Goal: Task Accomplishment & Management: Manage account settings

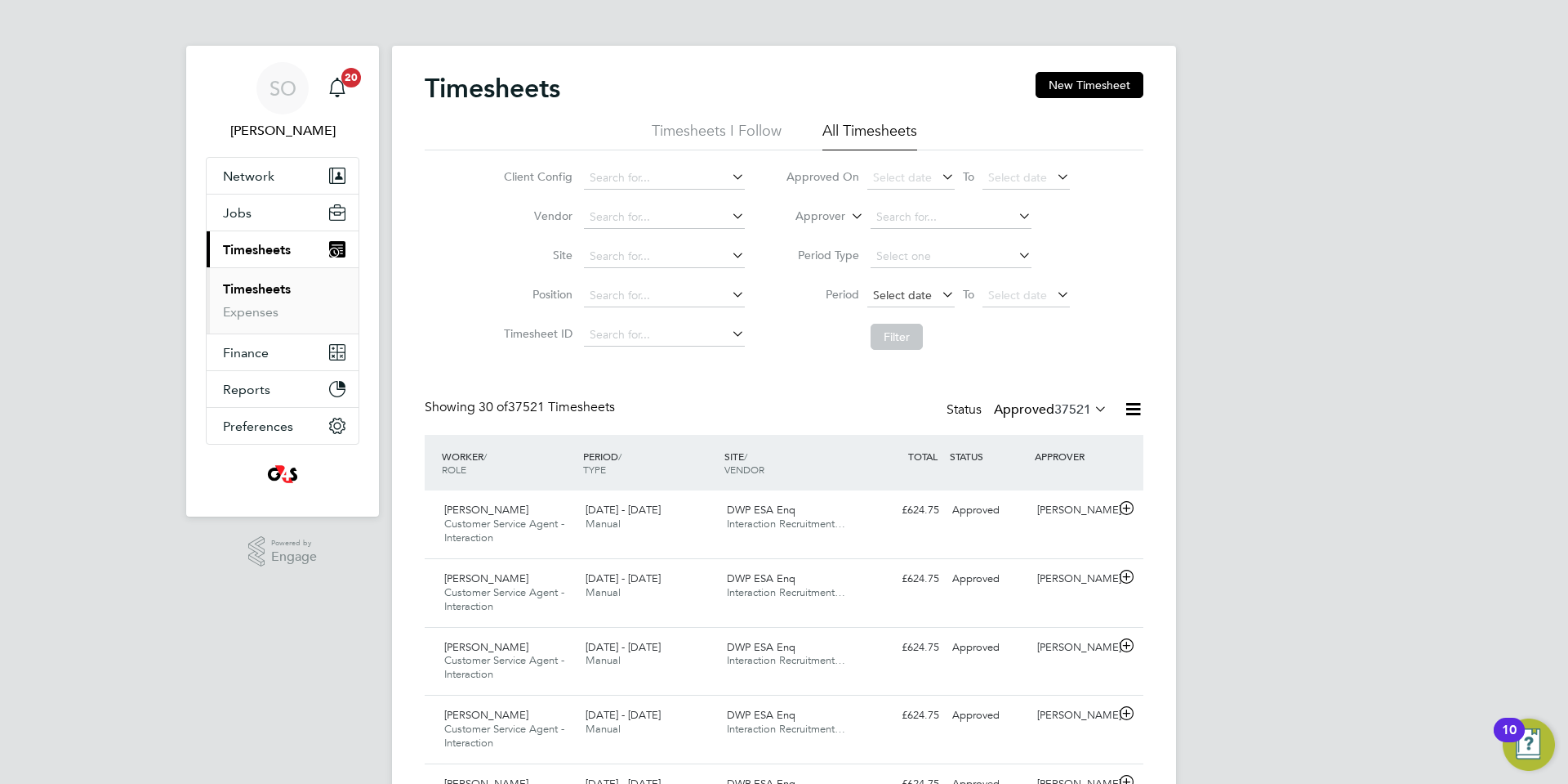
click at [899, 297] on span "Select date" at bounding box center [903, 295] width 59 height 15
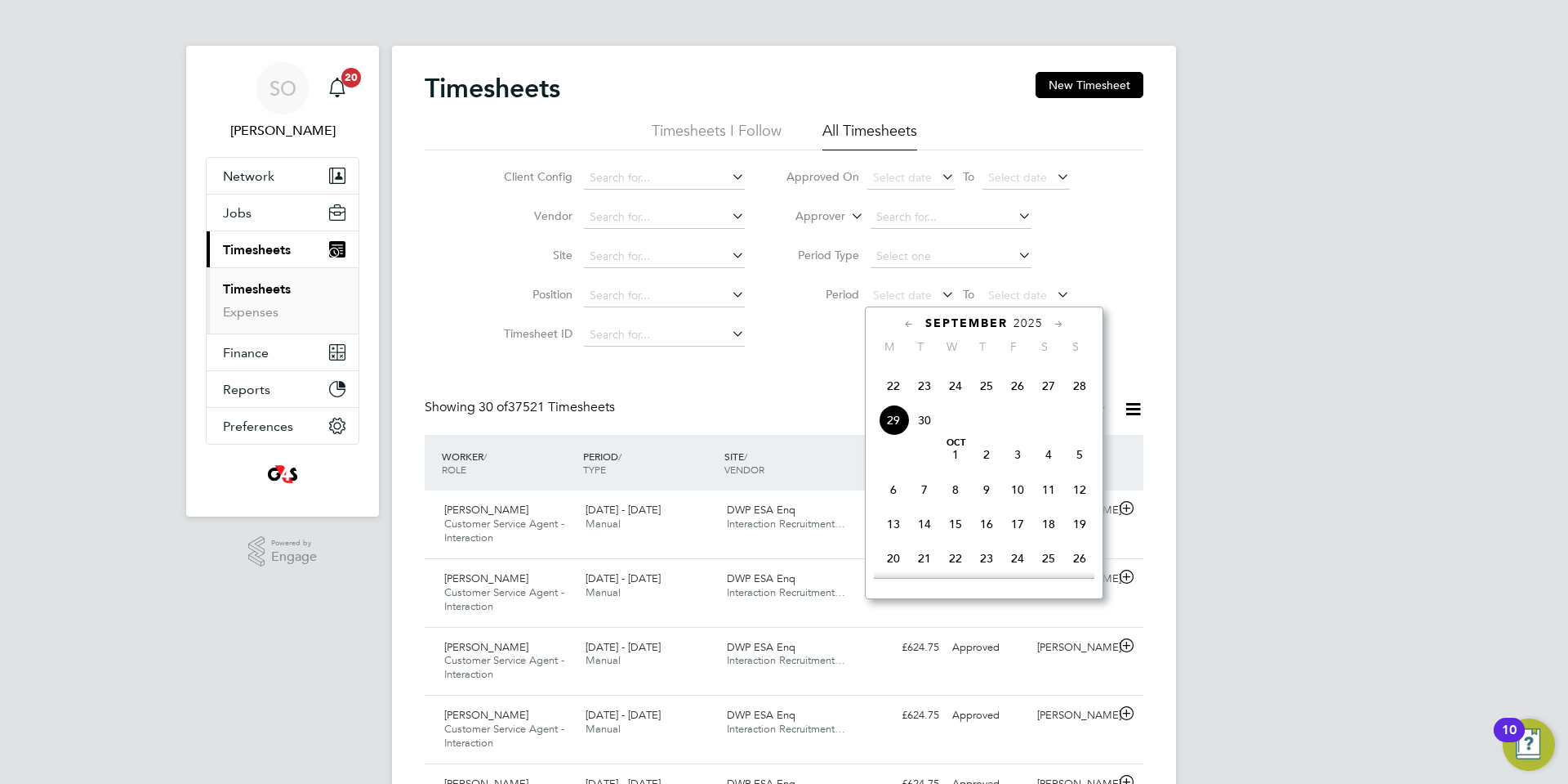
click at [893, 401] on span "22" at bounding box center [894, 386] width 31 height 31
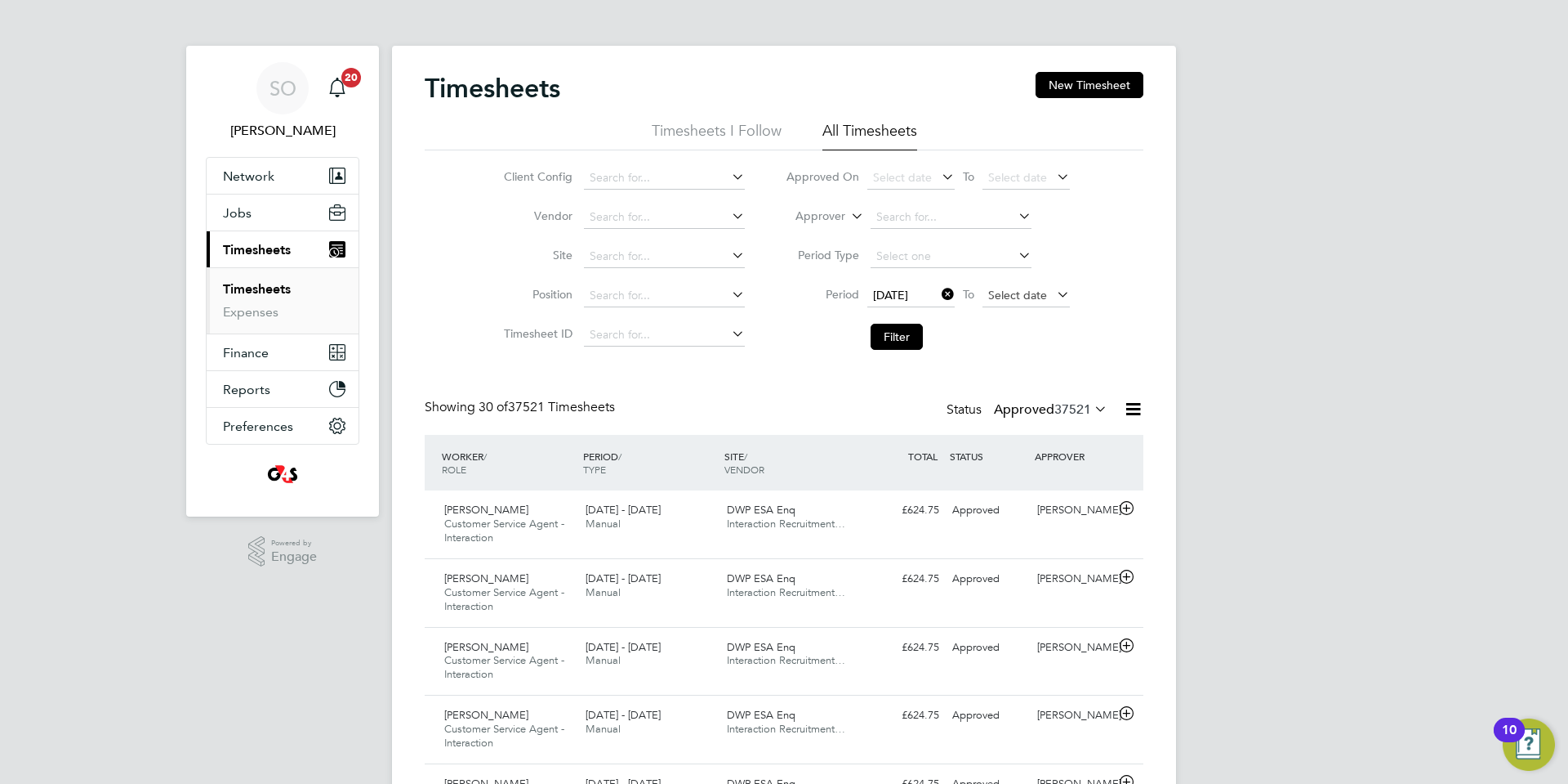
click at [995, 297] on span "Select date" at bounding box center [1017, 295] width 59 height 15
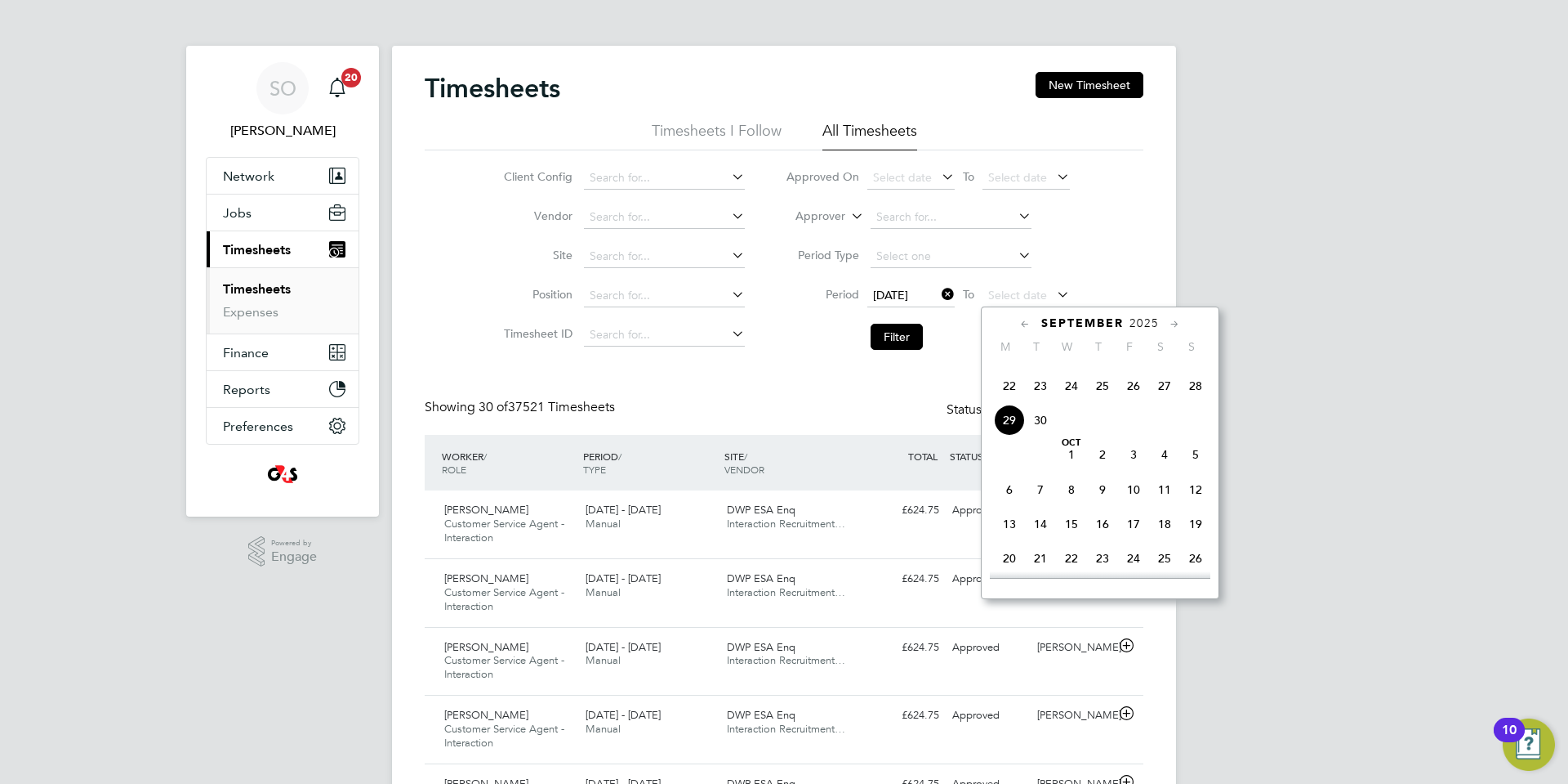
click at [1192, 401] on span "28" at bounding box center [1195, 386] width 31 height 31
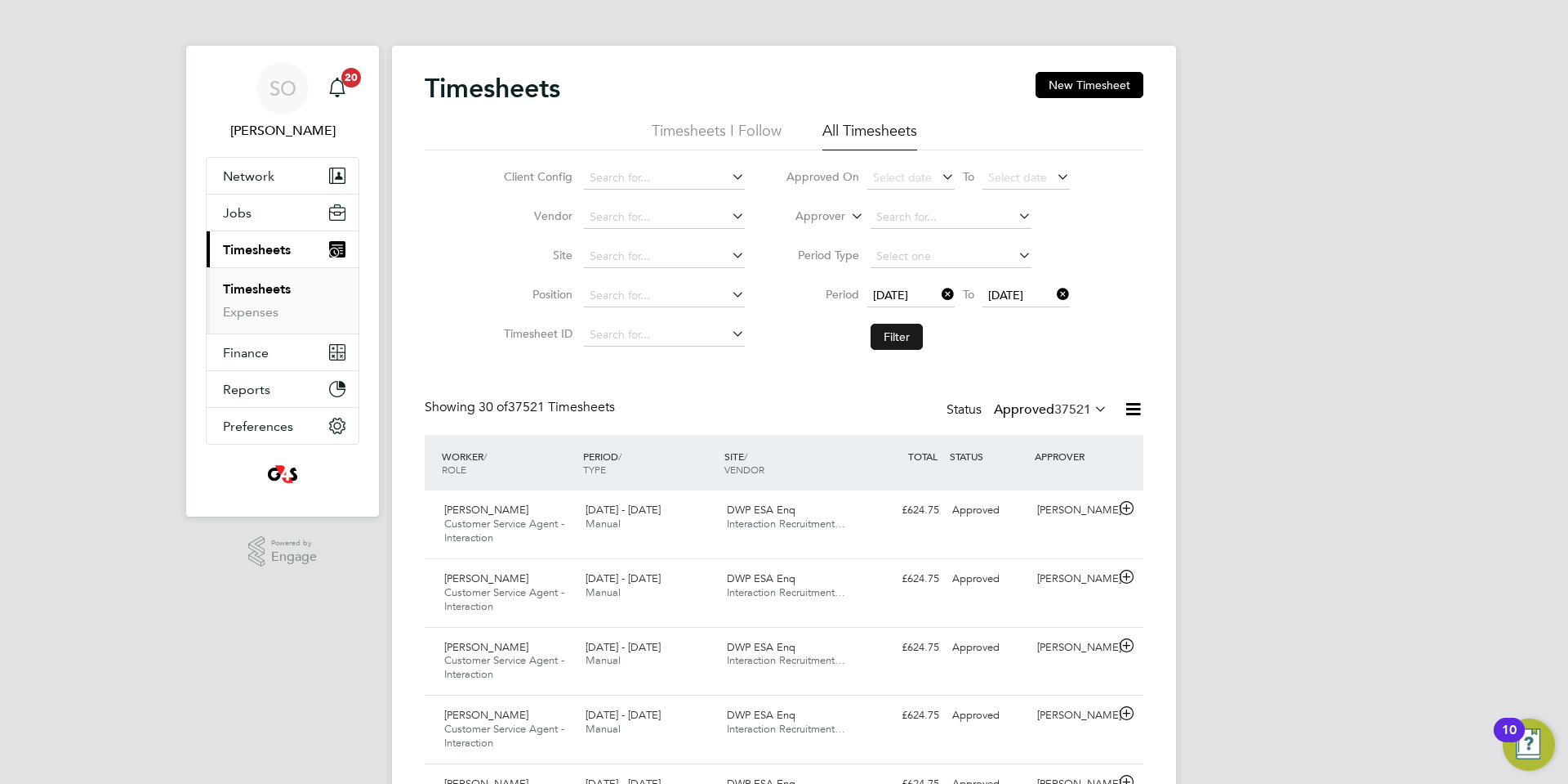
click at [900, 330] on button "Filter" at bounding box center [897, 337] width 53 height 26
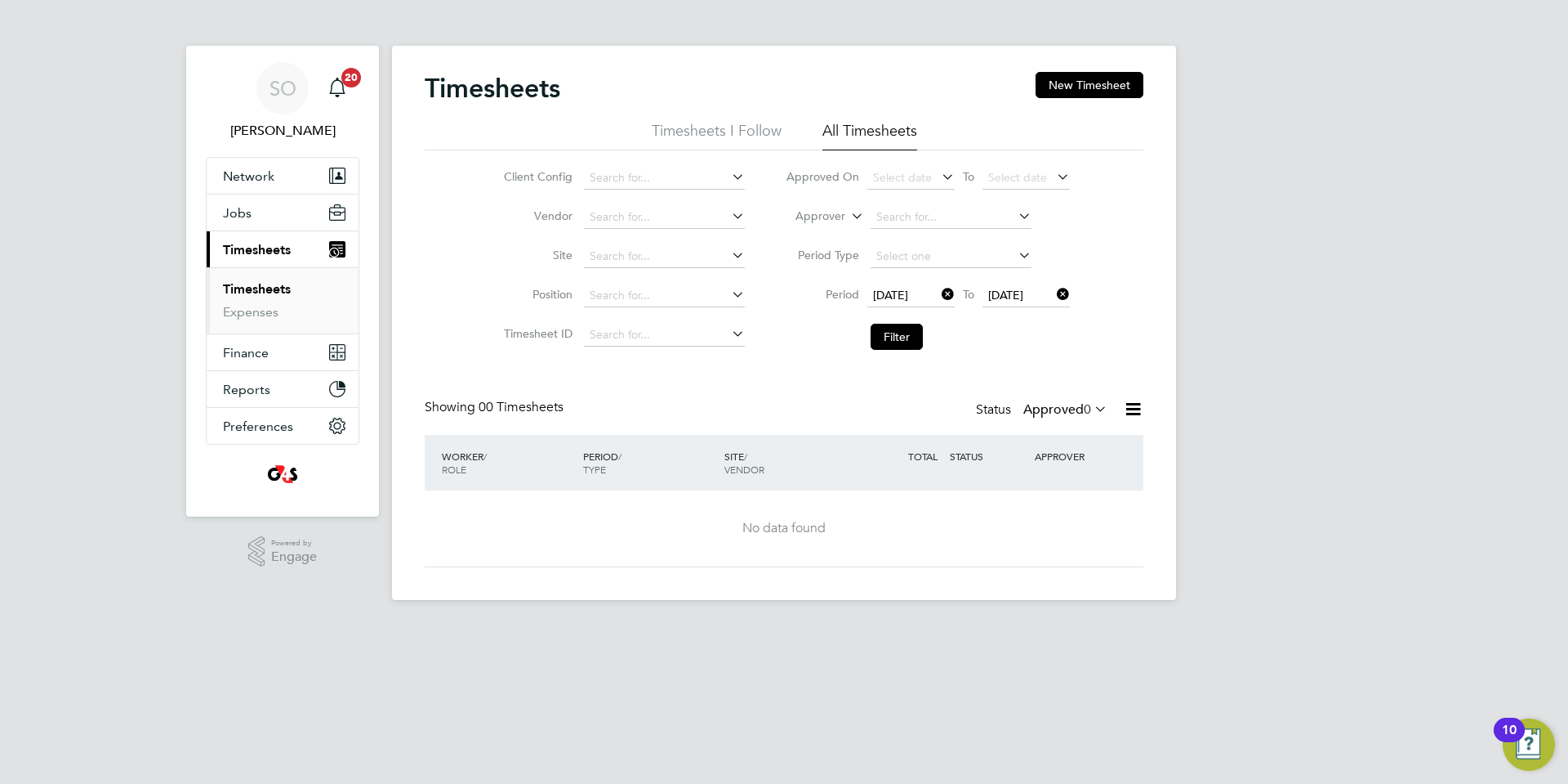
click at [1091, 406] on icon at bounding box center [1091, 408] width 0 height 23
click at [1074, 479] on li "Submitted" at bounding box center [1056, 484] width 75 height 23
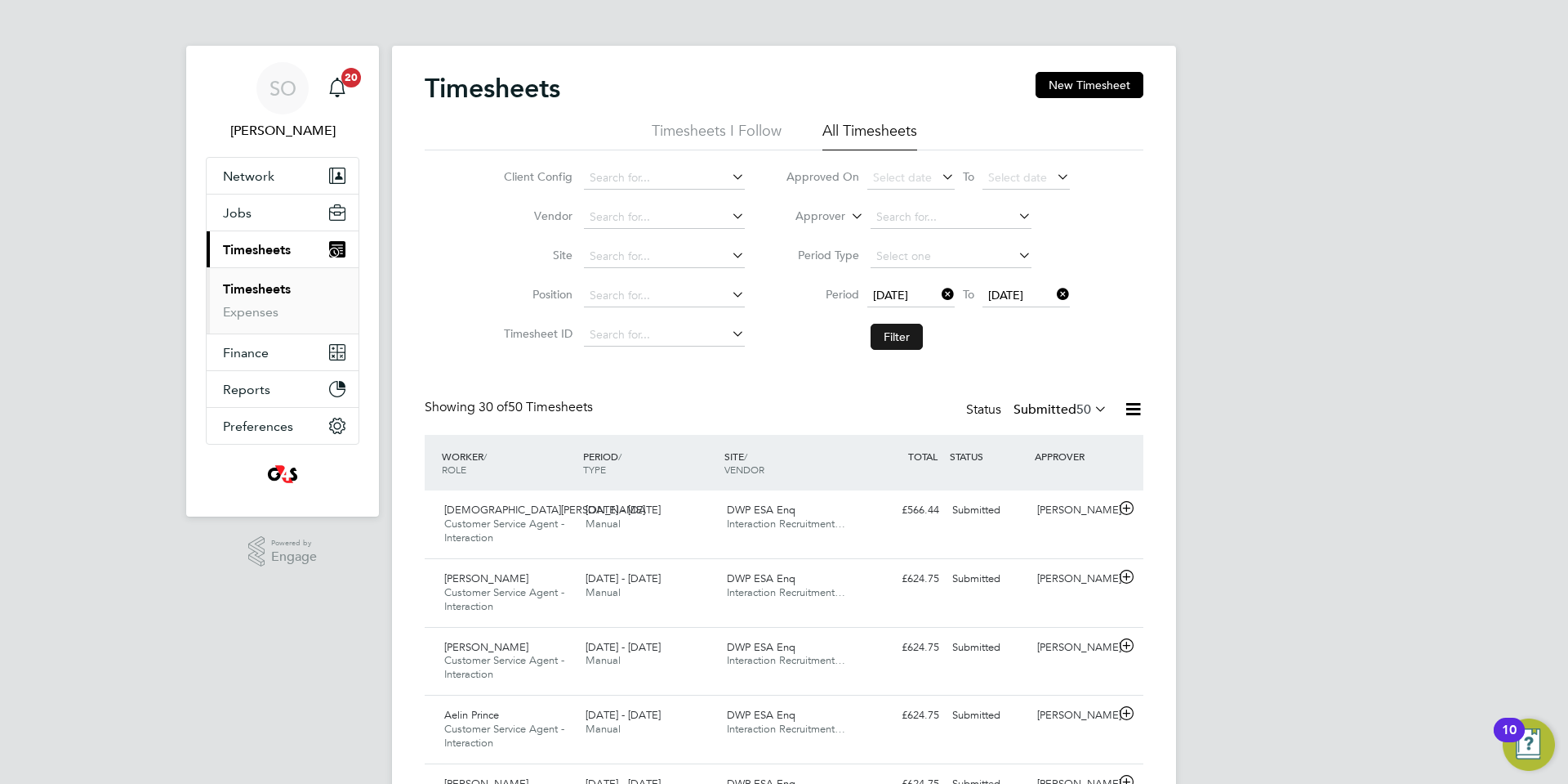
click at [905, 338] on button "Filter" at bounding box center [897, 337] width 53 height 26
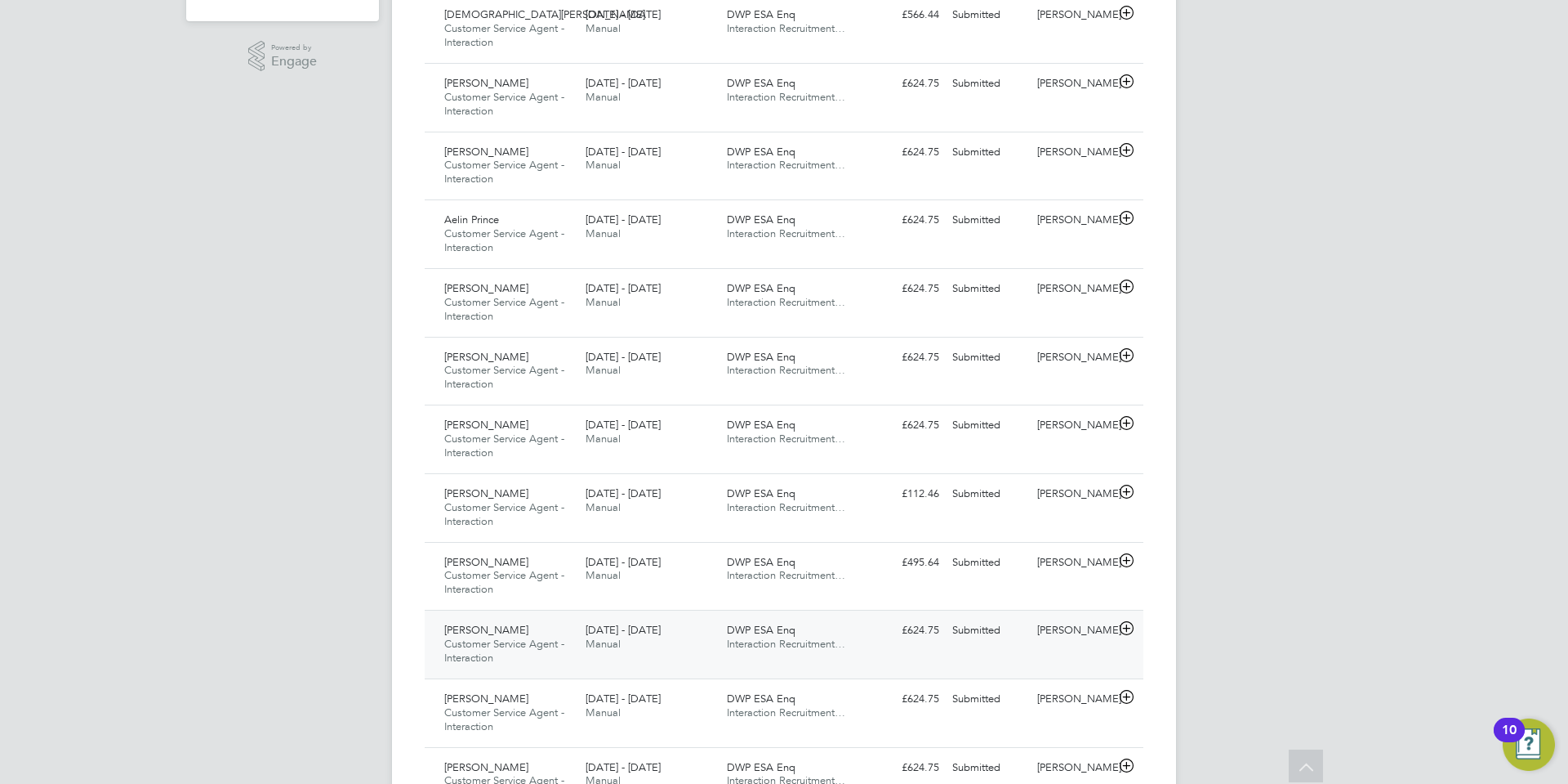
click at [1124, 627] on icon at bounding box center [1126, 628] width 20 height 13
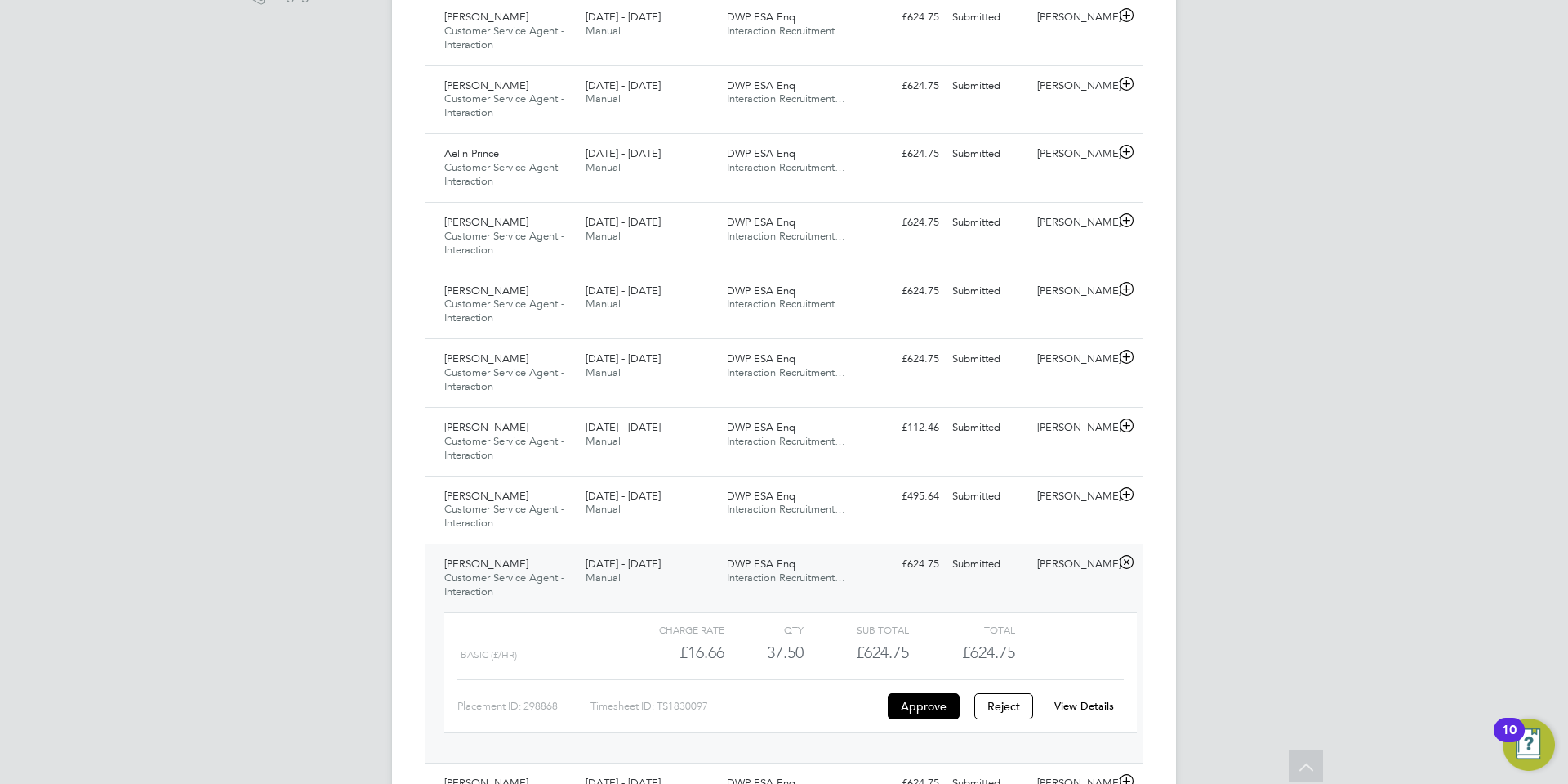
click at [1090, 702] on link "View Details" at bounding box center [1084, 705] width 60 height 14
click at [1124, 494] on icon at bounding box center [1126, 494] width 20 height 13
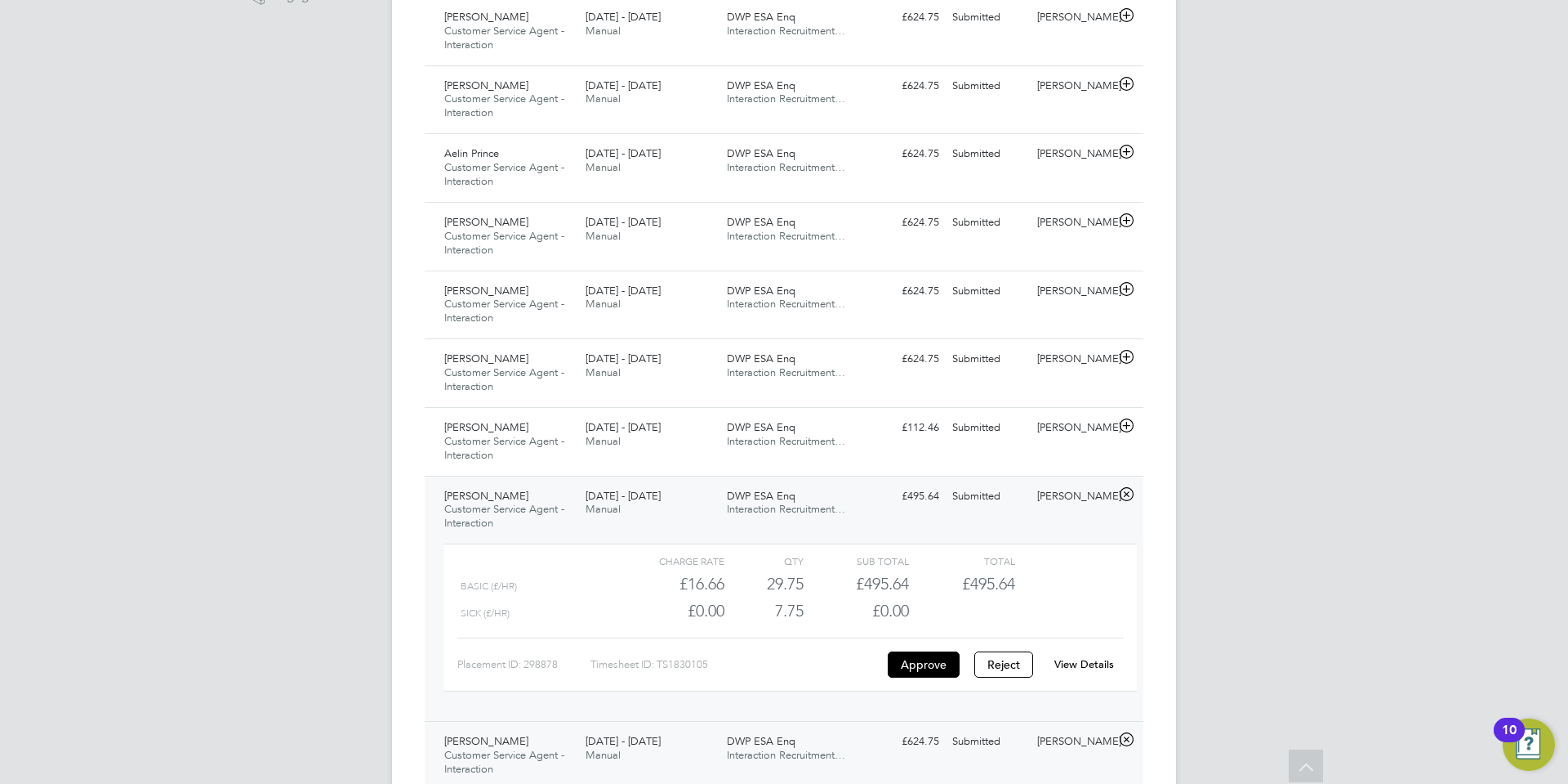
click at [1074, 665] on link "View Details" at bounding box center [1084, 663] width 60 height 14
click at [1128, 420] on icon at bounding box center [1126, 426] width 20 height 13
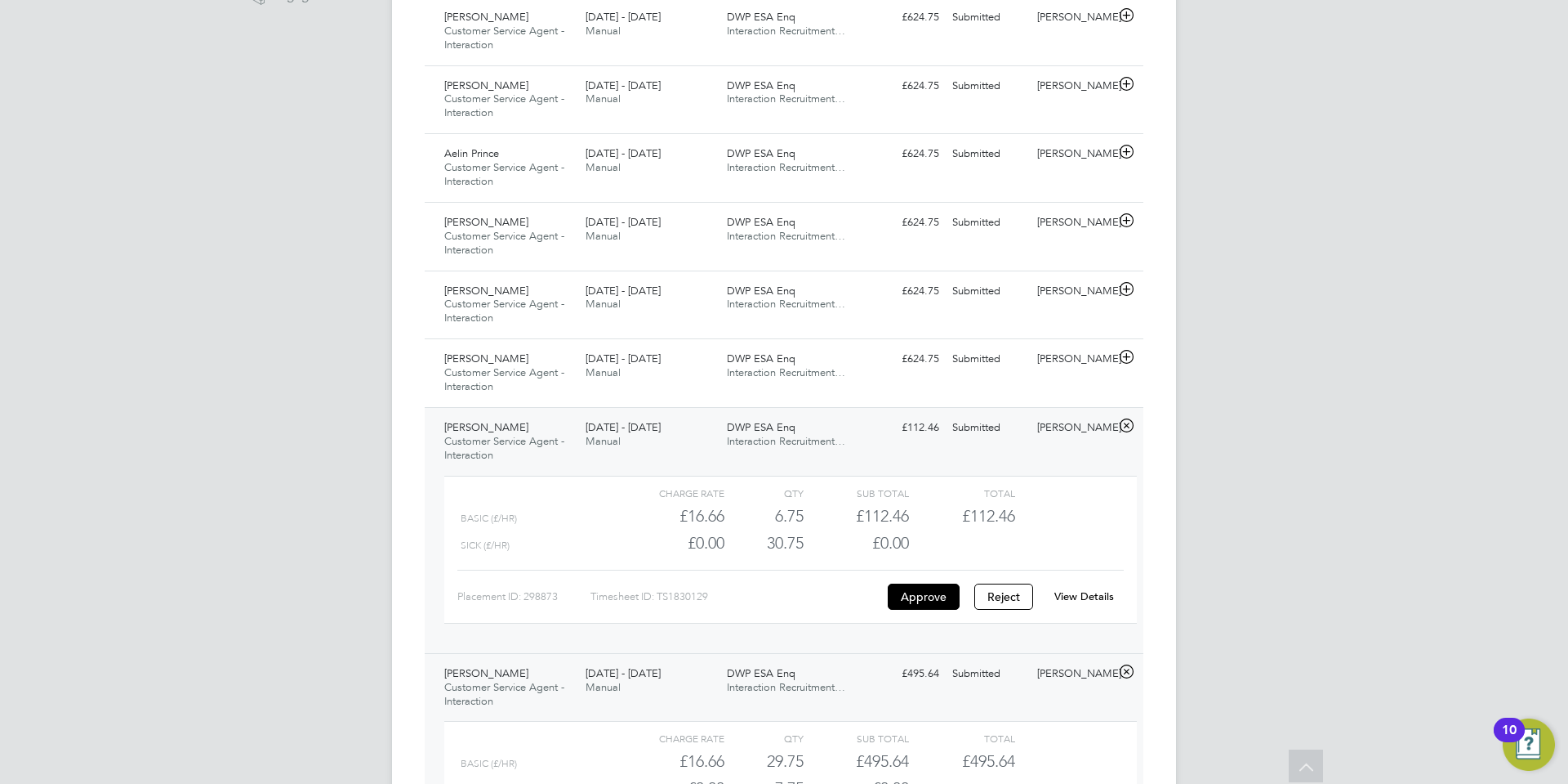
click at [1074, 590] on link "View Details" at bounding box center [1084, 596] width 60 height 14
click at [1126, 358] on icon at bounding box center [1126, 357] width 20 height 13
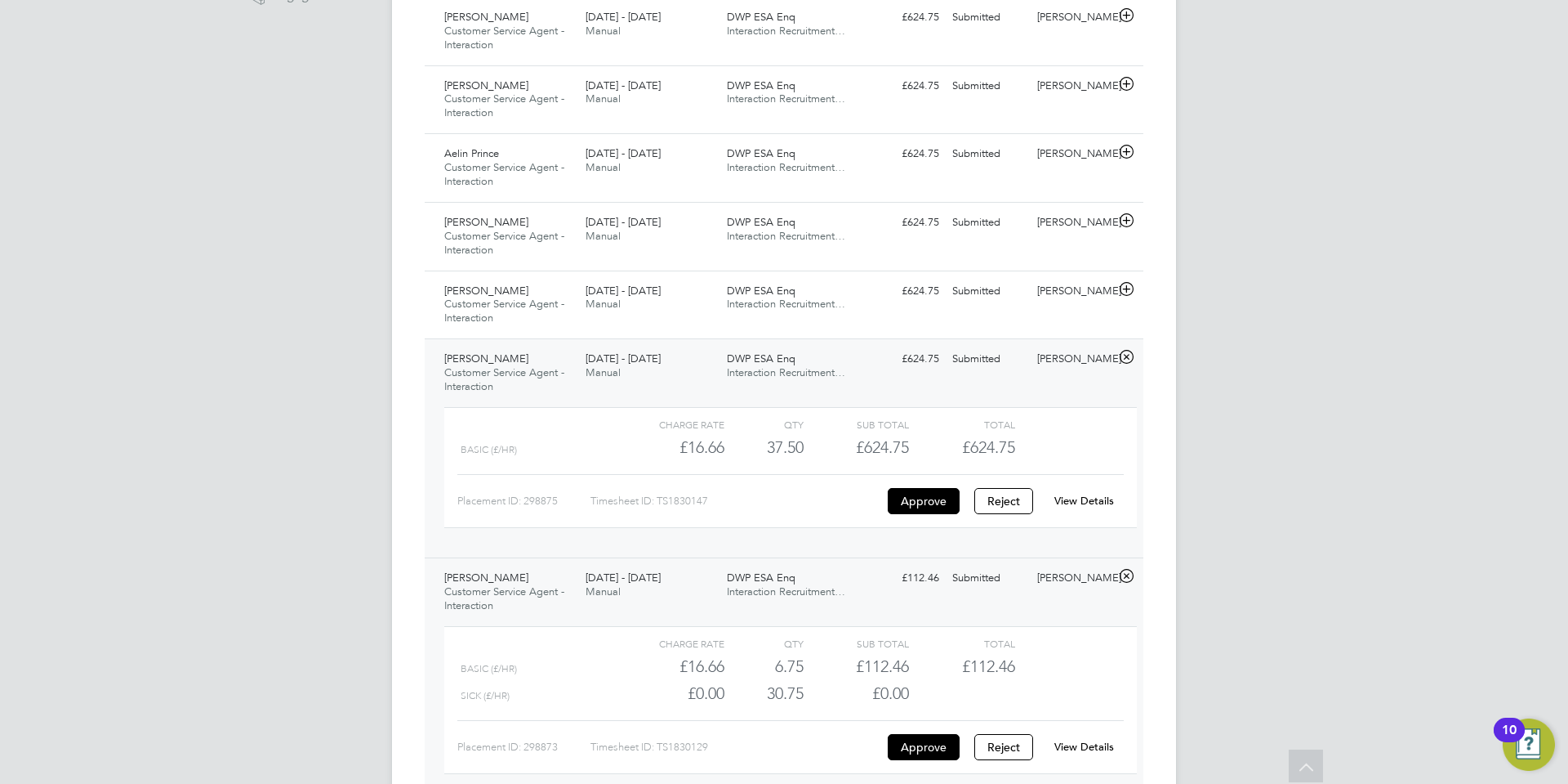
click at [1087, 492] on div "View Details" at bounding box center [1084, 500] width 80 height 26
click at [1132, 289] on icon at bounding box center [1126, 289] width 20 height 13
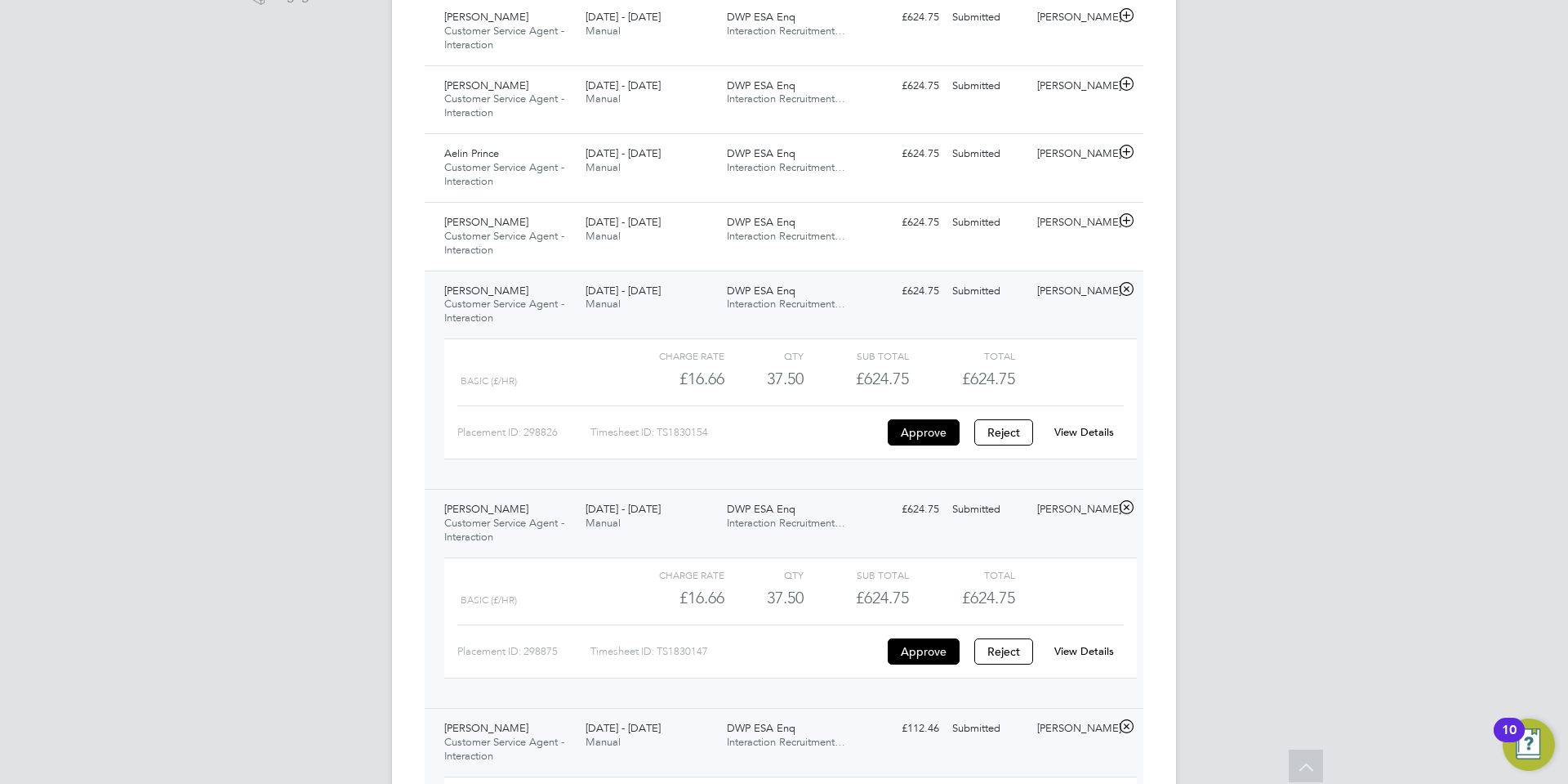
click at [1093, 428] on link "View Details" at bounding box center [1084, 431] width 60 height 14
click at [1127, 218] on icon at bounding box center [1126, 220] width 20 height 13
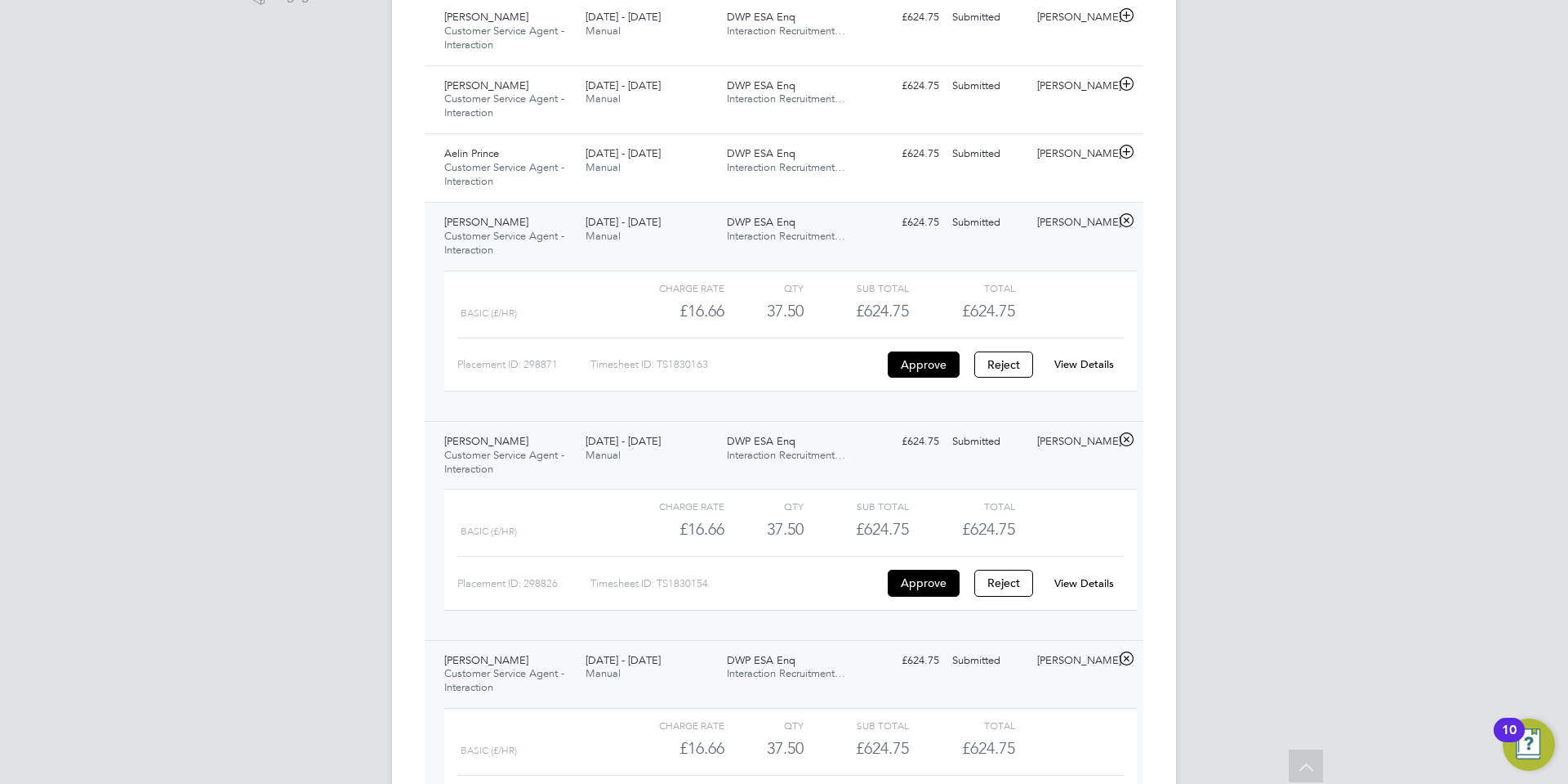
click at [1096, 364] on link "View Details" at bounding box center [1084, 364] width 60 height 14
click at [1129, 152] on icon at bounding box center [1126, 152] width 20 height 13
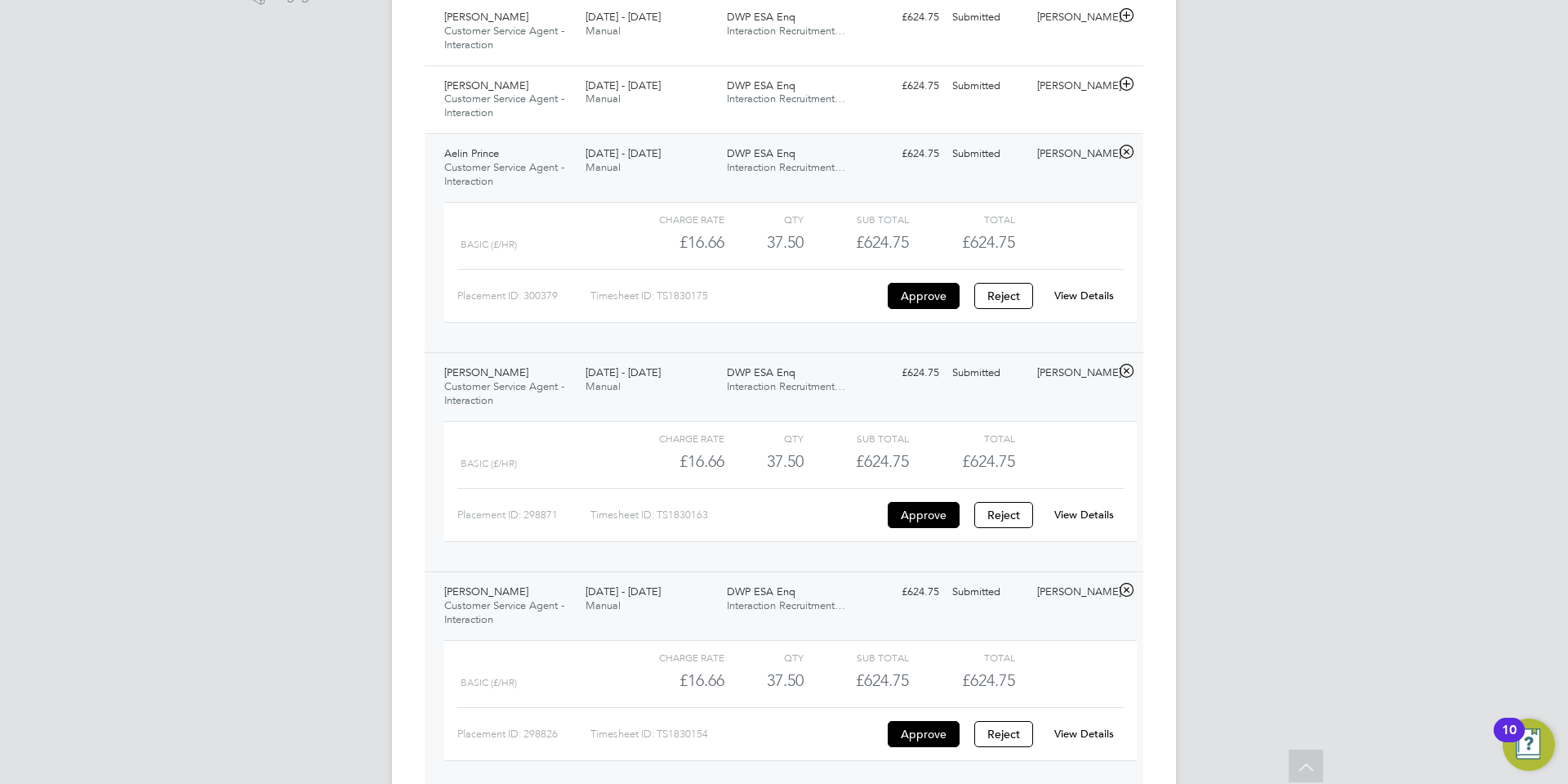
click at [1093, 290] on link "View Details" at bounding box center [1084, 295] width 60 height 14
click at [1129, 84] on icon at bounding box center [1126, 84] width 20 height 13
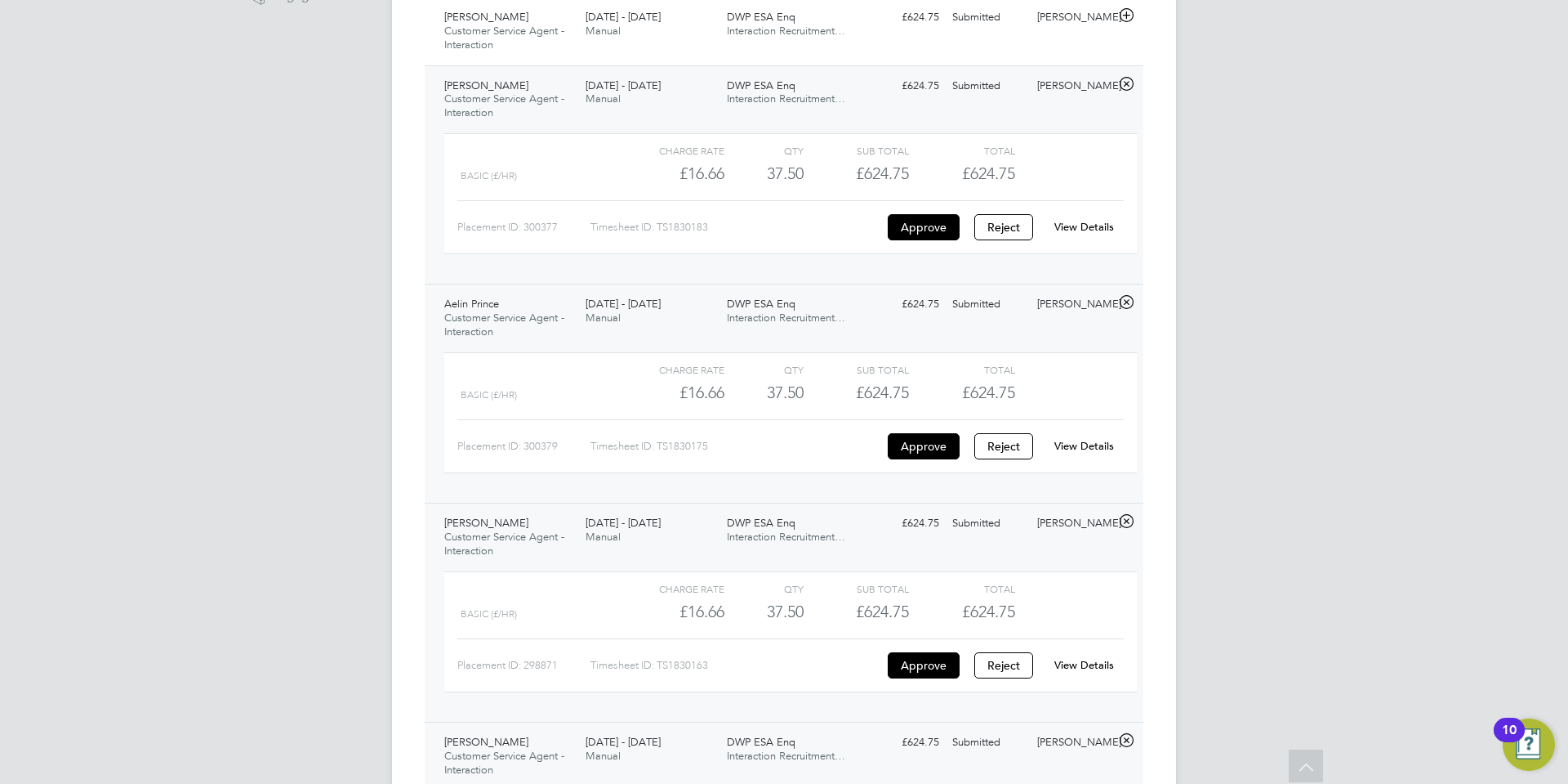
click at [1104, 226] on link "View Details" at bounding box center [1084, 226] width 60 height 14
click at [1128, 15] on icon at bounding box center [1126, 15] width 20 height 13
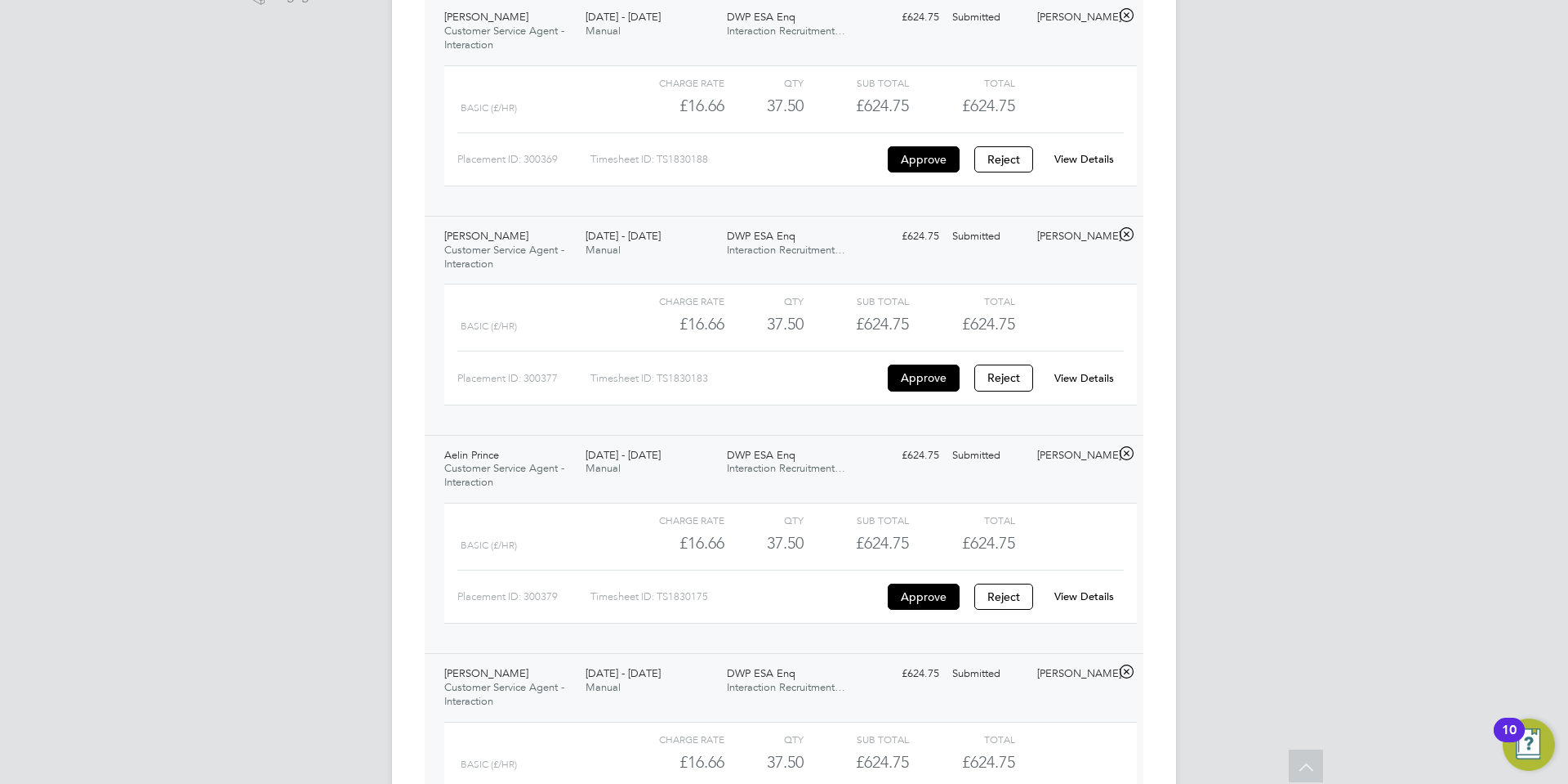
click at [1094, 148] on div "View Details" at bounding box center [1084, 159] width 80 height 26
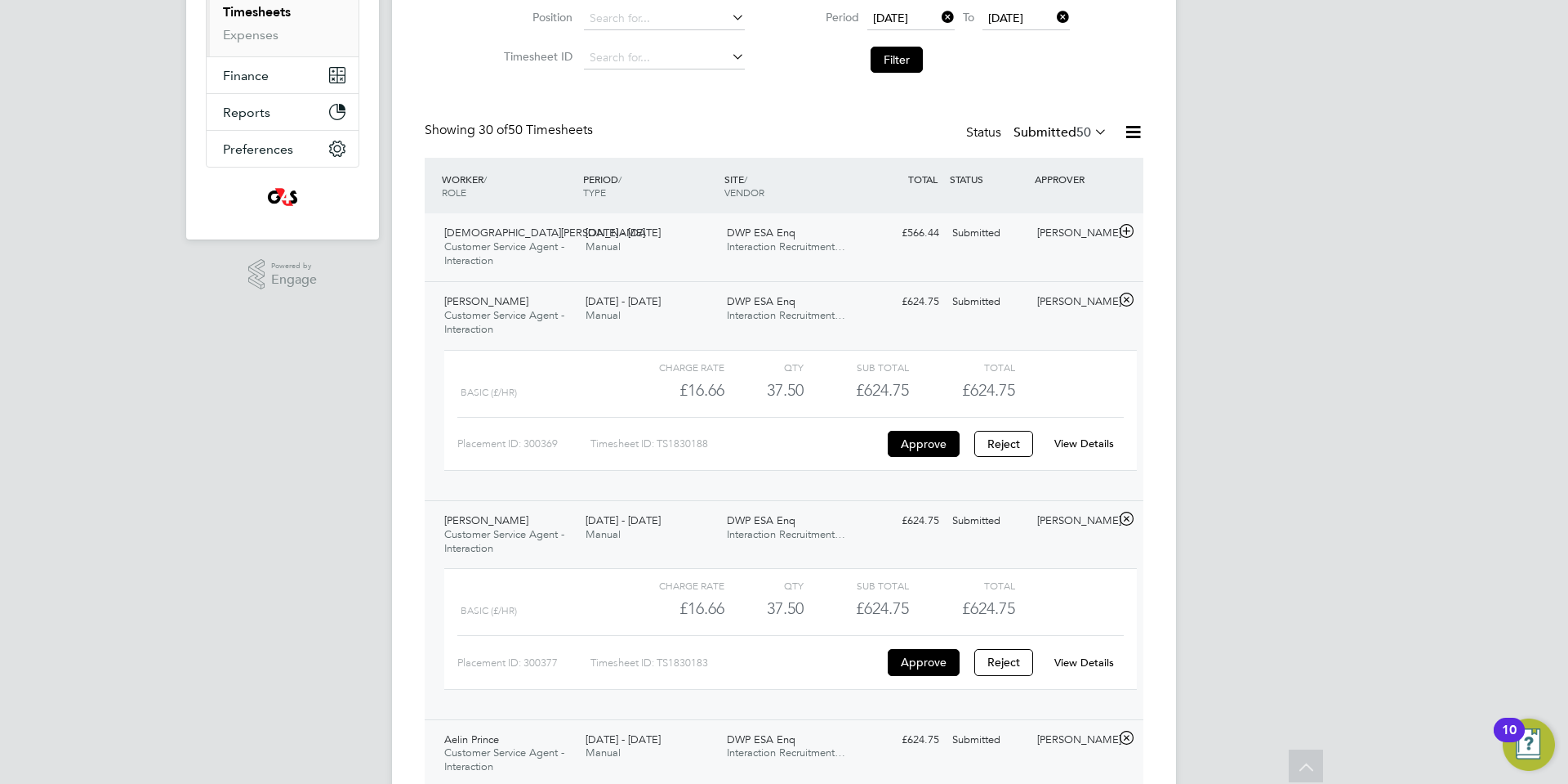
scroll to position [273, 0]
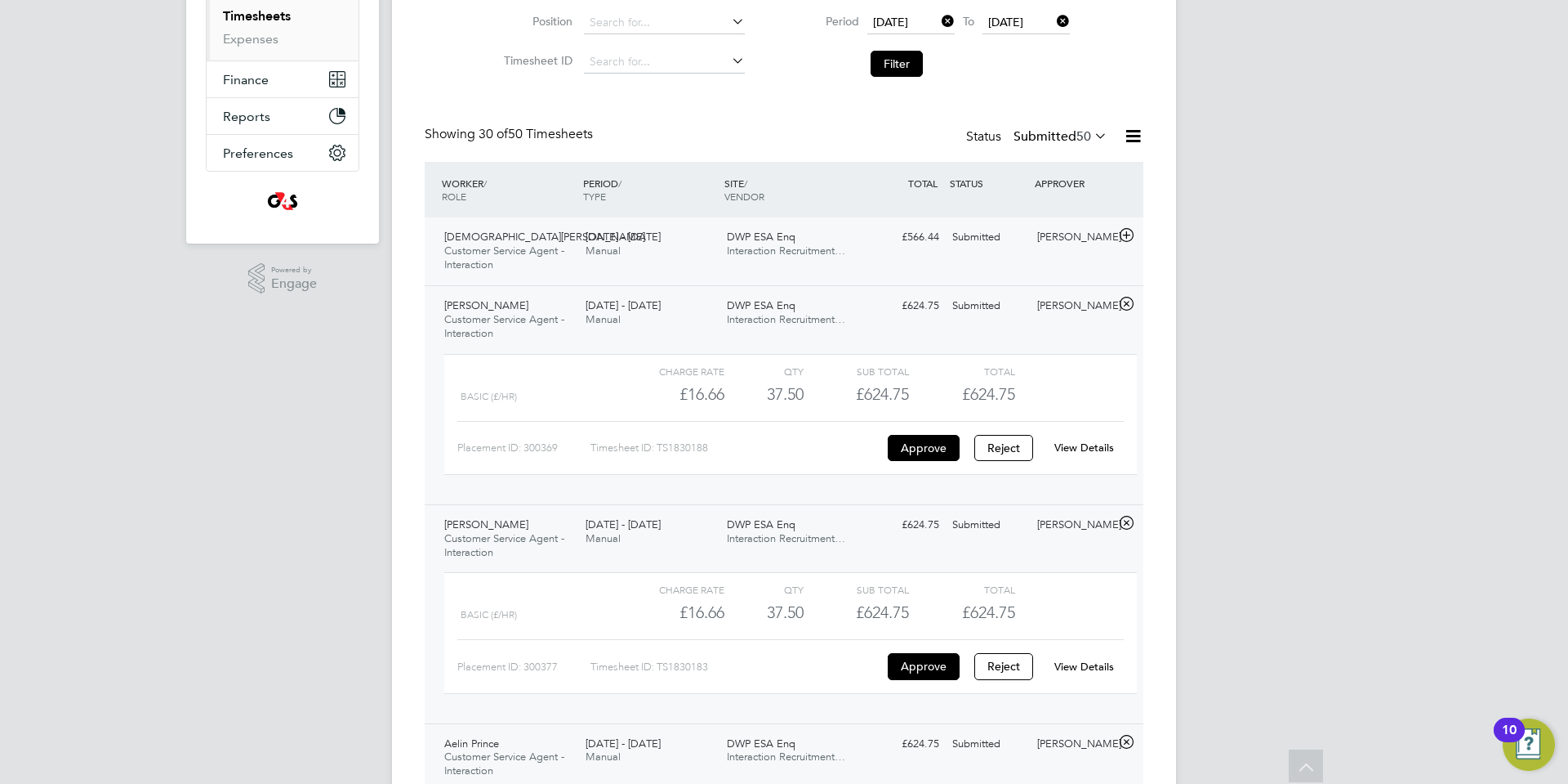
click at [1129, 229] on icon at bounding box center [1126, 236] width 20 height 13
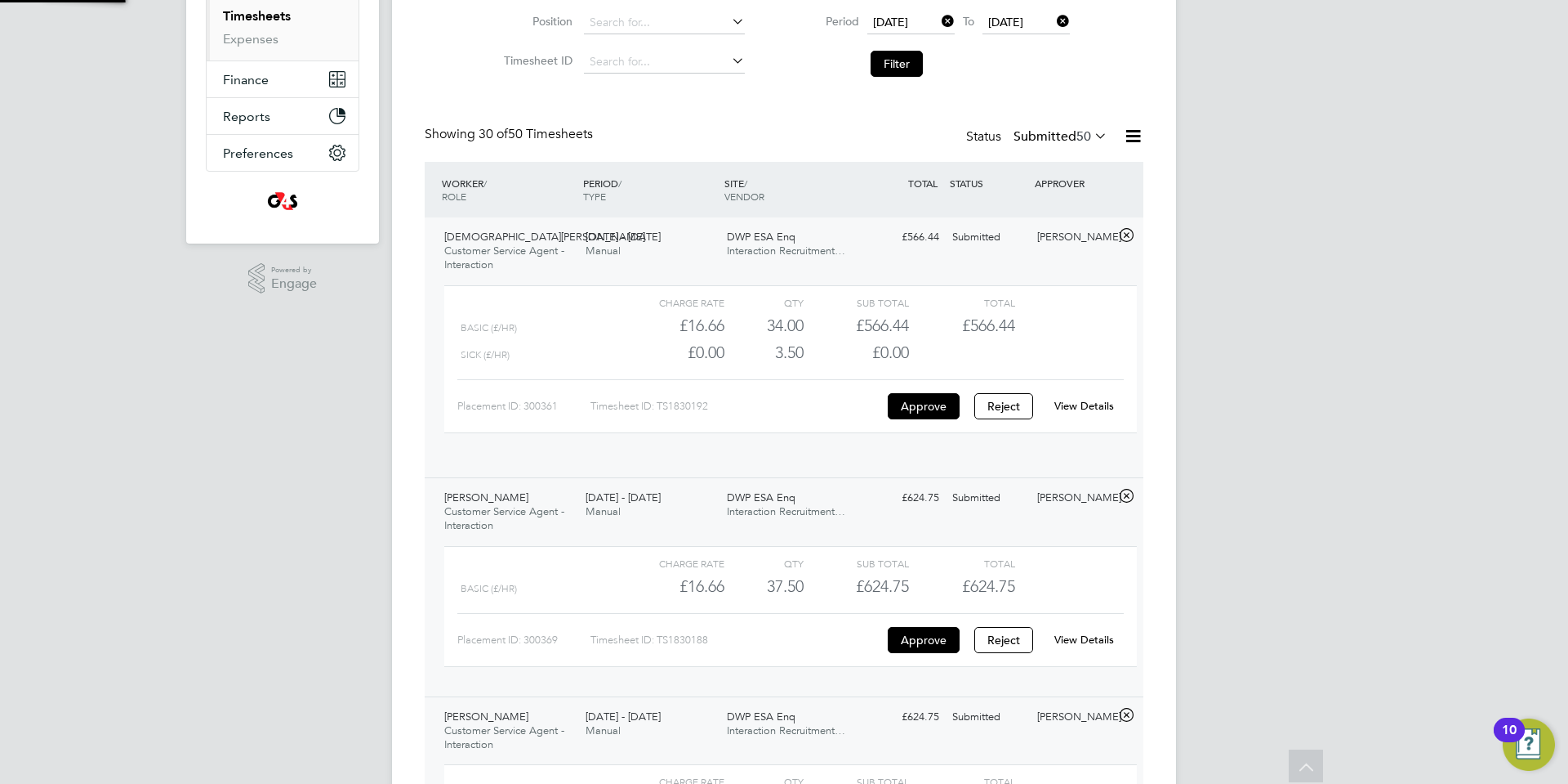
scroll to position [28, 159]
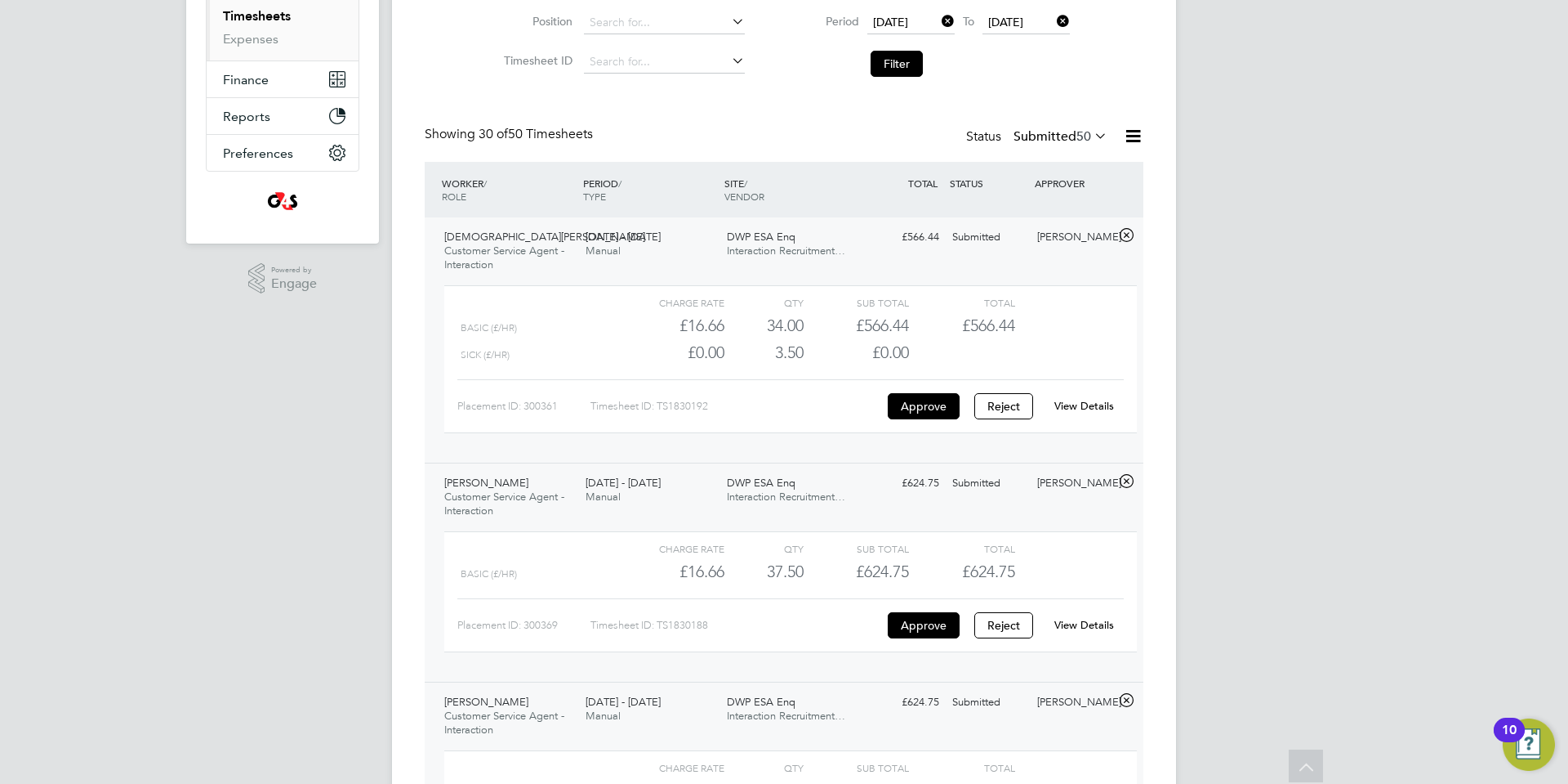
click at [1090, 402] on link "View Details" at bounding box center [1084, 405] width 60 height 14
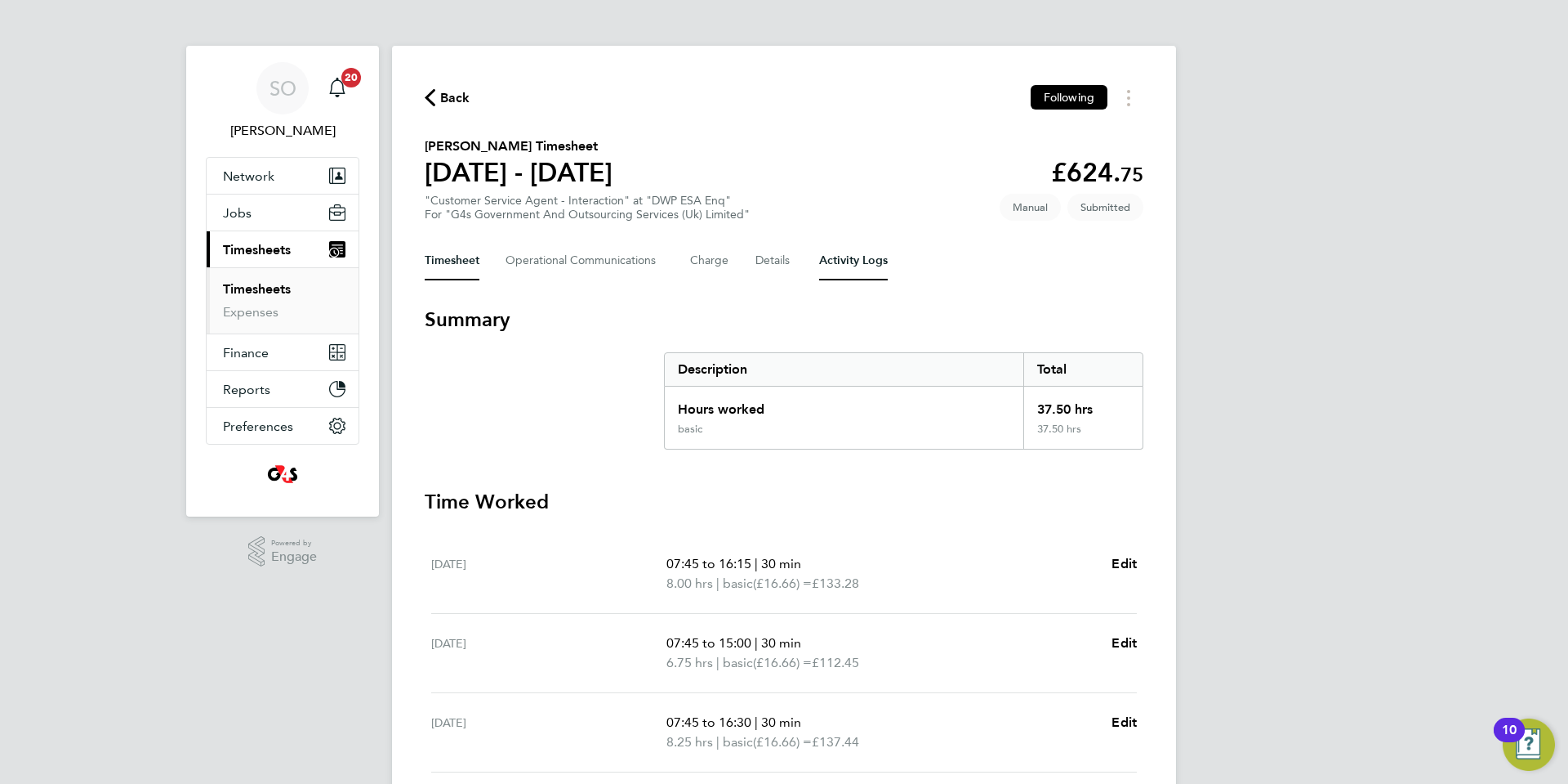
click at [877, 265] on Logs-tab "Activity Logs" at bounding box center [853, 260] width 68 height 39
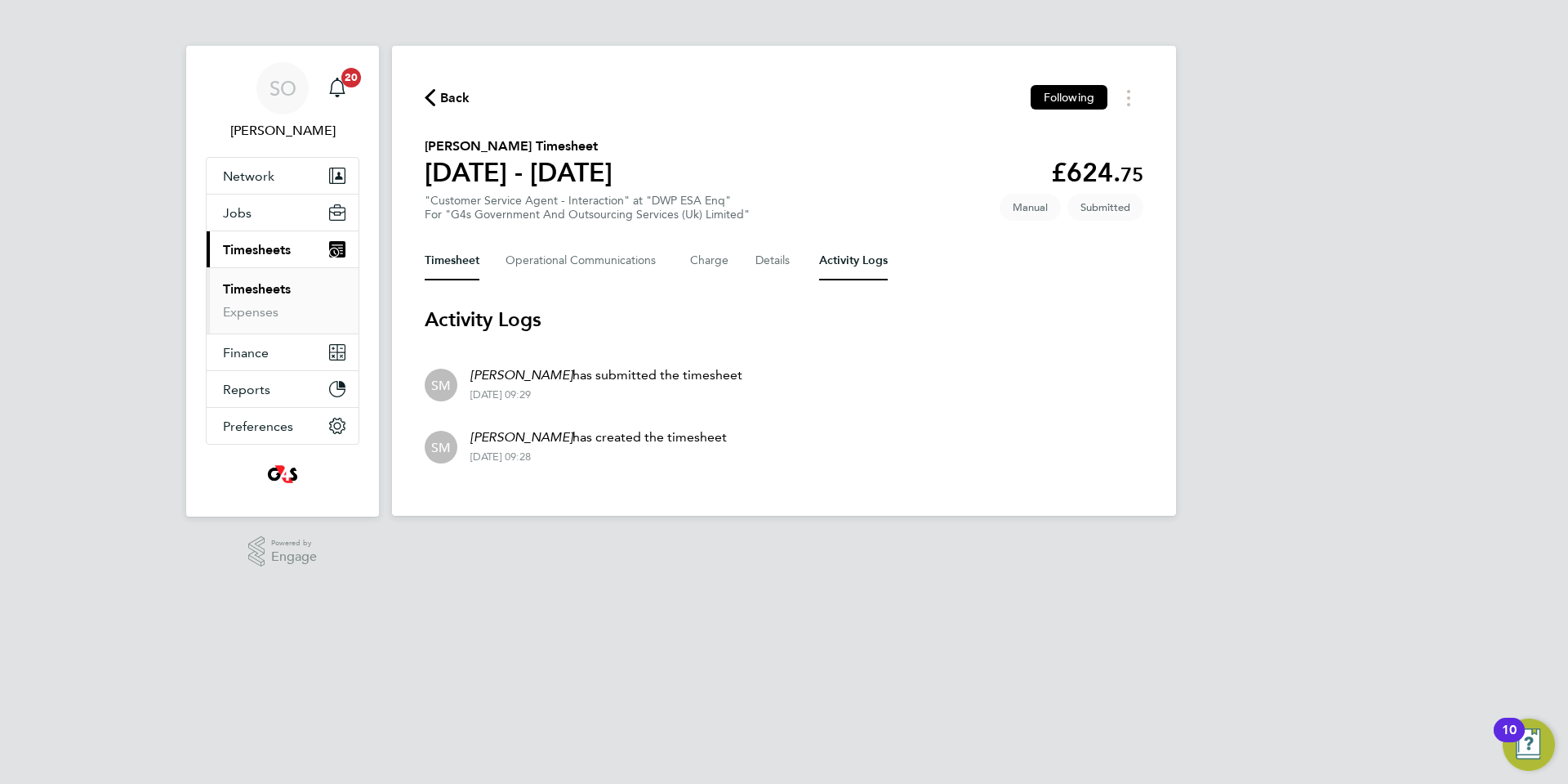
click at [454, 270] on button "Timesheet" at bounding box center [452, 260] width 55 height 39
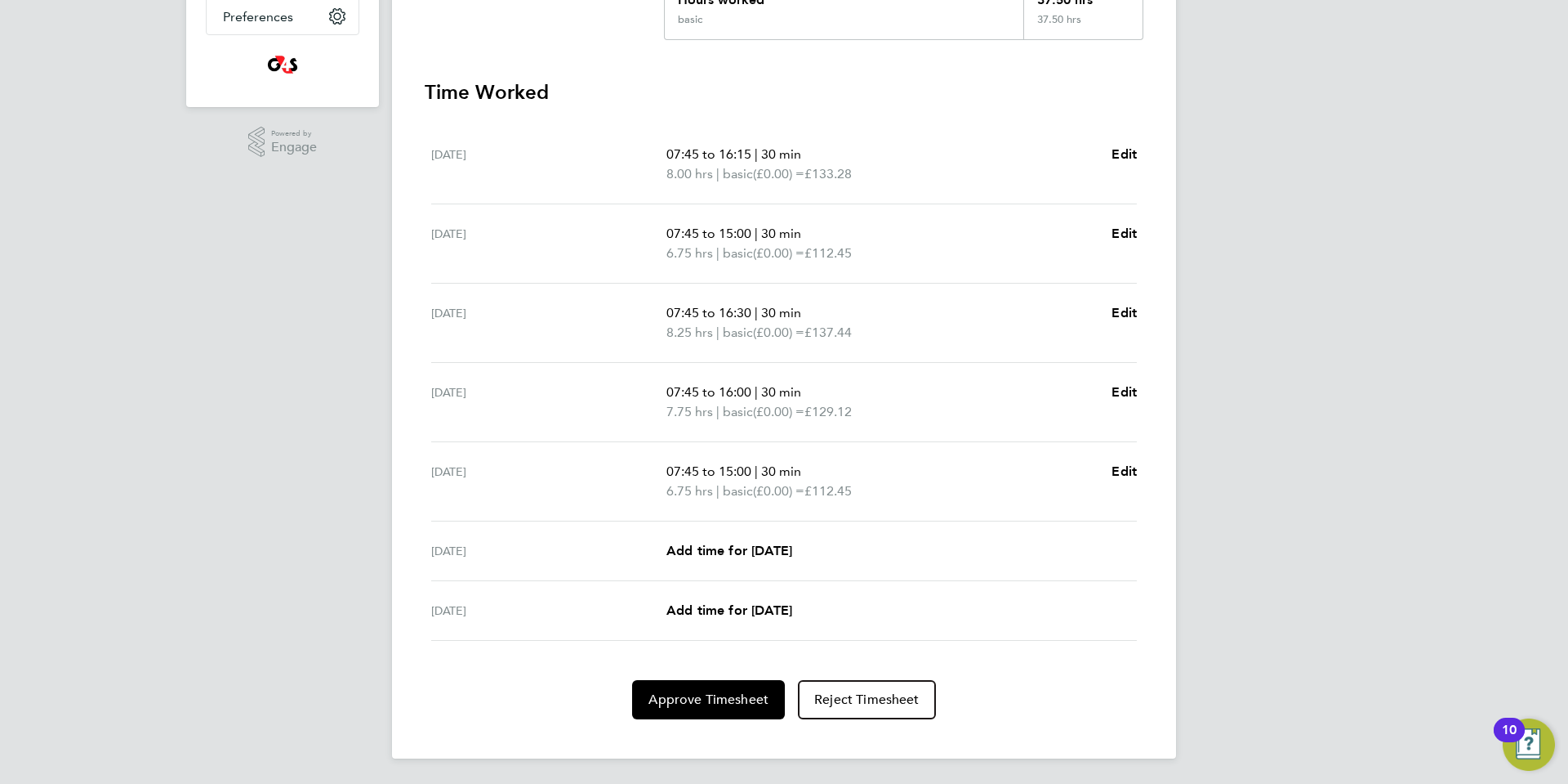
scroll to position [410, 0]
click at [728, 701] on span "Approve Timesheet" at bounding box center [708, 699] width 120 height 16
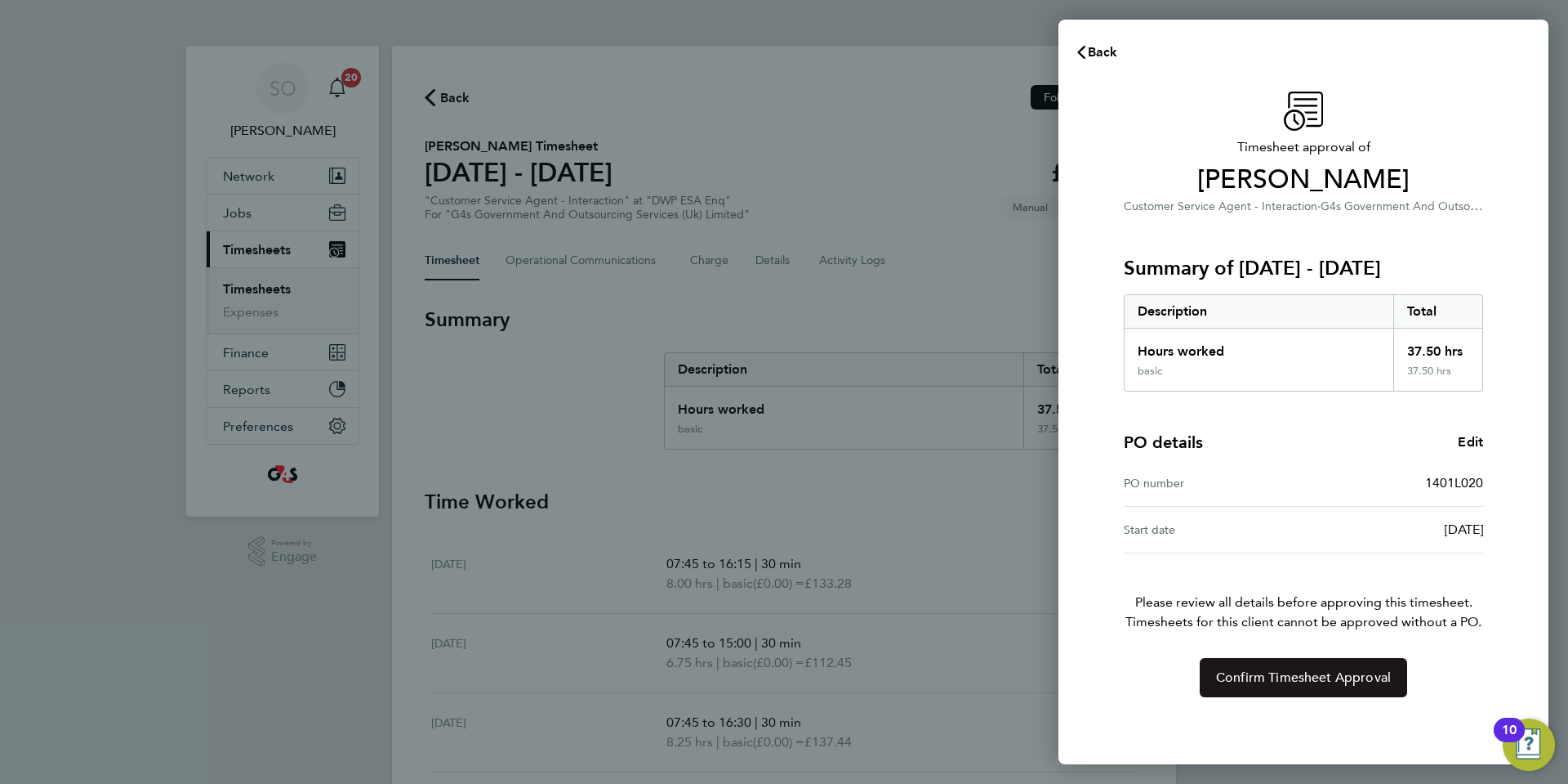
click at [1291, 678] on span "Confirm Timesheet Approval" at bounding box center [1303, 678] width 175 height 16
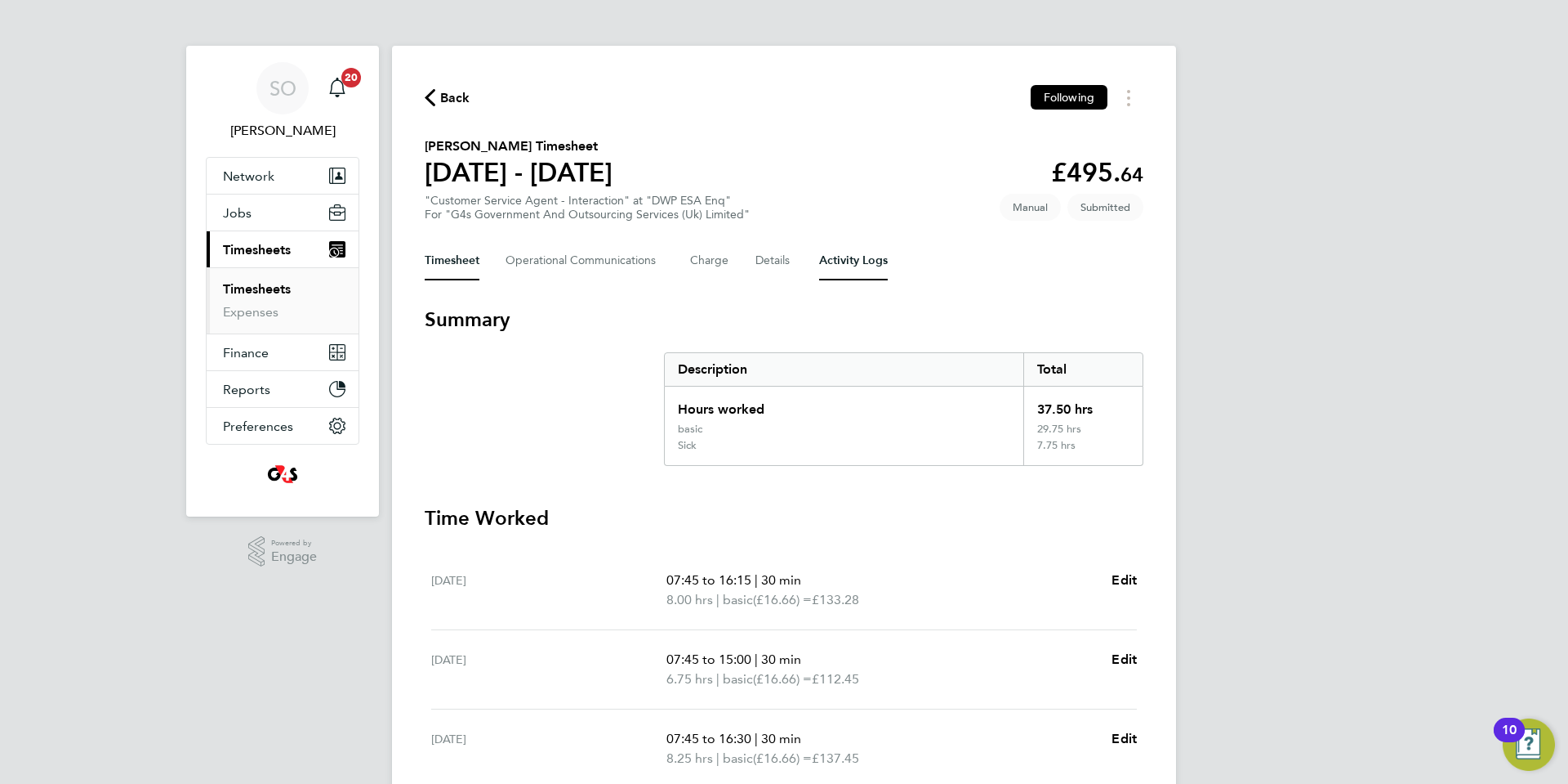
click at [874, 272] on Logs-tab "Activity Logs" at bounding box center [853, 260] width 68 height 39
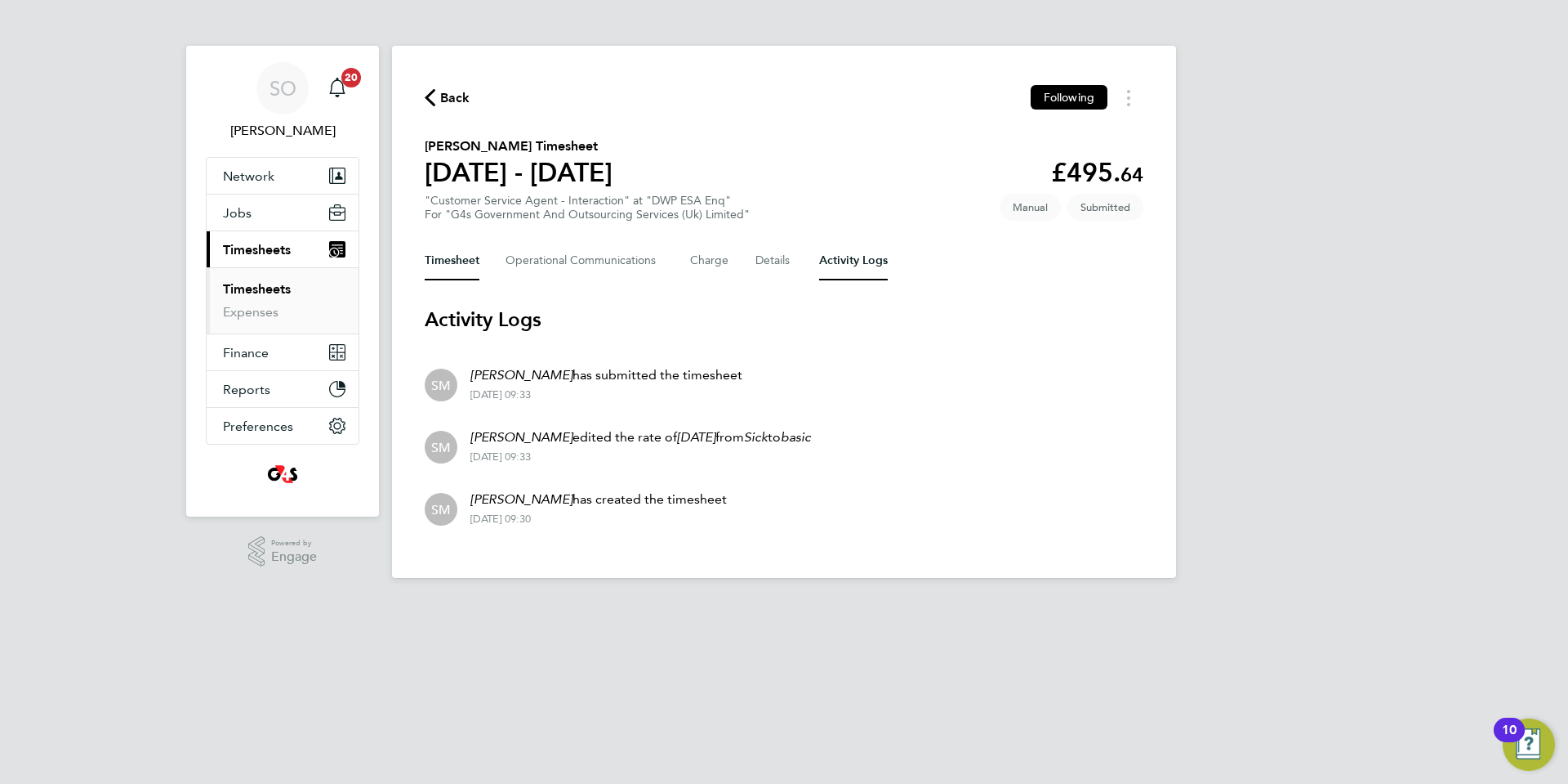
click at [454, 271] on button "Timesheet" at bounding box center [452, 260] width 55 height 39
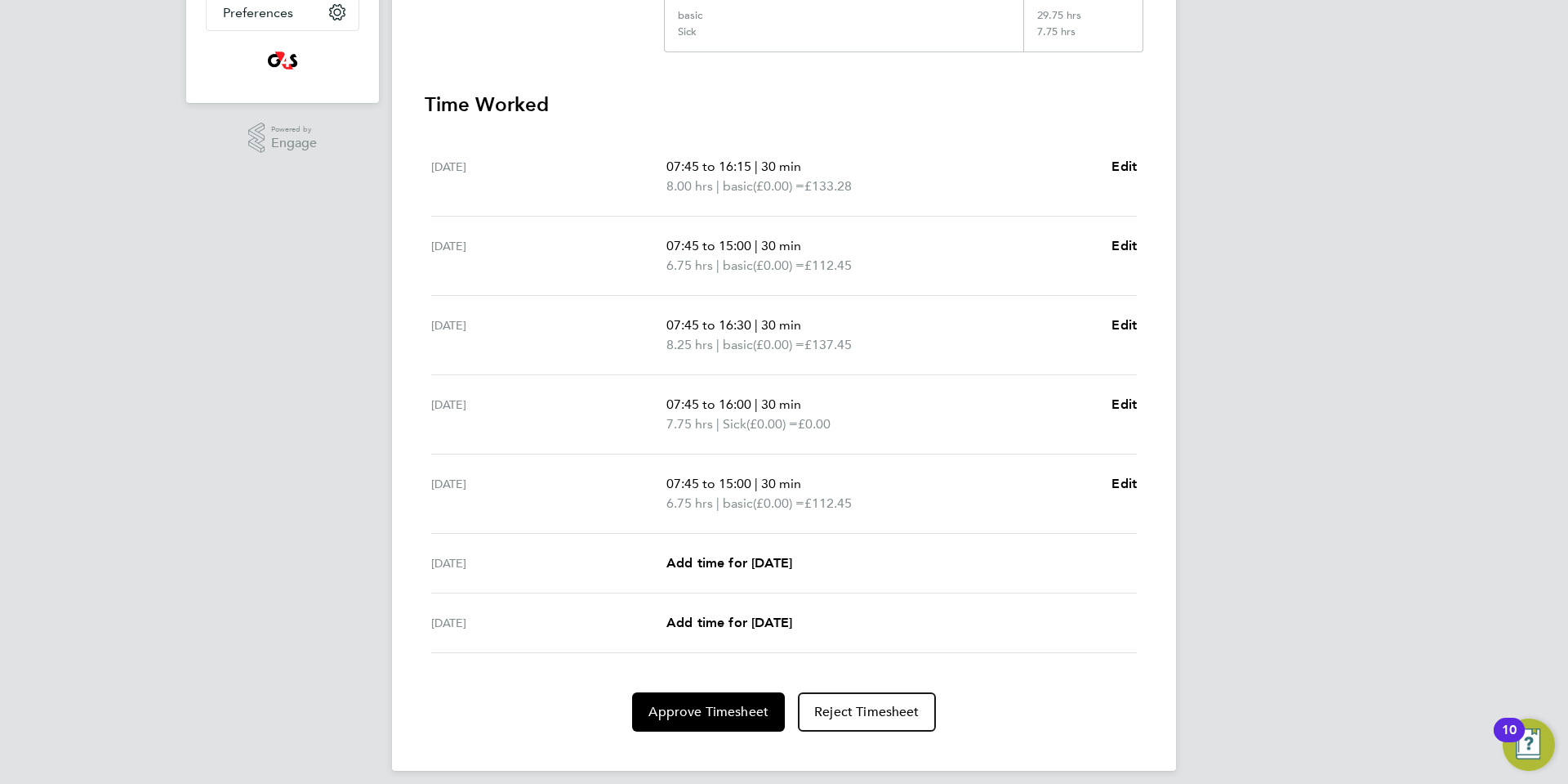
scroll to position [427, 0]
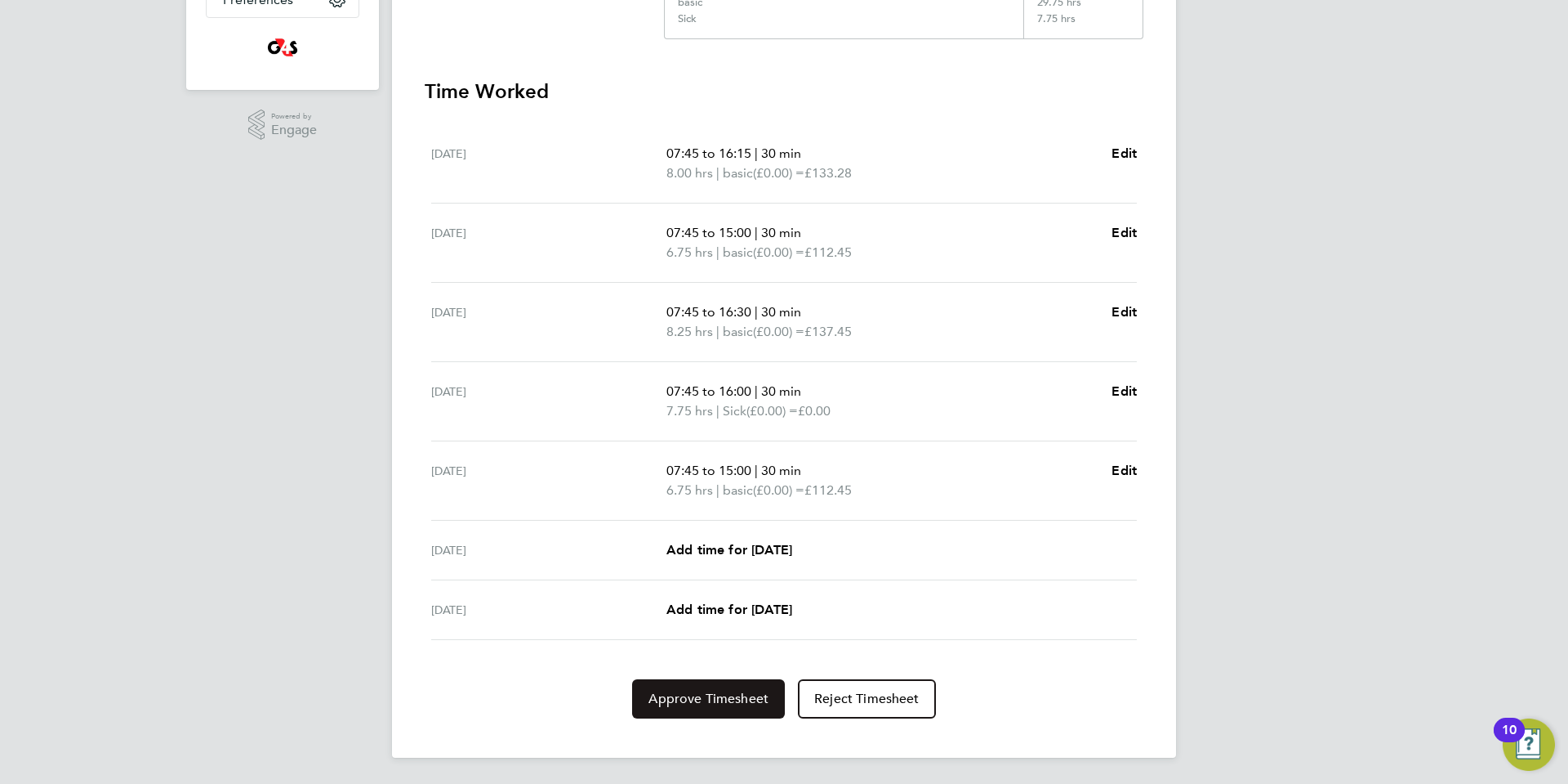
click at [696, 702] on span "Approve Timesheet" at bounding box center [708, 699] width 120 height 16
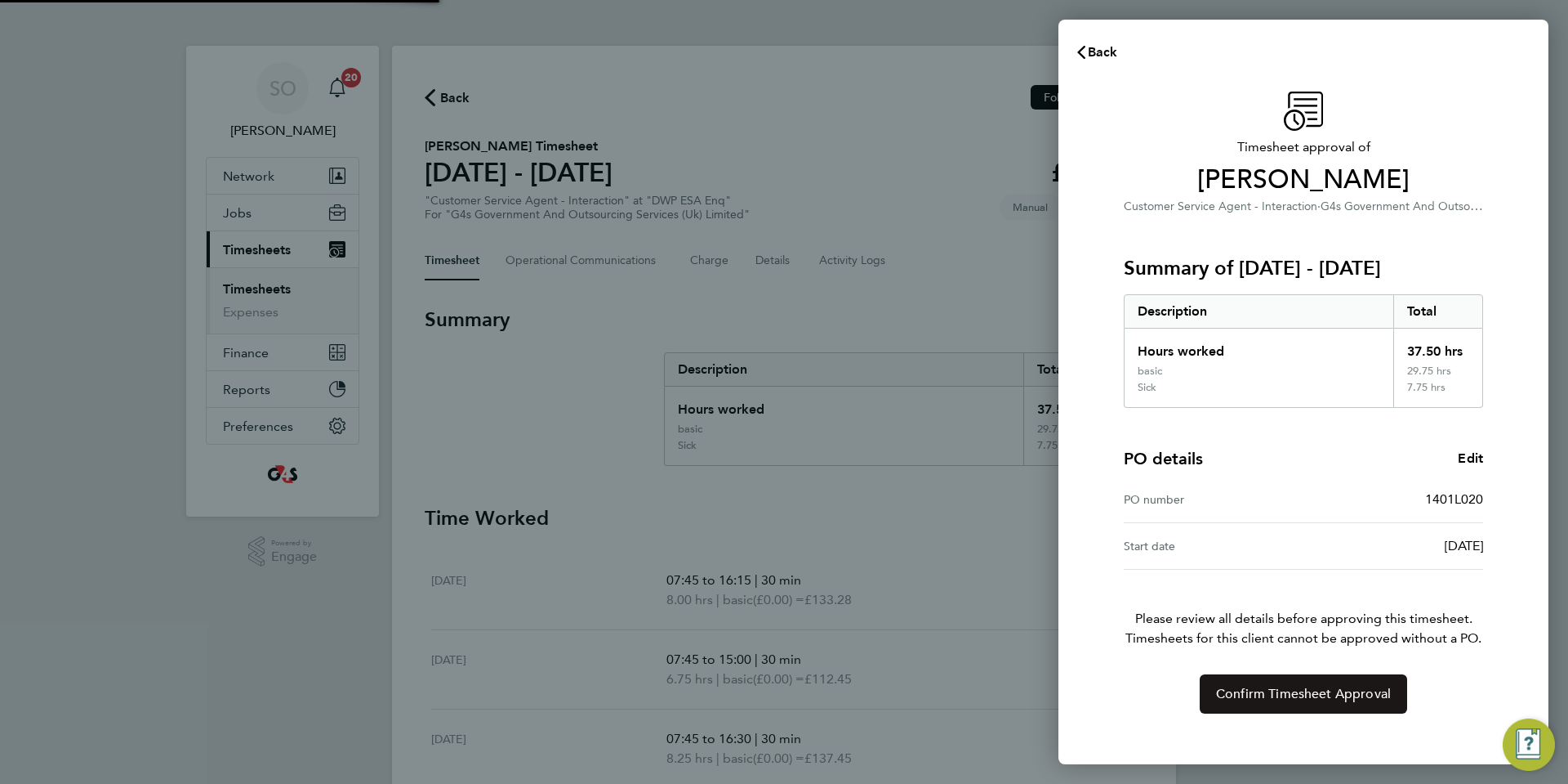
click at [1254, 697] on span "Confirm Timesheet Approval" at bounding box center [1303, 694] width 175 height 16
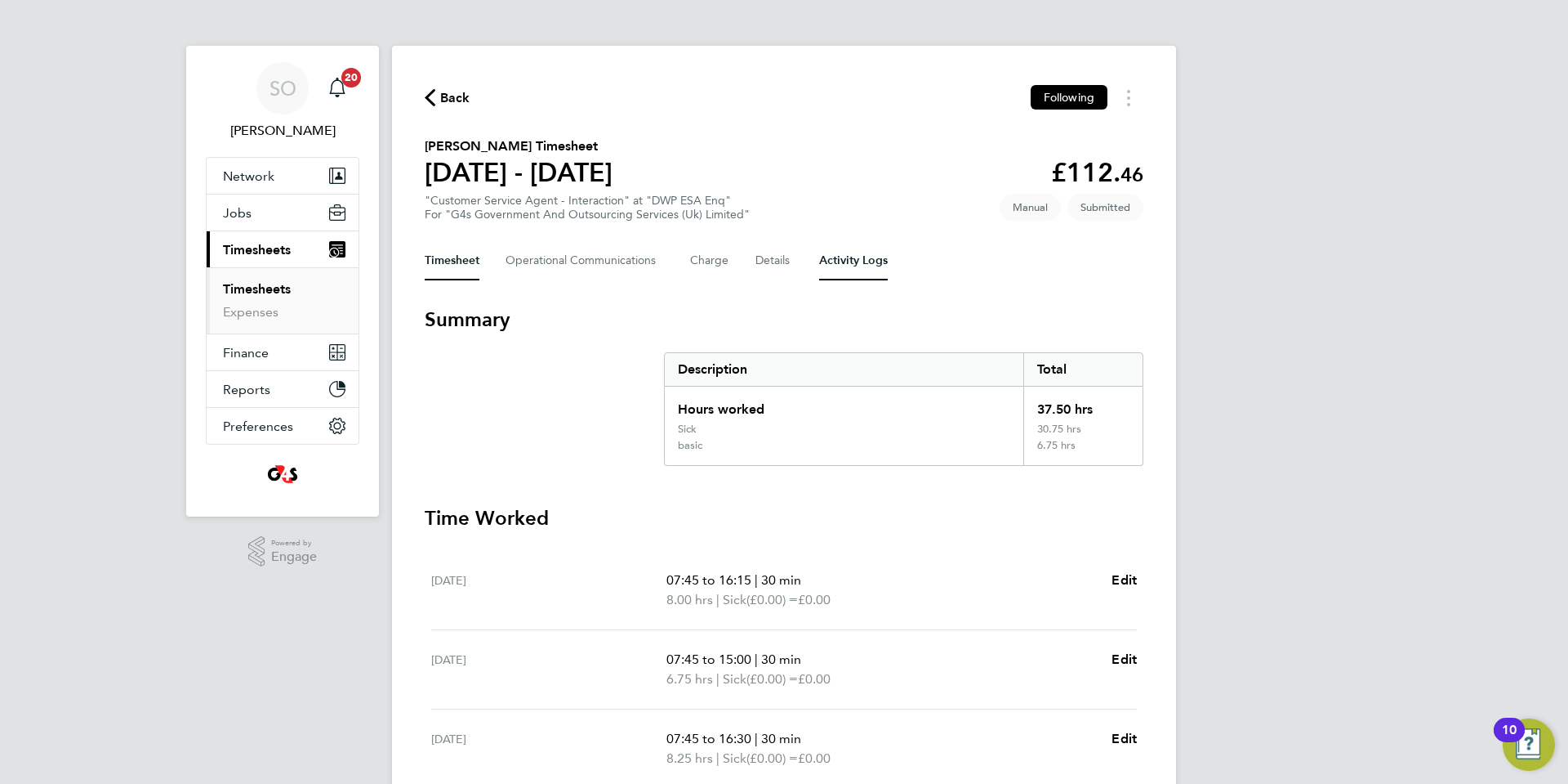
click at [856, 260] on Logs-tab "Activity Logs" at bounding box center [853, 260] width 68 height 39
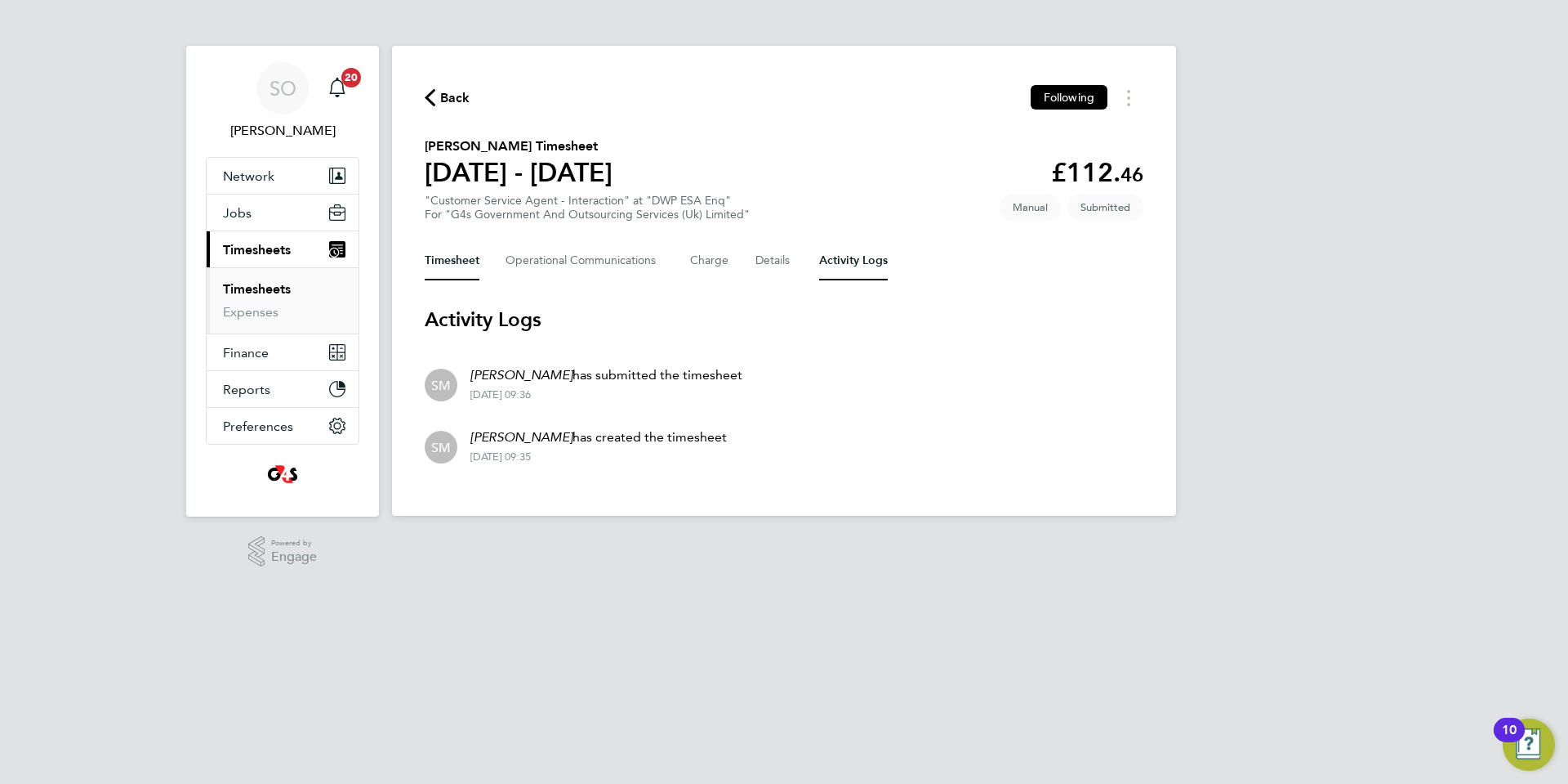
click at [449, 260] on button "Timesheet" at bounding box center [452, 260] width 55 height 39
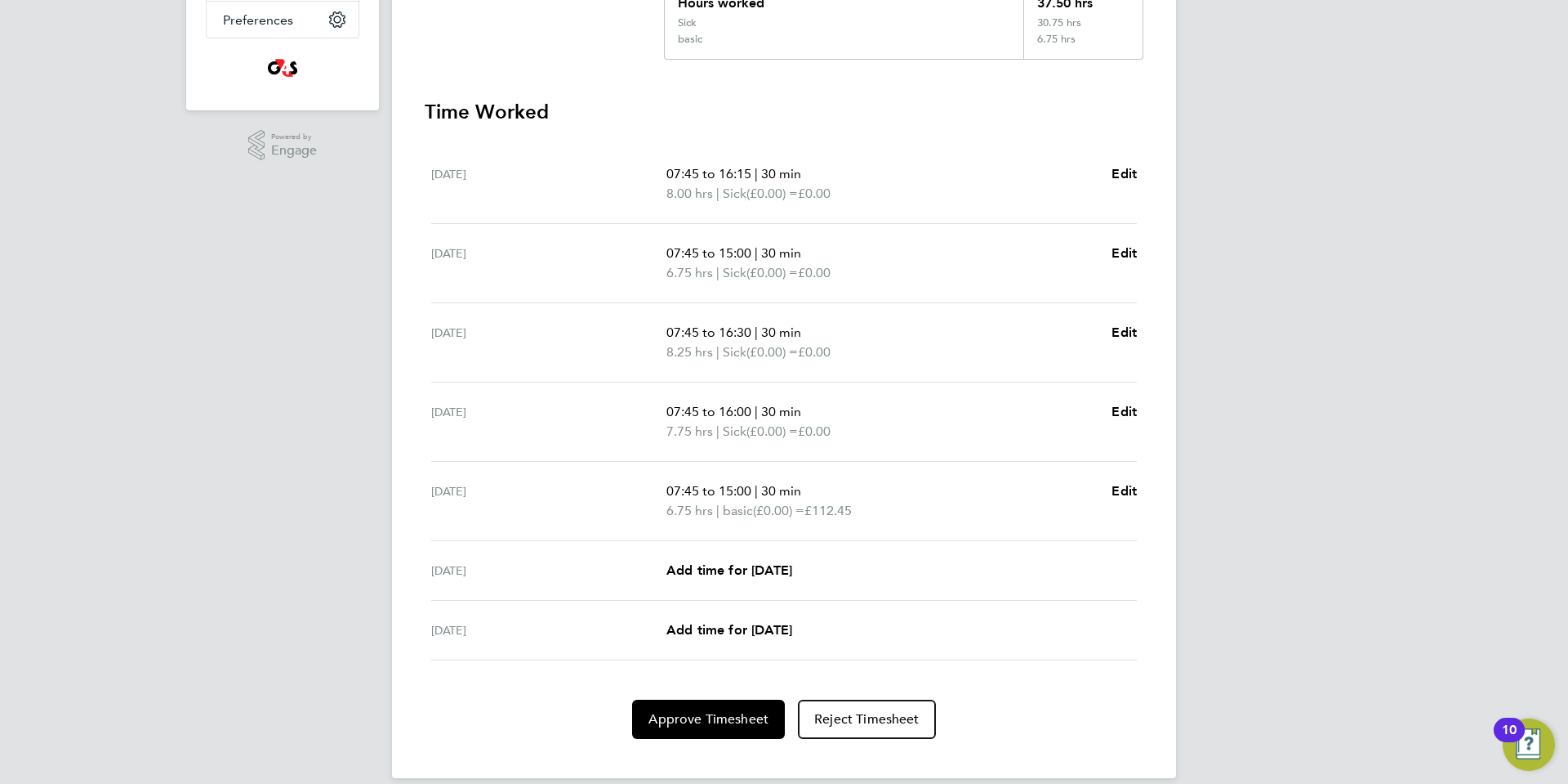
scroll to position [427, 0]
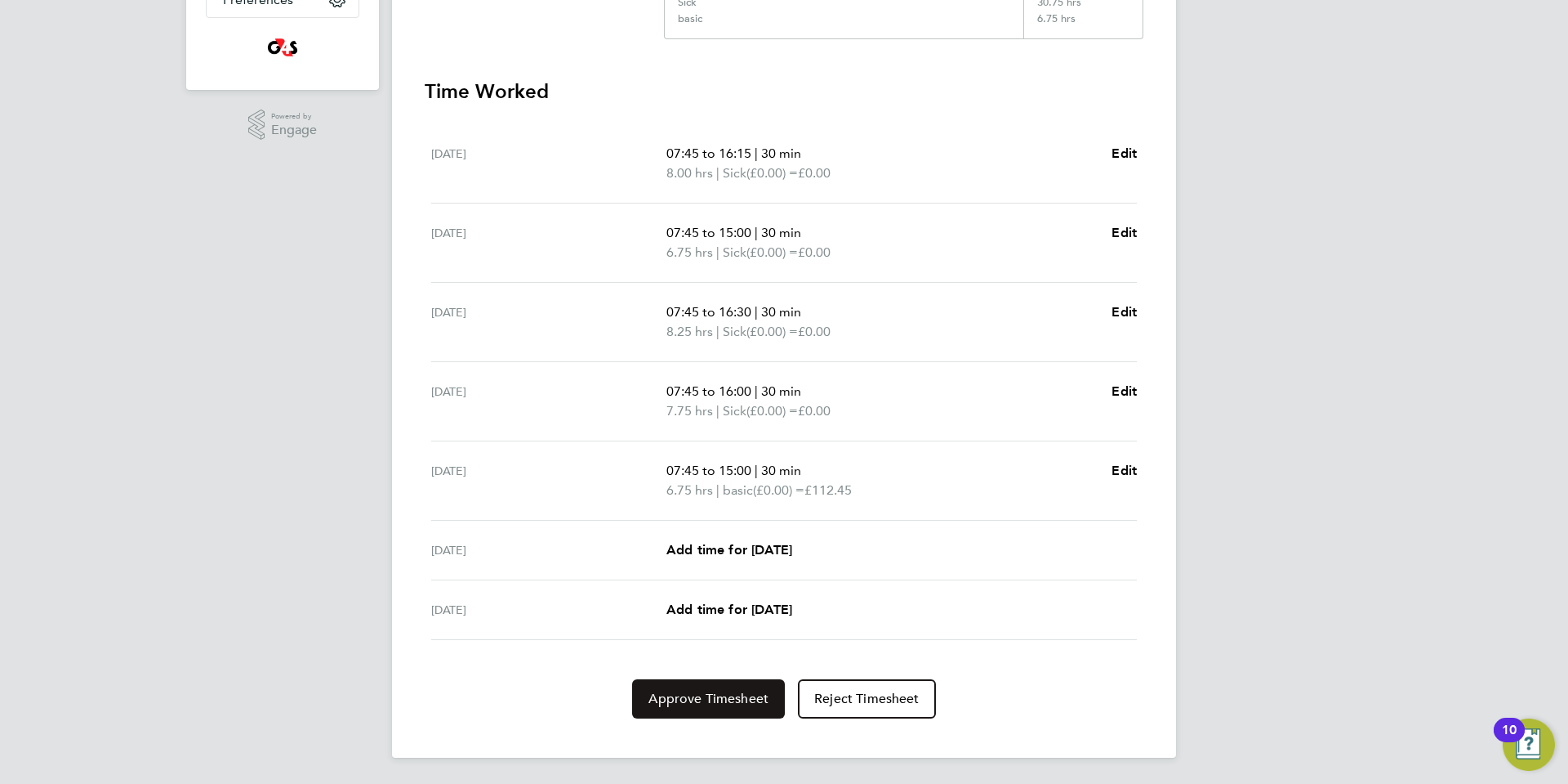
click at [724, 710] on button "Approve Timesheet" at bounding box center [708, 699] width 153 height 39
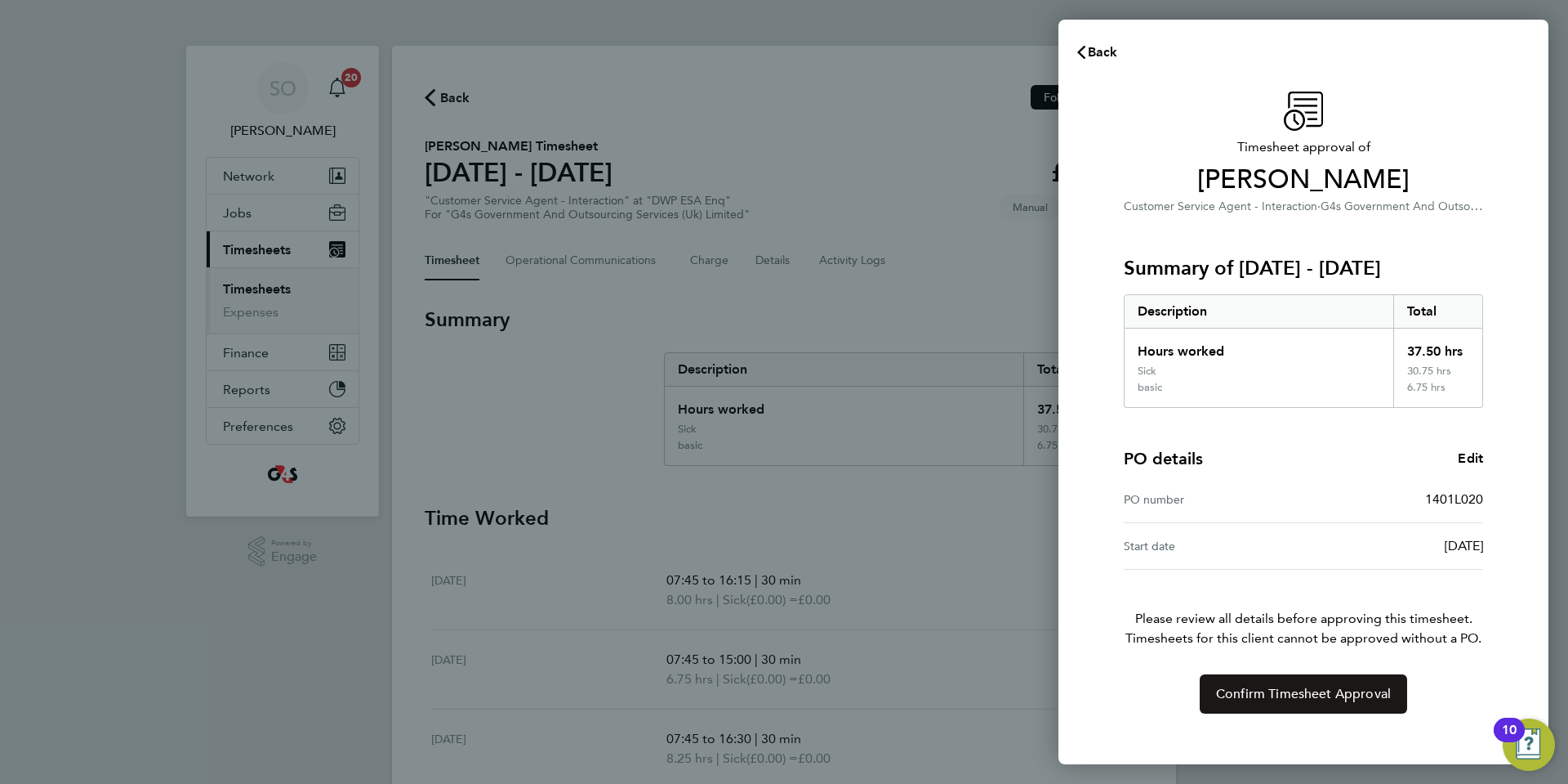
click at [1260, 696] on span "Confirm Timesheet Approval" at bounding box center [1303, 694] width 175 height 16
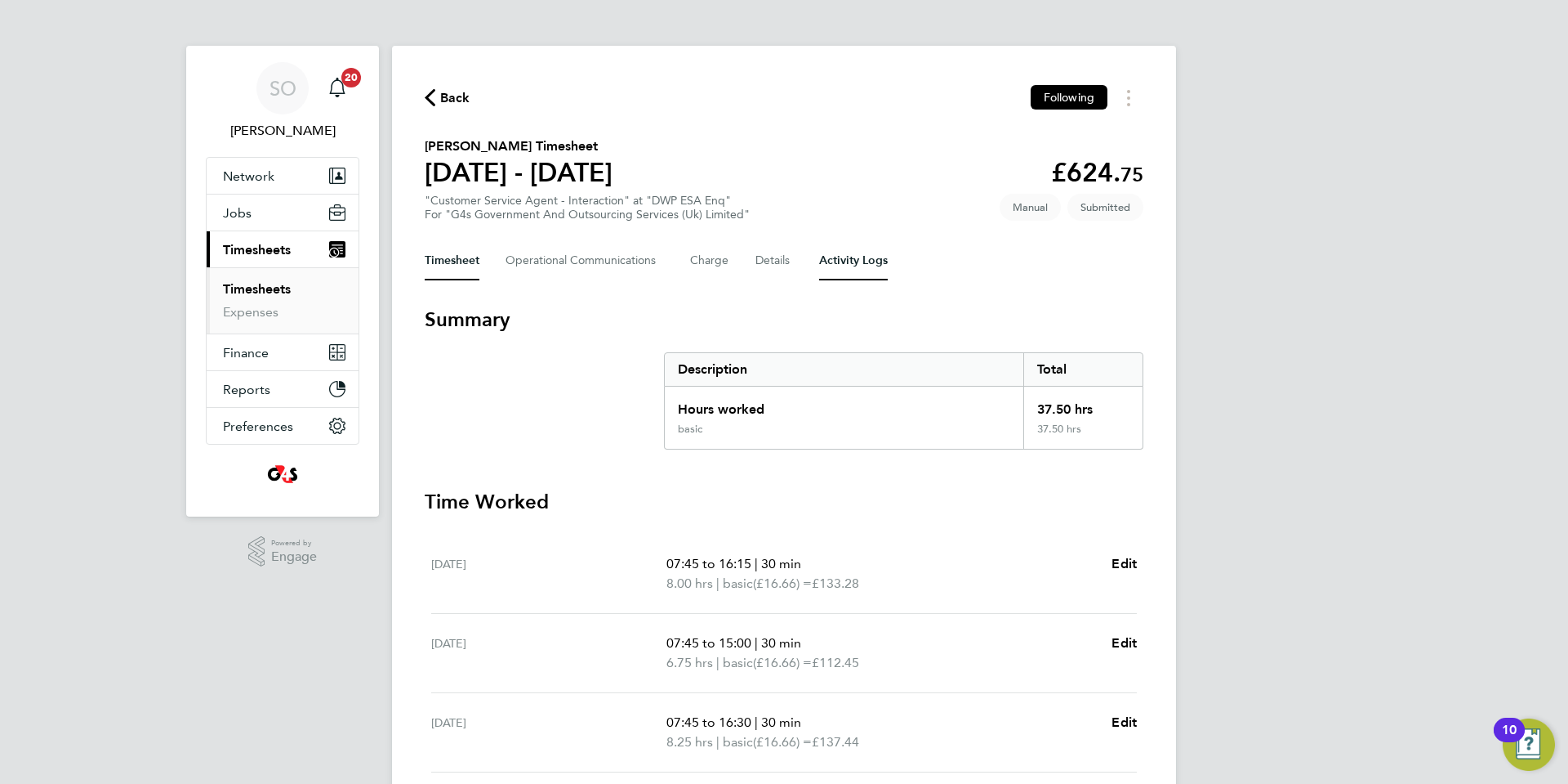
click at [845, 265] on Logs-tab "Activity Logs" at bounding box center [853, 260] width 68 height 39
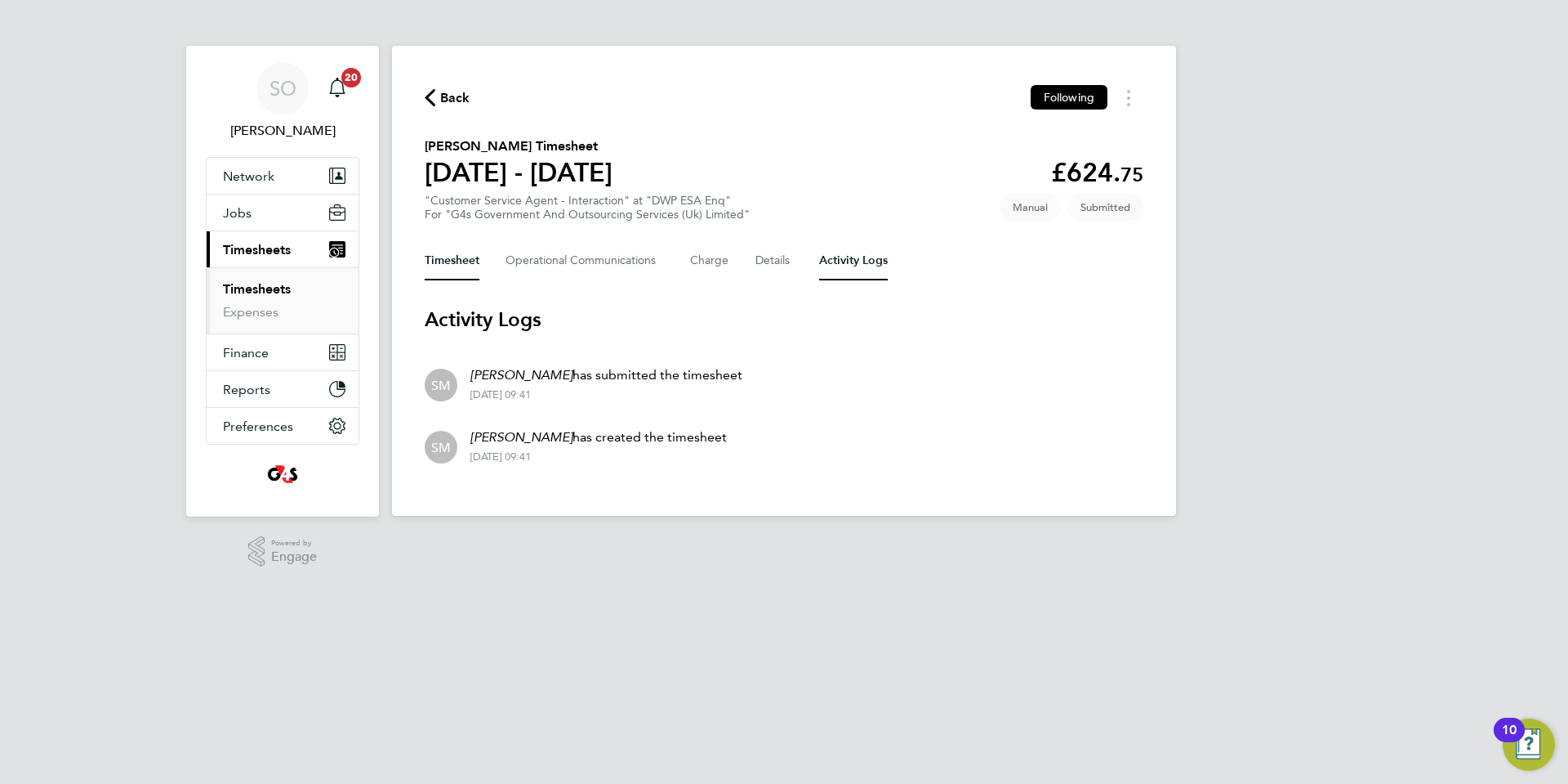
drag, startPoint x: 463, startPoint y: 264, endPoint x: 567, endPoint y: 301, distance: 110.4
click at [464, 264] on button "Timesheet" at bounding box center [452, 260] width 55 height 39
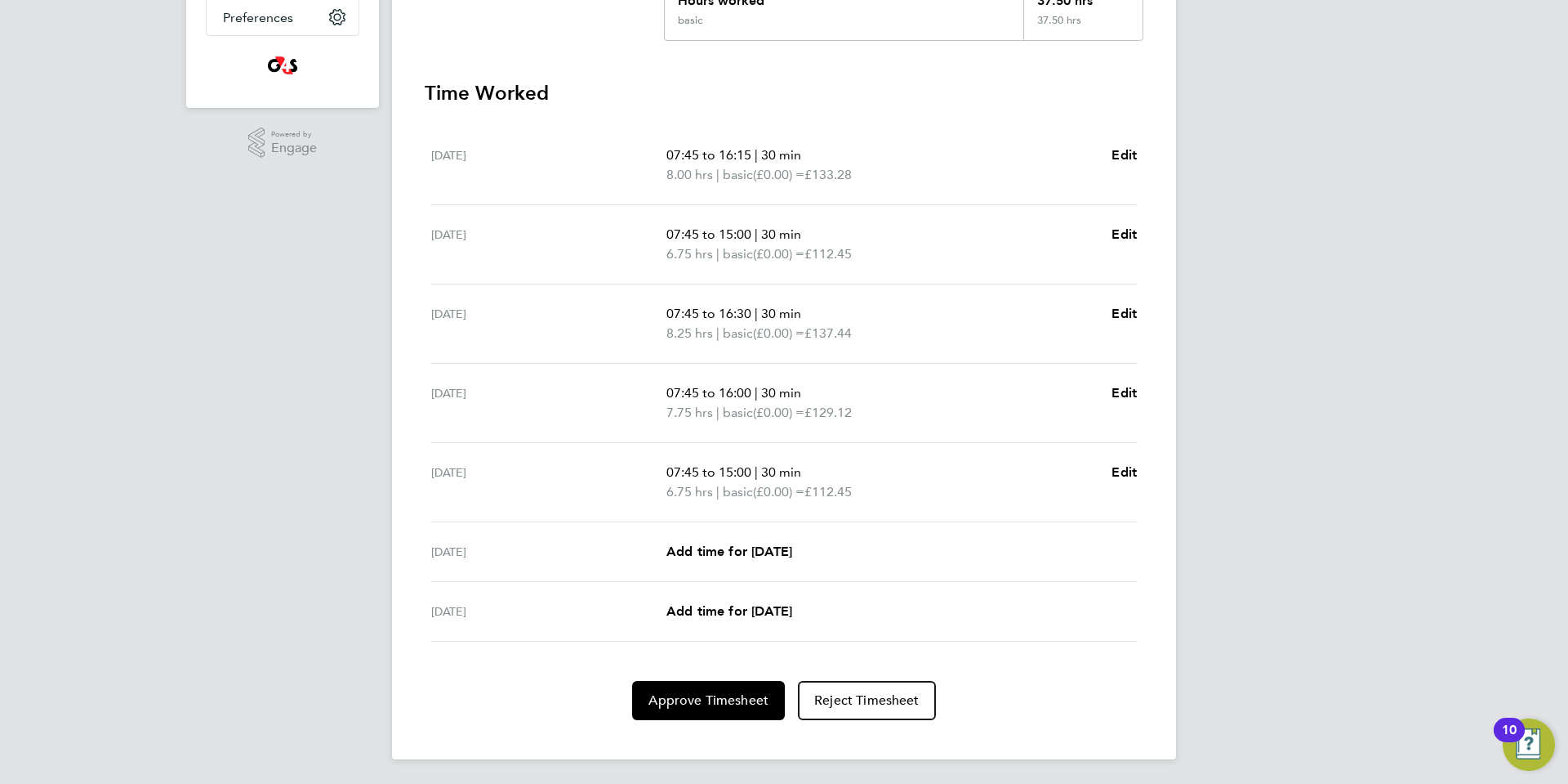
scroll to position [410, 0]
click at [732, 707] on button "Approve Timesheet" at bounding box center [708, 699] width 153 height 39
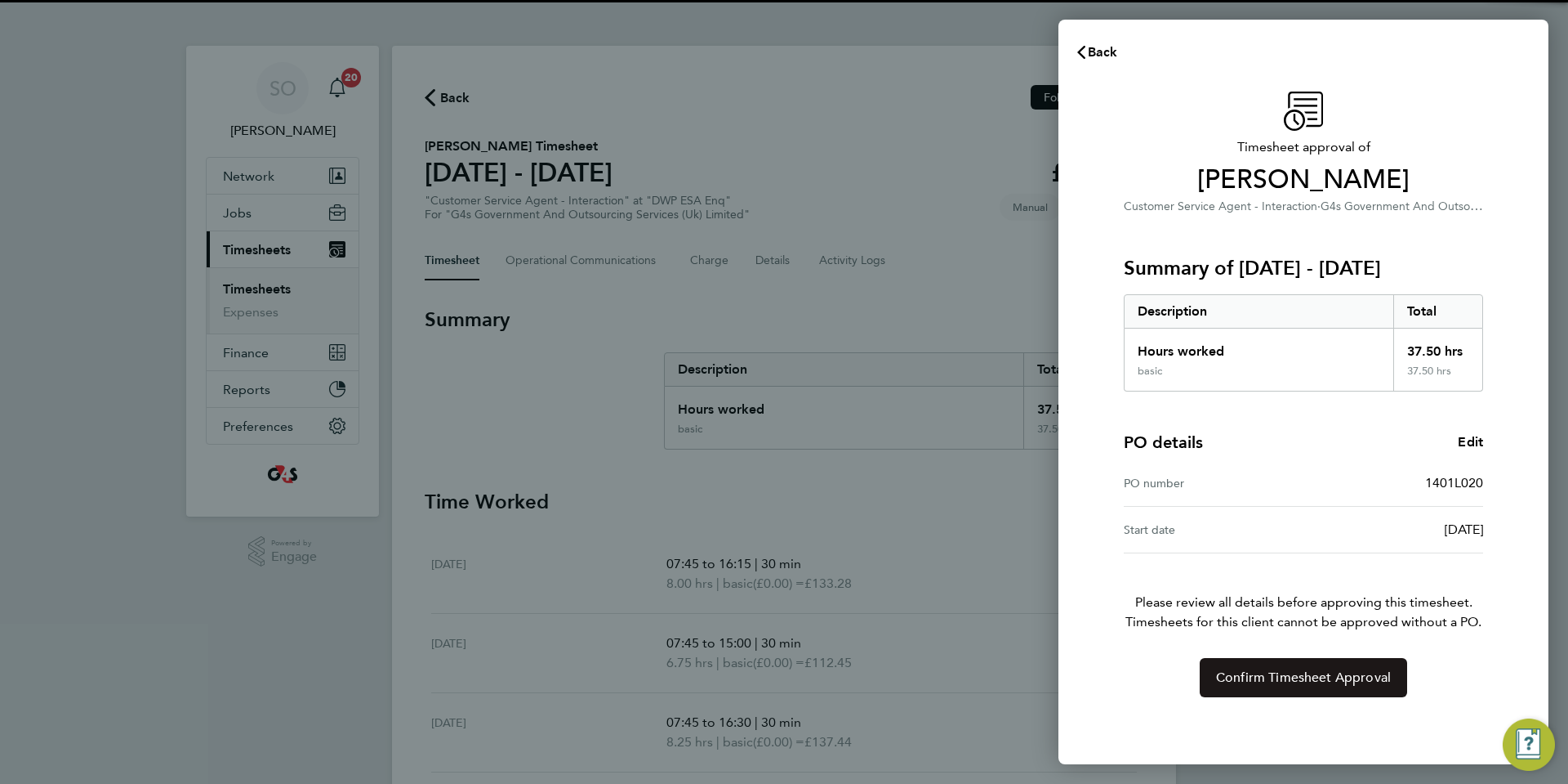
click at [1258, 687] on button "Confirm Timesheet Approval" at bounding box center [1303, 677] width 207 height 39
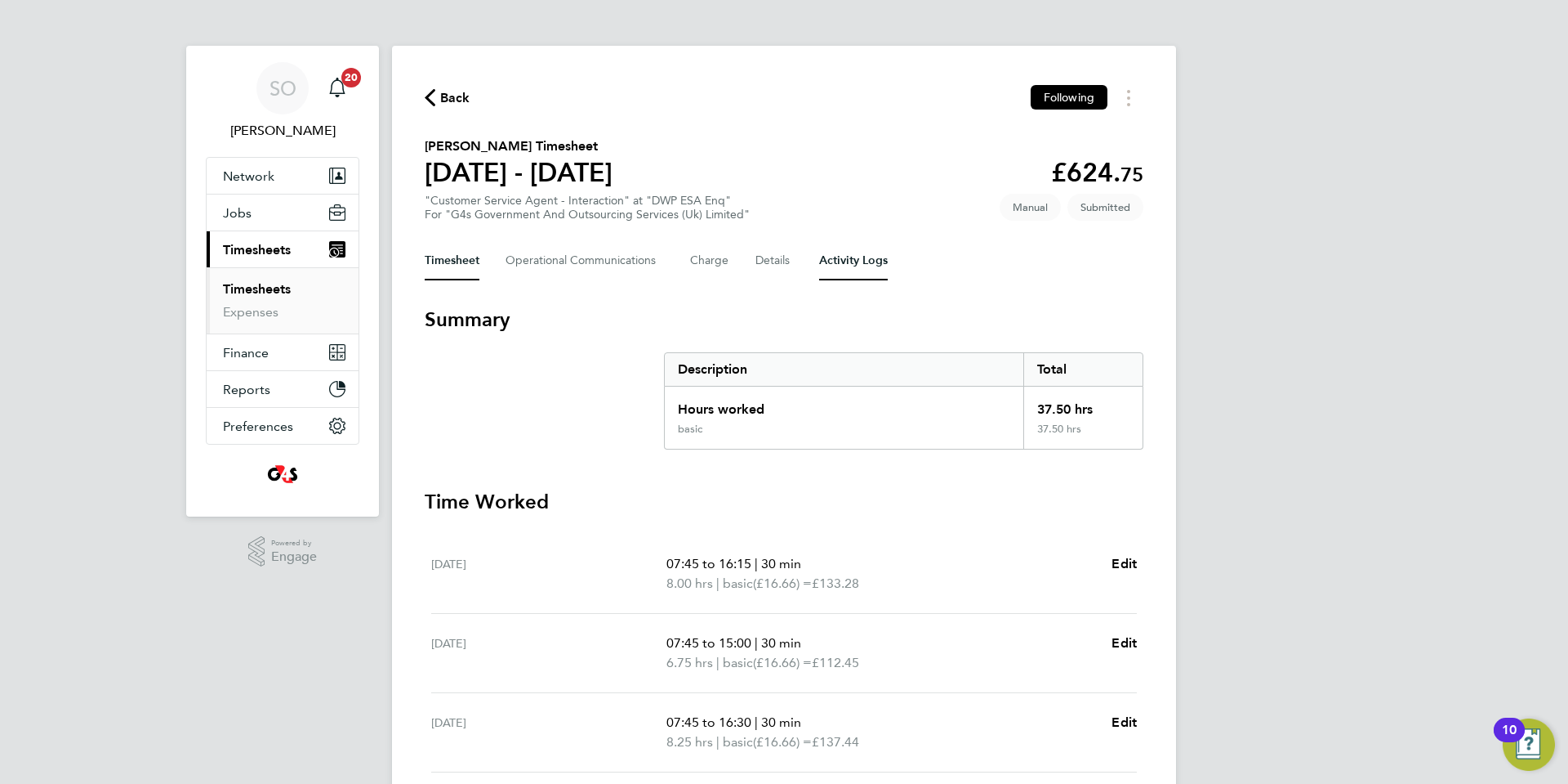
click at [843, 267] on Logs-tab "Activity Logs" at bounding box center [853, 260] width 68 height 39
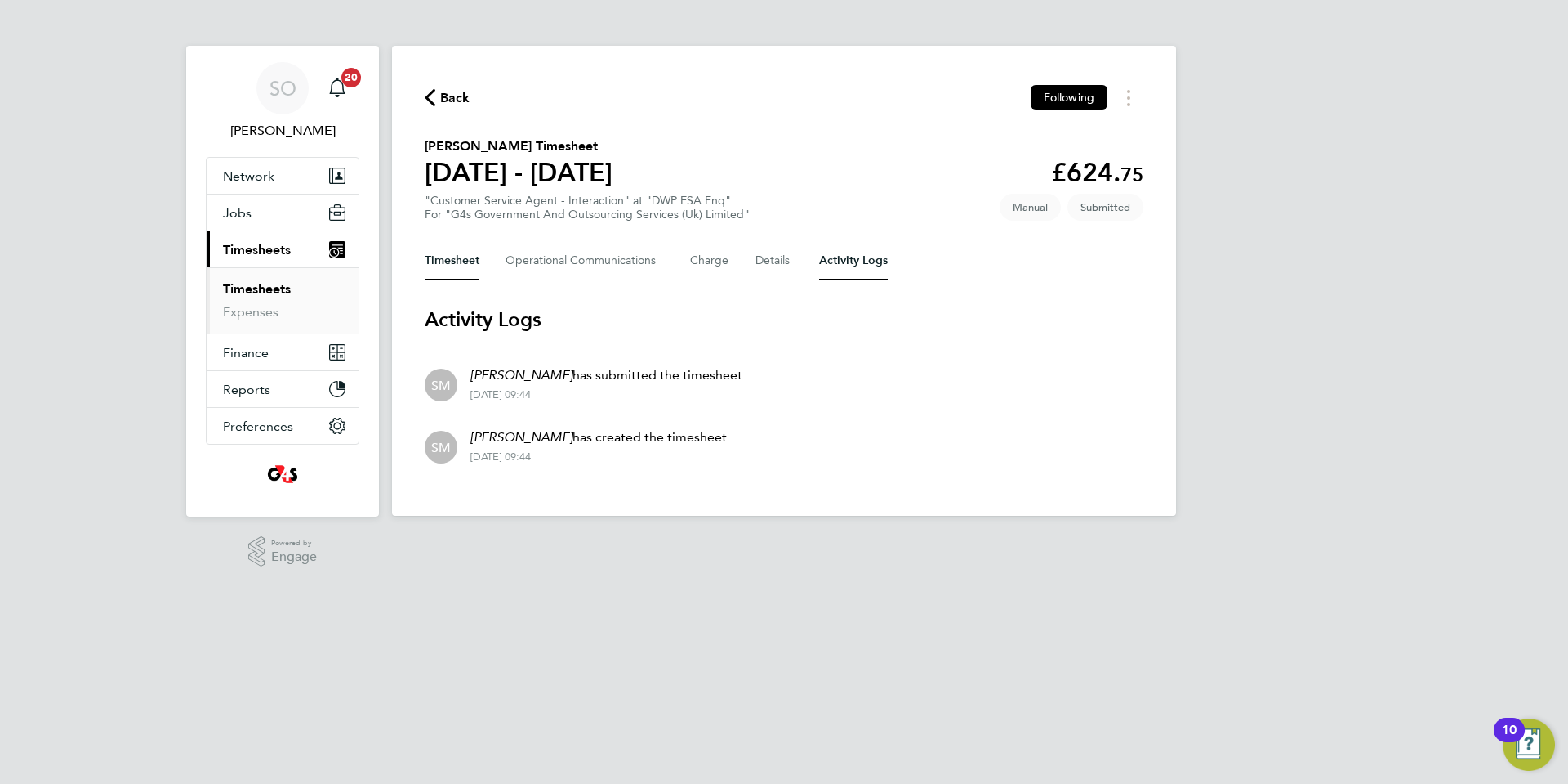
drag, startPoint x: 438, startPoint y: 260, endPoint x: 567, endPoint y: 260, distance: 129.0
click at [439, 260] on button "Timesheet" at bounding box center [452, 260] width 55 height 39
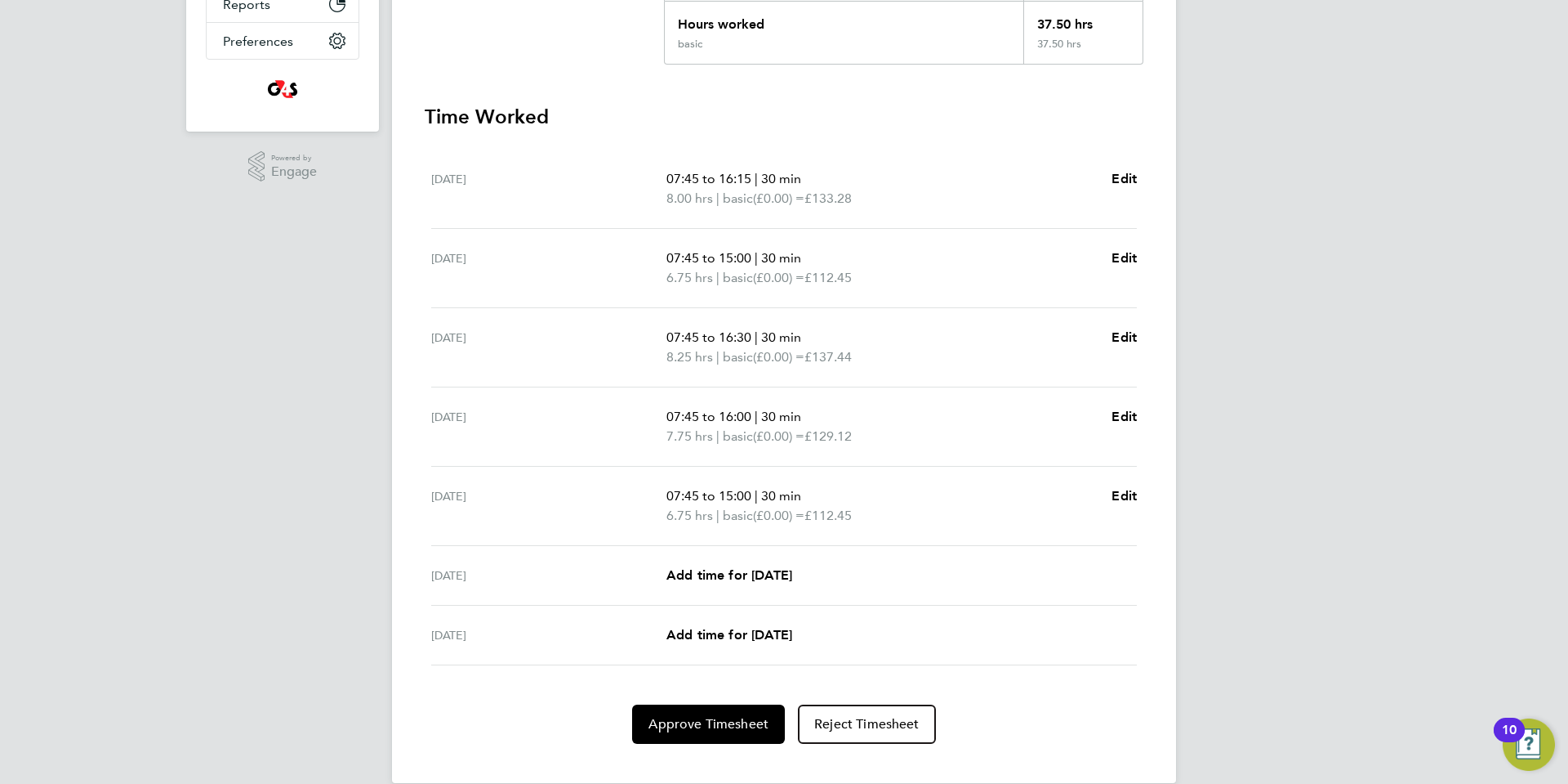
scroll to position [410, 0]
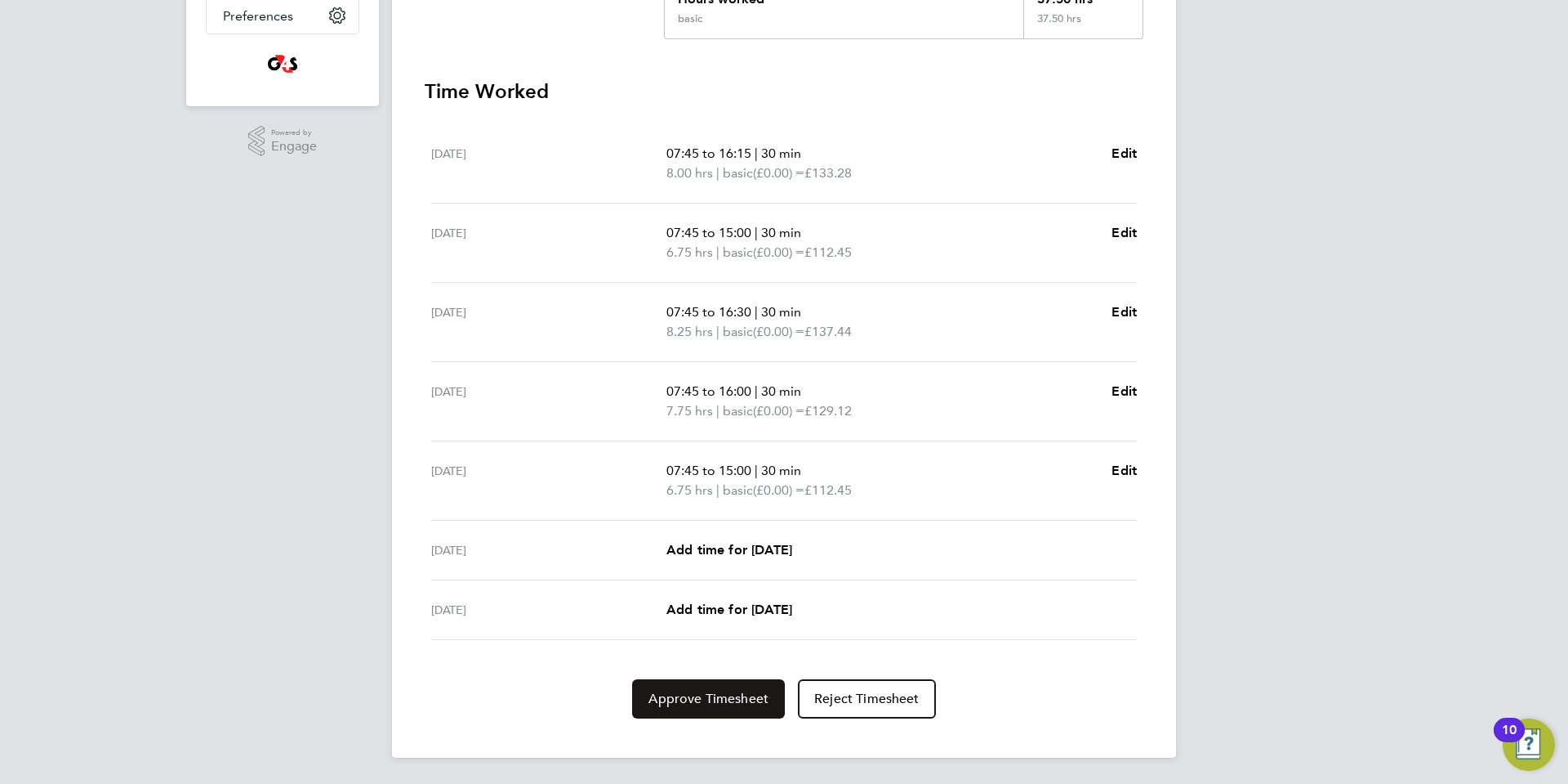
click at [706, 706] on span "Approve Timesheet" at bounding box center [708, 699] width 120 height 16
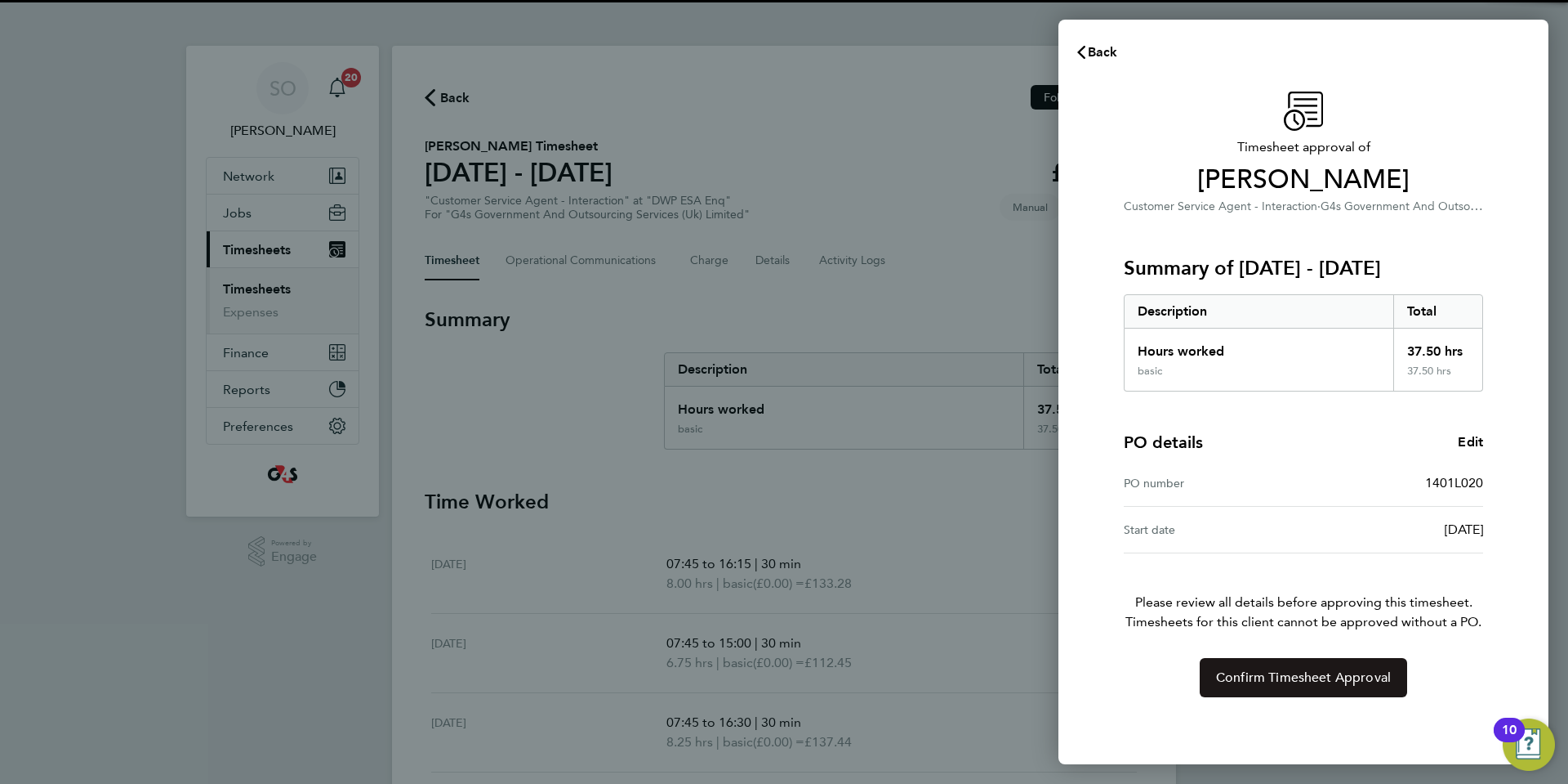
click at [1323, 681] on span "Confirm Timesheet Approval" at bounding box center [1303, 678] width 175 height 16
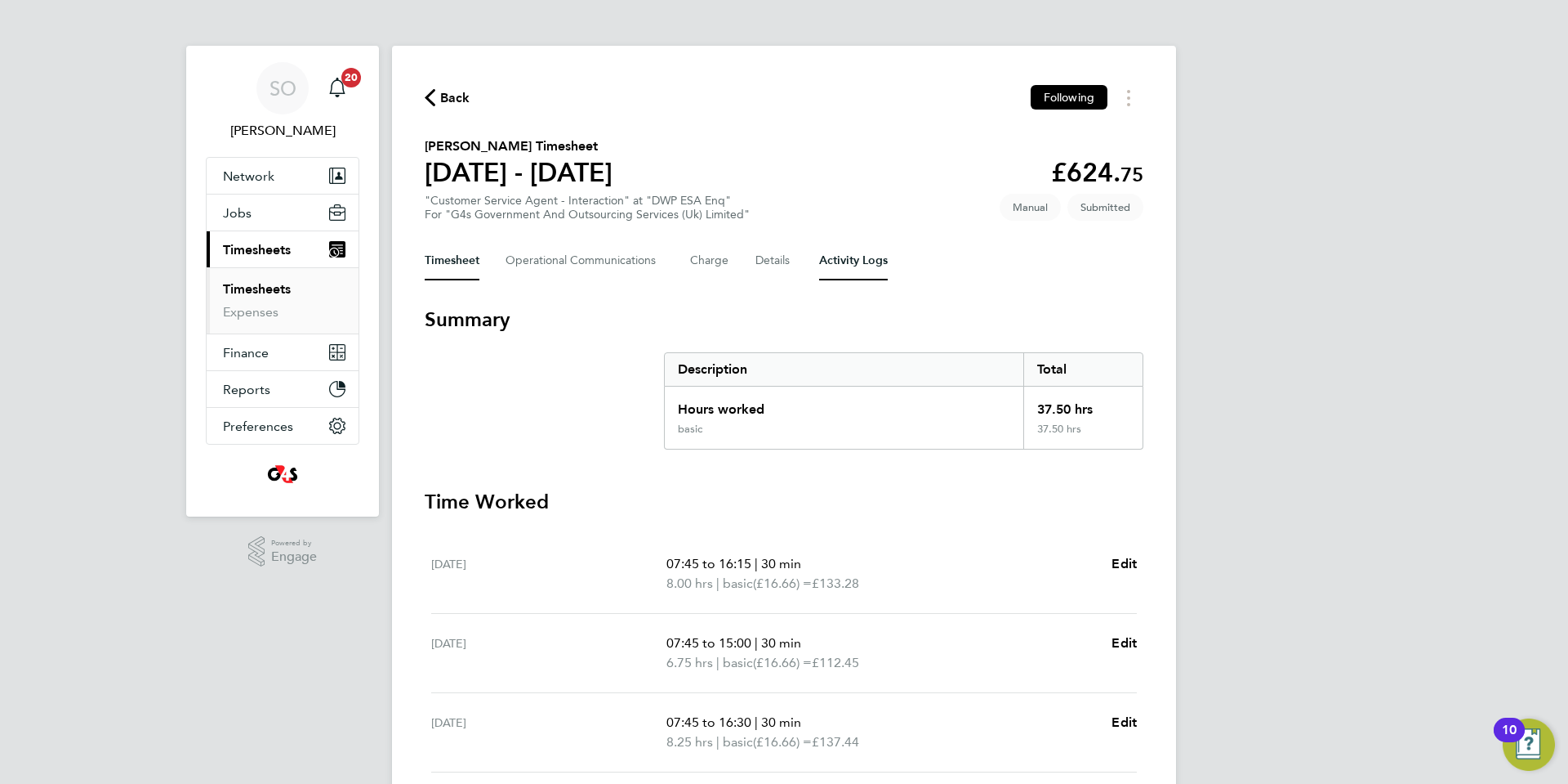
click at [845, 255] on Logs-tab "Activity Logs" at bounding box center [853, 260] width 68 height 39
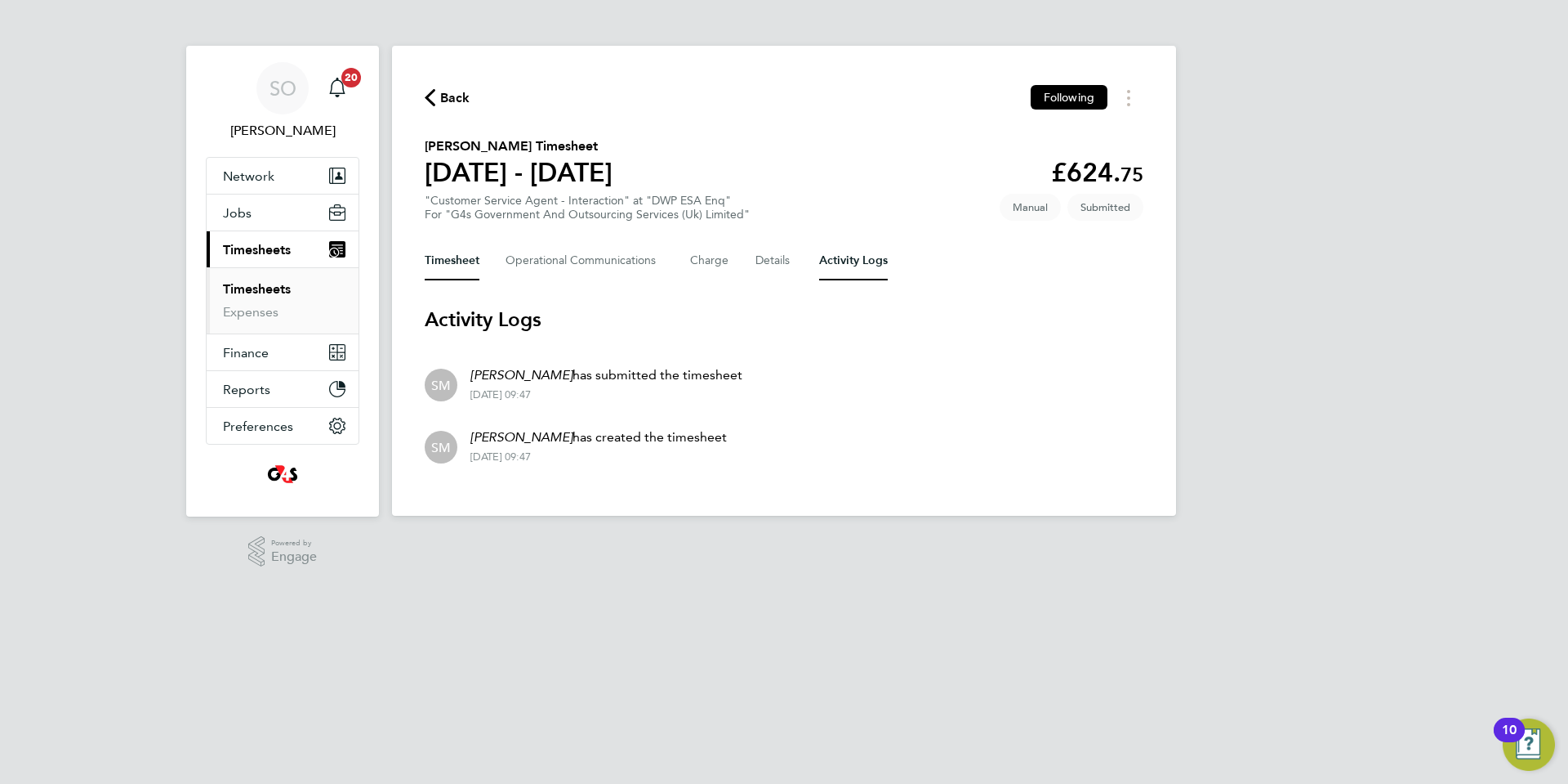
click at [460, 247] on button "Timesheet" at bounding box center [452, 260] width 55 height 39
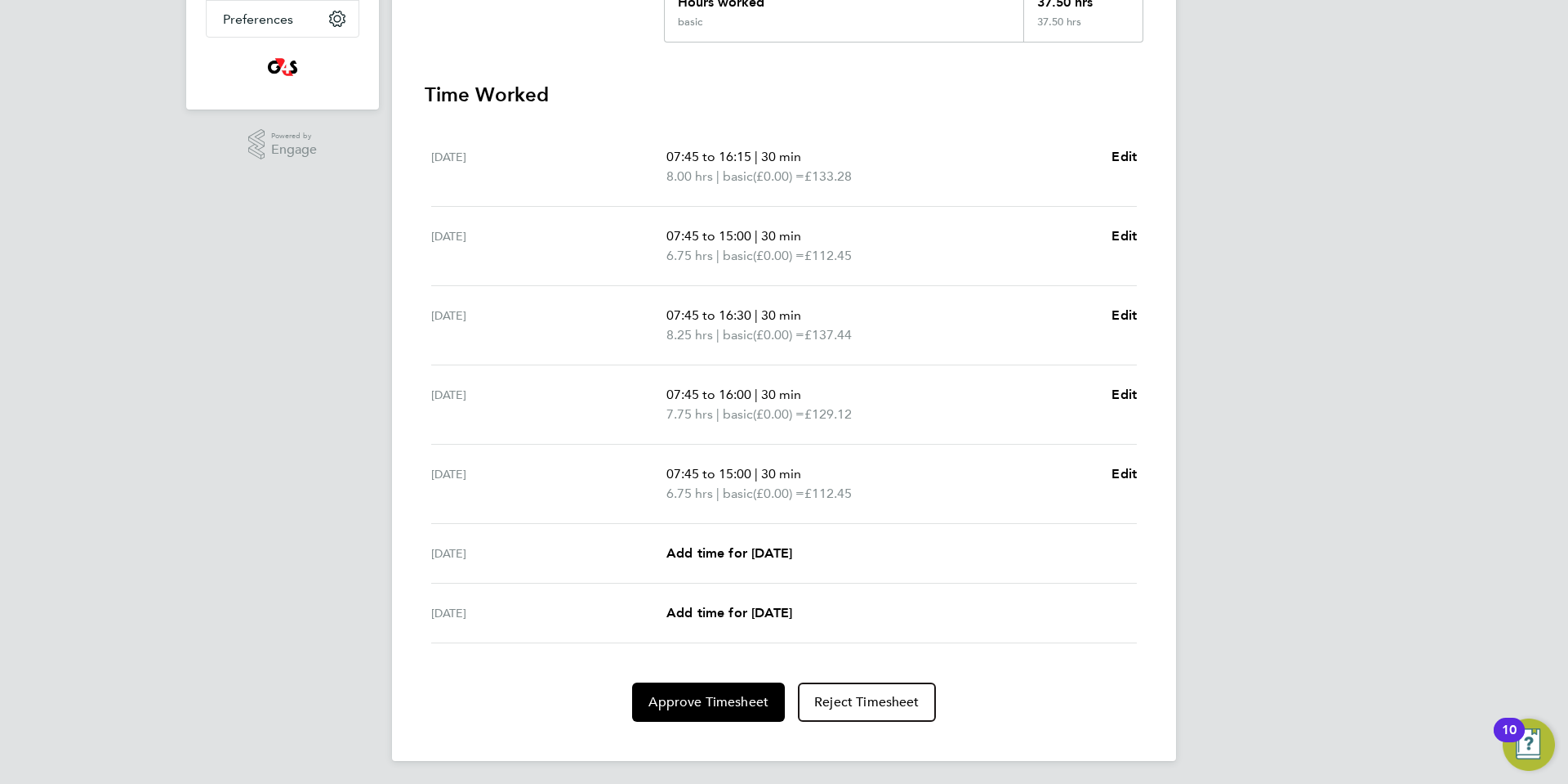
scroll to position [410, 0]
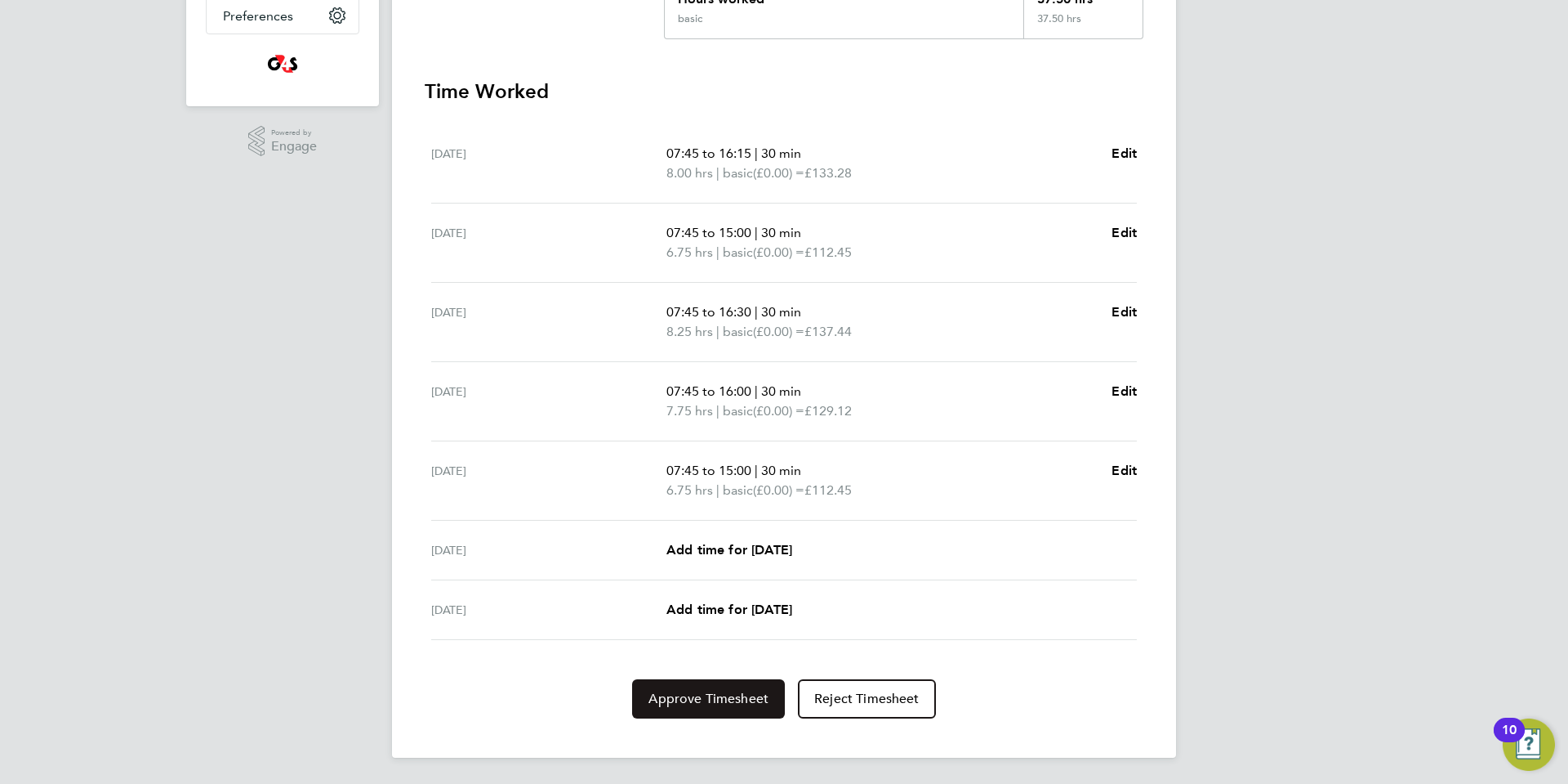
click at [706, 707] on button "Approve Timesheet" at bounding box center [708, 699] width 153 height 39
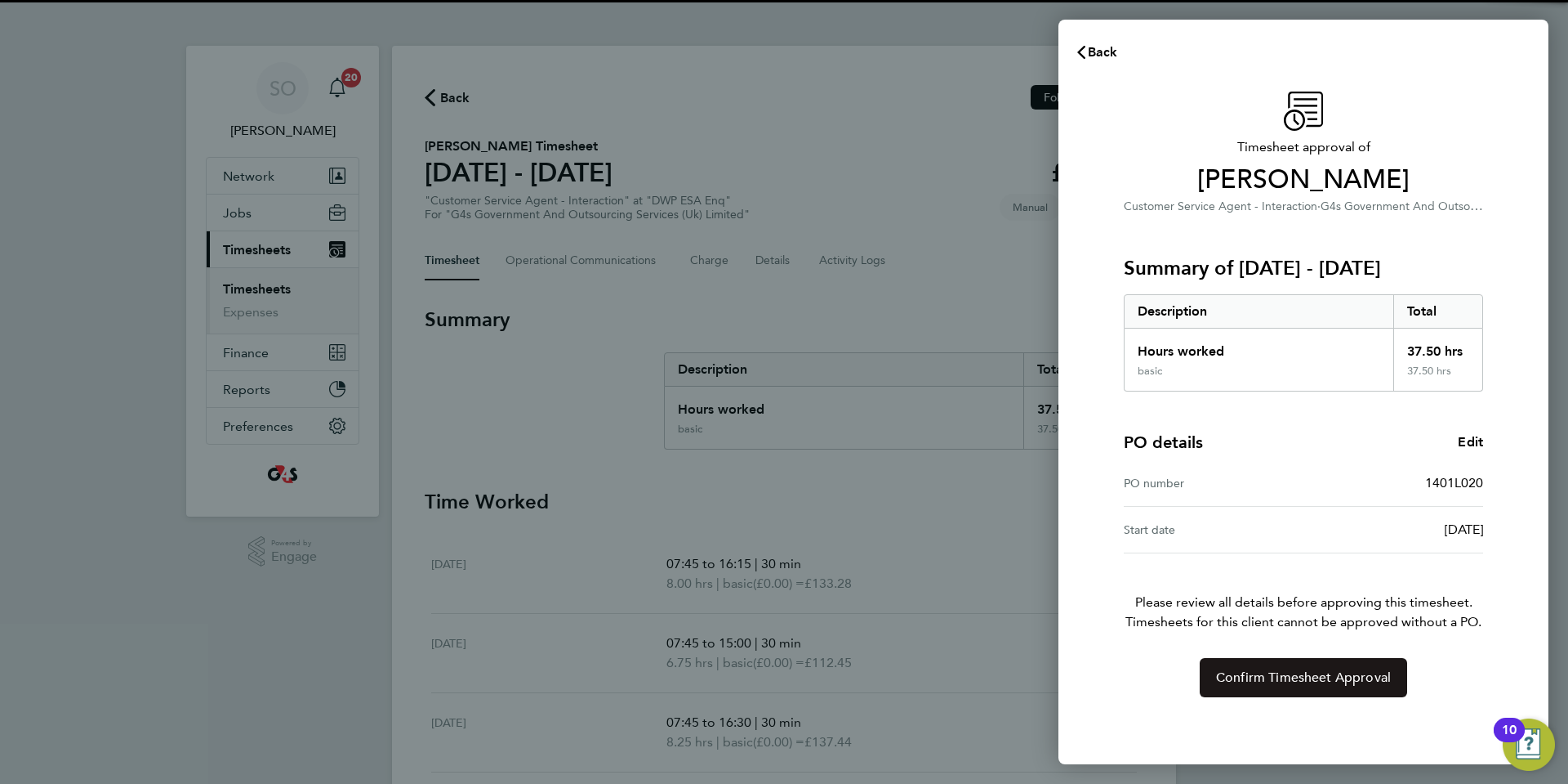
click at [1258, 676] on span "Confirm Timesheet Approval" at bounding box center [1303, 678] width 175 height 16
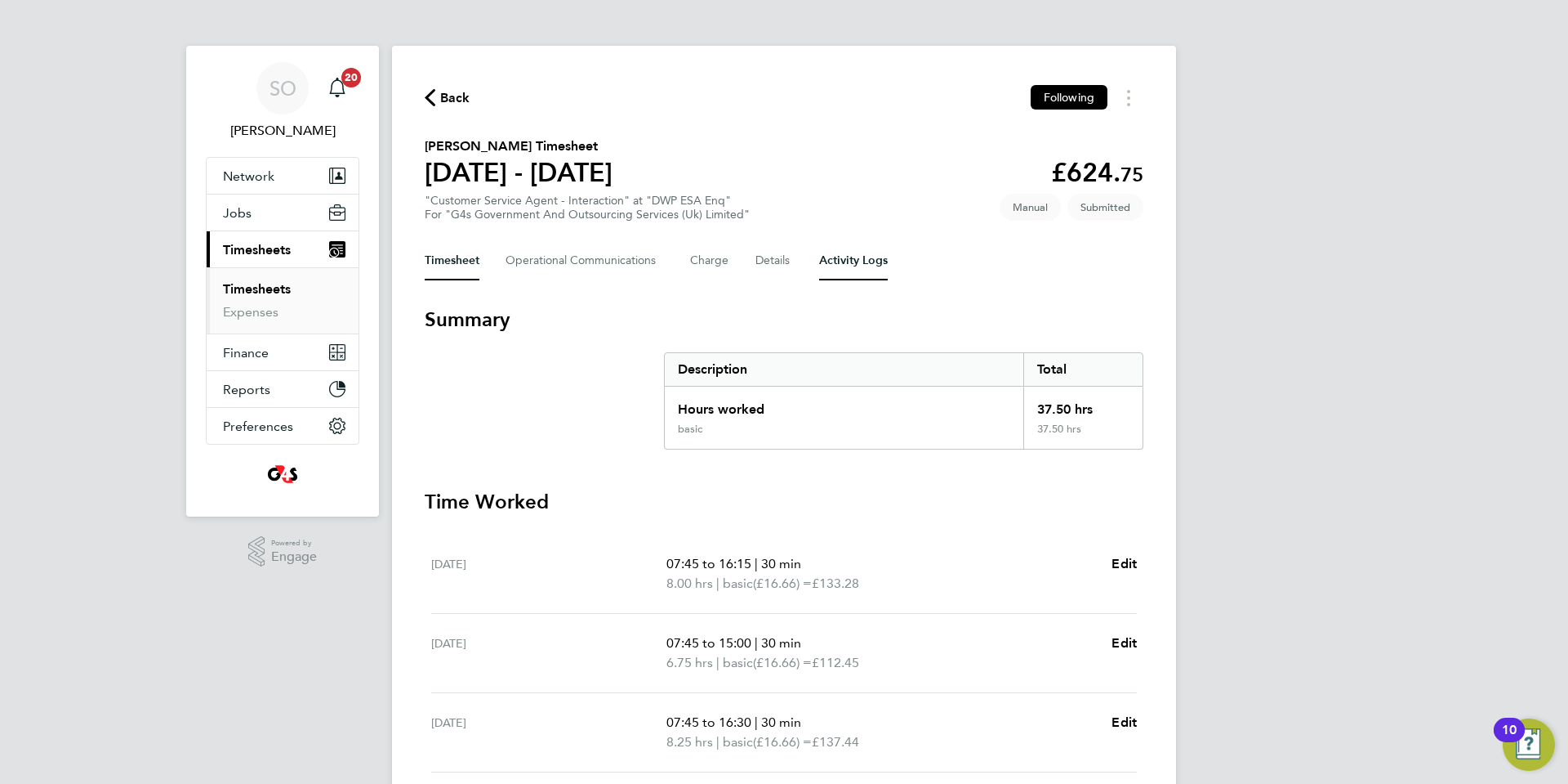
click at [849, 254] on Logs-tab "Activity Logs" at bounding box center [853, 260] width 68 height 39
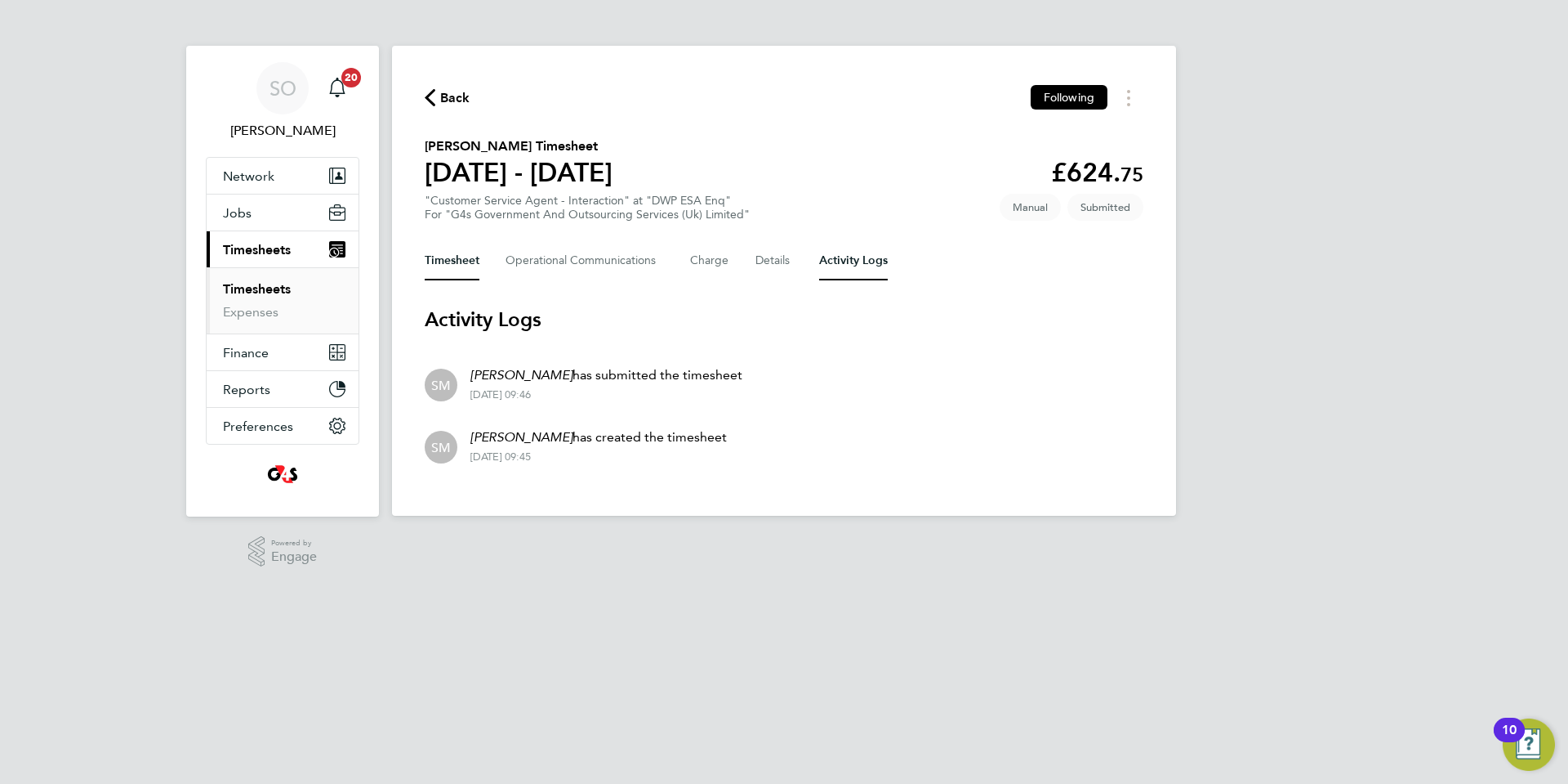
click at [469, 265] on button "Timesheet" at bounding box center [452, 260] width 55 height 39
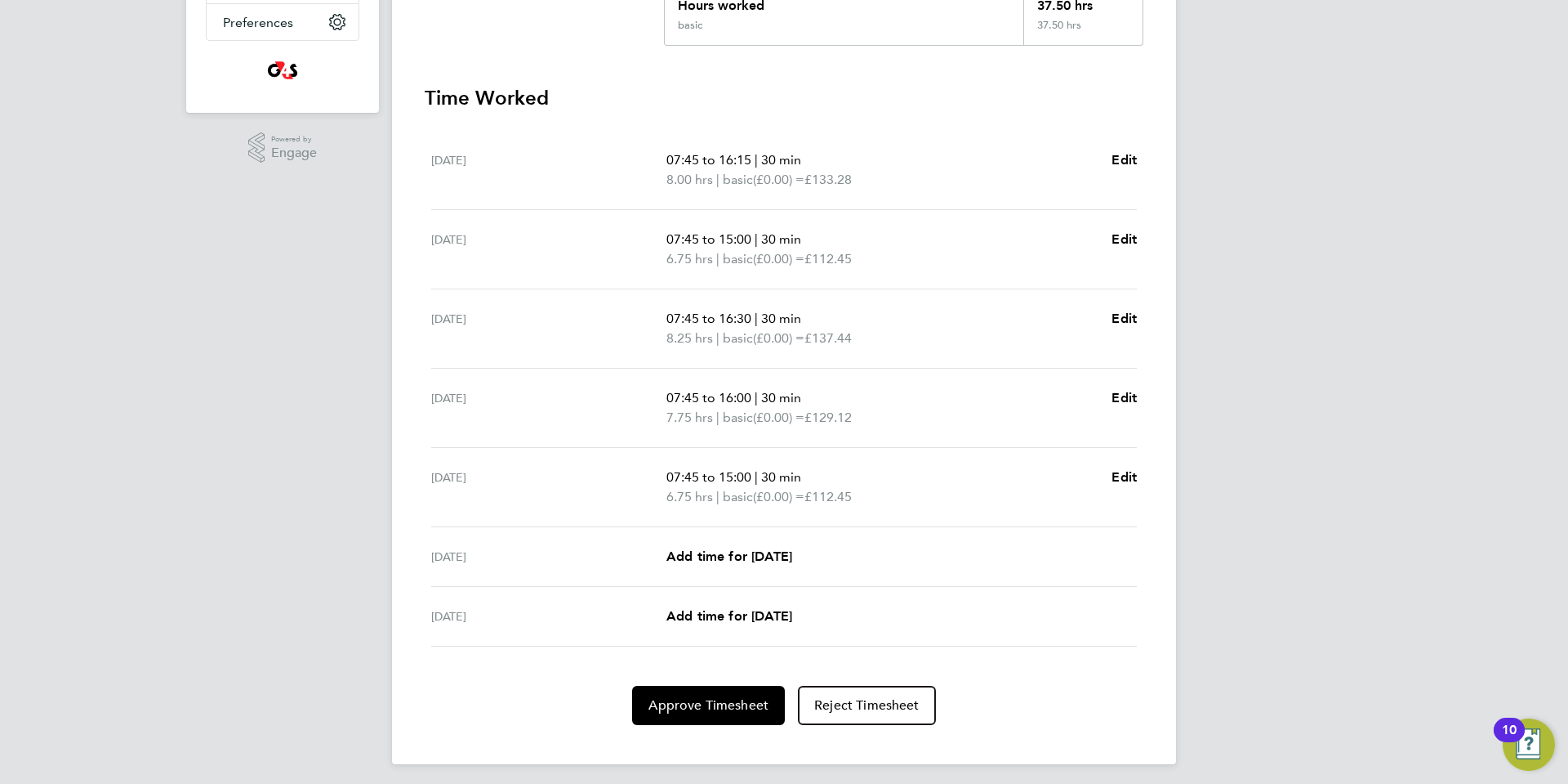
scroll to position [410, 0]
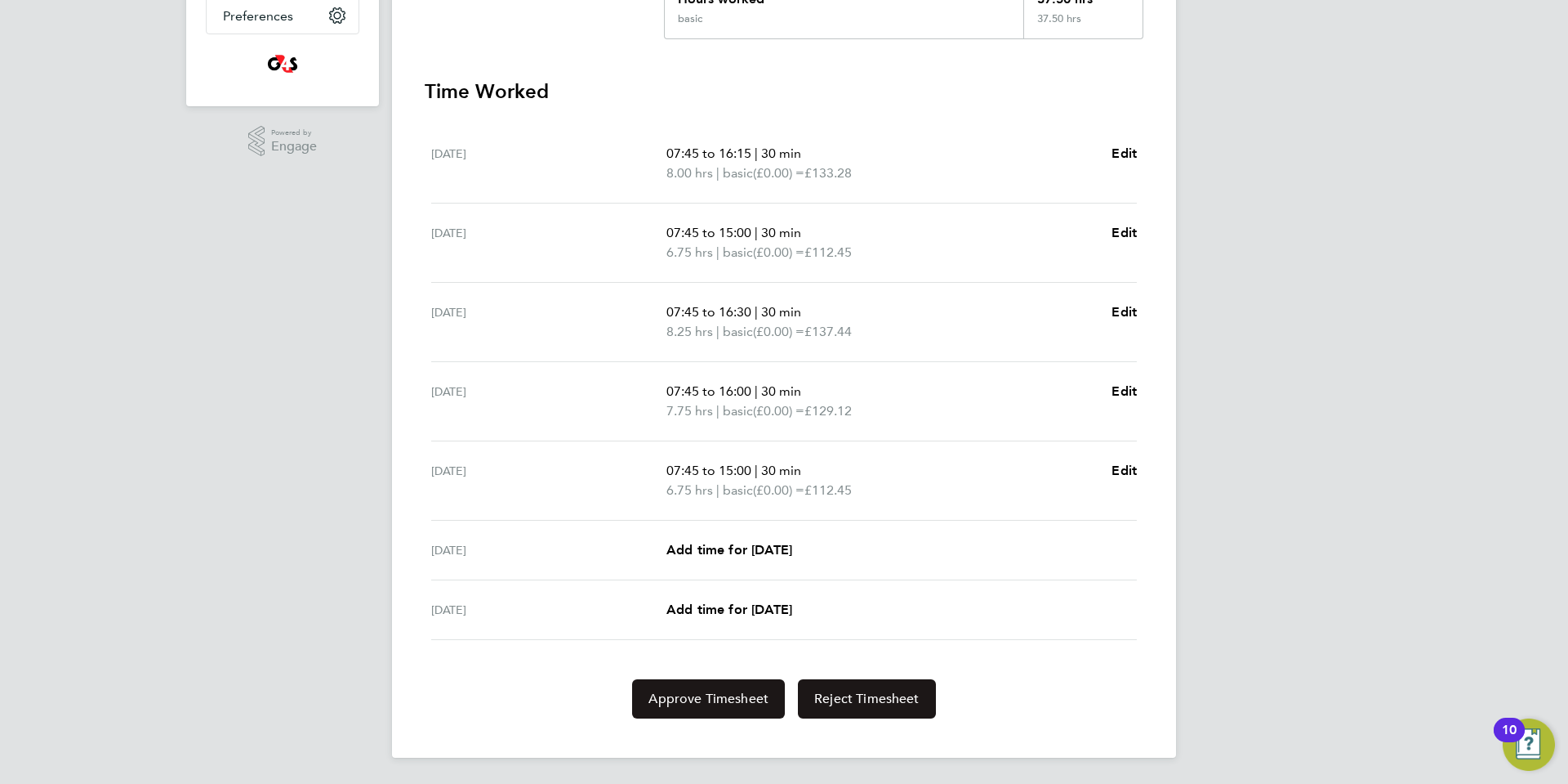
drag, startPoint x: 704, startPoint y: 701, endPoint x: 804, endPoint y: 704, distance: 100.0
click at [706, 701] on span "Approve Timesheet" at bounding box center [708, 699] width 120 height 16
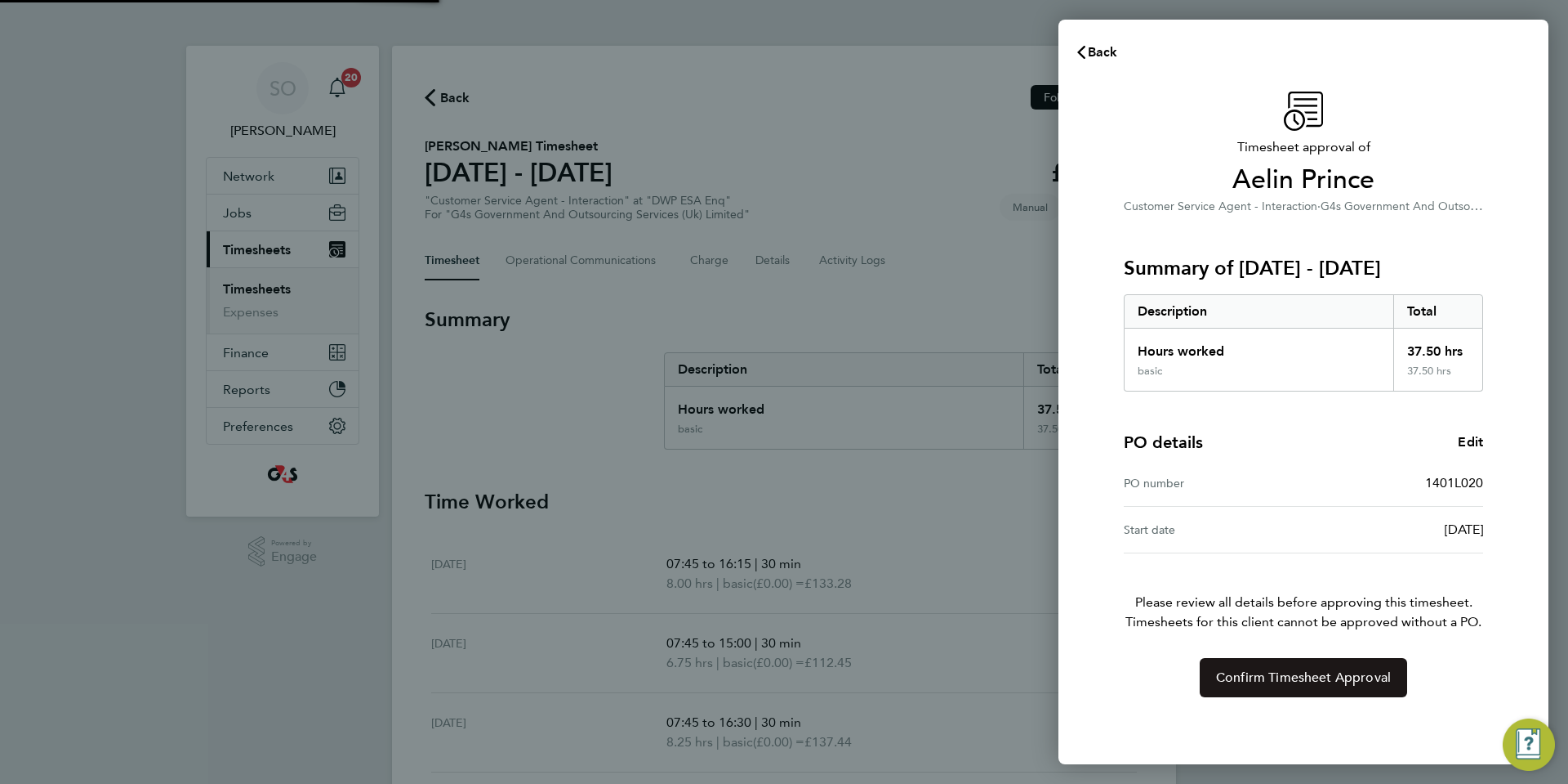
click at [1308, 687] on button "Confirm Timesheet Approval" at bounding box center [1303, 677] width 207 height 39
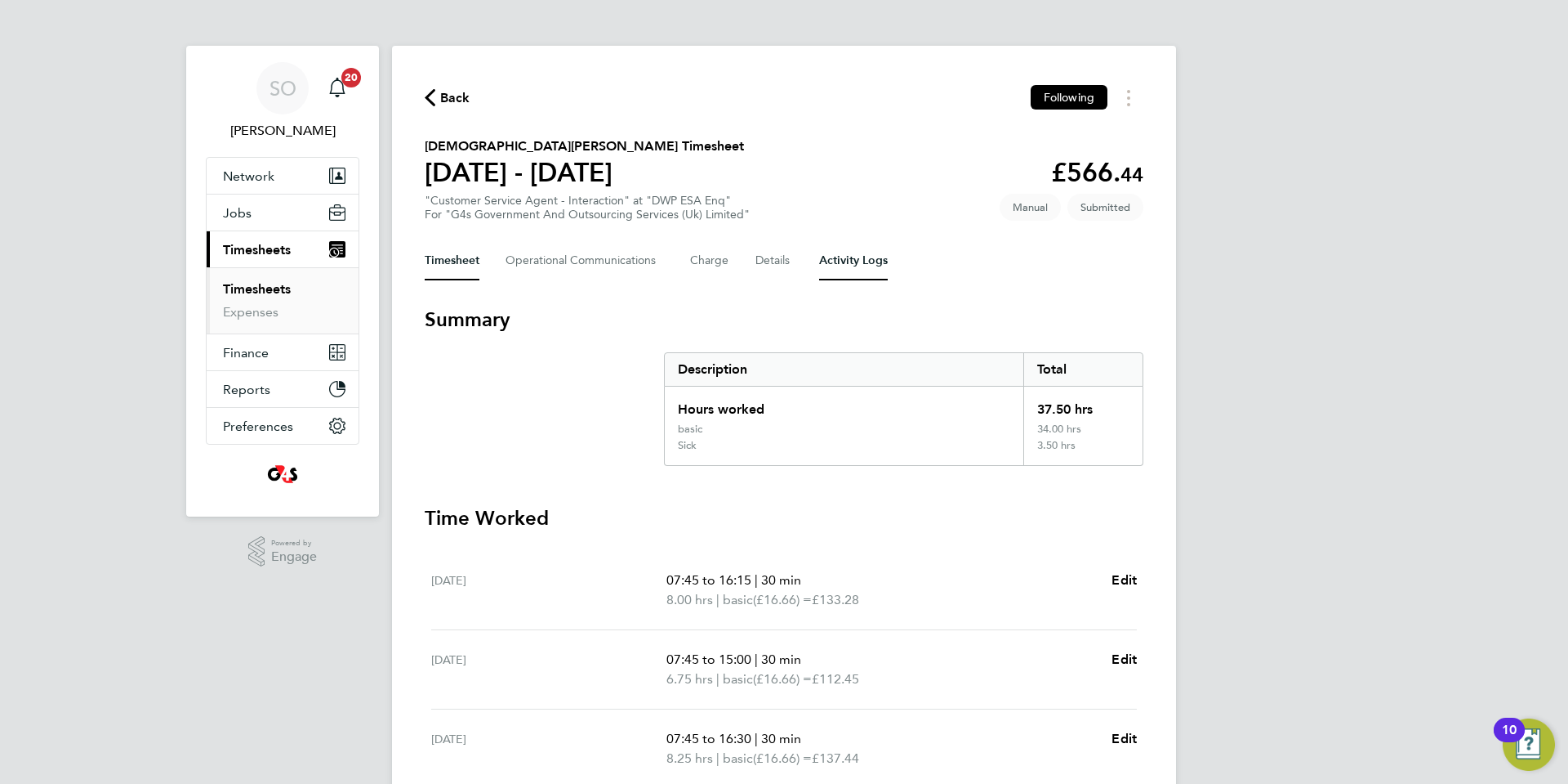
click at [847, 262] on Logs-tab "Activity Logs" at bounding box center [853, 260] width 68 height 39
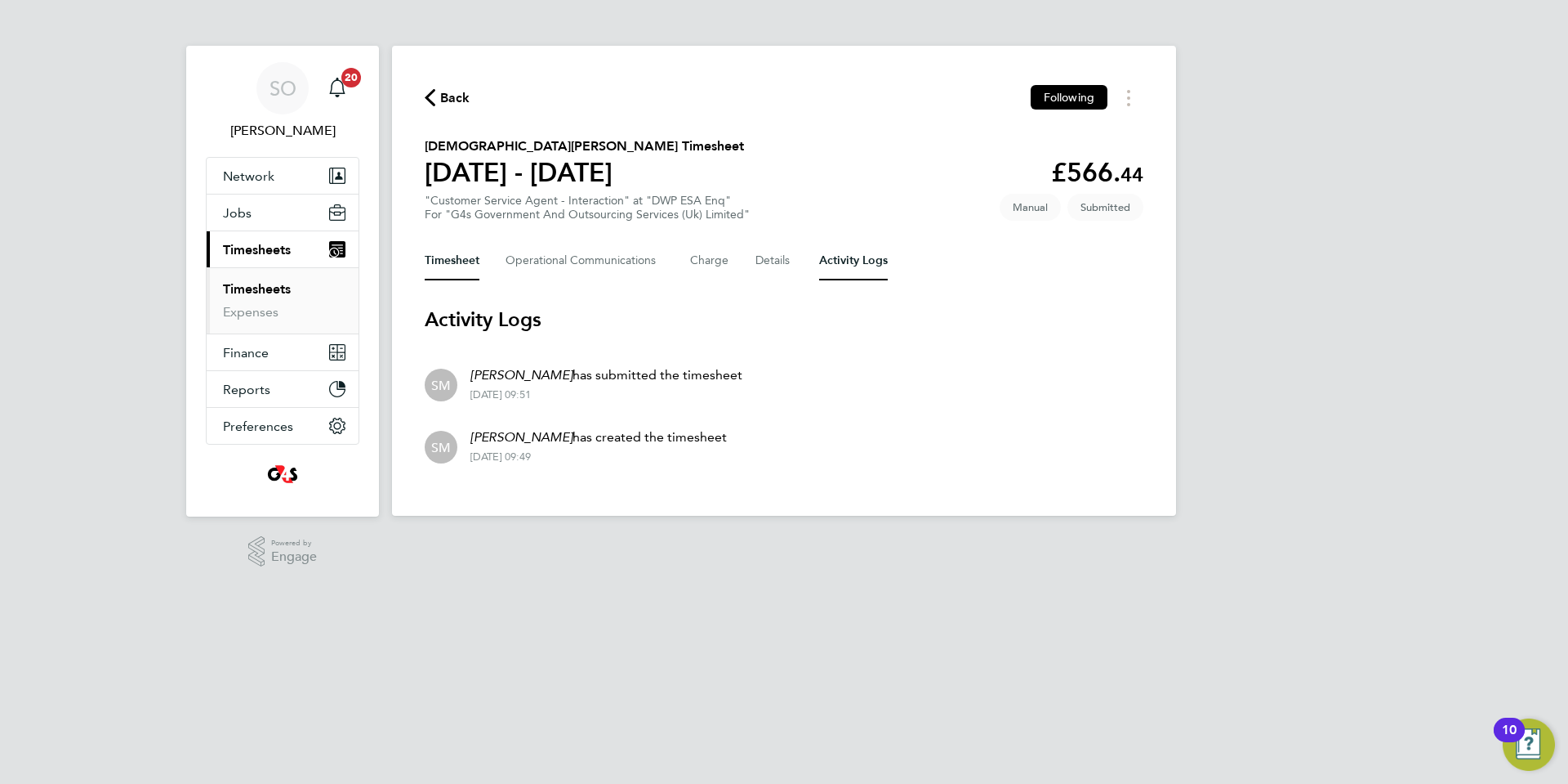
click at [446, 257] on button "Timesheet" at bounding box center [452, 260] width 55 height 39
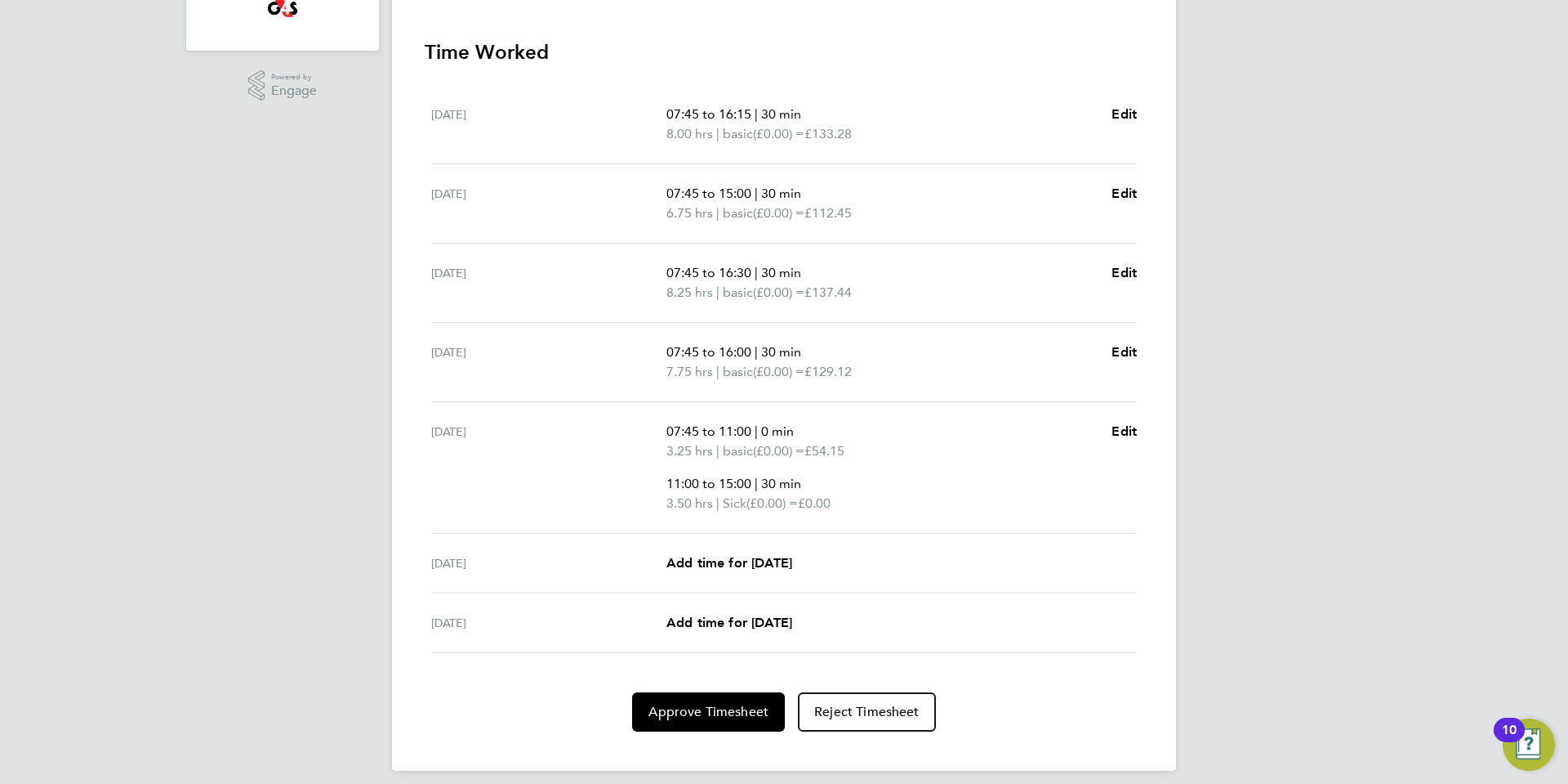
scroll to position [479, 0]
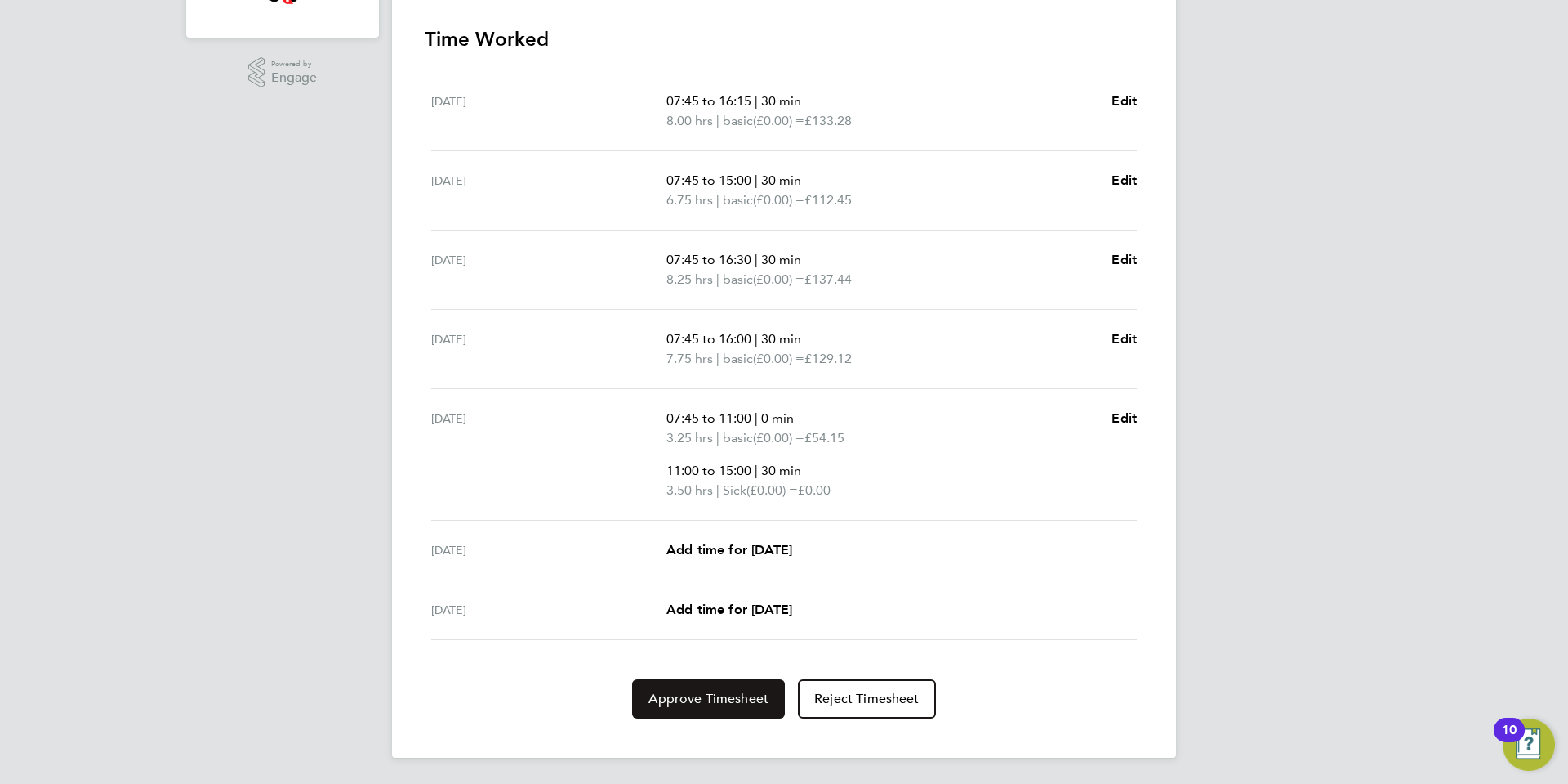
click at [728, 704] on span "Approve Timesheet" at bounding box center [708, 699] width 120 height 16
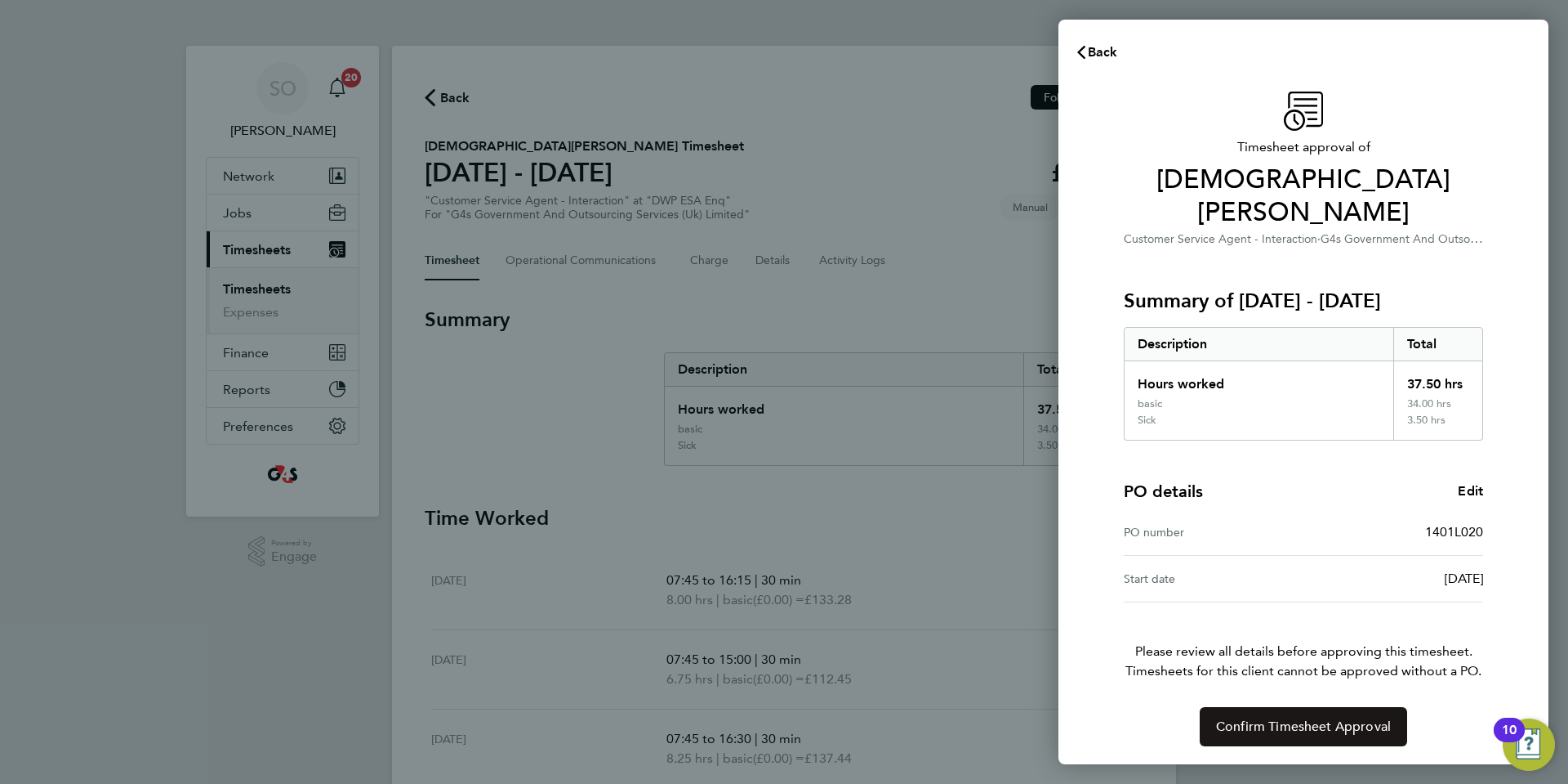
click at [1283, 719] on span "Confirm Timesheet Approval" at bounding box center [1303, 727] width 175 height 16
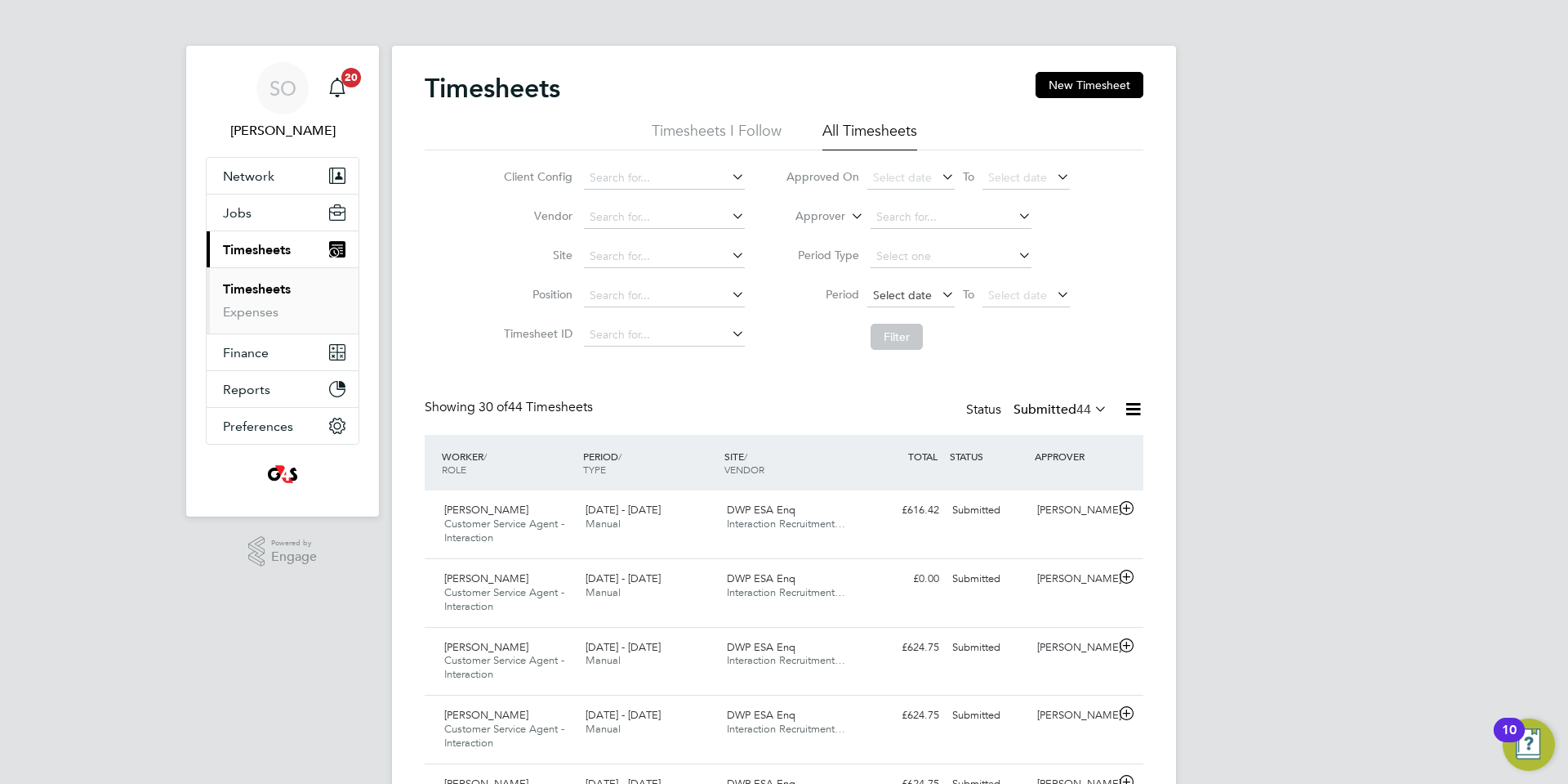
click at [904, 302] on span "Select date" at bounding box center [911, 297] width 87 height 22
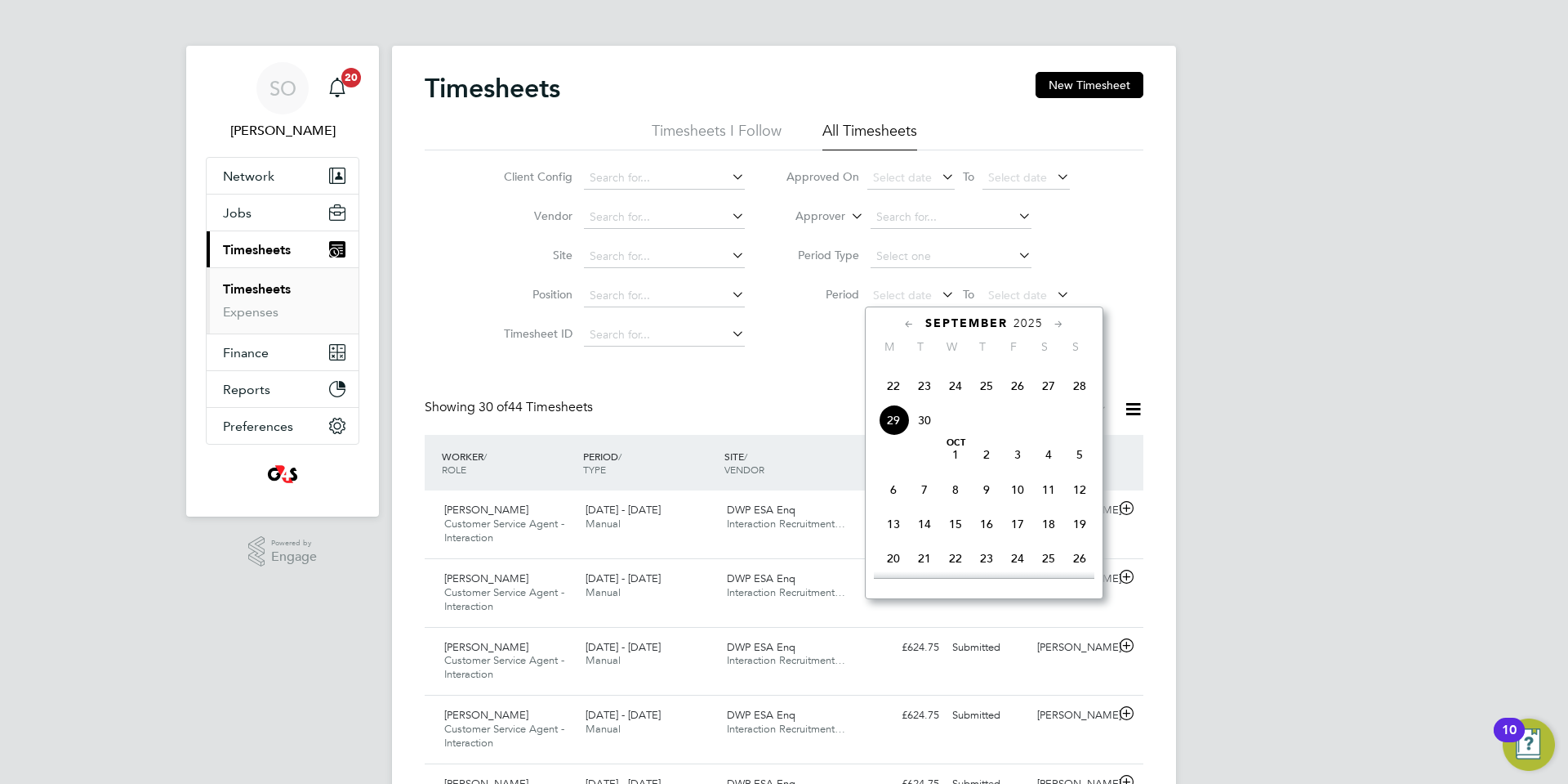
click at [894, 401] on span "22" at bounding box center [894, 386] width 31 height 31
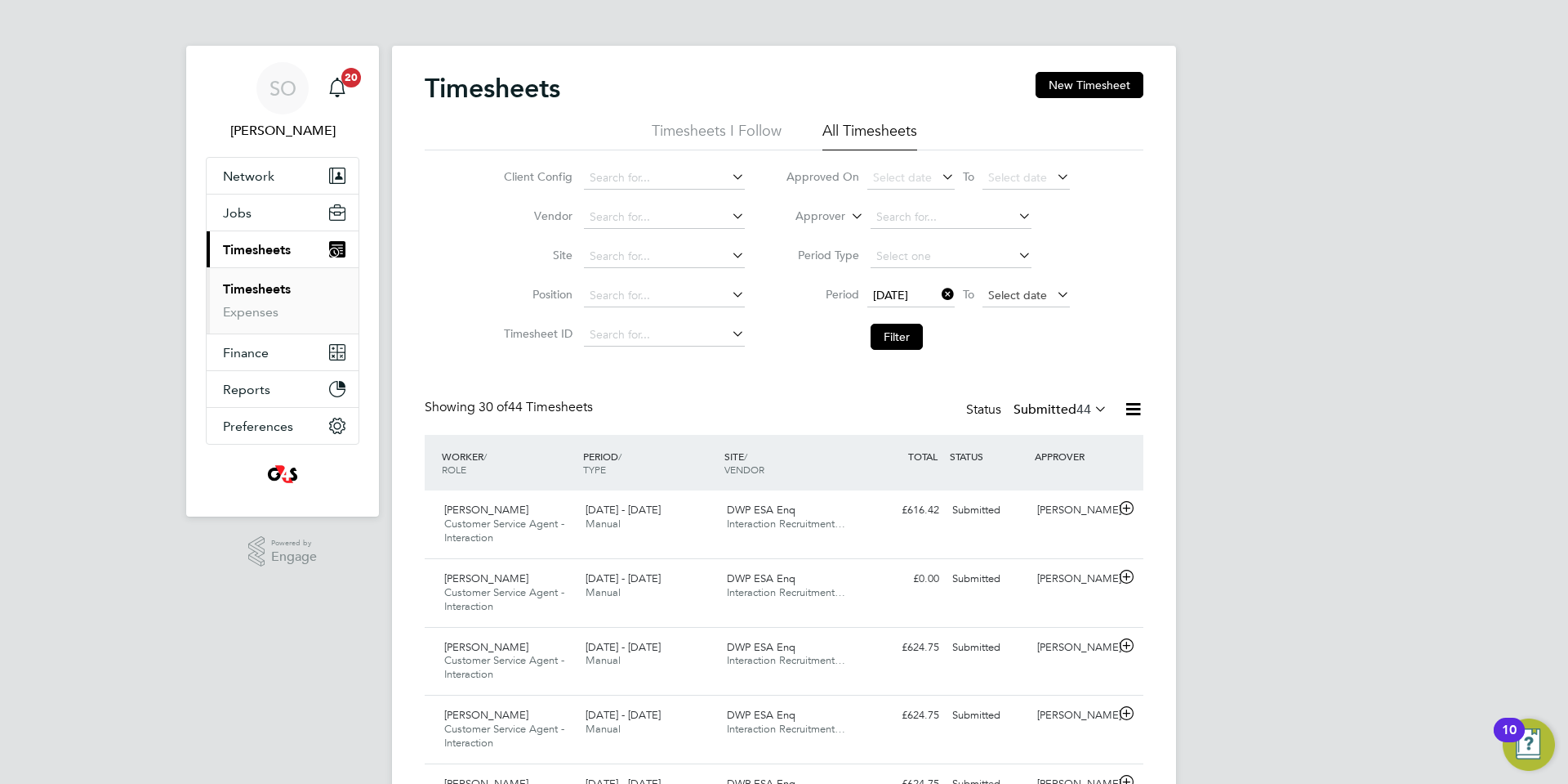
click at [1021, 298] on span "Select date" at bounding box center [1017, 295] width 59 height 15
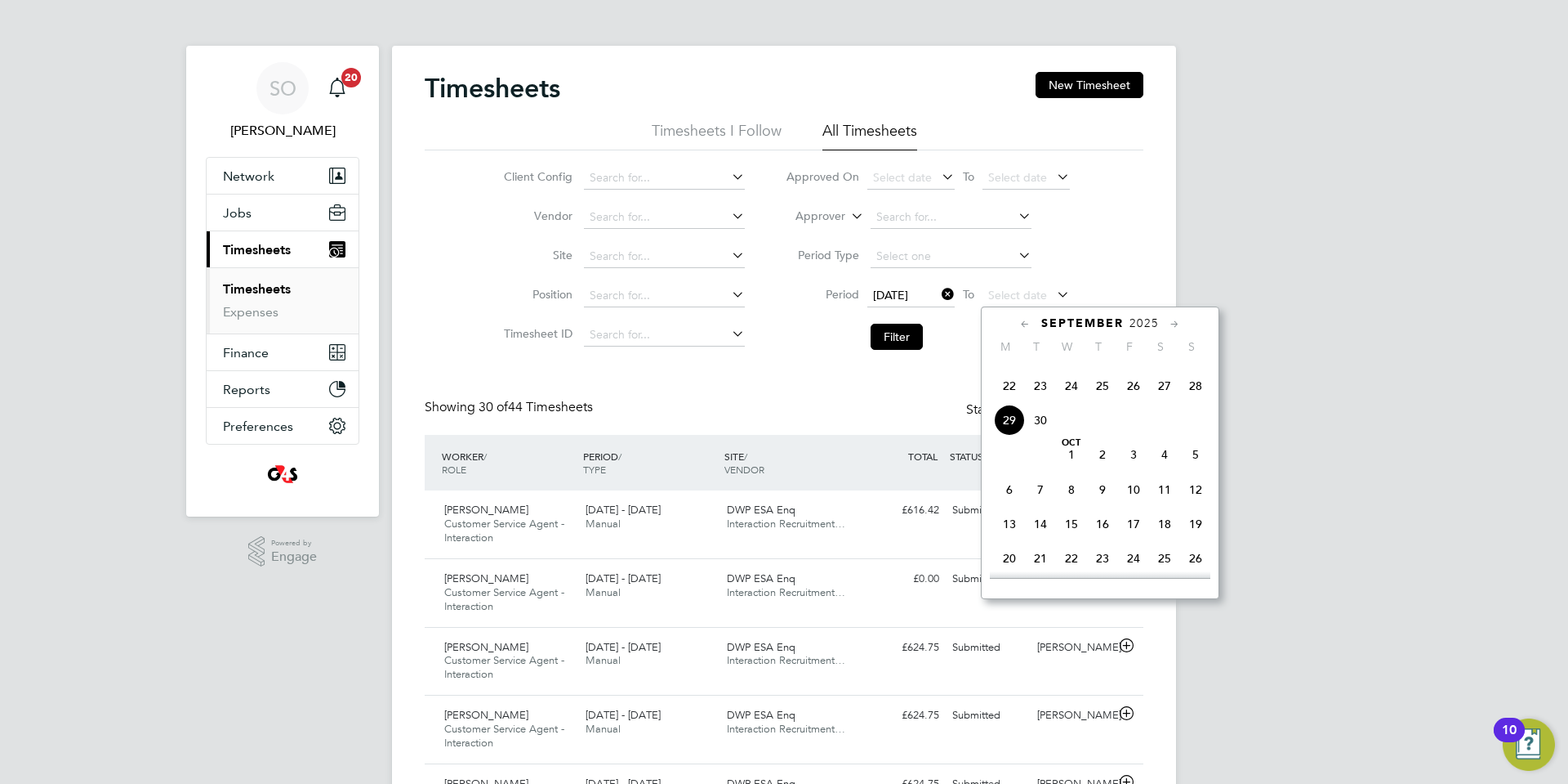
click at [1194, 401] on span "28" at bounding box center [1195, 386] width 31 height 31
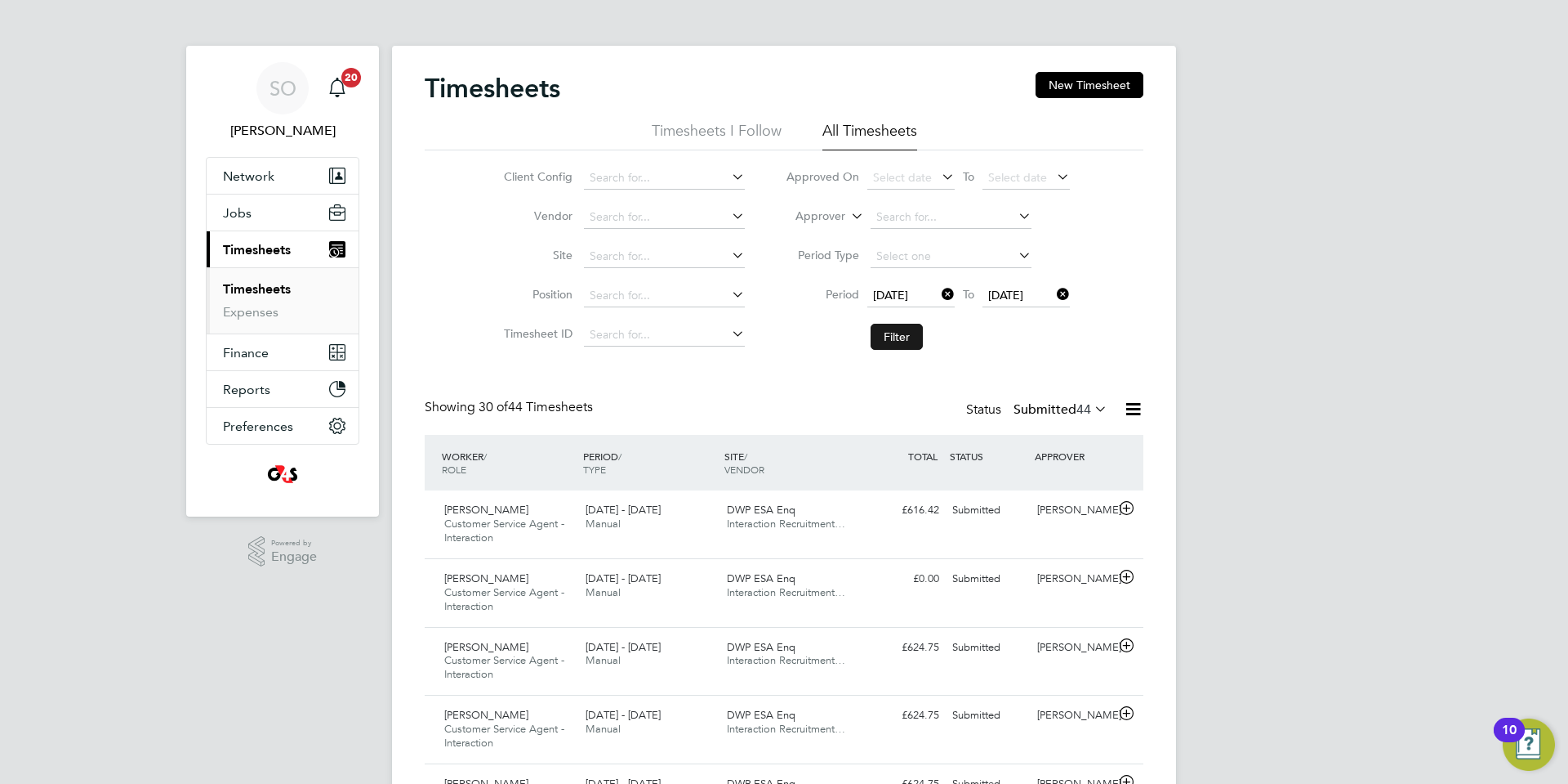
click at [905, 334] on button "Filter" at bounding box center [897, 337] width 53 height 26
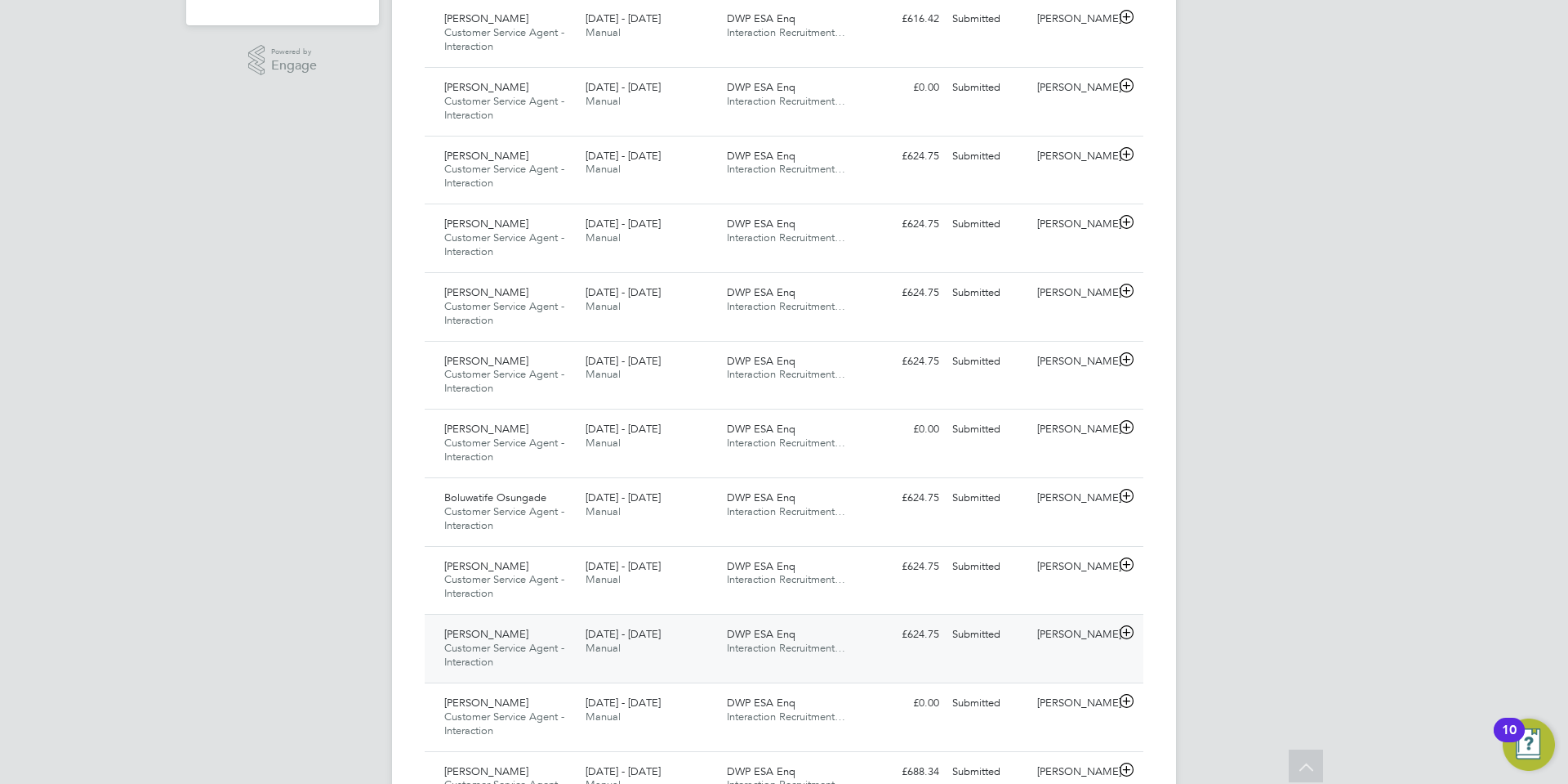
click at [1129, 632] on icon at bounding box center [1126, 632] width 20 height 13
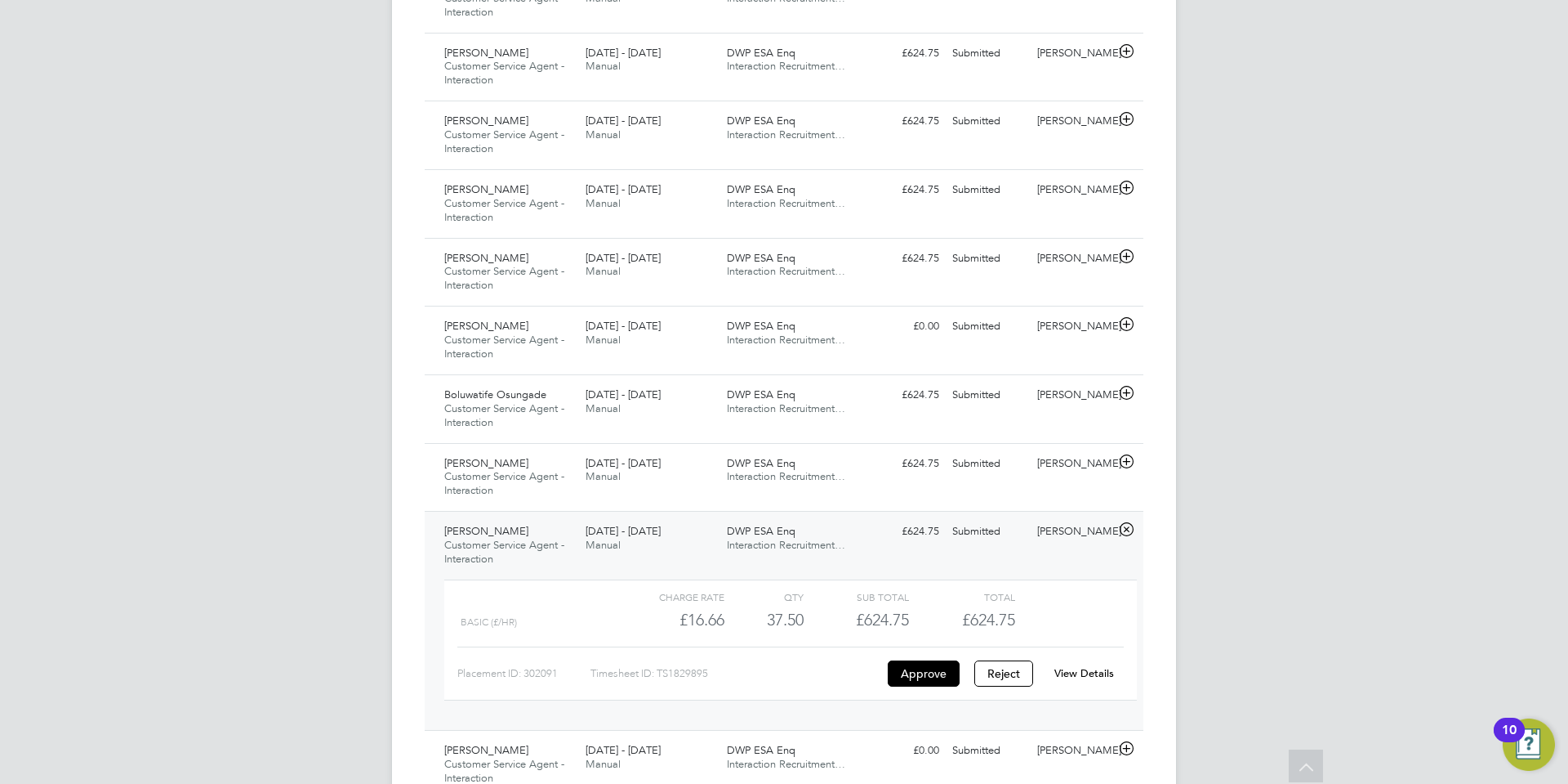
click at [1097, 672] on link "View Details" at bounding box center [1084, 672] width 60 height 14
click at [1130, 459] on icon at bounding box center [1126, 461] width 20 height 13
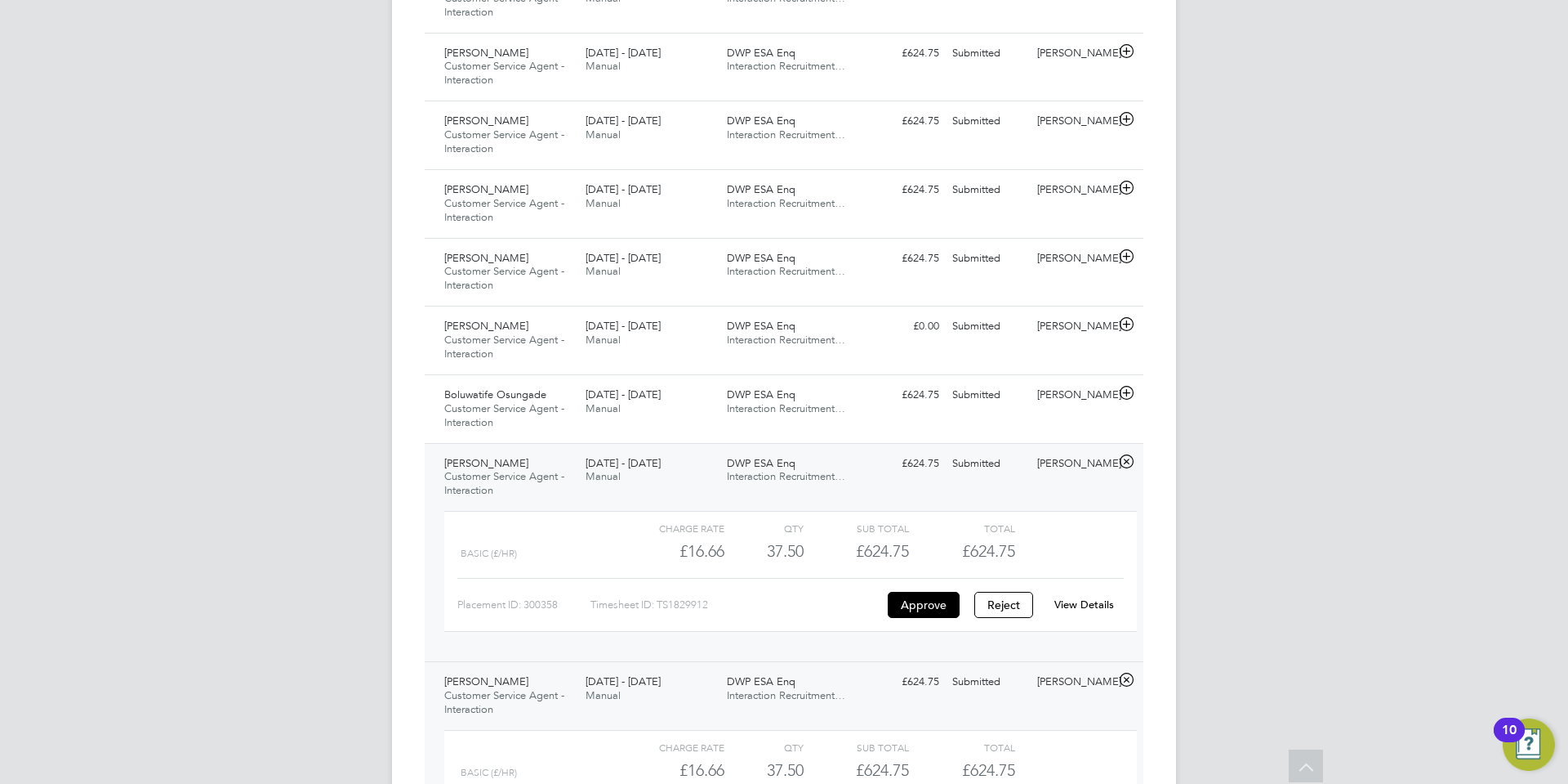
click at [1101, 603] on link "View Details" at bounding box center [1084, 604] width 60 height 14
click at [1128, 393] on icon at bounding box center [1126, 393] width 20 height 13
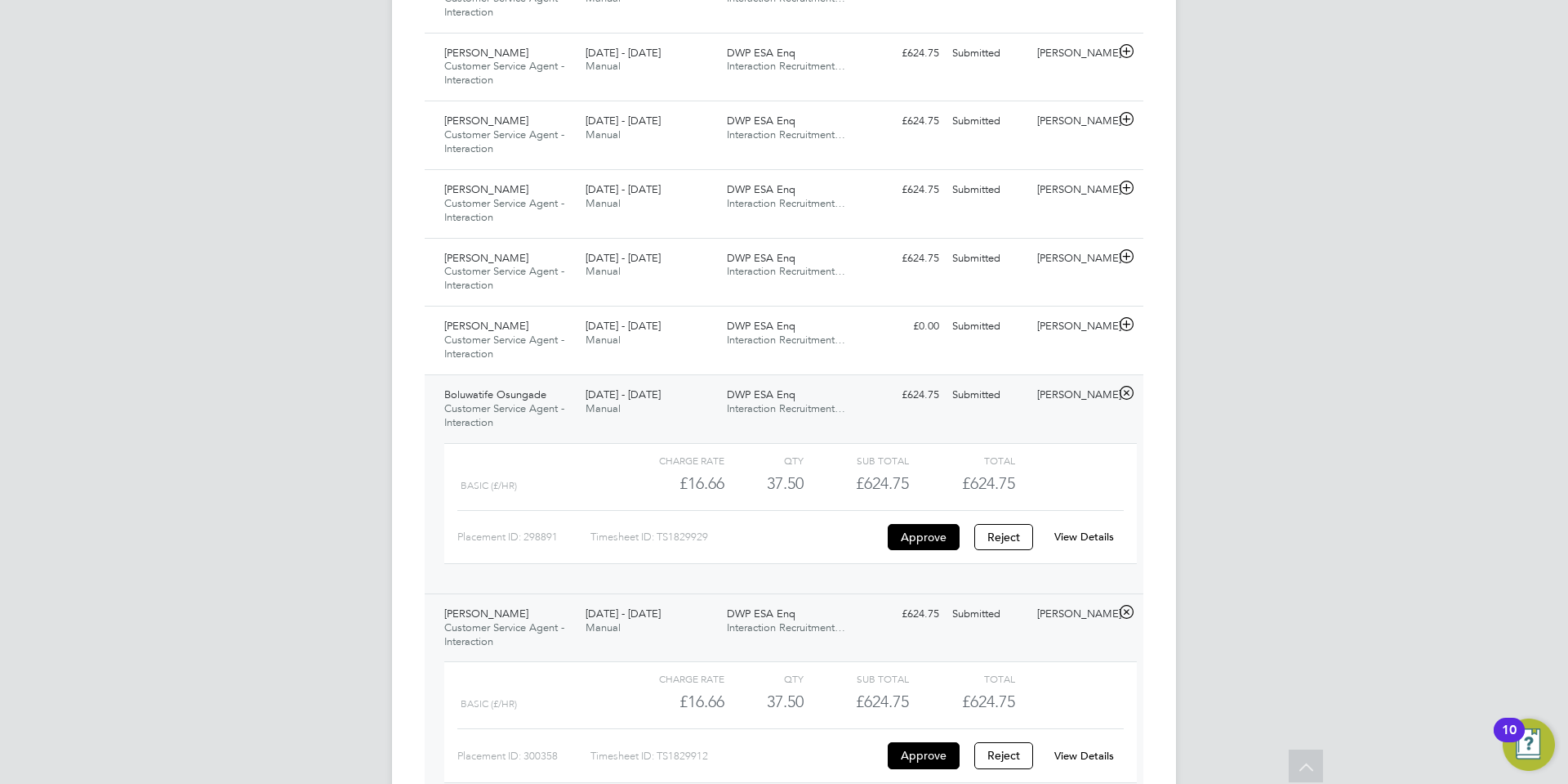
click at [1100, 534] on link "View Details" at bounding box center [1084, 536] width 60 height 14
click at [1128, 328] on icon at bounding box center [1126, 325] width 20 height 13
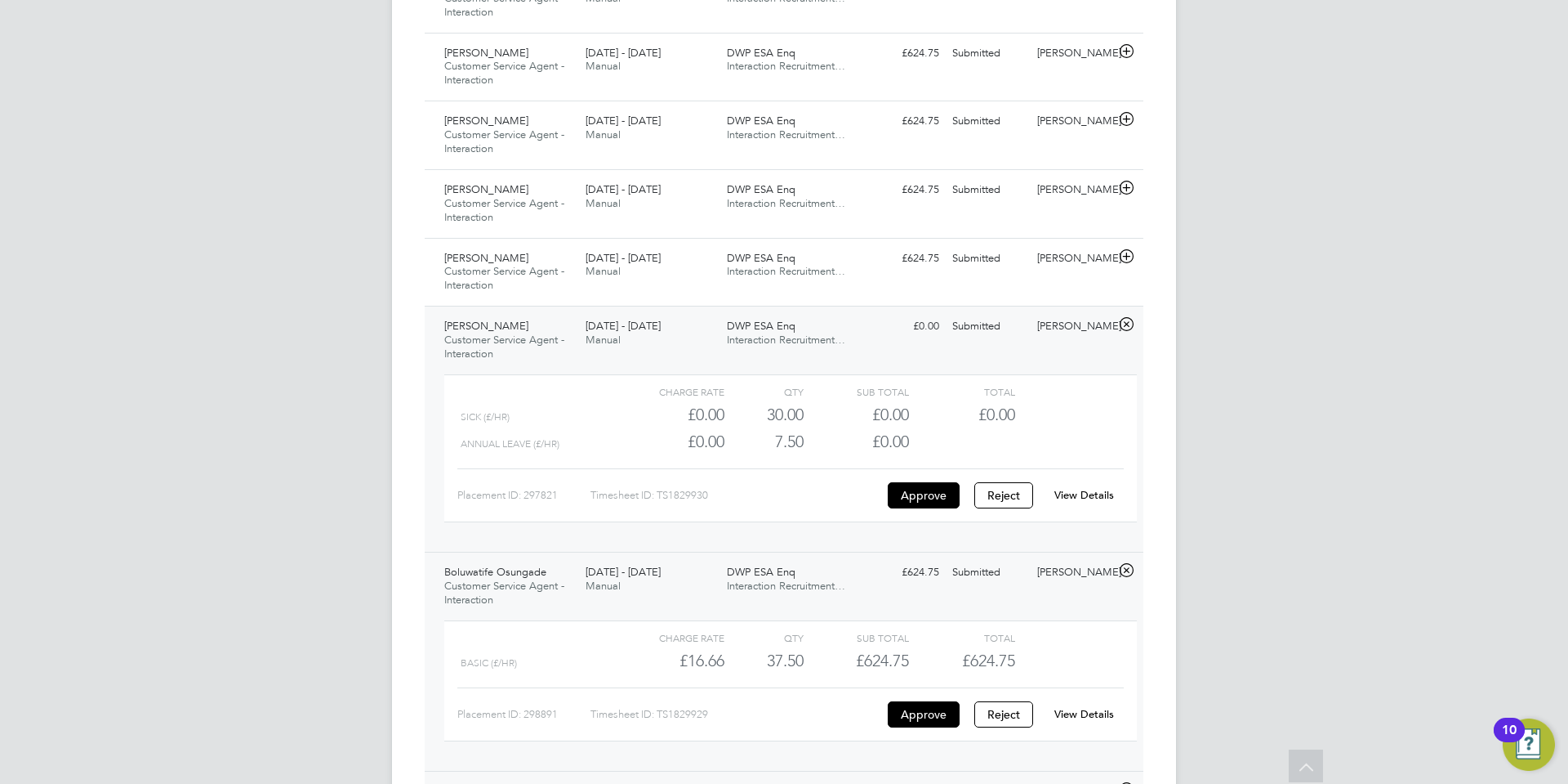
click at [1094, 493] on link "View Details" at bounding box center [1084, 494] width 60 height 14
click at [1126, 254] on icon at bounding box center [1126, 256] width 20 height 13
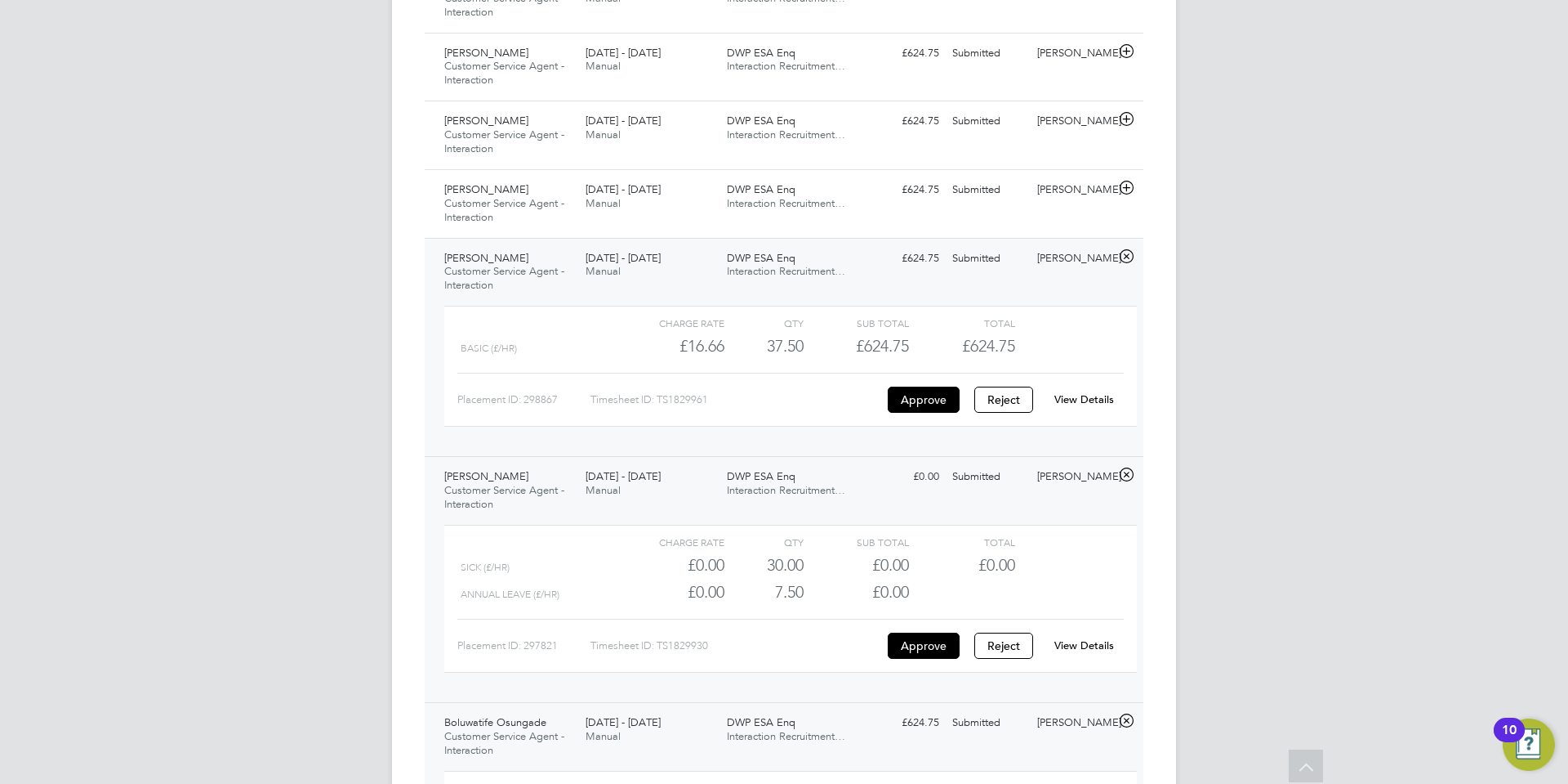
click at [1099, 395] on link "View Details" at bounding box center [1084, 398] width 60 height 14
click at [1124, 187] on icon at bounding box center [1126, 187] width 20 height 13
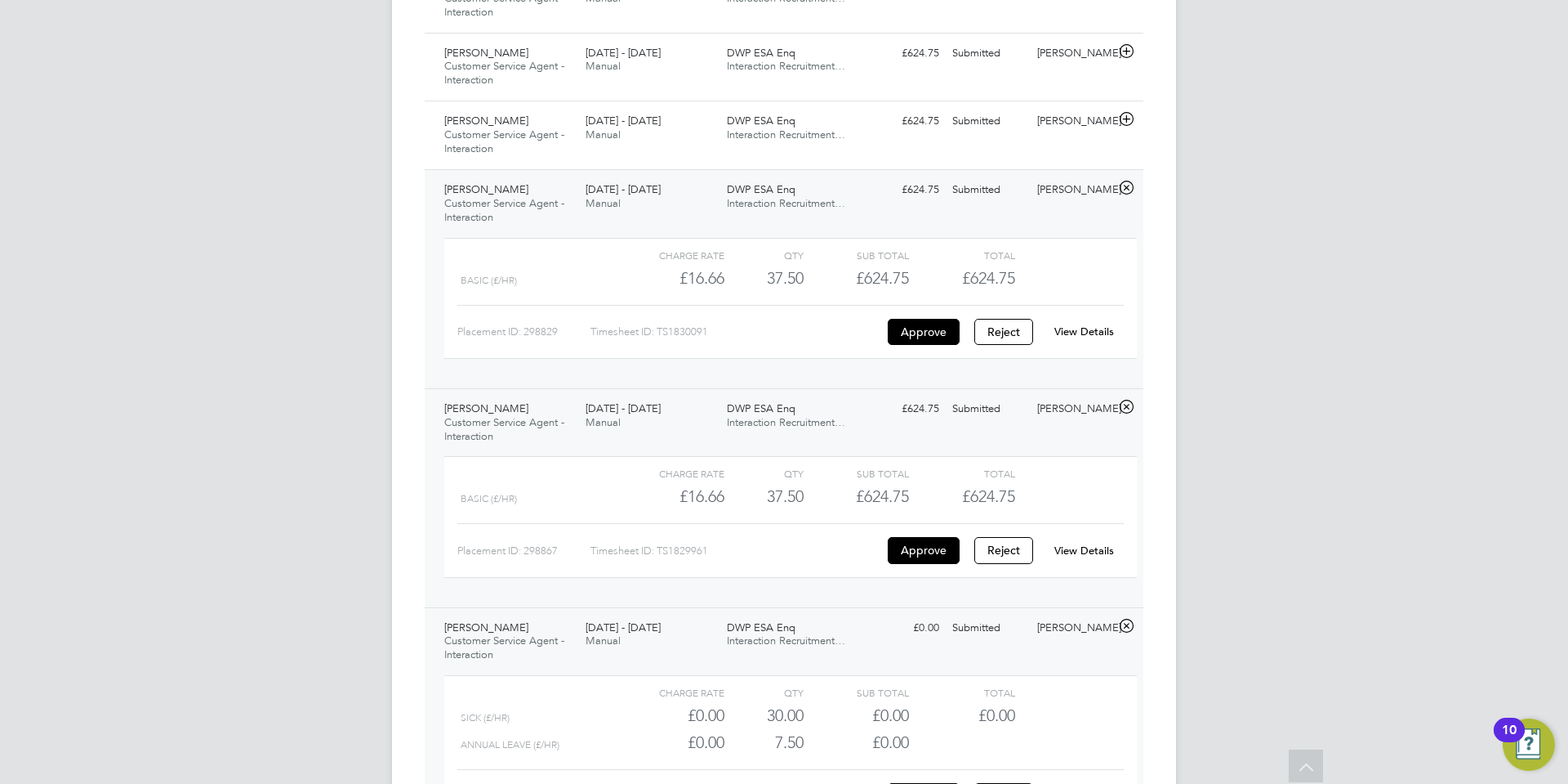
click at [1101, 327] on link "View Details" at bounding box center [1084, 331] width 60 height 14
click at [1126, 116] on icon at bounding box center [1126, 119] width 20 height 13
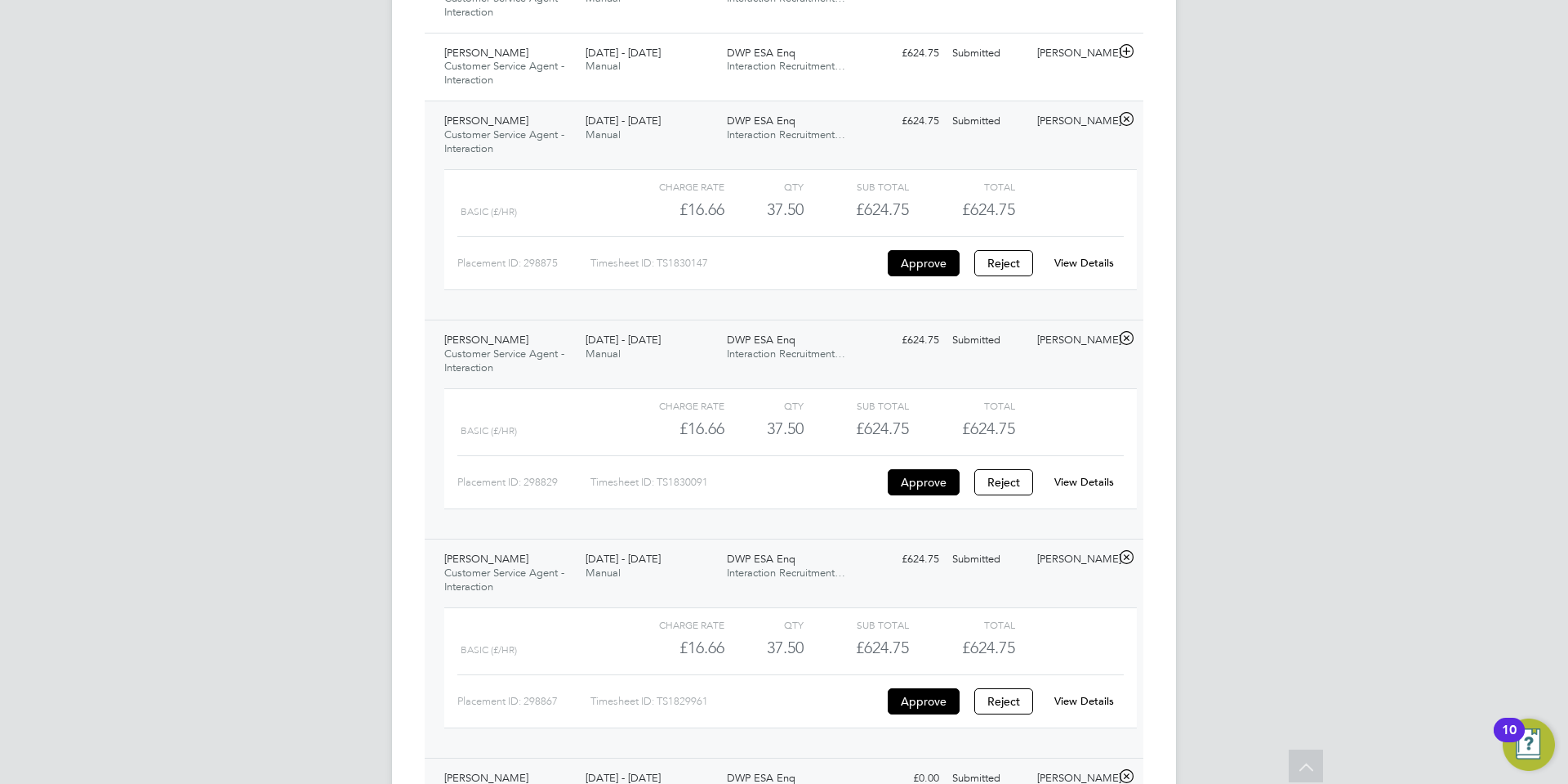
click at [1097, 253] on div "View Details" at bounding box center [1084, 263] width 80 height 26
click at [1092, 260] on link "View Details" at bounding box center [1084, 262] width 60 height 14
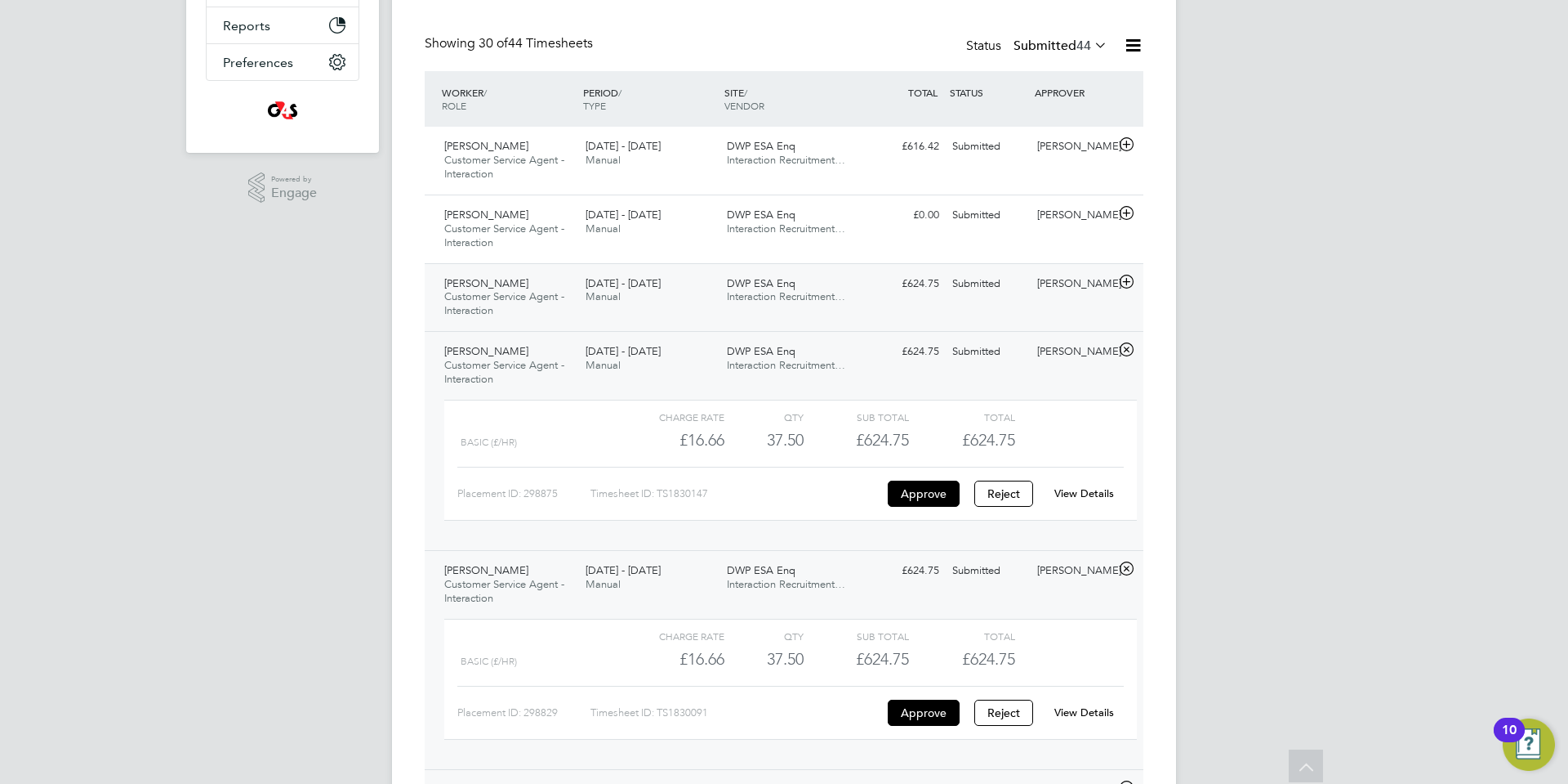
click at [1129, 280] on icon at bounding box center [1126, 282] width 20 height 13
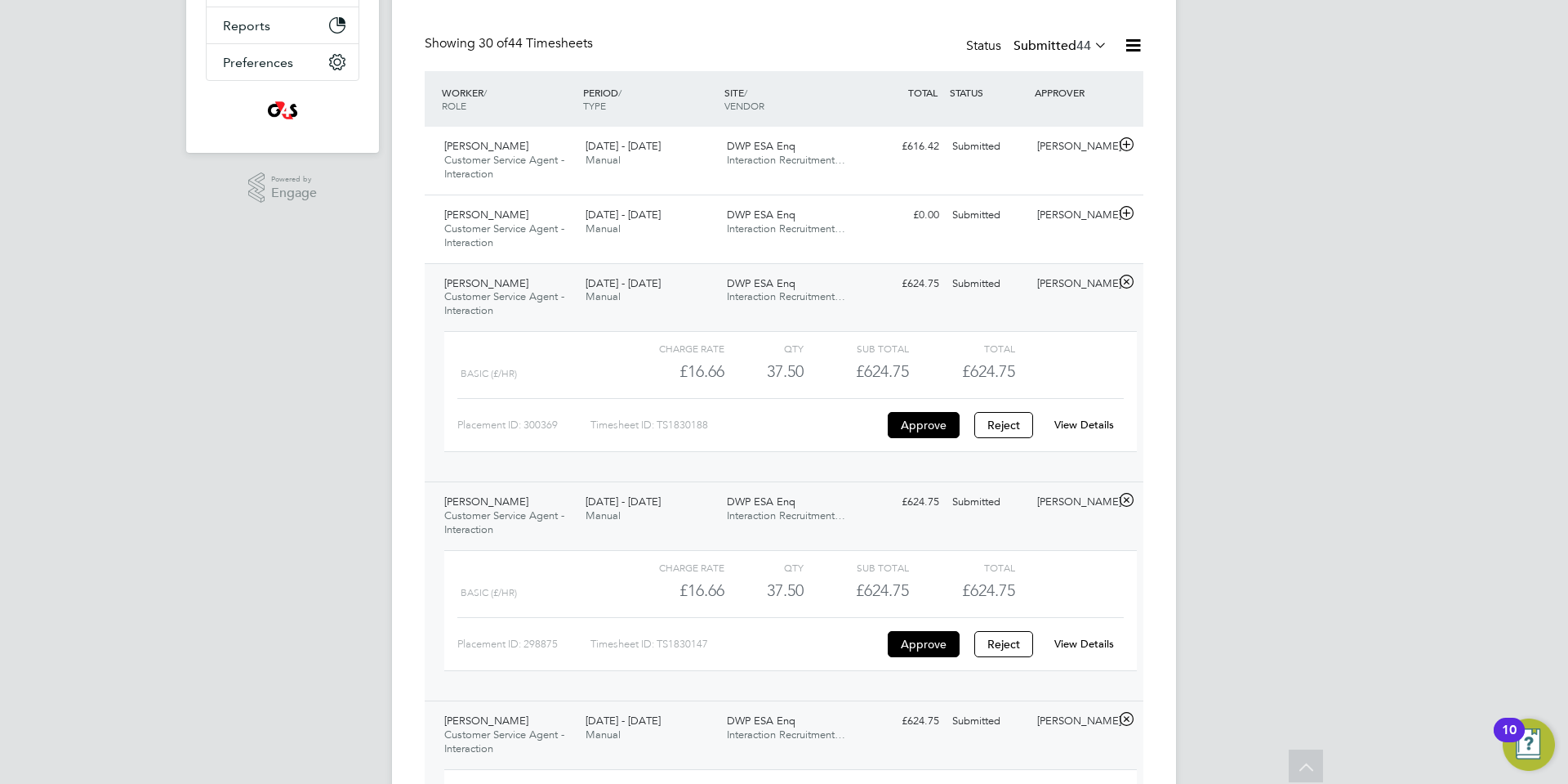
click at [1094, 422] on link "View Details" at bounding box center [1084, 424] width 60 height 14
click at [1128, 210] on icon at bounding box center [1126, 213] width 20 height 13
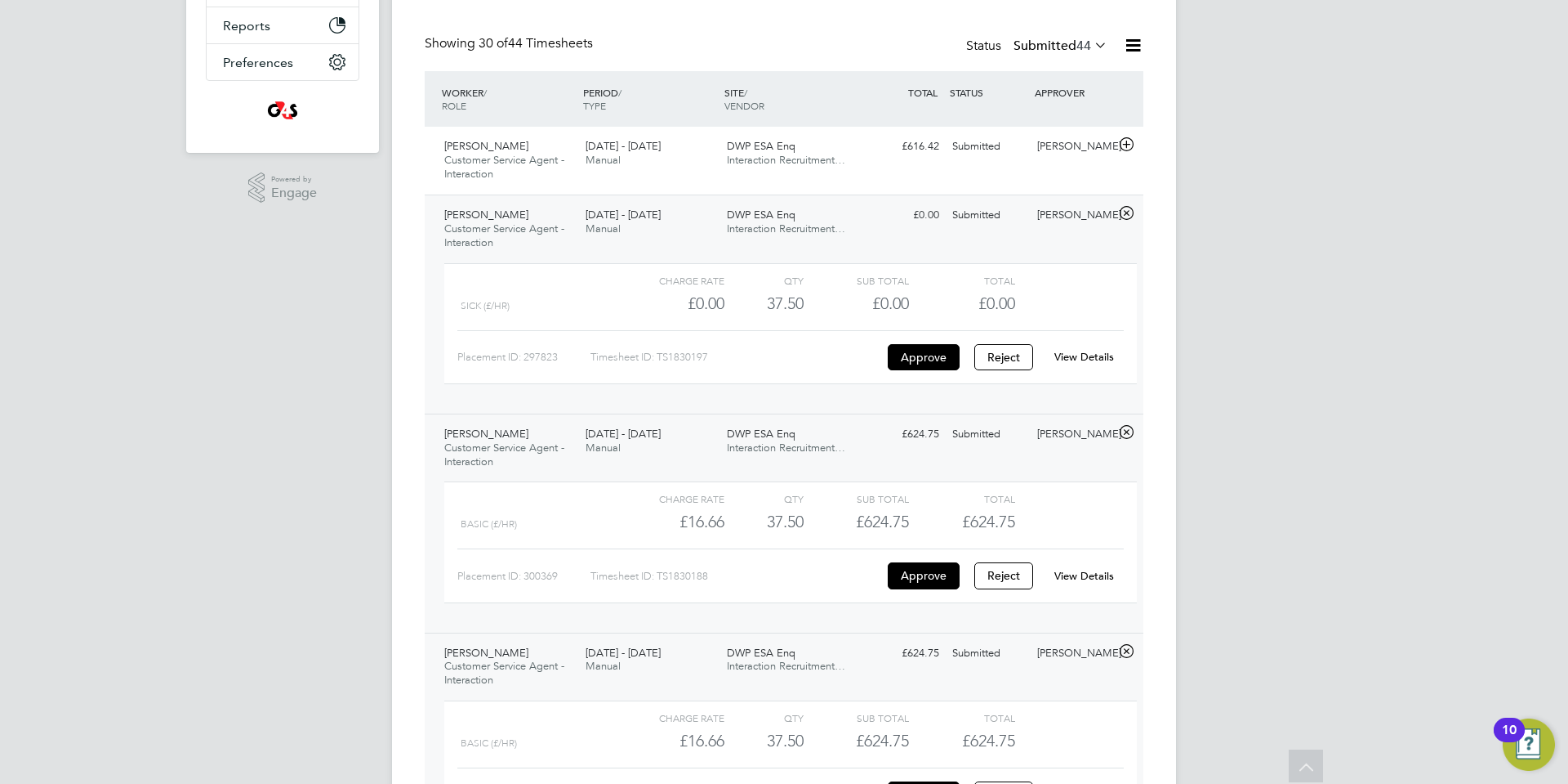
click at [1087, 356] on link "View Details" at bounding box center [1084, 357] width 60 height 14
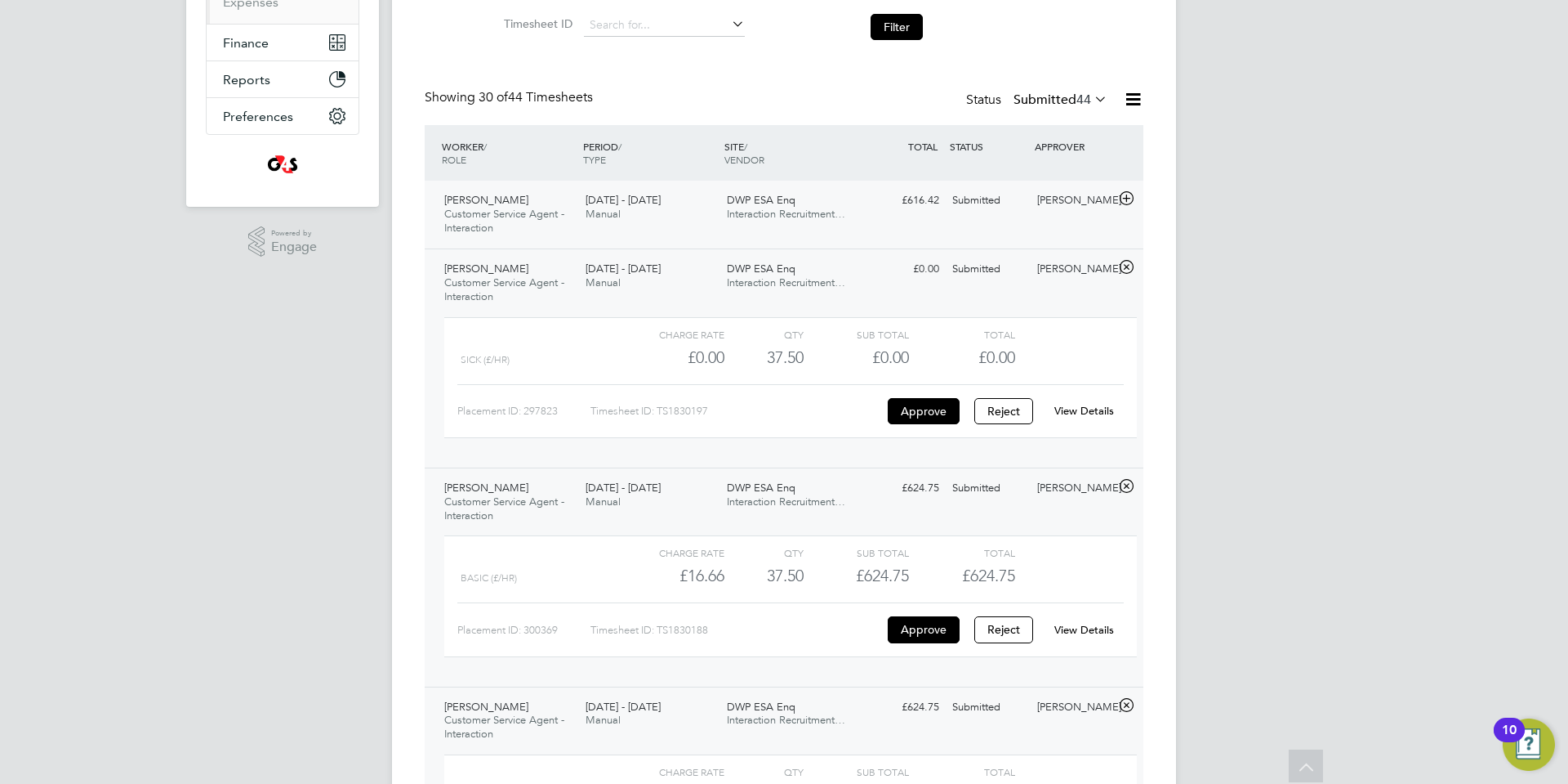
click at [1126, 192] on icon at bounding box center [1126, 198] width 20 height 13
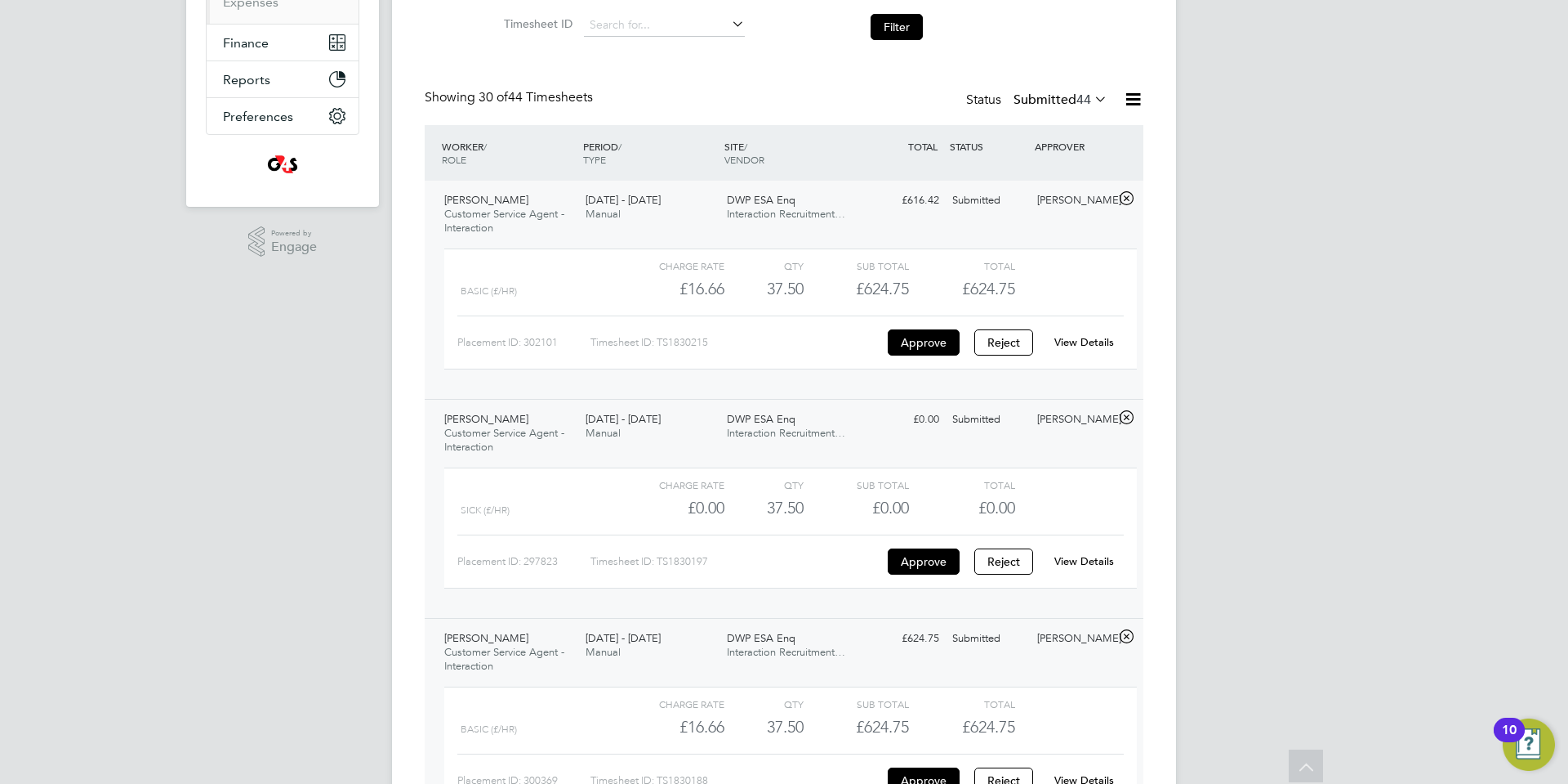
click at [1086, 334] on div "View Details" at bounding box center [1084, 342] width 80 height 26
click at [1081, 339] on link "View Details" at bounding box center [1084, 341] width 60 height 14
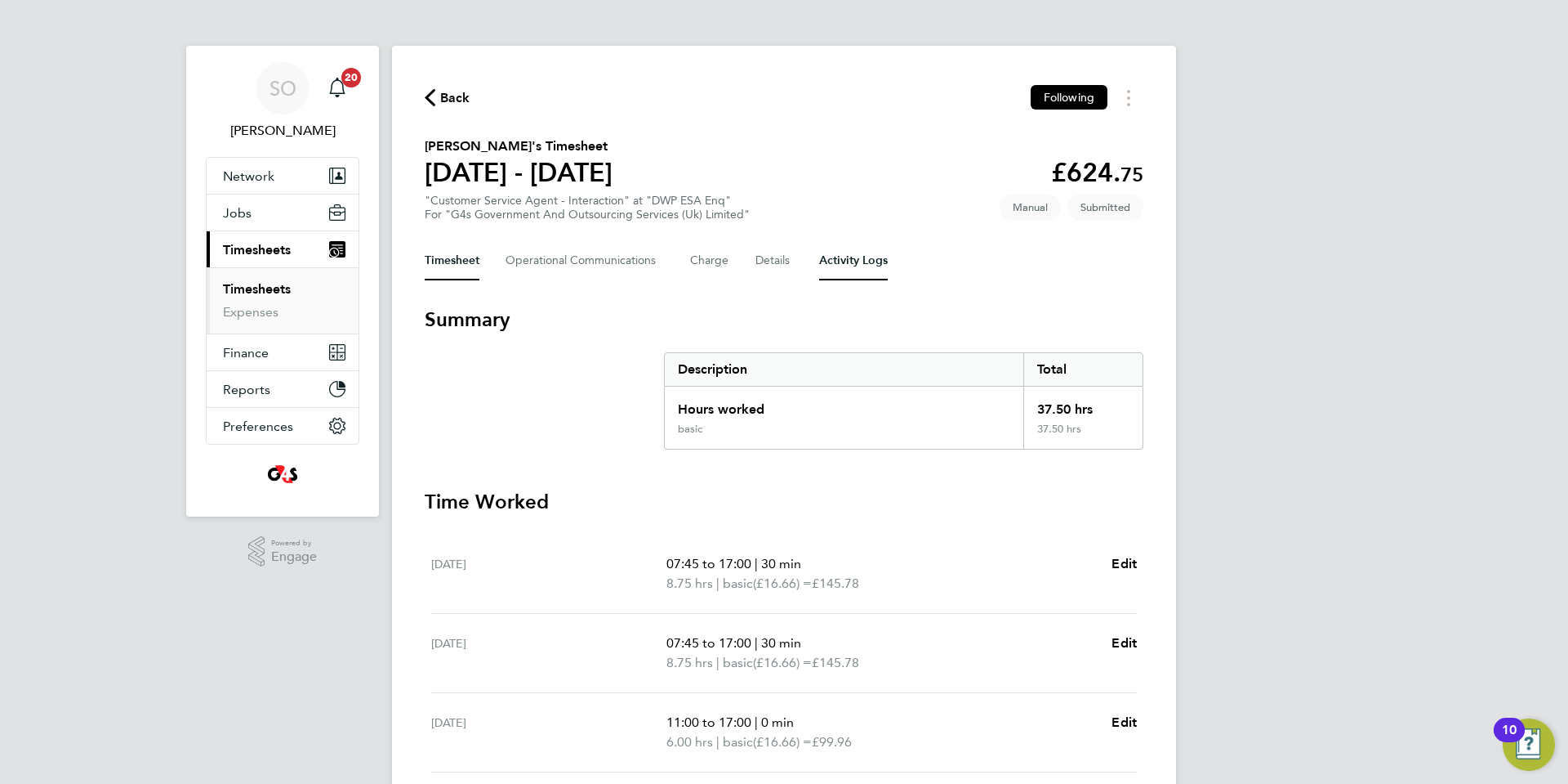
click at [853, 262] on Logs-tab "Activity Logs" at bounding box center [853, 260] width 68 height 39
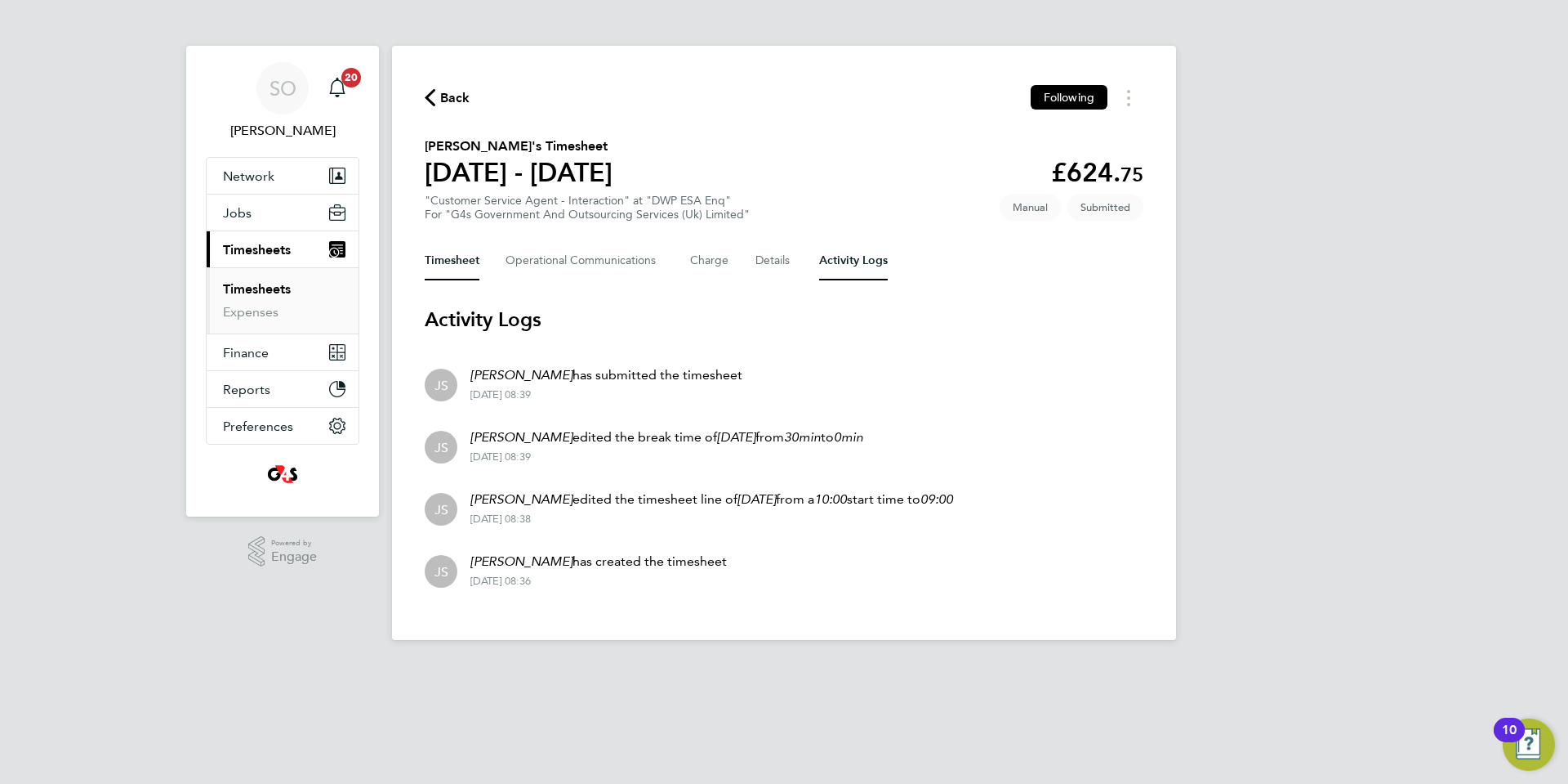
drag, startPoint x: 467, startPoint y: 265, endPoint x: 489, endPoint y: 265, distance: 22.0
click at [468, 265] on button "Timesheet" at bounding box center [452, 260] width 55 height 39
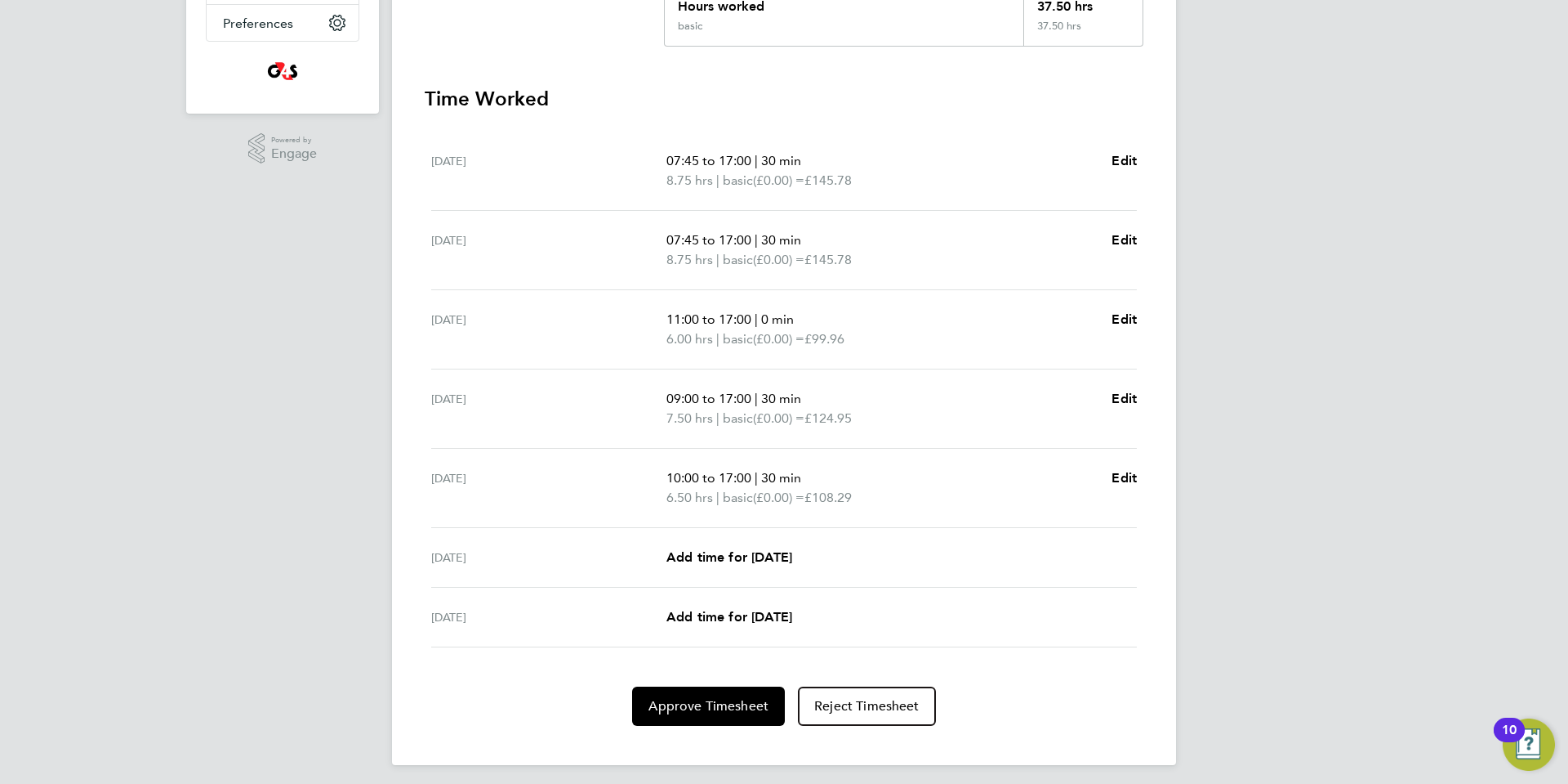
scroll to position [410, 0]
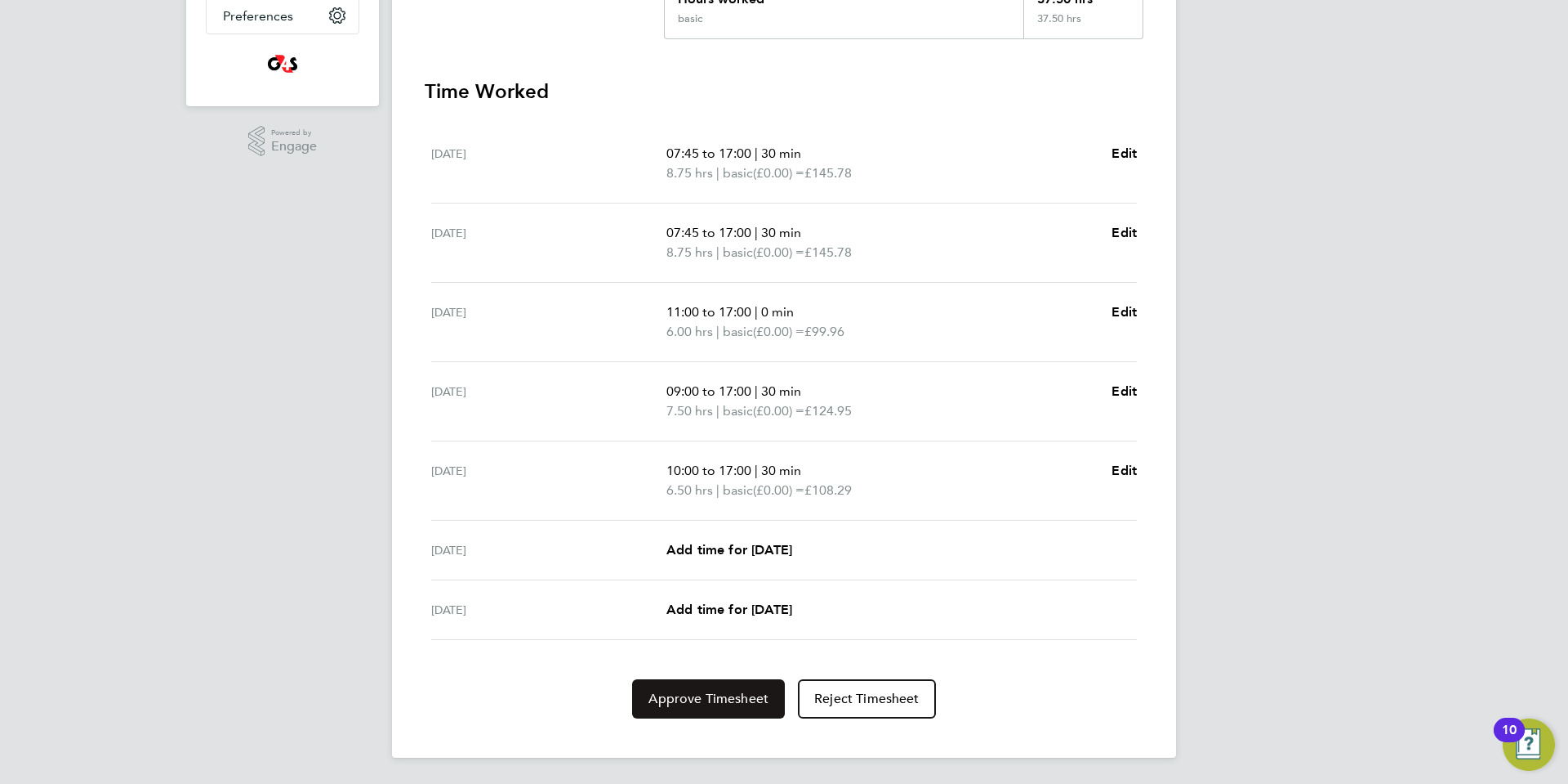
click at [704, 698] on span "Approve Timesheet" at bounding box center [708, 699] width 120 height 16
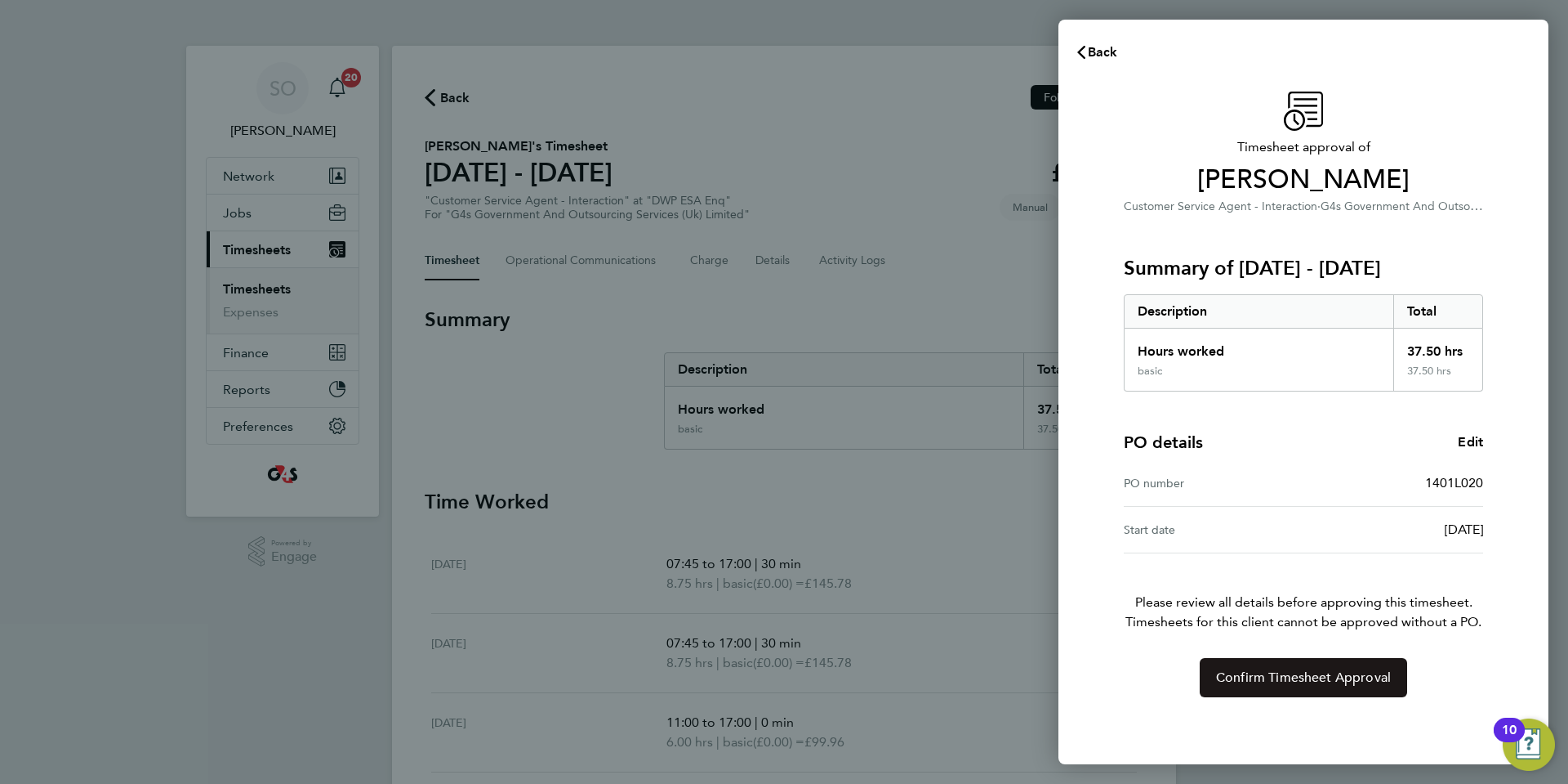
click at [1301, 686] on button "Confirm Timesheet Approval" at bounding box center [1303, 677] width 207 height 39
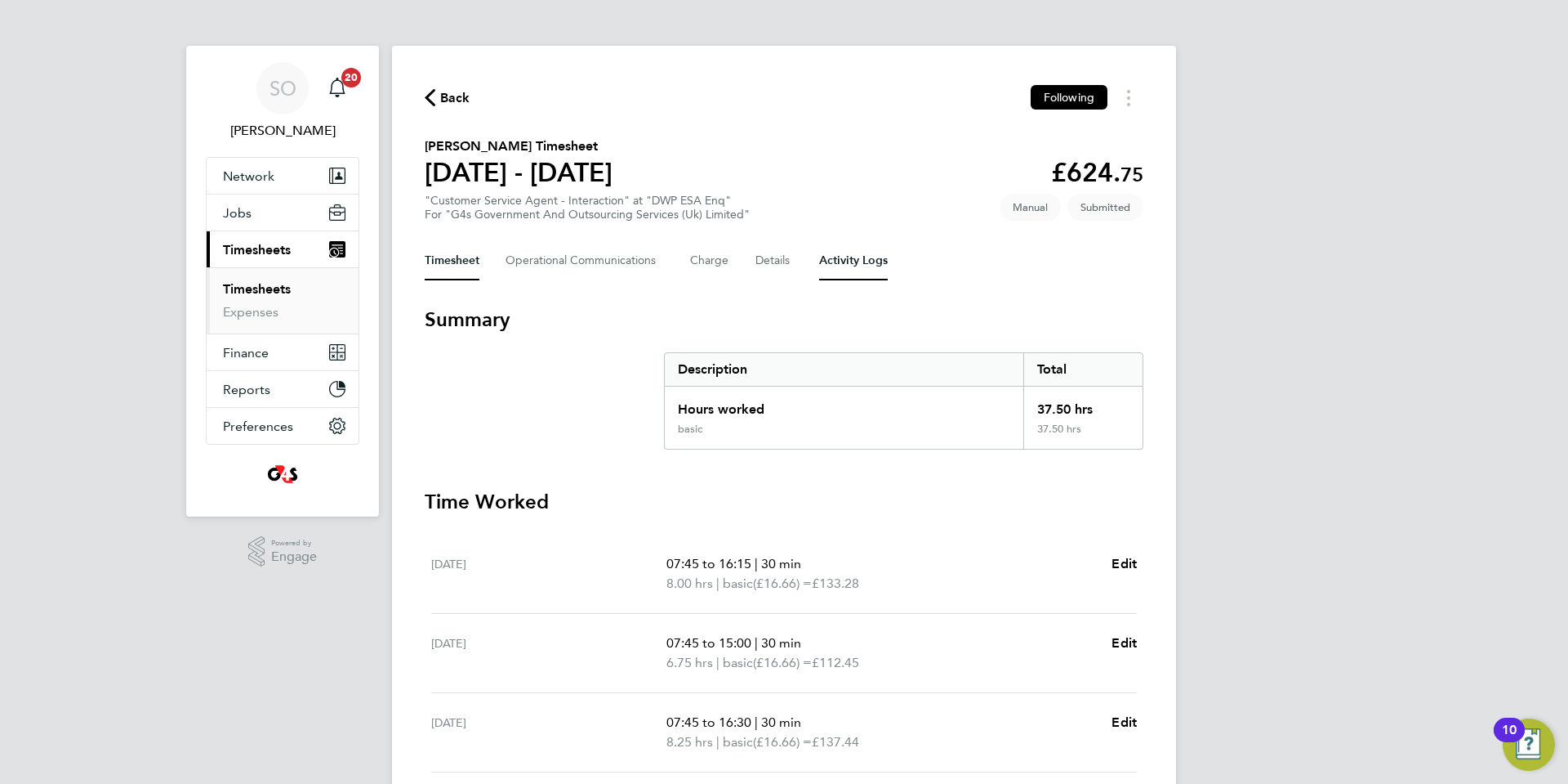
click at [863, 267] on Logs-tab "Activity Logs" at bounding box center [853, 260] width 68 height 39
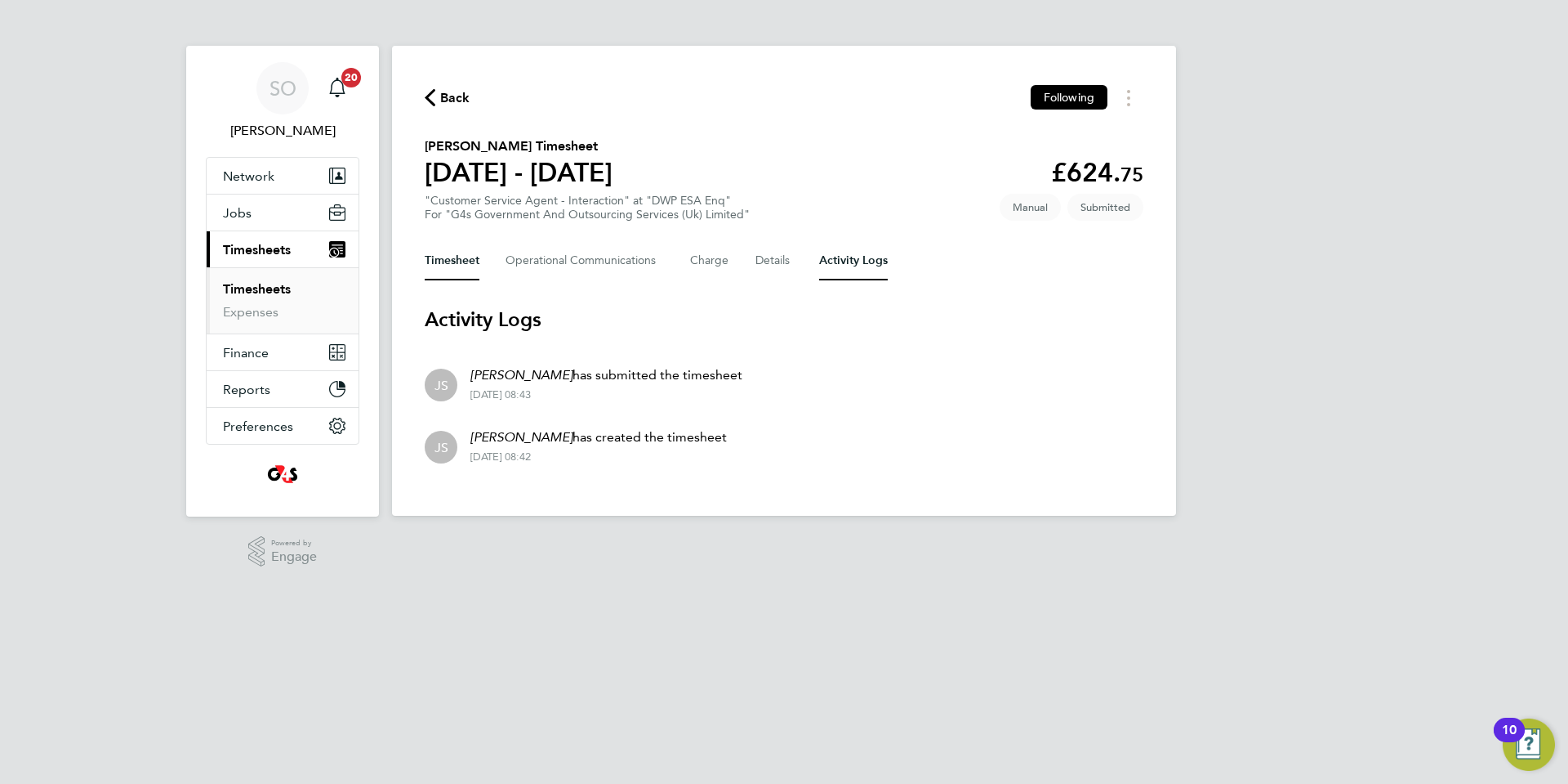
click at [454, 267] on button "Timesheet" at bounding box center [452, 260] width 55 height 39
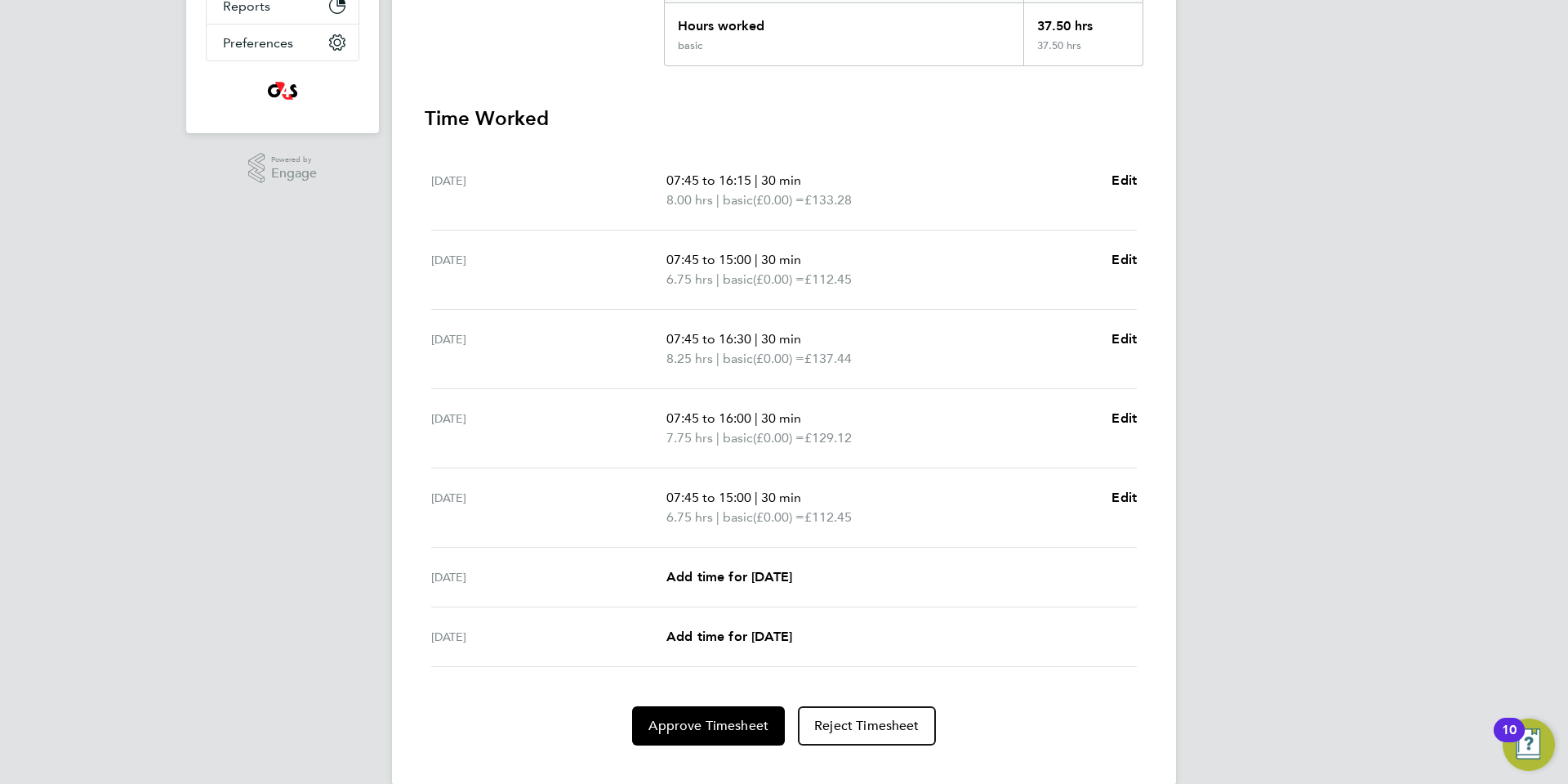
scroll to position [410, 0]
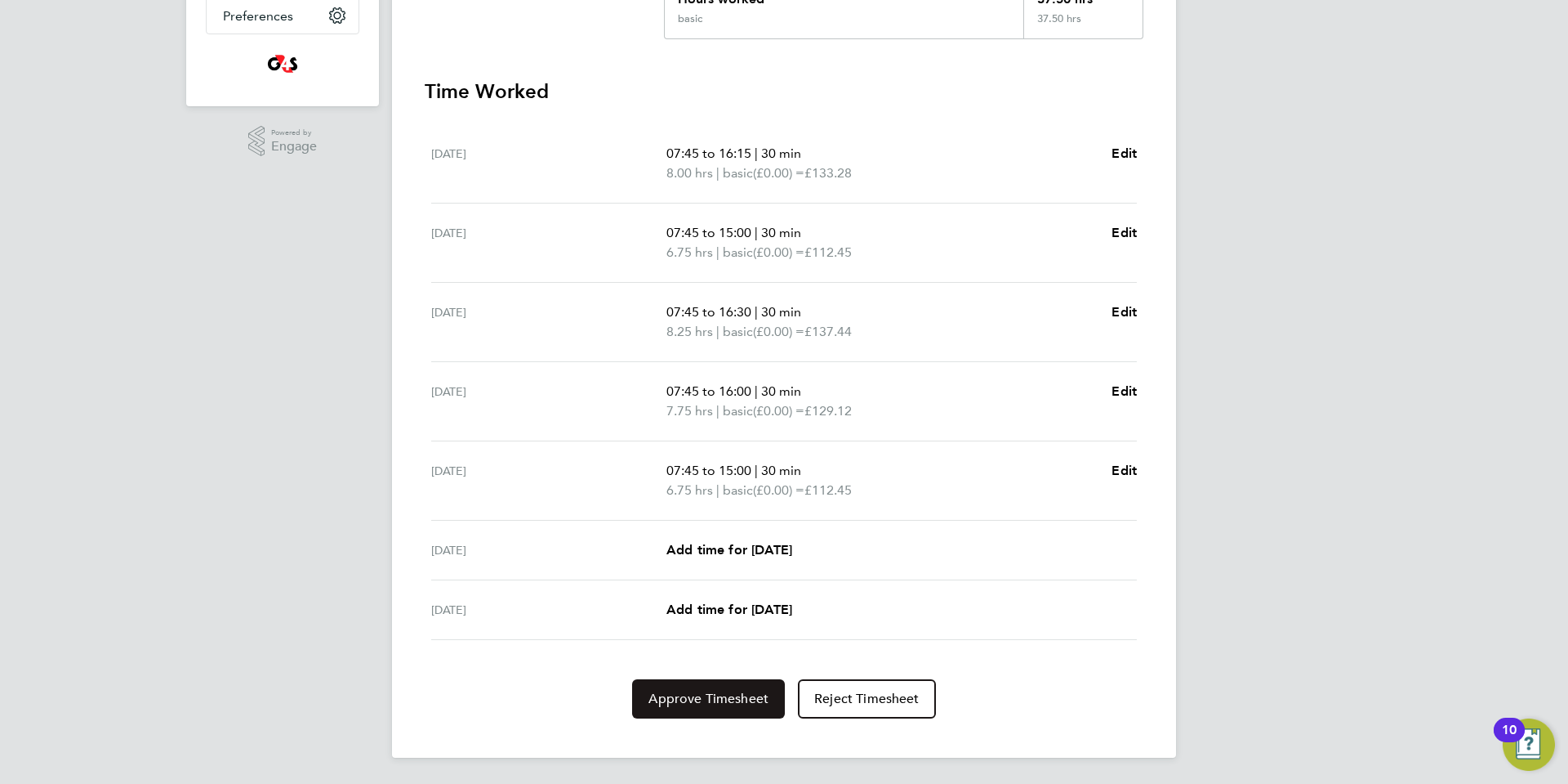
click at [720, 693] on span "Approve Timesheet" at bounding box center [708, 699] width 120 height 16
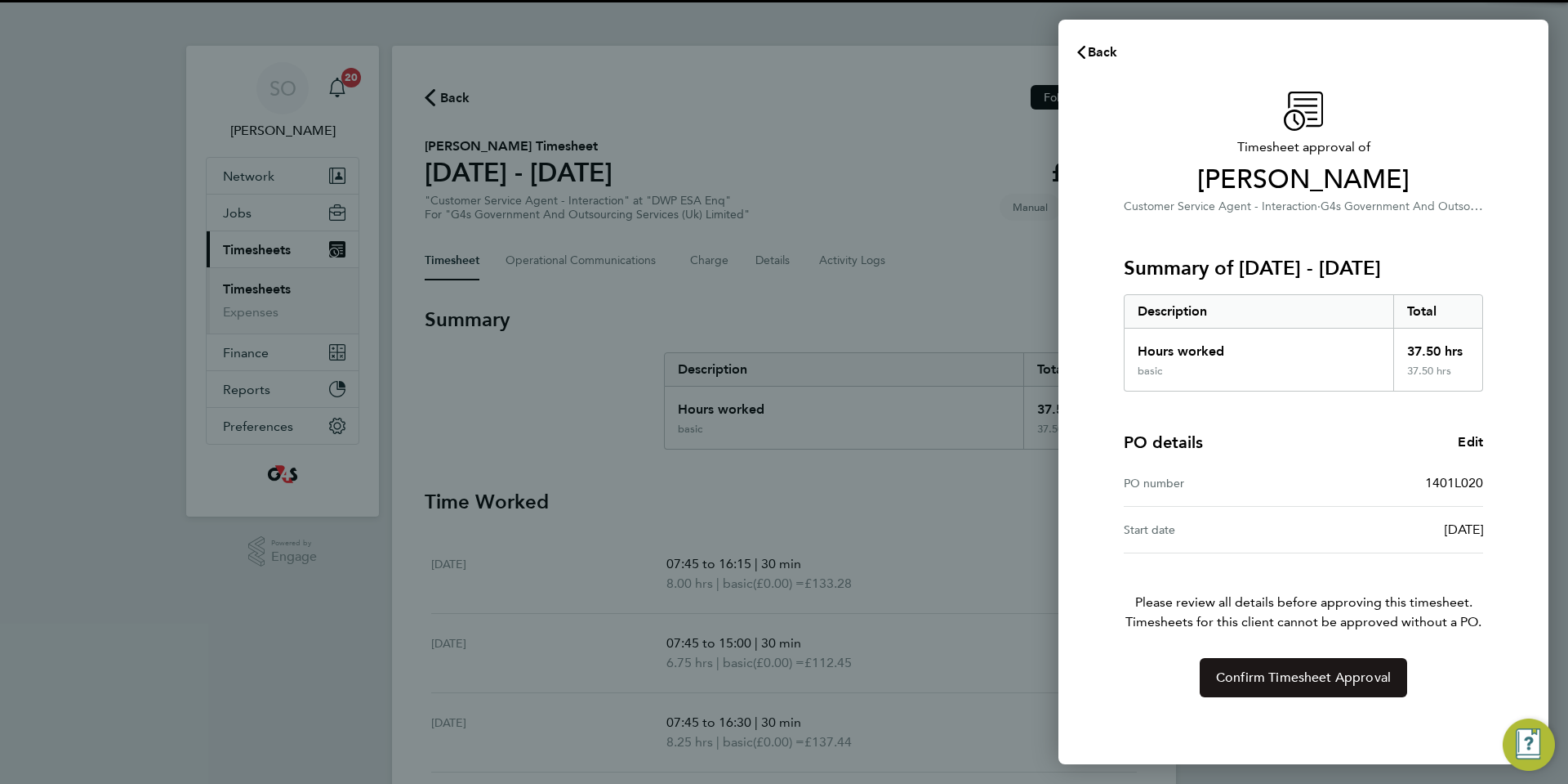
click at [1270, 678] on span "Confirm Timesheet Approval" at bounding box center [1303, 678] width 175 height 16
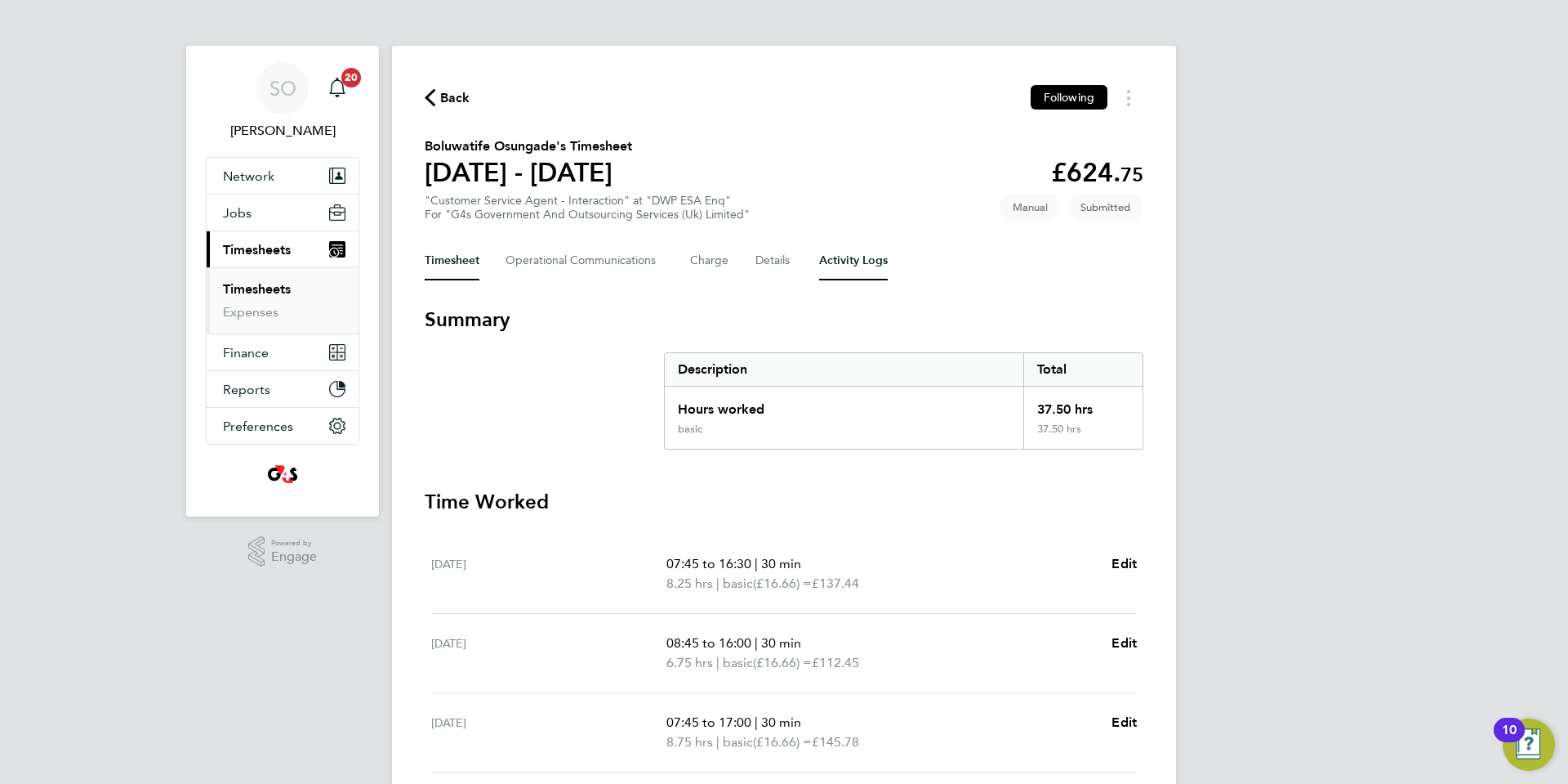
click at [871, 262] on Logs-tab "Activity Logs" at bounding box center [853, 260] width 68 height 39
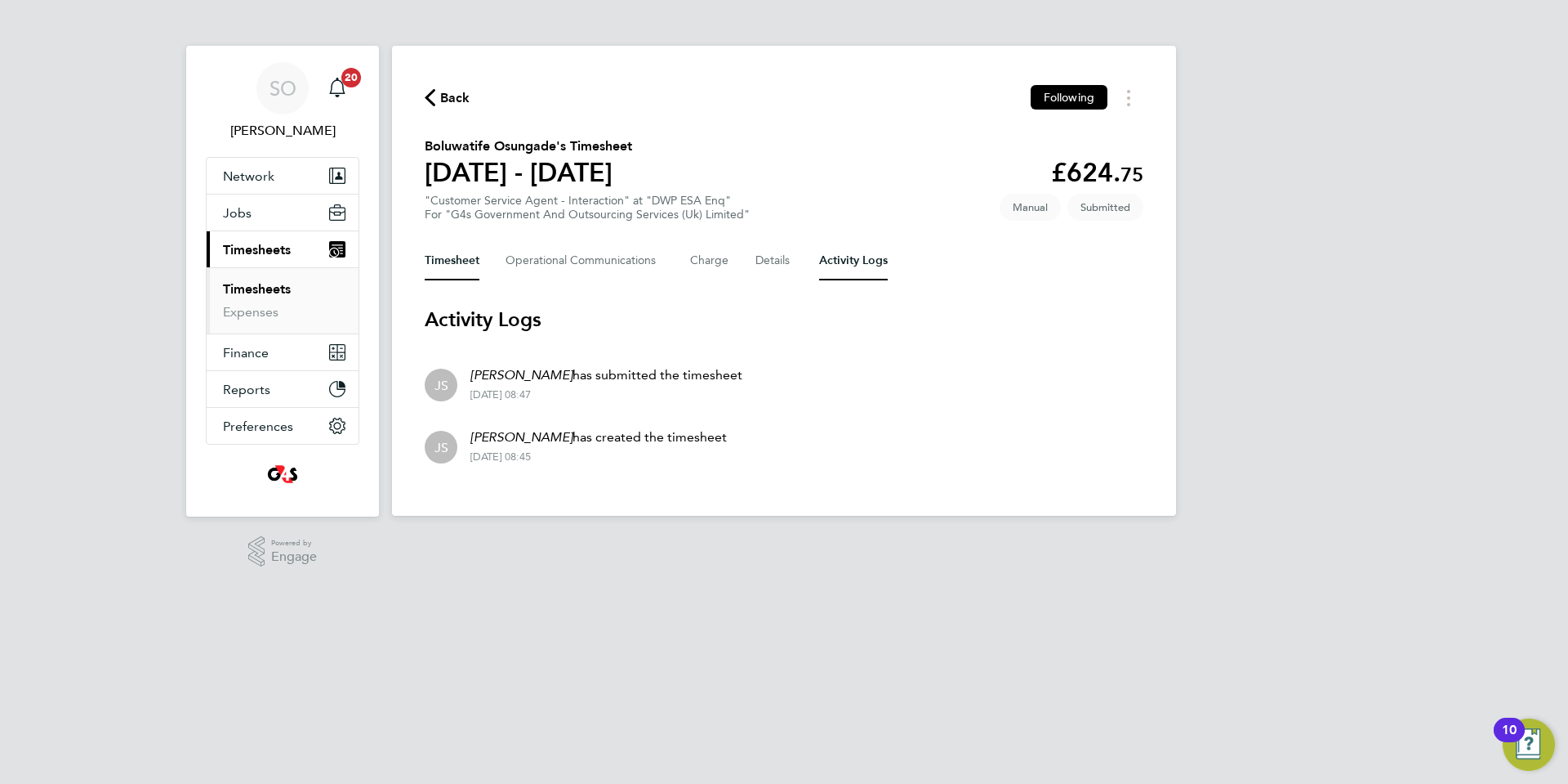
click at [454, 265] on button "Timesheet" at bounding box center [452, 260] width 55 height 39
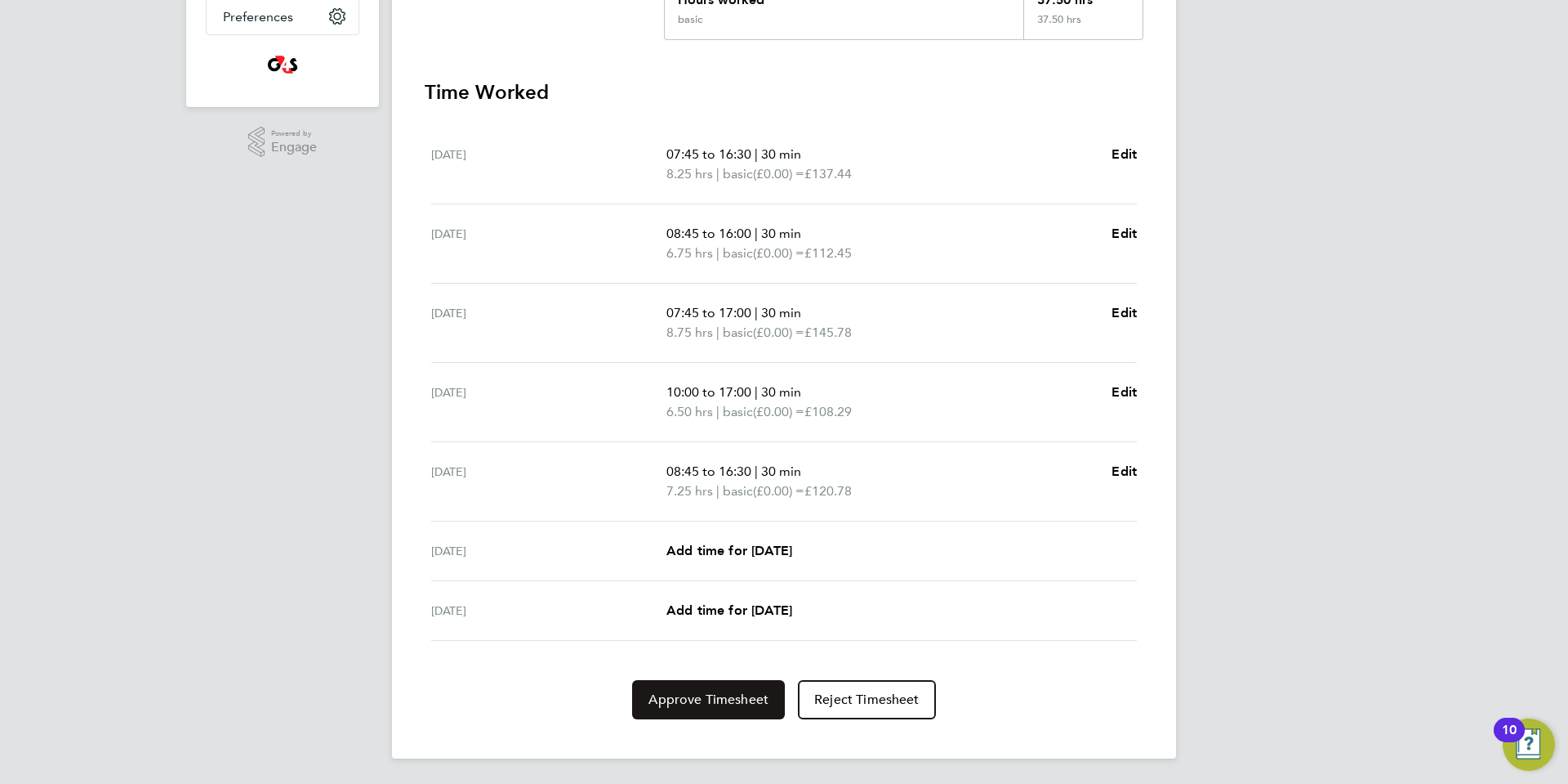
scroll to position [410, 0]
drag, startPoint x: 670, startPoint y: 695, endPoint x: 720, endPoint y: 690, distance: 50.2
click at [671, 695] on span "Approve Timesheet" at bounding box center [708, 699] width 120 height 16
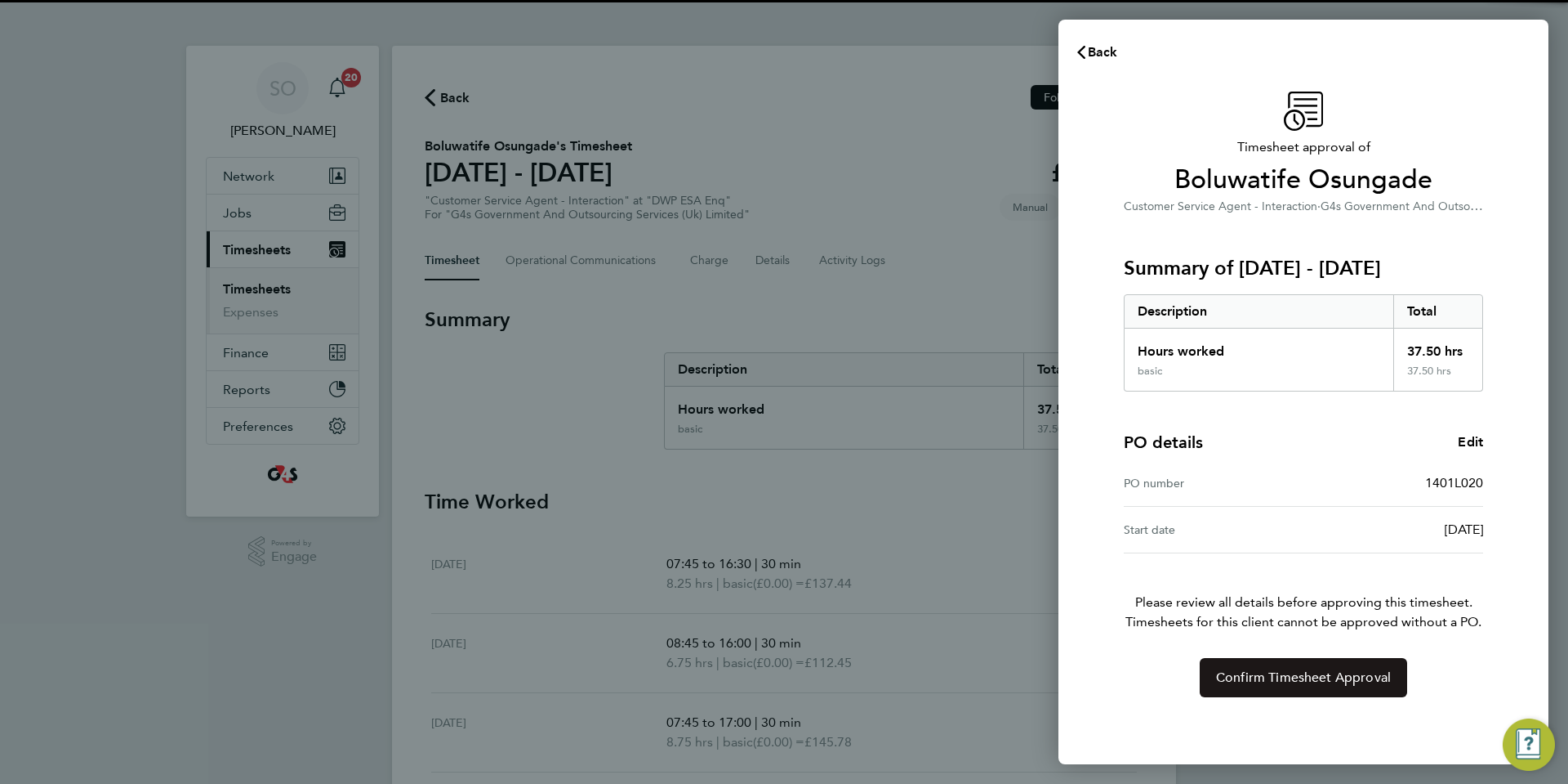
click at [1242, 686] on button "Confirm Timesheet Approval" at bounding box center [1303, 677] width 207 height 39
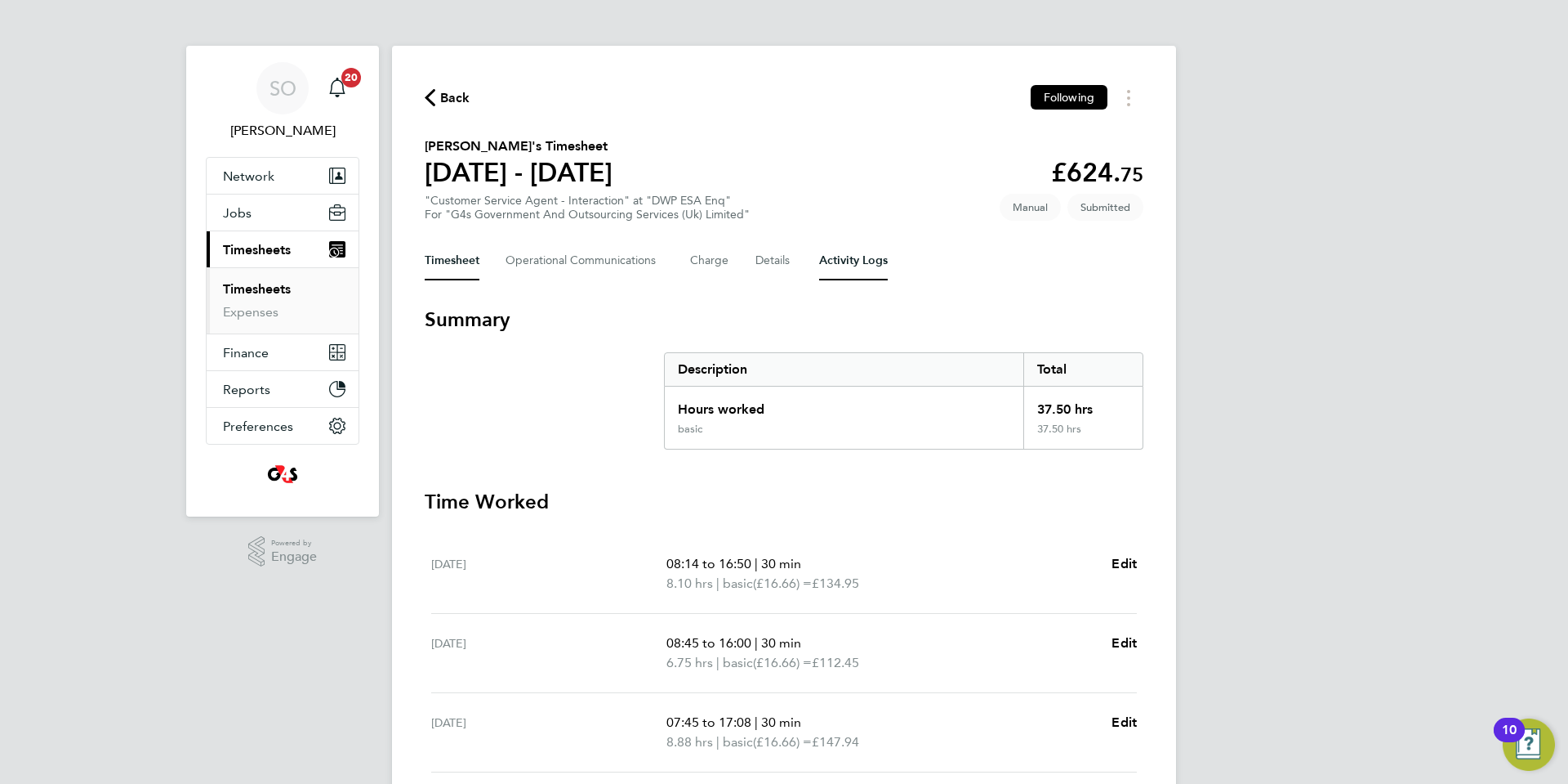
click at [861, 261] on Logs-tab "Activity Logs" at bounding box center [853, 260] width 68 height 39
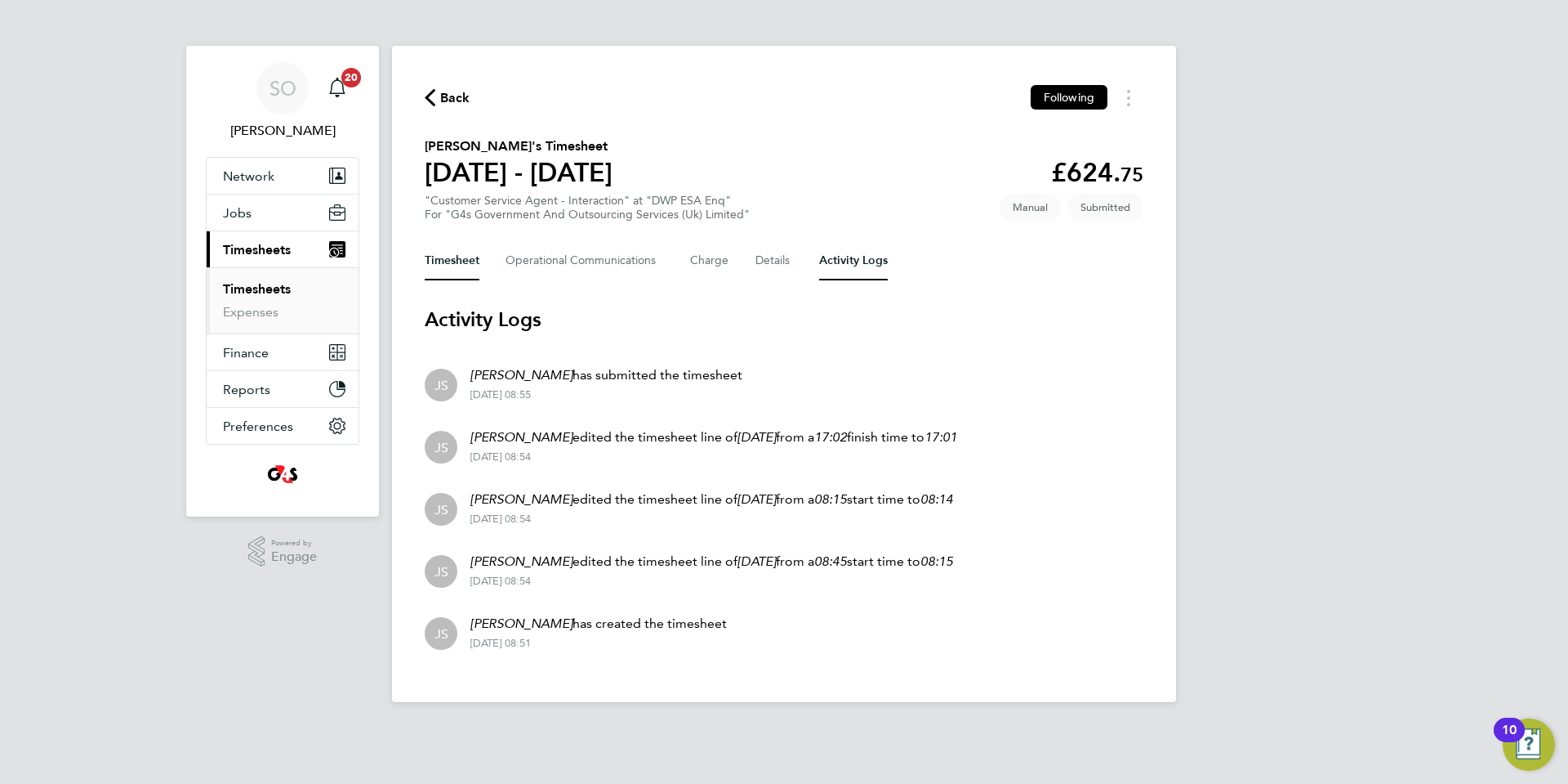
click at [439, 262] on button "Timesheet" at bounding box center [452, 260] width 55 height 39
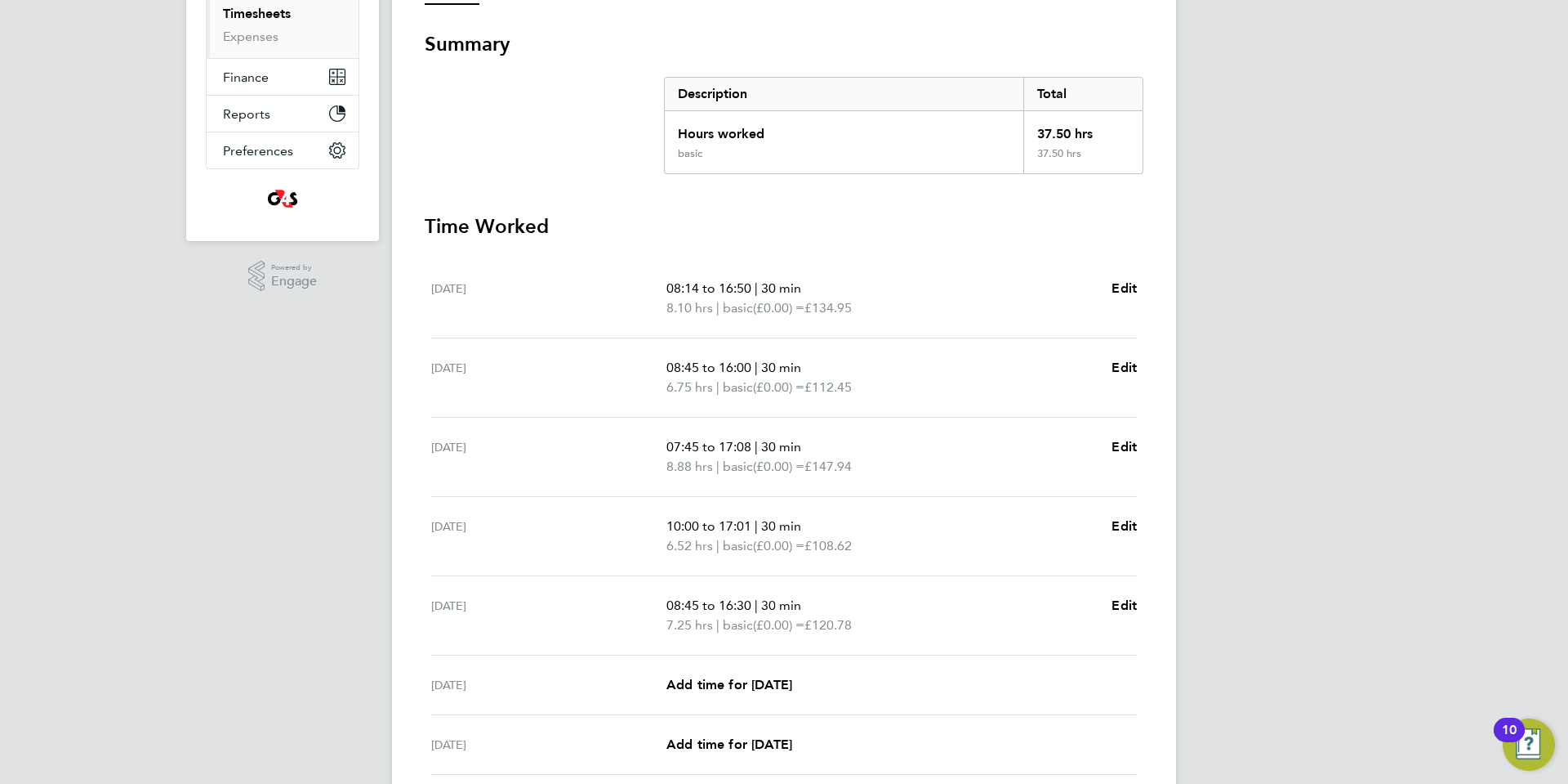
scroll to position [410, 0]
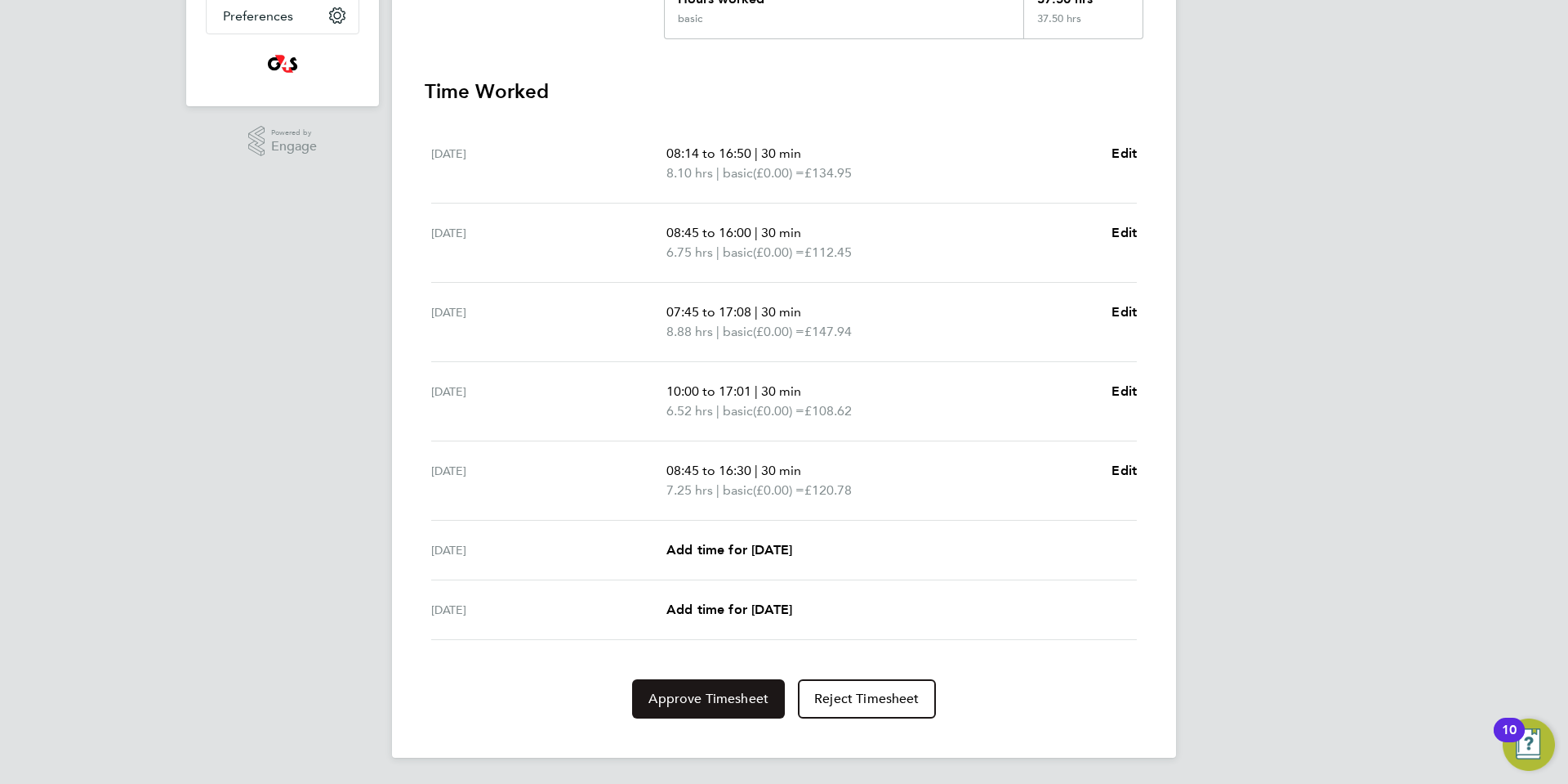
click at [672, 694] on span "Approve Timesheet" at bounding box center [708, 699] width 120 height 16
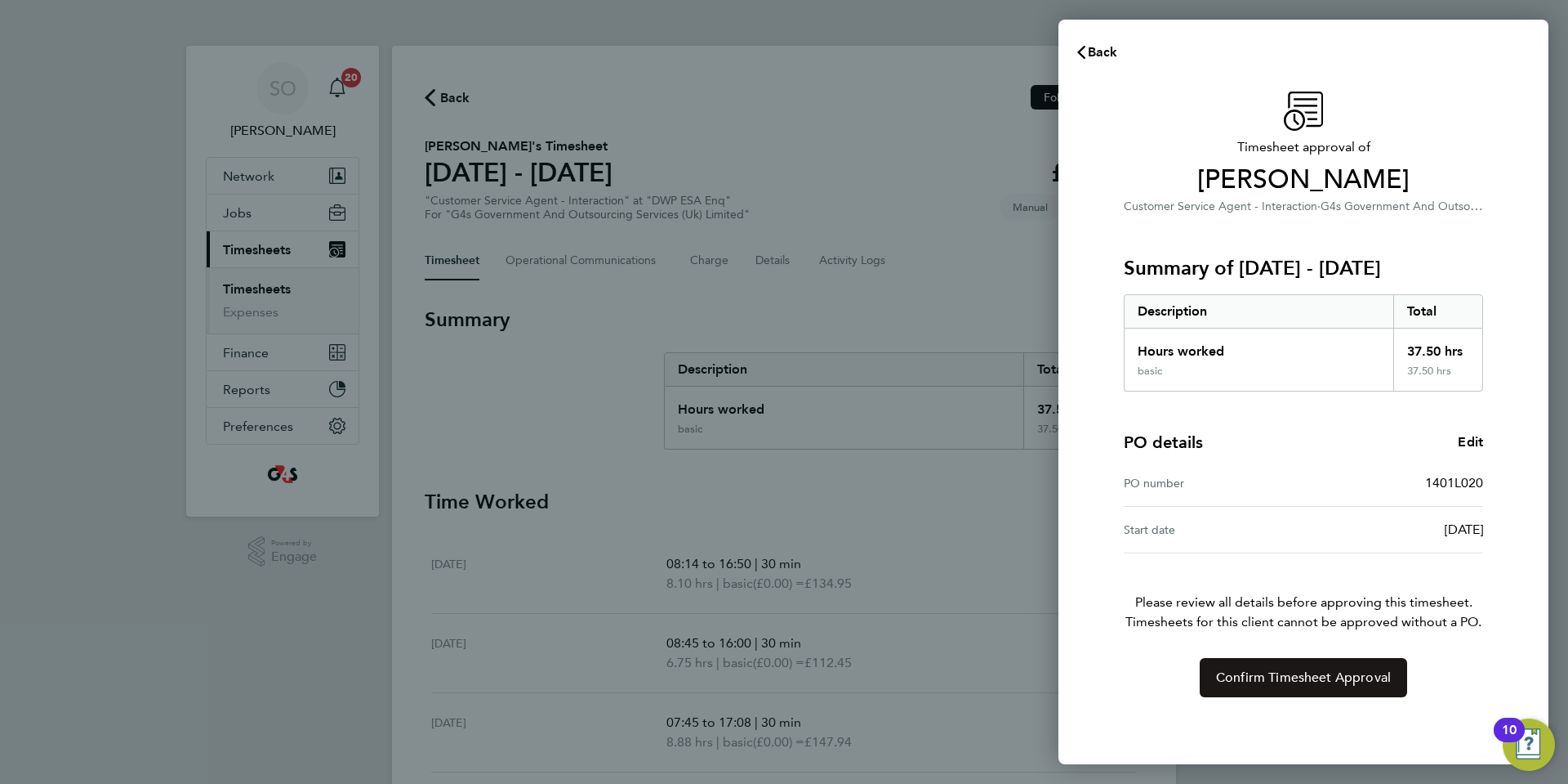
click at [1223, 676] on span "Confirm Timesheet Approval" at bounding box center [1303, 678] width 175 height 16
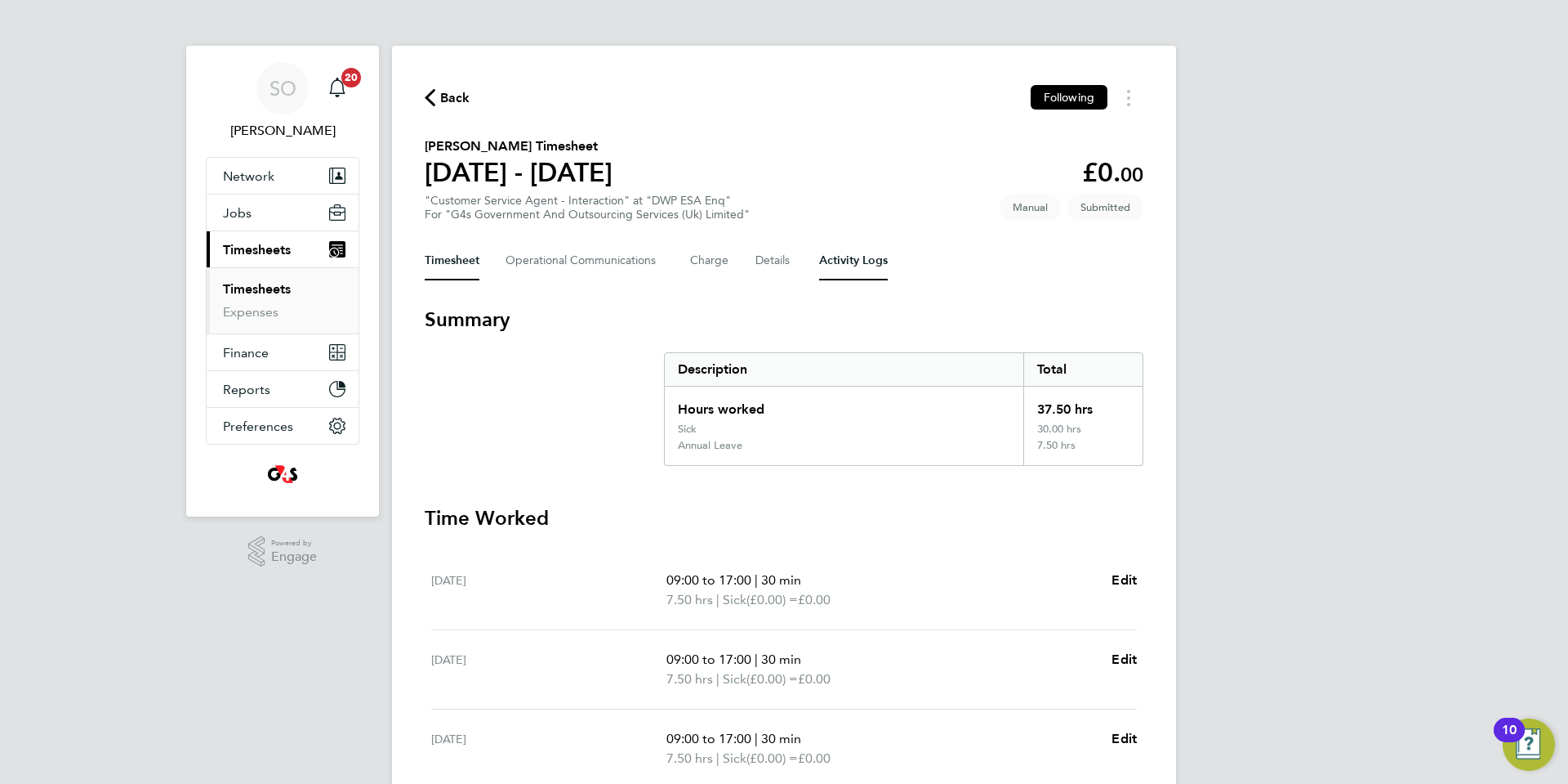
click at [861, 268] on Logs-tab "Activity Logs" at bounding box center [853, 260] width 68 height 39
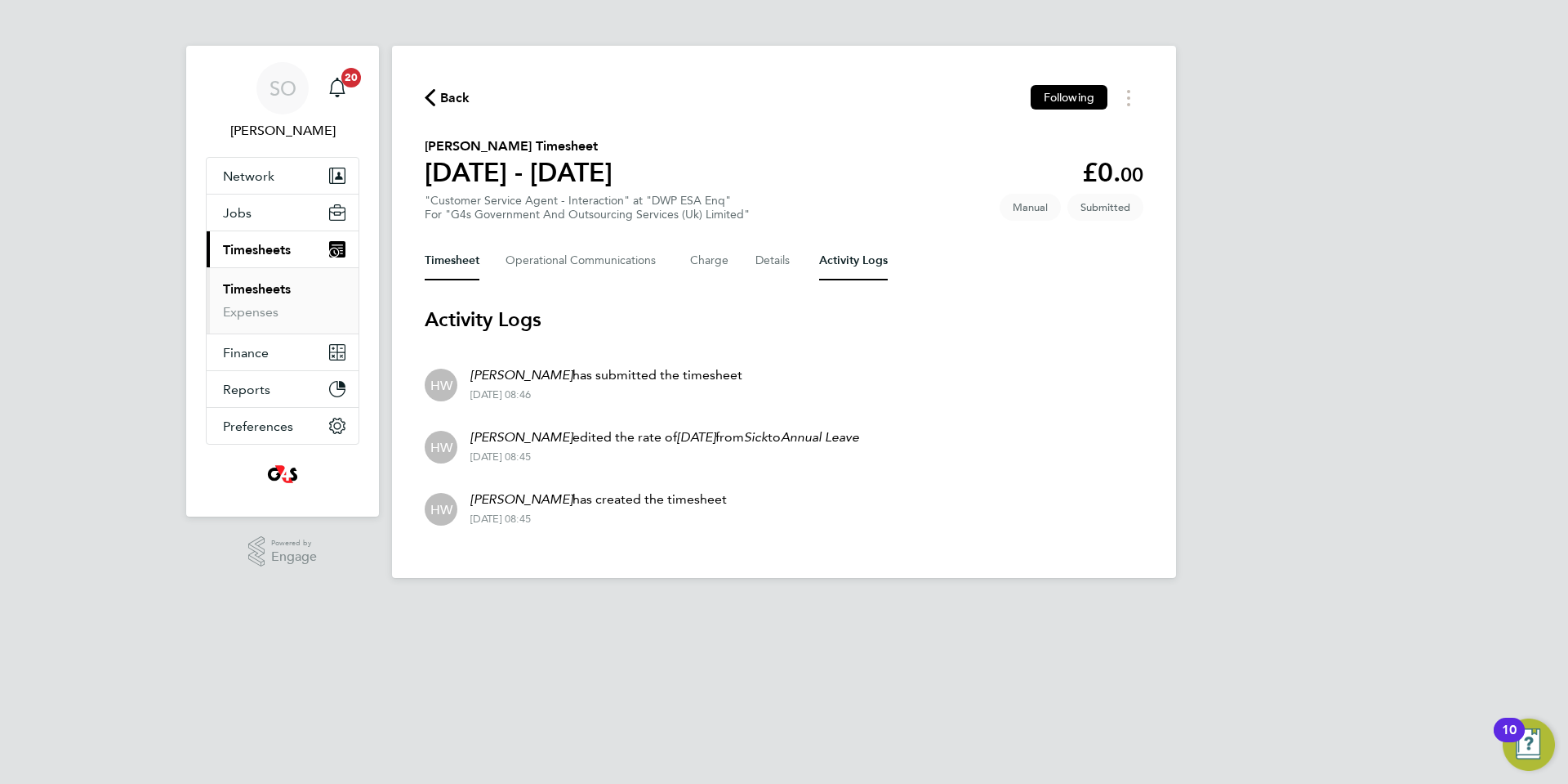
click at [446, 262] on button "Timesheet" at bounding box center [452, 260] width 55 height 39
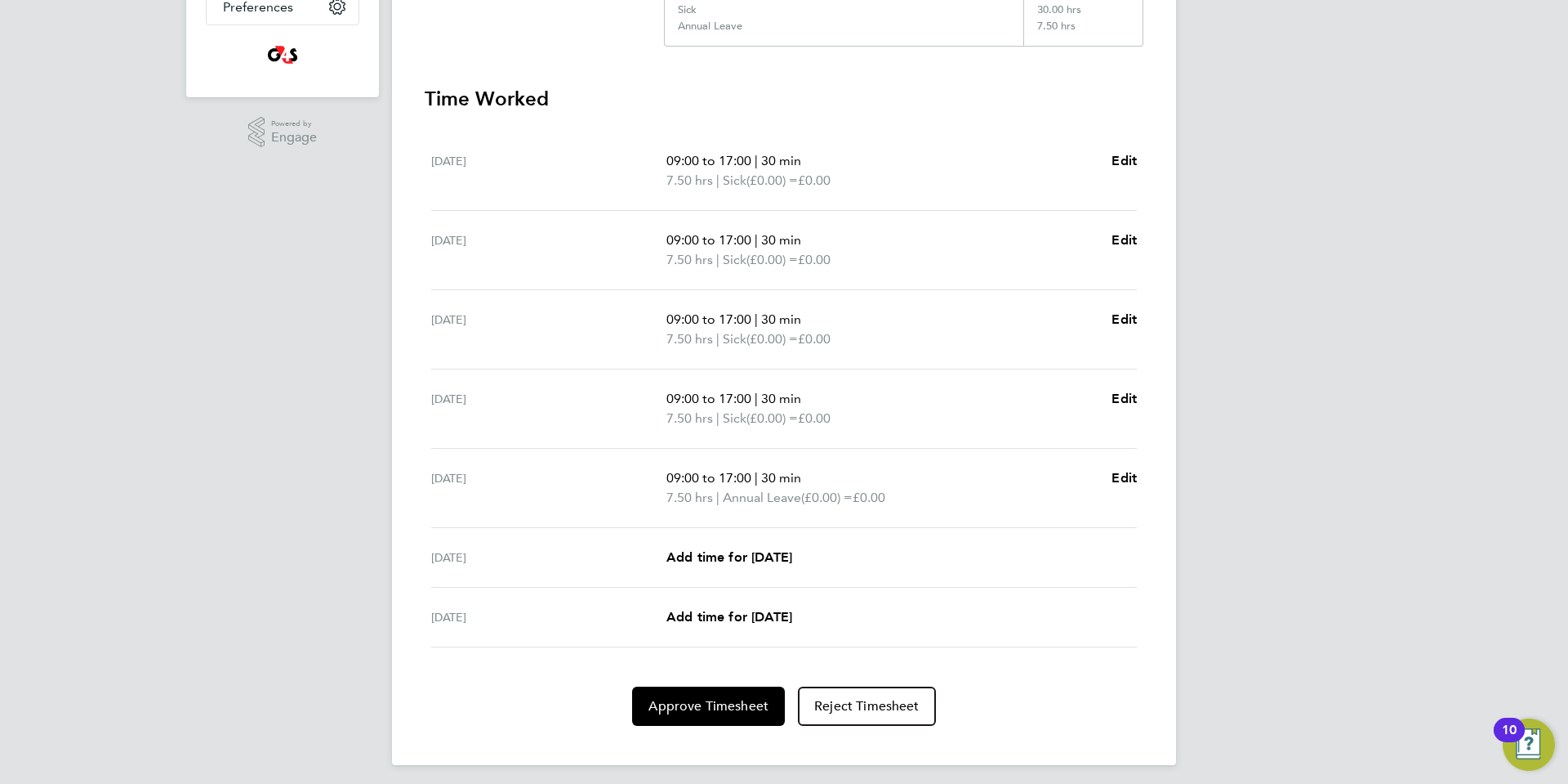
scroll to position [427, 0]
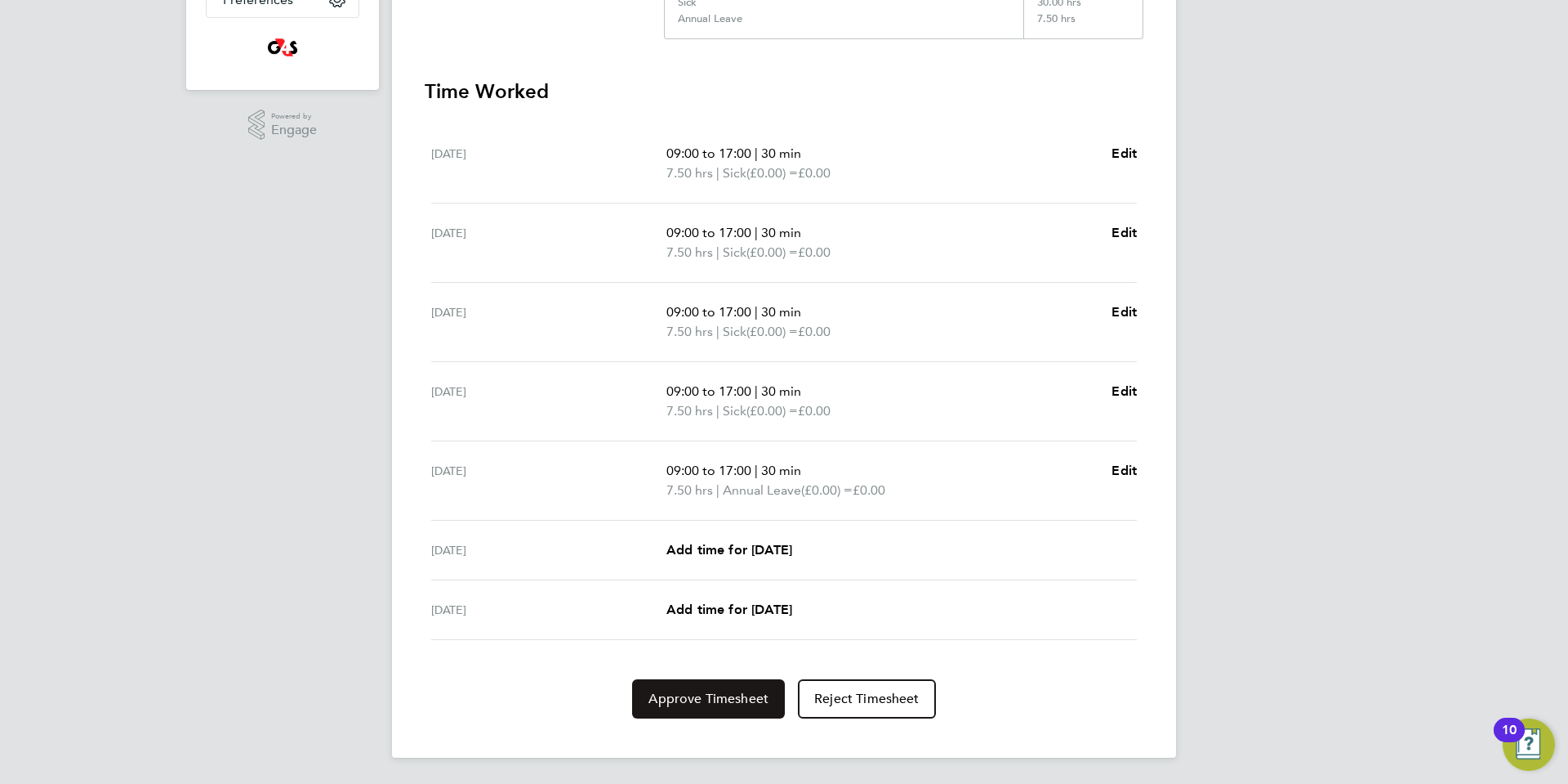
click at [694, 696] on span "Approve Timesheet" at bounding box center [708, 699] width 120 height 16
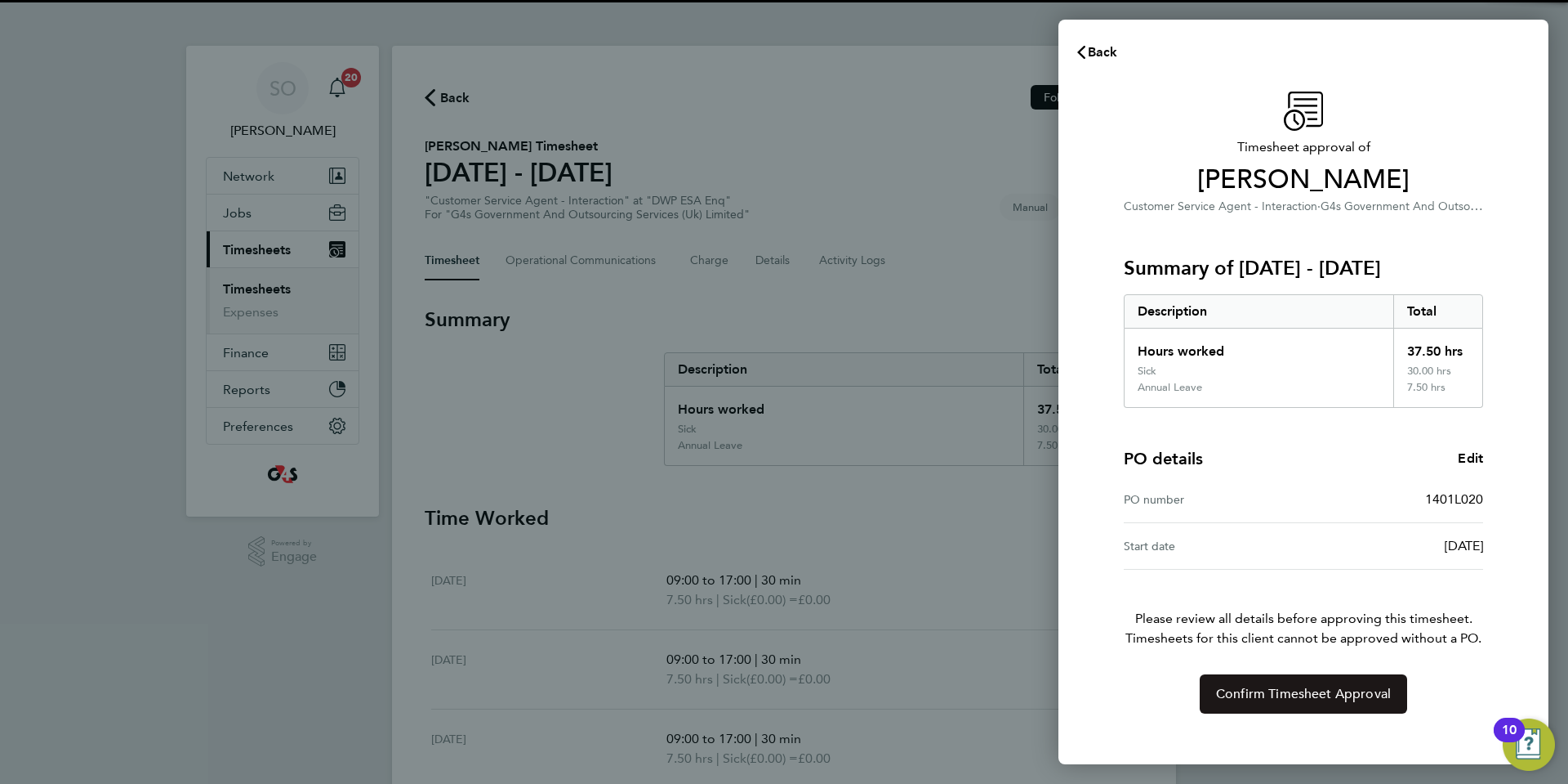
click at [1253, 698] on span "Confirm Timesheet Approval" at bounding box center [1303, 694] width 175 height 16
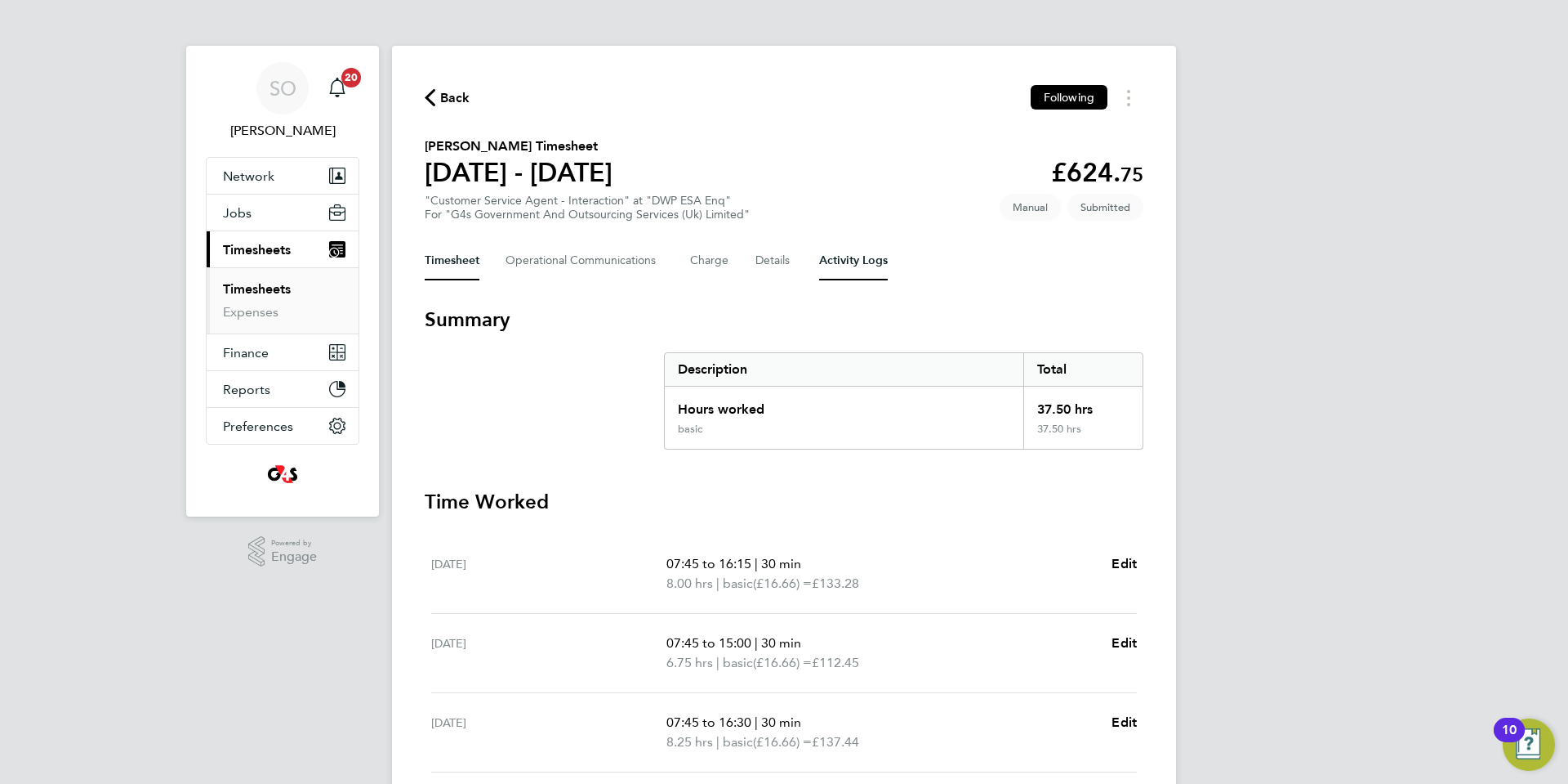
click at [864, 266] on Logs-tab "Activity Logs" at bounding box center [853, 260] width 68 height 39
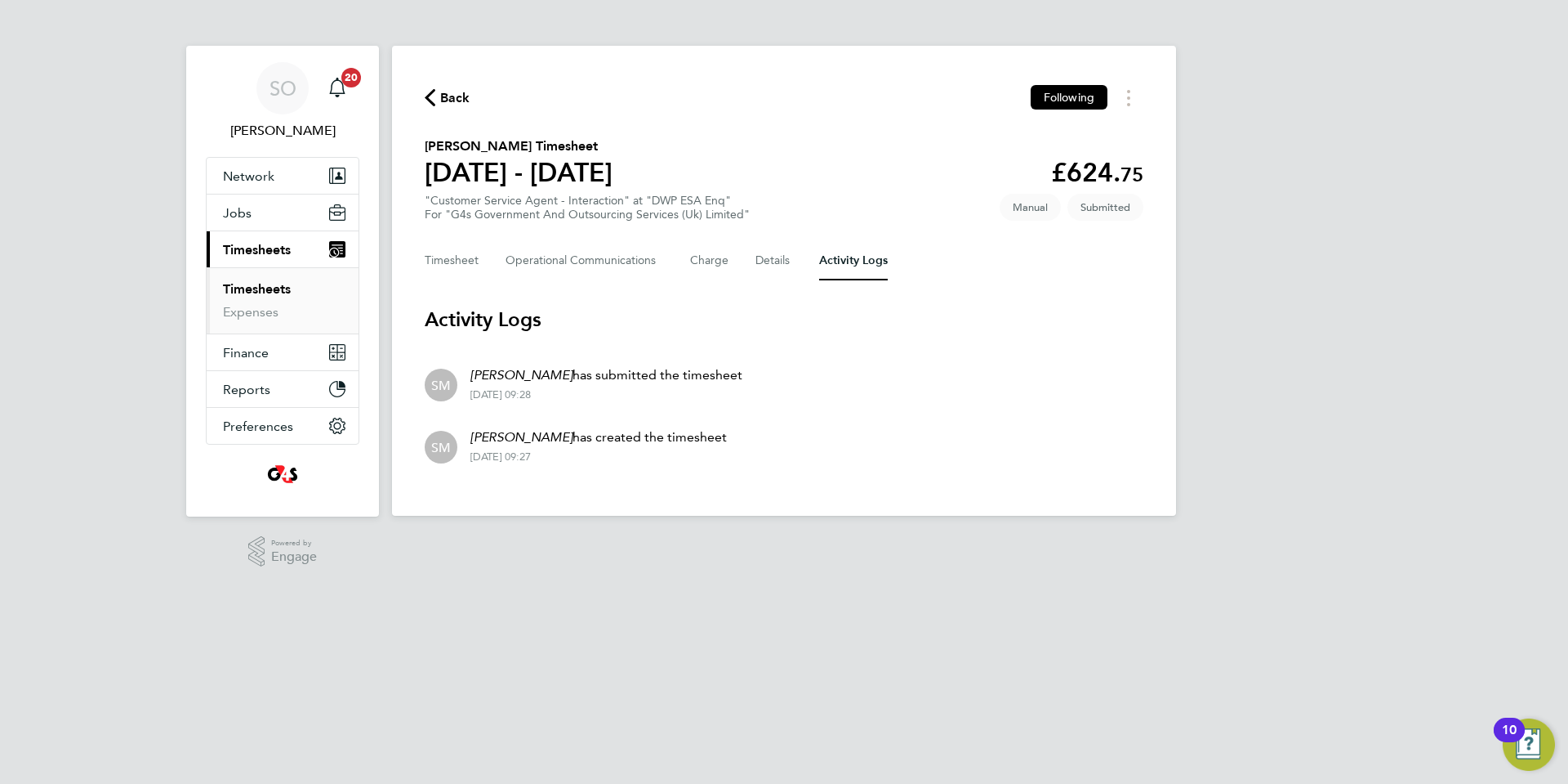
click at [487, 265] on div "Timesheet Operational Communications Charge Details Activity Logs" at bounding box center [784, 260] width 719 height 39
click at [450, 258] on button "Timesheet" at bounding box center [452, 260] width 55 height 39
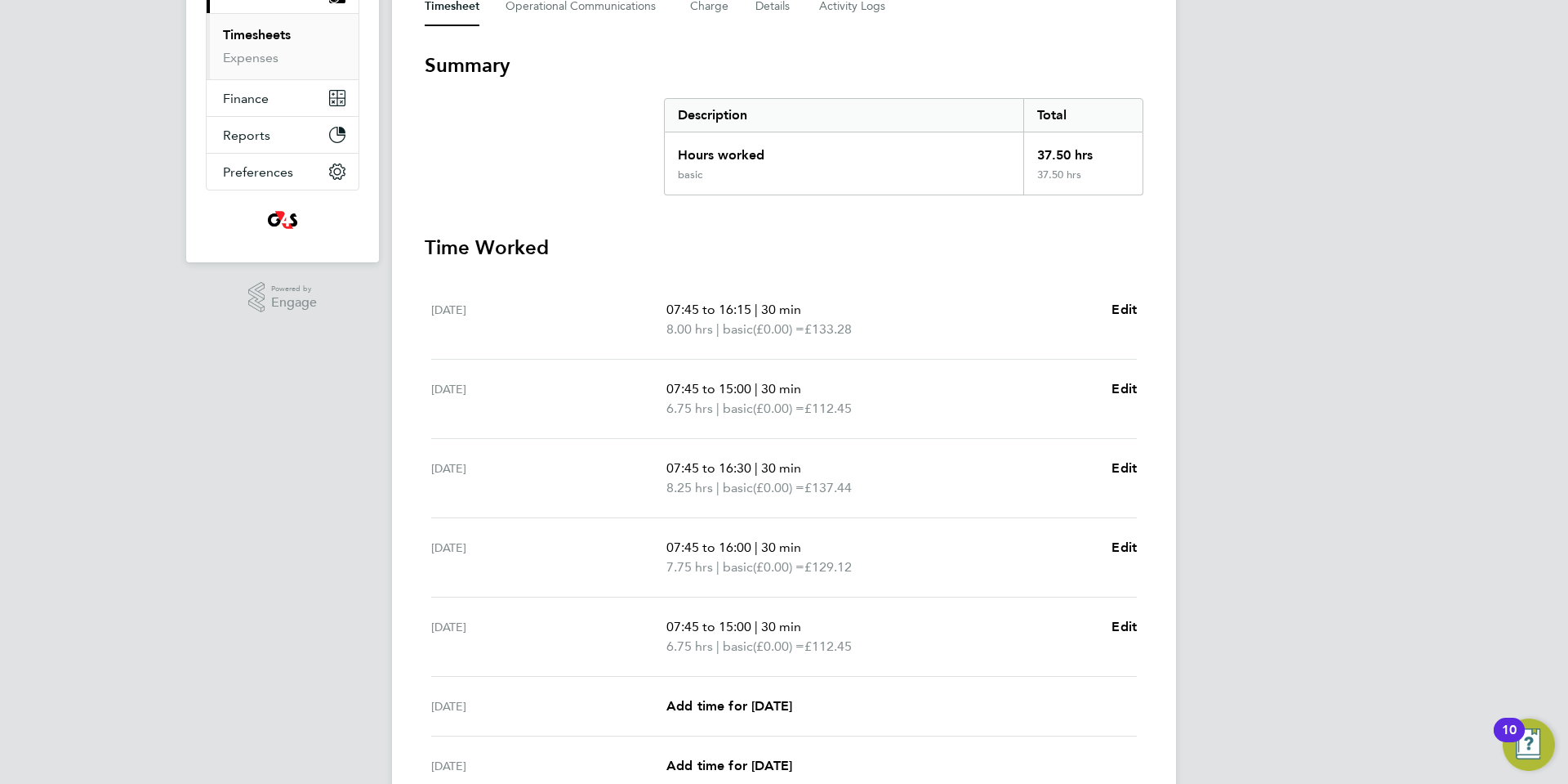
scroll to position [410, 0]
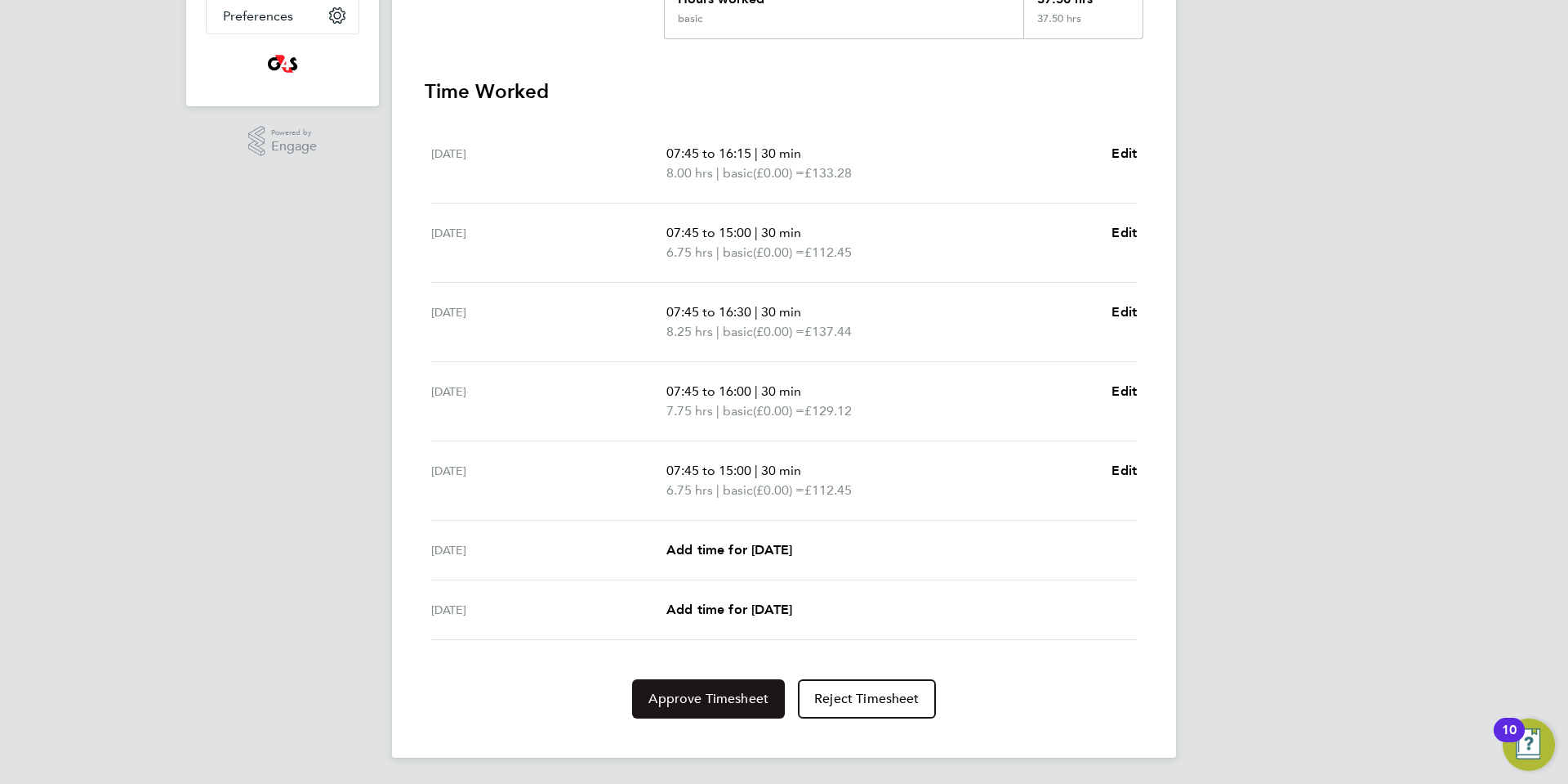
click at [707, 698] on span "Approve Timesheet" at bounding box center [708, 699] width 120 height 16
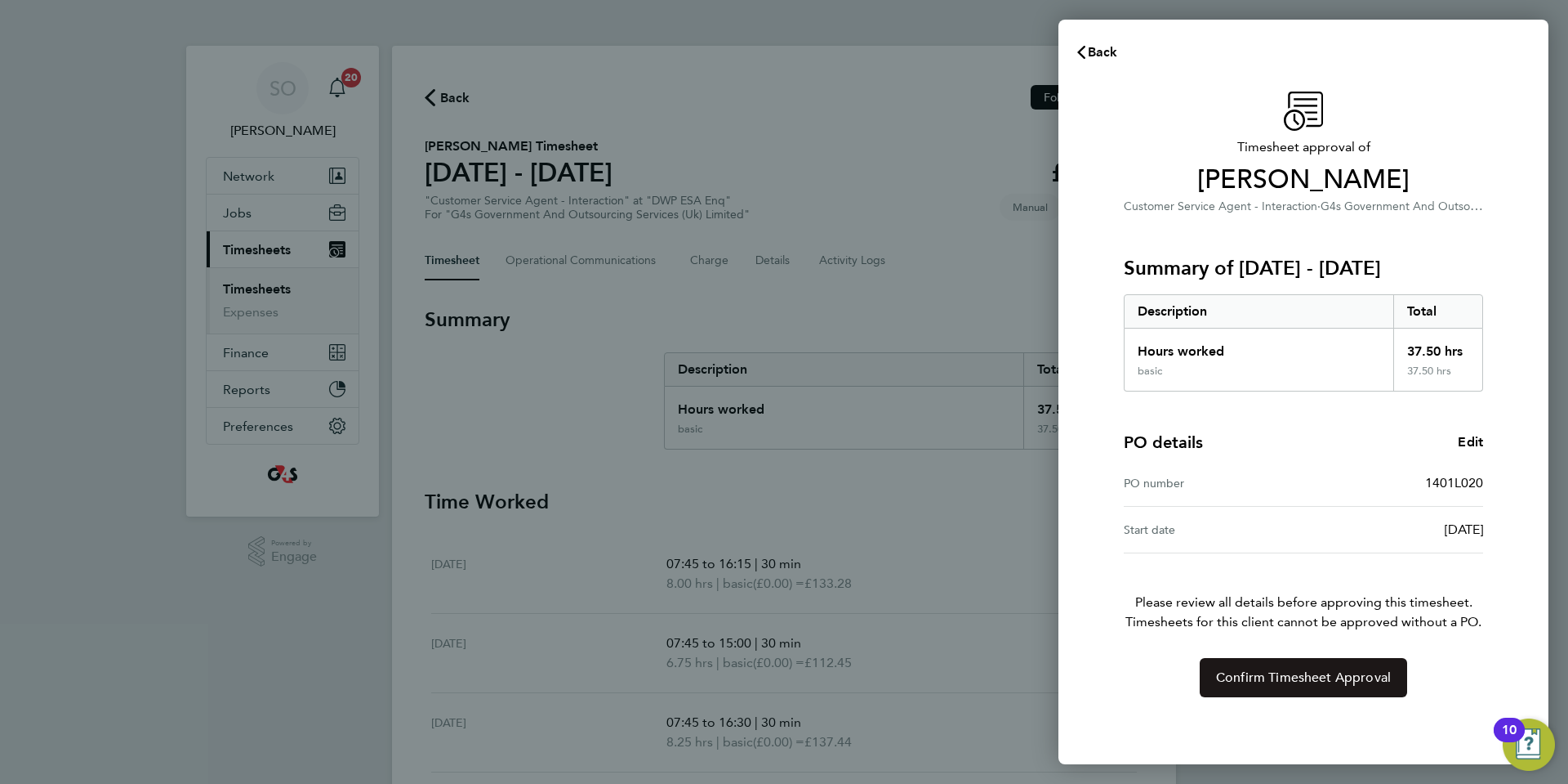
click at [1322, 685] on button "Confirm Timesheet Approval" at bounding box center [1303, 677] width 207 height 39
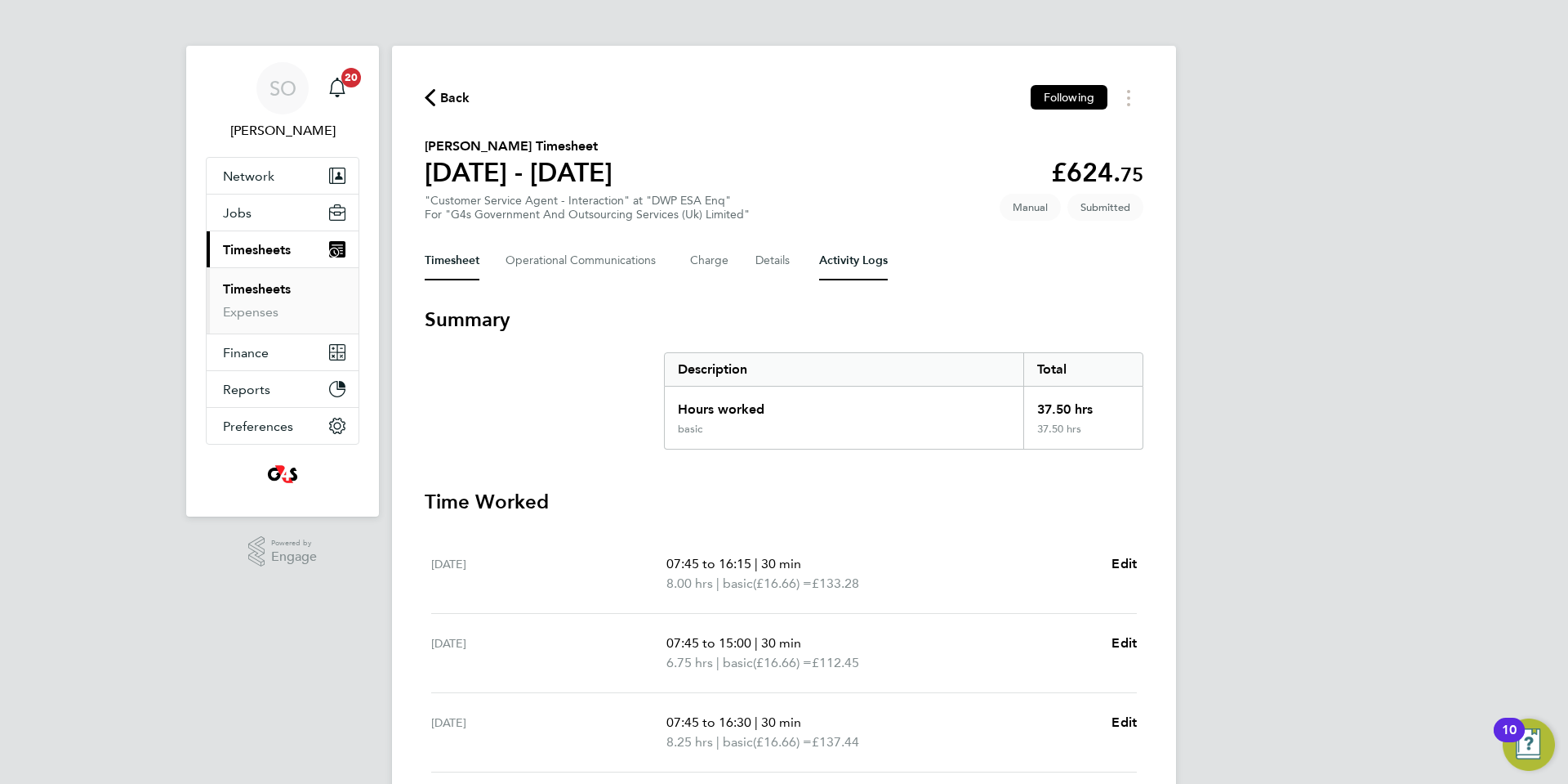
click at [880, 262] on Logs-tab "Activity Logs" at bounding box center [853, 260] width 68 height 39
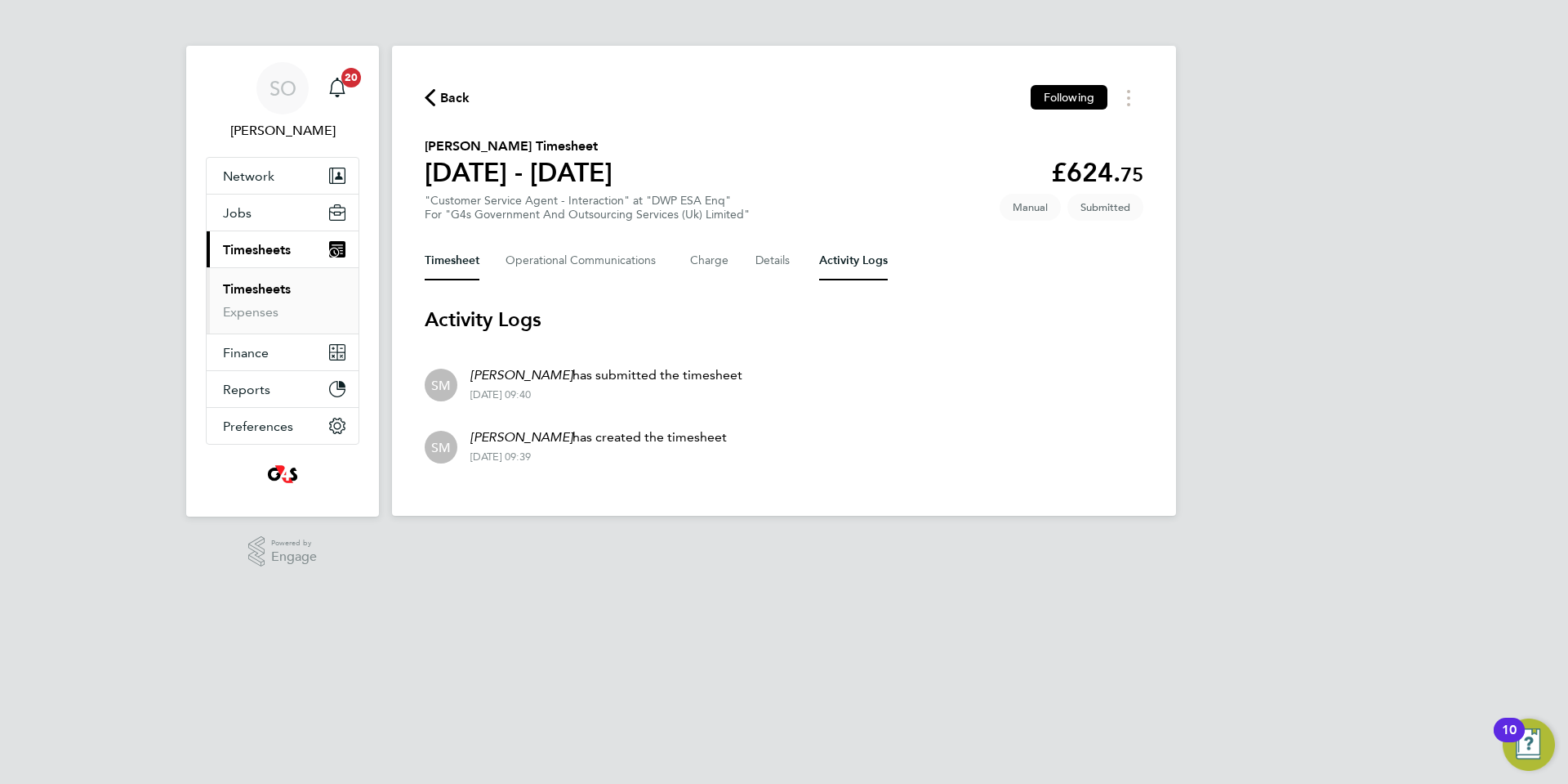
click at [463, 262] on button "Timesheet" at bounding box center [452, 260] width 55 height 39
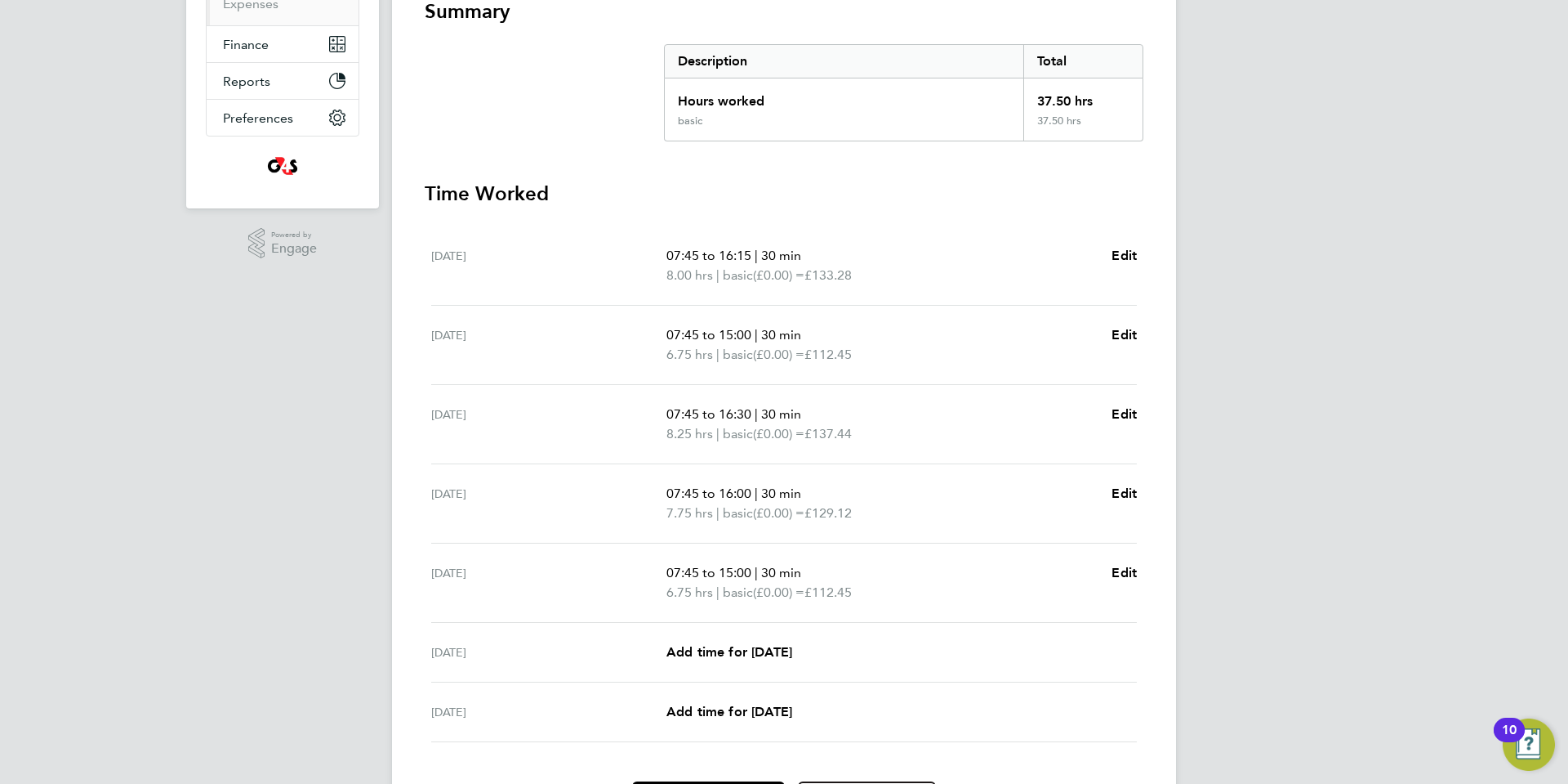
scroll to position [410, 0]
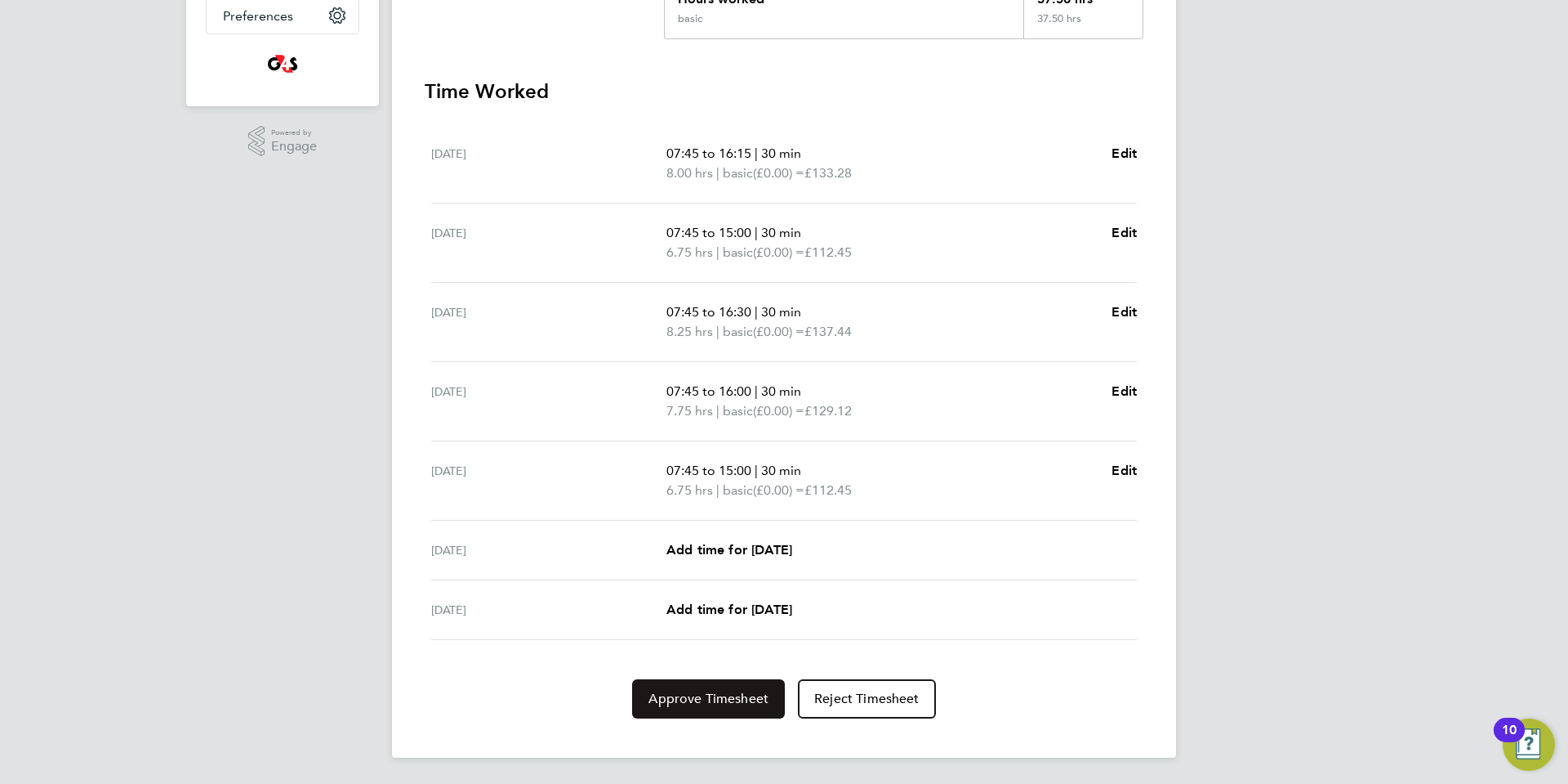
click at [724, 694] on span "Approve Timesheet" at bounding box center [708, 699] width 120 height 16
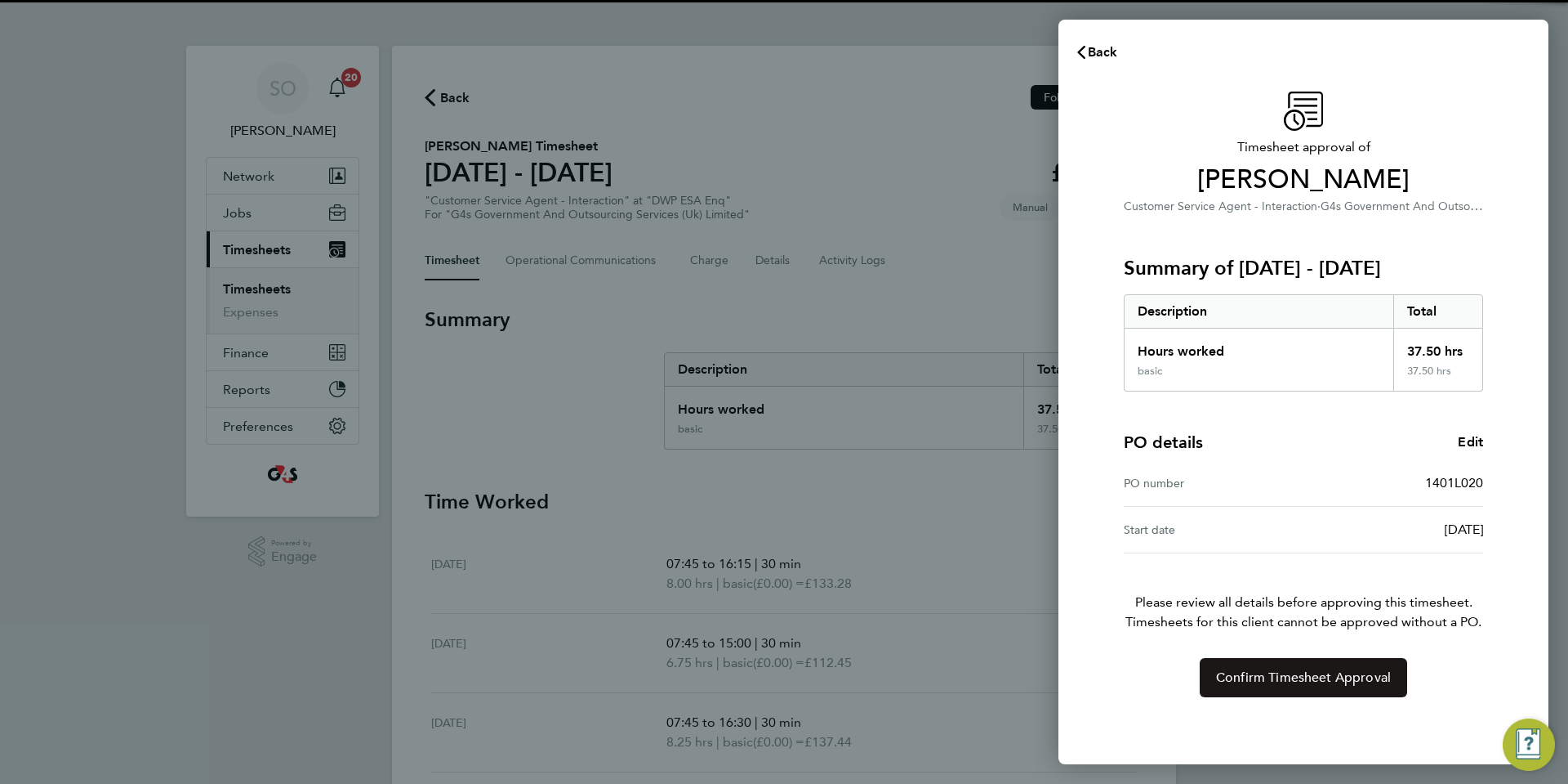
click at [1210, 689] on button "Confirm Timesheet Approval" at bounding box center [1303, 677] width 207 height 39
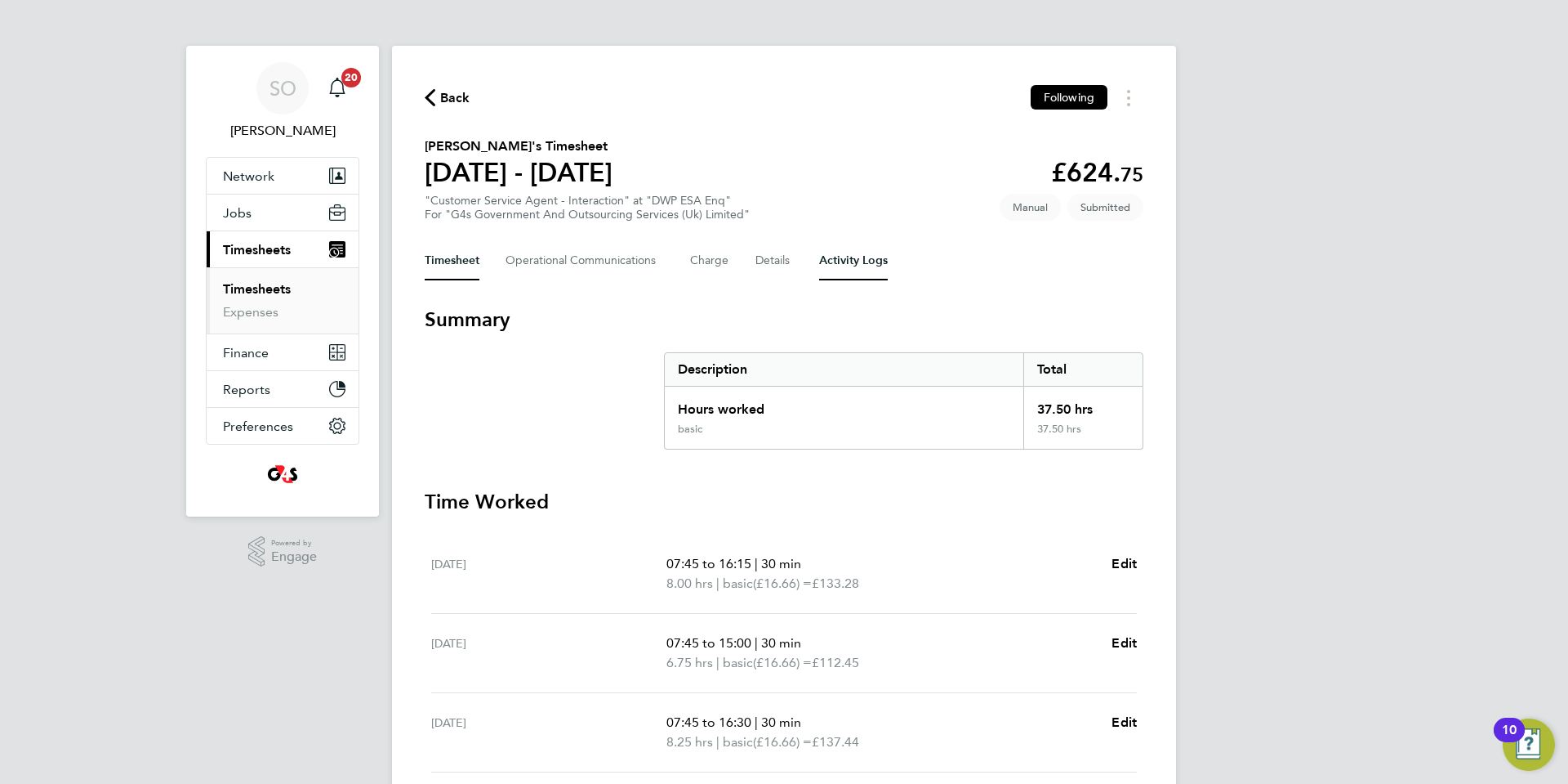
click at [863, 264] on Logs-tab "Activity Logs" at bounding box center [853, 260] width 68 height 39
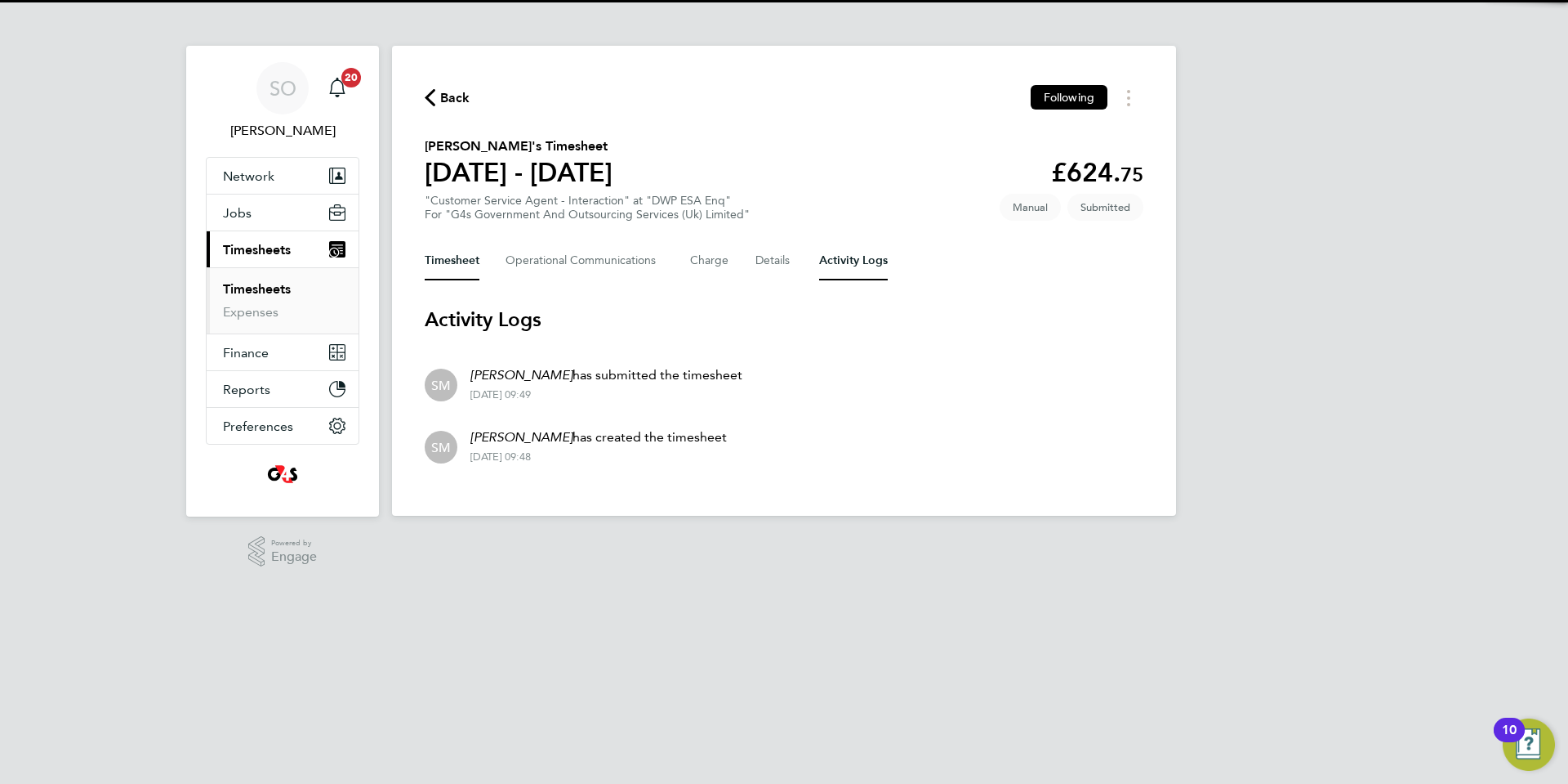
click at [471, 263] on button "Timesheet" at bounding box center [452, 260] width 55 height 39
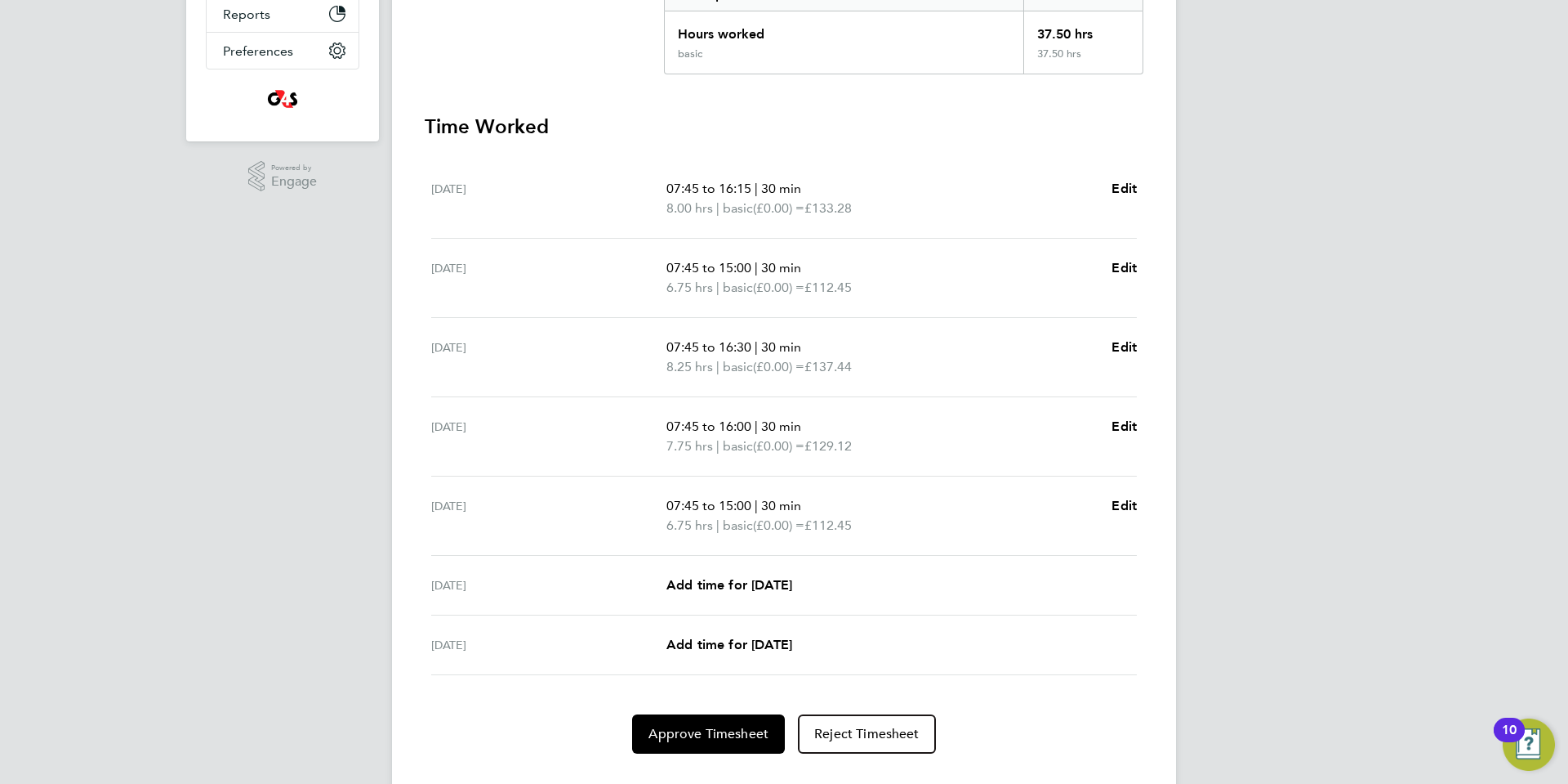
scroll to position [410, 0]
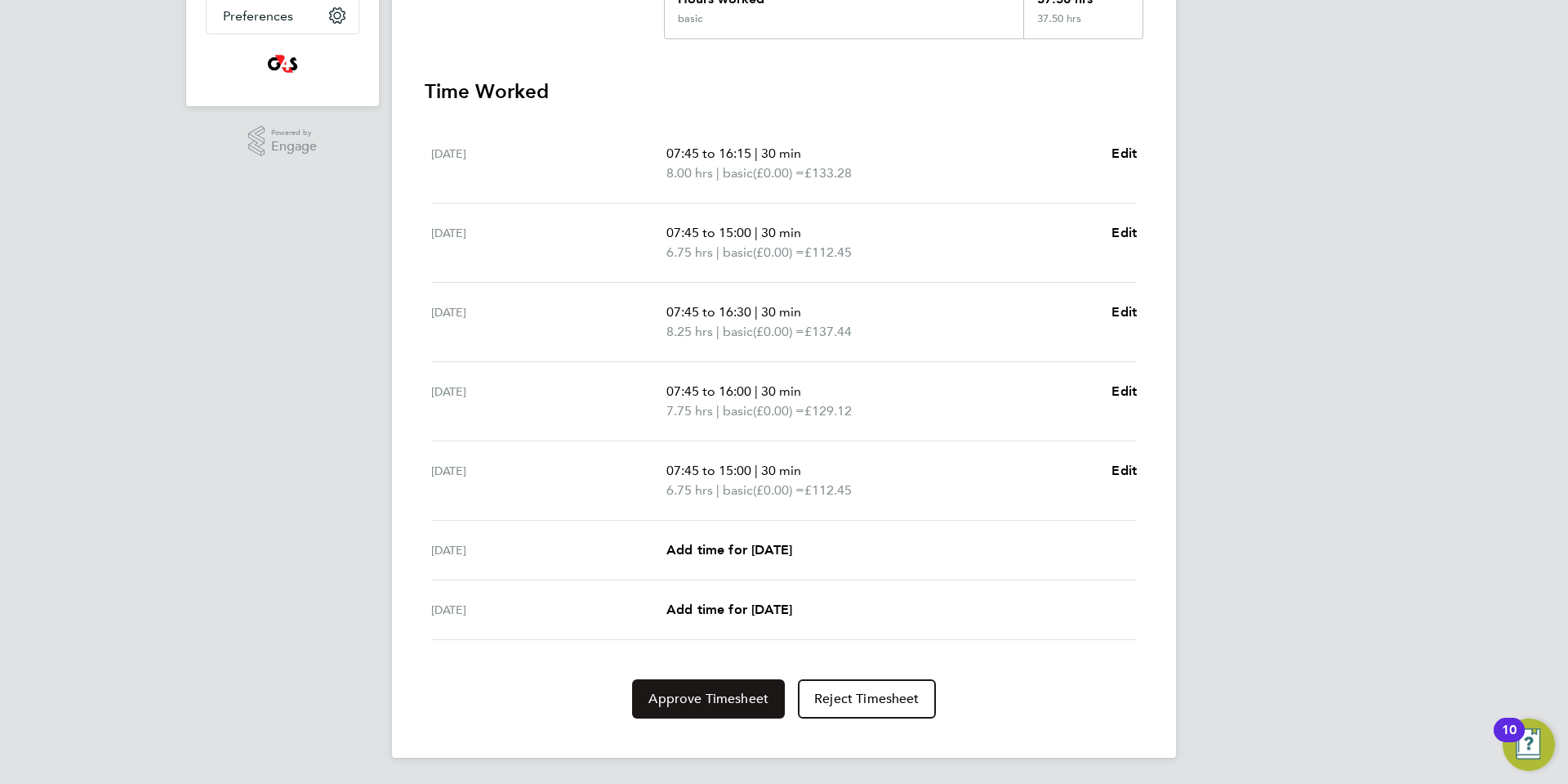
click at [672, 707] on button "Approve Timesheet" at bounding box center [708, 699] width 153 height 39
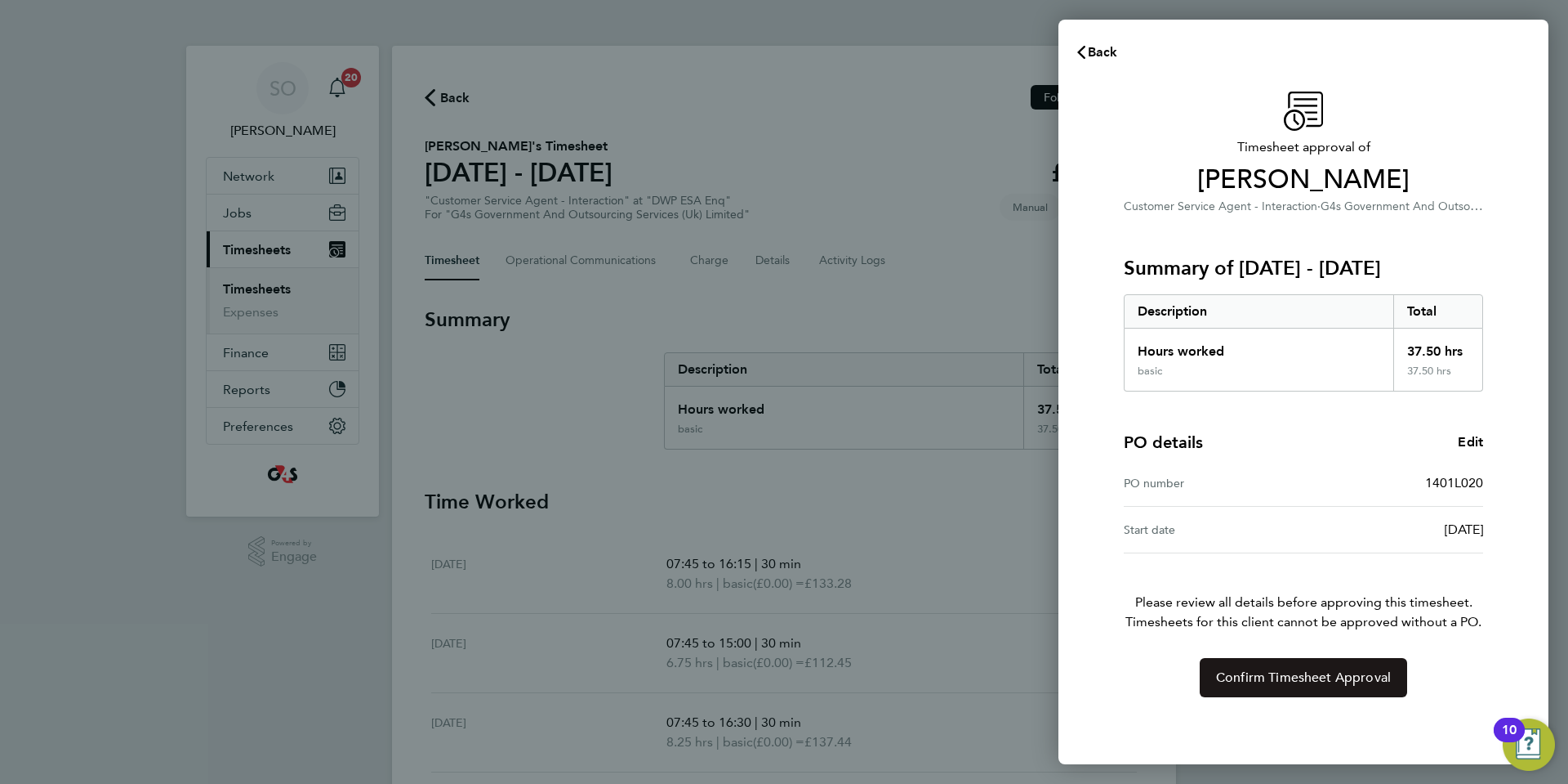
click at [1259, 682] on span "Confirm Timesheet Approval" at bounding box center [1303, 678] width 175 height 16
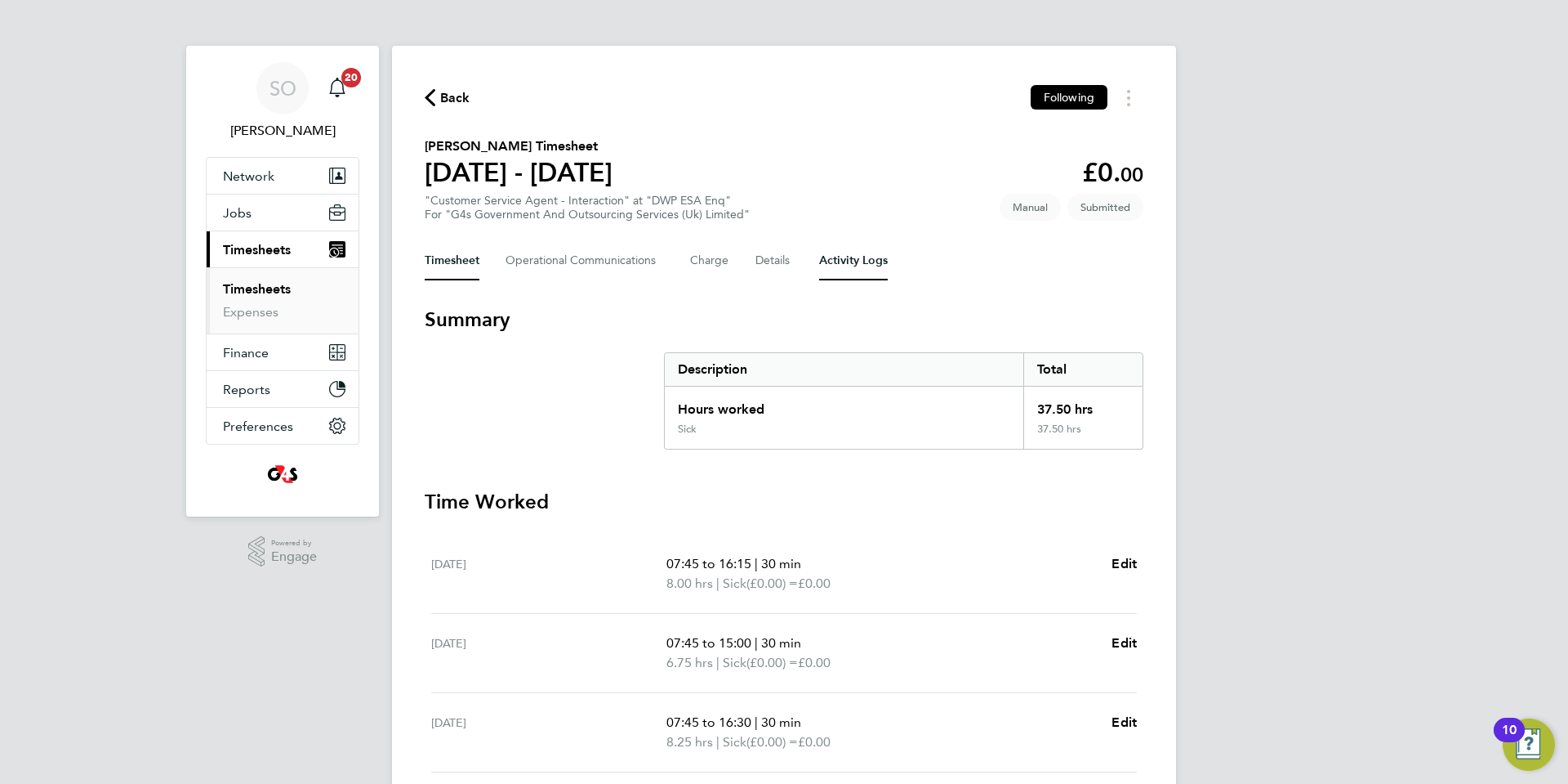
click at [861, 257] on Logs-tab "Activity Logs" at bounding box center [853, 260] width 68 height 39
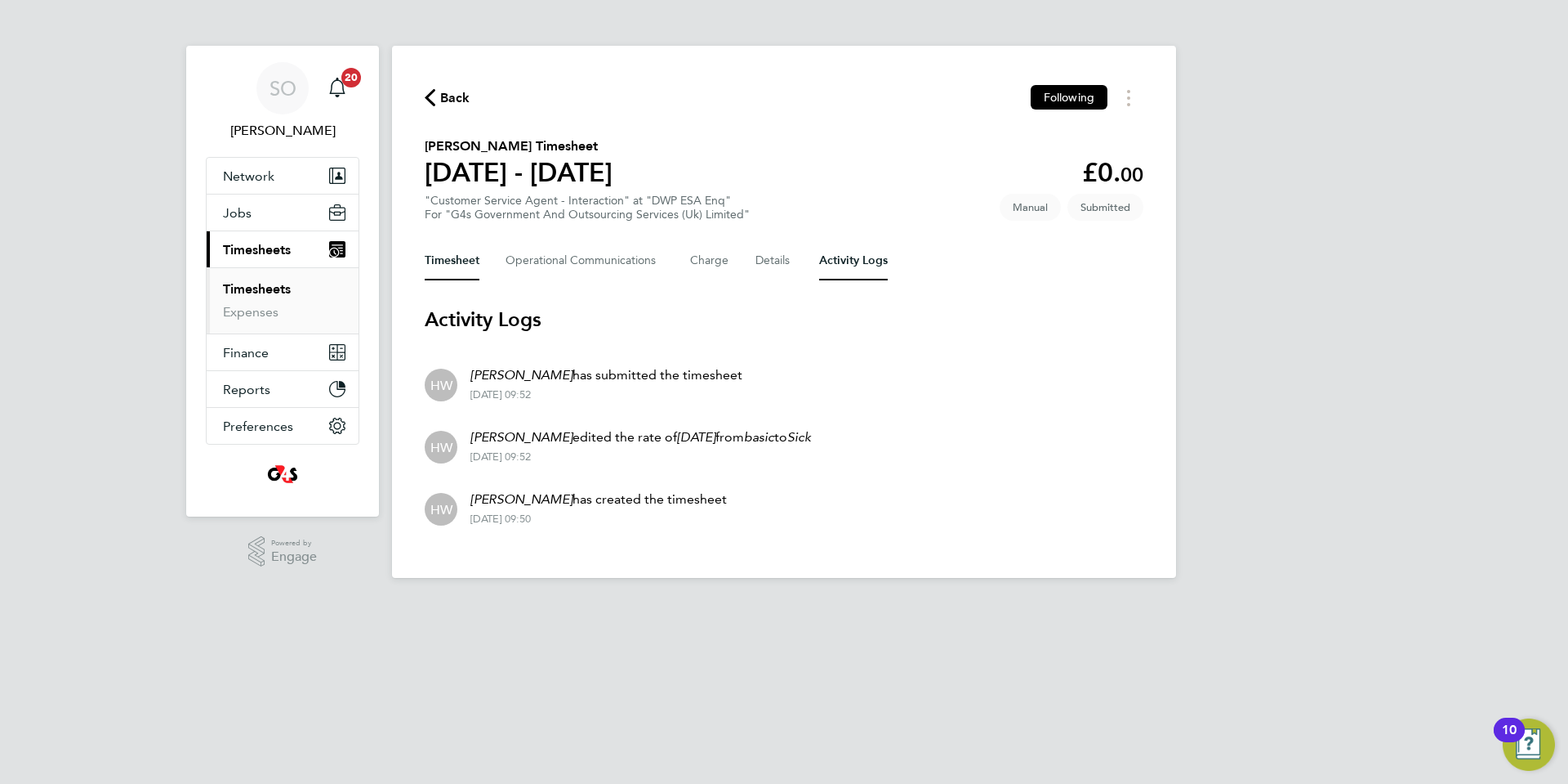
click at [457, 257] on button "Timesheet" at bounding box center [452, 260] width 55 height 39
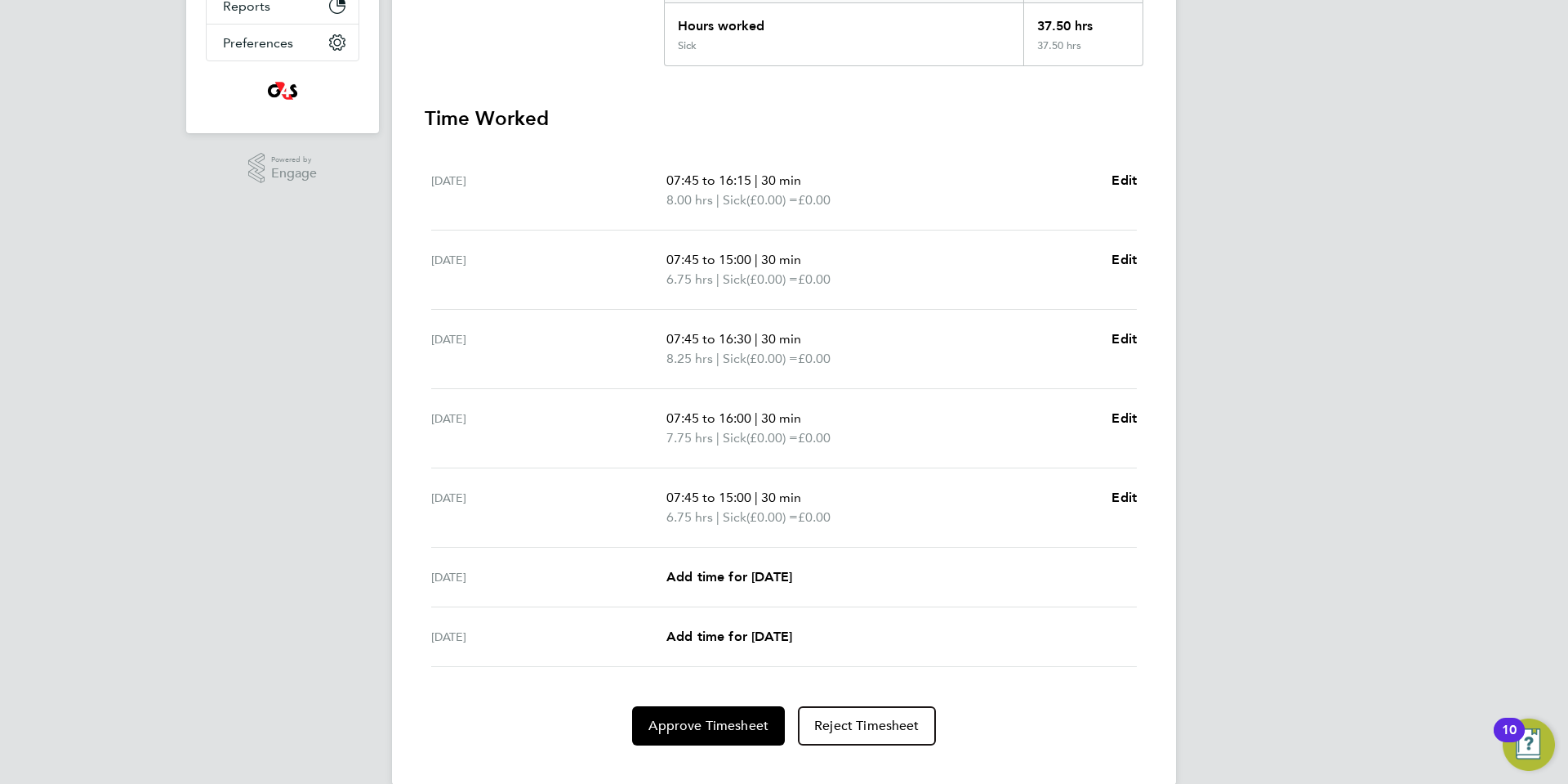
scroll to position [410, 0]
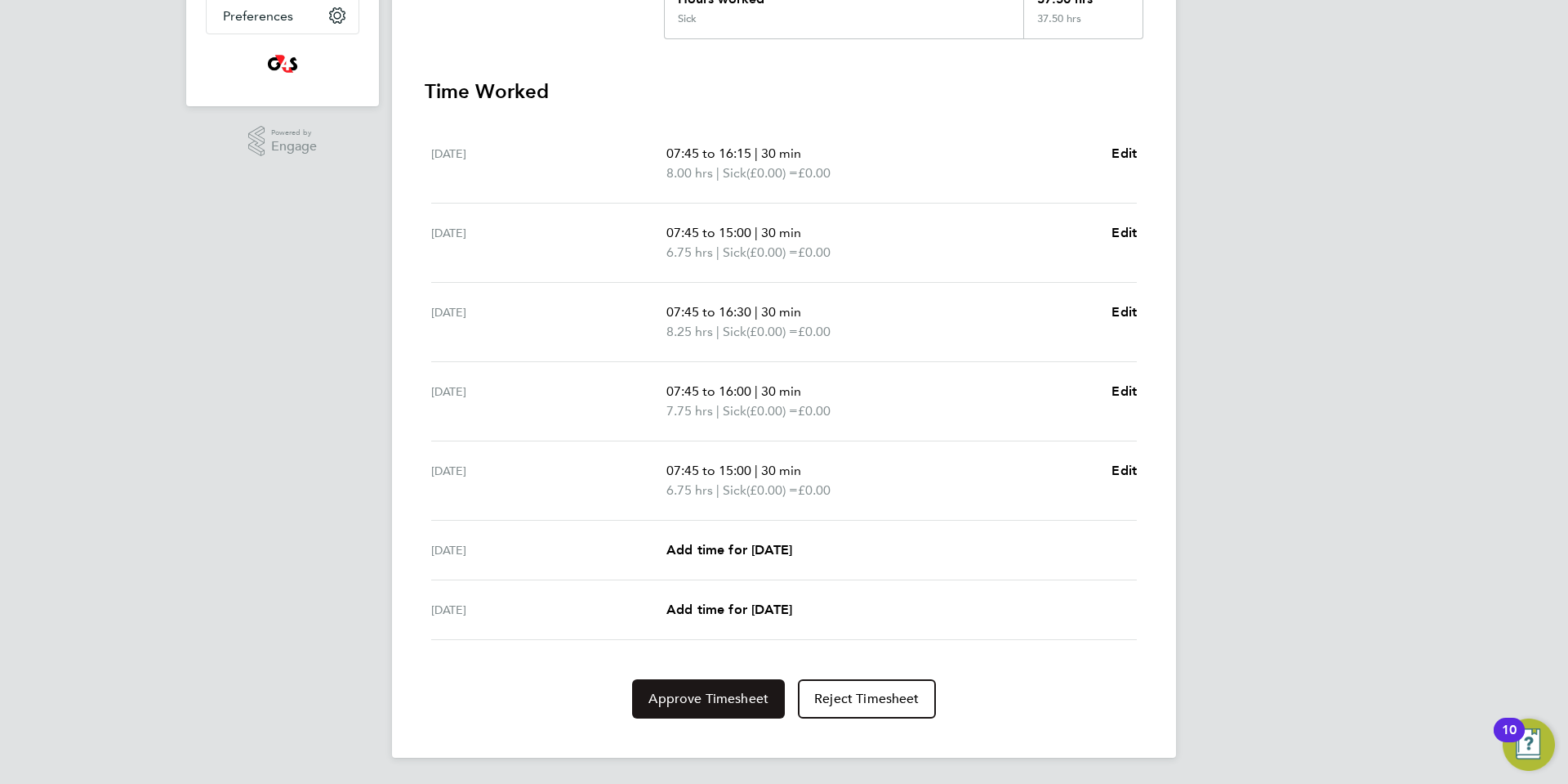
click at [702, 705] on span "Approve Timesheet" at bounding box center [708, 699] width 120 height 16
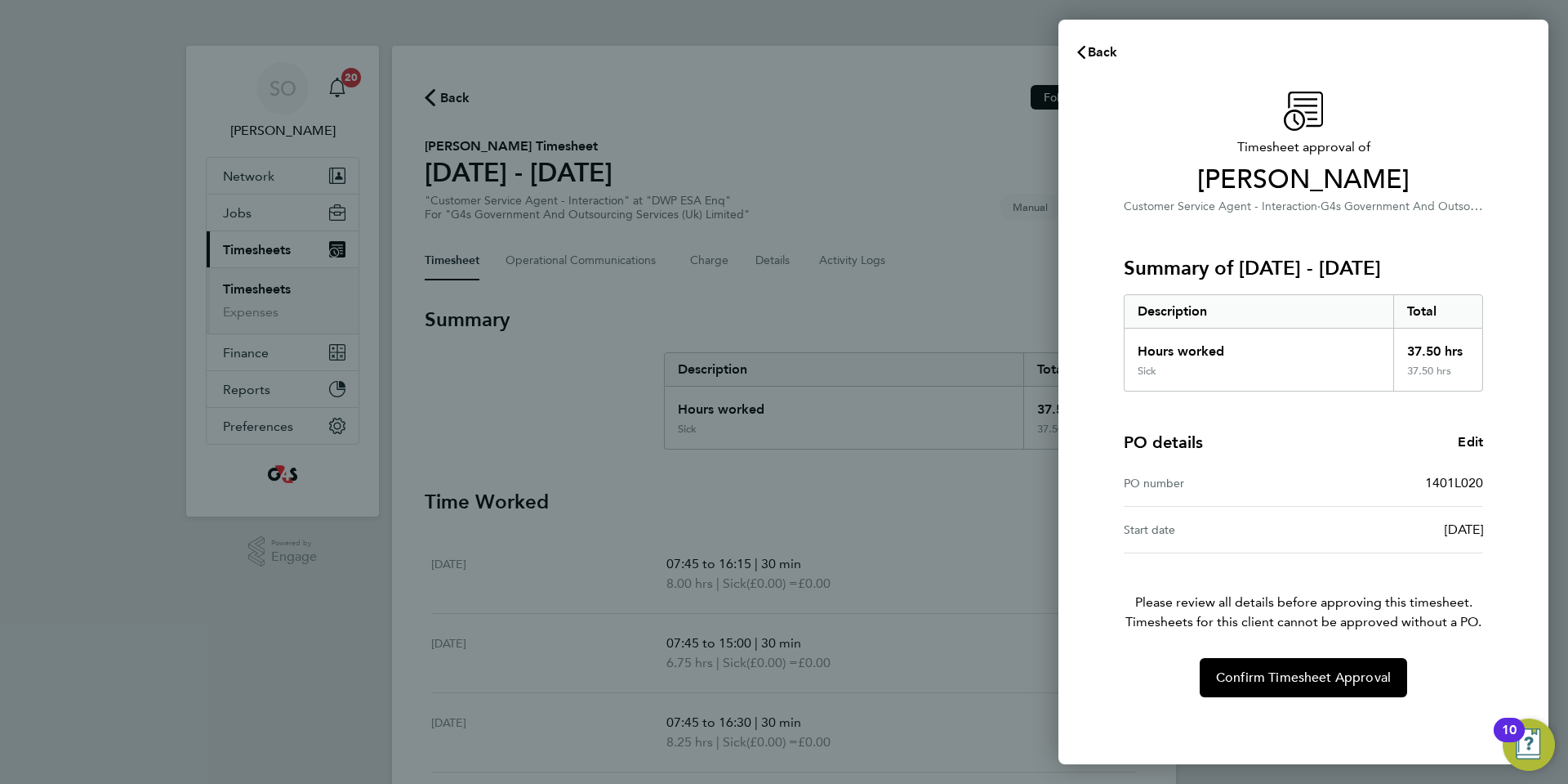
click at [1199, 677] on div "Confirm Timesheet Approval" at bounding box center [1303, 677] width 398 height 39
click at [1211, 678] on button "Confirm Timesheet Approval" at bounding box center [1303, 677] width 207 height 39
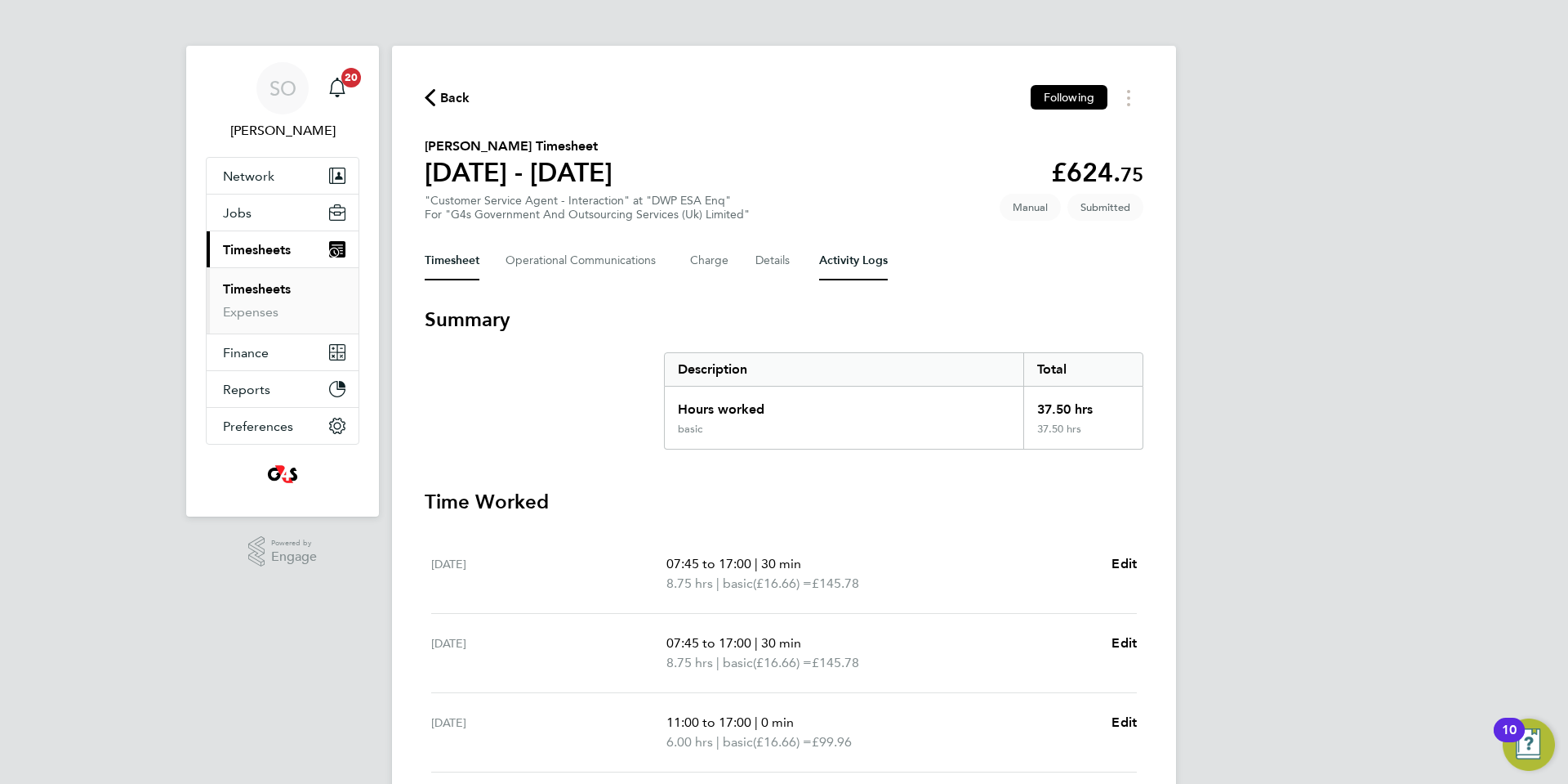
click at [857, 266] on Logs-tab "Activity Logs" at bounding box center [853, 260] width 68 height 39
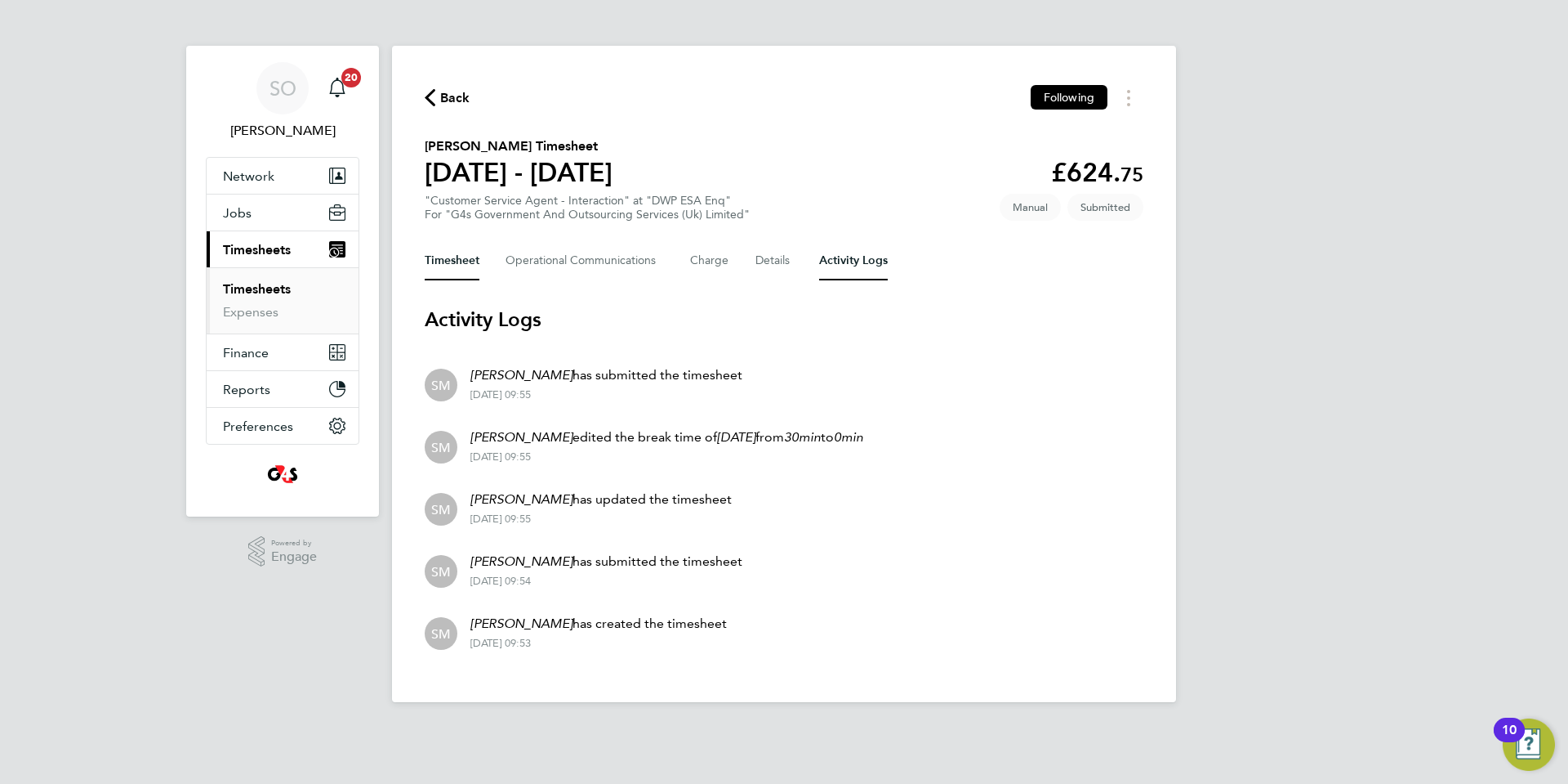
click at [449, 260] on button "Timesheet" at bounding box center [452, 260] width 55 height 39
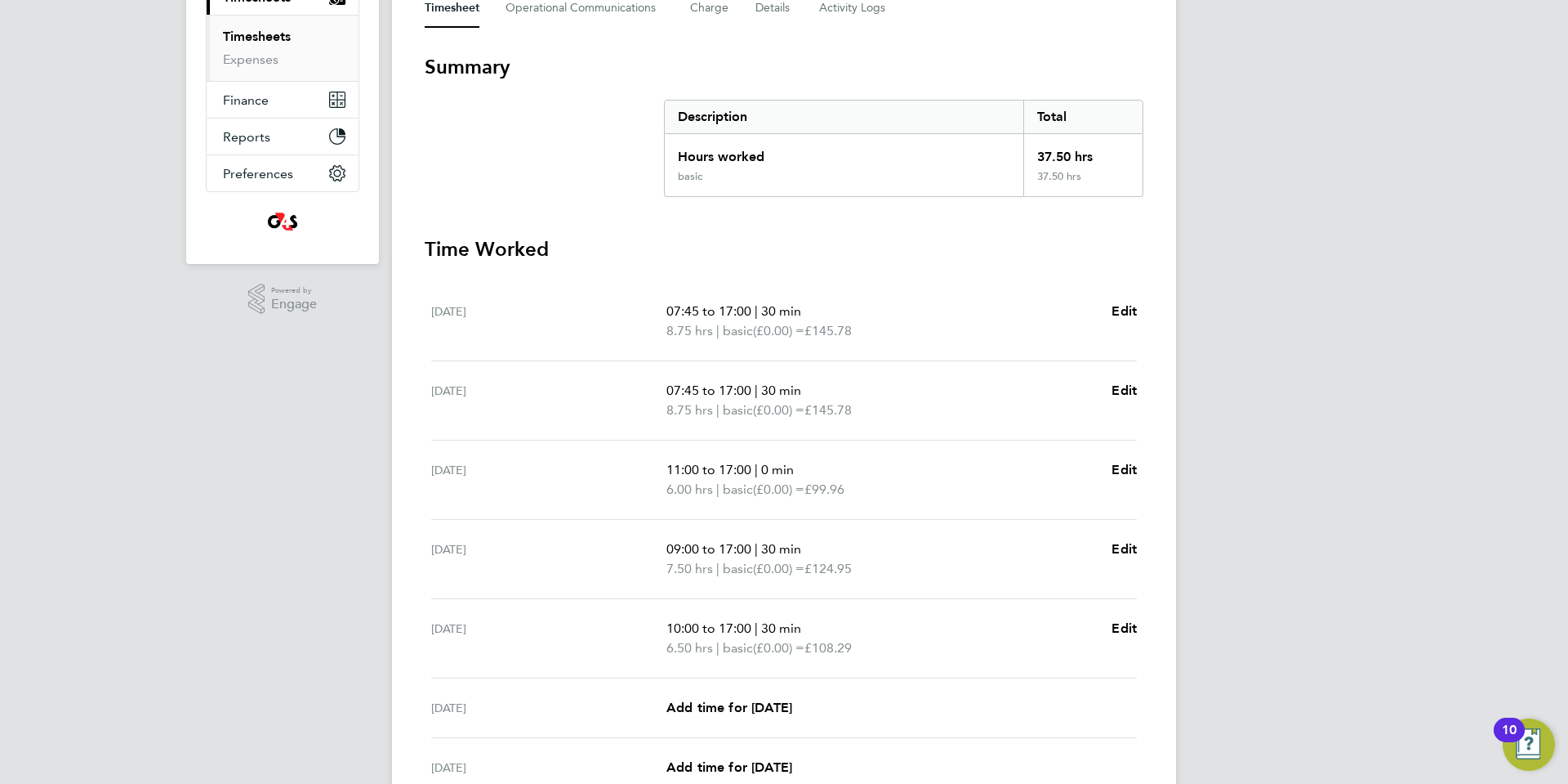
scroll to position [410, 0]
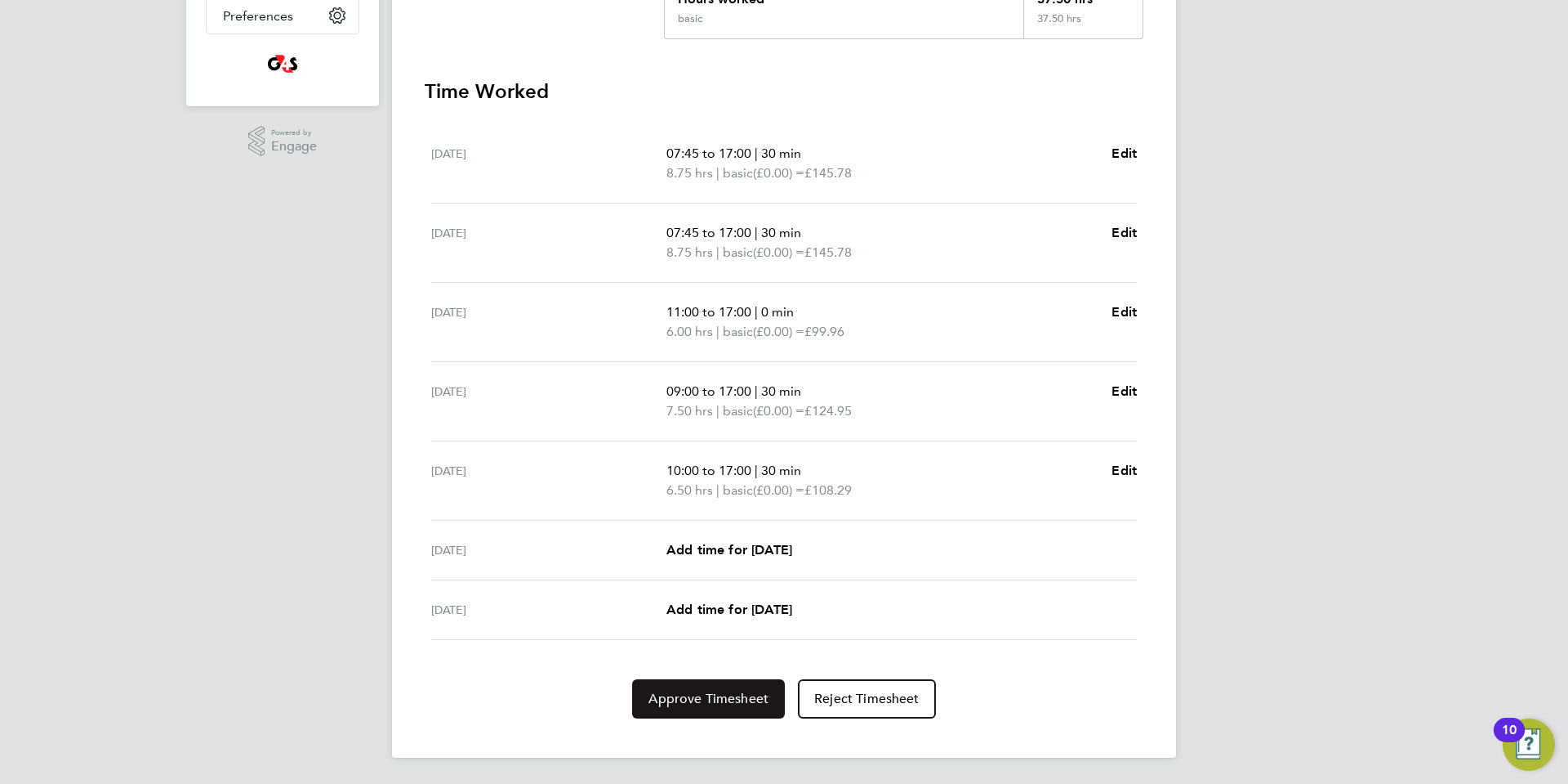
click at [701, 695] on span "Approve Timesheet" at bounding box center [708, 699] width 120 height 16
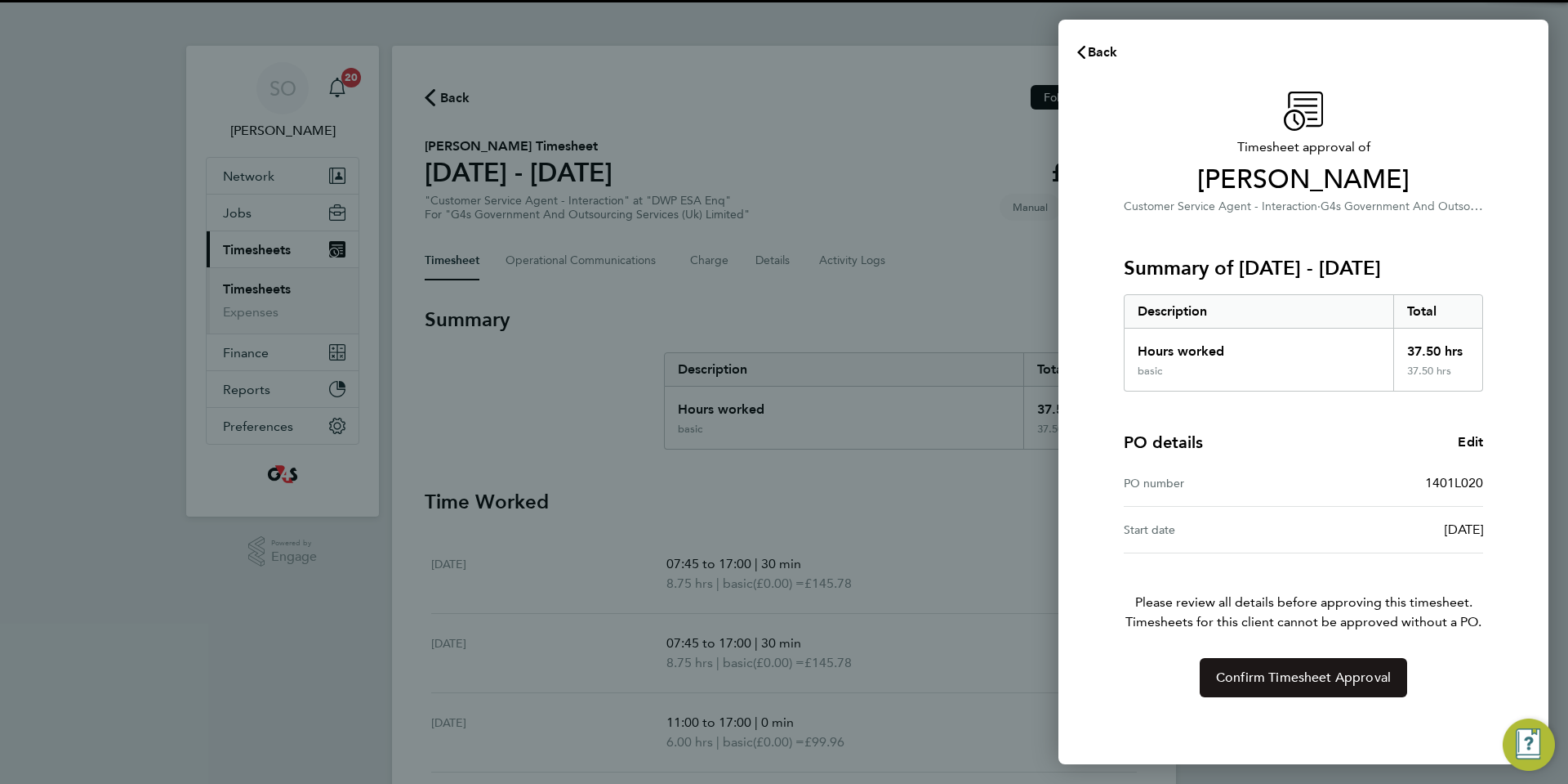
click at [1224, 682] on span "Confirm Timesheet Approval" at bounding box center [1303, 678] width 175 height 16
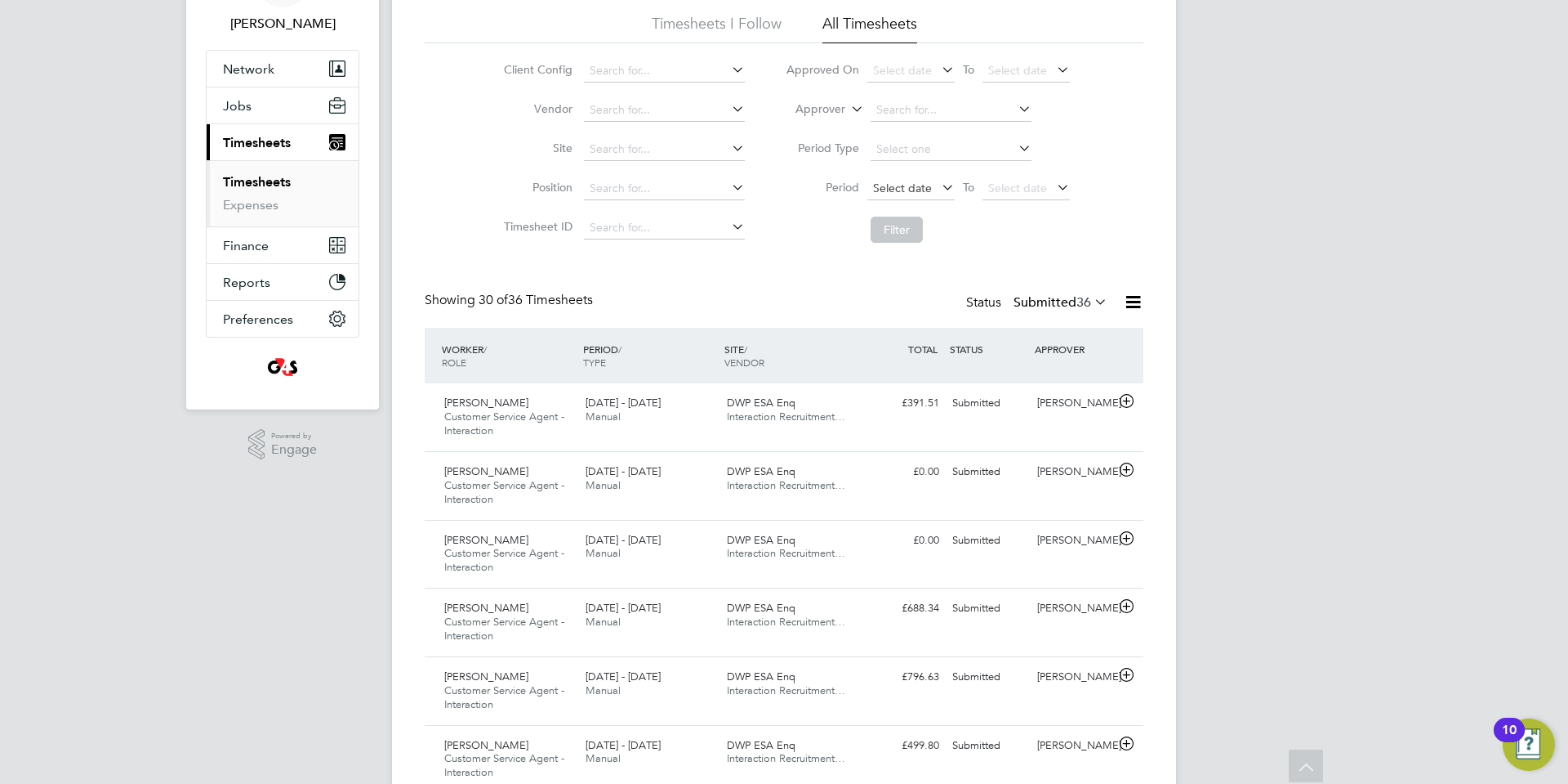
click at [905, 188] on span "Select date" at bounding box center [903, 188] width 59 height 15
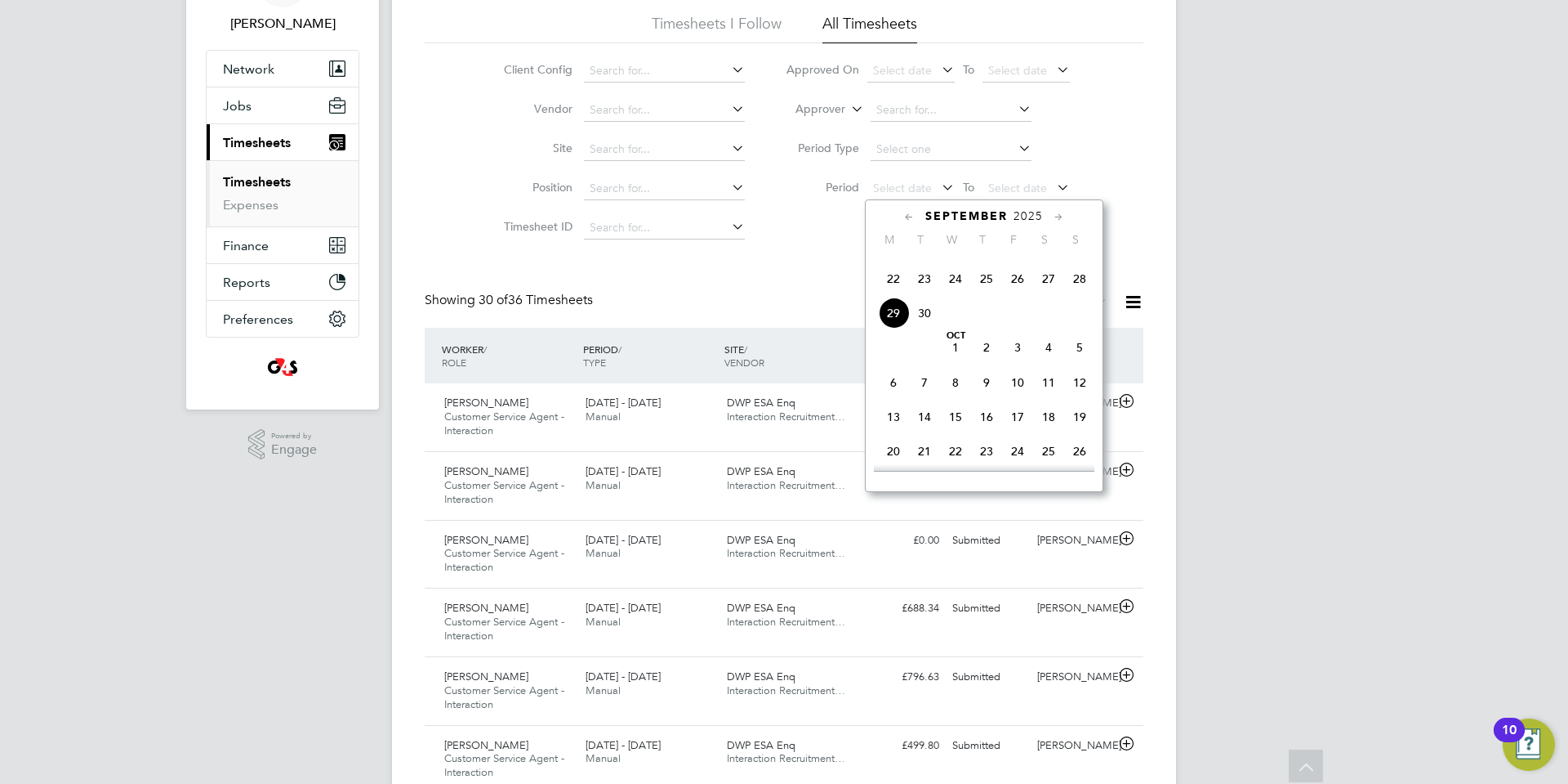
click at [893, 294] on span "22" at bounding box center [894, 278] width 31 height 31
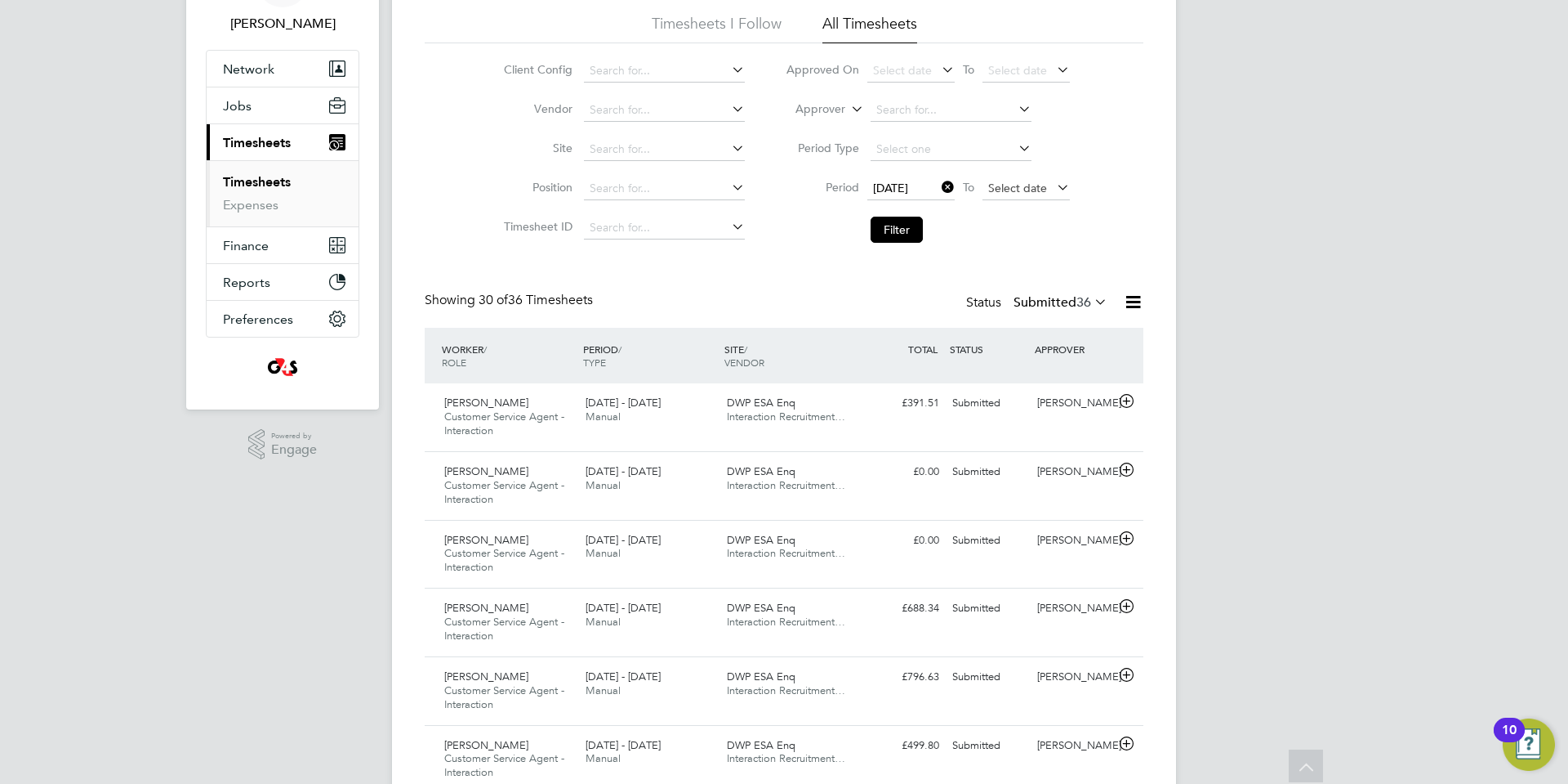
click at [1013, 183] on span "Select date" at bounding box center [1017, 188] width 59 height 15
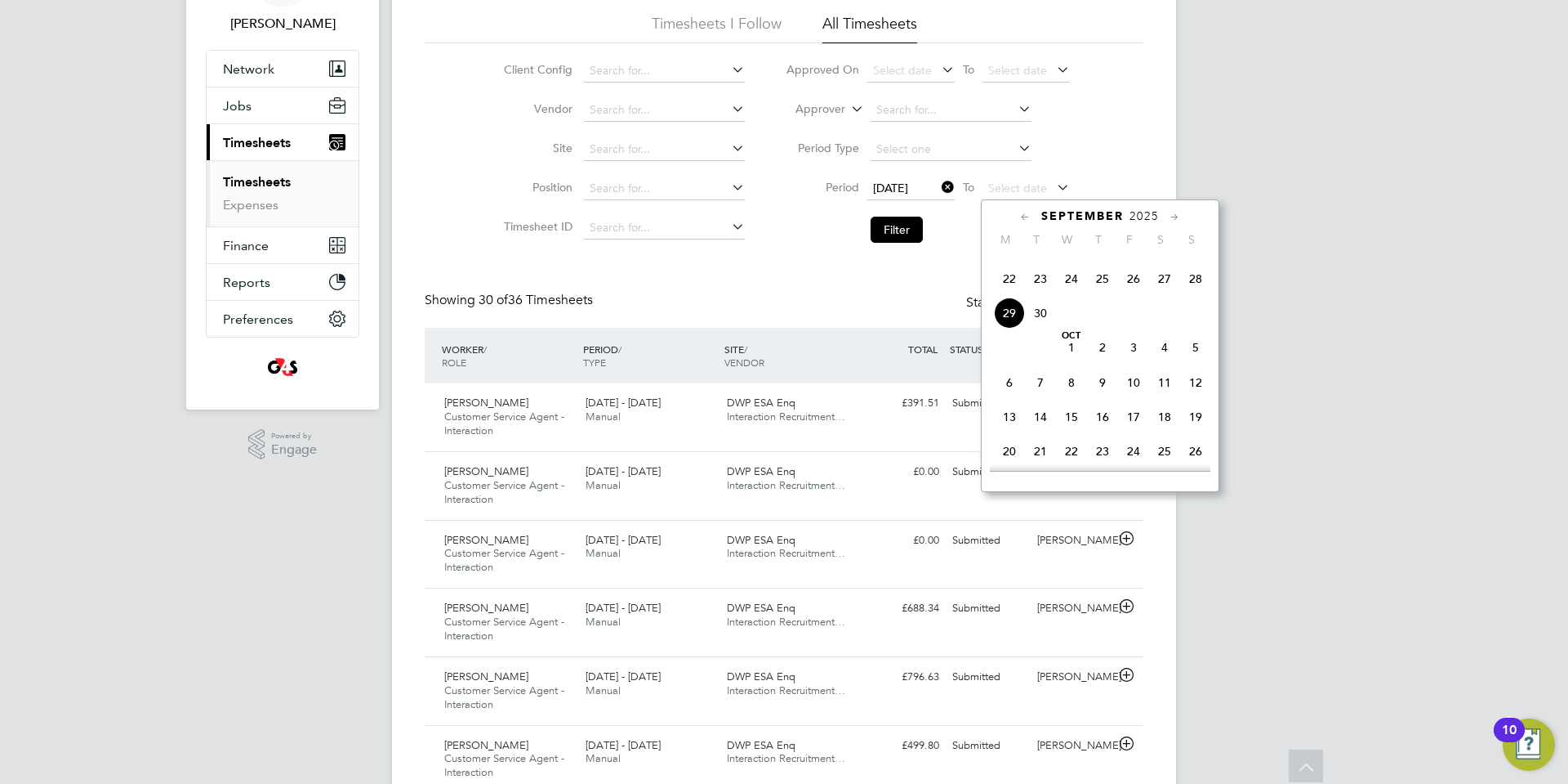
click at [1198, 294] on span "28" at bounding box center [1195, 278] width 31 height 31
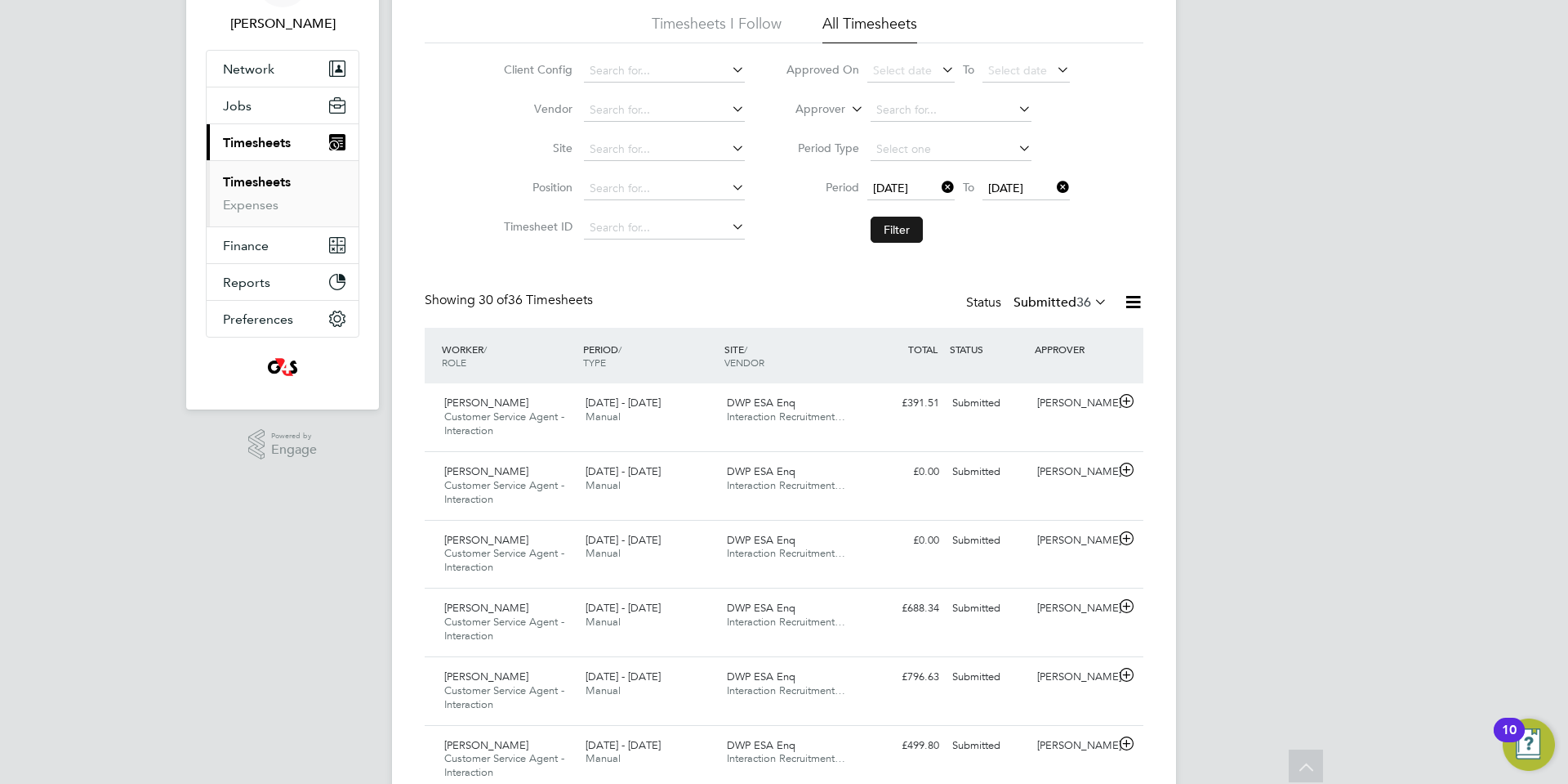
click at [898, 236] on button "Filter" at bounding box center [897, 229] width 53 height 26
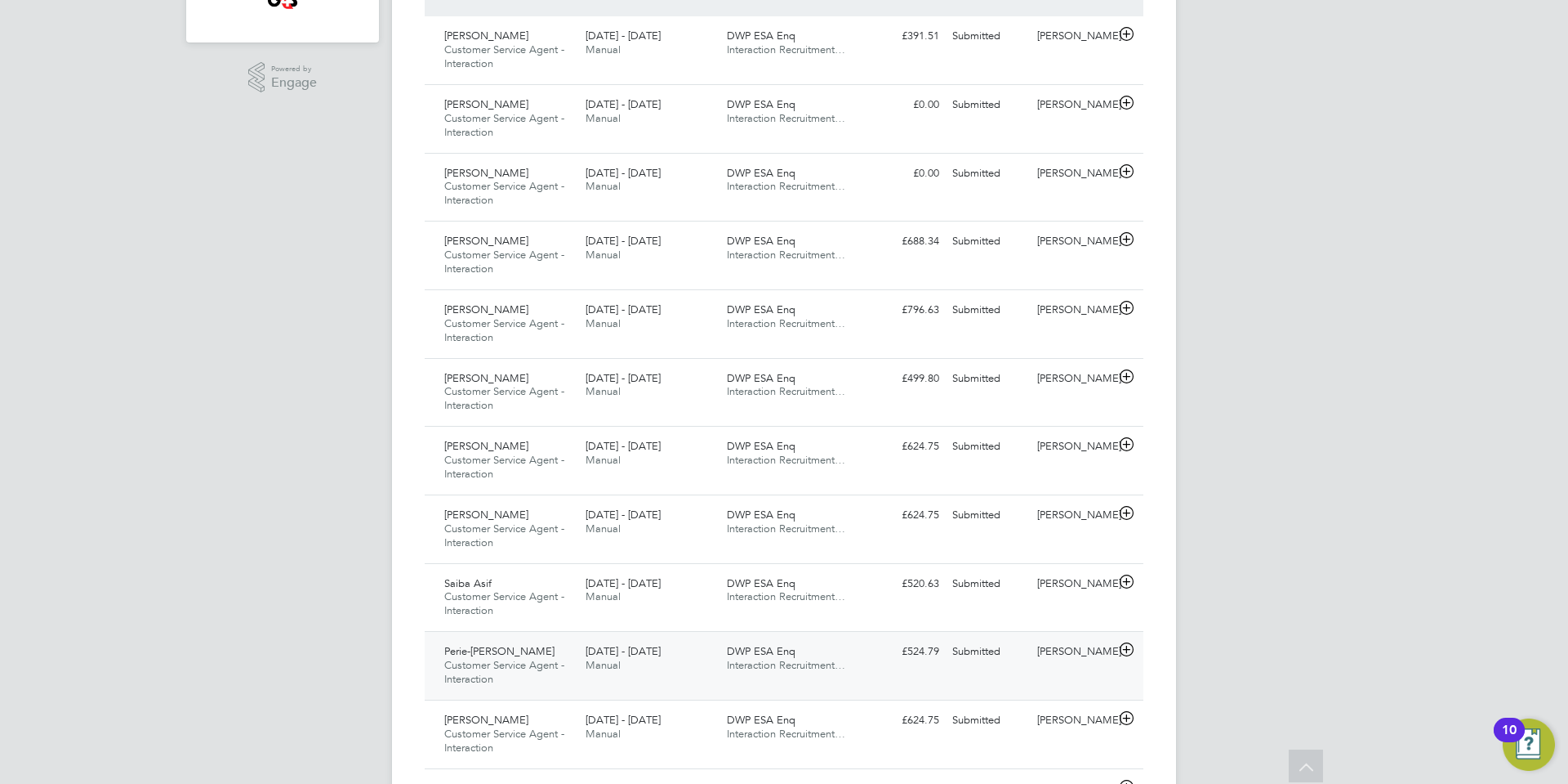
click at [1124, 649] on icon at bounding box center [1126, 649] width 20 height 13
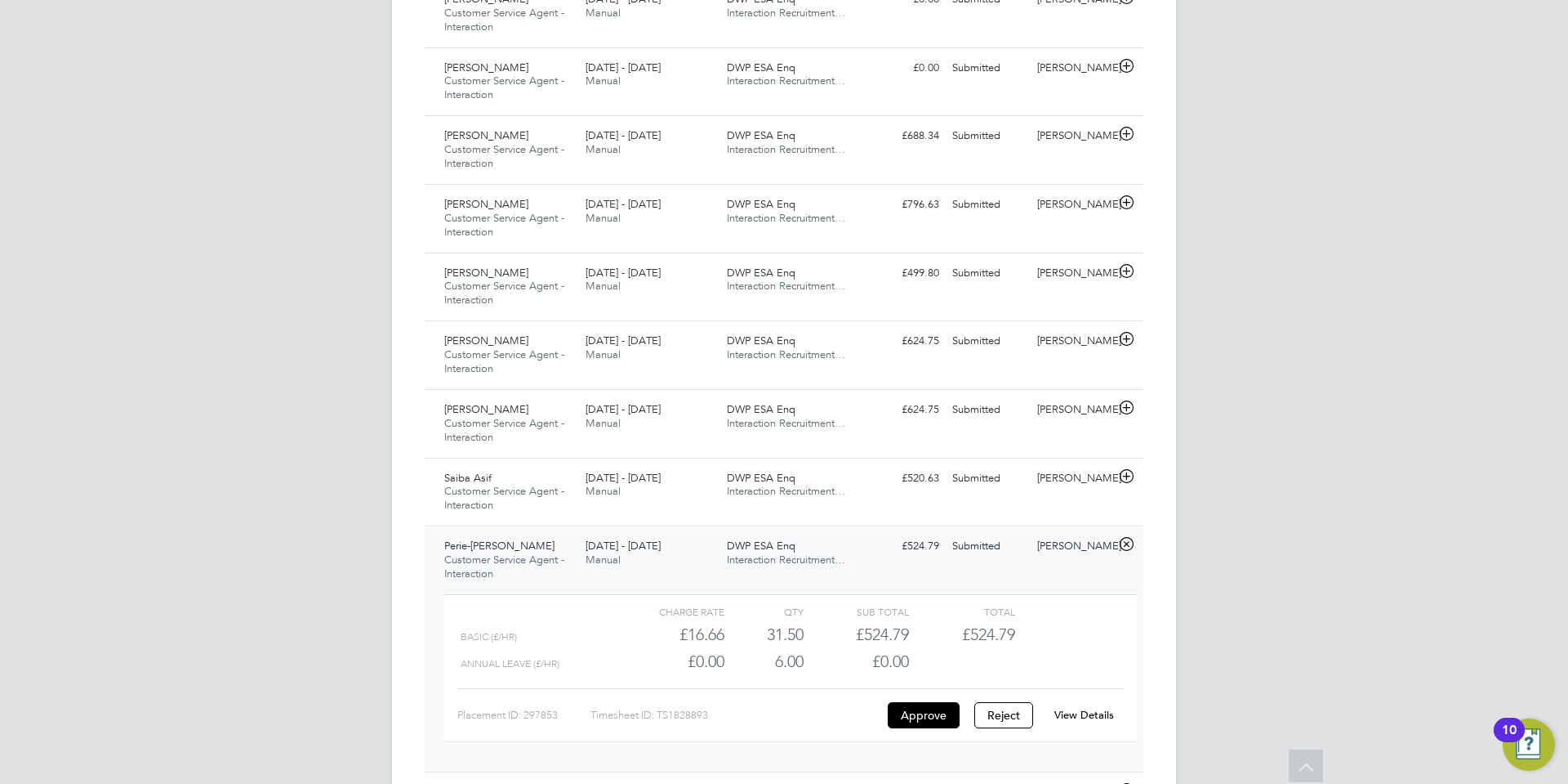
click at [1100, 713] on link "View Details" at bounding box center [1084, 714] width 60 height 14
click at [1130, 472] on icon at bounding box center [1126, 477] width 20 height 13
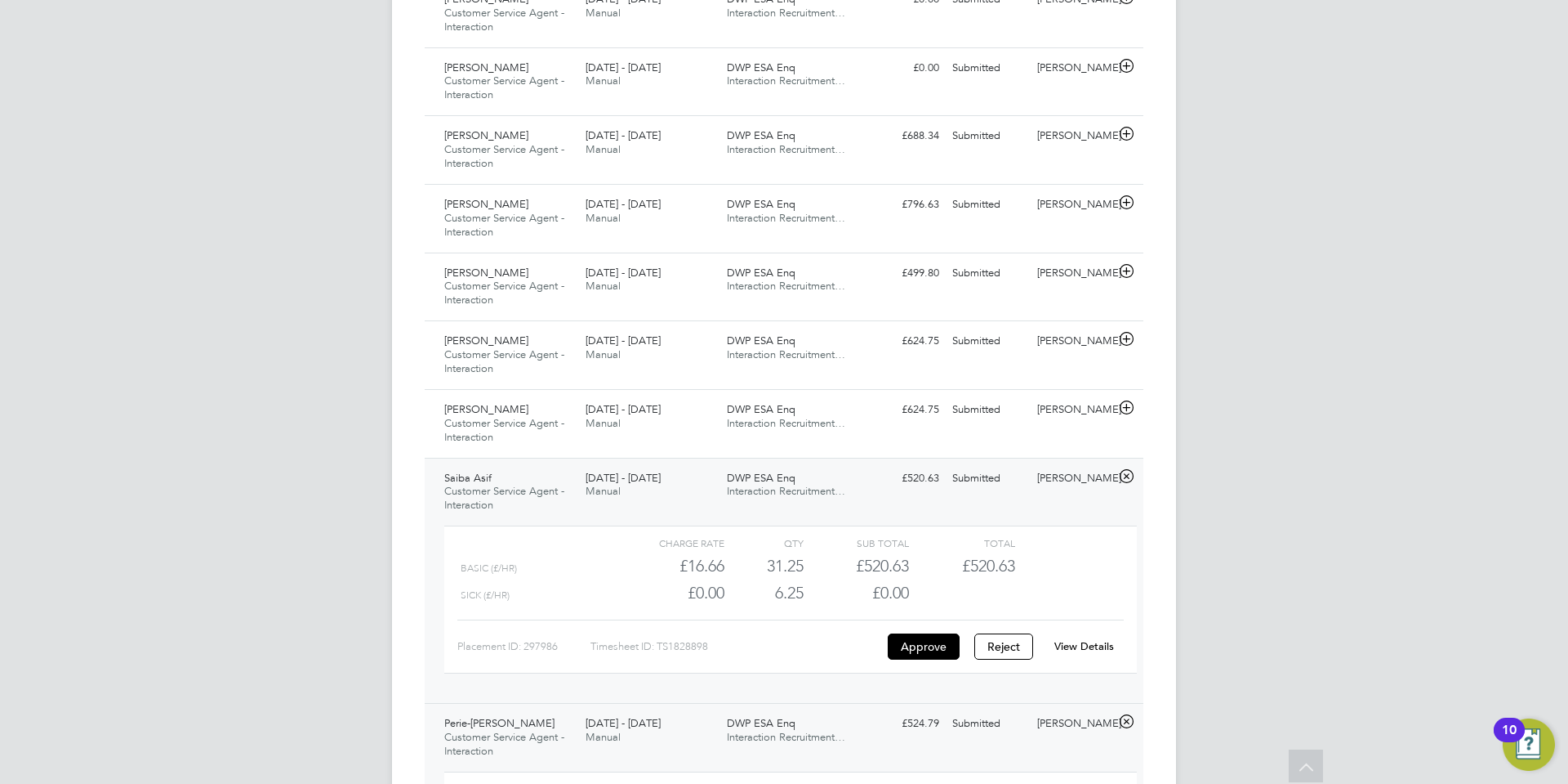
click at [1095, 648] on link "View Details" at bounding box center [1084, 646] width 60 height 14
click at [1130, 407] on icon at bounding box center [1126, 407] width 20 height 13
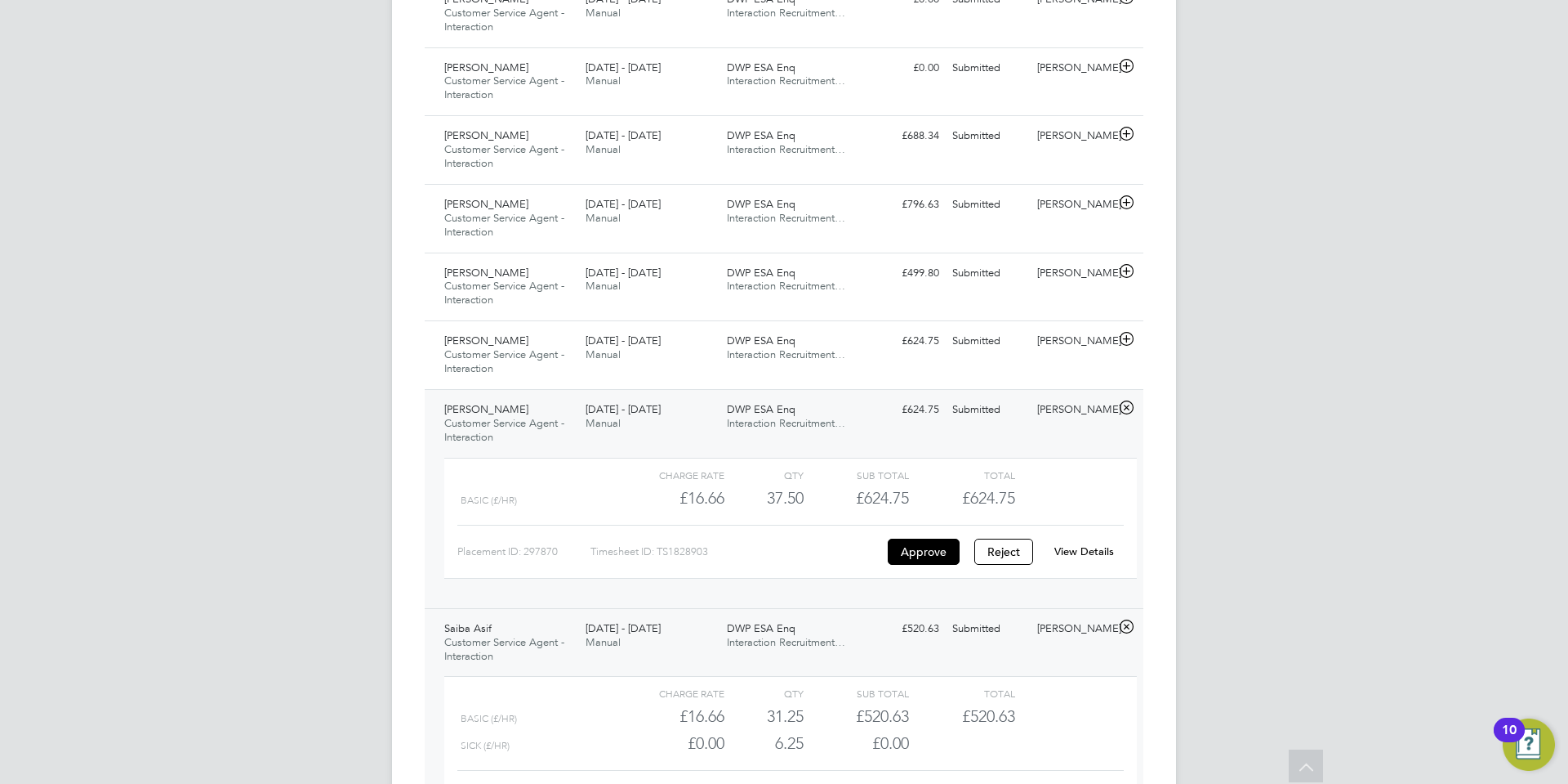
click at [1081, 549] on link "View Details" at bounding box center [1084, 550] width 60 height 14
click at [1127, 337] on icon at bounding box center [1126, 339] width 20 height 13
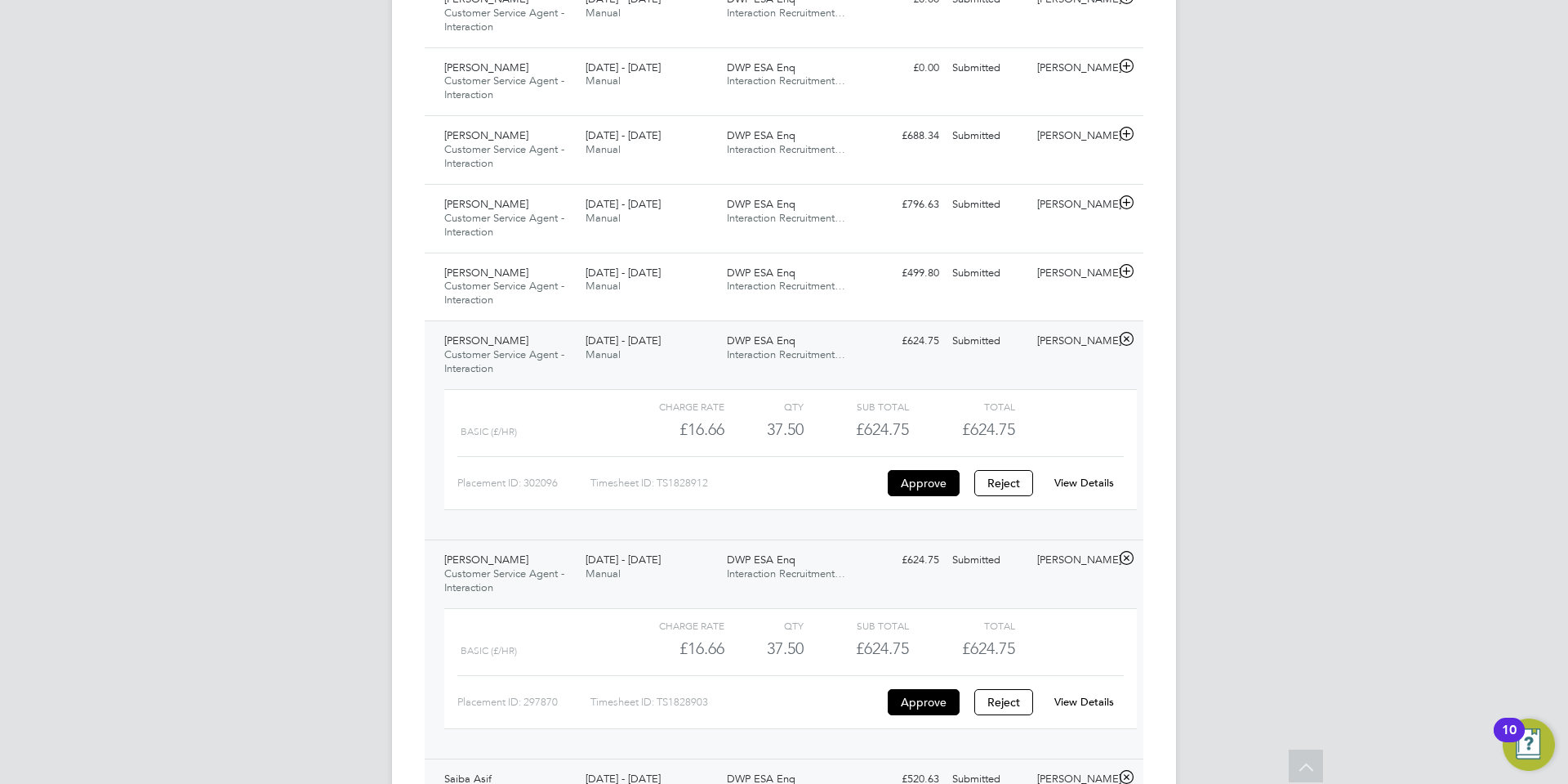
click at [1080, 483] on link "View Details" at bounding box center [1084, 482] width 60 height 14
click at [1130, 269] on icon at bounding box center [1126, 271] width 20 height 13
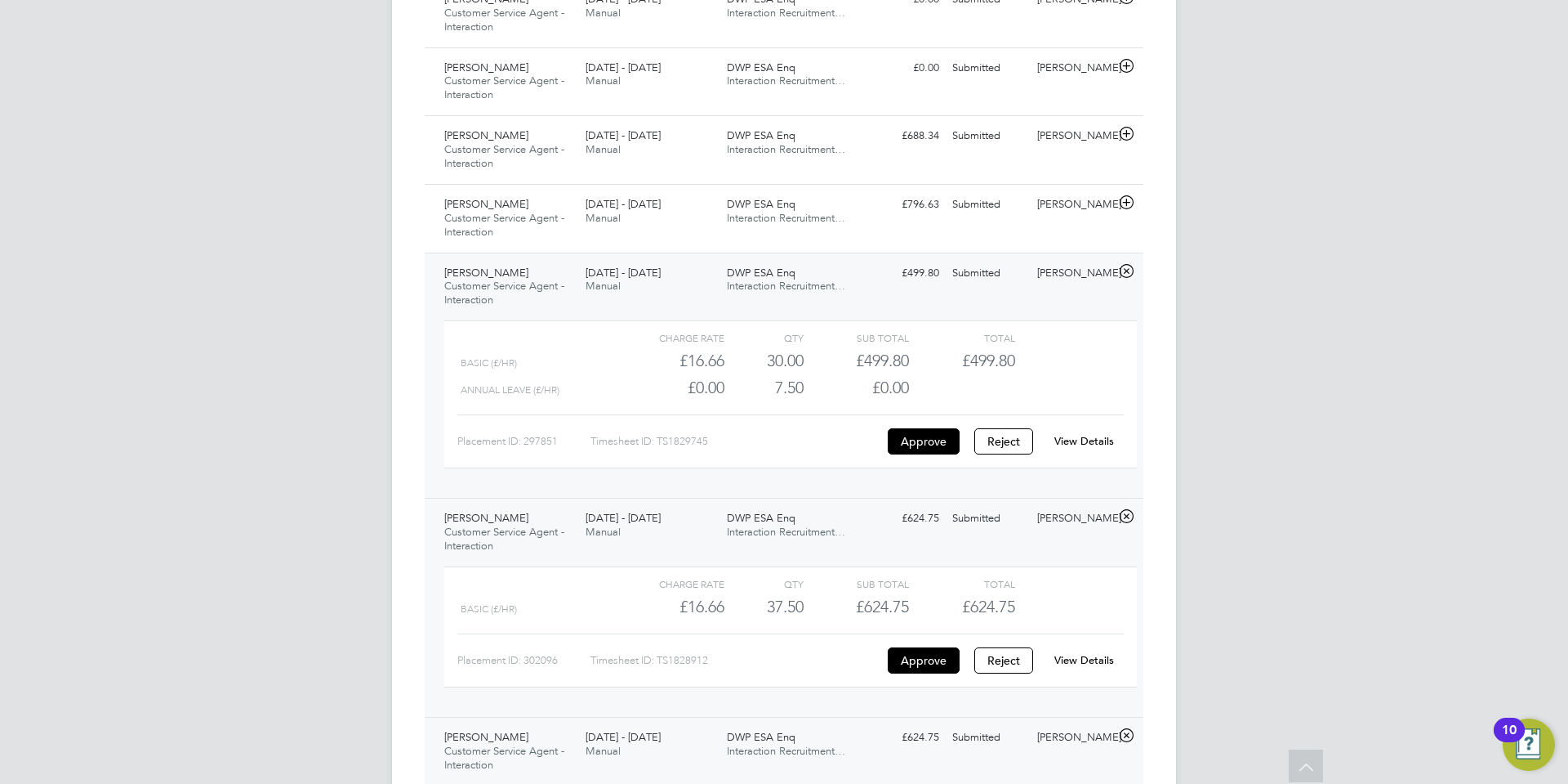
click at [1086, 441] on link "View Details" at bounding box center [1084, 440] width 60 height 14
click at [1125, 197] on icon at bounding box center [1126, 203] width 20 height 13
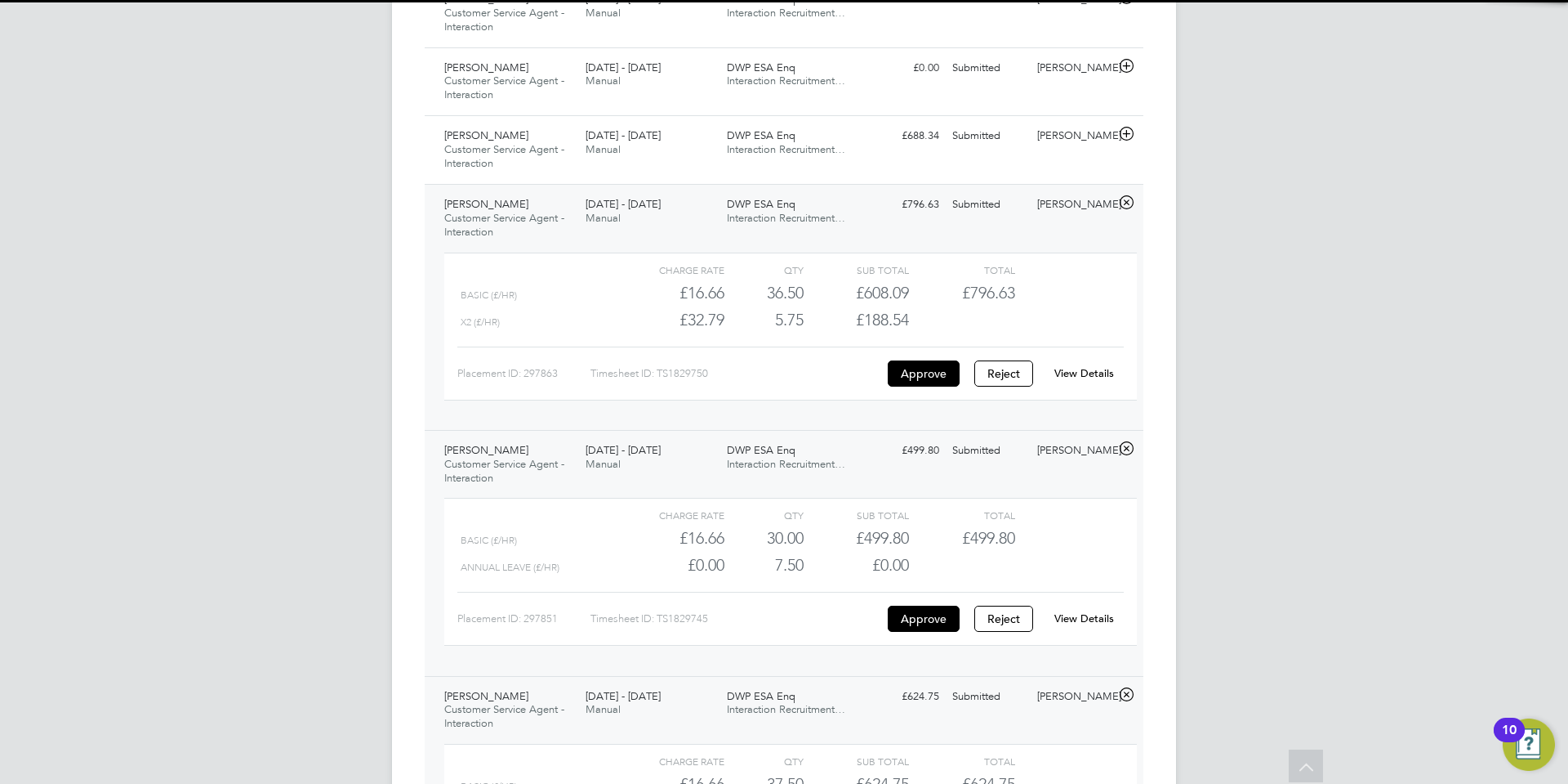
click at [1065, 372] on link "View Details" at bounding box center [1084, 373] width 60 height 14
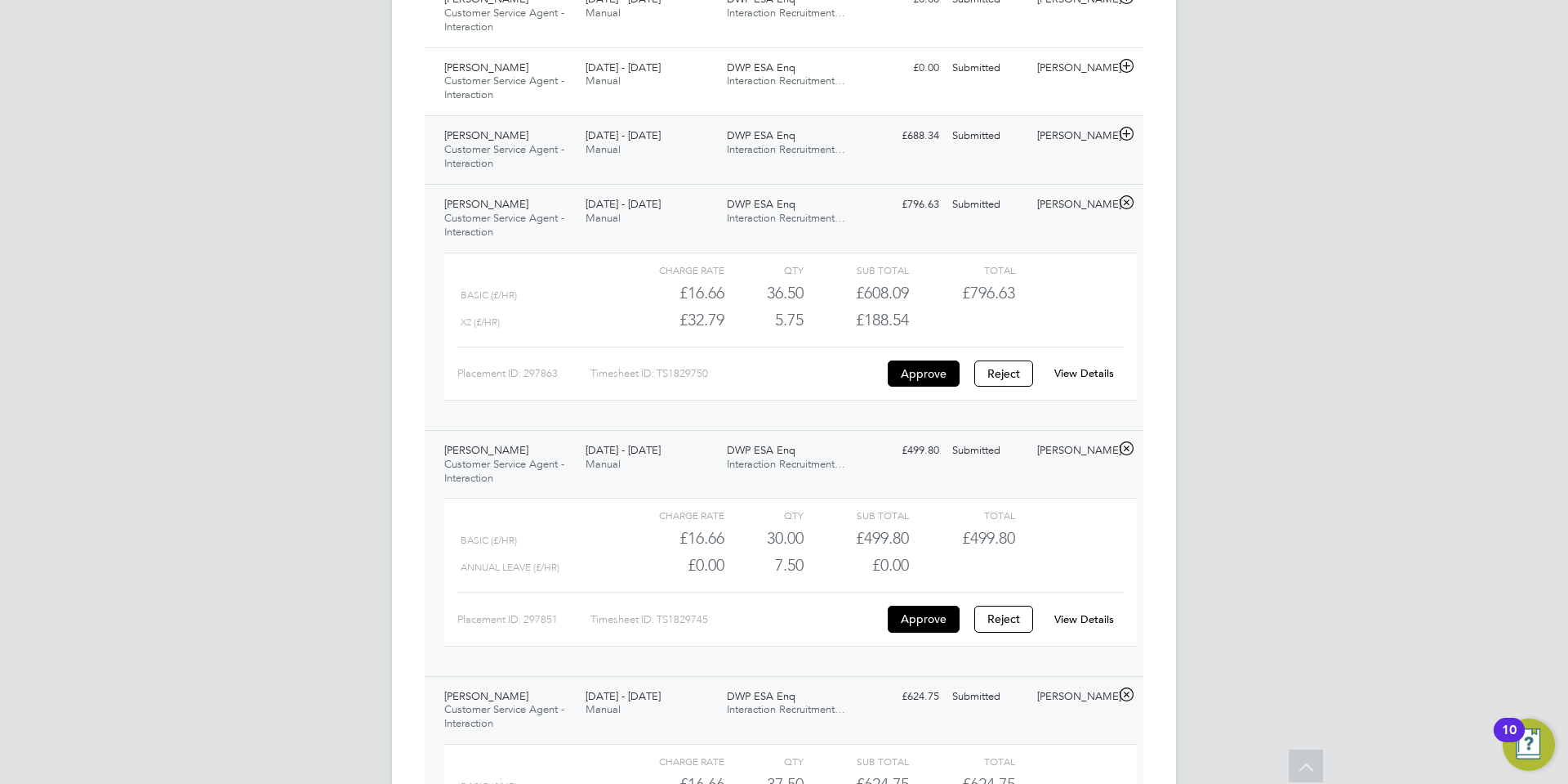
drag, startPoint x: 1128, startPoint y: 125, endPoint x: 1125, endPoint y: 145, distance: 20.2
click at [1128, 127] on icon at bounding box center [1126, 134] width 20 height 13
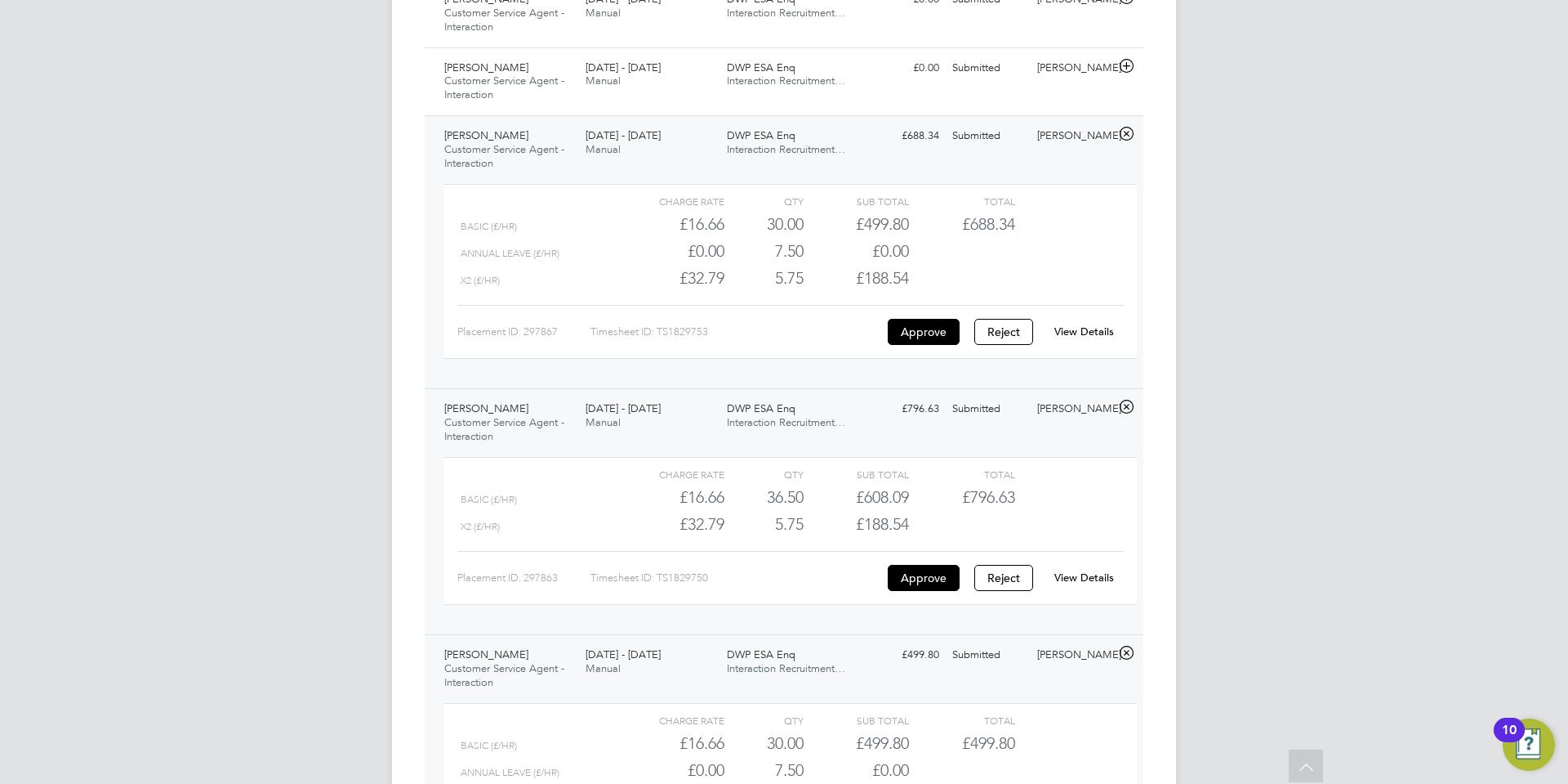
click at [1084, 334] on link "View Details" at bounding box center [1084, 331] width 60 height 14
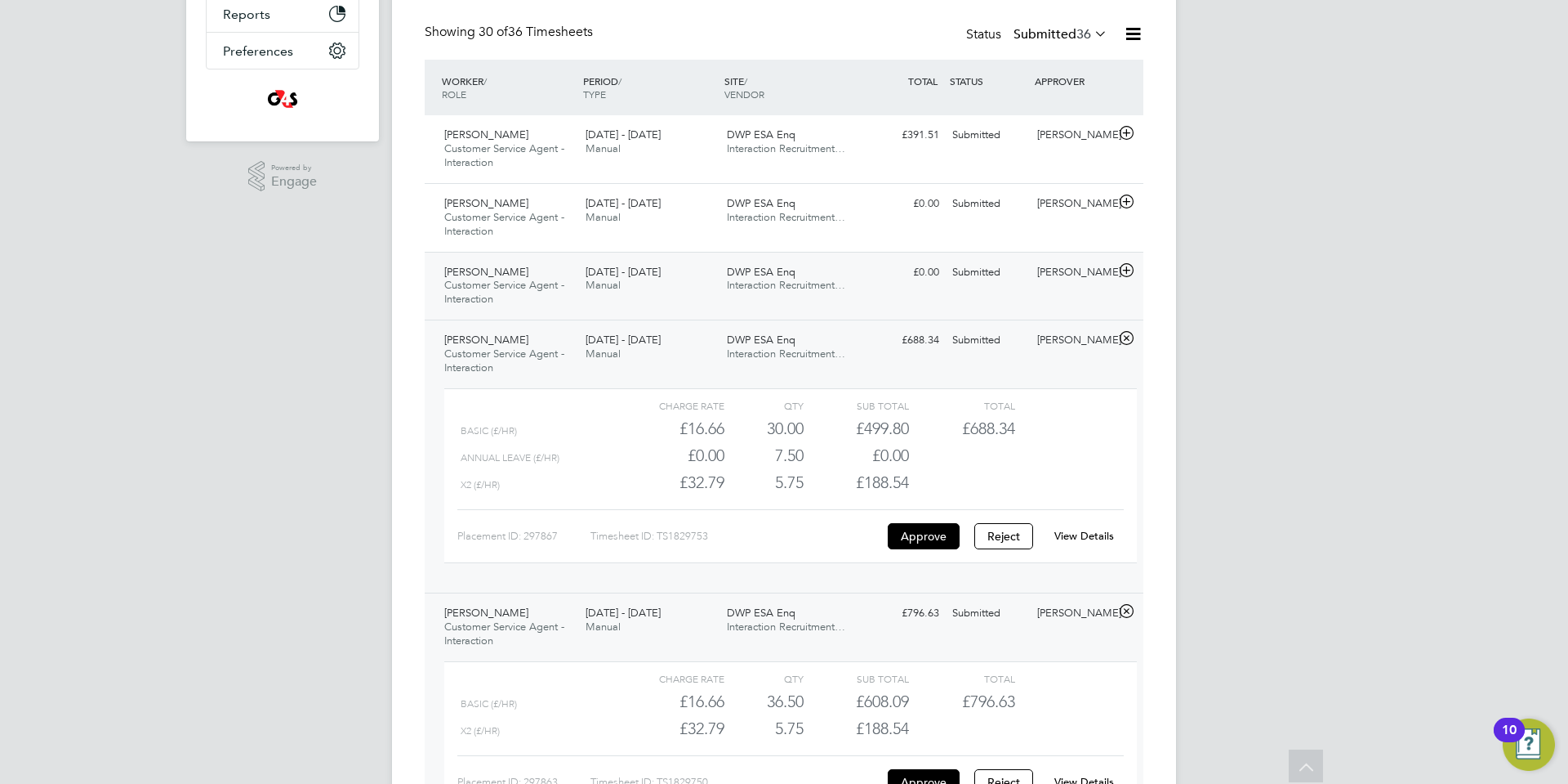
click at [1126, 266] on icon at bounding box center [1126, 270] width 20 height 13
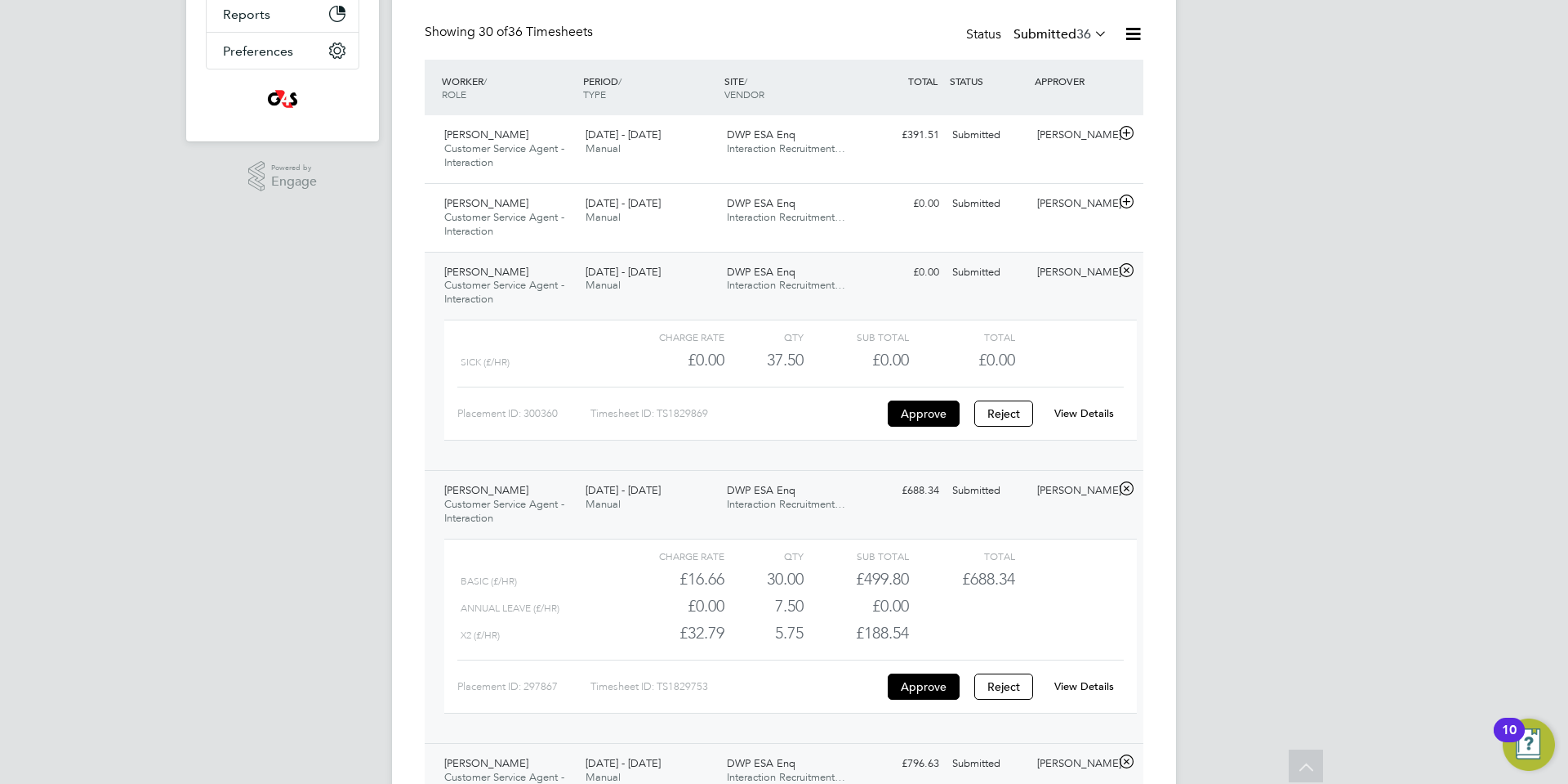
click at [1081, 407] on link "View Details" at bounding box center [1084, 413] width 60 height 14
click at [1129, 202] on icon at bounding box center [1126, 202] width 20 height 13
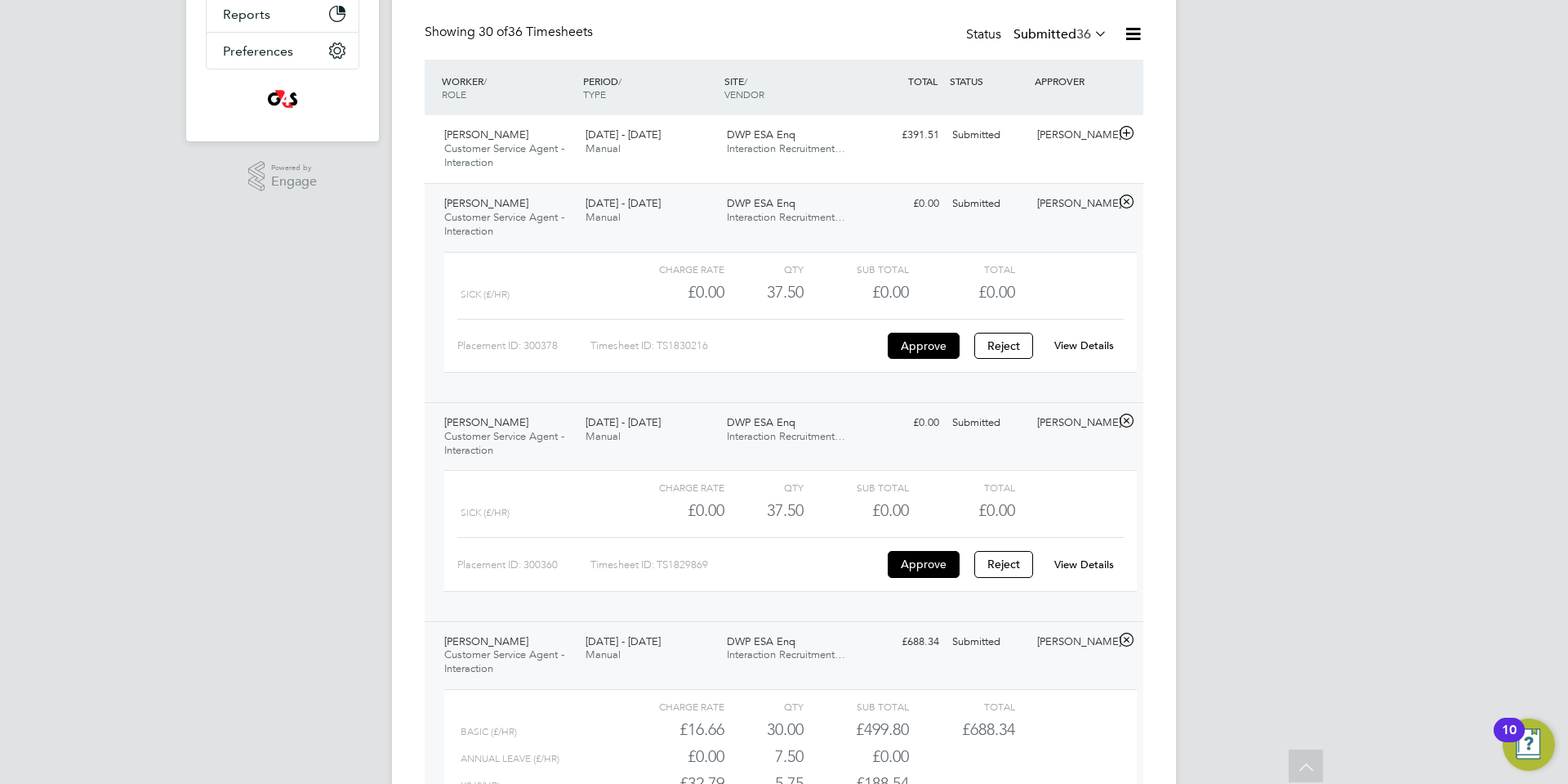
click at [1092, 342] on link "View Details" at bounding box center [1084, 345] width 60 height 14
click at [1126, 130] on icon at bounding box center [1126, 133] width 20 height 13
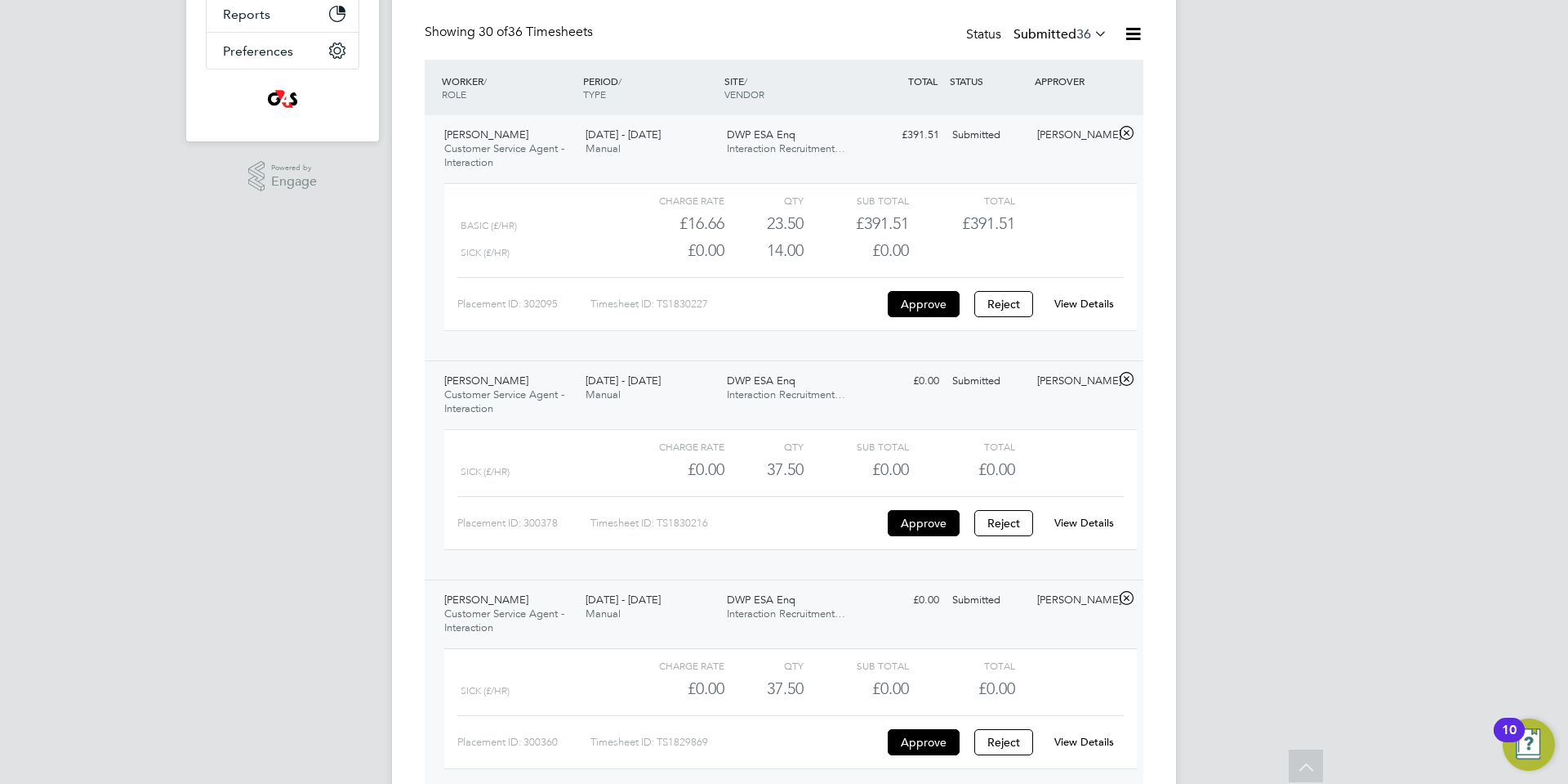
click at [1076, 297] on link "View Details" at bounding box center [1084, 303] width 60 height 14
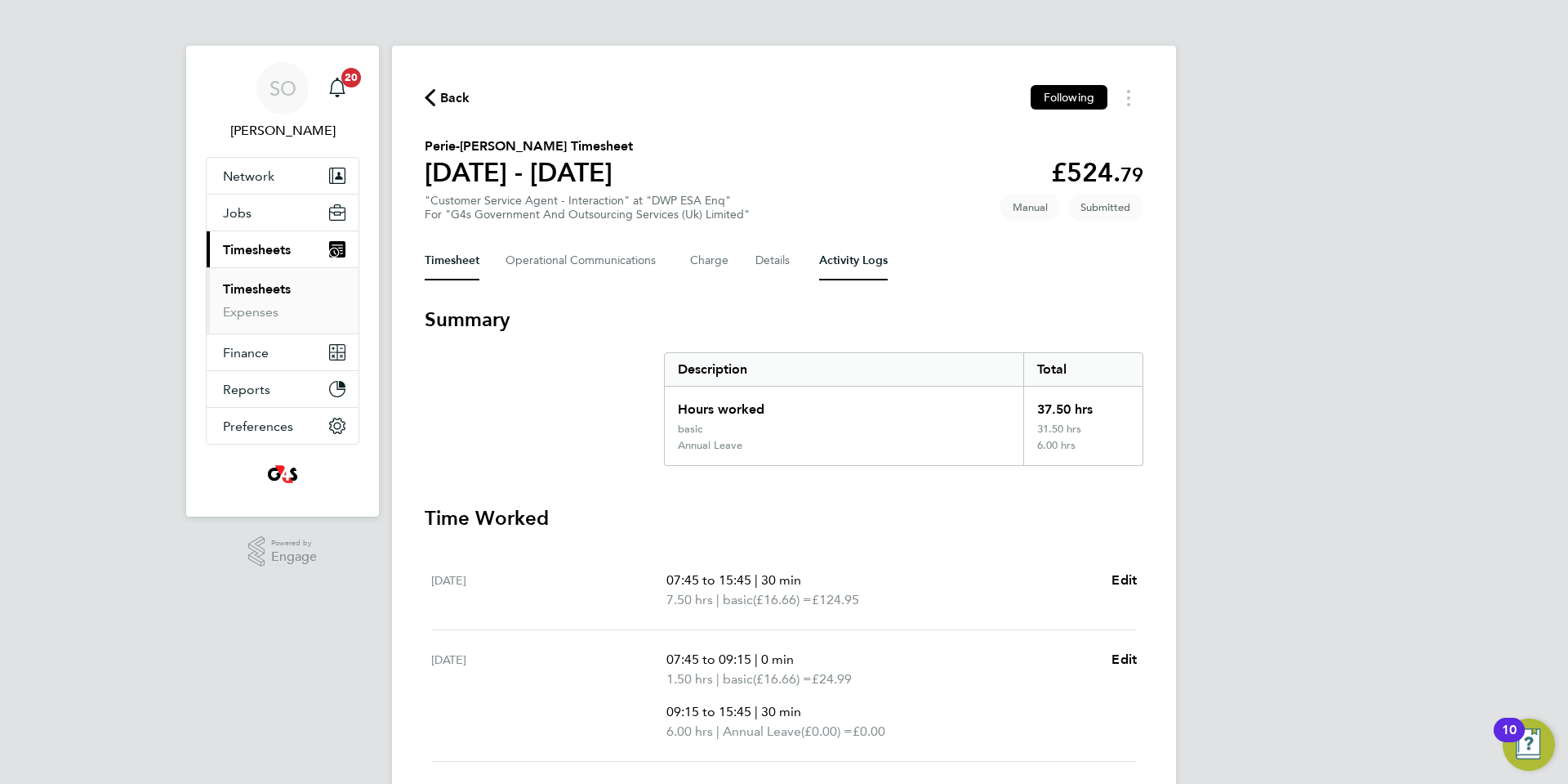
click at [874, 262] on Logs-tab "Activity Logs" at bounding box center [853, 260] width 68 height 39
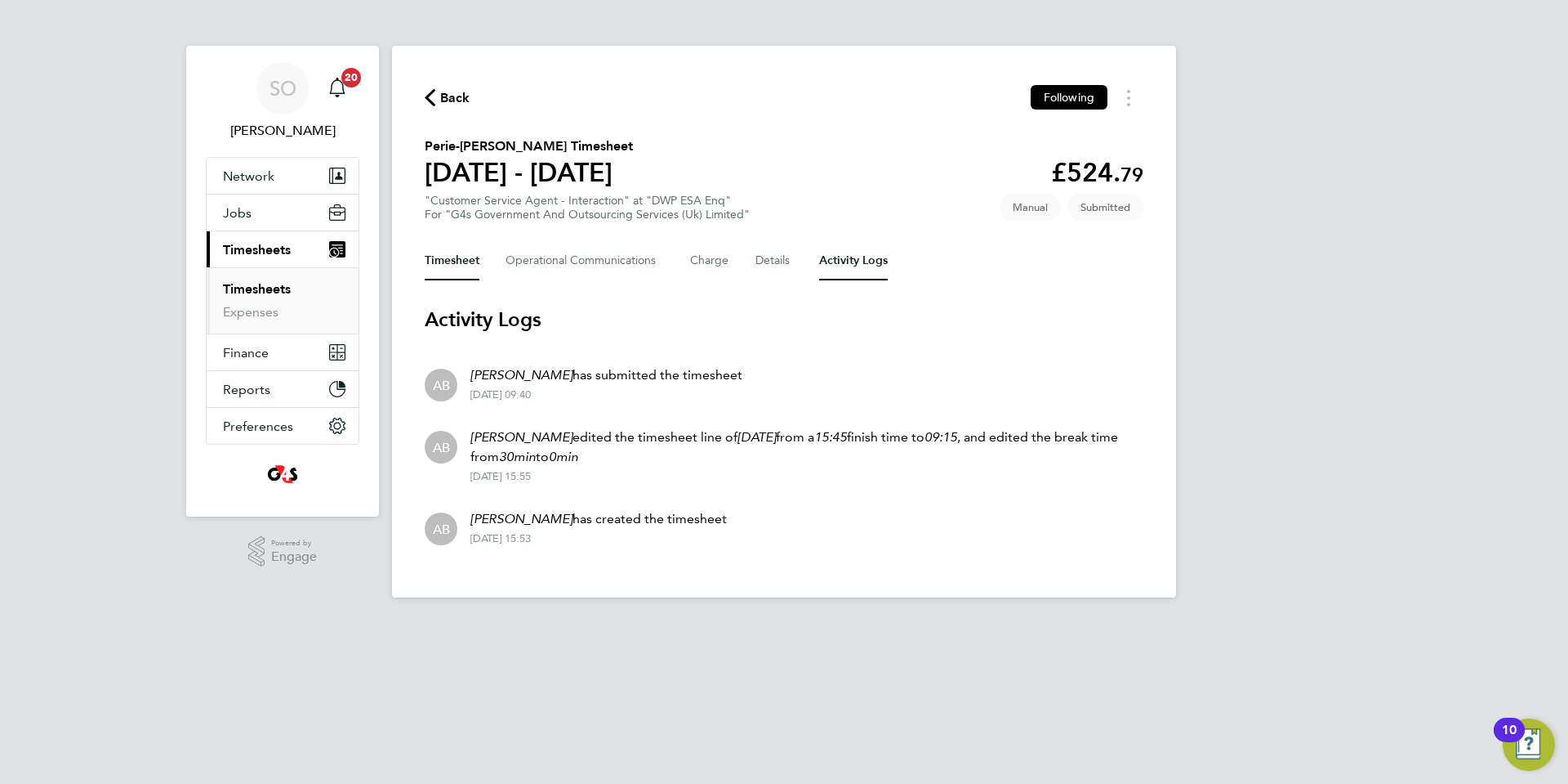
click at [456, 261] on button "Timesheet" at bounding box center [452, 260] width 55 height 39
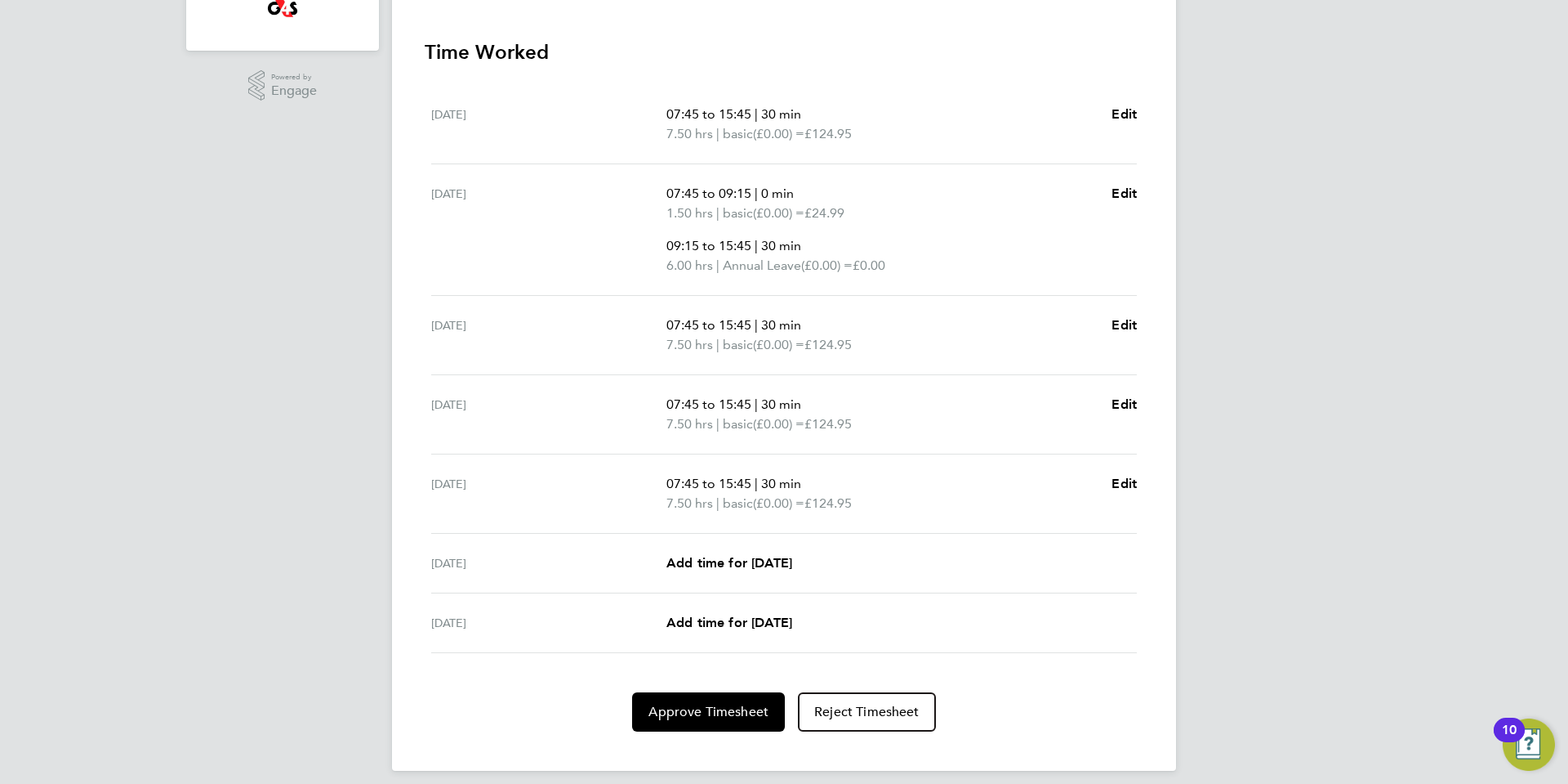
scroll to position [479, 0]
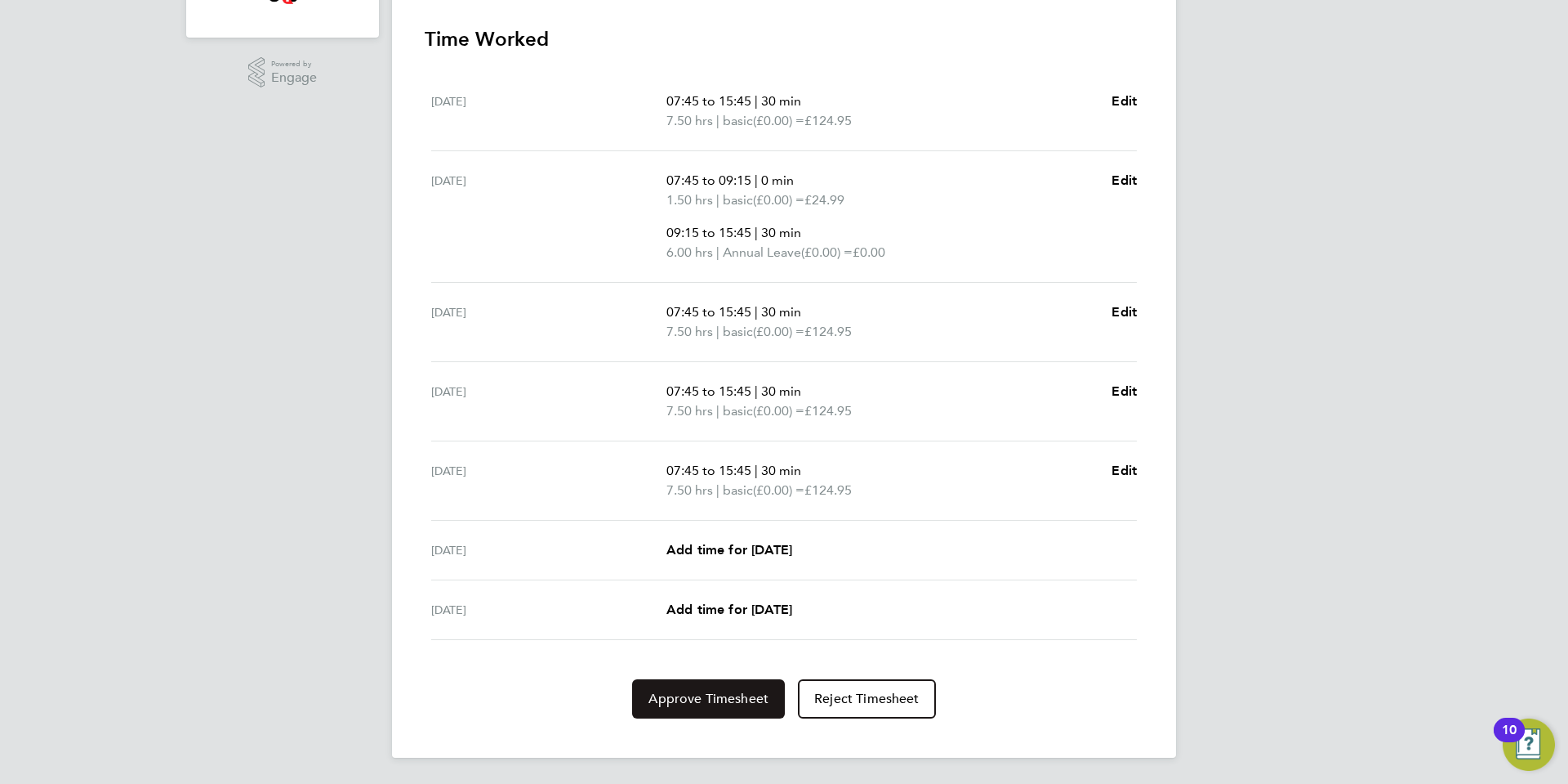
click at [733, 701] on span "Approve Timesheet" at bounding box center [708, 699] width 120 height 16
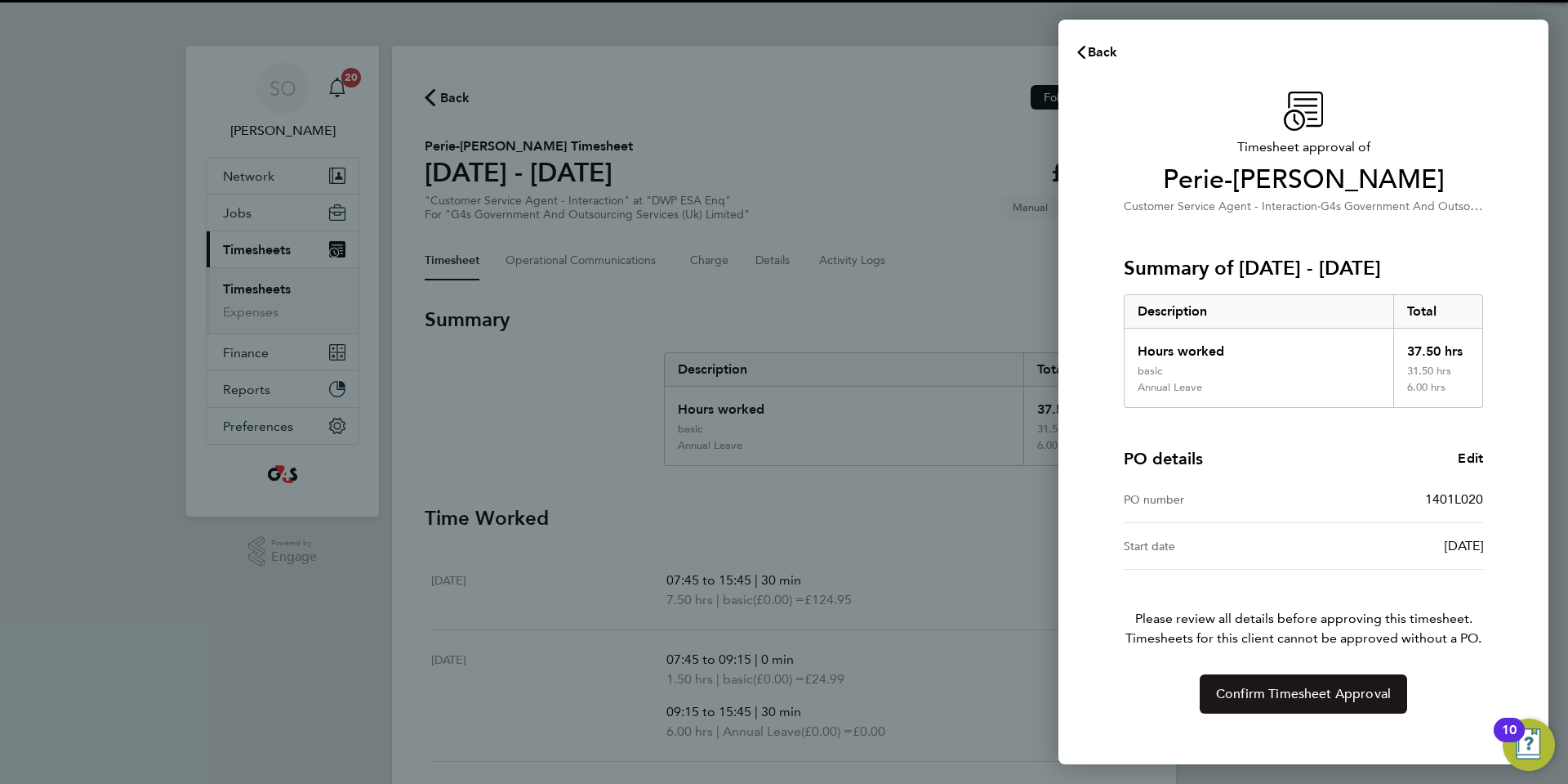
click at [1240, 701] on span "Confirm Timesheet Approval" at bounding box center [1303, 694] width 175 height 16
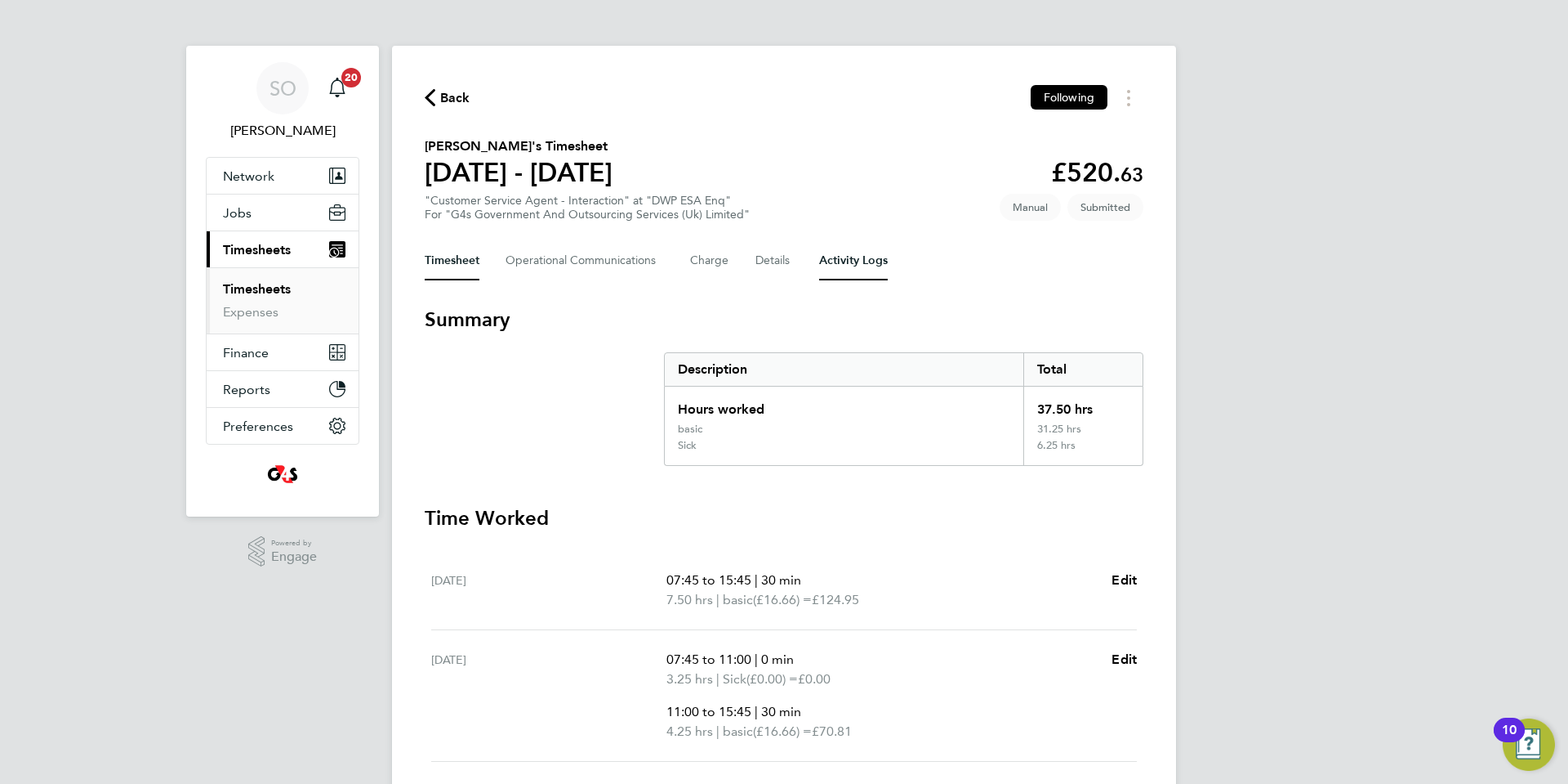
click at [842, 266] on Logs-tab "Activity Logs" at bounding box center [853, 260] width 68 height 39
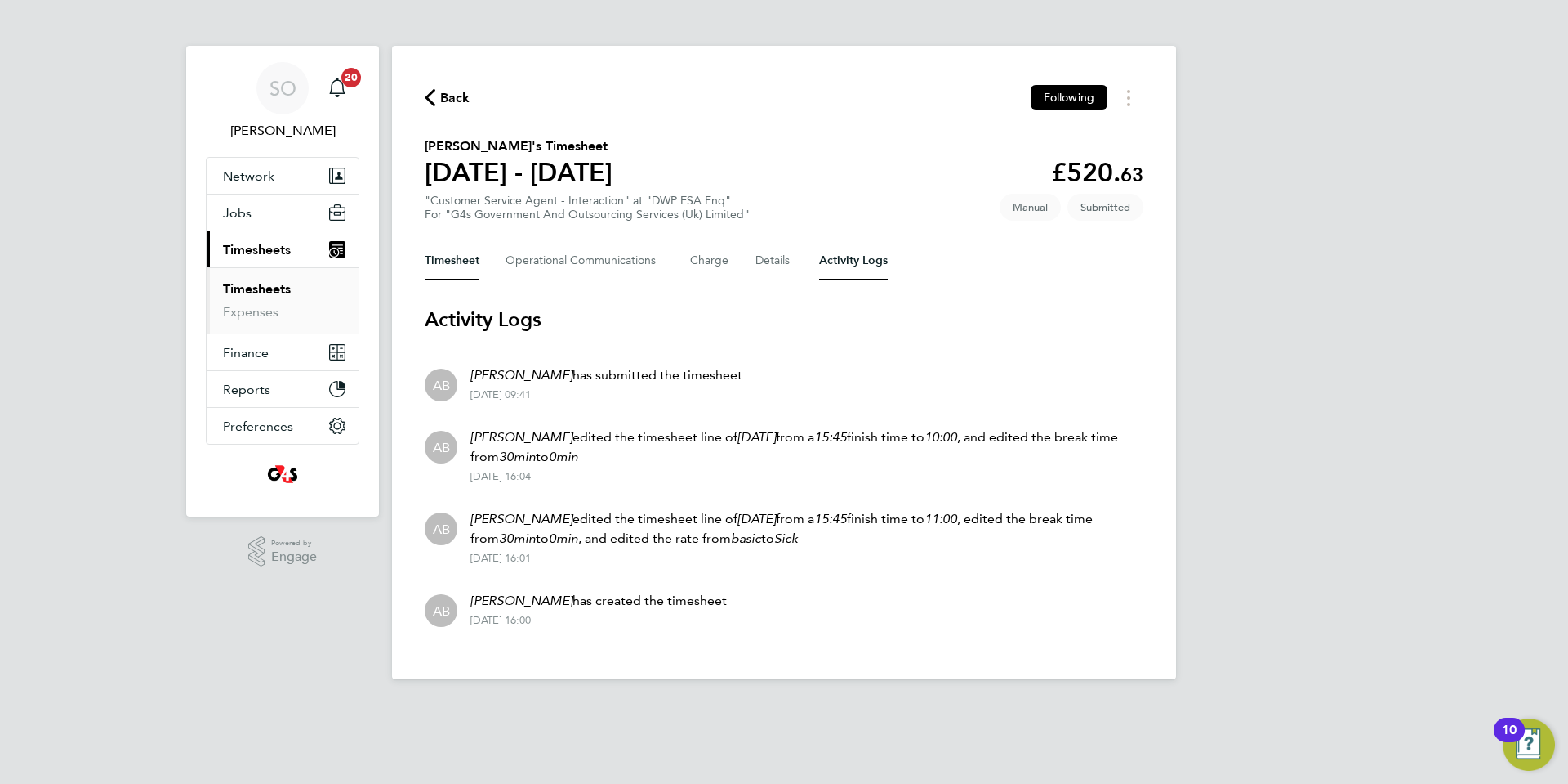
click at [447, 259] on button "Timesheet" at bounding box center [452, 260] width 55 height 39
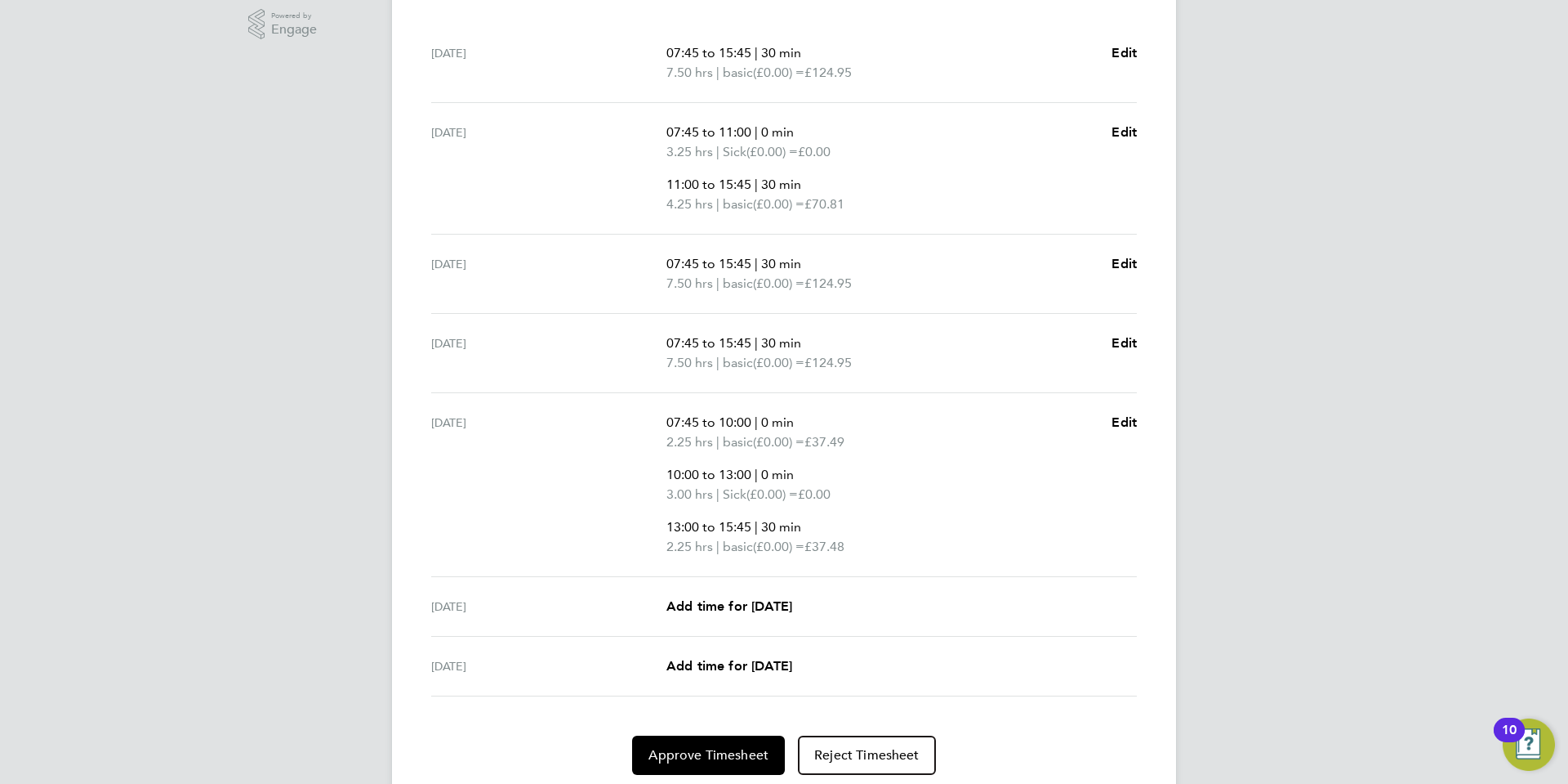
scroll to position [584, 0]
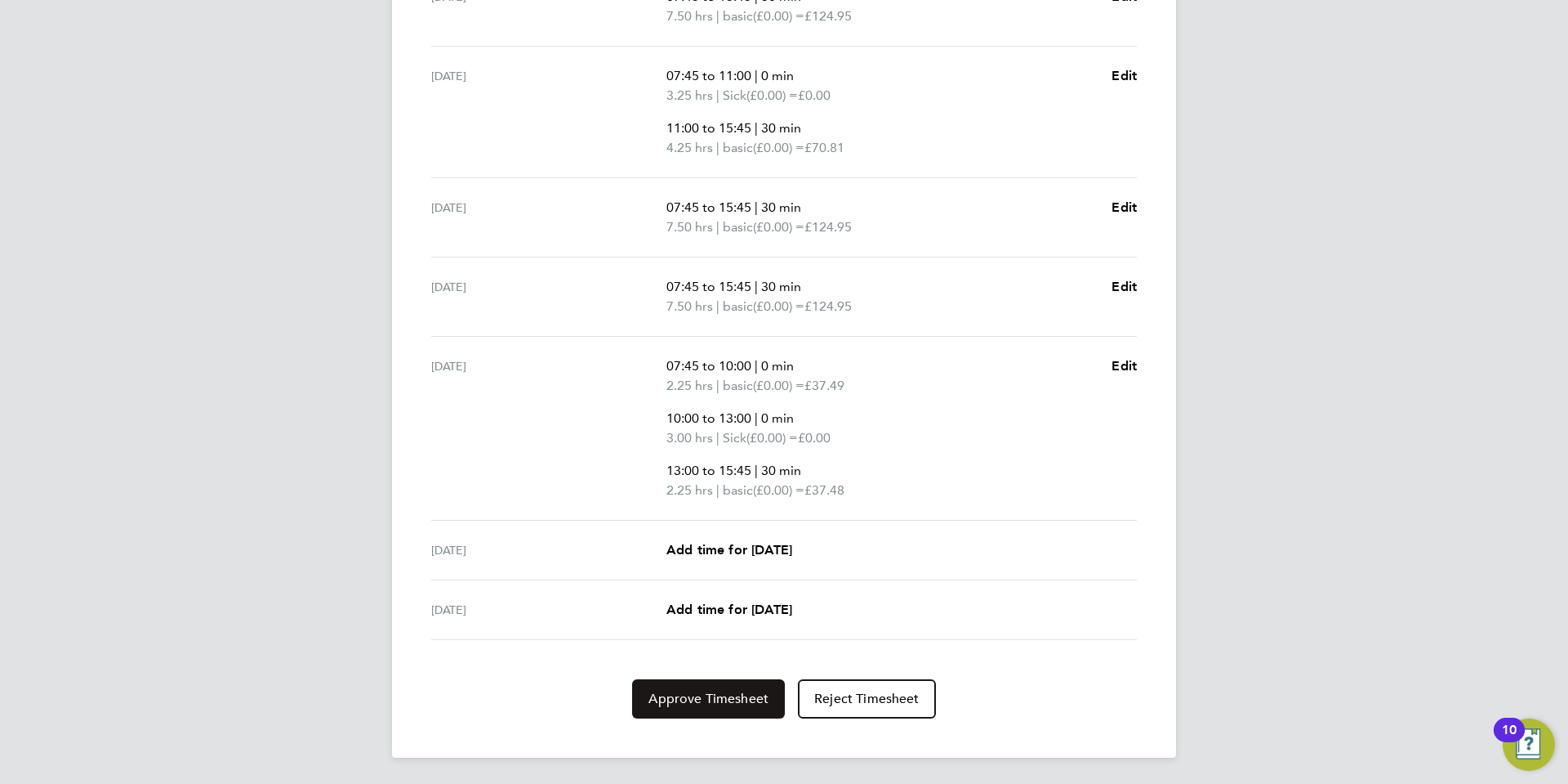
click at [704, 703] on span "Approve Timesheet" at bounding box center [708, 699] width 120 height 16
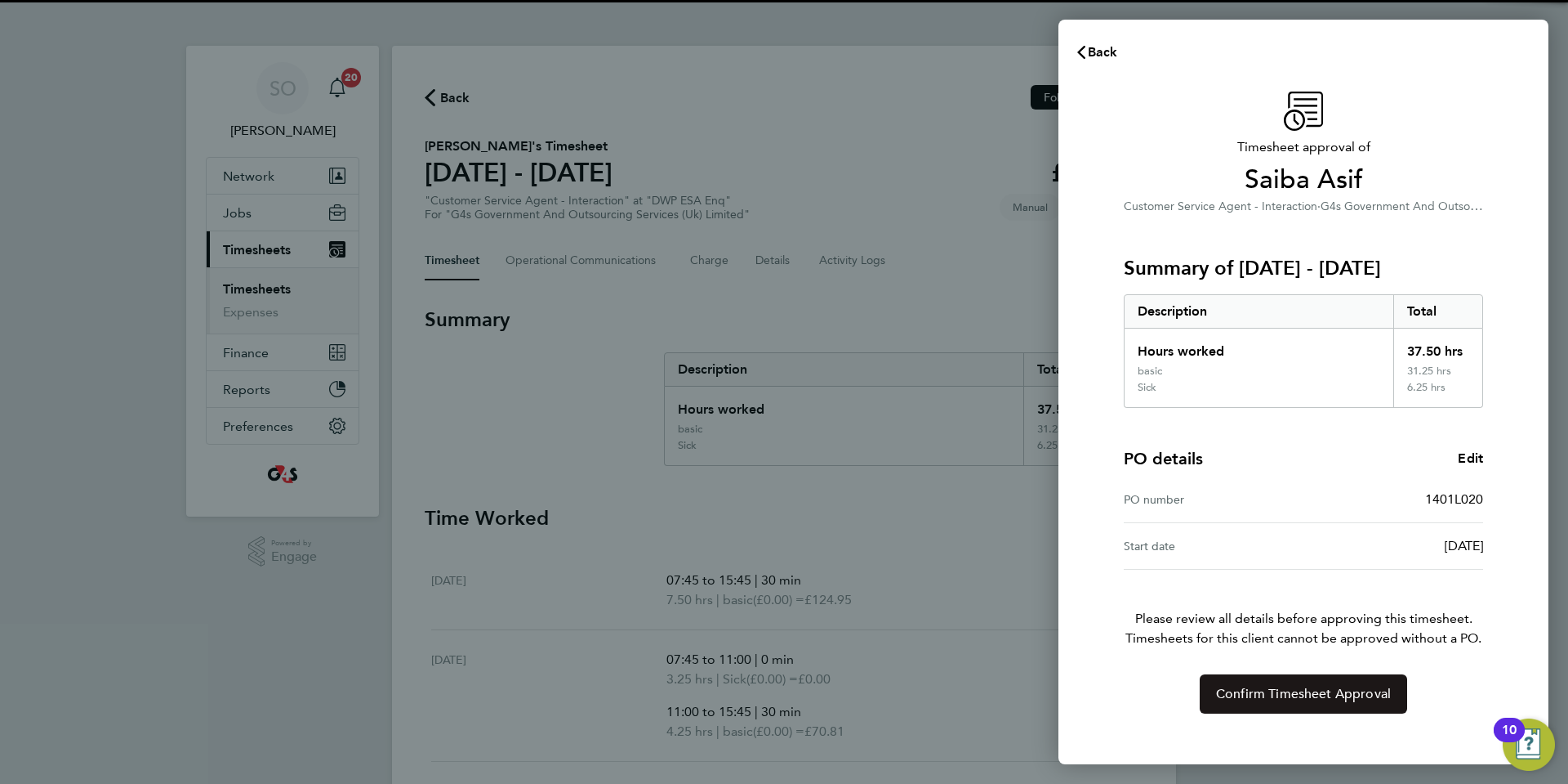
click at [1241, 702] on button "Confirm Timesheet Approval" at bounding box center [1303, 693] width 207 height 39
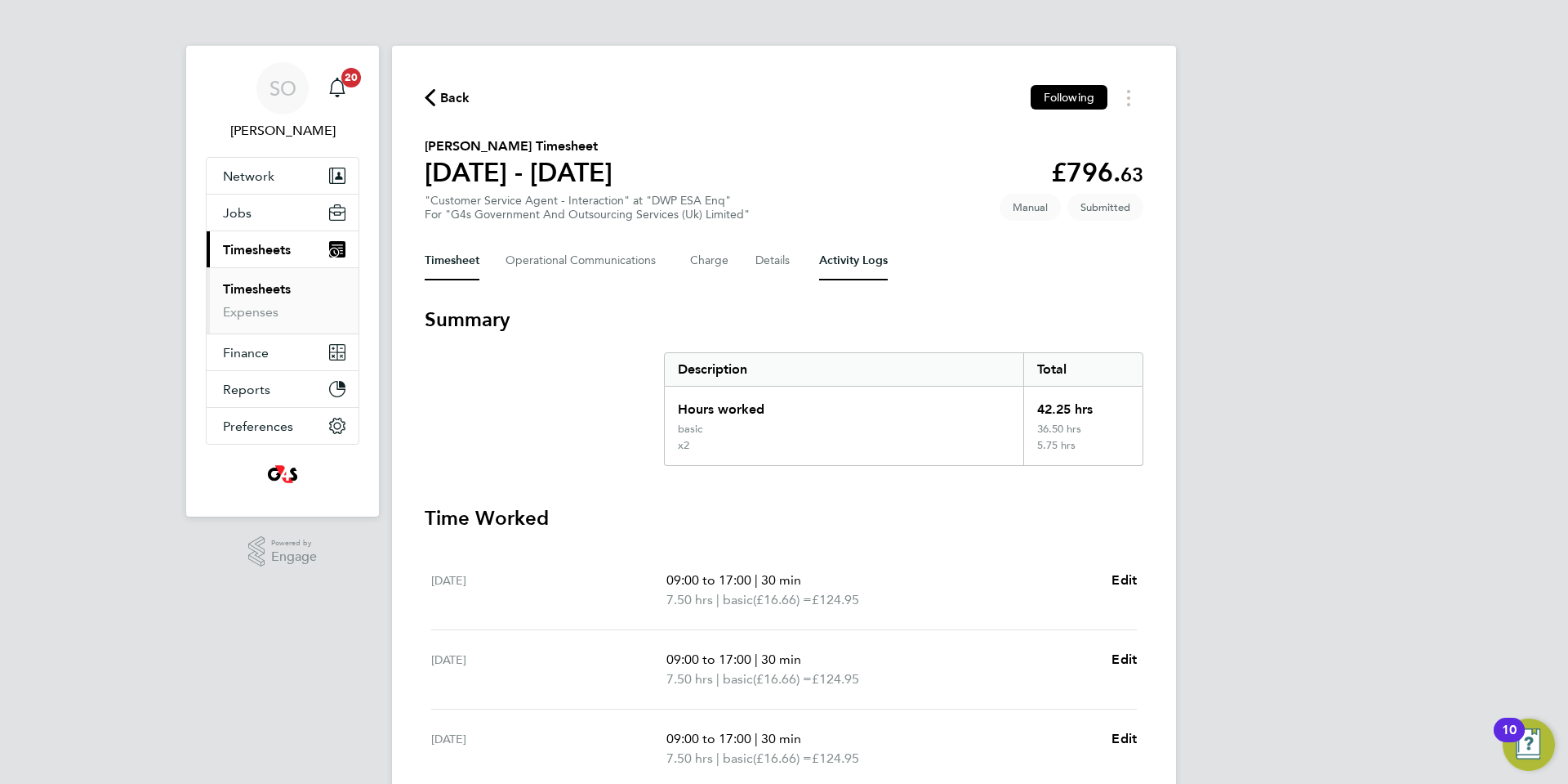
click at [855, 270] on Logs-tab "Activity Logs" at bounding box center [853, 260] width 68 height 39
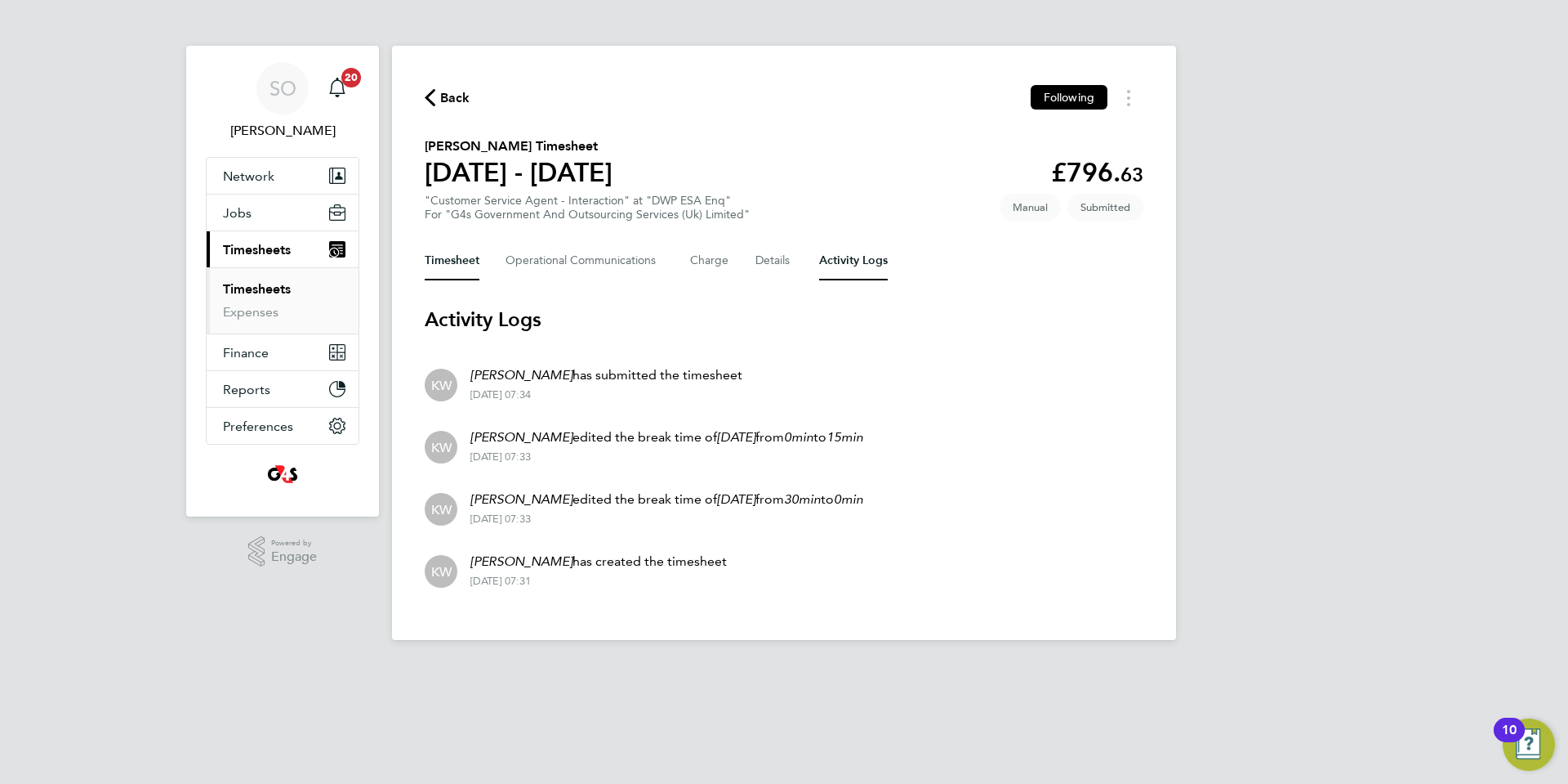
click at [455, 259] on button "Timesheet" at bounding box center [452, 260] width 55 height 39
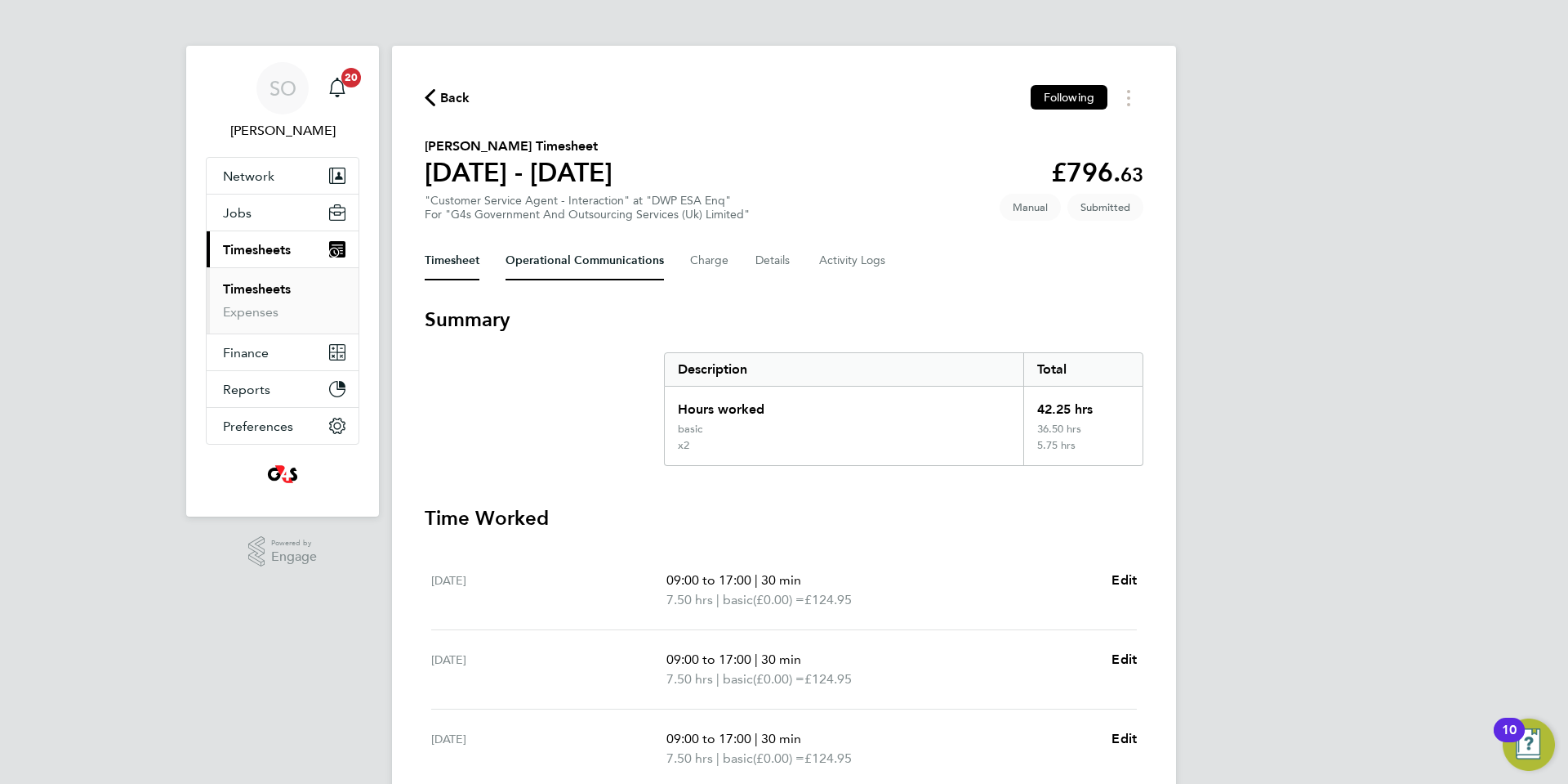
click at [587, 259] on Communications-tab "Operational Communications" at bounding box center [584, 260] width 158 height 39
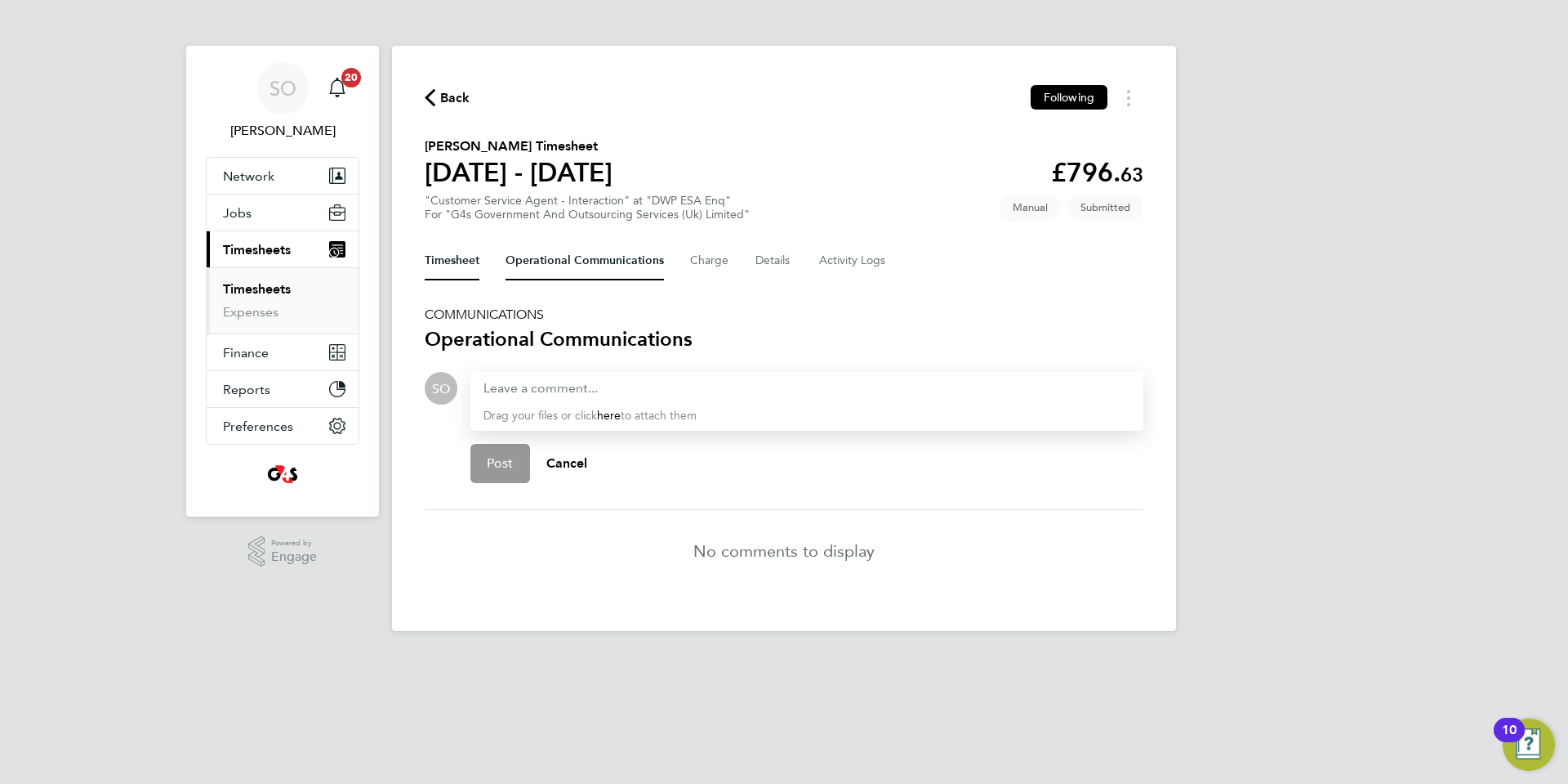
click at [453, 257] on button "Timesheet" at bounding box center [452, 260] width 55 height 39
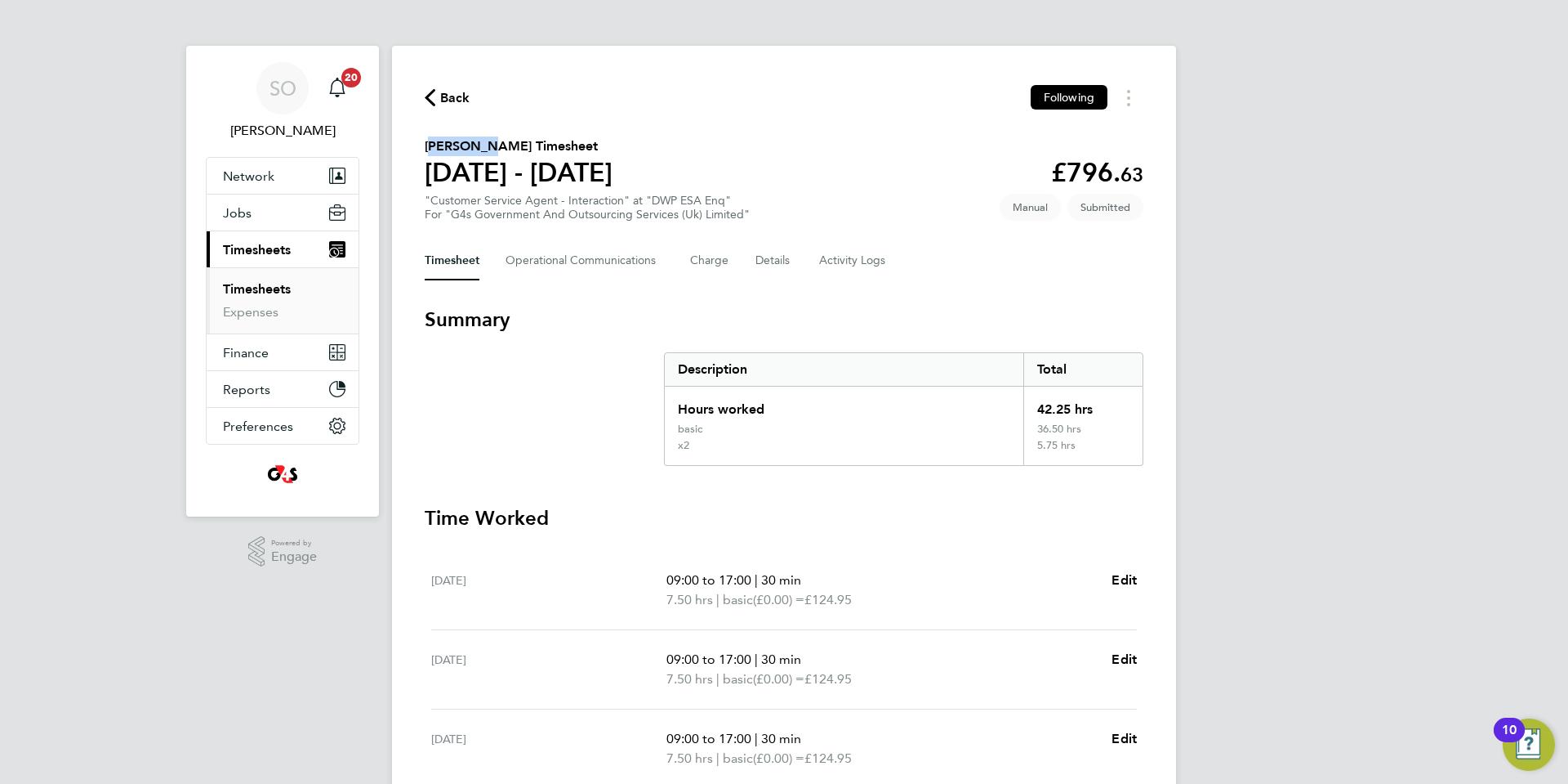
drag, startPoint x: 425, startPoint y: 147, endPoint x: 481, endPoint y: 146, distance: 56.0
click at [481, 146] on h2 "[PERSON_NAME] Timesheet" at bounding box center [518, 146] width 188 height 20
copy h2 "Chidinma"
click at [862, 259] on Logs-tab "Activity Logs" at bounding box center [853, 260] width 68 height 39
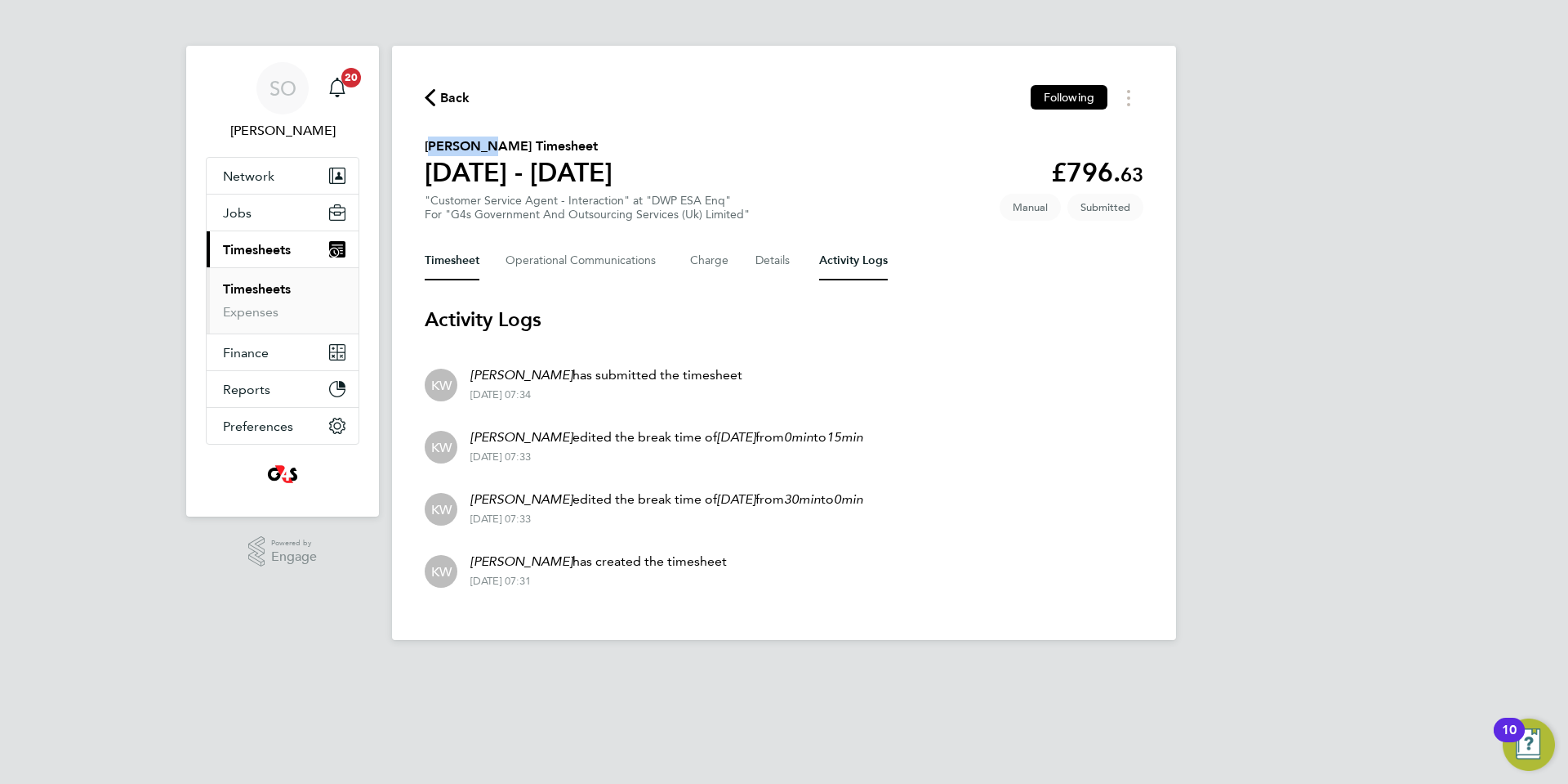
click at [445, 262] on button "Timesheet" at bounding box center [452, 260] width 55 height 39
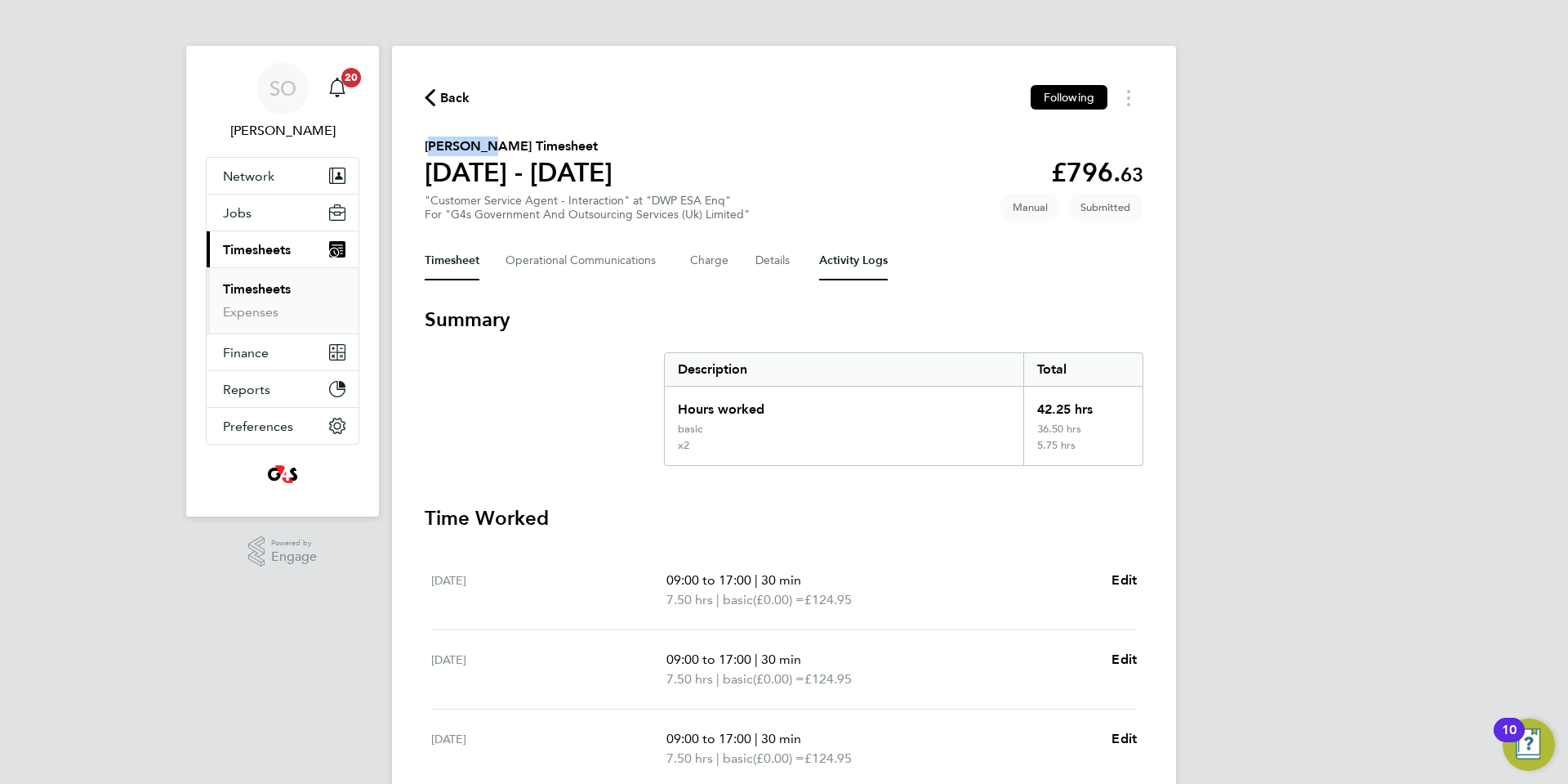
click at [864, 262] on Logs-tab "Activity Logs" at bounding box center [853, 260] width 68 height 39
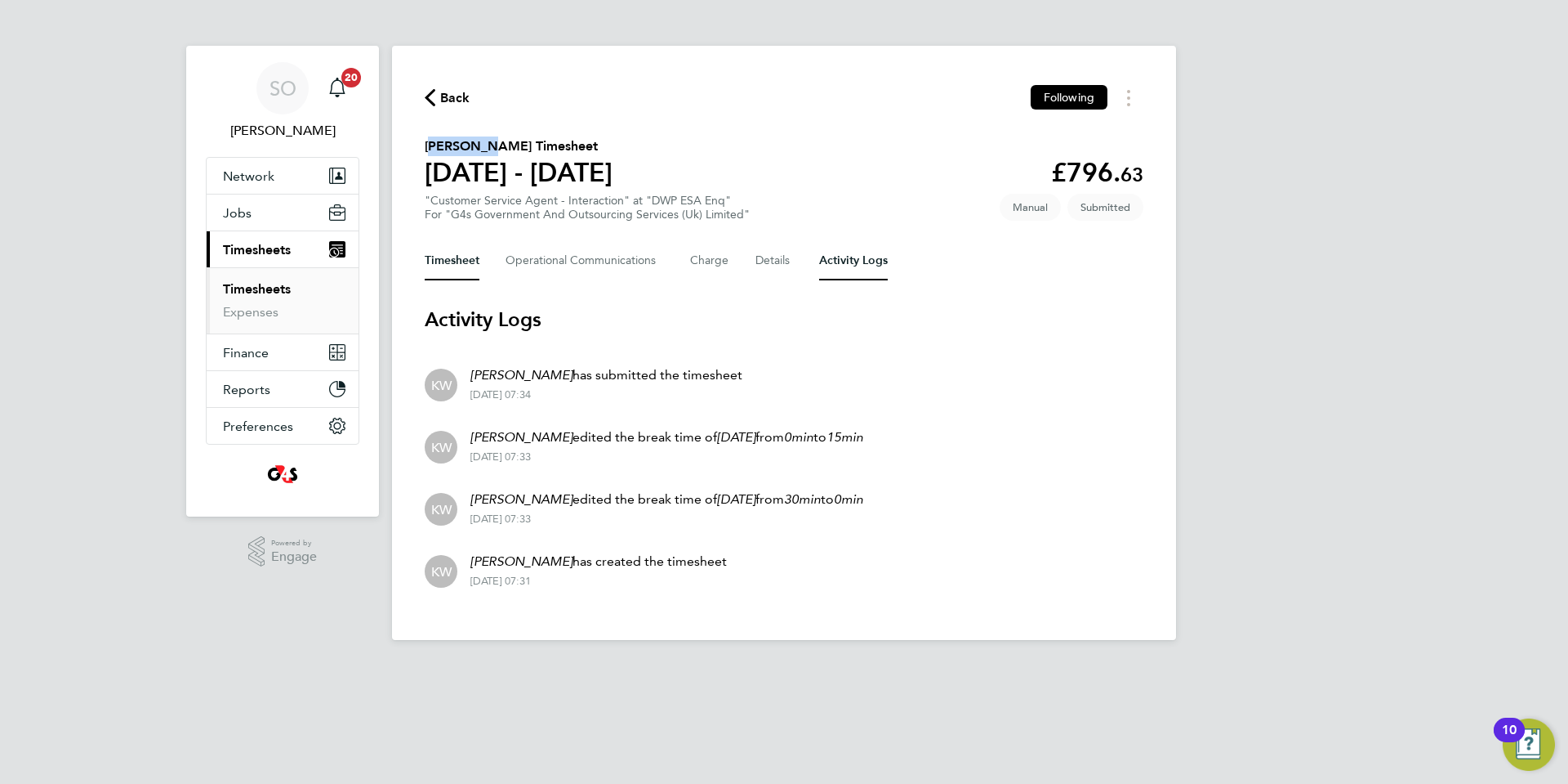
click at [444, 266] on button "Timesheet" at bounding box center [452, 260] width 55 height 39
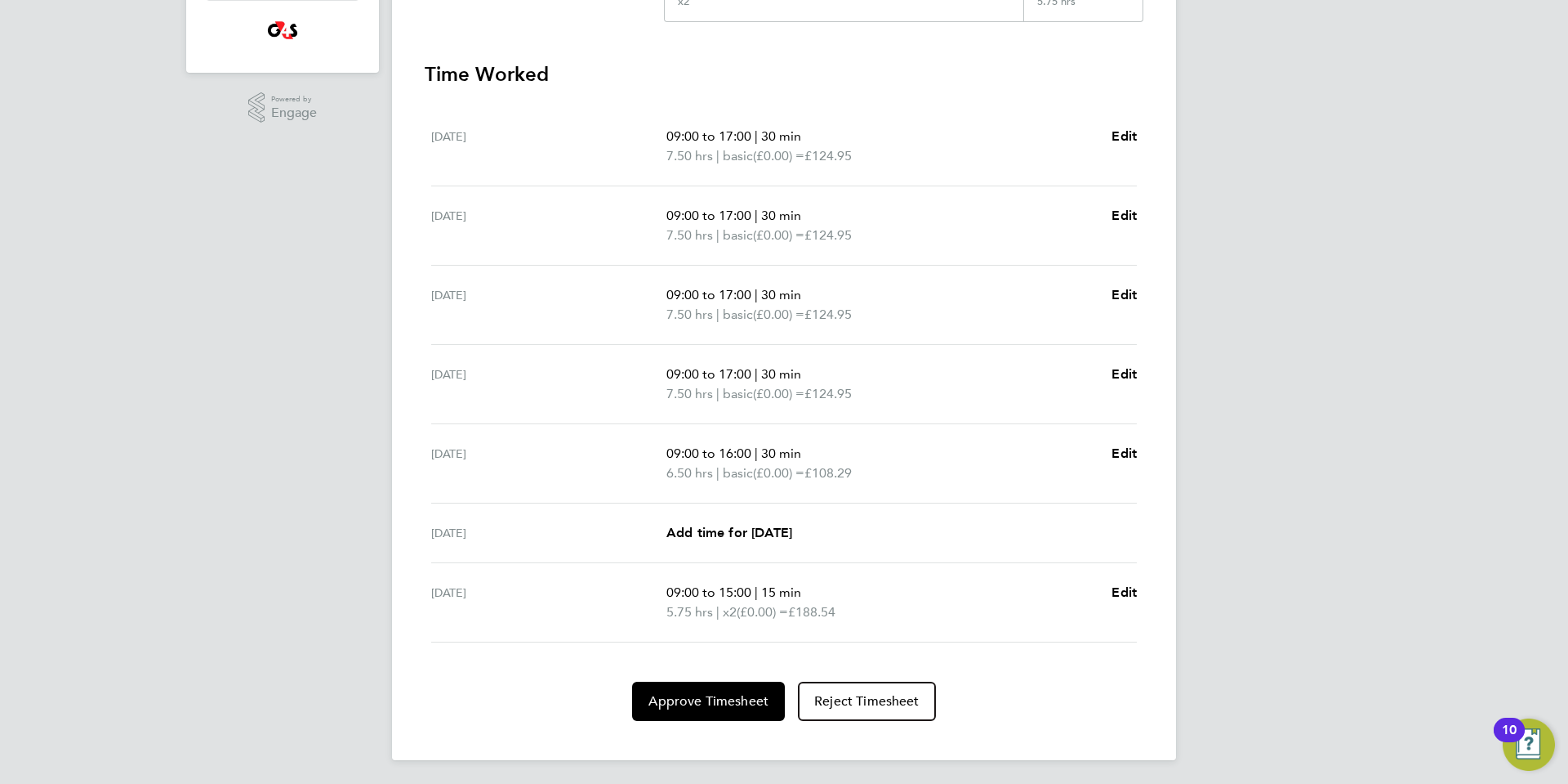
scroll to position [447, 0]
click at [744, 707] on button "Approve Timesheet" at bounding box center [708, 699] width 153 height 39
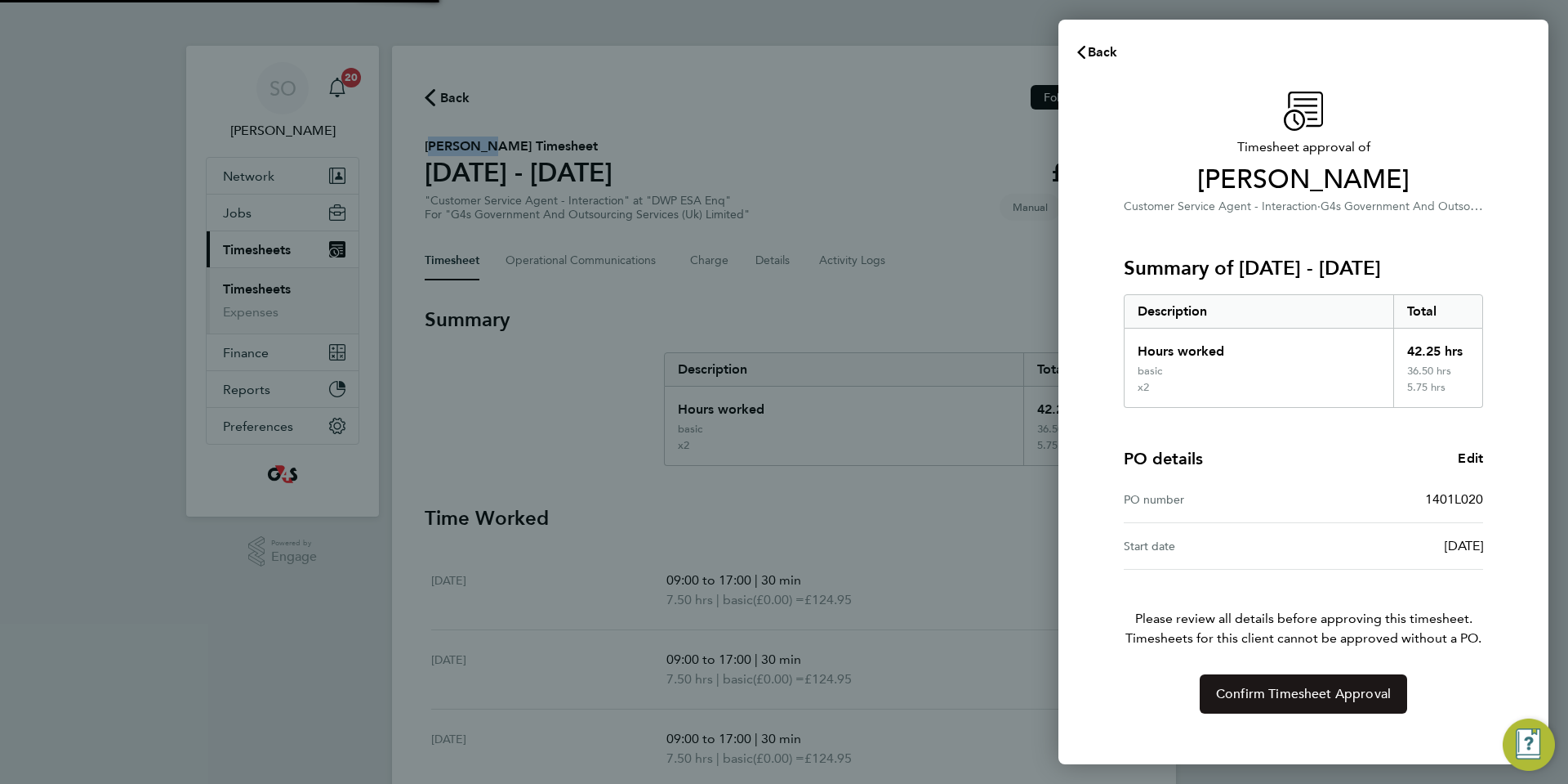
click at [1309, 692] on span "Confirm Timesheet Approval" at bounding box center [1303, 694] width 175 height 16
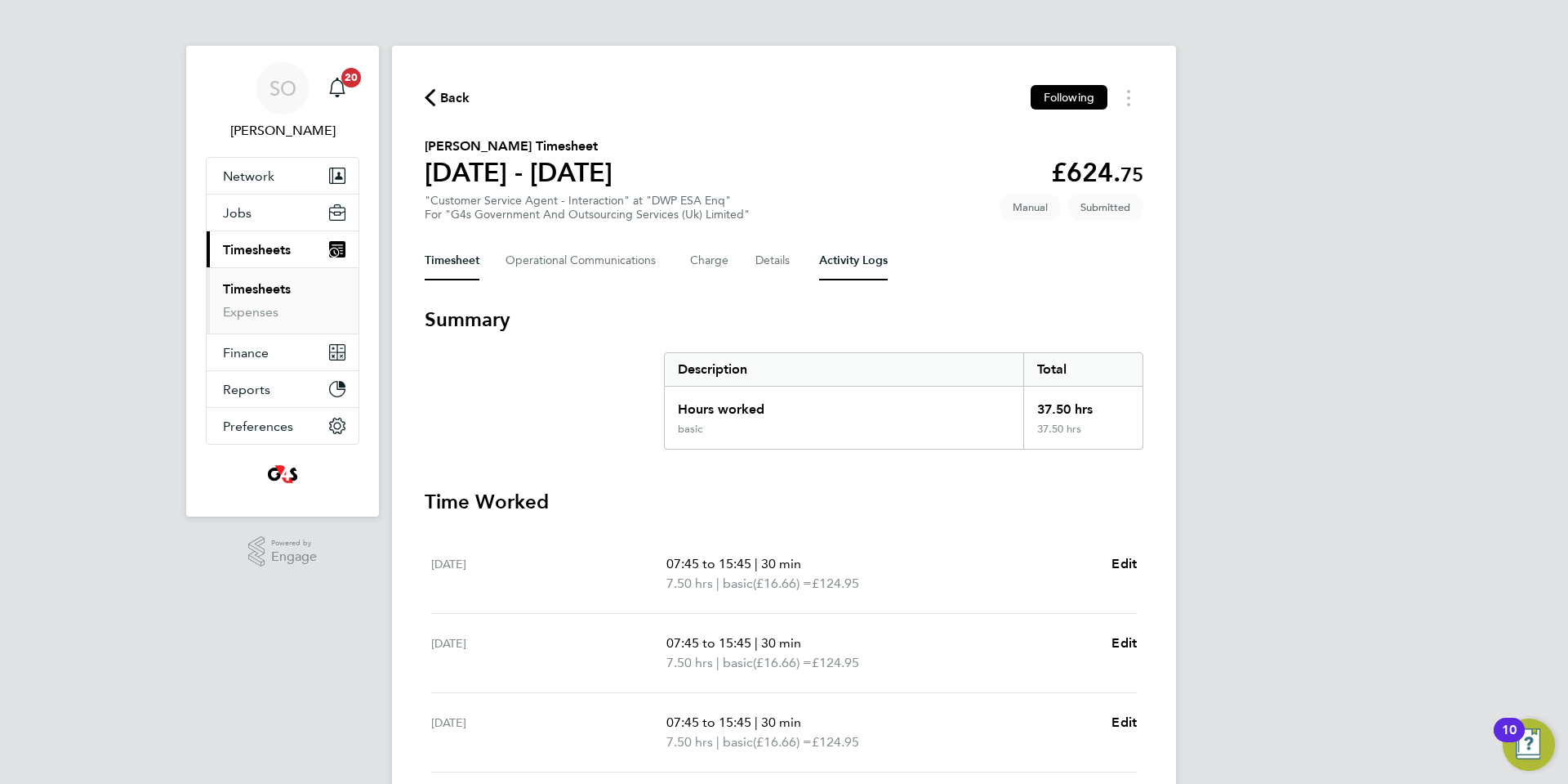
click at [862, 263] on Logs-tab "Activity Logs" at bounding box center [853, 260] width 68 height 39
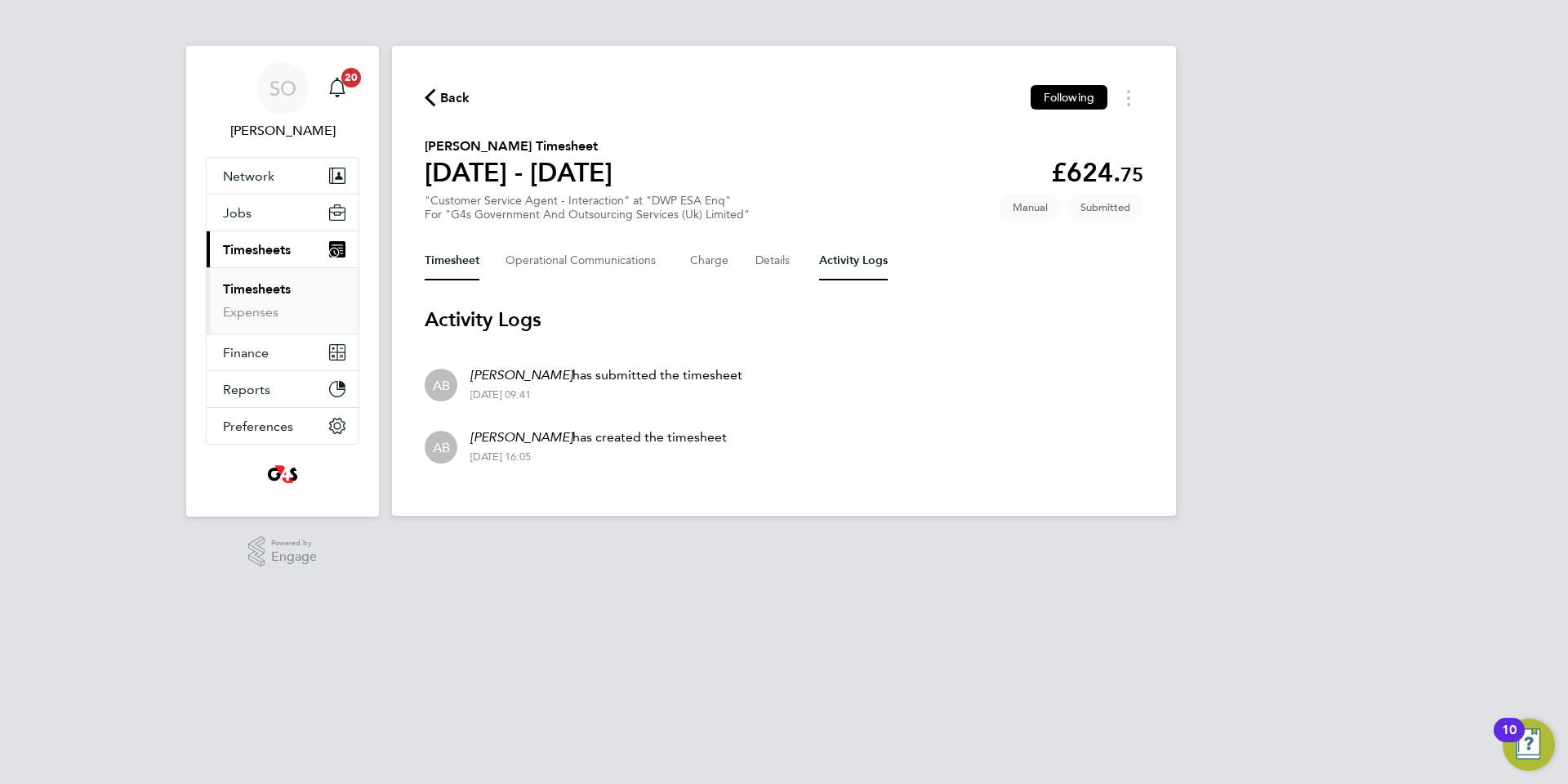
click at [454, 267] on button "Timesheet" at bounding box center [452, 260] width 55 height 39
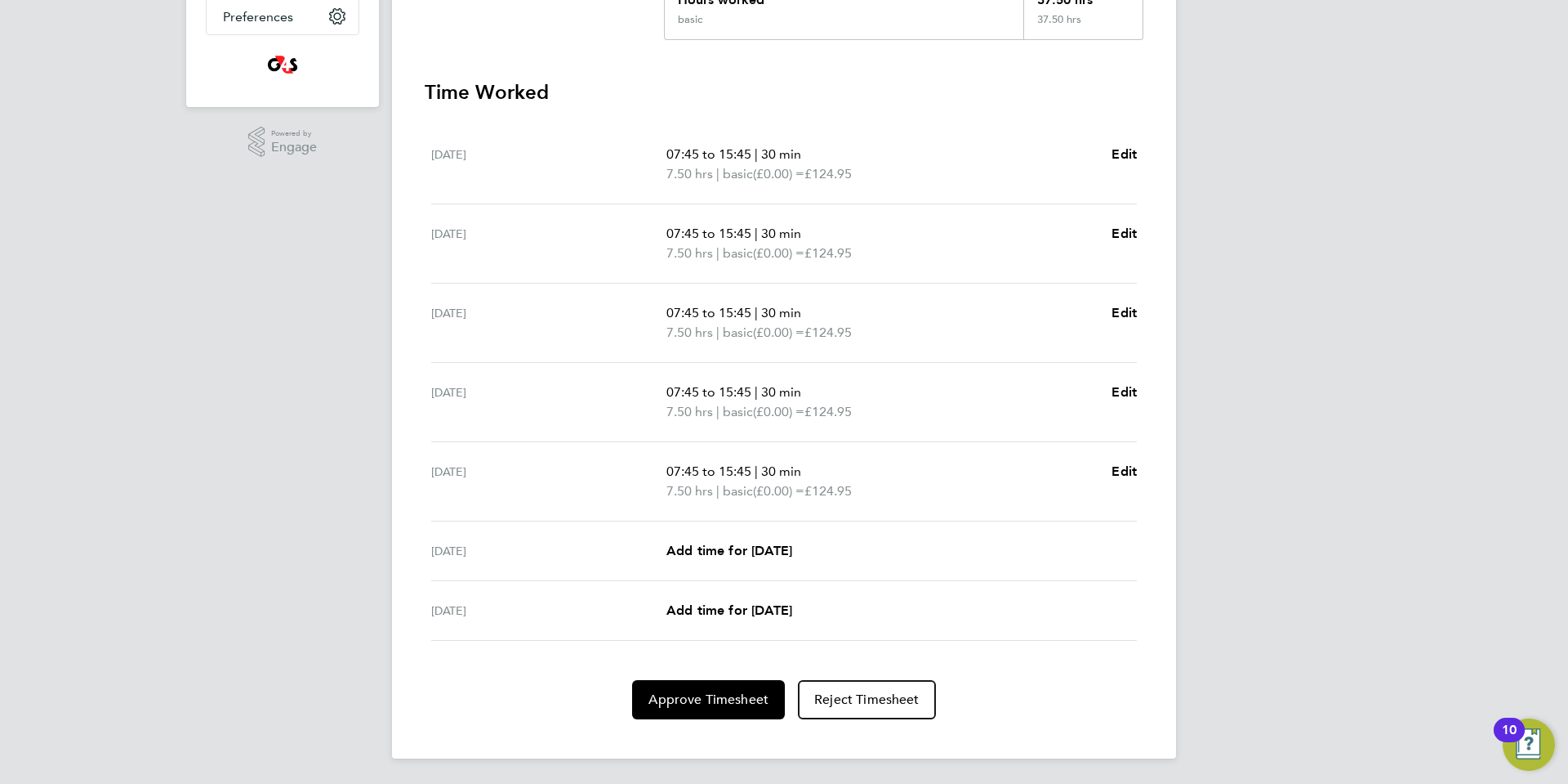
scroll to position [410, 0]
click at [709, 706] on span "Approve Timesheet" at bounding box center [708, 699] width 120 height 16
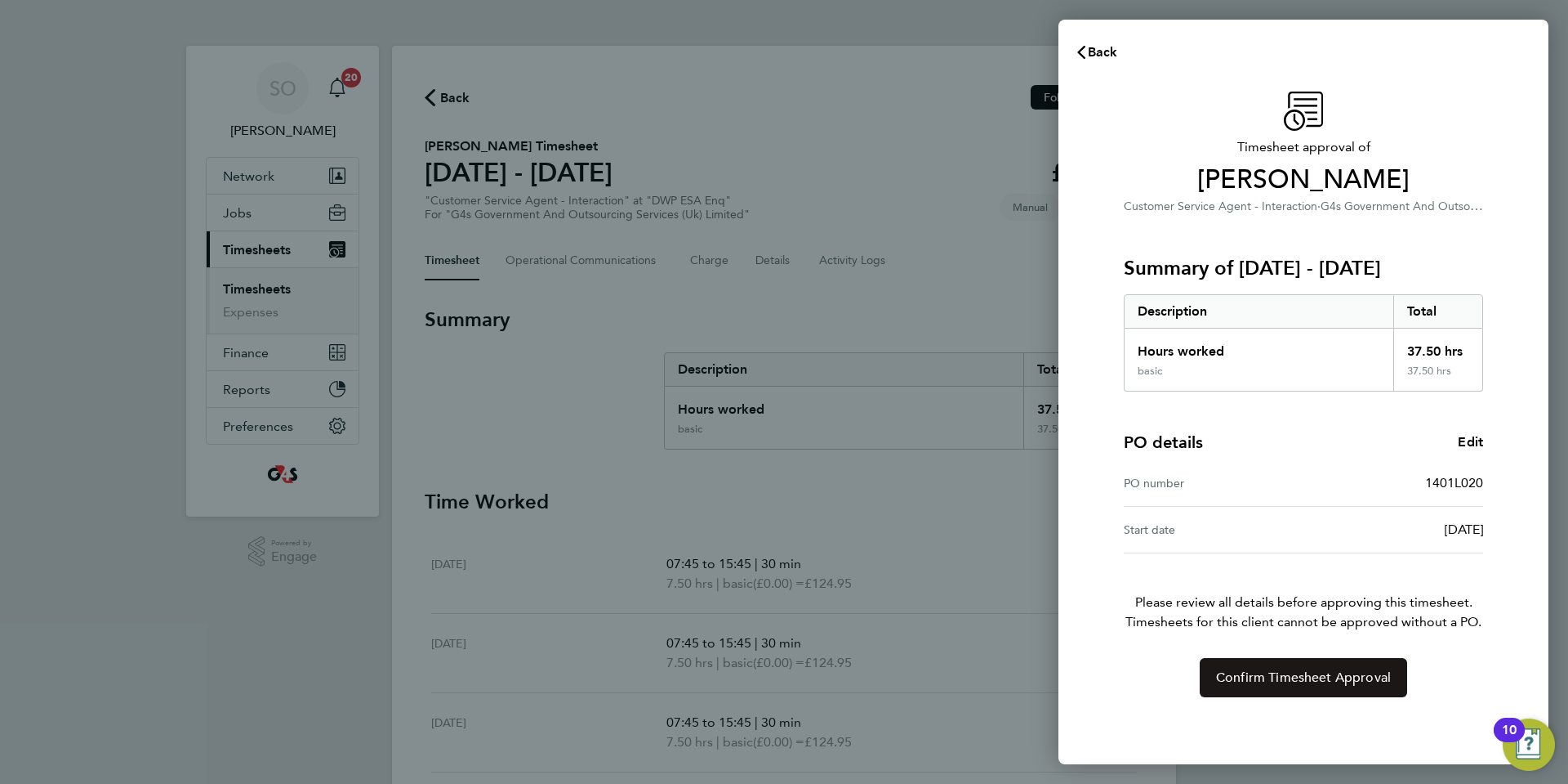
click at [1266, 678] on span "Confirm Timesheet Approval" at bounding box center [1303, 678] width 175 height 16
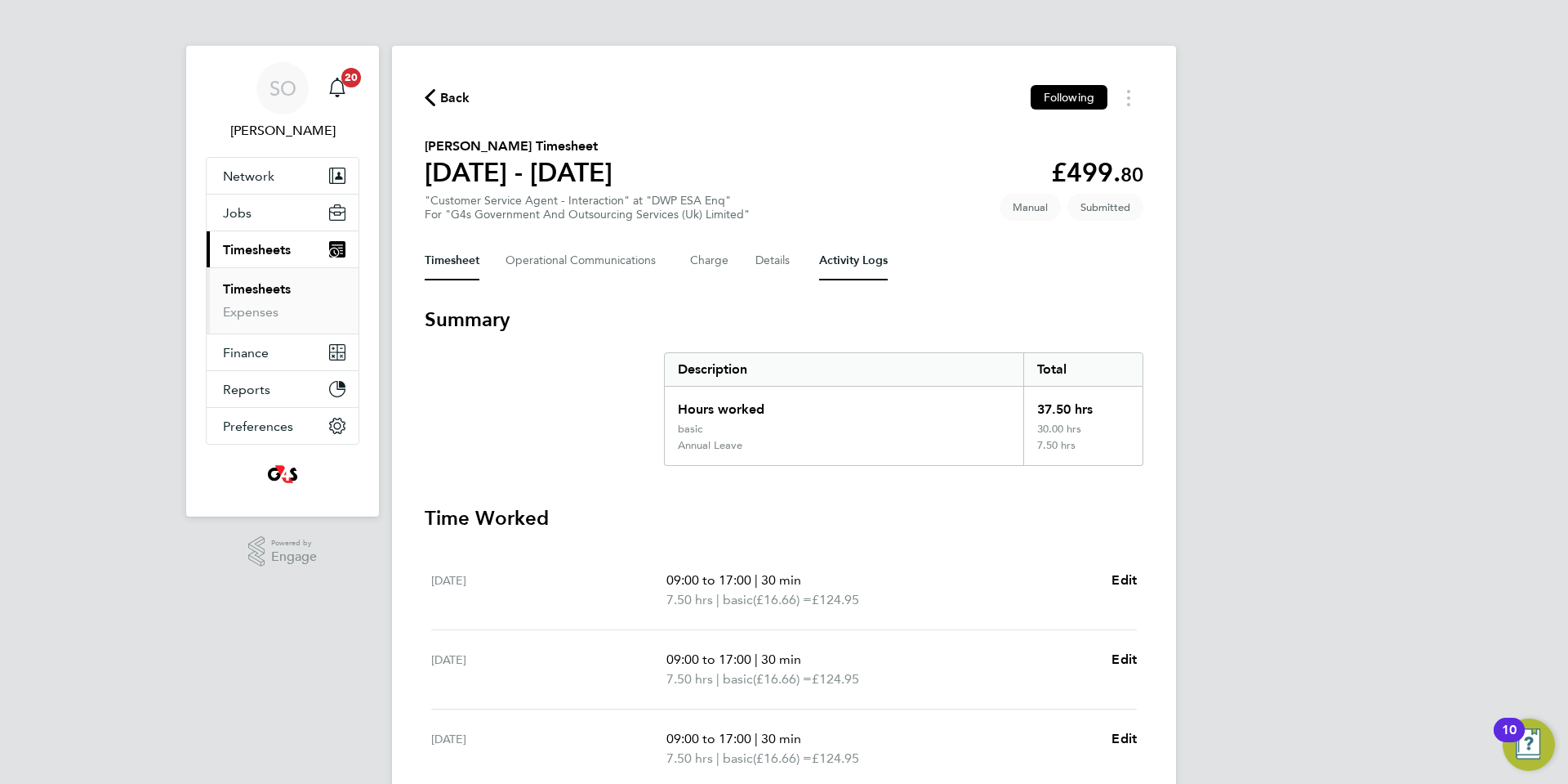
click at [866, 265] on Logs-tab "Activity Logs" at bounding box center [853, 260] width 68 height 39
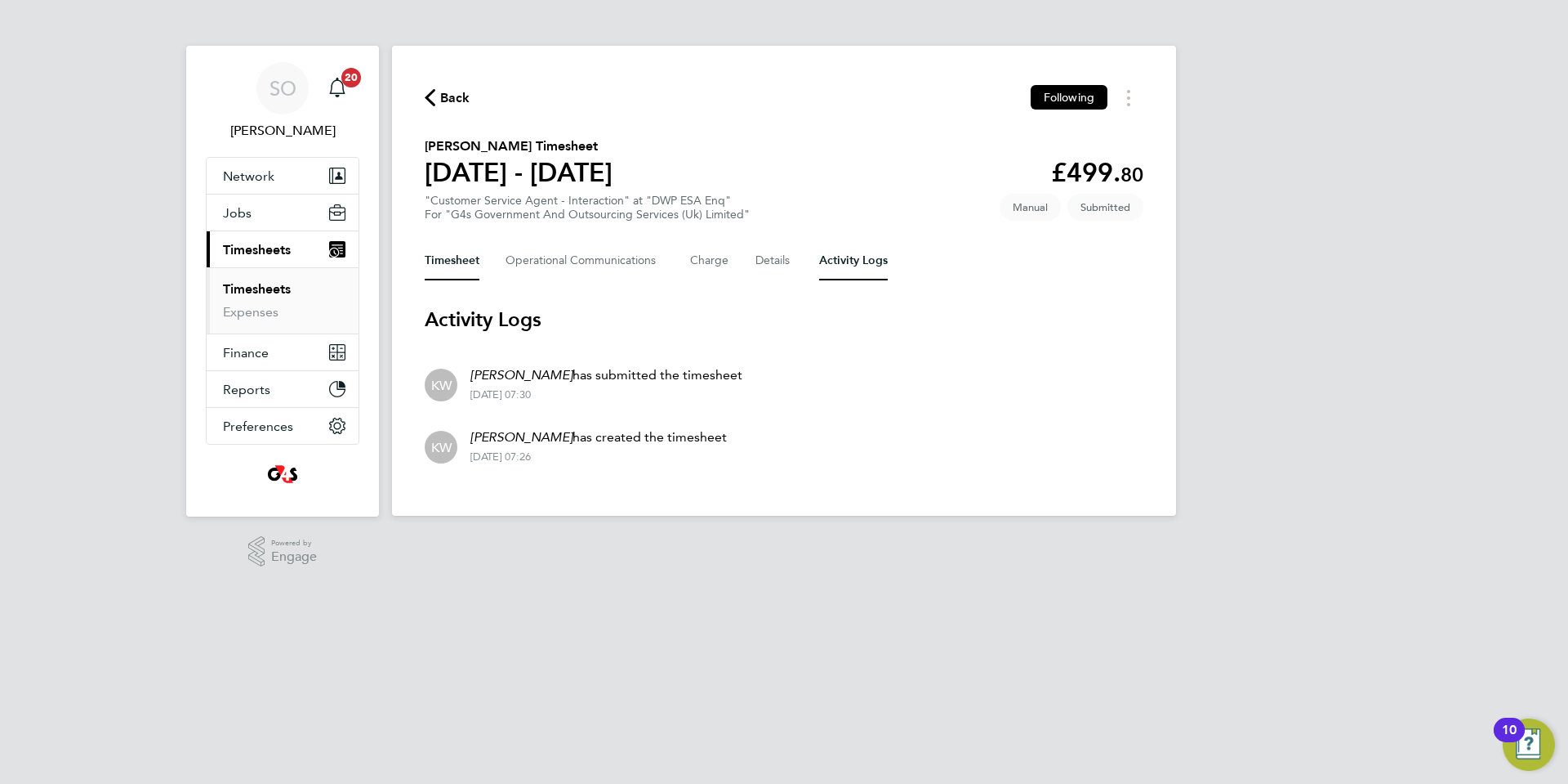
click at [448, 257] on button "Timesheet" at bounding box center [452, 260] width 55 height 39
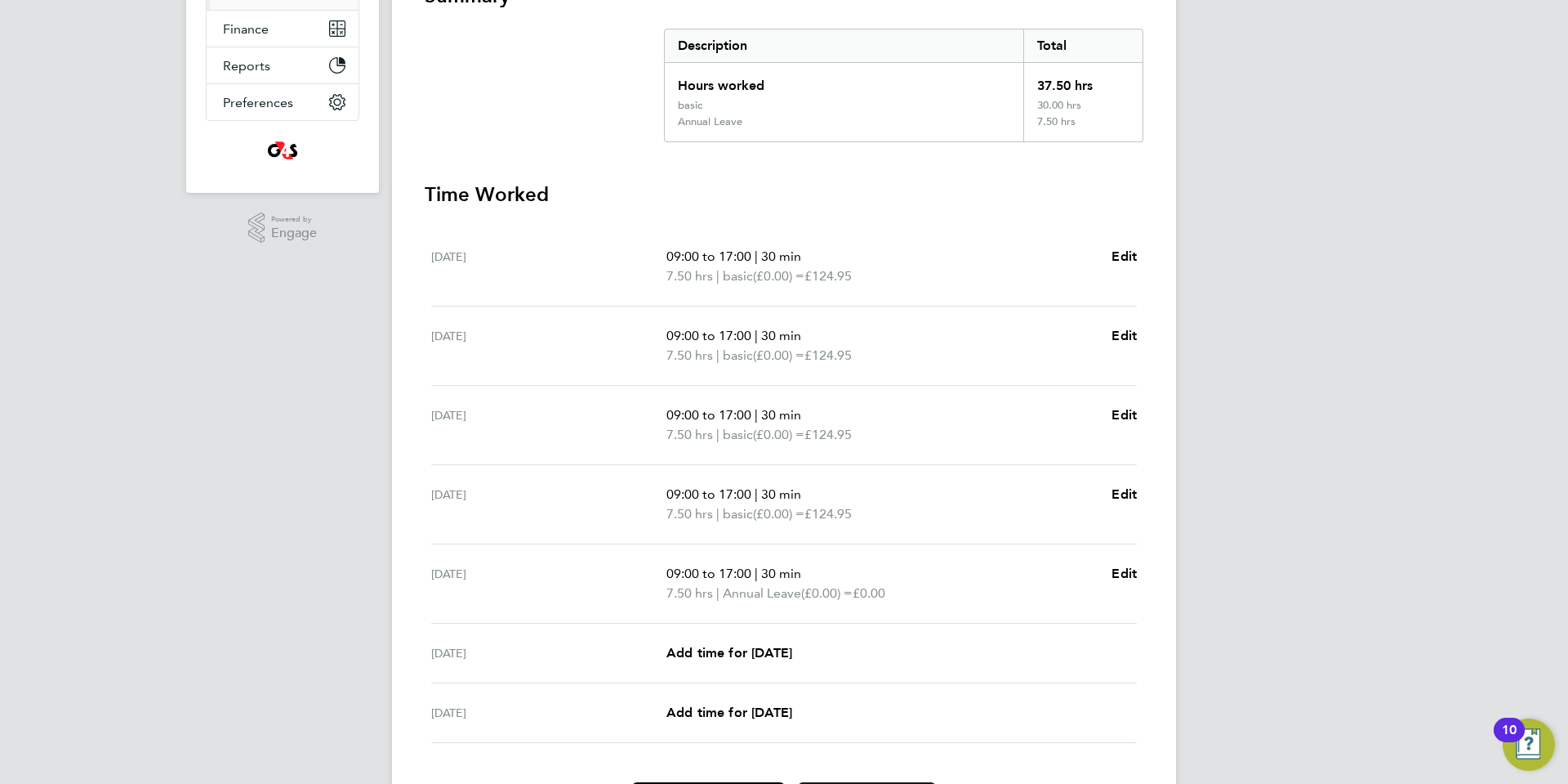
scroll to position [427, 0]
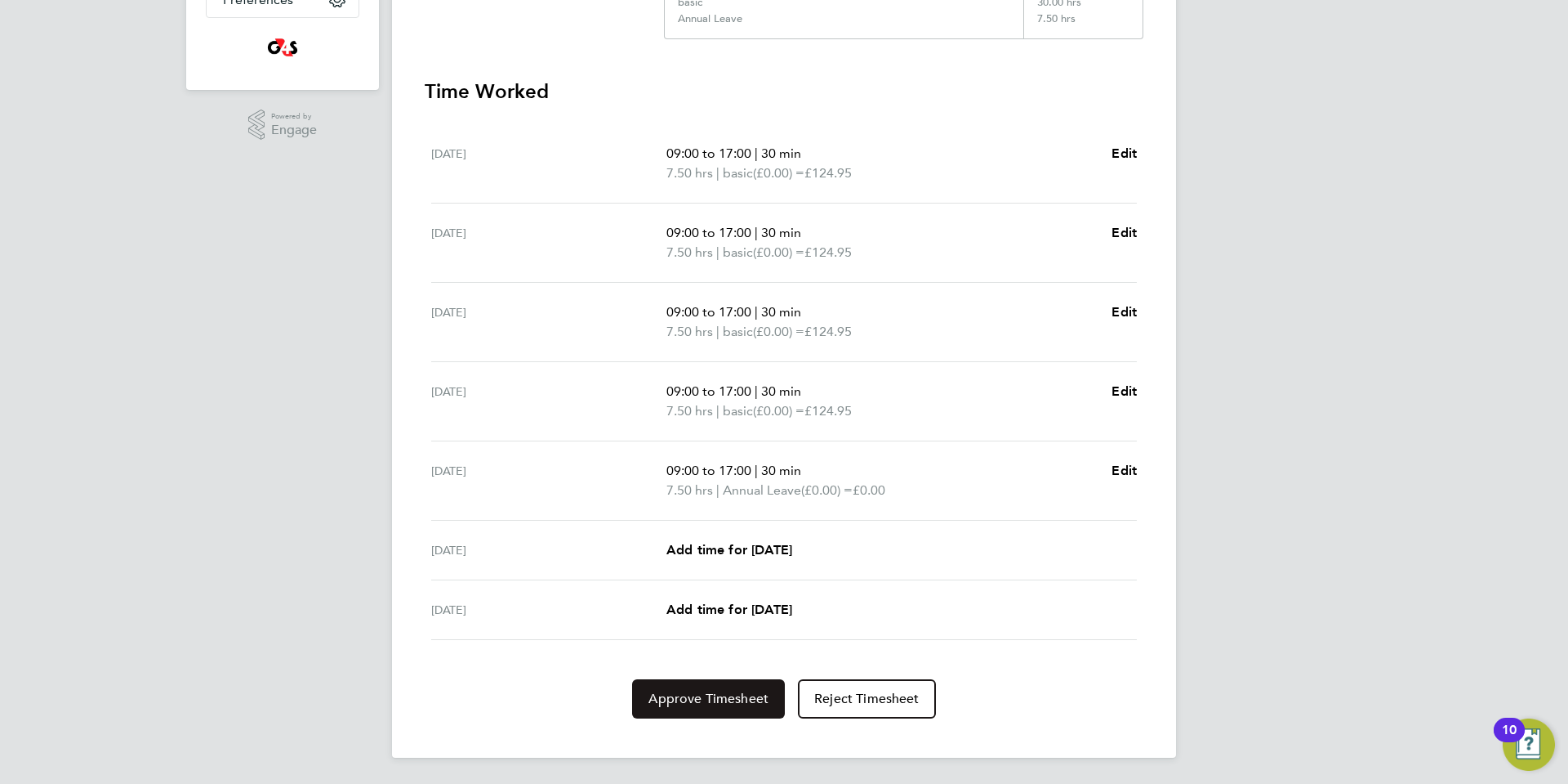
click at [692, 704] on span "Approve Timesheet" at bounding box center [708, 699] width 120 height 16
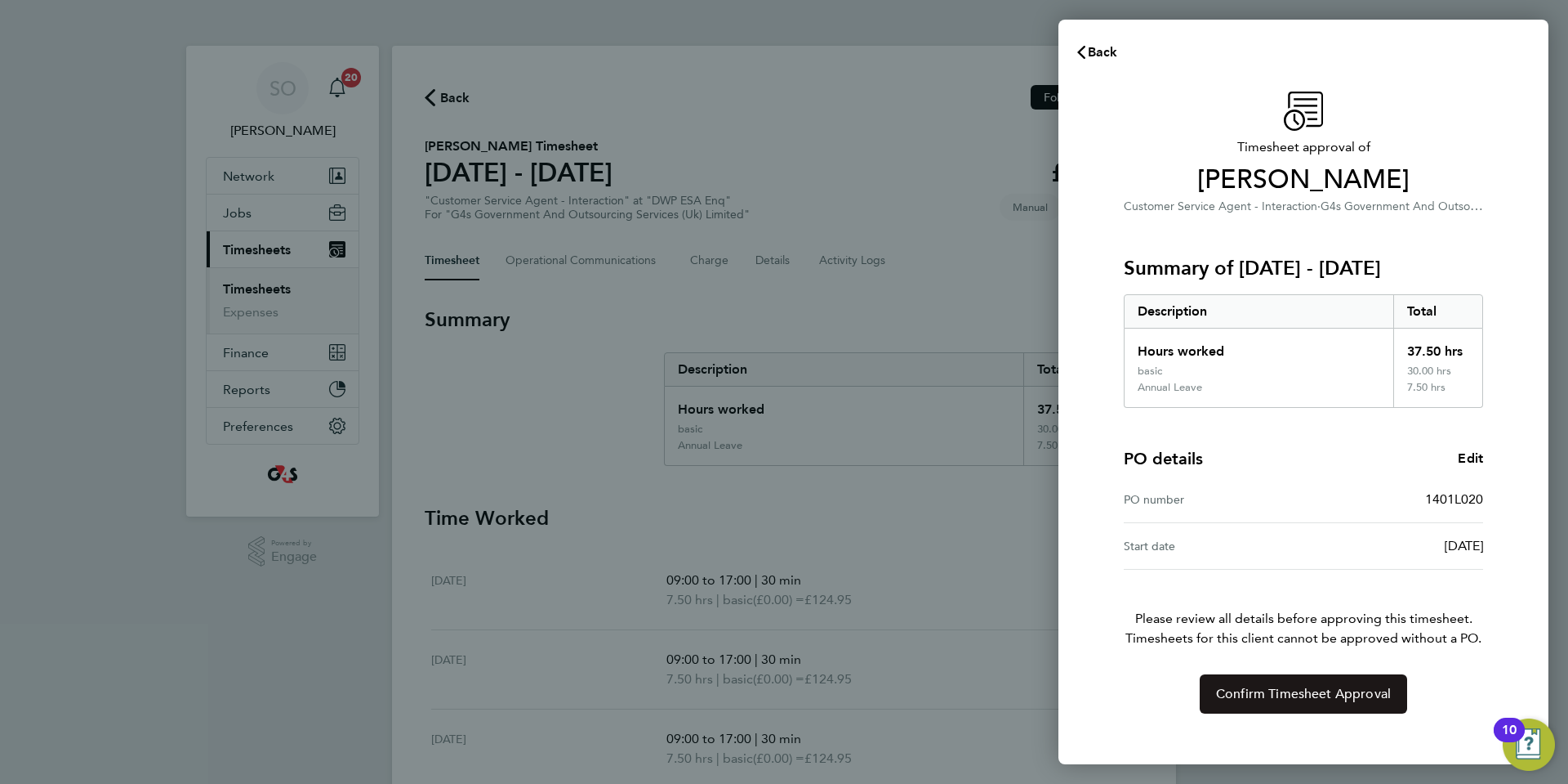
click at [1219, 695] on span "Confirm Timesheet Approval" at bounding box center [1303, 694] width 175 height 16
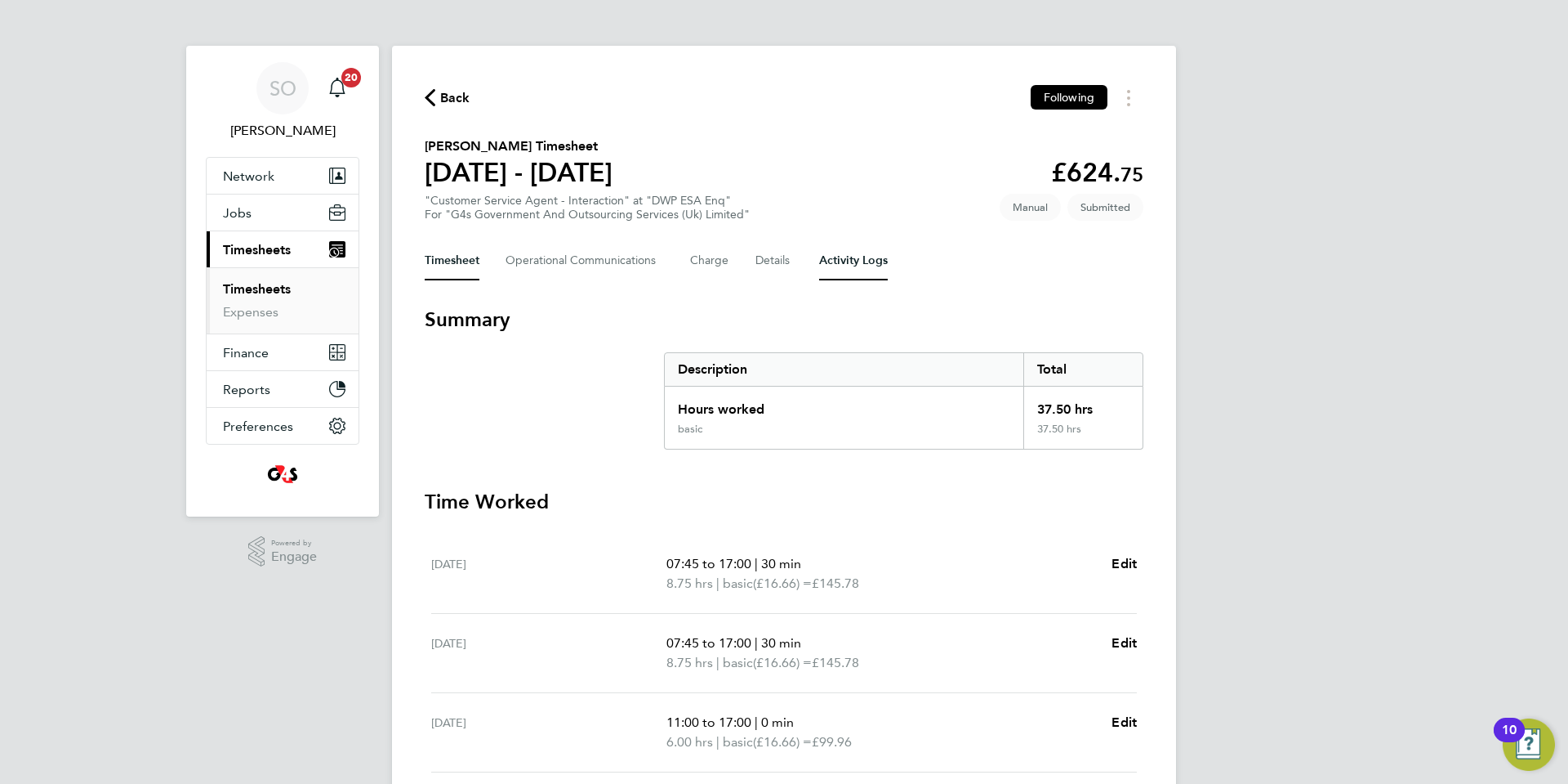
click at [874, 263] on Logs-tab "Activity Logs" at bounding box center [853, 260] width 68 height 39
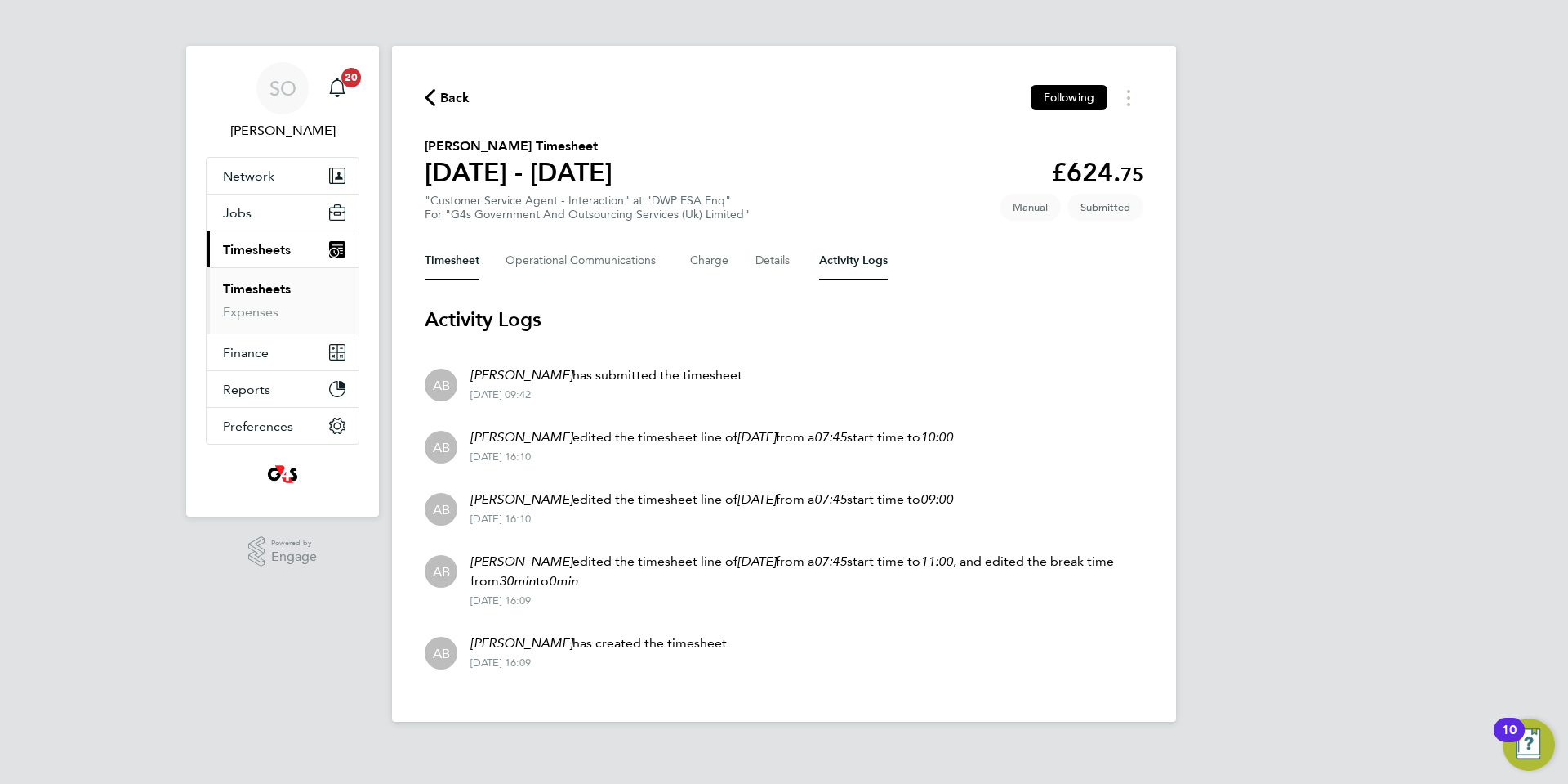
click at [447, 264] on button "Timesheet" at bounding box center [452, 260] width 55 height 39
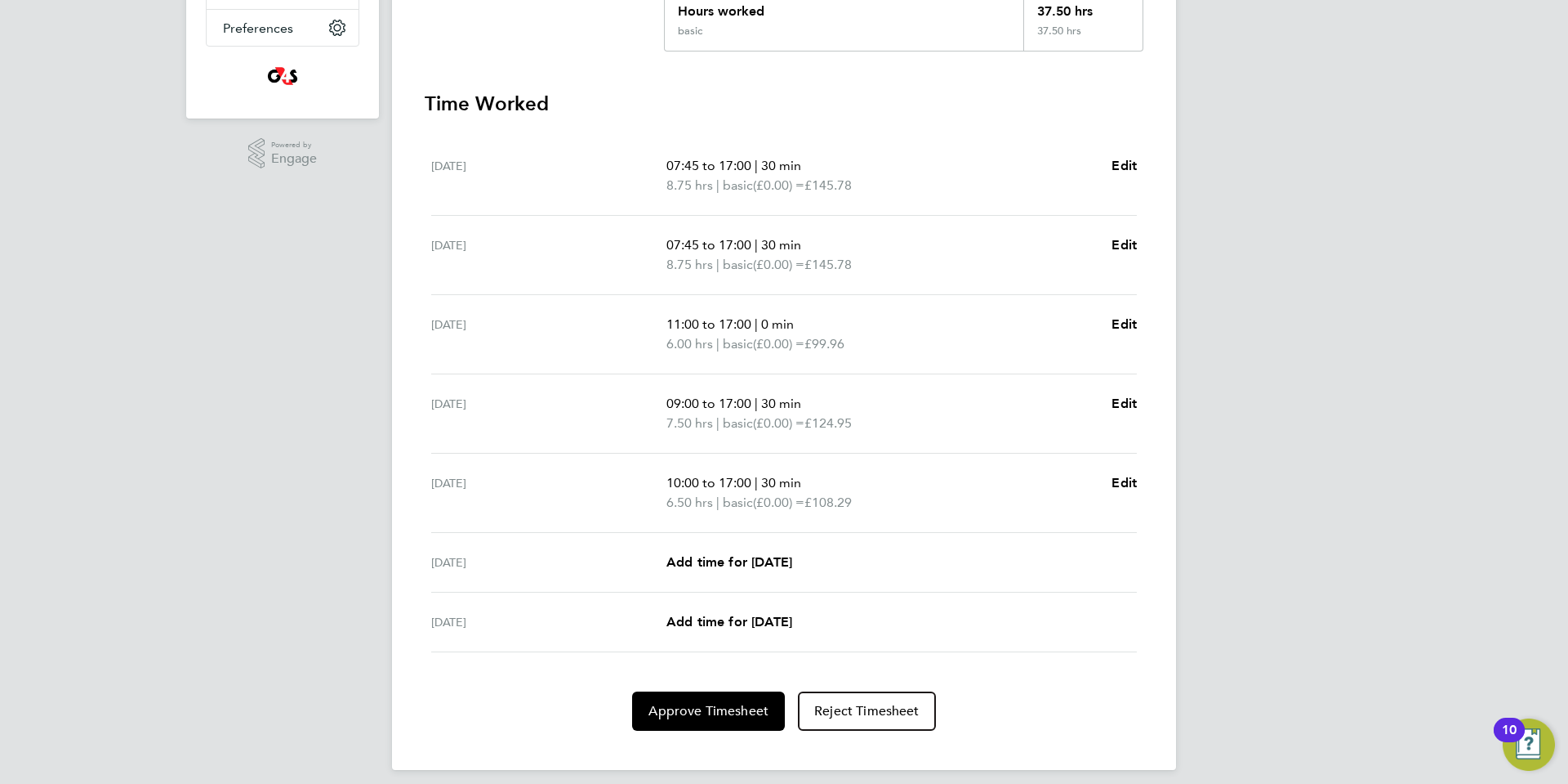
scroll to position [410, 0]
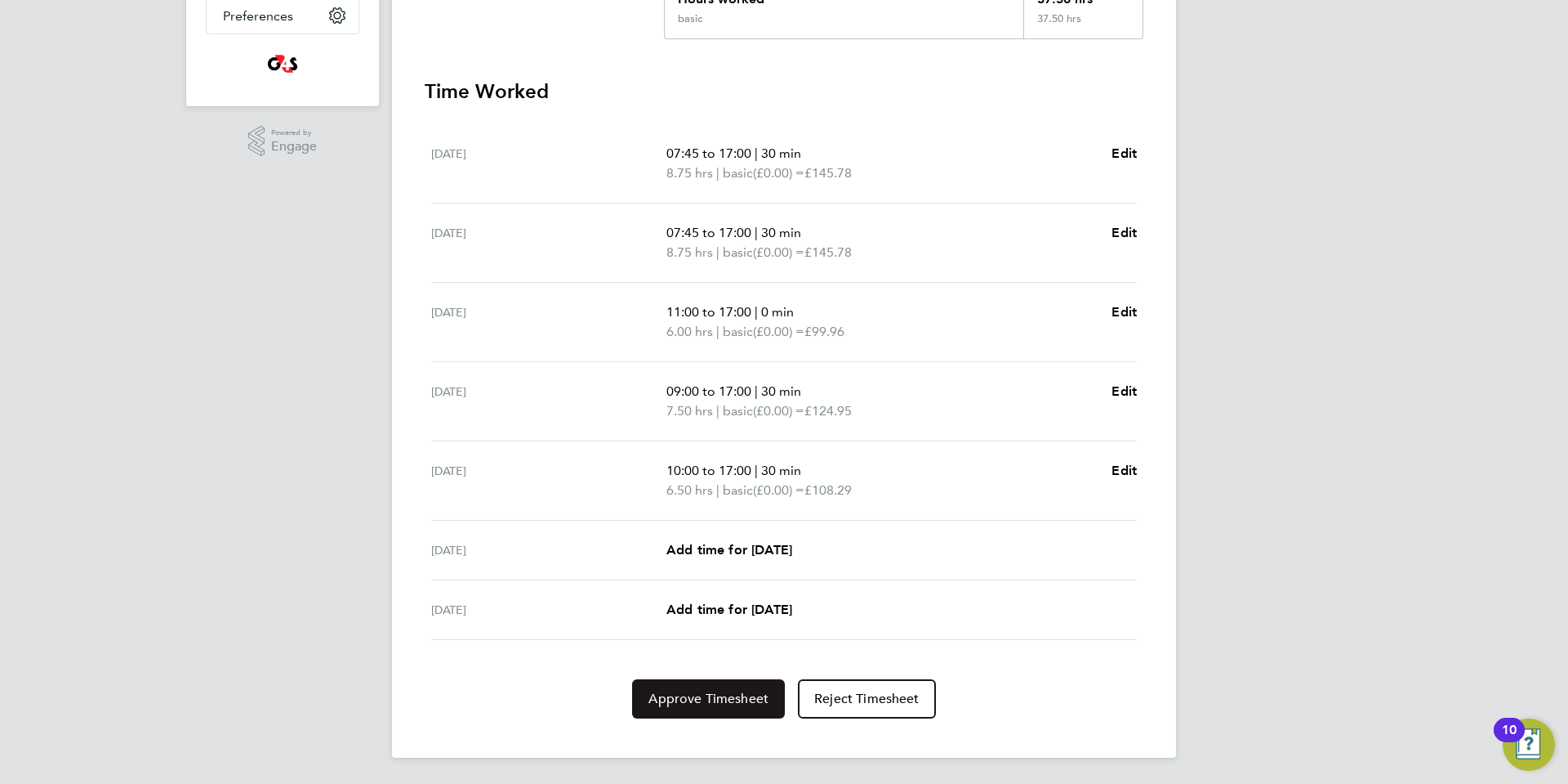
click at [704, 702] on span "Approve Timesheet" at bounding box center [708, 699] width 120 height 16
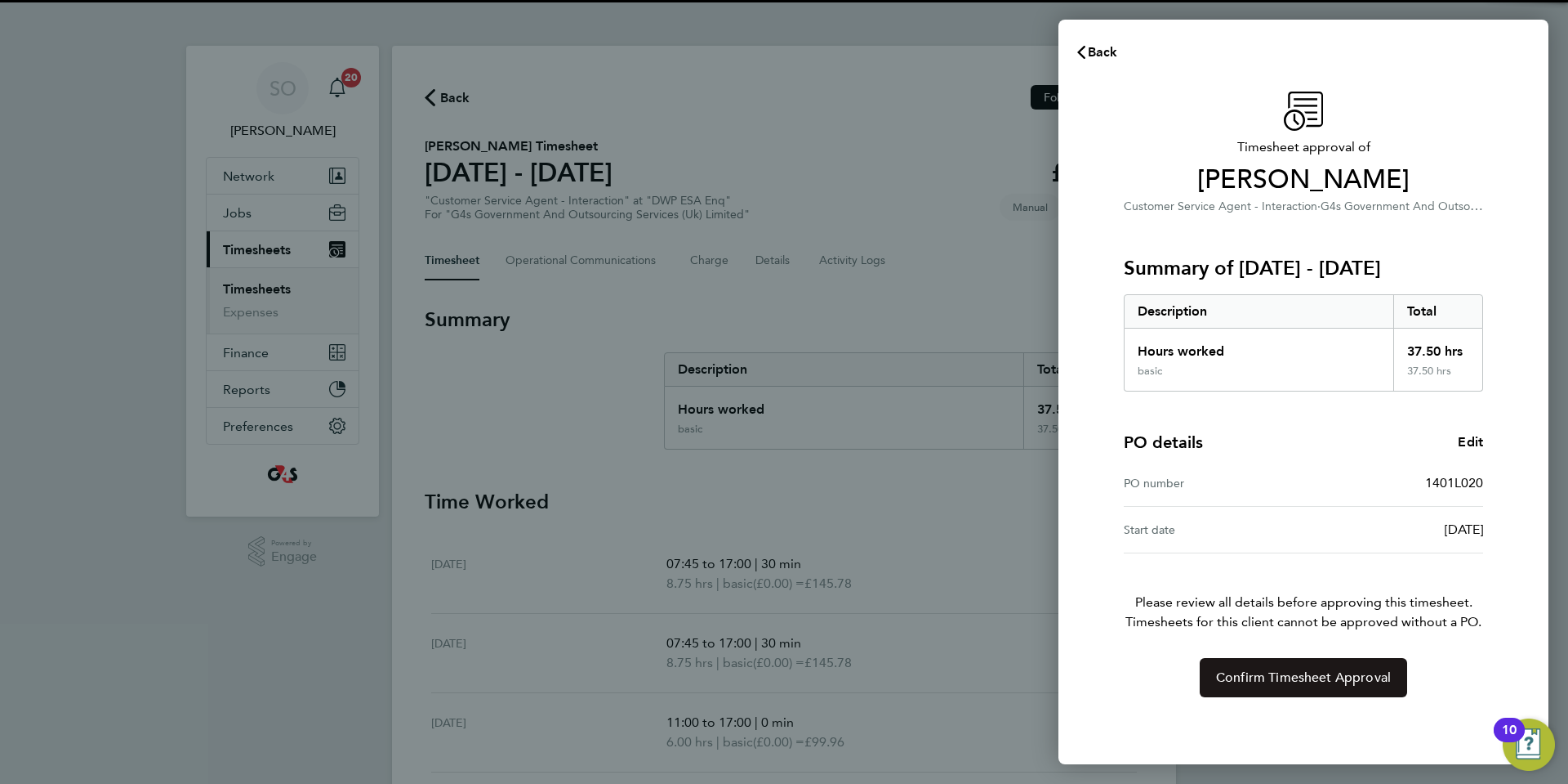
click at [1253, 686] on button "Confirm Timesheet Approval" at bounding box center [1303, 677] width 207 height 39
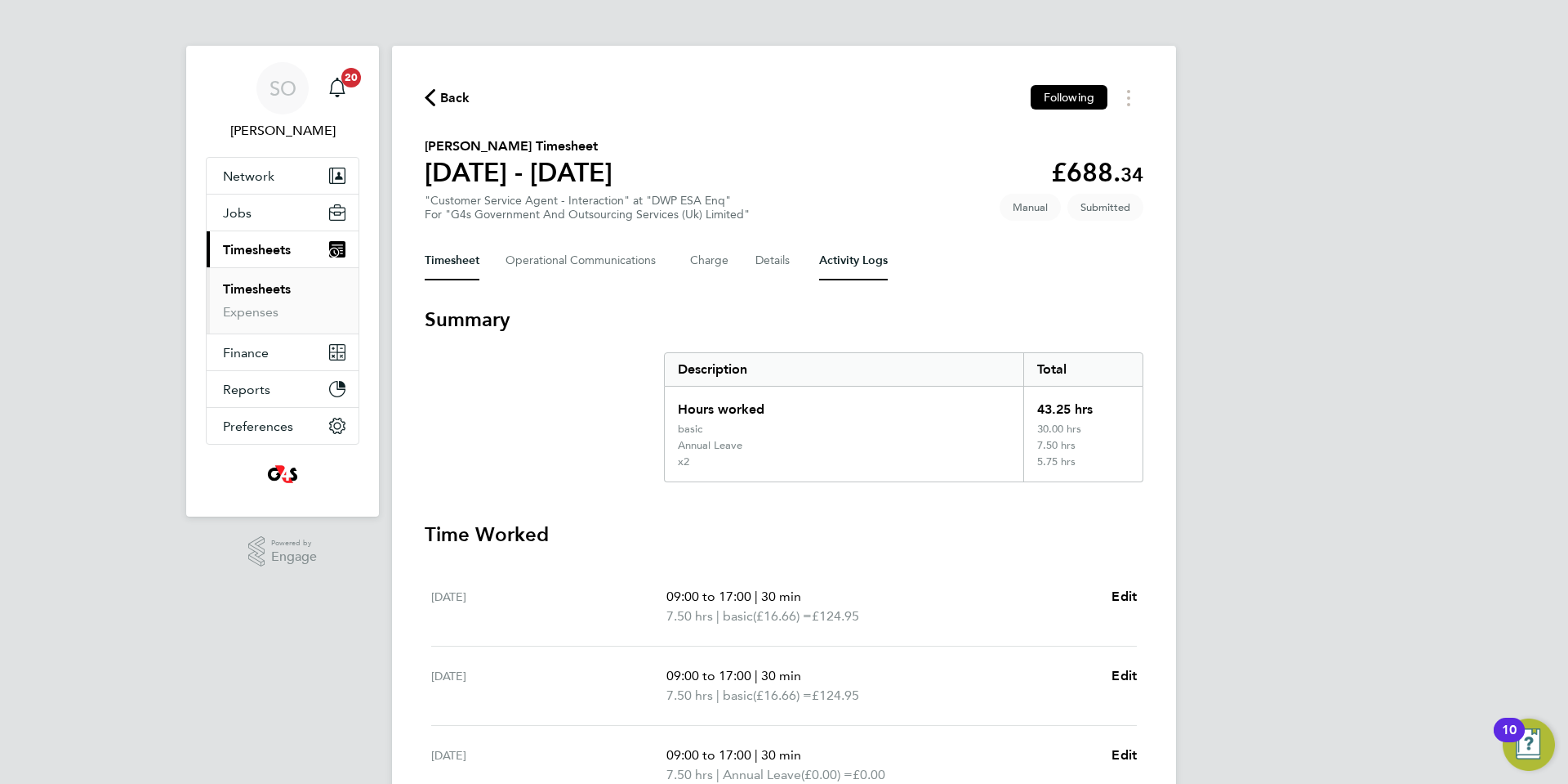
click at [858, 268] on Logs-tab "Activity Logs" at bounding box center [853, 260] width 68 height 39
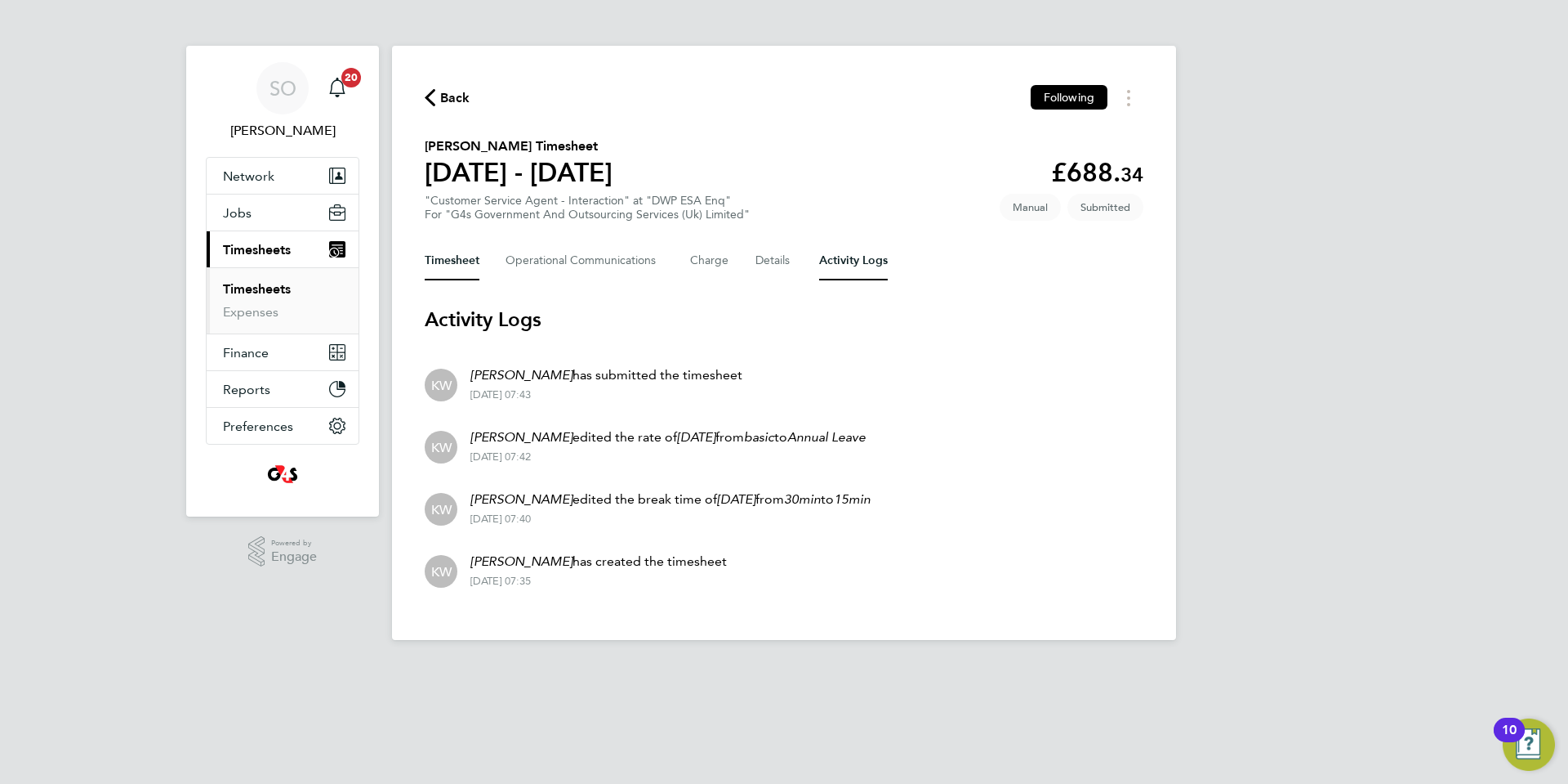
click at [443, 256] on button "Timesheet" at bounding box center [452, 260] width 55 height 39
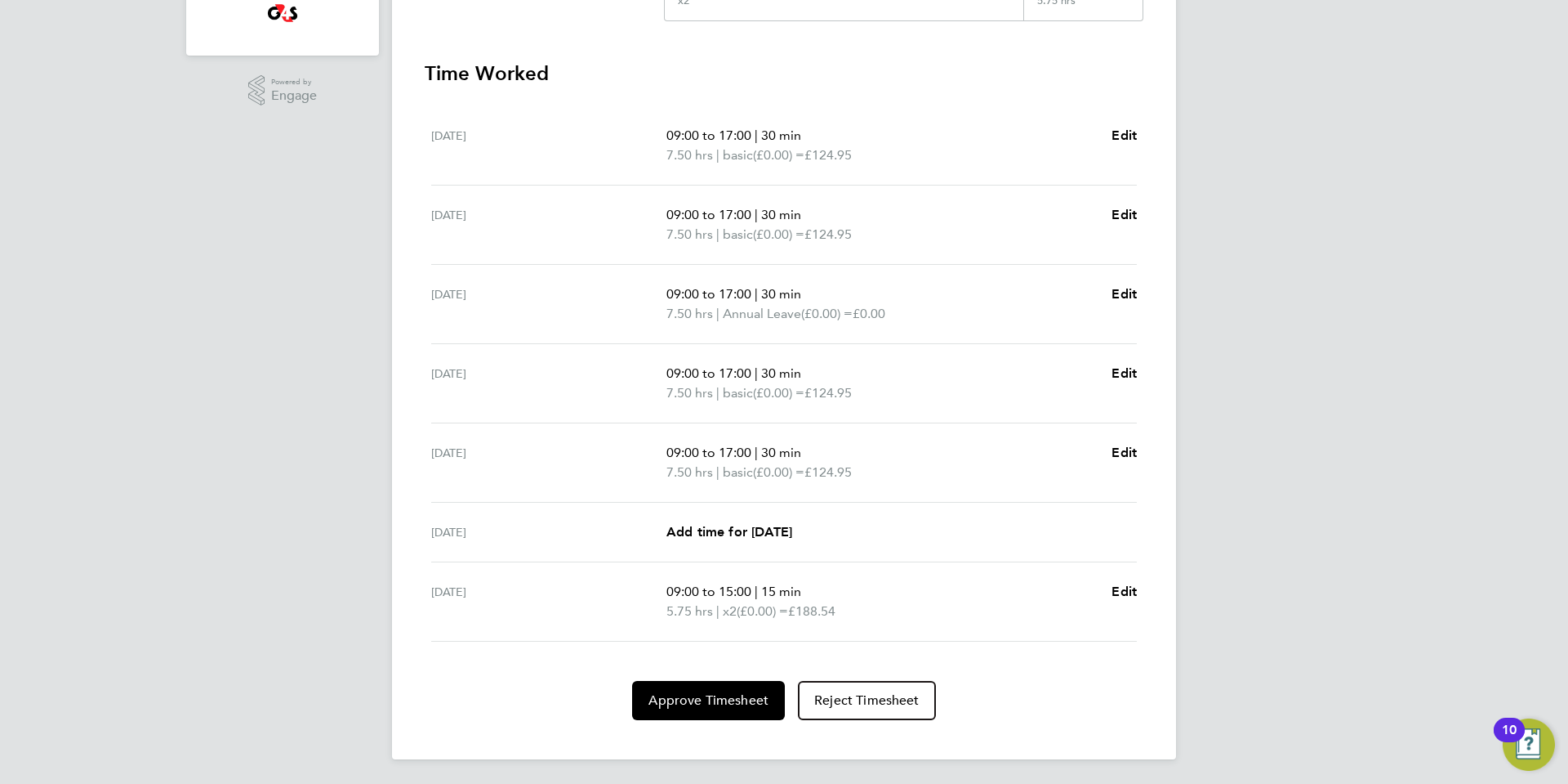
scroll to position [463, 0]
click at [706, 700] on span "Approve Timesheet" at bounding box center [708, 699] width 120 height 16
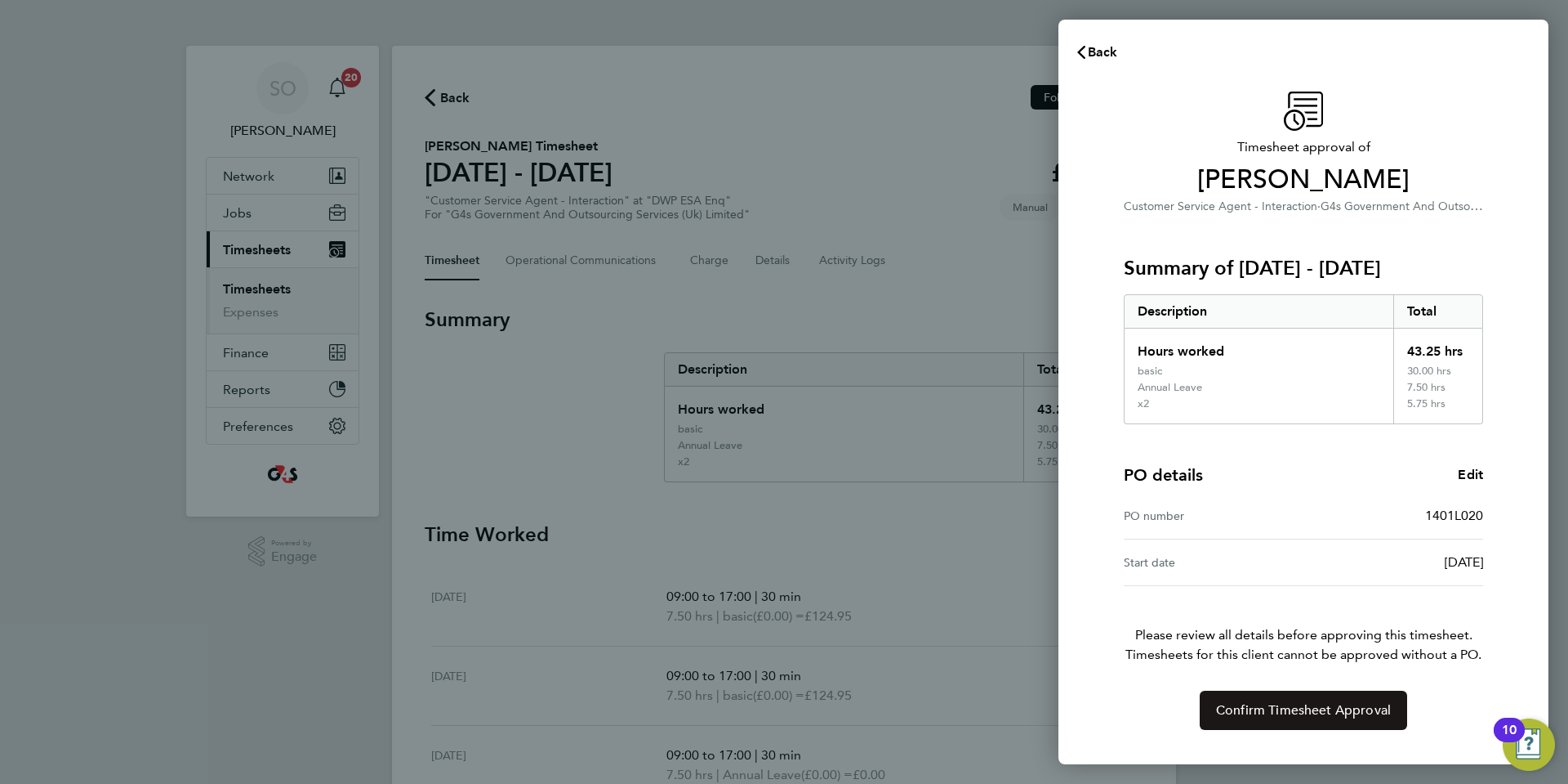
click at [1253, 709] on span "Confirm Timesheet Approval" at bounding box center [1303, 710] width 175 height 16
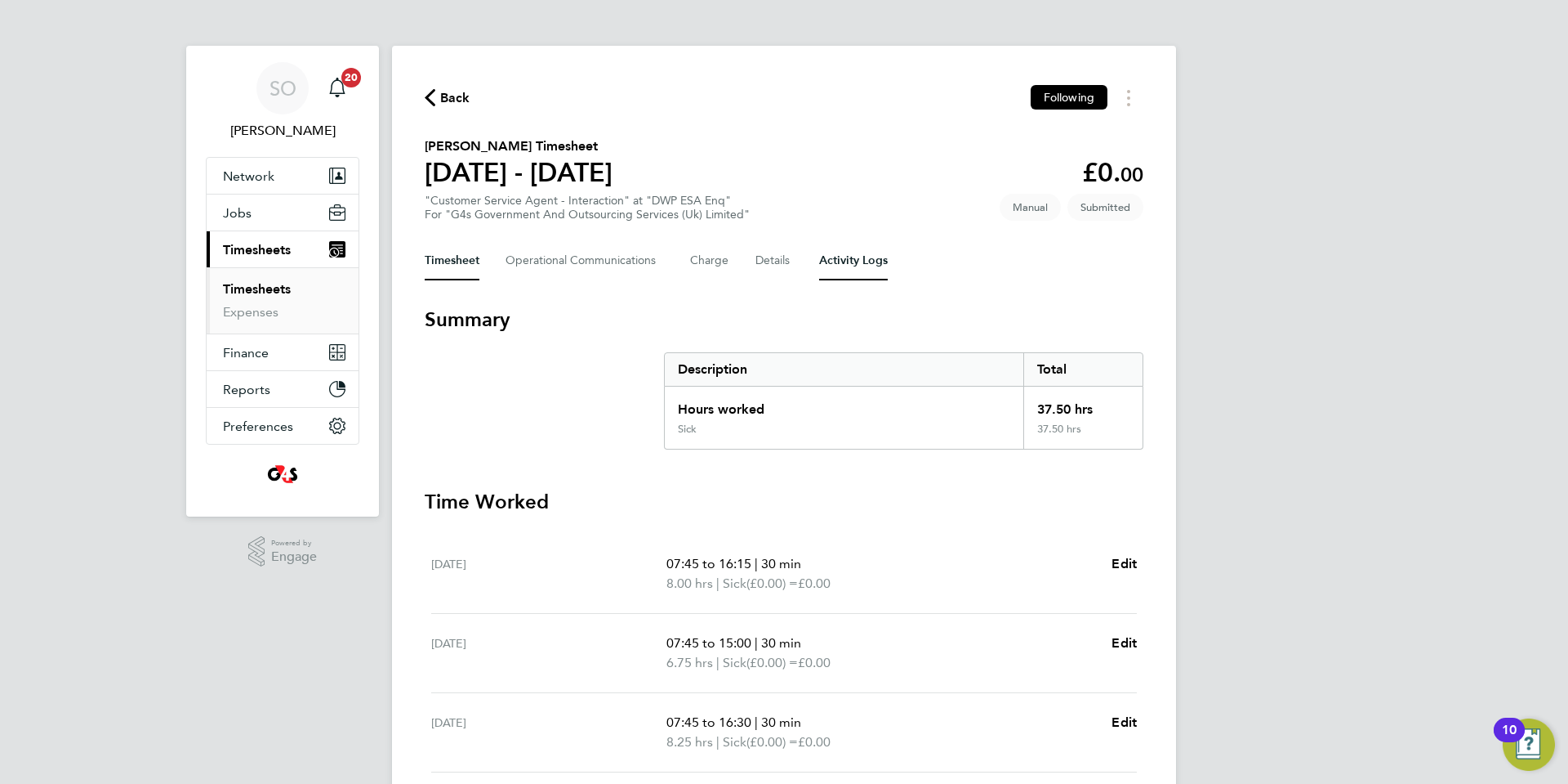
click at [843, 268] on Logs-tab "Activity Logs" at bounding box center [853, 260] width 68 height 39
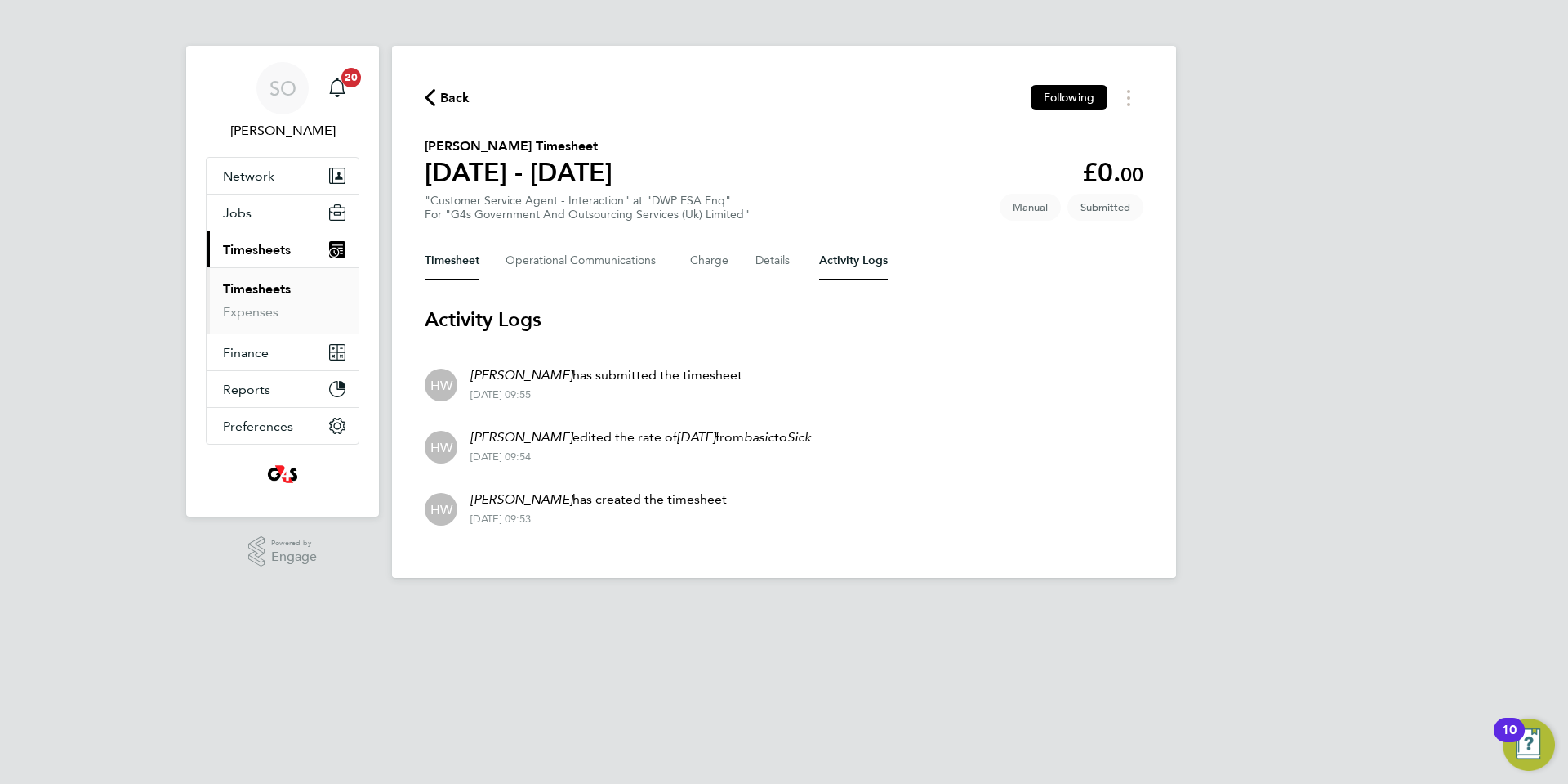
click at [456, 262] on button "Timesheet" at bounding box center [452, 260] width 55 height 39
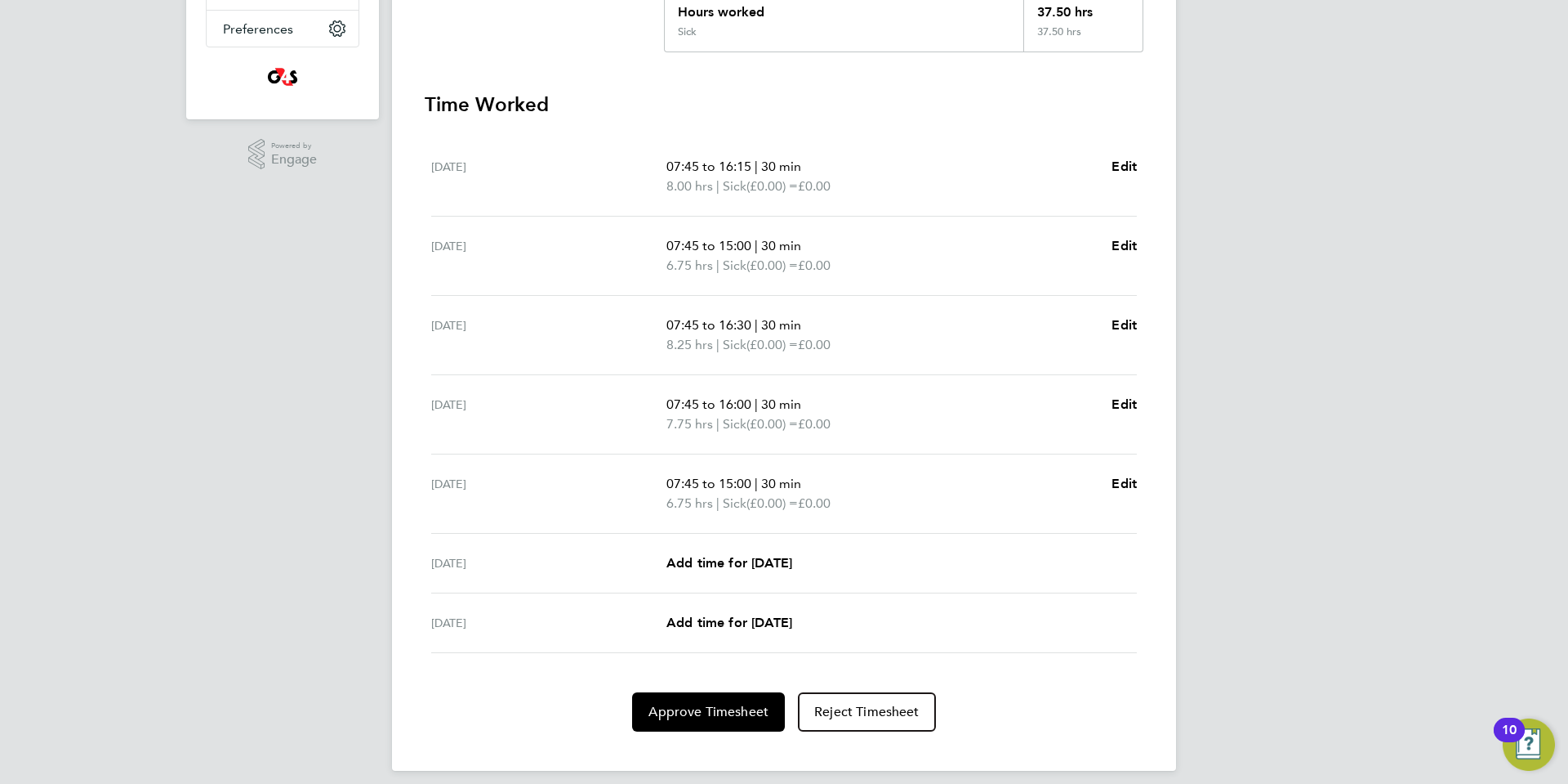
scroll to position [410, 0]
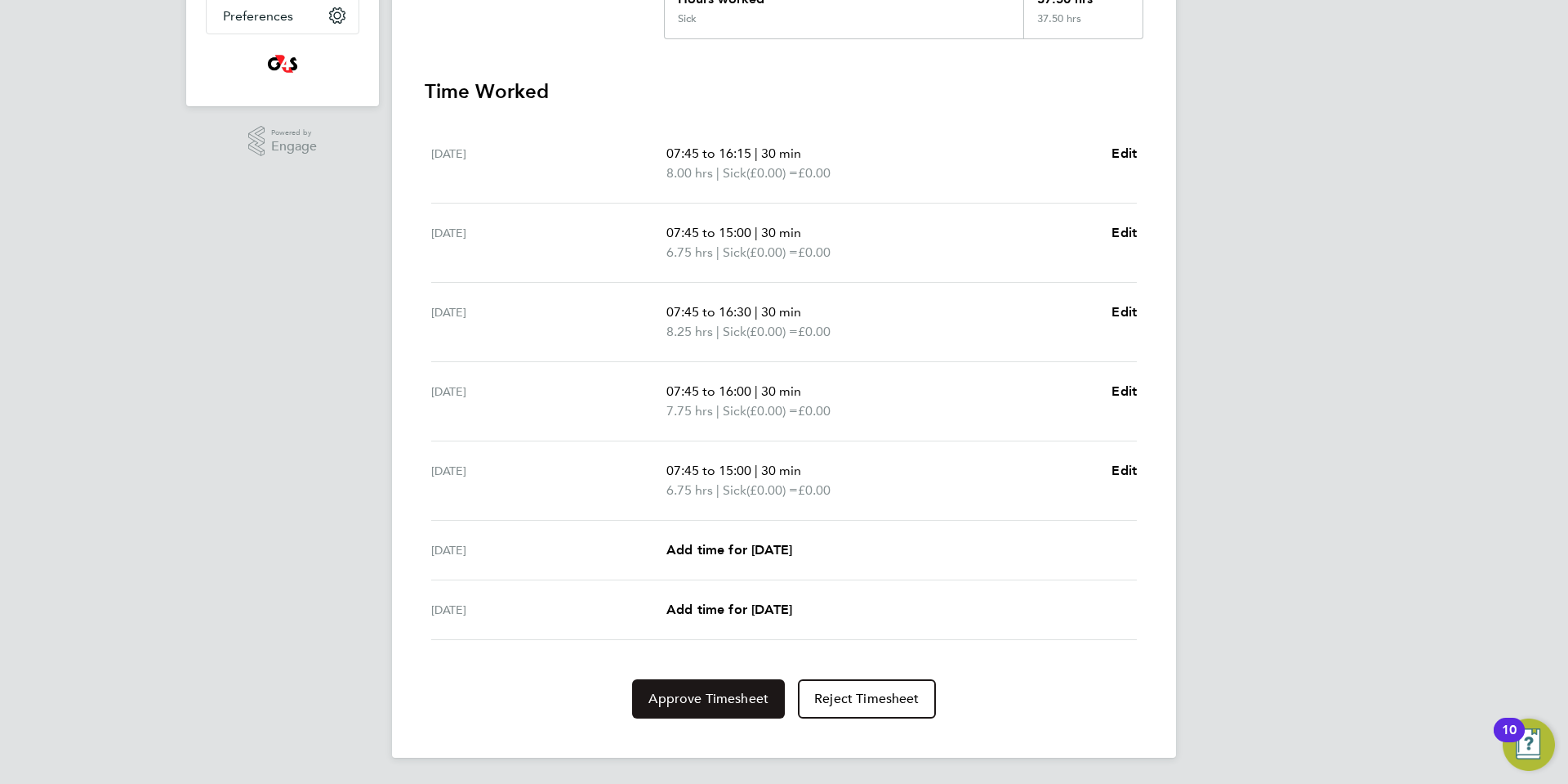
click at [715, 705] on span "Approve Timesheet" at bounding box center [708, 699] width 120 height 16
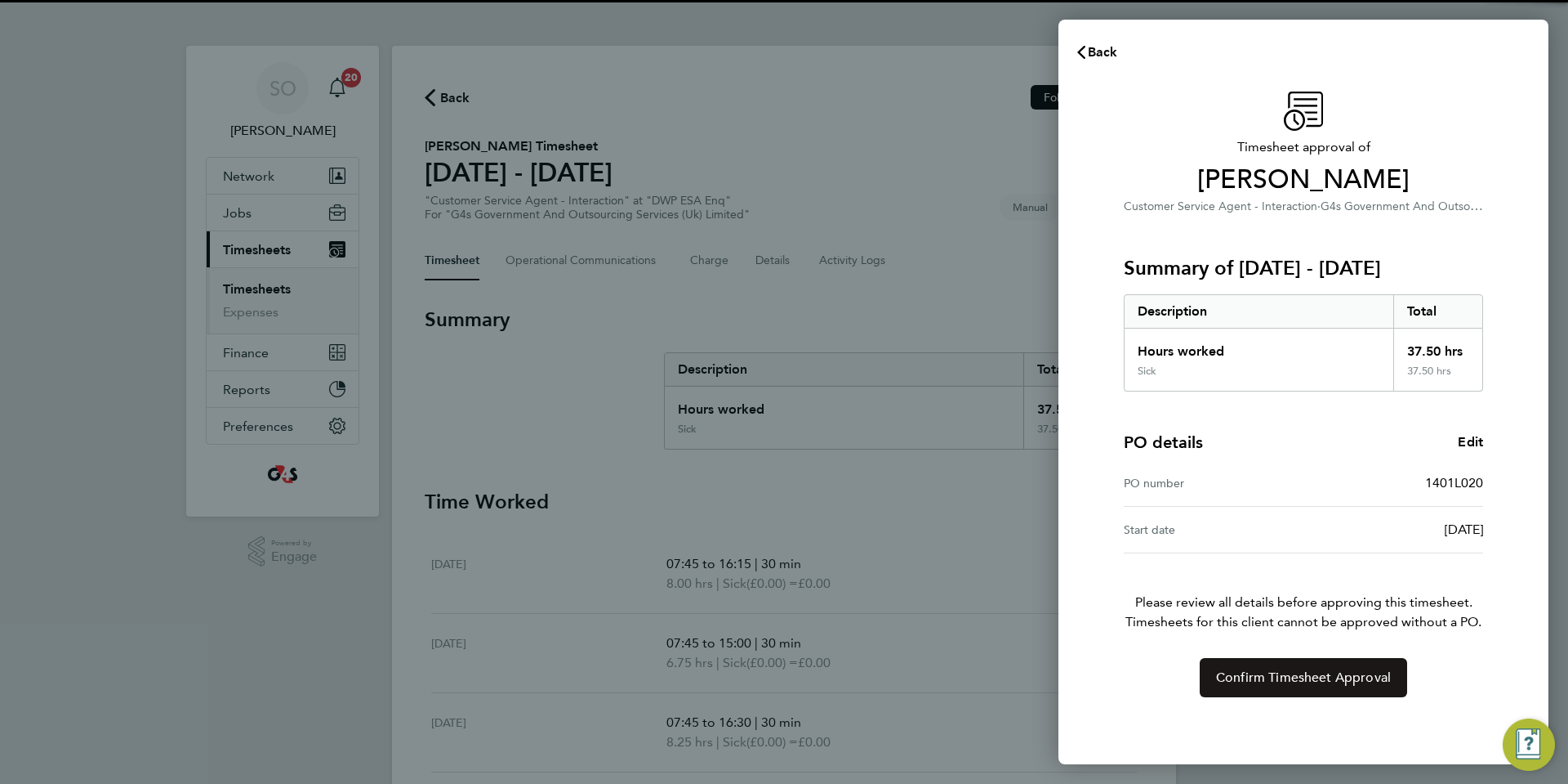
click at [1259, 678] on span "Confirm Timesheet Approval" at bounding box center [1303, 678] width 175 height 16
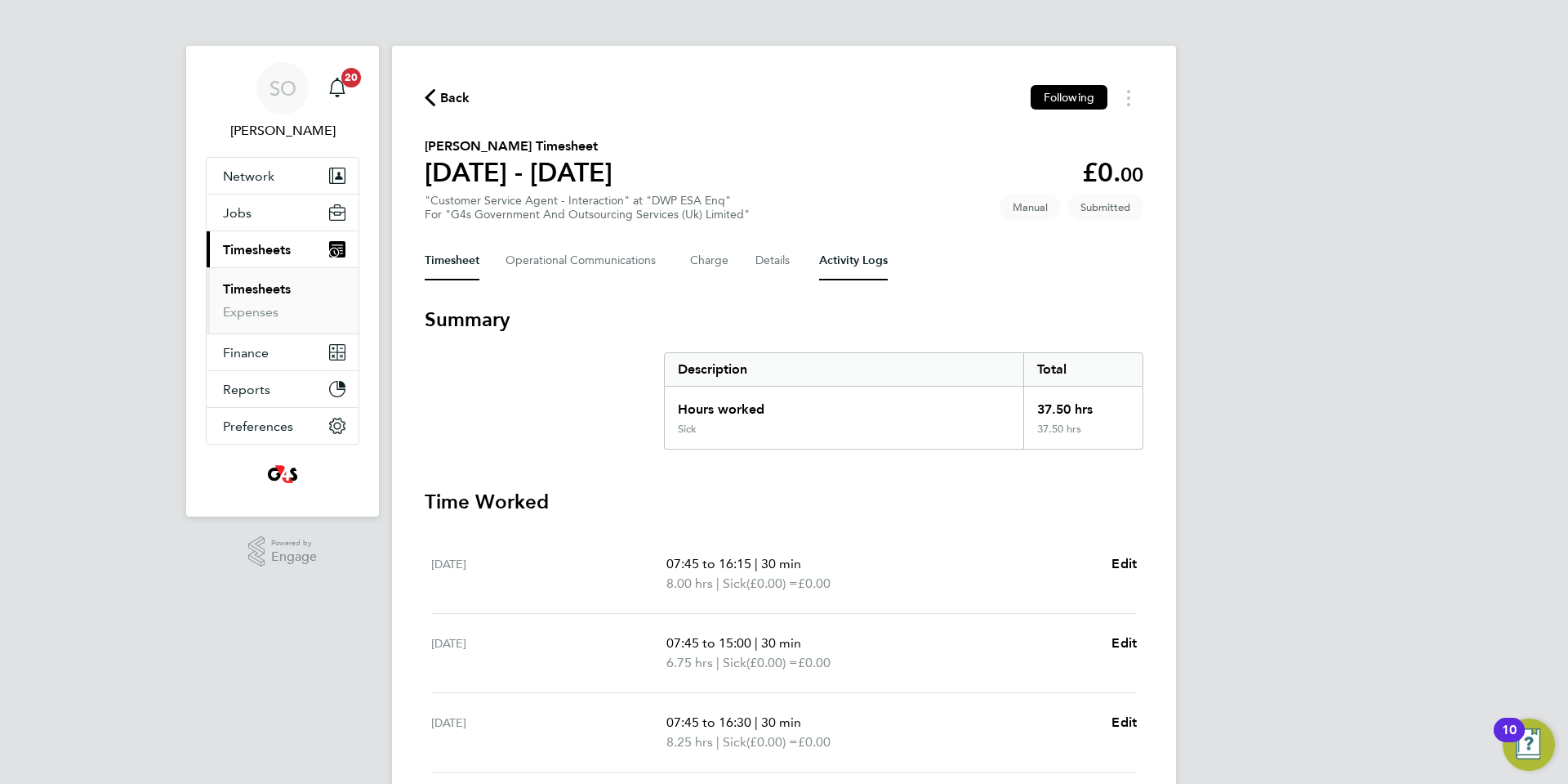
click at [854, 264] on Logs-tab "Activity Logs" at bounding box center [853, 260] width 68 height 39
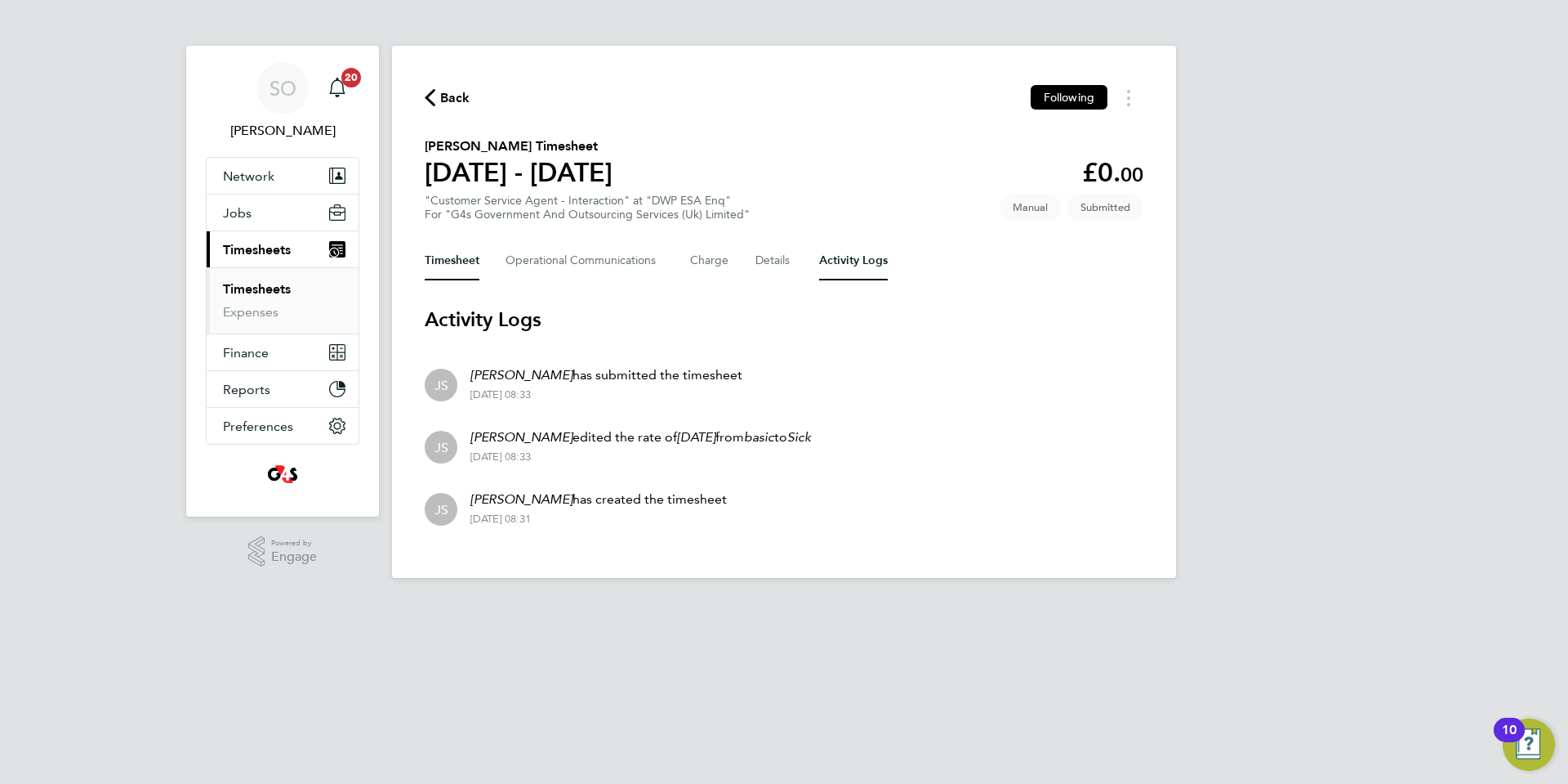
click at [444, 260] on button "Timesheet" at bounding box center [452, 260] width 55 height 39
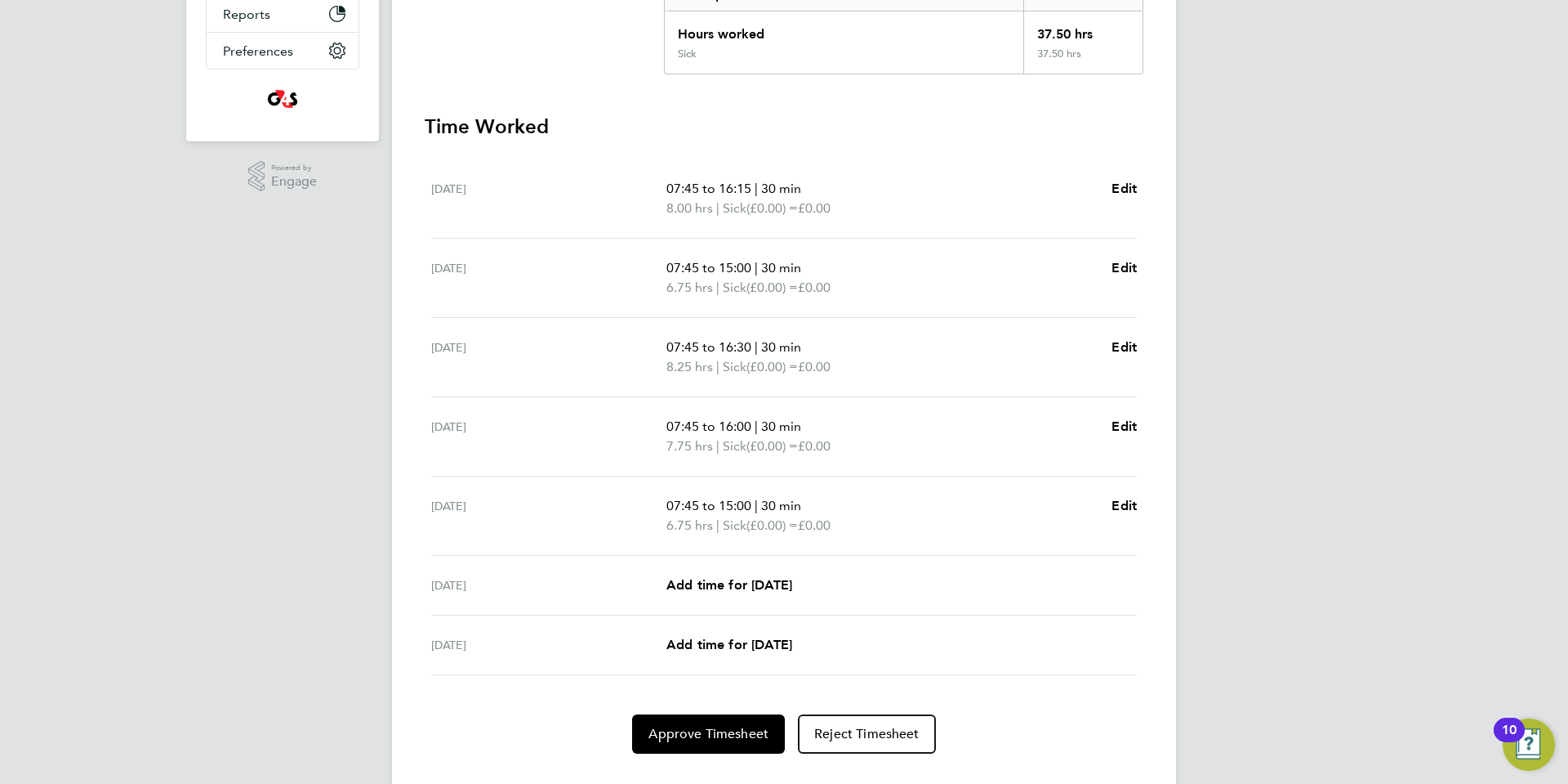
scroll to position [410, 0]
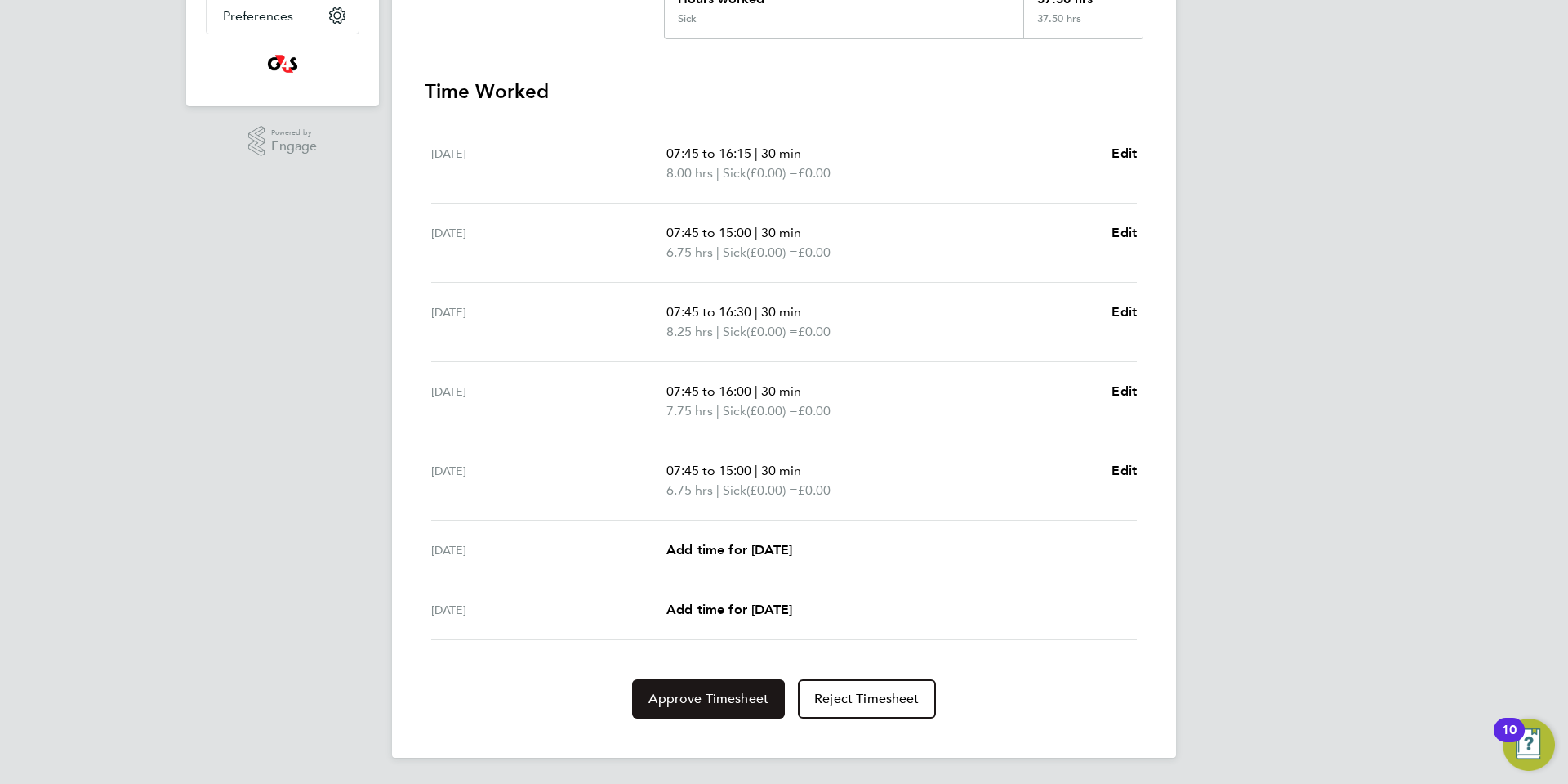
click at [703, 698] on span "Approve Timesheet" at bounding box center [708, 699] width 120 height 16
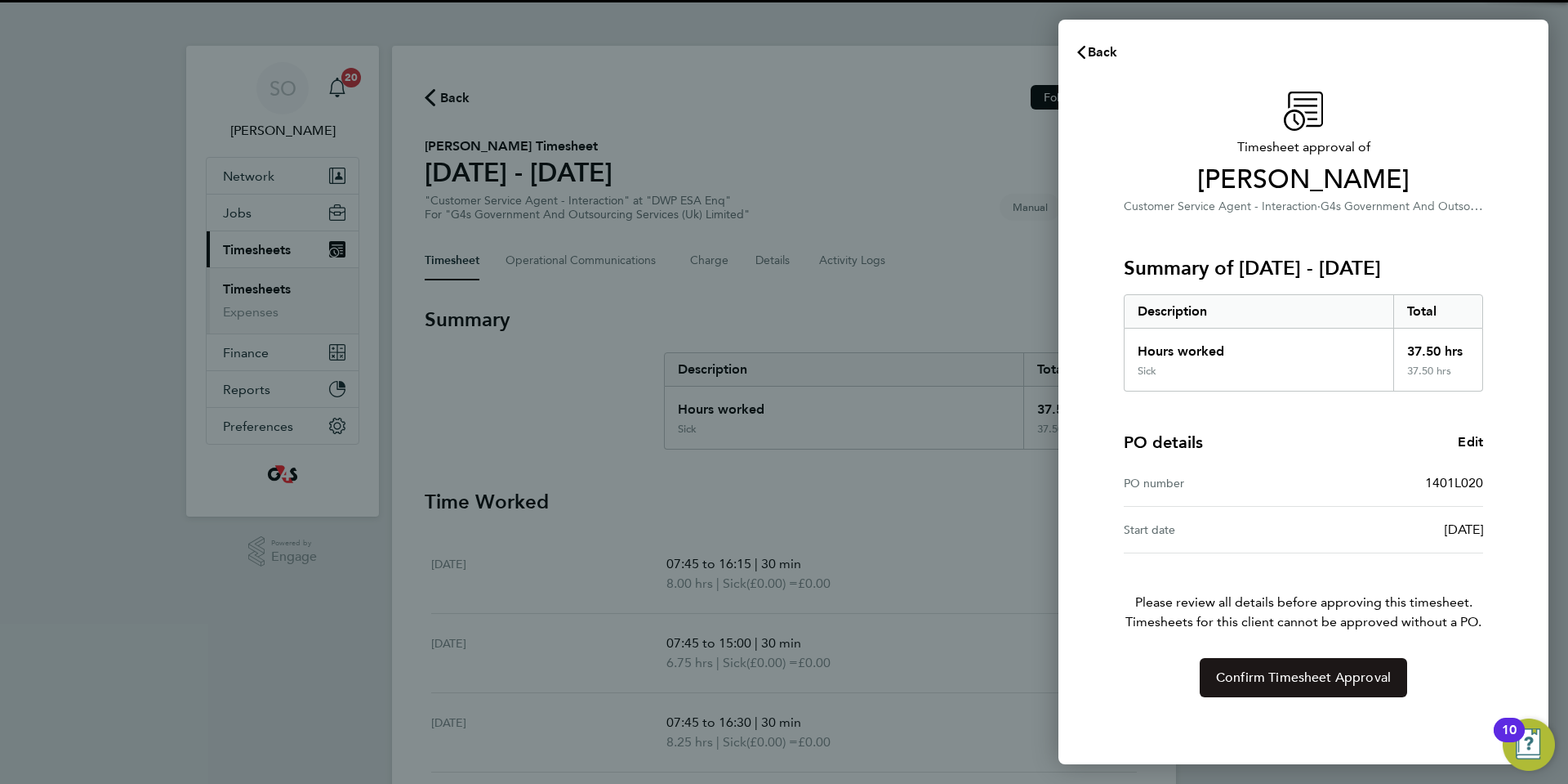
click at [1243, 678] on span "Confirm Timesheet Approval" at bounding box center [1303, 678] width 175 height 16
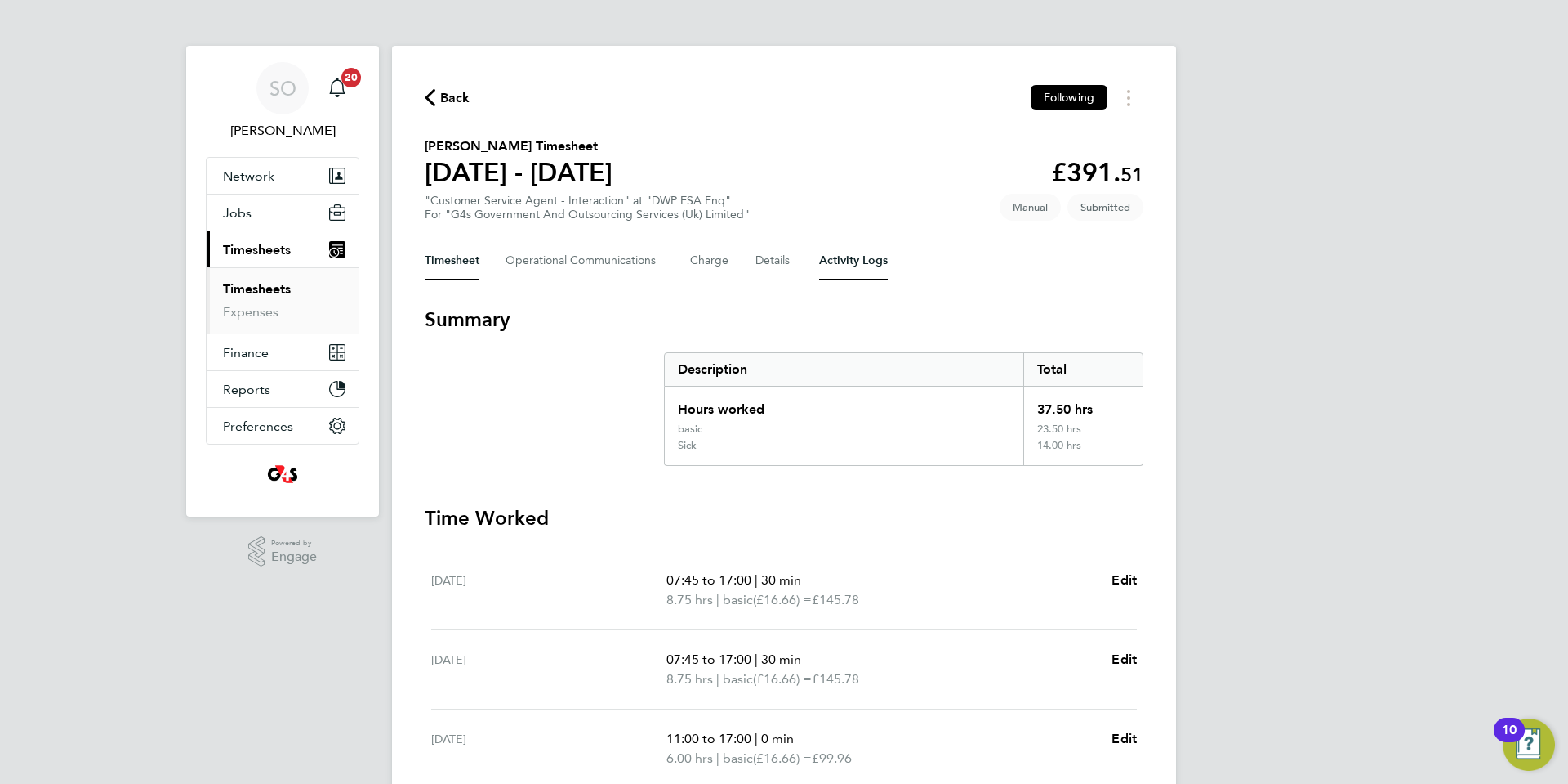
click at [869, 266] on Logs-tab "Activity Logs" at bounding box center [853, 260] width 68 height 39
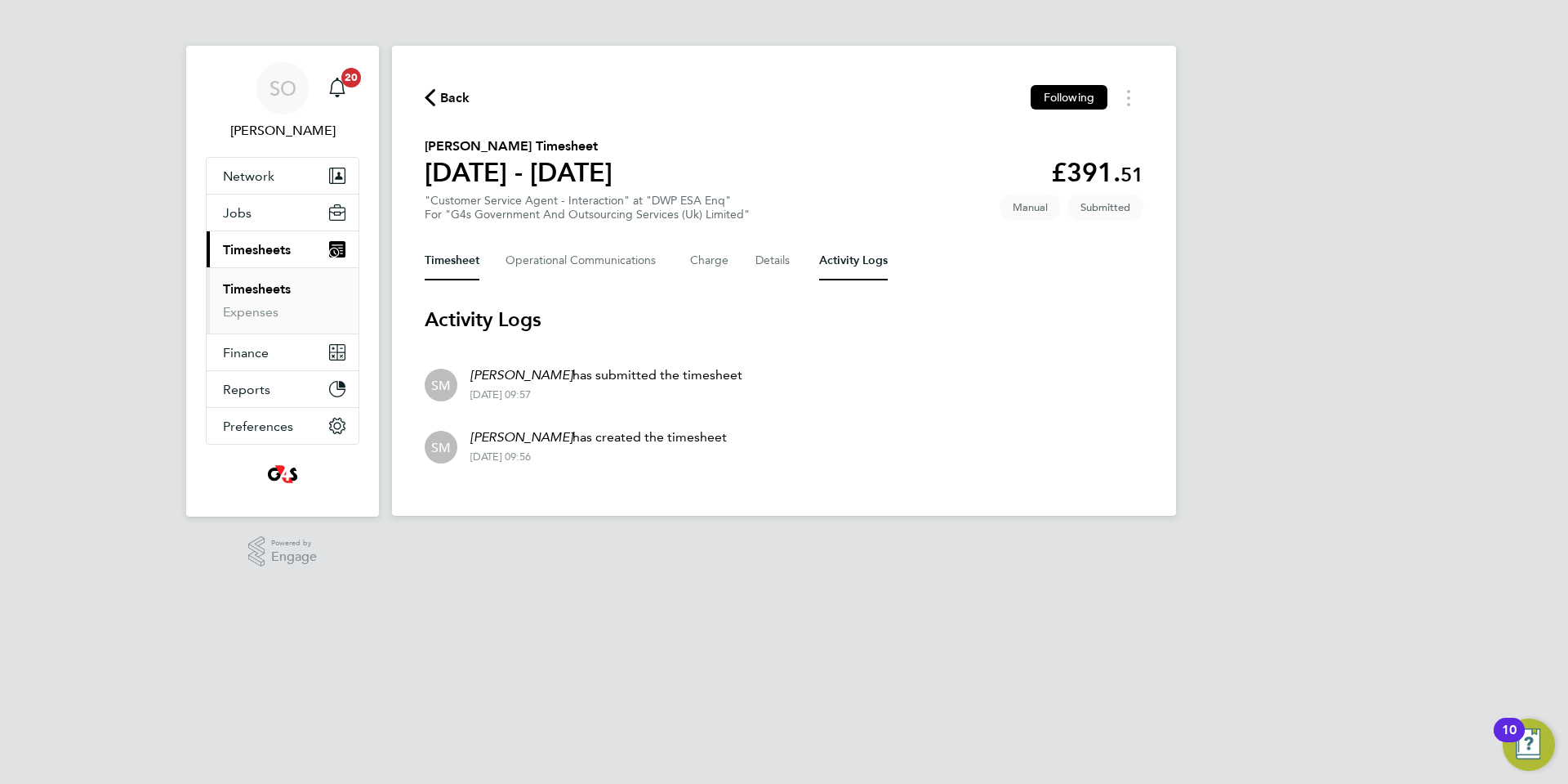
click at [444, 266] on button "Timesheet" at bounding box center [452, 260] width 55 height 39
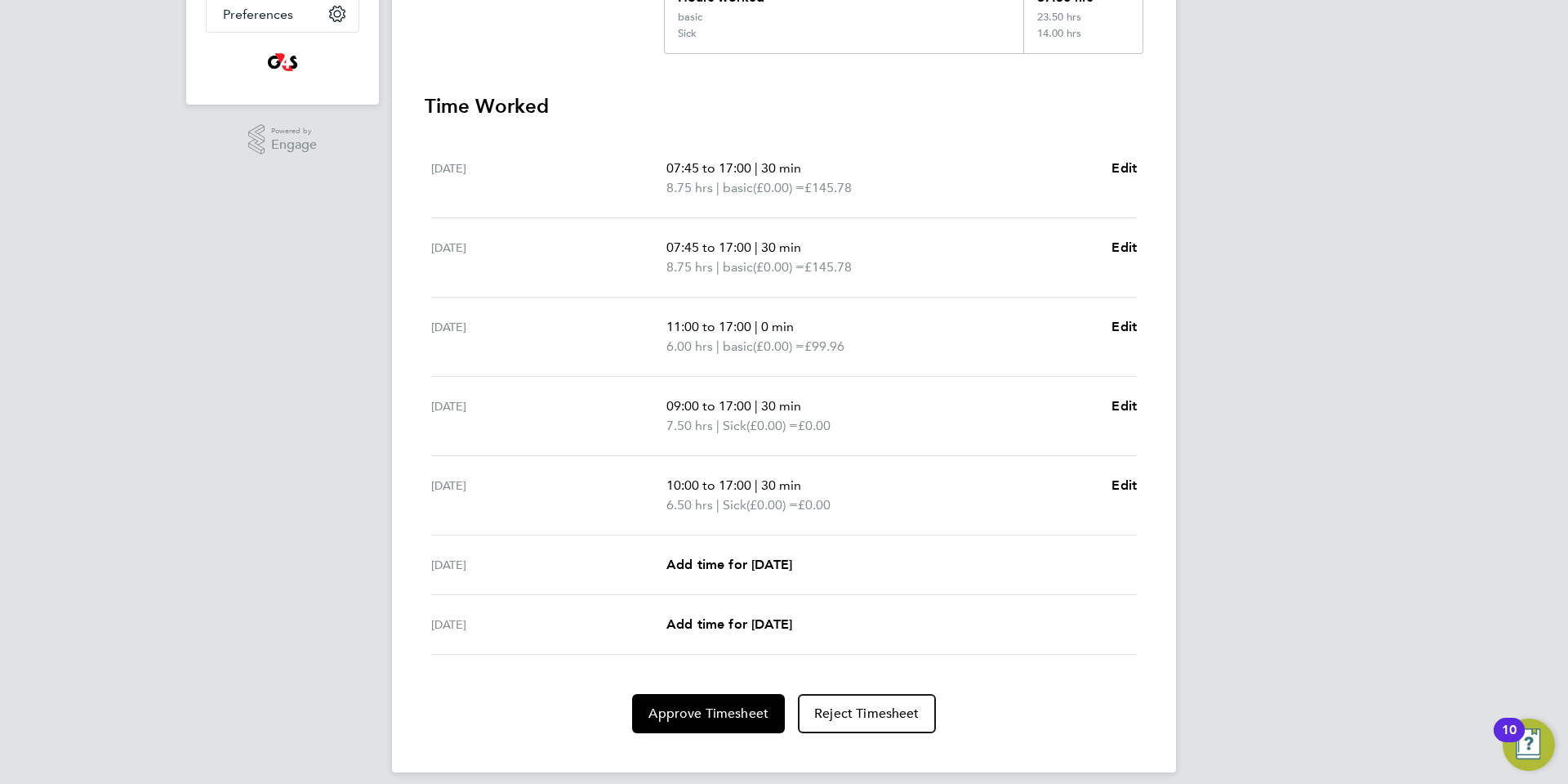
scroll to position [427, 0]
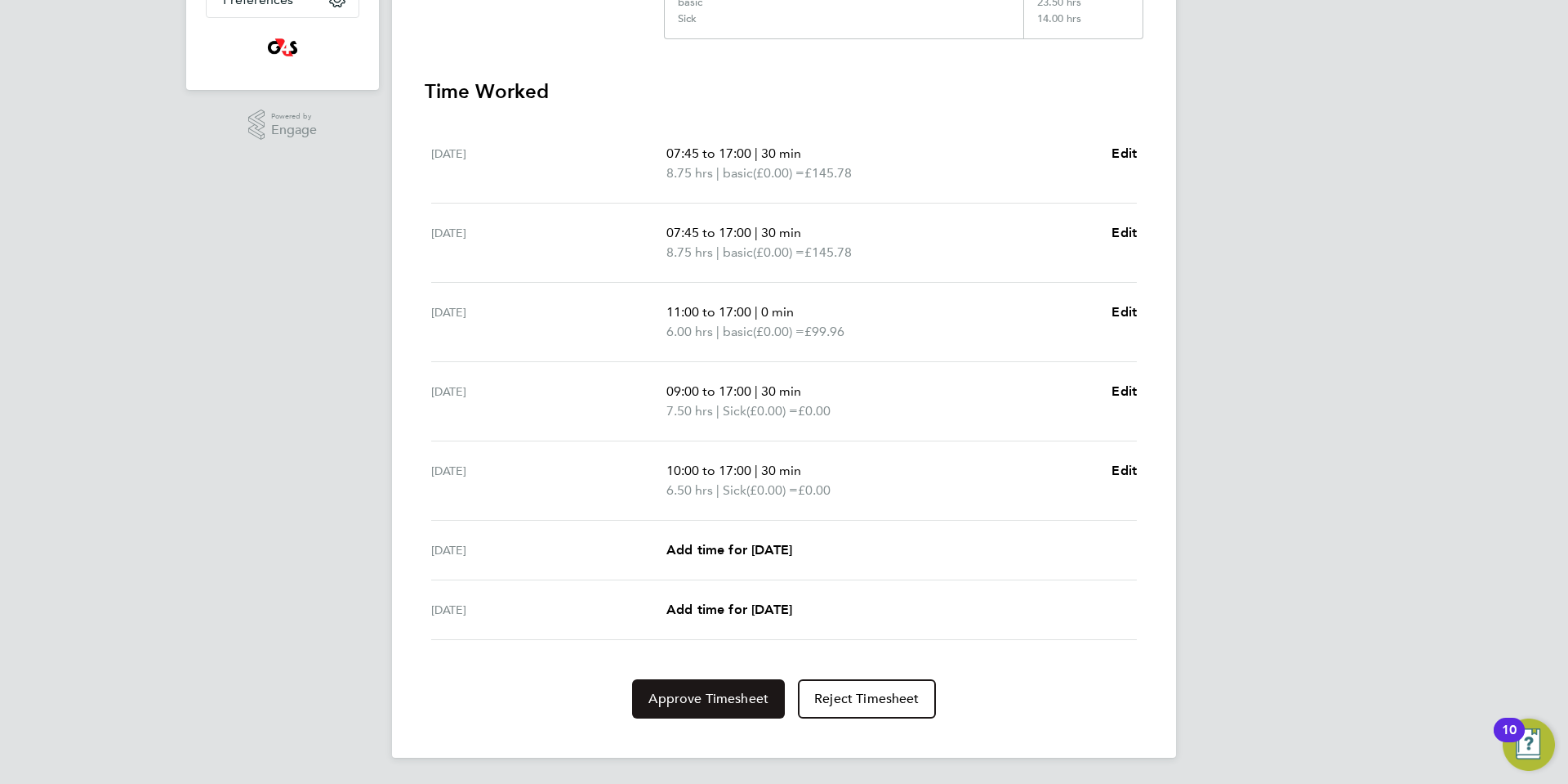
click at [694, 704] on span "Approve Timesheet" at bounding box center [708, 699] width 120 height 16
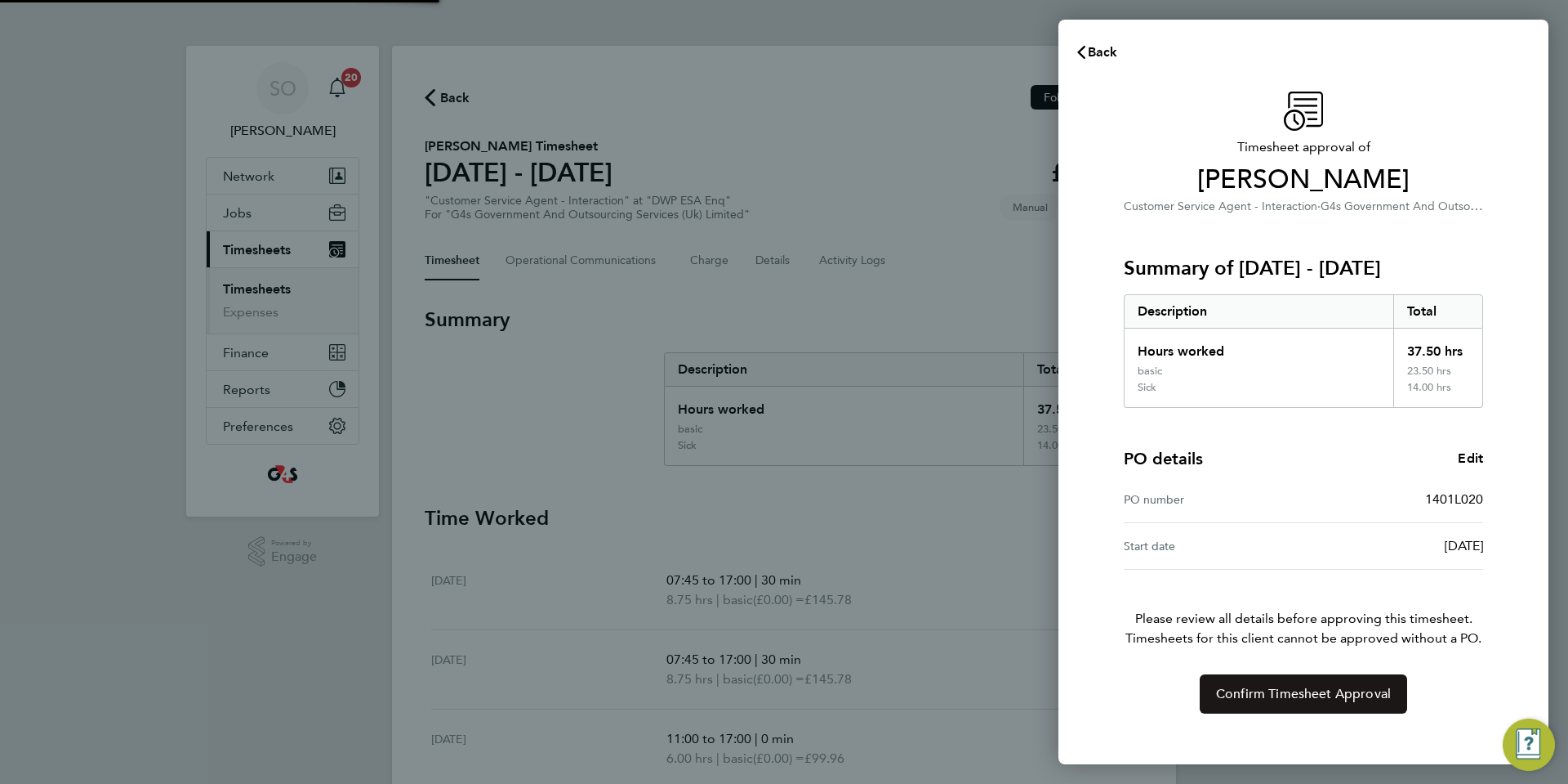
click at [1248, 697] on span "Confirm Timesheet Approval" at bounding box center [1303, 694] width 175 height 16
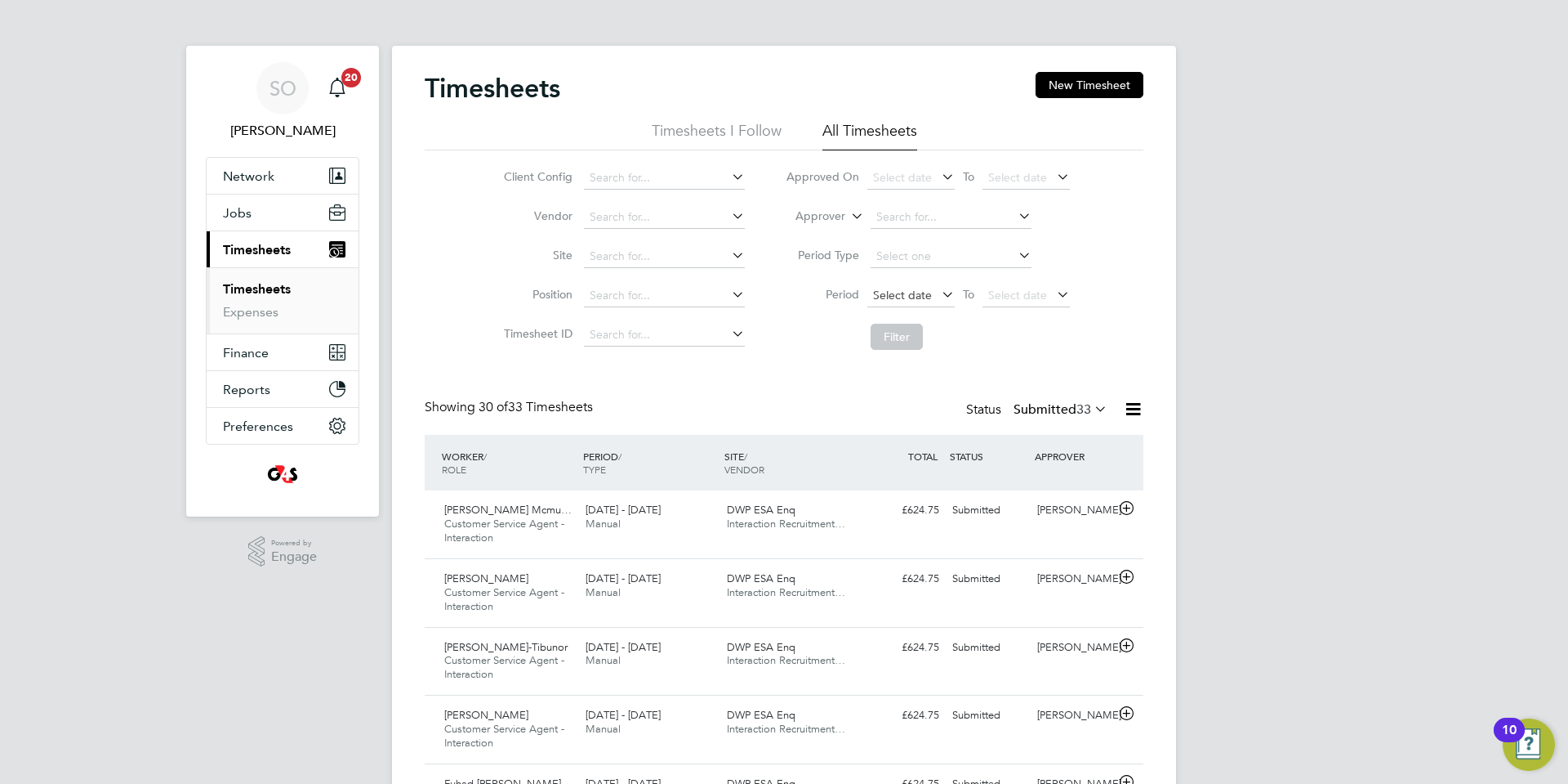
click at [916, 292] on span "Select date" at bounding box center [903, 295] width 59 height 15
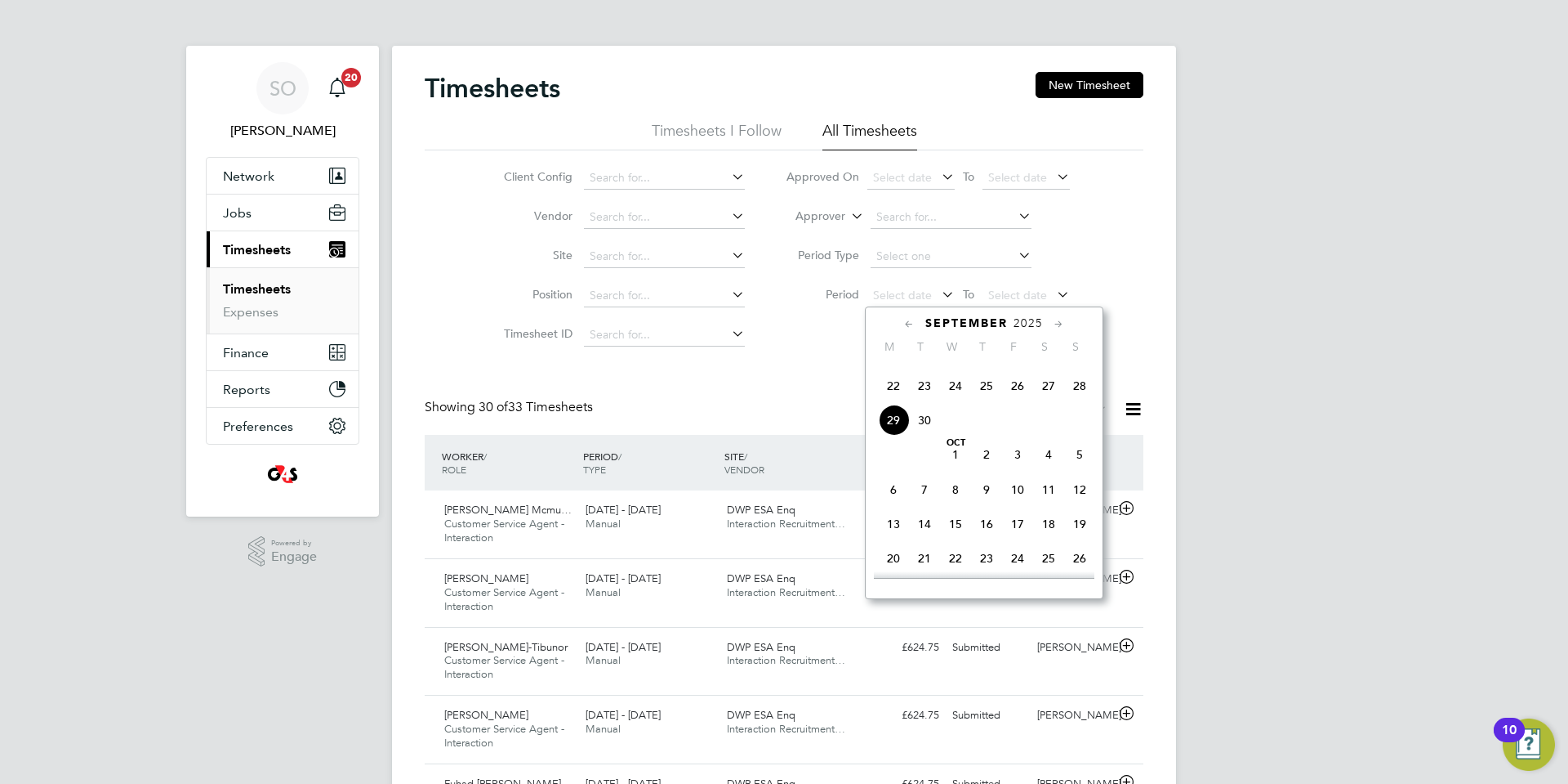
click at [892, 401] on span "22" at bounding box center [894, 386] width 31 height 31
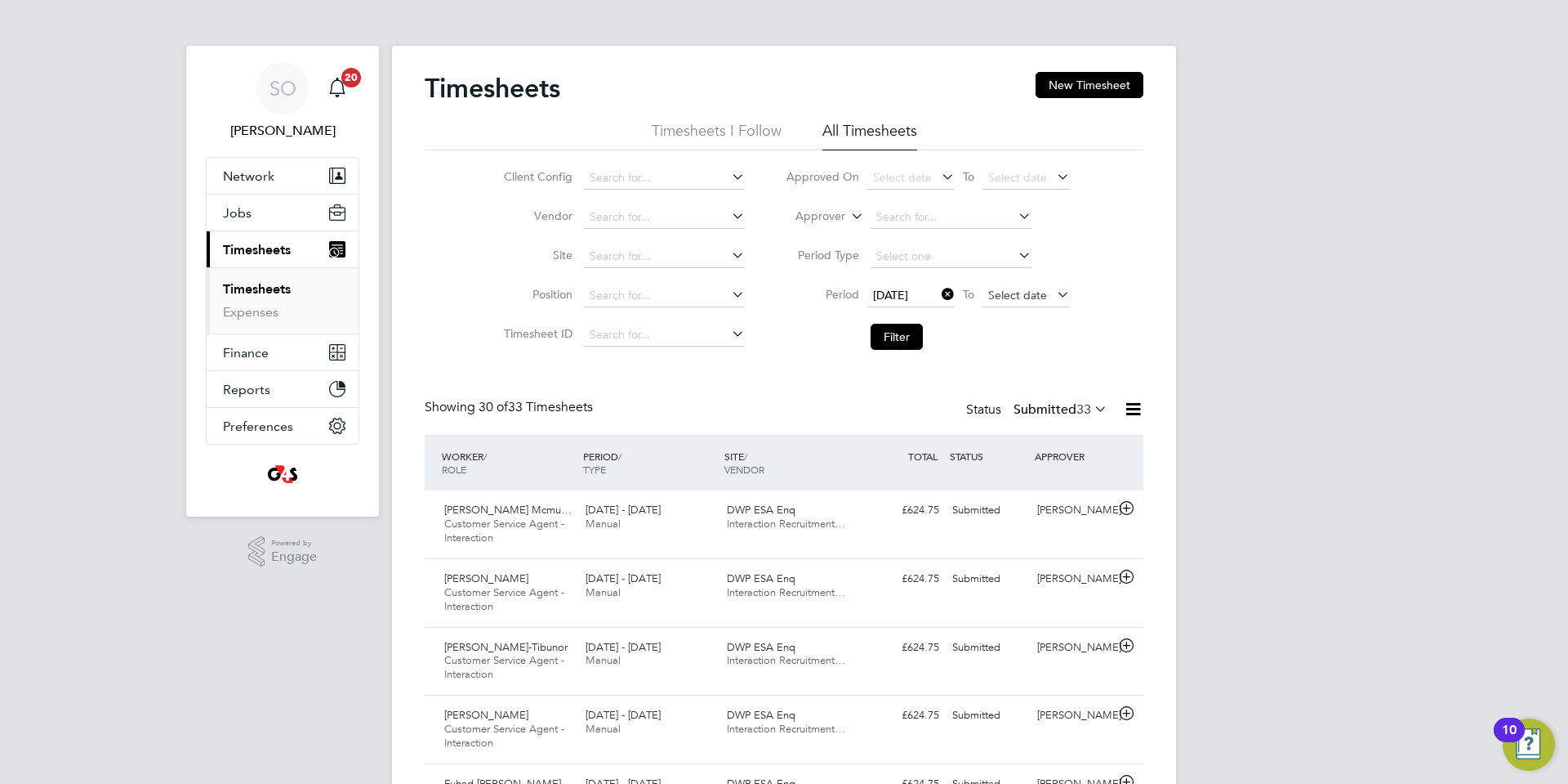
click at [1015, 294] on span "Select date" at bounding box center [1017, 295] width 59 height 15
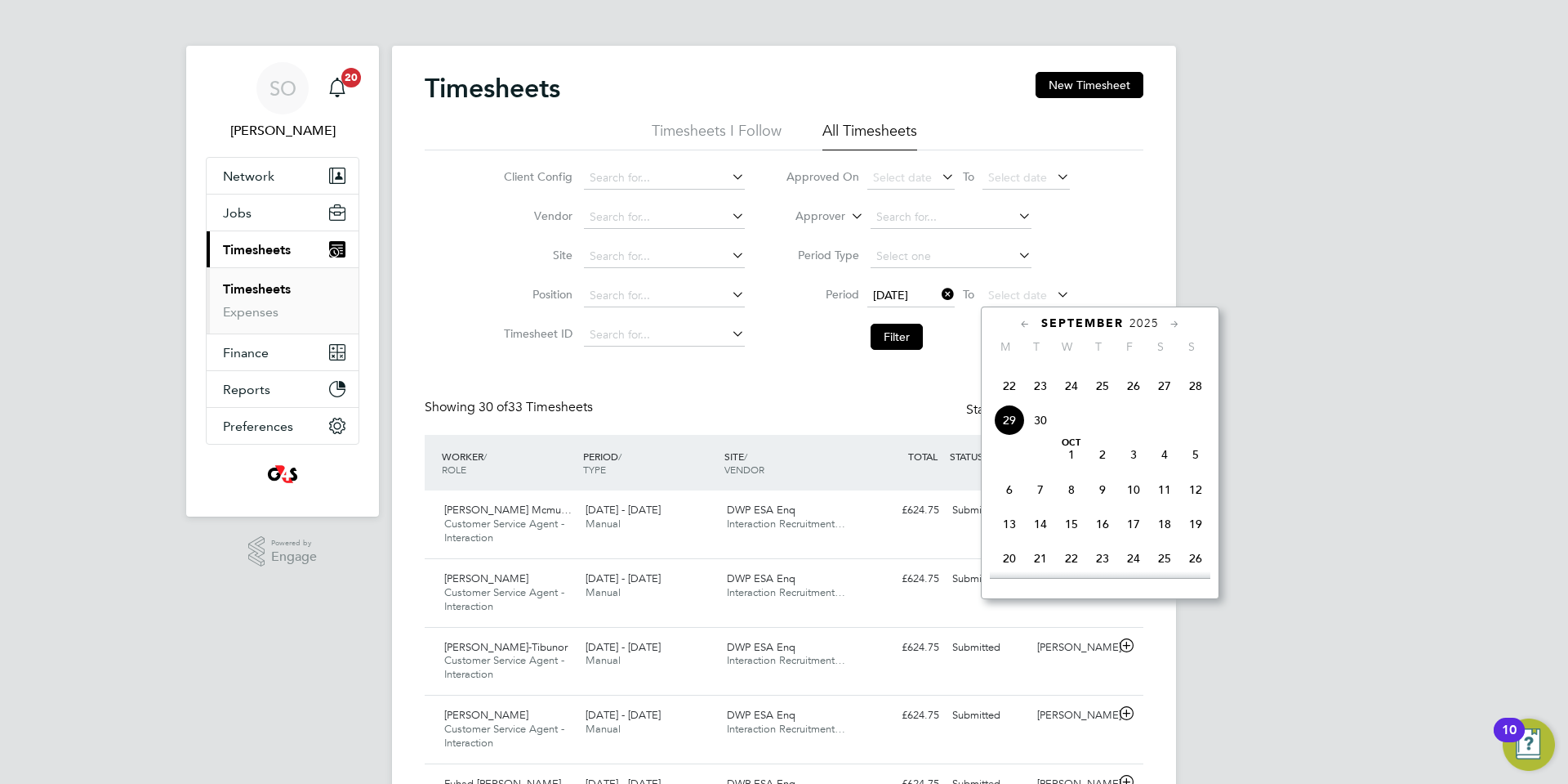
drag, startPoint x: 1197, startPoint y: 415, endPoint x: 1018, endPoint y: 394, distance: 180.2
click at [1197, 401] on span "28" at bounding box center [1195, 386] width 31 height 31
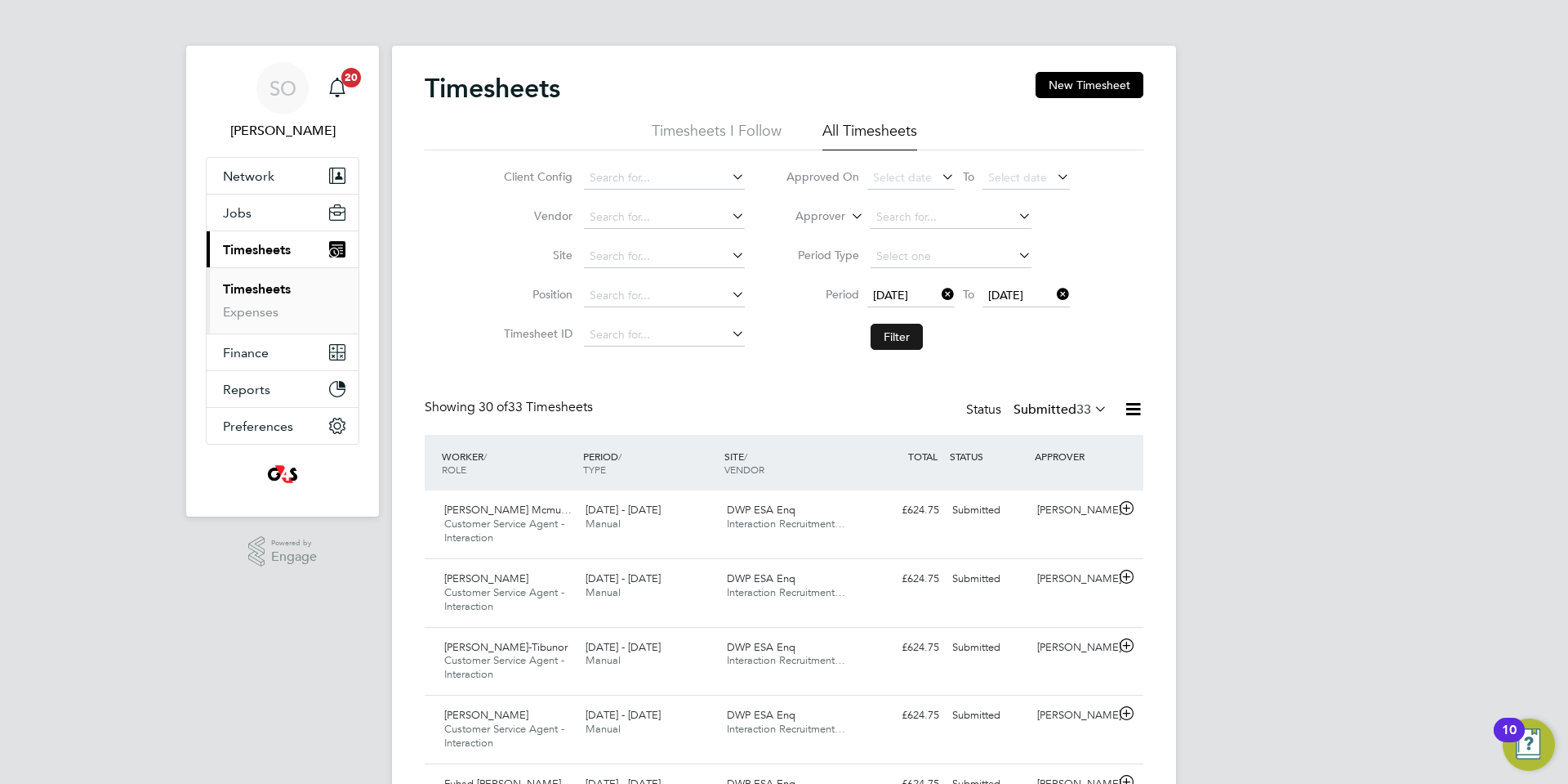
click at [904, 344] on button "Filter" at bounding box center [897, 337] width 53 height 26
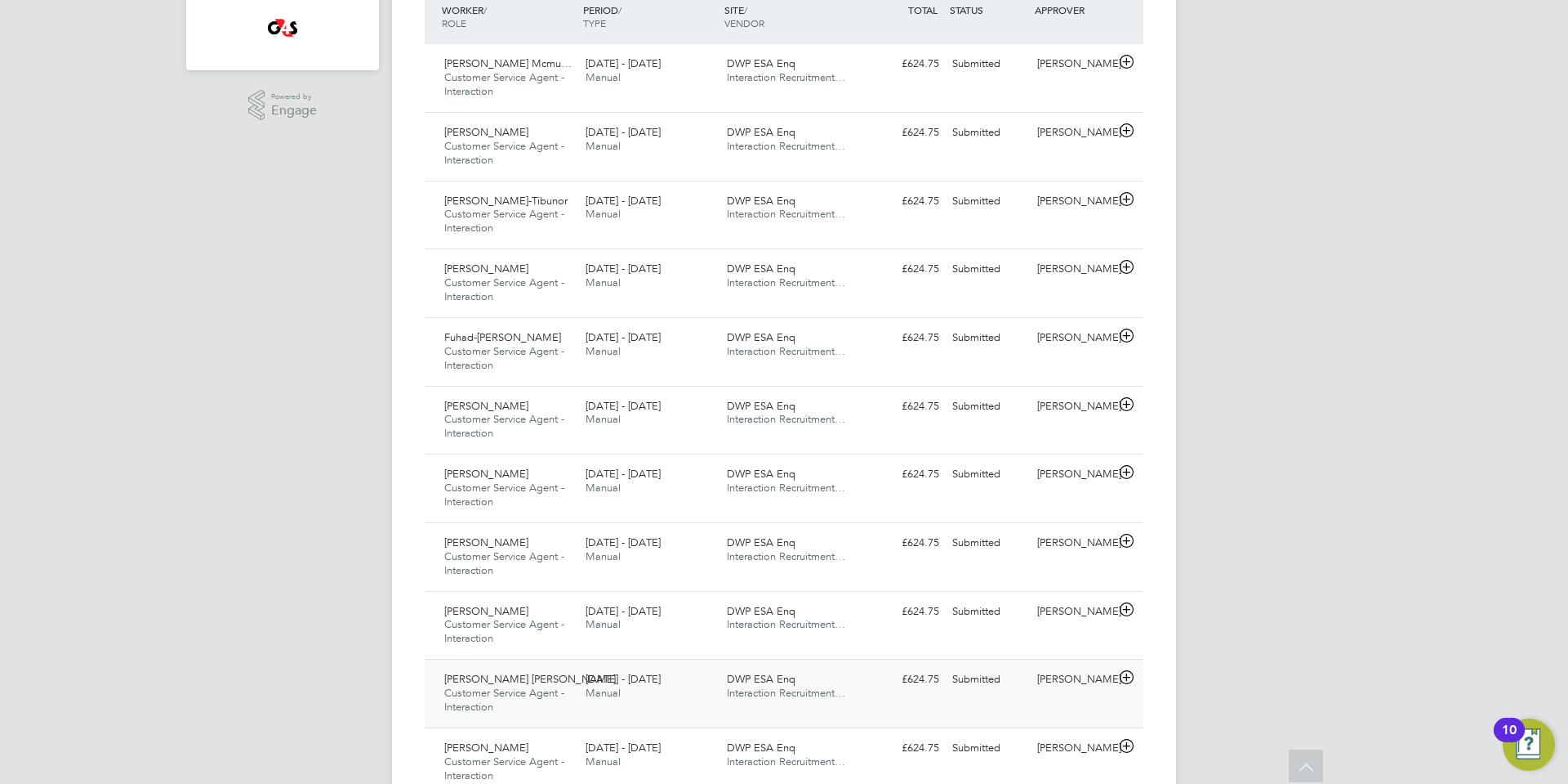
click at [1130, 678] on icon at bounding box center [1126, 678] width 20 height 13
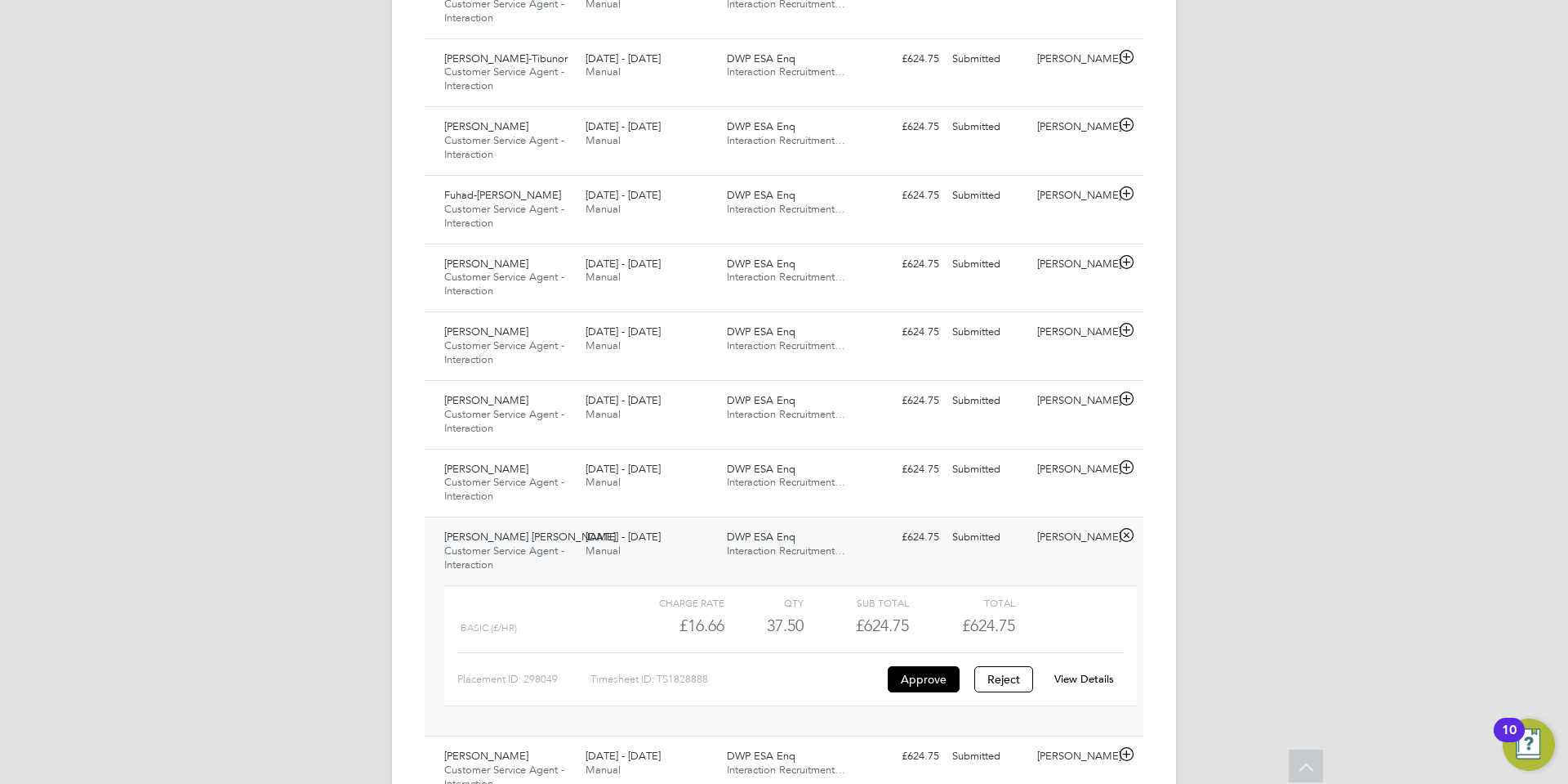
click at [1096, 678] on link "View Details" at bounding box center [1084, 678] width 60 height 14
click at [1126, 467] on icon at bounding box center [1126, 467] width 20 height 13
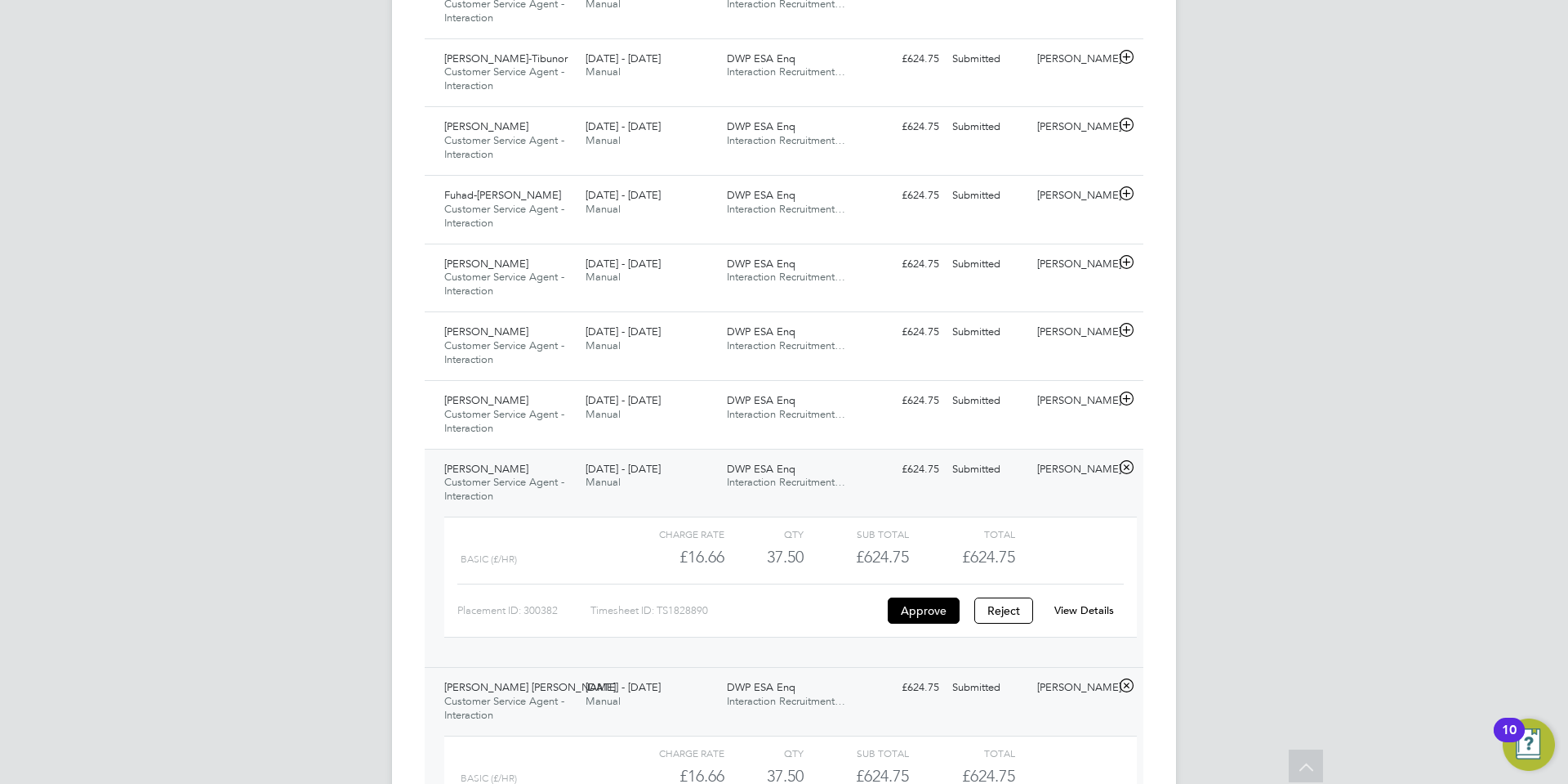
click at [1078, 610] on link "View Details" at bounding box center [1084, 609] width 60 height 14
click at [1128, 398] on icon at bounding box center [1126, 398] width 20 height 13
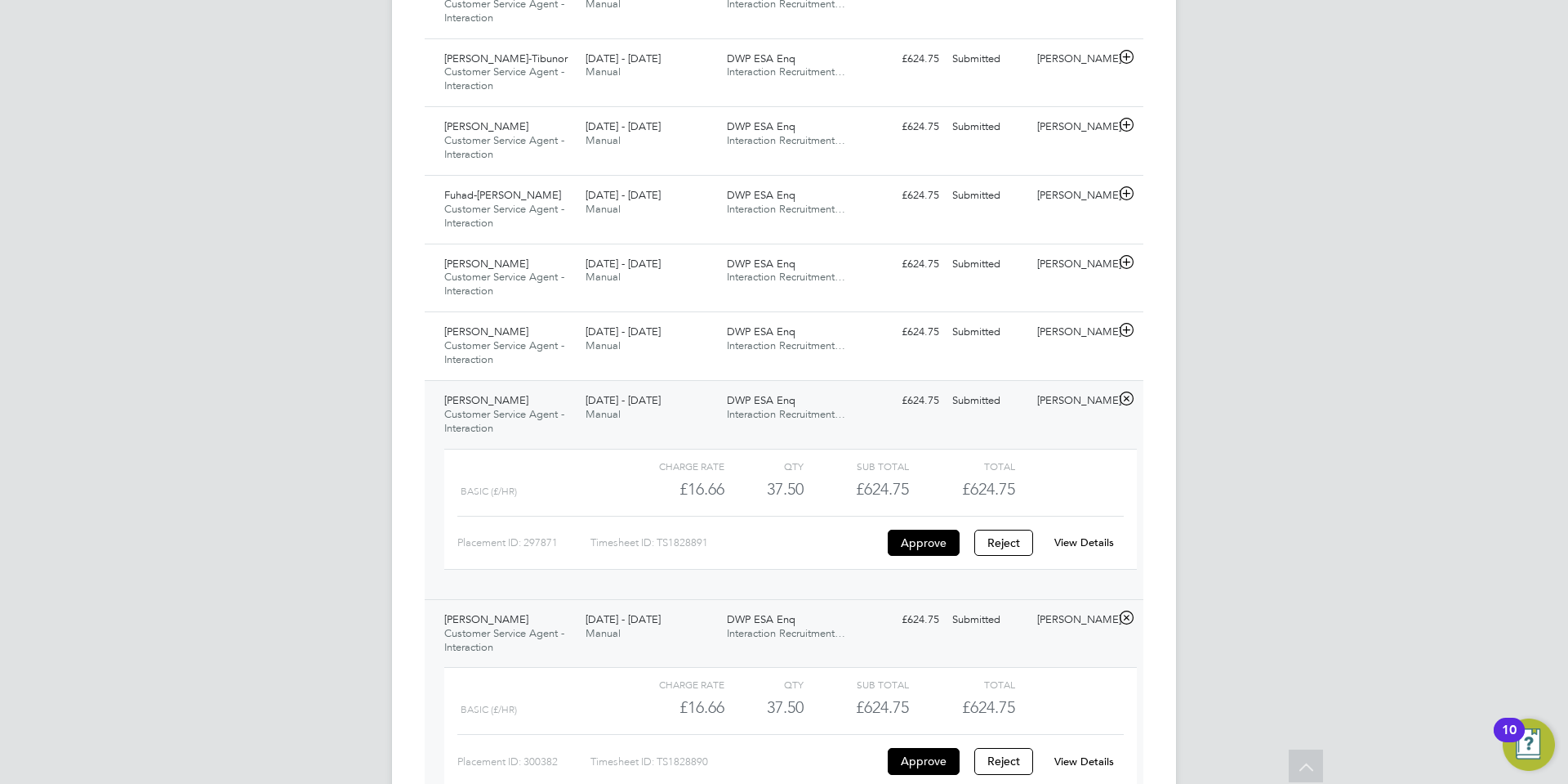
click at [1092, 540] on link "View Details" at bounding box center [1084, 542] width 60 height 14
click at [1127, 327] on icon at bounding box center [1126, 330] width 20 height 13
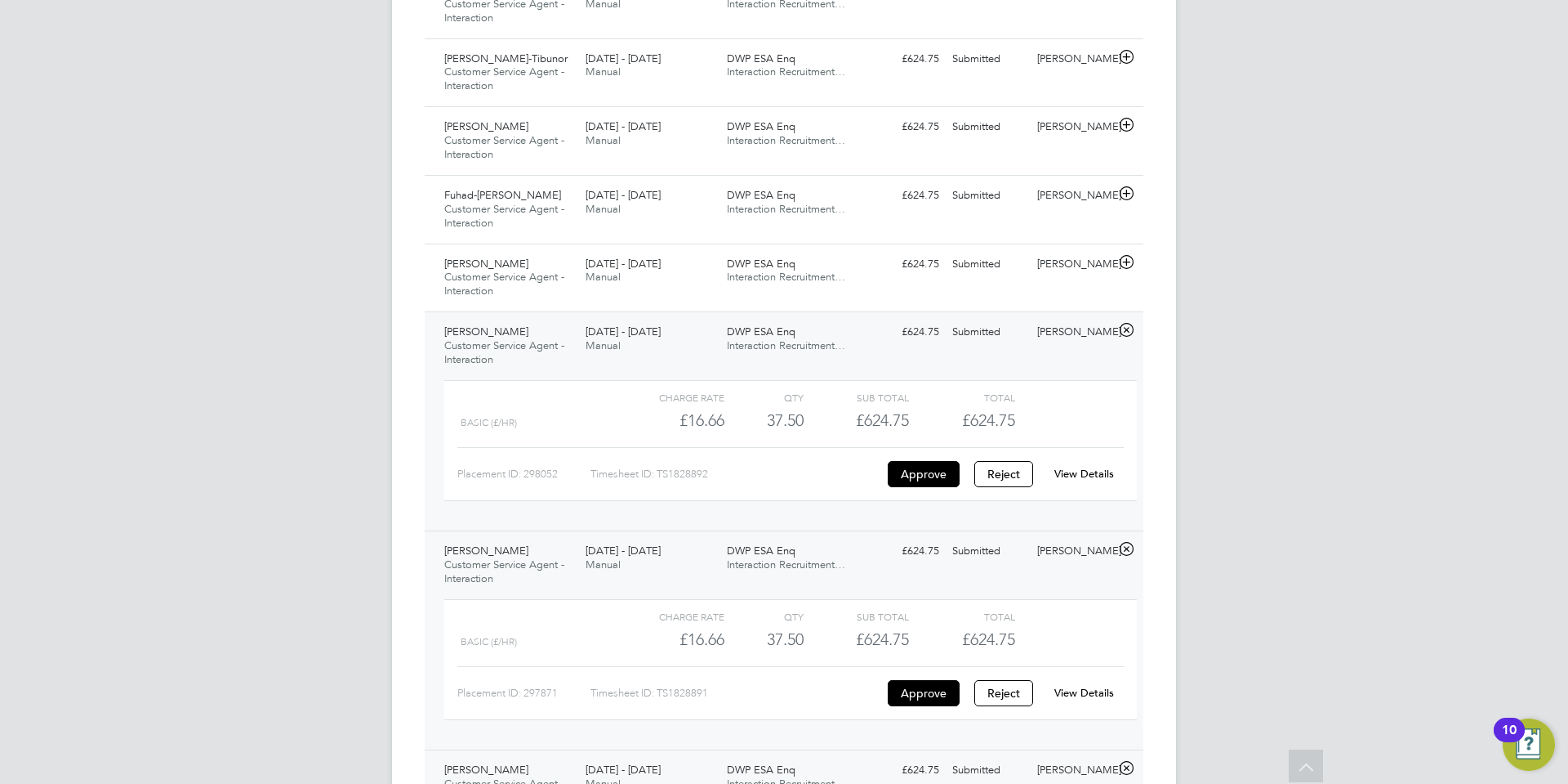
click at [1095, 474] on link "View Details" at bounding box center [1084, 473] width 60 height 14
click at [1128, 261] on icon at bounding box center [1126, 262] width 20 height 13
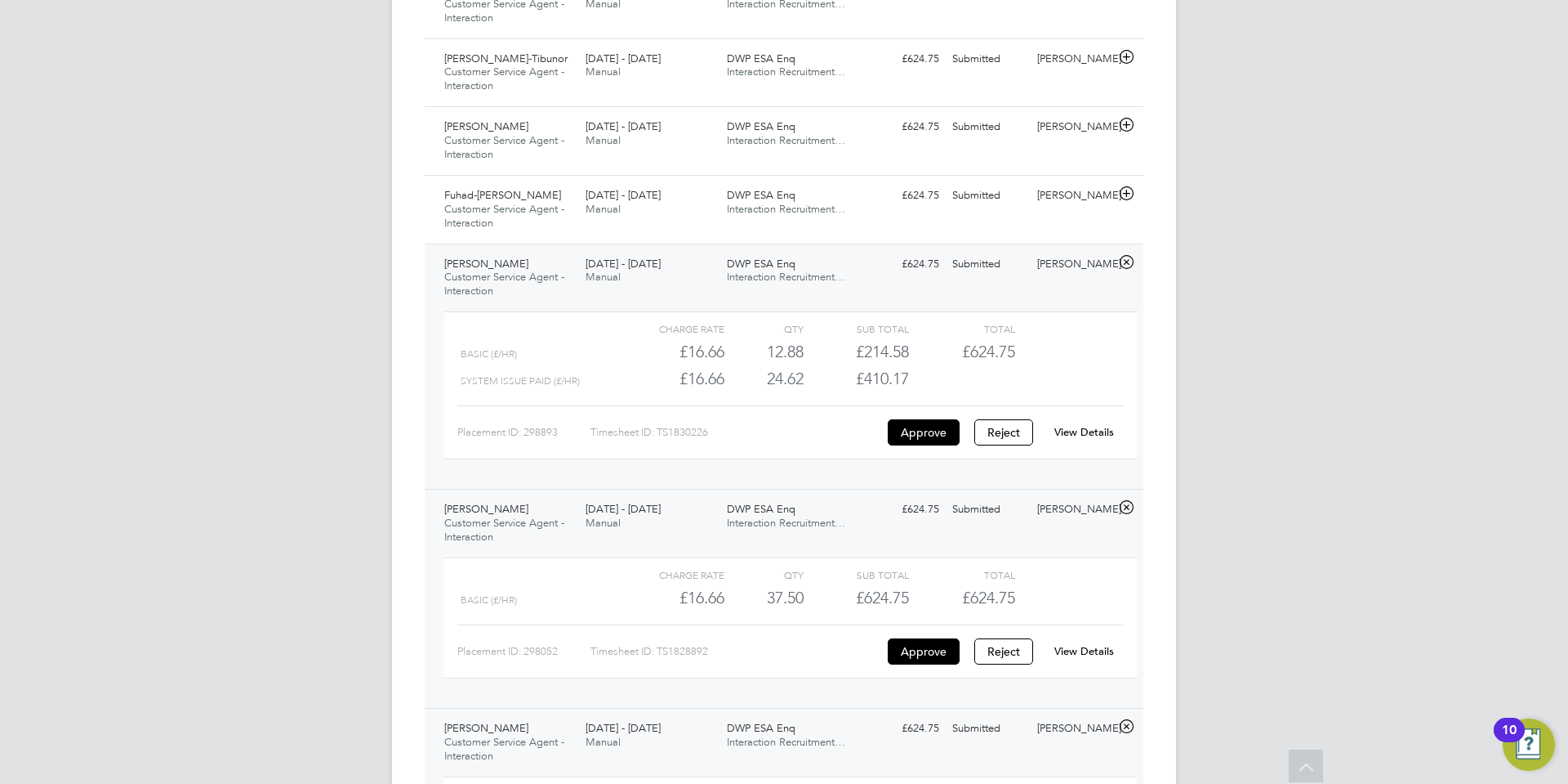
click at [1098, 430] on link "View Details" at bounding box center [1084, 431] width 60 height 14
click at [1129, 187] on icon at bounding box center [1126, 194] width 20 height 13
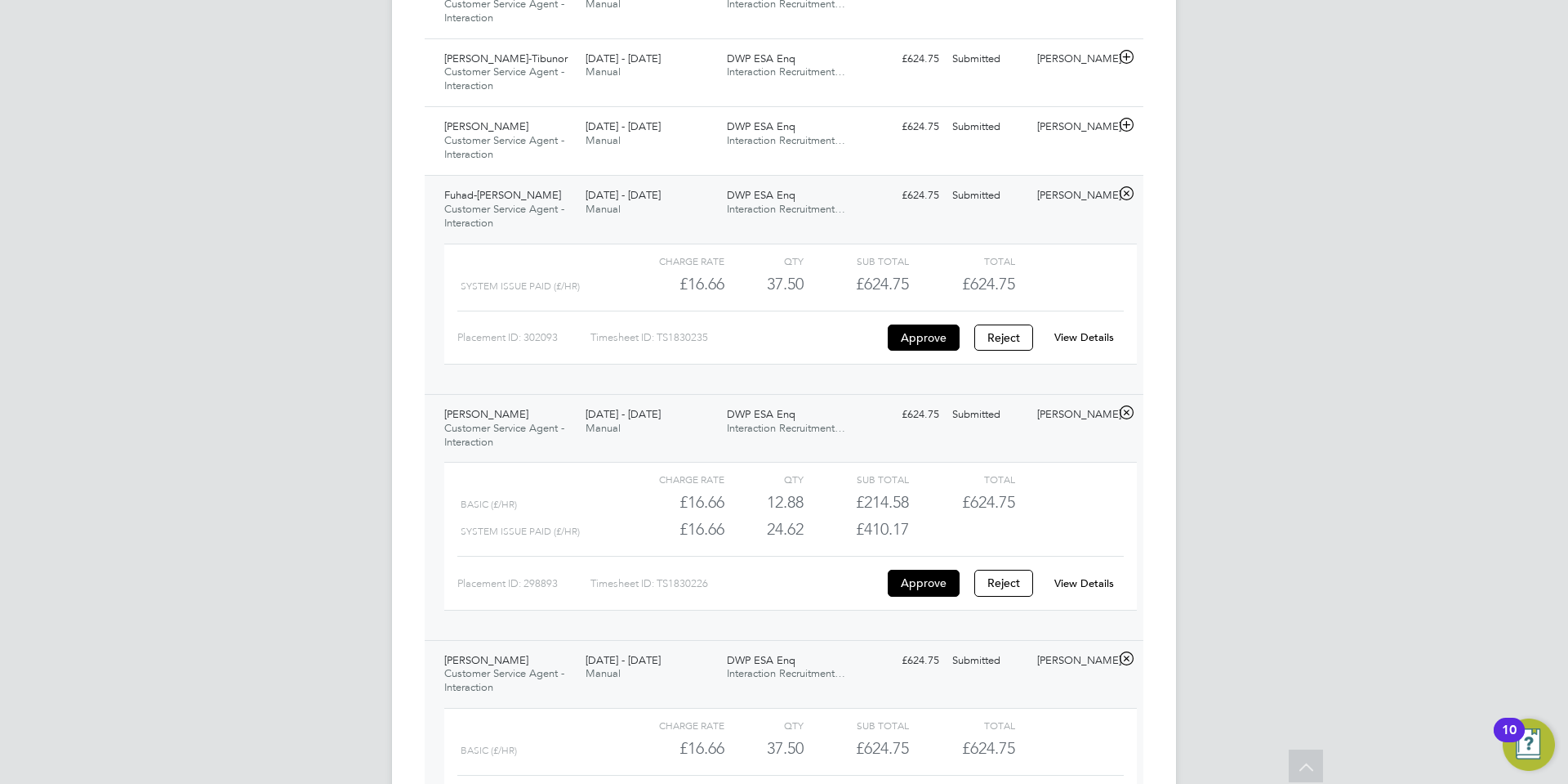
click at [1091, 332] on link "View Details" at bounding box center [1084, 337] width 60 height 14
click at [1129, 126] on icon at bounding box center [1126, 125] width 20 height 13
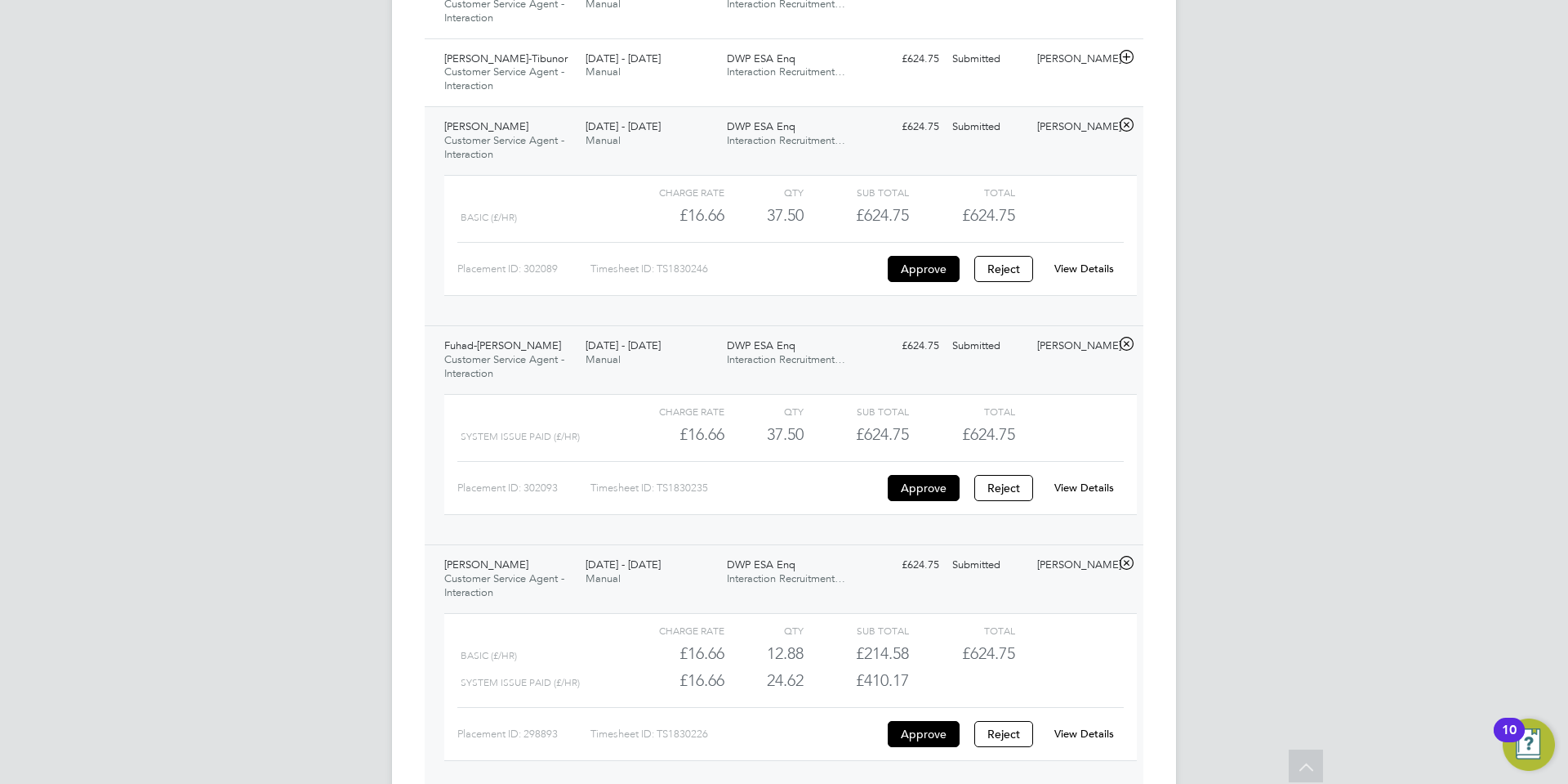
click at [1096, 264] on link "View Details" at bounding box center [1084, 268] width 60 height 14
click at [1129, 55] on icon at bounding box center [1126, 57] width 20 height 13
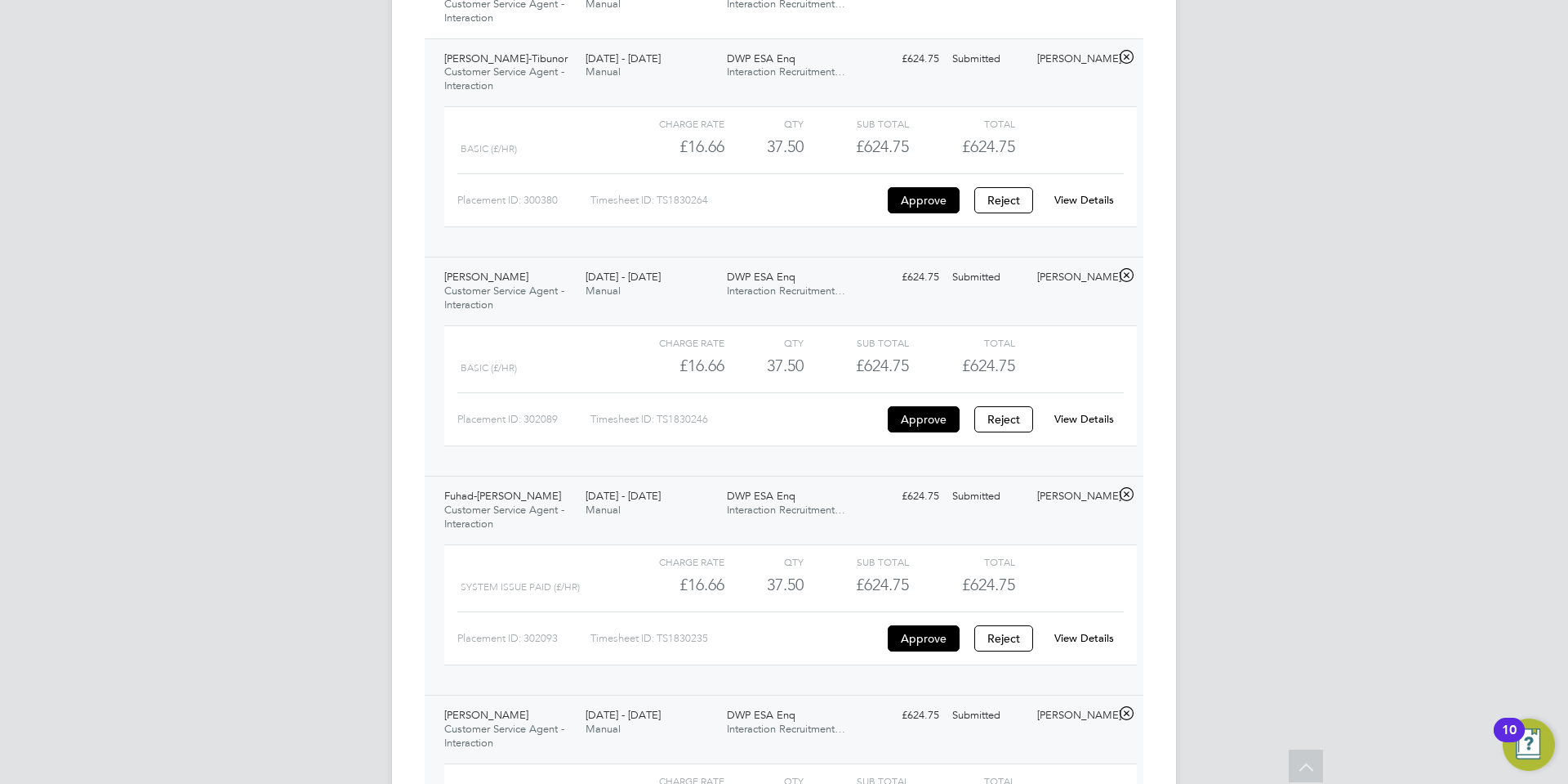
click at [1104, 197] on link "View Details" at bounding box center [1084, 199] width 60 height 14
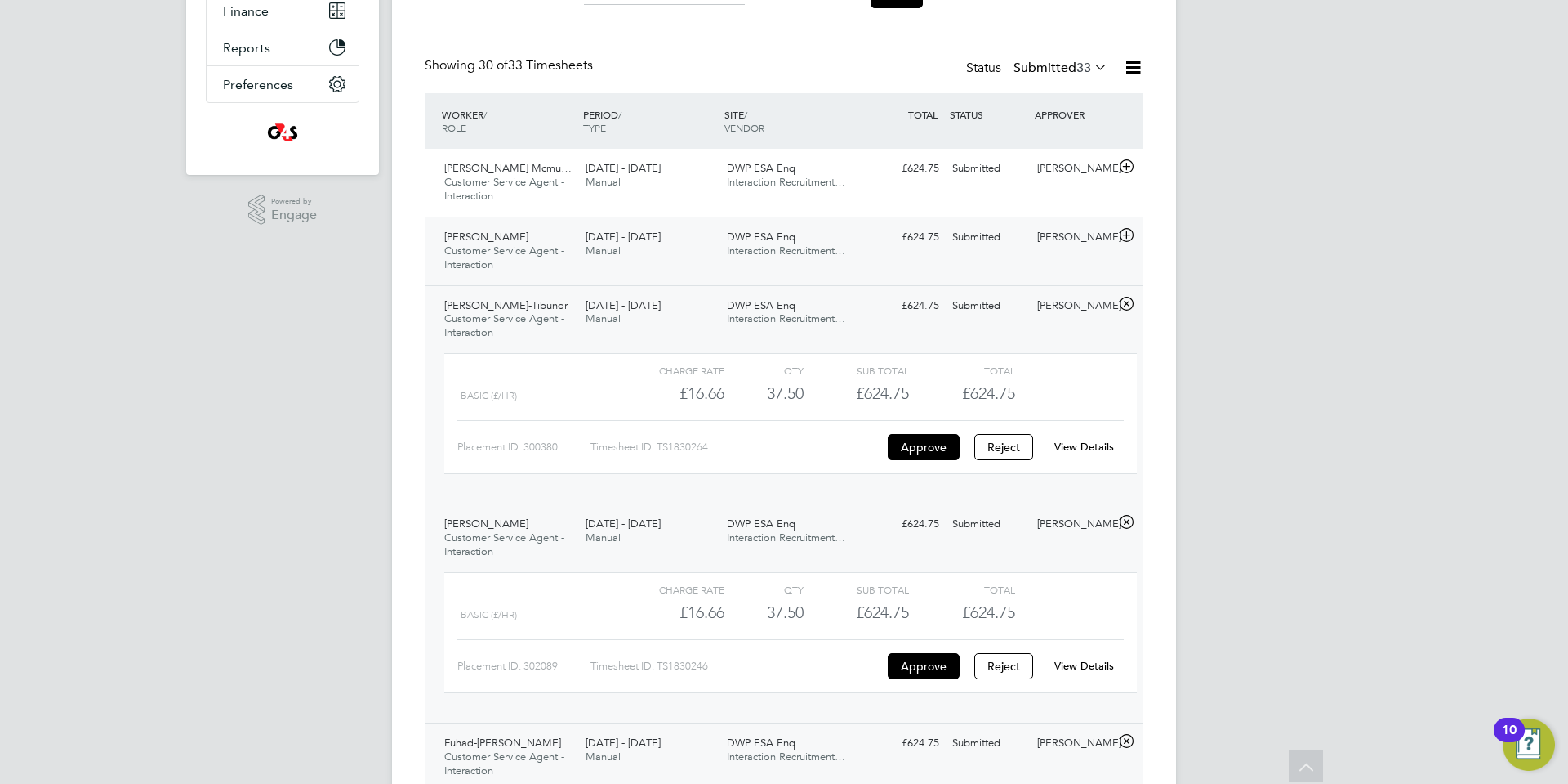
click at [1126, 235] on icon at bounding box center [1126, 236] width 20 height 13
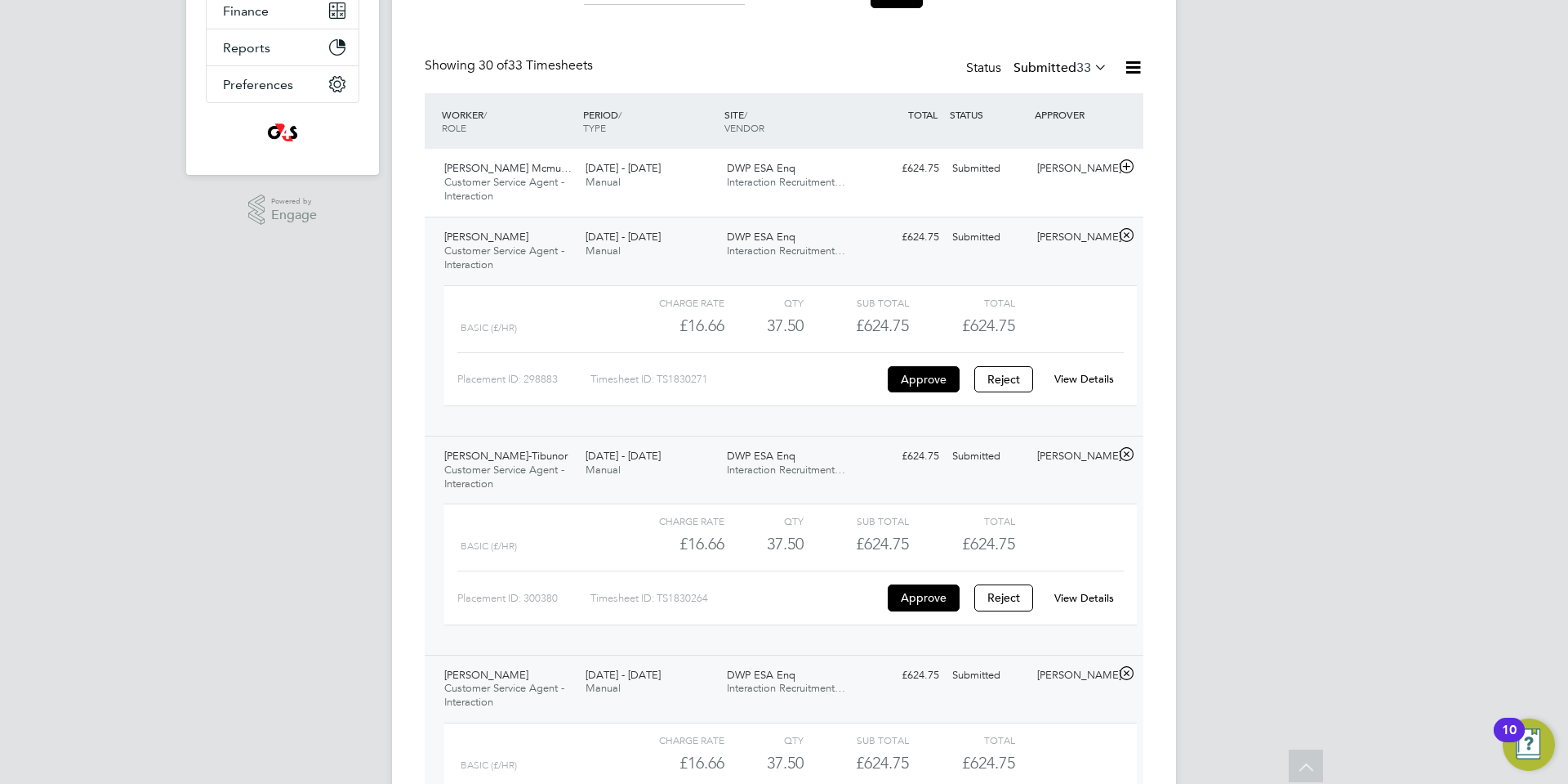
click at [1090, 379] on link "View Details" at bounding box center [1084, 378] width 60 height 14
click at [1126, 166] on icon at bounding box center [1126, 166] width 20 height 13
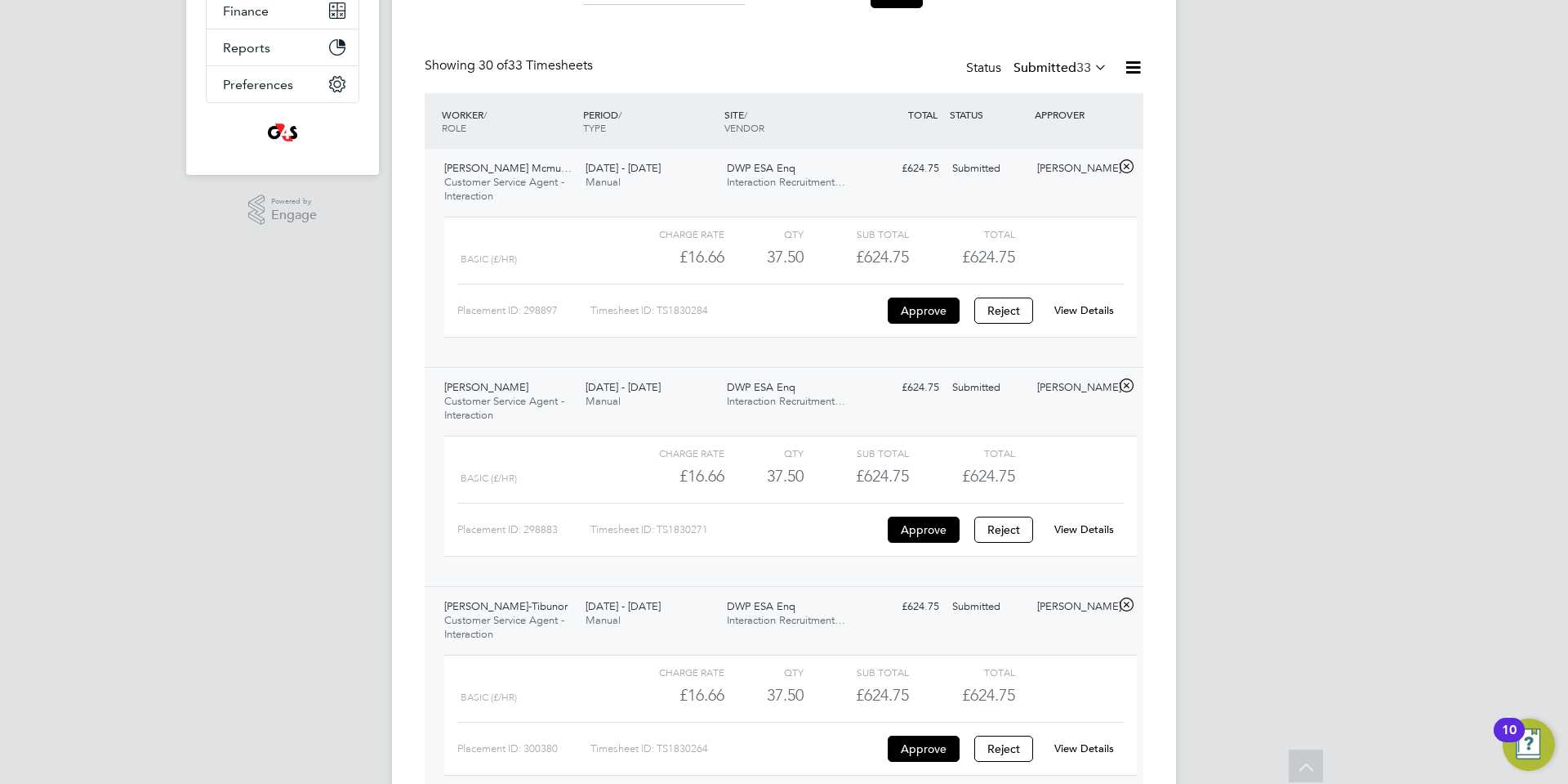
click at [1086, 308] on link "View Details" at bounding box center [1084, 309] width 60 height 14
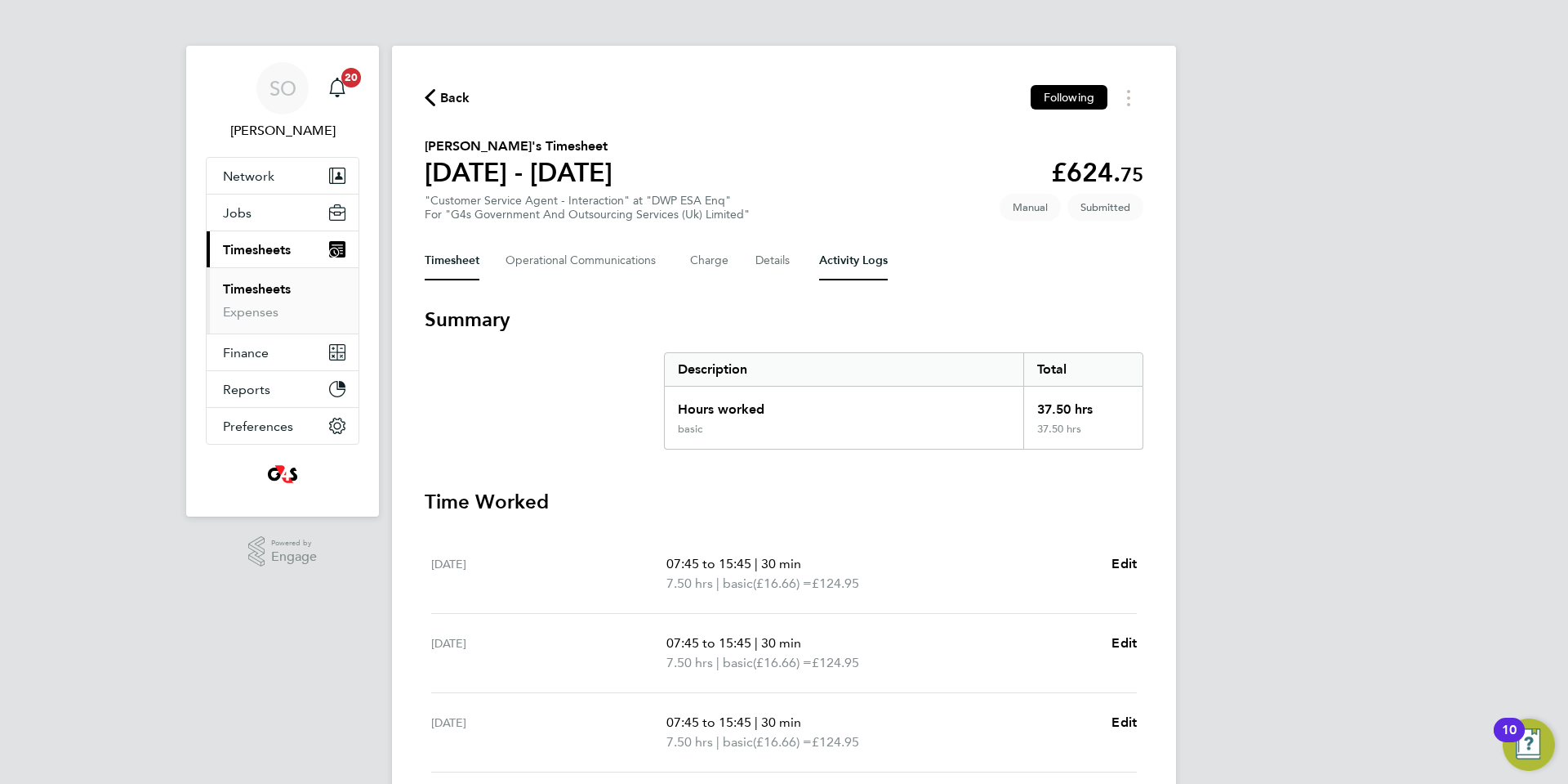
click at [864, 258] on Logs-tab "Activity Logs" at bounding box center [853, 260] width 68 height 39
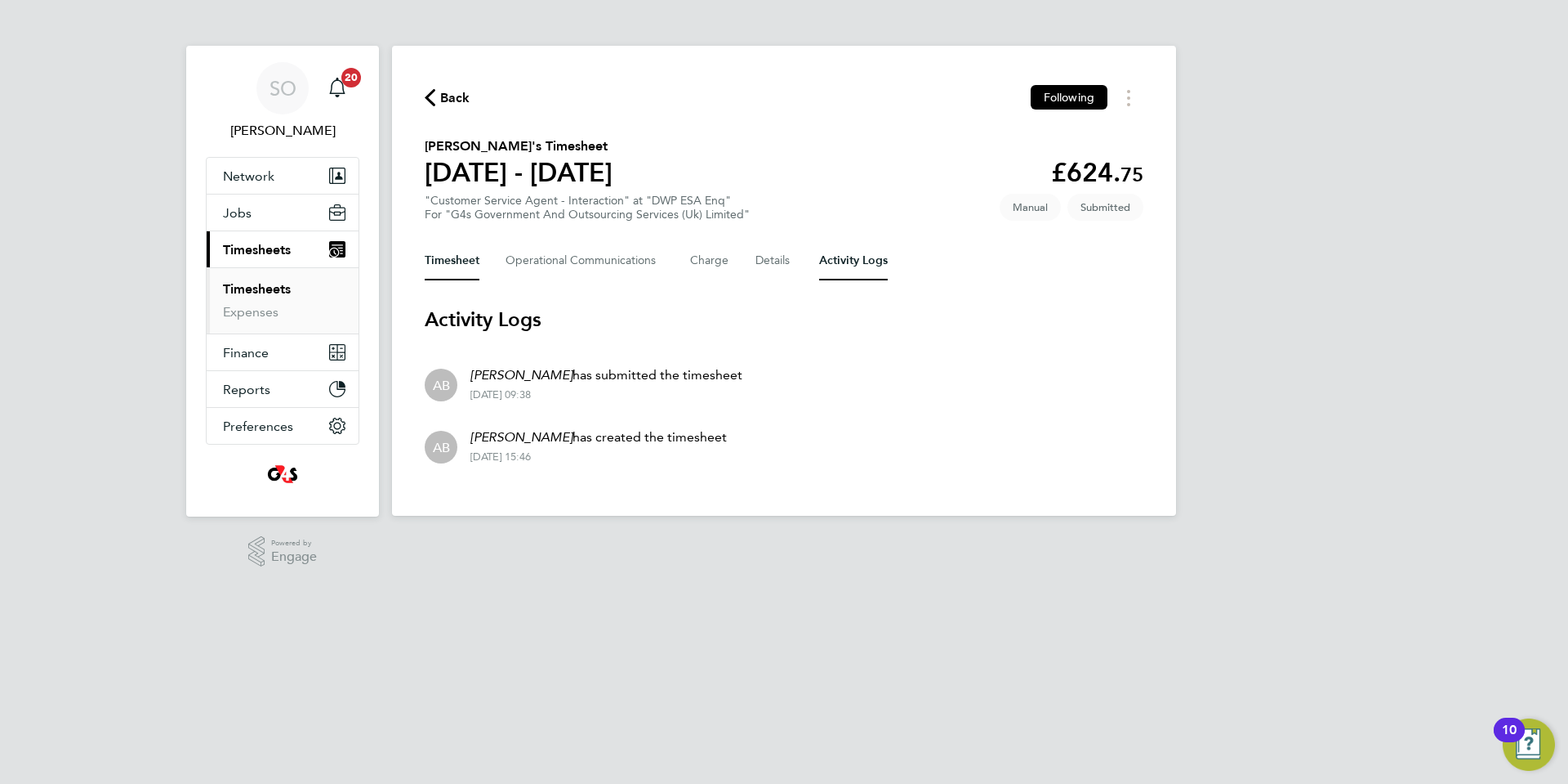
click at [458, 269] on button "Timesheet" at bounding box center [452, 260] width 55 height 39
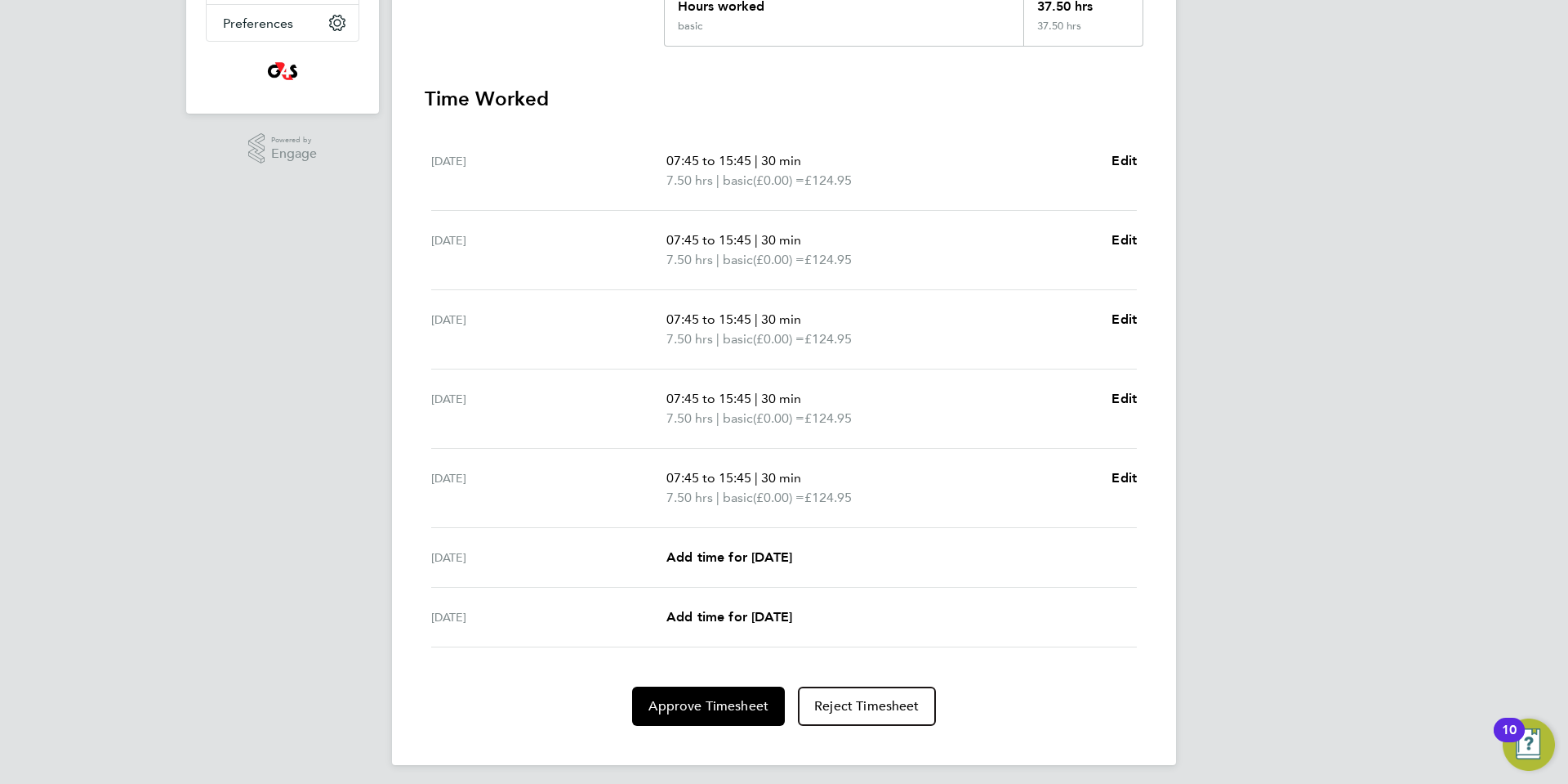
scroll to position [410, 0]
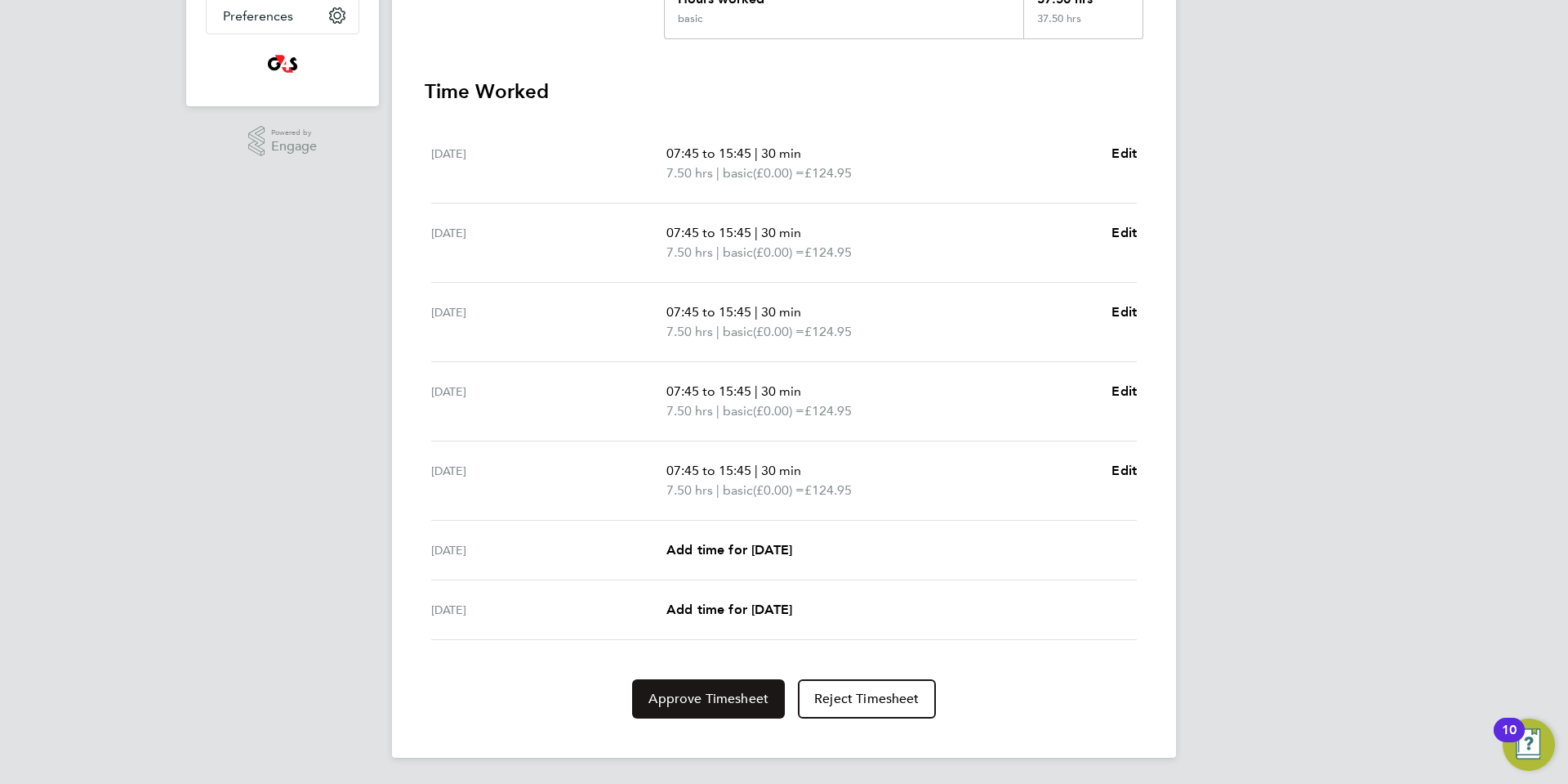
drag, startPoint x: 694, startPoint y: 709, endPoint x: 796, endPoint y: 697, distance: 102.7
click at [694, 709] on button "Approve Timesheet" at bounding box center [708, 699] width 153 height 39
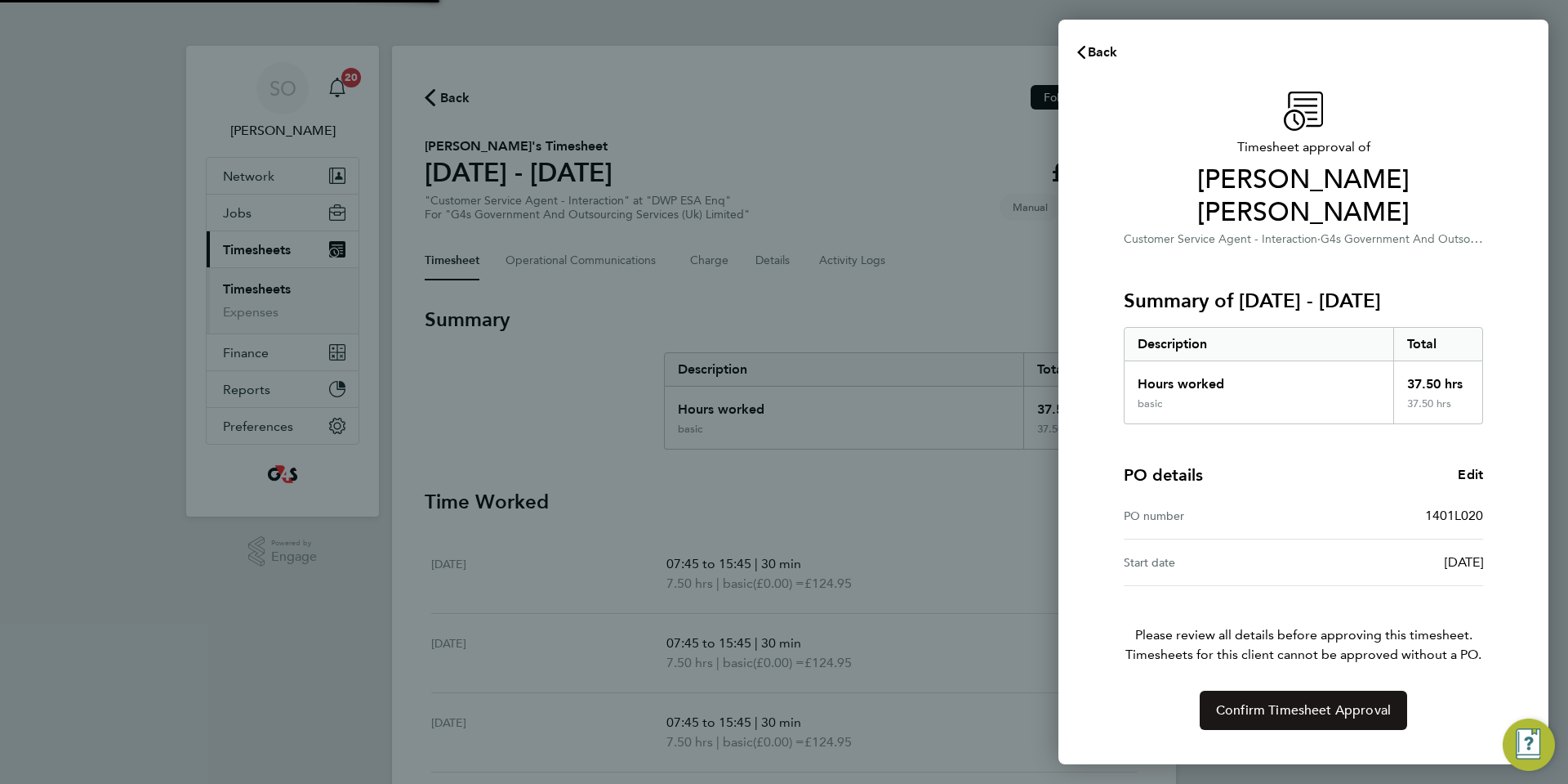
click at [1273, 693] on button "Confirm Timesheet Approval" at bounding box center [1303, 709] width 207 height 39
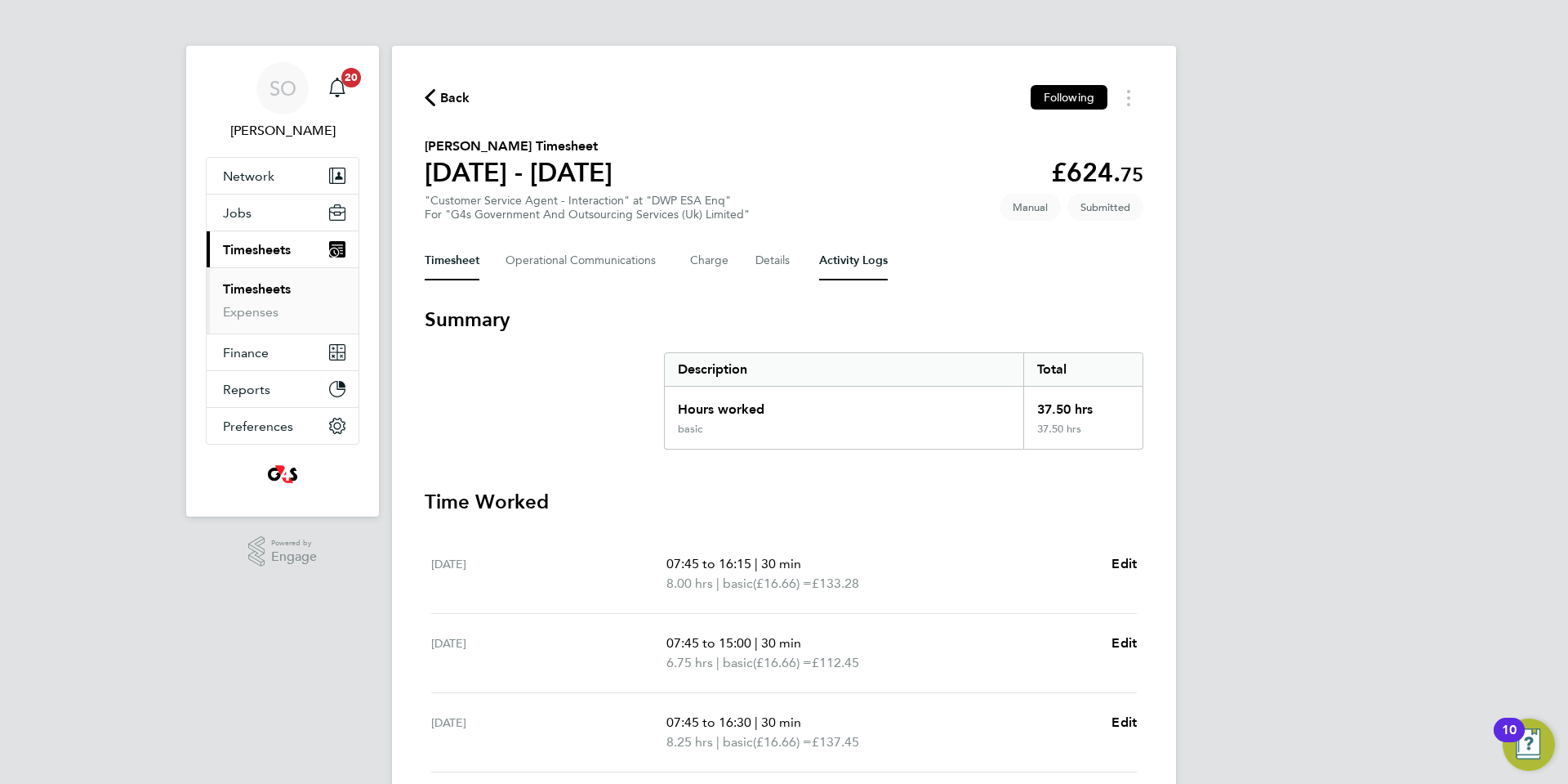
click at [863, 256] on Logs-tab "Activity Logs" at bounding box center [853, 260] width 68 height 39
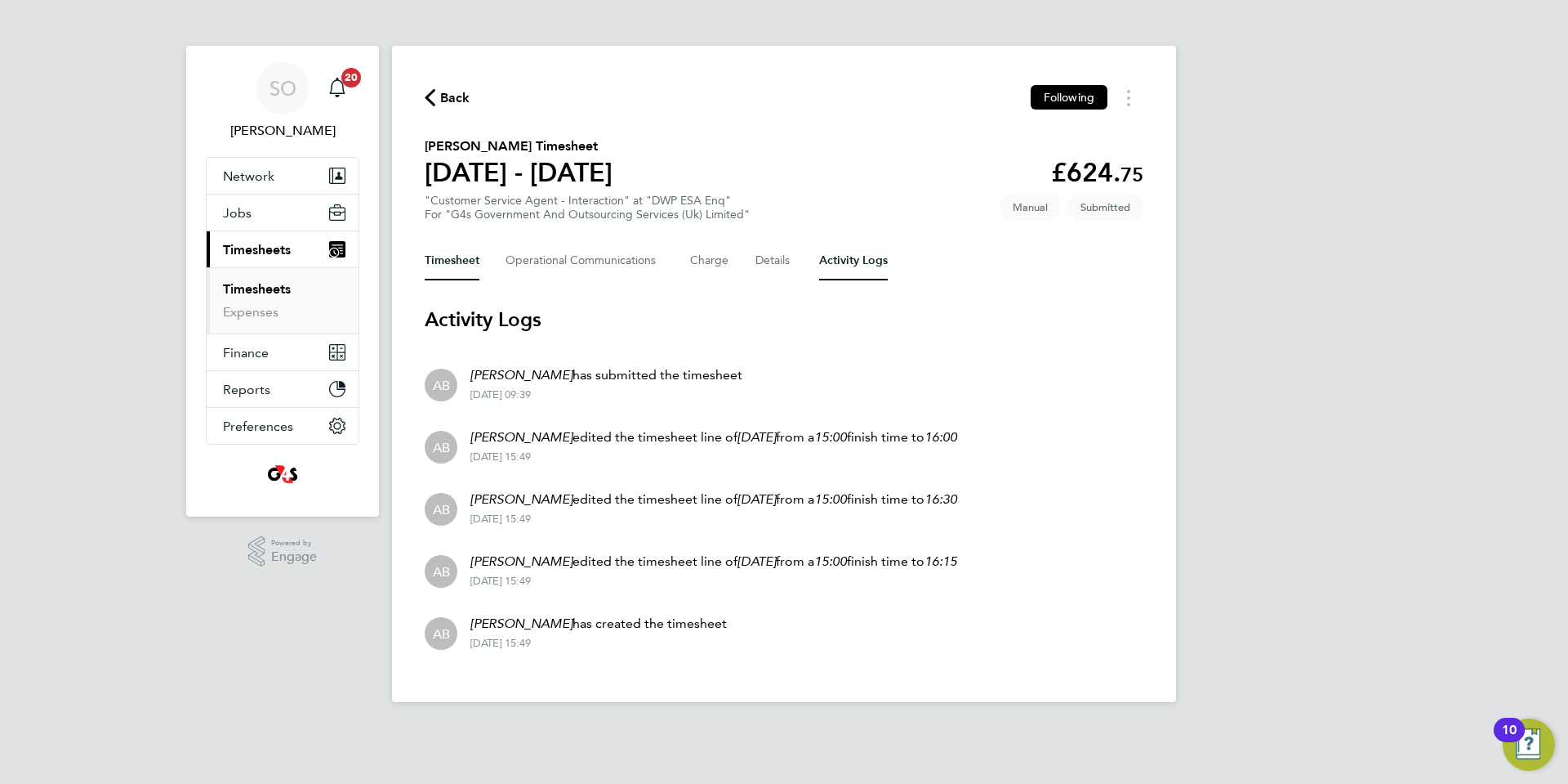
click at [443, 266] on button "Timesheet" at bounding box center [452, 260] width 55 height 39
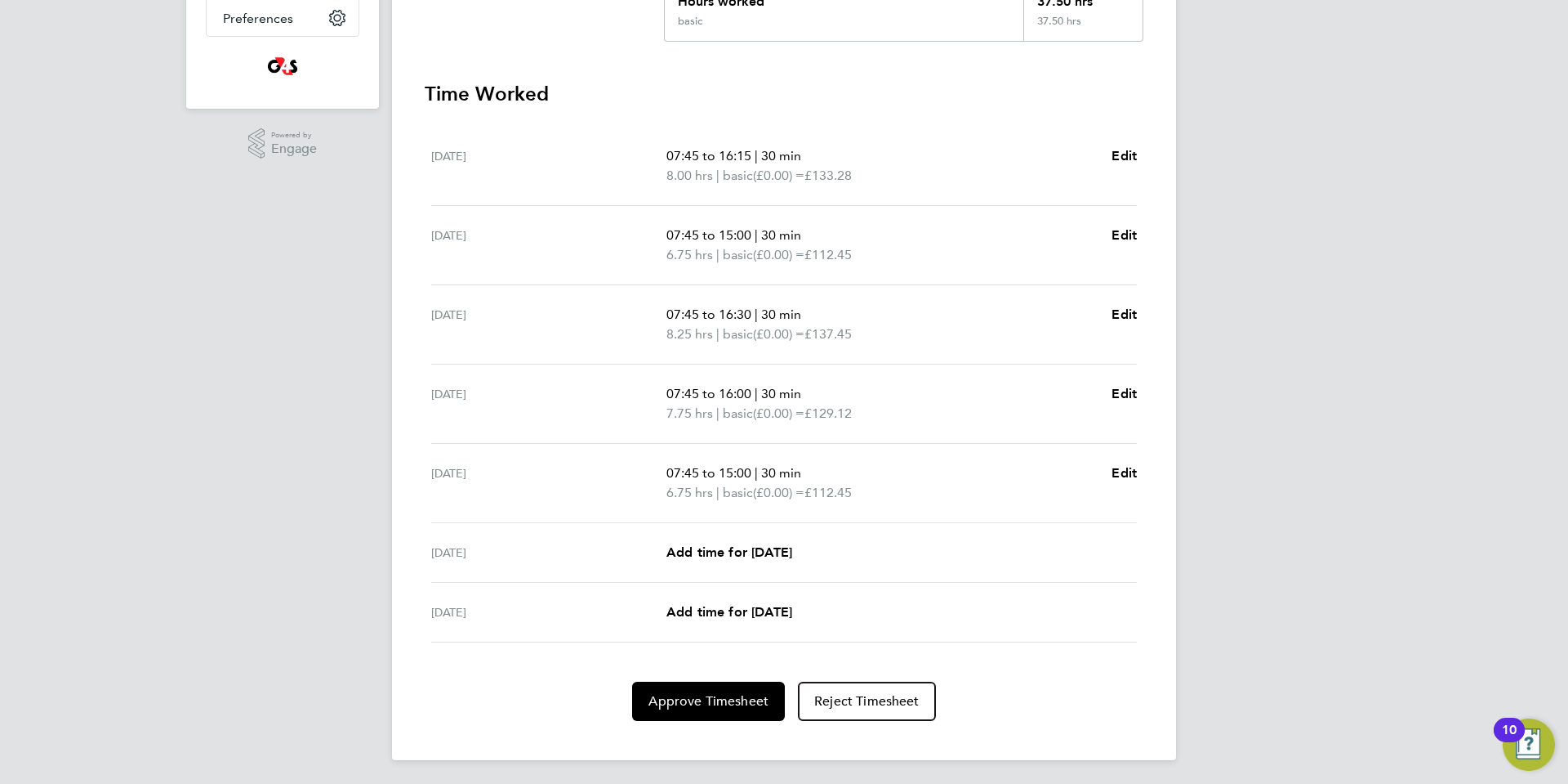
scroll to position [410, 0]
click at [722, 701] on span "Approve Timesheet" at bounding box center [708, 699] width 120 height 16
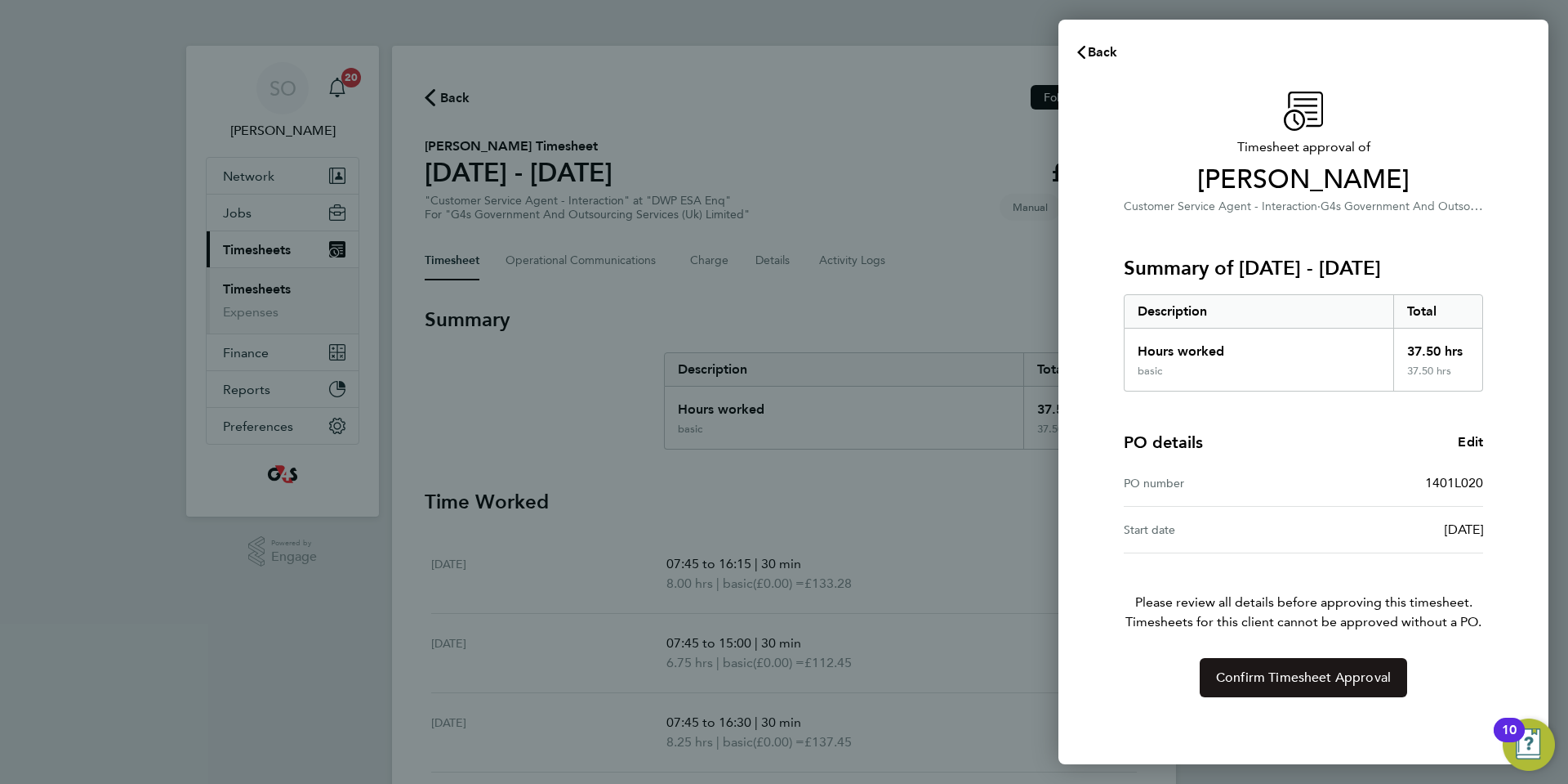
click at [1214, 676] on button "Confirm Timesheet Approval" at bounding box center [1303, 677] width 207 height 39
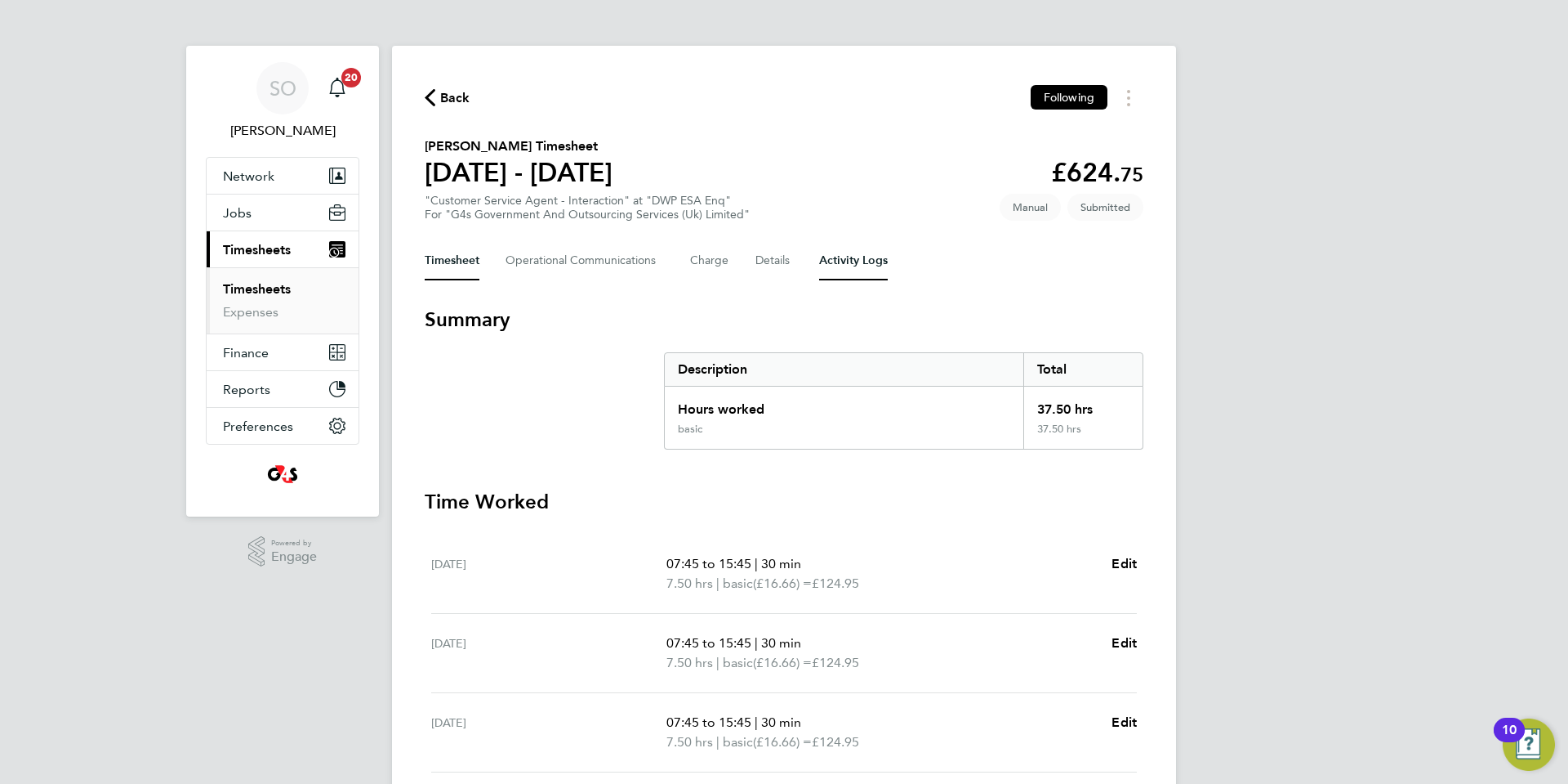
click at [876, 262] on Logs-tab "Activity Logs" at bounding box center [853, 260] width 68 height 39
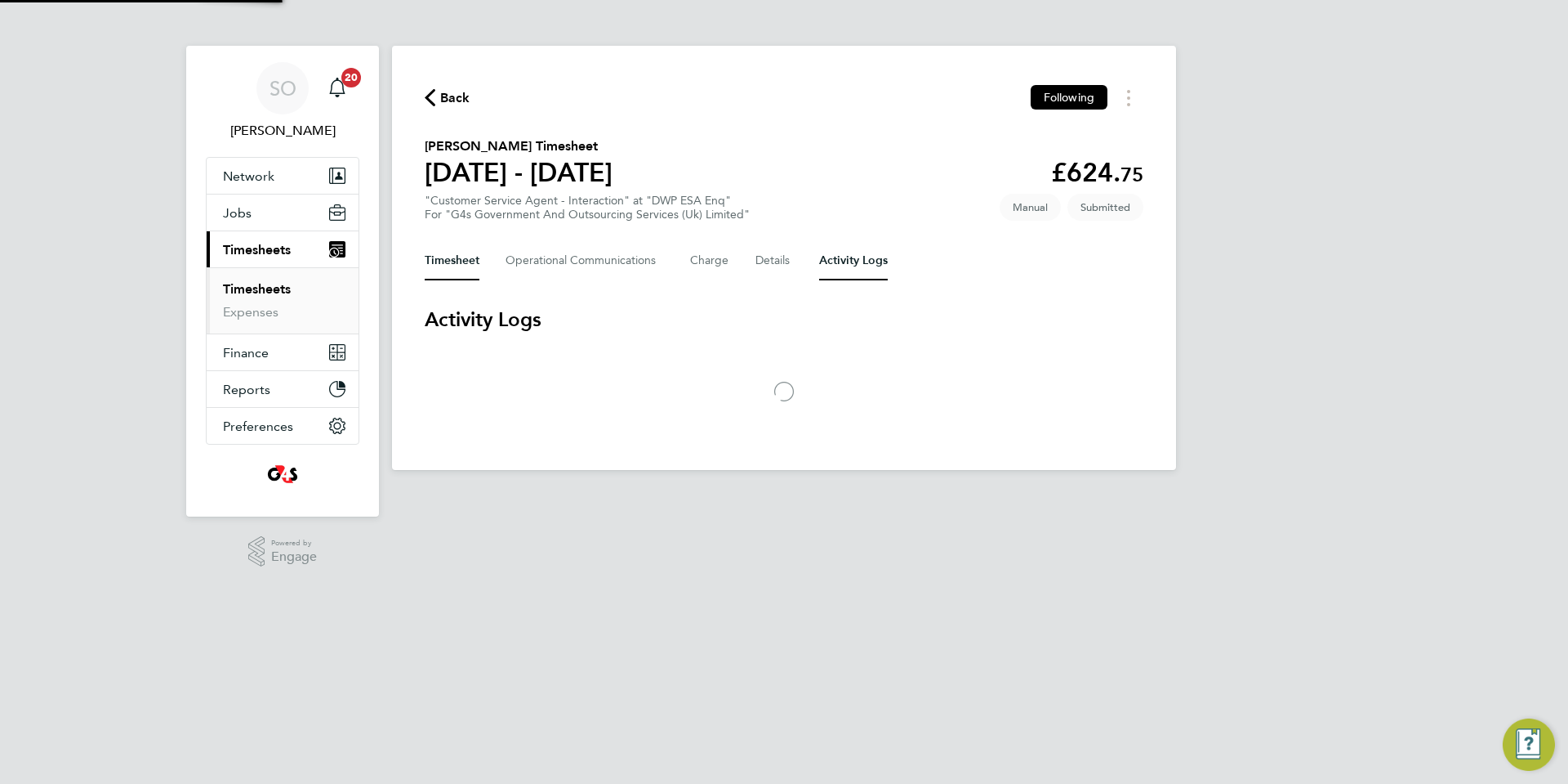
click at [456, 257] on button "Timesheet" at bounding box center [452, 260] width 55 height 39
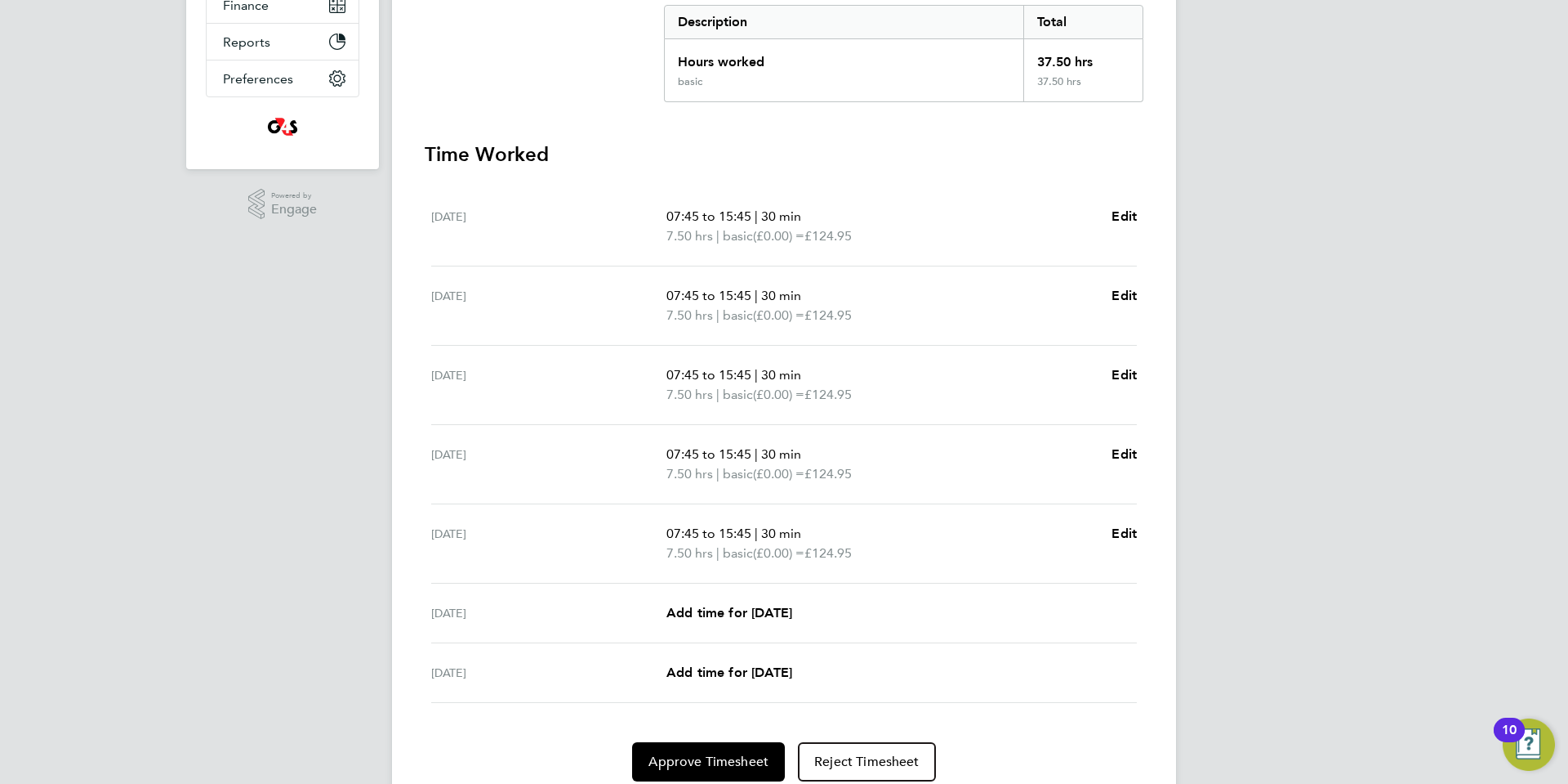
scroll to position [410, 0]
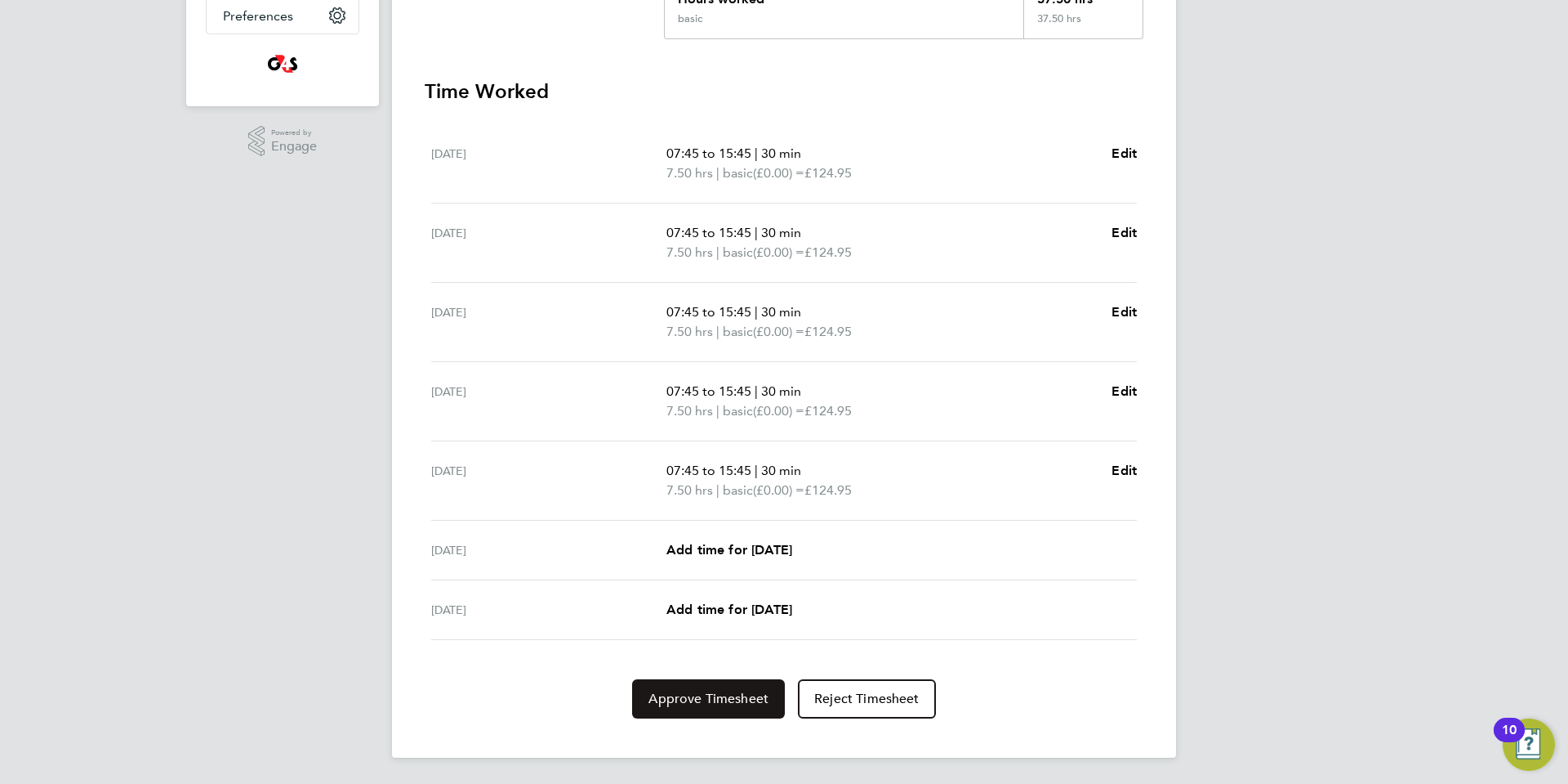
click at [682, 704] on span "Approve Timesheet" at bounding box center [708, 699] width 120 height 16
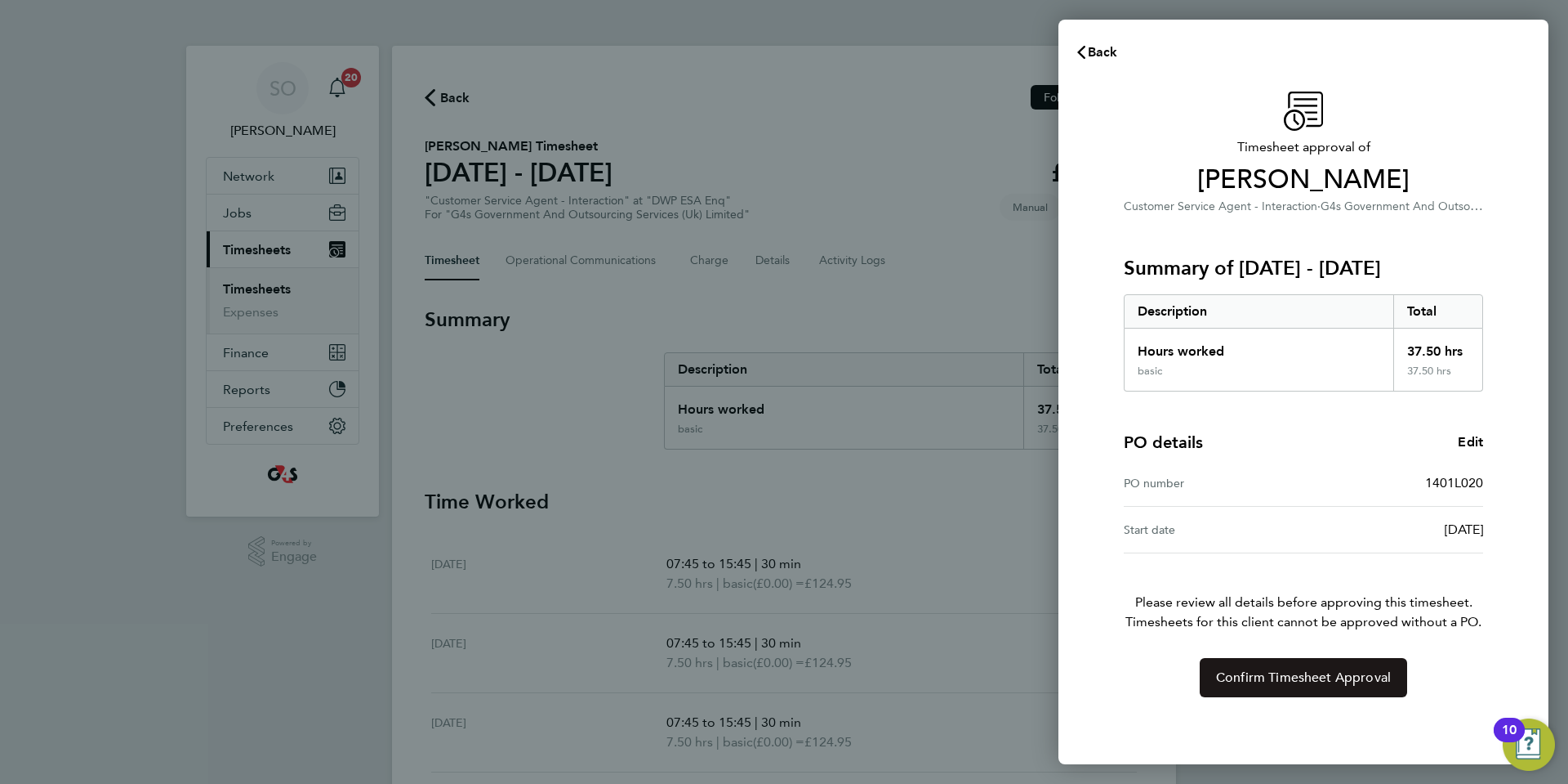
click at [1292, 673] on span "Confirm Timesheet Approval" at bounding box center [1303, 678] width 175 height 16
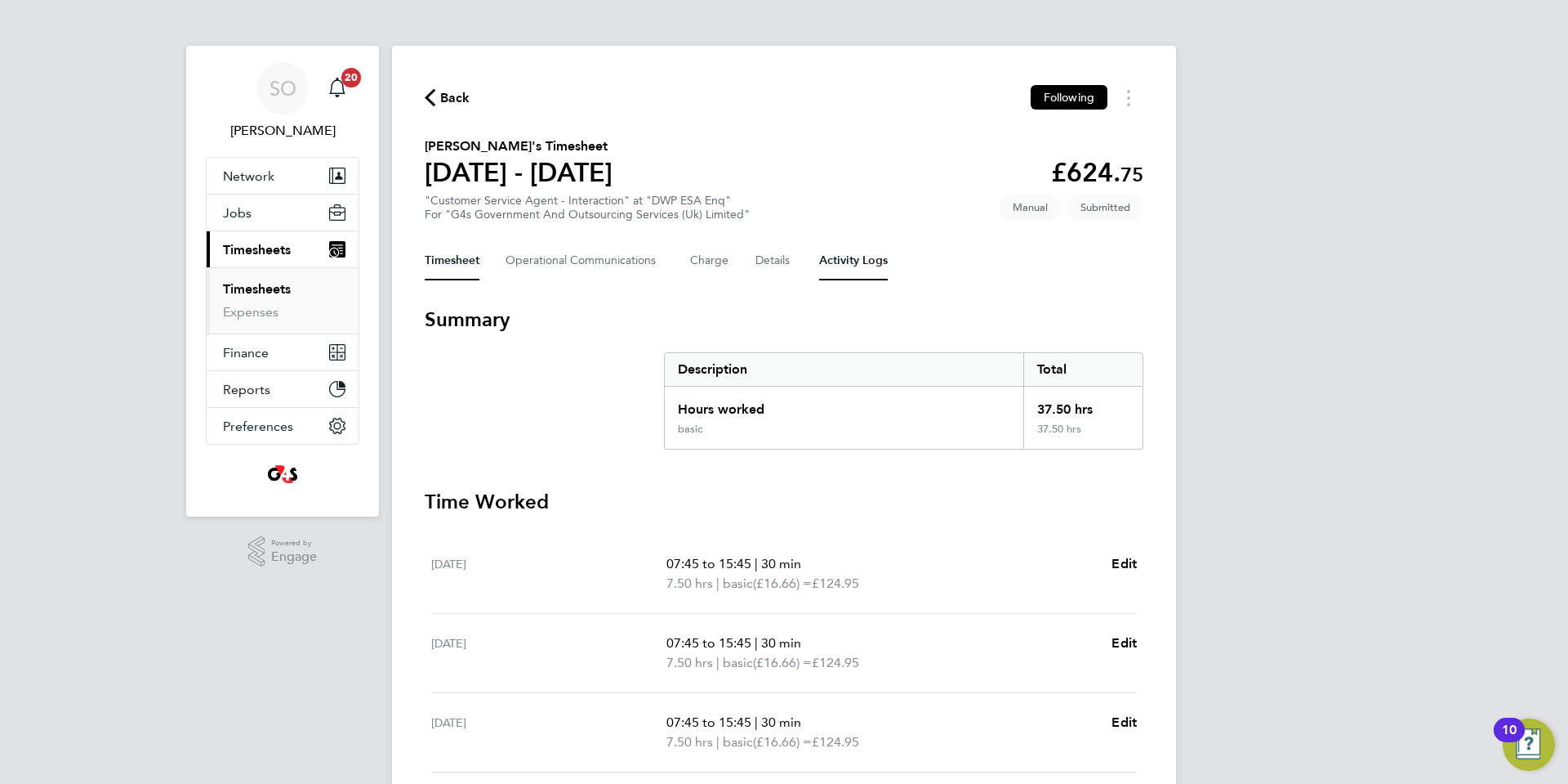
drag, startPoint x: 867, startPoint y: 259, endPoint x: 690, endPoint y: 292, distance: 180.0
click at [868, 259] on Logs-tab "Activity Logs" at bounding box center [853, 260] width 68 height 39
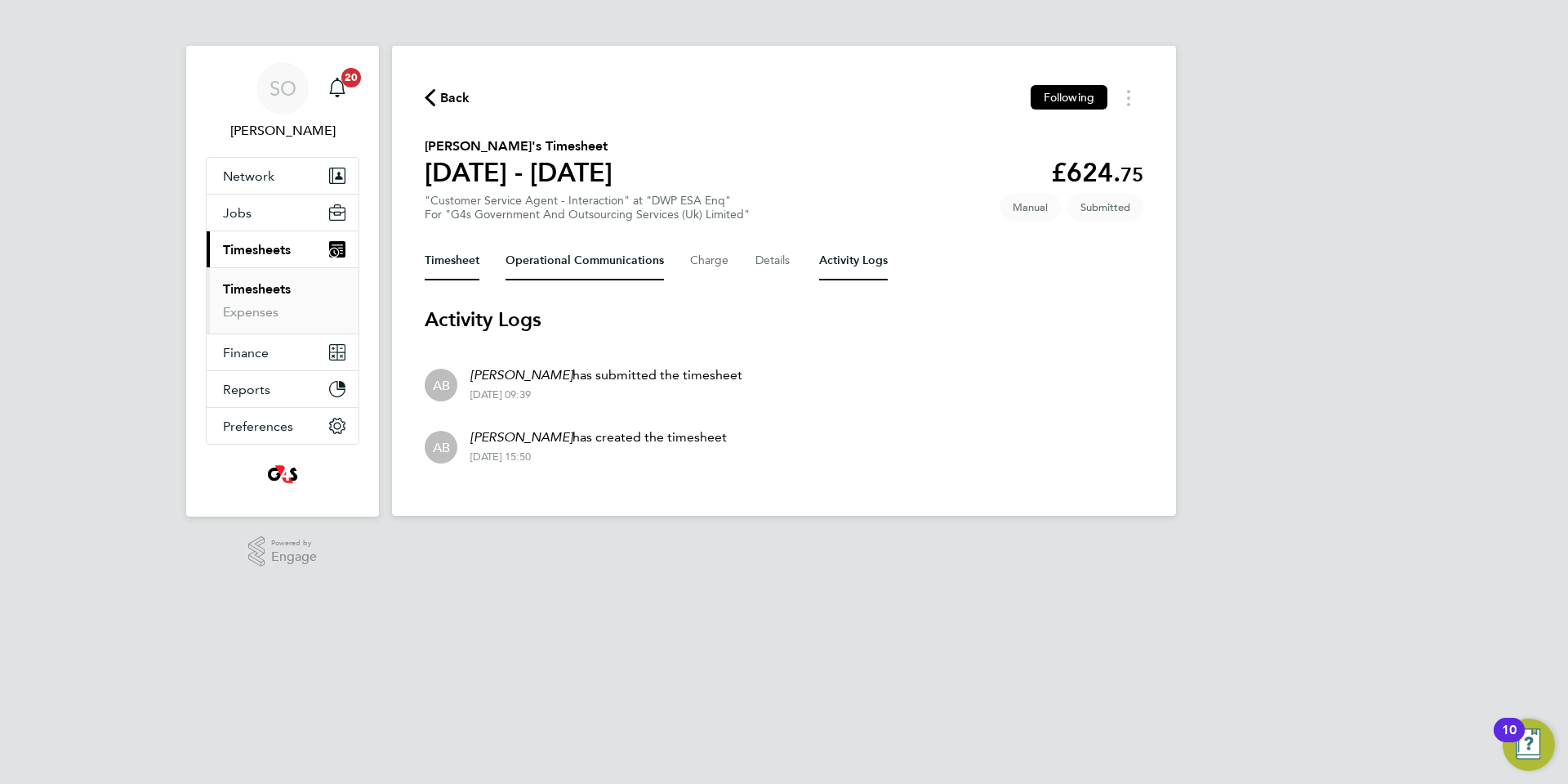
drag, startPoint x: 440, startPoint y: 264, endPoint x: 632, endPoint y: 267, distance: 192.0
click at [441, 264] on button "Timesheet" at bounding box center [452, 260] width 55 height 39
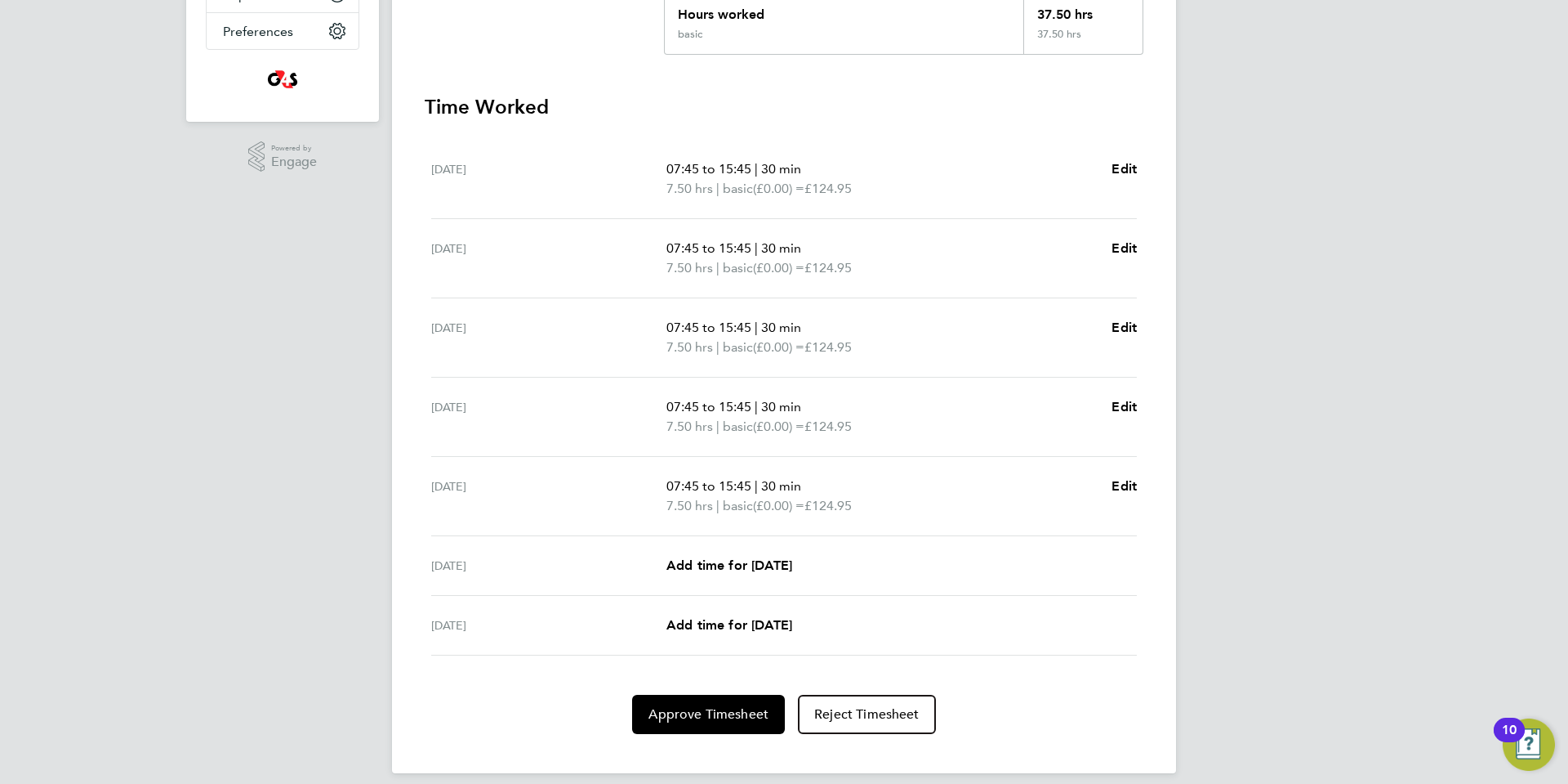
scroll to position [410, 0]
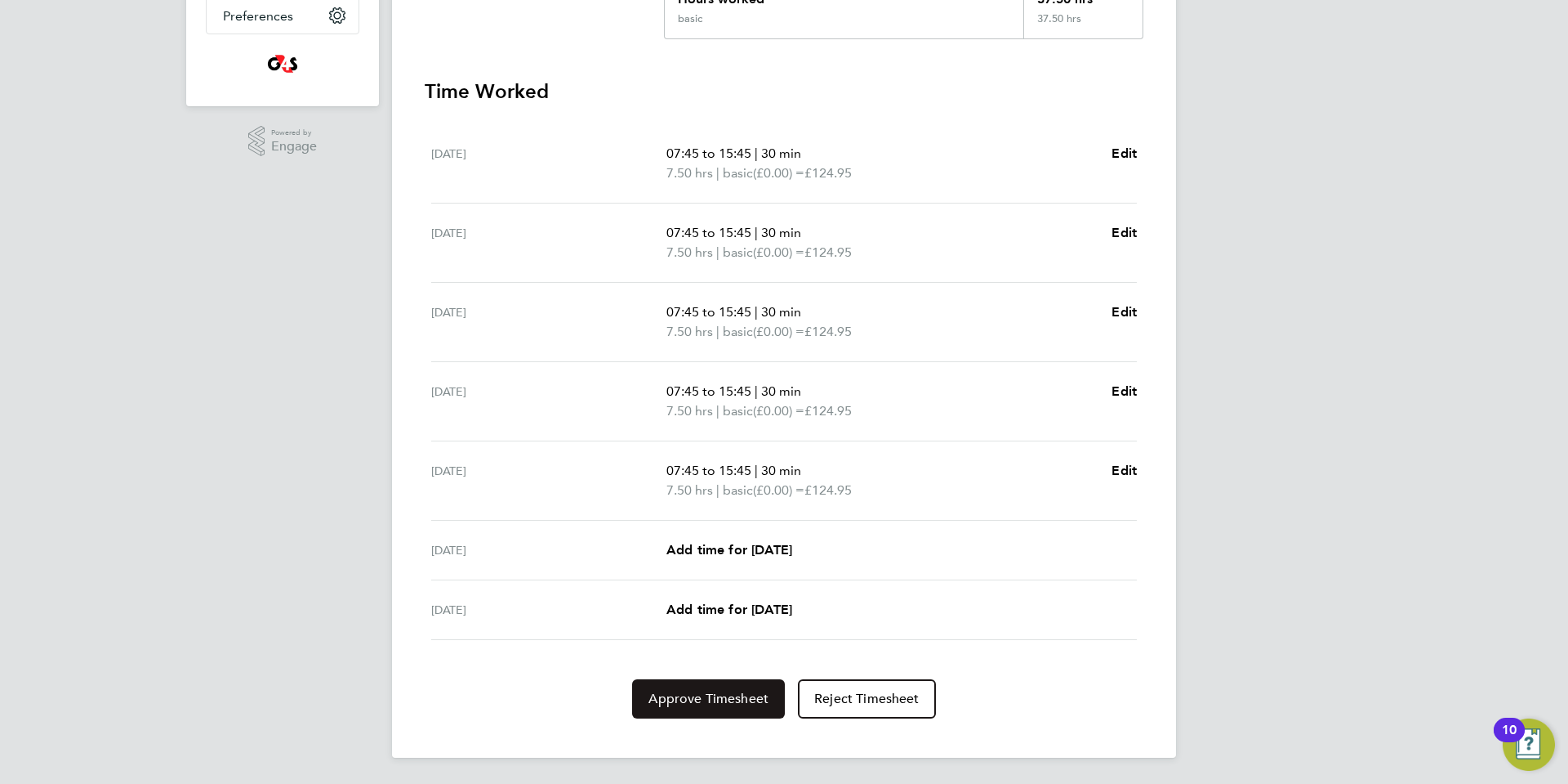
drag, startPoint x: 660, startPoint y: 688, endPoint x: 674, endPoint y: 686, distance: 14.1
click at [661, 688] on button "Approve Timesheet" at bounding box center [708, 699] width 153 height 39
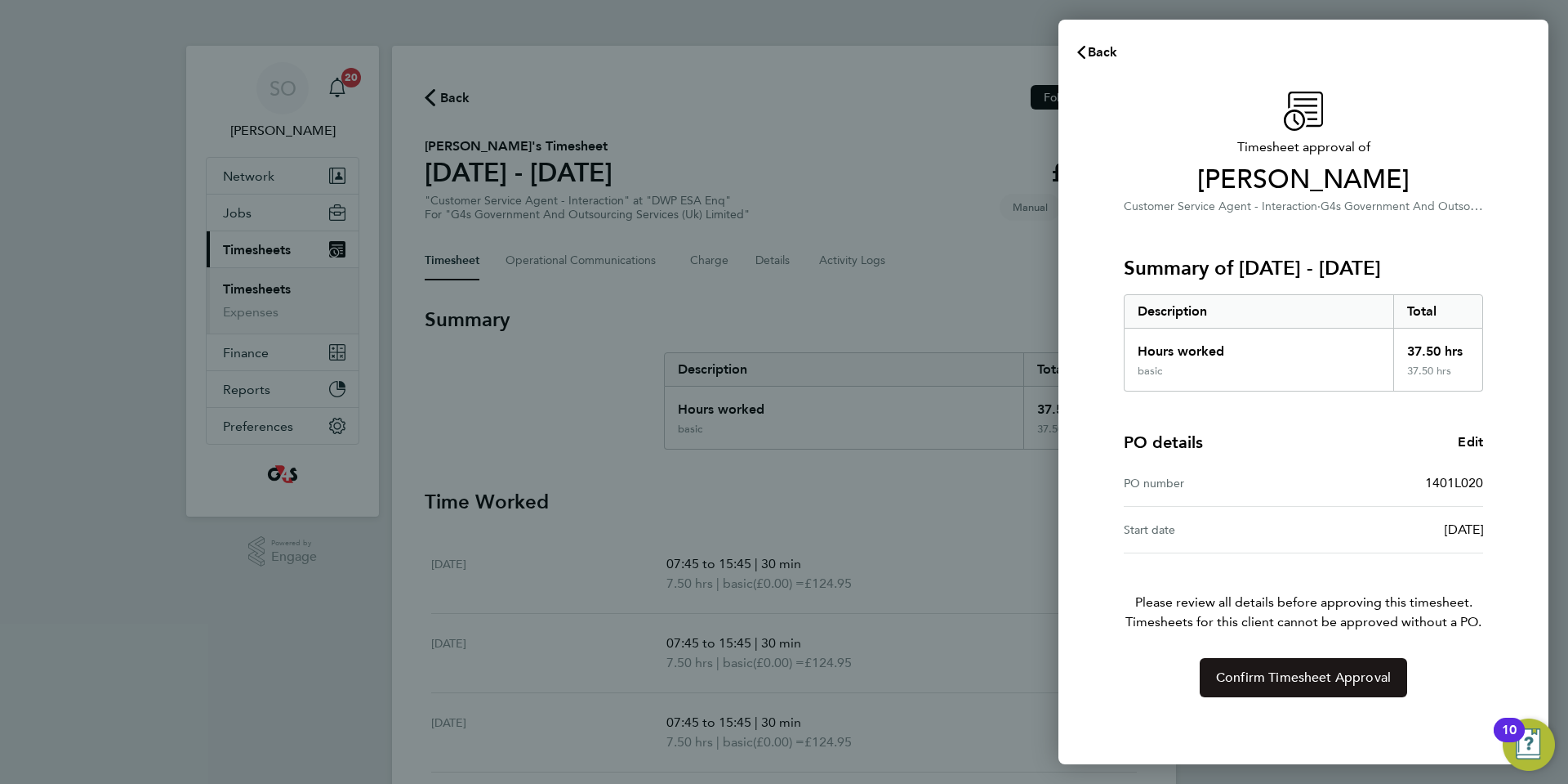
click at [1208, 671] on button "Confirm Timesheet Approval" at bounding box center [1303, 677] width 207 height 39
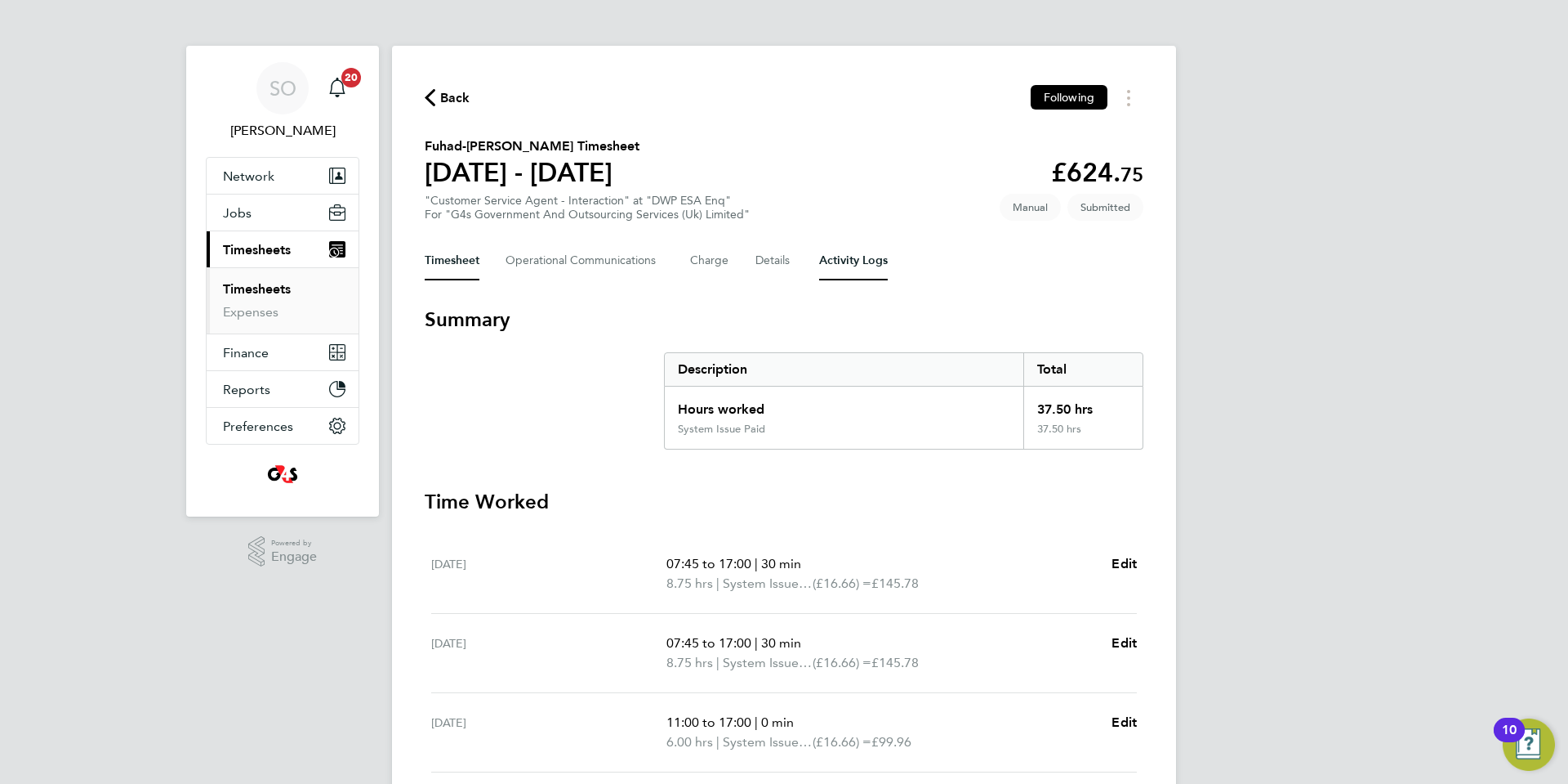
click at [850, 265] on Logs-tab "Activity Logs" at bounding box center [853, 260] width 68 height 39
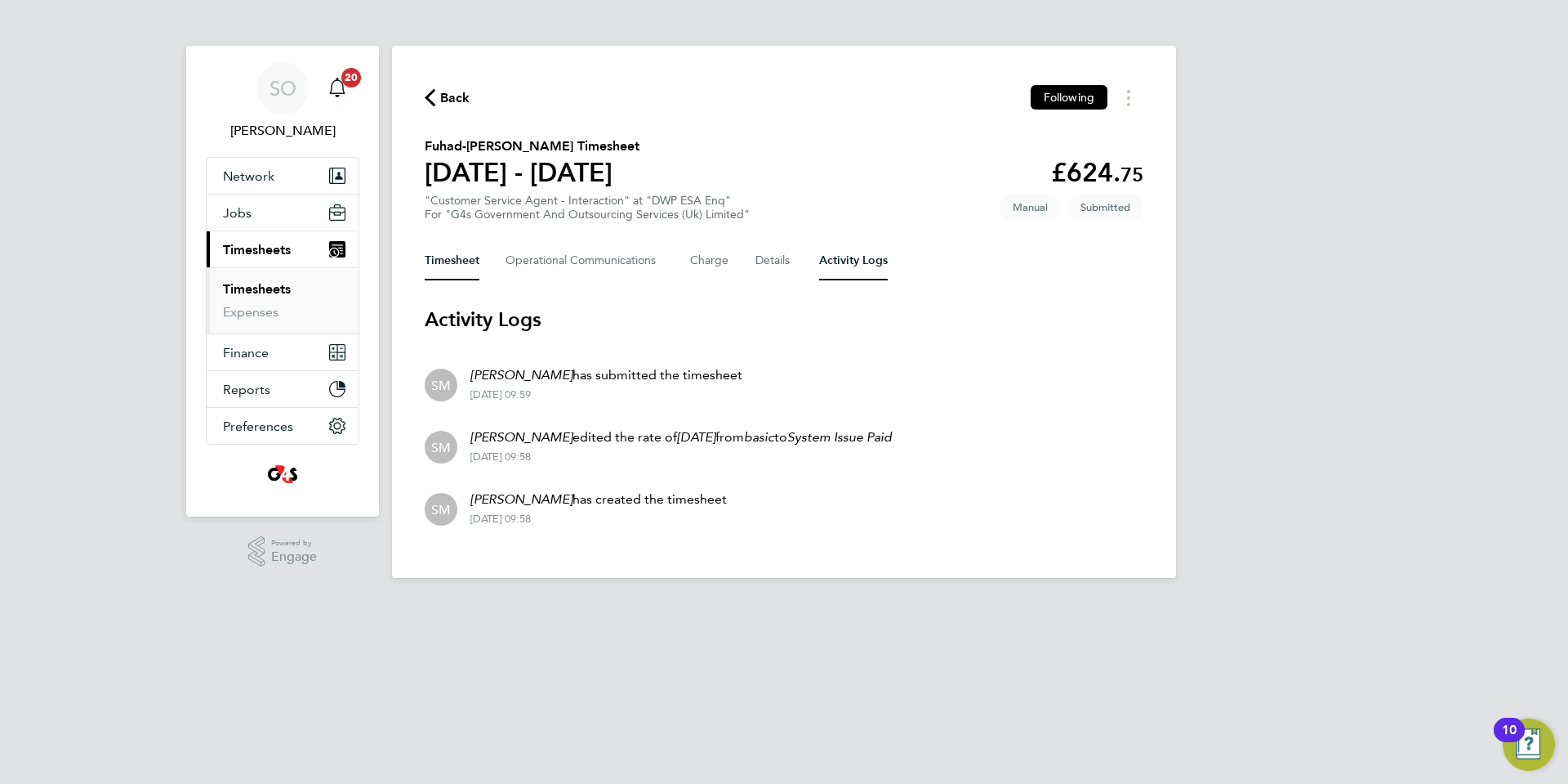
click at [462, 261] on button "Timesheet" at bounding box center [452, 260] width 55 height 39
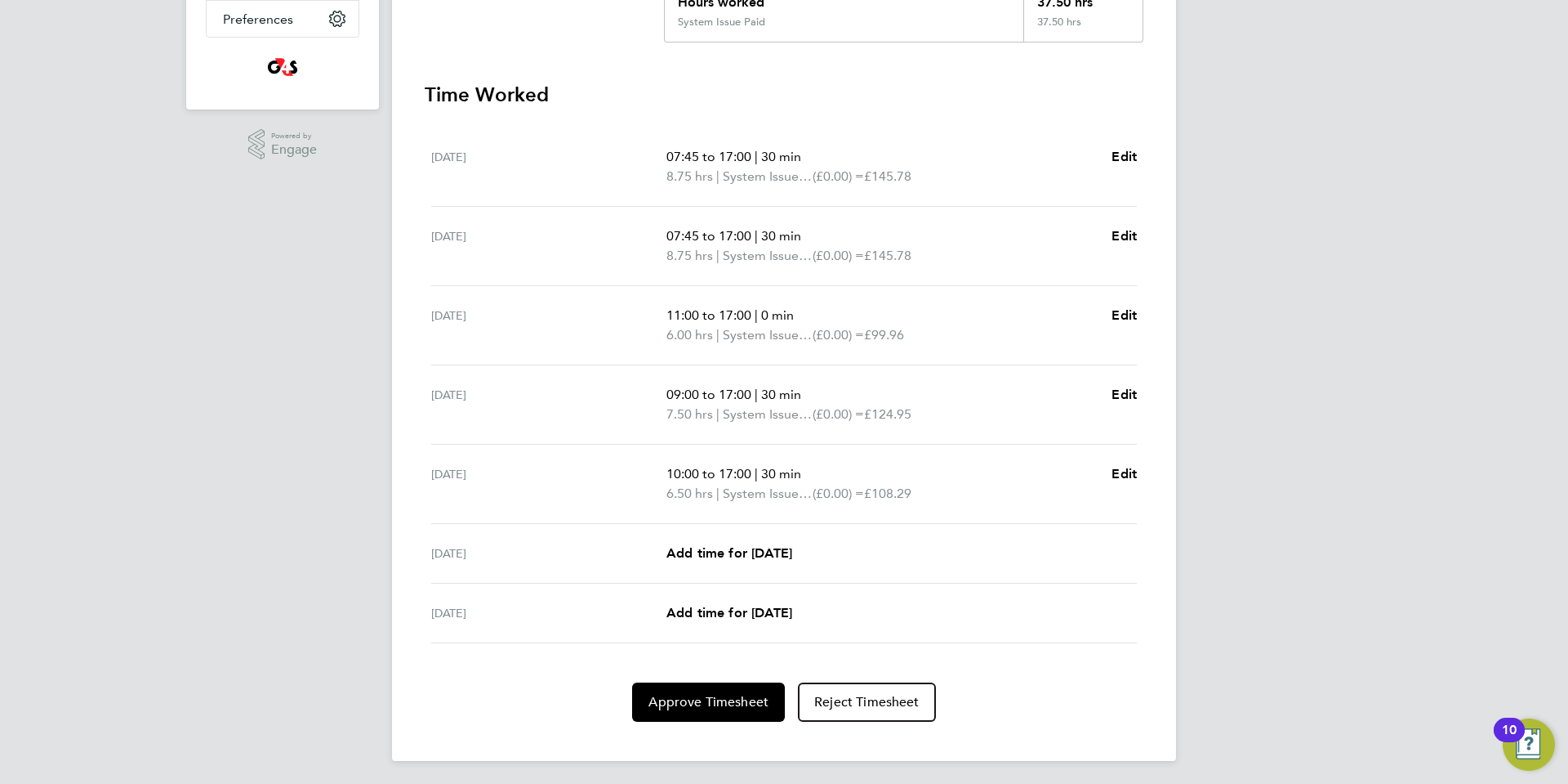
scroll to position [410, 0]
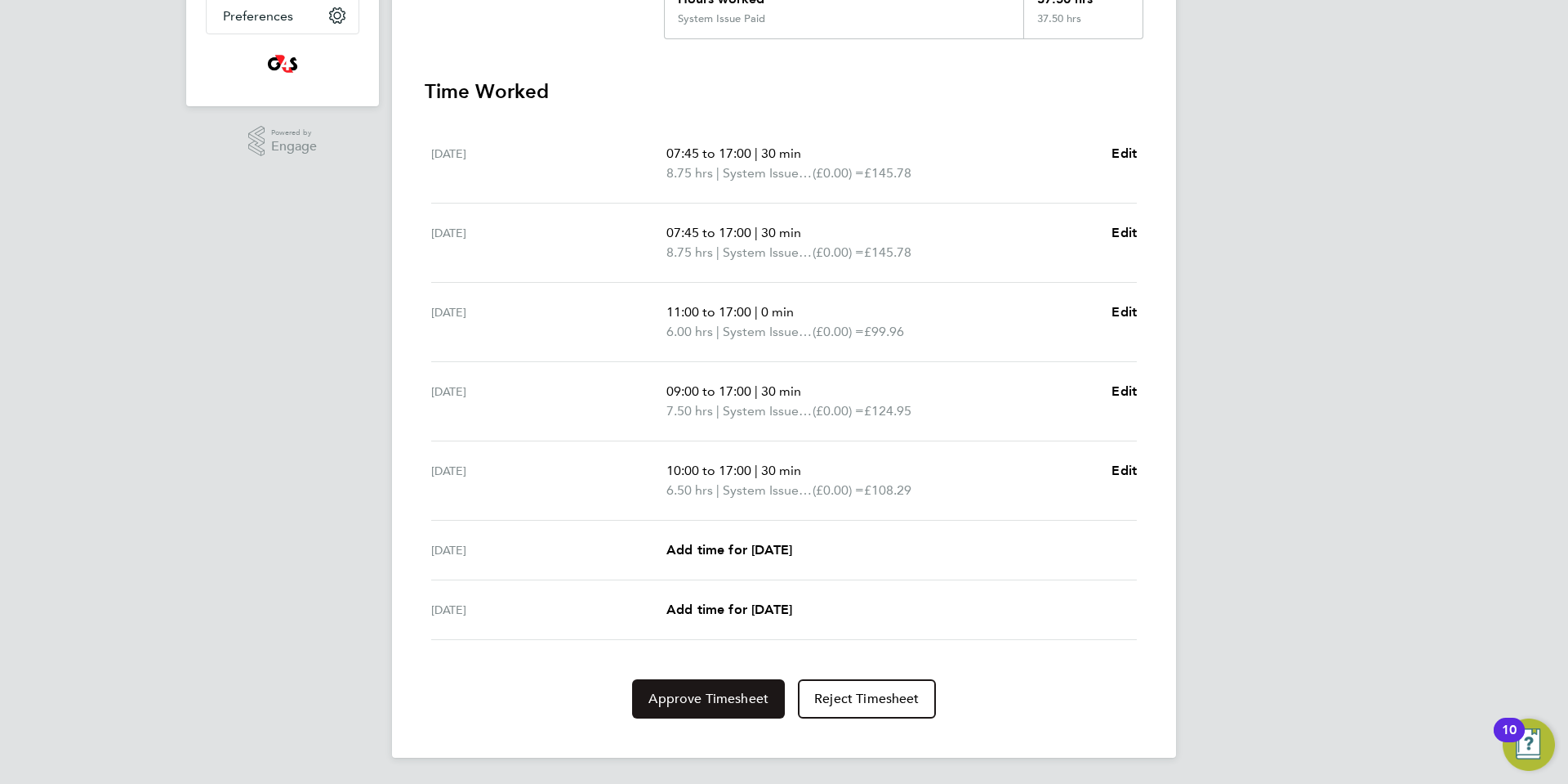
click at [678, 703] on span "Approve Timesheet" at bounding box center [708, 699] width 120 height 16
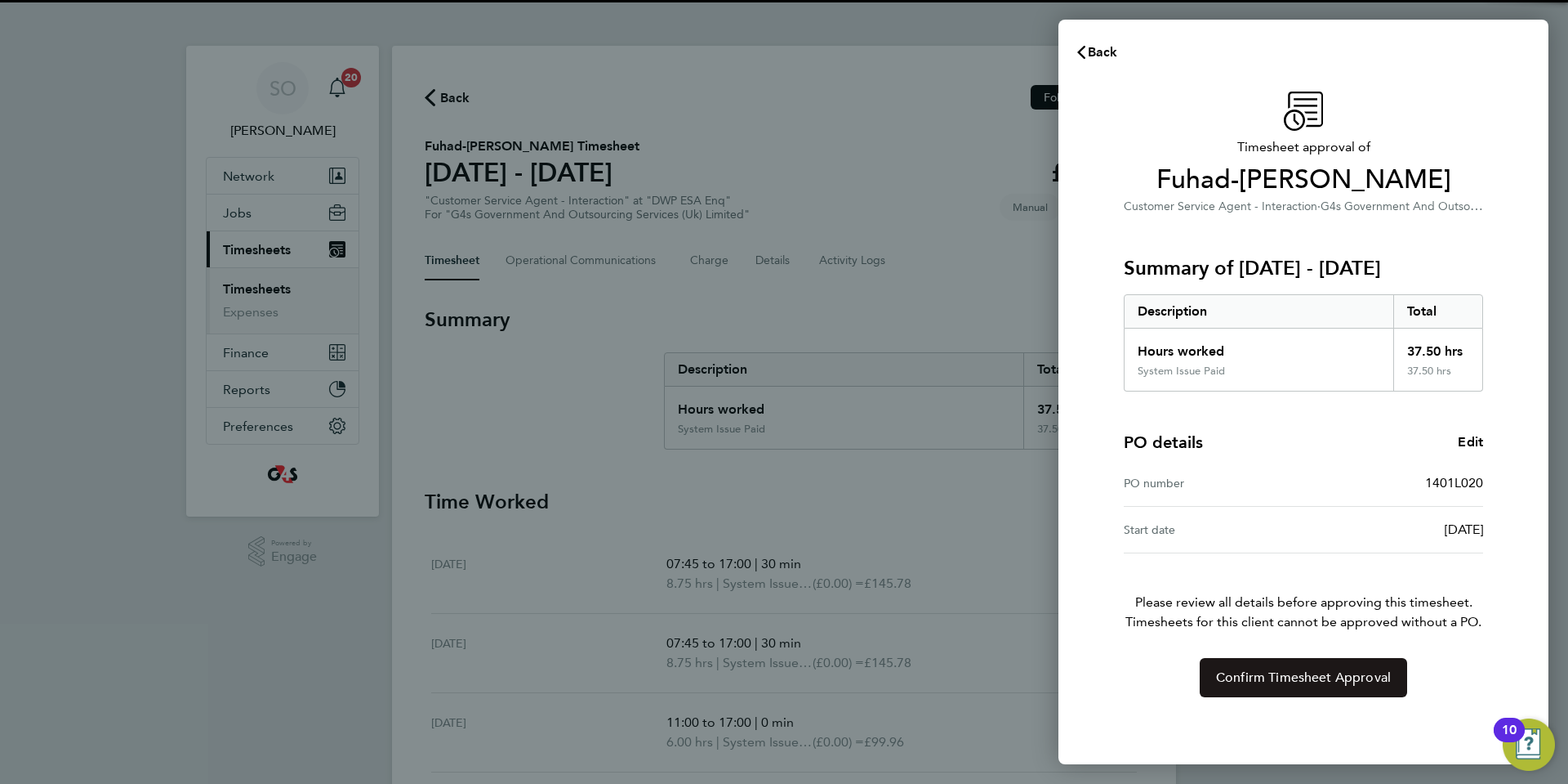
click at [1263, 682] on span "Confirm Timesheet Approval" at bounding box center [1303, 678] width 175 height 16
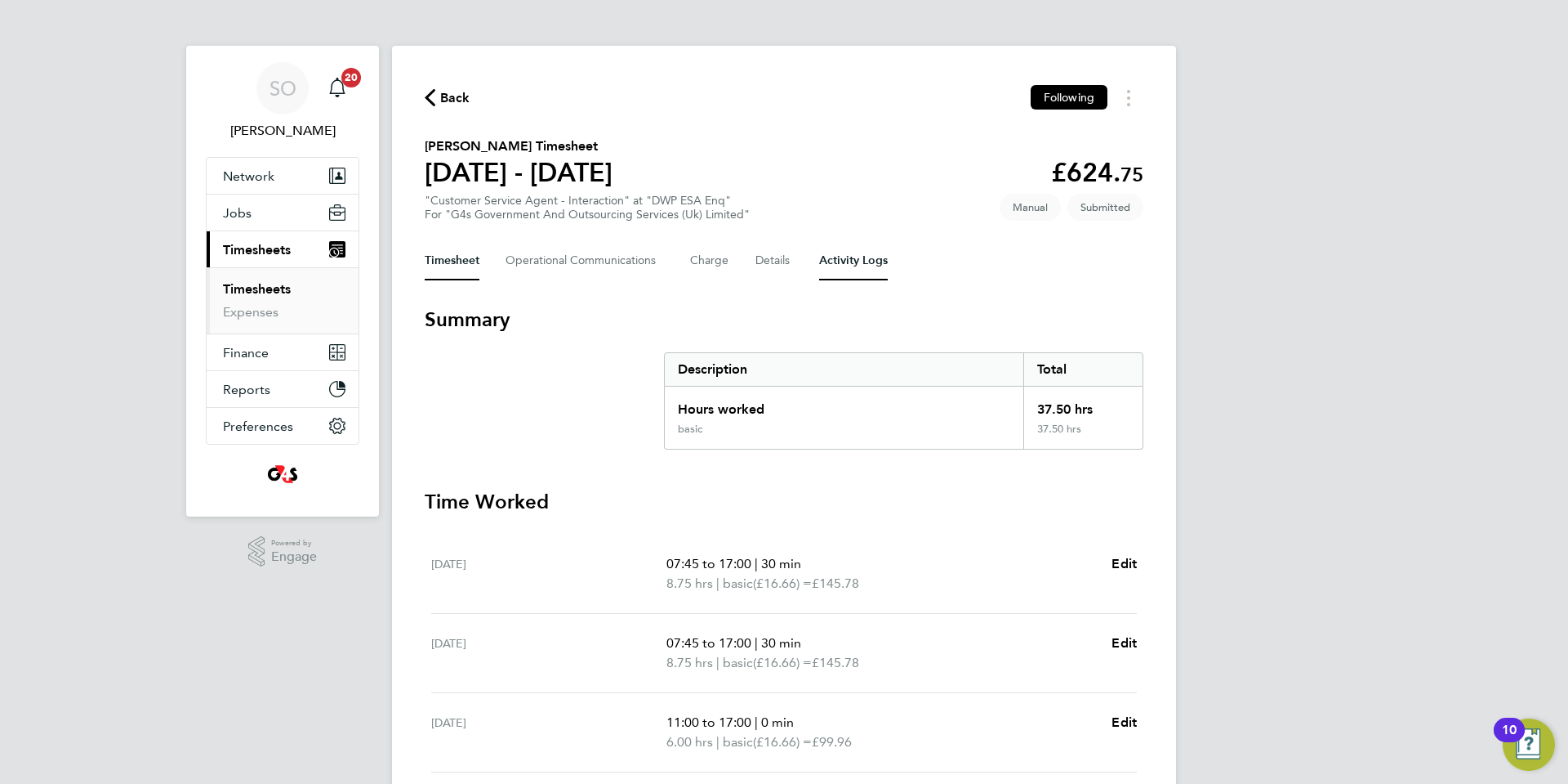
click at [850, 265] on Logs-tab "Activity Logs" at bounding box center [853, 260] width 68 height 39
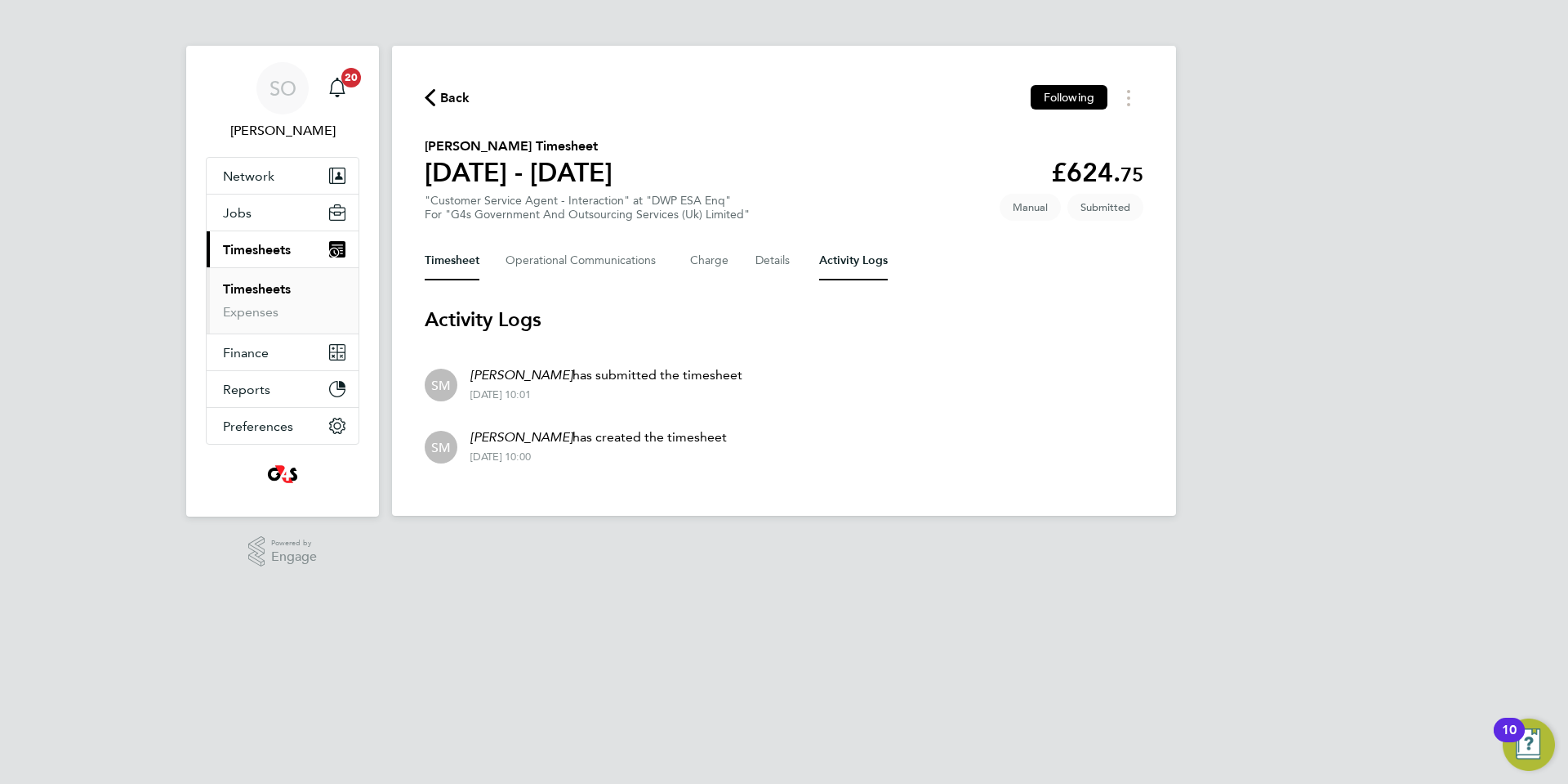
click at [446, 266] on button "Timesheet" at bounding box center [452, 260] width 55 height 39
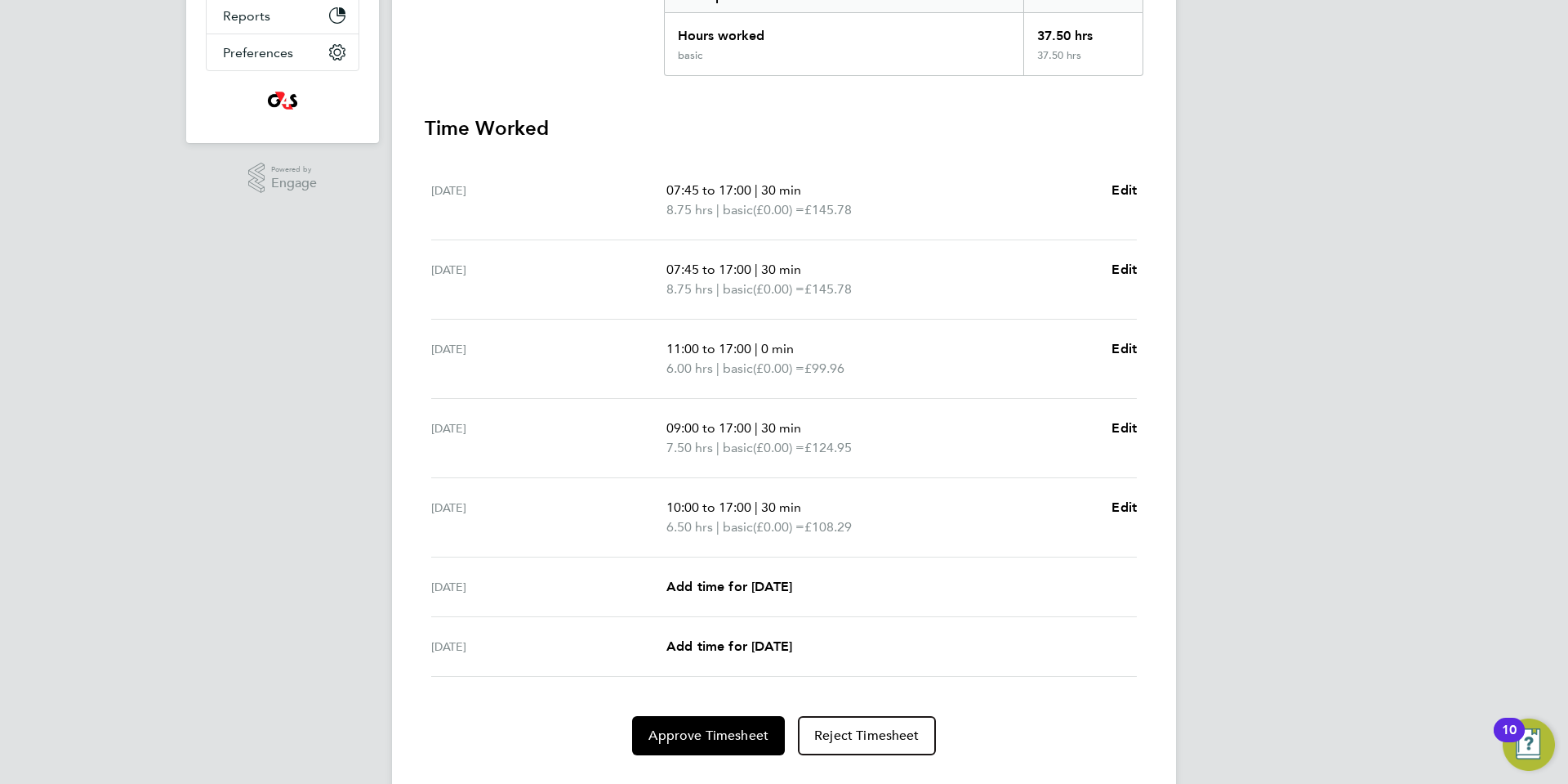
scroll to position [410, 0]
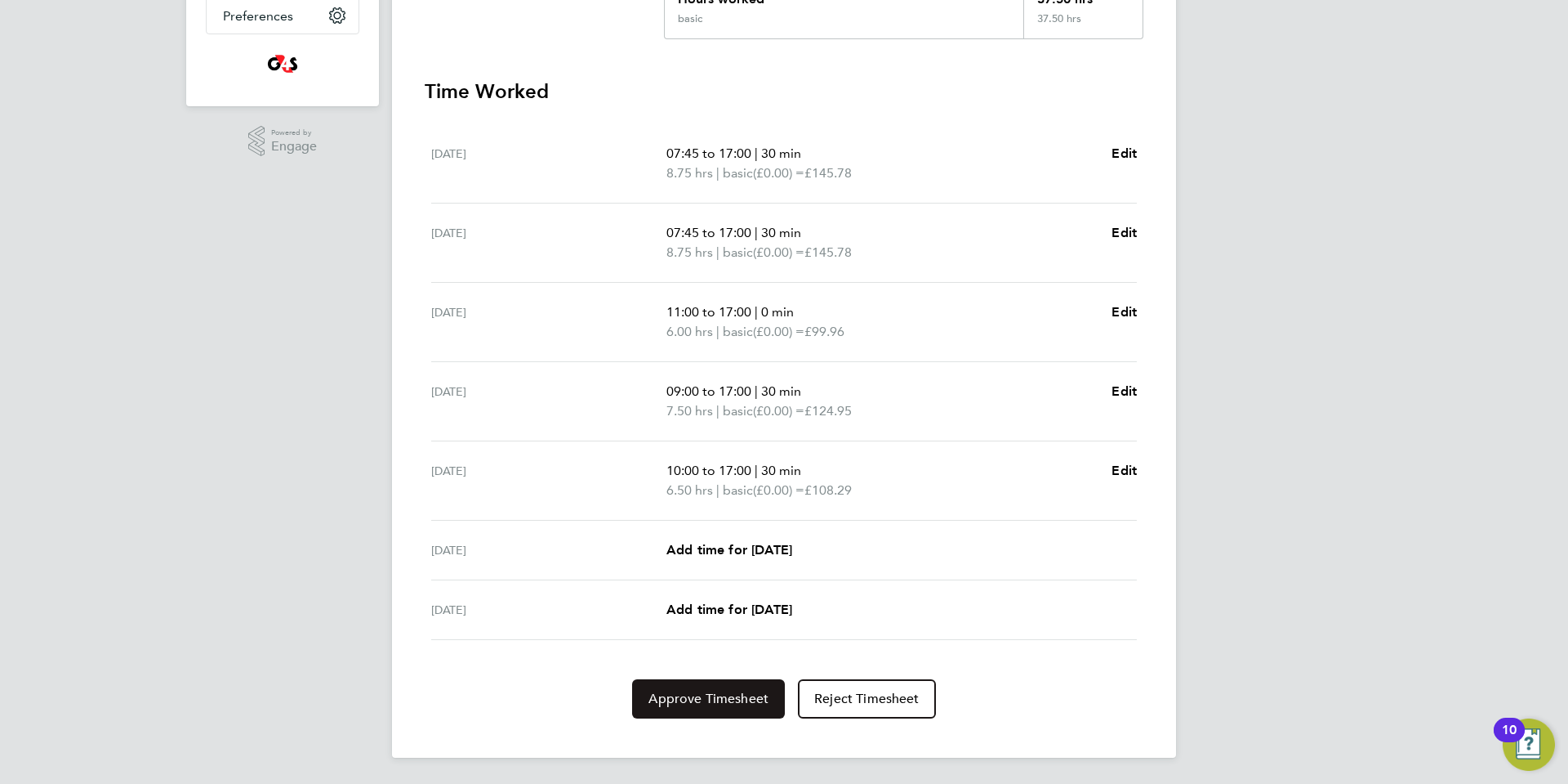
click at [694, 702] on span "Approve Timesheet" at bounding box center [708, 699] width 120 height 16
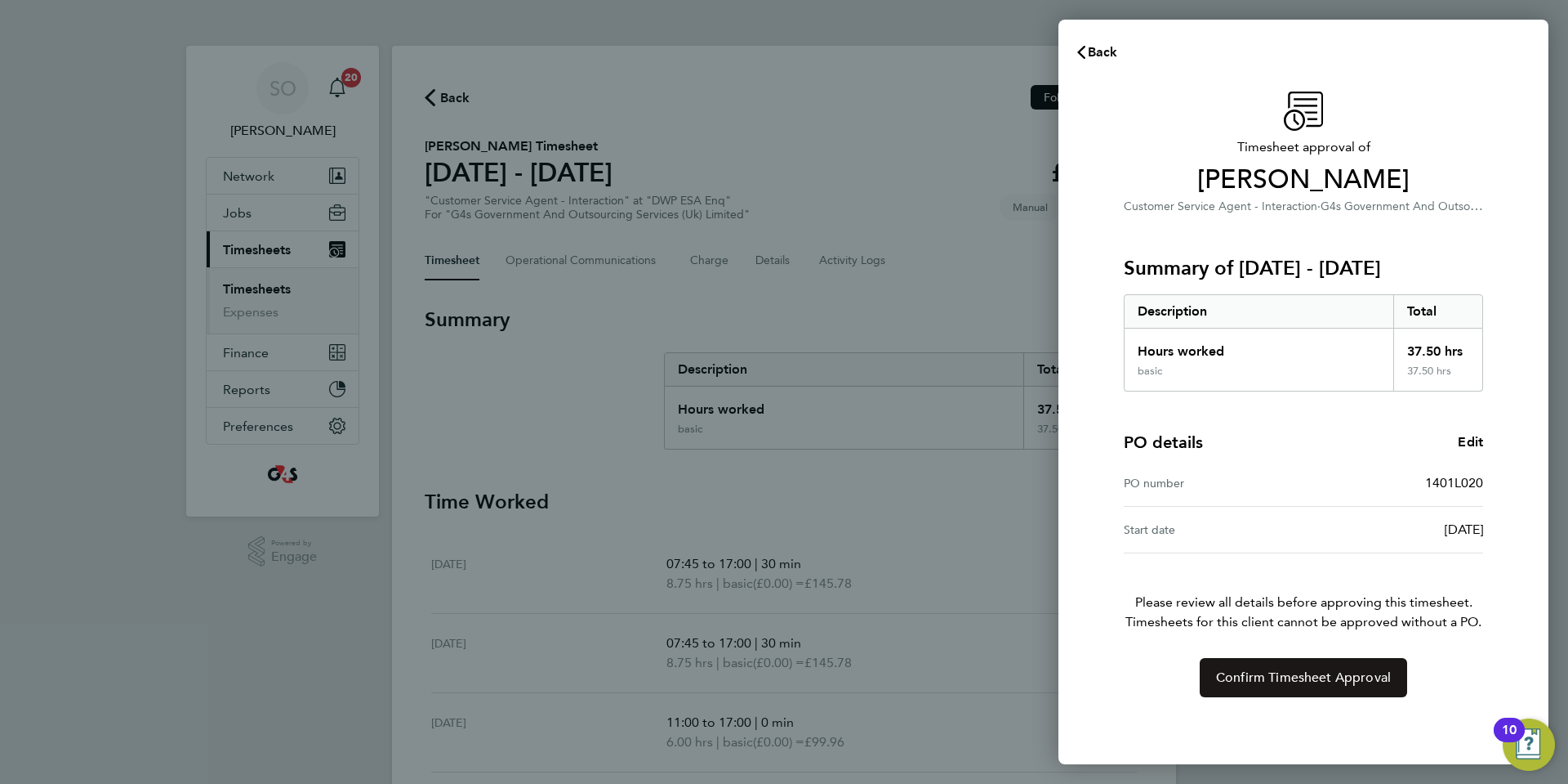
click at [1262, 680] on span "Confirm Timesheet Approval" at bounding box center [1303, 678] width 175 height 16
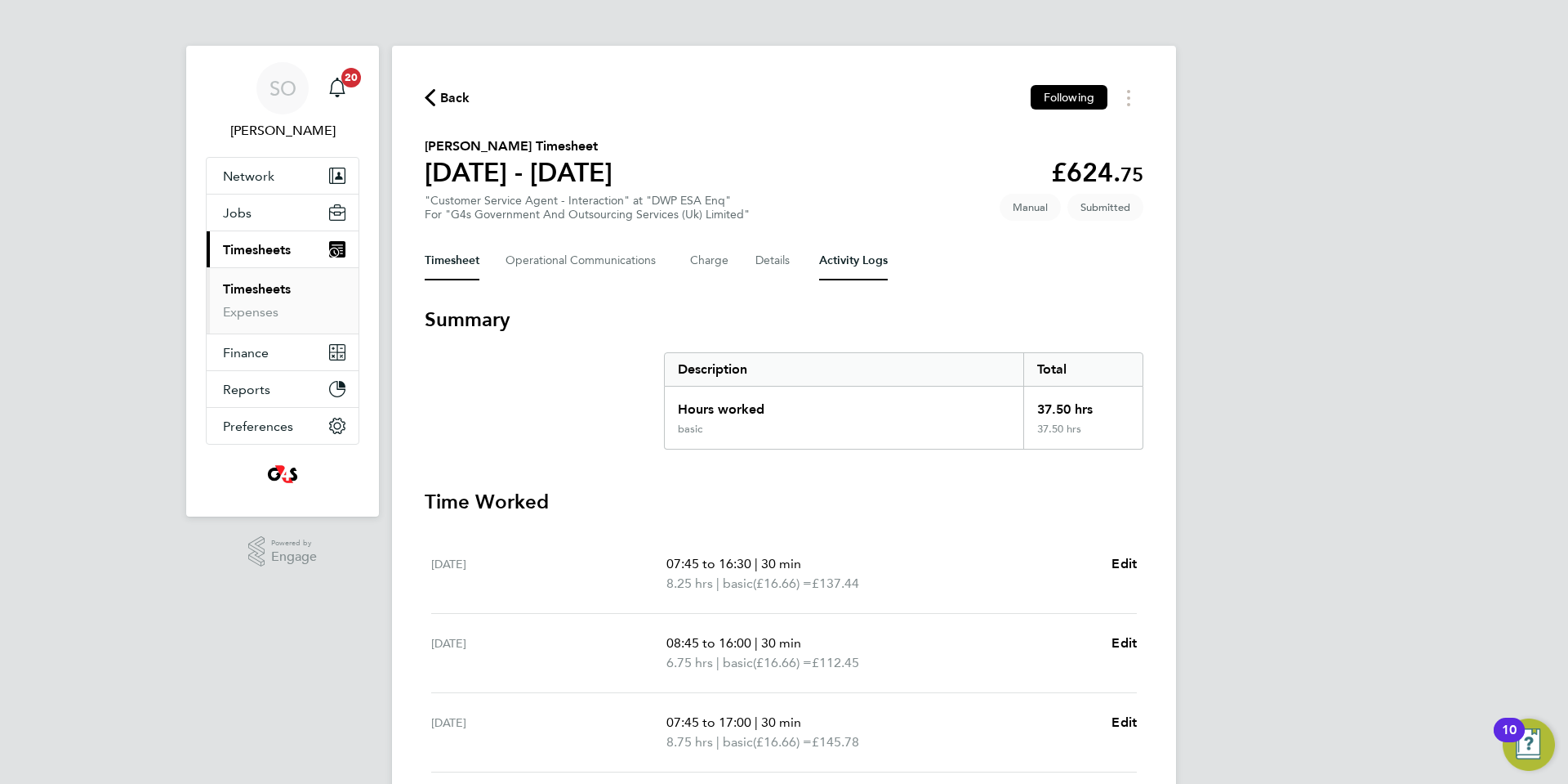
click at [869, 261] on Logs-tab "Activity Logs" at bounding box center [853, 260] width 68 height 39
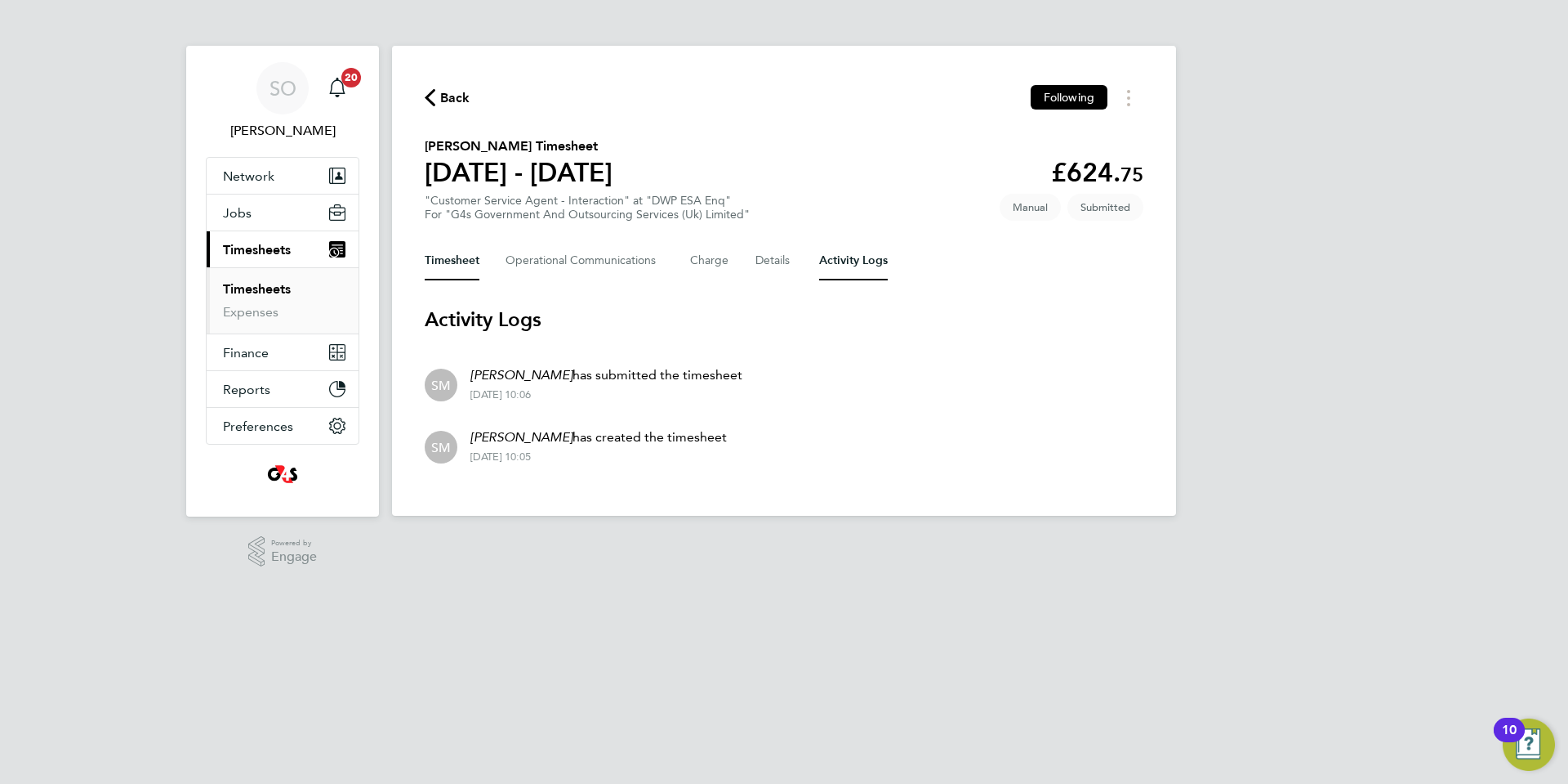
click at [439, 264] on button "Timesheet" at bounding box center [452, 260] width 55 height 39
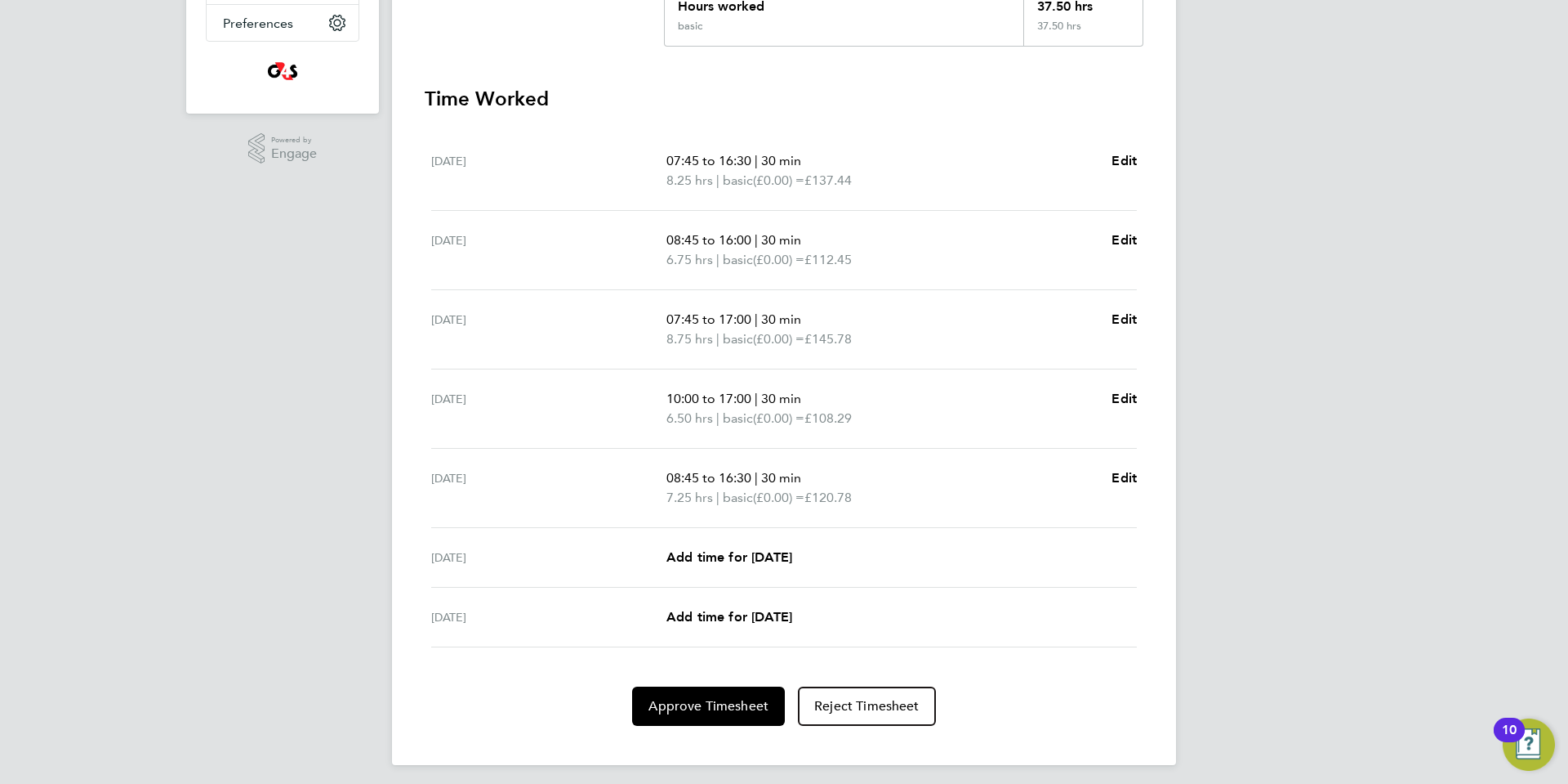
scroll to position [410, 0]
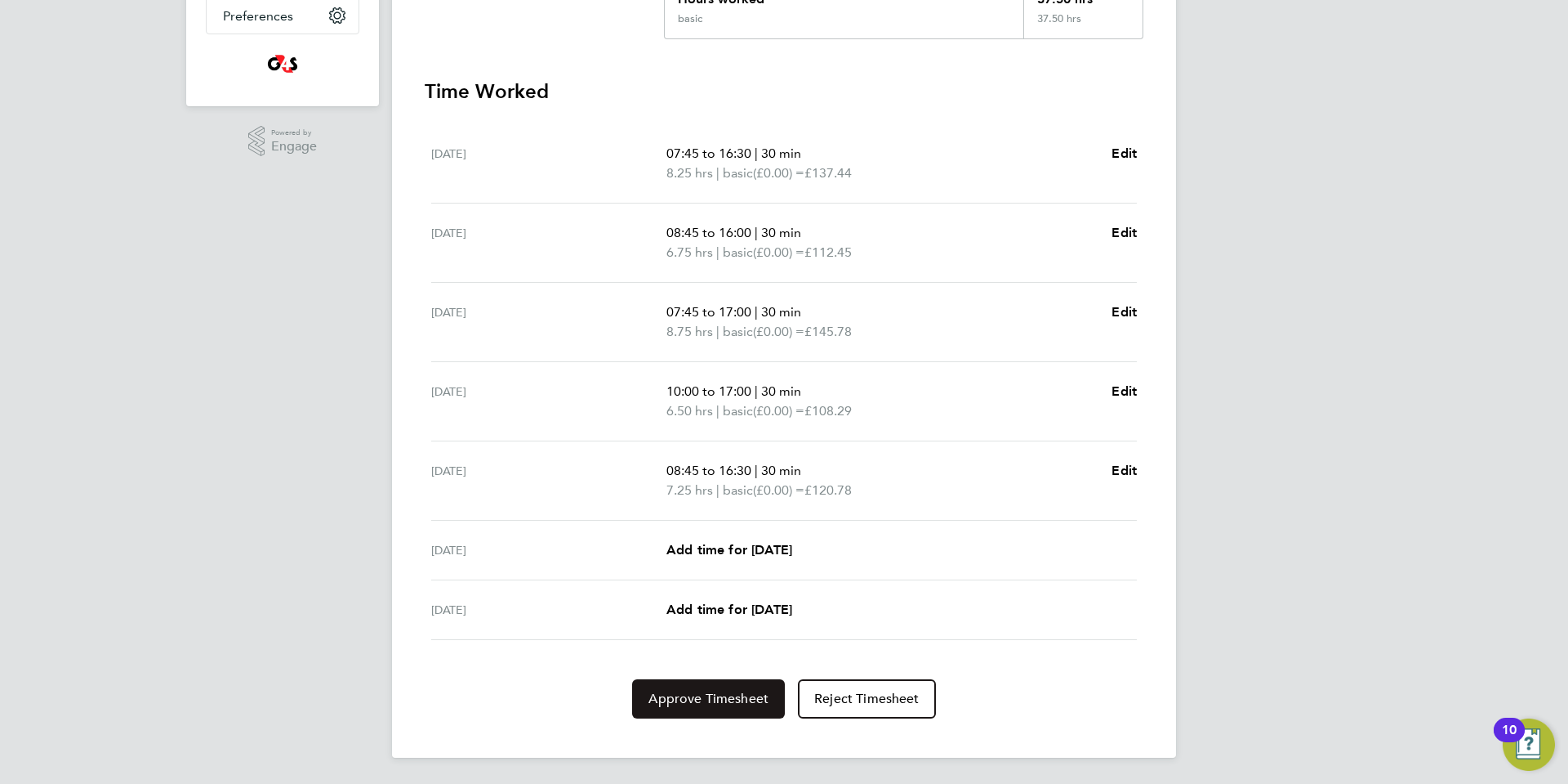
click at [699, 699] on span "Approve Timesheet" at bounding box center [708, 699] width 120 height 16
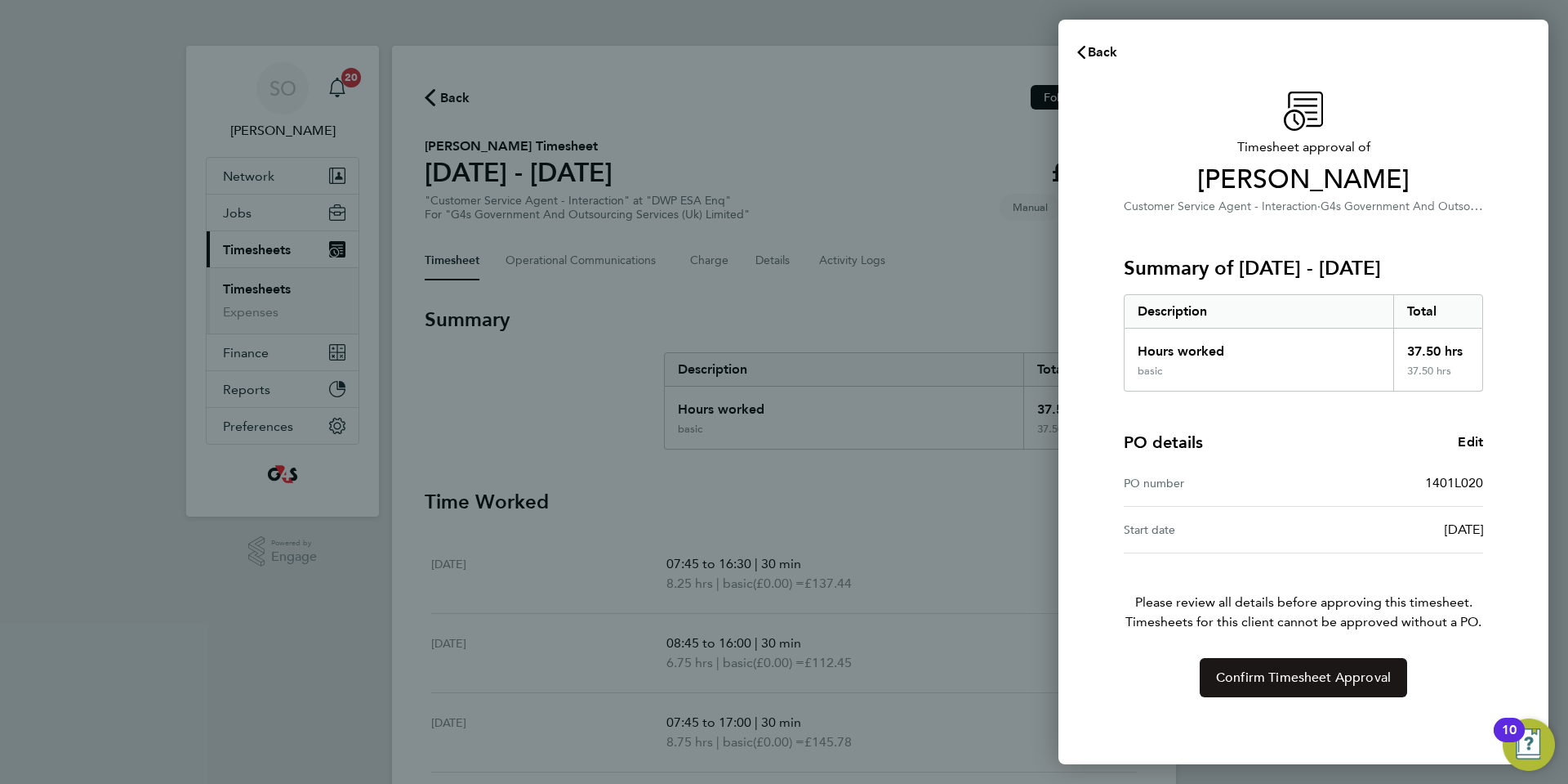
click at [1213, 677] on button "Confirm Timesheet Approval" at bounding box center [1303, 677] width 207 height 39
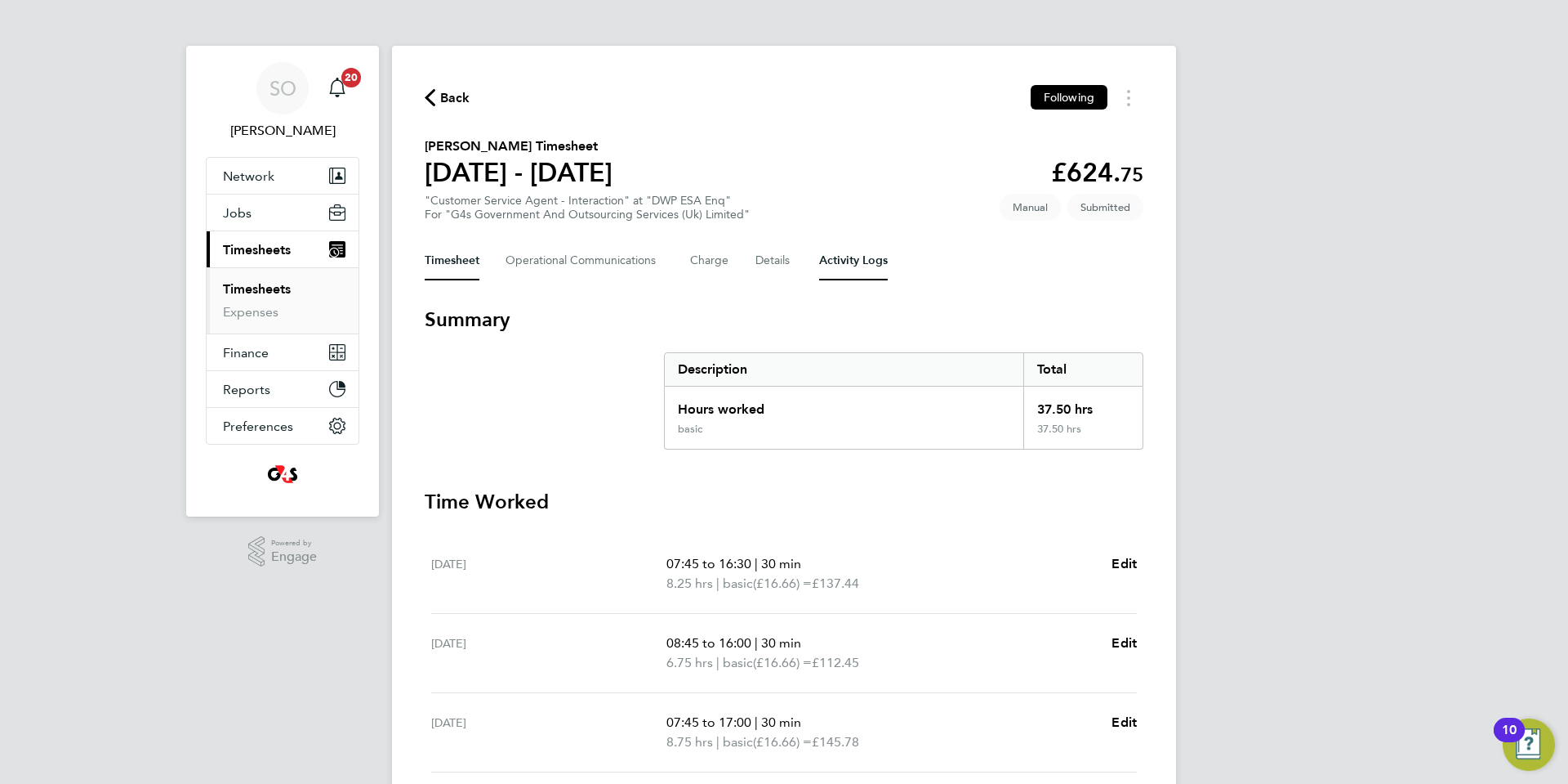
click at [866, 267] on Logs-tab "Activity Logs" at bounding box center [853, 260] width 68 height 39
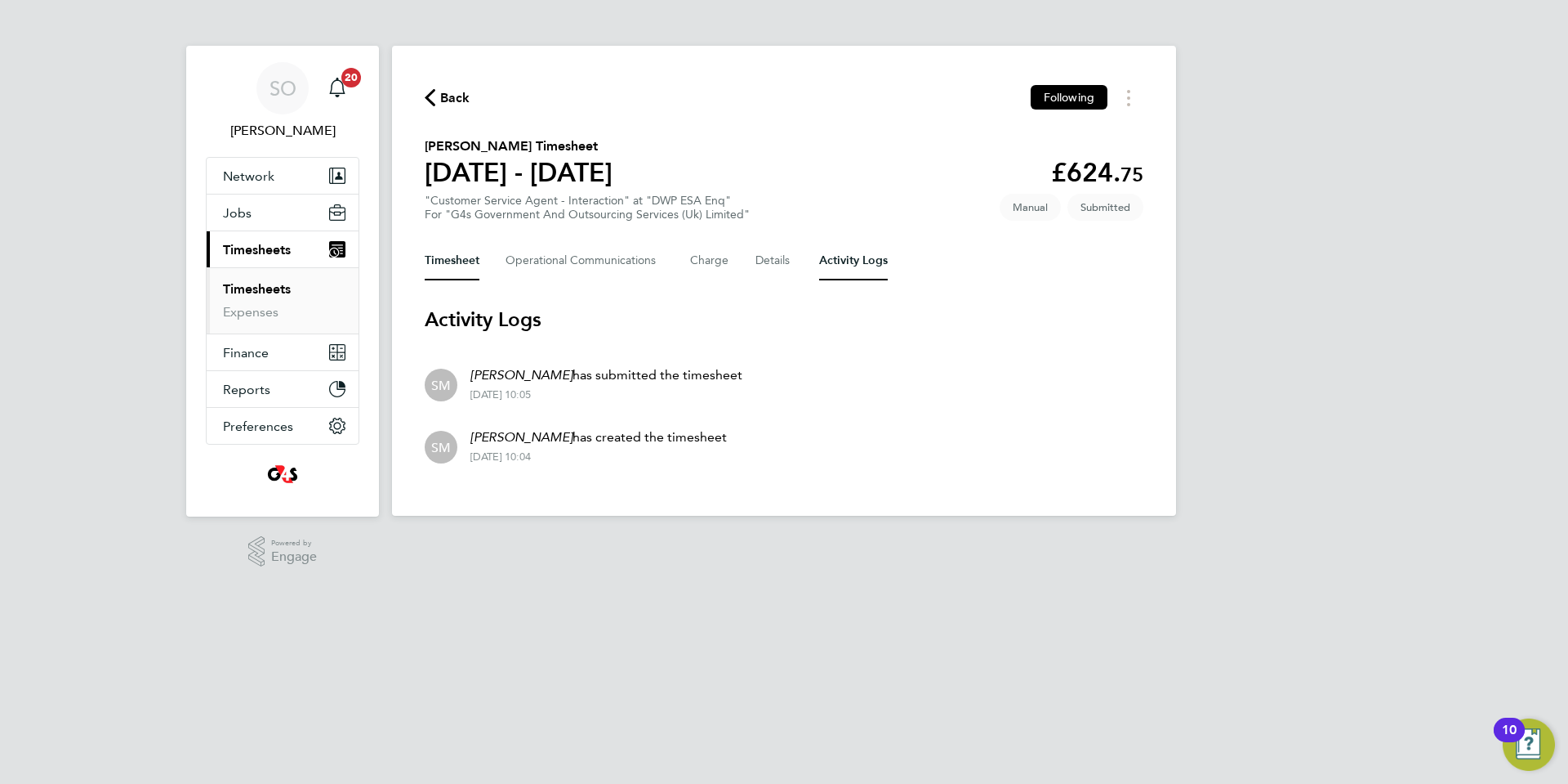
click at [454, 263] on button "Timesheet" at bounding box center [452, 260] width 55 height 39
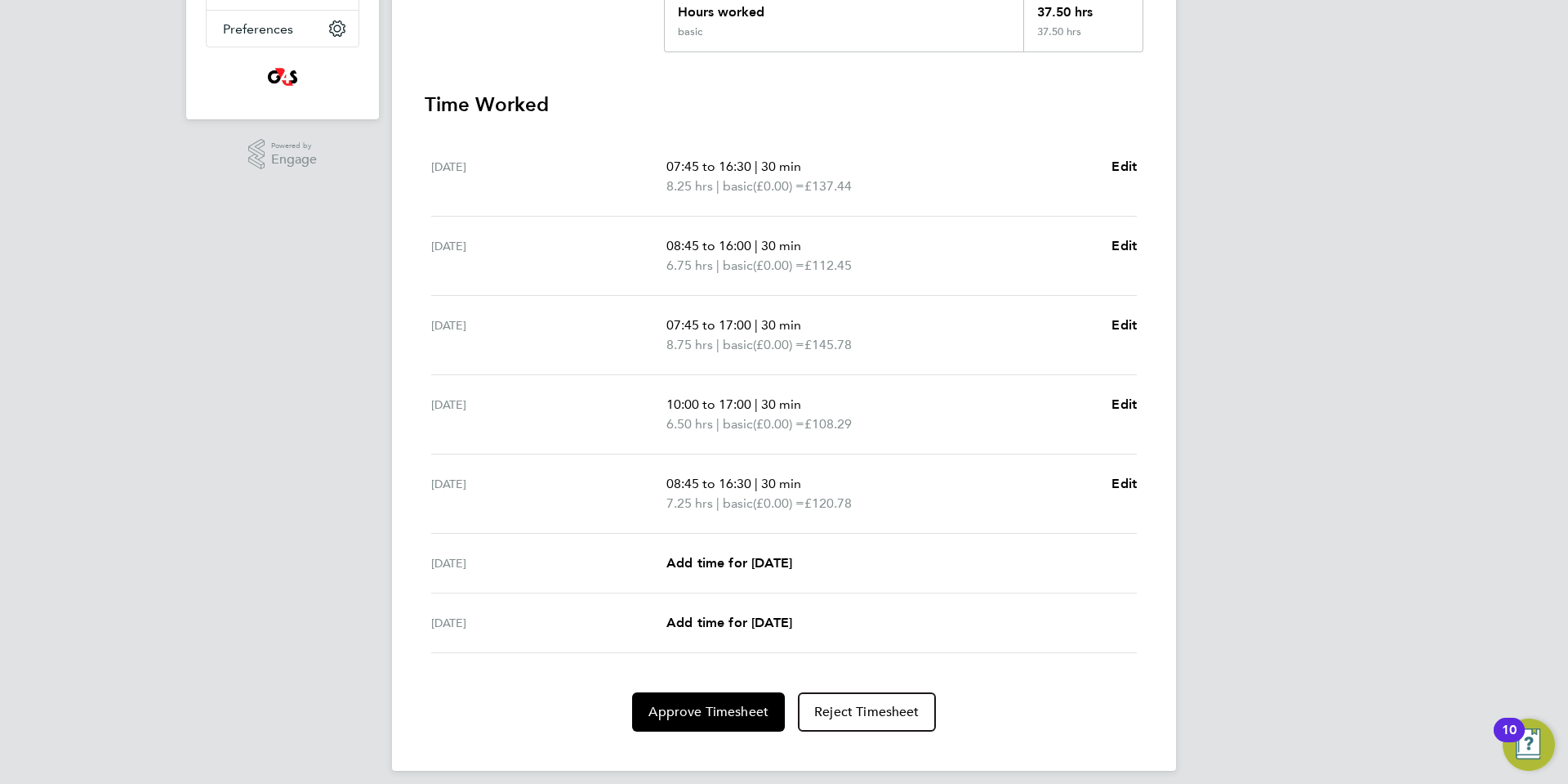
scroll to position [410, 0]
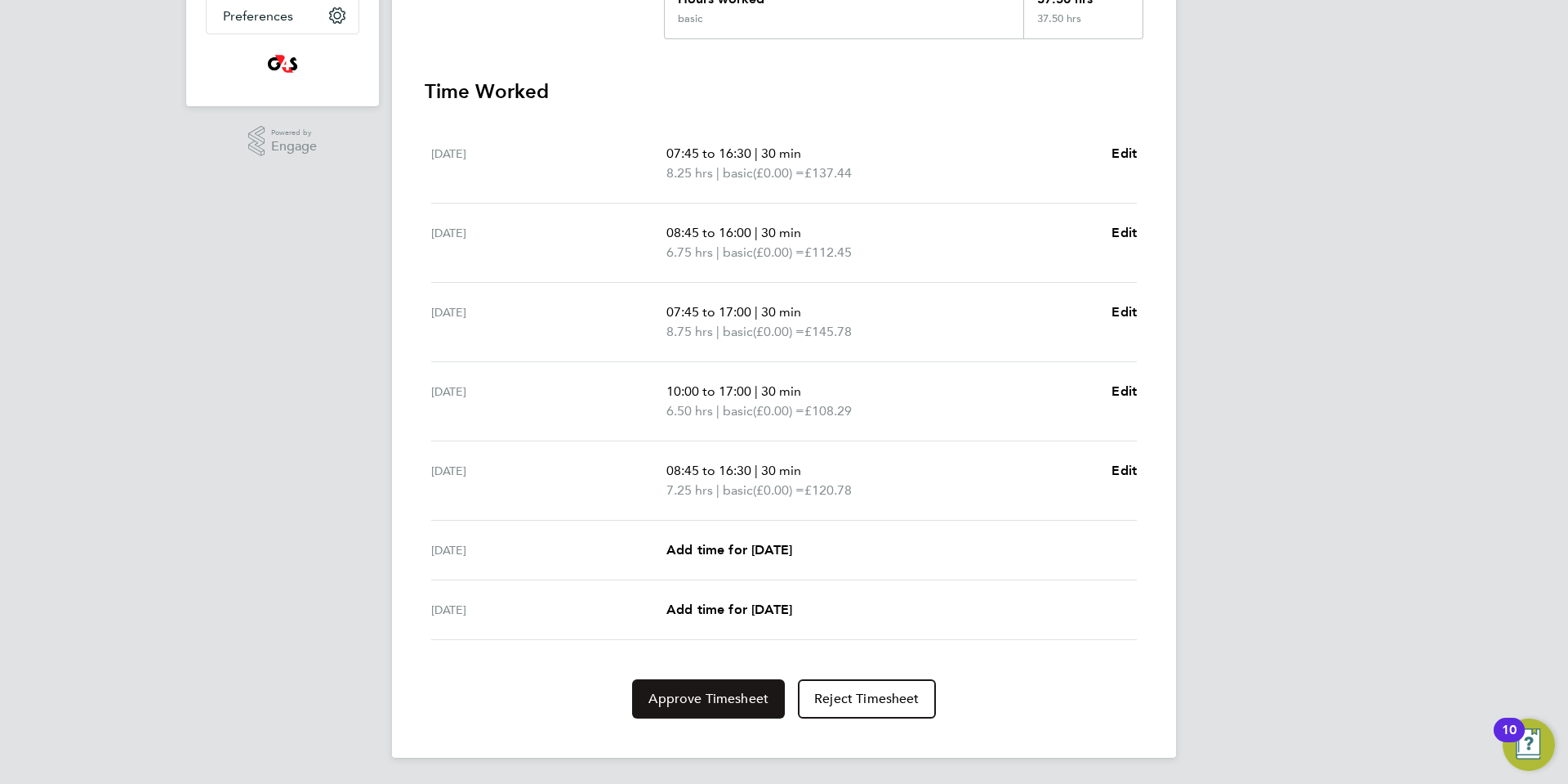
click at [715, 704] on span "Approve Timesheet" at bounding box center [708, 699] width 120 height 16
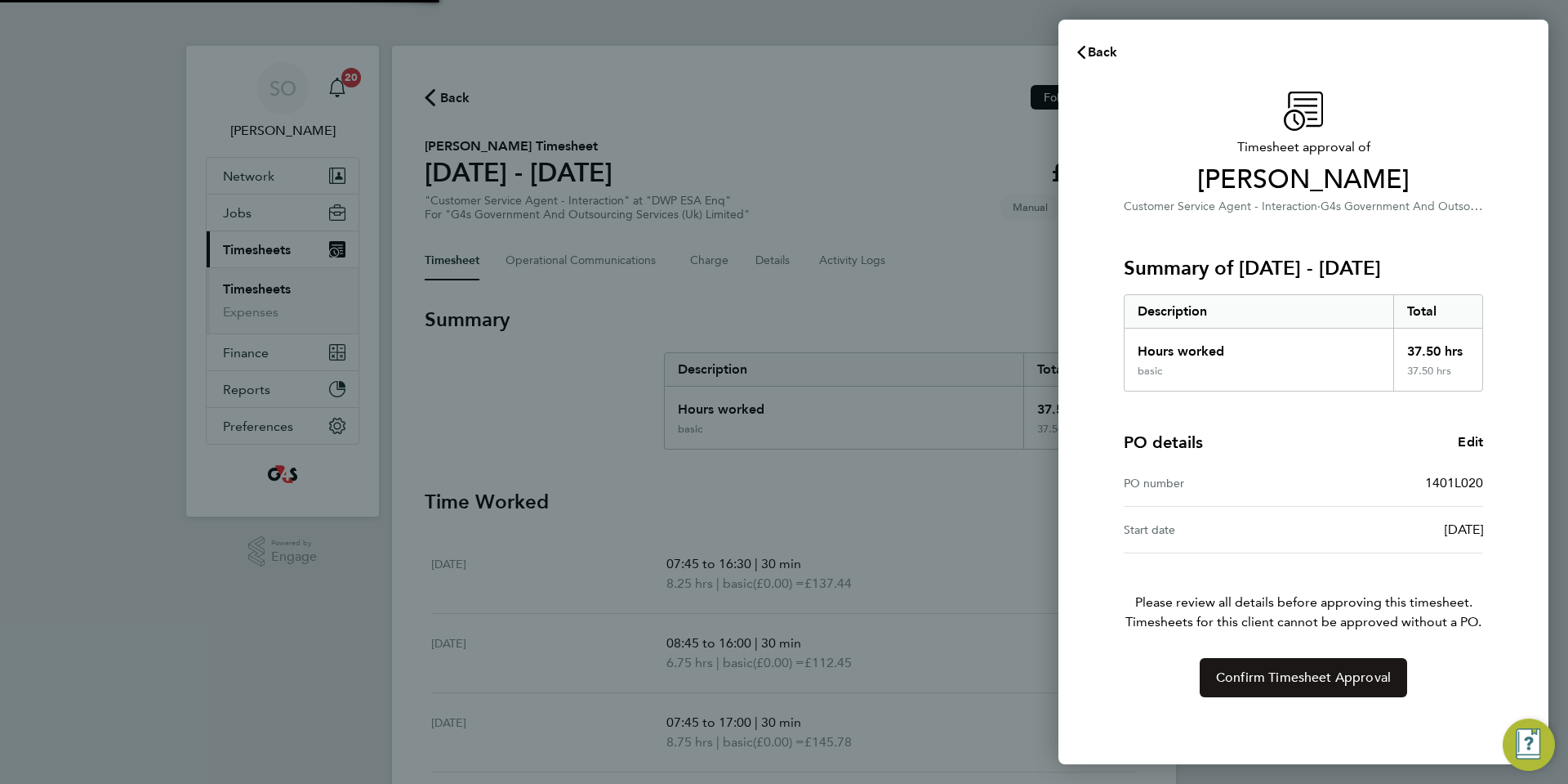
click at [1268, 682] on span "Confirm Timesheet Approval" at bounding box center [1303, 678] width 175 height 16
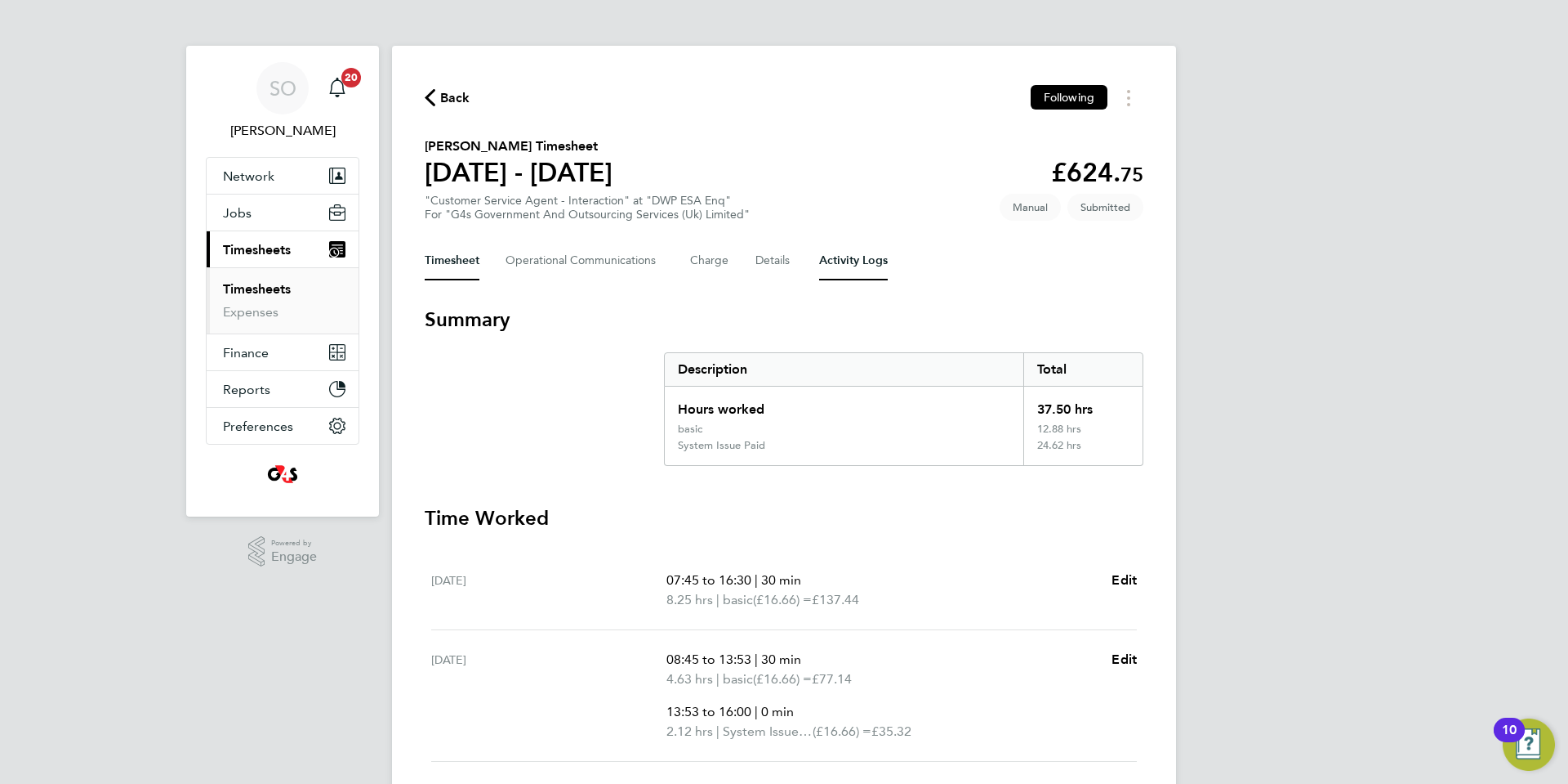
drag, startPoint x: 847, startPoint y: 256, endPoint x: 817, endPoint y: 262, distance: 30.6
click at [846, 257] on Logs-tab "Activity Logs" at bounding box center [853, 260] width 68 height 39
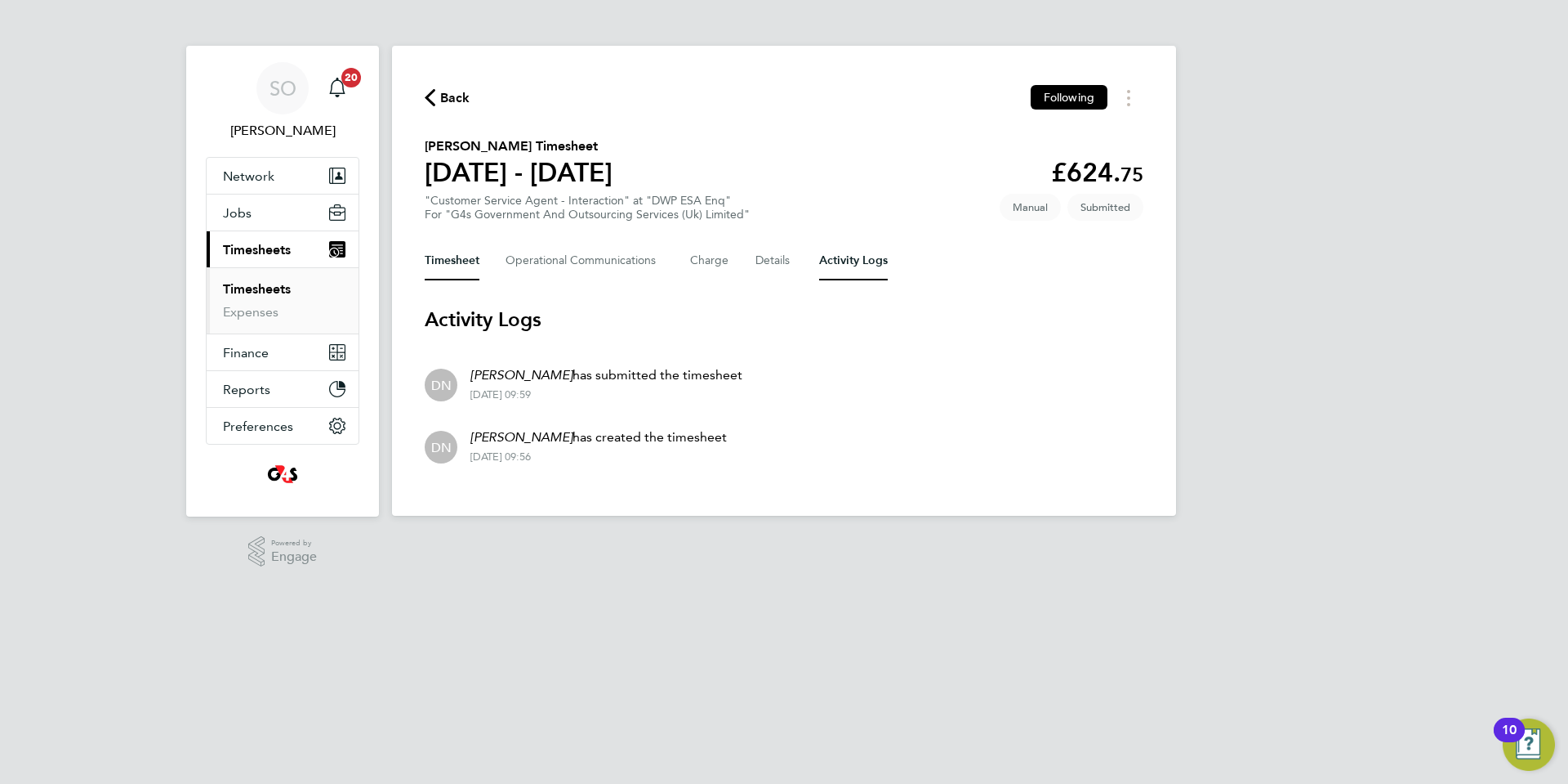
click at [461, 256] on button "Timesheet" at bounding box center [452, 260] width 55 height 39
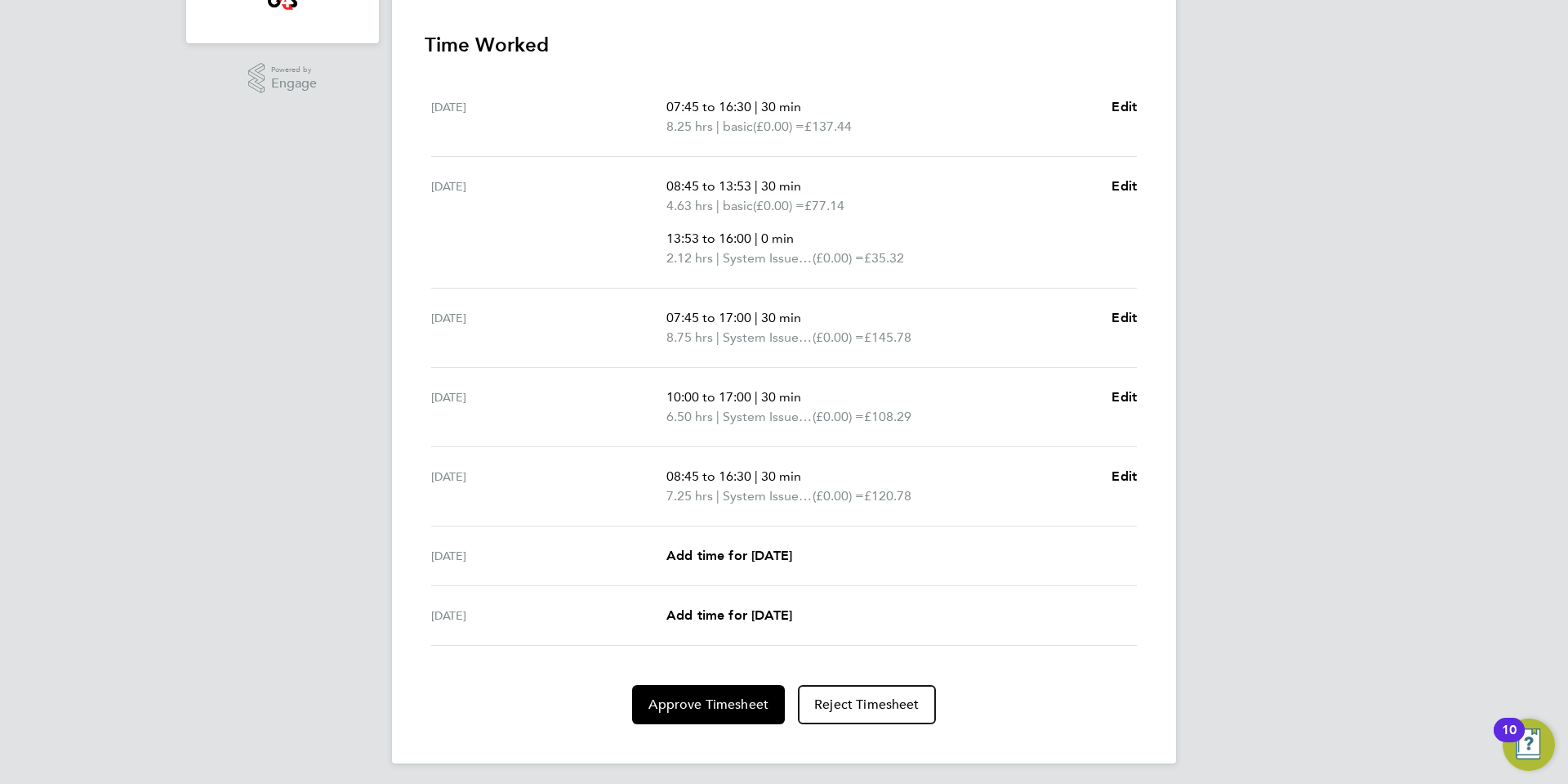
scroll to position [479, 0]
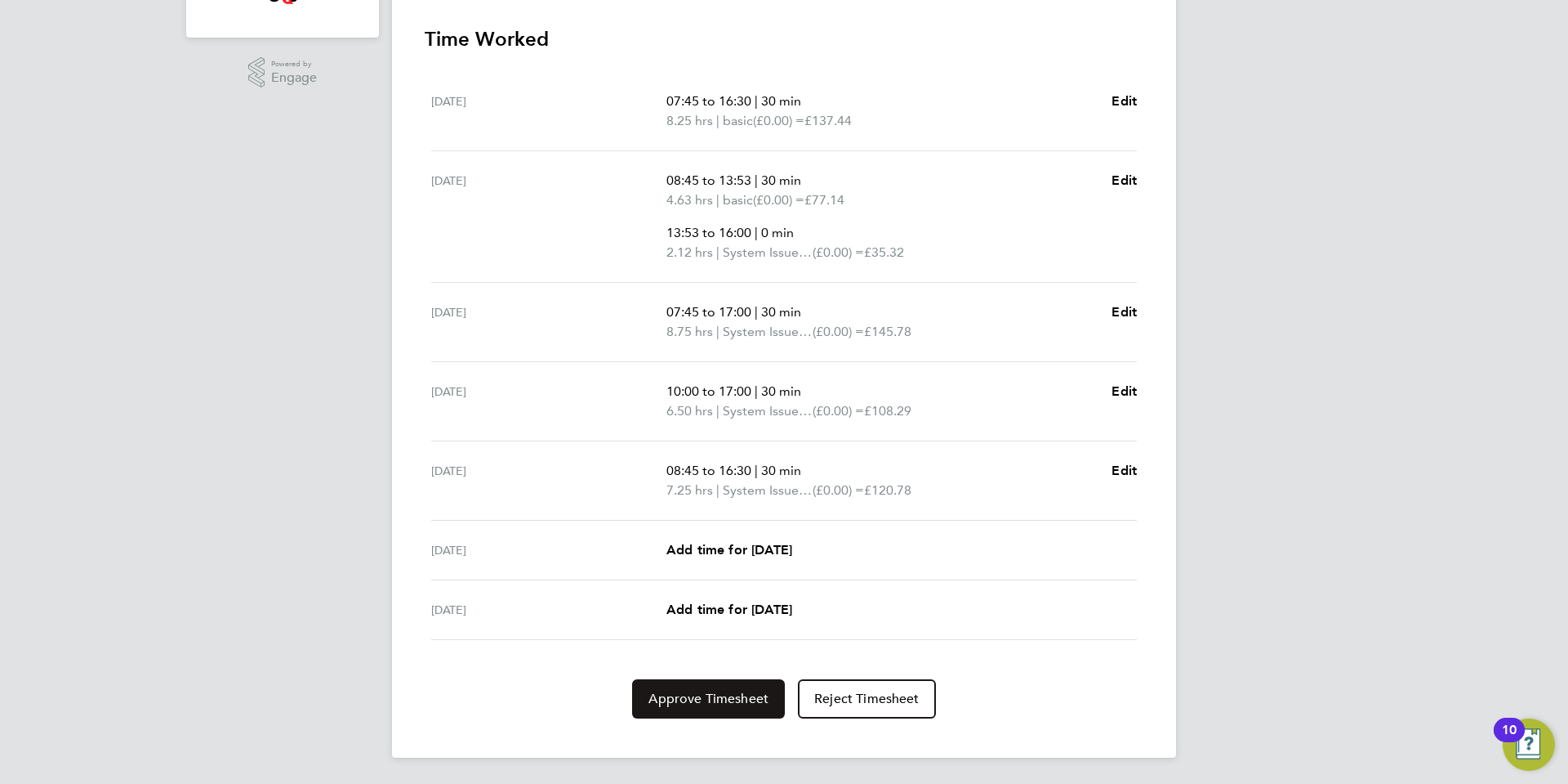
click at [712, 695] on span "Approve Timesheet" at bounding box center [708, 699] width 120 height 16
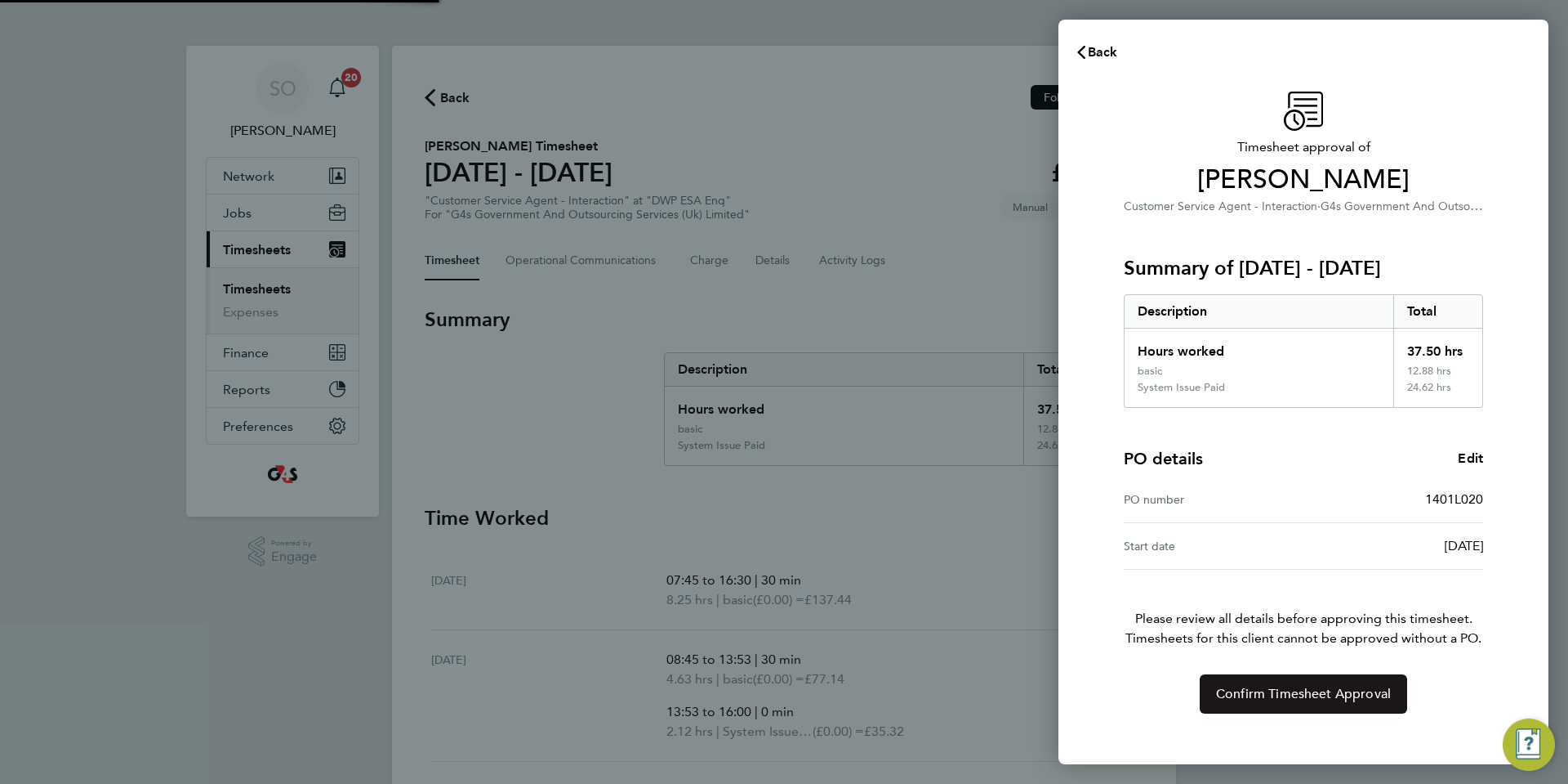
click at [1231, 684] on button "Confirm Timesheet Approval" at bounding box center [1303, 693] width 207 height 39
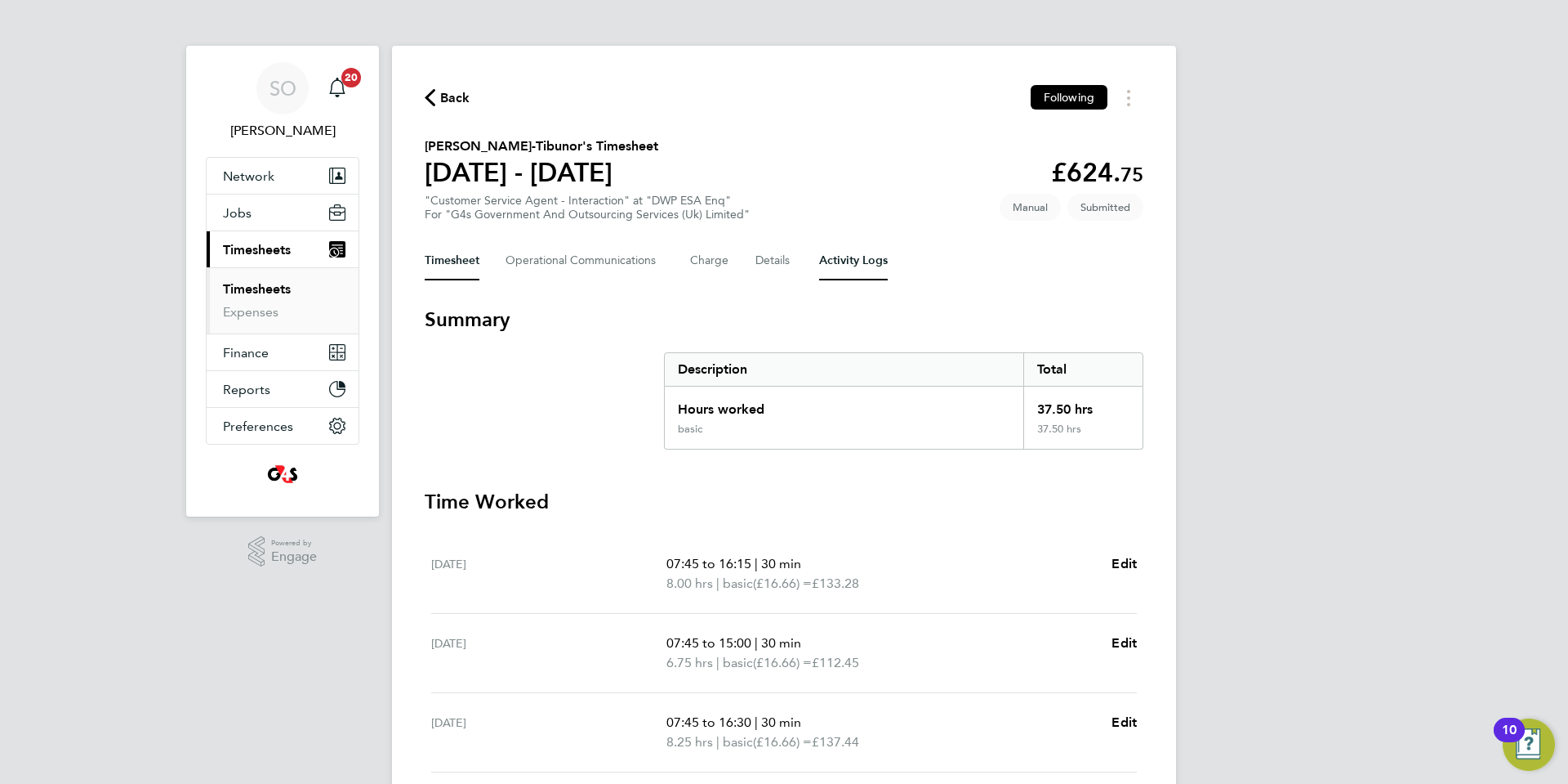
click at [864, 265] on Logs-tab "Activity Logs" at bounding box center [853, 260] width 68 height 39
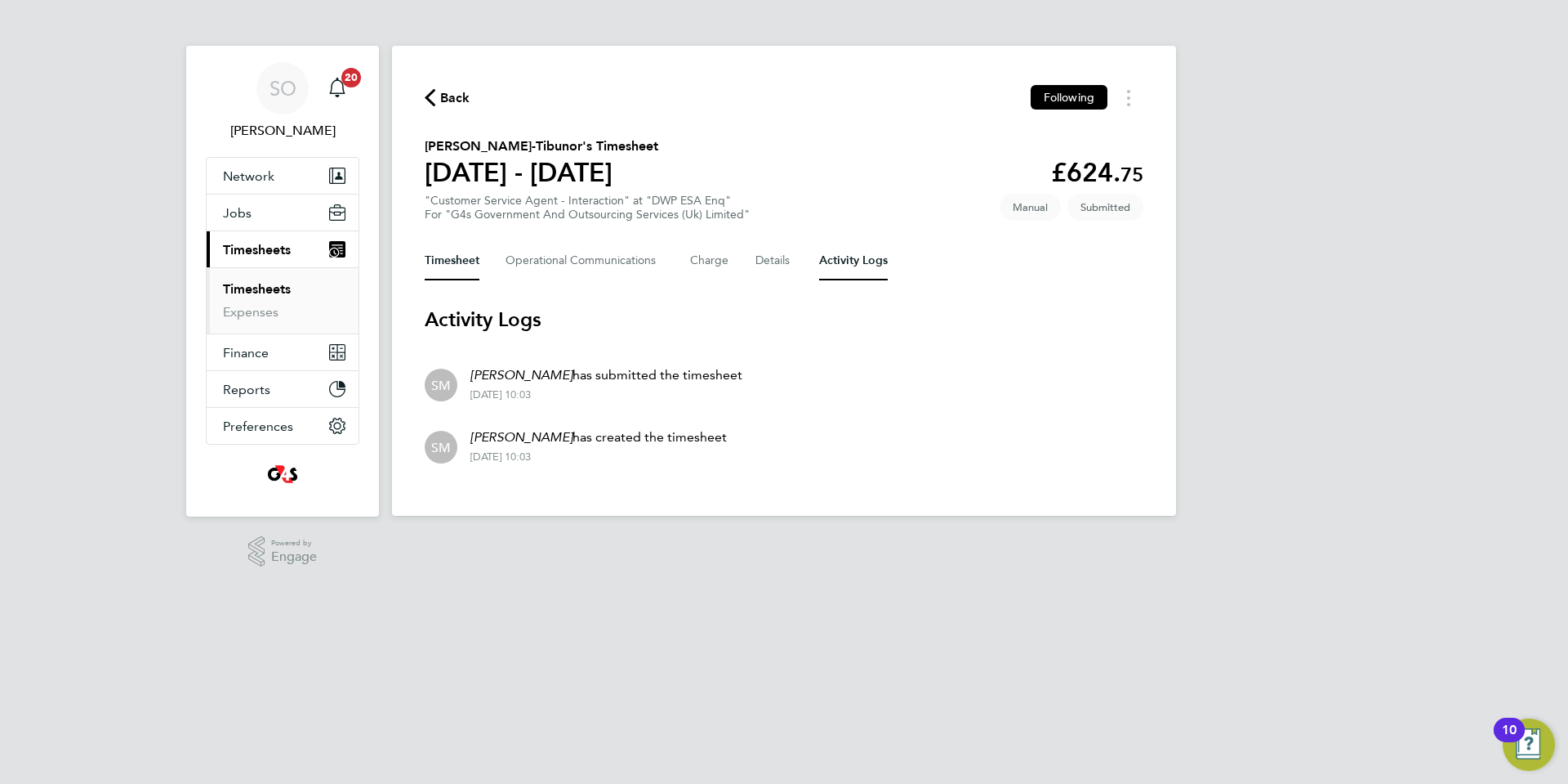
click at [460, 262] on button "Timesheet" at bounding box center [452, 260] width 55 height 39
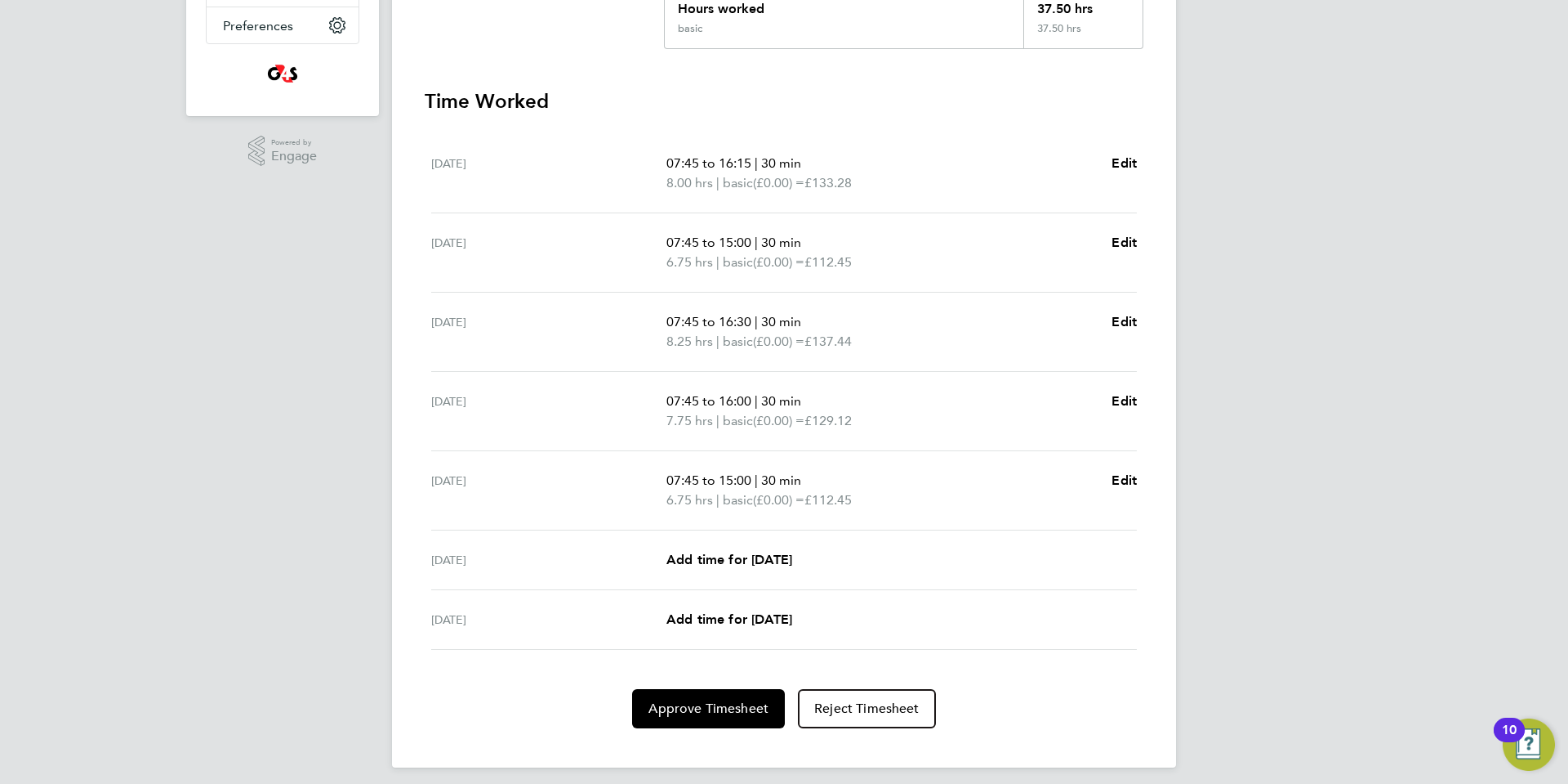
scroll to position [410, 0]
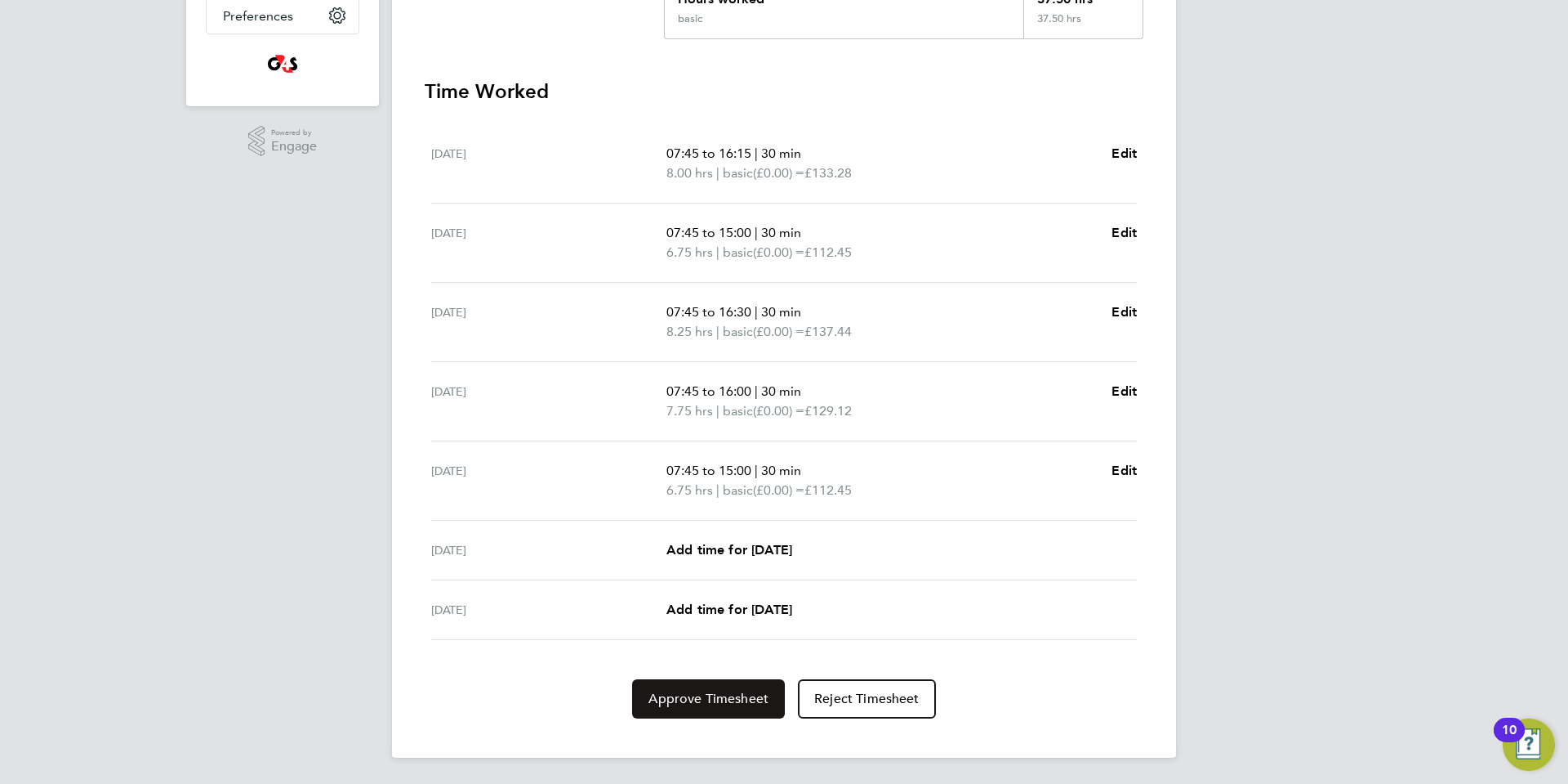
click at [723, 696] on span "Approve Timesheet" at bounding box center [708, 699] width 120 height 16
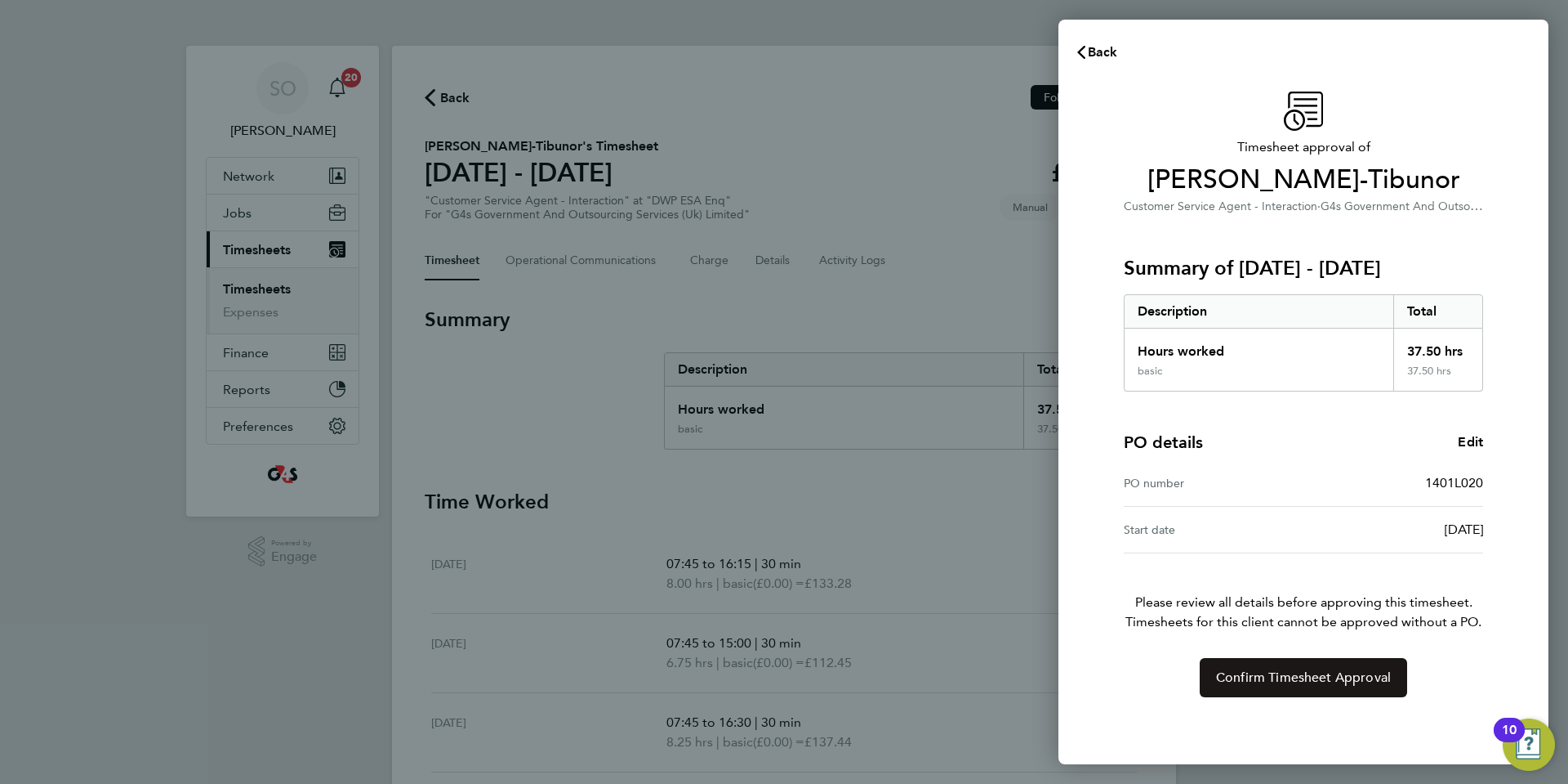
click at [1241, 687] on button "Confirm Timesheet Approval" at bounding box center [1303, 677] width 207 height 39
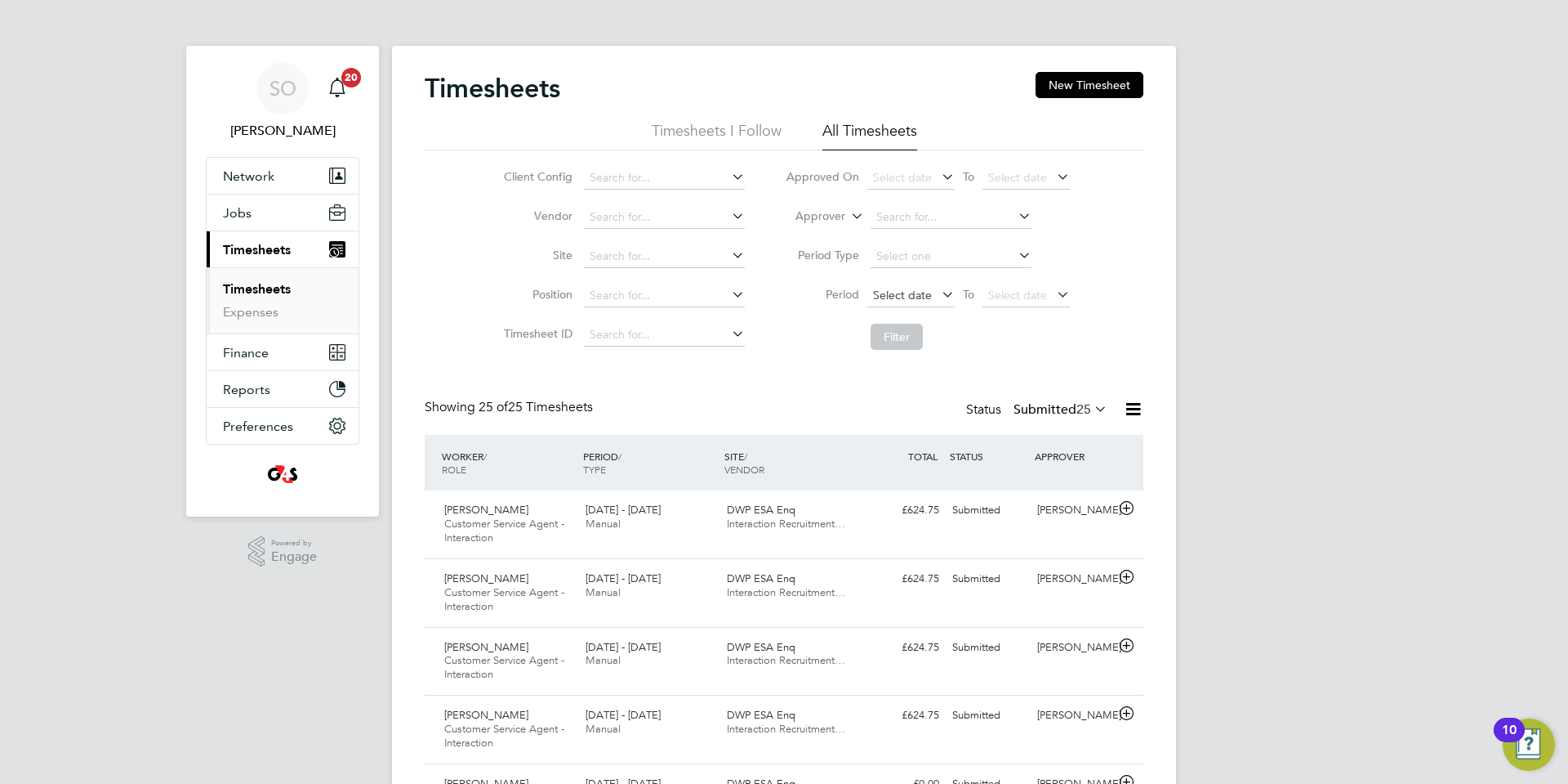
click at [895, 297] on span "Select date" at bounding box center [903, 295] width 59 height 15
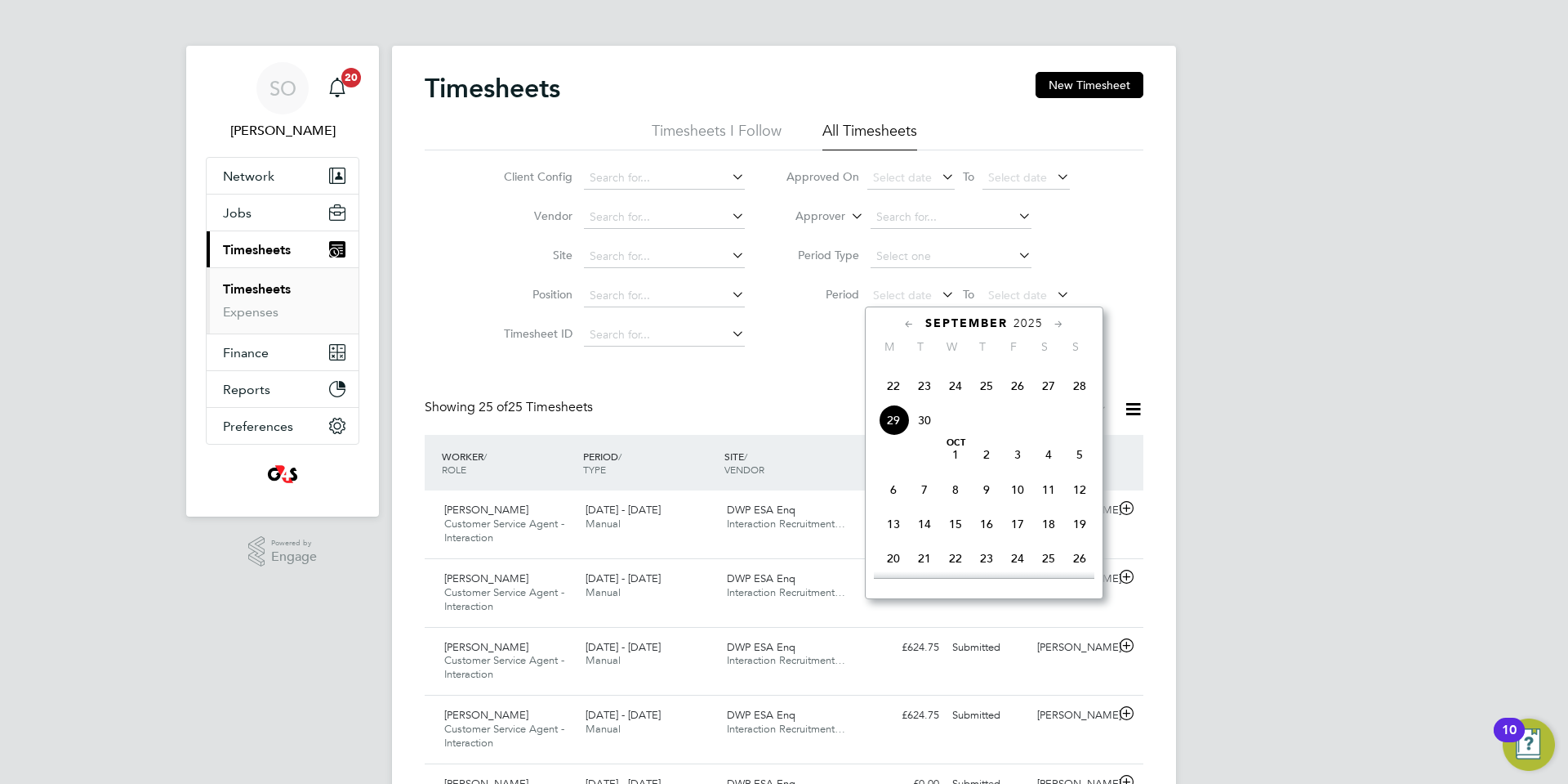
drag, startPoint x: 891, startPoint y: 410, endPoint x: 920, endPoint y: 377, distance: 43.9
click at [891, 401] on span "22" at bounding box center [894, 386] width 31 height 31
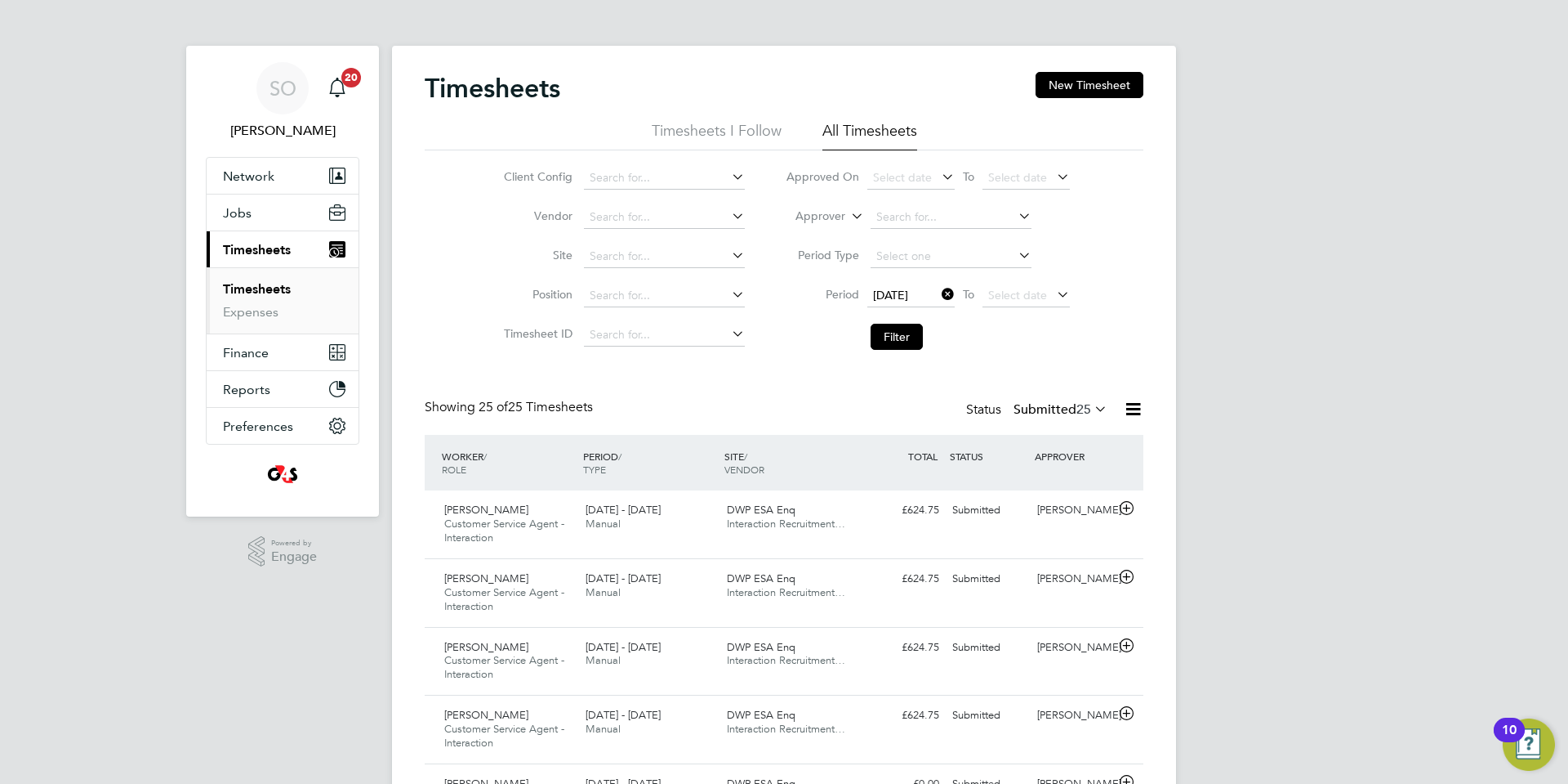
drag, startPoint x: 996, startPoint y: 300, endPoint x: 1039, endPoint y: 311, distance: 44.4
click at [997, 300] on span "Select date" at bounding box center [1017, 295] width 59 height 15
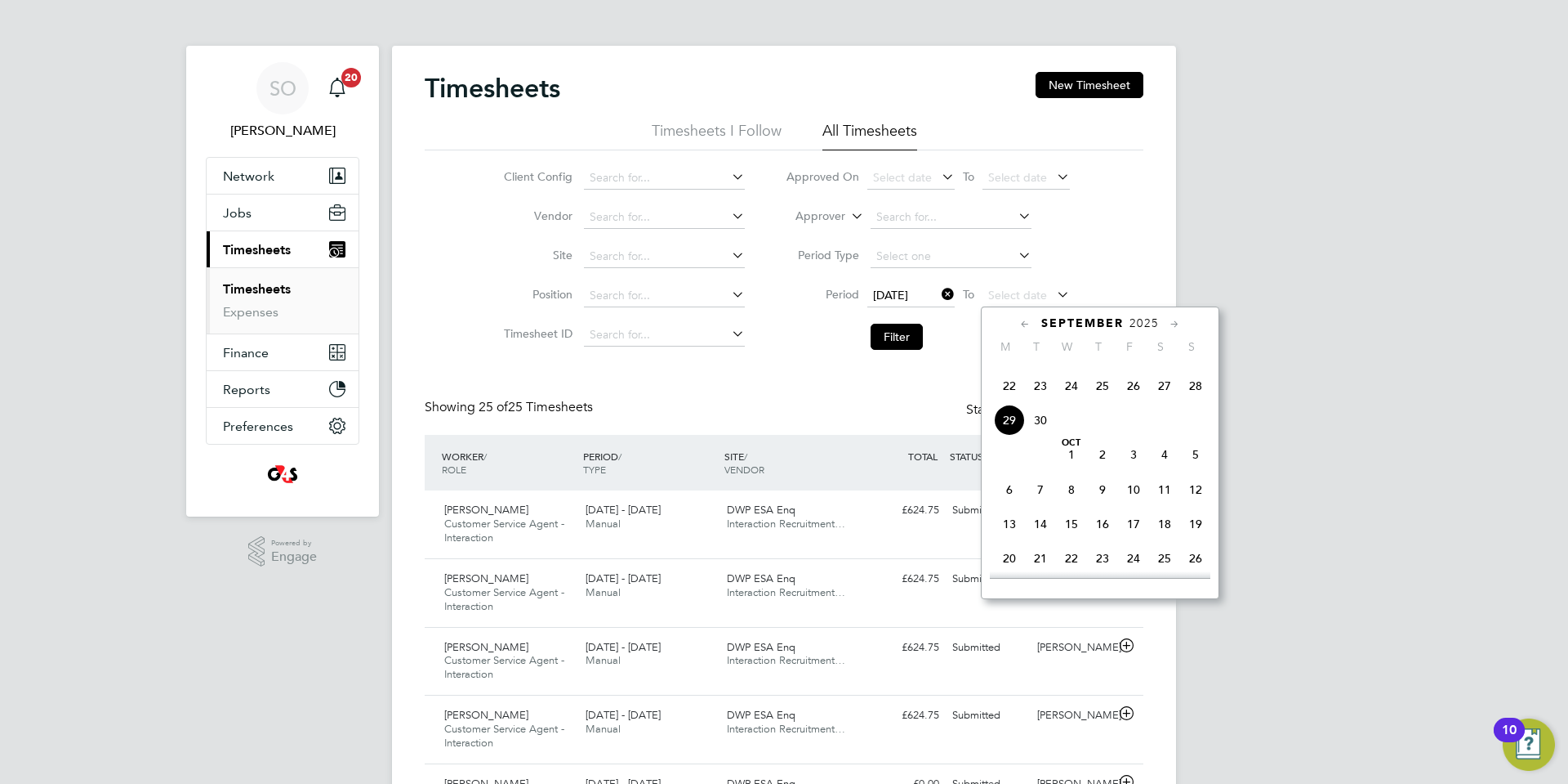
click at [1195, 401] on span "28" at bounding box center [1195, 386] width 31 height 31
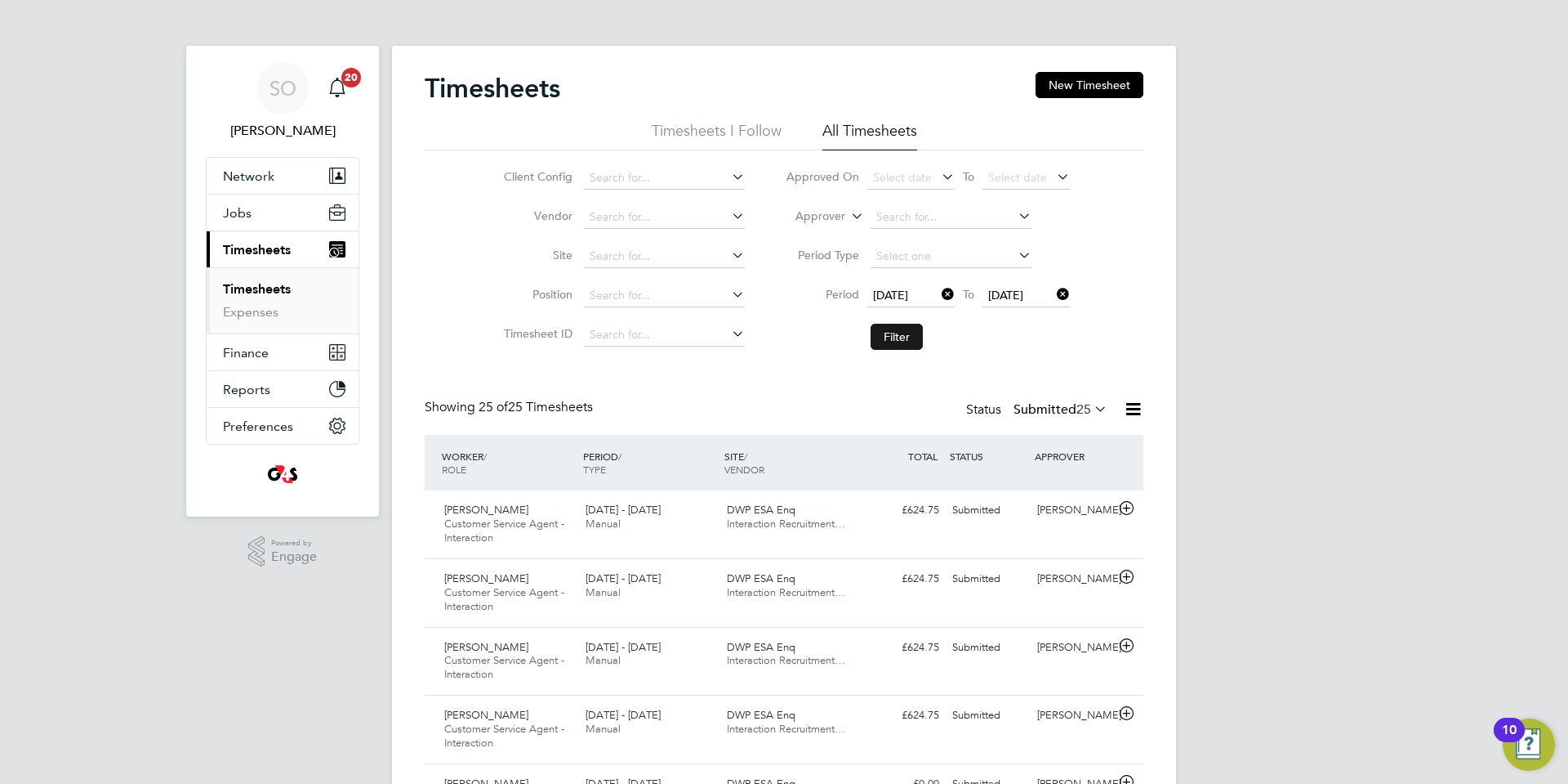
click at [889, 329] on button "Filter" at bounding box center [897, 337] width 53 height 26
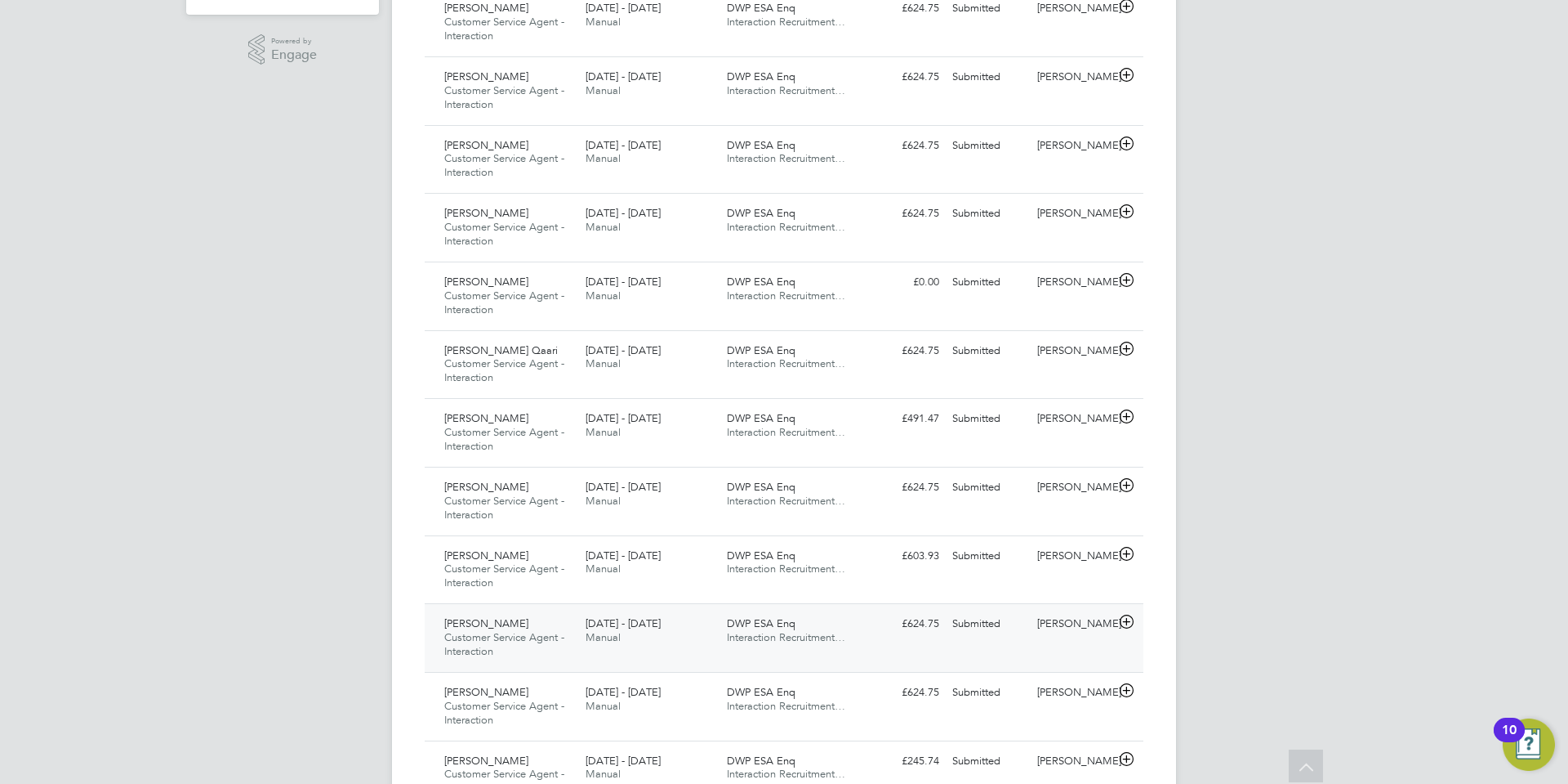
click at [1123, 623] on icon at bounding box center [1126, 622] width 20 height 13
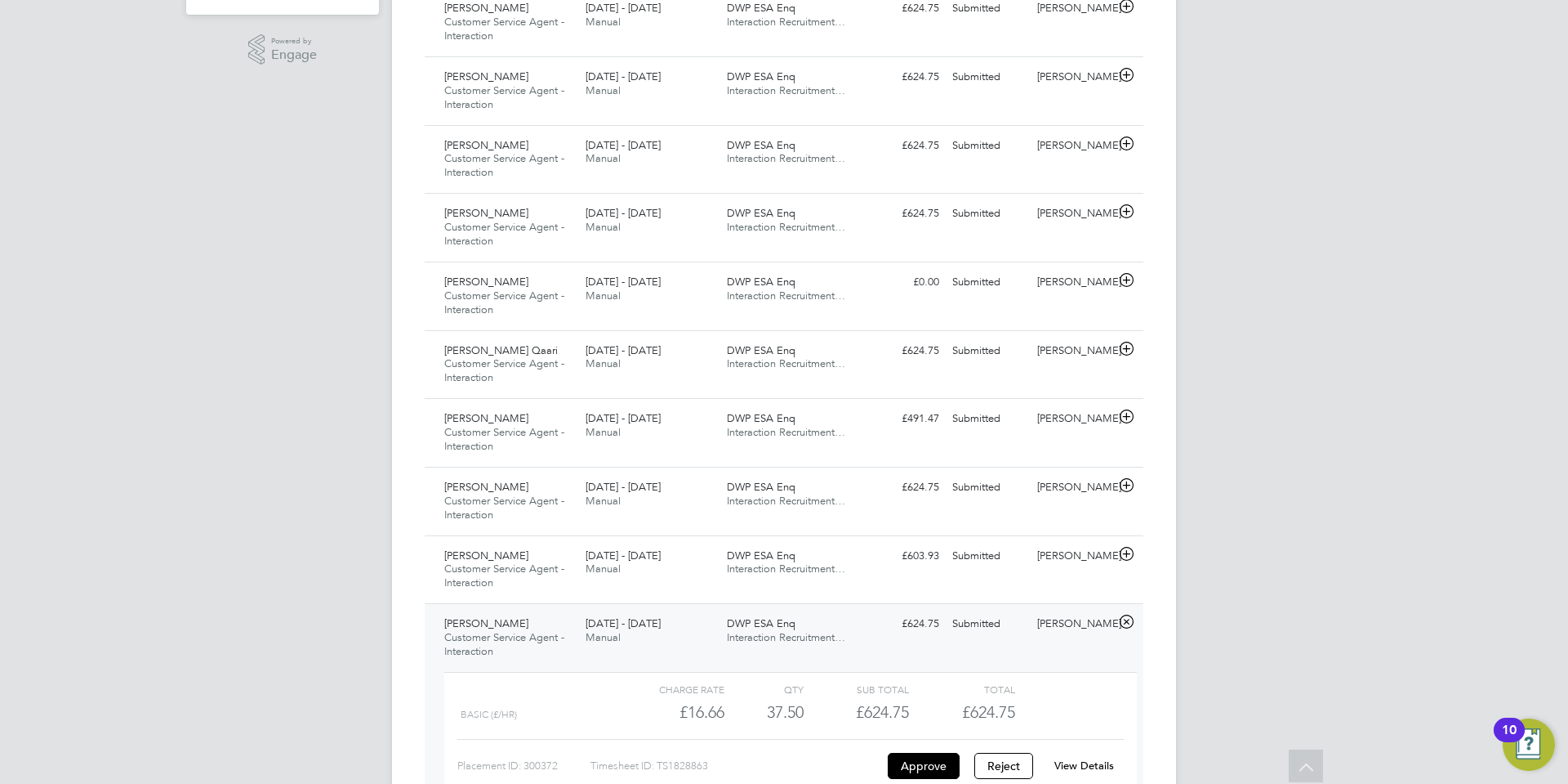
click at [1096, 765] on link "View Details" at bounding box center [1084, 765] width 60 height 14
click at [1126, 555] on icon at bounding box center [1126, 554] width 20 height 13
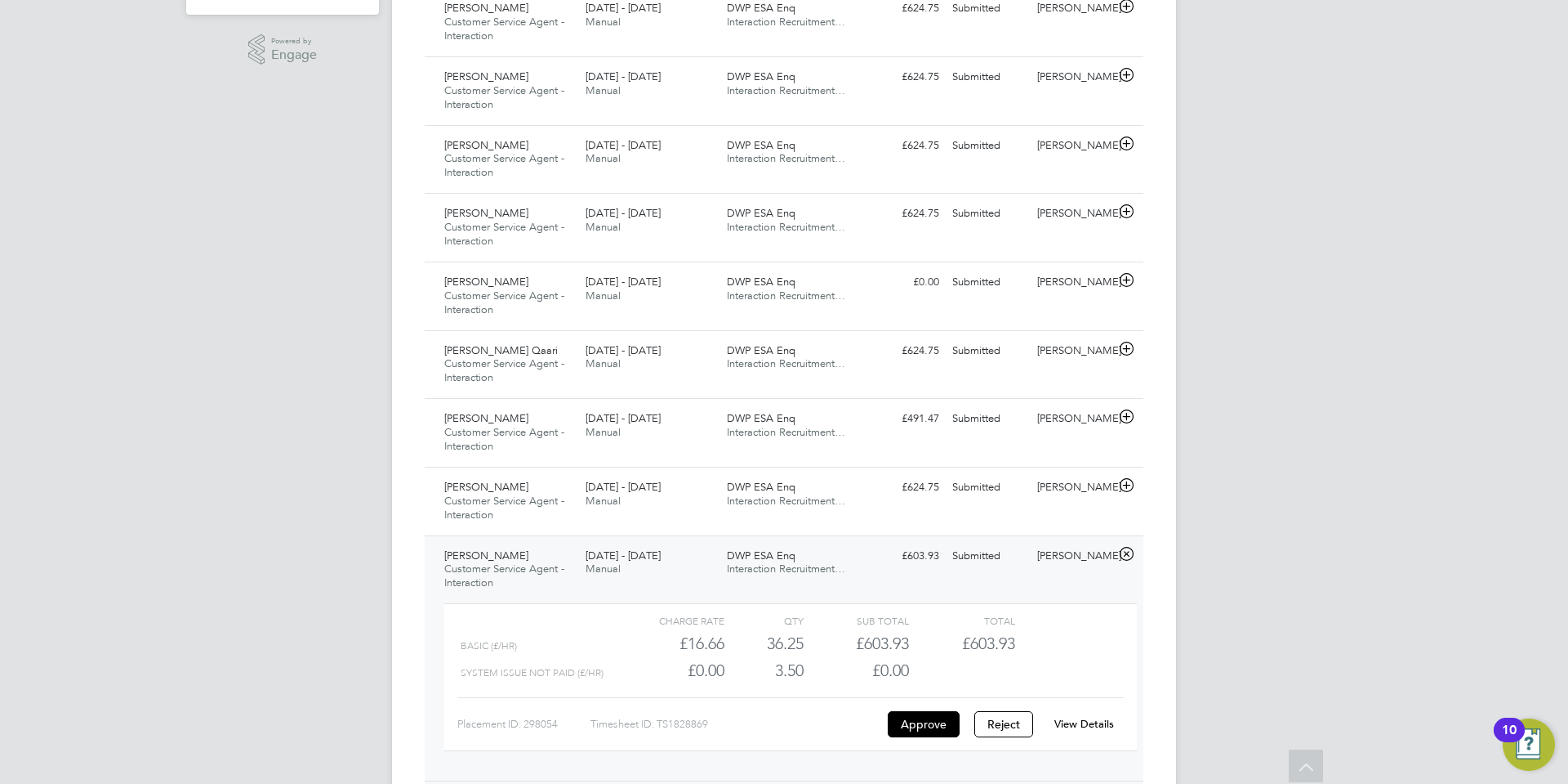
click at [1095, 722] on link "View Details" at bounding box center [1084, 723] width 60 height 14
click at [1125, 485] on icon at bounding box center [1126, 486] width 20 height 13
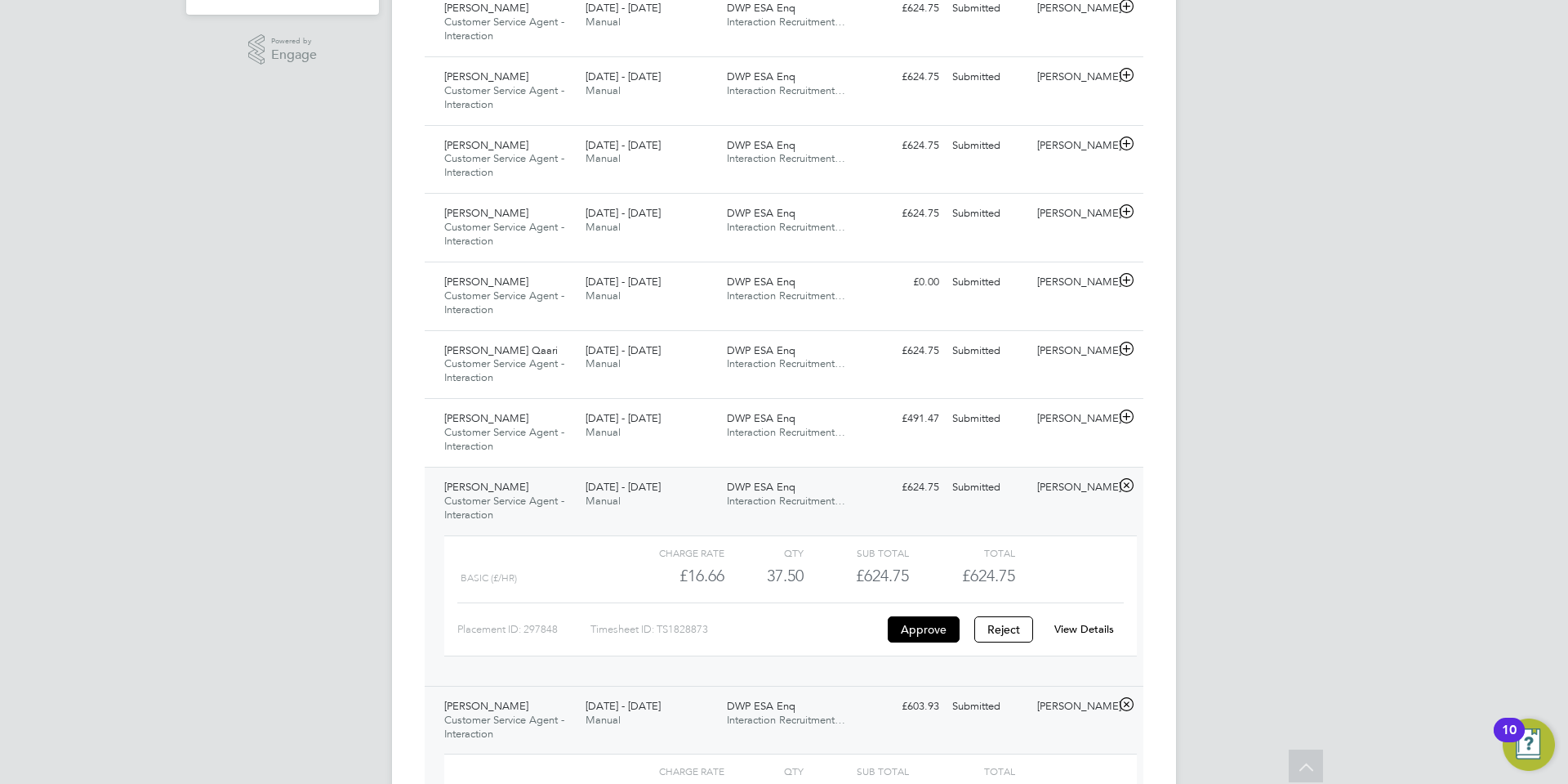
click at [1088, 628] on link "View Details" at bounding box center [1084, 628] width 60 height 14
click at [1126, 417] on icon at bounding box center [1126, 417] width 20 height 13
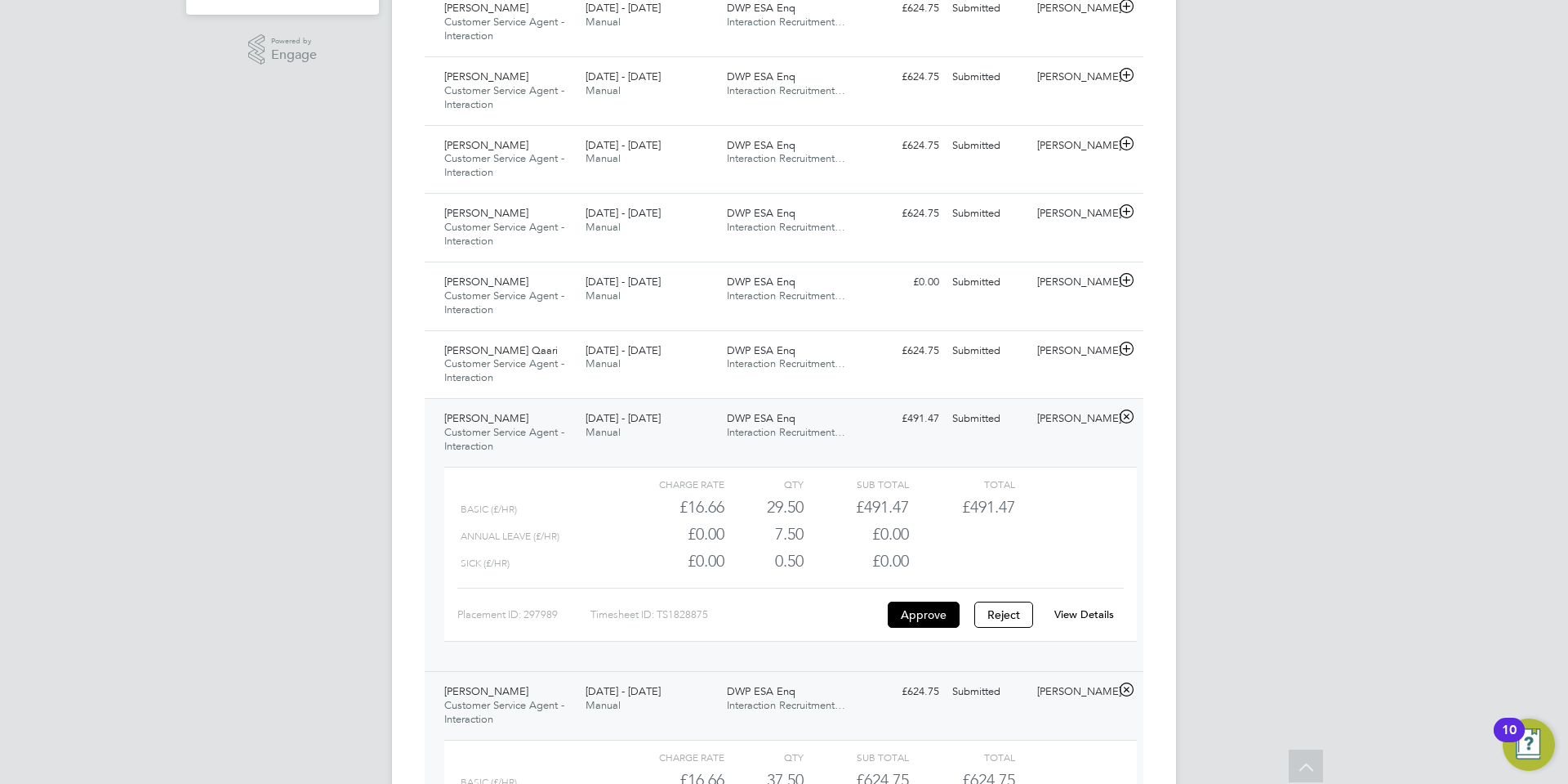
click at [1089, 610] on link "View Details" at bounding box center [1084, 614] width 60 height 14
click at [1127, 348] on icon at bounding box center [1126, 348] width 20 height 13
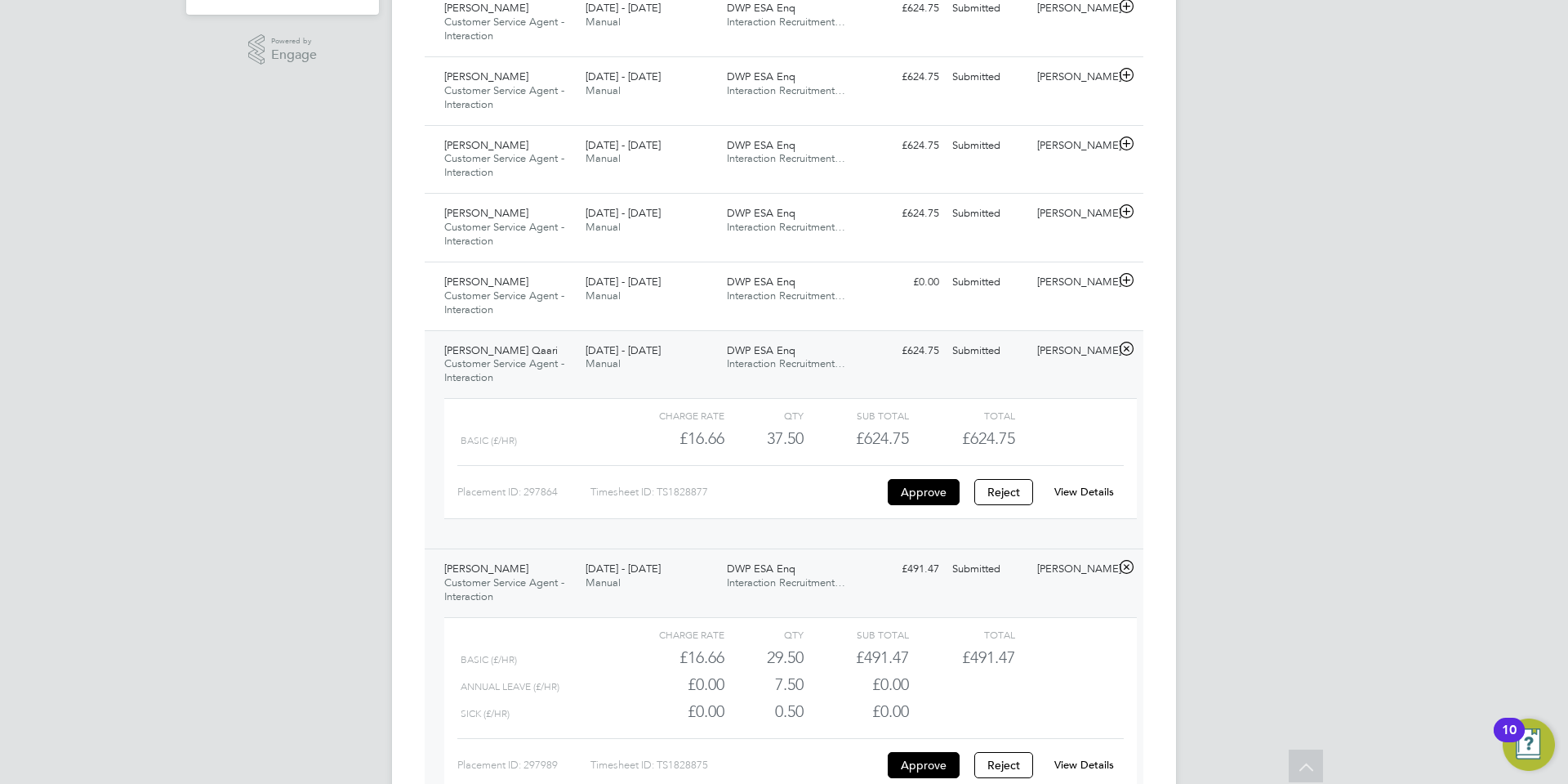
click at [1084, 493] on link "View Details" at bounding box center [1084, 491] width 60 height 14
click at [1125, 277] on icon at bounding box center [1126, 280] width 20 height 13
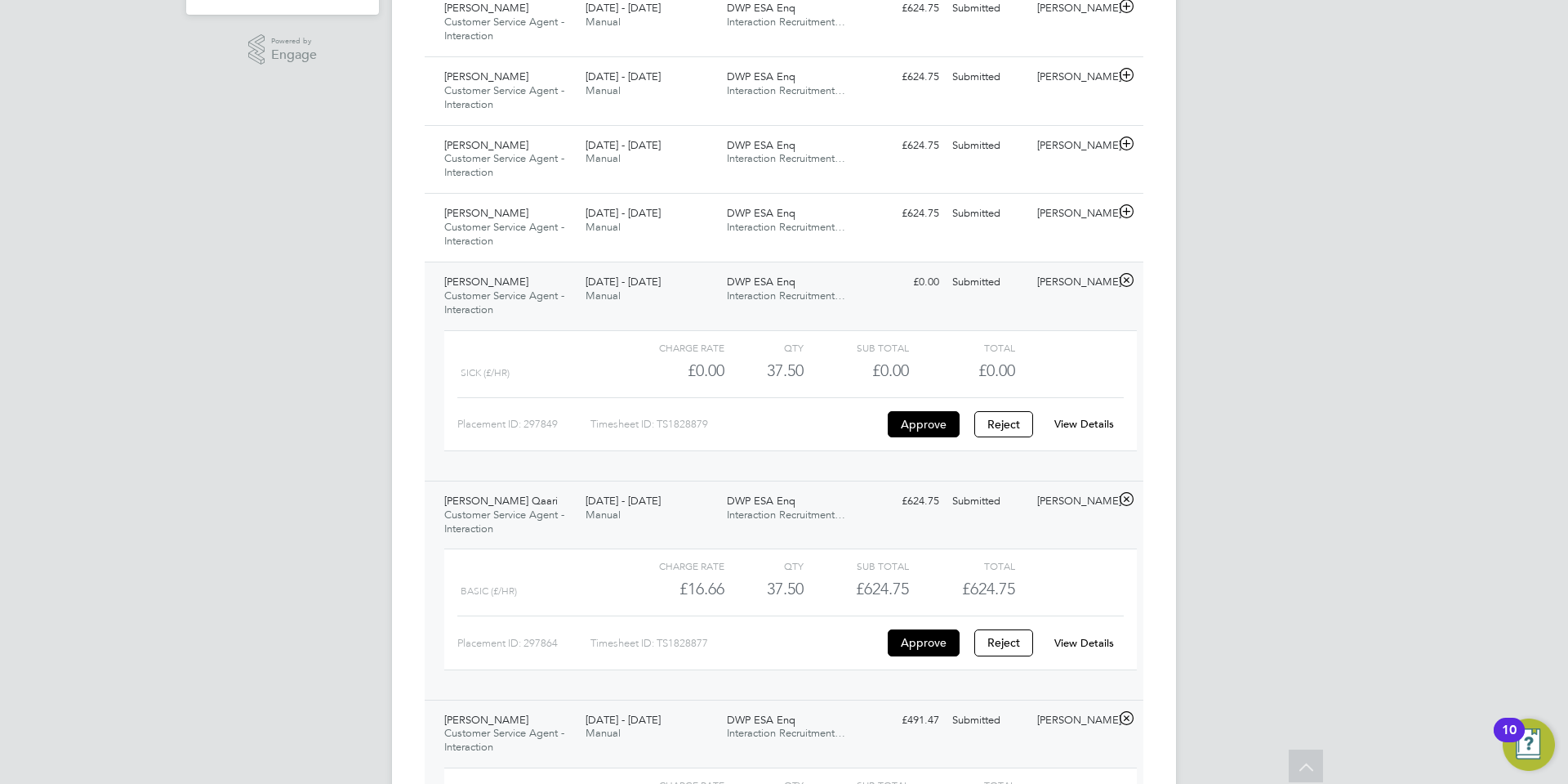
click at [1083, 429] on link "View Details" at bounding box center [1084, 423] width 60 height 14
click at [1129, 209] on icon at bounding box center [1126, 212] width 20 height 13
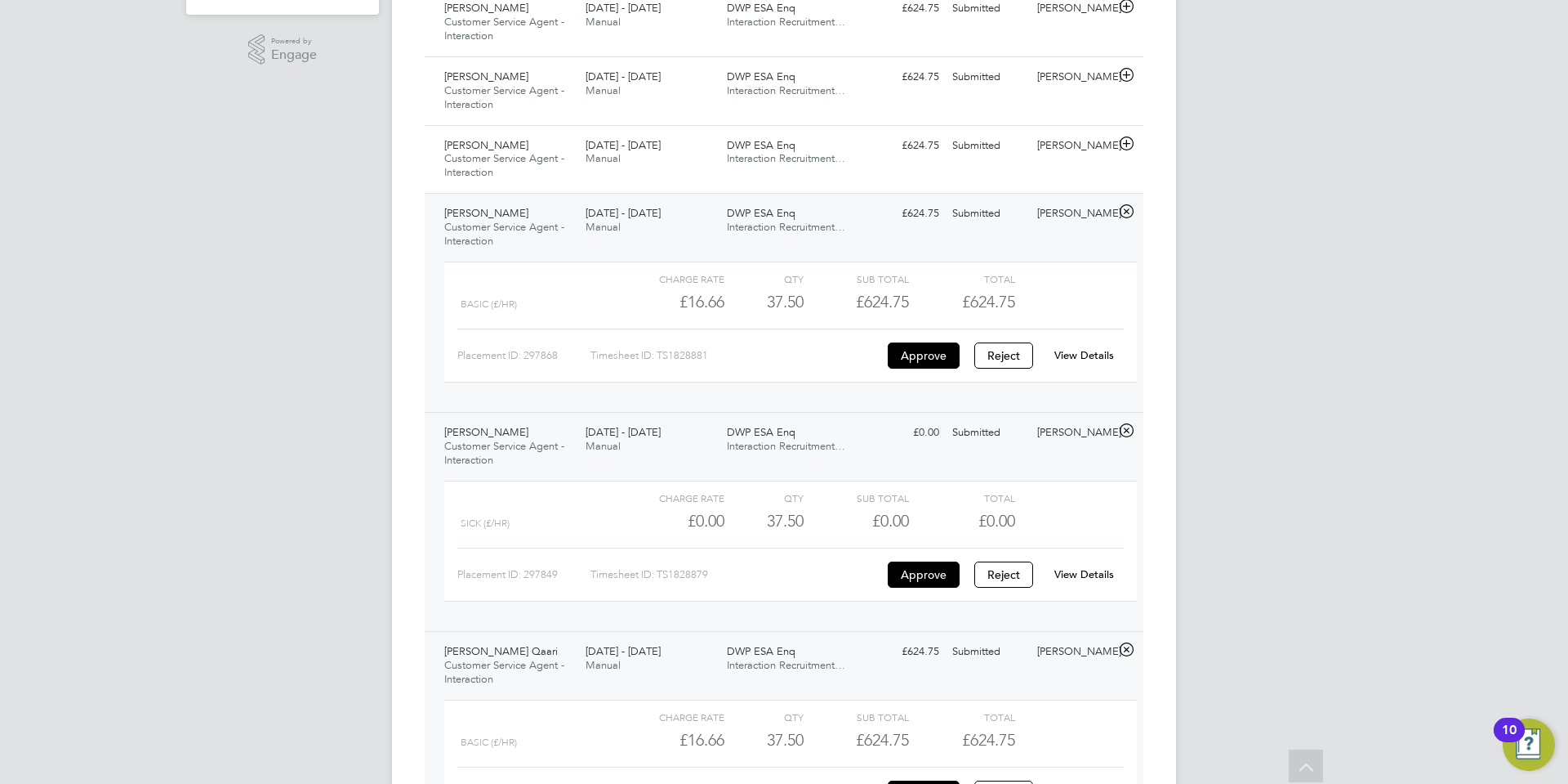
click at [1088, 350] on link "View Details" at bounding box center [1084, 355] width 60 height 14
click at [1131, 144] on icon at bounding box center [1126, 144] width 20 height 13
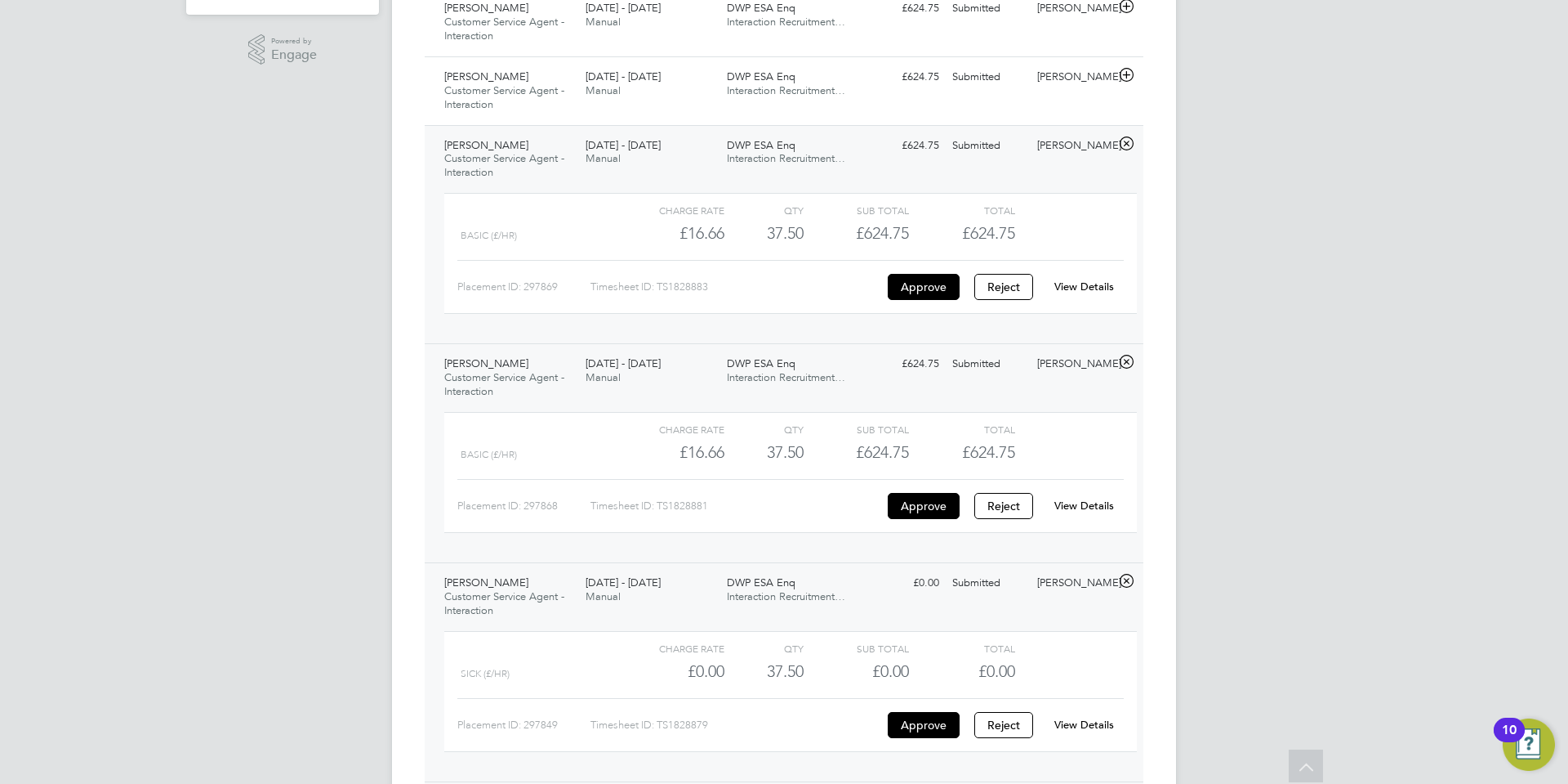
click at [1094, 286] on link "View Details" at bounding box center [1084, 286] width 60 height 14
click at [1130, 72] on icon at bounding box center [1126, 75] width 20 height 13
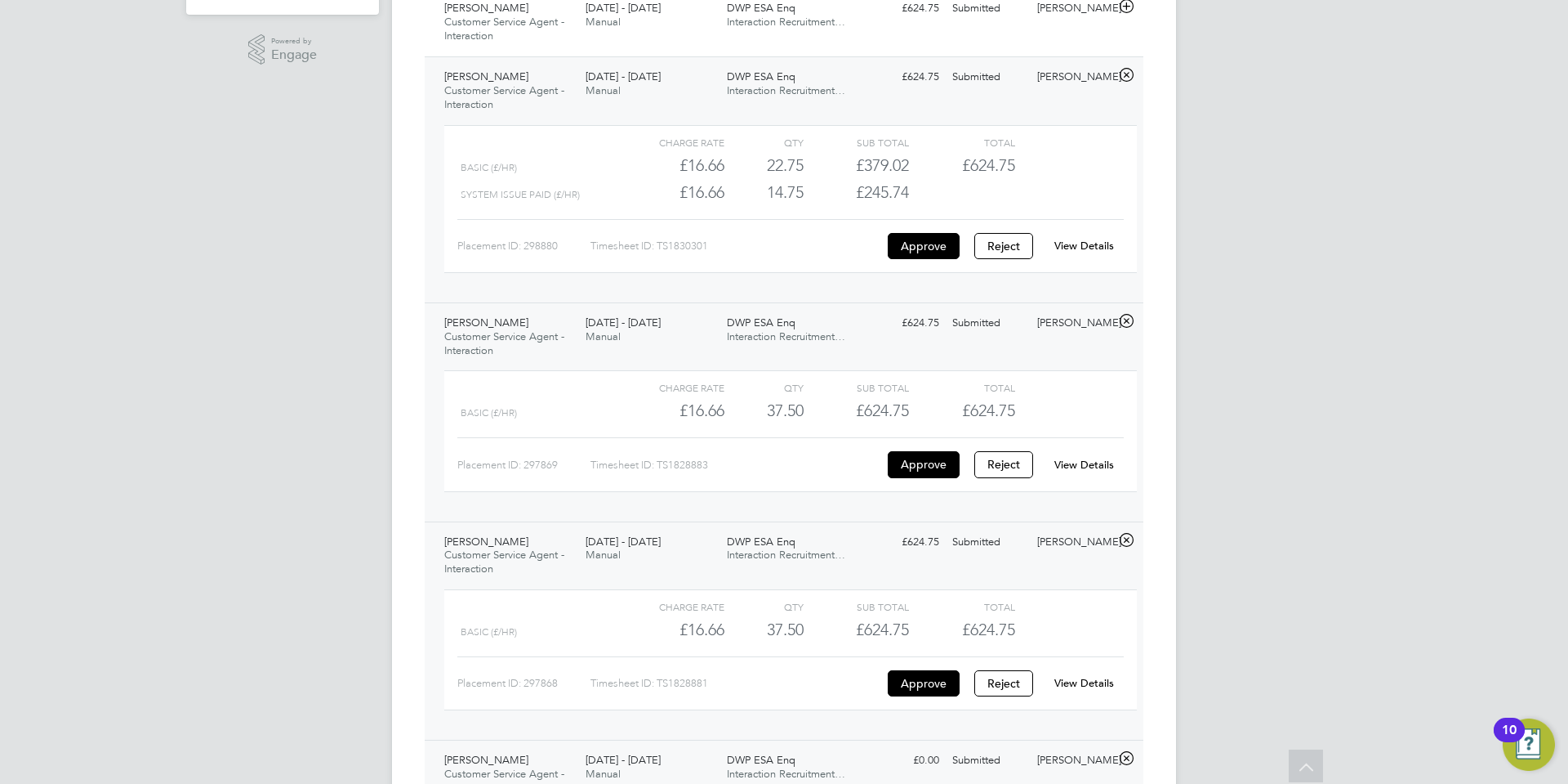
click at [1099, 245] on link "View Details" at bounding box center [1084, 245] width 60 height 14
click at [1128, 8] on icon at bounding box center [1126, 6] width 20 height 13
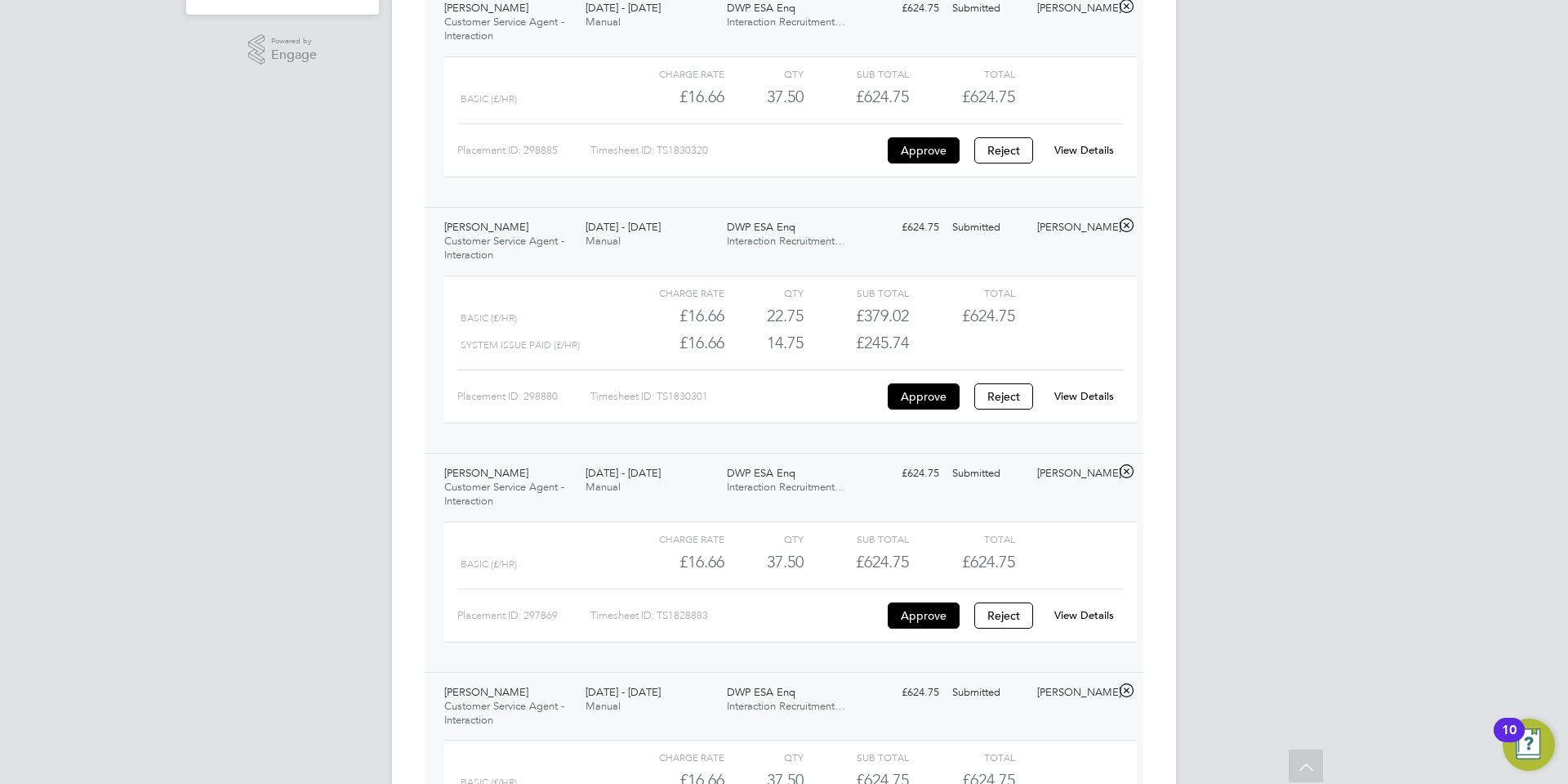
click at [1098, 149] on link "View Details" at bounding box center [1084, 149] width 60 height 14
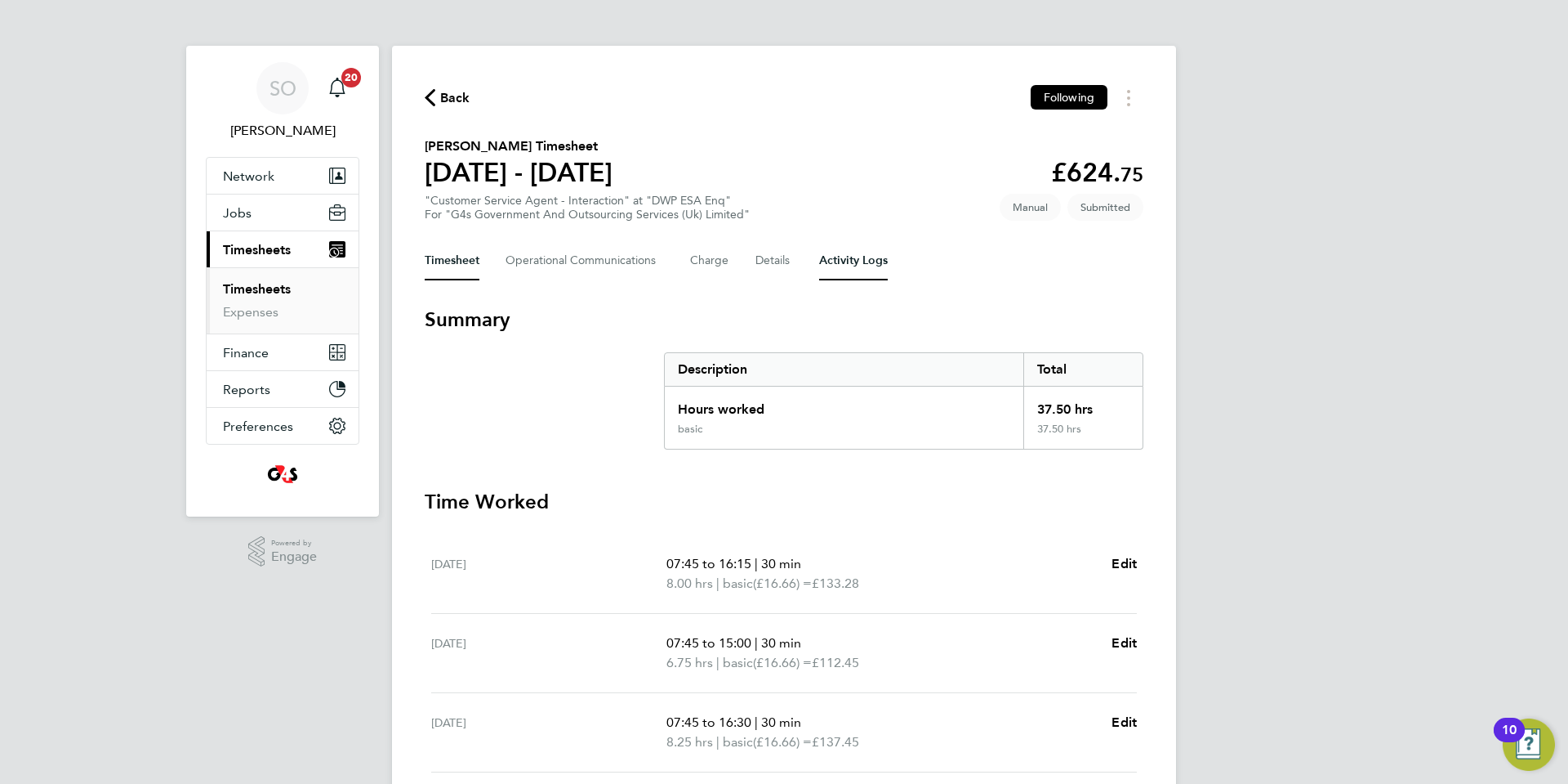
click at [861, 267] on Logs-tab "Activity Logs" at bounding box center [853, 260] width 68 height 39
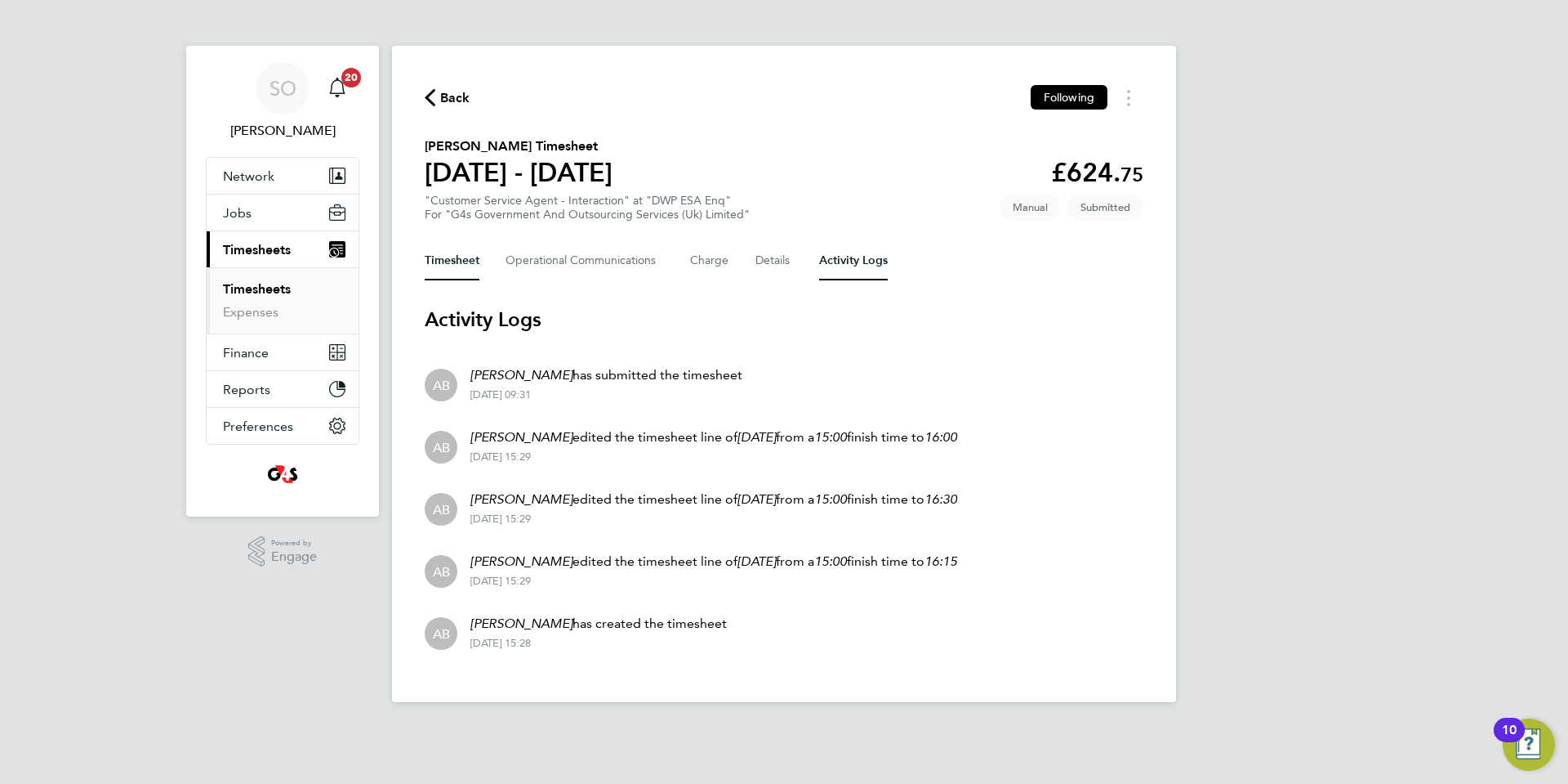
click at [458, 261] on button "Timesheet" at bounding box center [452, 260] width 55 height 39
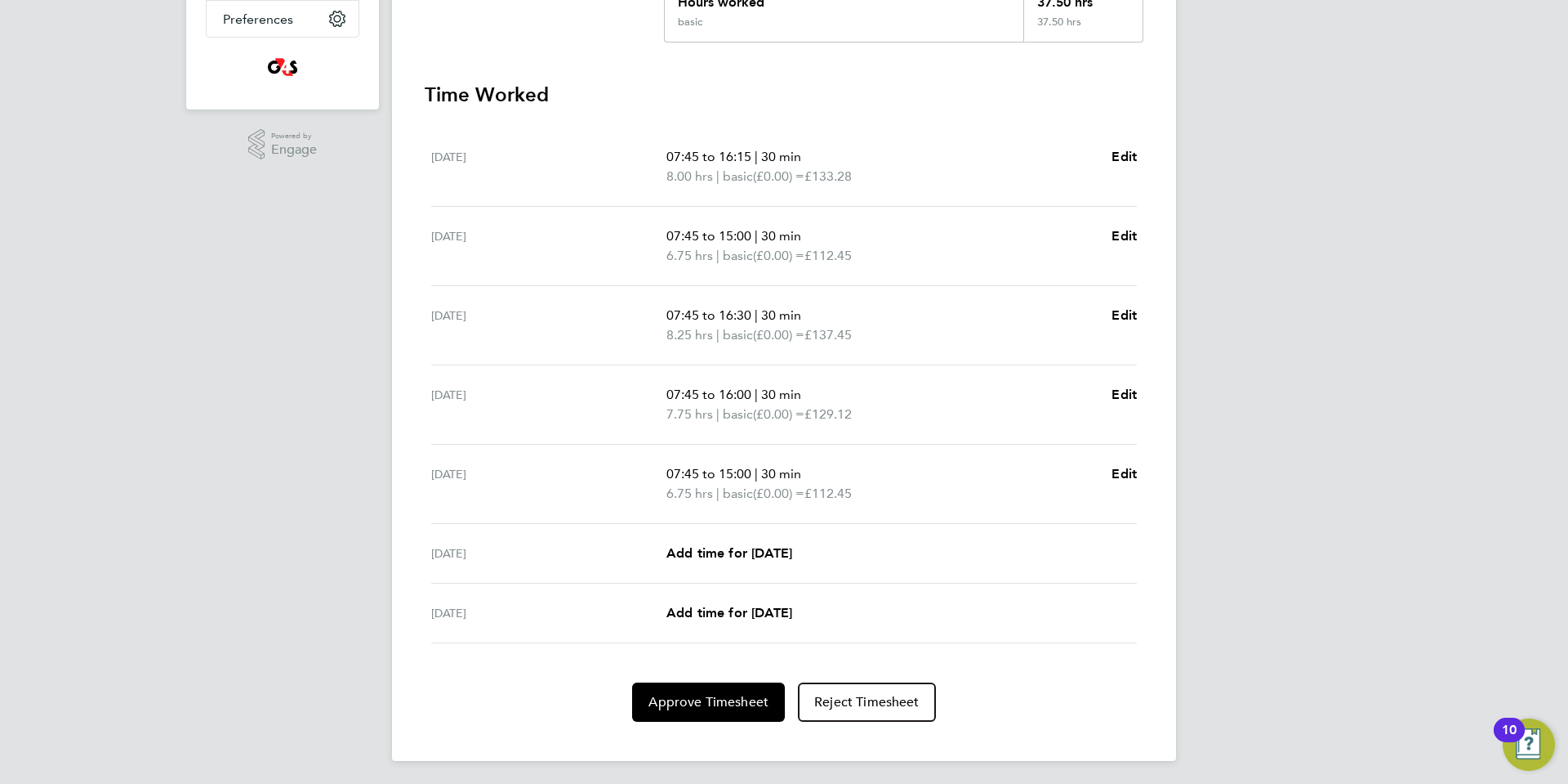
scroll to position [410, 0]
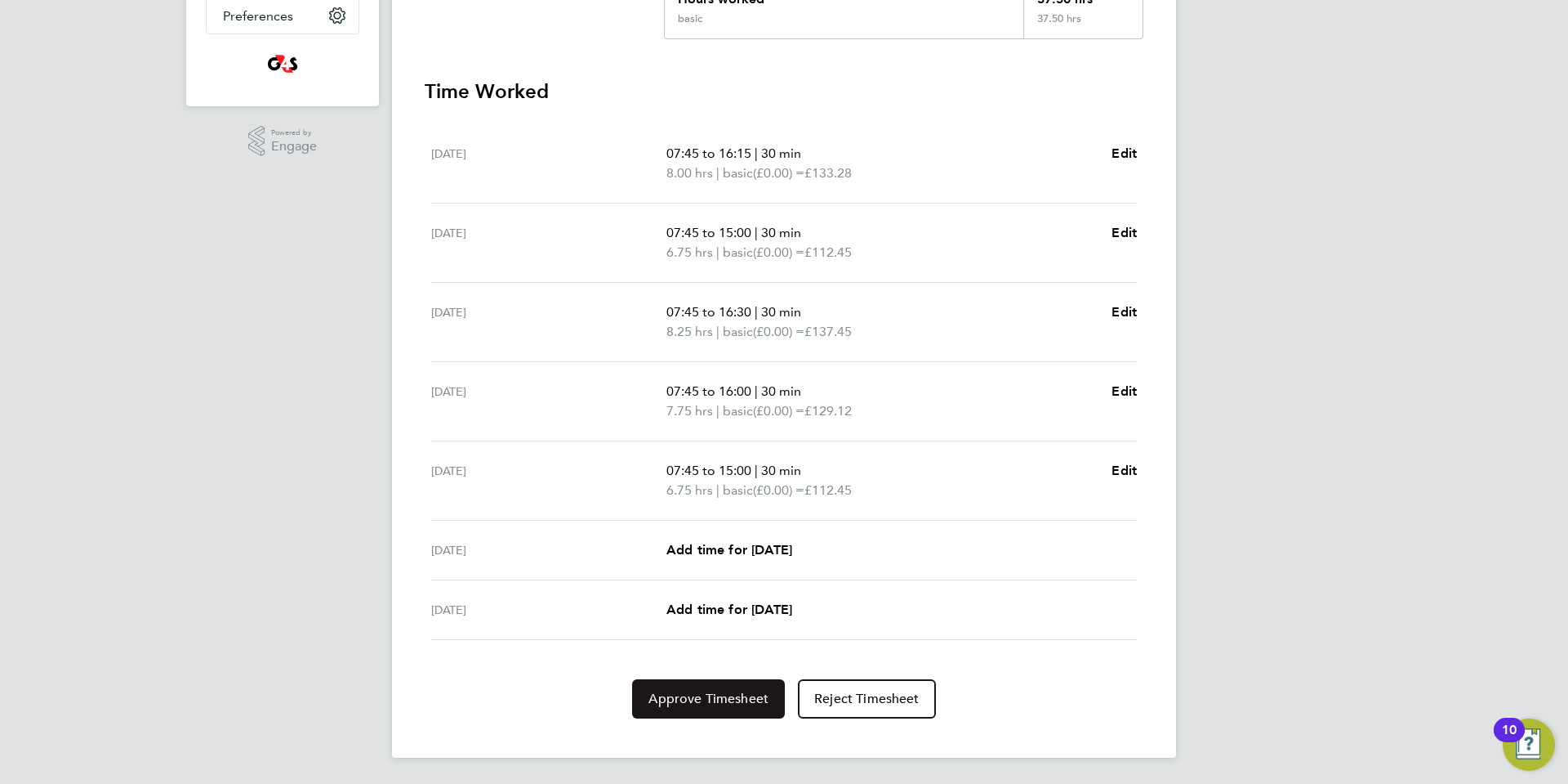
click at [708, 707] on button "Approve Timesheet" at bounding box center [708, 699] width 153 height 39
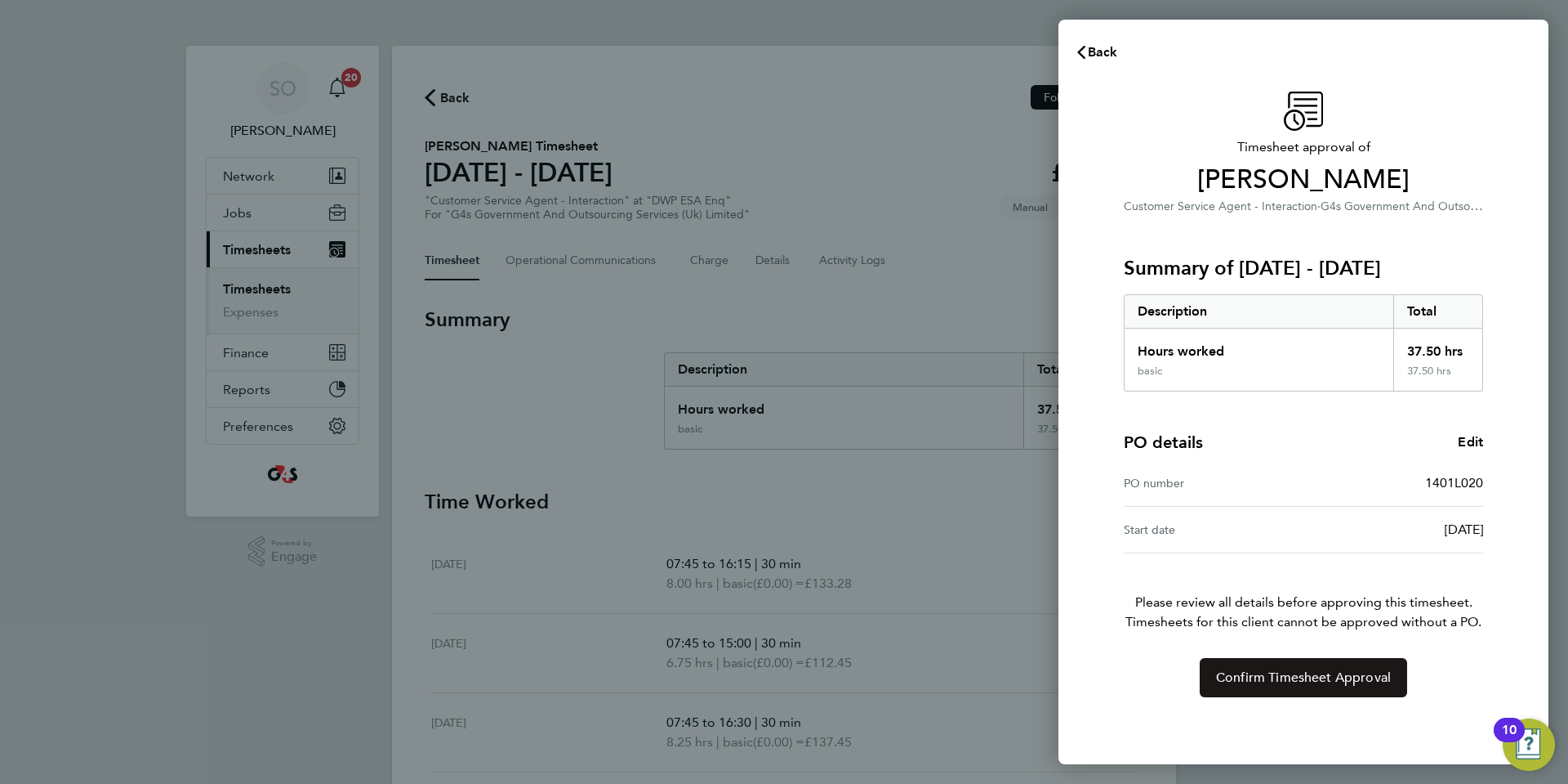
click at [1262, 683] on span "Confirm Timesheet Approval" at bounding box center [1303, 678] width 175 height 16
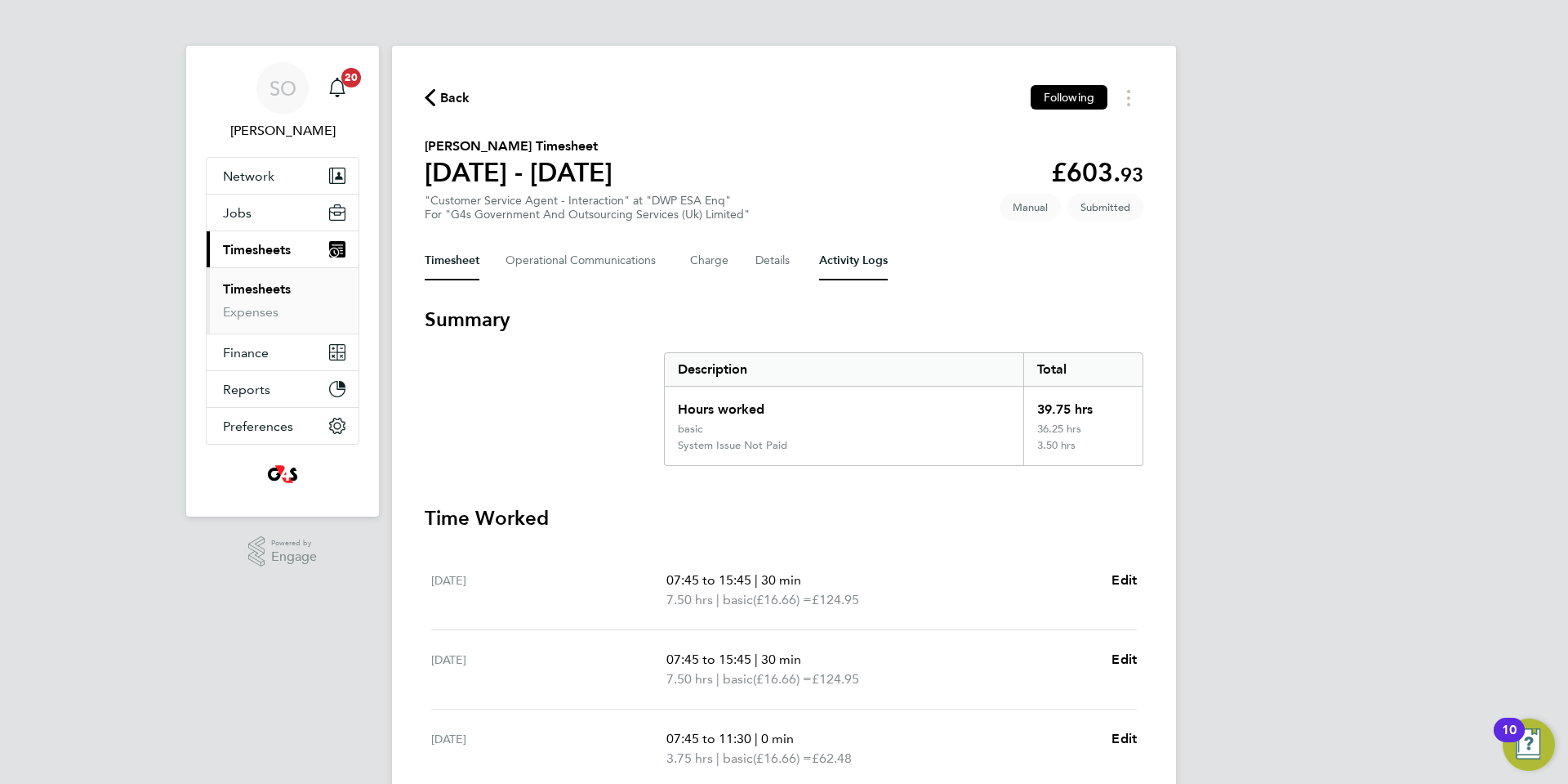
click at [866, 264] on Logs-tab "Activity Logs" at bounding box center [853, 260] width 68 height 39
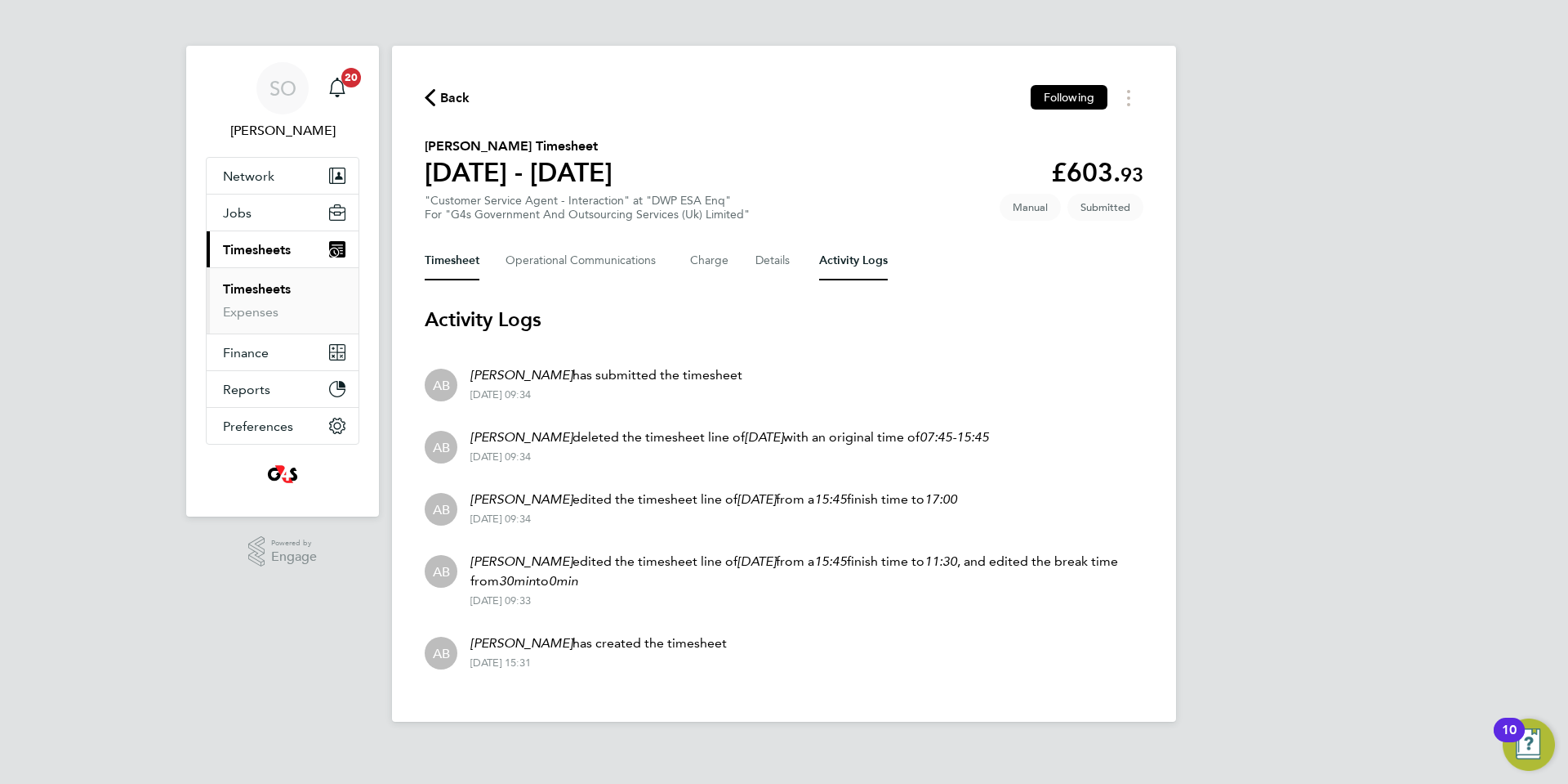
click at [447, 261] on button "Timesheet" at bounding box center [452, 260] width 55 height 39
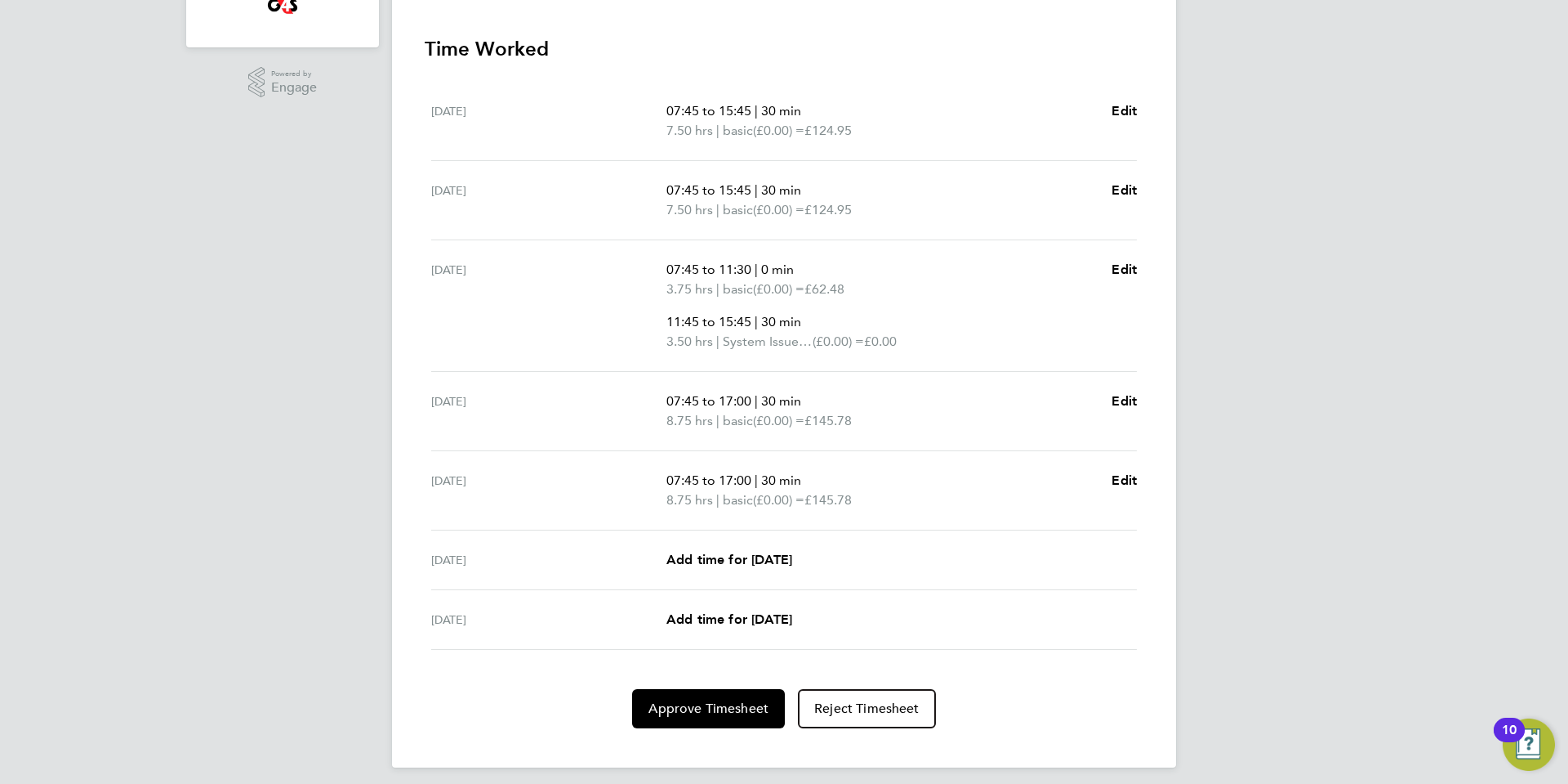
scroll to position [479, 0]
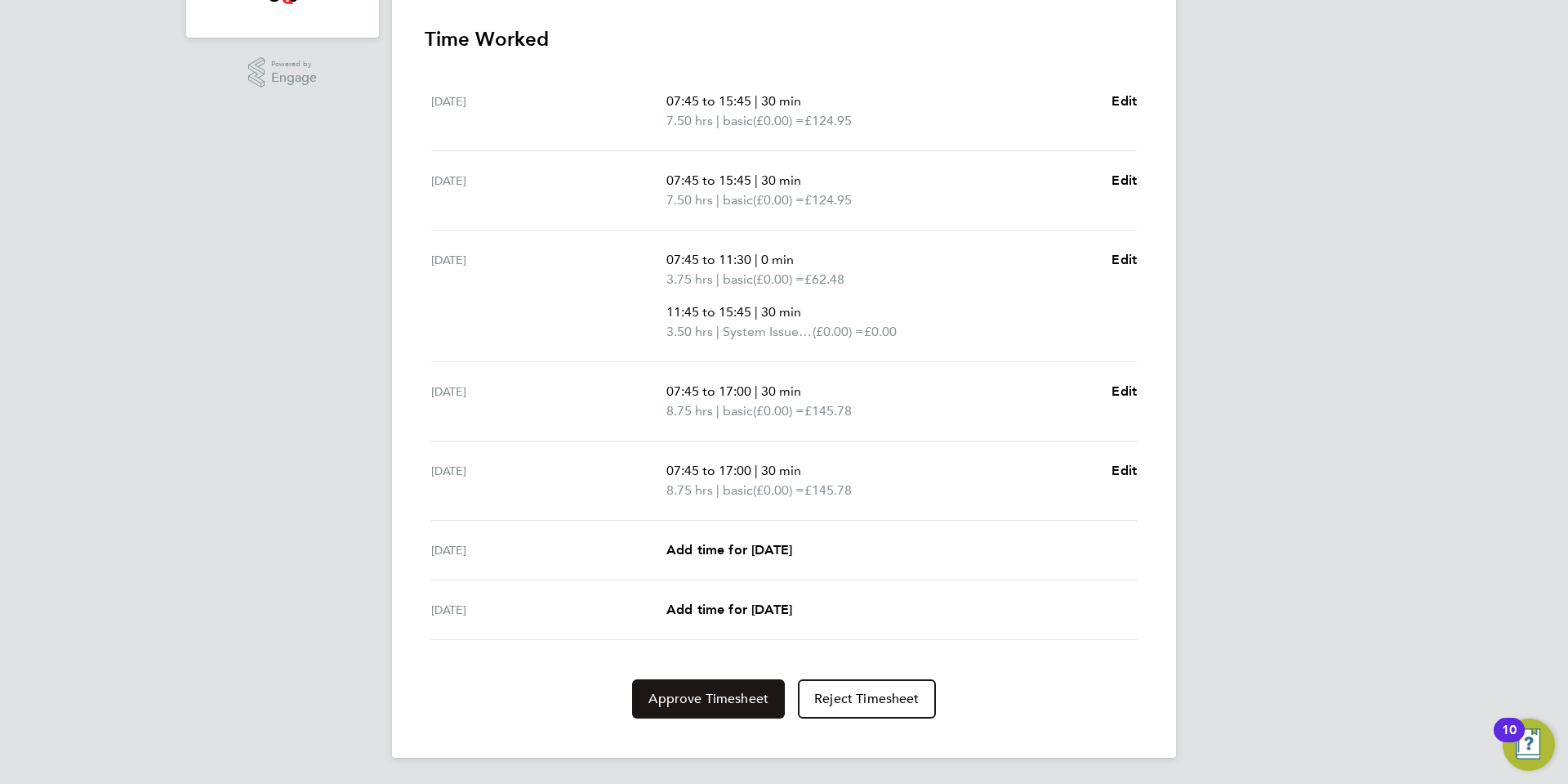
drag, startPoint x: 676, startPoint y: 705, endPoint x: 746, endPoint y: 705, distance: 70.0
click at [677, 705] on span "Approve Timesheet" at bounding box center [708, 699] width 120 height 16
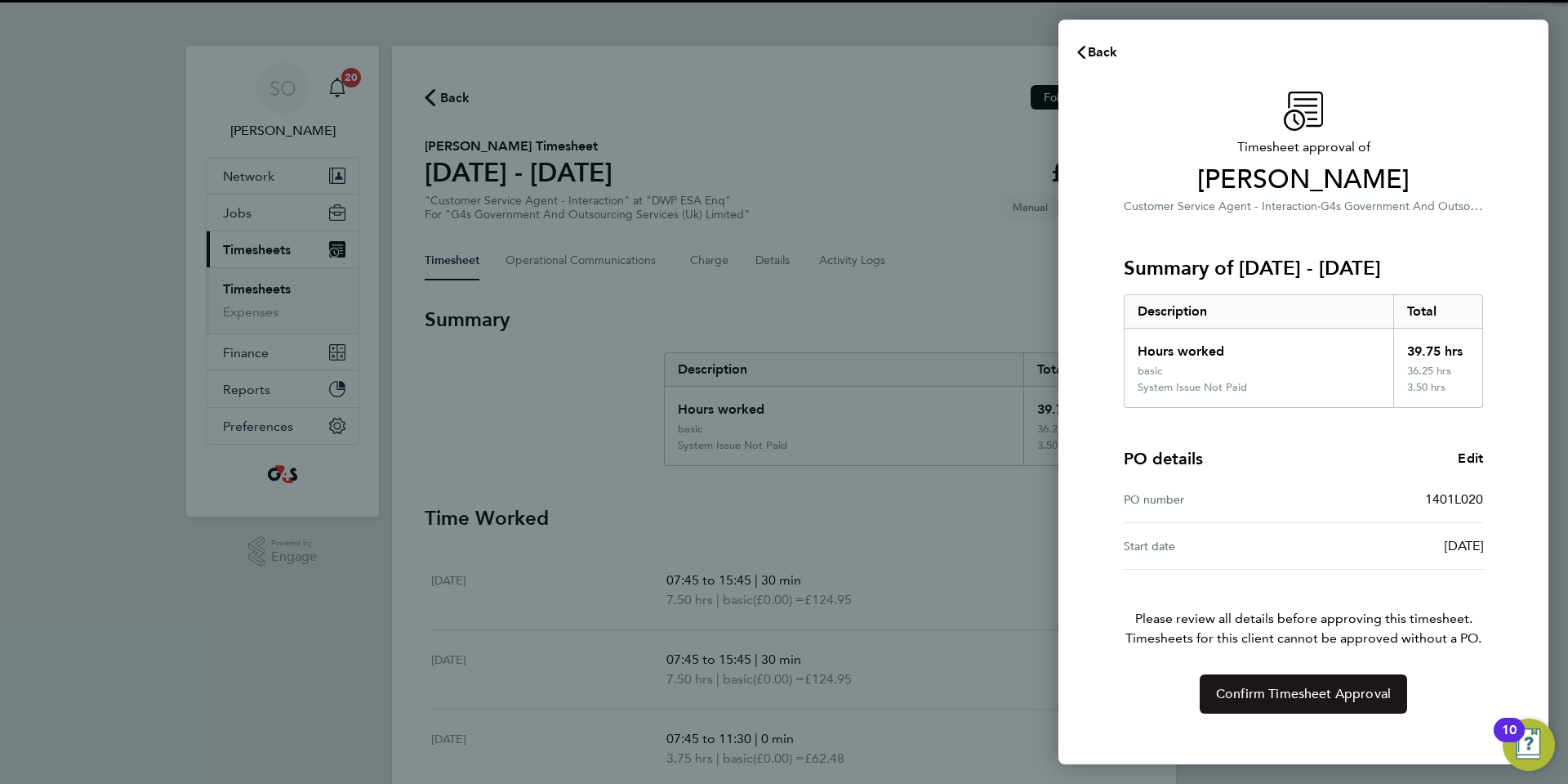
click at [1257, 706] on button "Confirm Timesheet Approval" at bounding box center [1303, 693] width 207 height 39
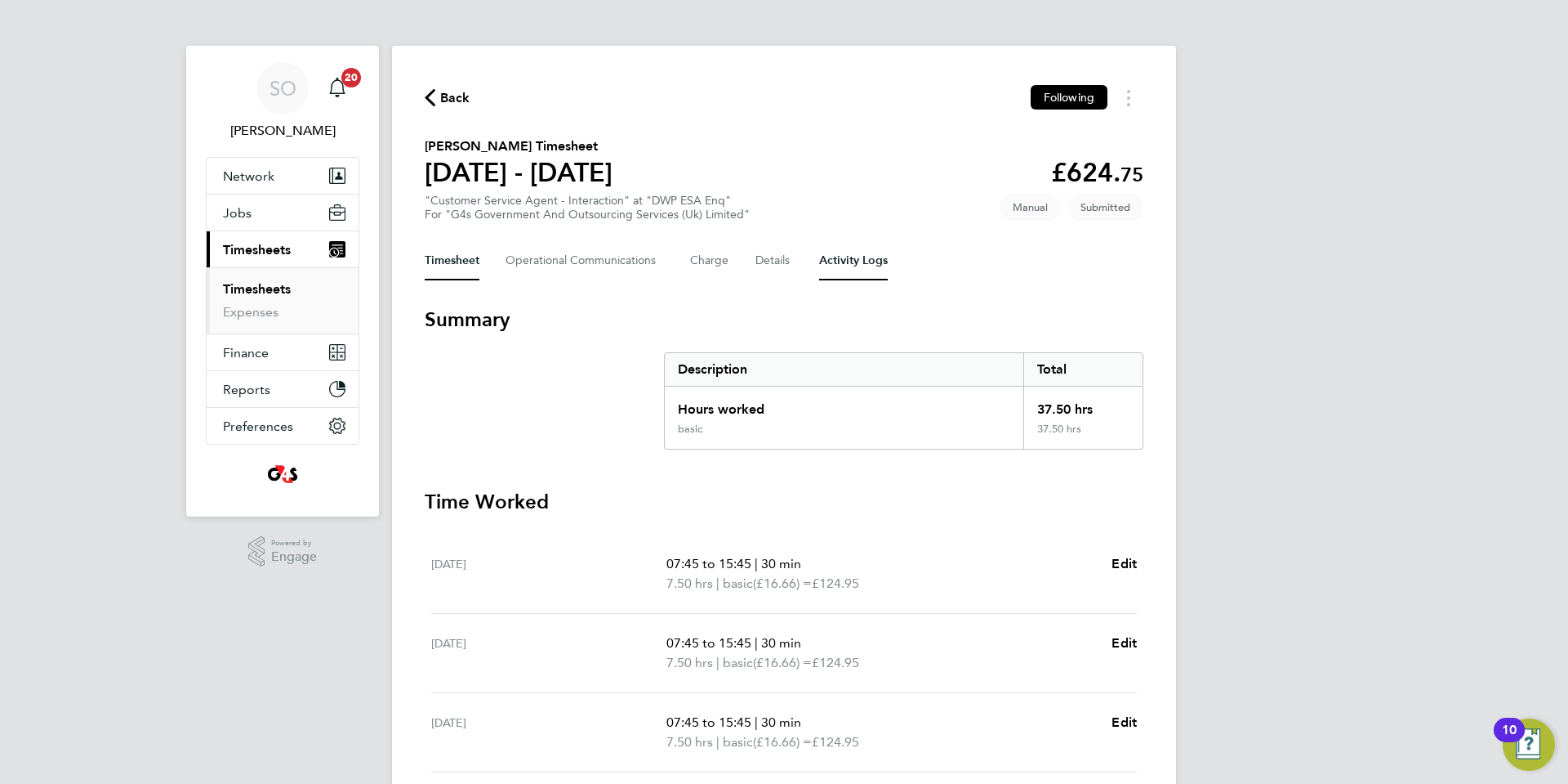
click at [865, 266] on Logs-tab "Activity Logs" at bounding box center [853, 260] width 68 height 39
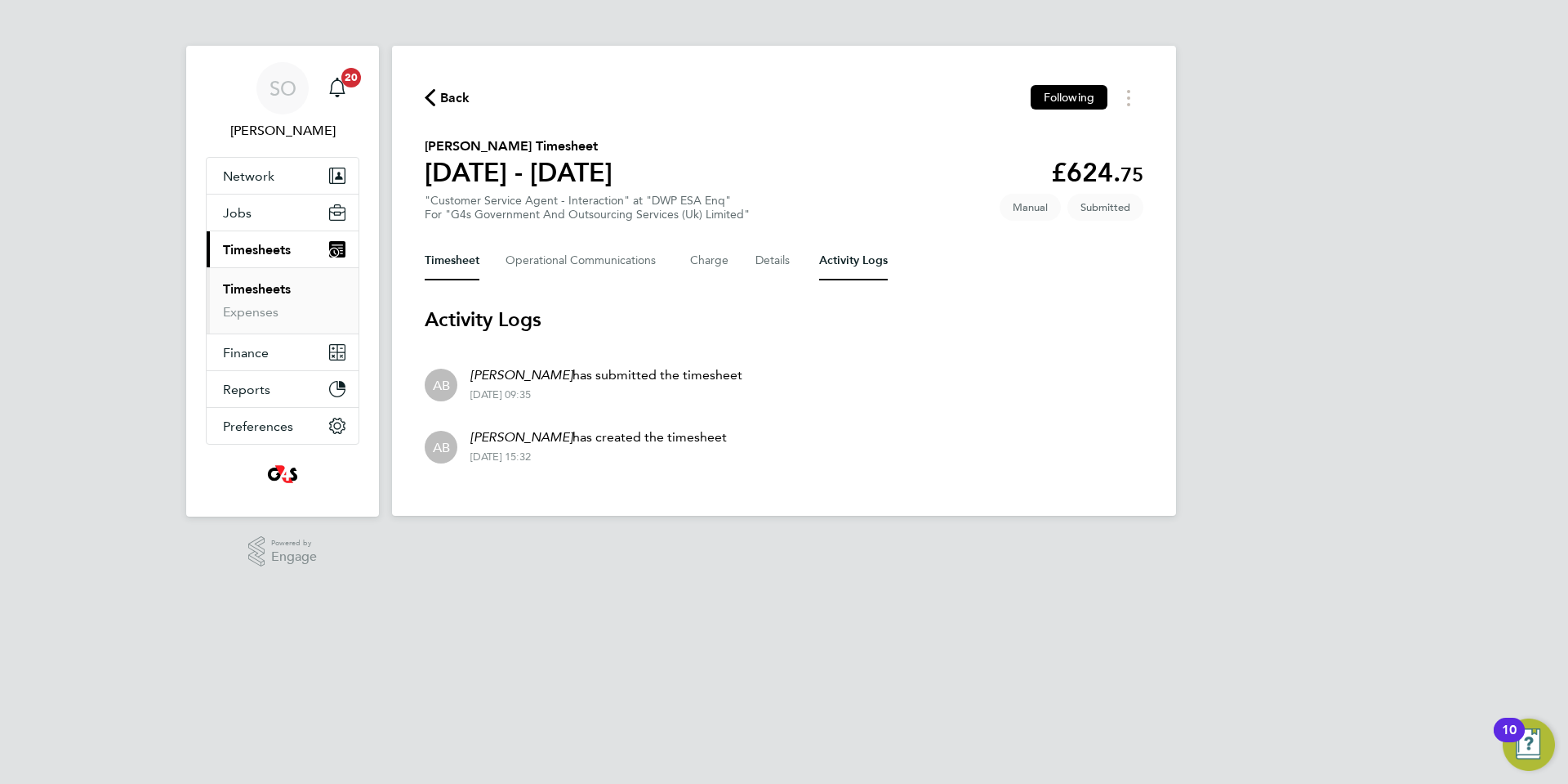
click at [446, 266] on button "Timesheet" at bounding box center [452, 260] width 55 height 39
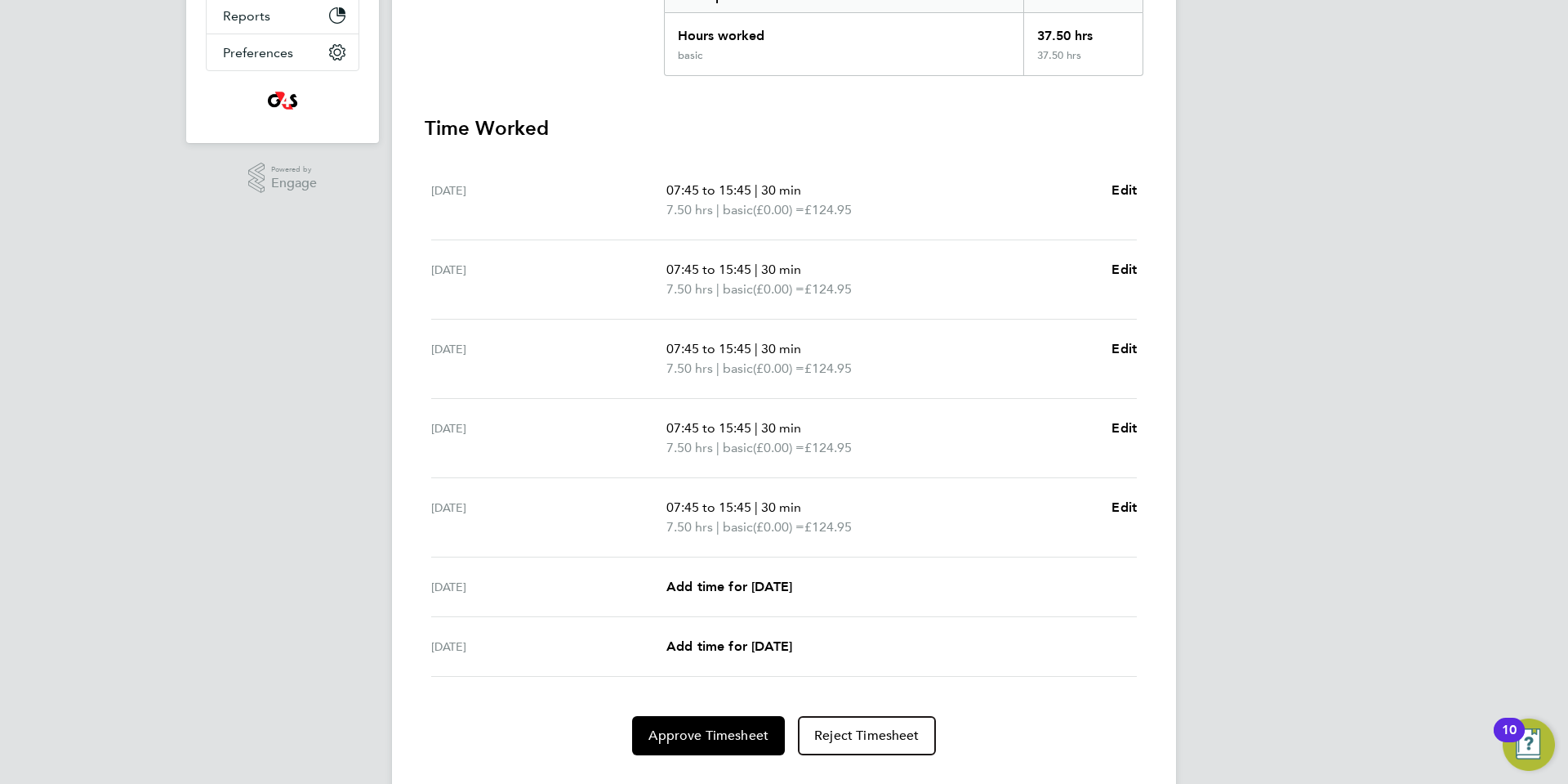
scroll to position [410, 0]
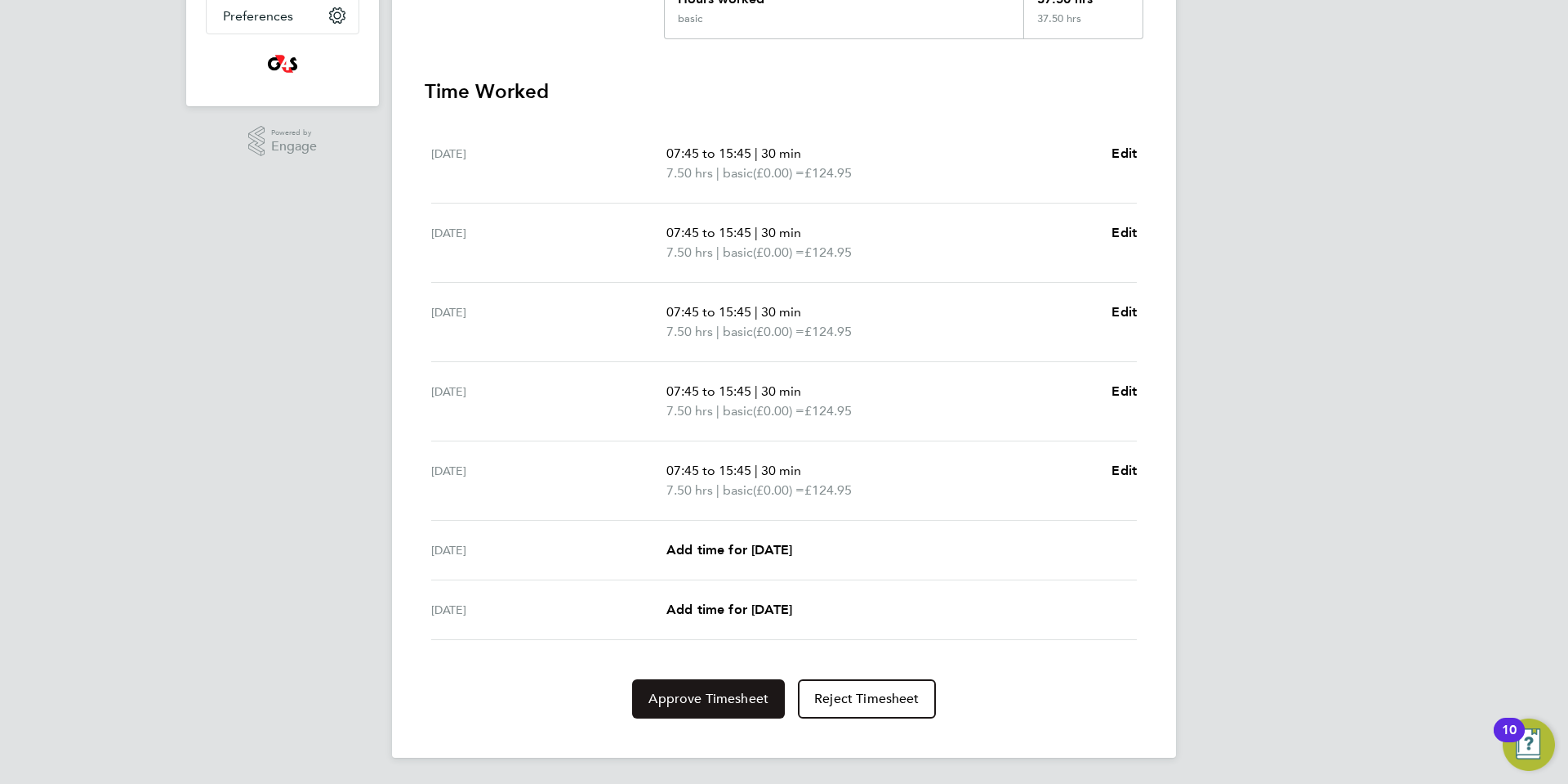
click at [672, 704] on span "Approve Timesheet" at bounding box center [708, 699] width 120 height 16
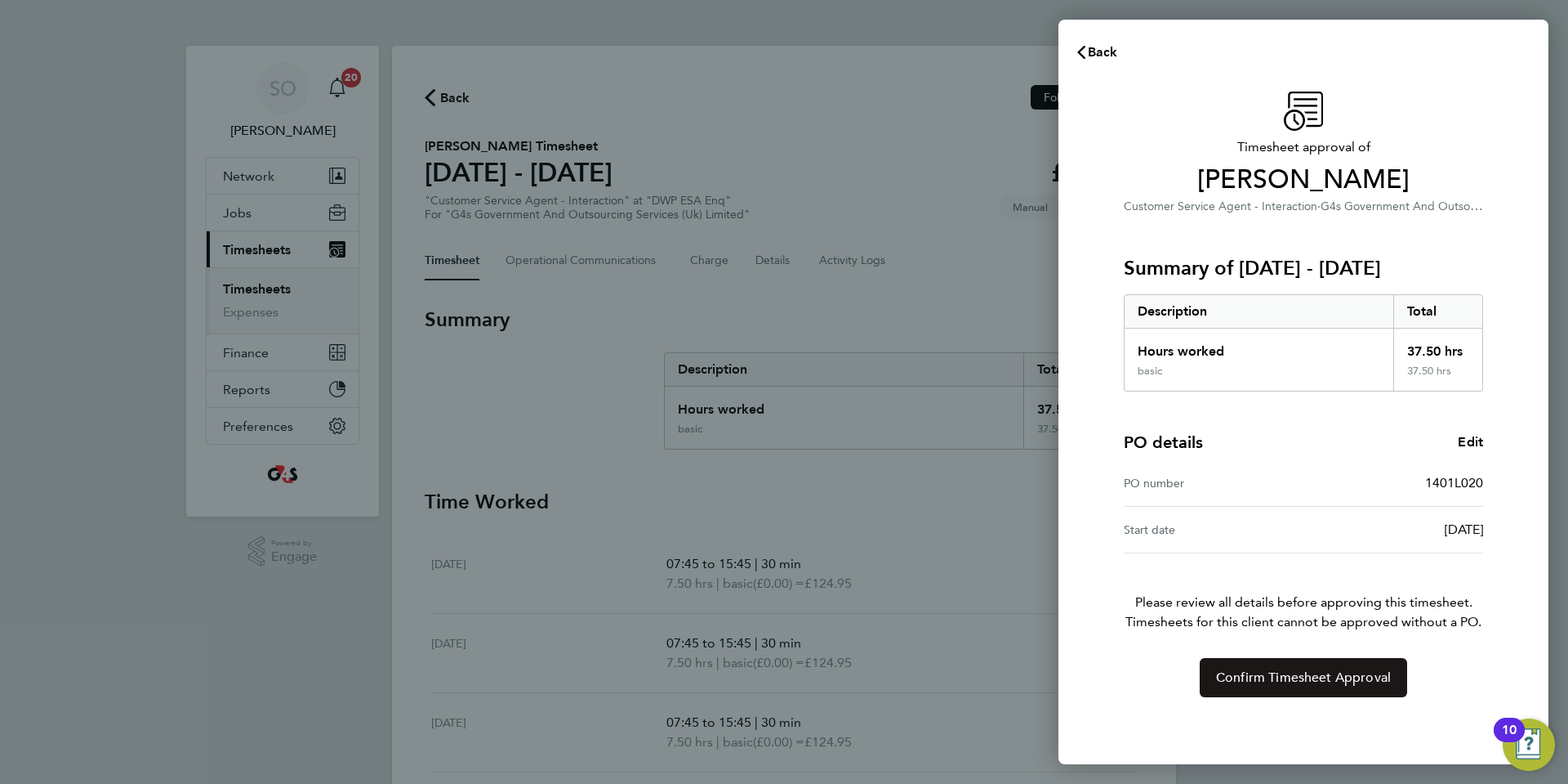
click at [1255, 687] on button "Confirm Timesheet Approval" at bounding box center [1303, 677] width 207 height 39
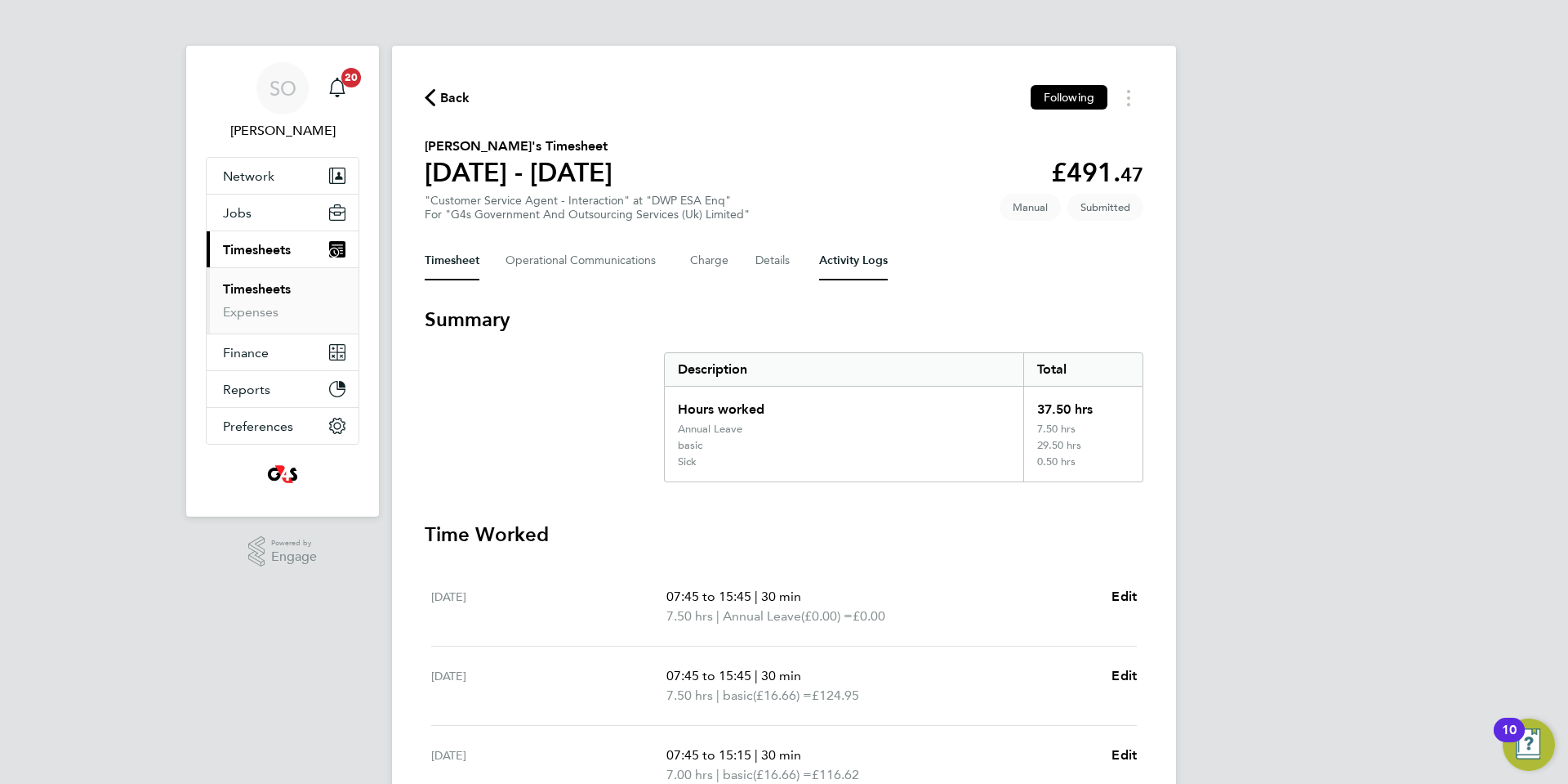
click at [865, 255] on Logs-tab "Activity Logs" at bounding box center [853, 260] width 68 height 39
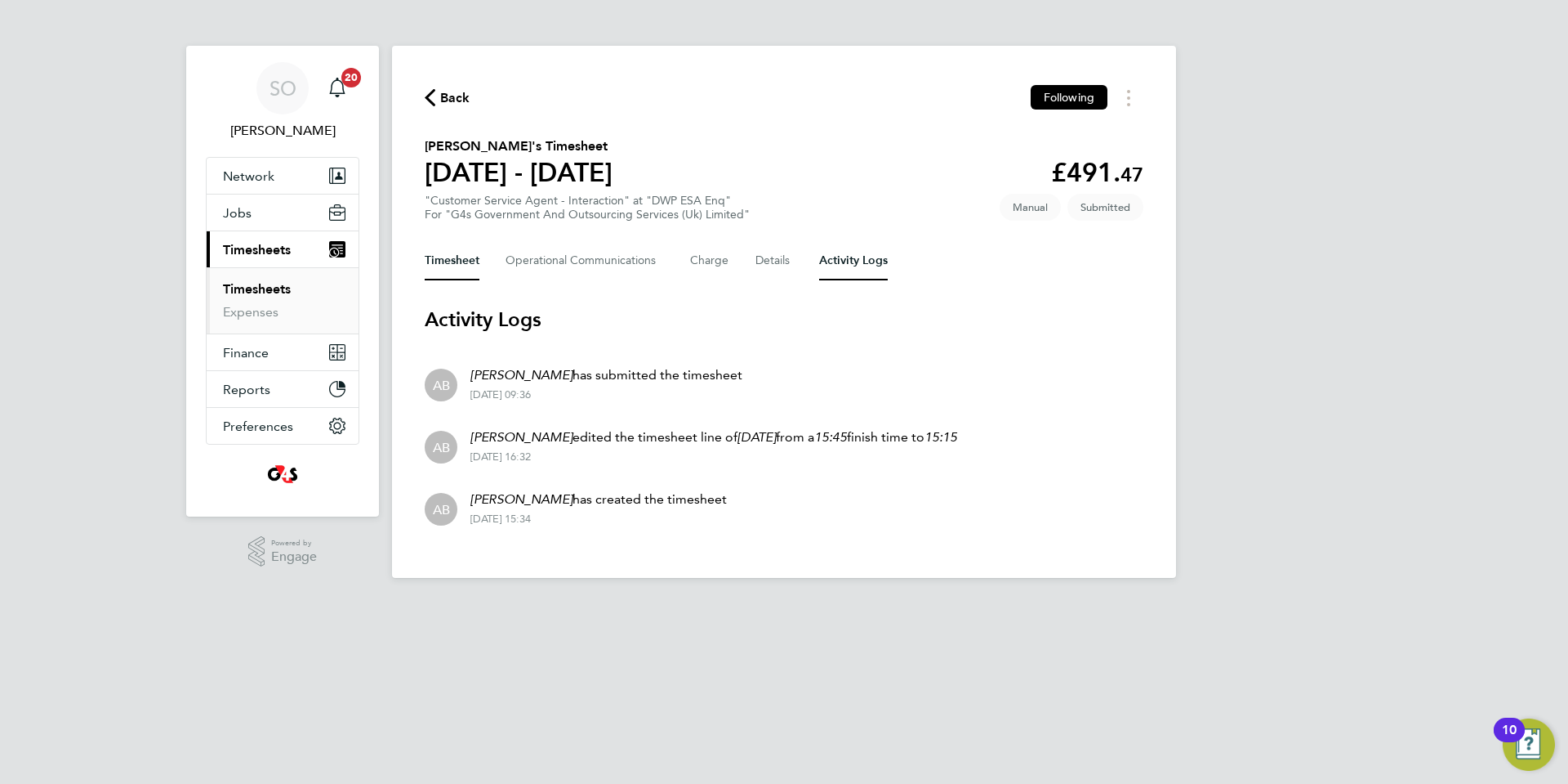
click at [443, 266] on button "Timesheet" at bounding box center [452, 260] width 55 height 39
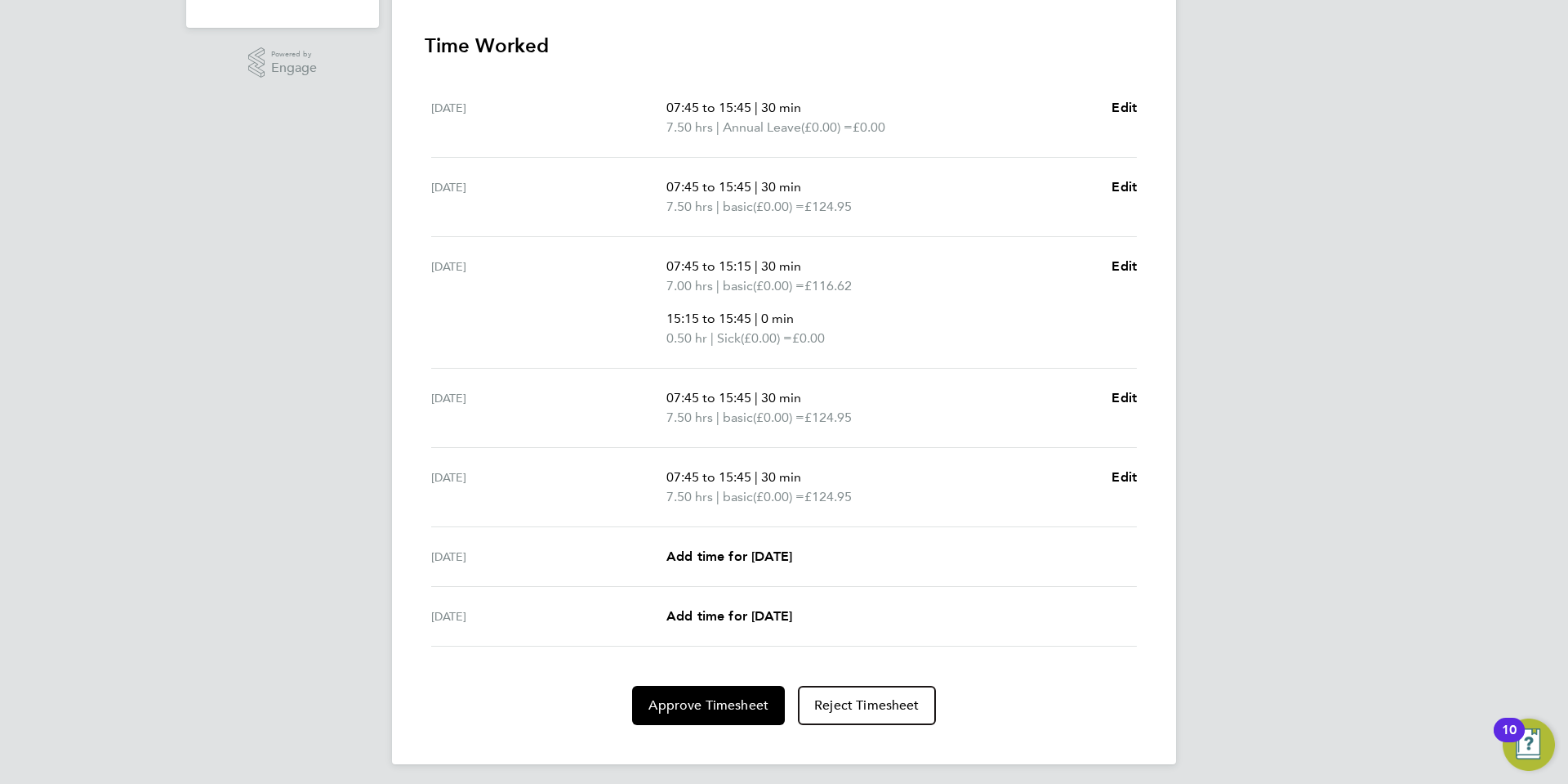
scroll to position [495, 0]
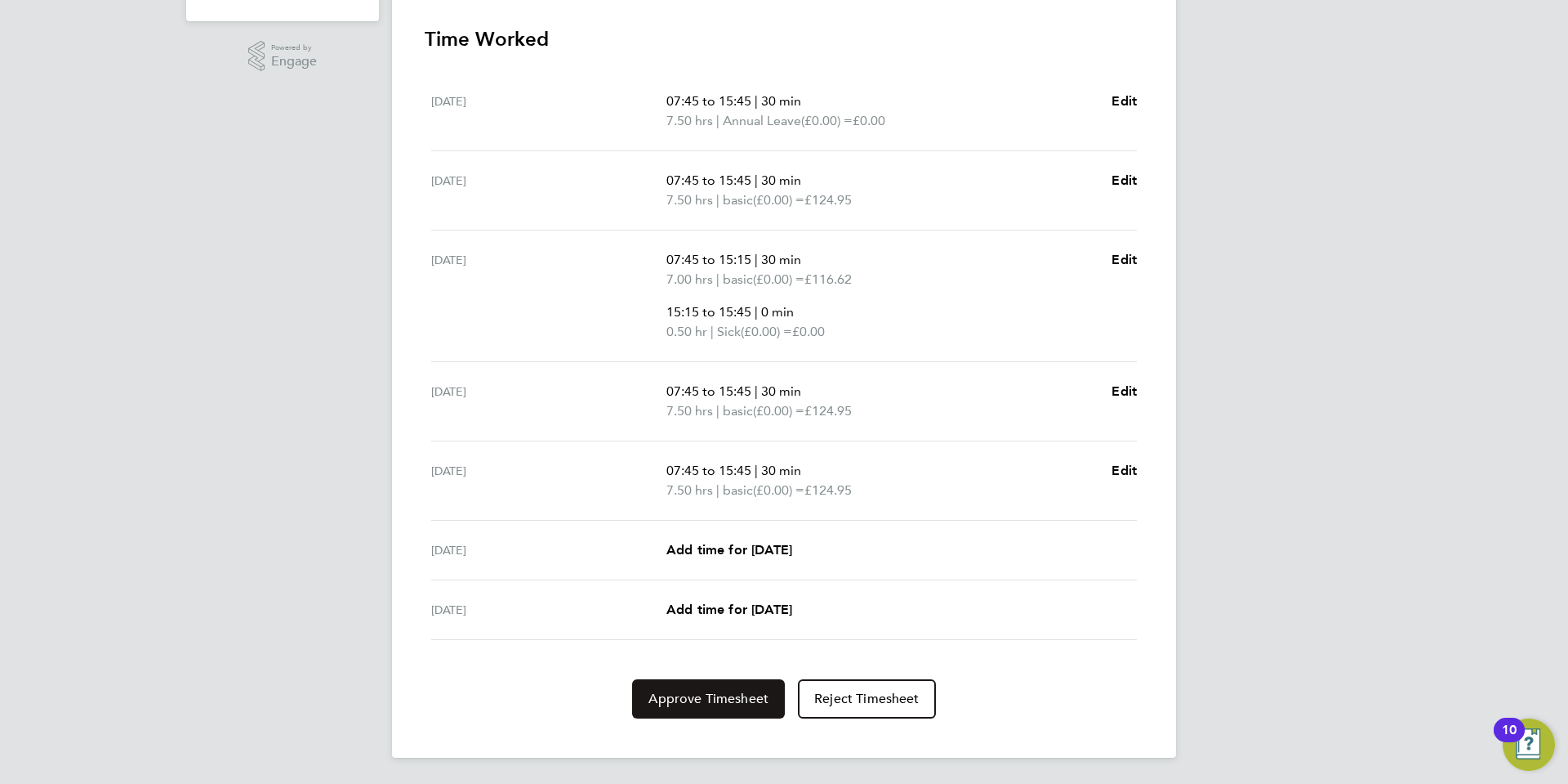
click at [728, 702] on span "Approve Timesheet" at bounding box center [708, 699] width 120 height 16
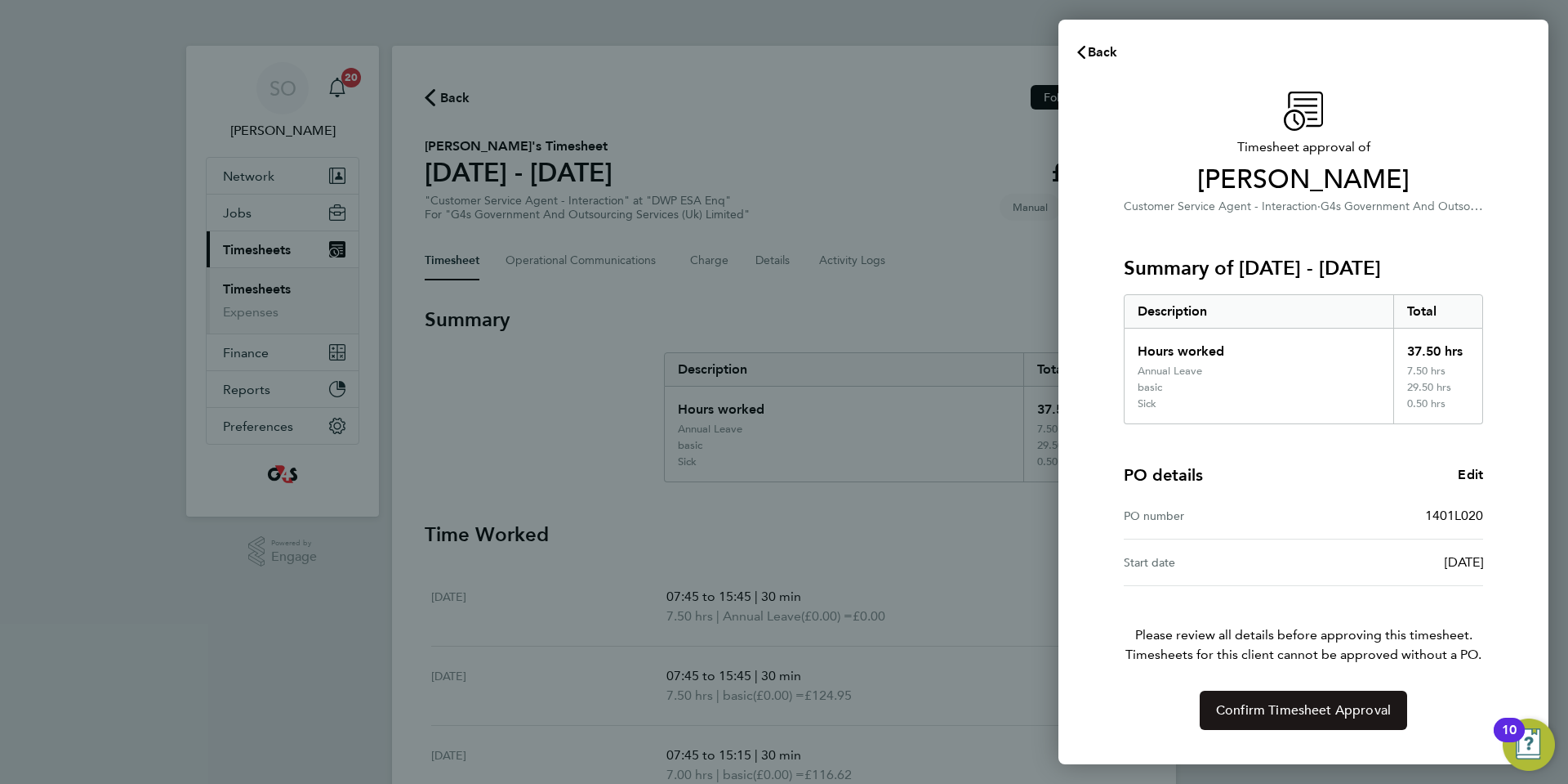
click at [1288, 711] on span "Confirm Timesheet Approval" at bounding box center [1303, 710] width 175 height 16
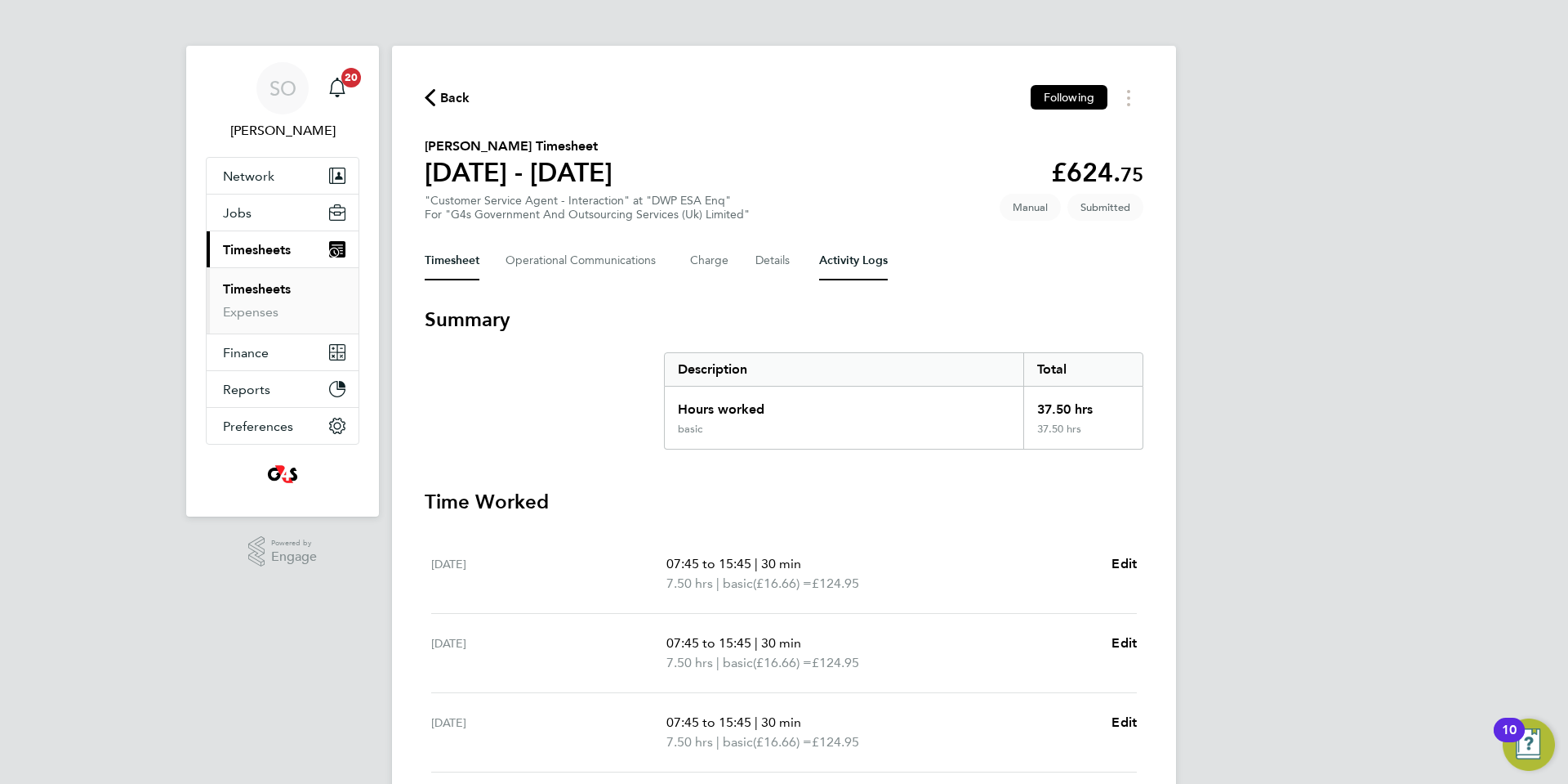
click at [871, 262] on Logs-tab "Activity Logs" at bounding box center [853, 260] width 68 height 39
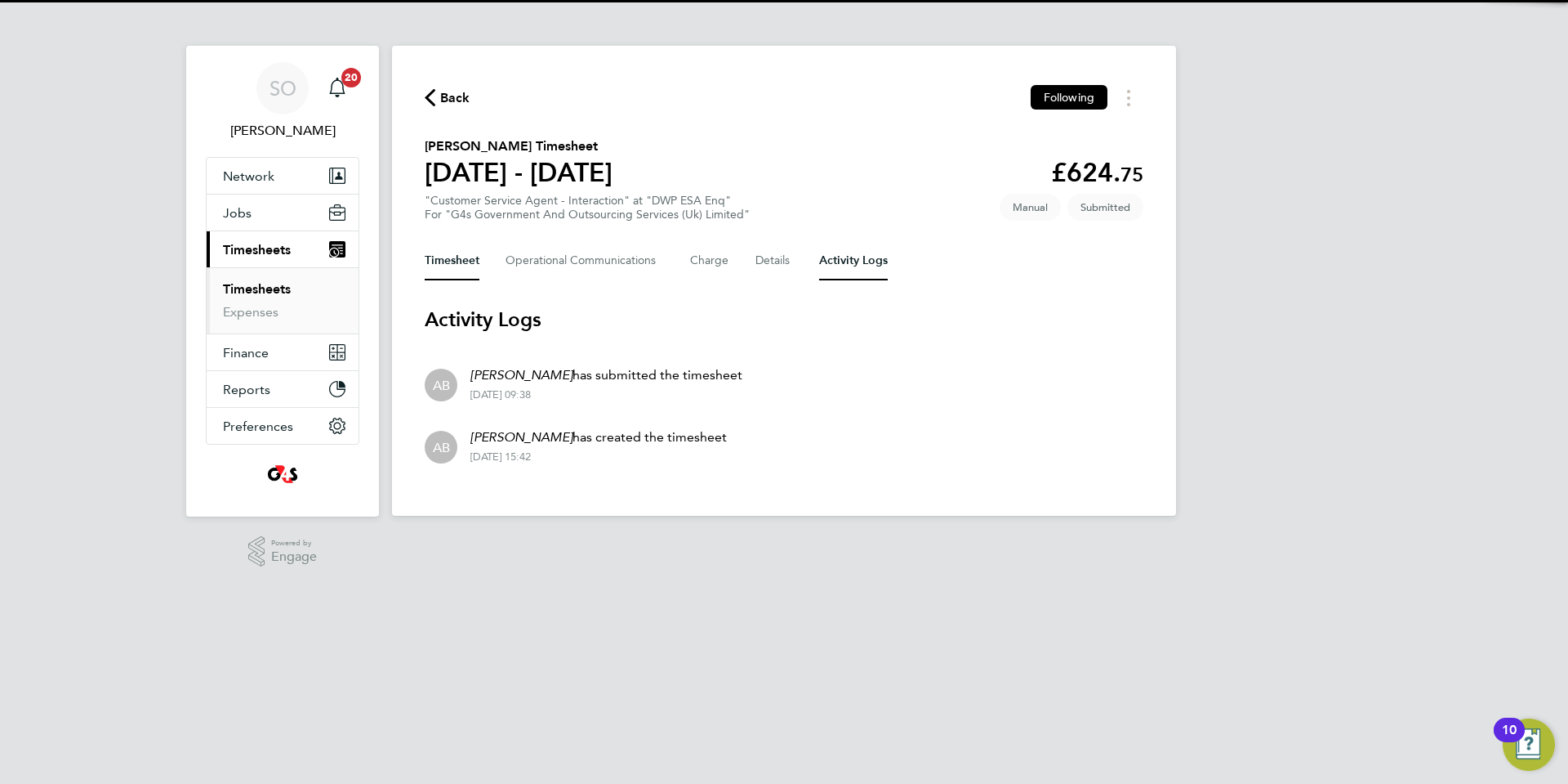
click at [443, 266] on button "Timesheet" at bounding box center [452, 260] width 55 height 39
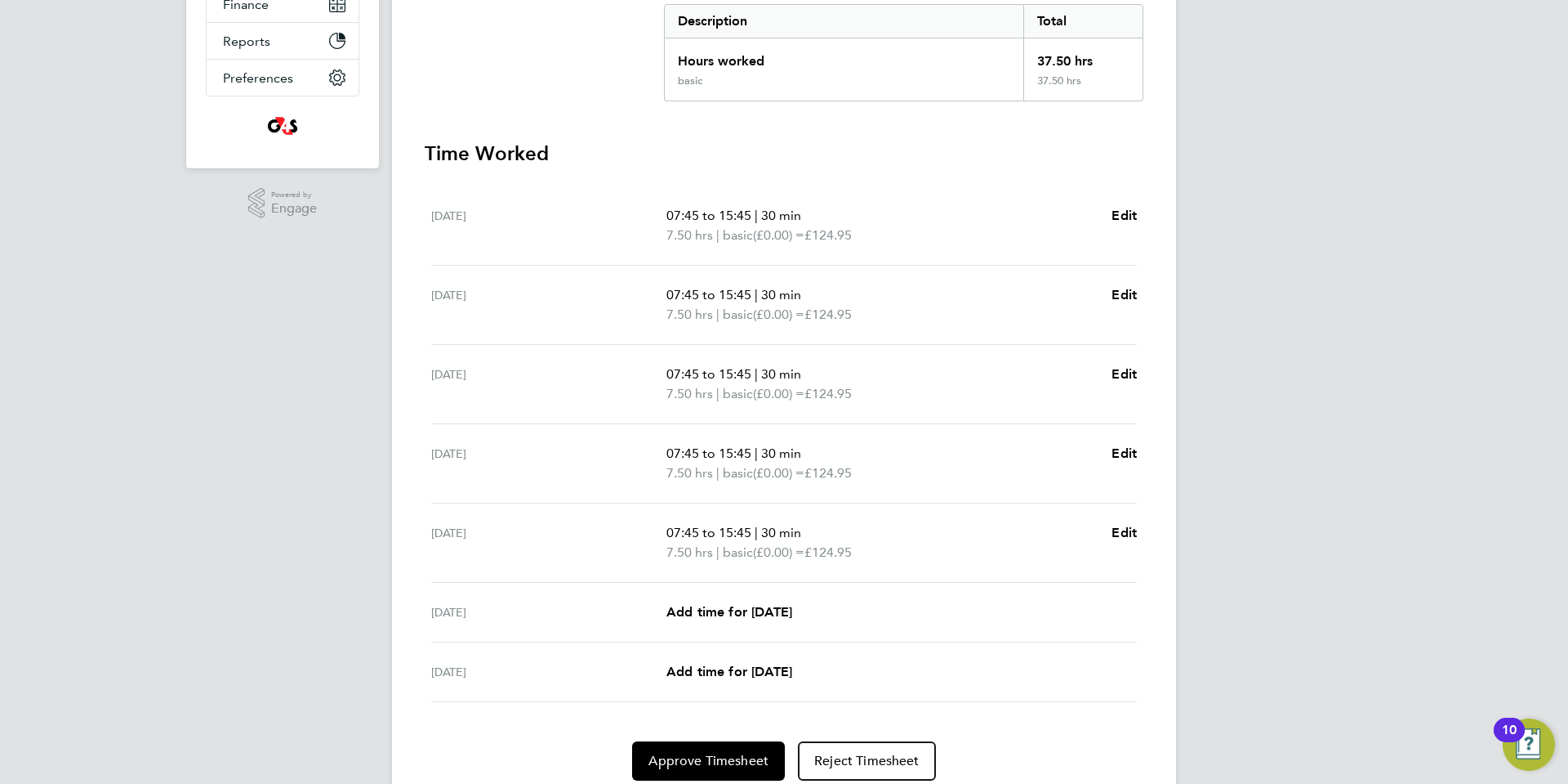
scroll to position [410, 0]
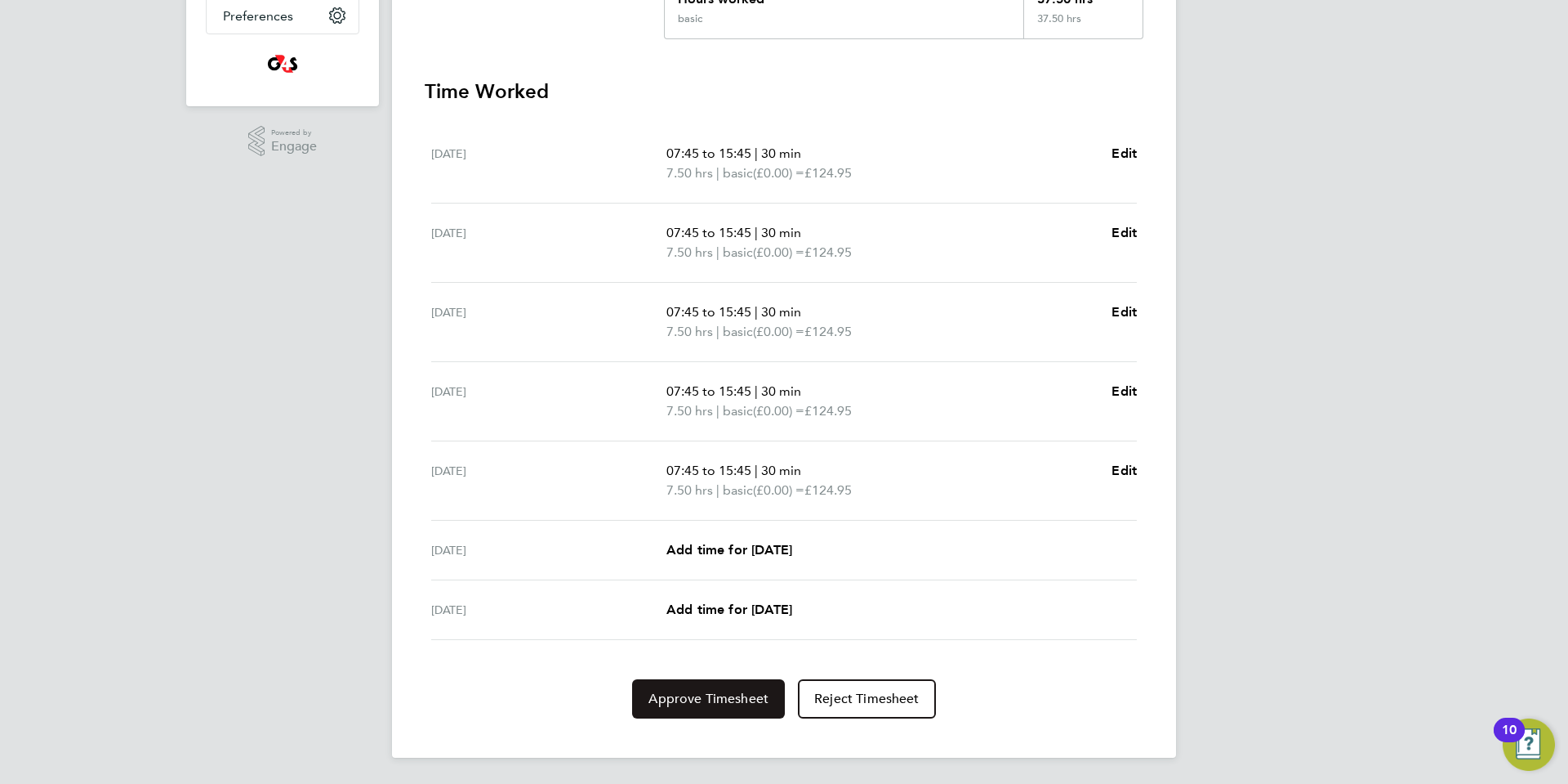
click at [664, 699] on span "Approve Timesheet" at bounding box center [708, 699] width 120 height 16
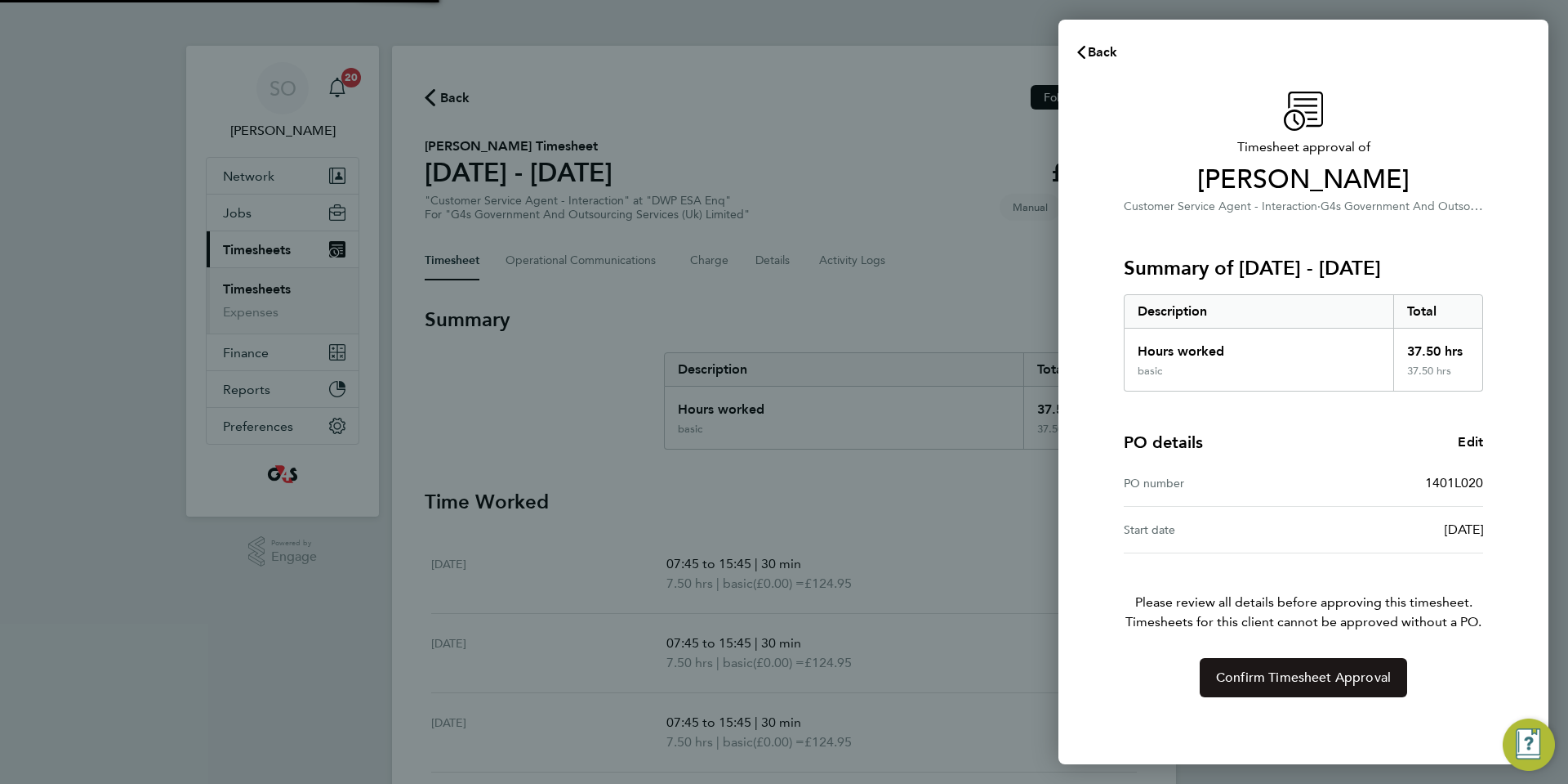
click at [1267, 696] on button "Confirm Timesheet Approval" at bounding box center [1303, 677] width 207 height 39
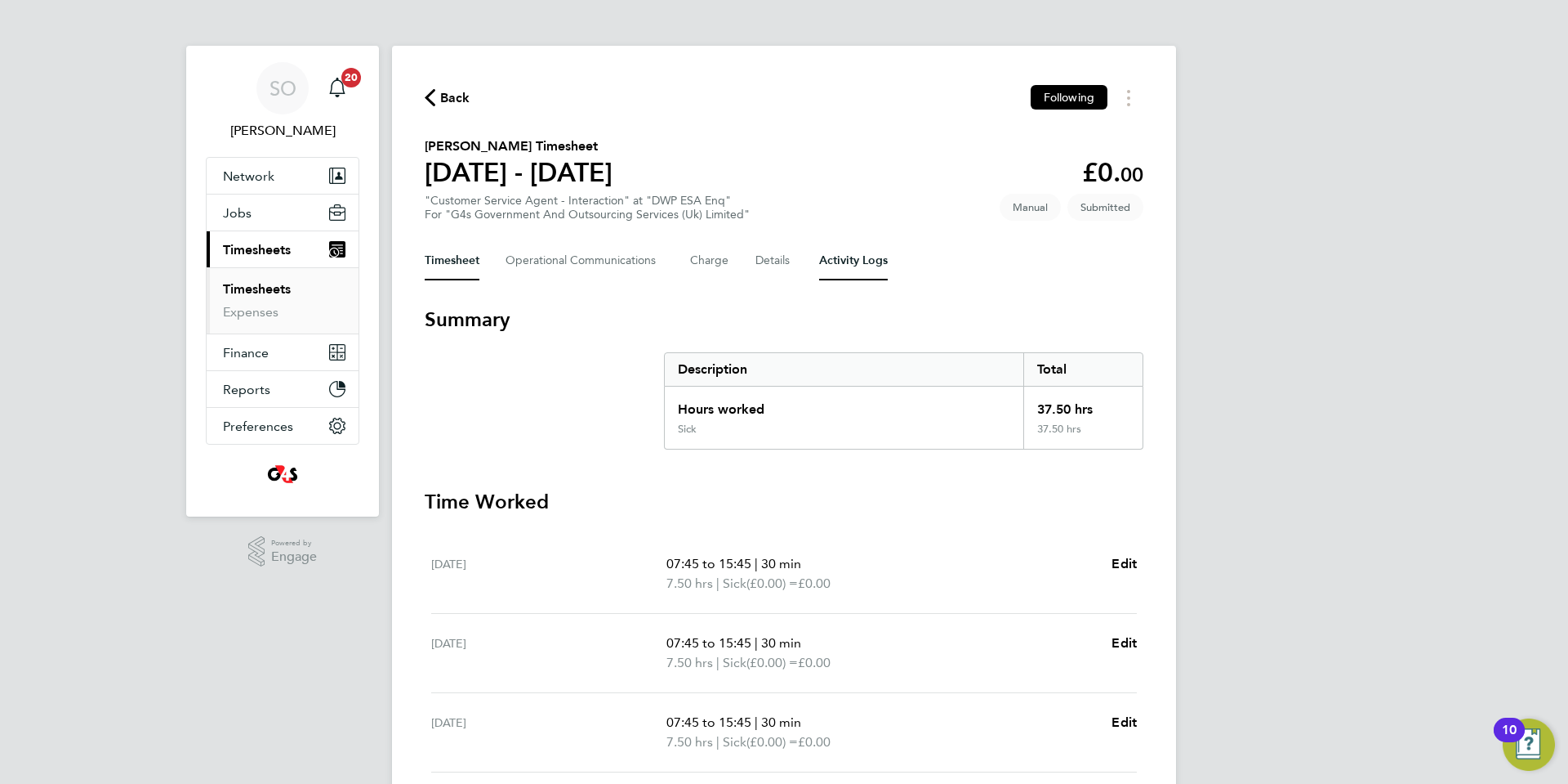
click at [865, 266] on Logs-tab "Activity Logs" at bounding box center [853, 260] width 68 height 39
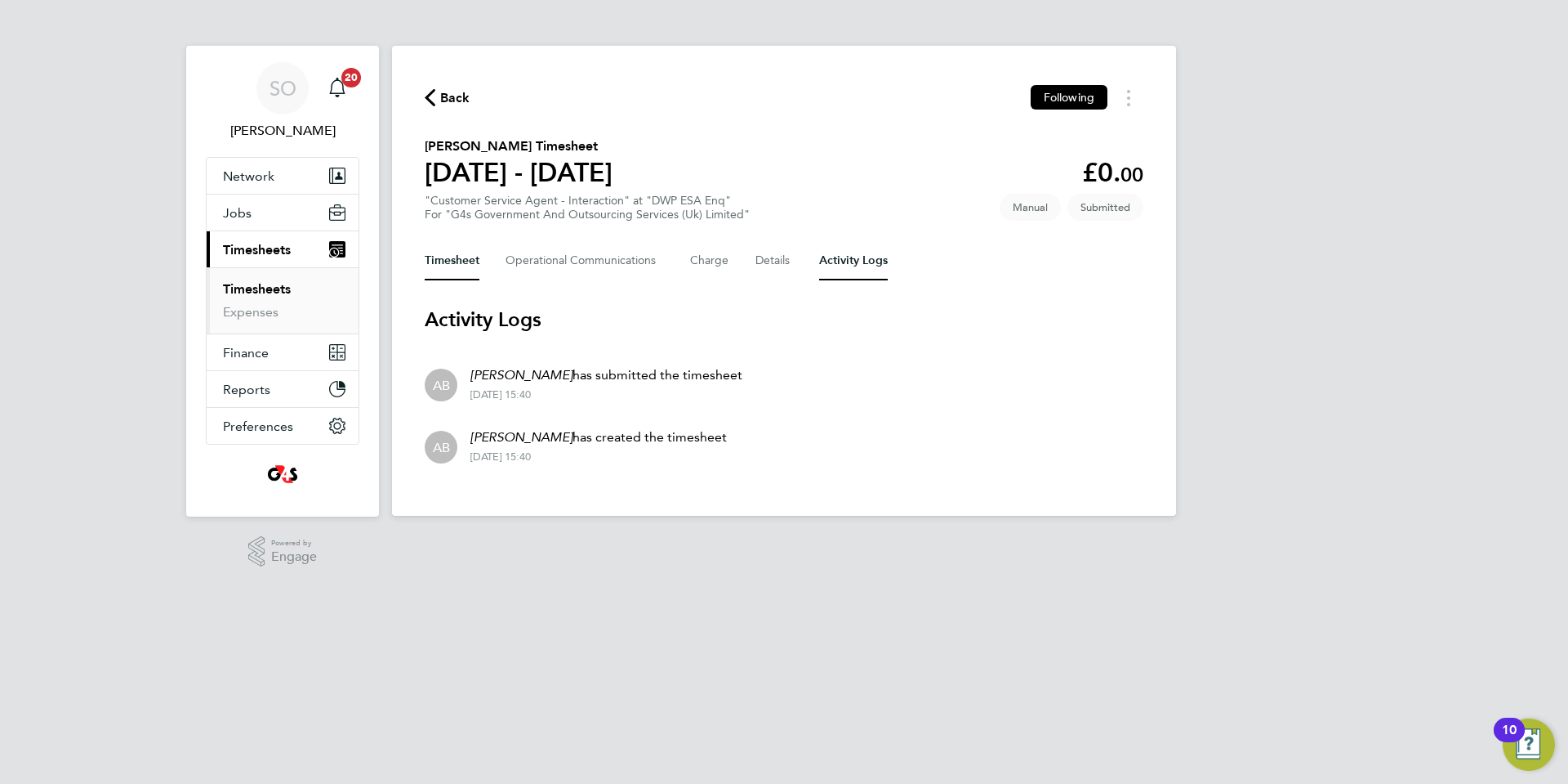
click at [446, 267] on button "Timesheet" at bounding box center [452, 260] width 55 height 39
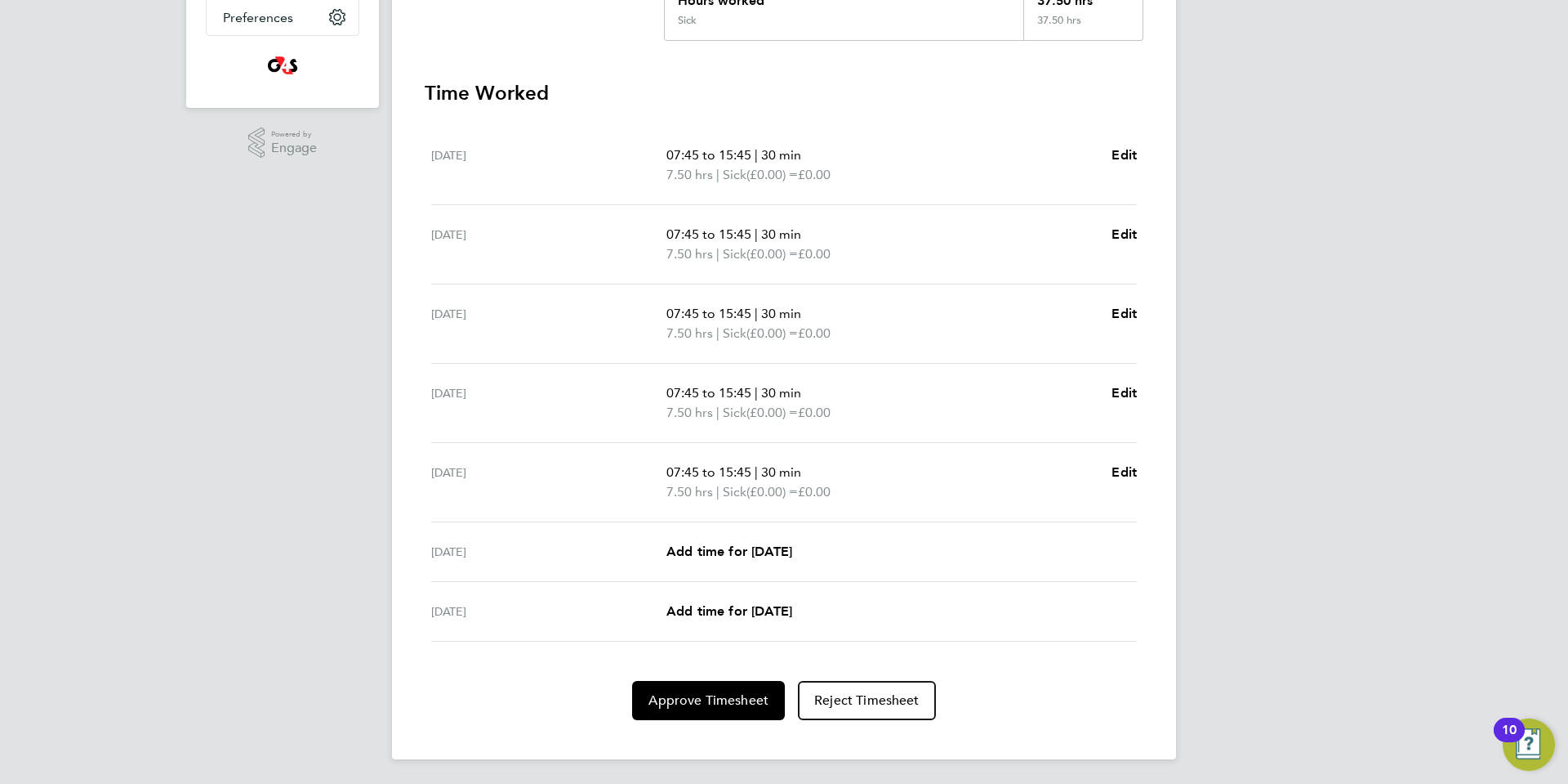
scroll to position [410, 0]
click at [728, 698] on span "Approve Timesheet" at bounding box center [708, 699] width 120 height 16
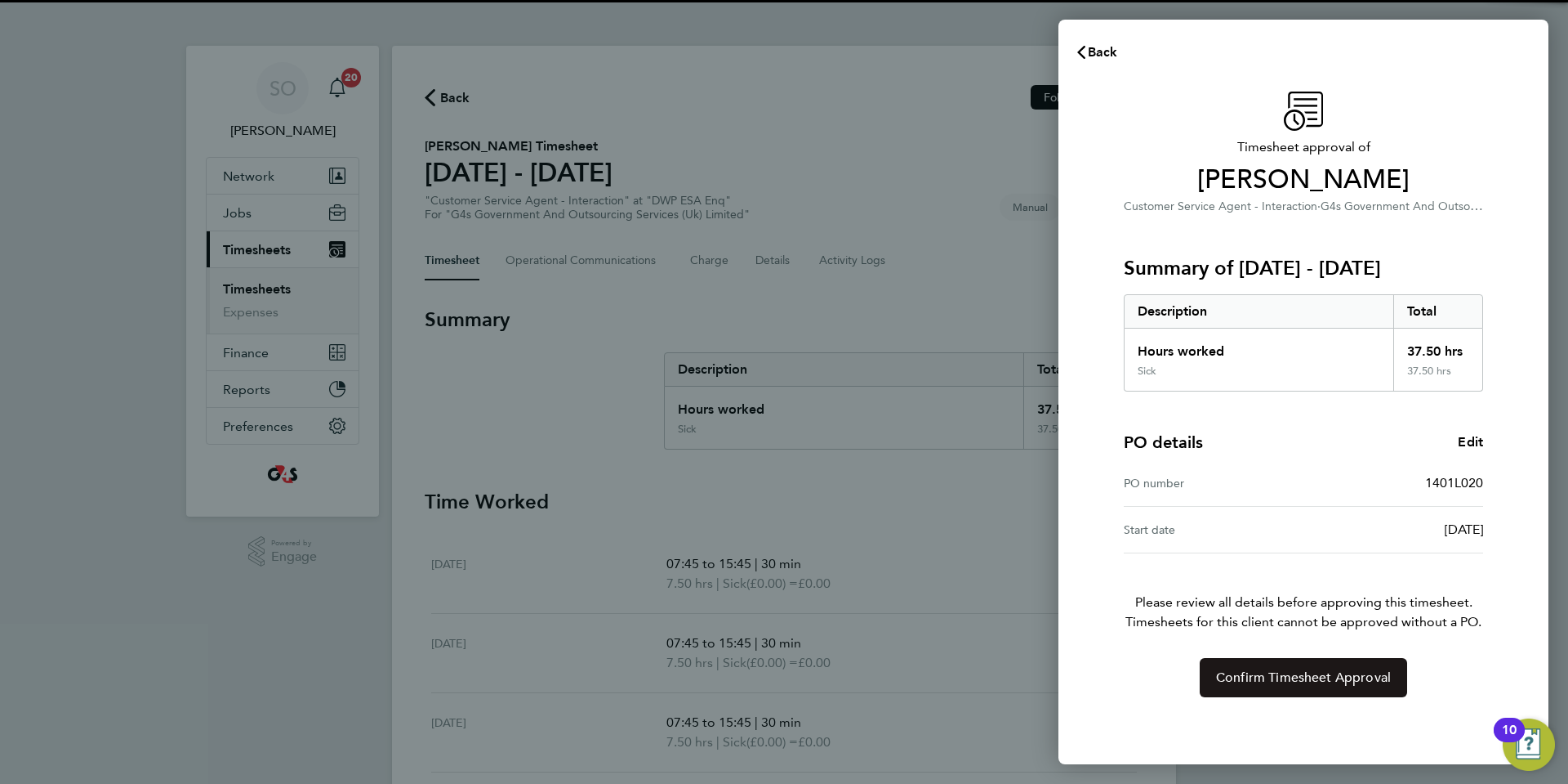
click at [1243, 688] on button "Confirm Timesheet Approval" at bounding box center [1303, 677] width 207 height 39
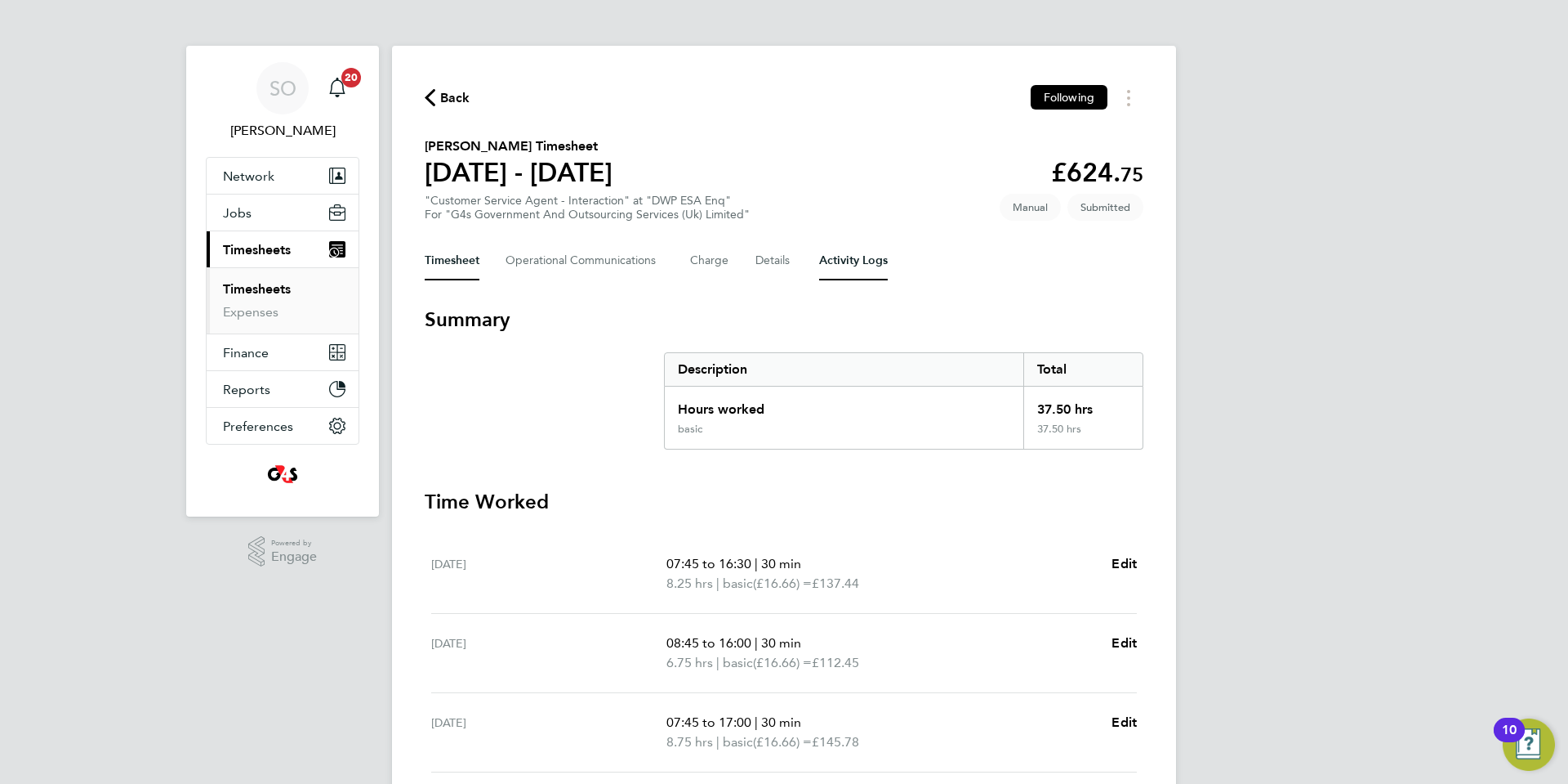
click at [872, 258] on Logs-tab "Activity Logs" at bounding box center [853, 260] width 68 height 39
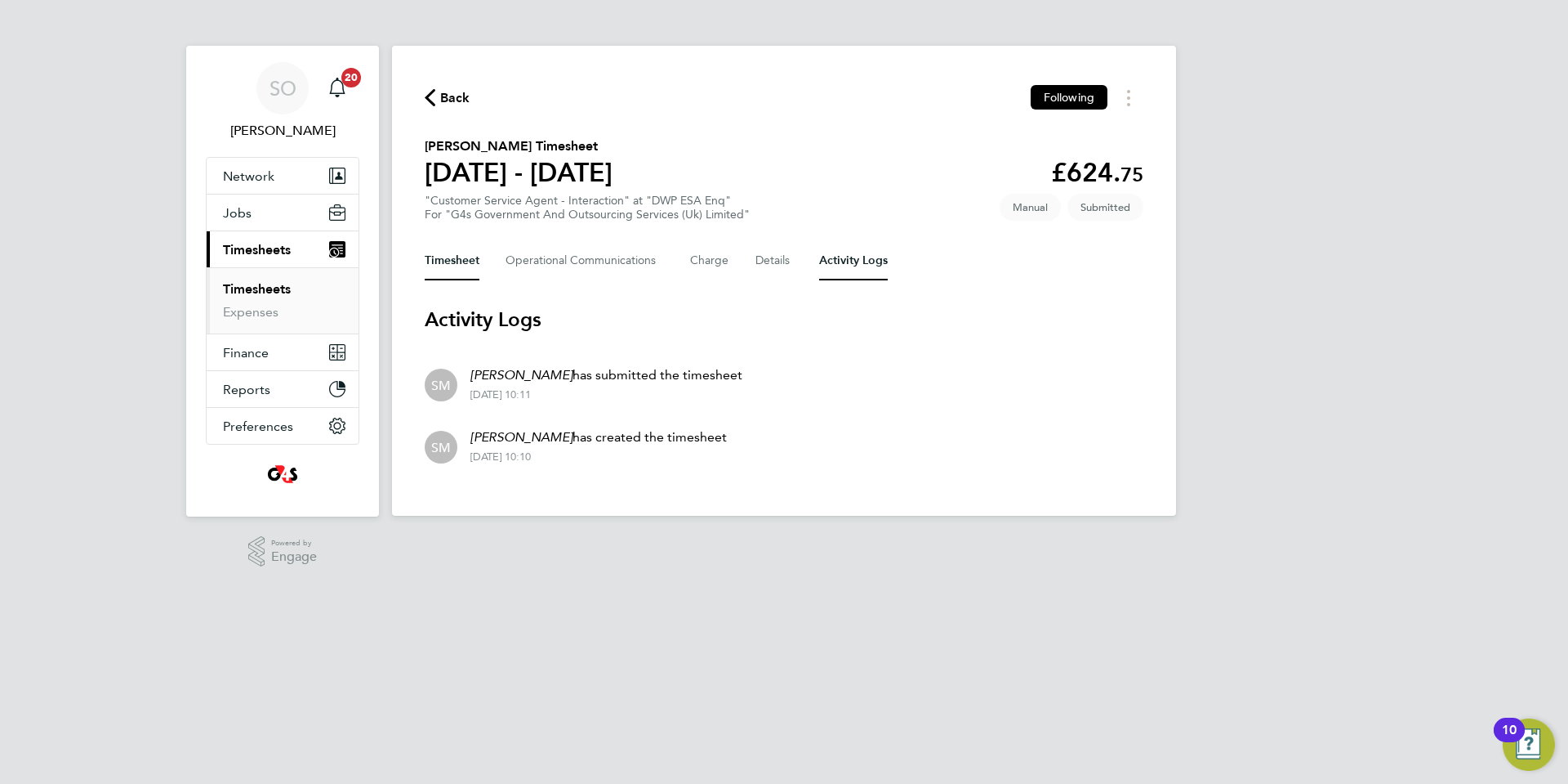
click at [440, 263] on button "Timesheet" at bounding box center [452, 260] width 55 height 39
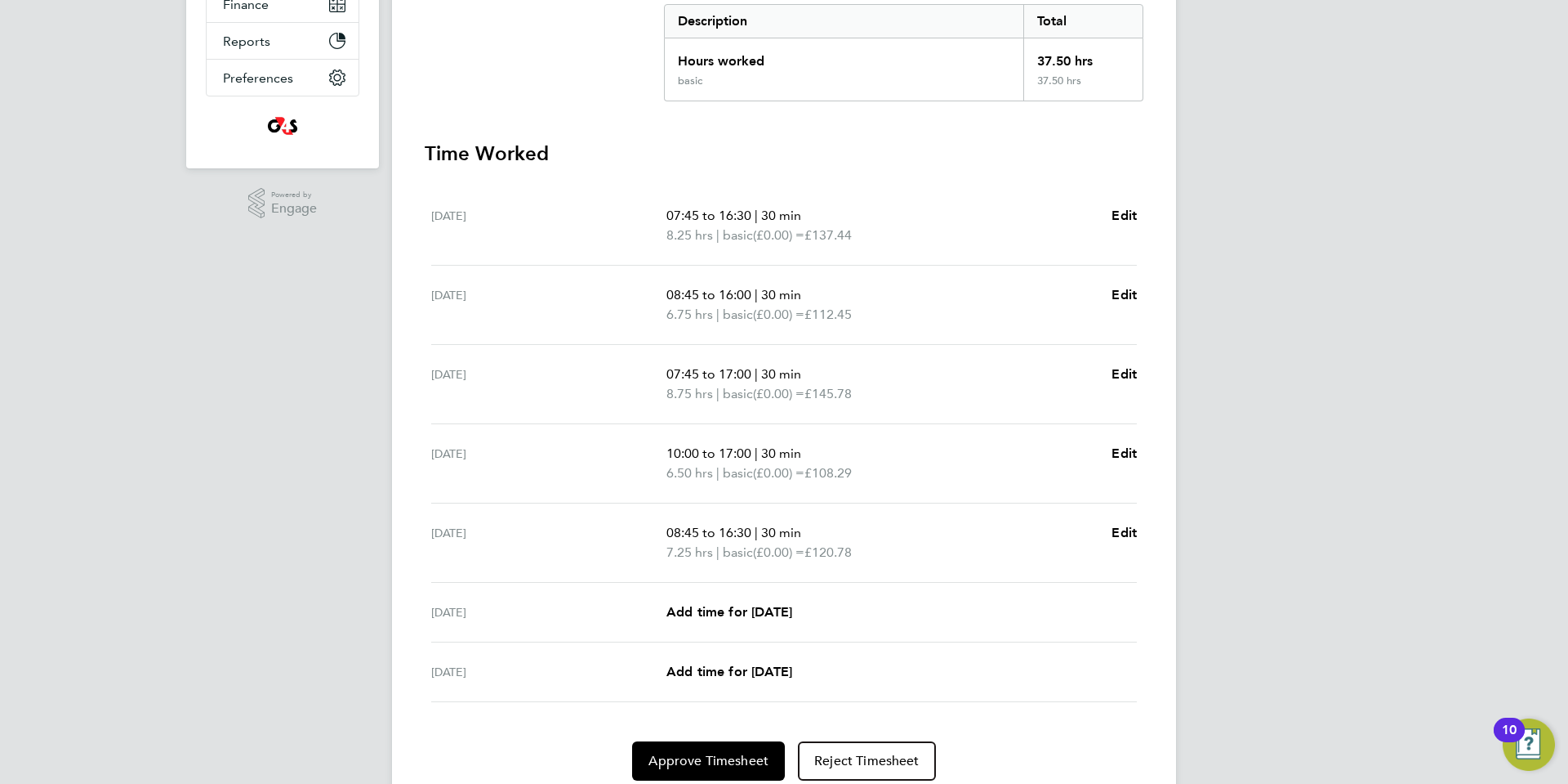
scroll to position [410, 0]
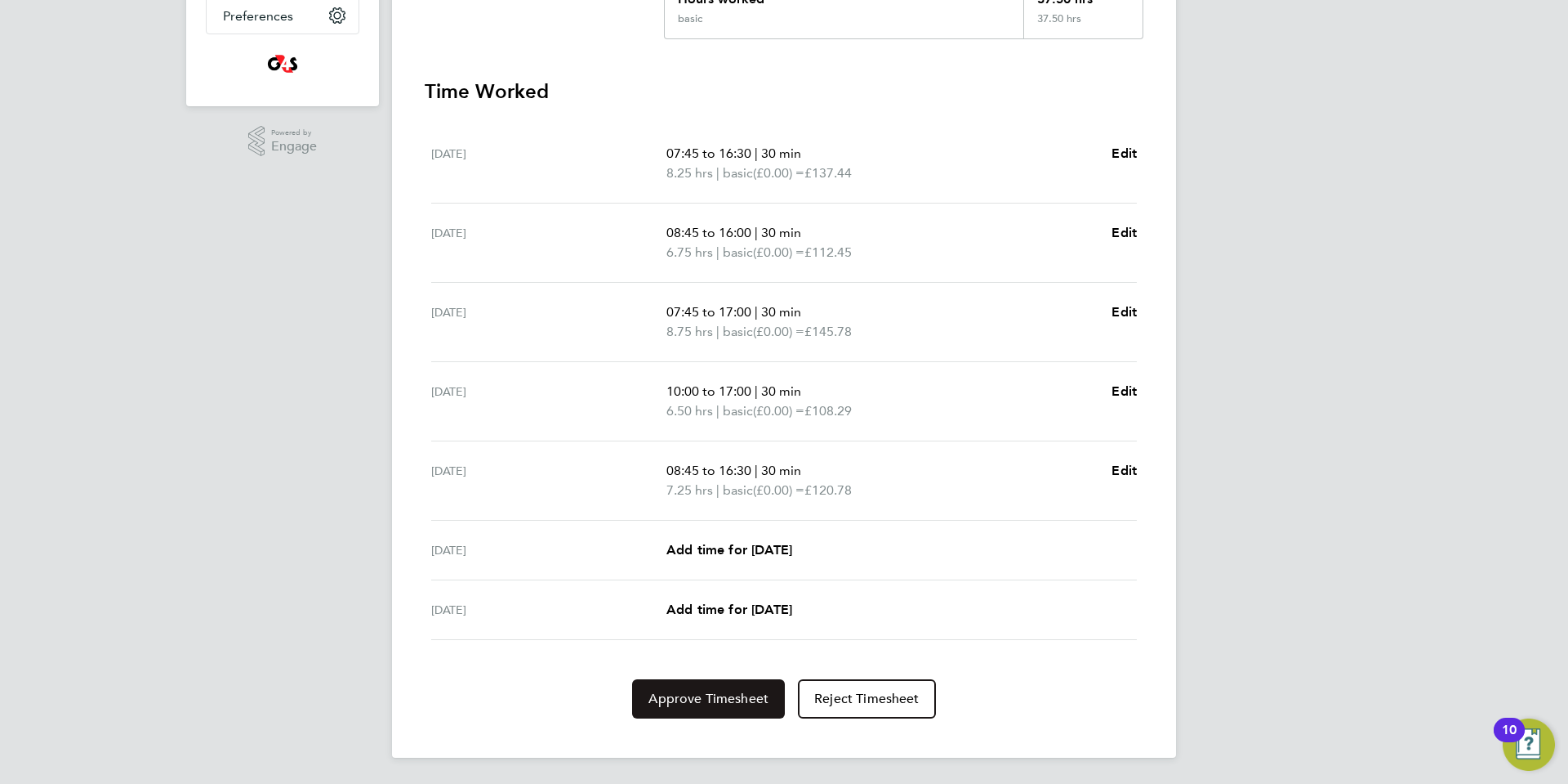
click at [675, 697] on span "Approve Timesheet" at bounding box center [708, 699] width 120 height 16
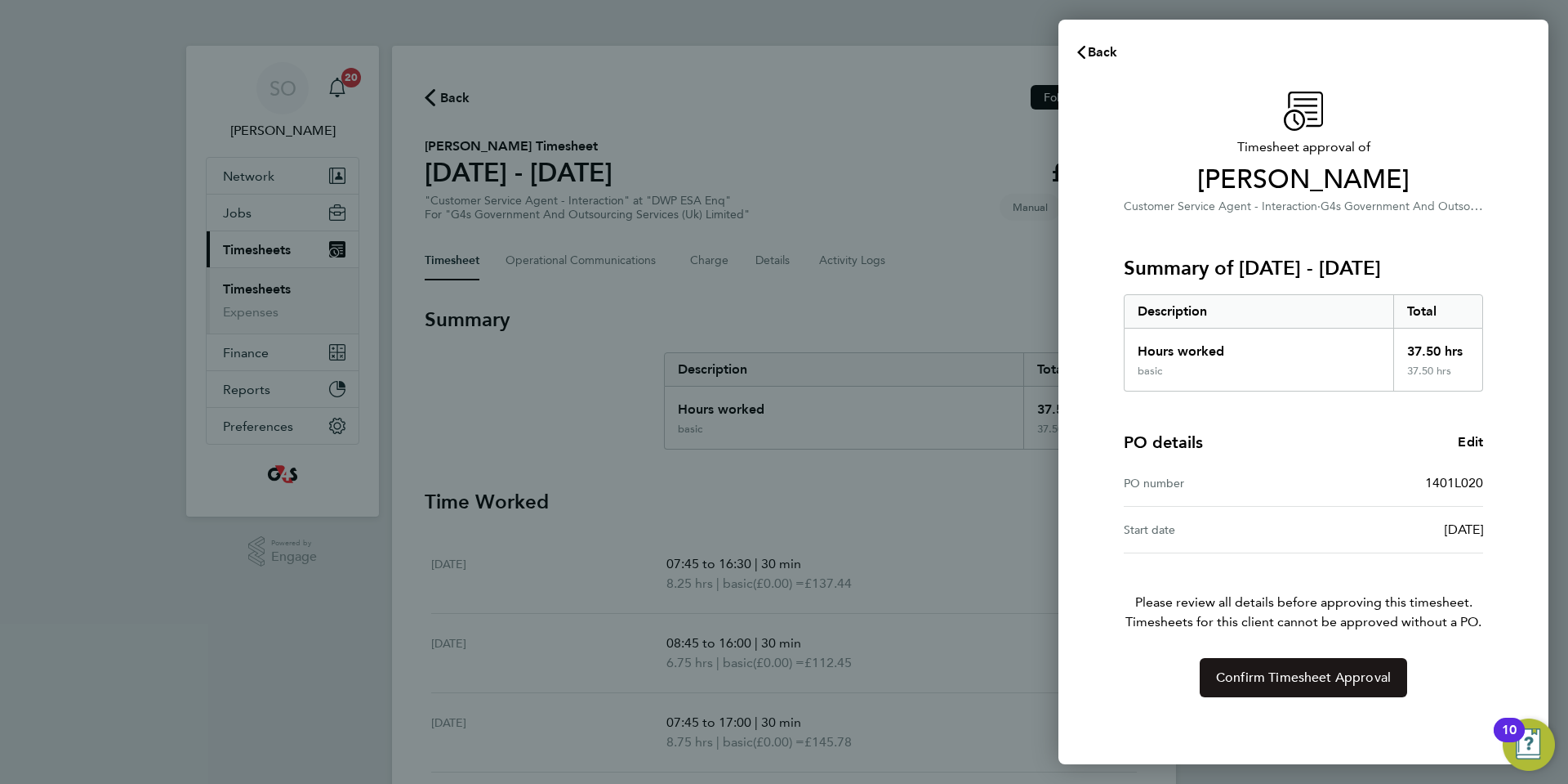
click at [1227, 690] on button "Confirm Timesheet Approval" at bounding box center [1303, 677] width 207 height 39
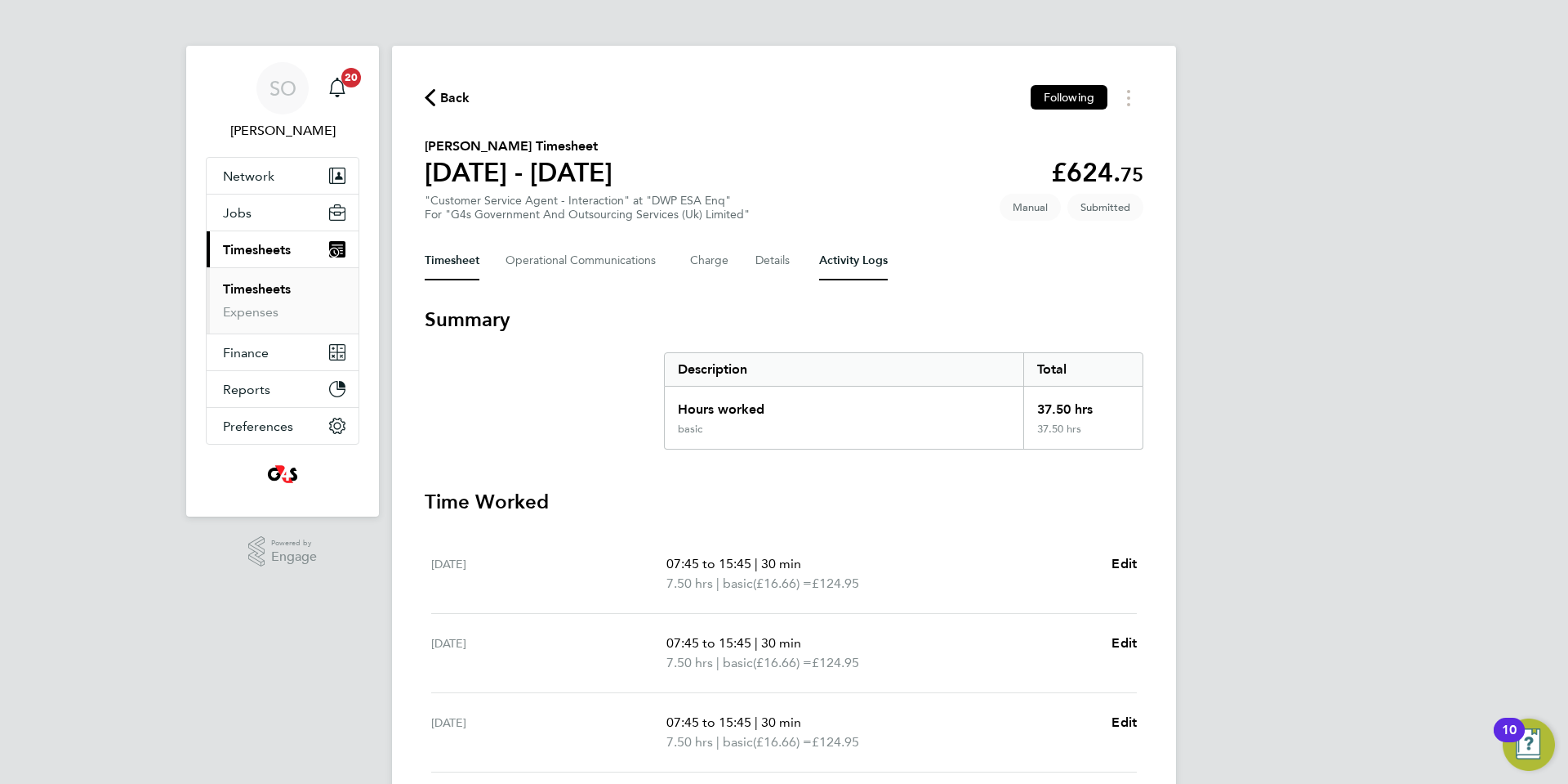
click at [849, 268] on Logs-tab "Activity Logs" at bounding box center [853, 260] width 68 height 39
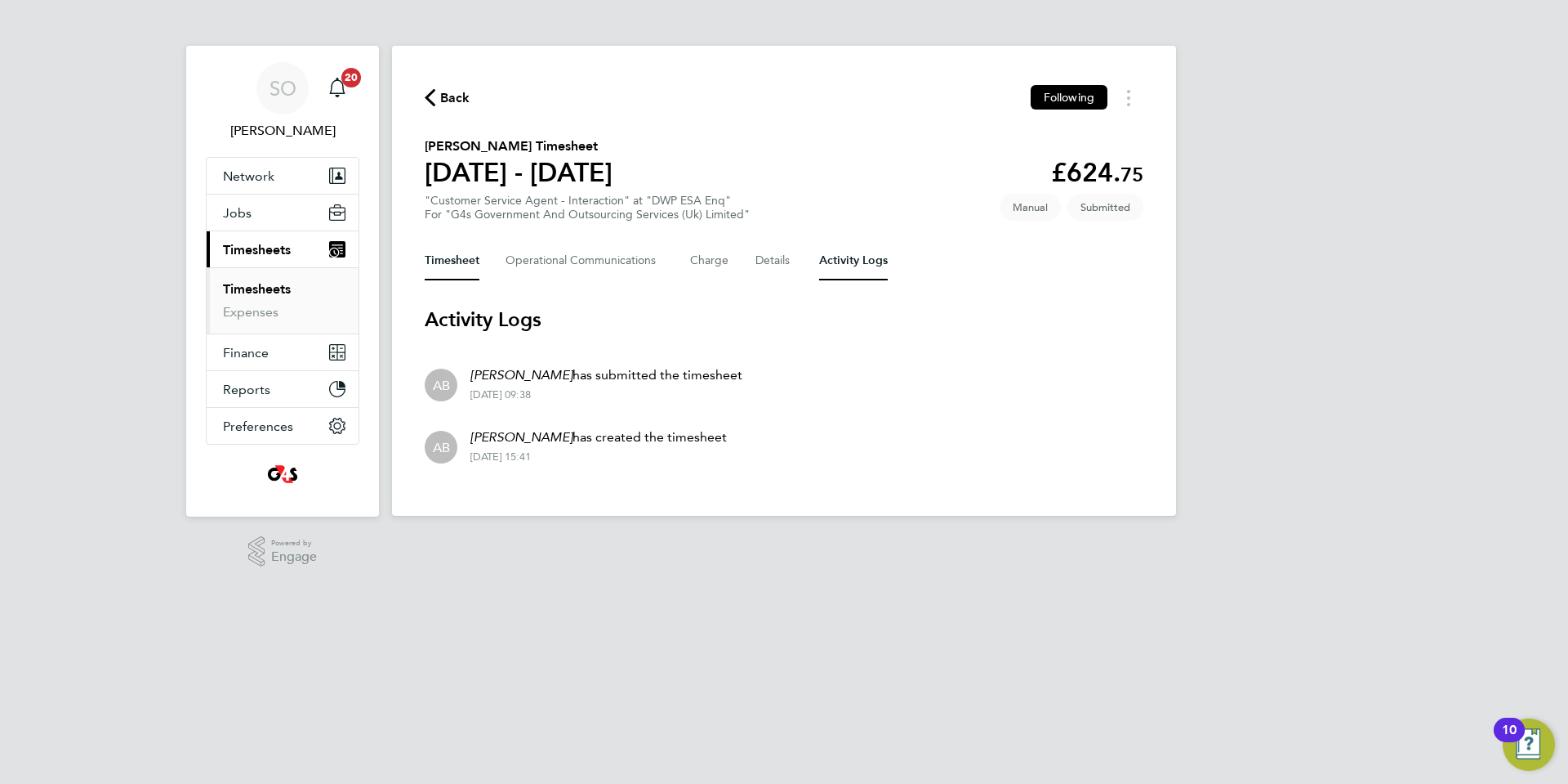
click at [446, 268] on button "Timesheet" at bounding box center [452, 260] width 55 height 39
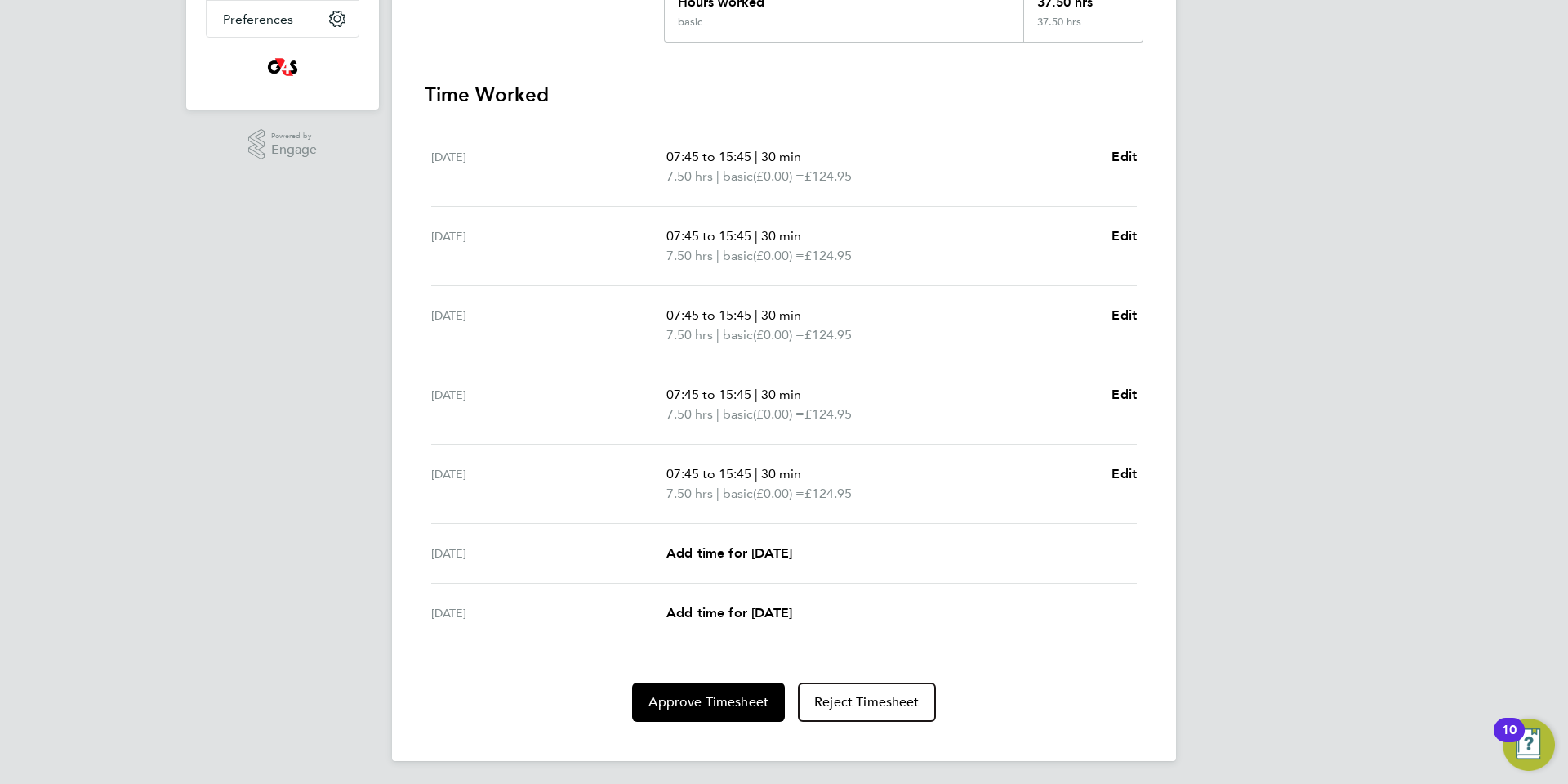
scroll to position [410, 0]
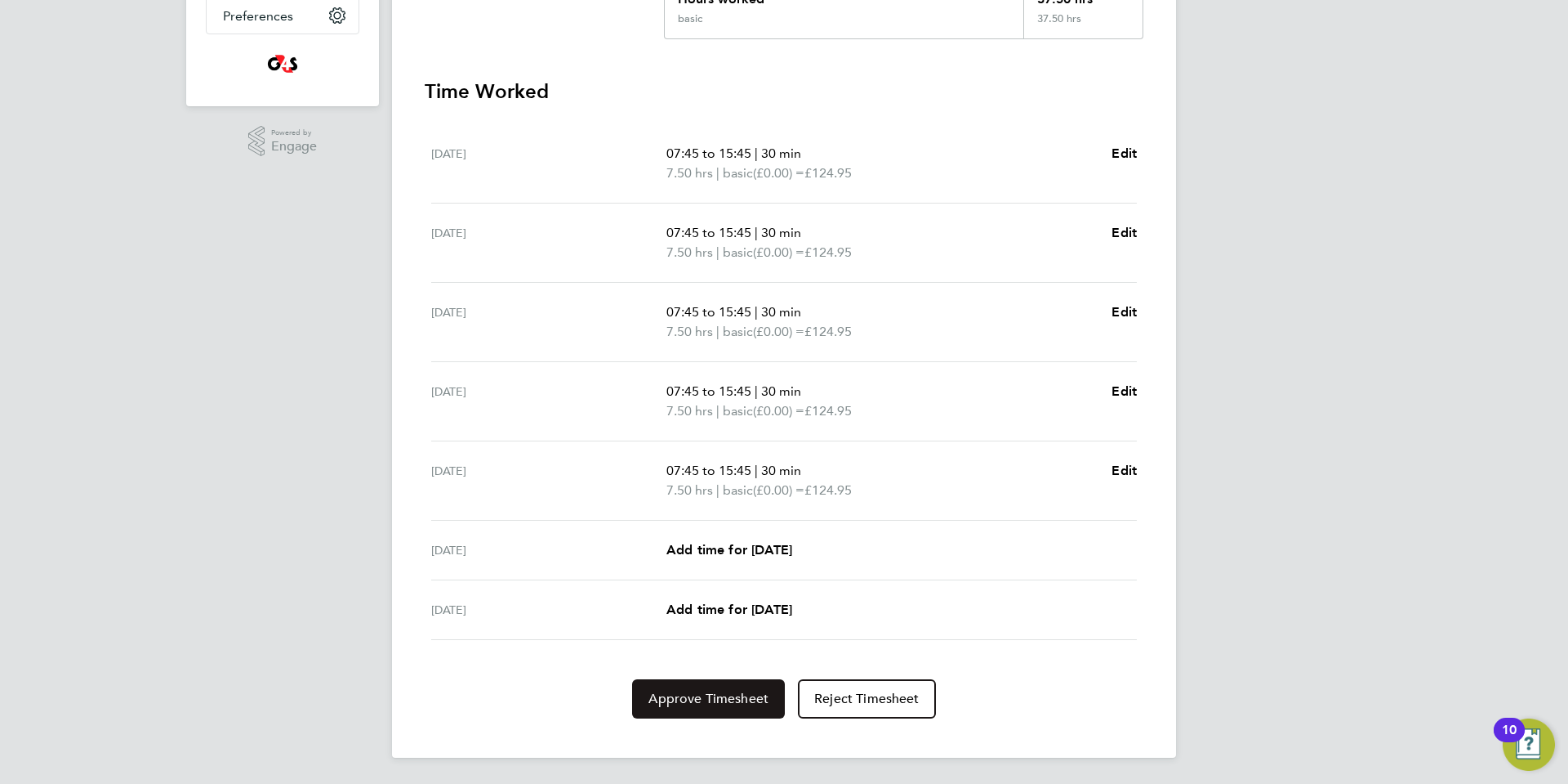
click at [672, 700] on span "Approve Timesheet" at bounding box center [708, 699] width 120 height 16
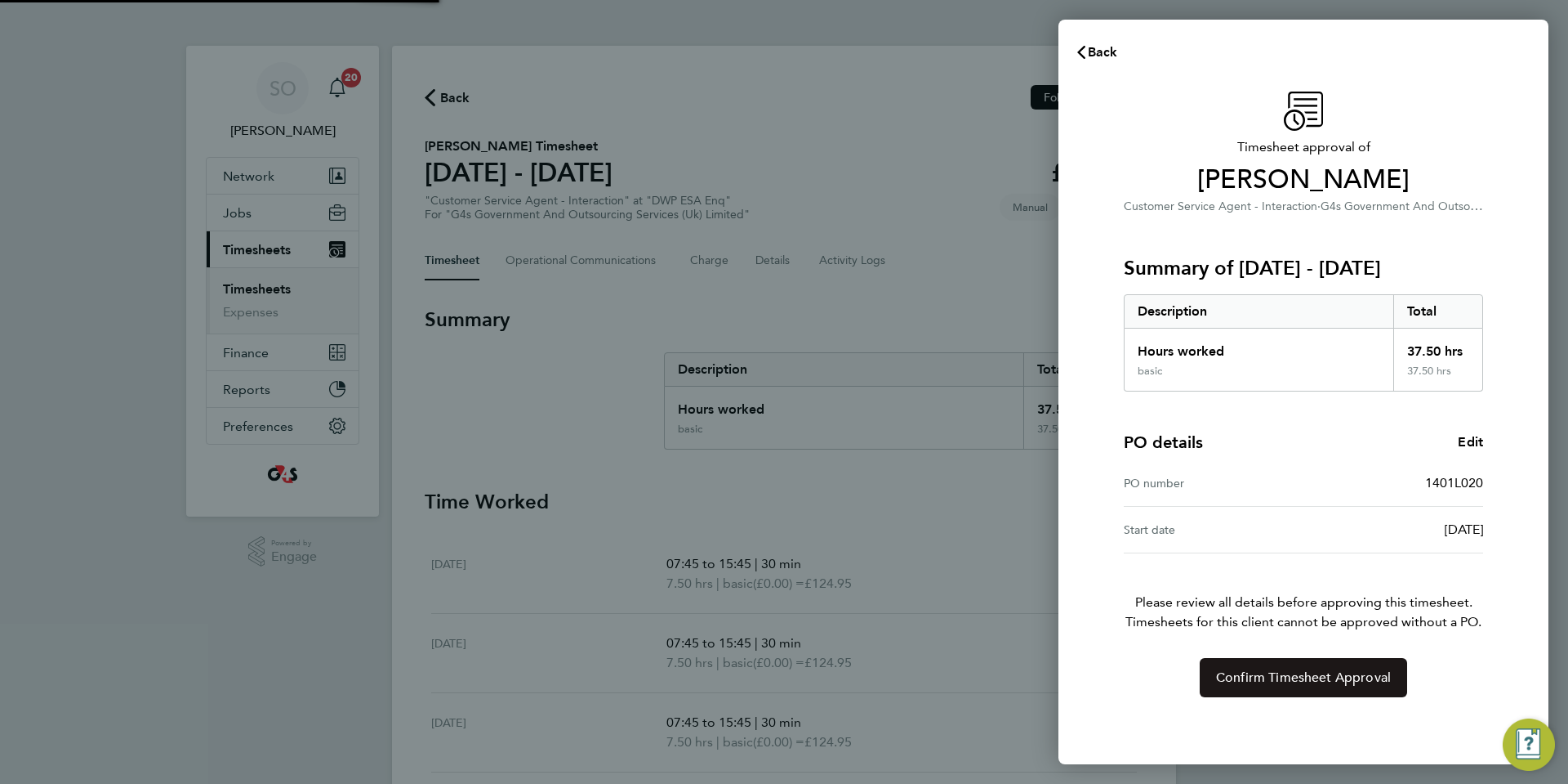
click at [1261, 691] on button "Confirm Timesheet Approval" at bounding box center [1303, 677] width 207 height 39
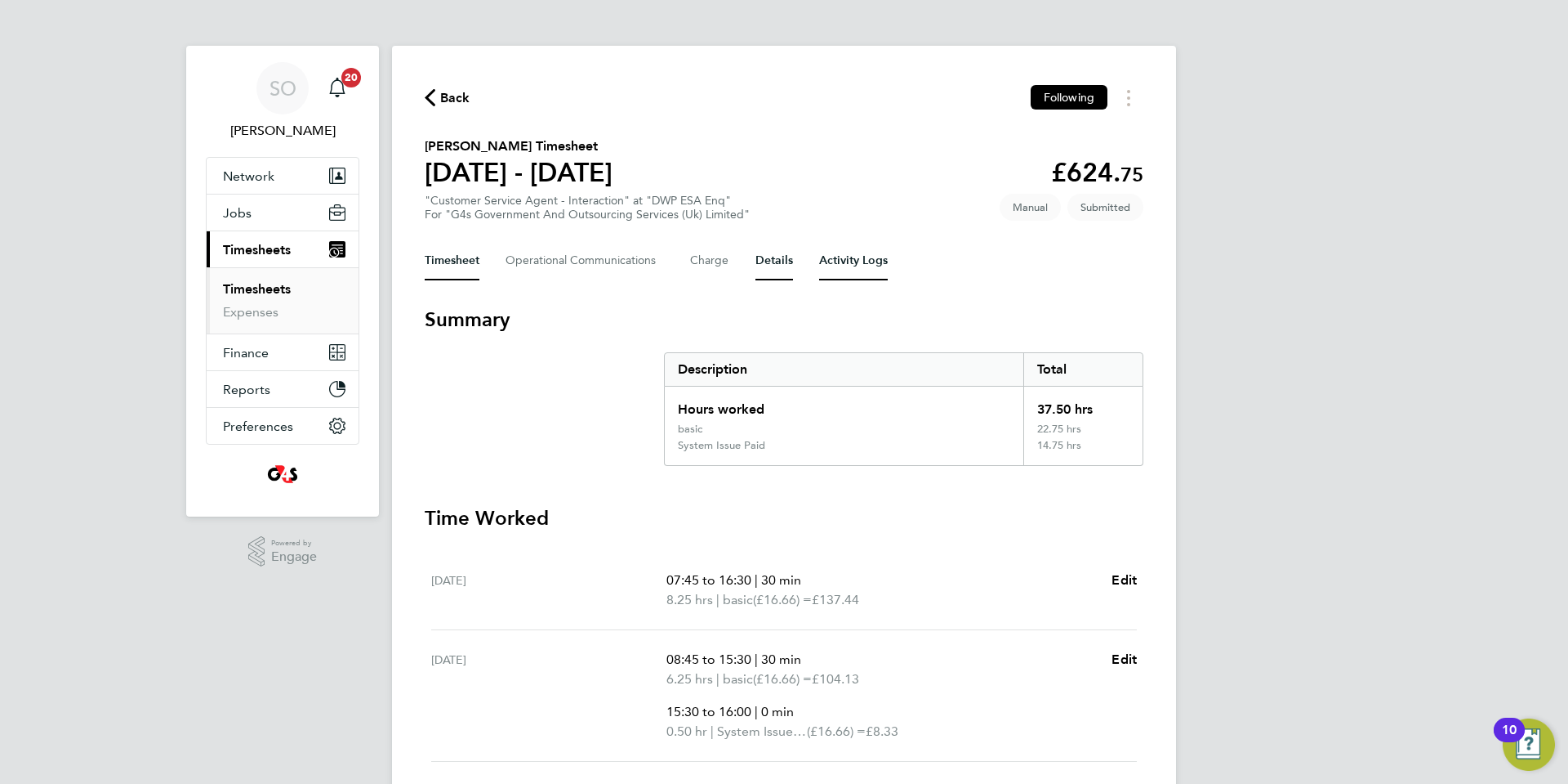
drag, startPoint x: 874, startPoint y: 256, endPoint x: 770, endPoint y: 260, distance: 104.1
click at [874, 256] on Logs-tab "Activity Logs" at bounding box center [853, 260] width 68 height 39
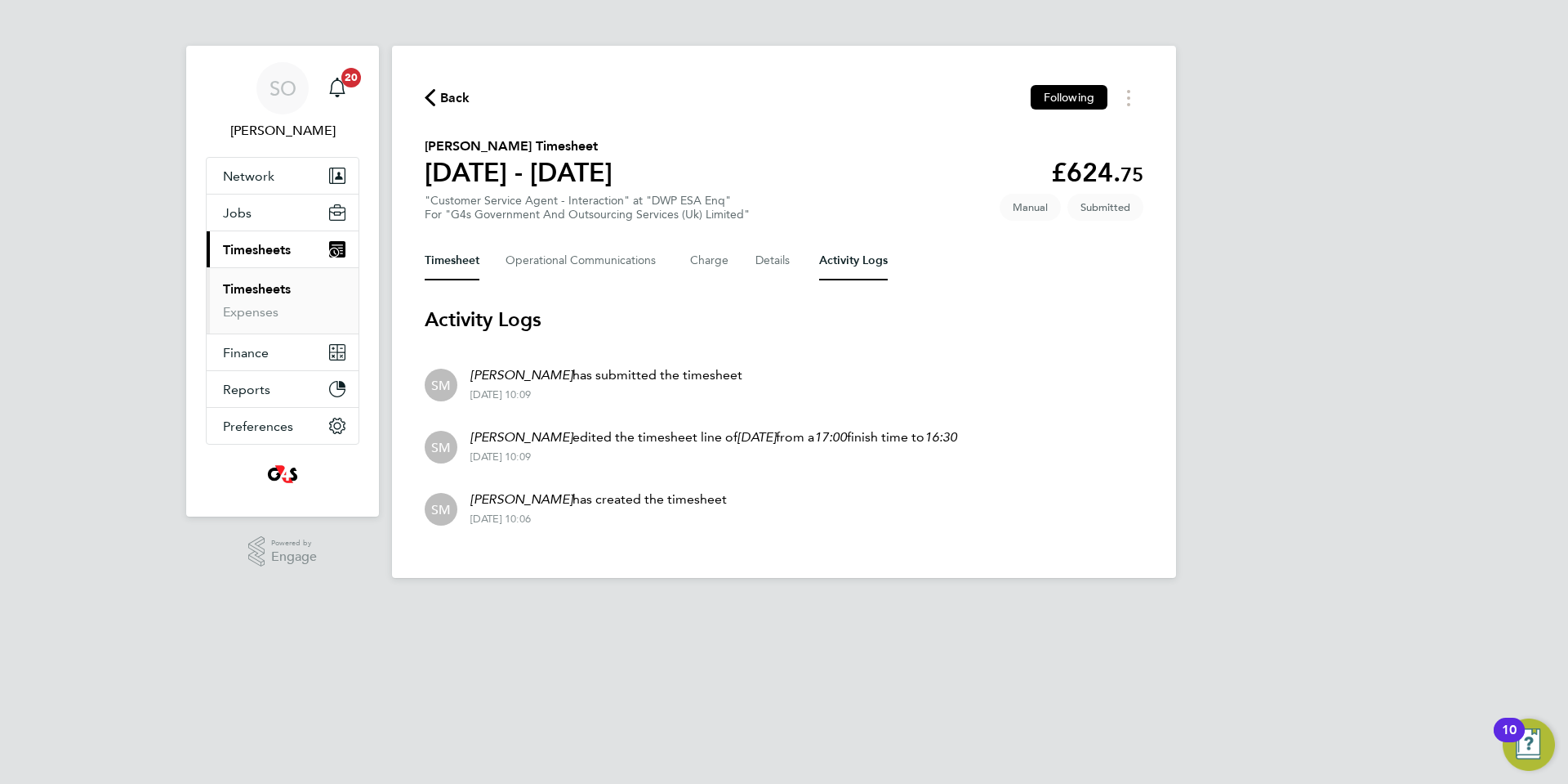
click at [446, 275] on button "Timesheet" at bounding box center [452, 260] width 55 height 39
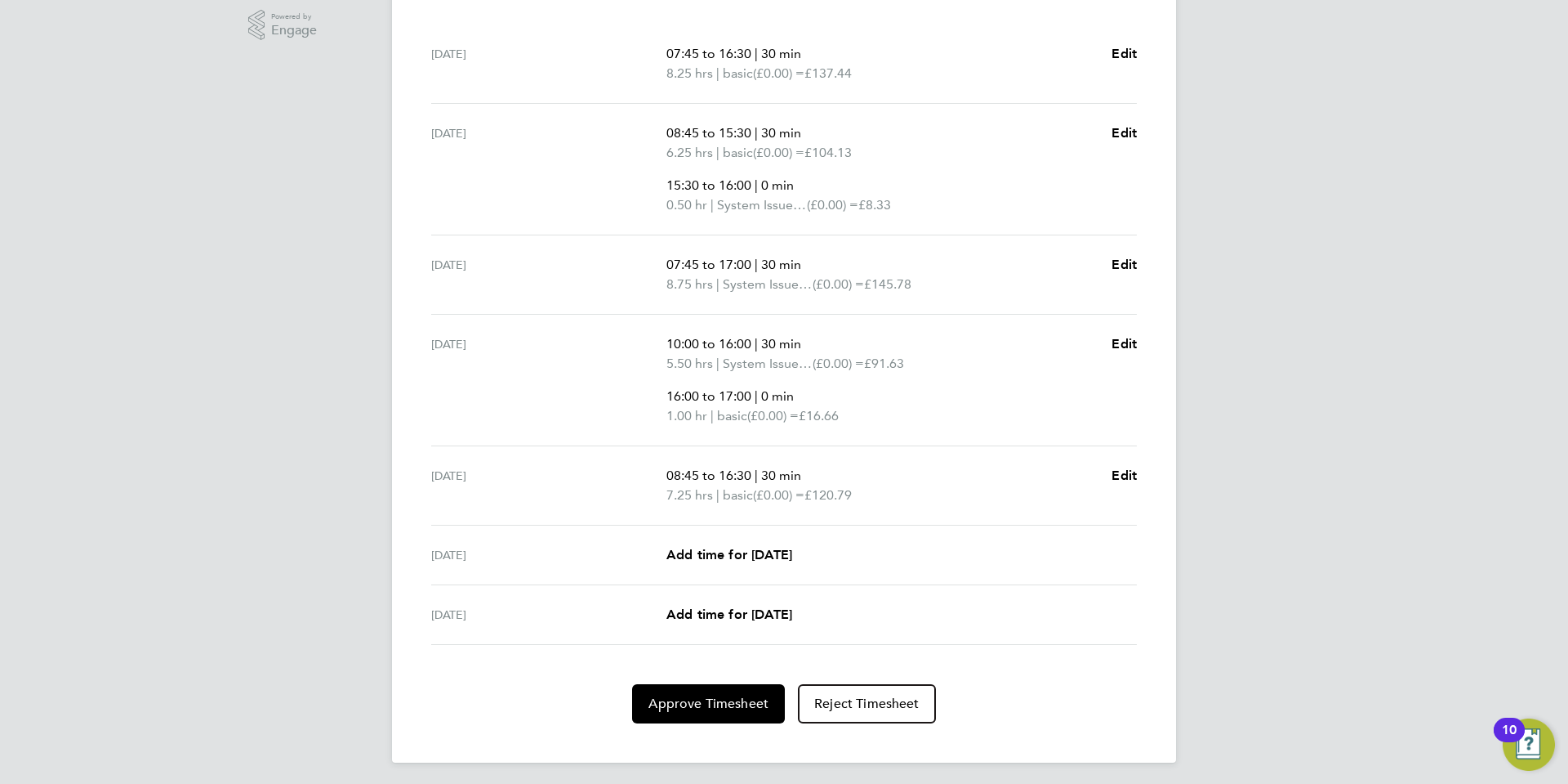
scroll to position [531, 0]
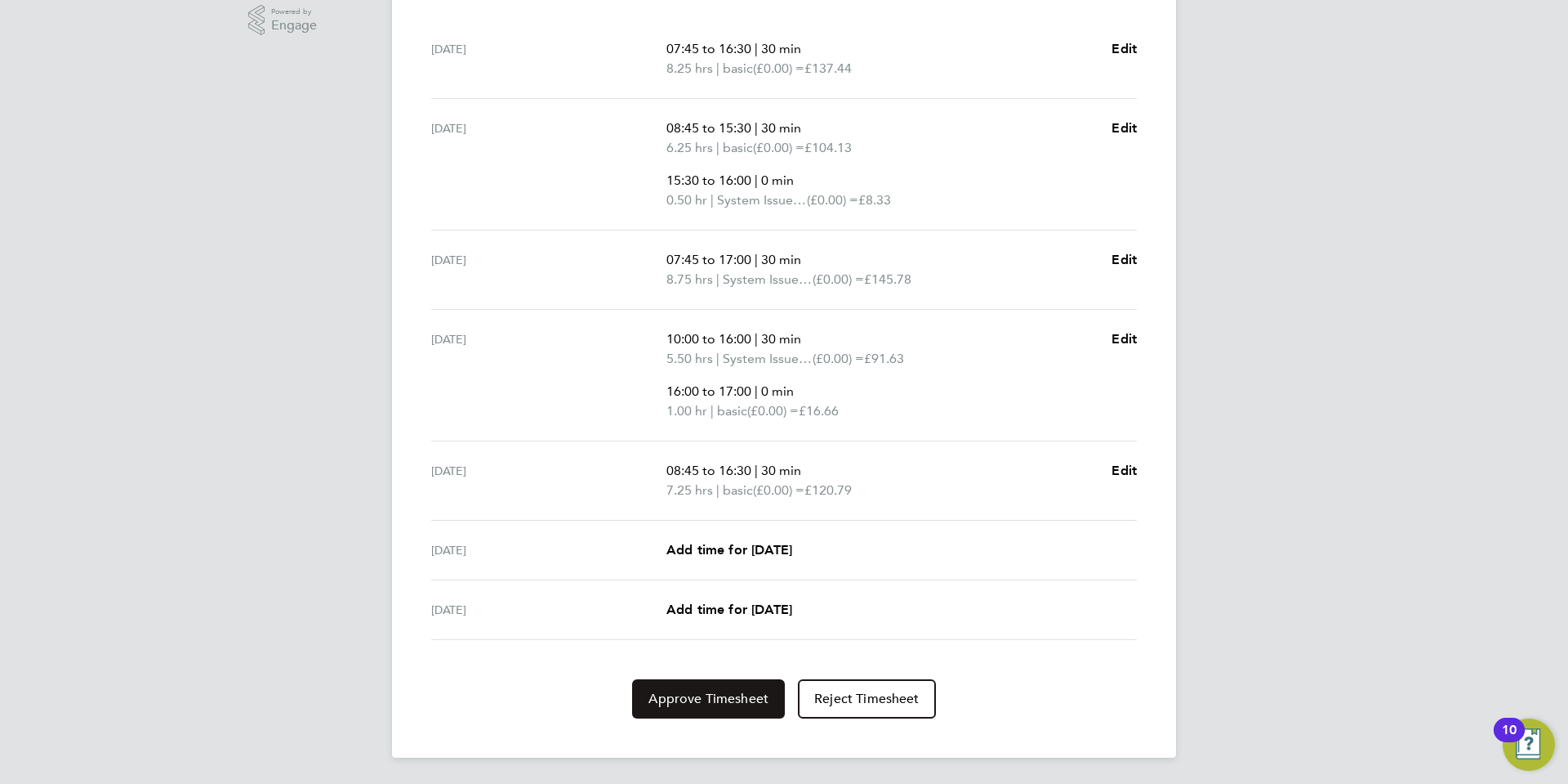
click at [742, 703] on span "Approve Timesheet" at bounding box center [708, 699] width 120 height 16
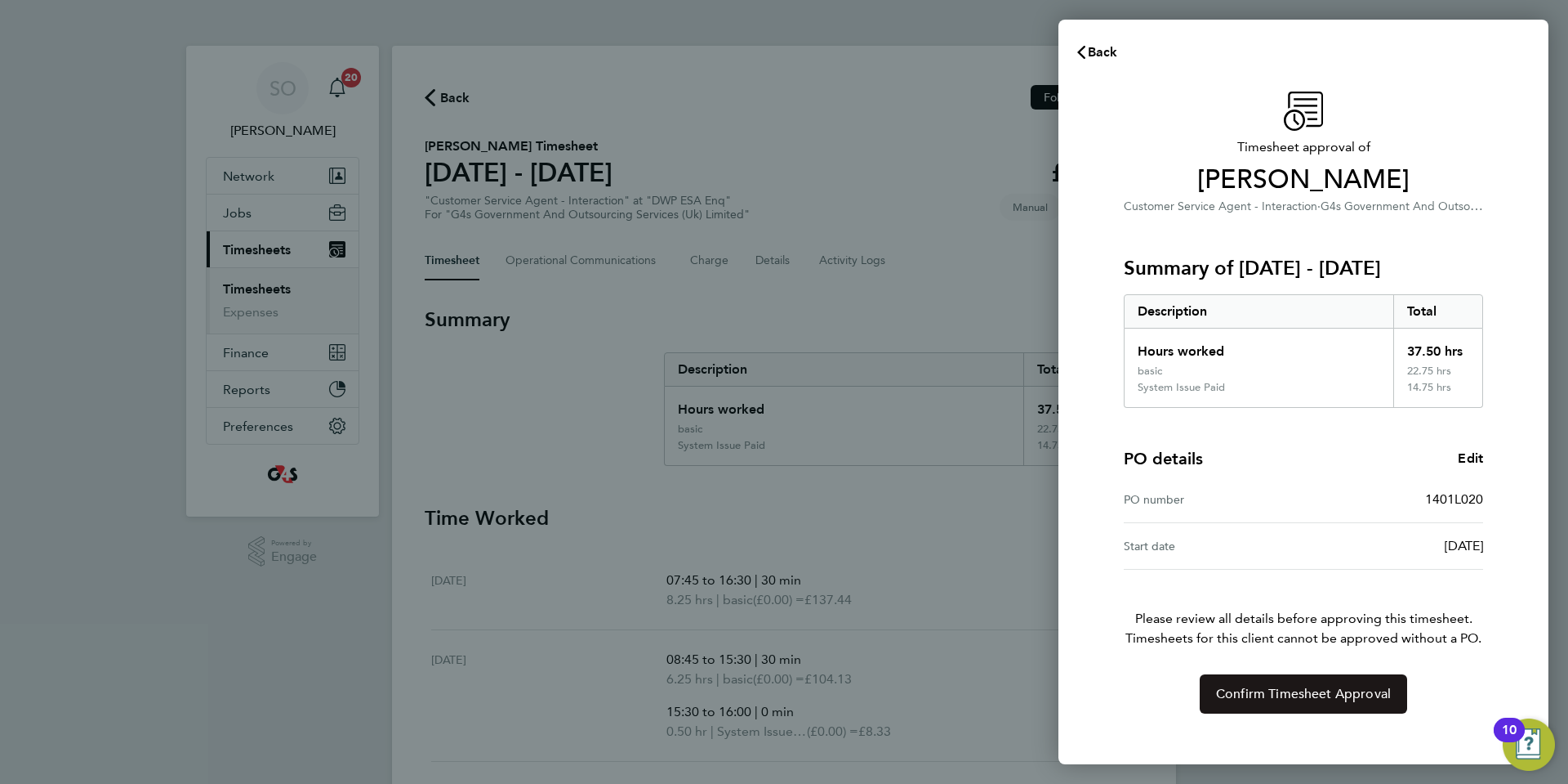
click at [1250, 691] on span "Confirm Timesheet Approval" at bounding box center [1303, 694] width 175 height 16
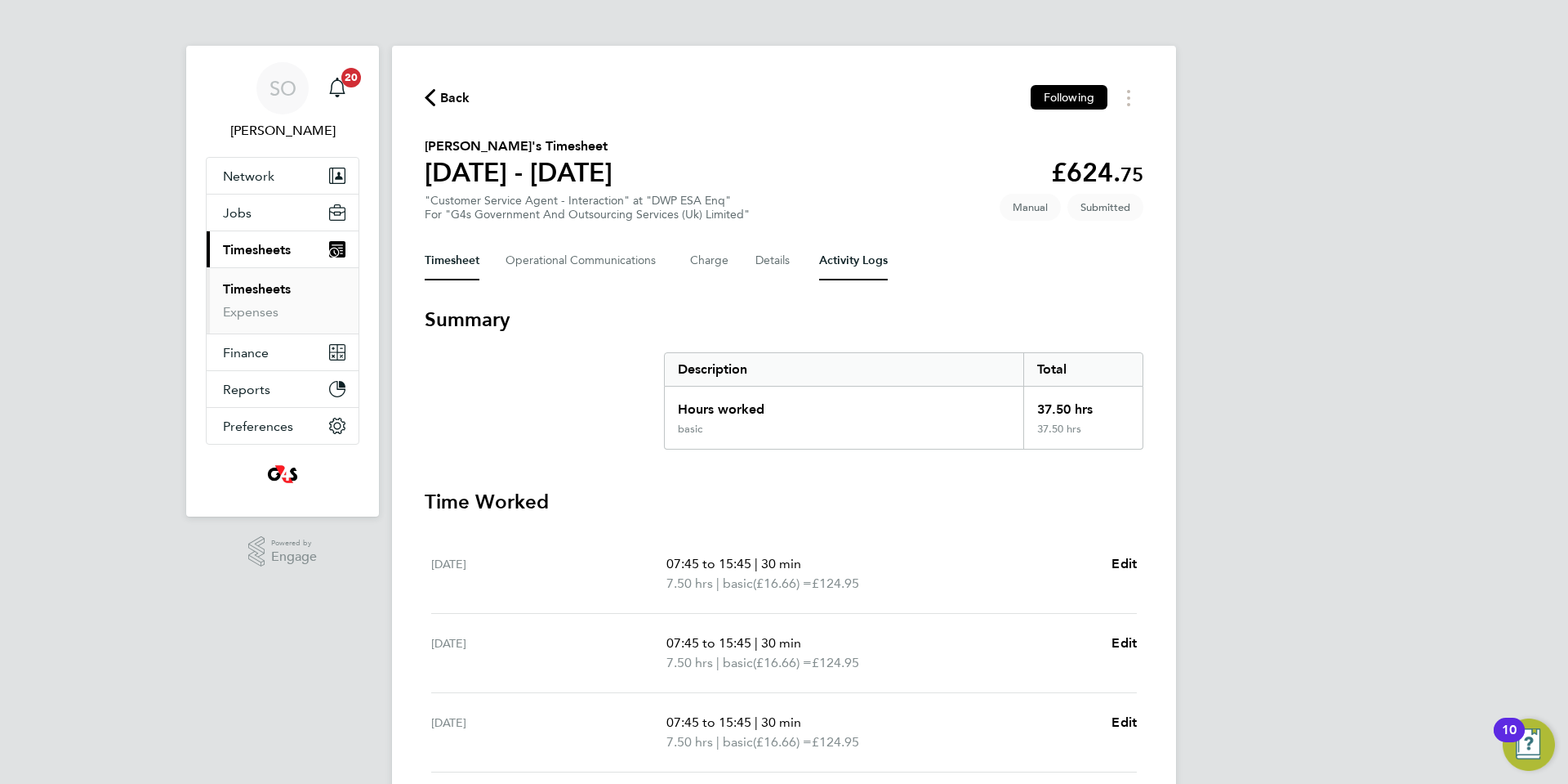
drag, startPoint x: 854, startPoint y: 258, endPoint x: 824, endPoint y: 262, distance: 30.3
click at [853, 258] on Logs-tab "Activity Logs" at bounding box center [853, 260] width 68 height 39
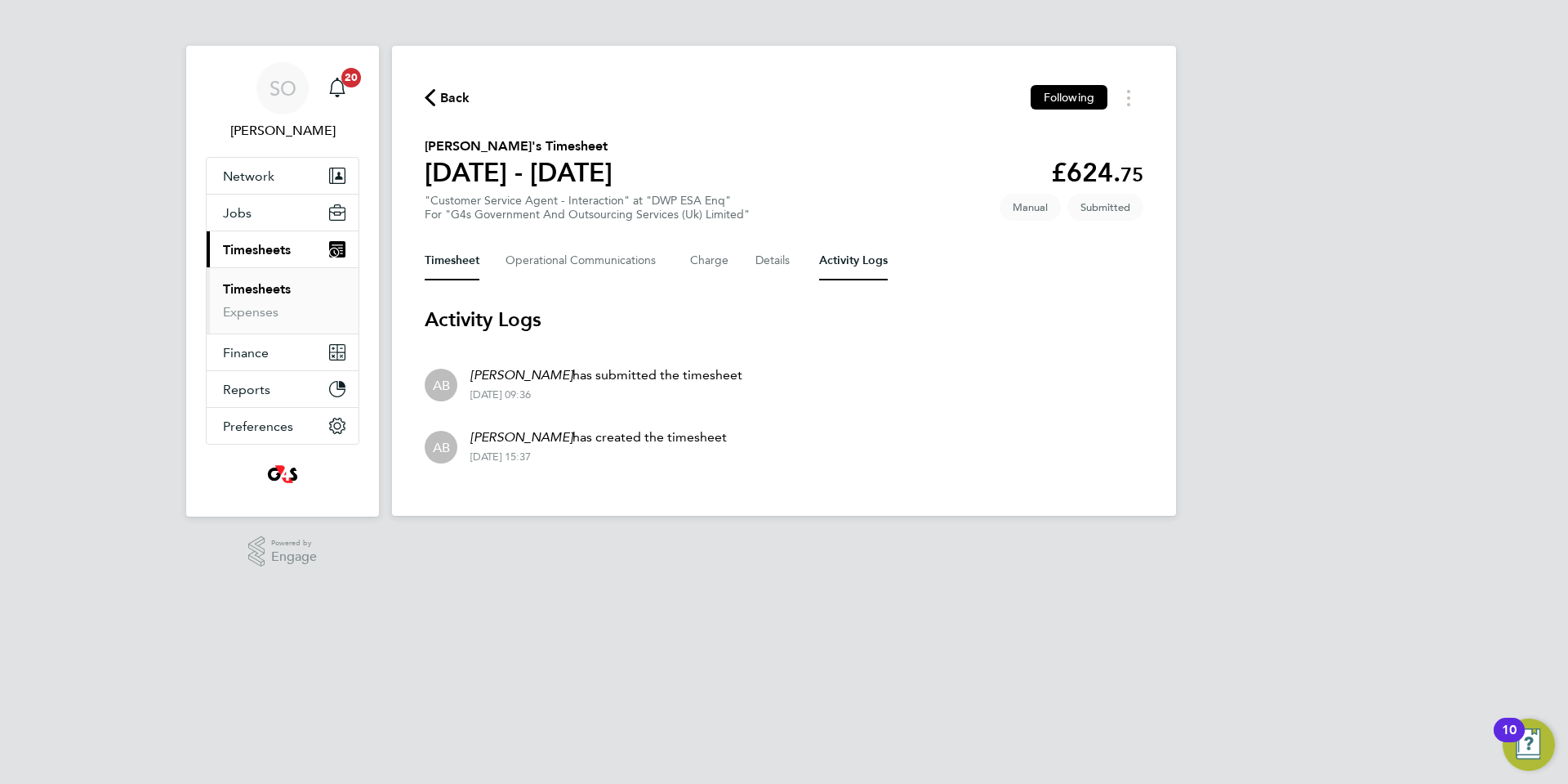
click at [457, 256] on button "Timesheet" at bounding box center [452, 260] width 55 height 39
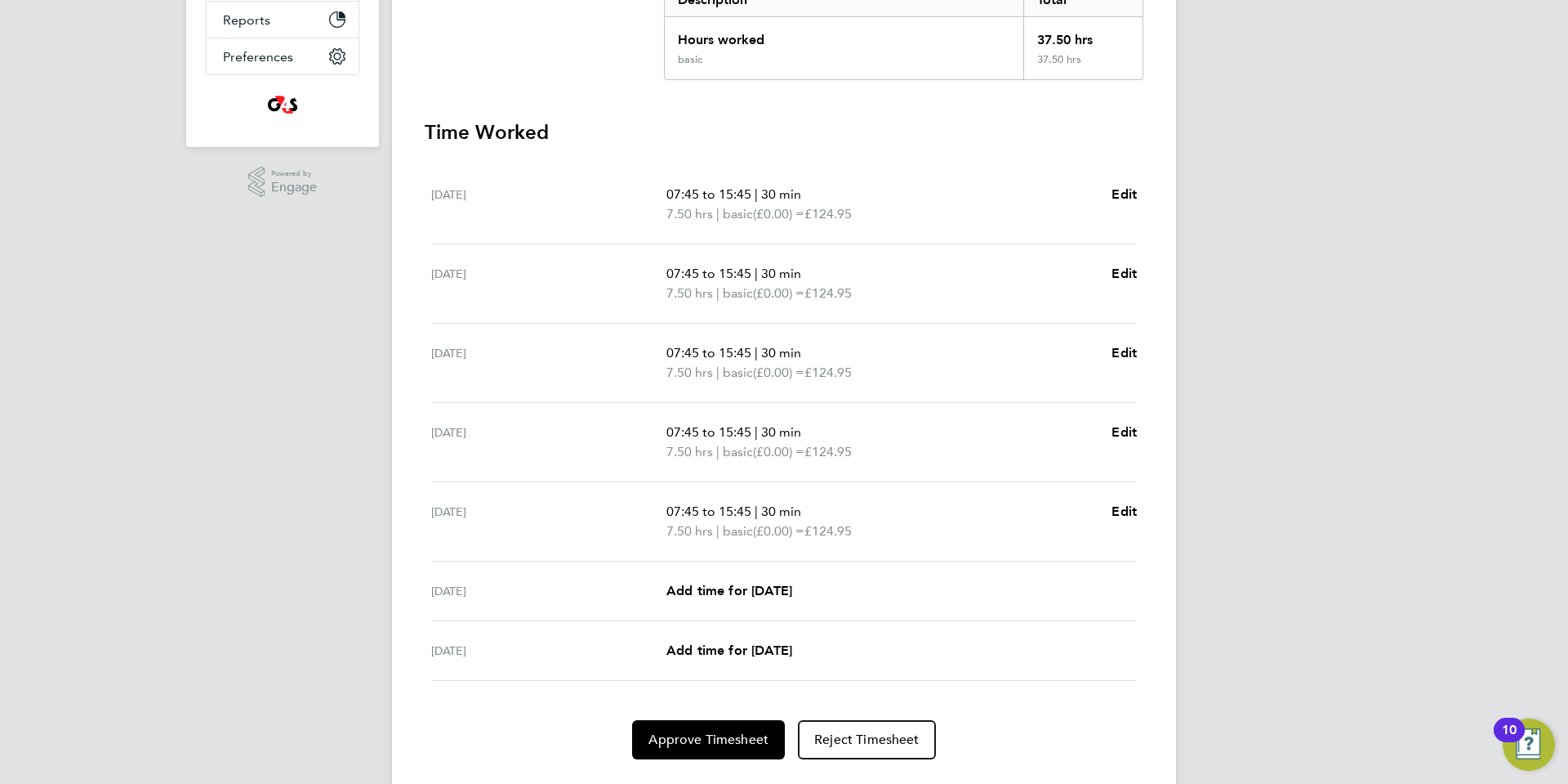
scroll to position [410, 0]
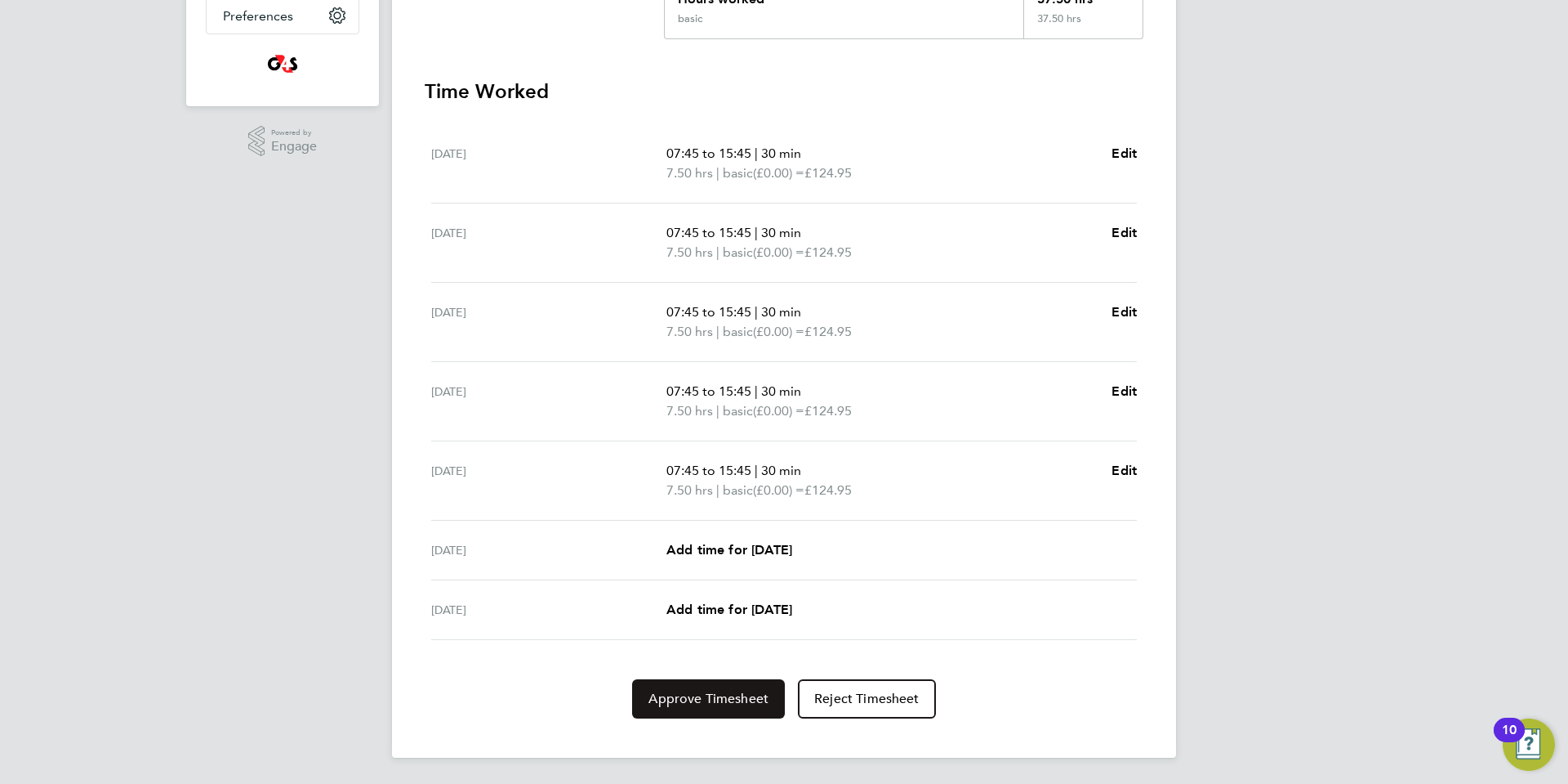
drag, startPoint x: 687, startPoint y: 700, endPoint x: 727, endPoint y: 703, distance: 40.1
click at [688, 700] on span "Approve Timesheet" at bounding box center [708, 699] width 120 height 16
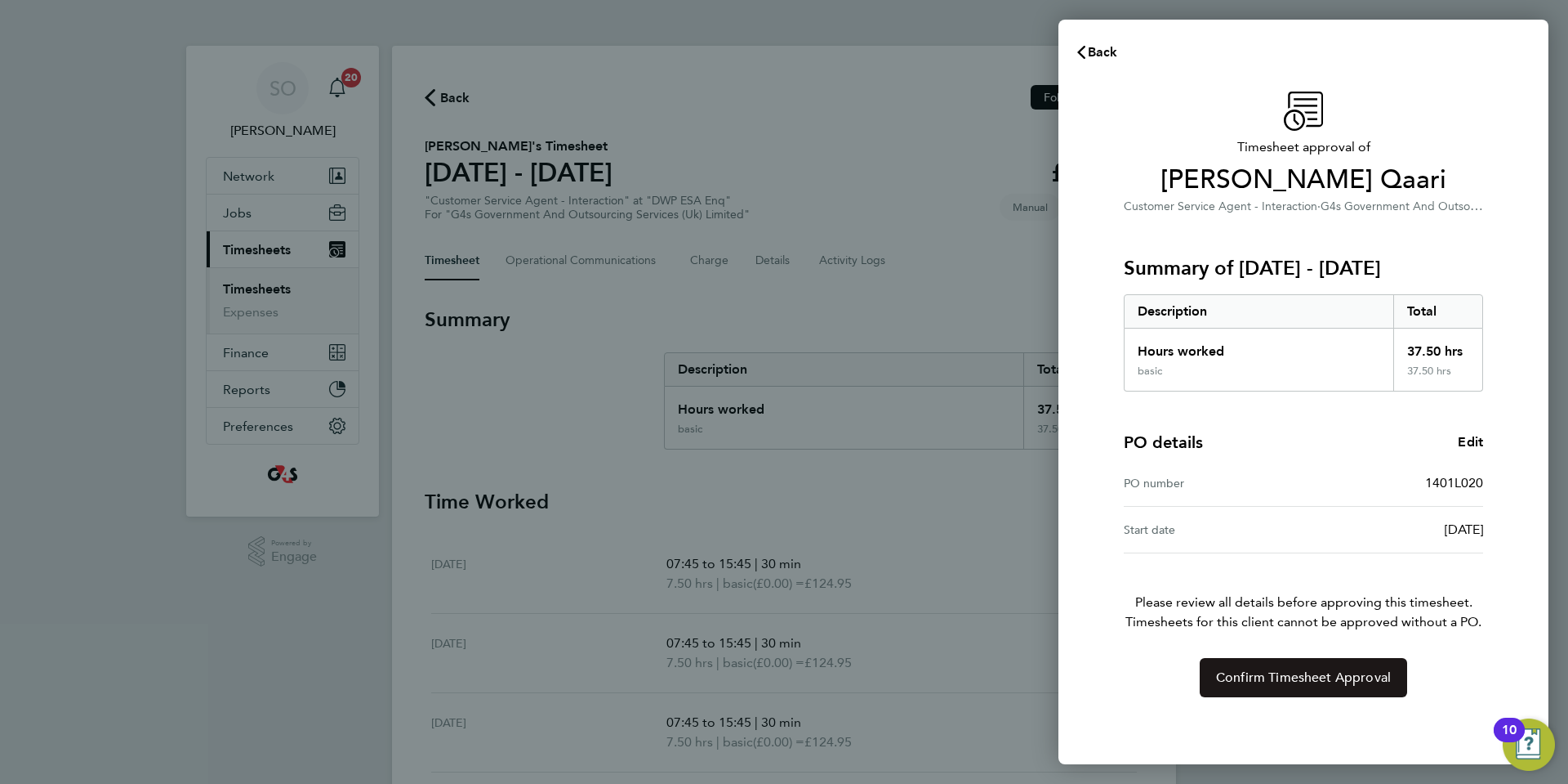
click at [1249, 694] on button "Confirm Timesheet Approval" at bounding box center [1303, 677] width 207 height 39
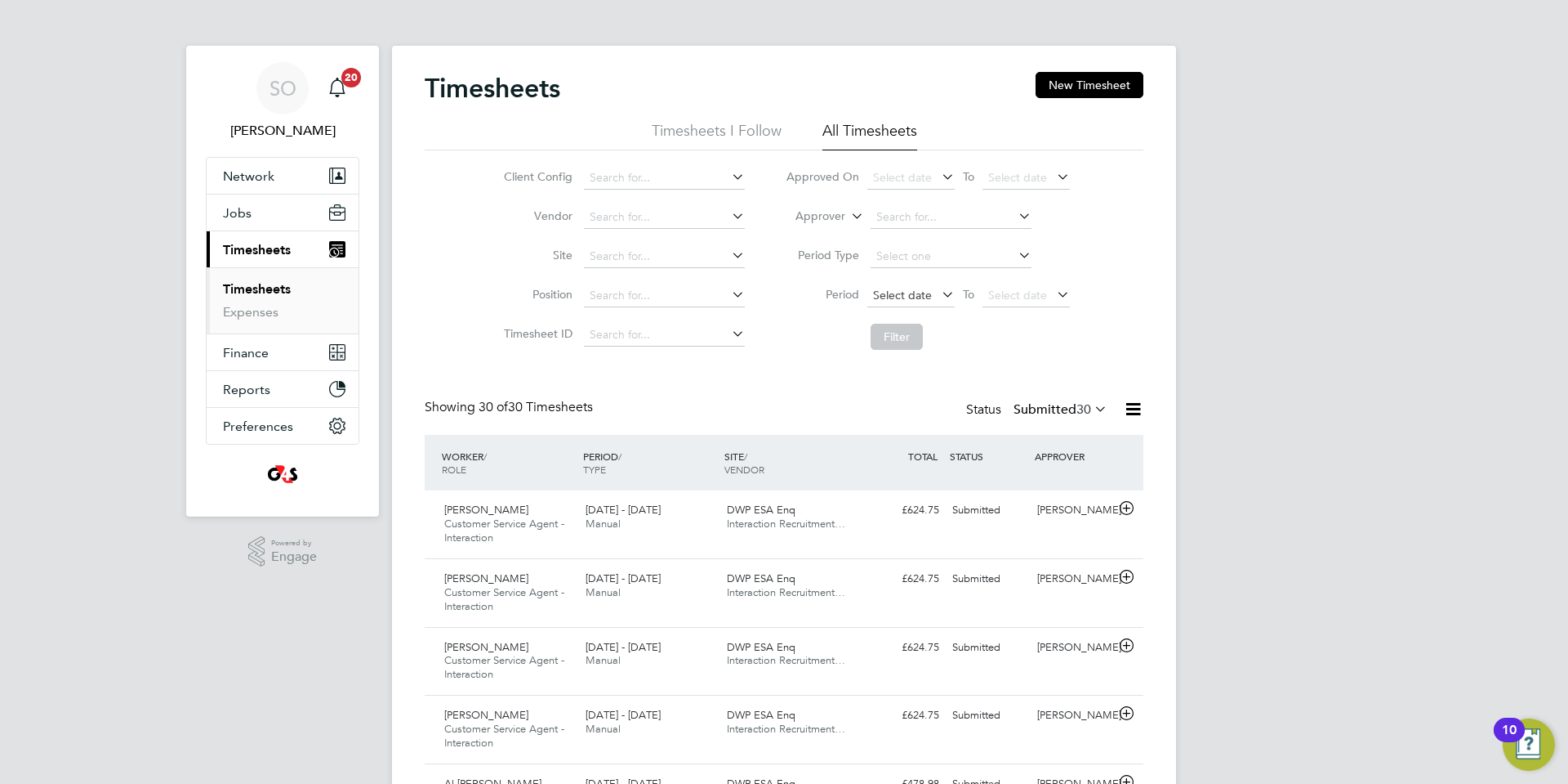
click at [884, 302] on span "Select date" at bounding box center [911, 297] width 87 height 22
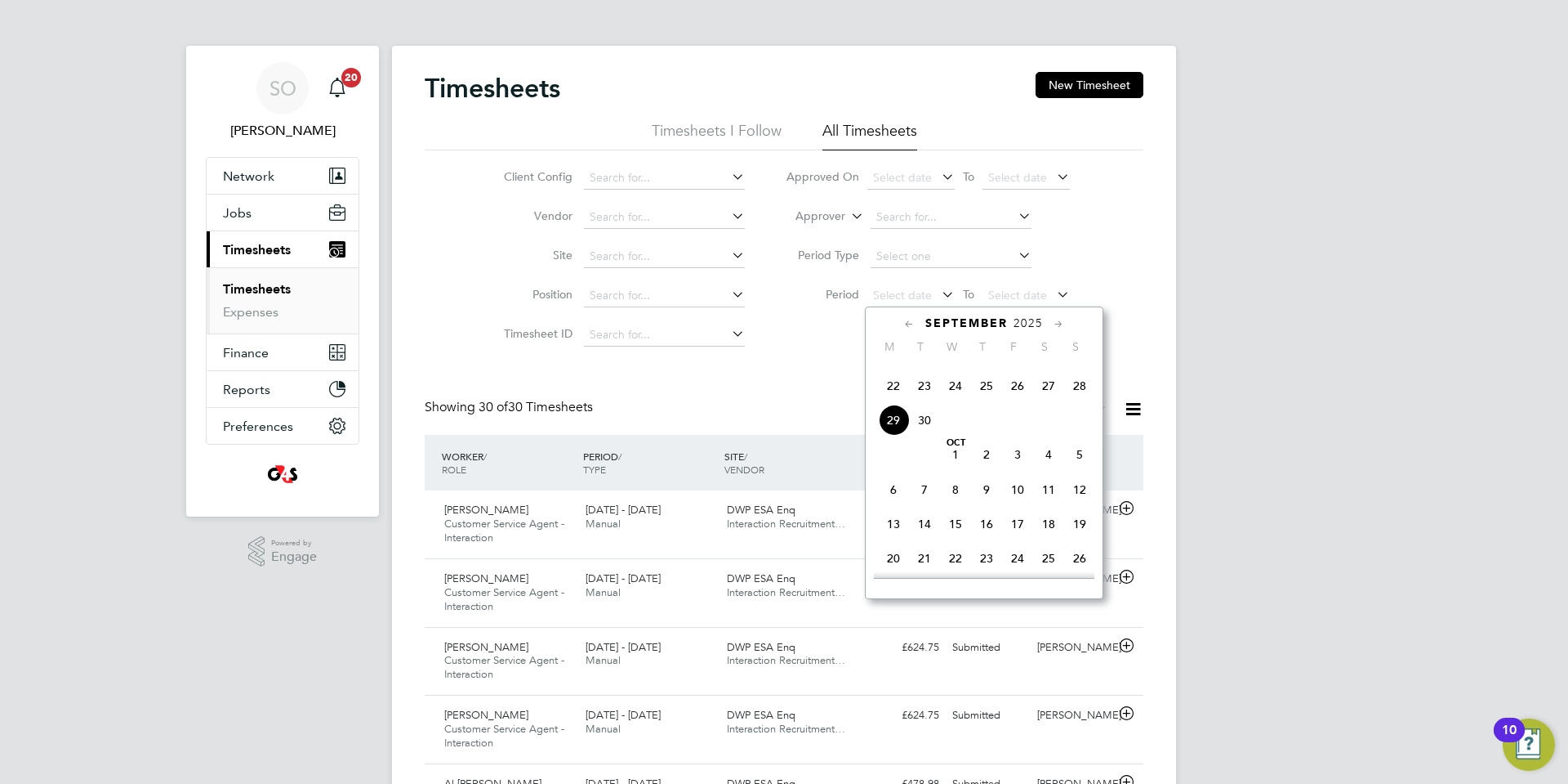
click at [891, 401] on span "22" at bounding box center [894, 386] width 31 height 31
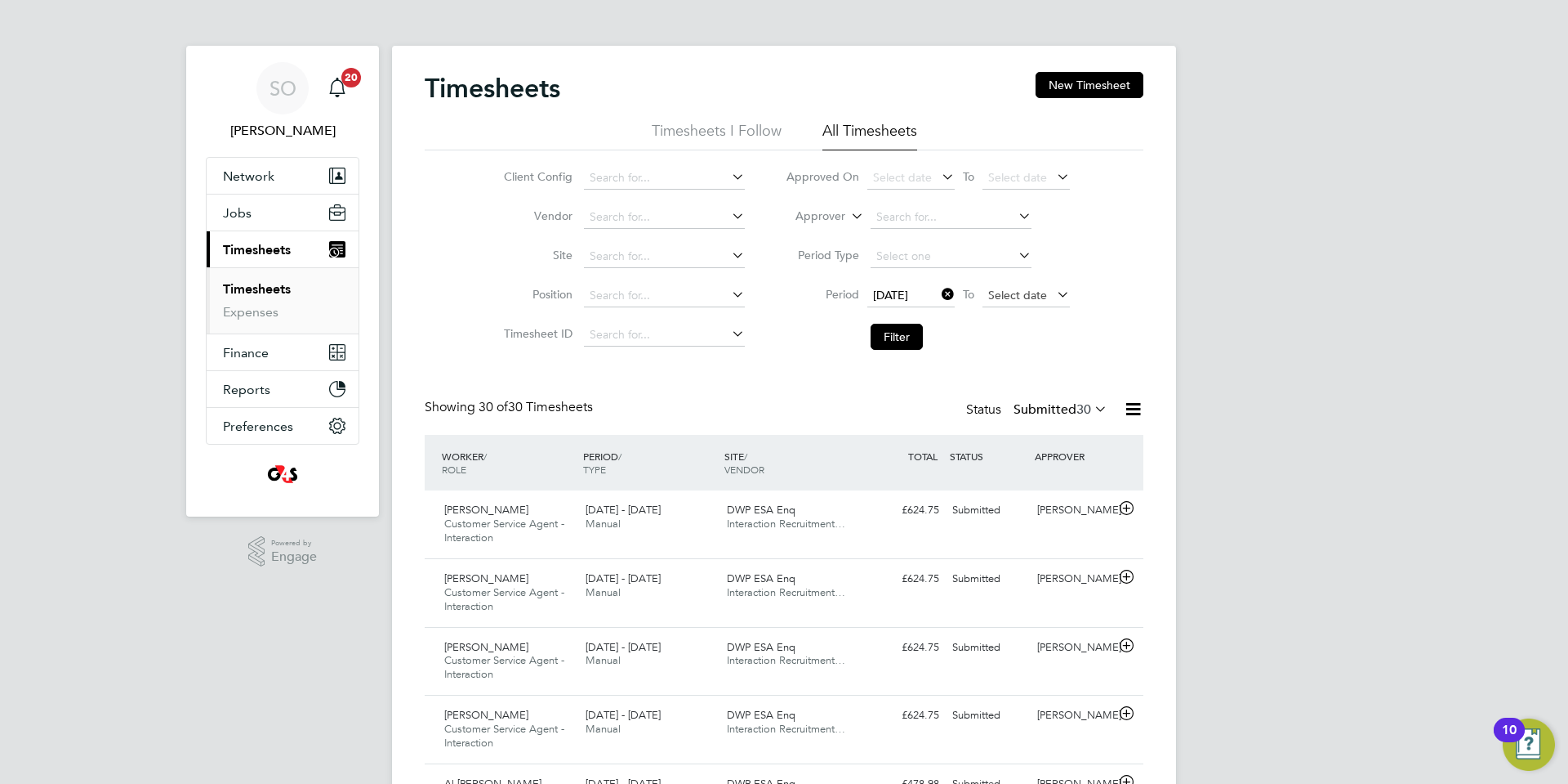
click at [1002, 294] on span "Select date" at bounding box center [1017, 295] width 59 height 15
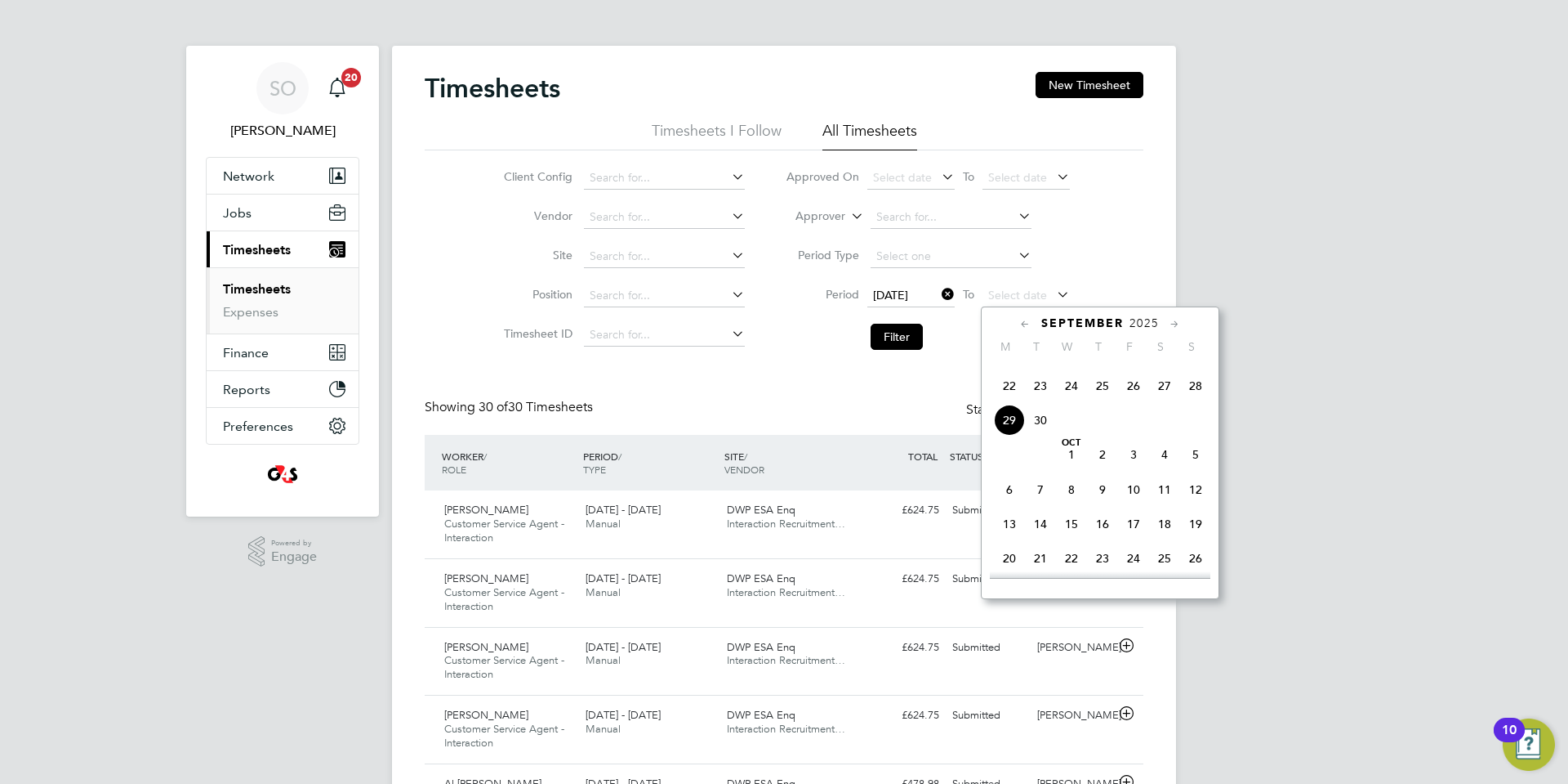
click at [1196, 401] on span "28" at bounding box center [1195, 386] width 31 height 31
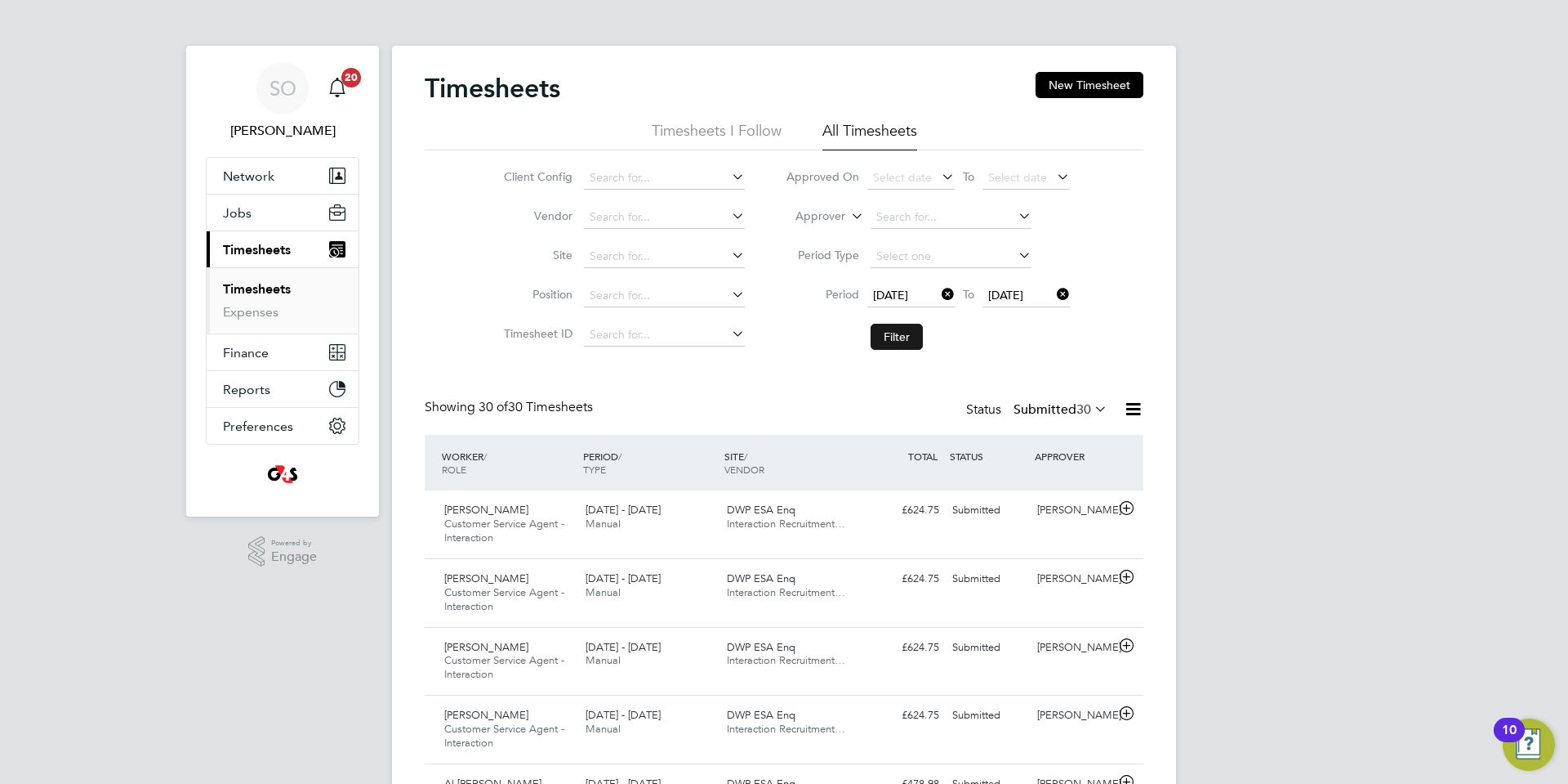
click at [918, 331] on button "Filter" at bounding box center [897, 337] width 53 height 26
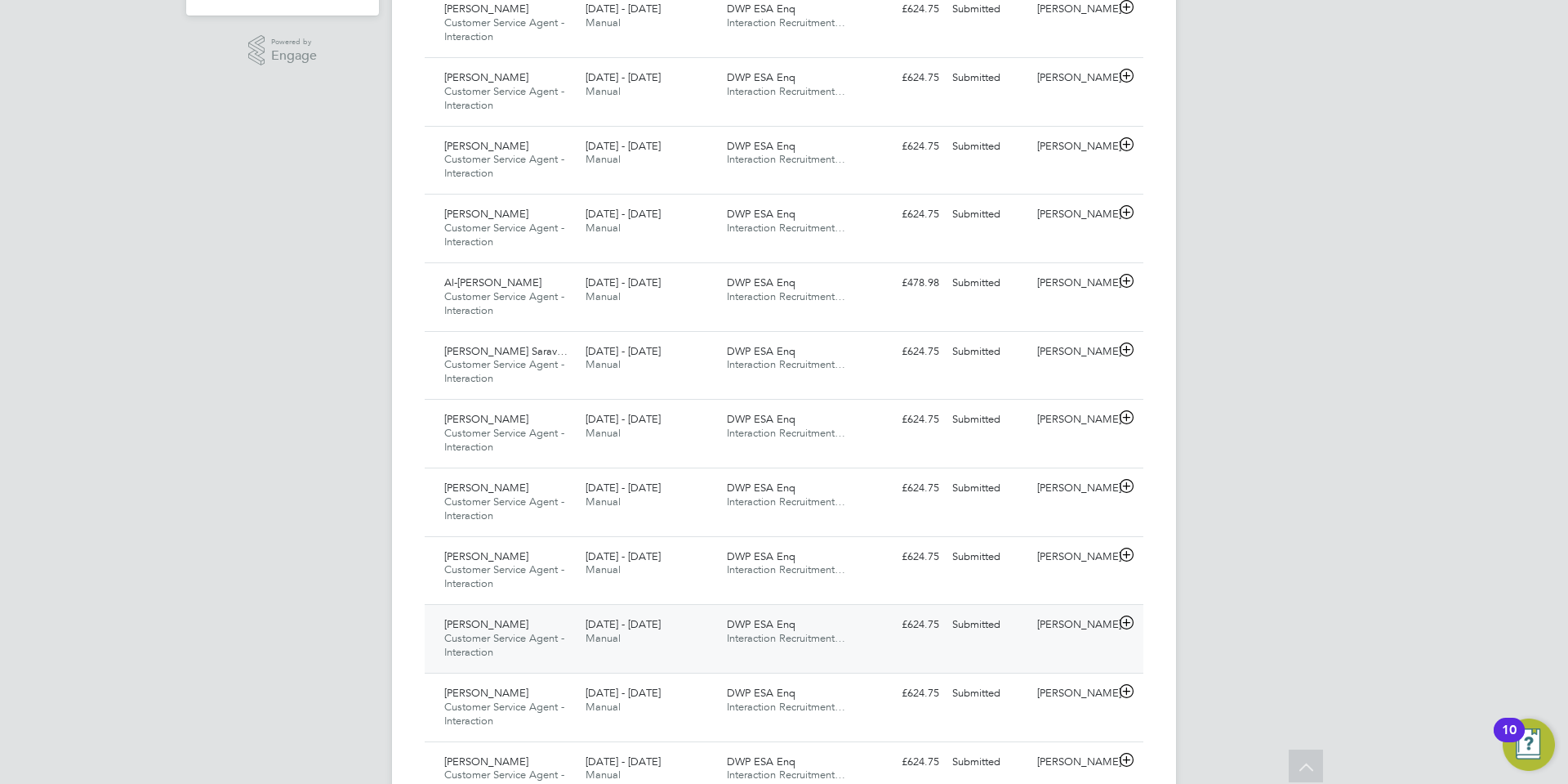
click at [1125, 625] on icon at bounding box center [1126, 622] width 20 height 13
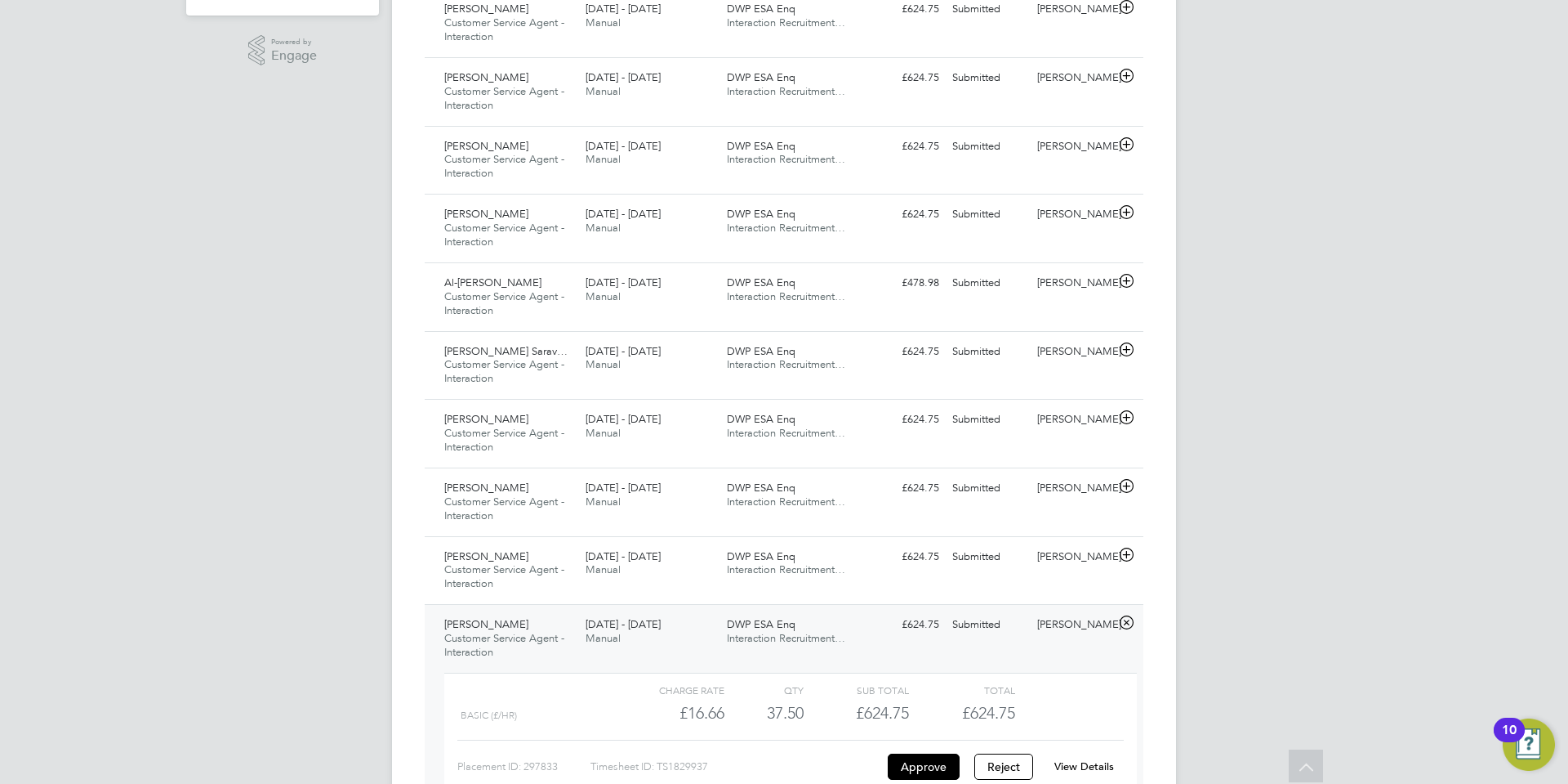
click at [1099, 765] on link "View Details" at bounding box center [1084, 766] width 60 height 14
click at [1125, 554] on icon at bounding box center [1126, 555] width 20 height 13
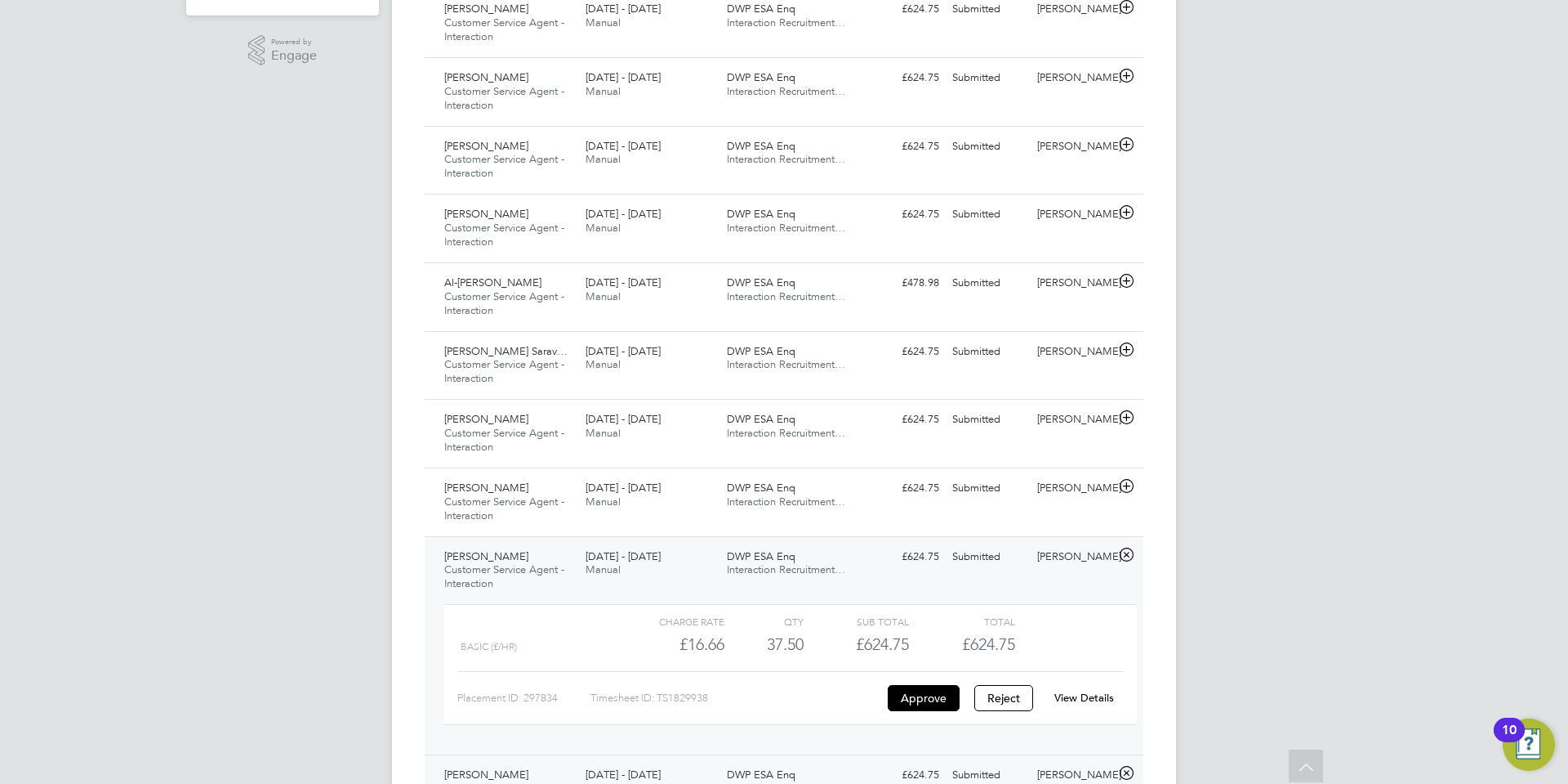
click at [1086, 697] on link "View Details" at bounding box center [1084, 697] width 60 height 14
click at [1124, 487] on icon at bounding box center [1126, 486] width 20 height 13
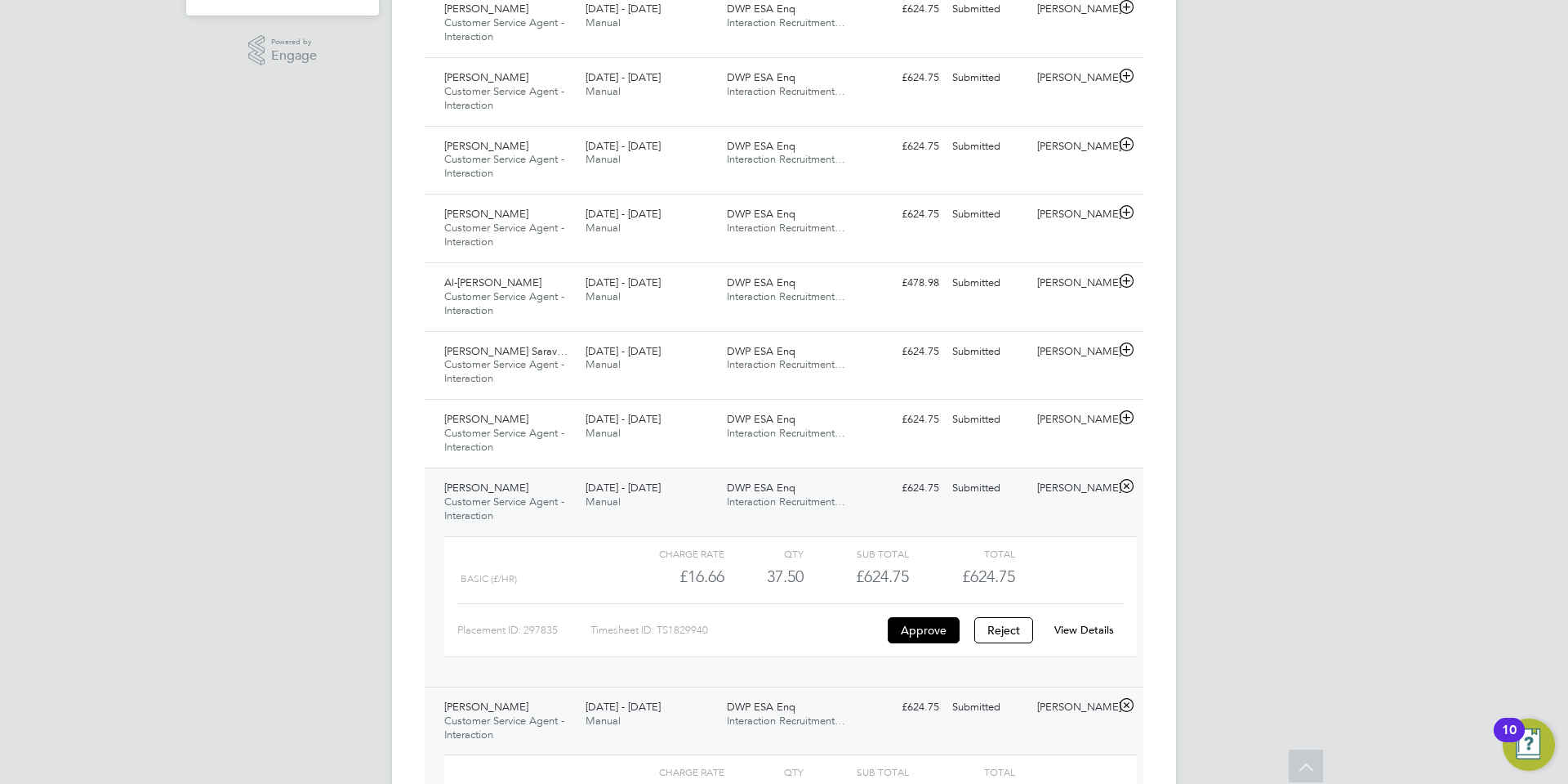
click at [1081, 626] on link "View Details" at bounding box center [1084, 629] width 60 height 14
click at [1127, 413] on icon at bounding box center [1126, 417] width 20 height 13
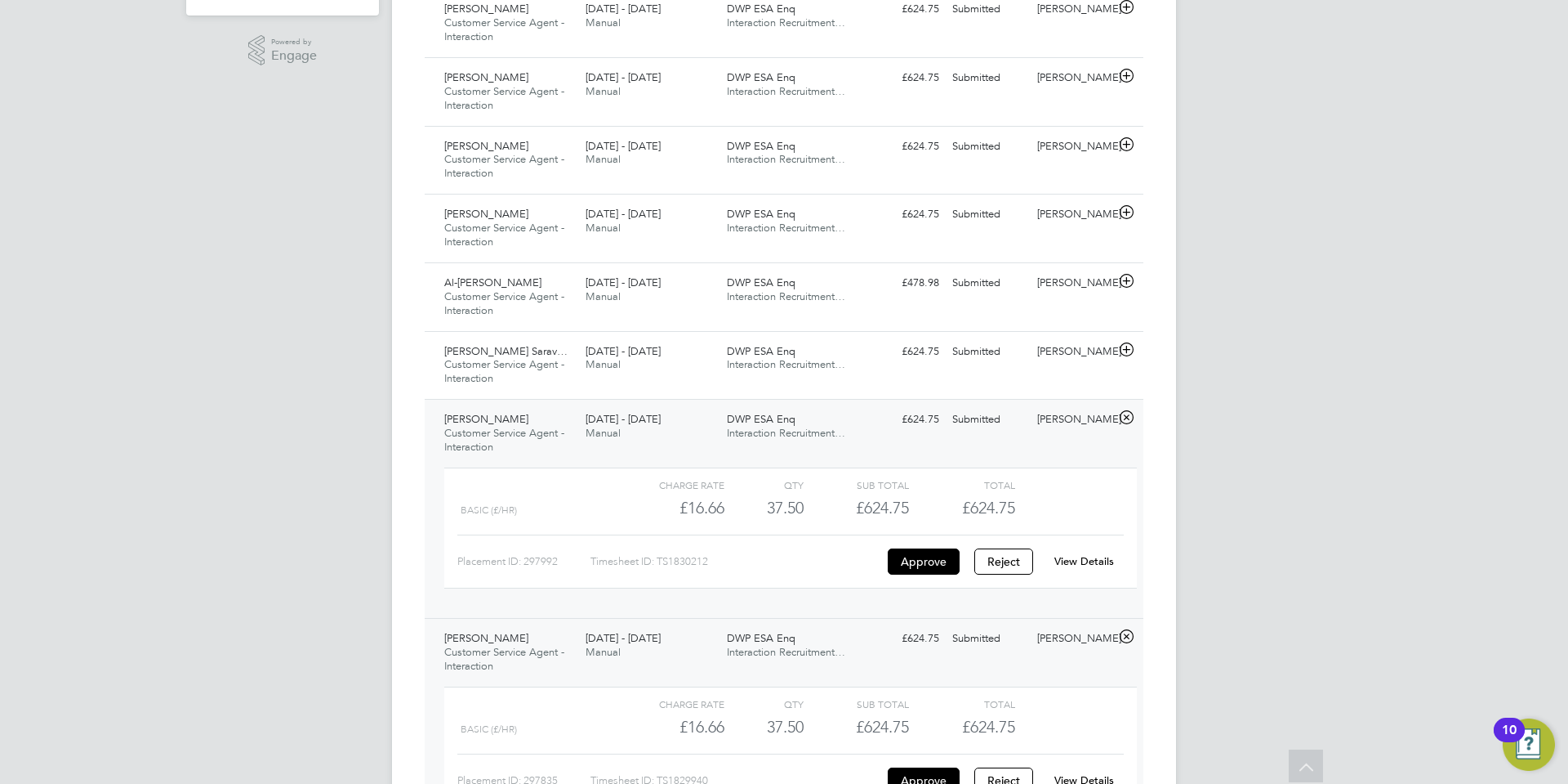
click at [1102, 559] on link "View Details" at bounding box center [1084, 560] width 60 height 14
click at [1124, 347] on icon at bounding box center [1126, 349] width 20 height 13
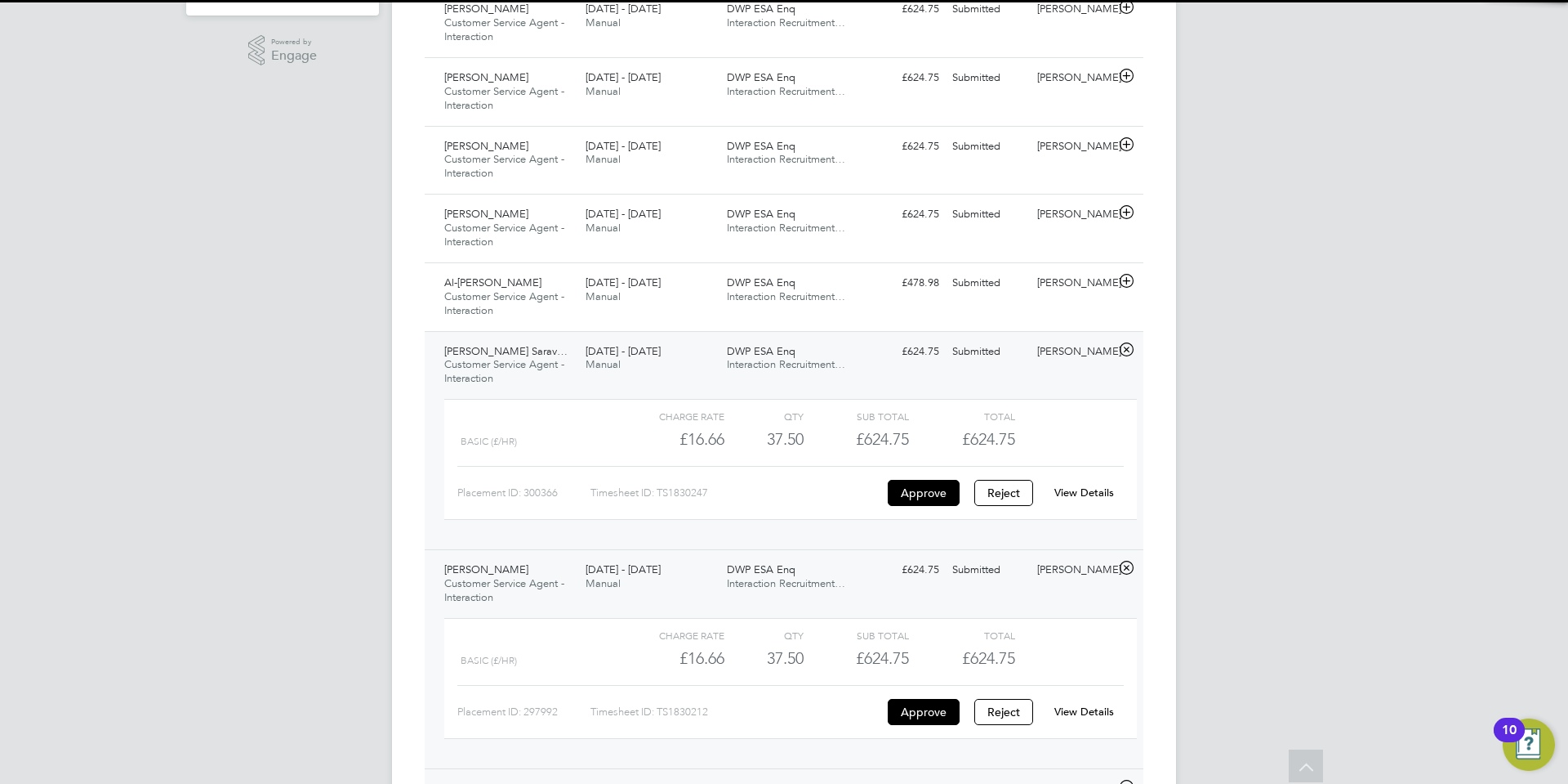
click at [1098, 487] on link "View Details" at bounding box center [1084, 492] width 60 height 14
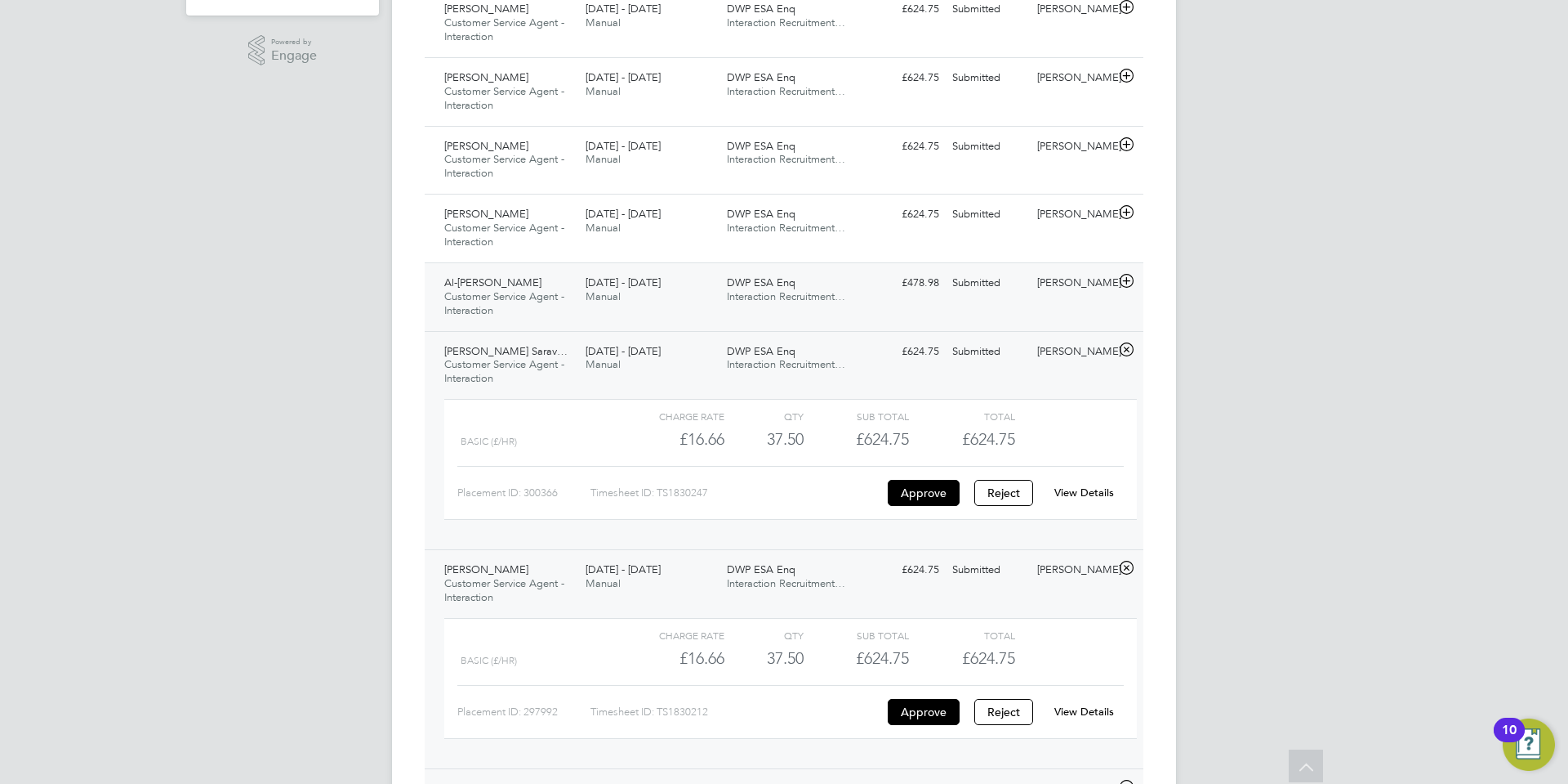
click at [1125, 278] on icon at bounding box center [1126, 281] width 20 height 13
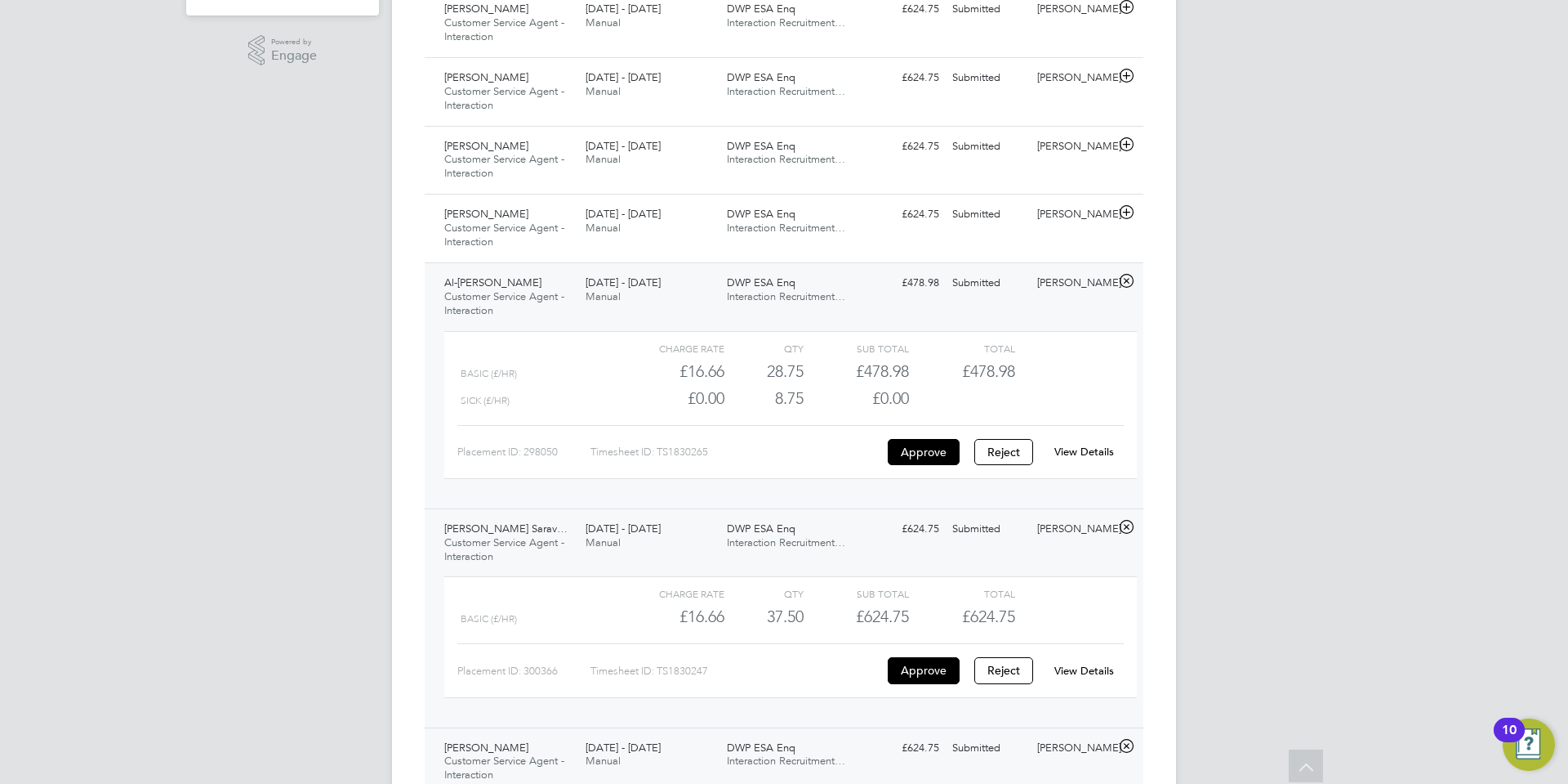
click at [1096, 451] on link "View Details" at bounding box center [1084, 451] width 60 height 14
click at [1128, 213] on icon at bounding box center [1126, 212] width 20 height 13
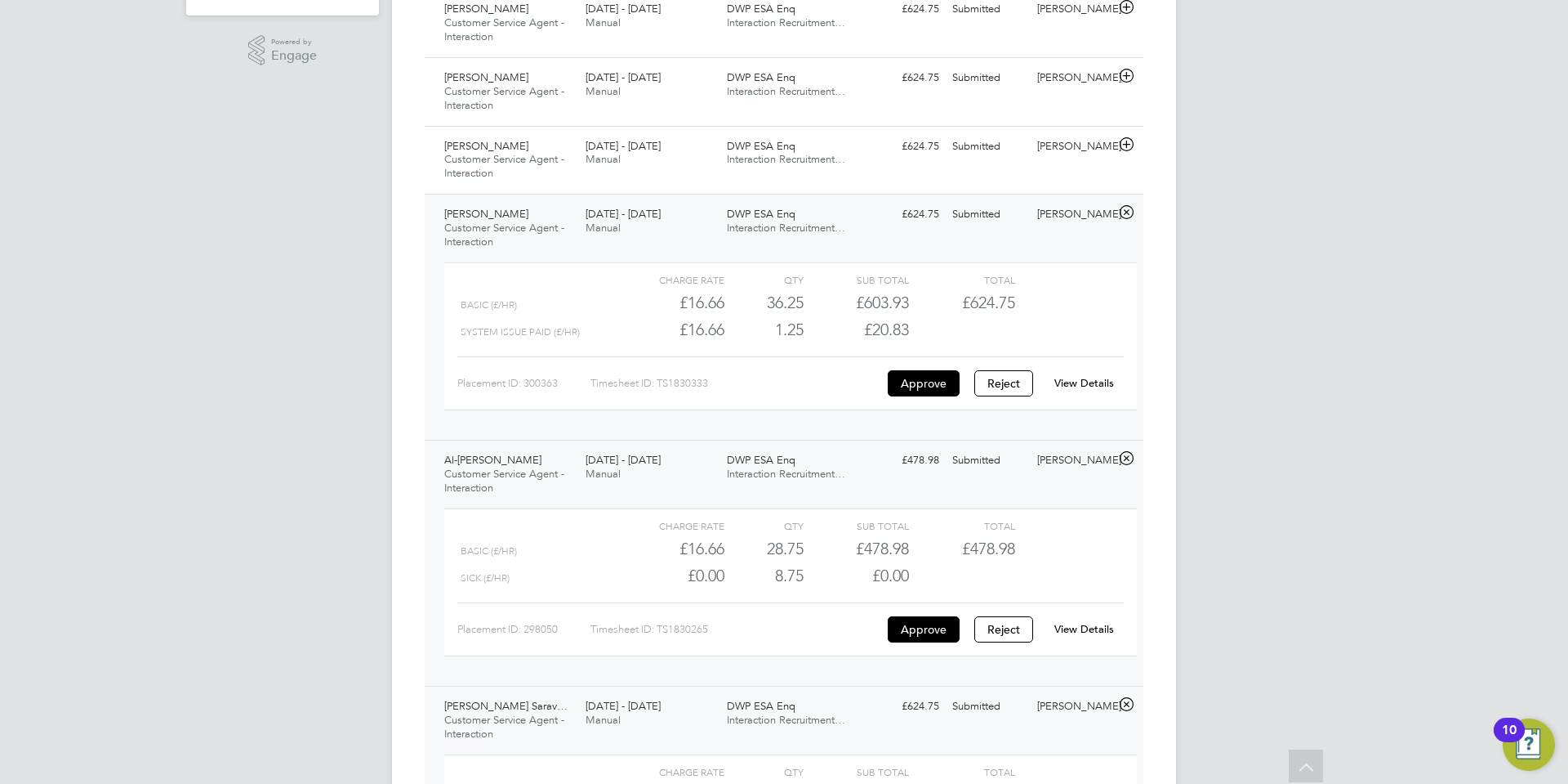
click at [1089, 379] on link "View Details" at bounding box center [1084, 382] width 60 height 14
click at [1129, 139] on icon at bounding box center [1126, 145] width 20 height 13
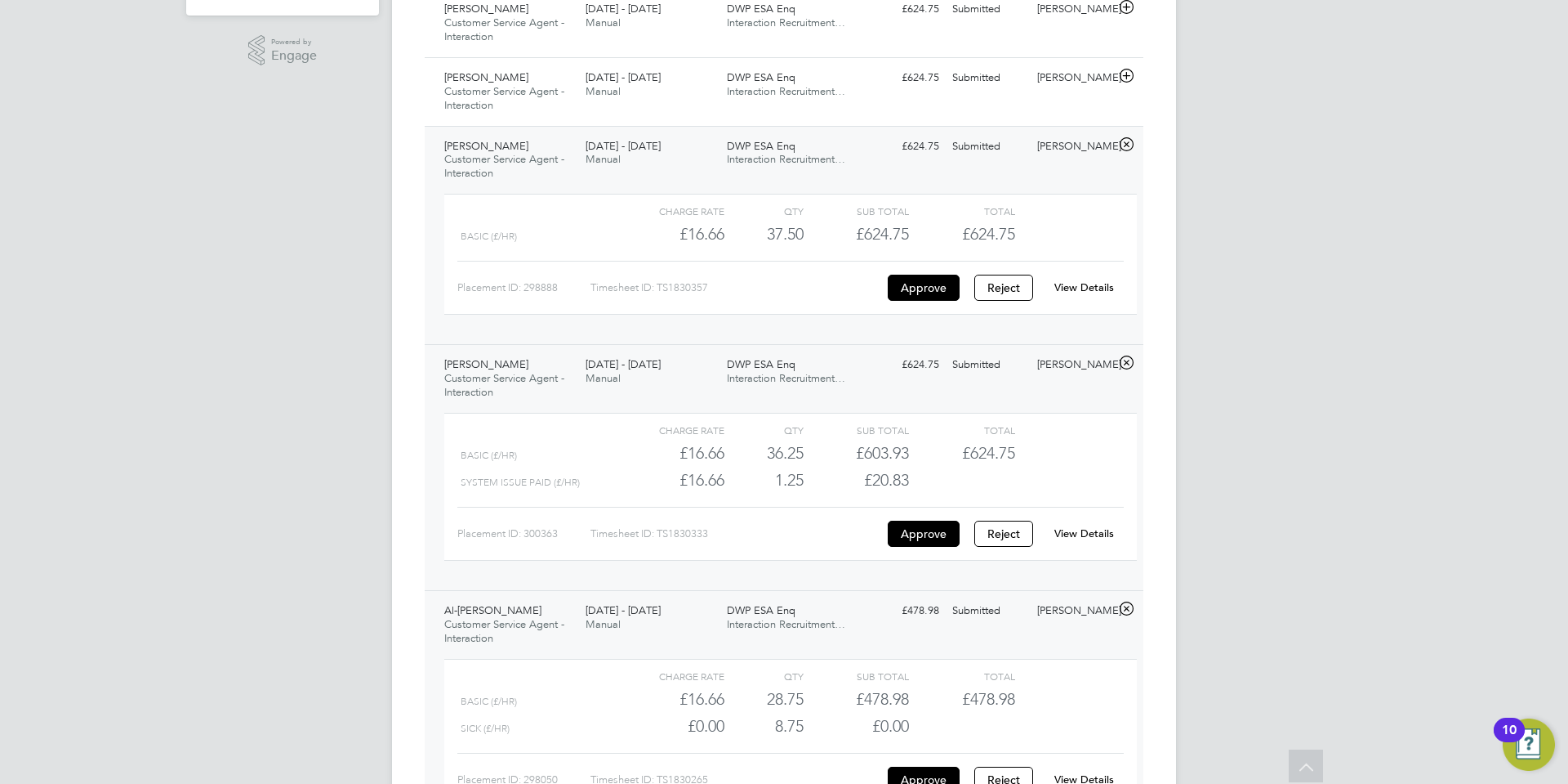
click at [1080, 285] on link "View Details" at bounding box center [1084, 286] width 60 height 14
click at [1123, 77] on icon at bounding box center [1126, 75] width 20 height 13
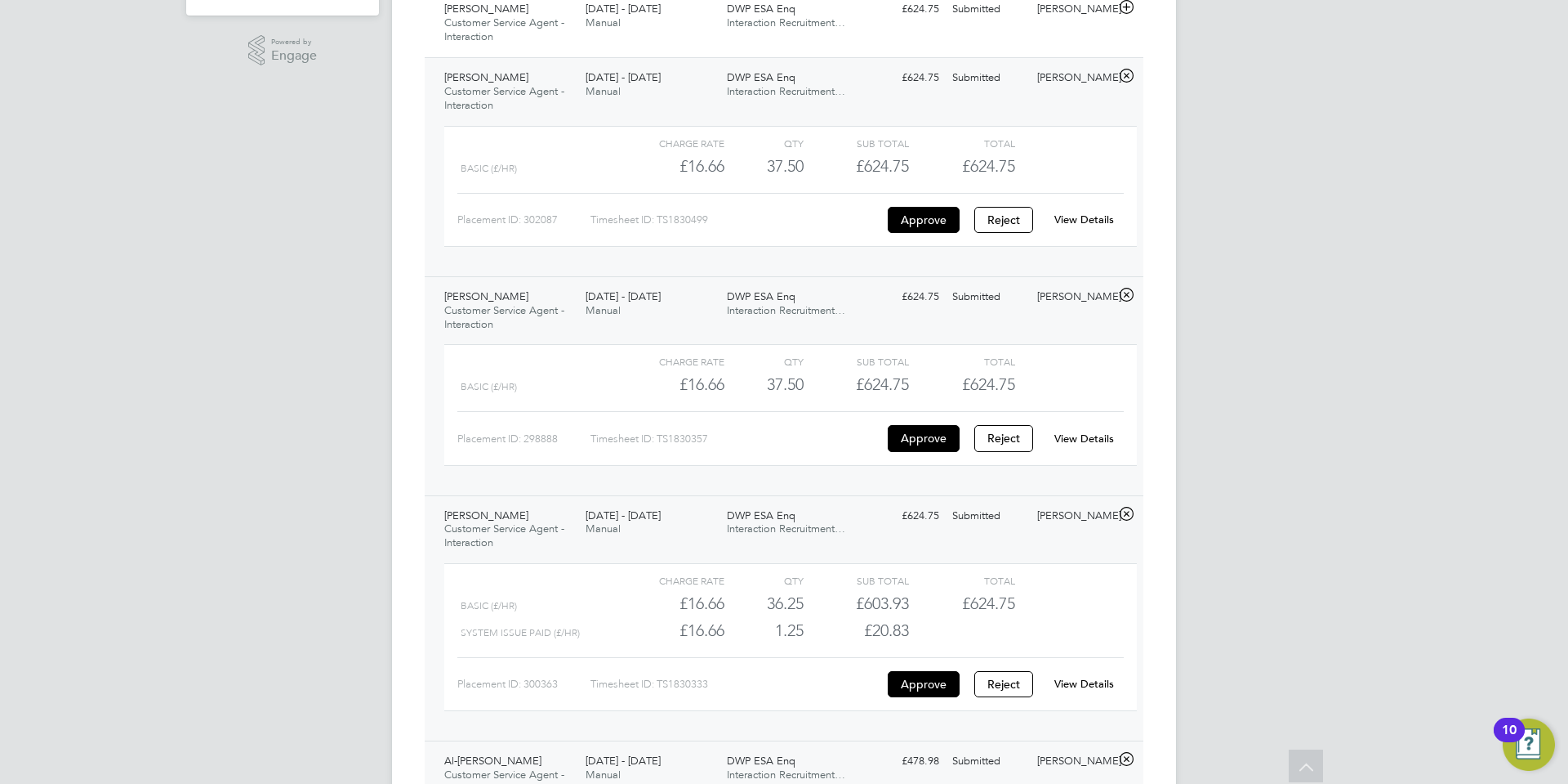
click at [1094, 219] on link "View Details" at bounding box center [1084, 219] width 60 height 14
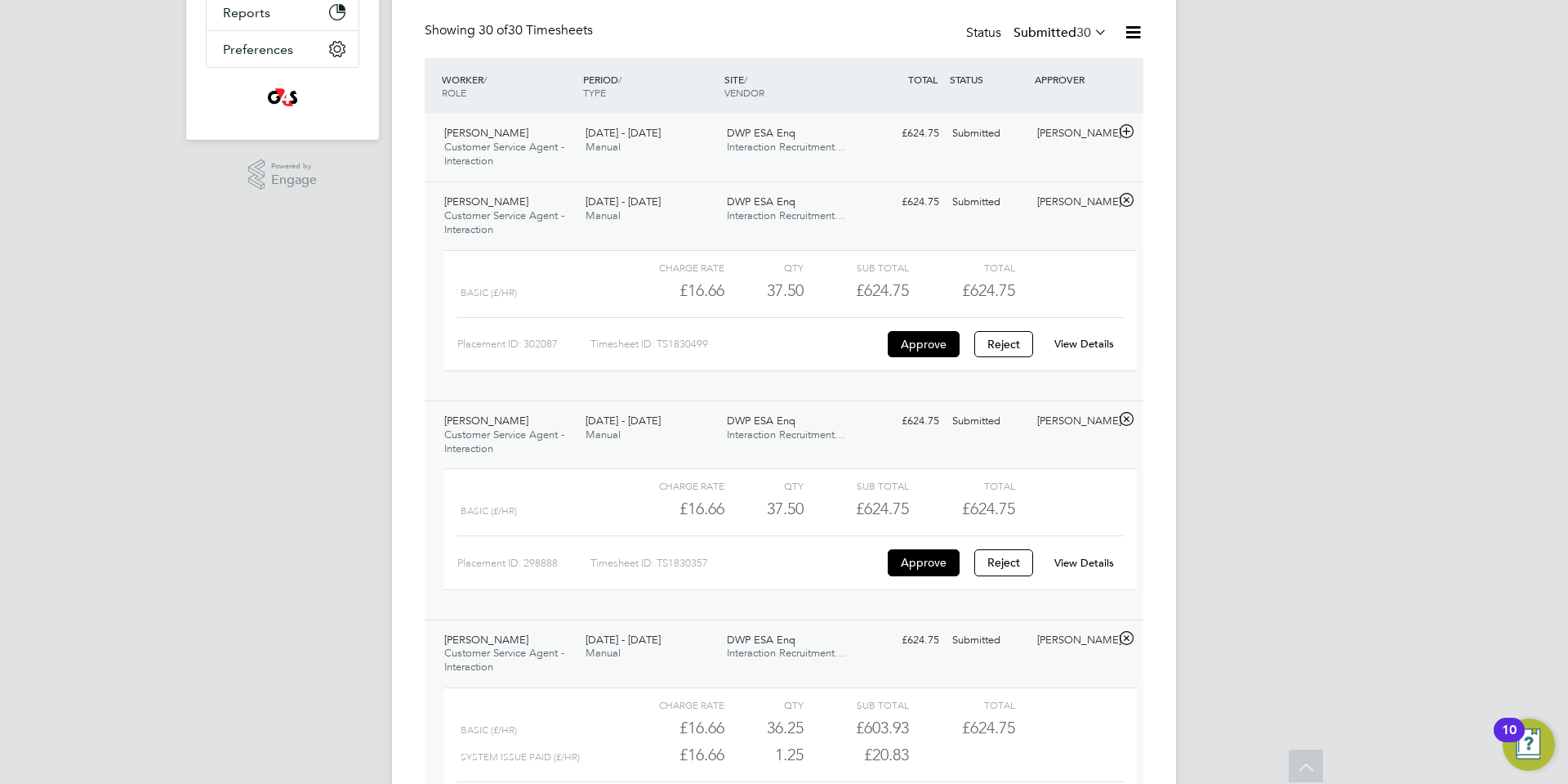
click at [1130, 130] on icon at bounding box center [1126, 131] width 20 height 13
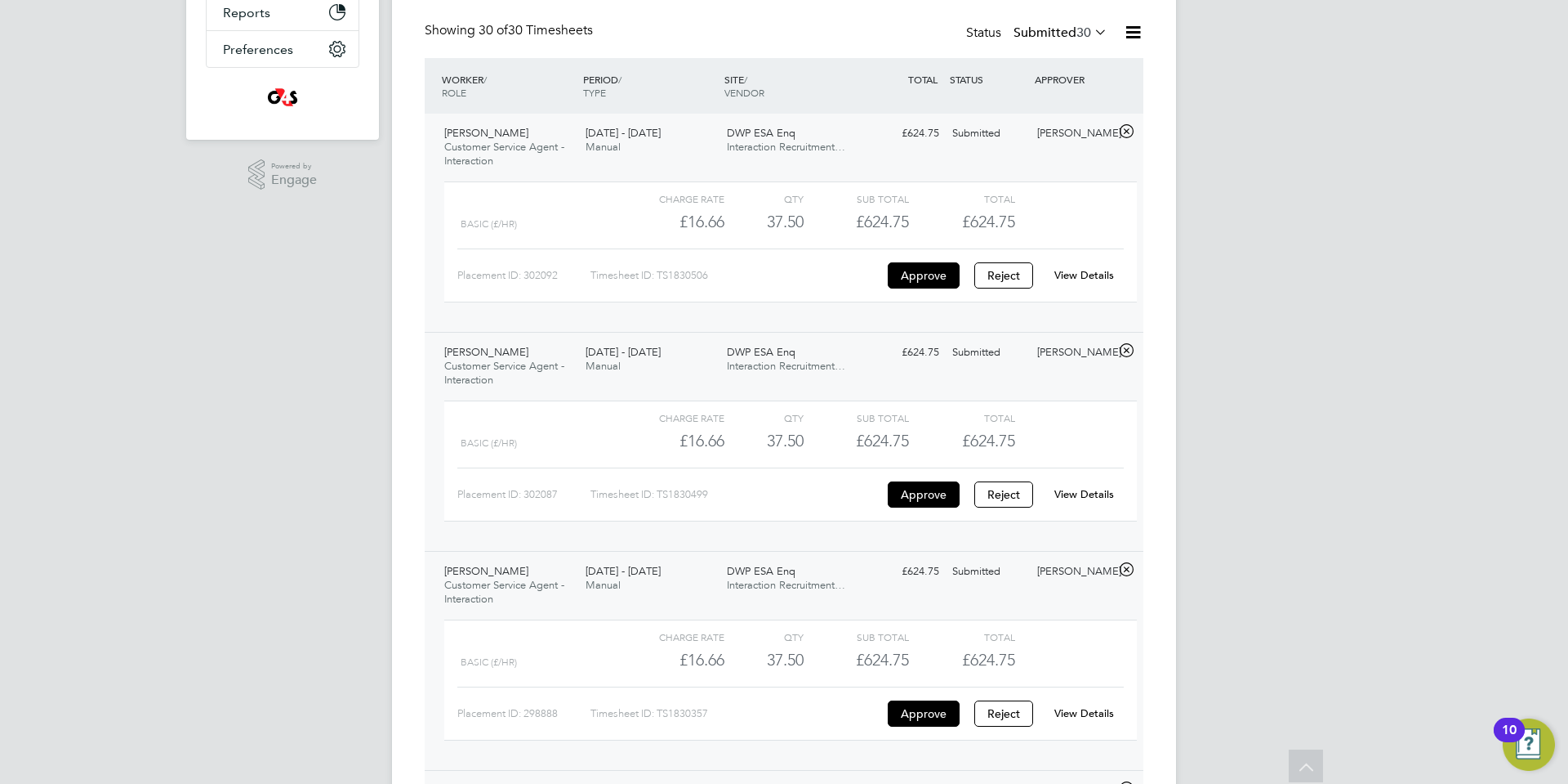
click at [1102, 270] on link "View Details" at bounding box center [1084, 275] width 60 height 14
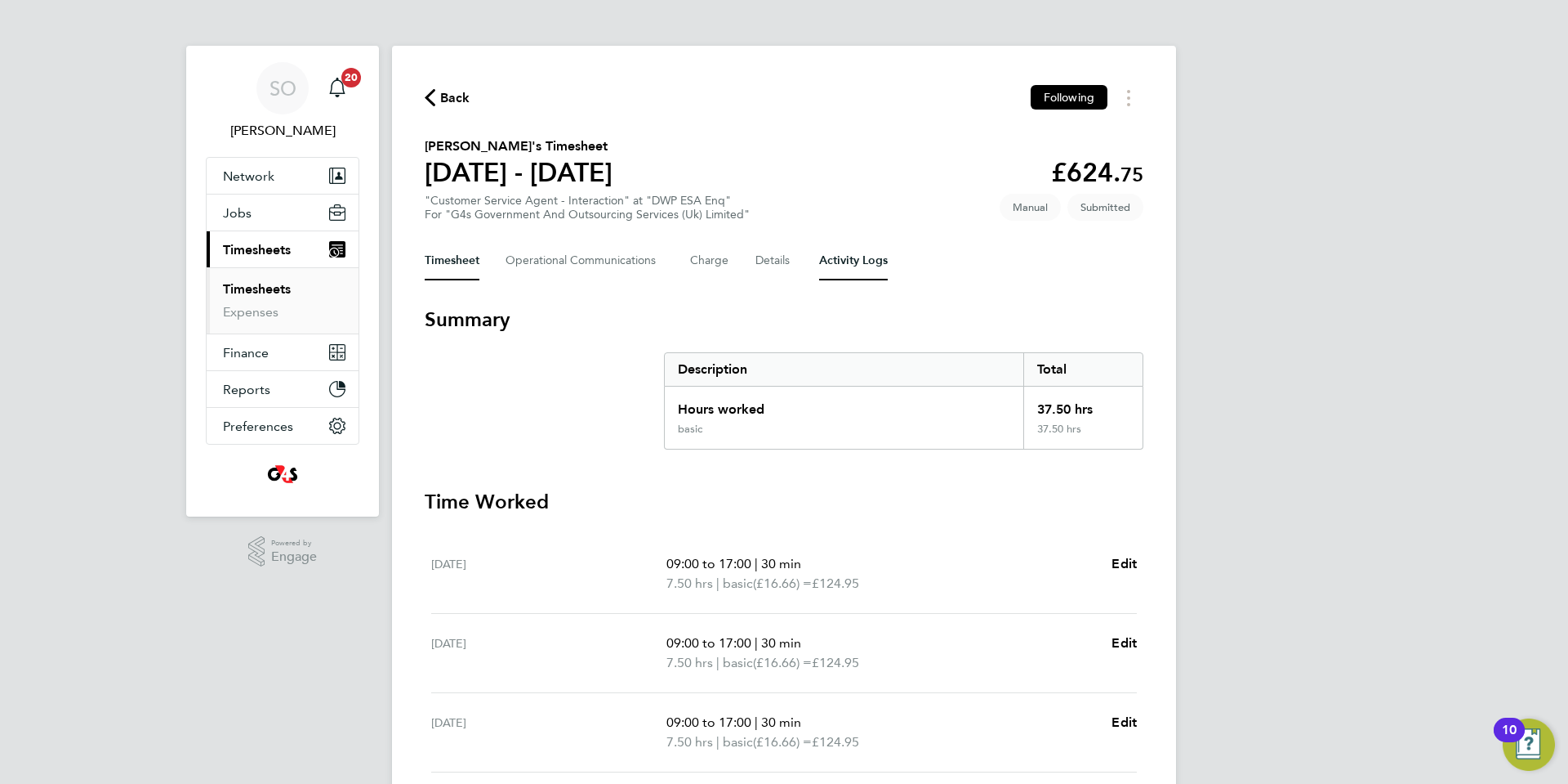
click at [866, 264] on Logs-tab "Activity Logs" at bounding box center [853, 260] width 68 height 39
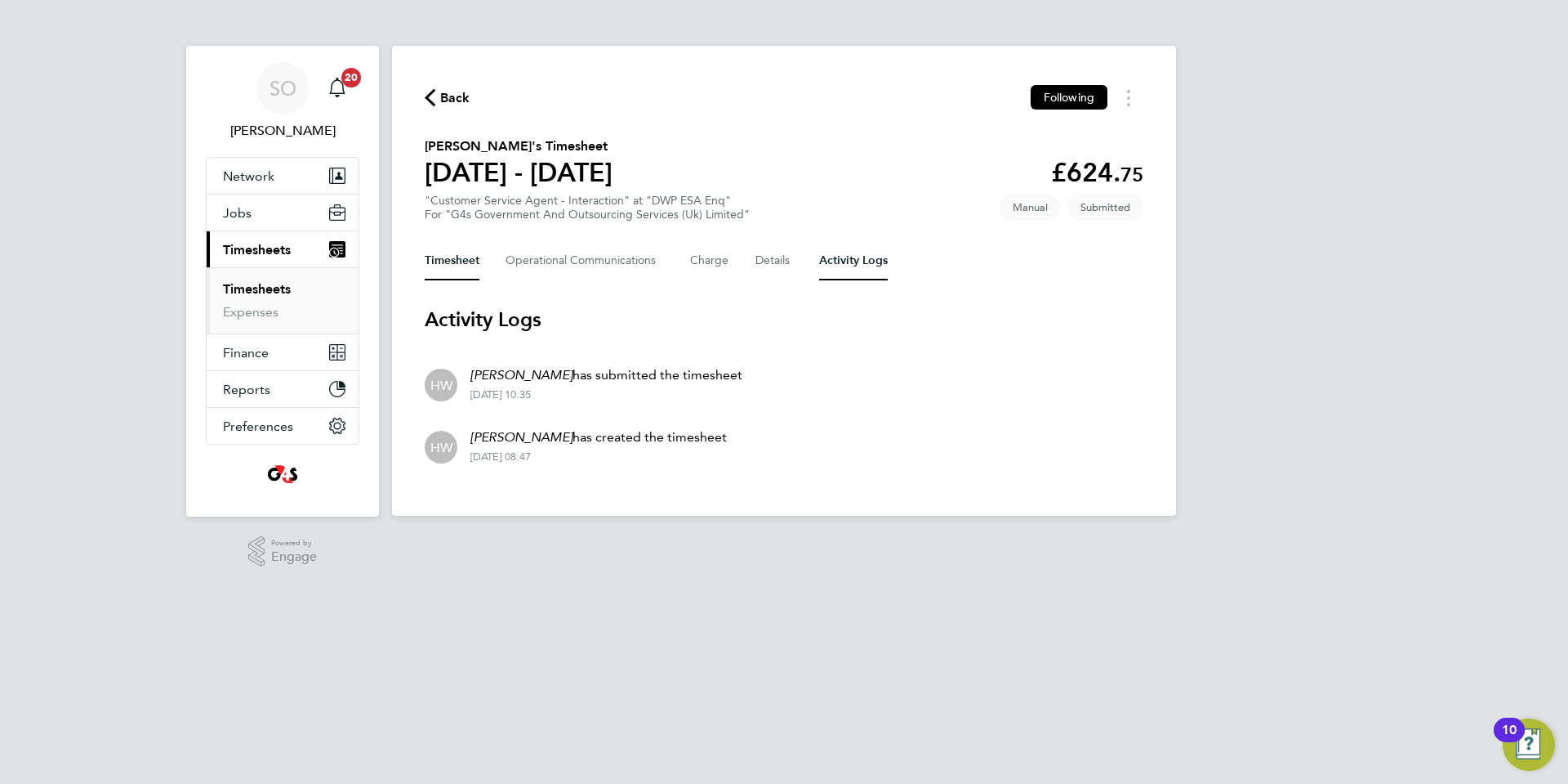
click at [447, 261] on button "Timesheet" at bounding box center [452, 260] width 55 height 39
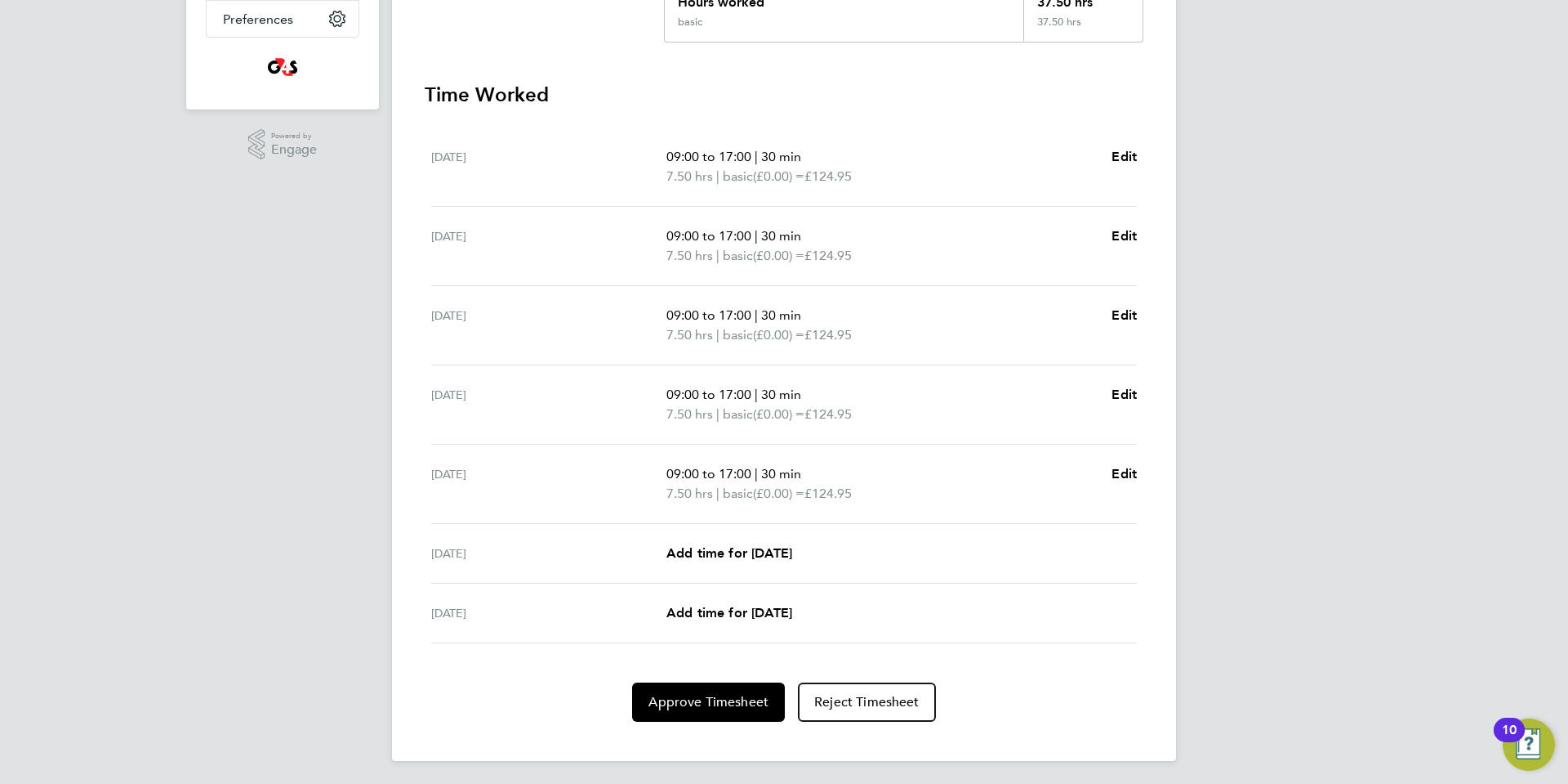
scroll to position [410, 0]
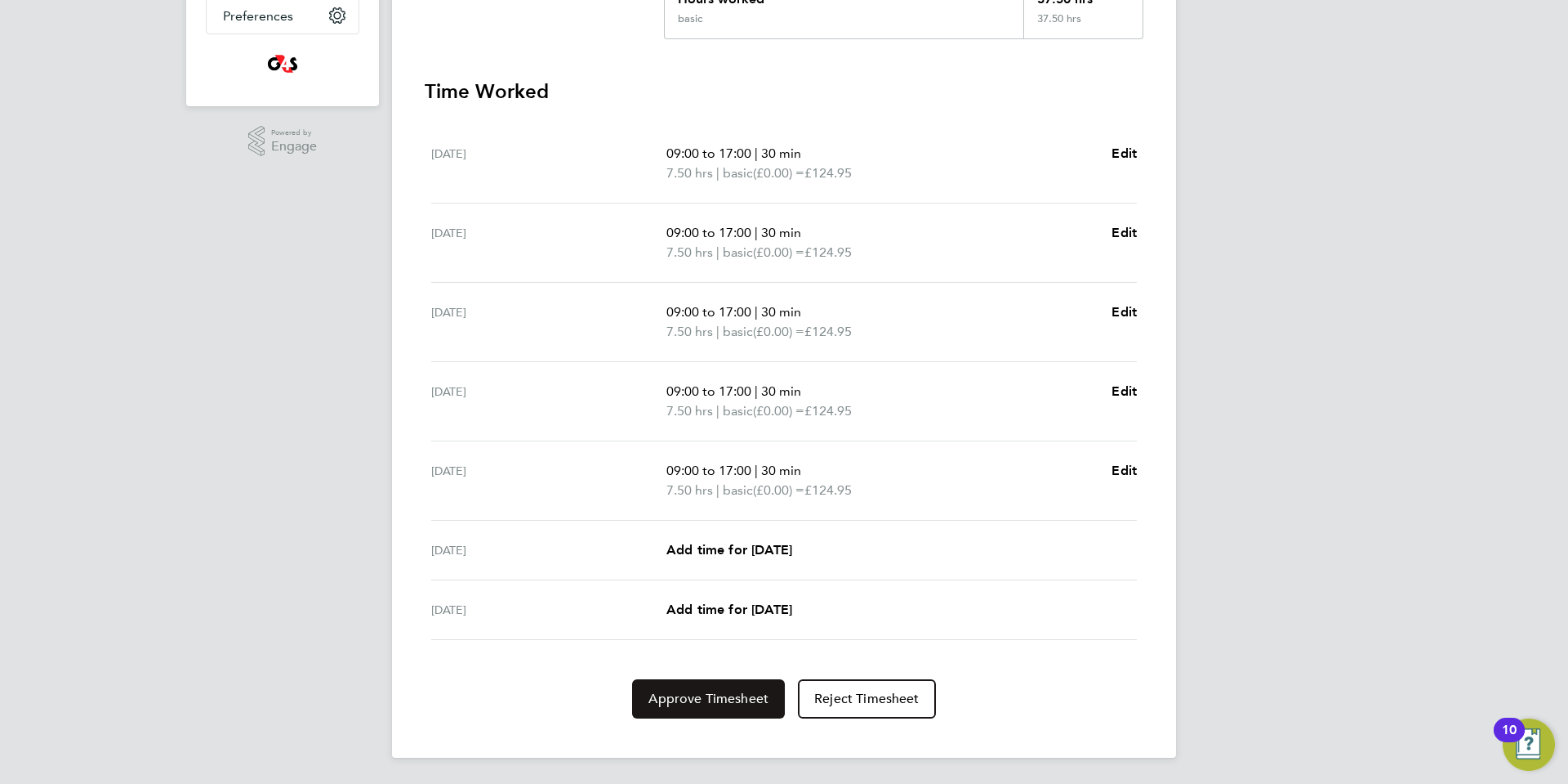
click at [710, 699] on span "Approve Timesheet" at bounding box center [708, 699] width 120 height 16
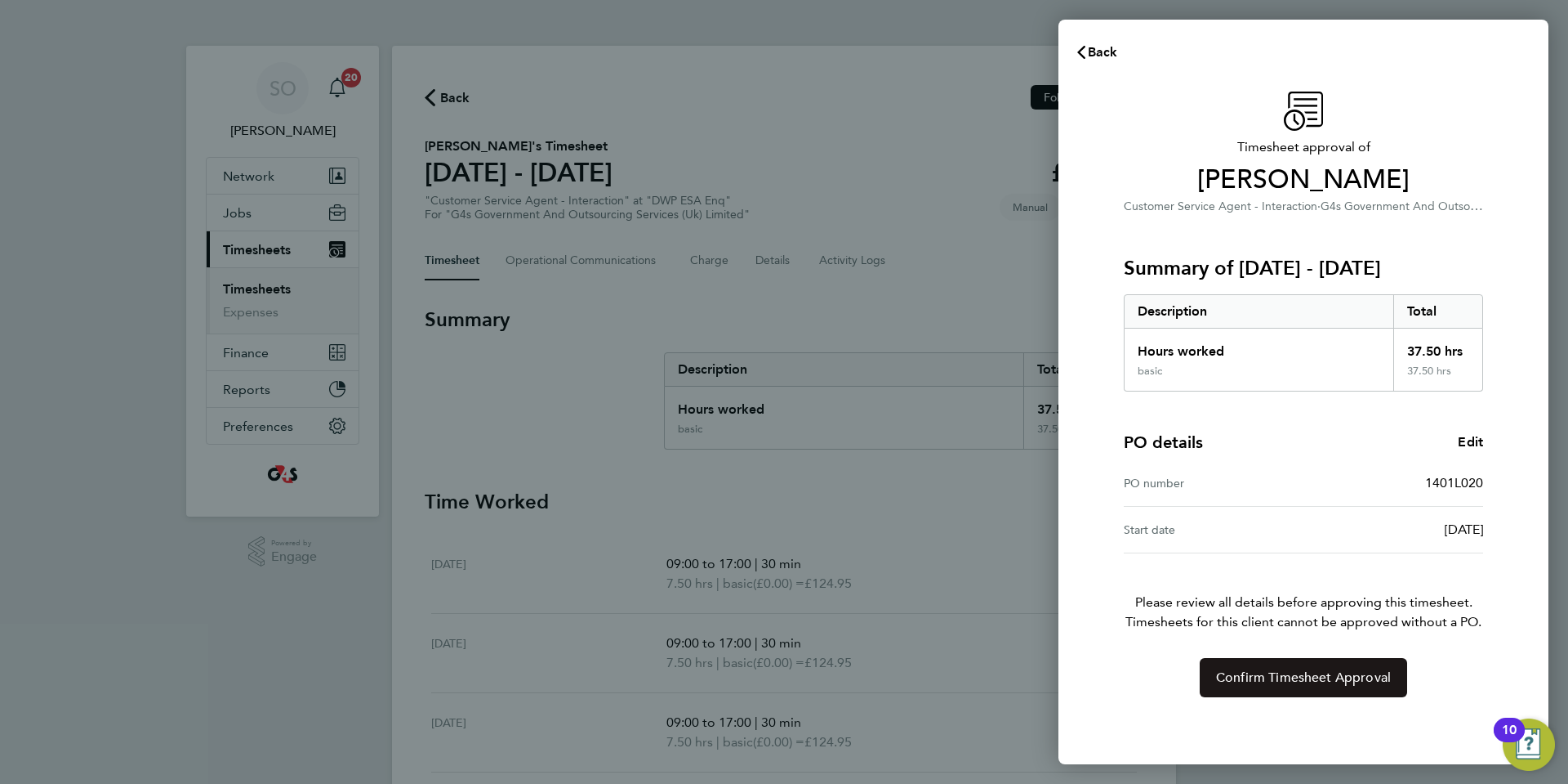
click at [1213, 686] on button "Confirm Timesheet Approval" at bounding box center [1303, 677] width 207 height 39
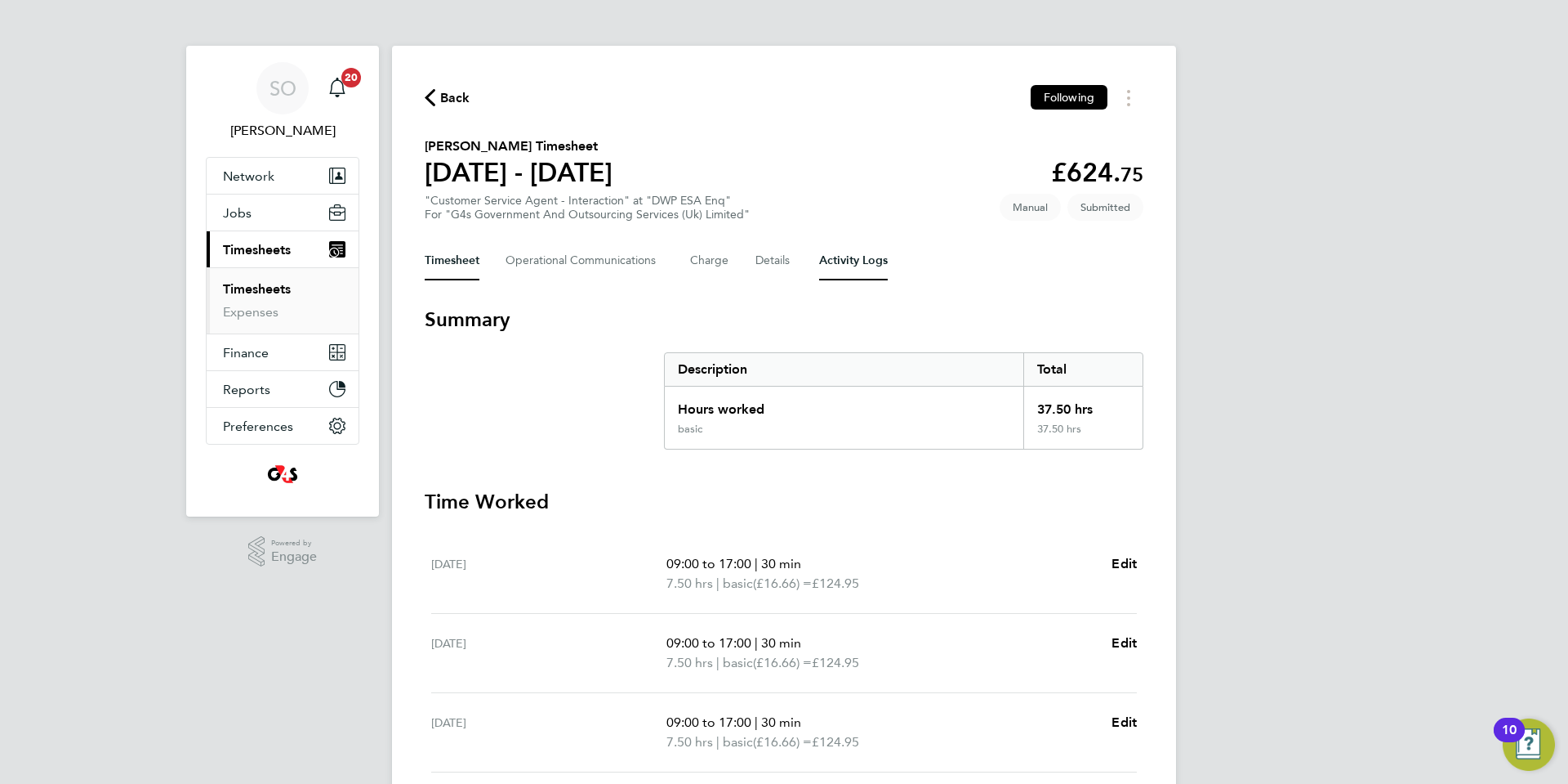
click at [869, 264] on Logs-tab "Activity Logs" at bounding box center [853, 260] width 68 height 39
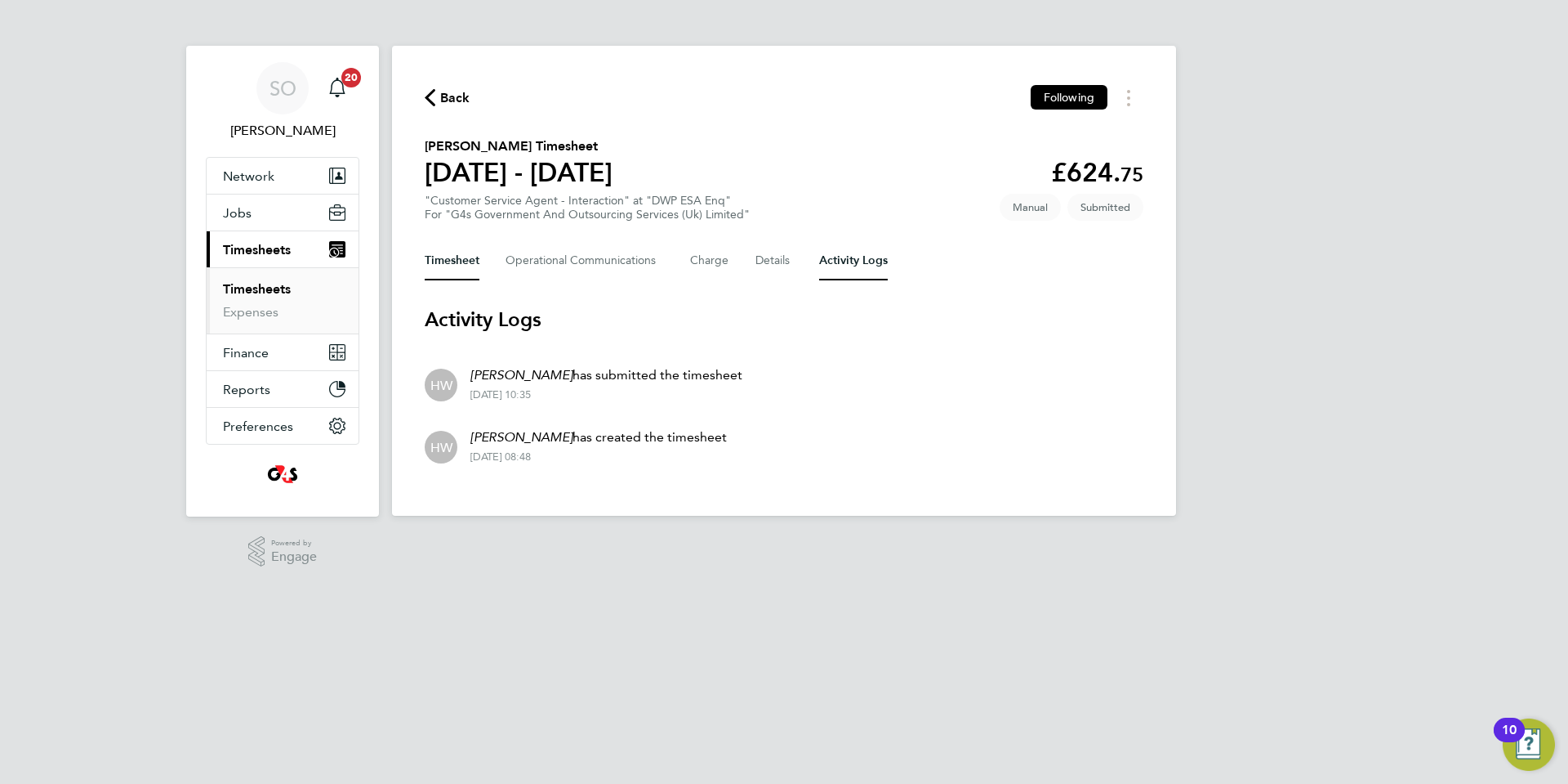
click at [446, 257] on button "Timesheet" at bounding box center [452, 260] width 55 height 39
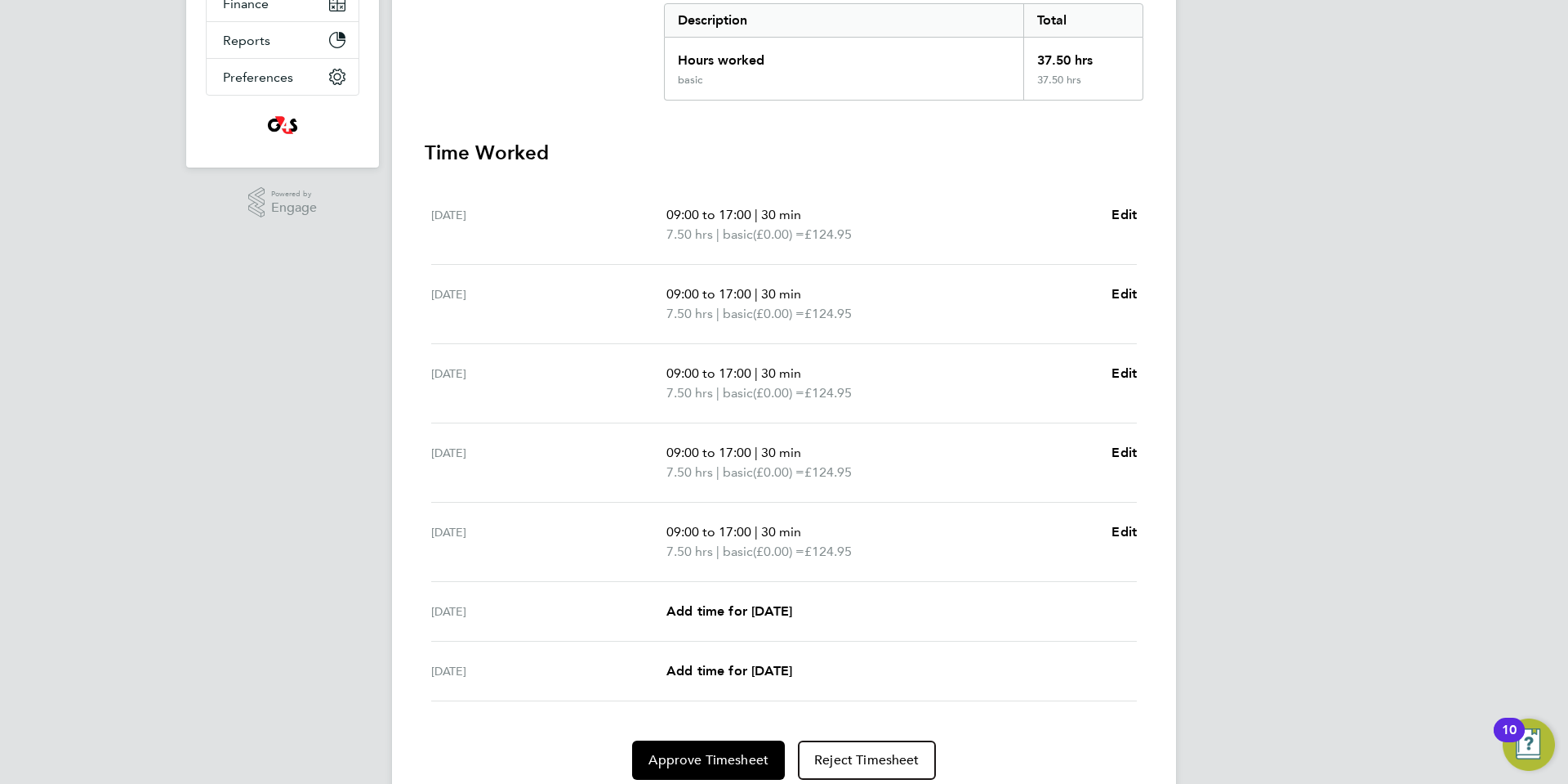
scroll to position [410, 0]
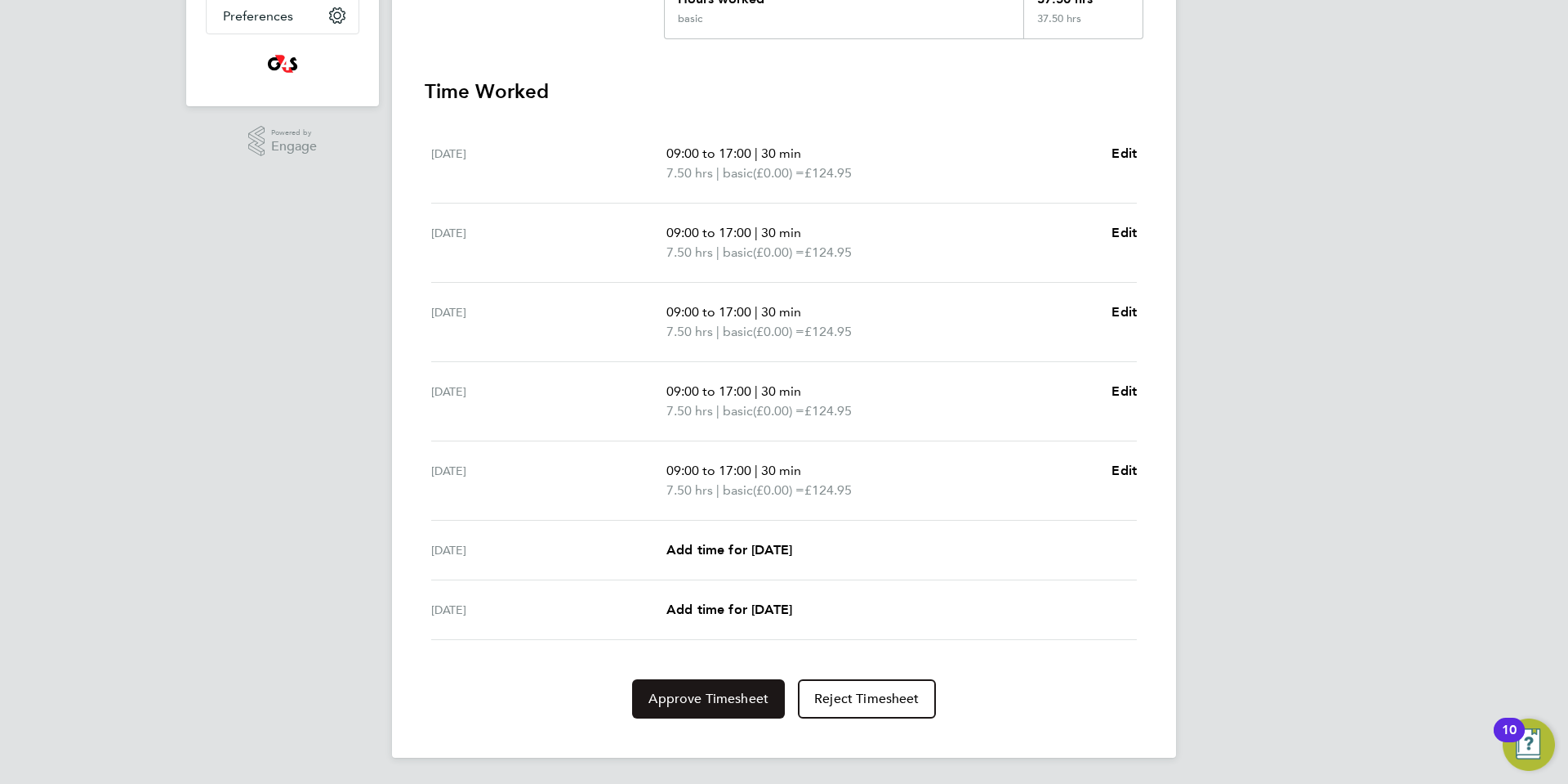
click at [692, 706] on span "Approve Timesheet" at bounding box center [708, 699] width 120 height 16
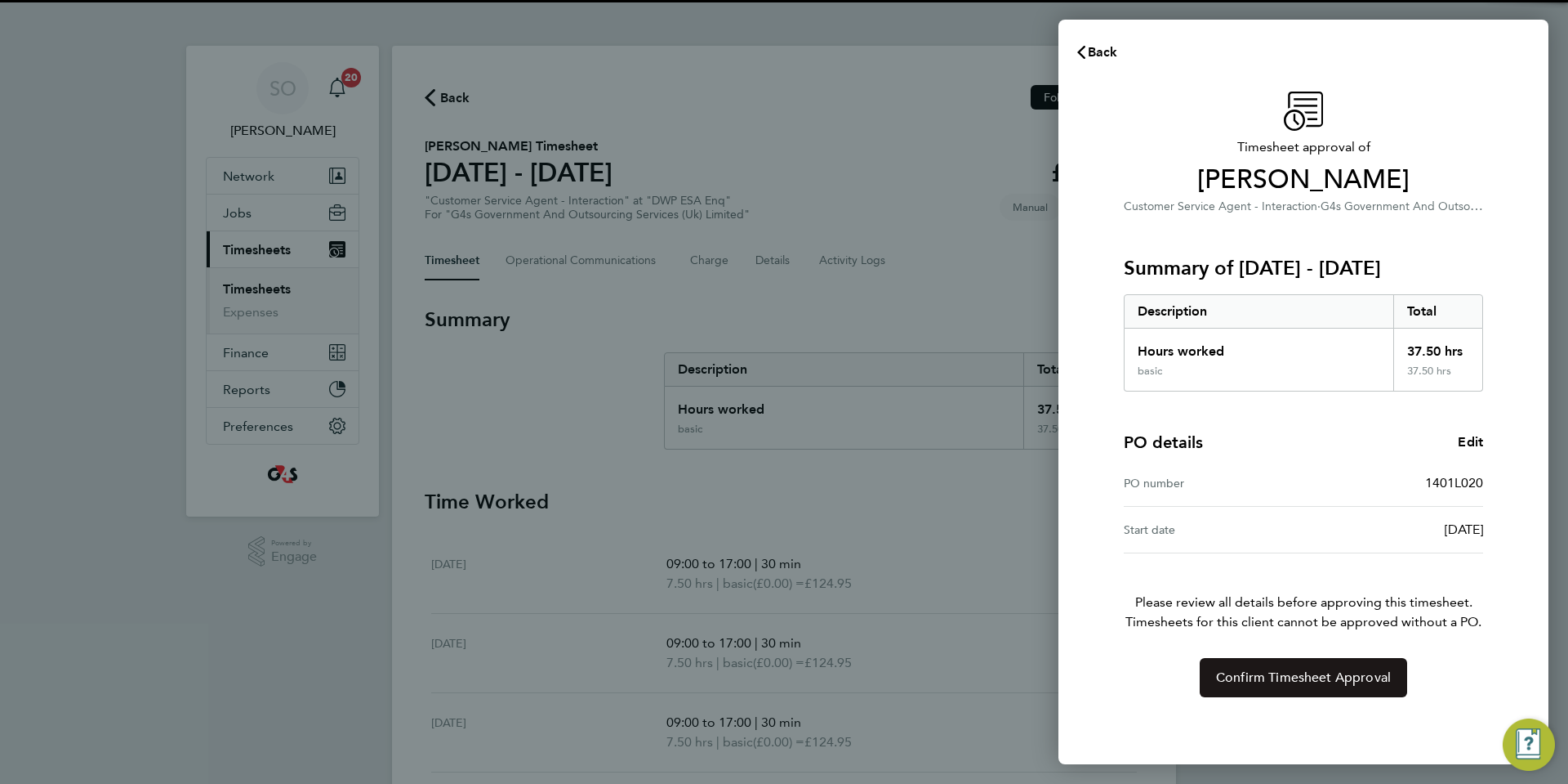
click at [1277, 687] on button "Confirm Timesheet Approval" at bounding box center [1303, 677] width 207 height 39
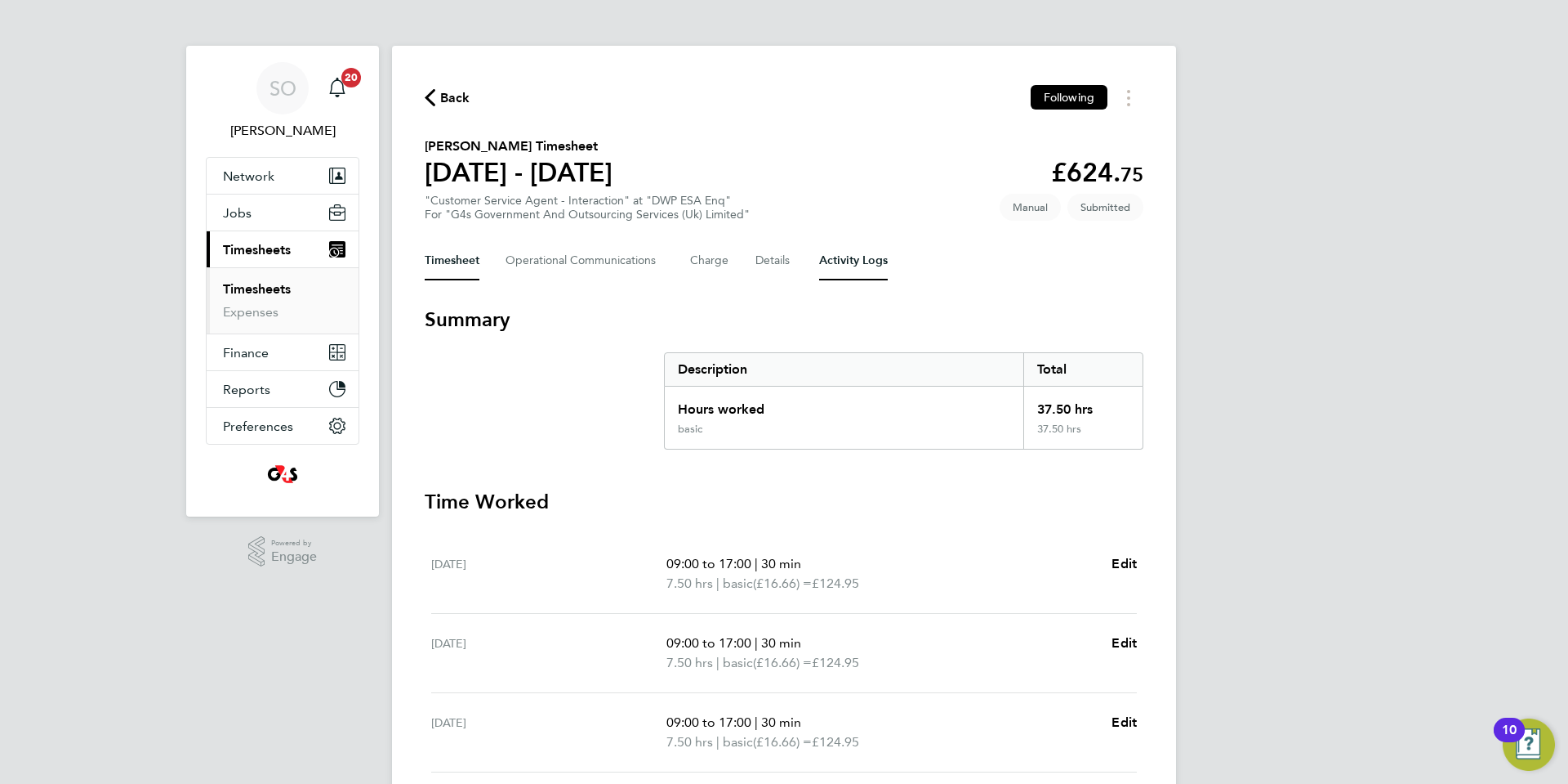
click at [861, 263] on Logs-tab "Activity Logs" at bounding box center [853, 260] width 68 height 39
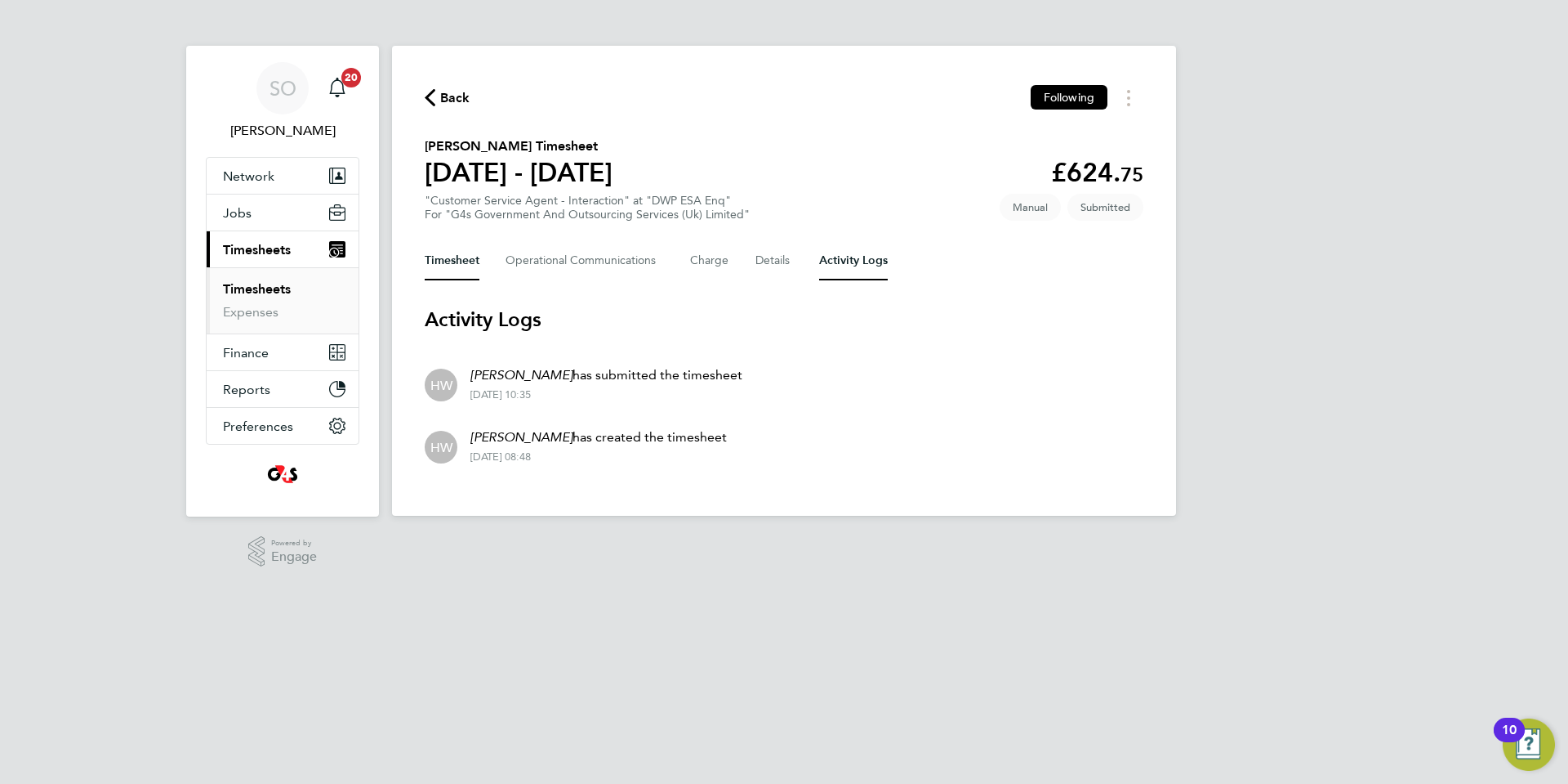
click at [444, 258] on button "Timesheet" at bounding box center [452, 260] width 55 height 39
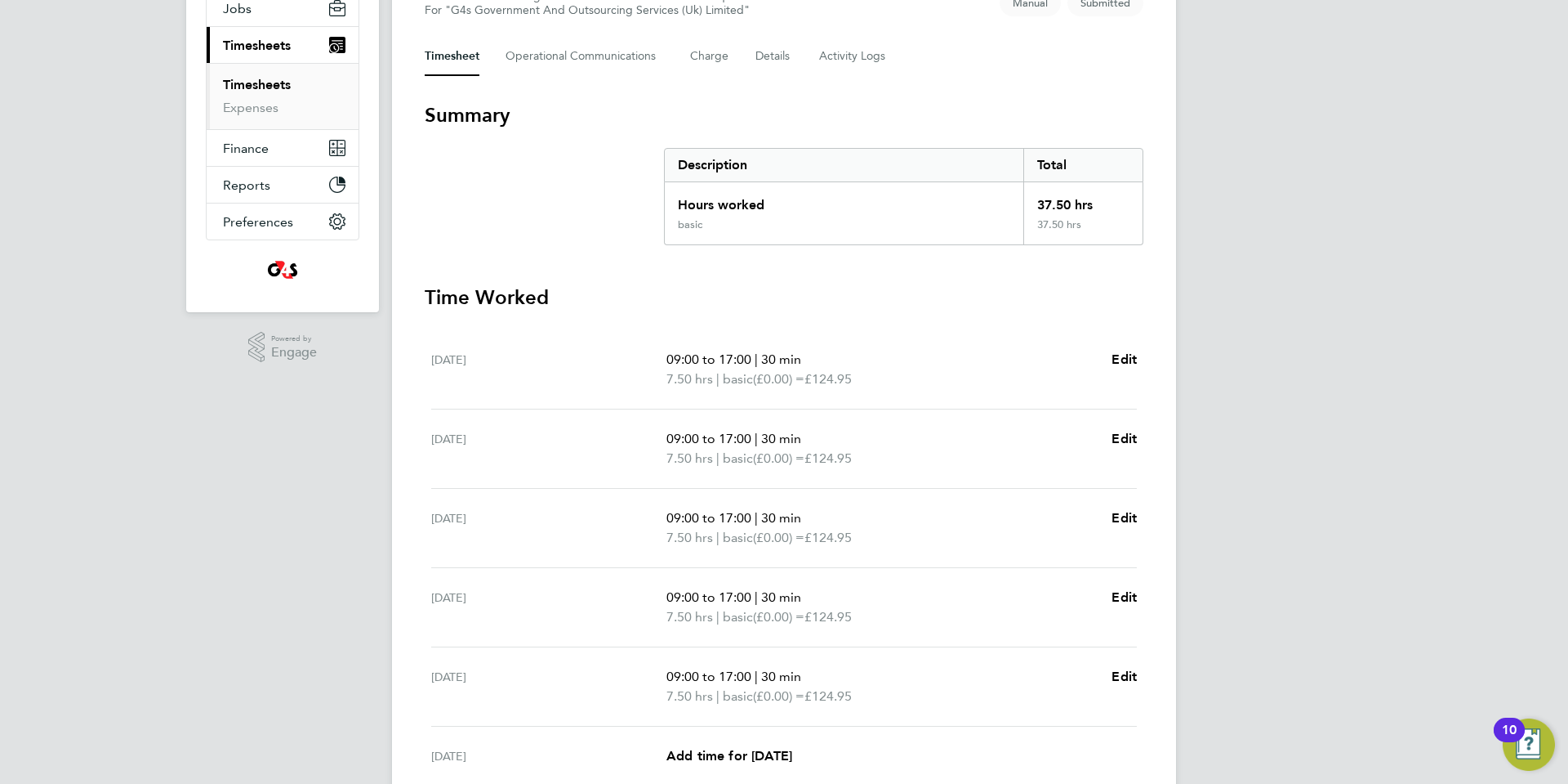
scroll to position [410, 0]
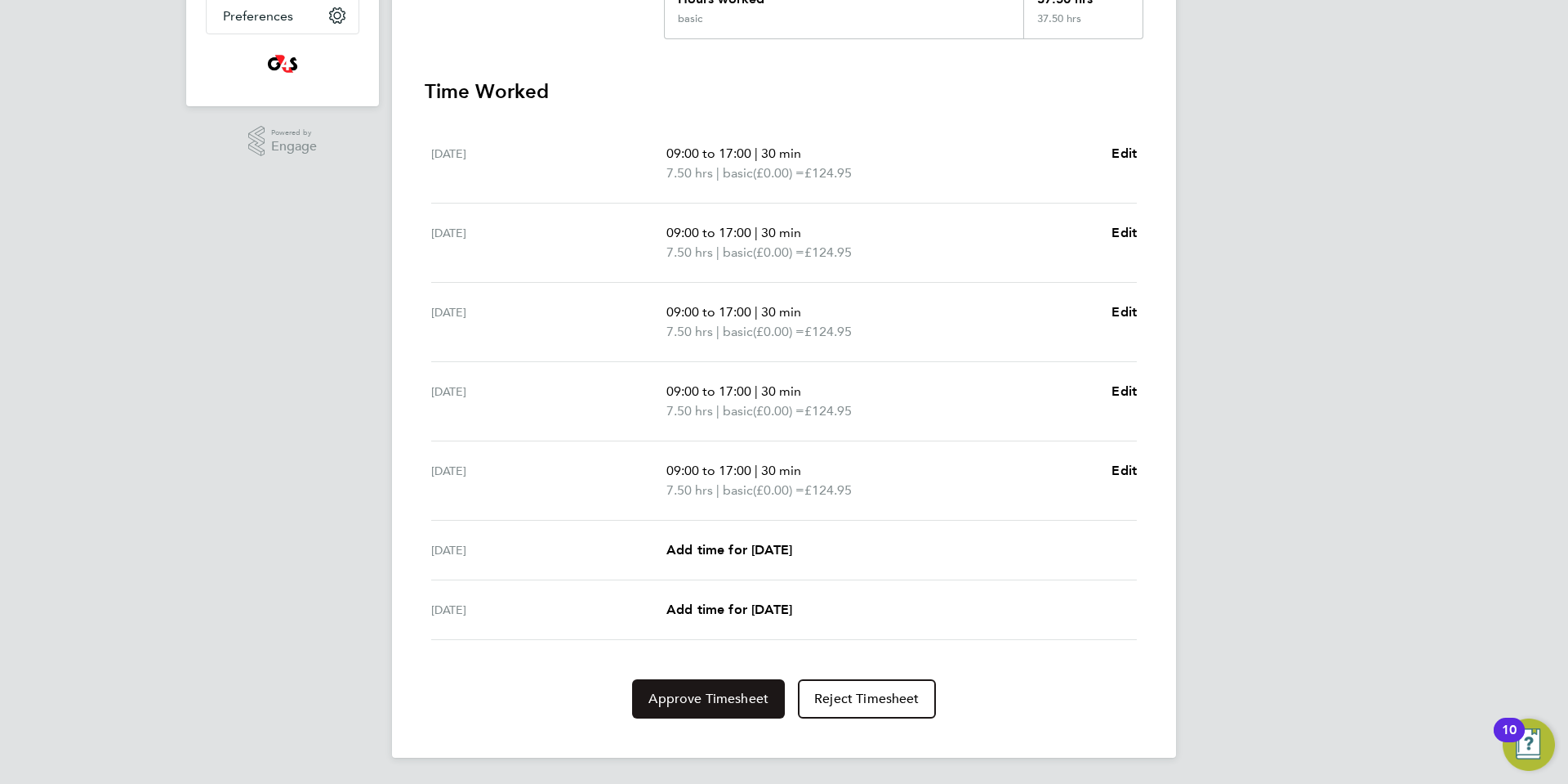
click at [714, 699] on span "Approve Timesheet" at bounding box center [708, 699] width 120 height 16
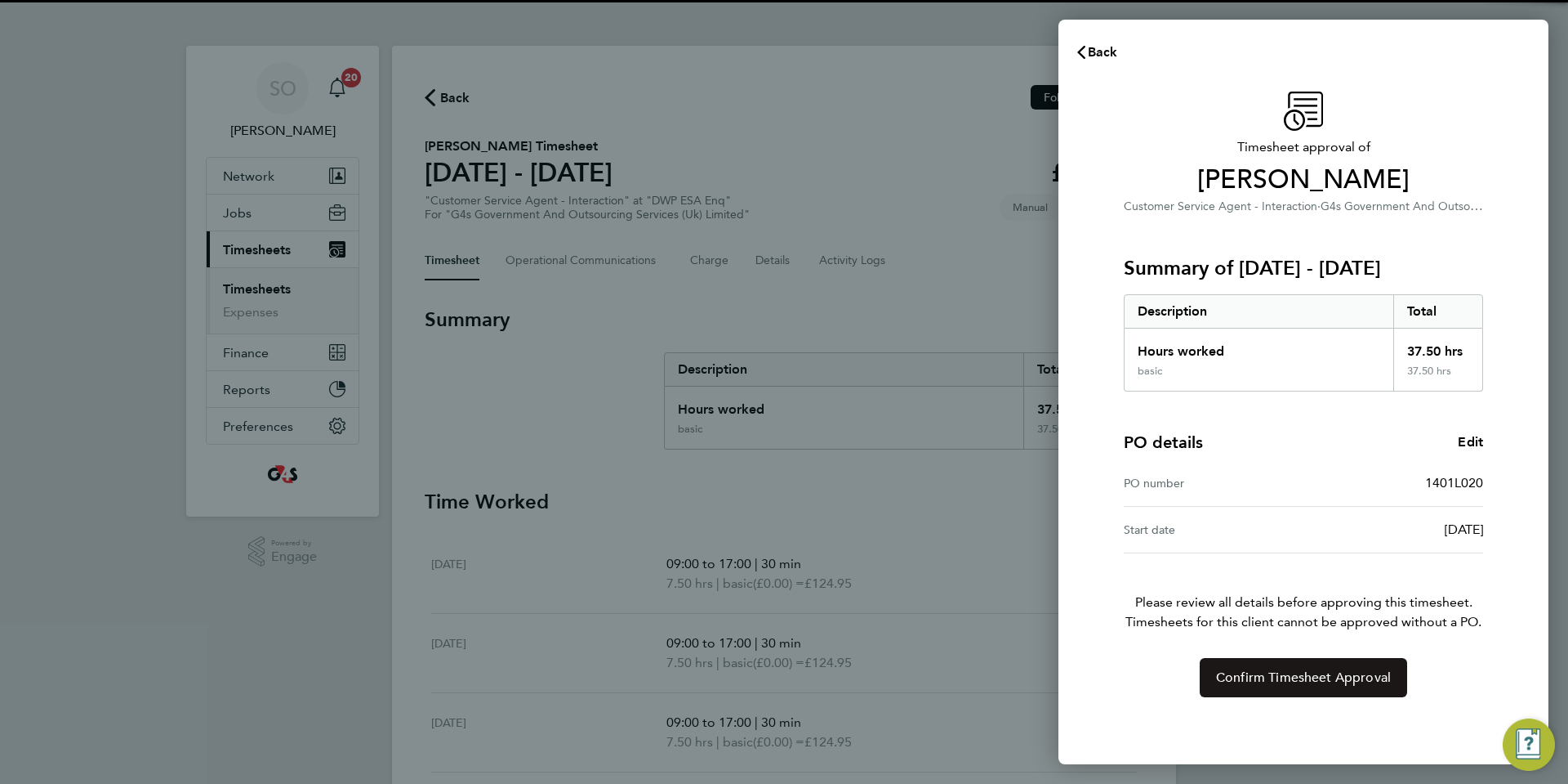
click at [1308, 685] on span "Confirm Timesheet Approval" at bounding box center [1303, 678] width 175 height 16
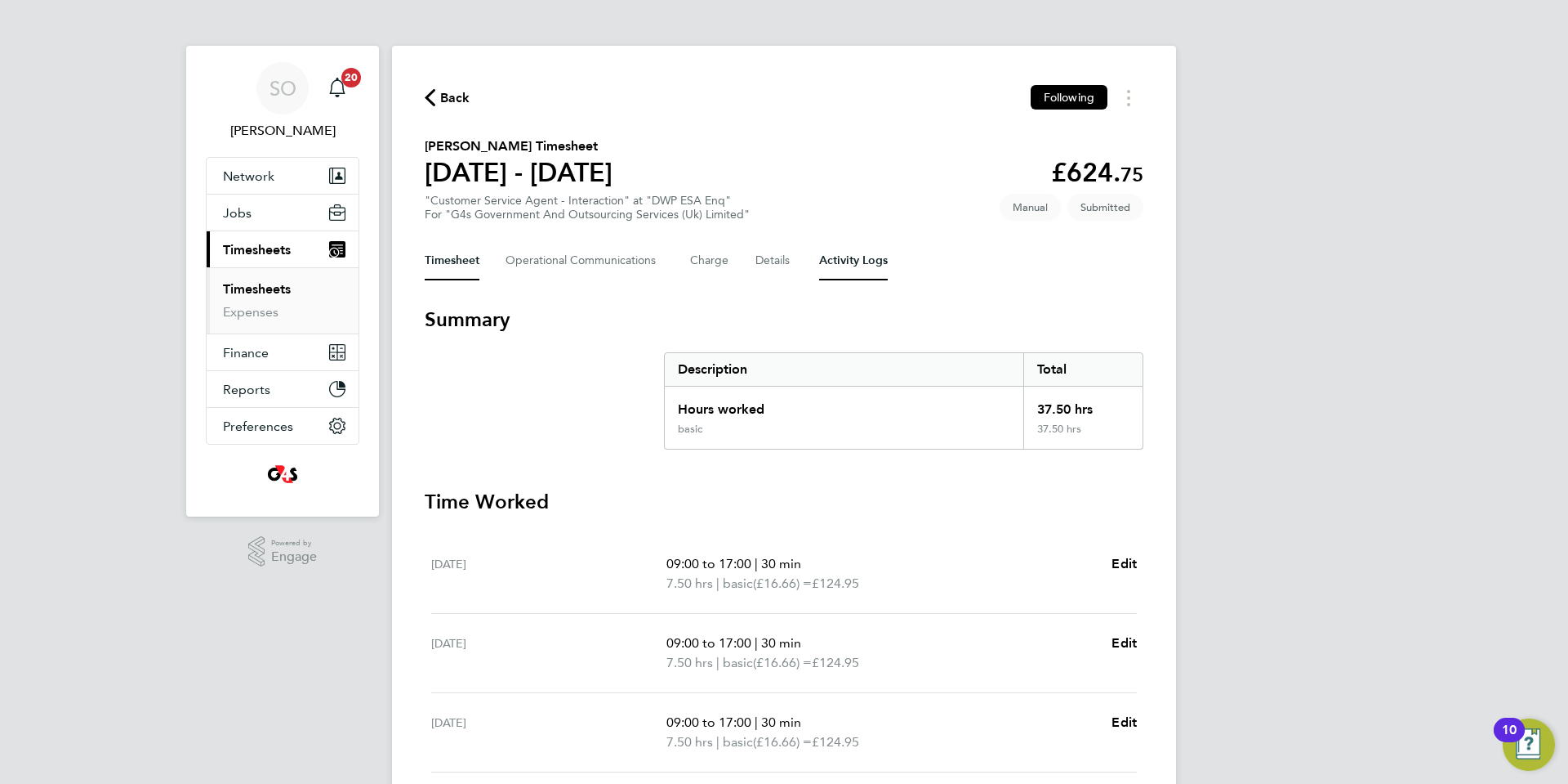
click at [864, 259] on Logs-tab "Activity Logs" at bounding box center [853, 260] width 68 height 39
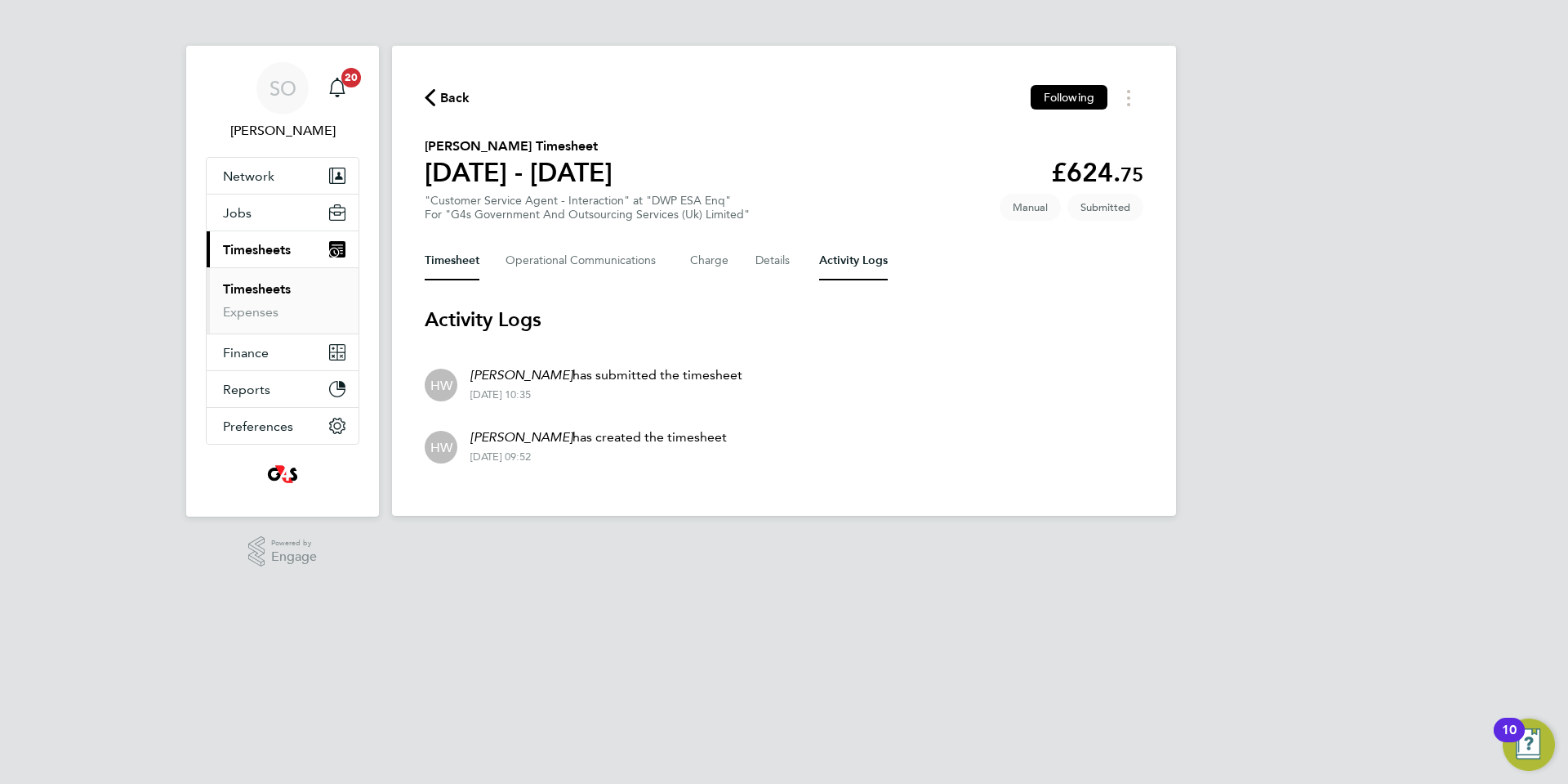
click at [442, 259] on button "Timesheet" at bounding box center [452, 260] width 55 height 39
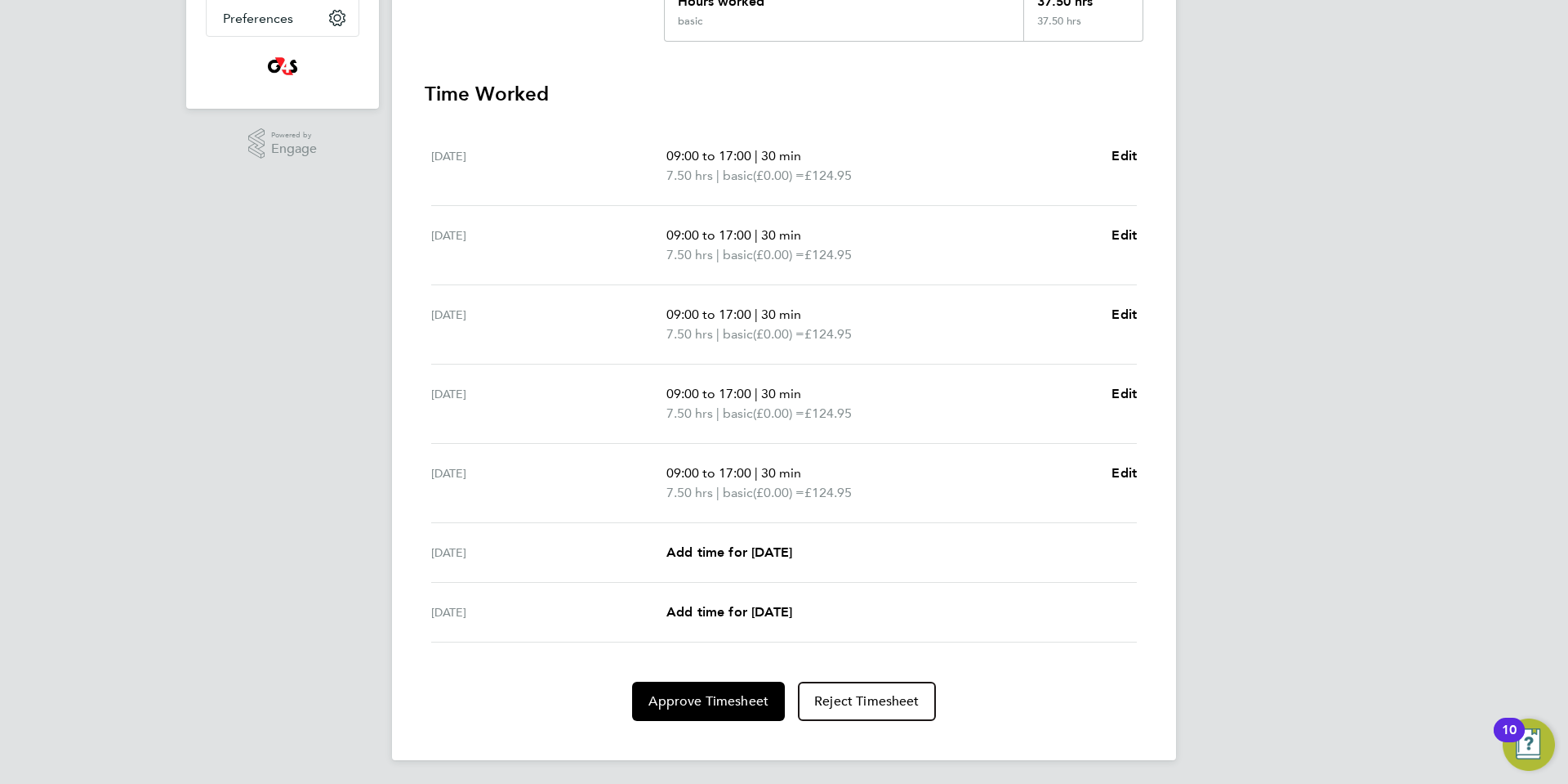
scroll to position [410, 0]
click at [735, 699] on span "Approve Timesheet" at bounding box center [708, 699] width 120 height 16
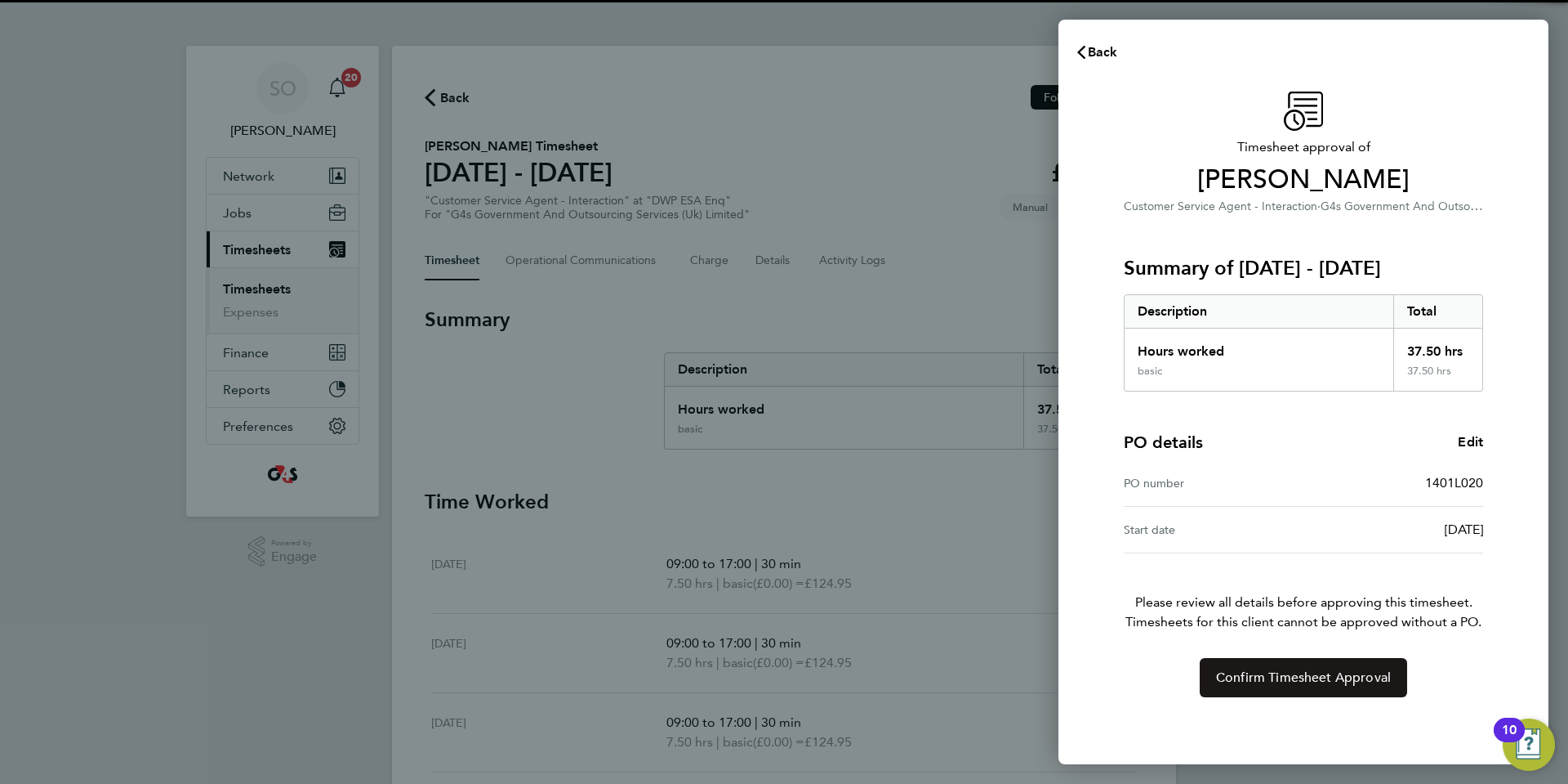
click at [1275, 684] on span "Confirm Timesheet Approval" at bounding box center [1303, 678] width 175 height 16
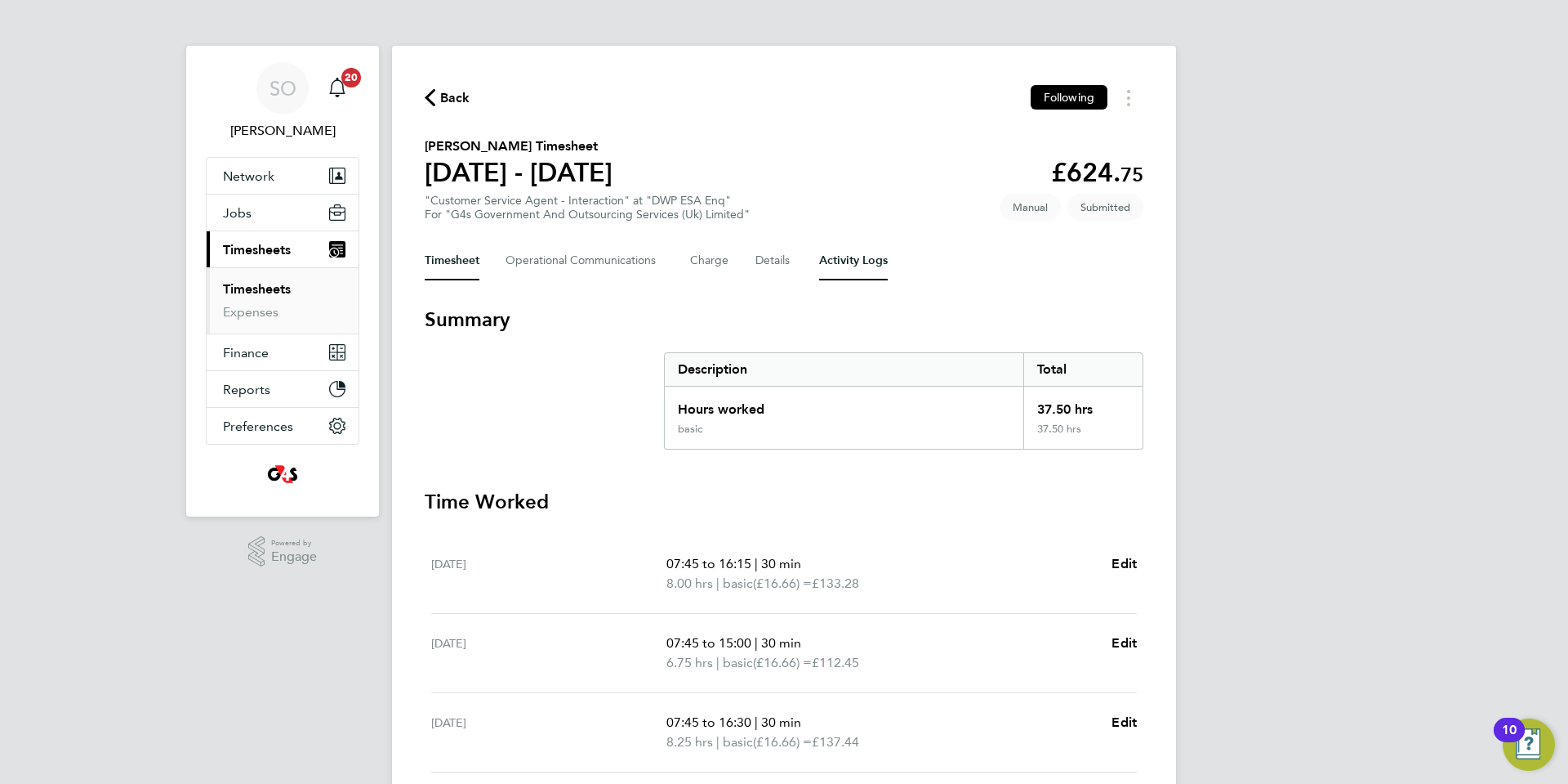
click at [864, 264] on Logs-tab "Activity Logs" at bounding box center [853, 260] width 68 height 39
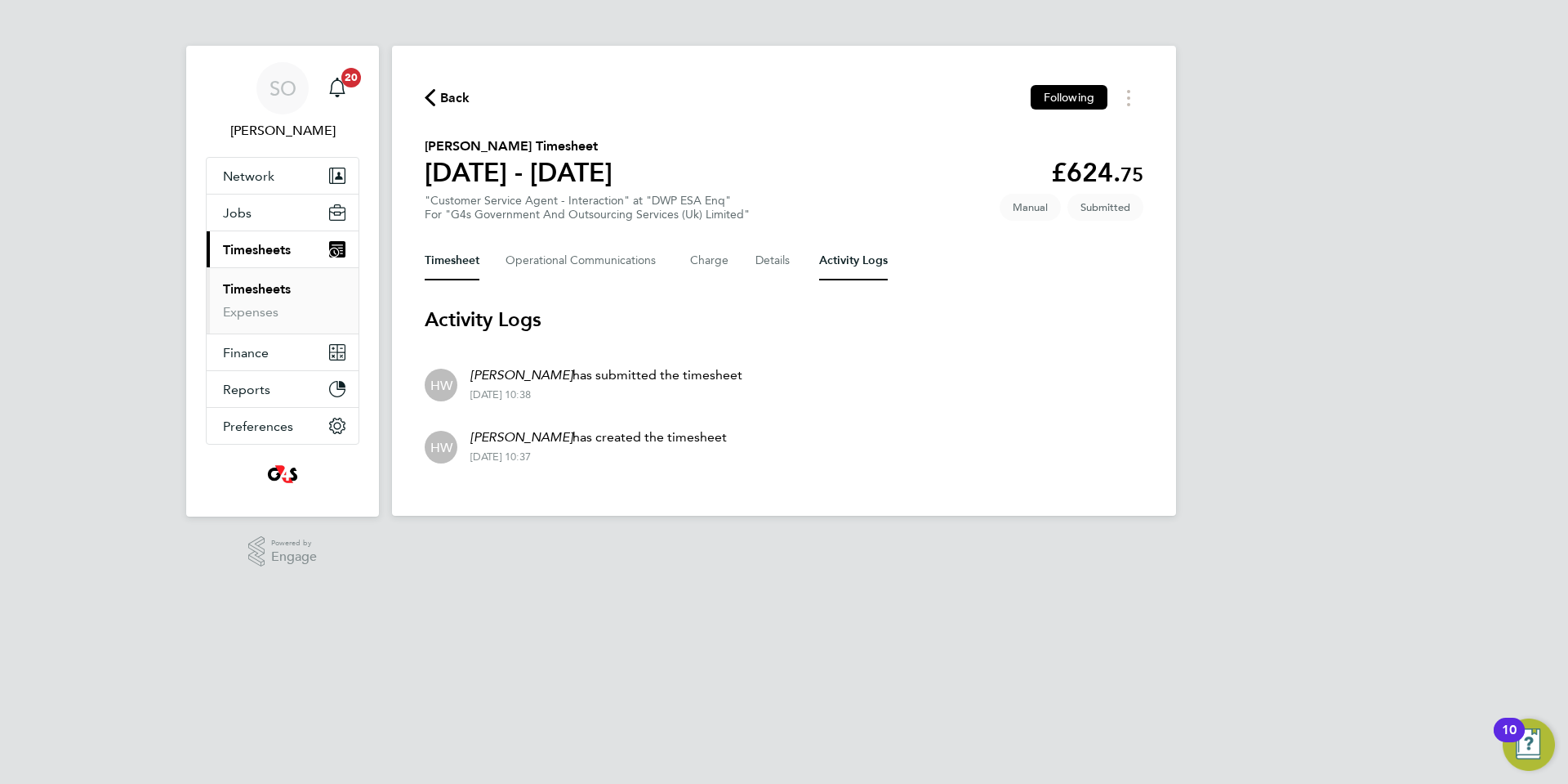
click at [454, 254] on button "Timesheet" at bounding box center [452, 260] width 55 height 39
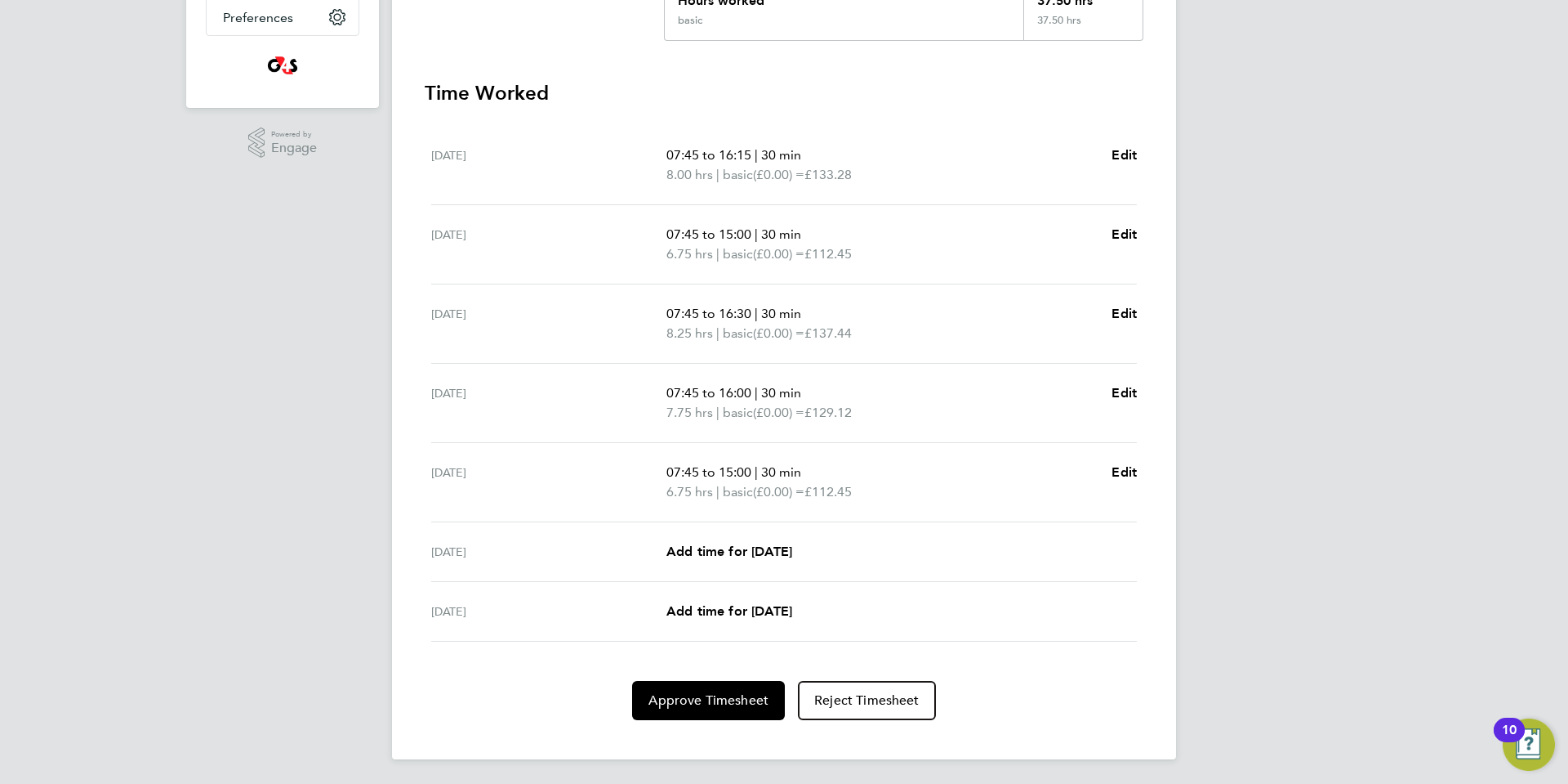
scroll to position [410, 0]
click at [712, 699] on span "Approve Timesheet" at bounding box center [708, 699] width 120 height 16
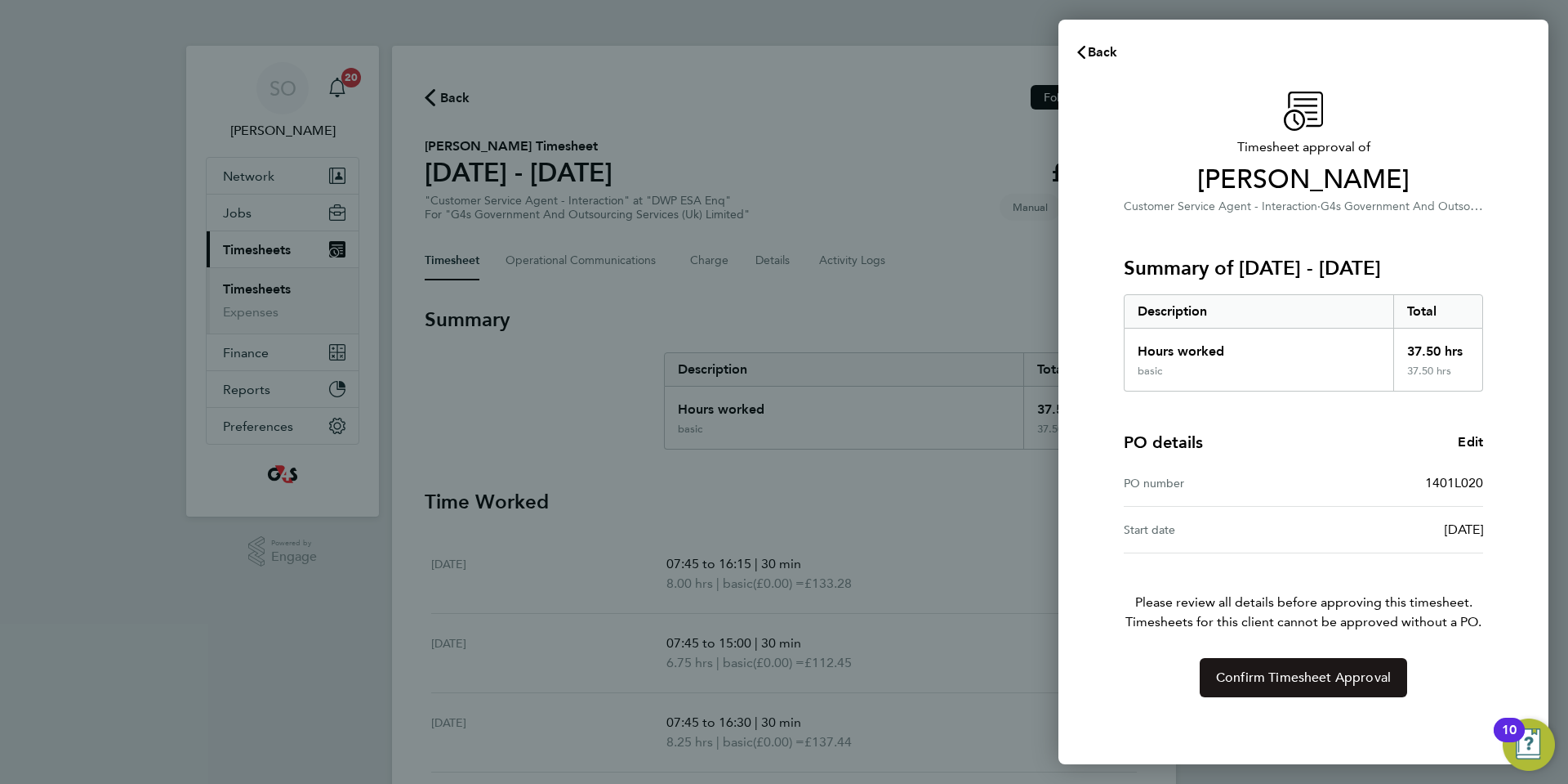
click at [1290, 677] on span "Confirm Timesheet Approval" at bounding box center [1303, 678] width 175 height 16
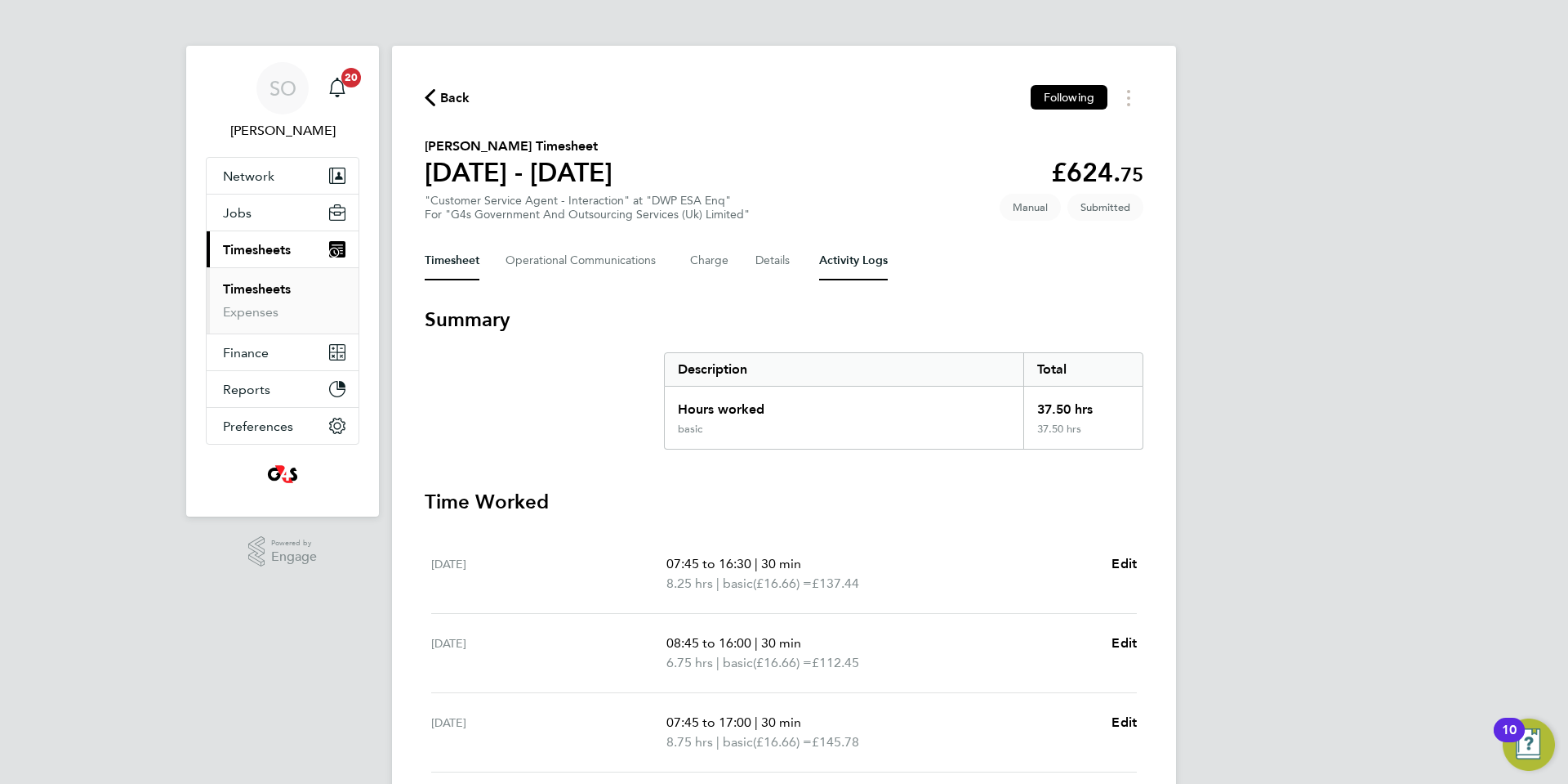
click at [875, 264] on Logs-tab "Activity Logs" at bounding box center [853, 260] width 68 height 39
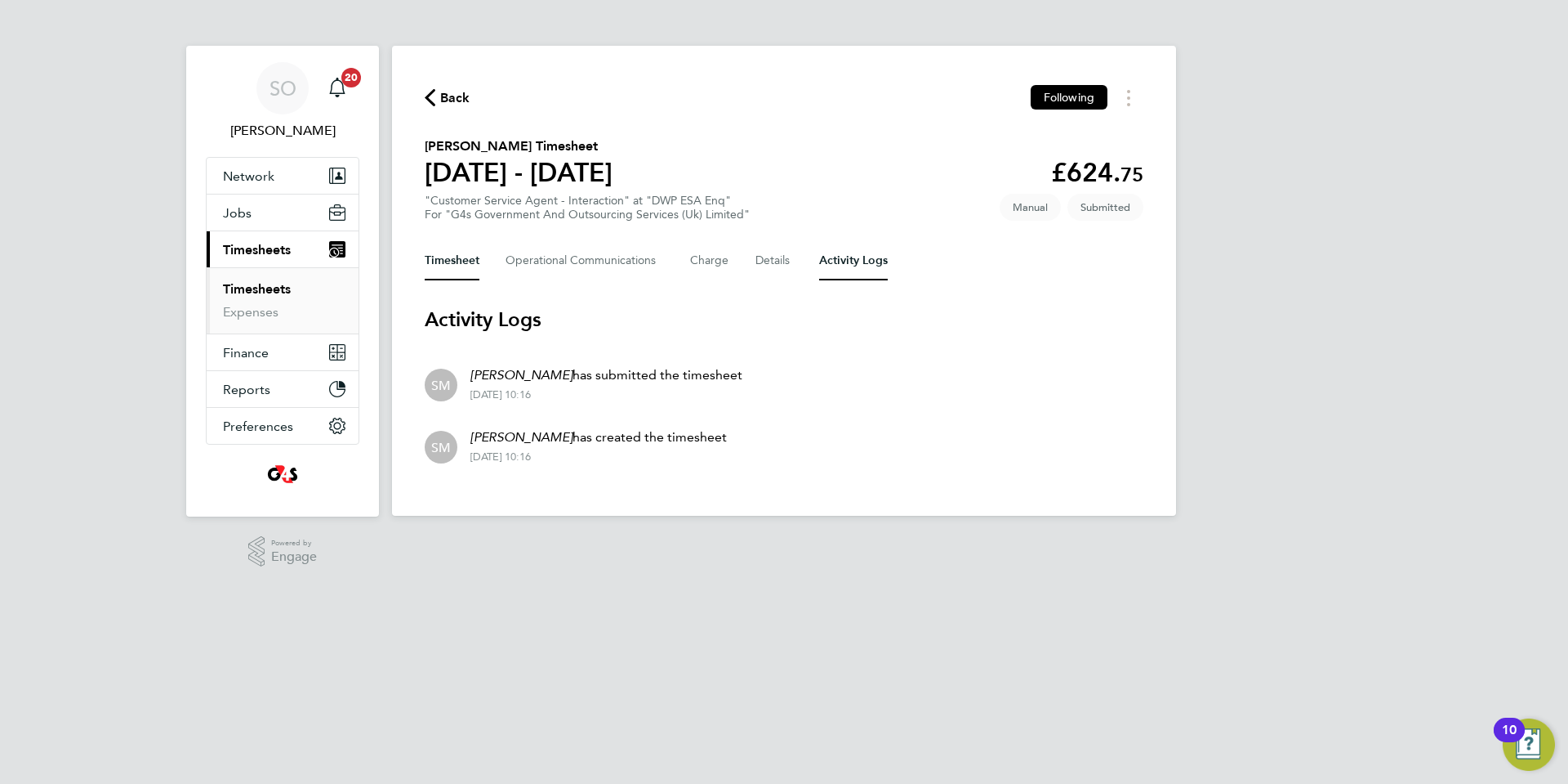
click at [449, 262] on button "Timesheet" at bounding box center [452, 260] width 55 height 39
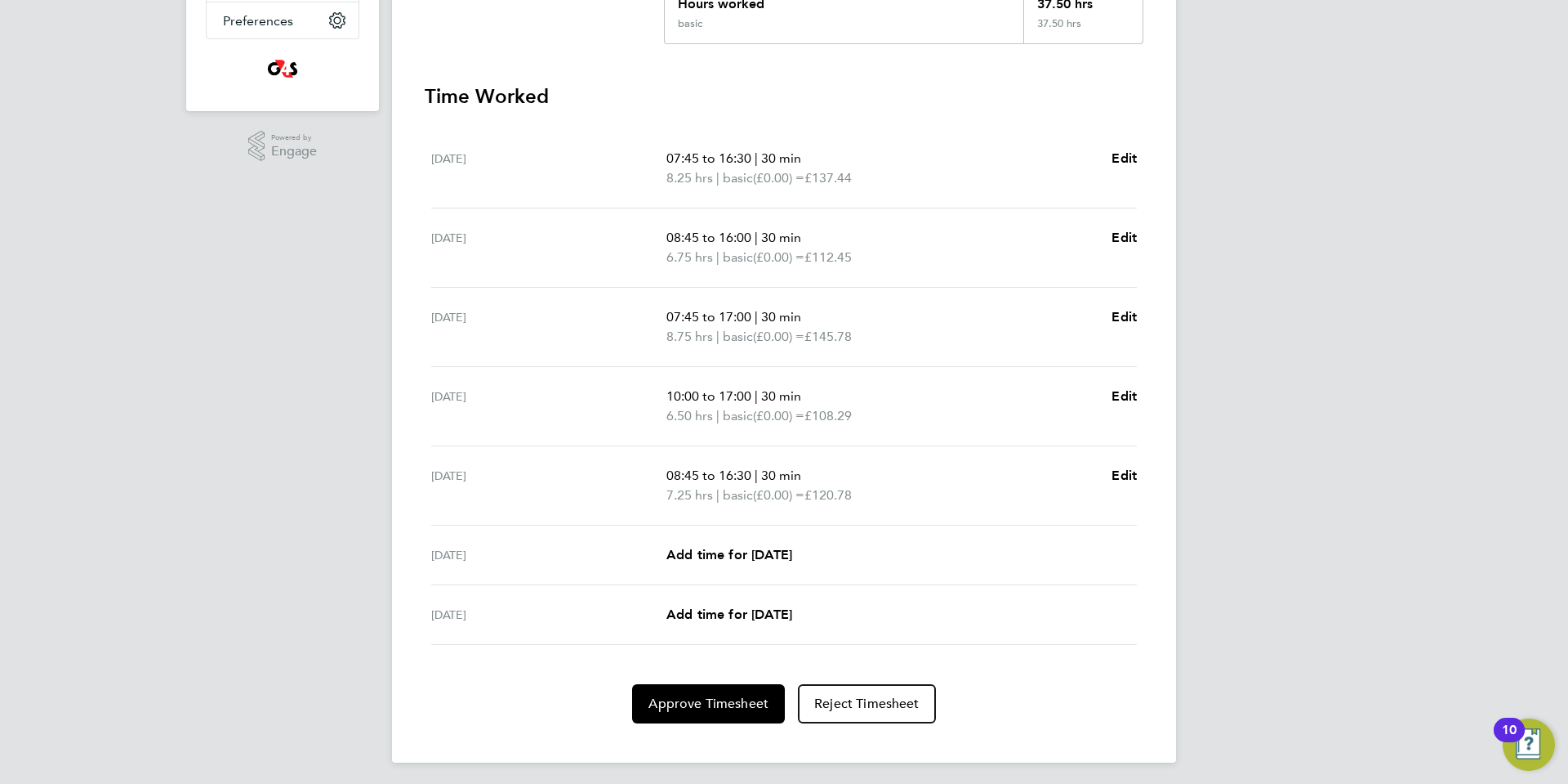
scroll to position [410, 0]
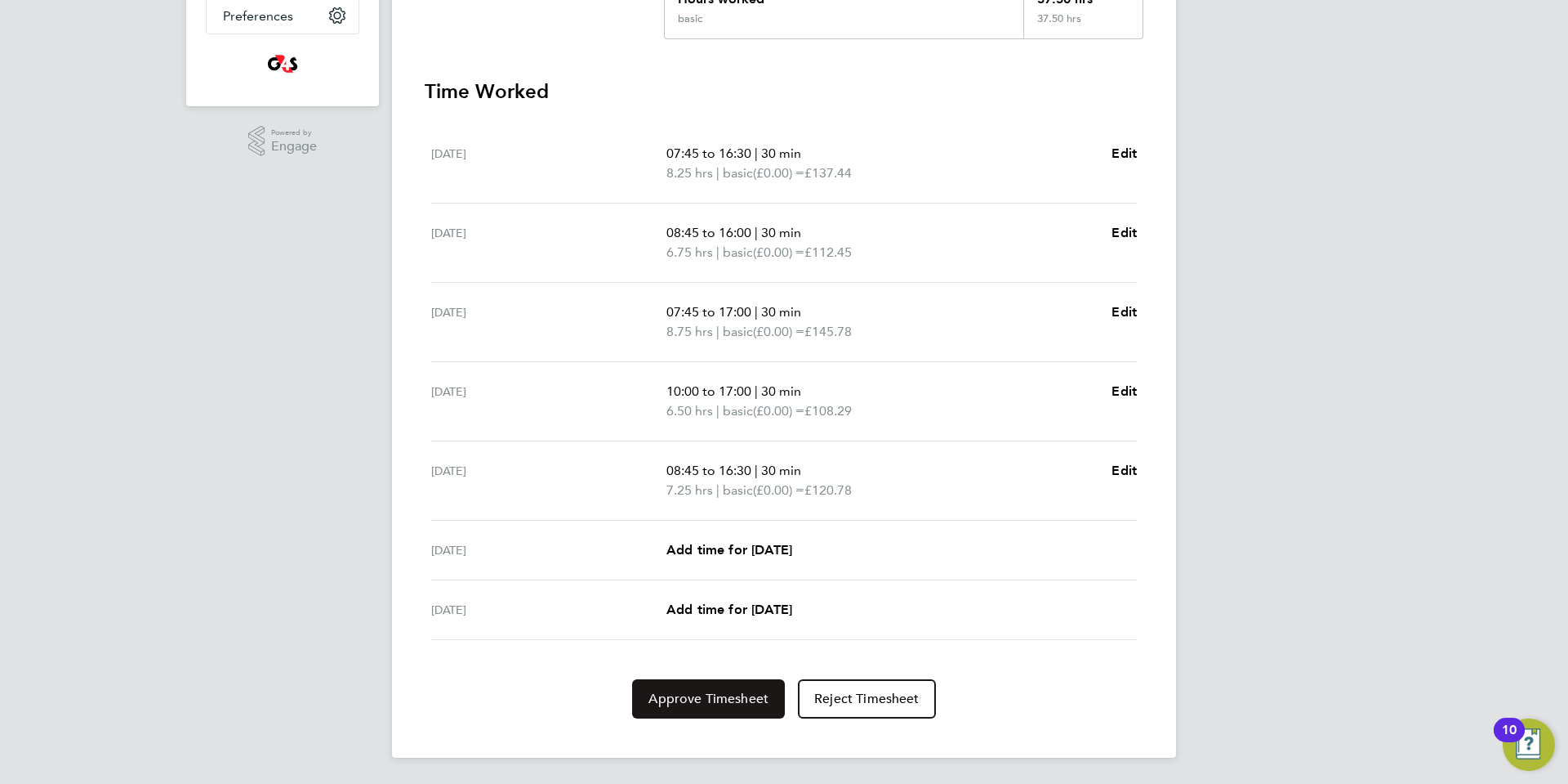
click at [704, 707] on button "Approve Timesheet" at bounding box center [708, 699] width 153 height 39
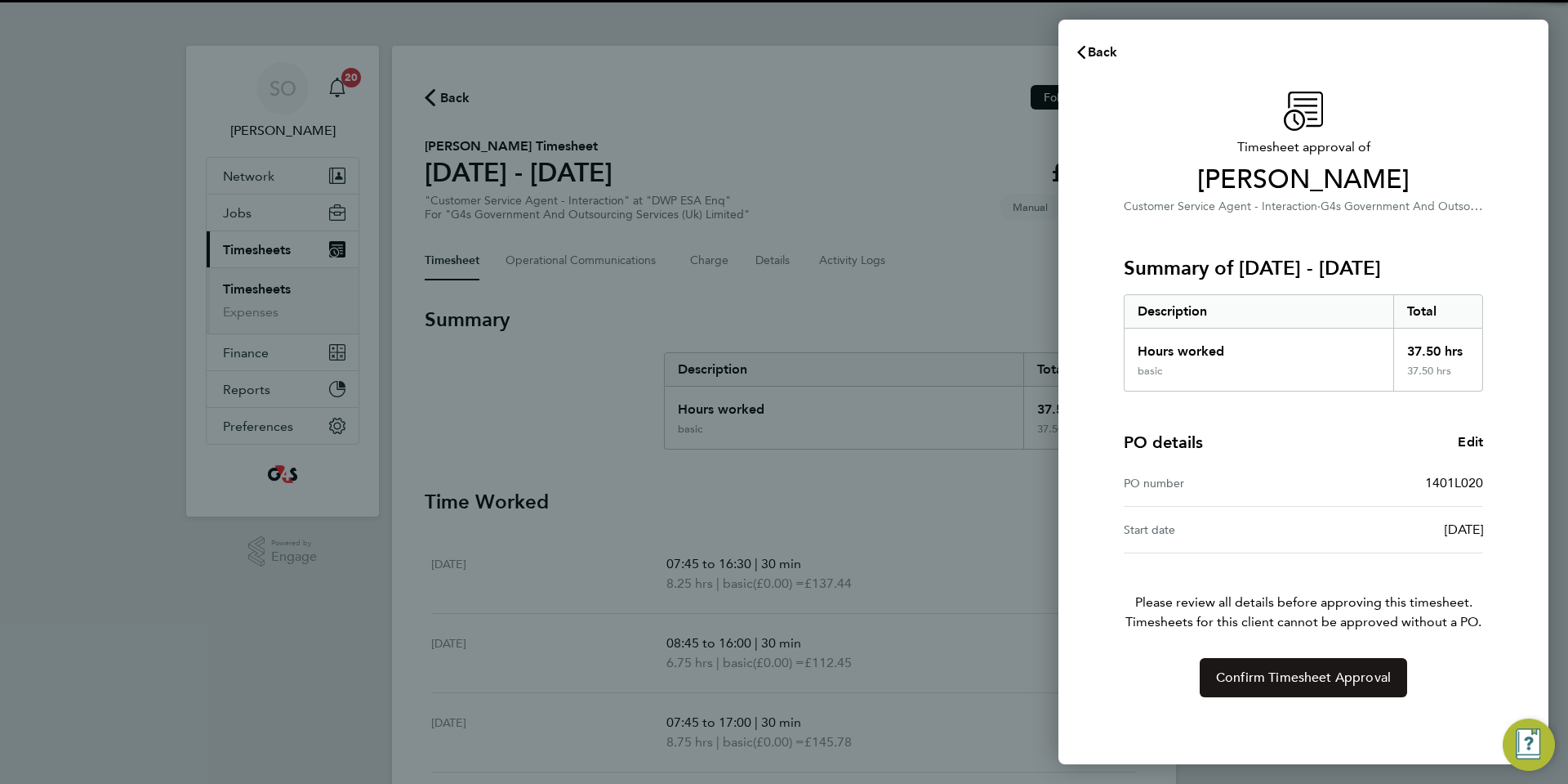
click at [1354, 688] on button "Confirm Timesheet Approval" at bounding box center [1303, 677] width 207 height 39
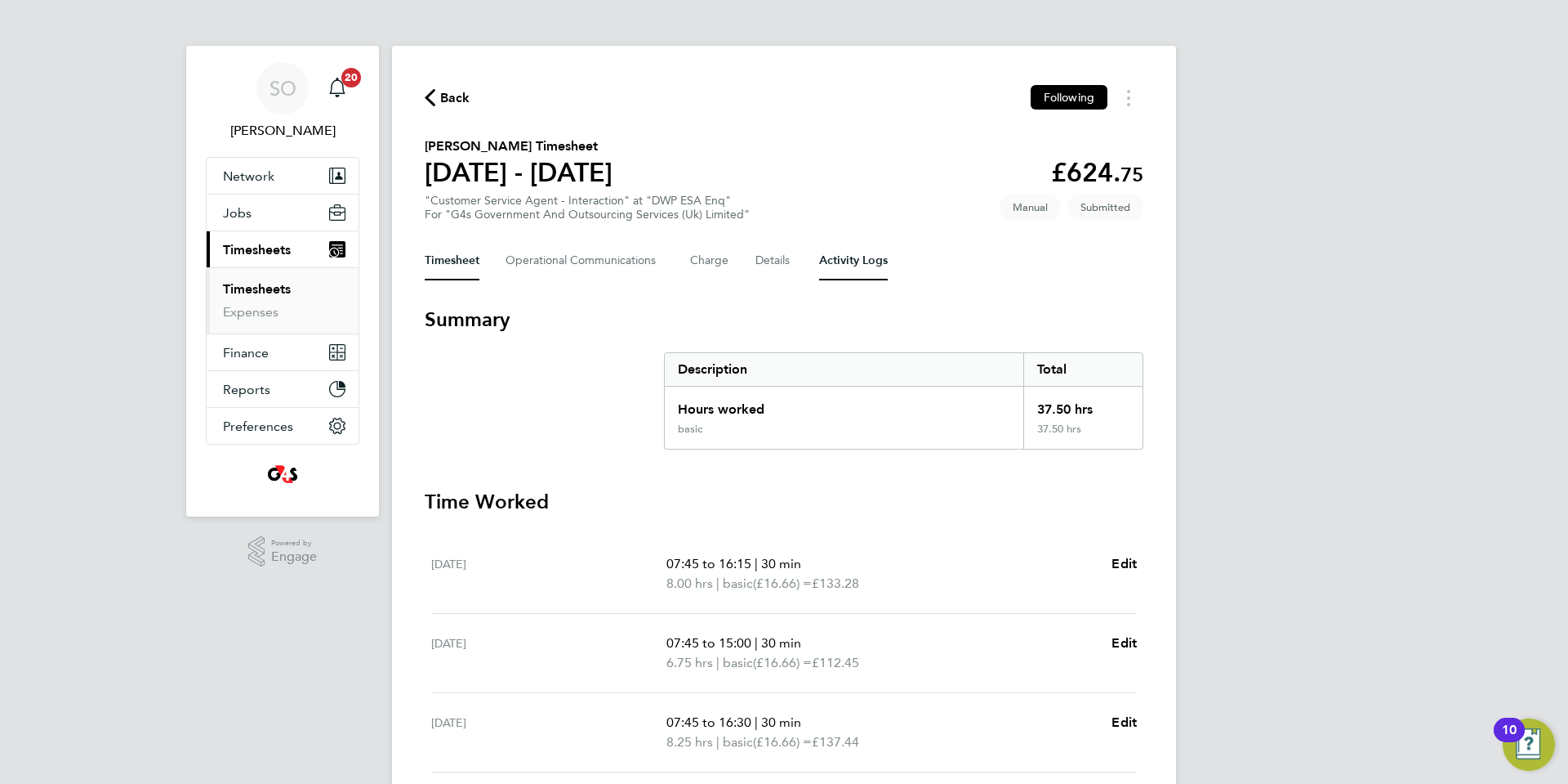
click at [881, 261] on Logs-tab "Activity Logs" at bounding box center [853, 260] width 68 height 39
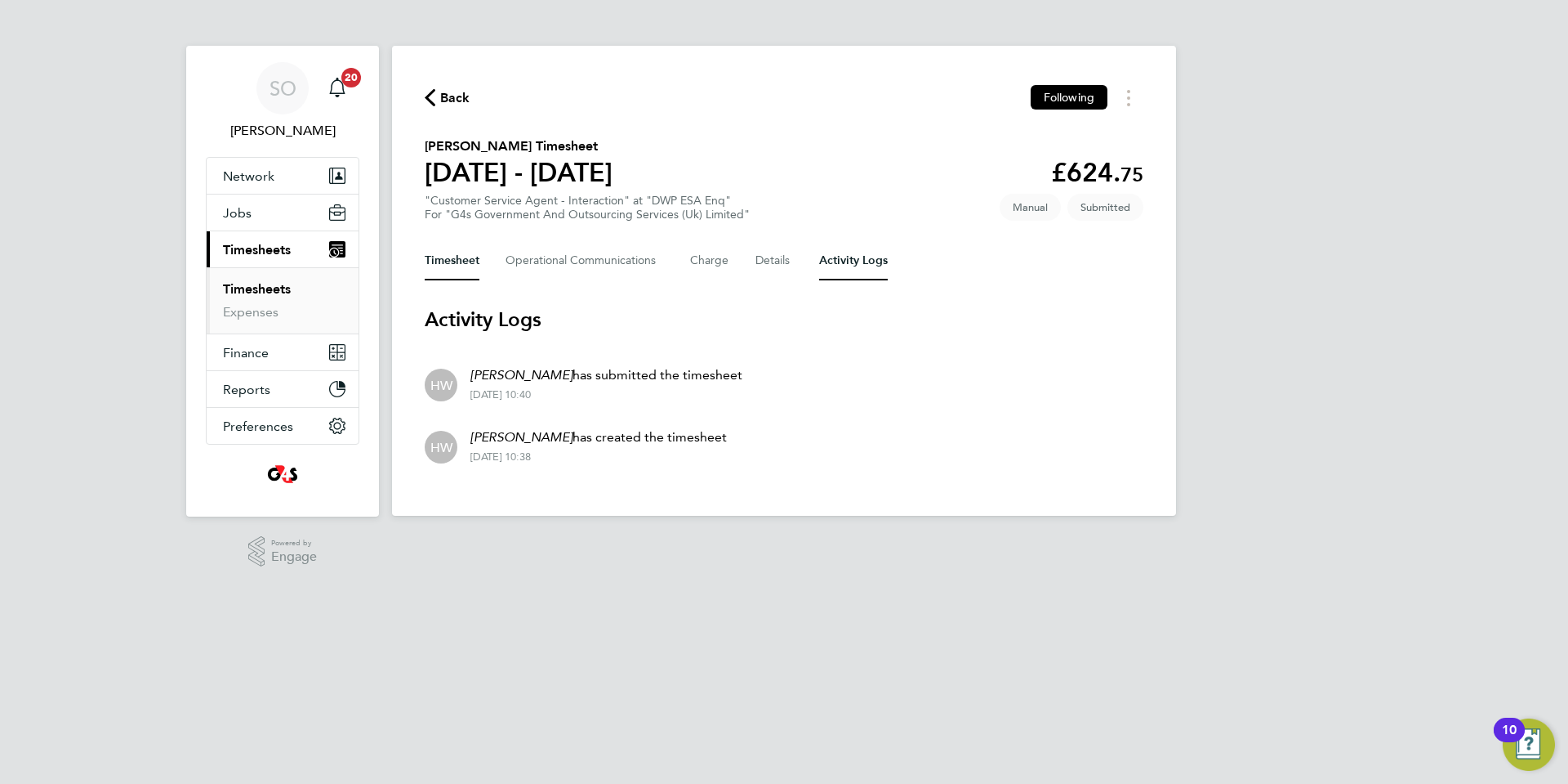
click at [462, 262] on button "Timesheet" at bounding box center [452, 260] width 55 height 39
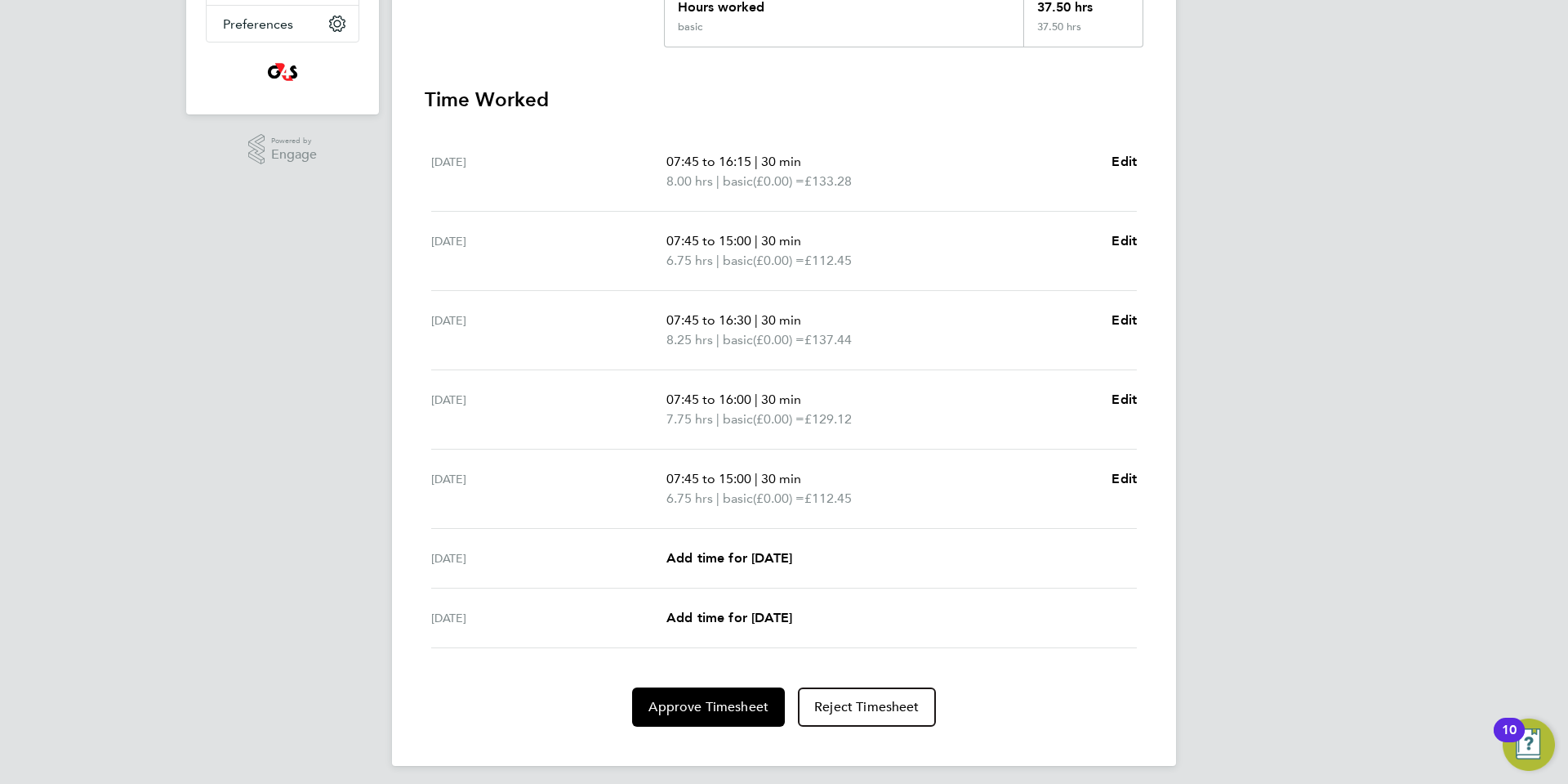
scroll to position [410, 0]
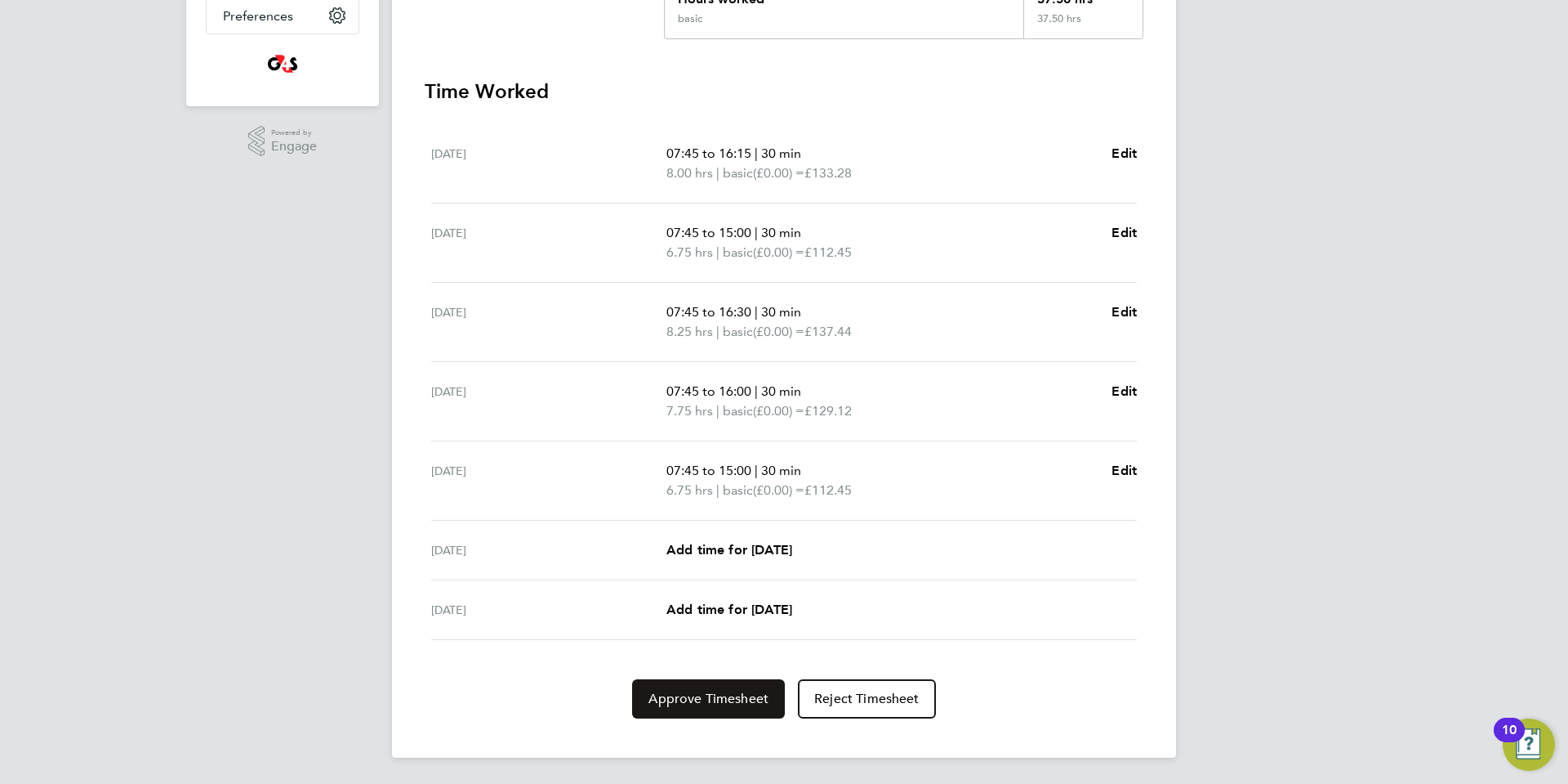
click at [701, 699] on span "Approve Timesheet" at bounding box center [708, 699] width 120 height 16
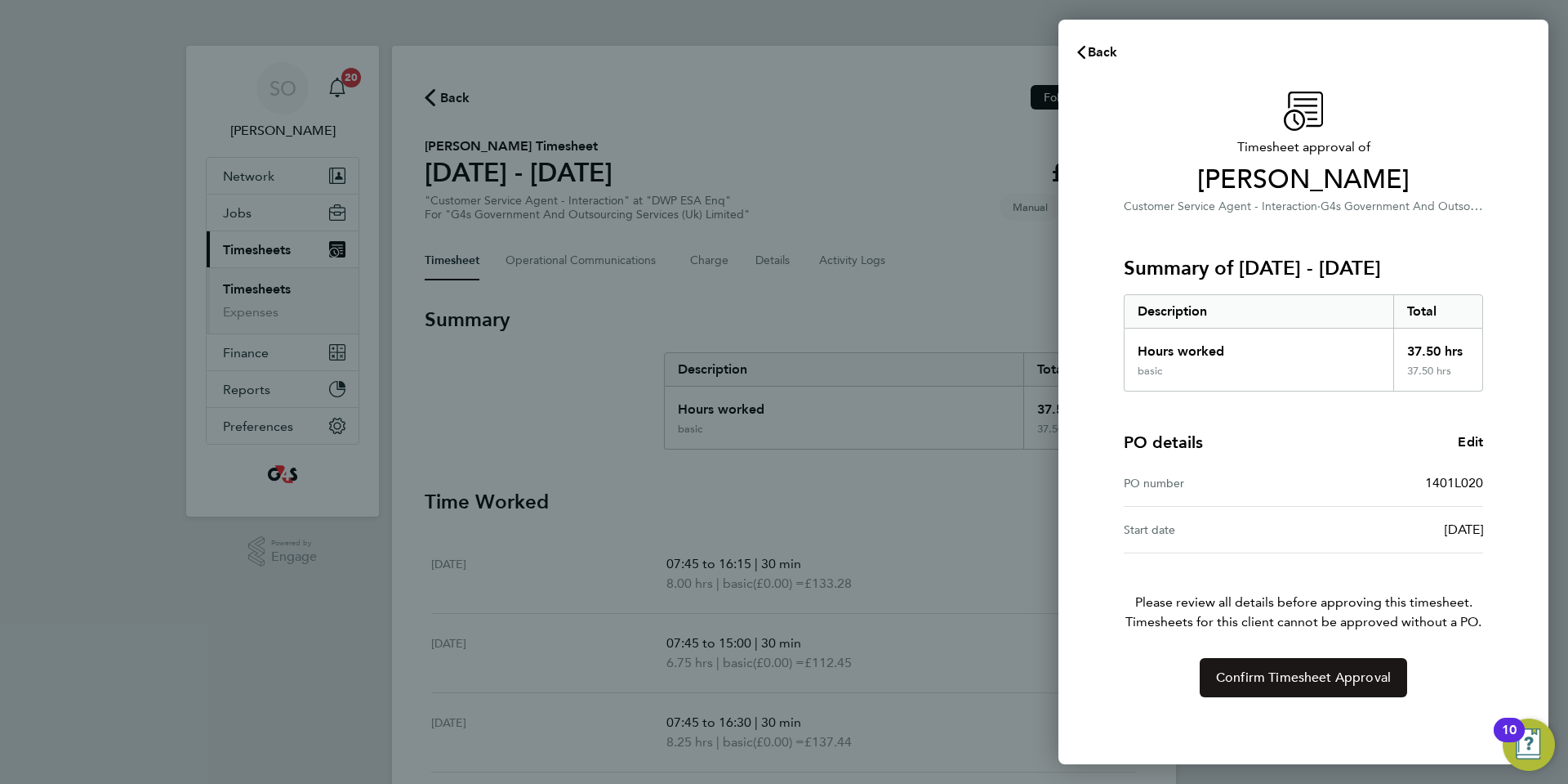
click at [1267, 683] on span "Confirm Timesheet Approval" at bounding box center [1303, 678] width 175 height 16
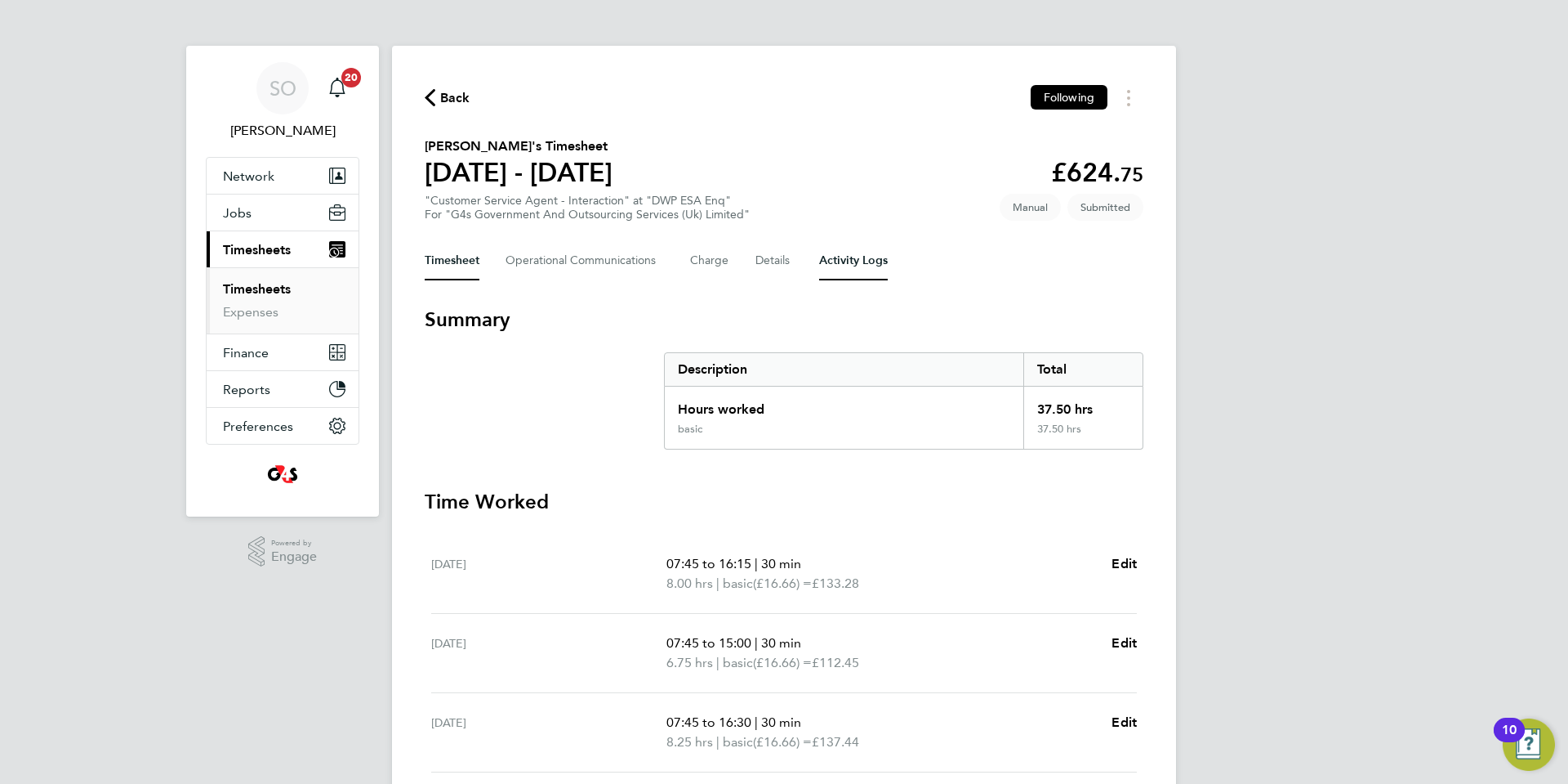
click at [850, 266] on Logs-tab "Activity Logs" at bounding box center [853, 260] width 68 height 39
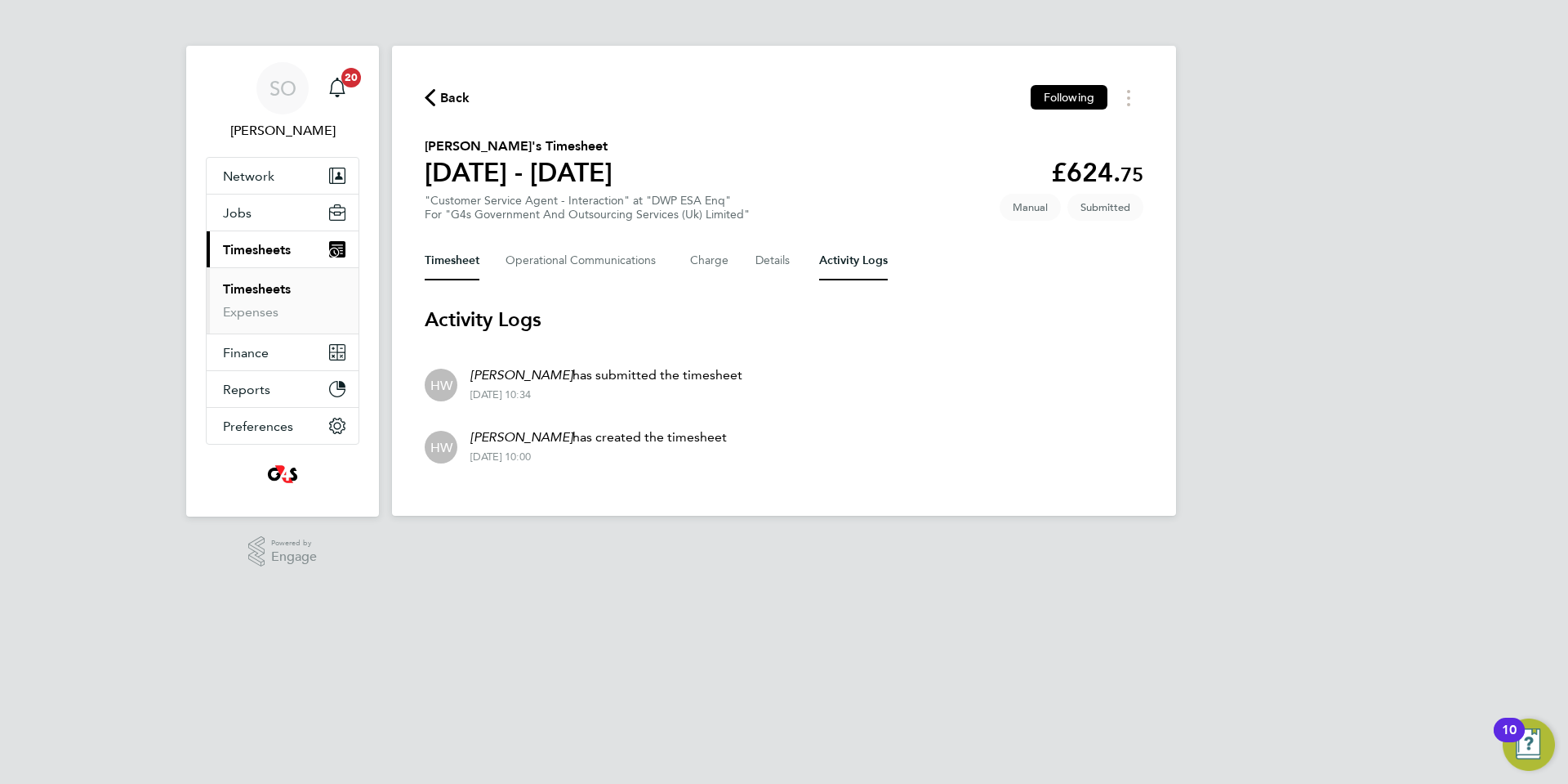
click at [461, 259] on button "Timesheet" at bounding box center [452, 260] width 55 height 39
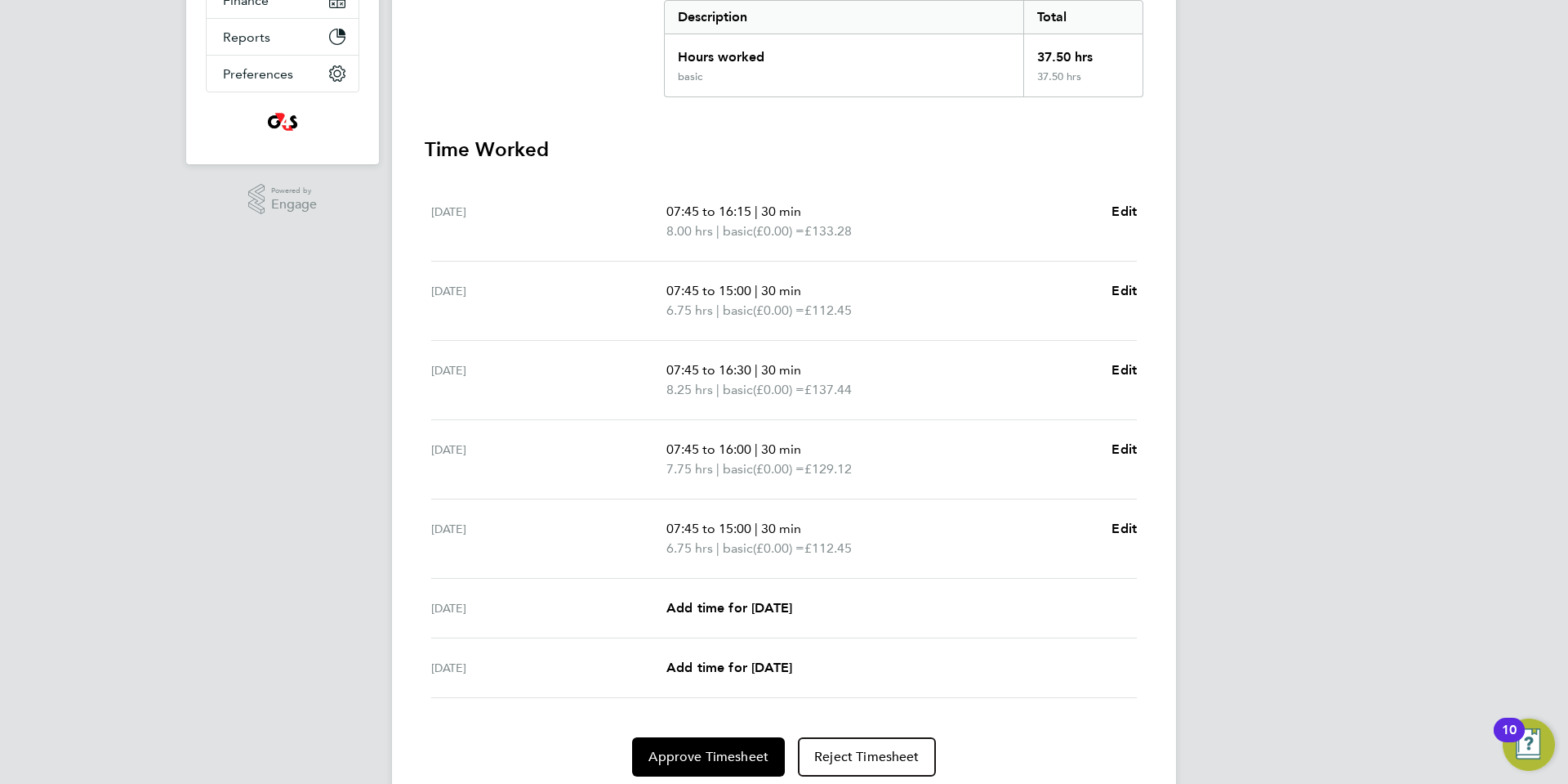
scroll to position [410, 0]
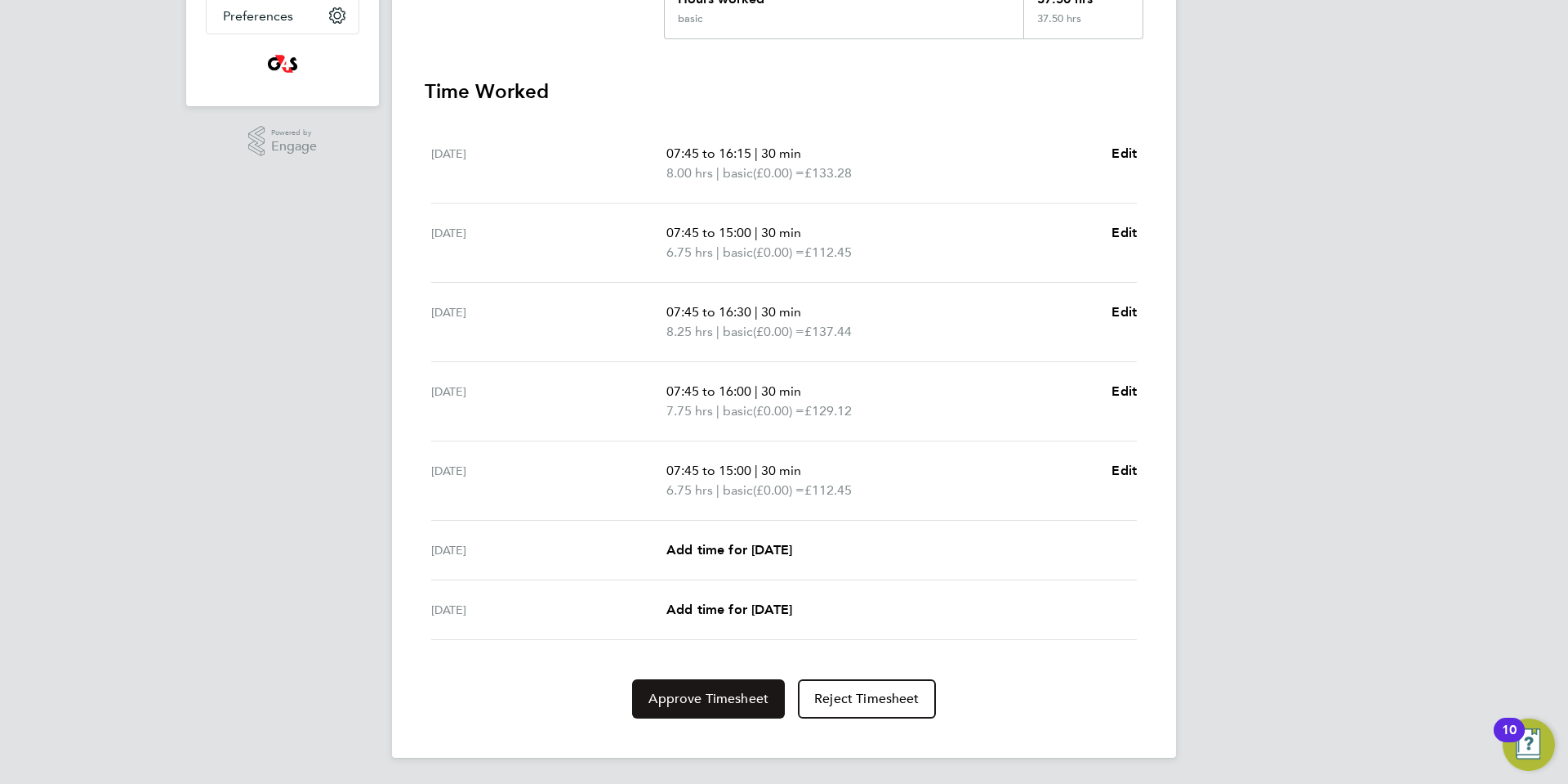
click at [724, 707] on button "Approve Timesheet" at bounding box center [708, 699] width 153 height 39
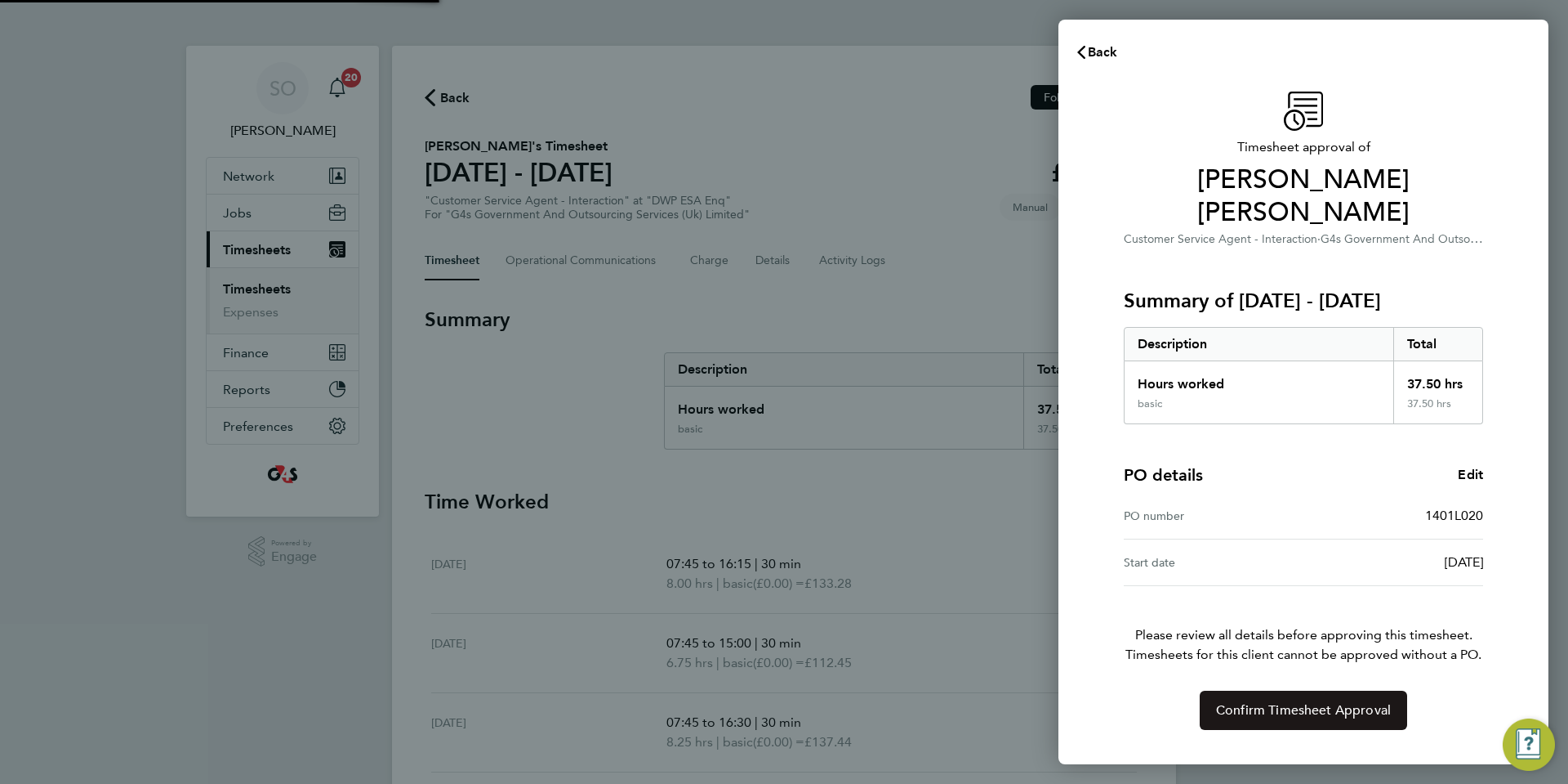
click at [1359, 702] on span "Confirm Timesheet Approval" at bounding box center [1303, 710] width 175 height 16
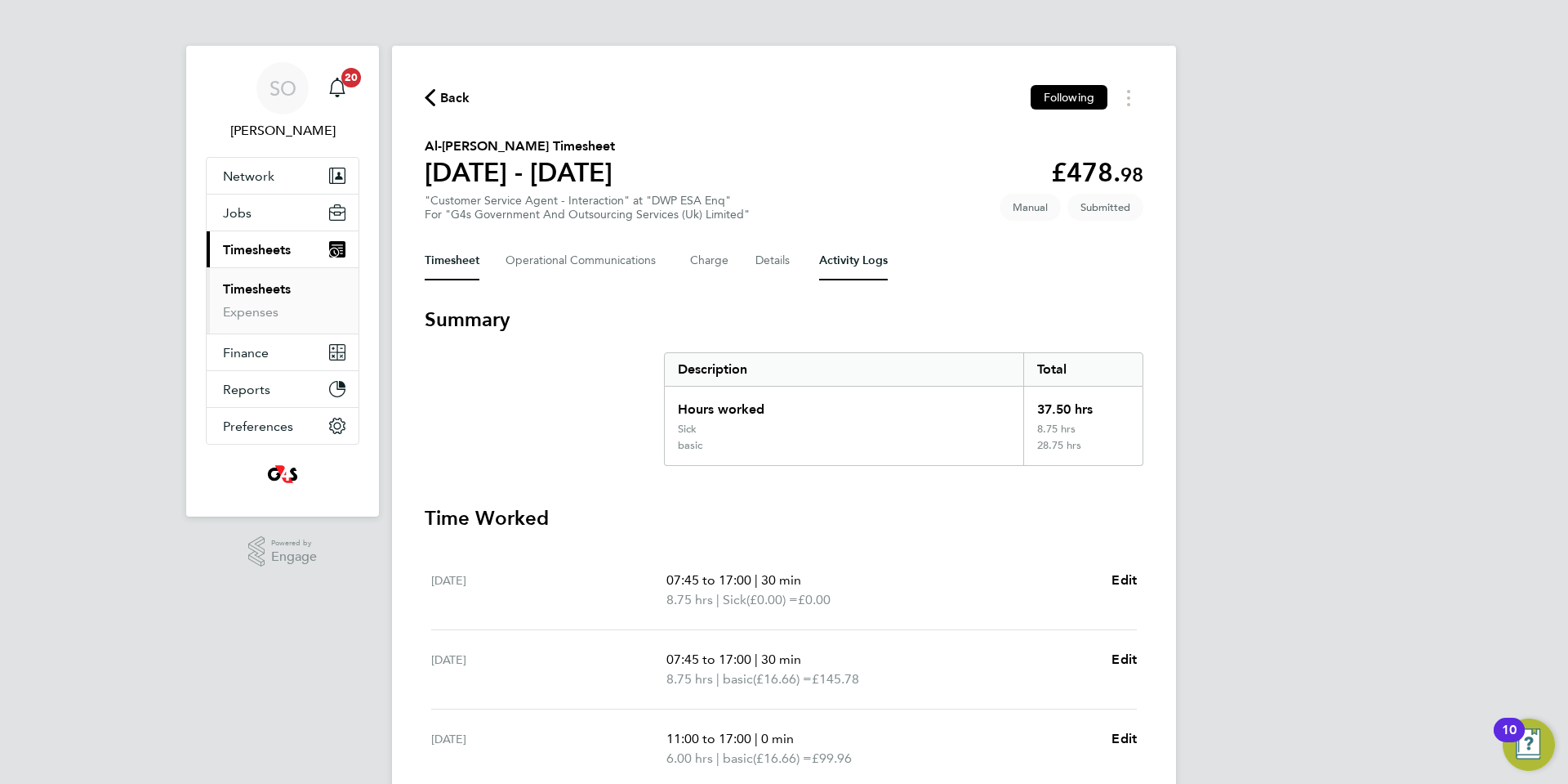
click at [851, 258] on Logs-tab "Activity Logs" at bounding box center [853, 260] width 68 height 39
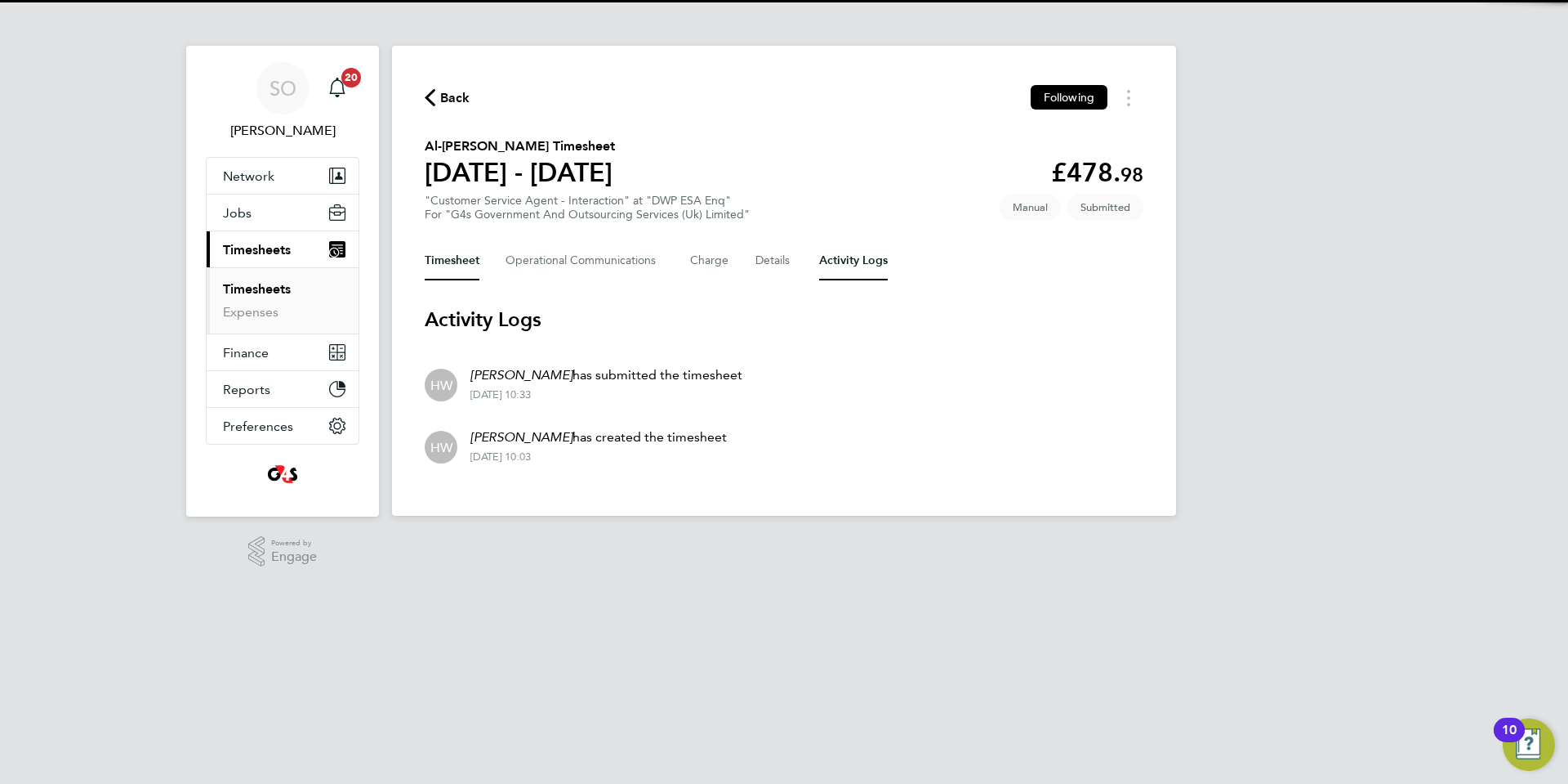
click at [446, 264] on button "Timesheet" at bounding box center [452, 260] width 55 height 39
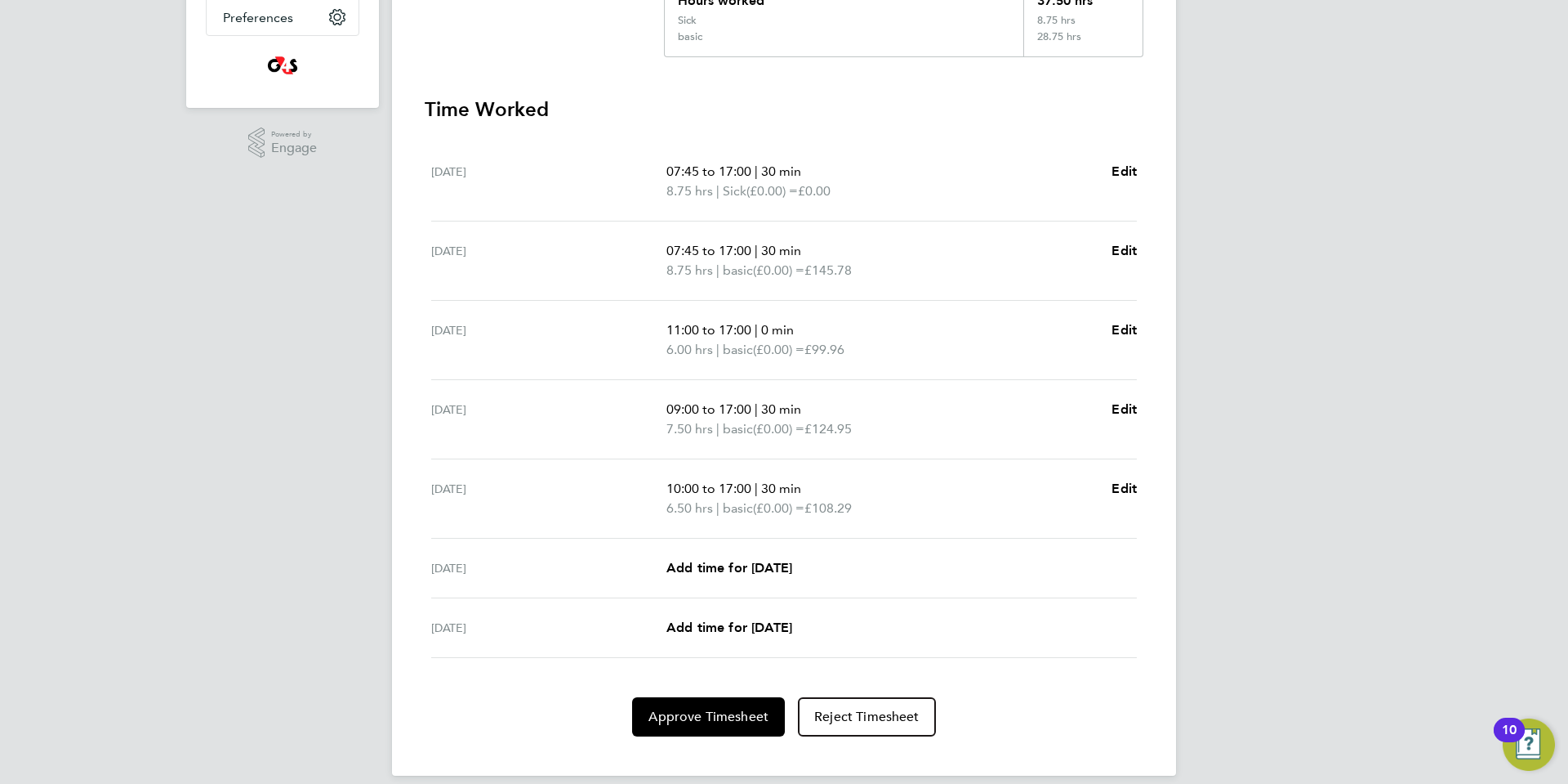
scroll to position [427, 0]
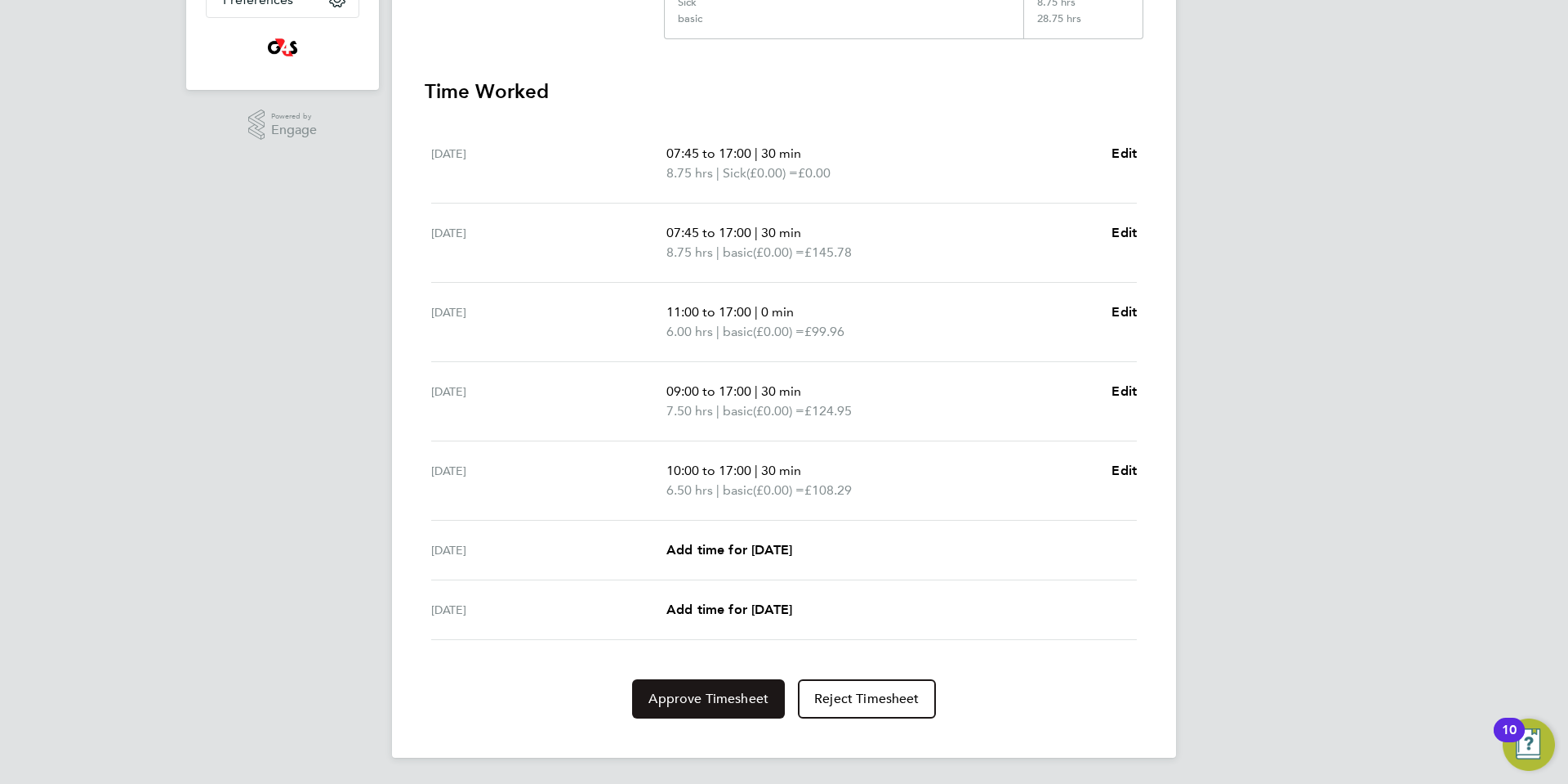
click at [730, 701] on span "Approve Timesheet" at bounding box center [708, 699] width 120 height 16
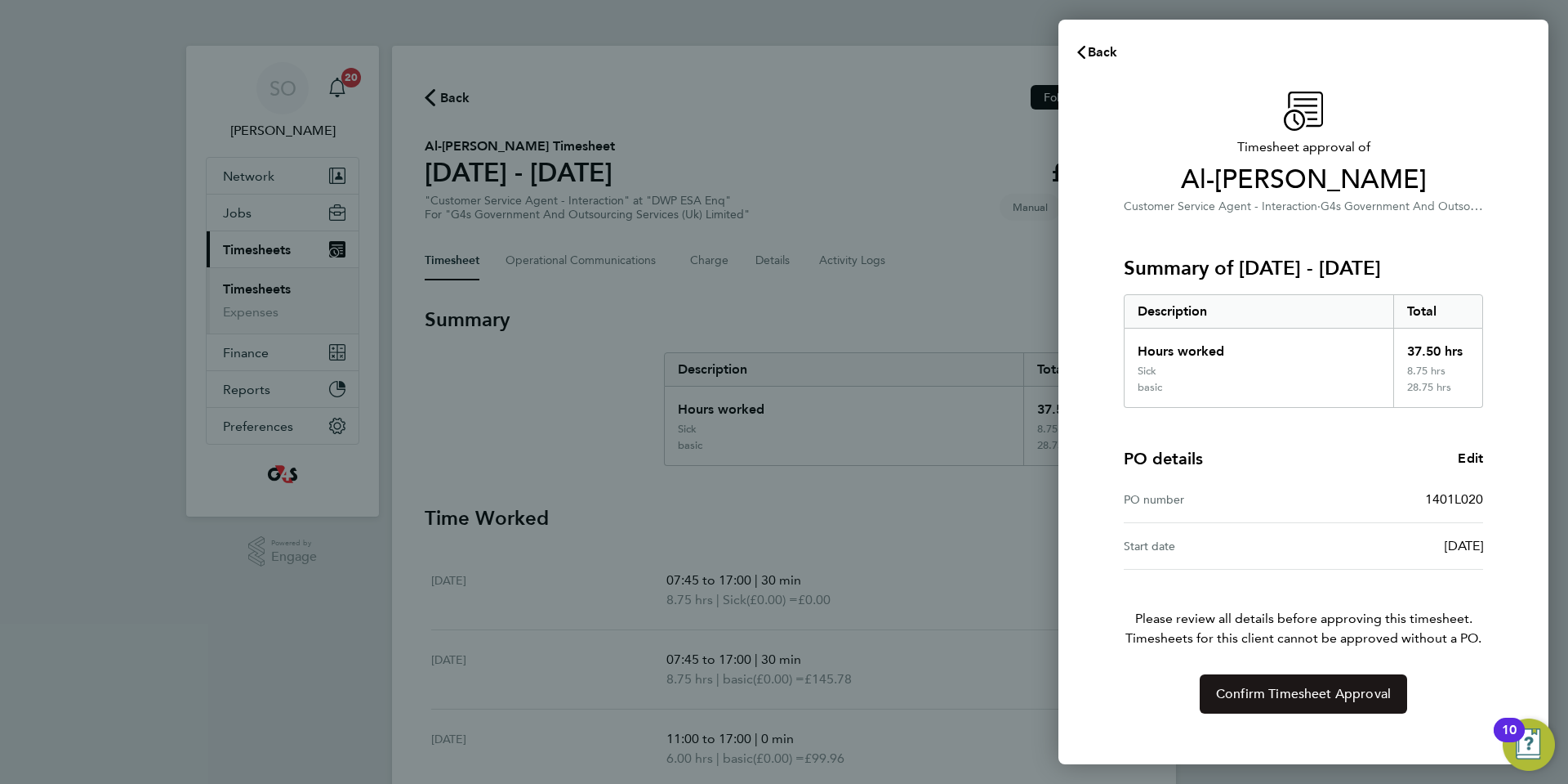
click at [1211, 689] on button "Confirm Timesheet Approval" at bounding box center [1303, 693] width 207 height 39
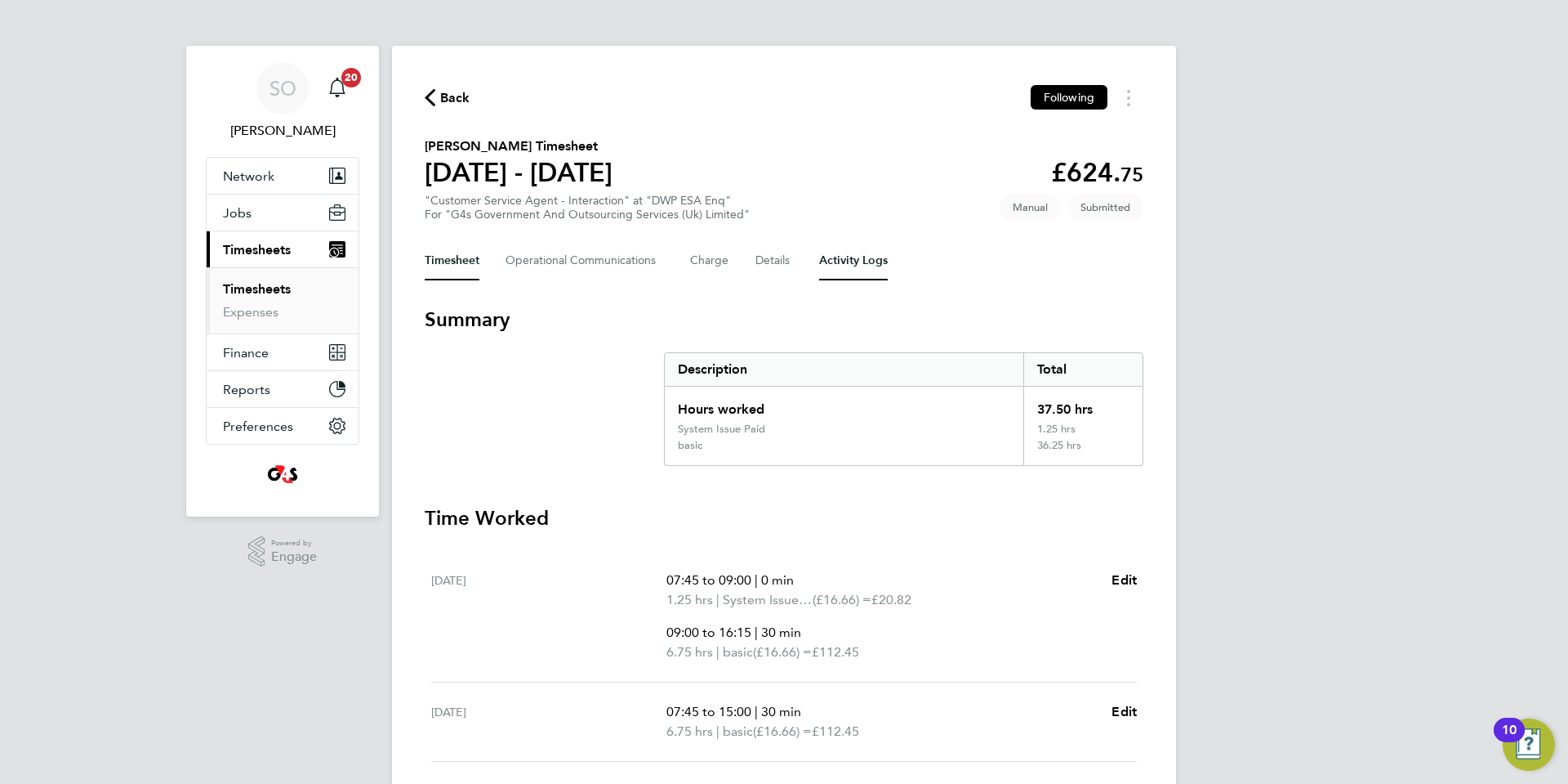
click at [863, 257] on Logs-tab "Activity Logs" at bounding box center [853, 260] width 68 height 39
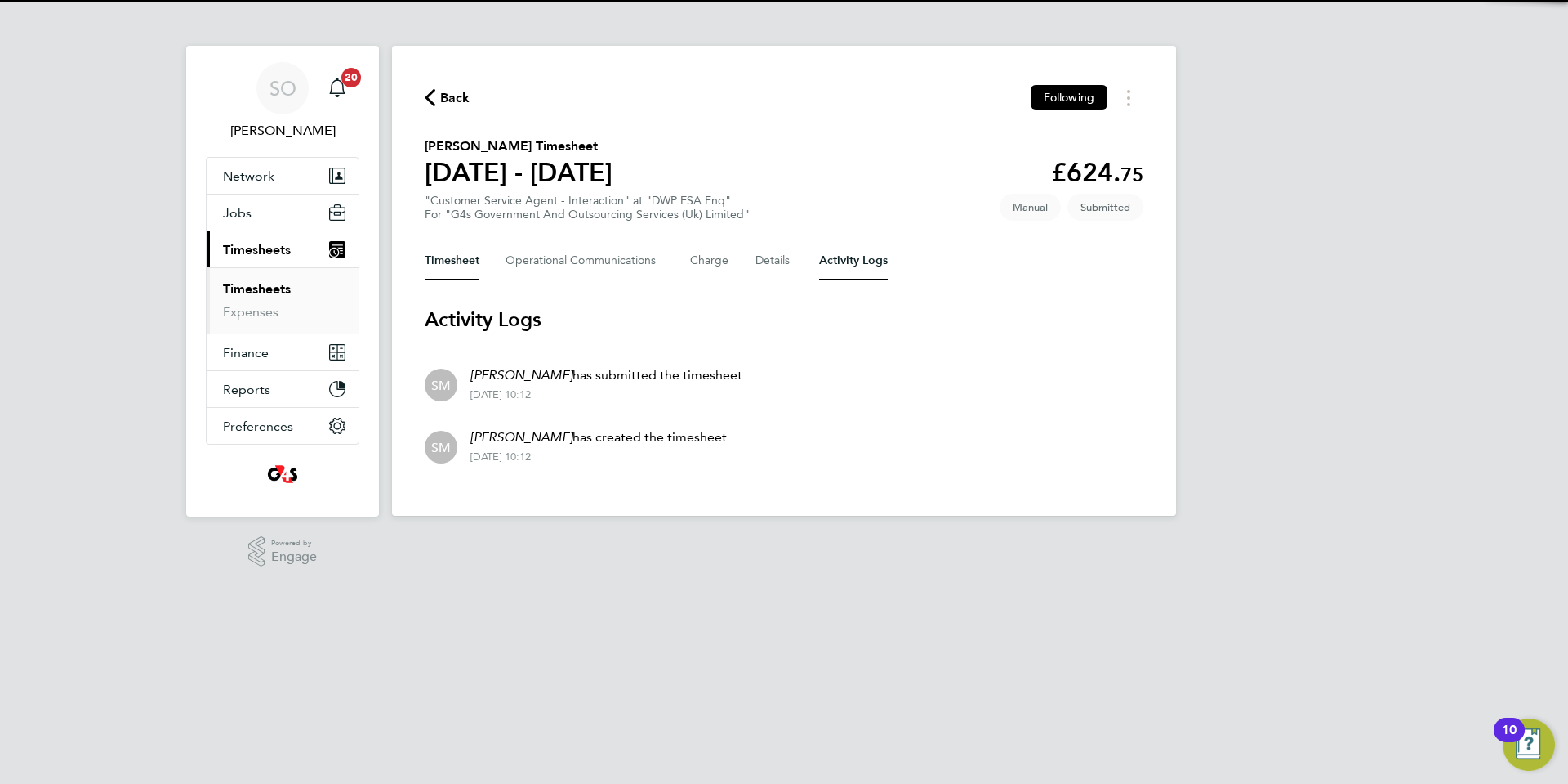
click at [441, 260] on button "Timesheet" at bounding box center [452, 260] width 55 height 39
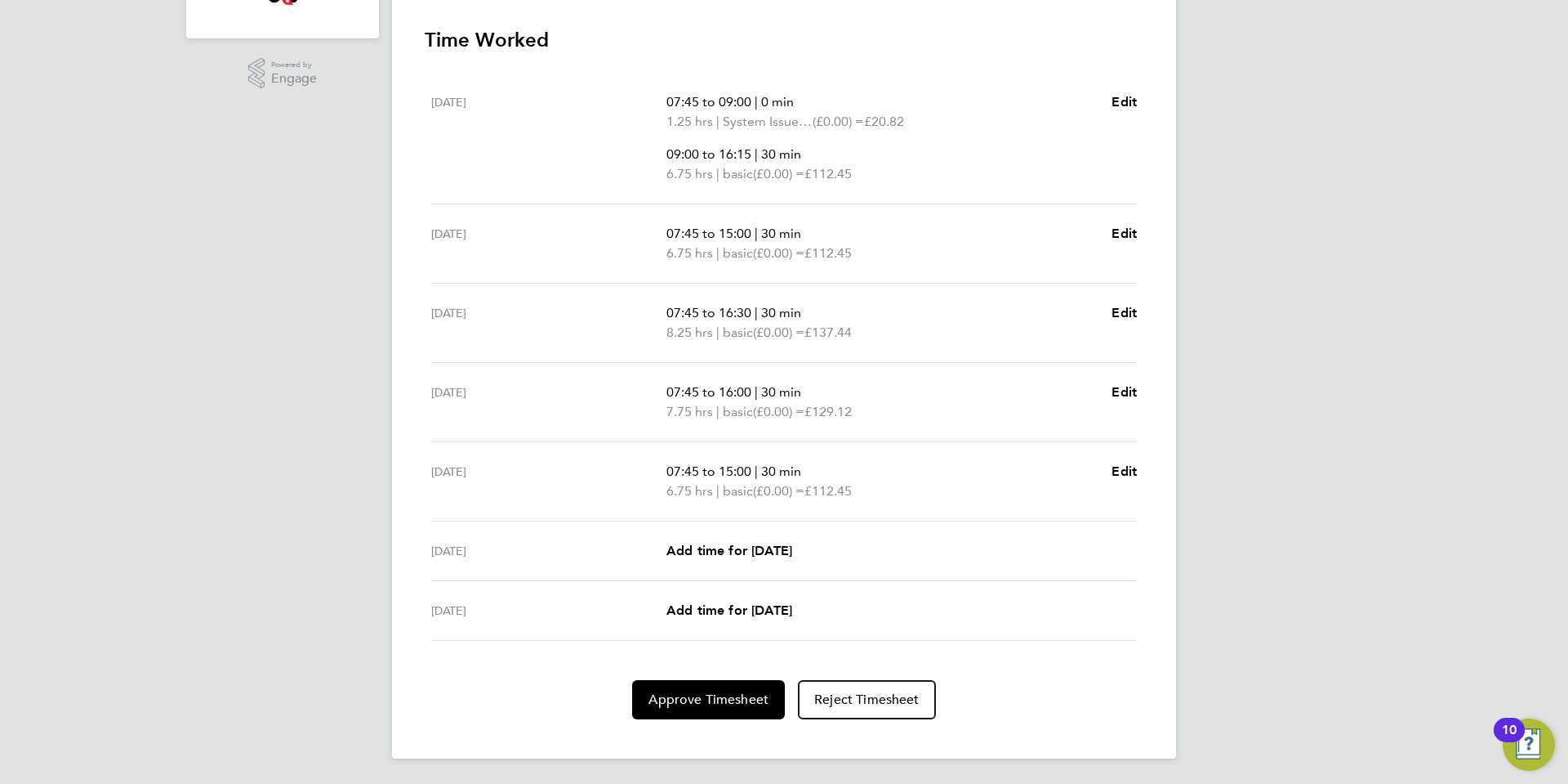
scroll to position [479, 0]
click at [676, 711] on button "Approve Timesheet" at bounding box center [708, 699] width 153 height 39
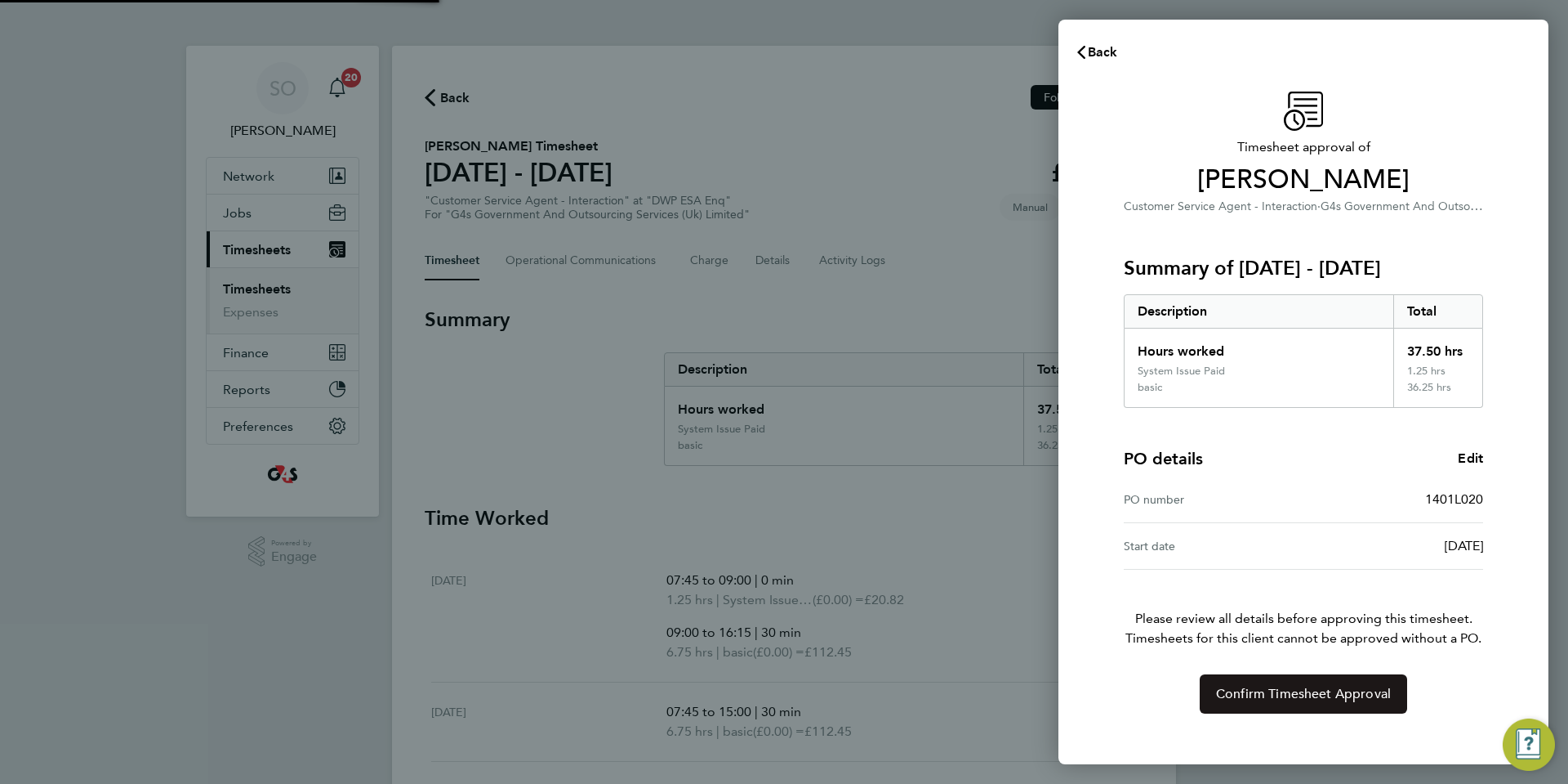
click at [1253, 688] on span "Confirm Timesheet Approval" at bounding box center [1303, 694] width 175 height 16
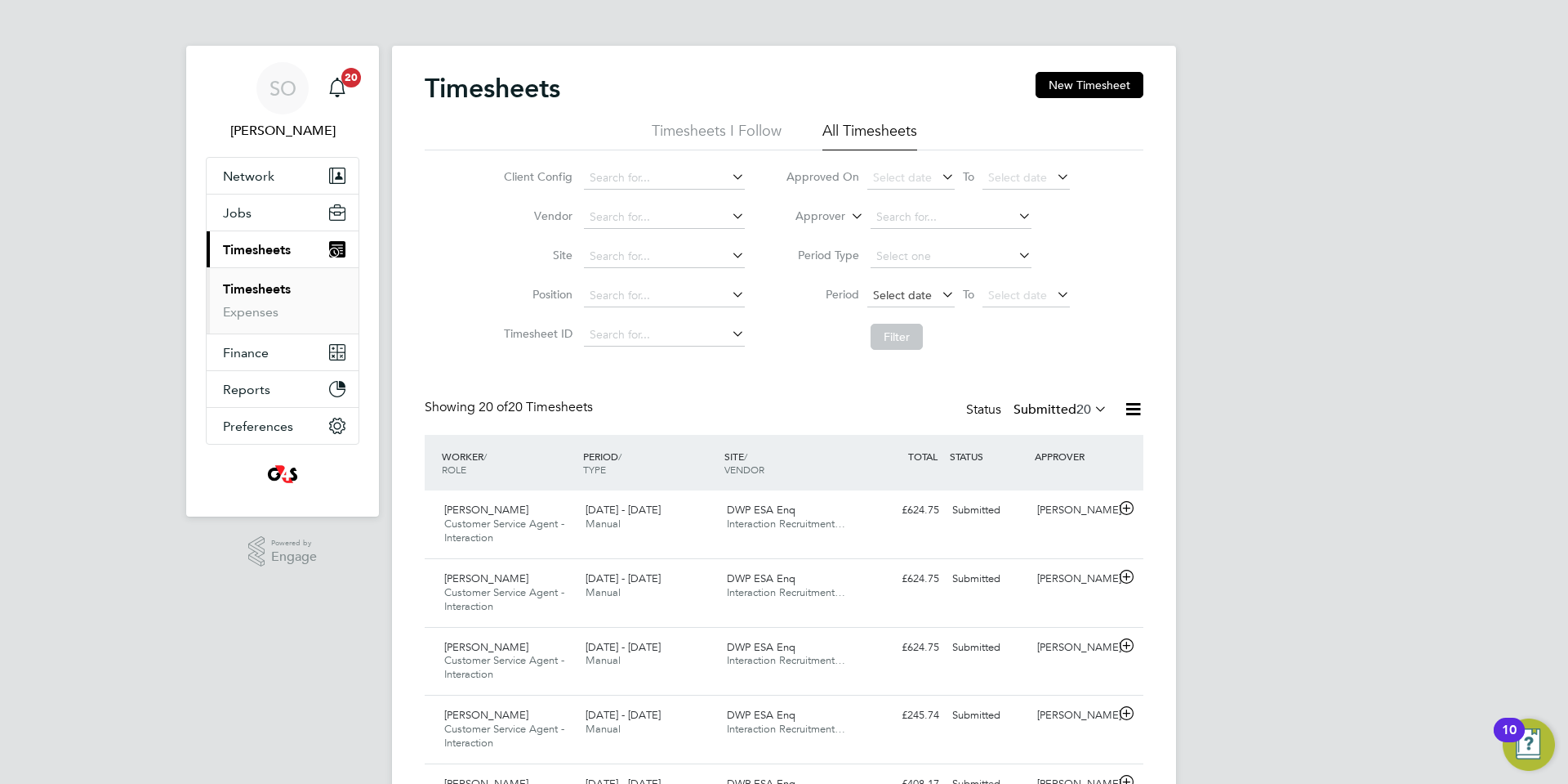
click at [902, 297] on span "Select date" at bounding box center [903, 295] width 59 height 15
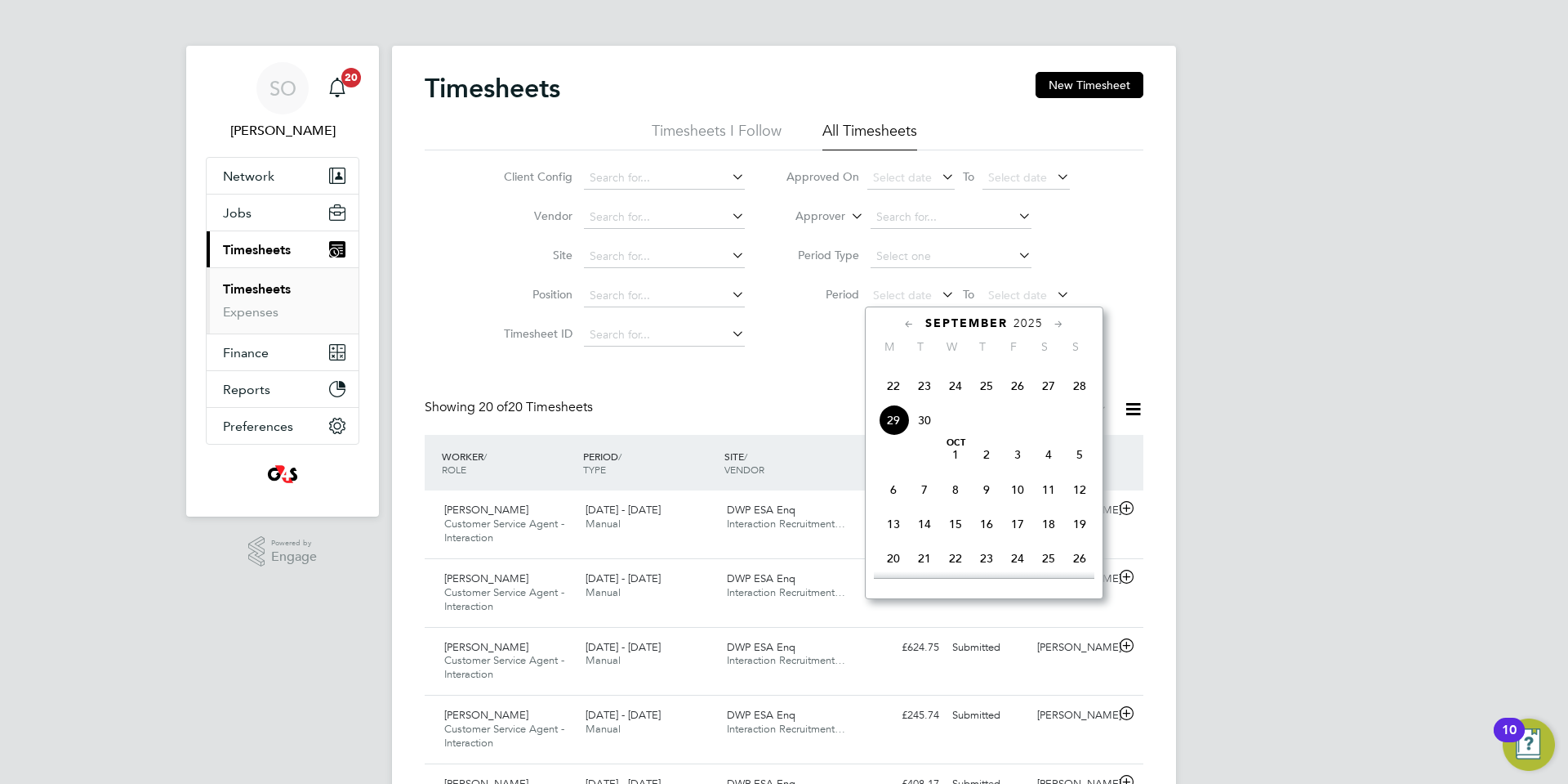
click at [890, 401] on span "22" at bounding box center [894, 386] width 31 height 31
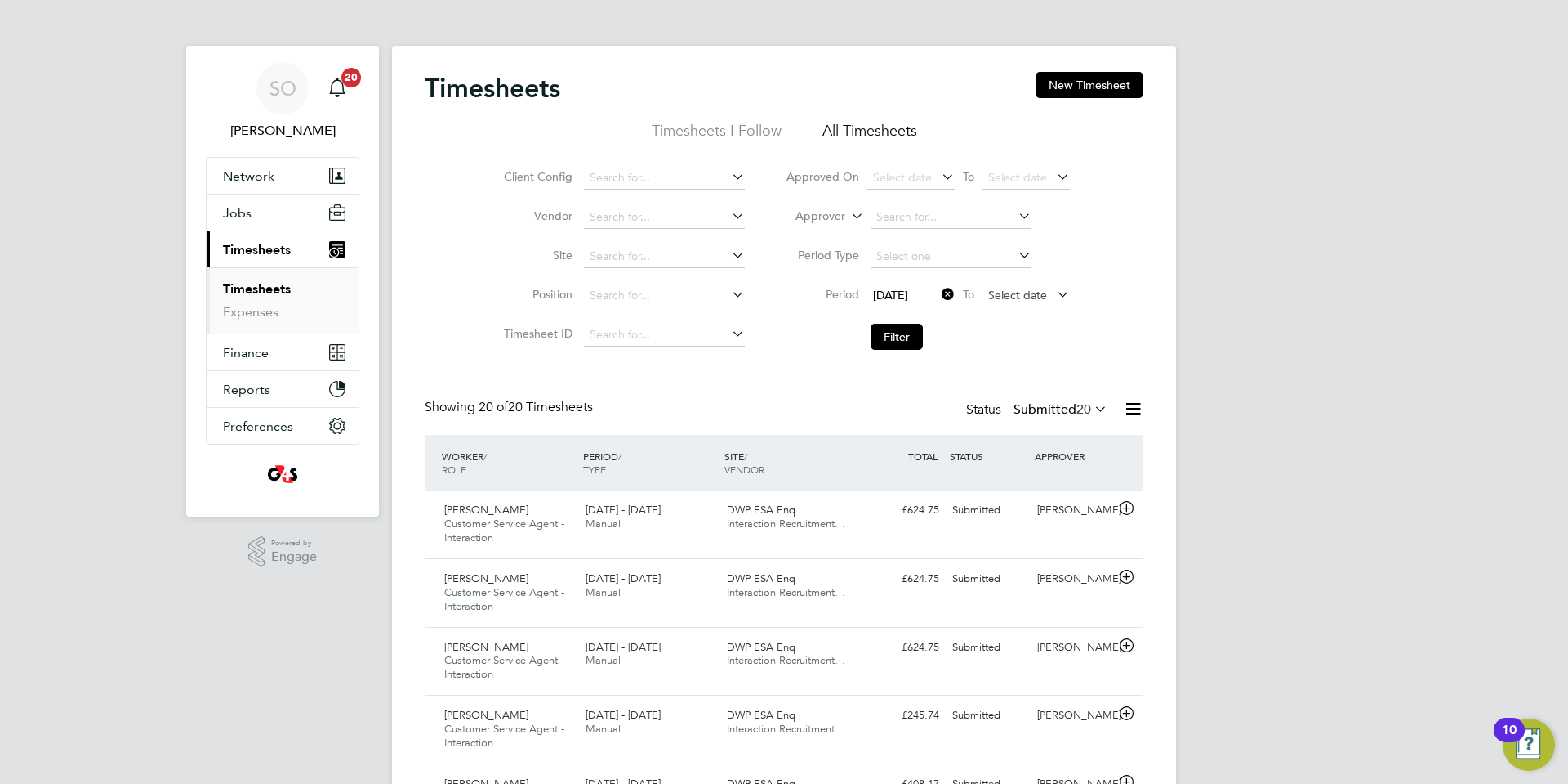
click at [1027, 301] on span "Select date" at bounding box center [1017, 295] width 59 height 15
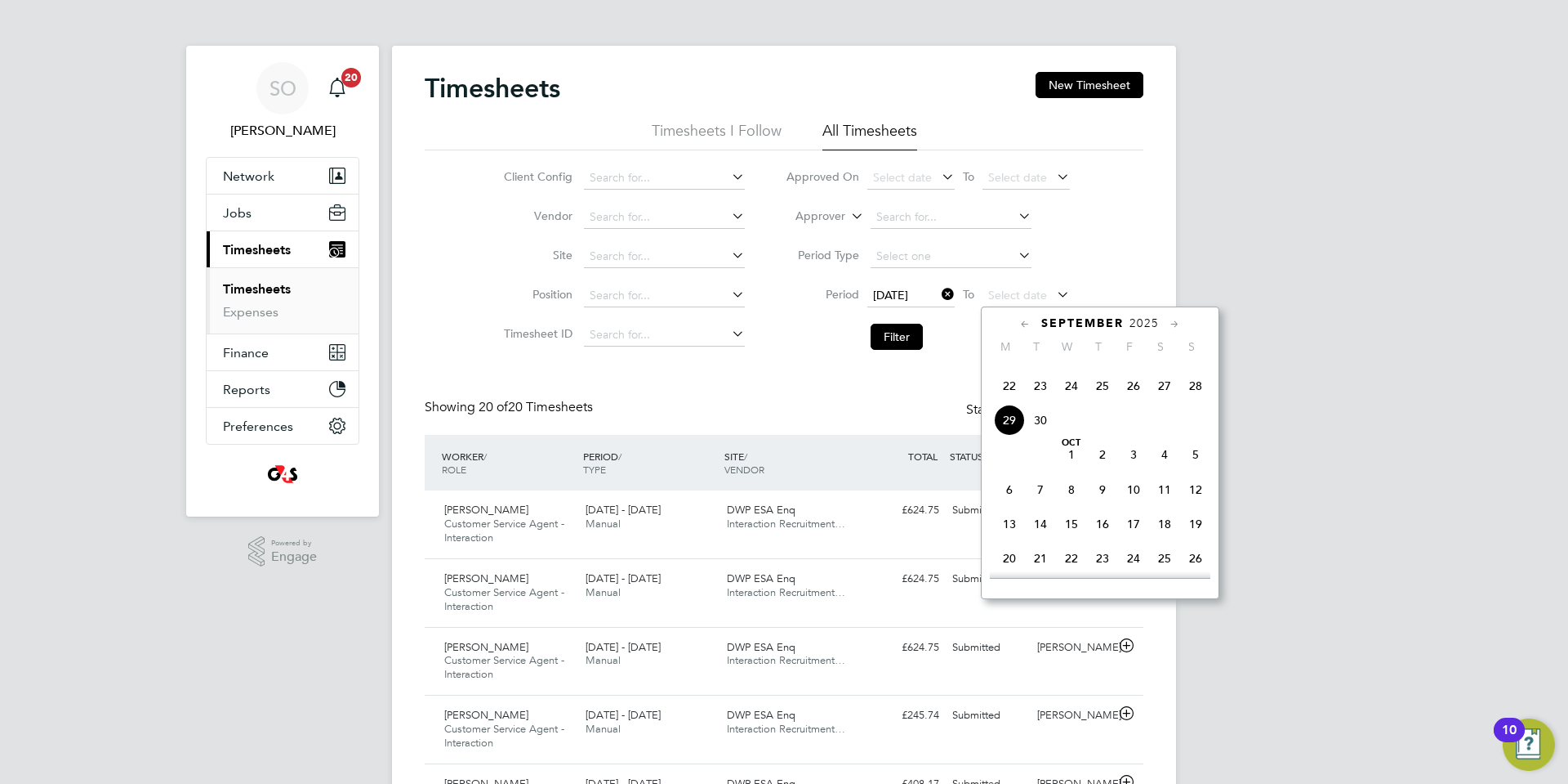
click at [1200, 401] on span "28" at bounding box center [1195, 386] width 31 height 31
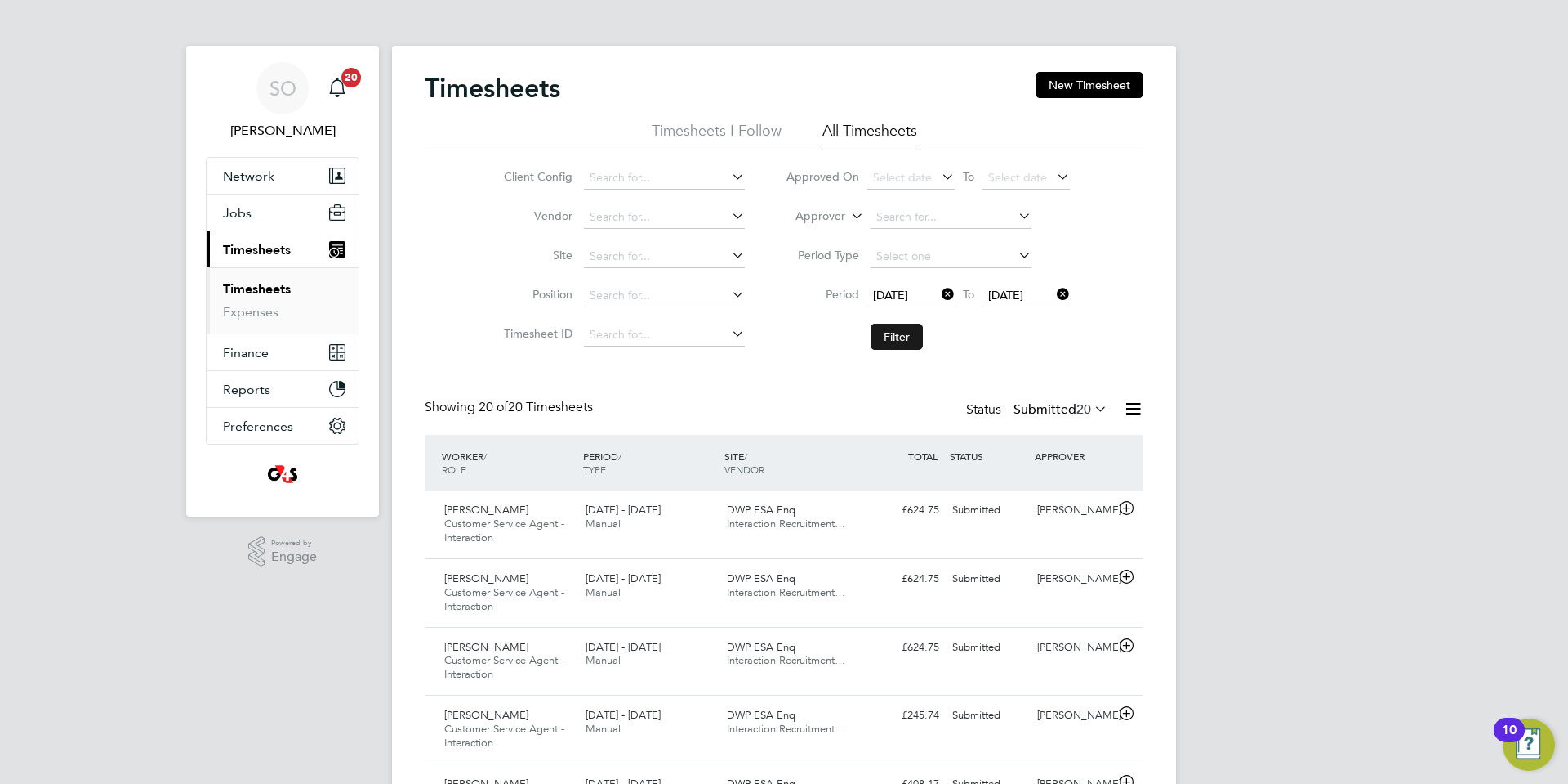
click at [904, 336] on button "Filter" at bounding box center [897, 337] width 53 height 26
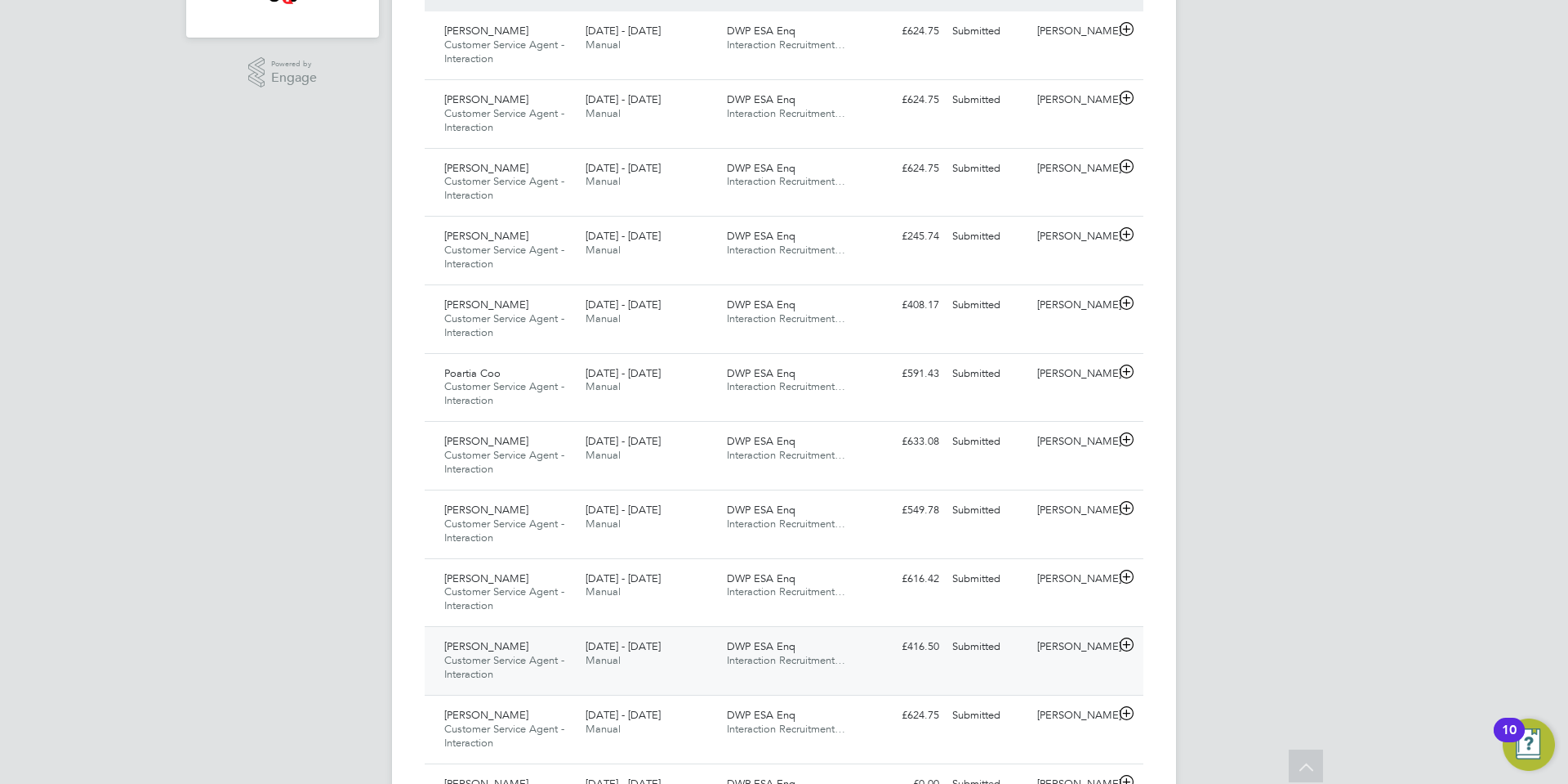
click at [1123, 646] on icon at bounding box center [1126, 645] width 20 height 13
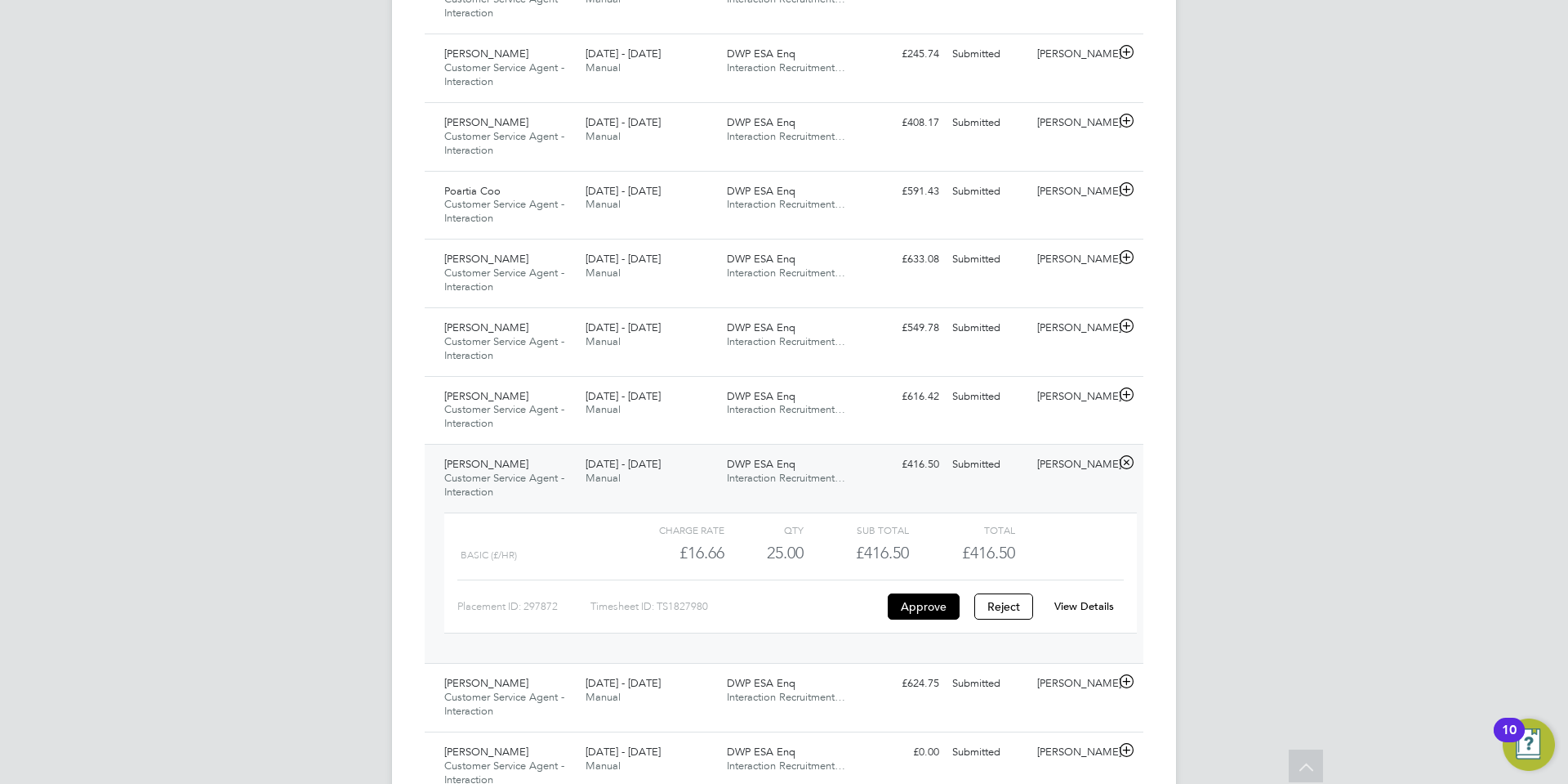
click at [1099, 610] on link "View Details" at bounding box center [1084, 606] width 60 height 14
click at [1127, 395] on icon at bounding box center [1126, 395] width 20 height 13
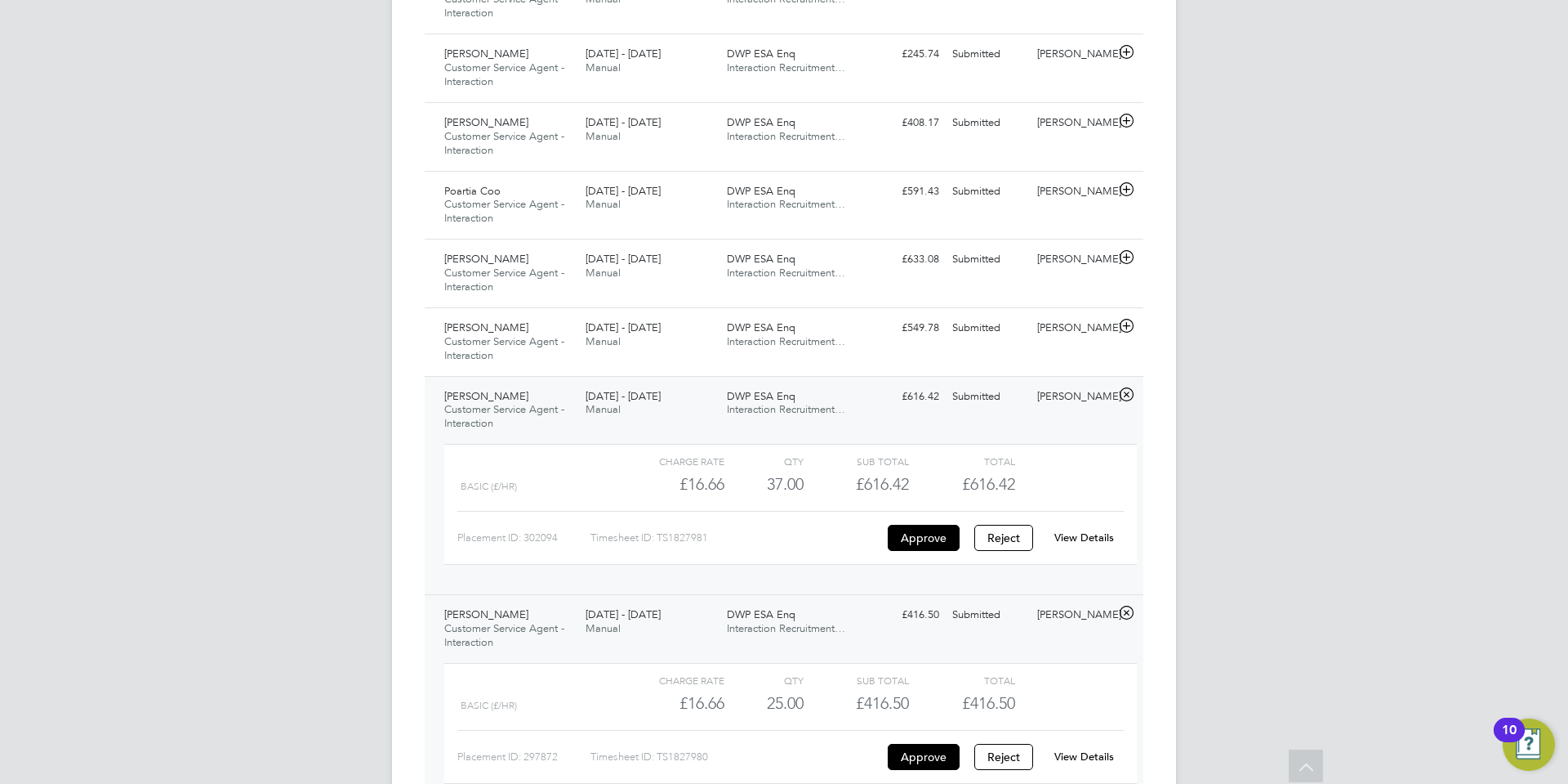
click at [1091, 535] on link "View Details" at bounding box center [1084, 537] width 60 height 14
click at [1125, 327] on icon at bounding box center [1126, 326] width 20 height 13
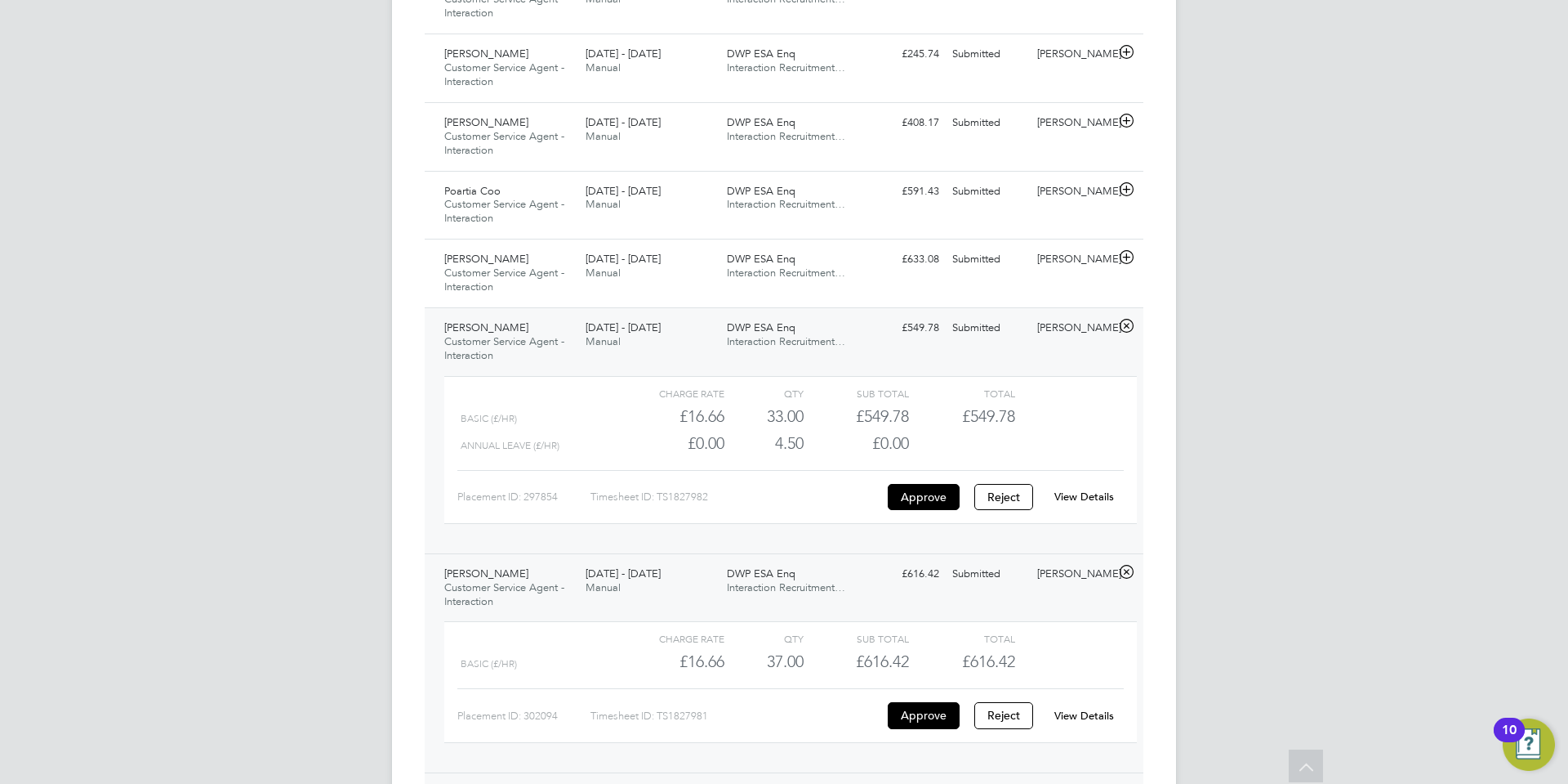
click at [1074, 490] on link "View Details" at bounding box center [1084, 496] width 60 height 14
click at [1131, 256] on icon at bounding box center [1126, 257] width 20 height 13
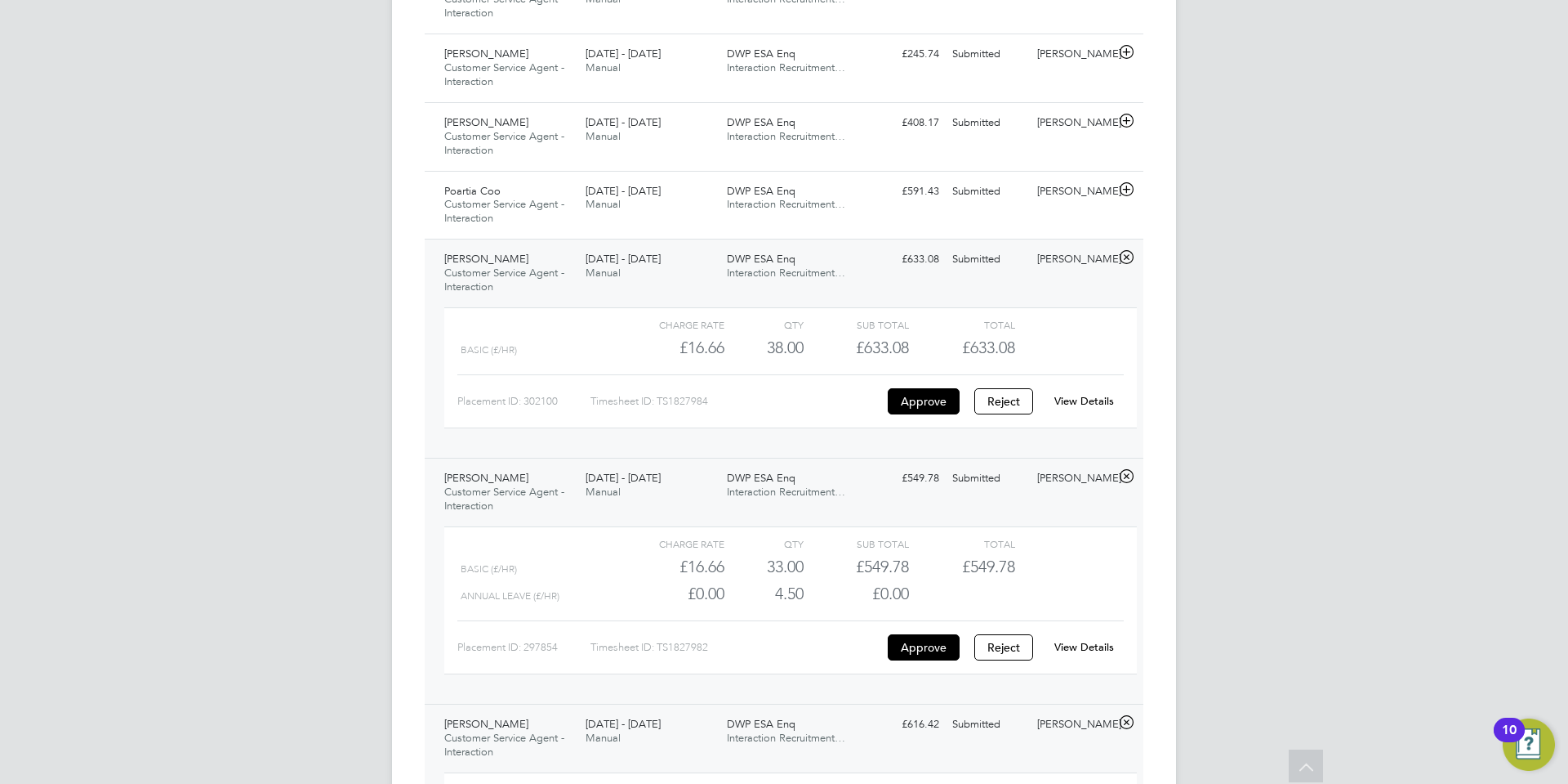
click at [1091, 402] on link "View Details" at bounding box center [1084, 400] width 60 height 14
click at [1124, 186] on icon at bounding box center [1126, 189] width 20 height 13
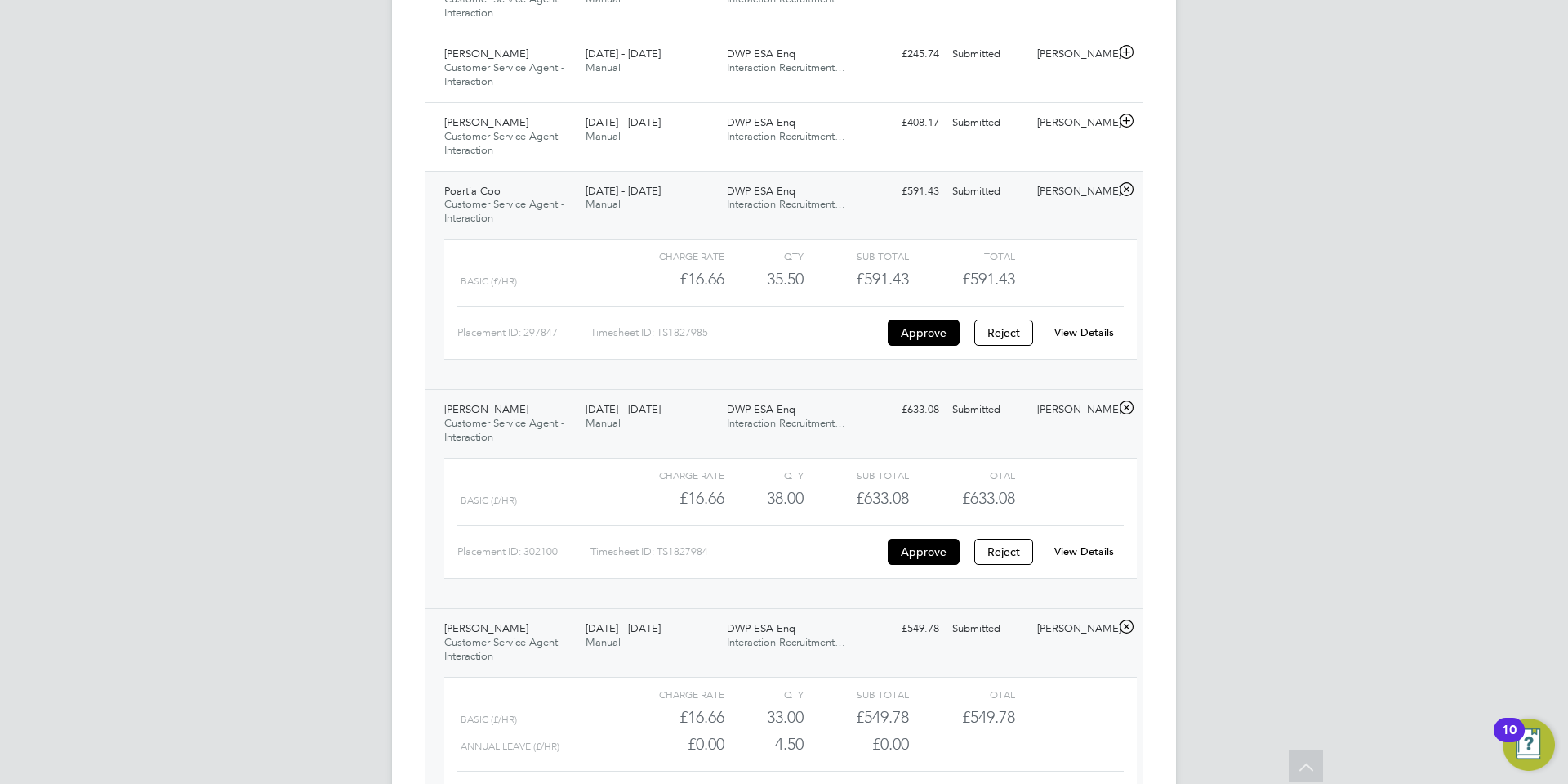
click at [1091, 333] on link "View Details" at bounding box center [1084, 332] width 60 height 14
click at [1127, 122] on icon at bounding box center [1126, 121] width 20 height 13
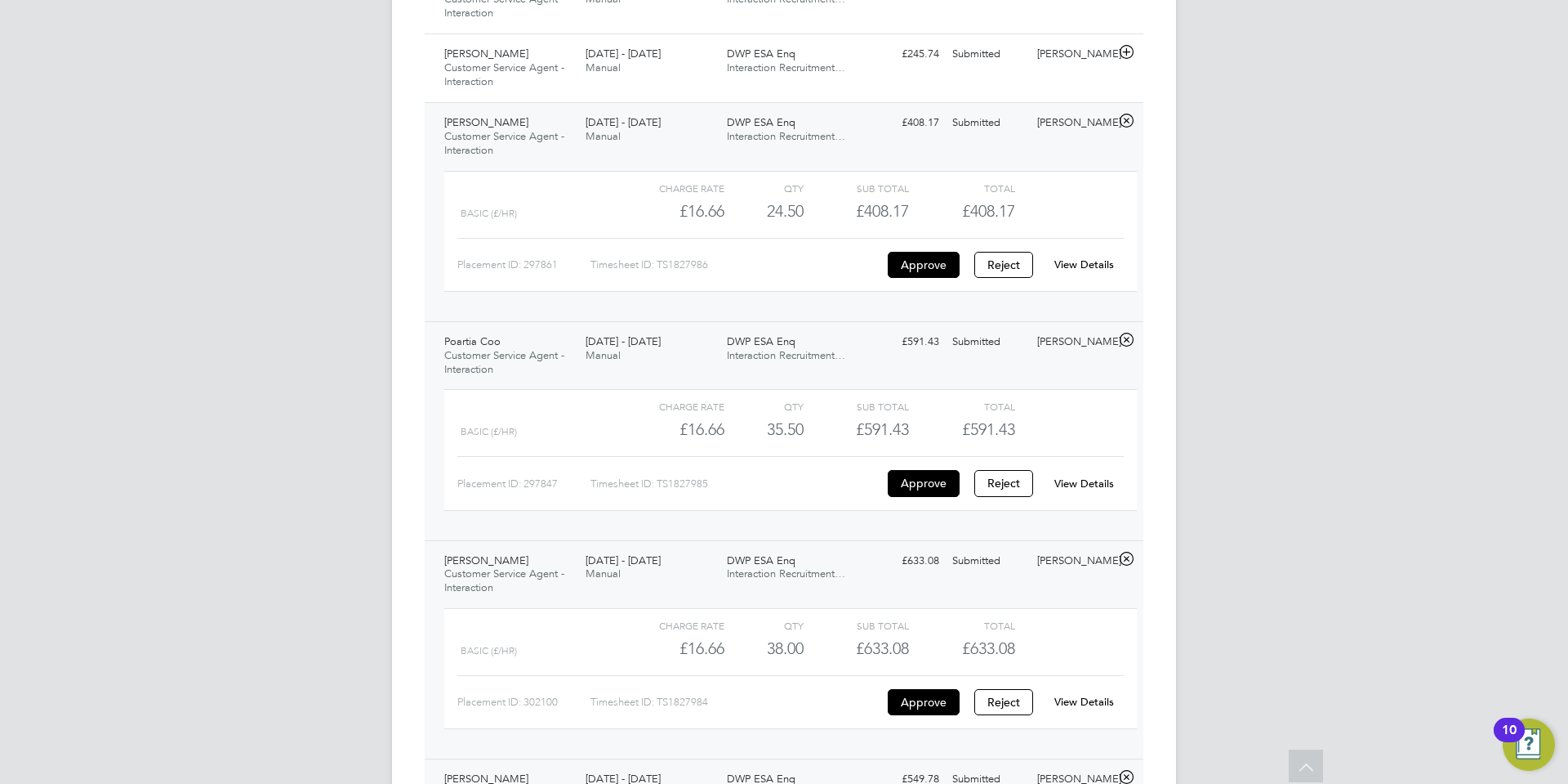
click at [1098, 263] on link "View Details" at bounding box center [1084, 264] width 60 height 14
click at [1124, 53] on icon at bounding box center [1126, 52] width 20 height 13
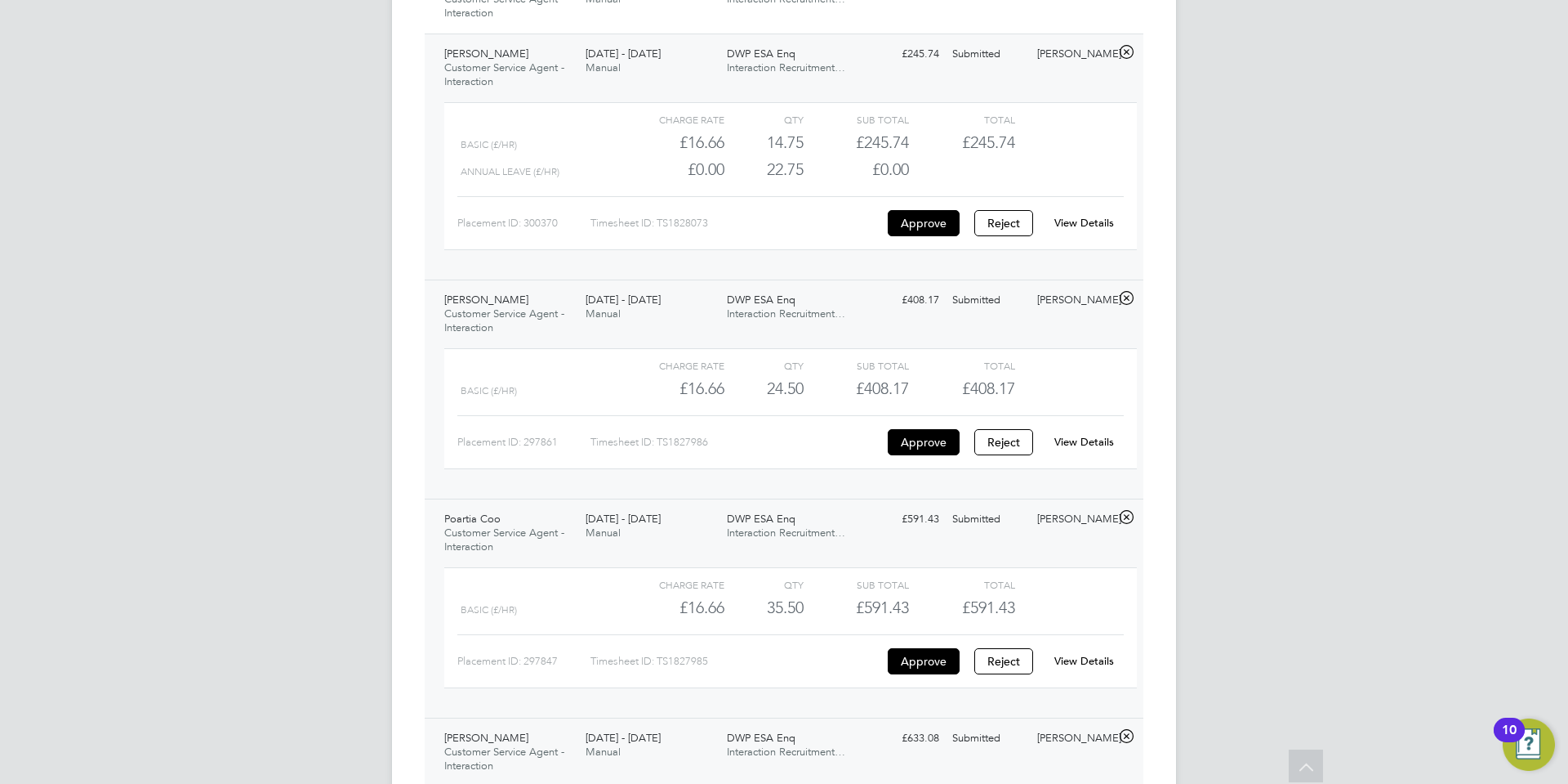
click at [1084, 222] on link "View Details" at bounding box center [1084, 222] width 60 height 14
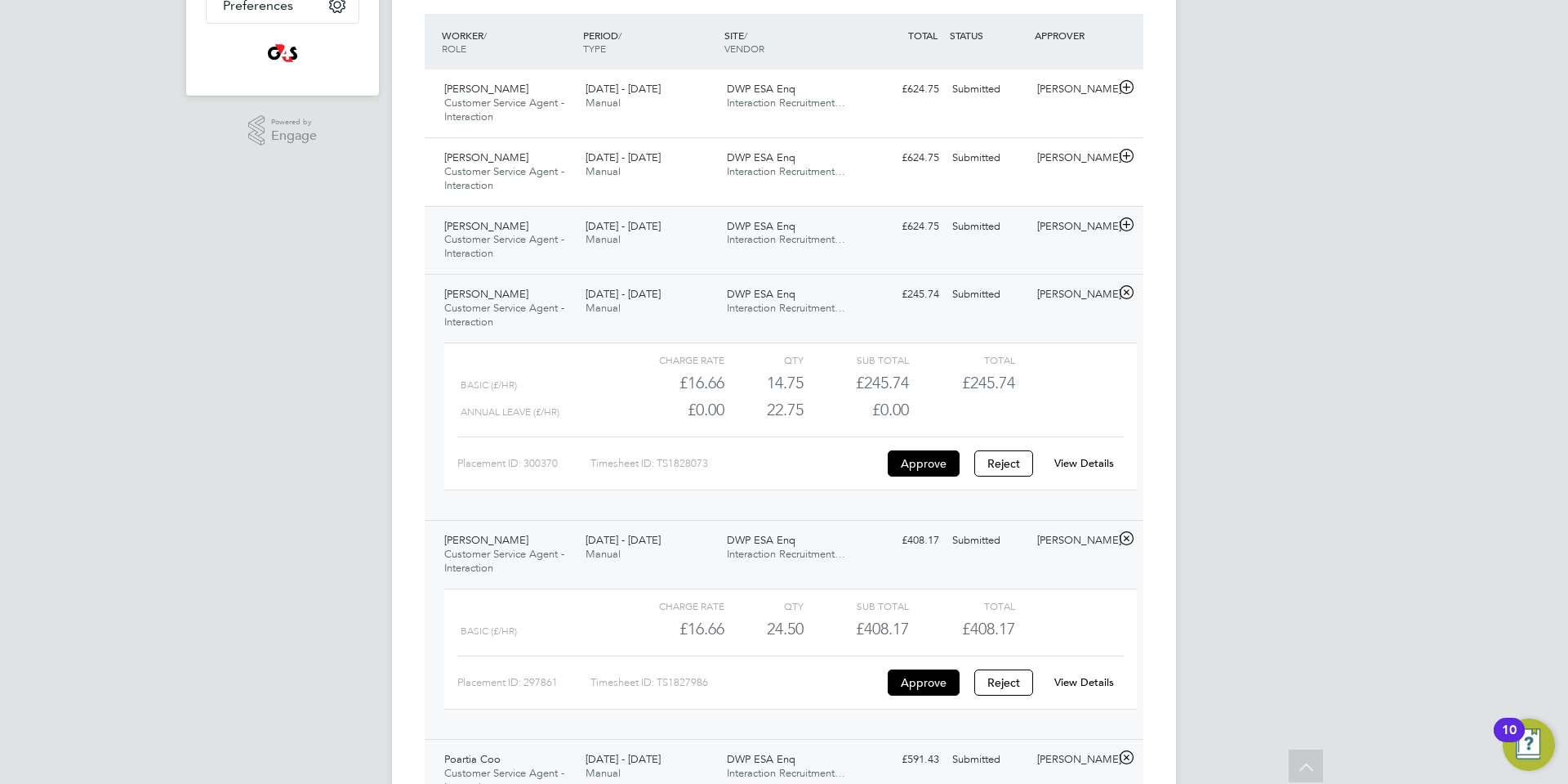
click at [1130, 226] on icon at bounding box center [1126, 225] width 20 height 13
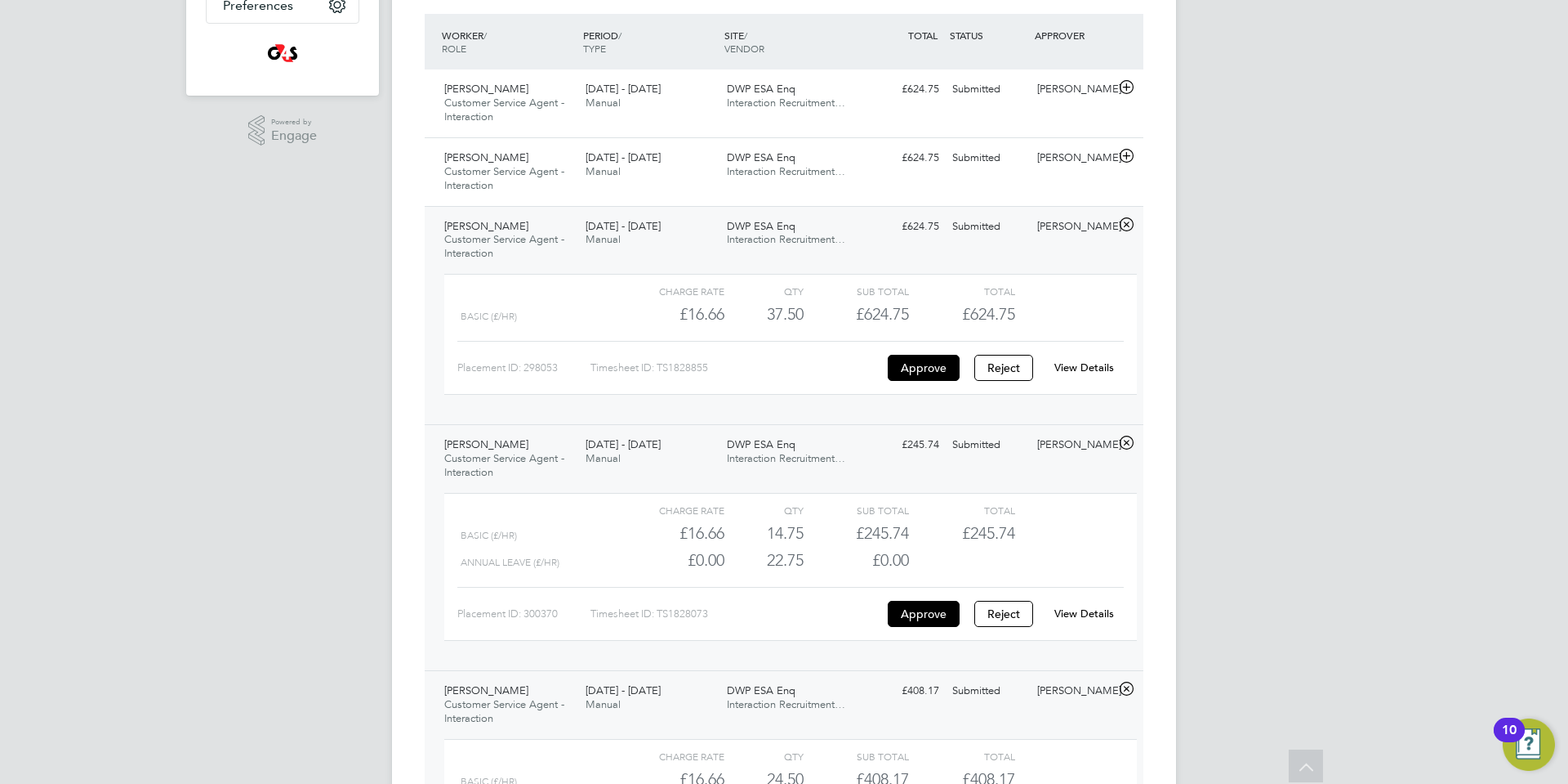
click at [1105, 365] on link "View Details" at bounding box center [1084, 367] width 60 height 14
click at [1129, 153] on icon at bounding box center [1126, 156] width 20 height 13
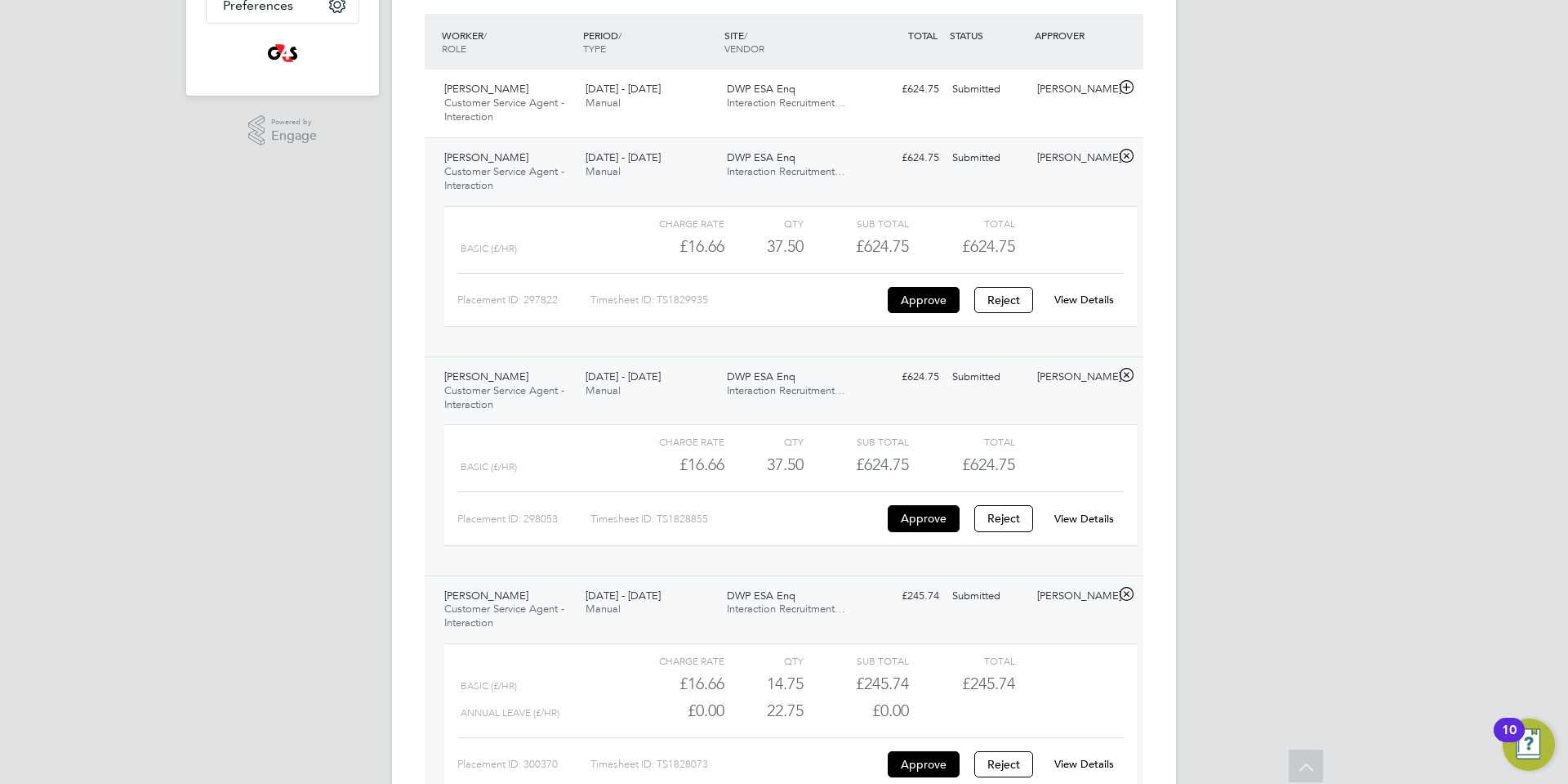
click at [1086, 301] on link "View Details" at bounding box center [1084, 299] width 60 height 14
click at [1126, 86] on icon at bounding box center [1126, 87] width 20 height 13
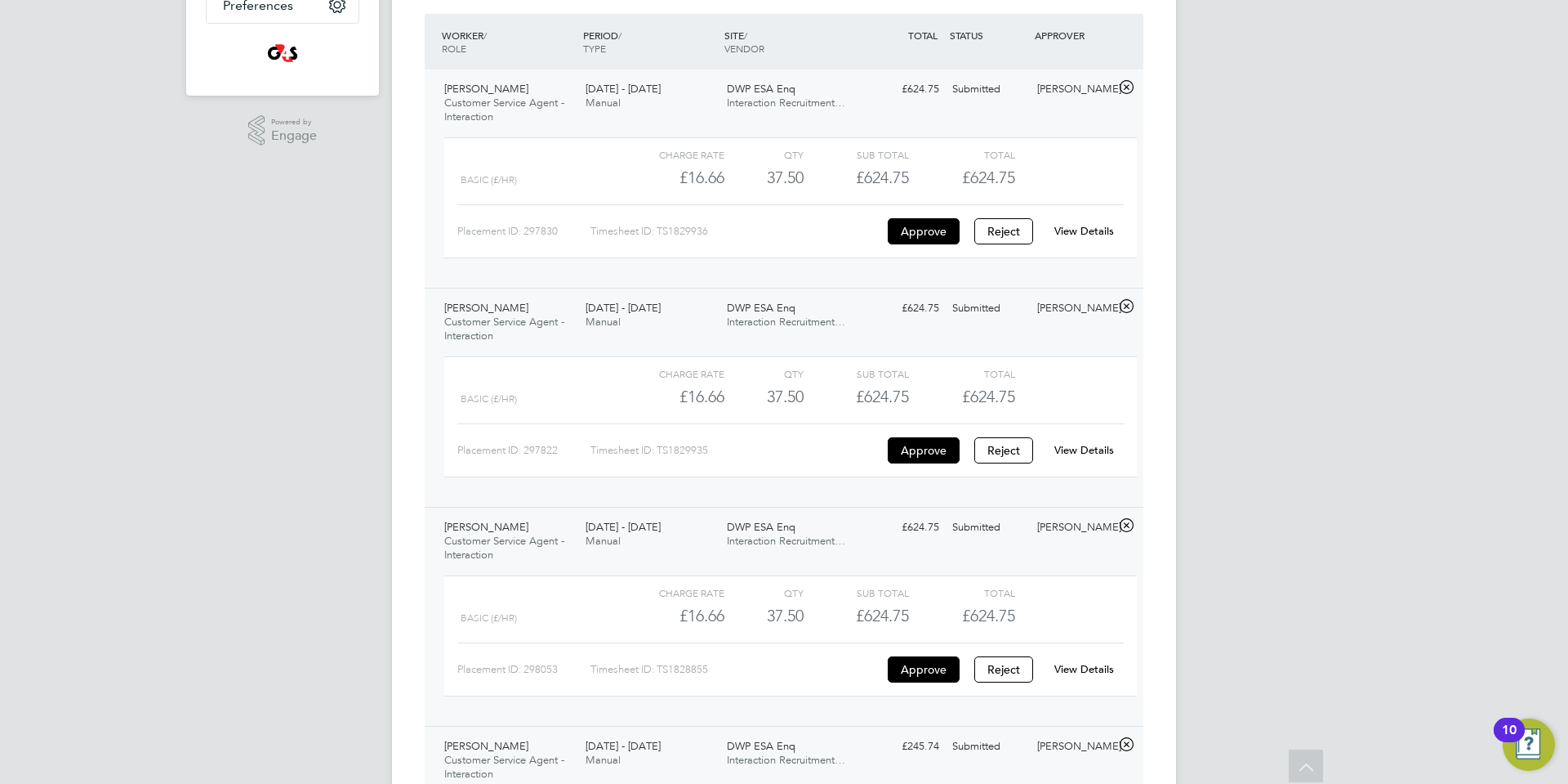
click at [1101, 231] on link "View Details" at bounding box center [1084, 230] width 60 height 14
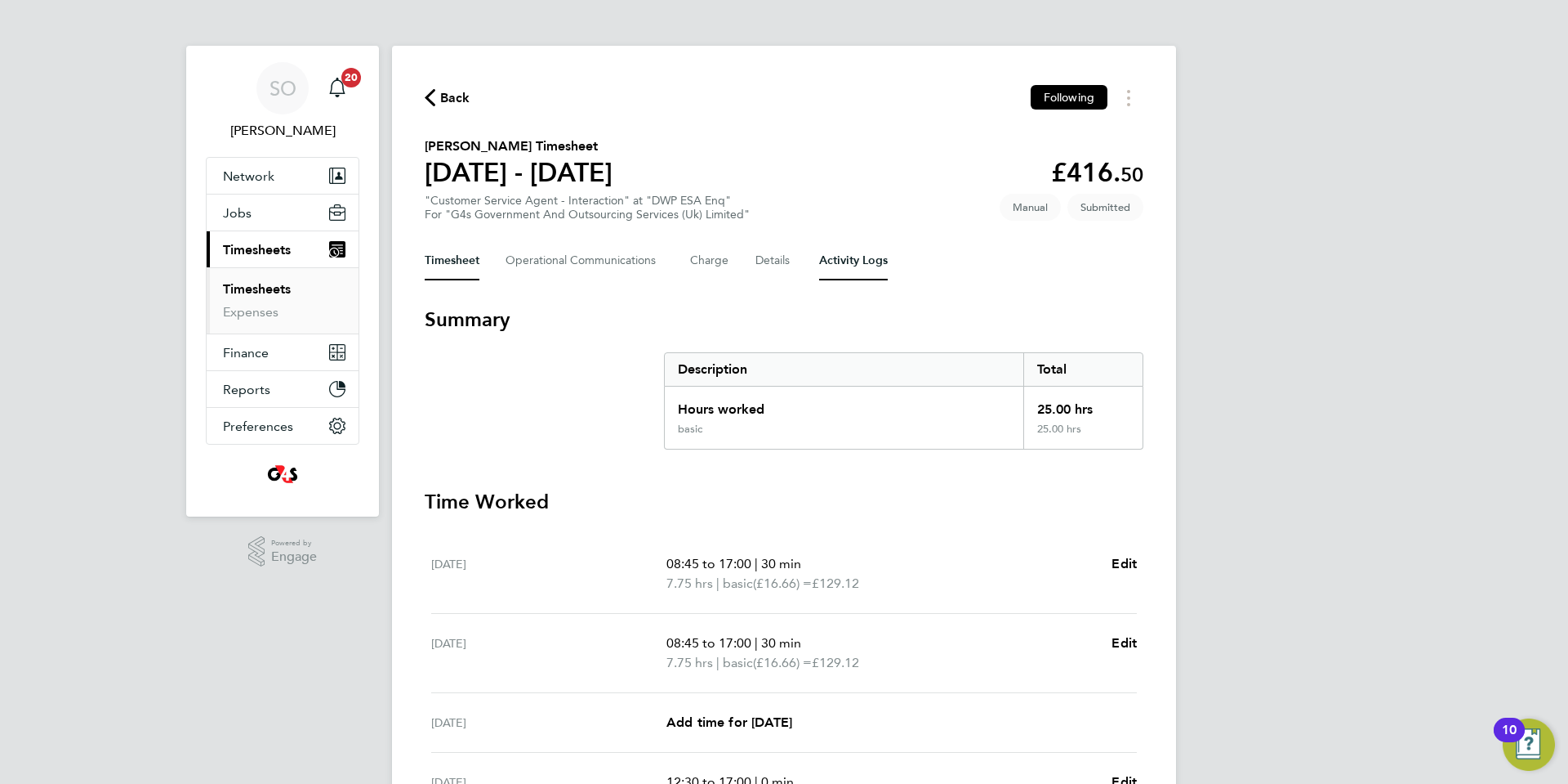
click at [860, 268] on Logs-tab "Activity Logs" at bounding box center [853, 260] width 68 height 39
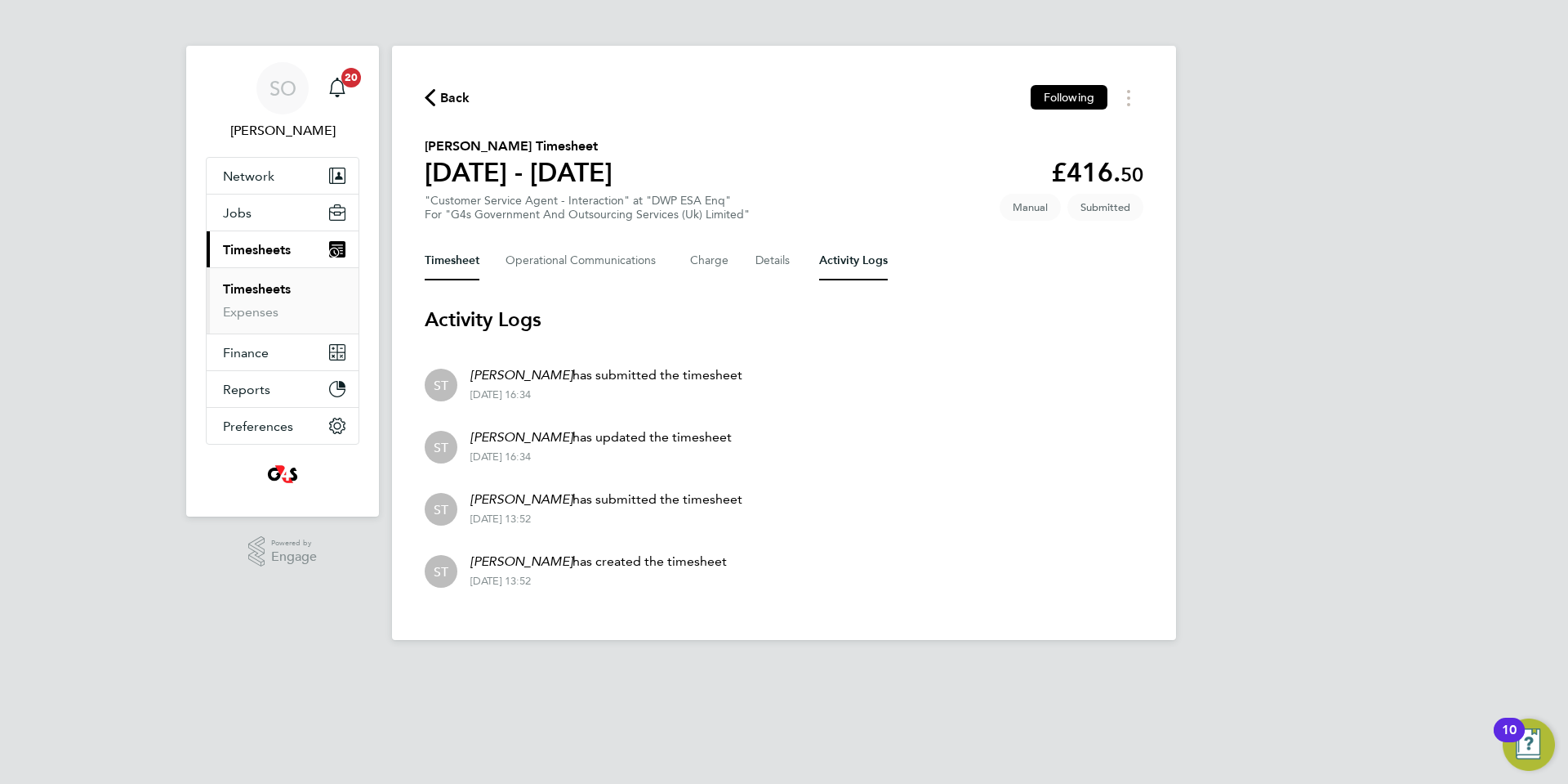
click at [440, 264] on button "Timesheet" at bounding box center [452, 260] width 55 height 39
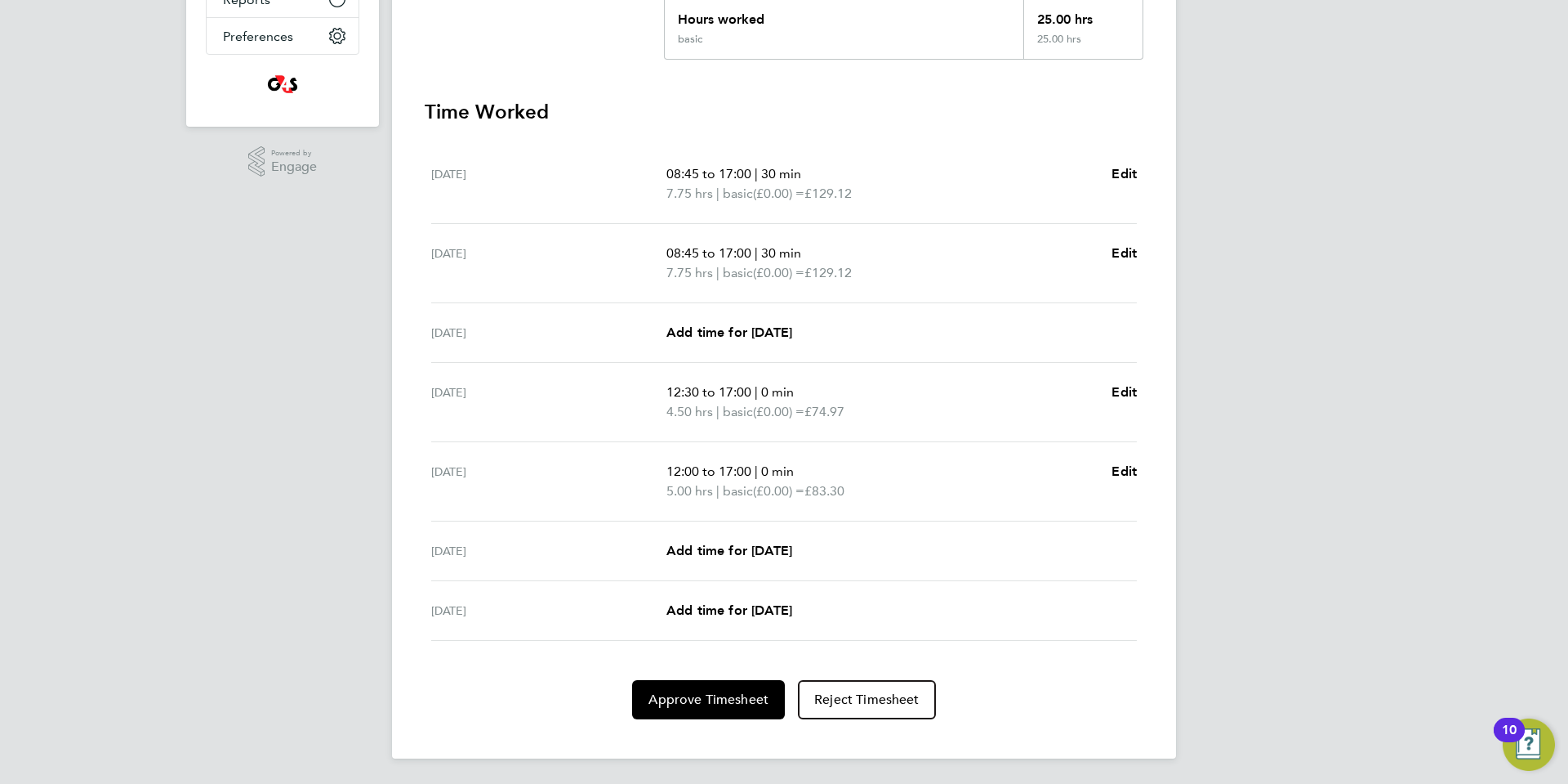
scroll to position [390, 0]
click at [751, 698] on span "Approve Timesheet" at bounding box center [708, 699] width 120 height 16
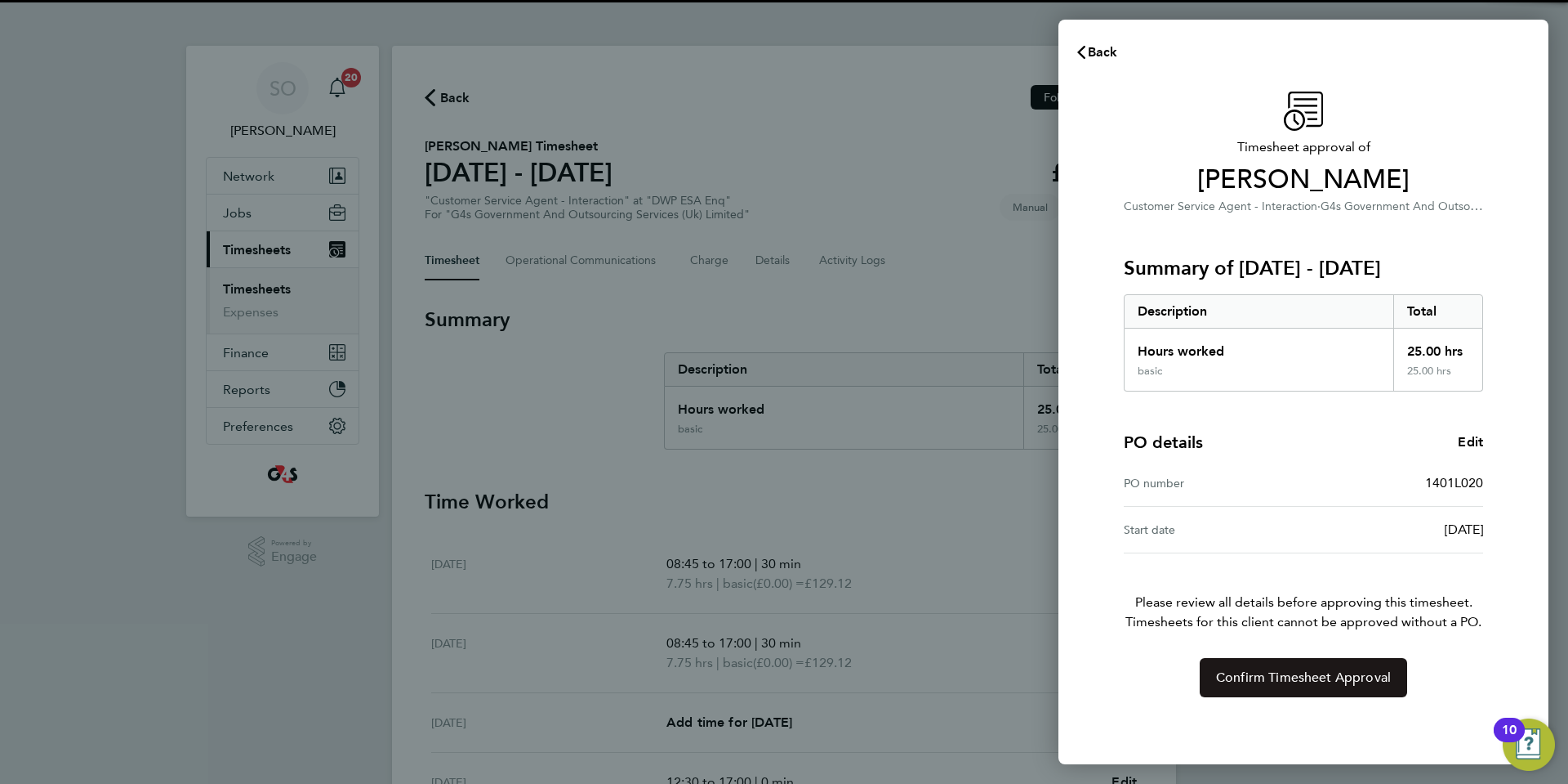
click at [1317, 682] on span "Confirm Timesheet Approval" at bounding box center [1303, 678] width 175 height 16
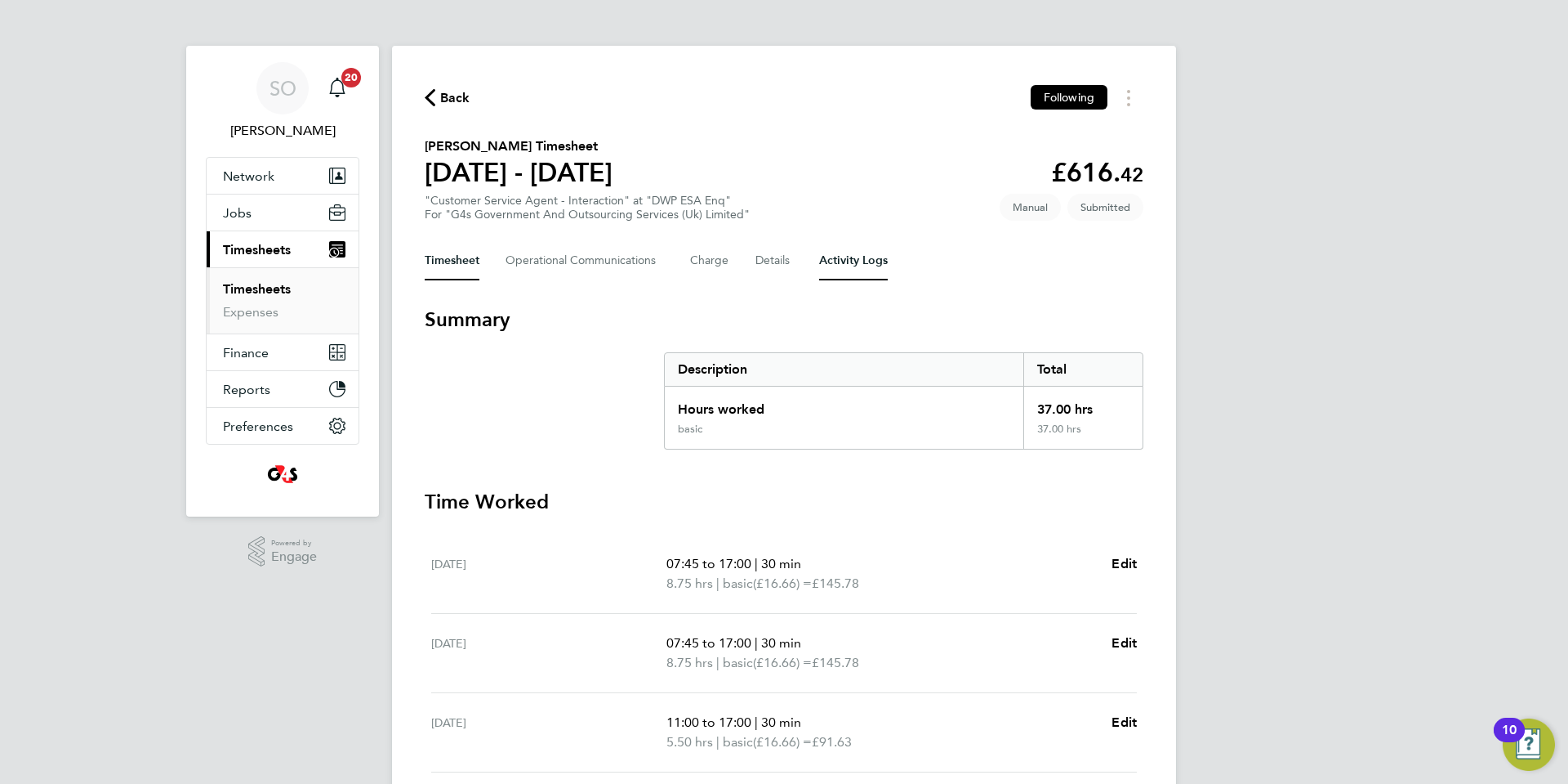
click at [869, 265] on Logs-tab "Activity Logs" at bounding box center [853, 260] width 68 height 39
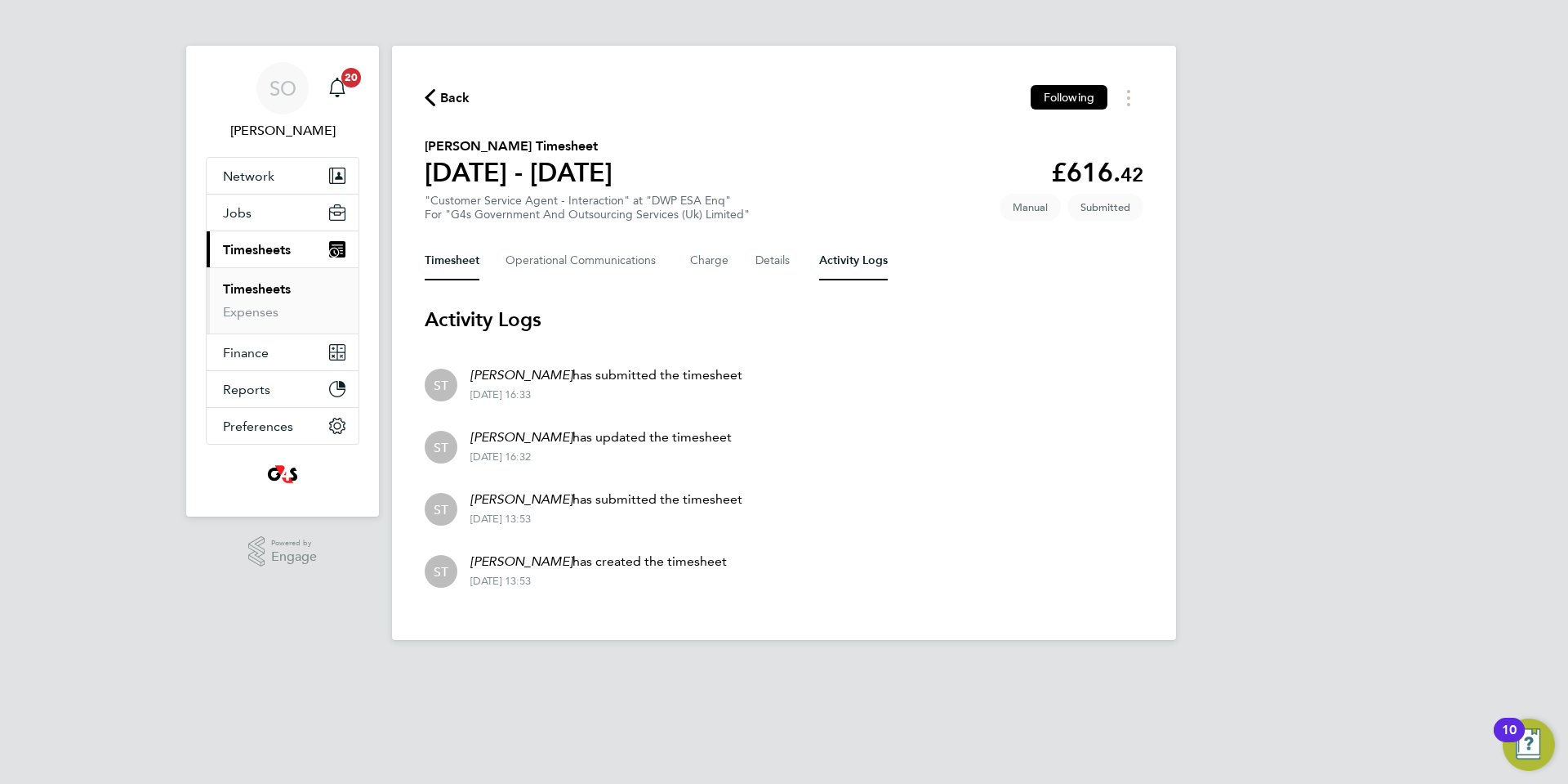
click at [452, 267] on button "Timesheet" at bounding box center [452, 260] width 55 height 39
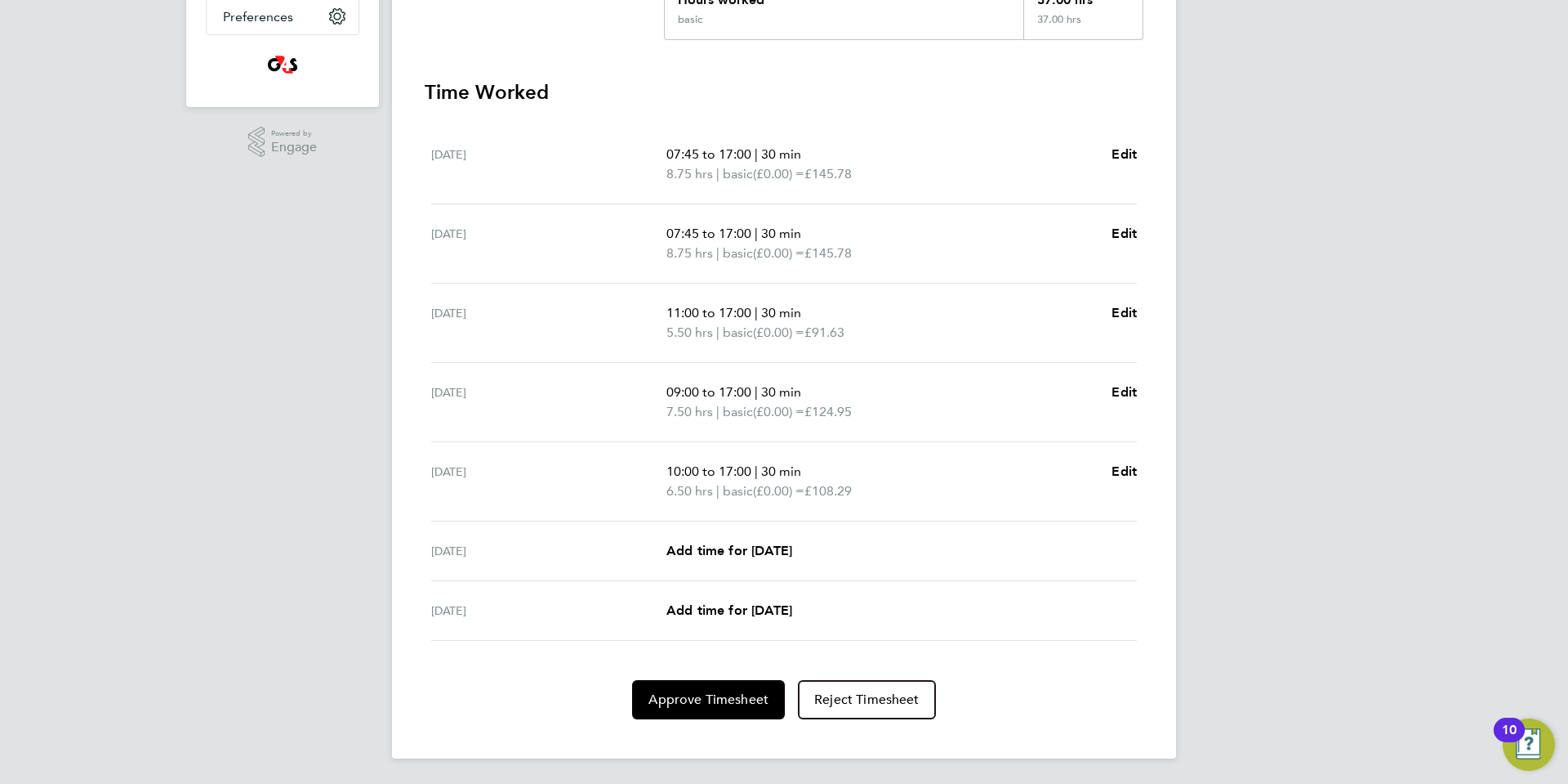
scroll to position [410, 0]
click at [677, 708] on button "Approve Timesheet" at bounding box center [708, 699] width 153 height 39
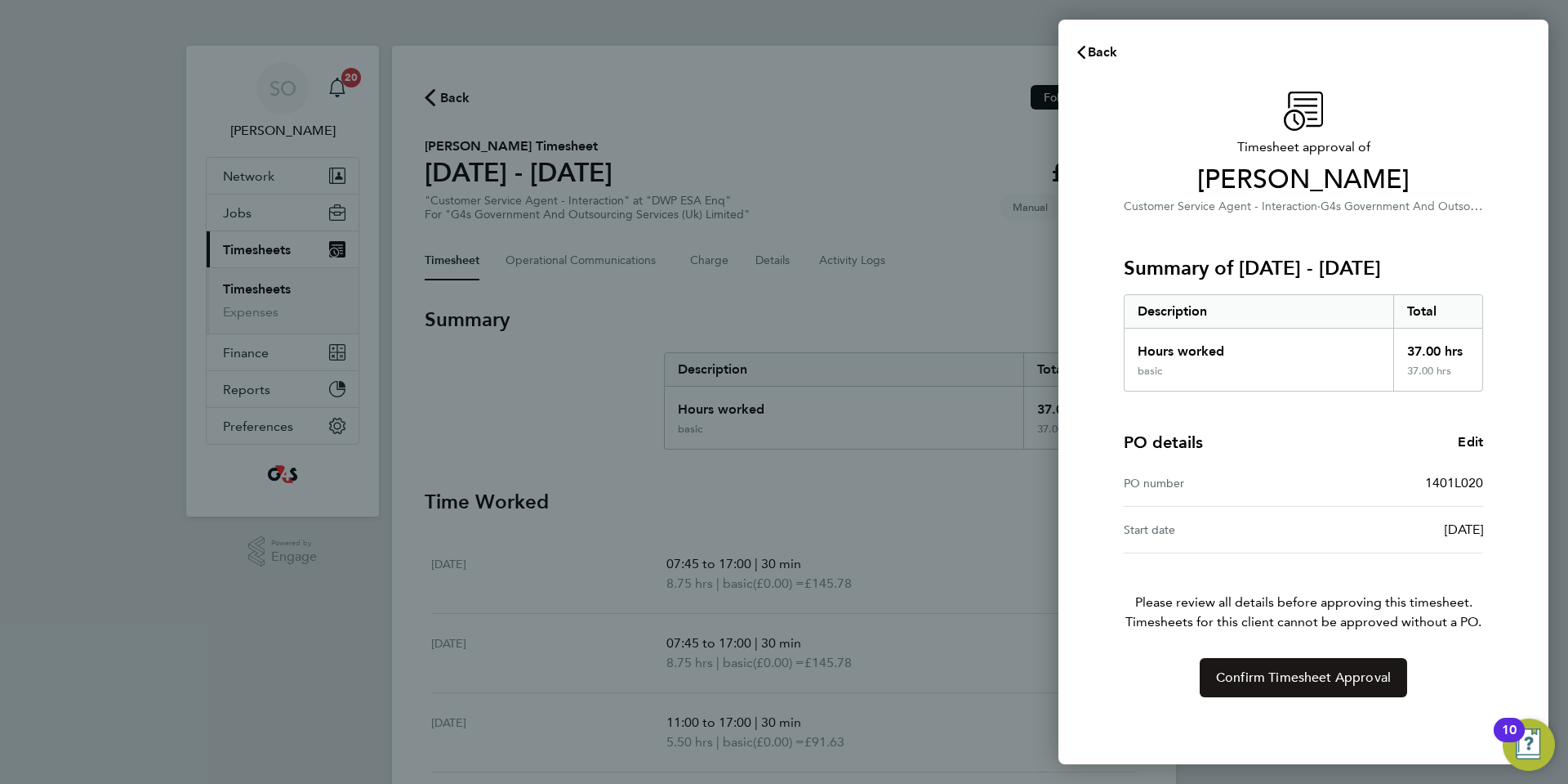
click at [1221, 666] on button "Confirm Timesheet Approval" at bounding box center [1303, 677] width 207 height 39
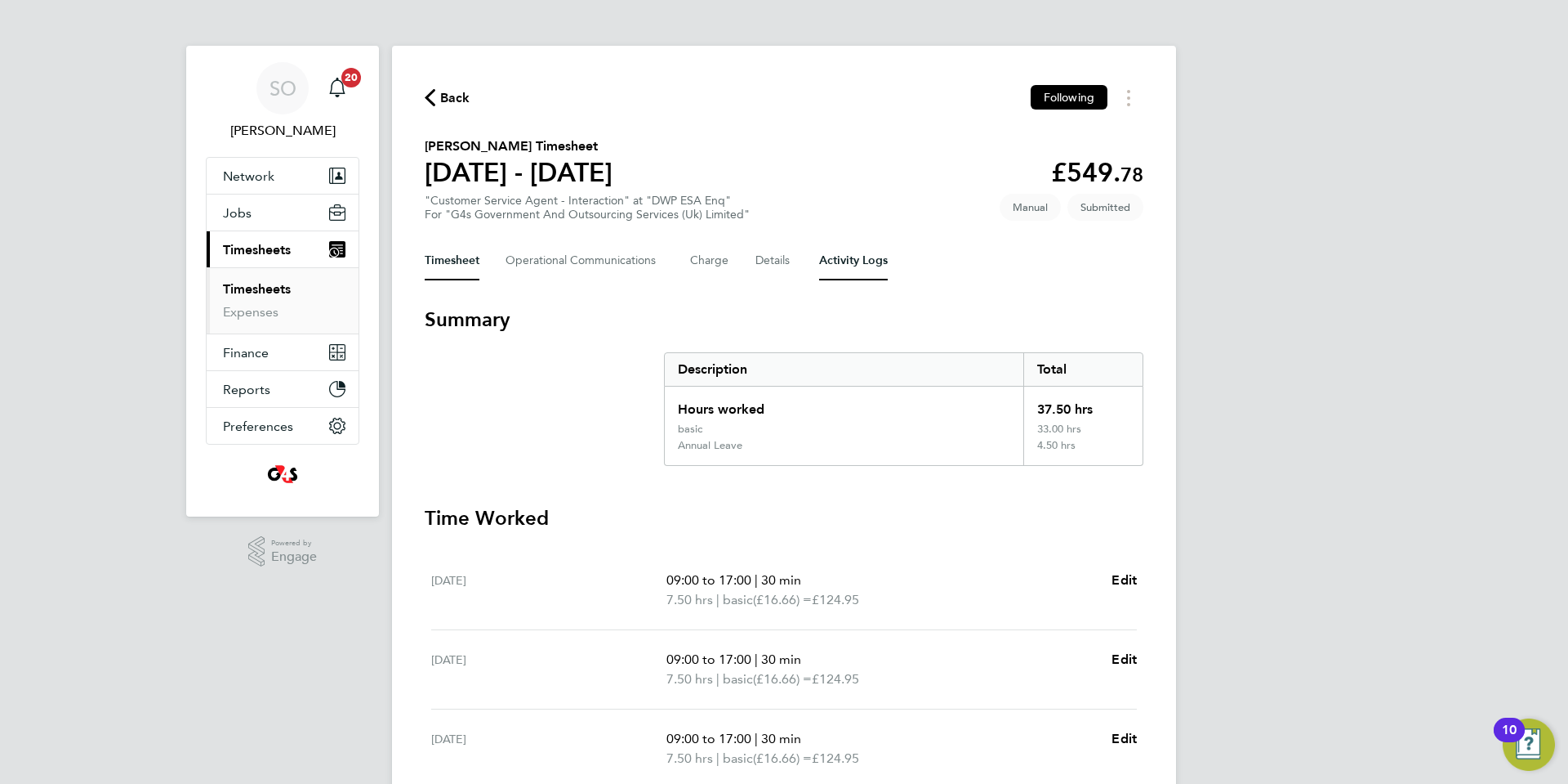
drag, startPoint x: 875, startPoint y: 261, endPoint x: 848, endPoint y: 261, distance: 27.0
click at [875, 261] on Logs-tab "Activity Logs" at bounding box center [853, 260] width 68 height 39
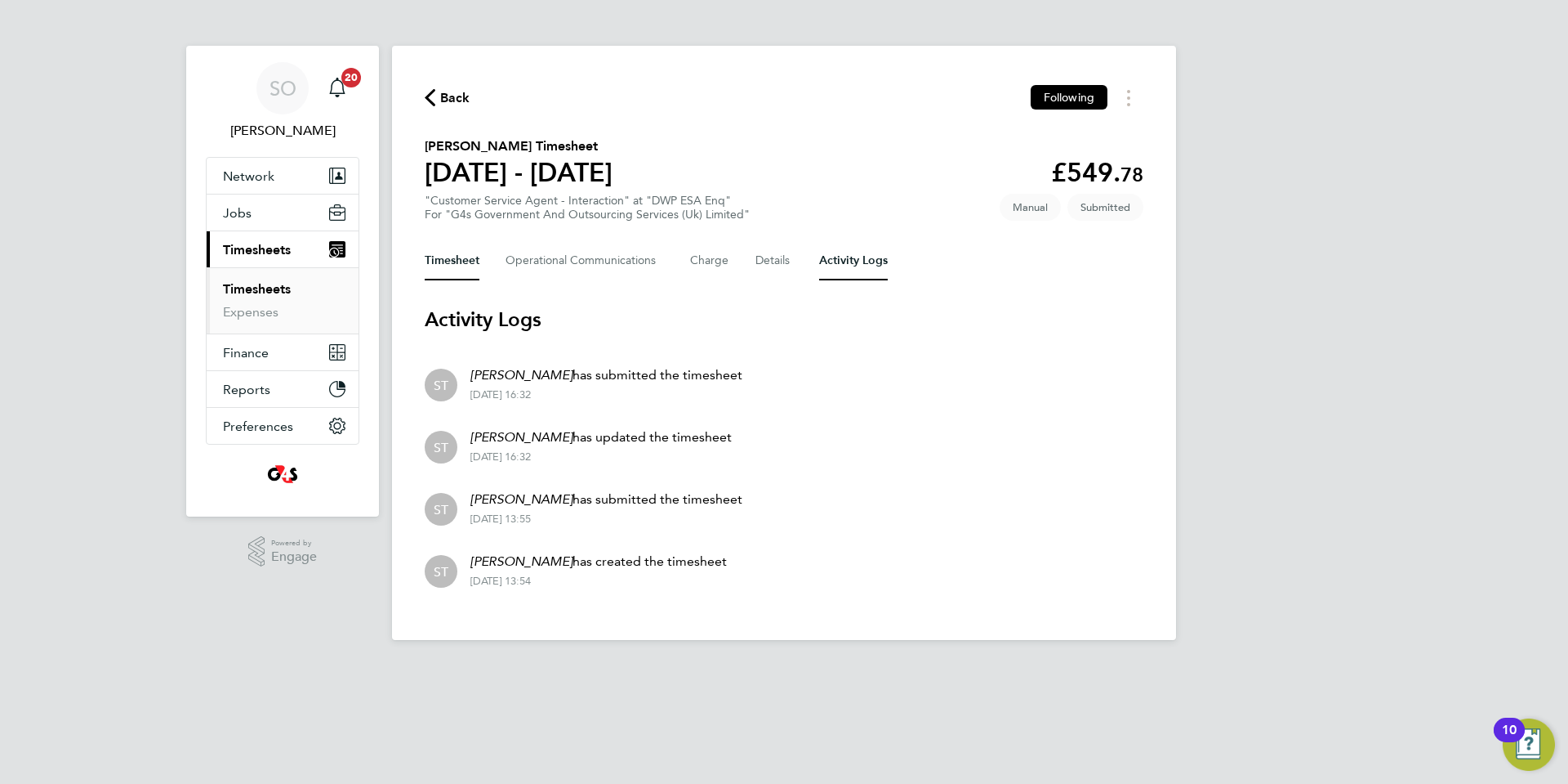
click at [437, 259] on button "Timesheet" at bounding box center [452, 260] width 55 height 39
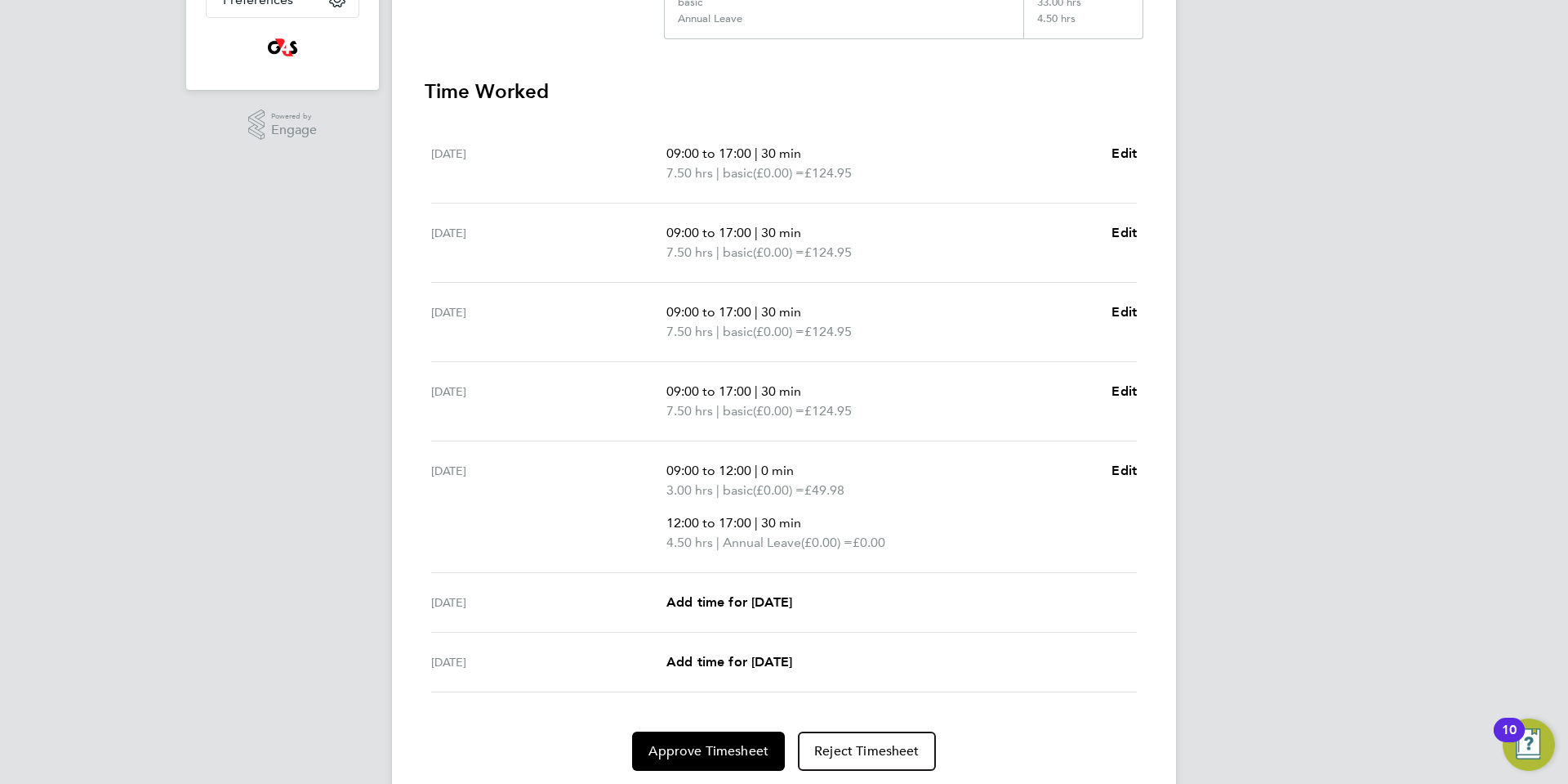
scroll to position [479, 0]
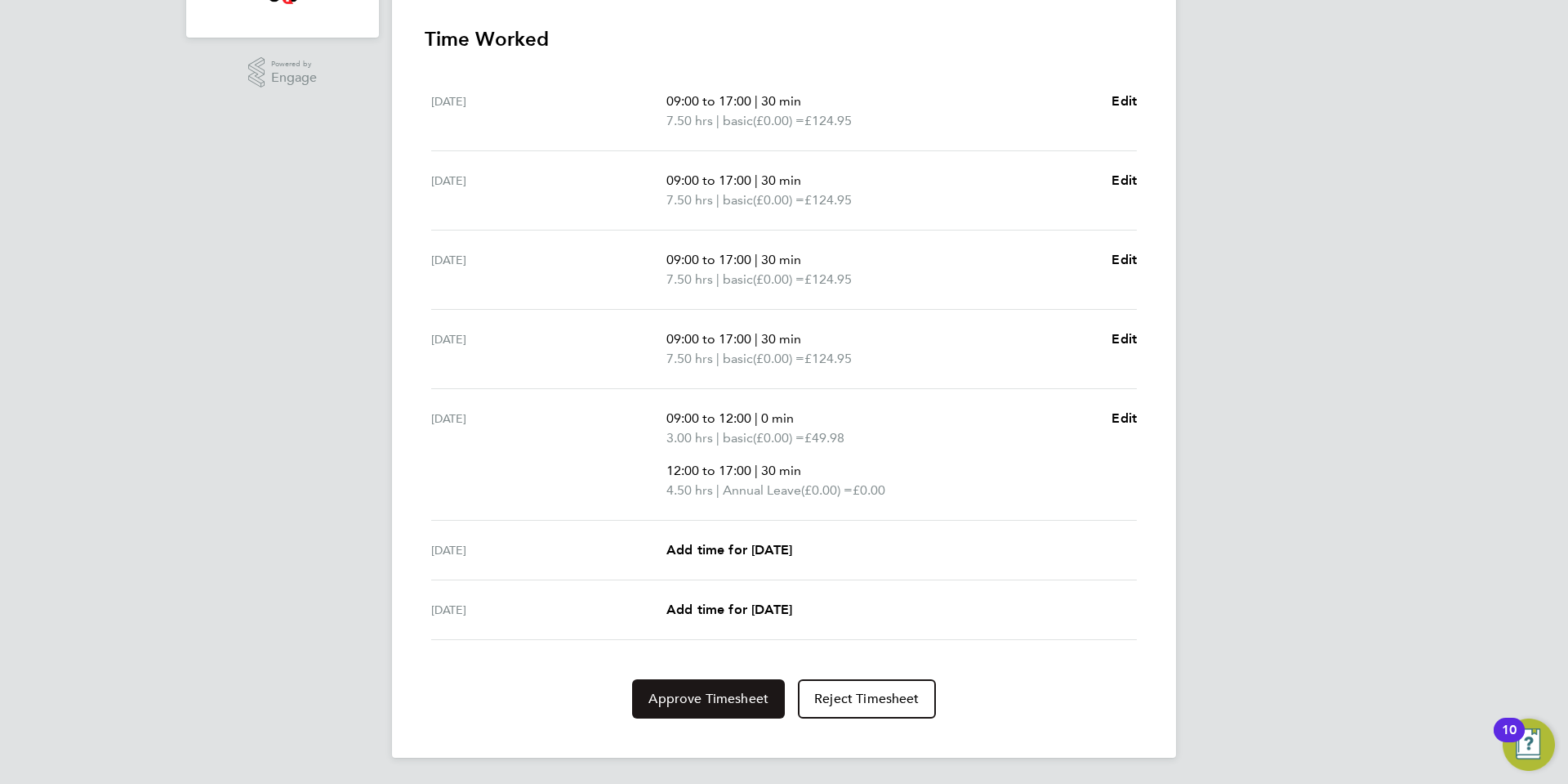
click at [684, 694] on span "Approve Timesheet" at bounding box center [708, 699] width 120 height 16
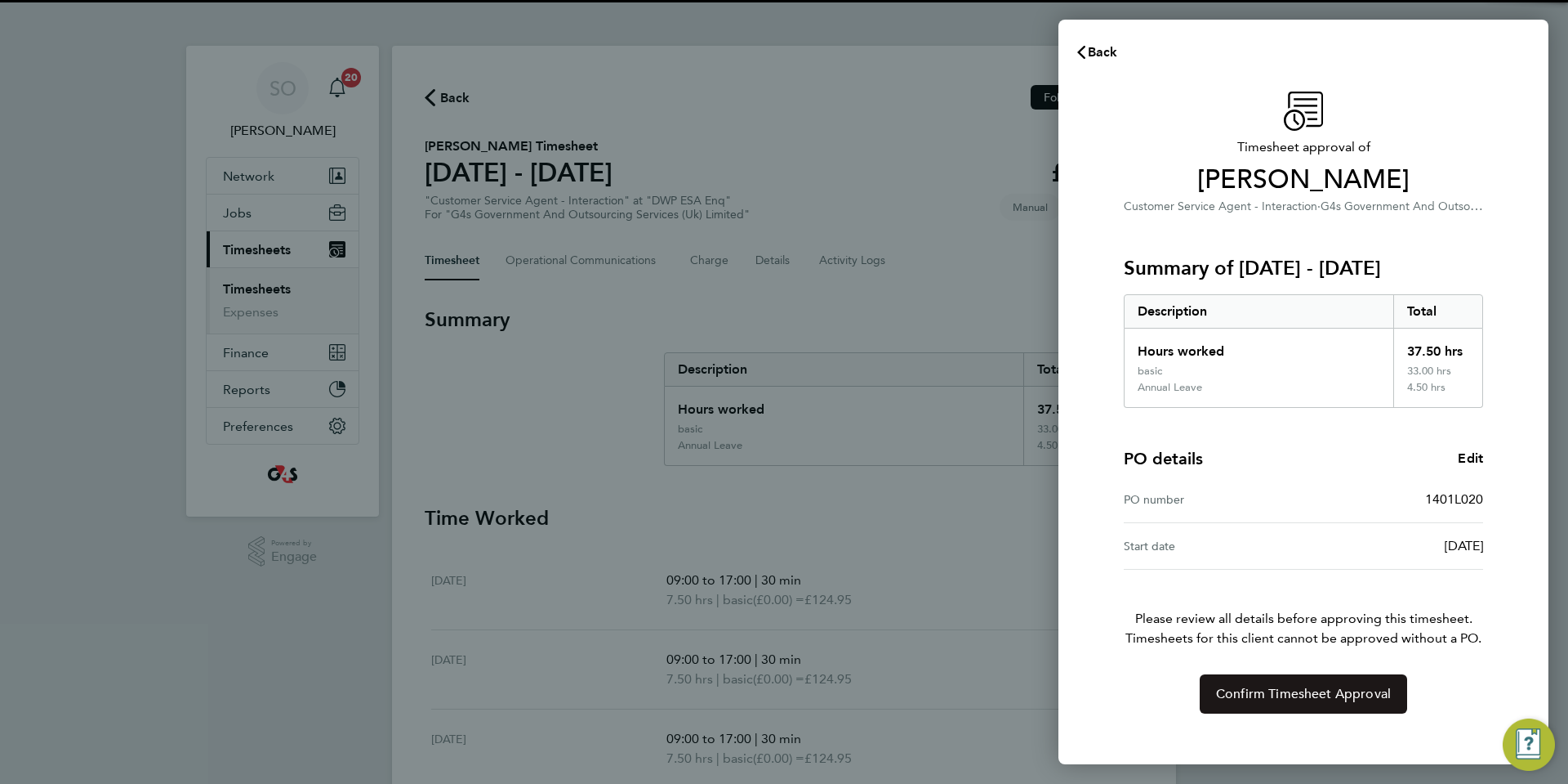
click at [1229, 703] on button "Confirm Timesheet Approval" at bounding box center [1303, 693] width 207 height 39
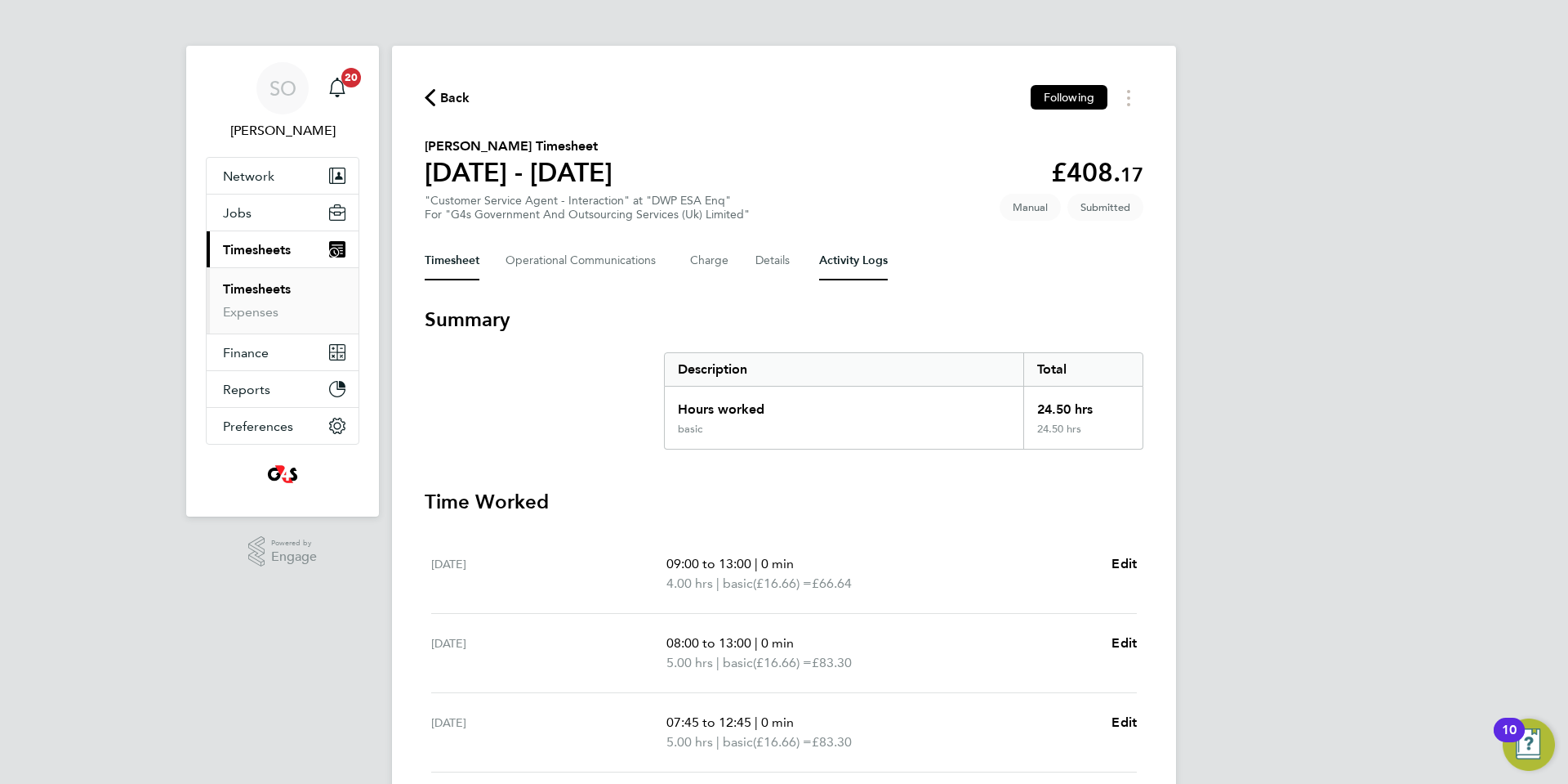
click at [844, 260] on Logs-tab "Activity Logs" at bounding box center [853, 260] width 68 height 39
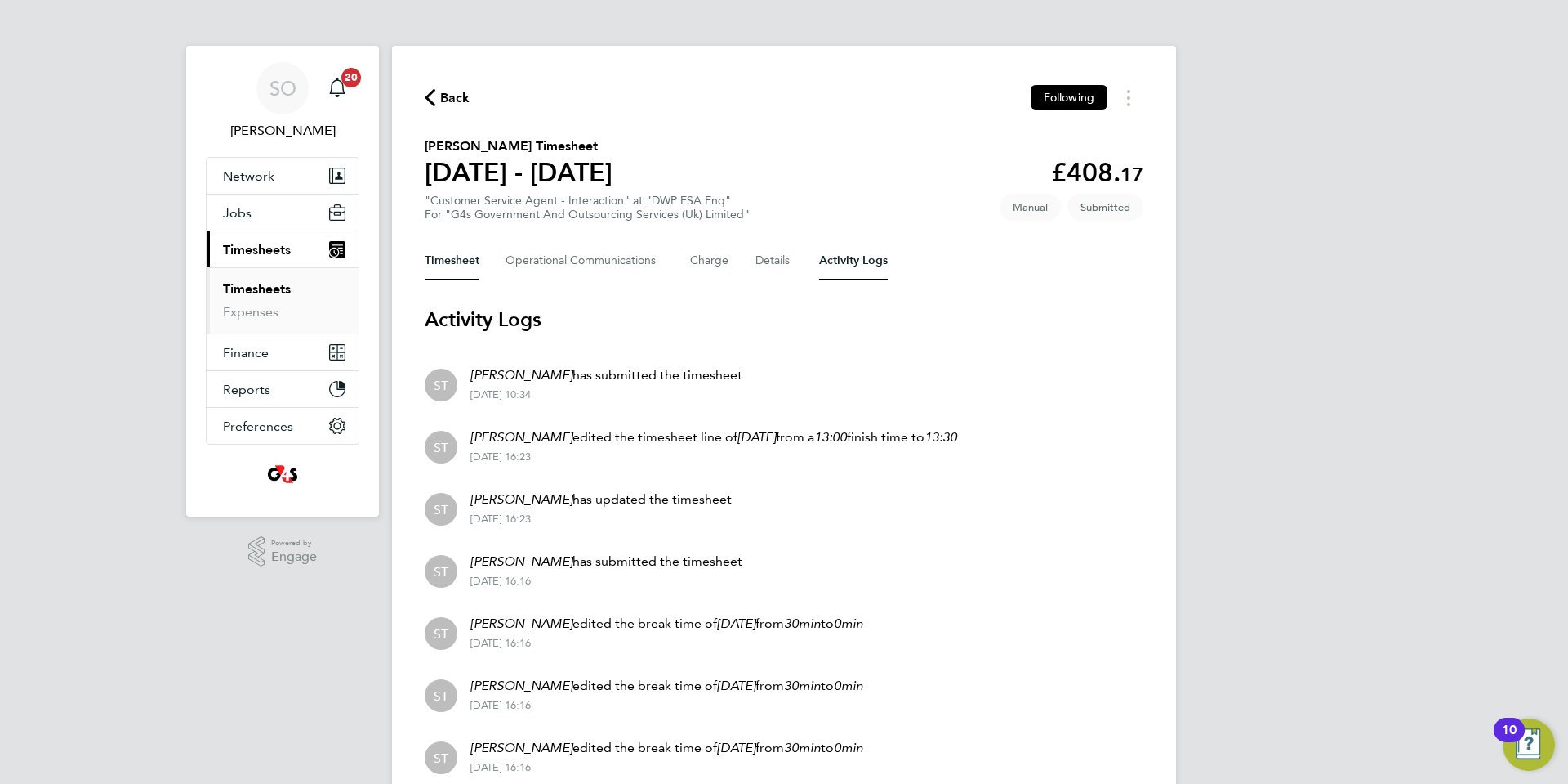
click at [450, 266] on button "Timesheet" at bounding box center [452, 260] width 55 height 39
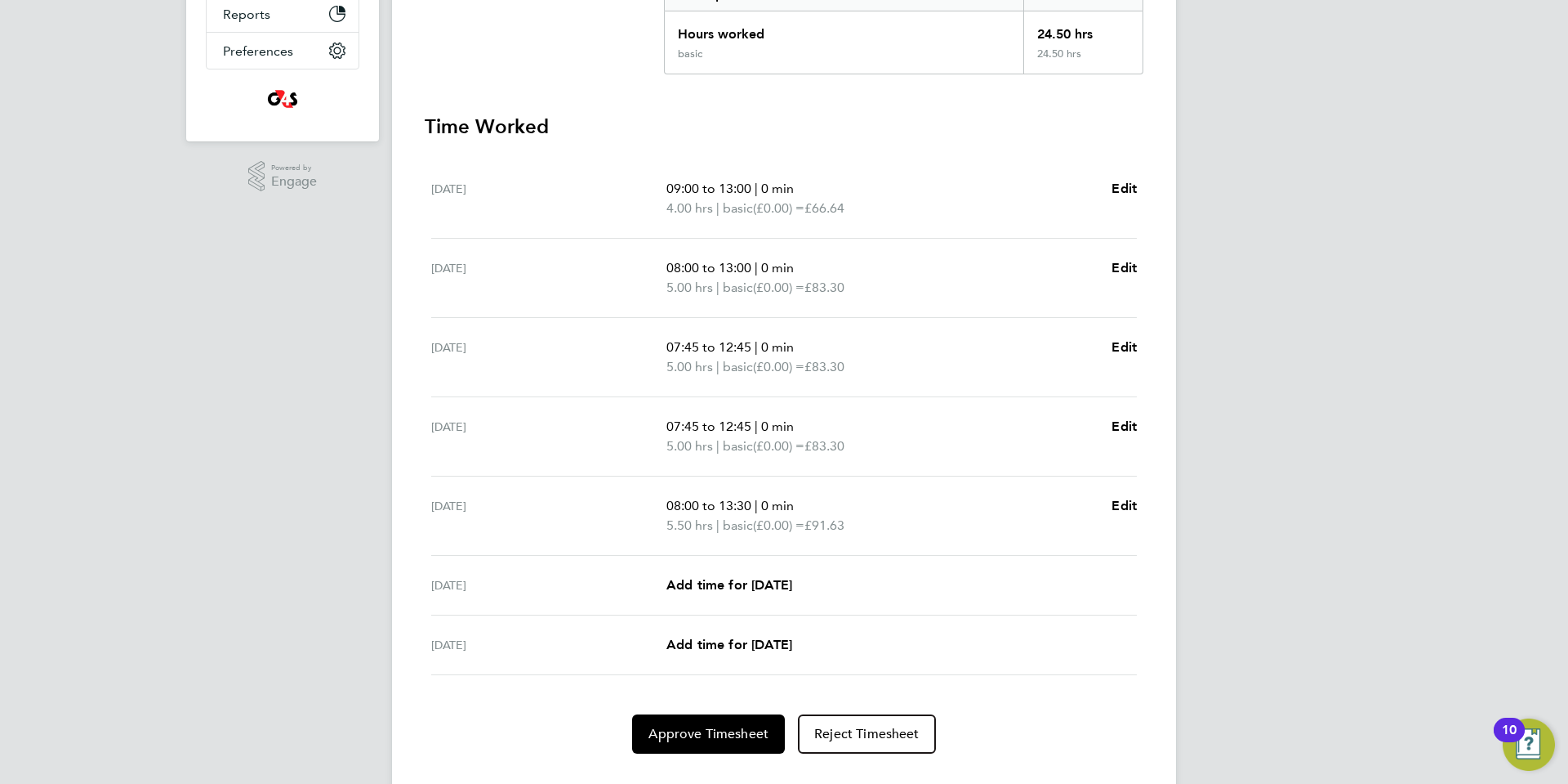
scroll to position [386, 0]
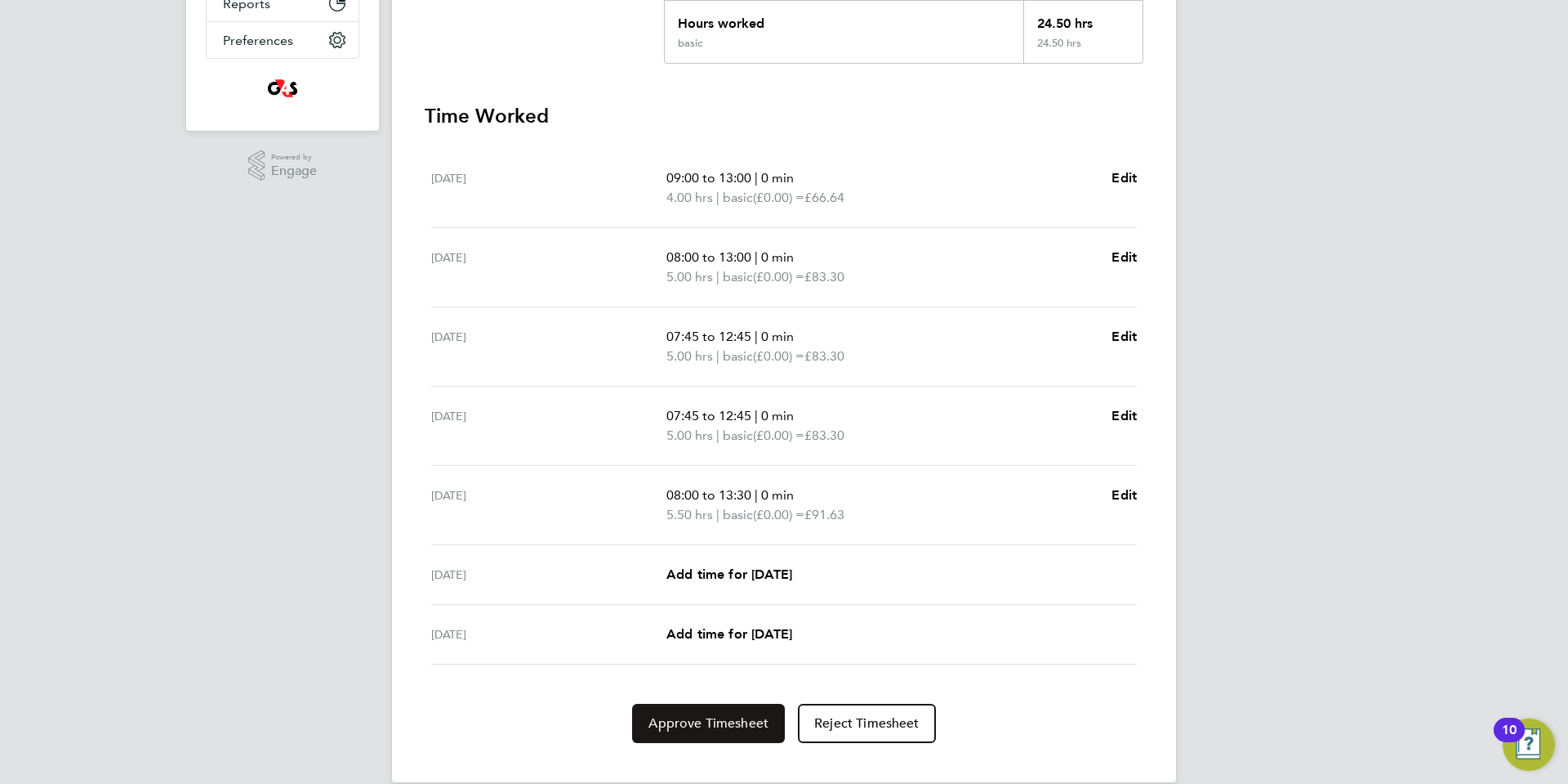
click at [680, 735] on button "Approve Timesheet" at bounding box center [708, 723] width 153 height 39
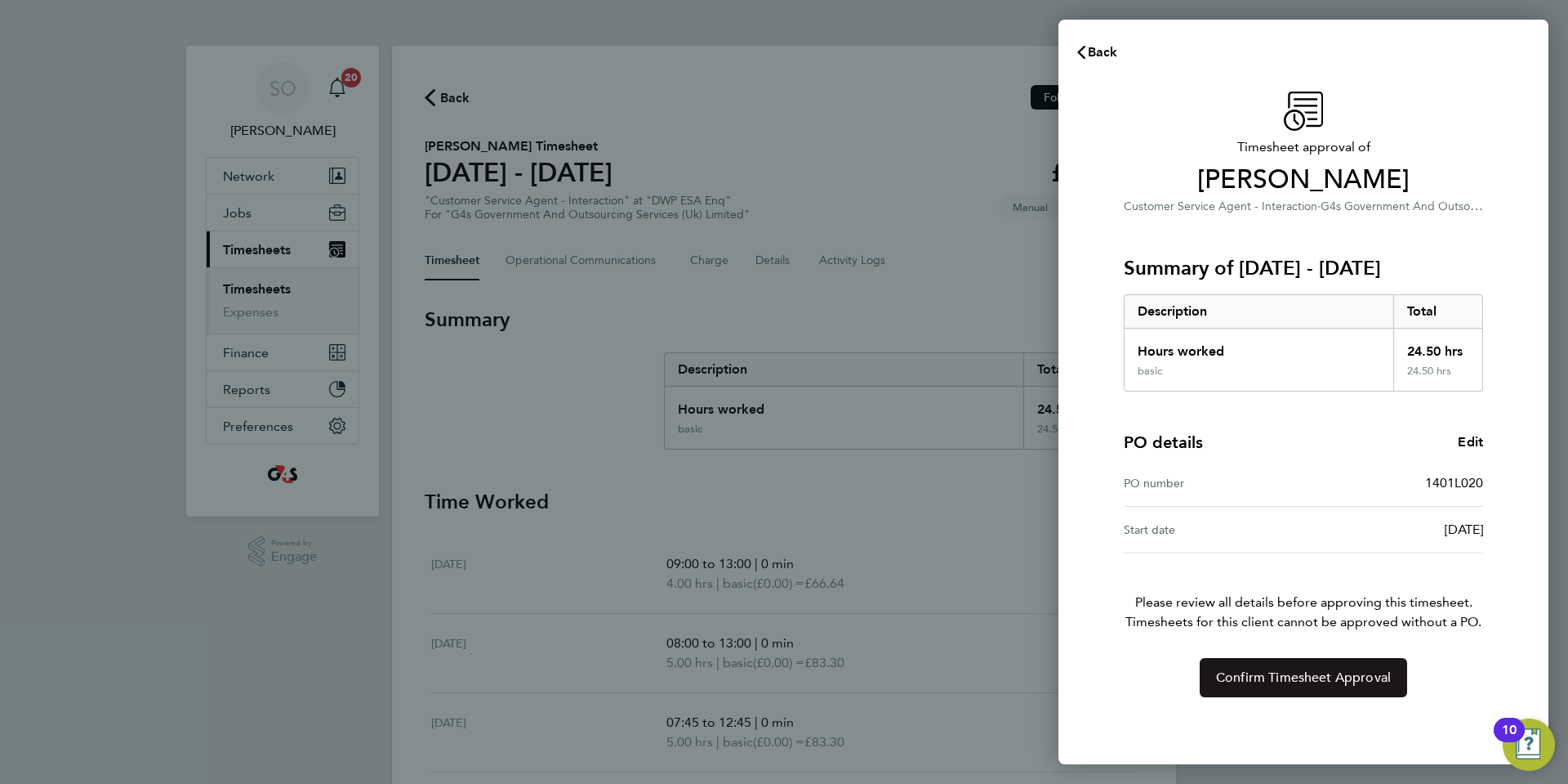
click at [1267, 682] on span "Confirm Timesheet Approval" at bounding box center [1303, 678] width 175 height 16
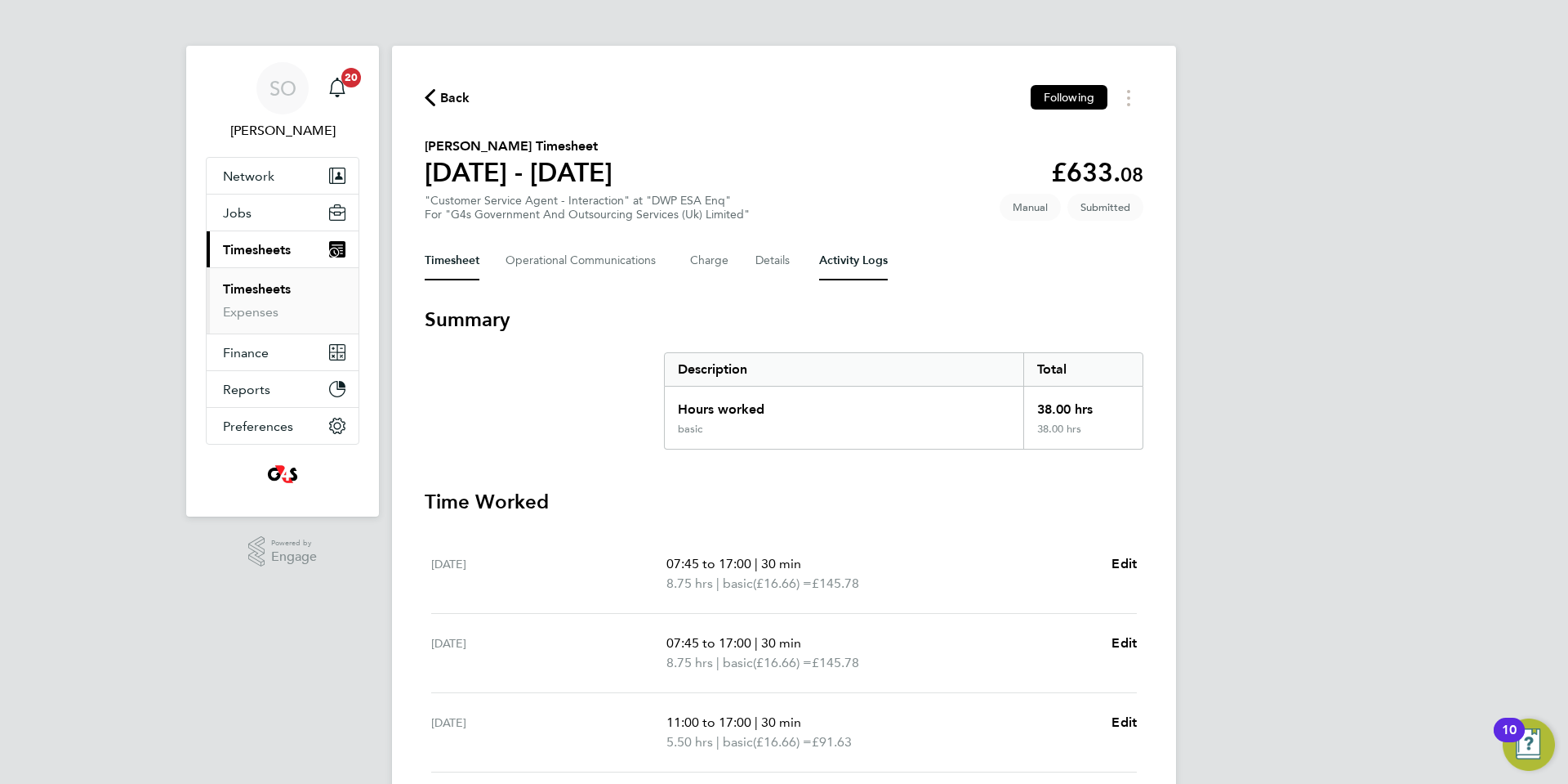
click at [848, 262] on Logs-tab "Activity Logs" at bounding box center [853, 260] width 68 height 39
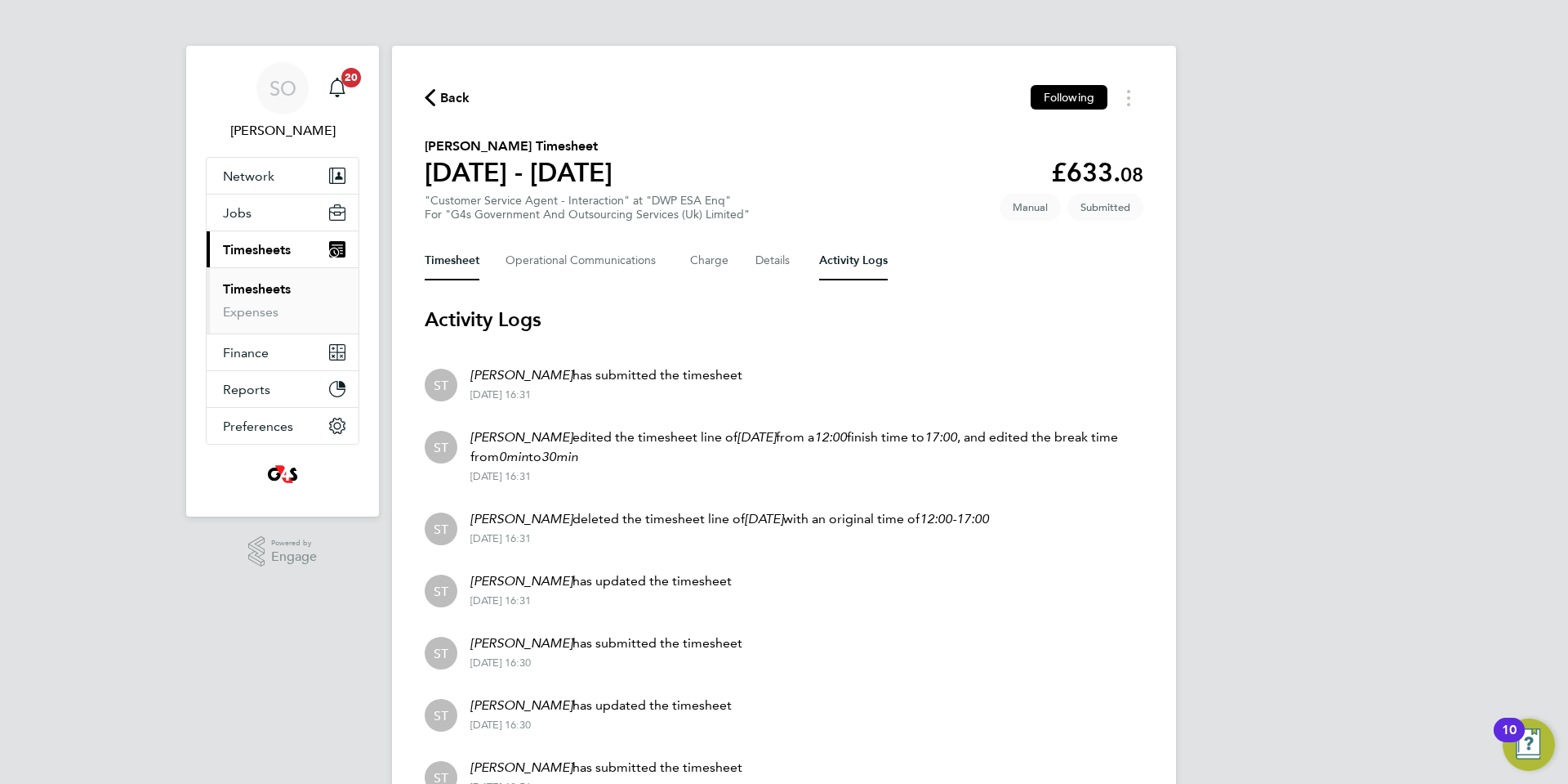
click at [446, 267] on button "Timesheet" at bounding box center [452, 260] width 55 height 39
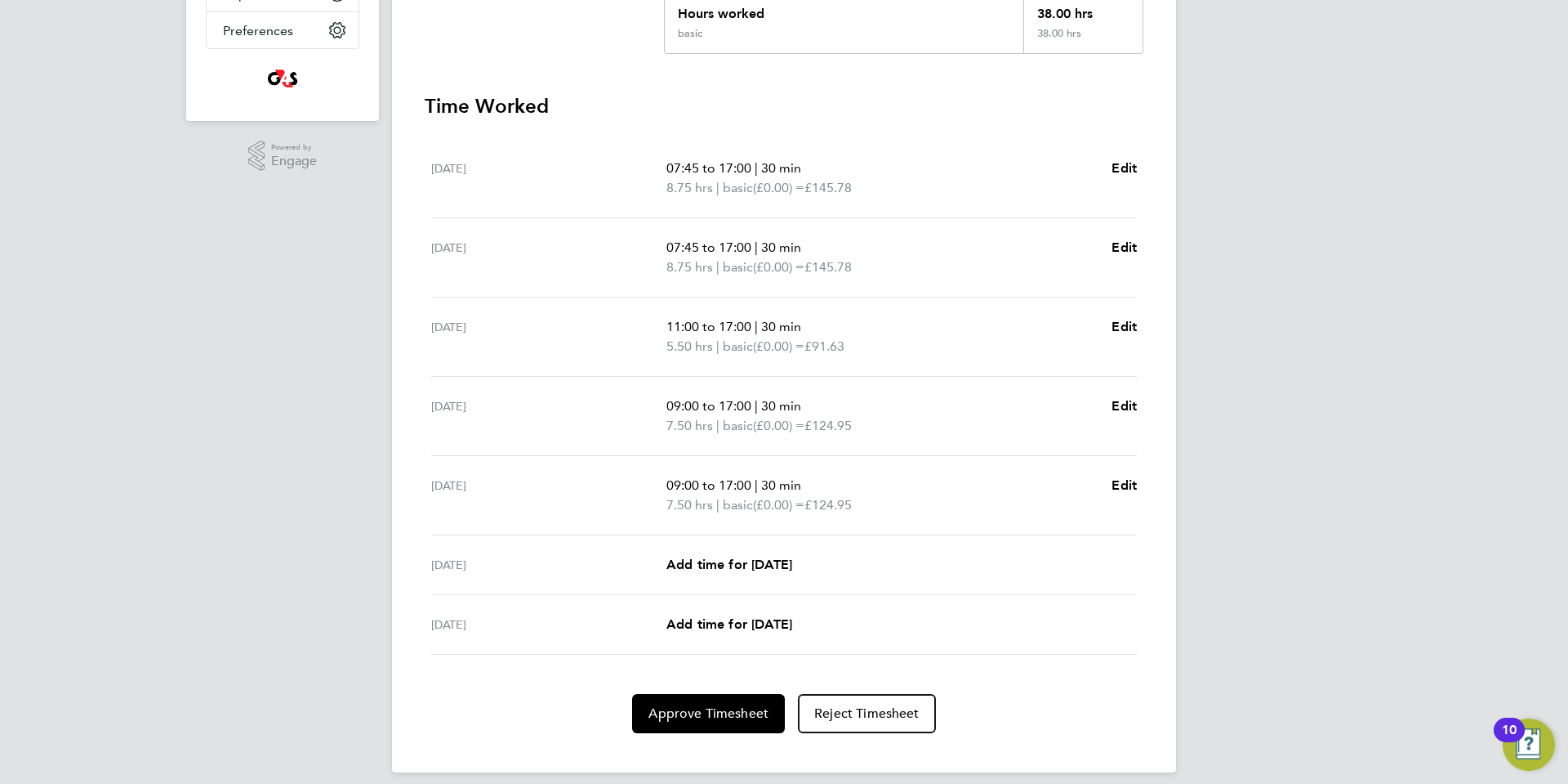
scroll to position [410, 0]
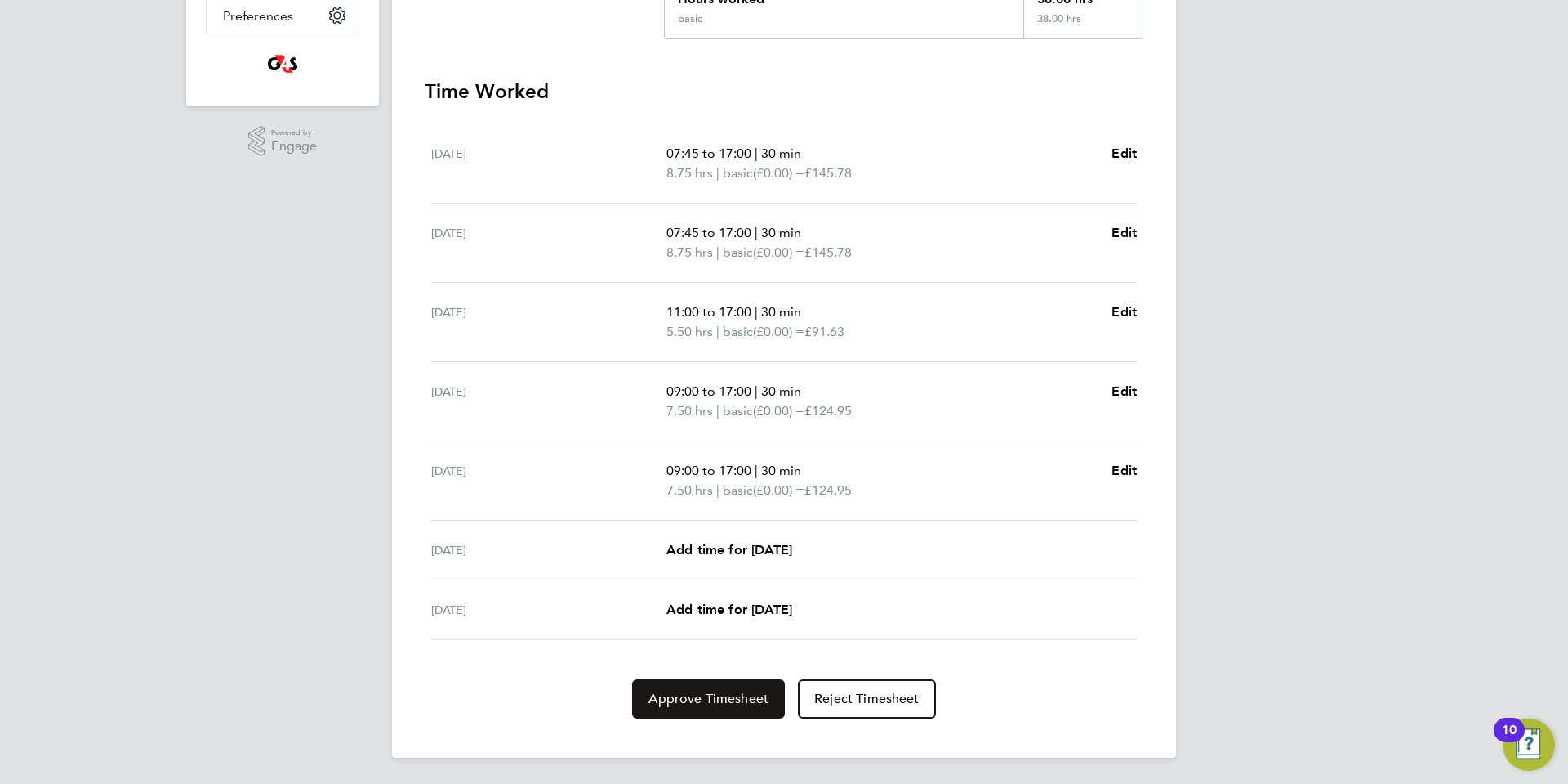
click at [677, 707] on button "Approve Timesheet" at bounding box center [708, 699] width 153 height 39
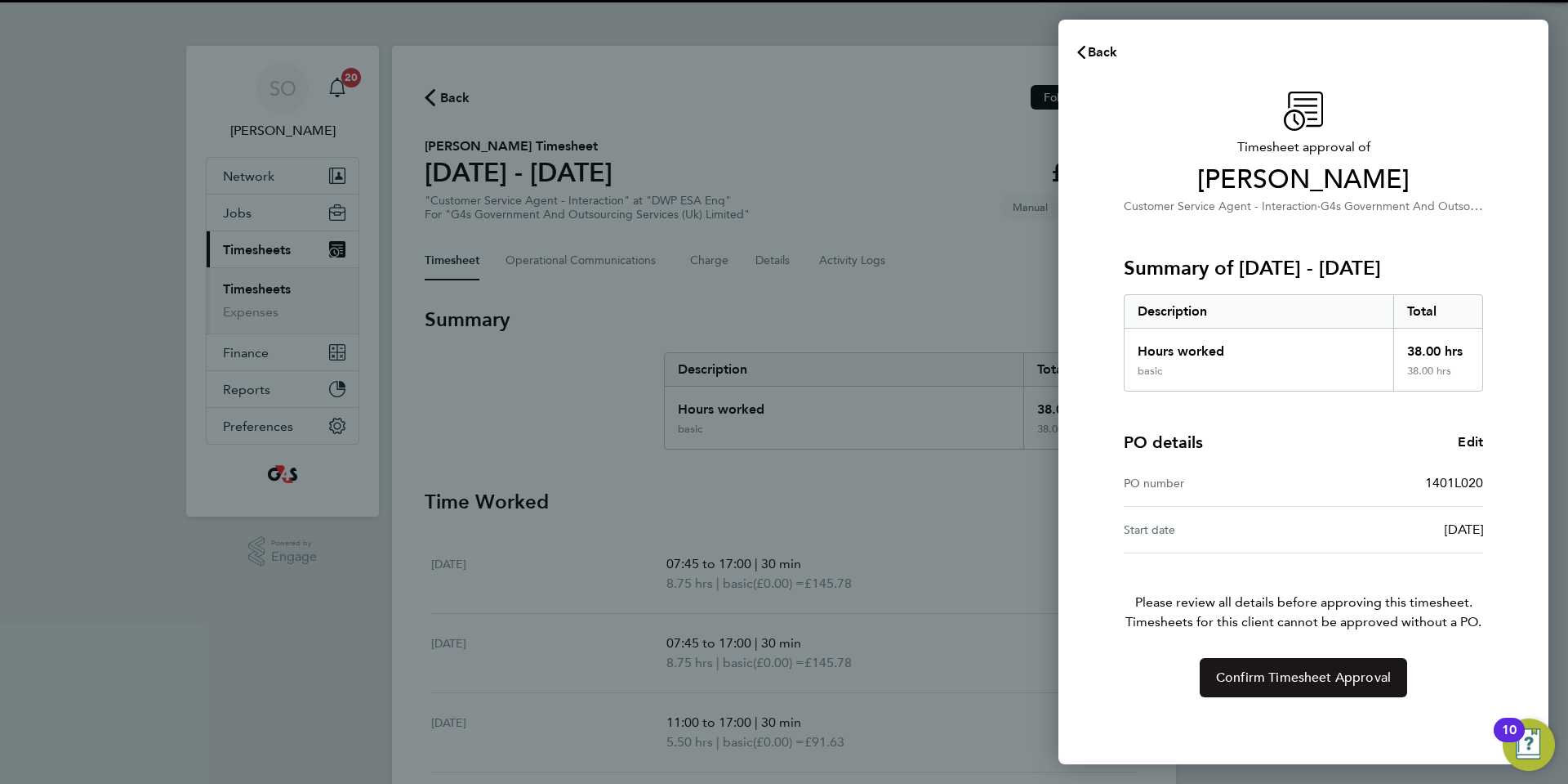
click at [1258, 678] on span "Confirm Timesheet Approval" at bounding box center [1303, 678] width 175 height 16
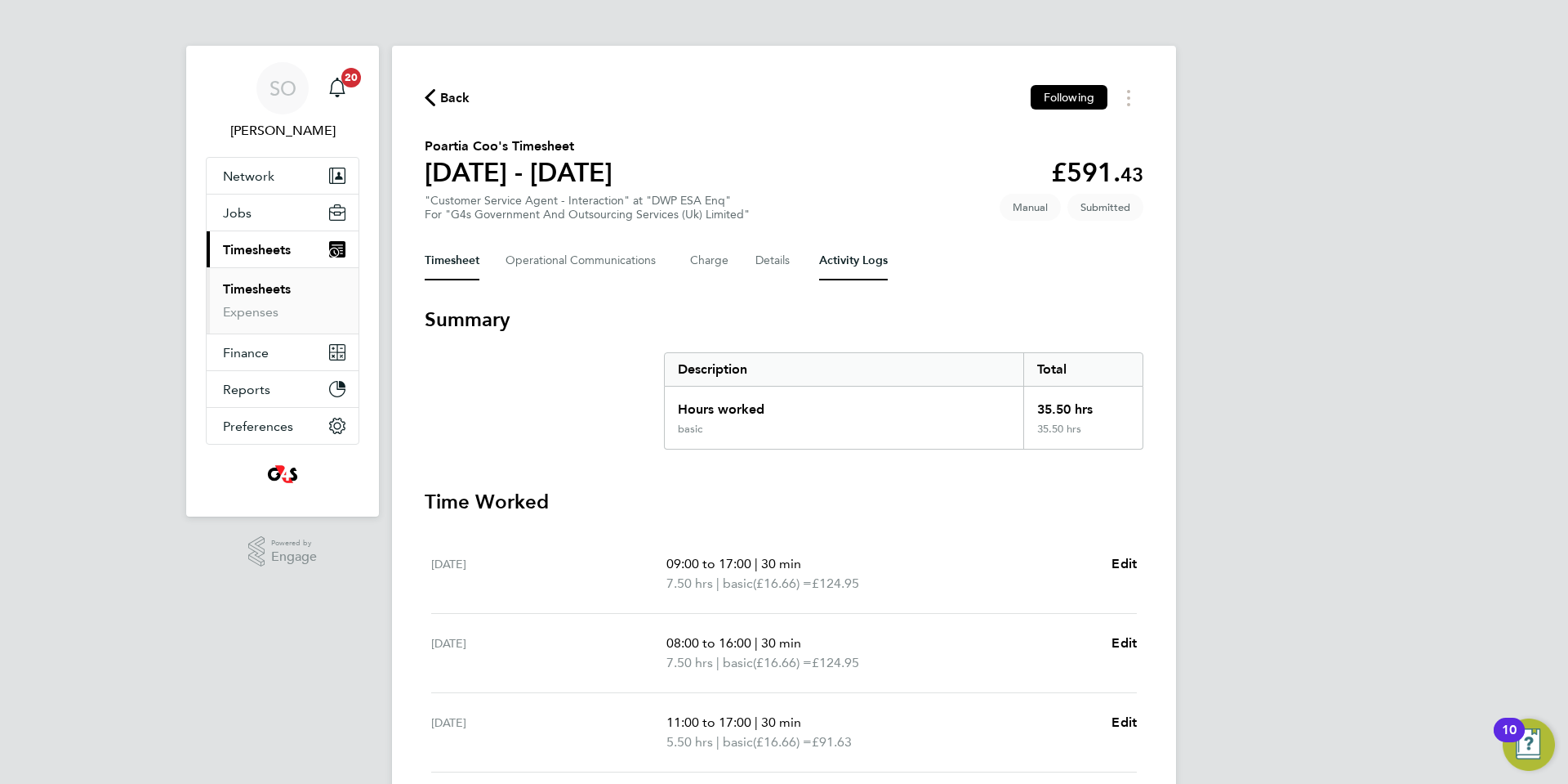
click at [838, 266] on Logs-tab "Activity Logs" at bounding box center [853, 260] width 68 height 39
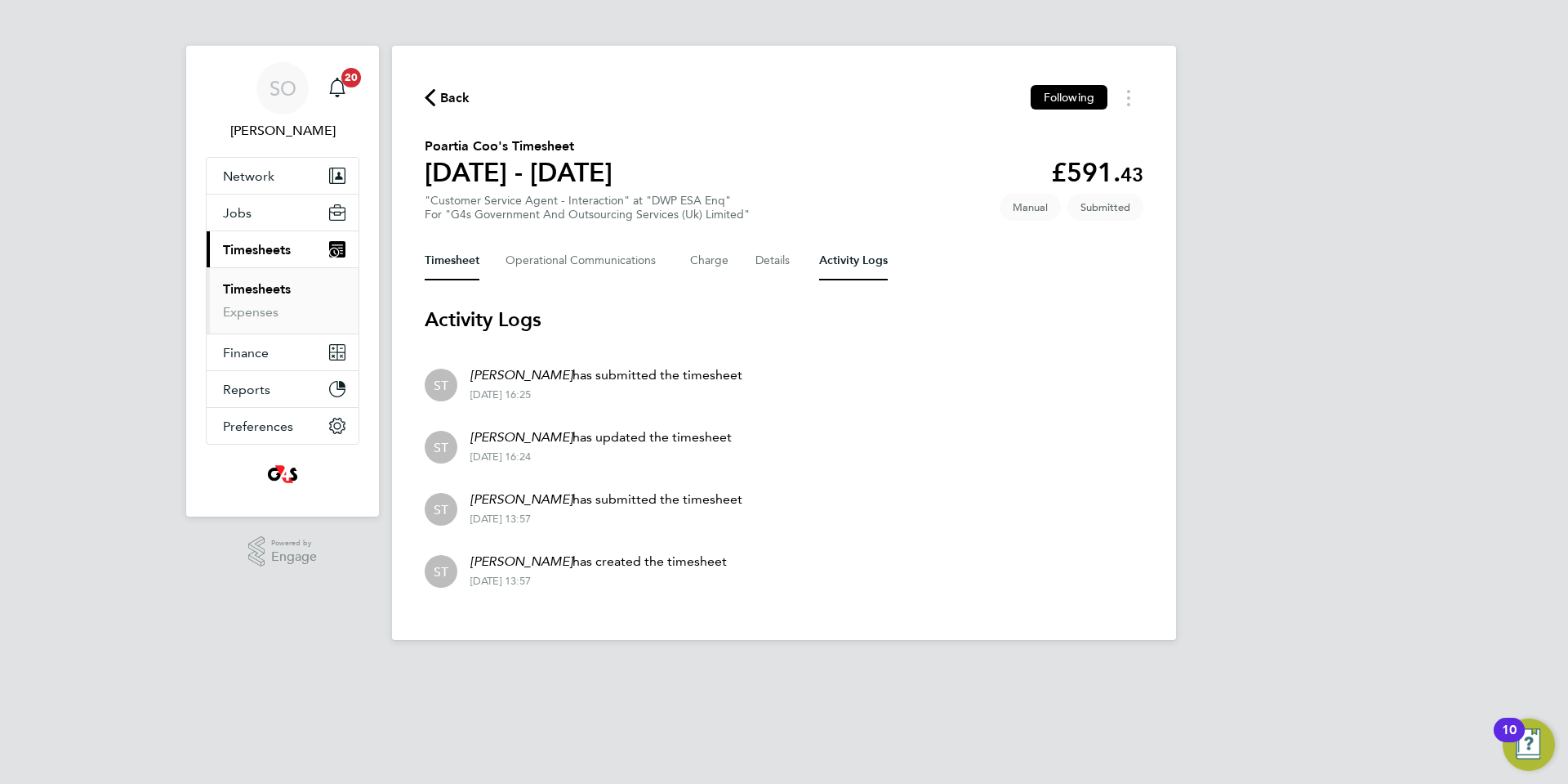
click at [431, 262] on button "Timesheet" at bounding box center [452, 260] width 55 height 39
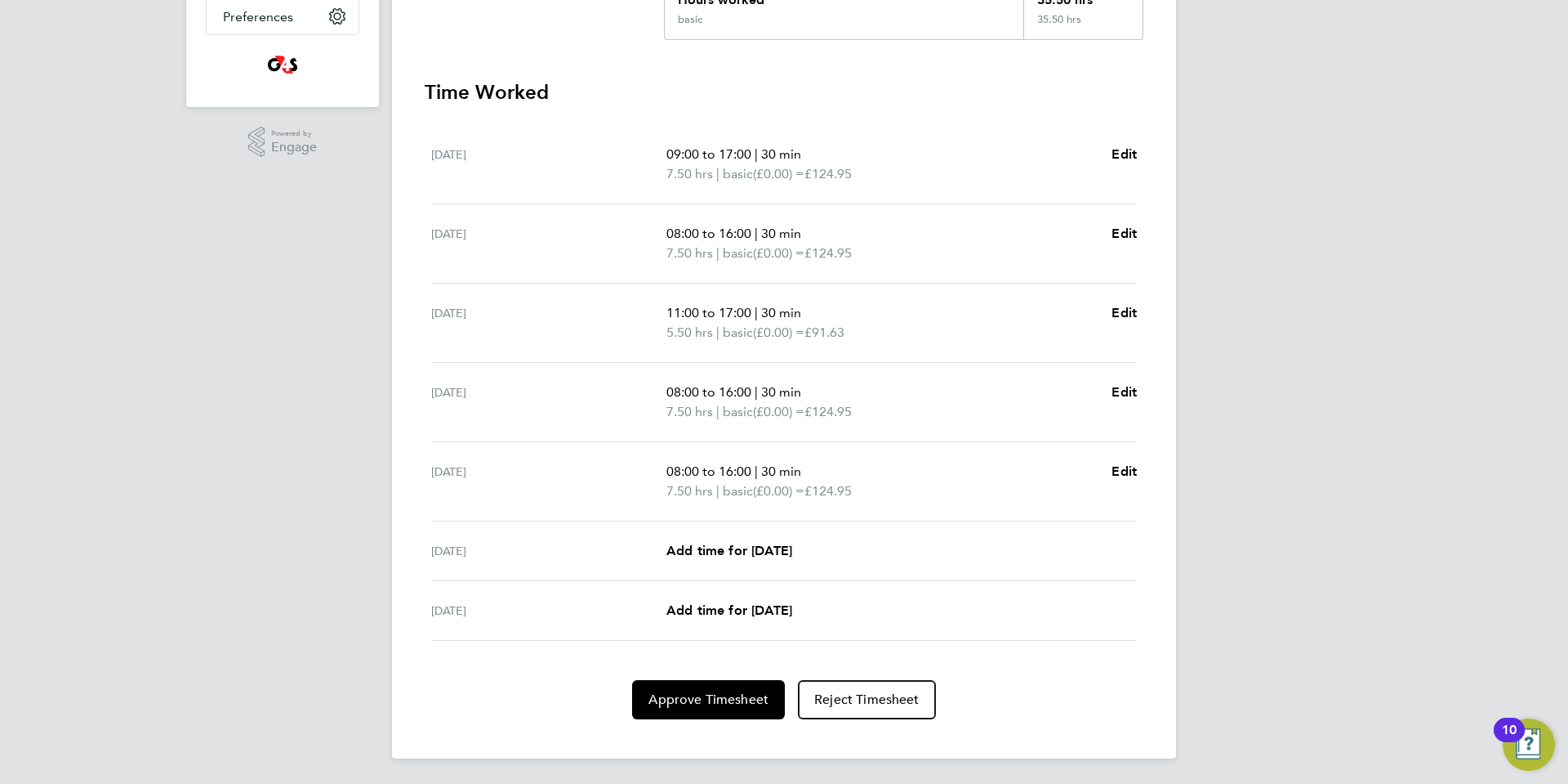
scroll to position [410, 0]
click at [684, 703] on span "Approve Timesheet" at bounding box center [708, 699] width 120 height 16
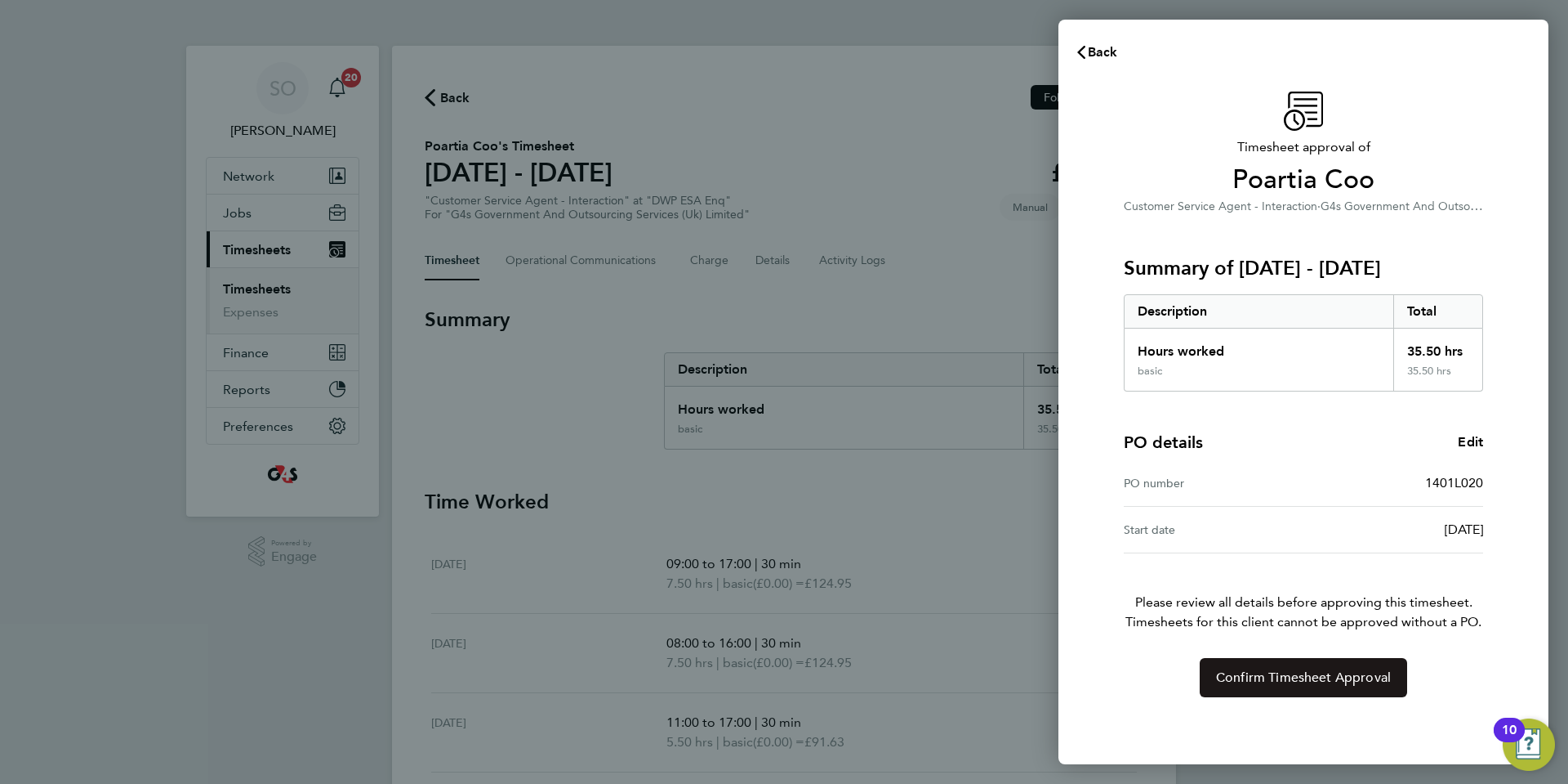
click at [1226, 689] on button "Confirm Timesheet Approval" at bounding box center [1303, 677] width 207 height 39
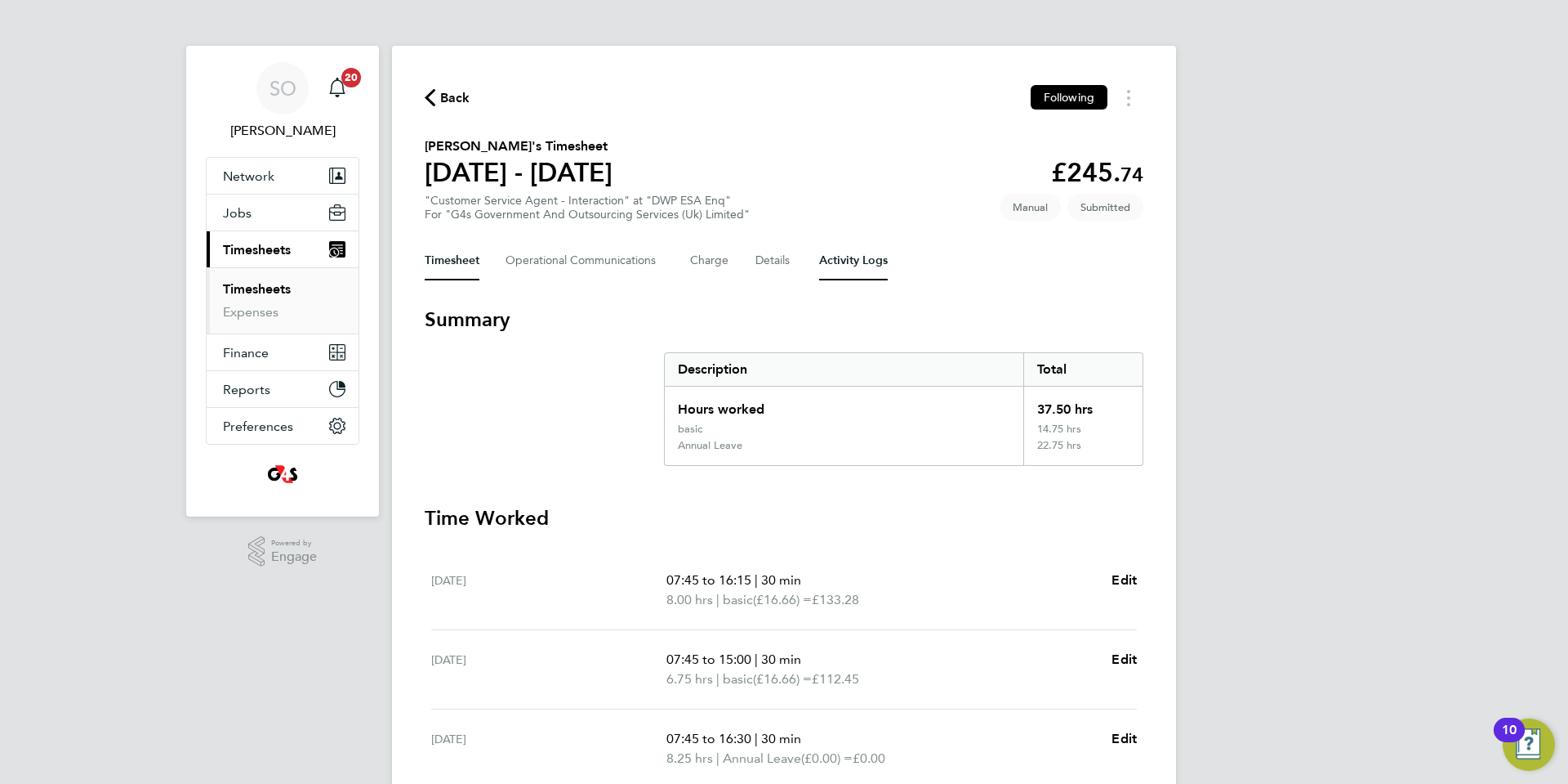
click at [846, 265] on Logs-tab "Activity Logs" at bounding box center [853, 260] width 68 height 39
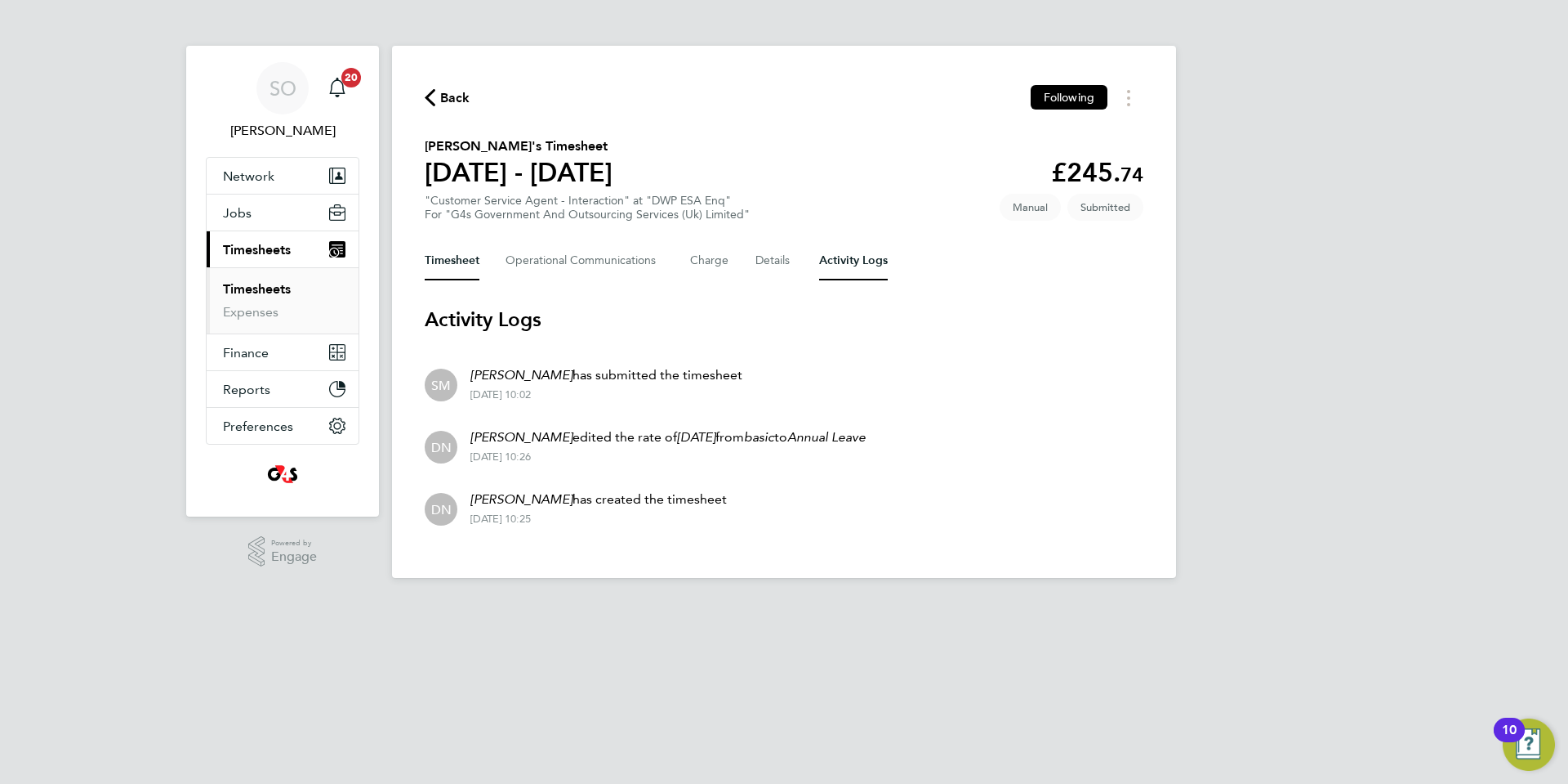
click at [451, 259] on button "Timesheet" at bounding box center [452, 260] width 55 height 39
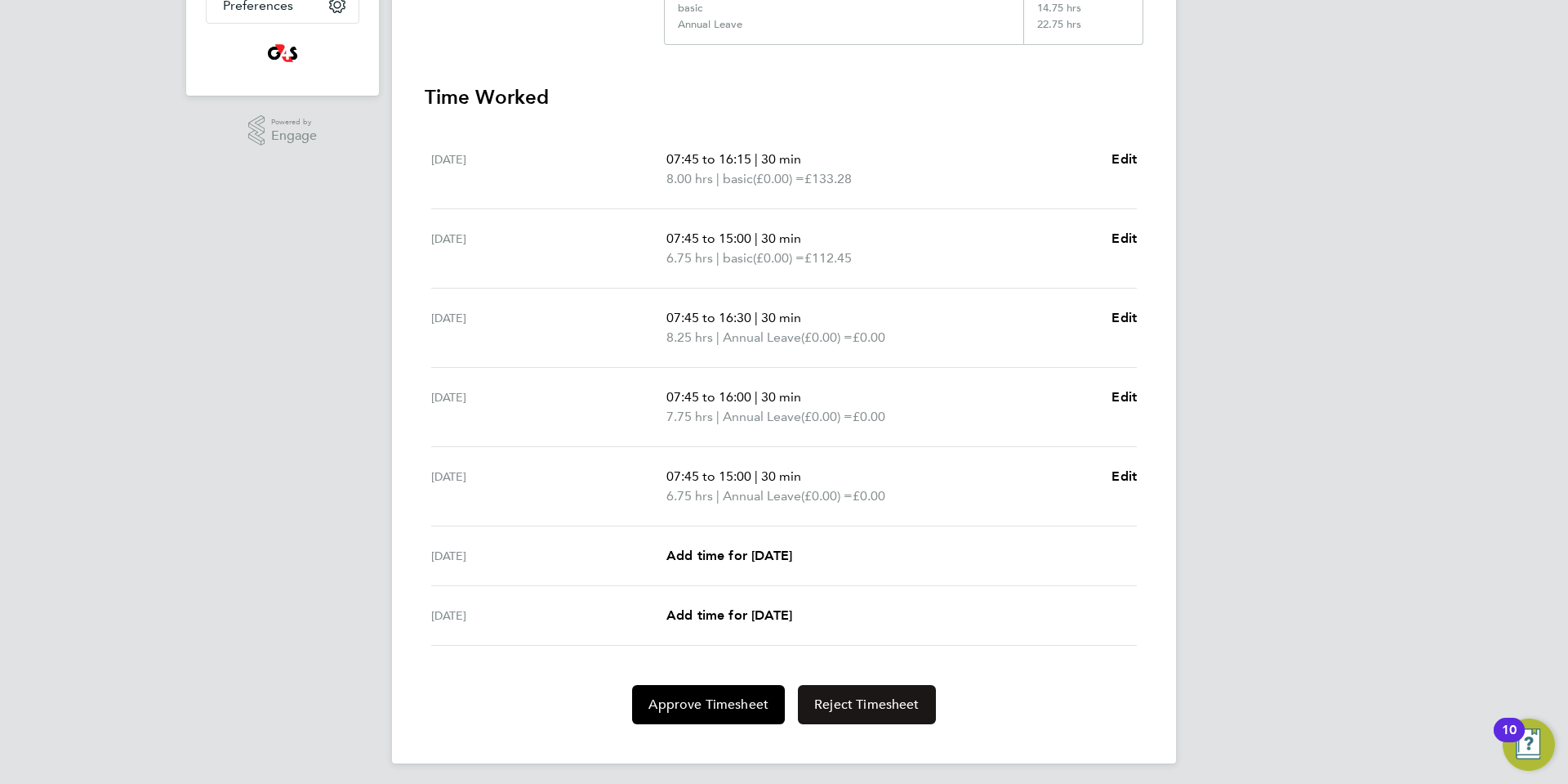
scroll to position [427, 0]
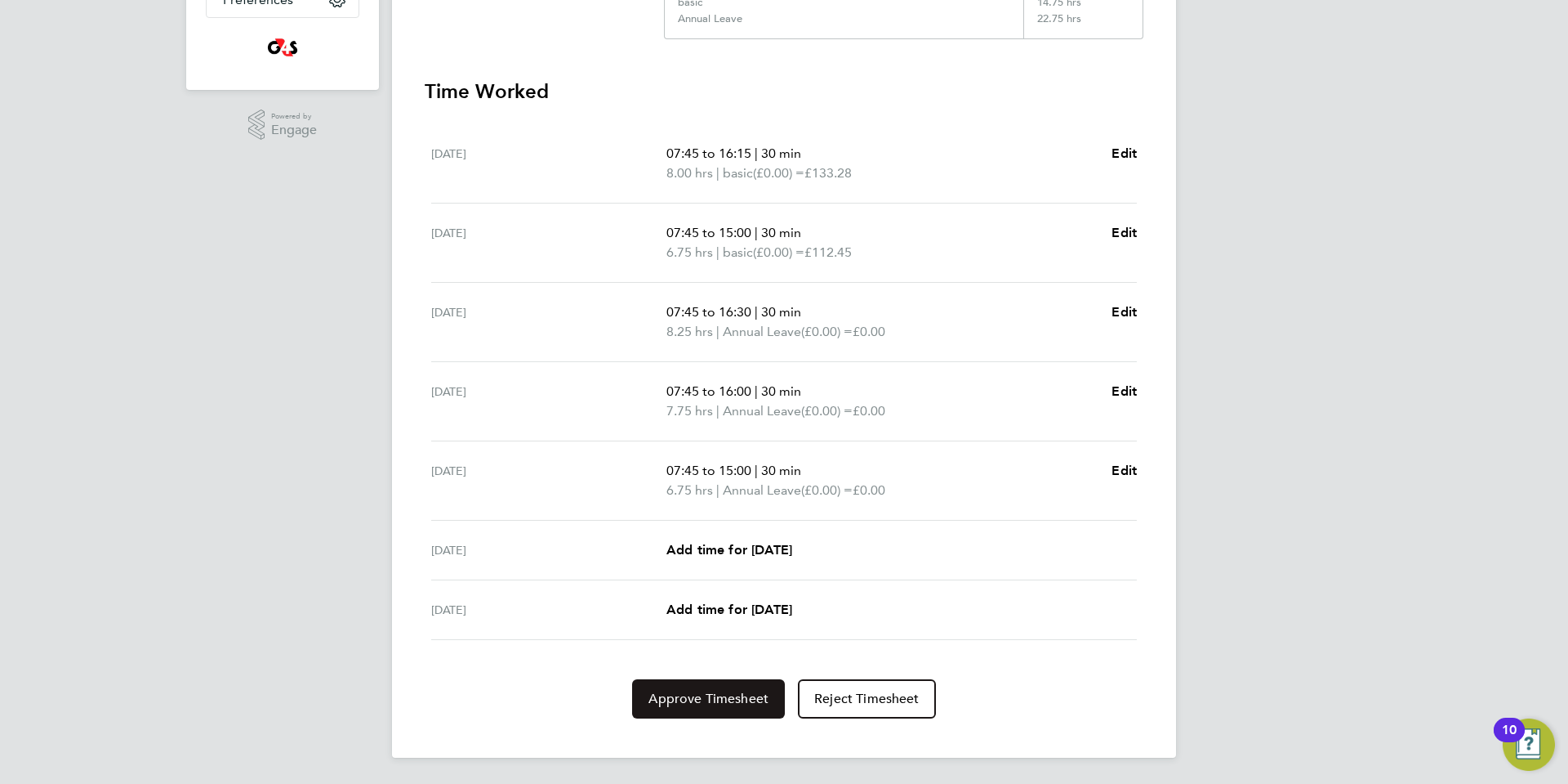
click at [715, 705] on span "Approve Timesheet" at bounding box center [708, 699] width 120 height 16
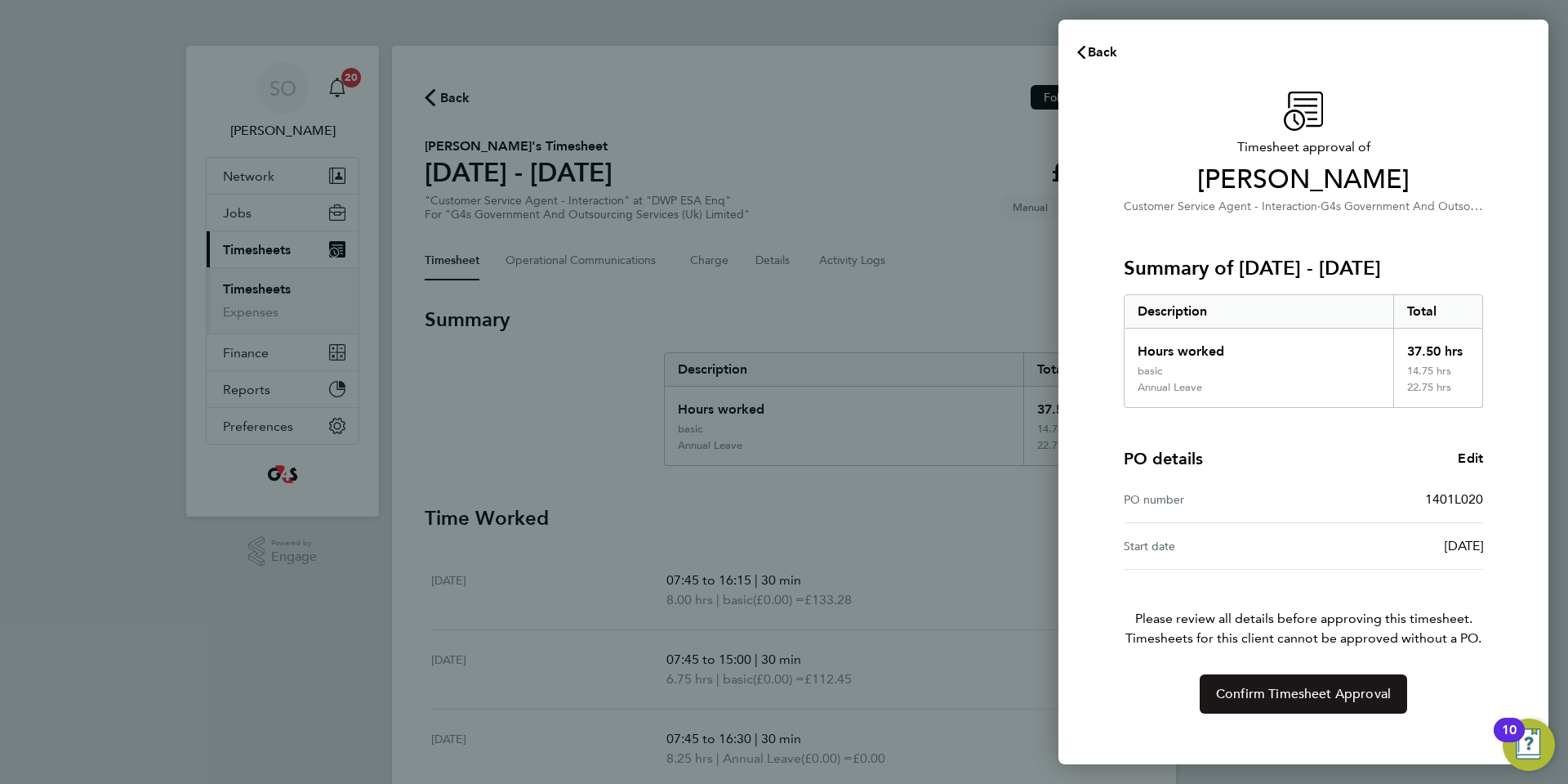
click at [1252, 697] on span "Confirm Timesheet Approval" at bounding box center [1303, 694] width 175 height 16
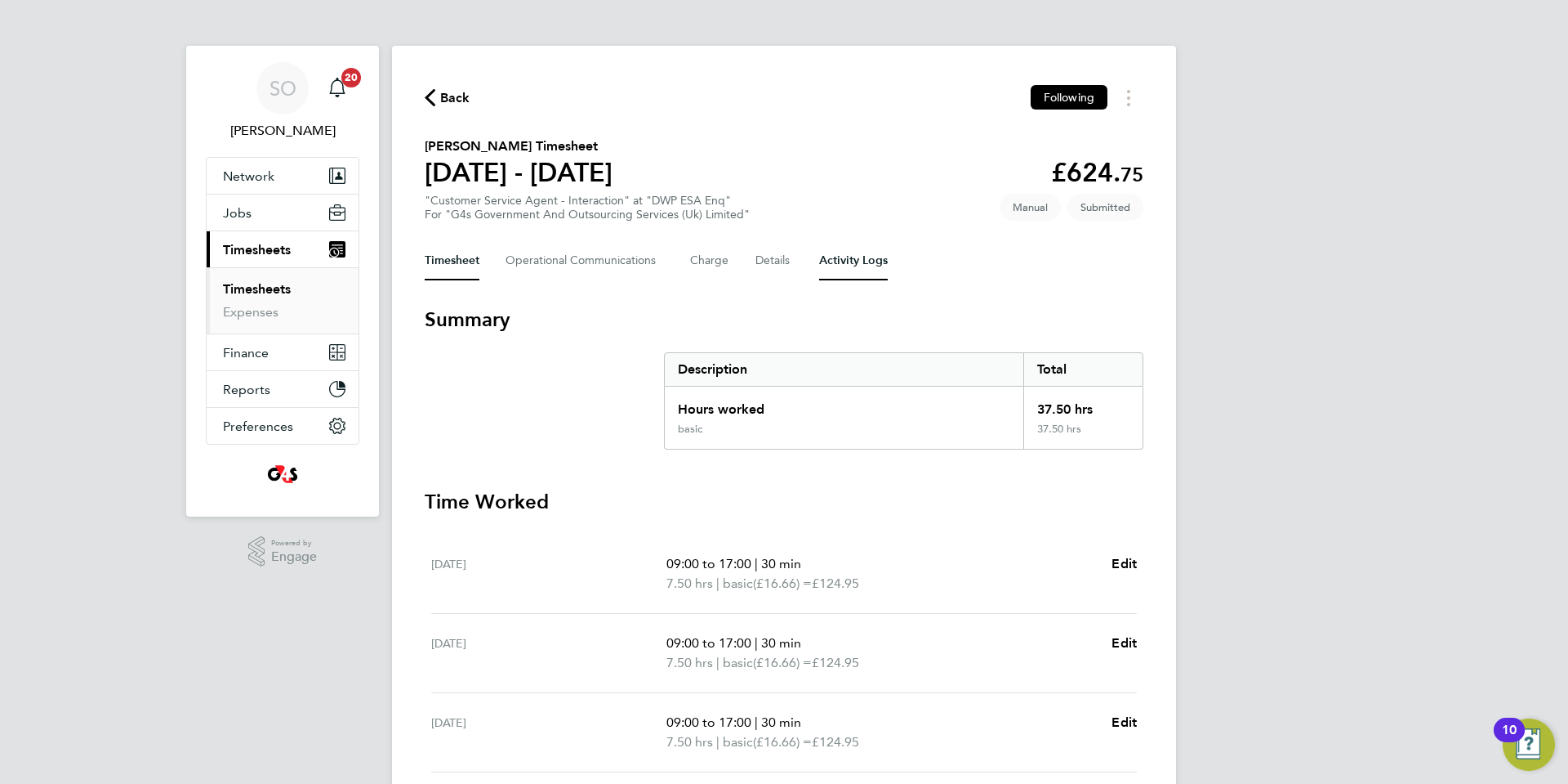
click at [864, 260] on Logs-tab "Activity Logs" at bounding box center [853, 260] width 68 height 39
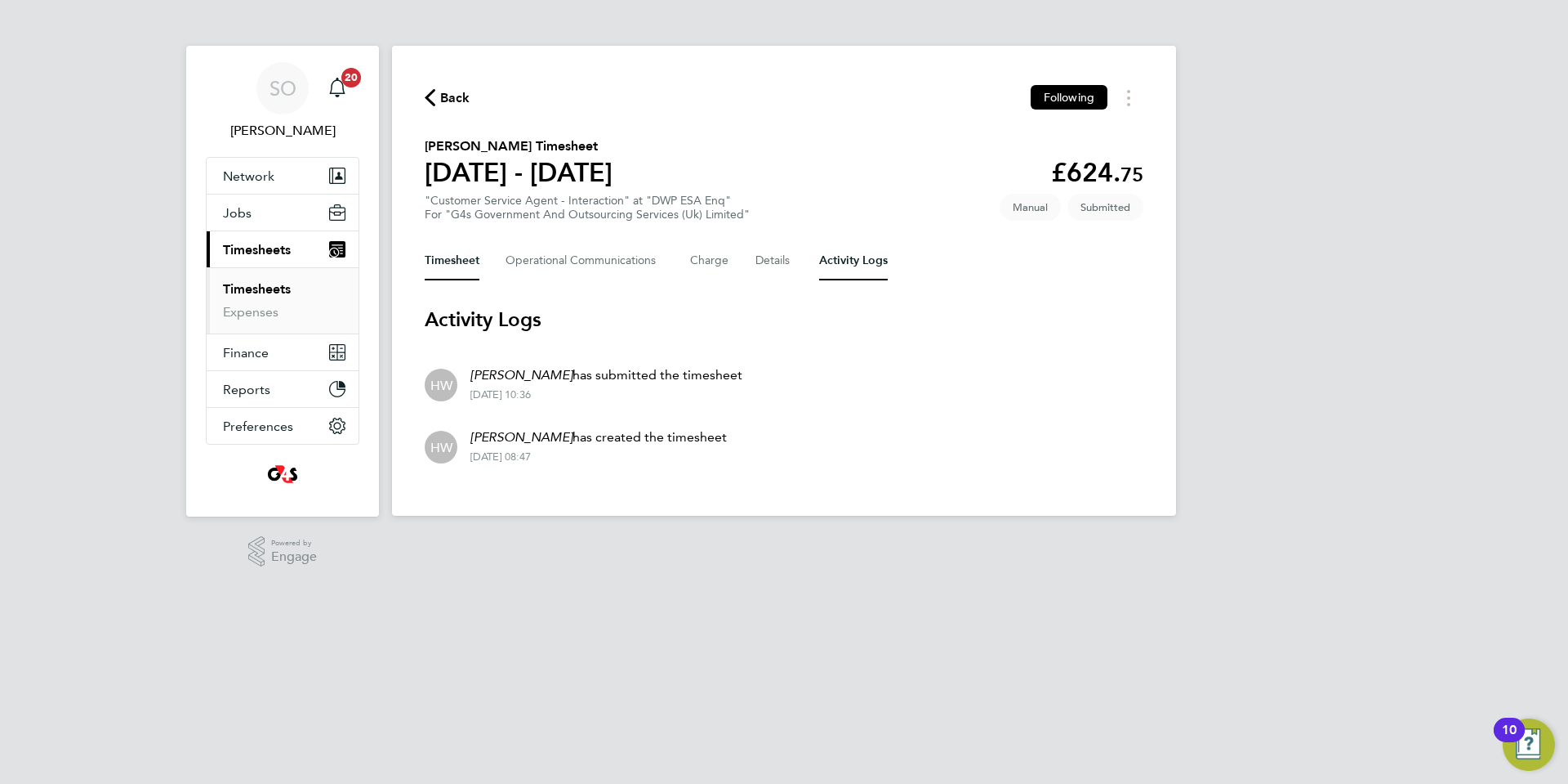
click at [464, 266] on button "Timesheet" at bounding box center [452, 260] width 55 height 39
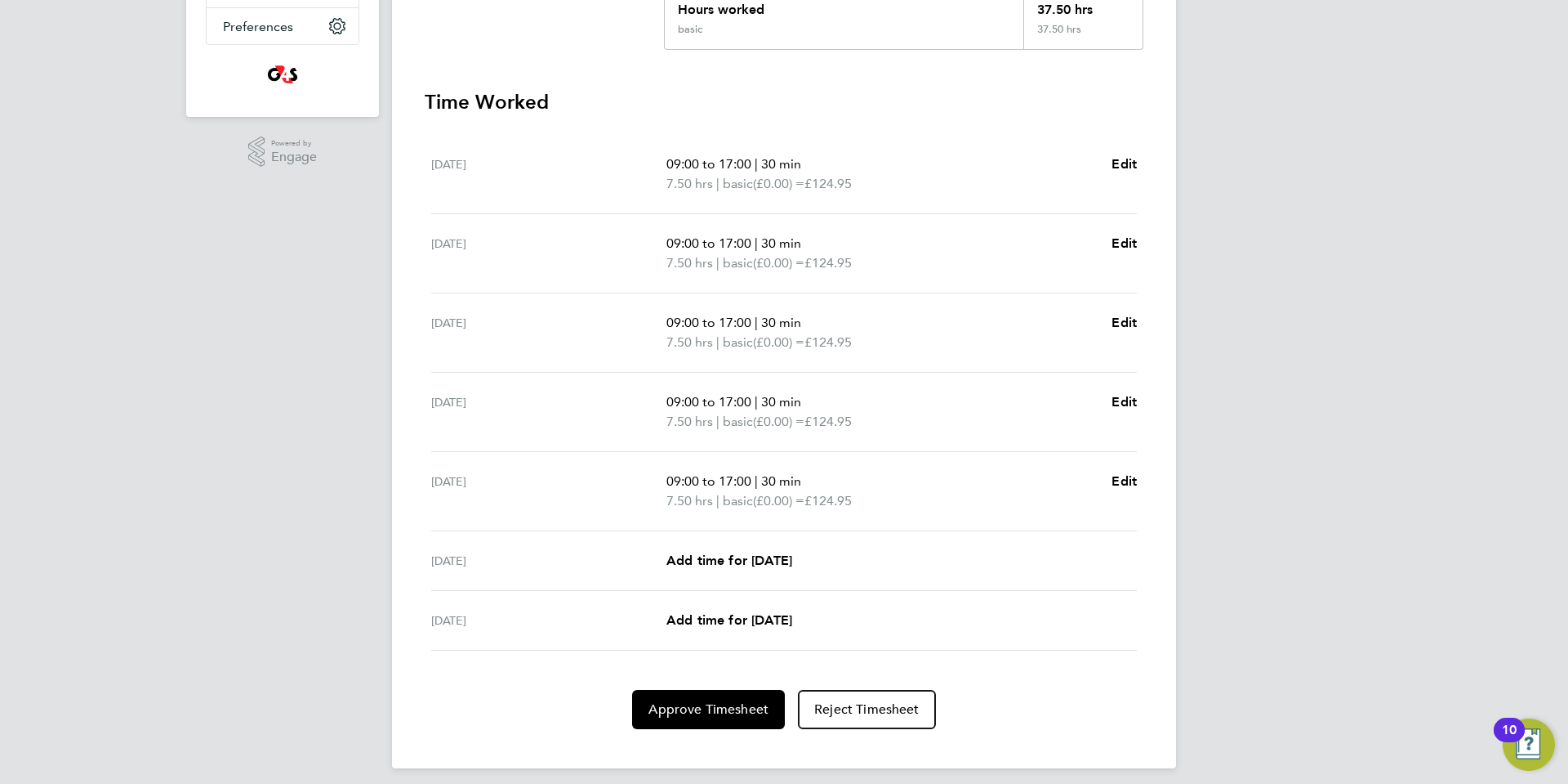
scroll to position [410, 0]
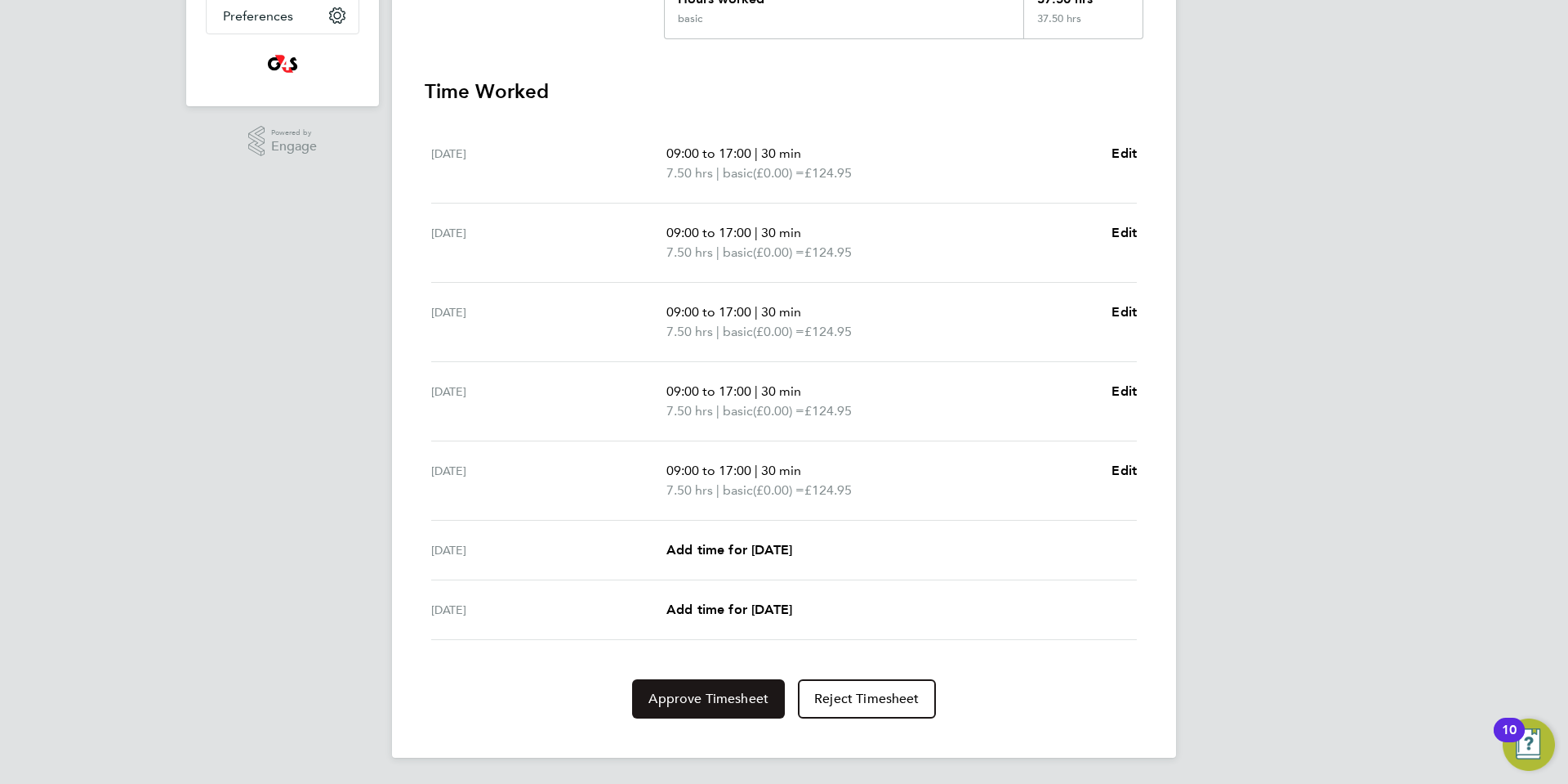
click at [709, 709] on button "Approve Timesheet" at bounding box center [708, 699] width 153 height 39
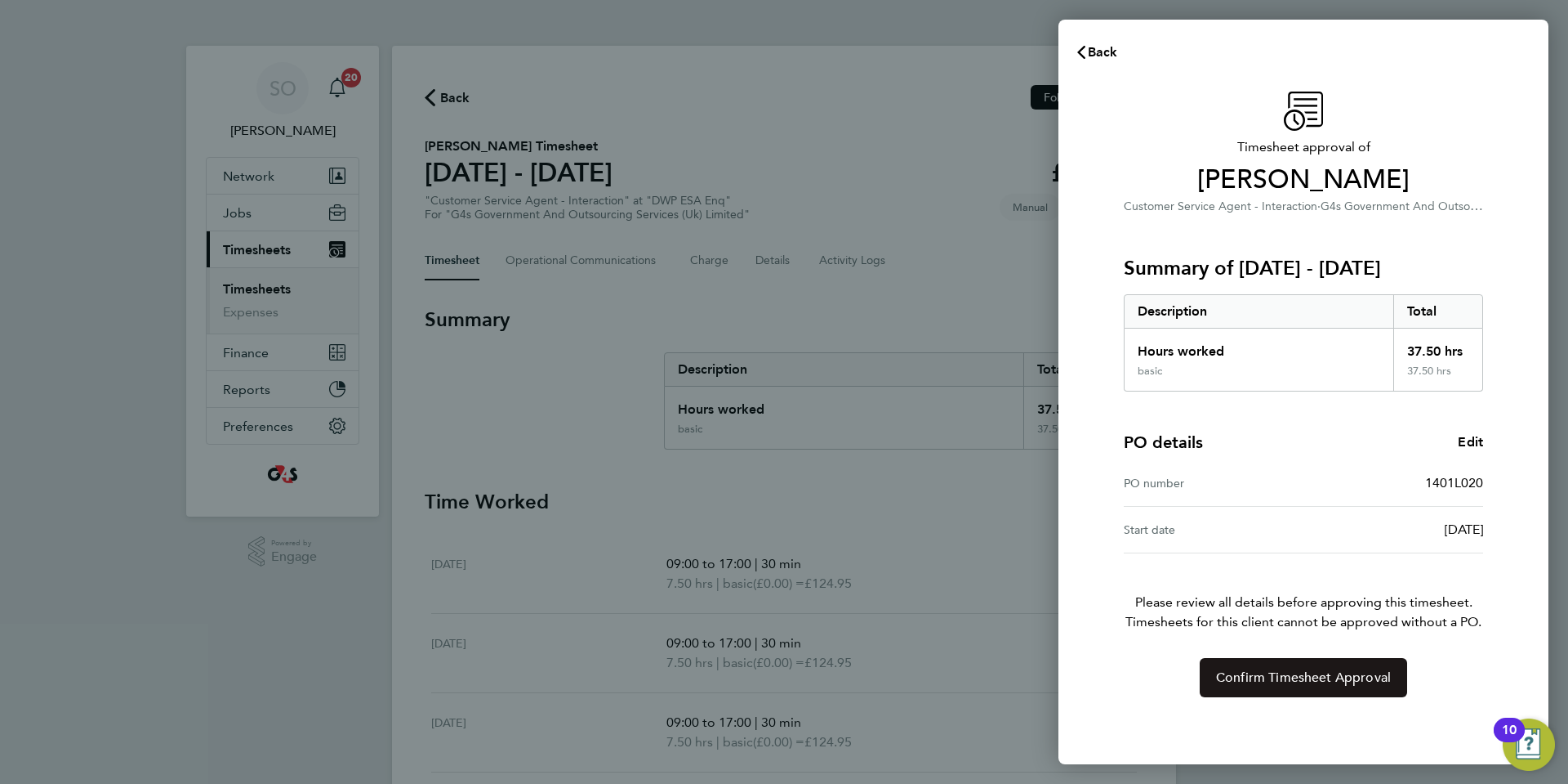
click at [1253, 689] on button "Confirm Timesheet Approval" at bounding box center [1303, 677] width 207 height 39
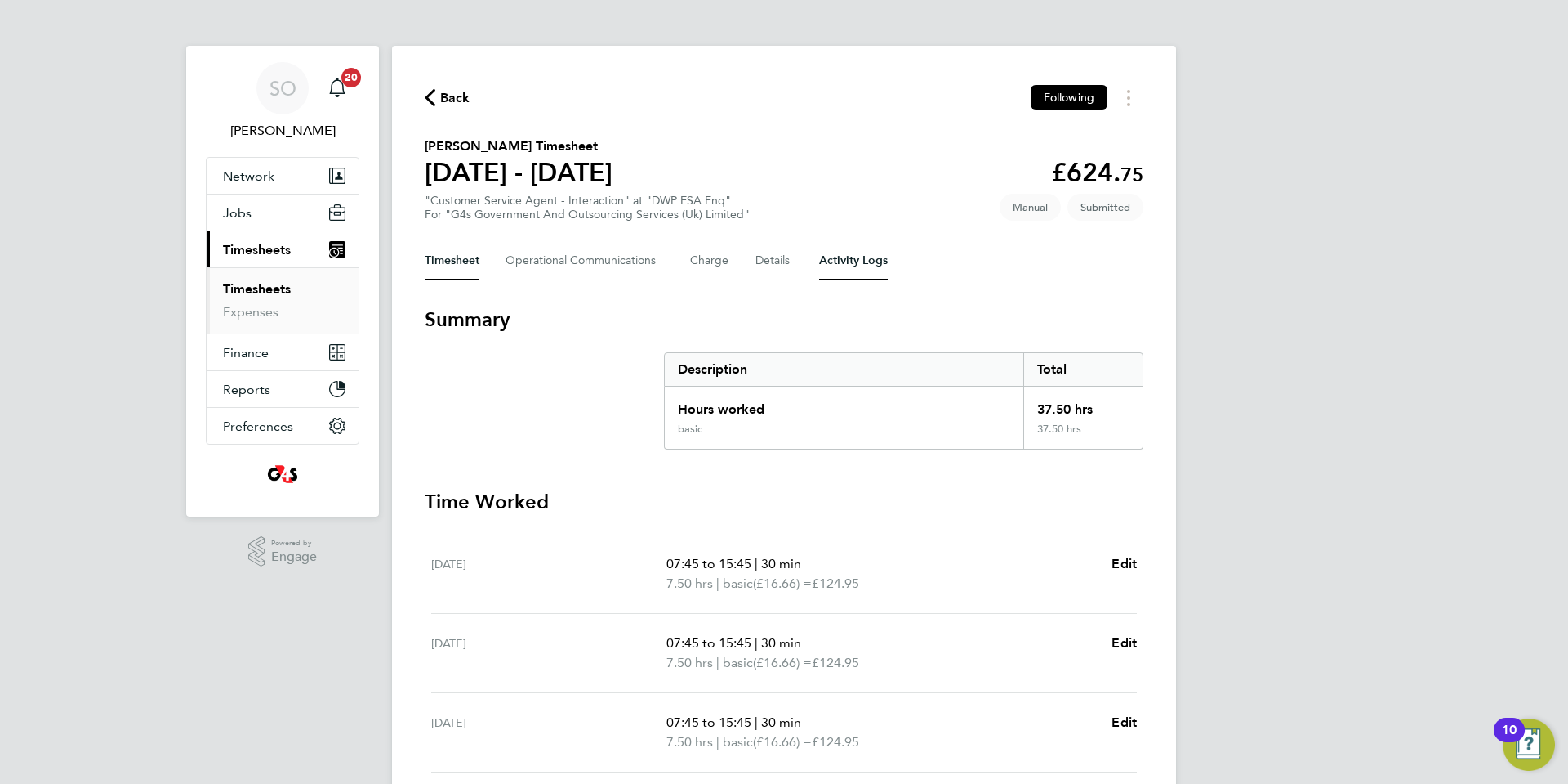
click at [854, 270] on Logs-tab "Activity Logs" at bounding box center [853, 260] width 68 height 39
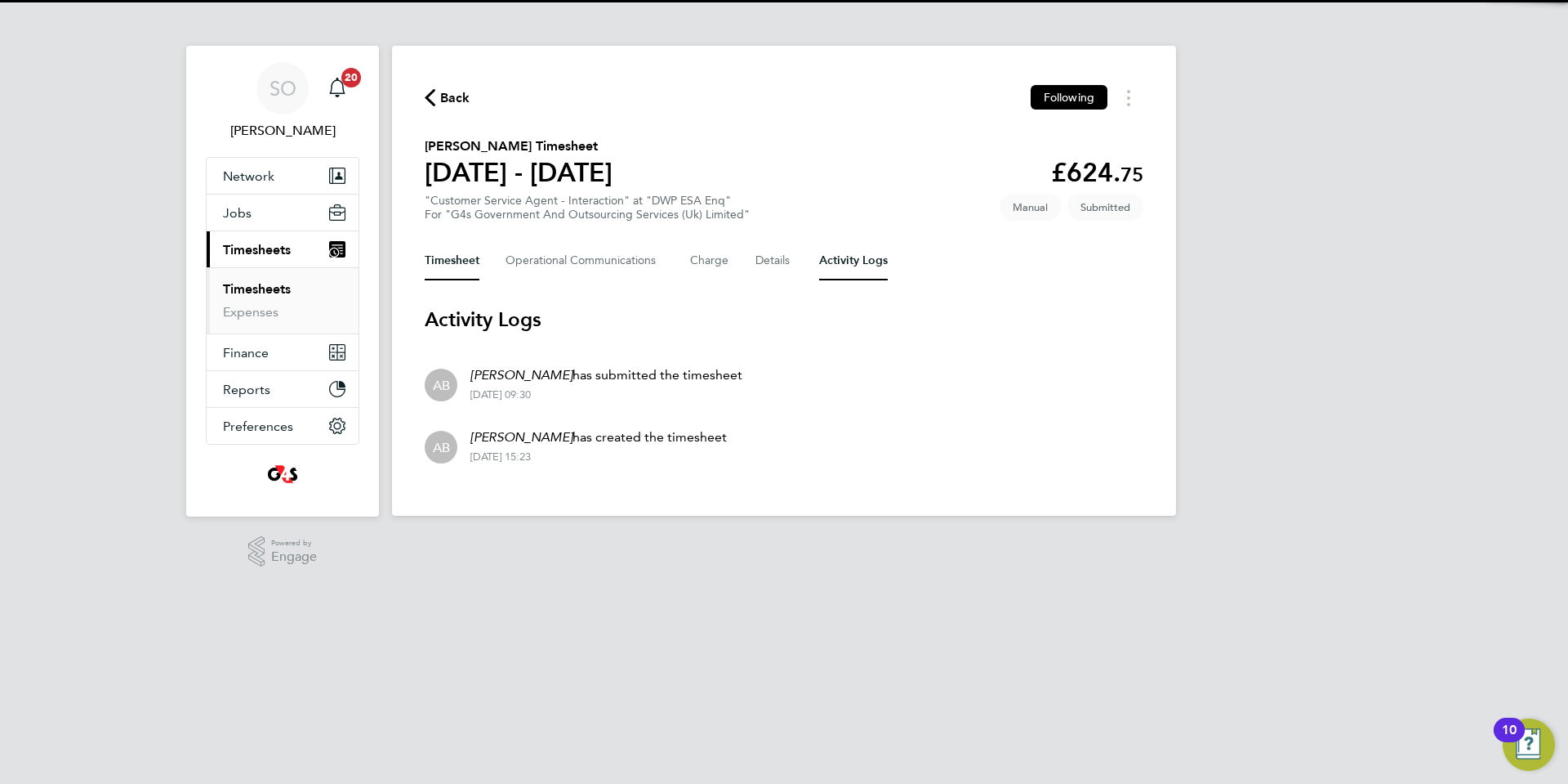
click at [458, 264] on button "Timesheet" at bounding box center [452, 260] width 55 height 39
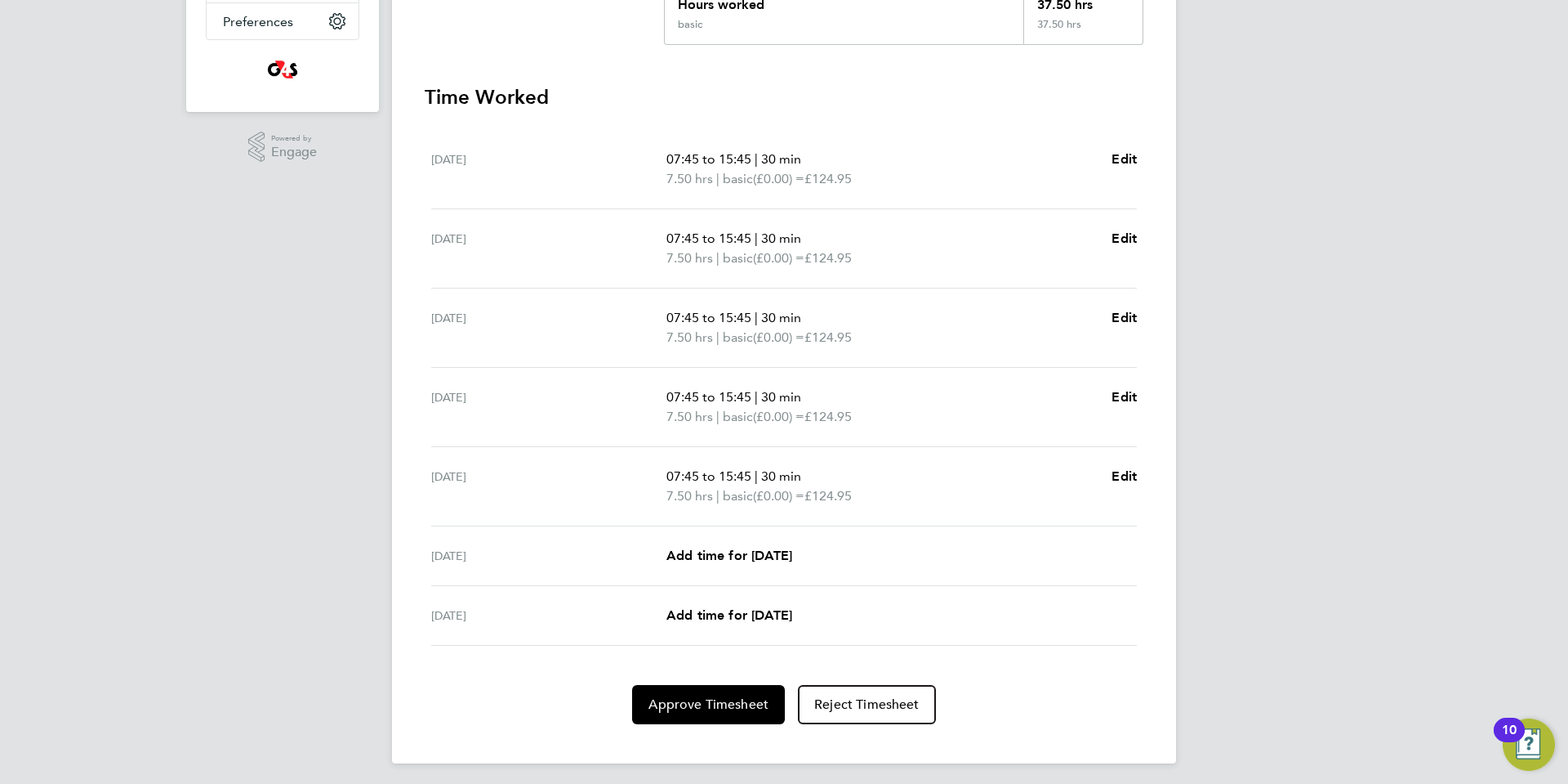
scroll to position [410, 0]
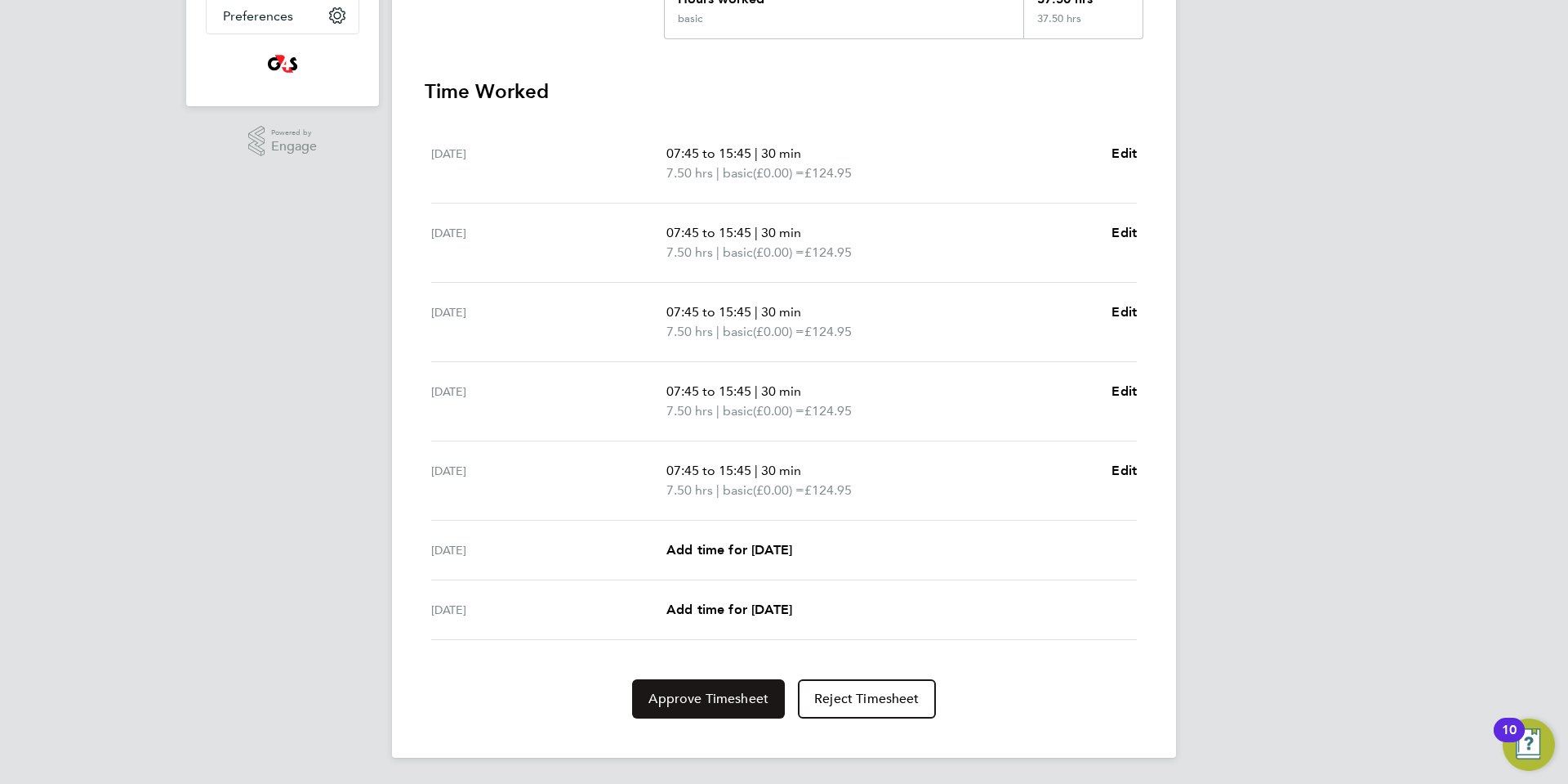
click at [710, 689] on button "Approve Timesheet" at bounding box center [708, 699] width 153 height 39
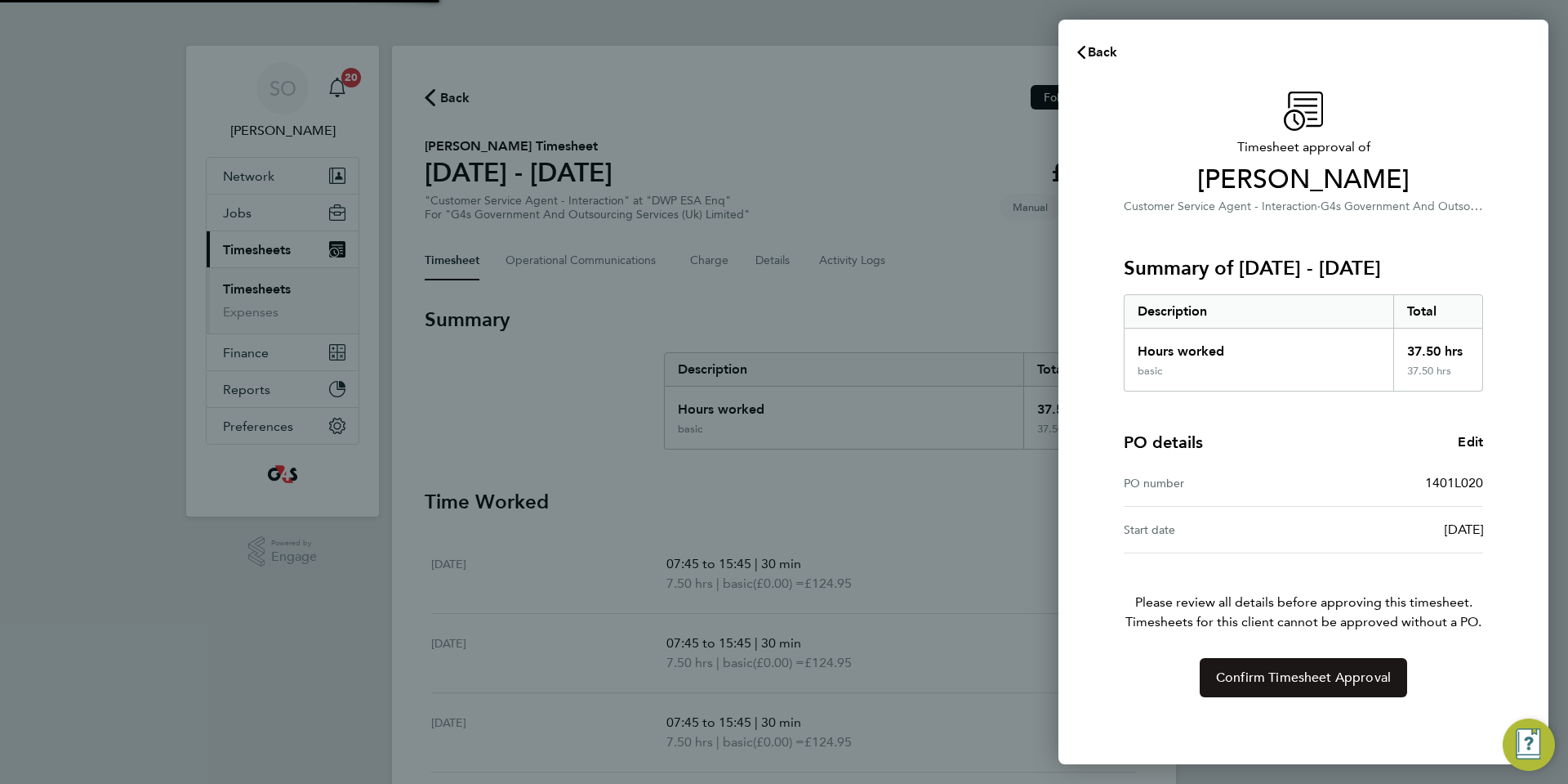
click at [1271, 679] on span "Confirm Timesheet Approval" at bounding box center [1303, 678] width 175 height 16
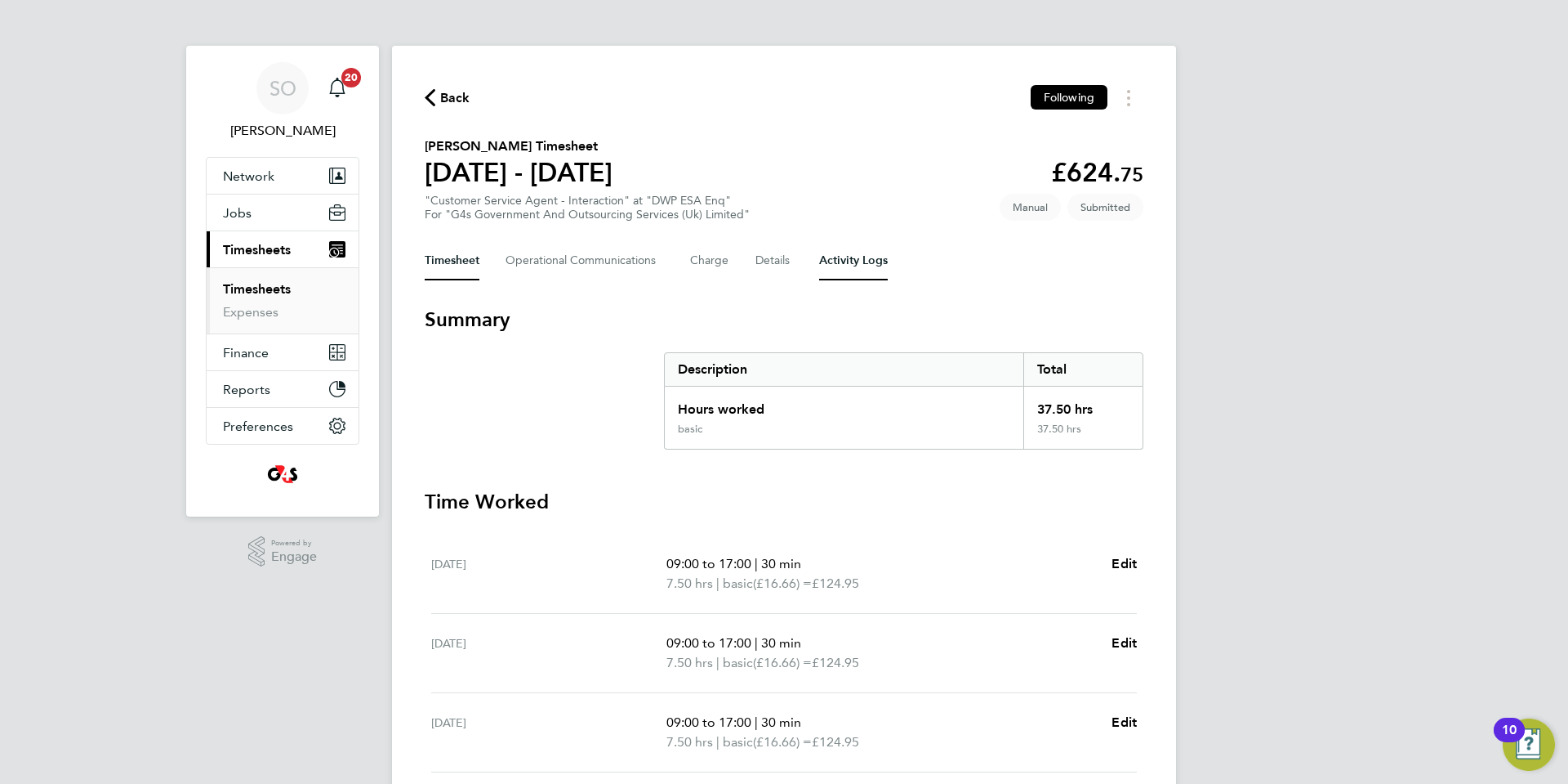
click at [850, 264] on Logs-tab "Activity Logs" at bounding box center [853, 260] width 68 height 39
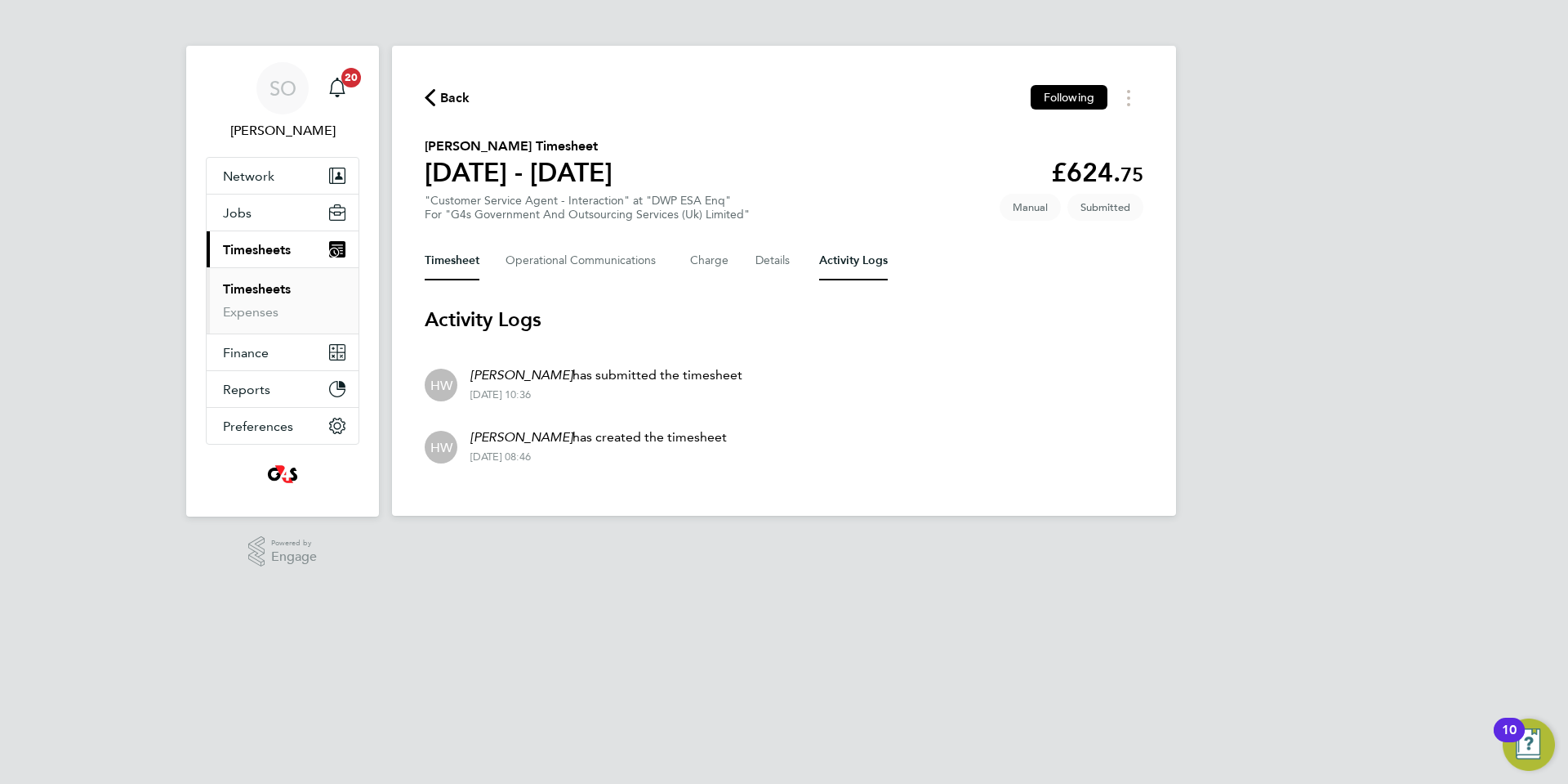
click at [455, 256] on button "Timesheet" at bounding box center [452, 260] width 55 height 39
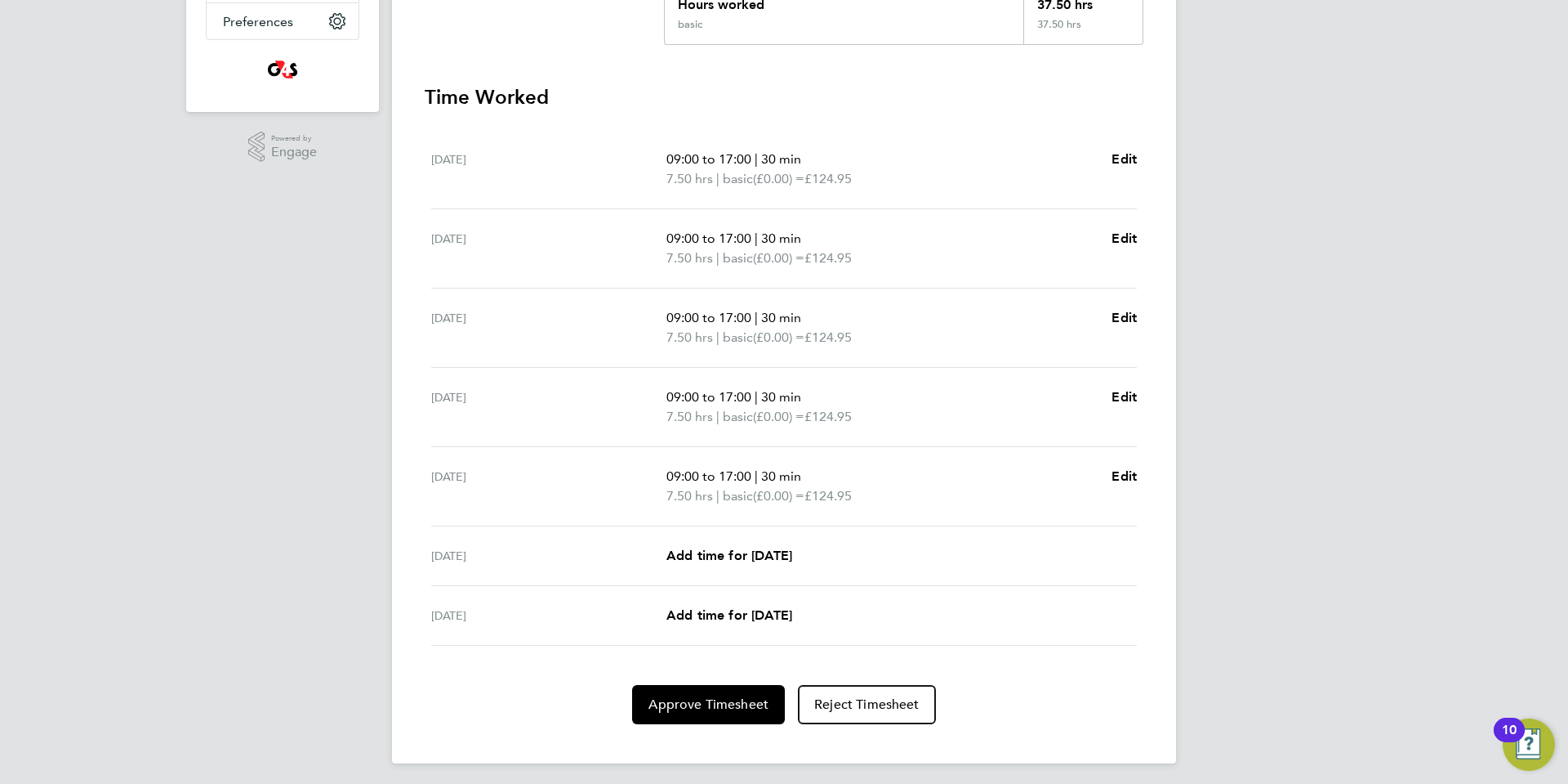
scroll to position [410, 0]
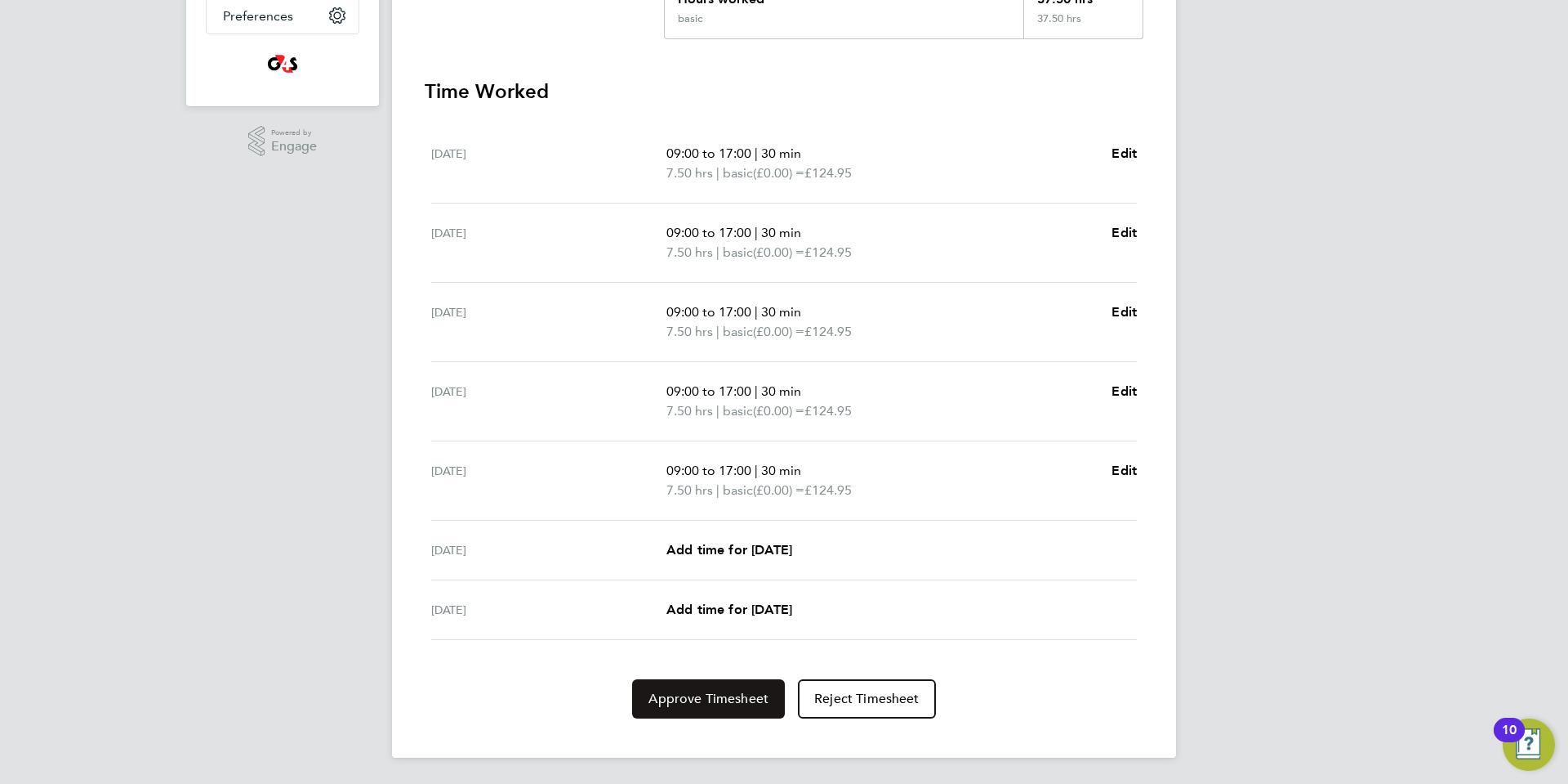
click at [672, 702] on span "Approve Timesheet" at bounding box center [708, 699] width 120 height 16
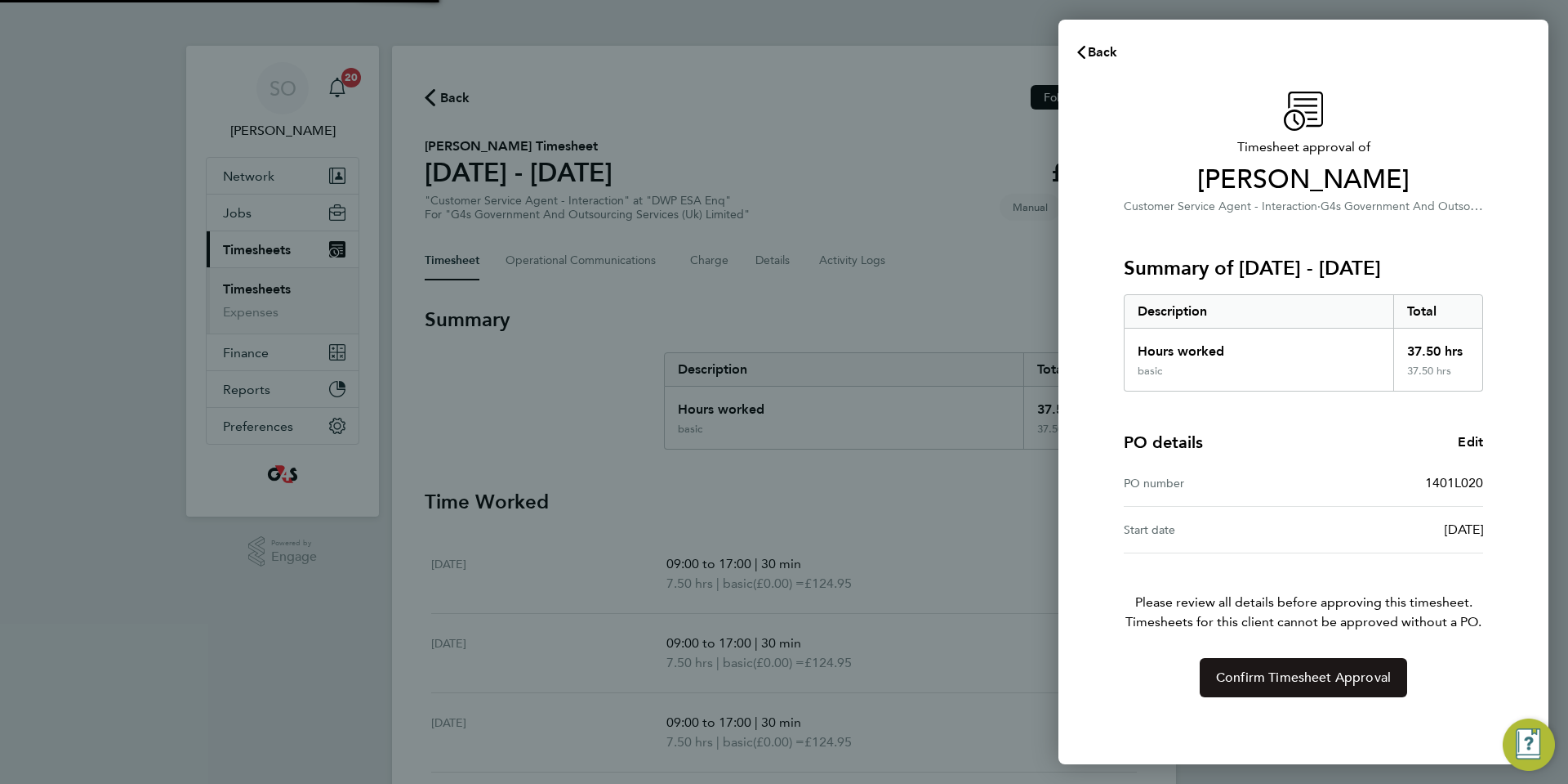
click at [1261, 679] on span "Confirm Timesheet Approval" at bounding box center [1303, 678] width 175 height 16
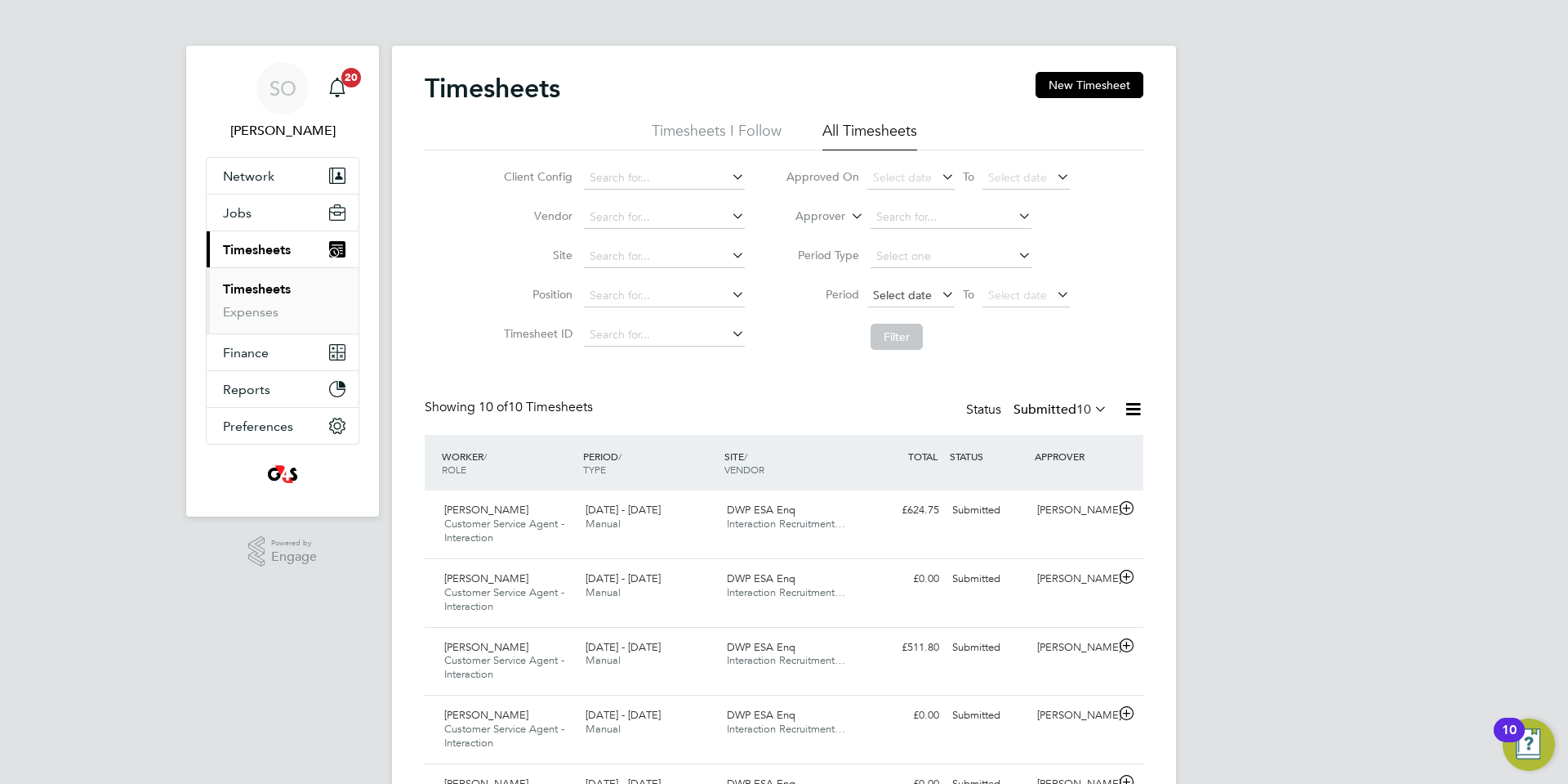
click at [914, 297] on span "Select date" at bounding box center [903, 295] width 59 height 15
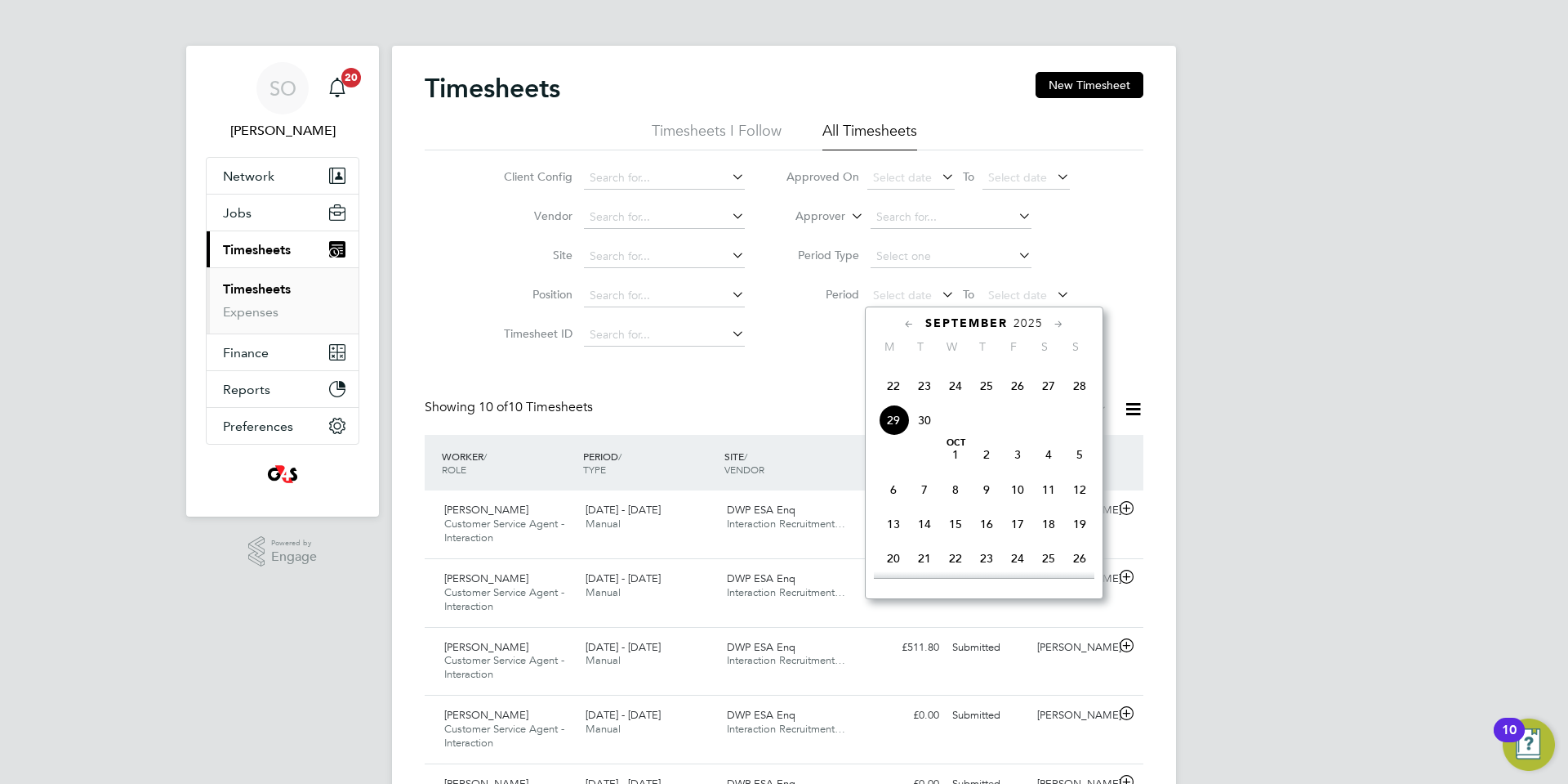
click at [895, 401] on span "22" at bounding box center [894, 386] width 31 height 31
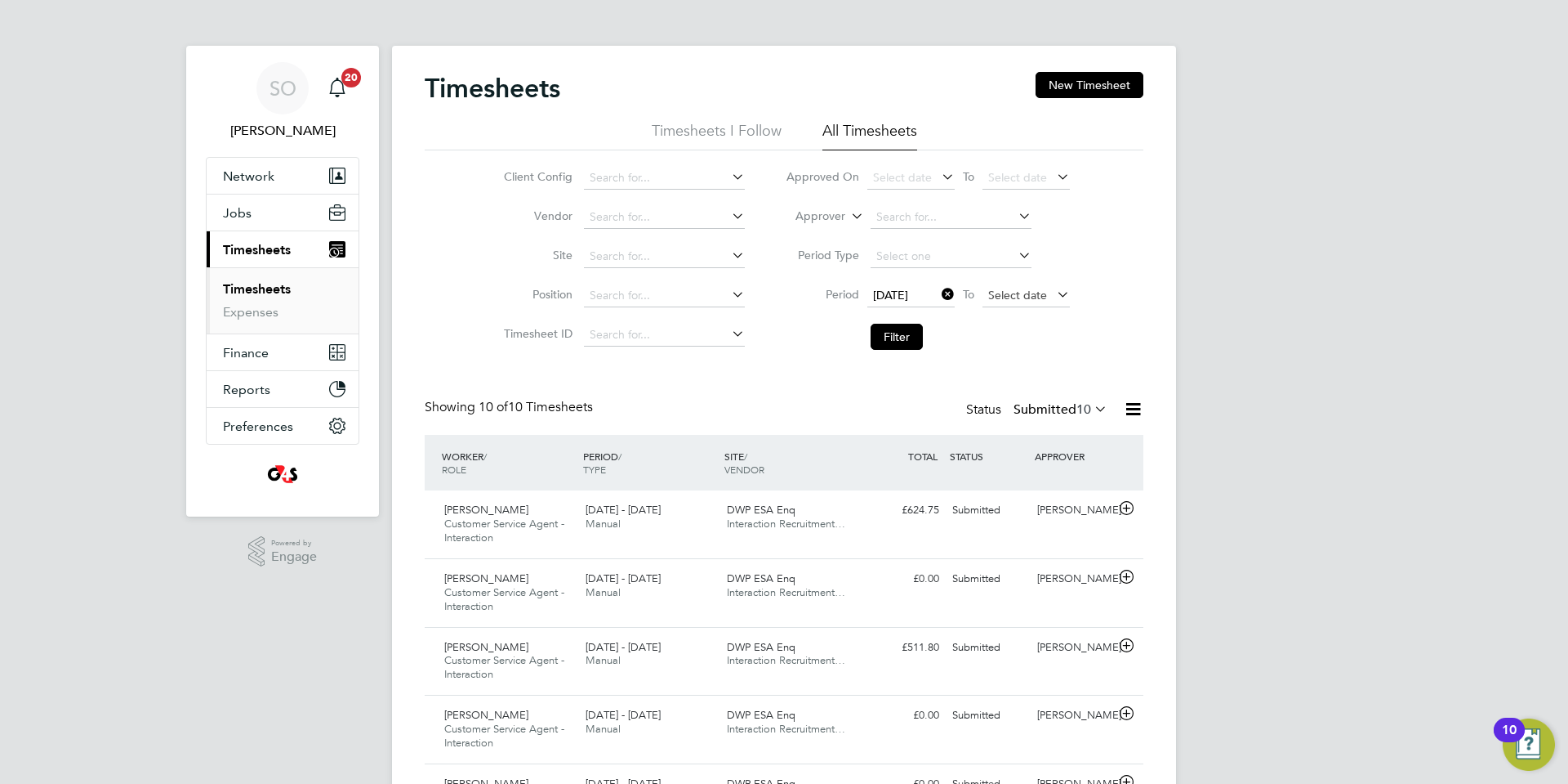
click at [1010, 291] on span "Select date" at bounding box center [1017, 295] width 59 height 15
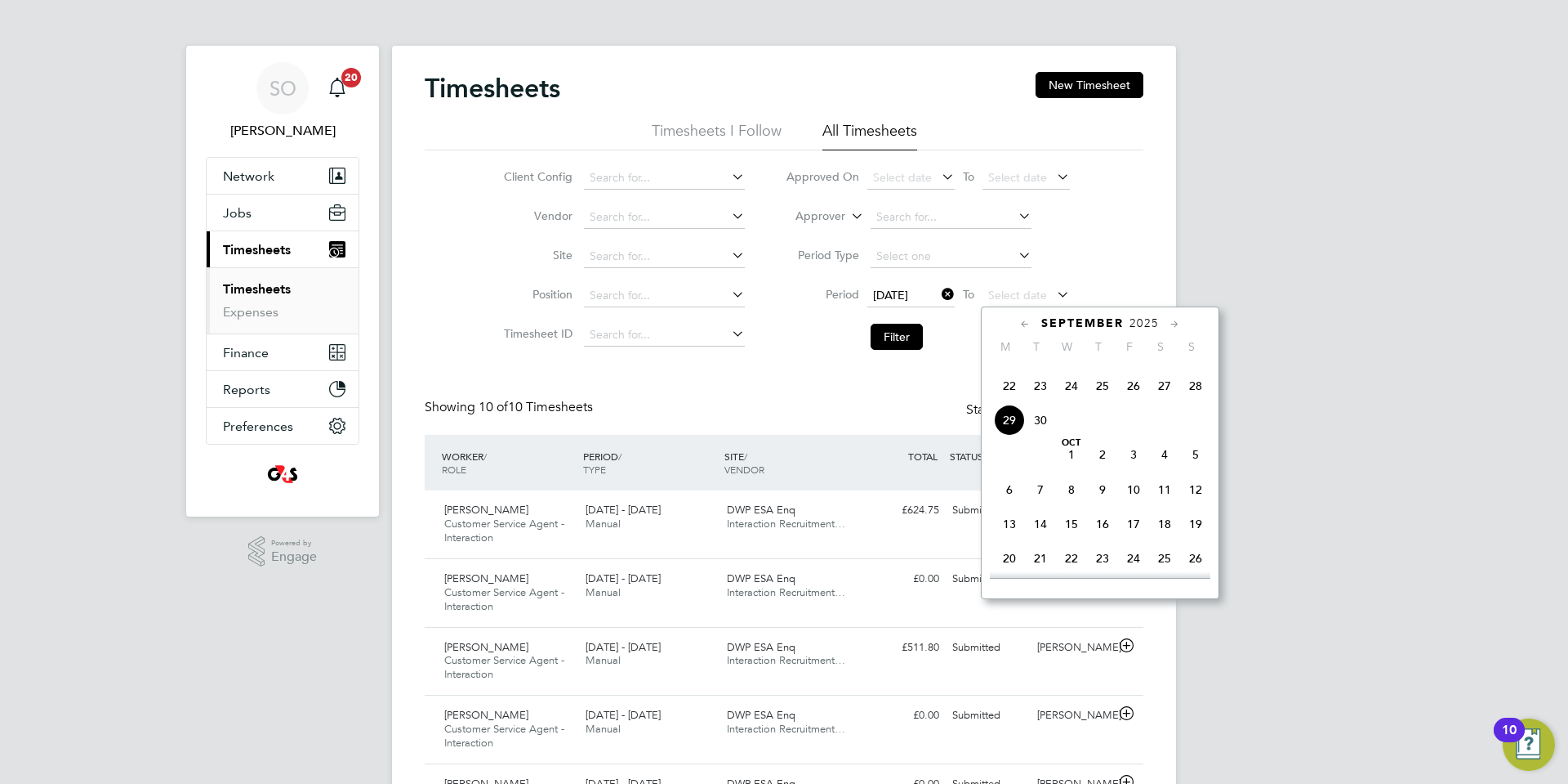
click at [1197, 401] on span "28" at bounding box center [1195, 386] width 31 height 31
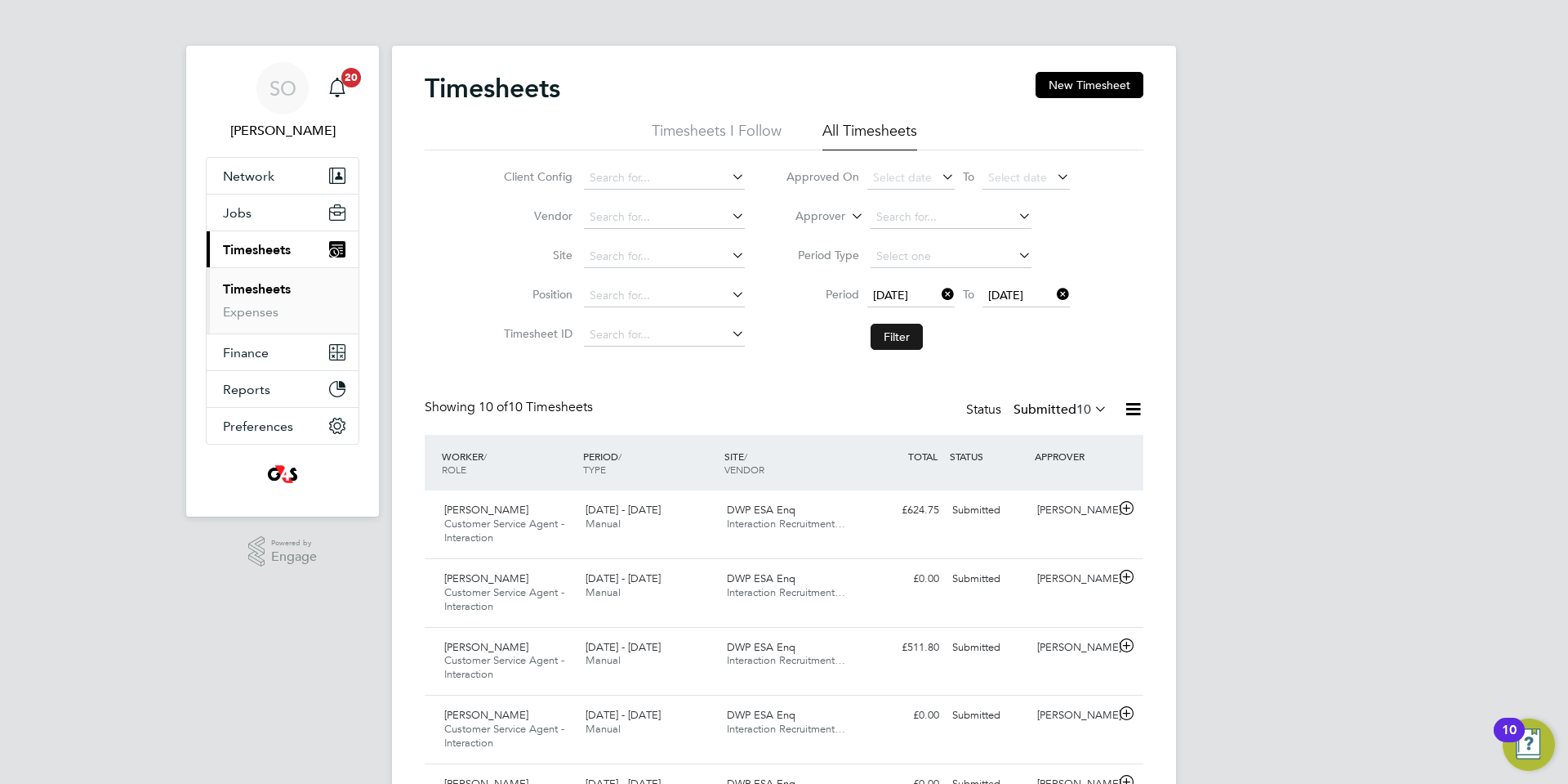
click at [917, 334] on button "Filter" at bounding box center [897, 337] width 53 height 26
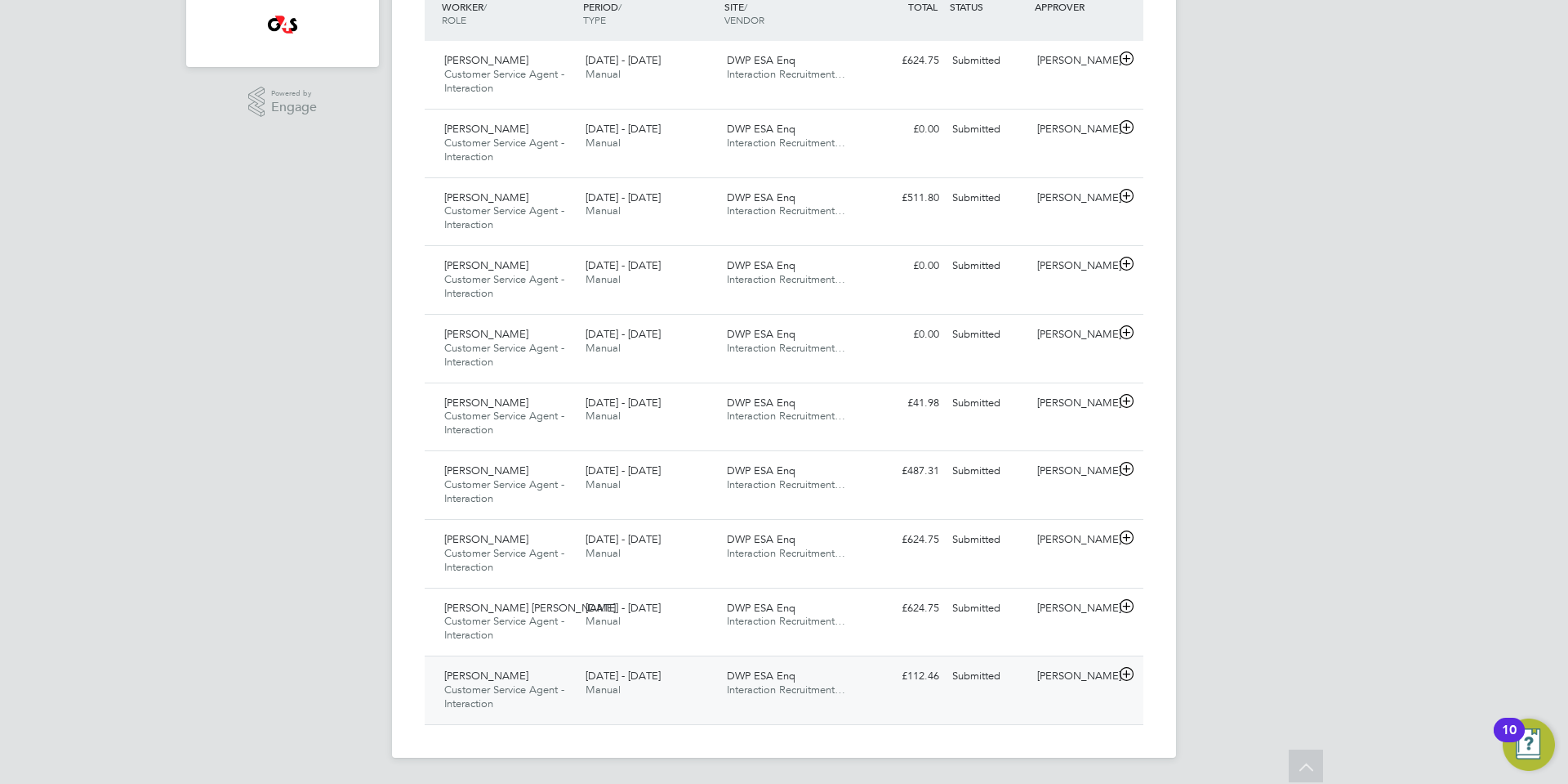
click at [1127, 672] on icon at bounding box center [1126, 674] width 20 height 13
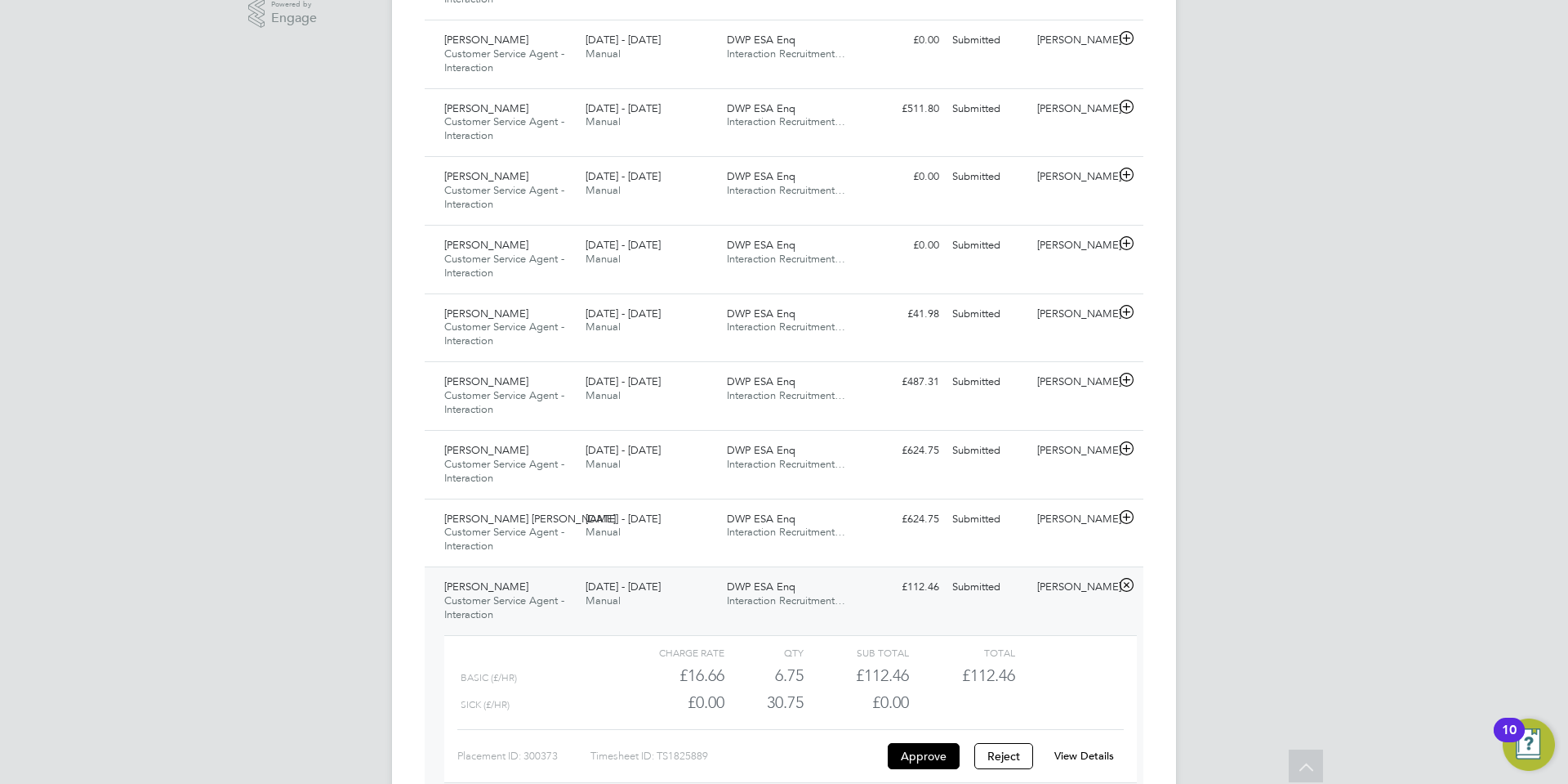
click at [1074, 753] on link "View Details" at bounding box center [1084, 755] width 60 height 14
click at [1127, 517] on icon at bounding box center [1126, 518] width 20 height 13
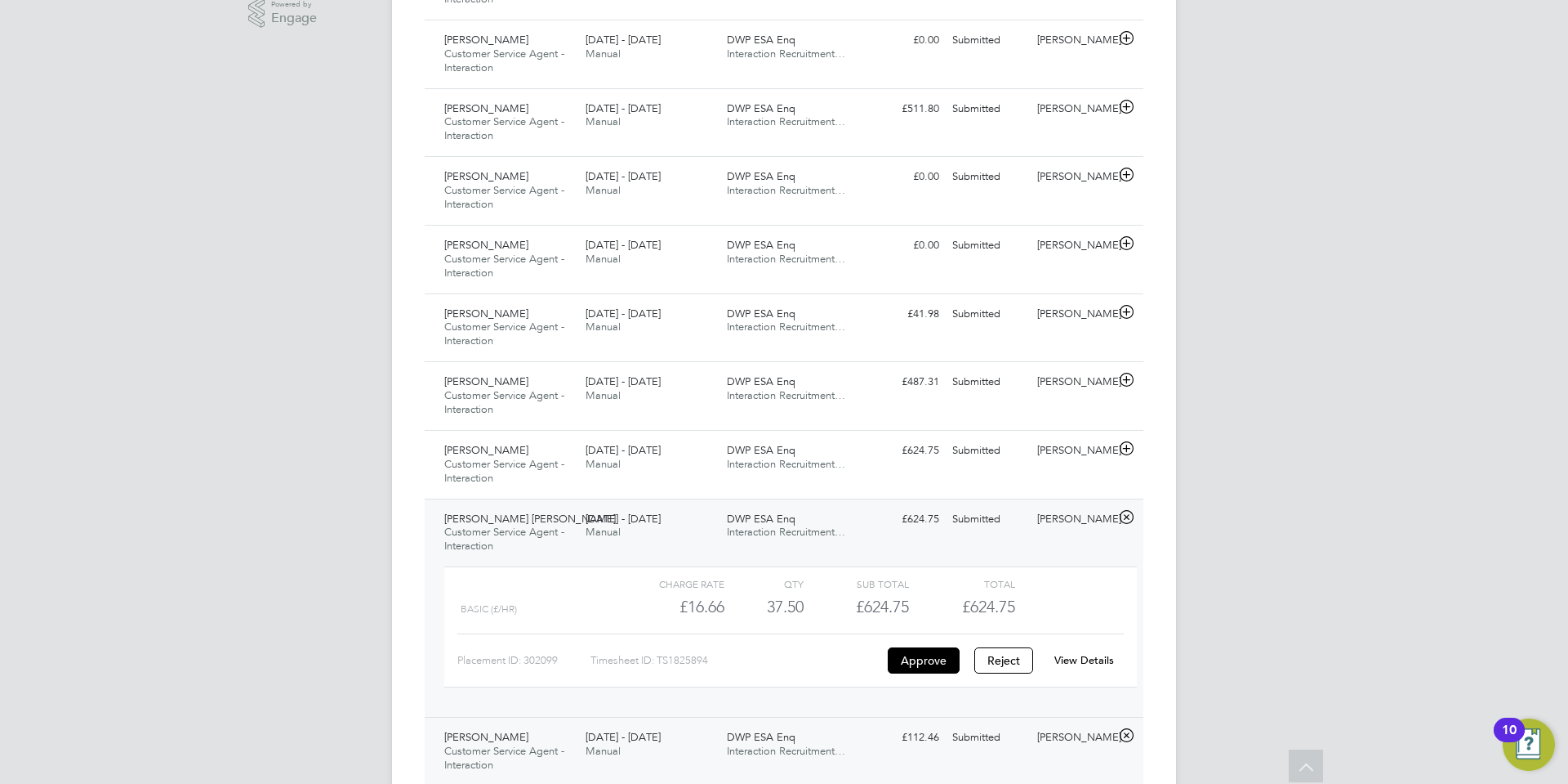
click at [1071, 655] on link "View Details" at bounding box center [1084, 659] width 60 height 14
click at [1126, 445] on icon at bounding box center [1126, 448] width 20 height 13
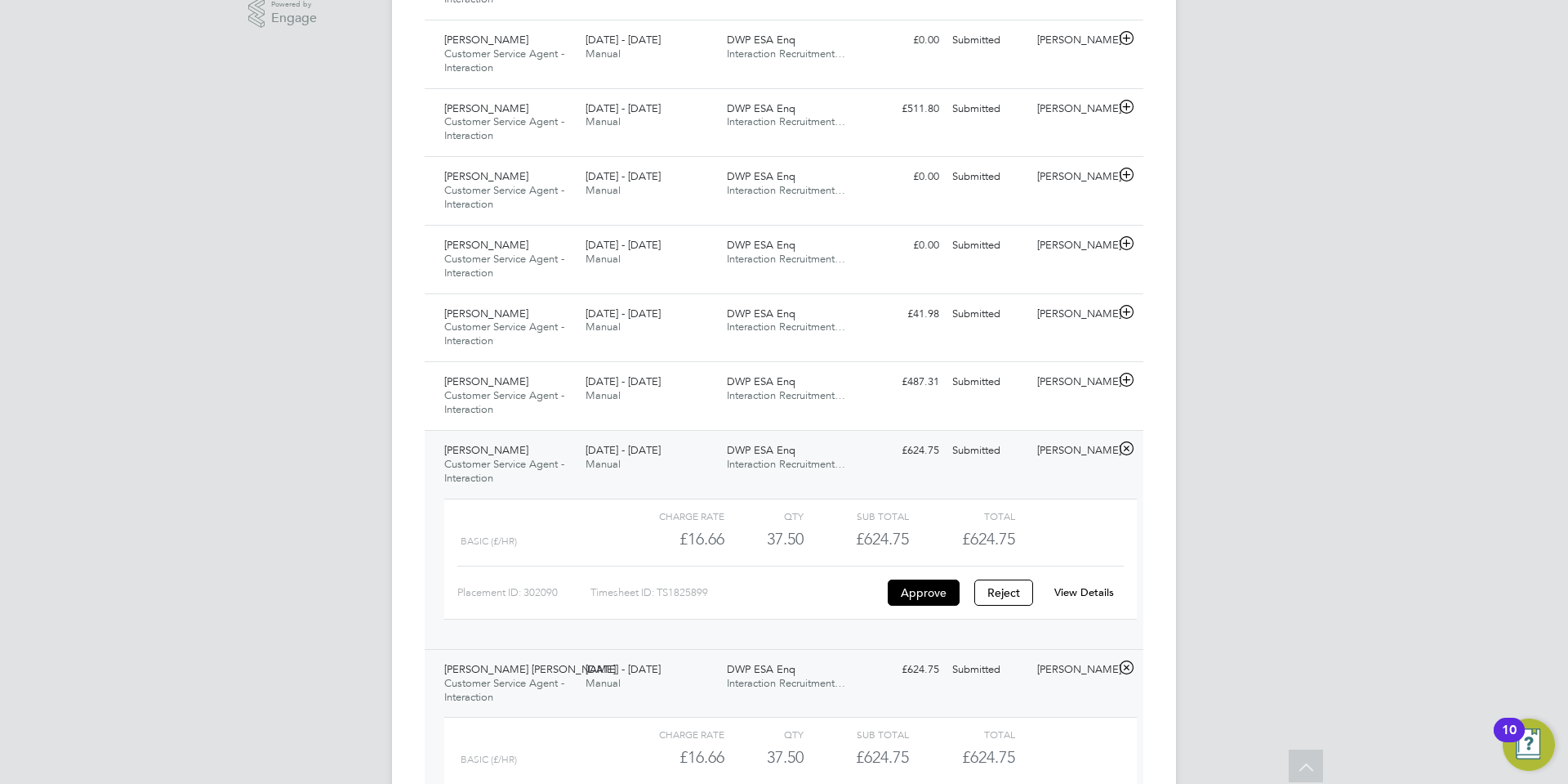
click at [1076, 589] on link "View Details" at bounding box center [1084, 591] width 60 height 14
click at [1131, 378] on icon at bounding box center [1126, 380] width 20 height 13
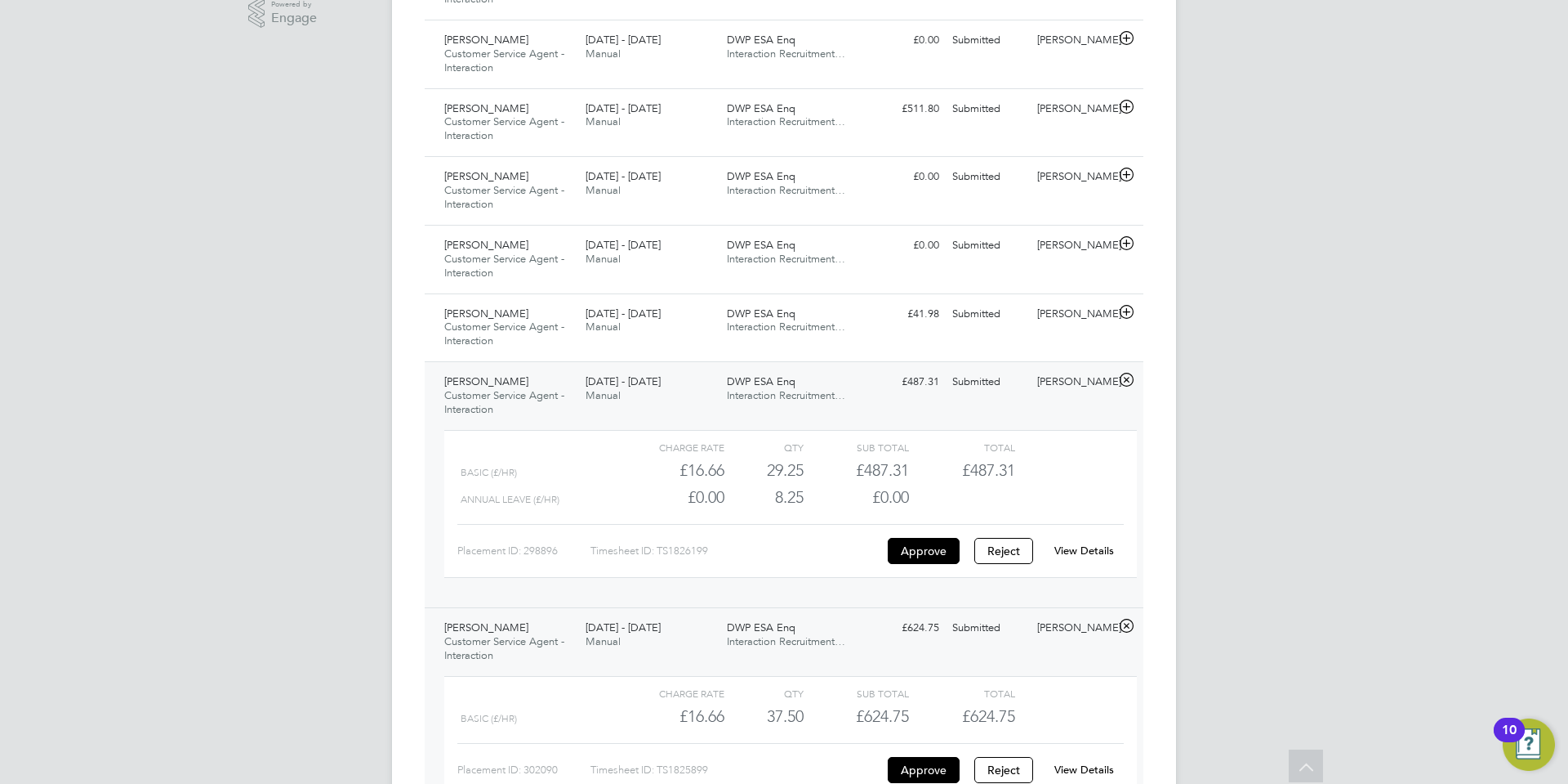
click at [1094, 549] on link "View Details" at bounding box center [1084, 550] width 60 height 14
click at [1127, 310] on icon at bounding box center [1126, 312] width 20 height 13
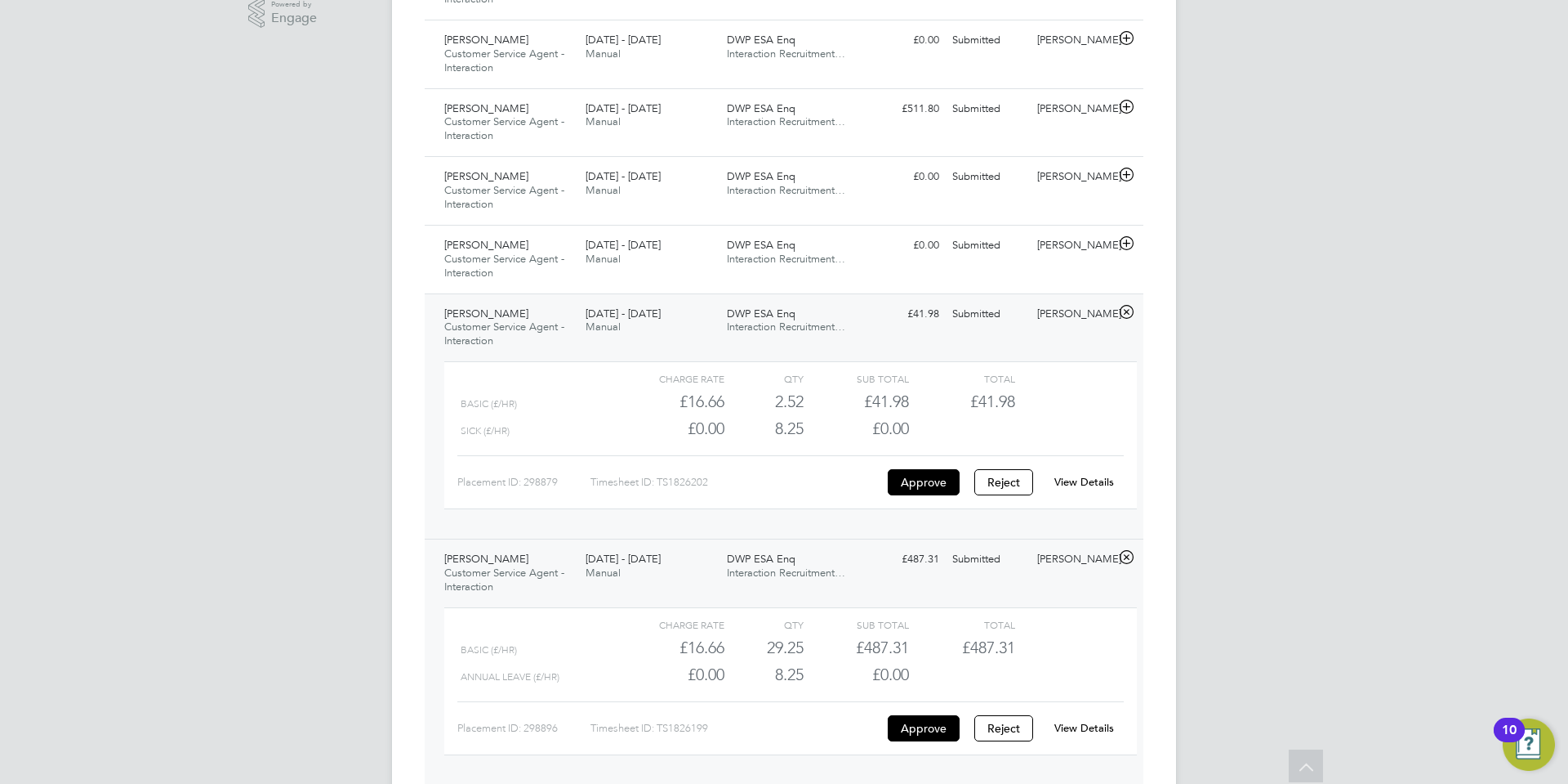
click at [1098, 484] on link "View Details" at bounding box center [1084, 481] width 60 height 14
click at [1130, 241] on icon at bounding box center [1126, 244] width 20 height 13
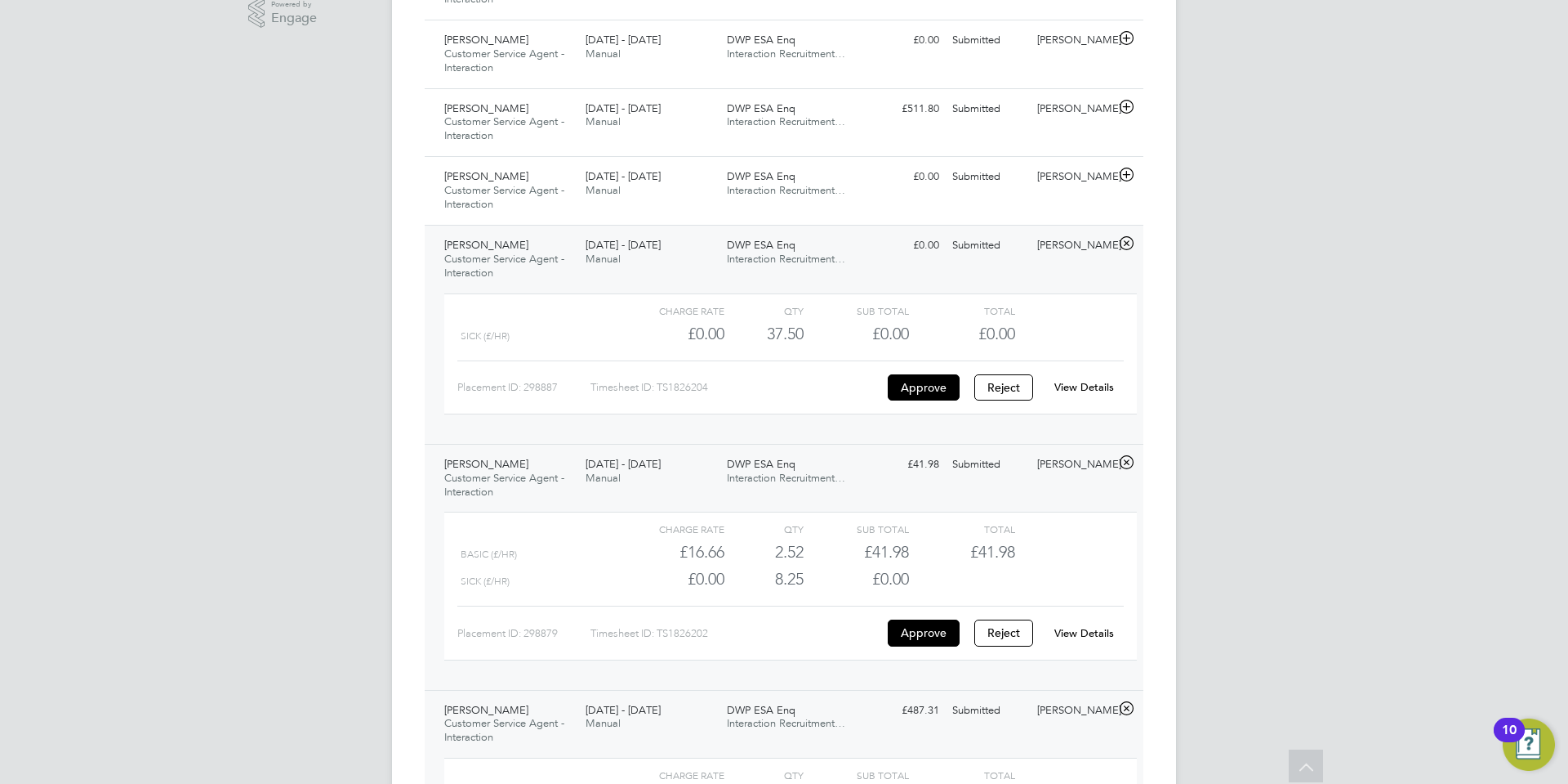
click at [1077, 387] on link "View Details" at bounding box center [1084, 387] width 60 height 14
click at [1129, 170] on icon at bounding box center [1126, 175] width 20 height 13
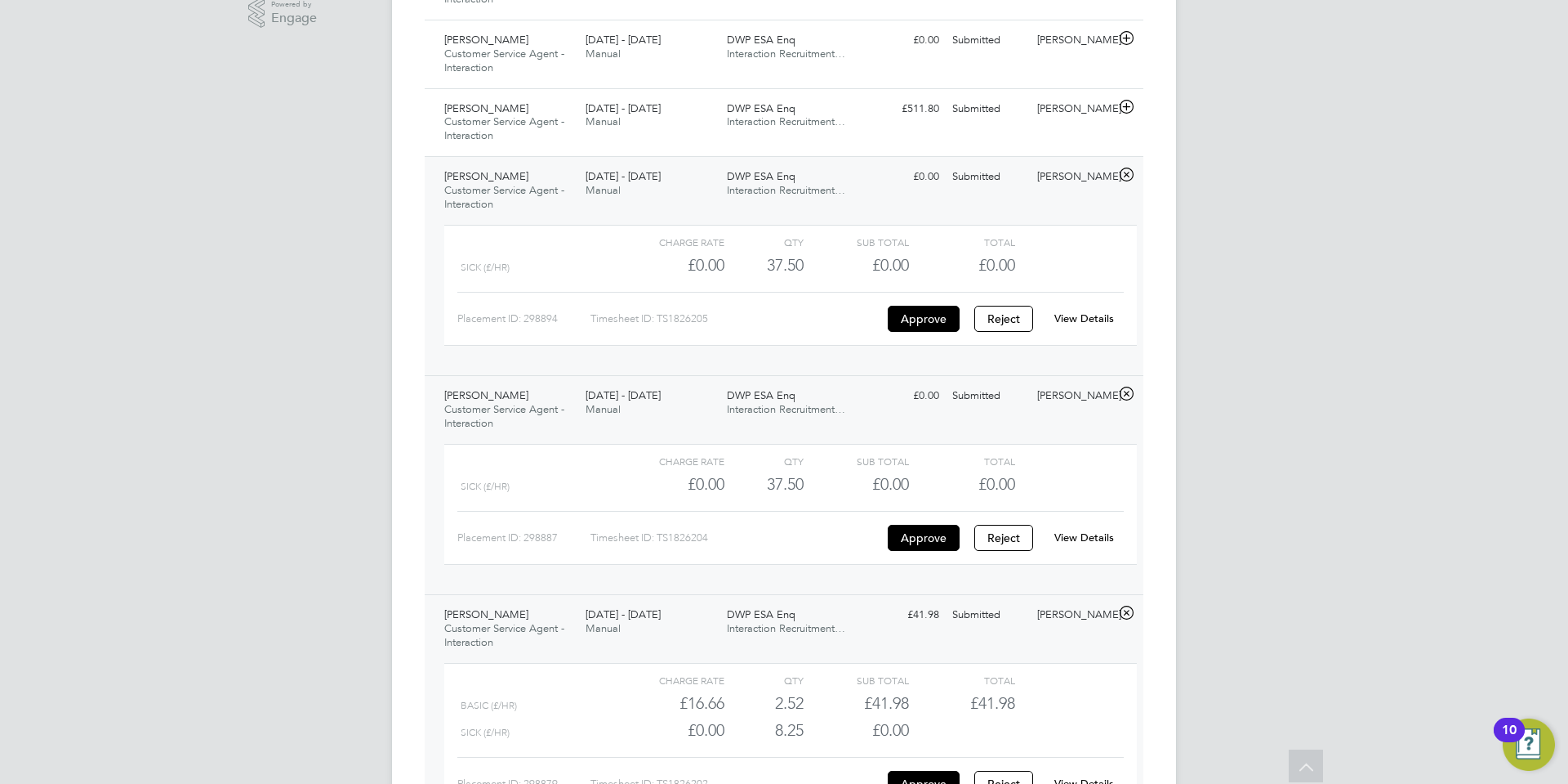
click at [1109, 314] on link "View Details" at bounding box center [1084, 317] width 60 height 14
click at [1130, 101] on icon at bounding box center [1126, 107] width 20 height 13
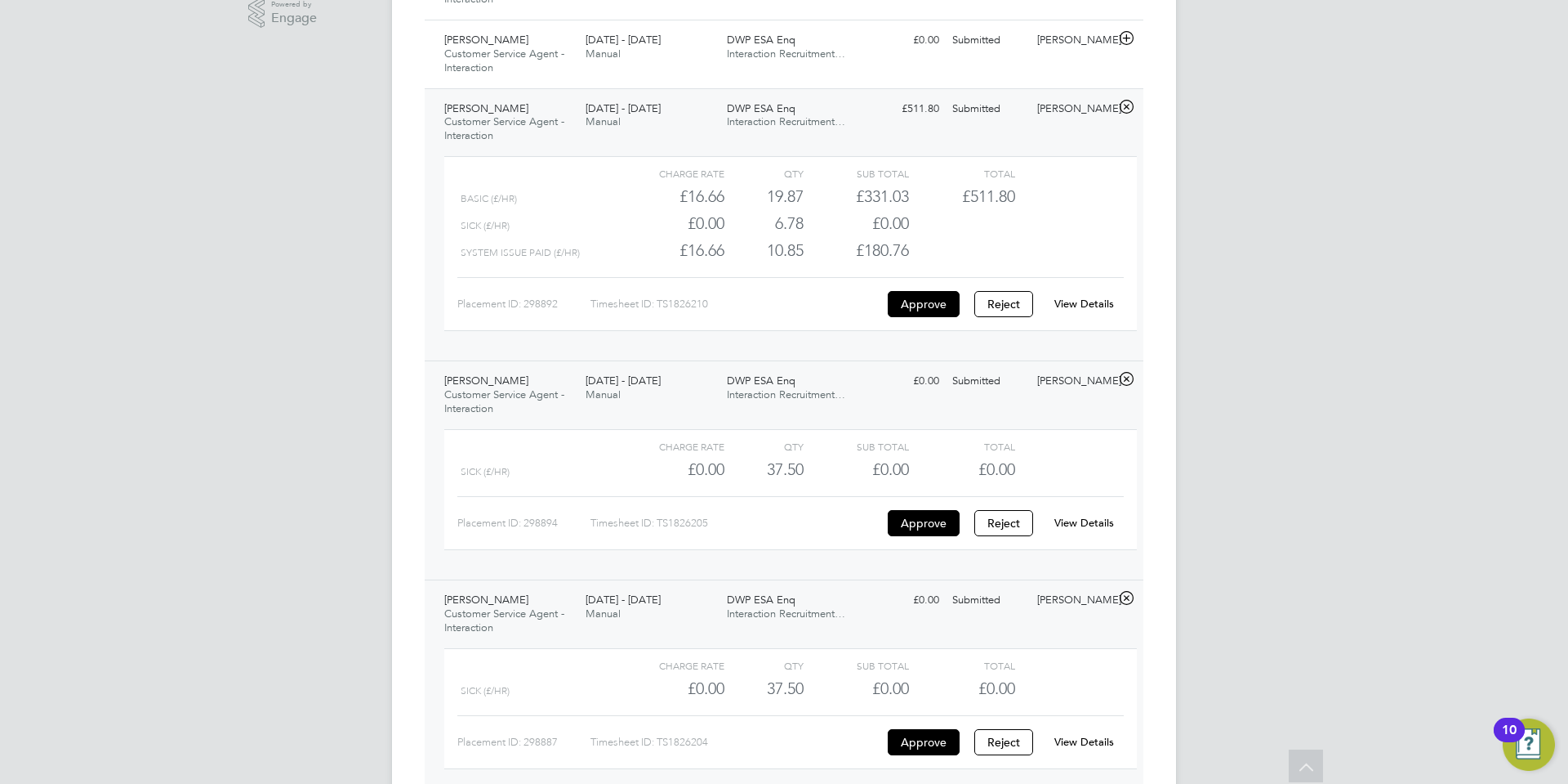
click at [1097, 302] on link "View Details" at bounding box center [1084, 303] width 60 height 14
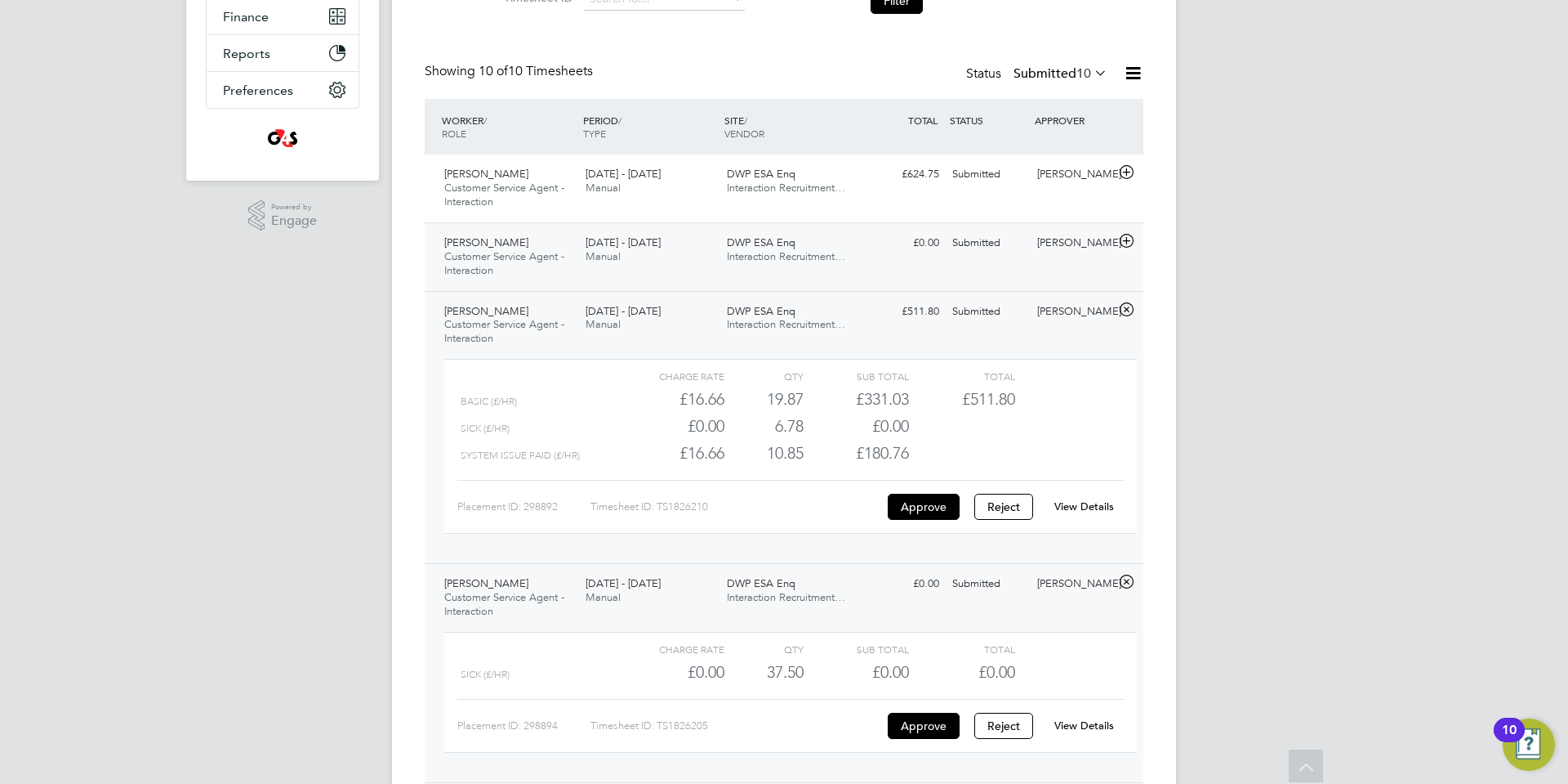
click at [1127, 241] on icon at bounding box center [1126, 241] width 20 height 13
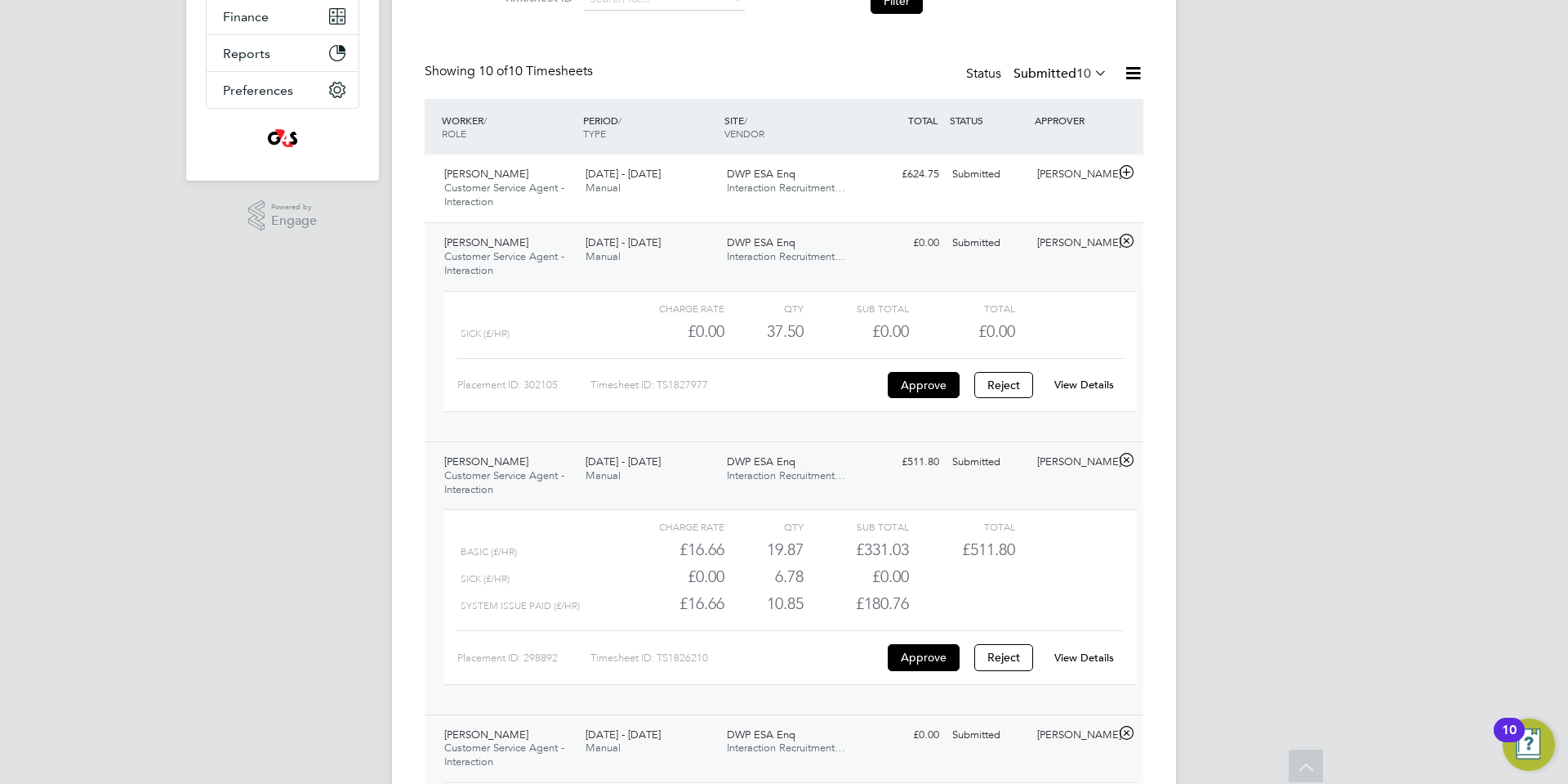
click at [1080, 385] on link "View Details" at bounding box center [1084, 384] width 60 height 14
click at [1130, 169] on icon at bounding box center [1126, 172] width 20 height 13
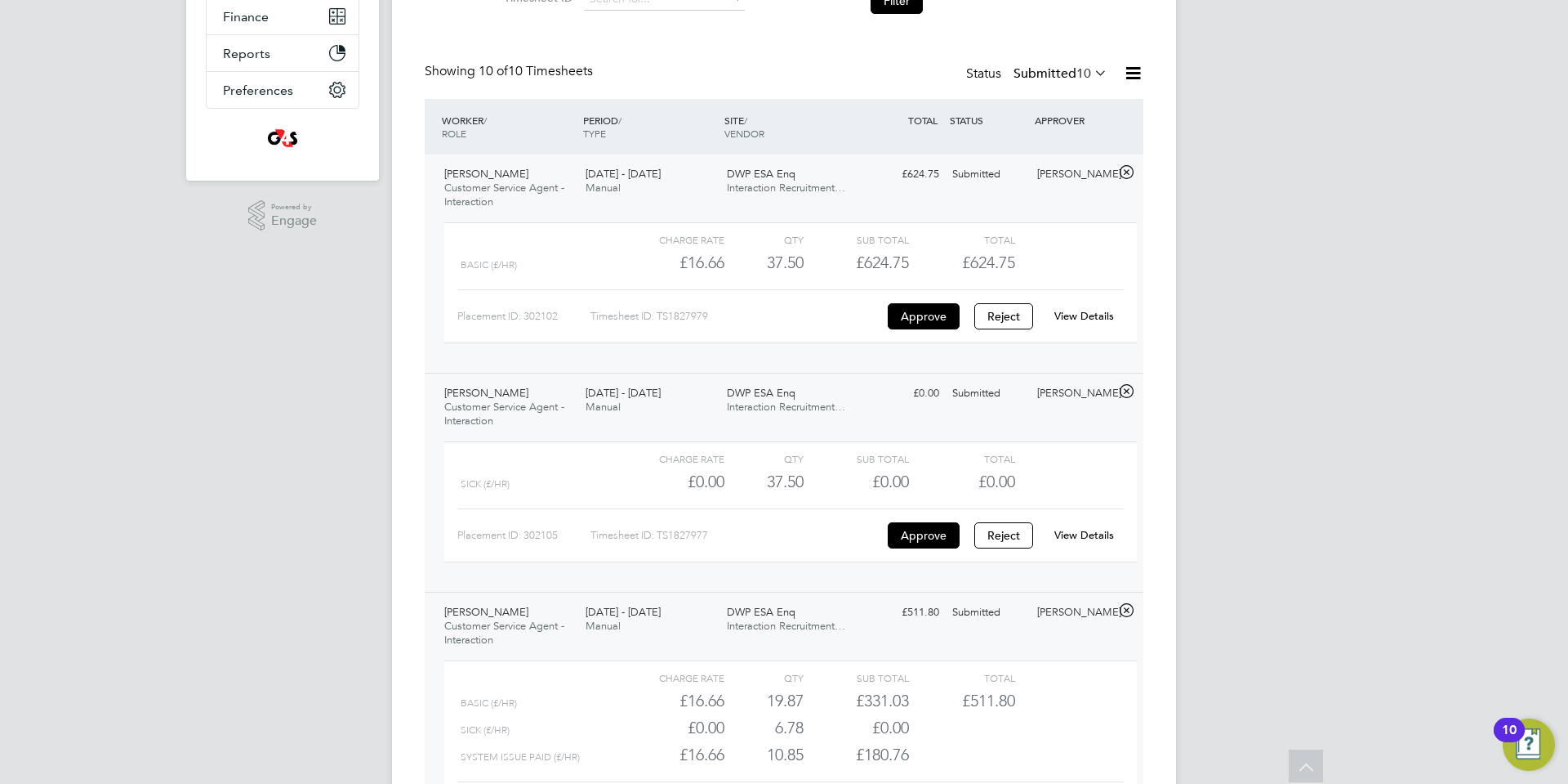
click at [1099, 310] on link "View Details" at bounding box center [1084, 316] width 60 height 14
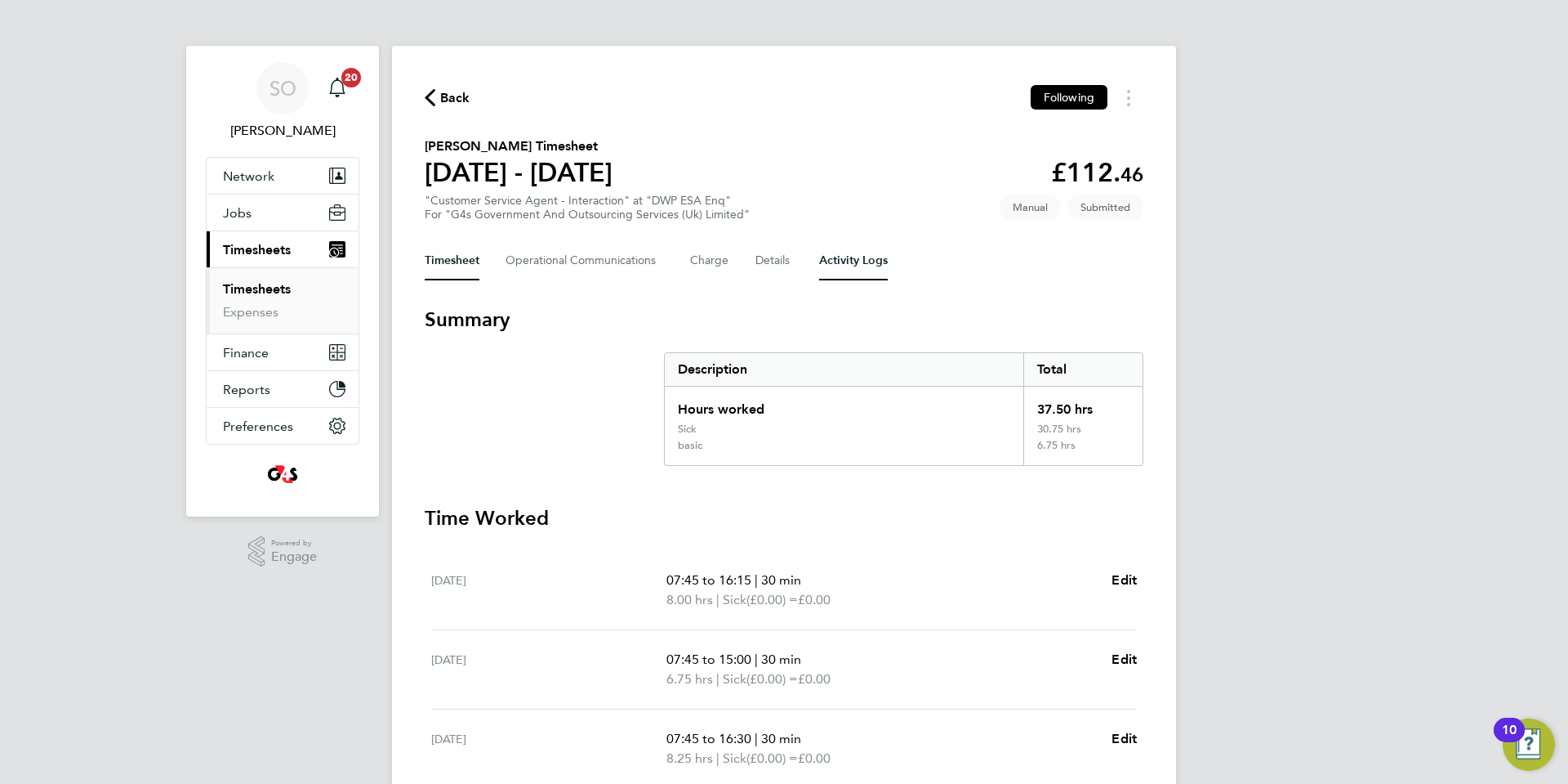
click at [840, 257] on Logs-tab "Activity Logs" at bounding box center [853, 260] width 68 height 39
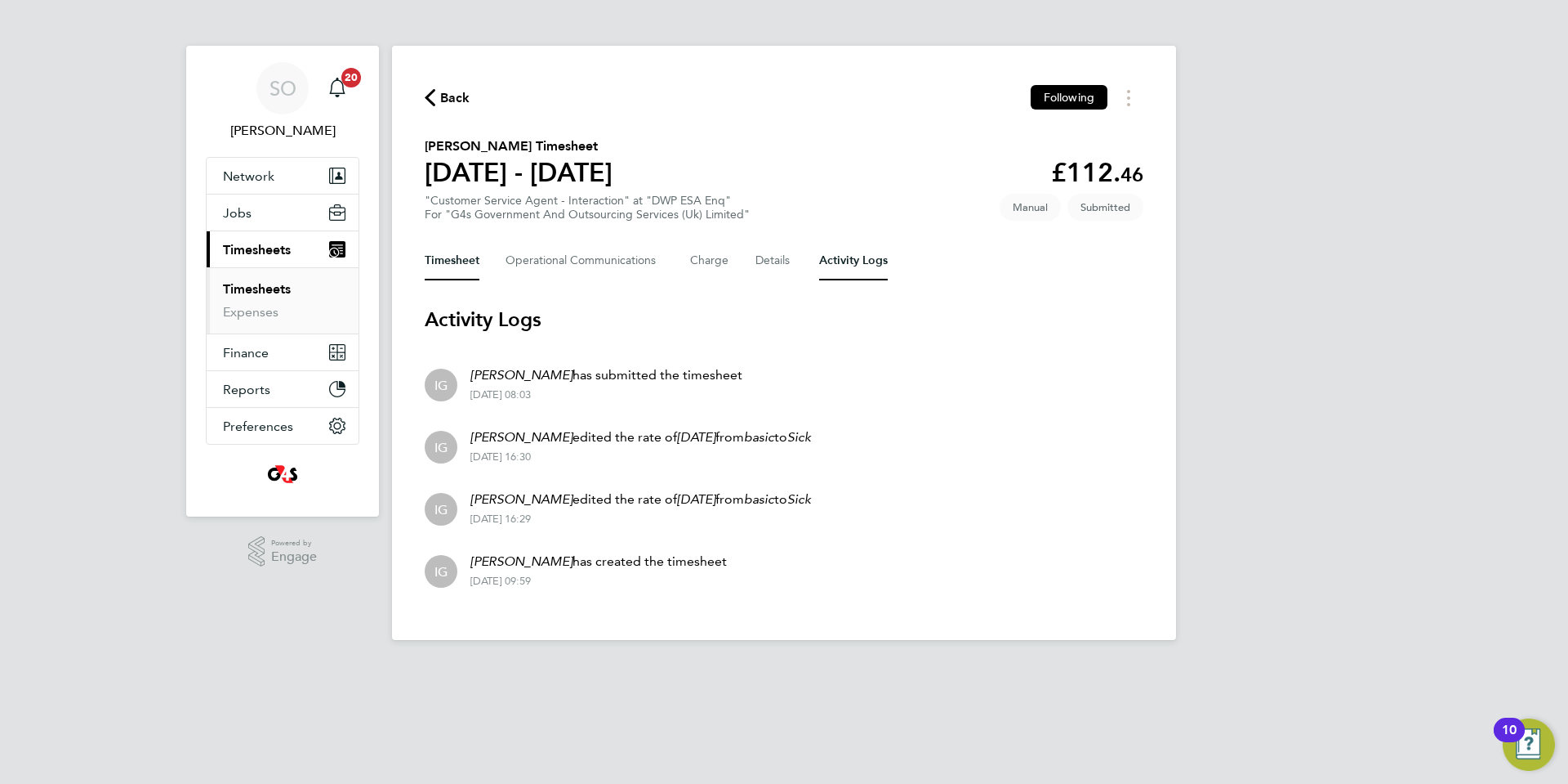
click at [445, 260] on button "Timesheet" at bounding box center [452, 260] width 55 height 39
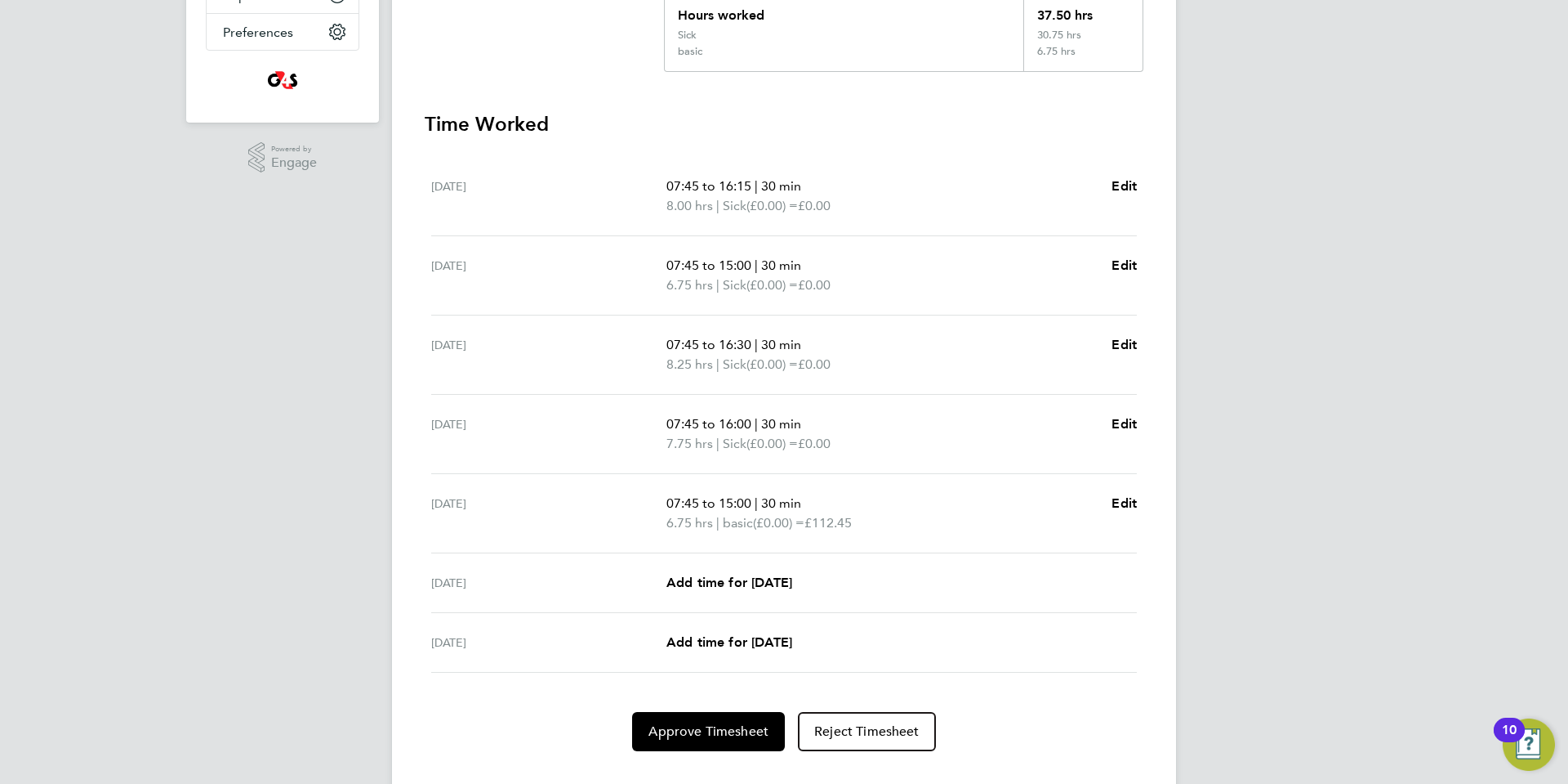
scroll to position [427, 0]
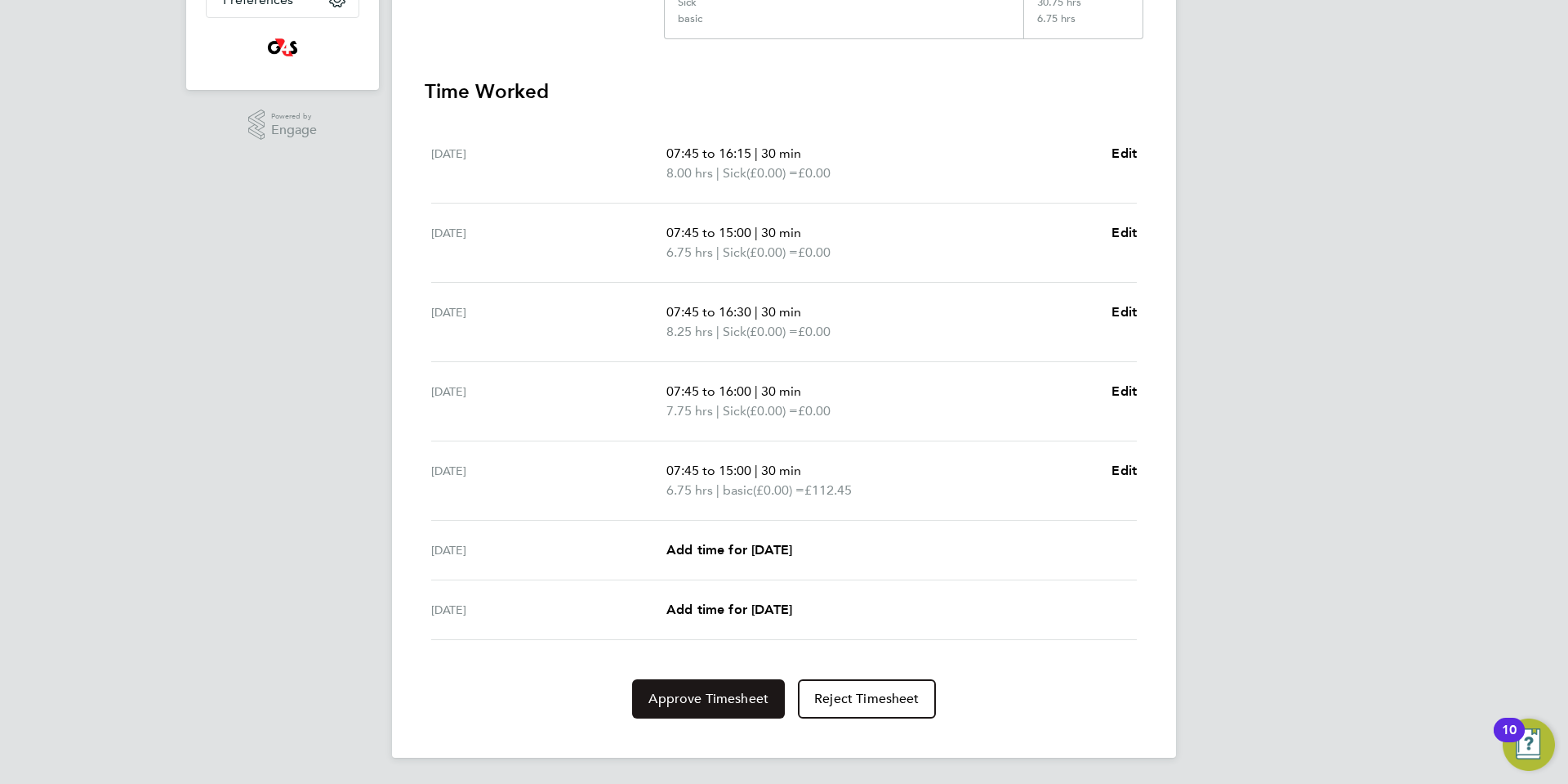
click at [708, 702] on span "Approve Timesheet" at bounding box center [708, 699] width 120 height 16
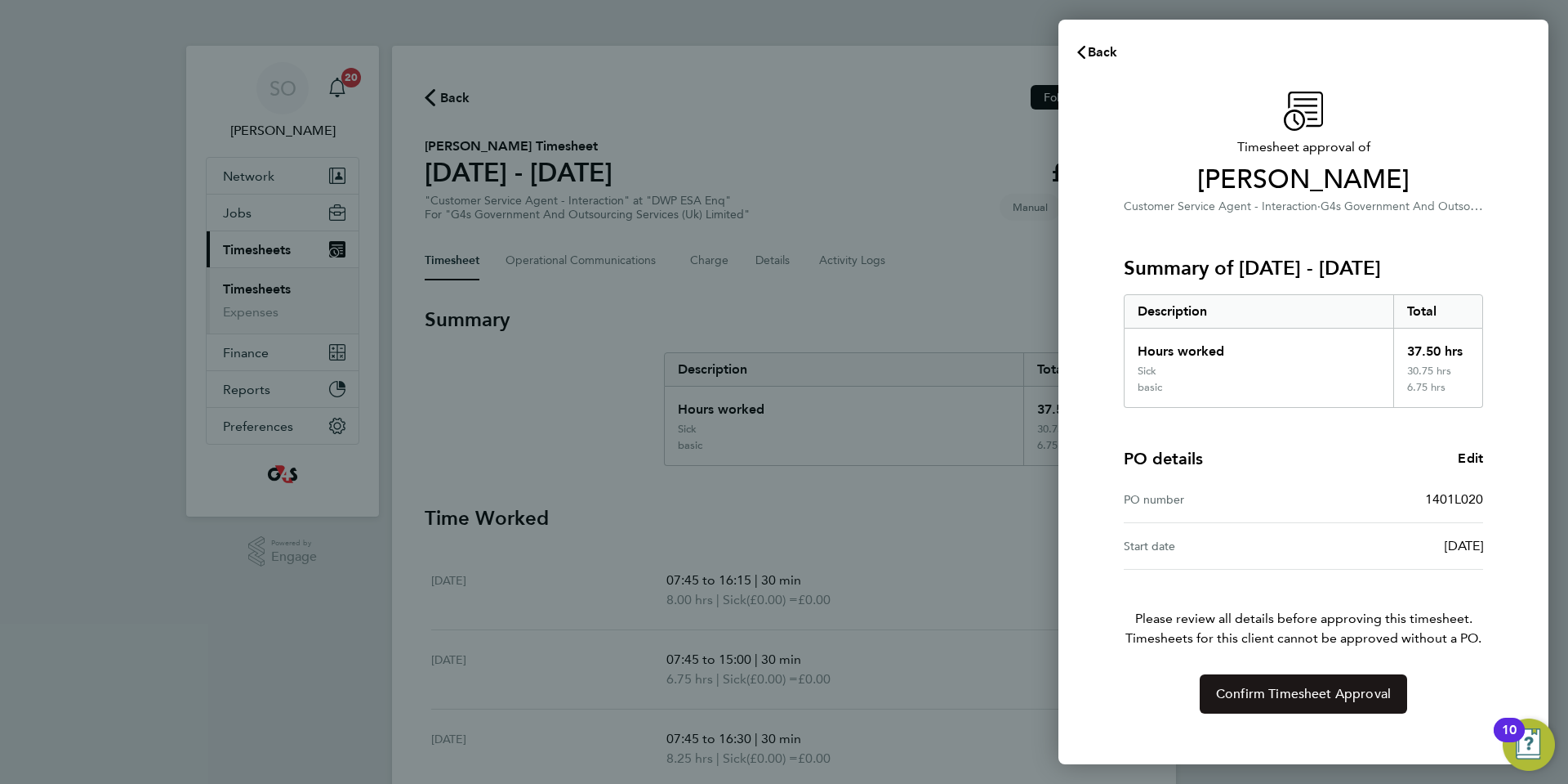
click at [1268, 695] on span "Confirm Timesheet Approval" at bounding box center [1303, 694] width 175 height 16
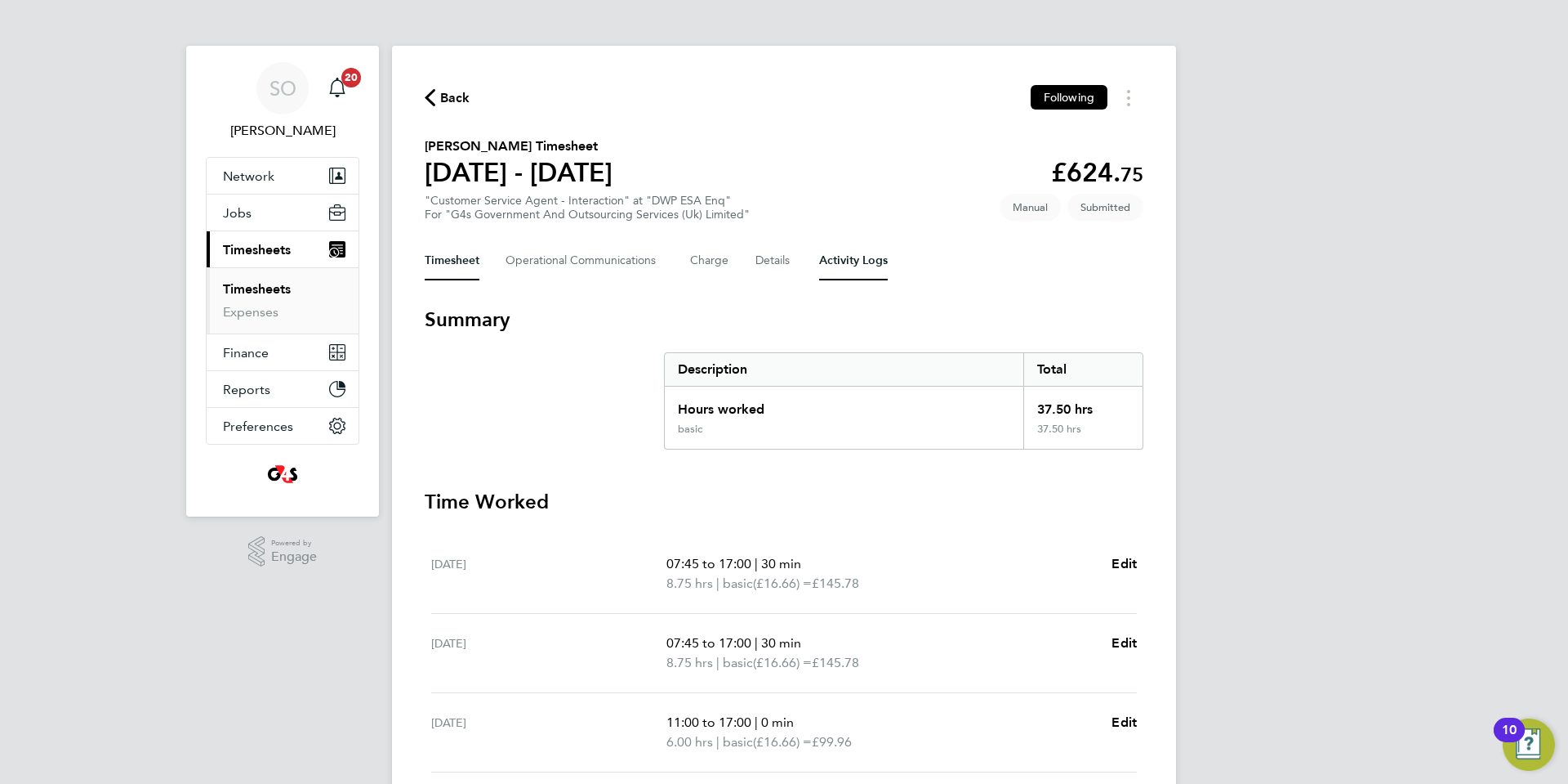
click at [849, 256] on Logs-tab "Activity Logs" at bounding box center [853, 260] width 68 height 39
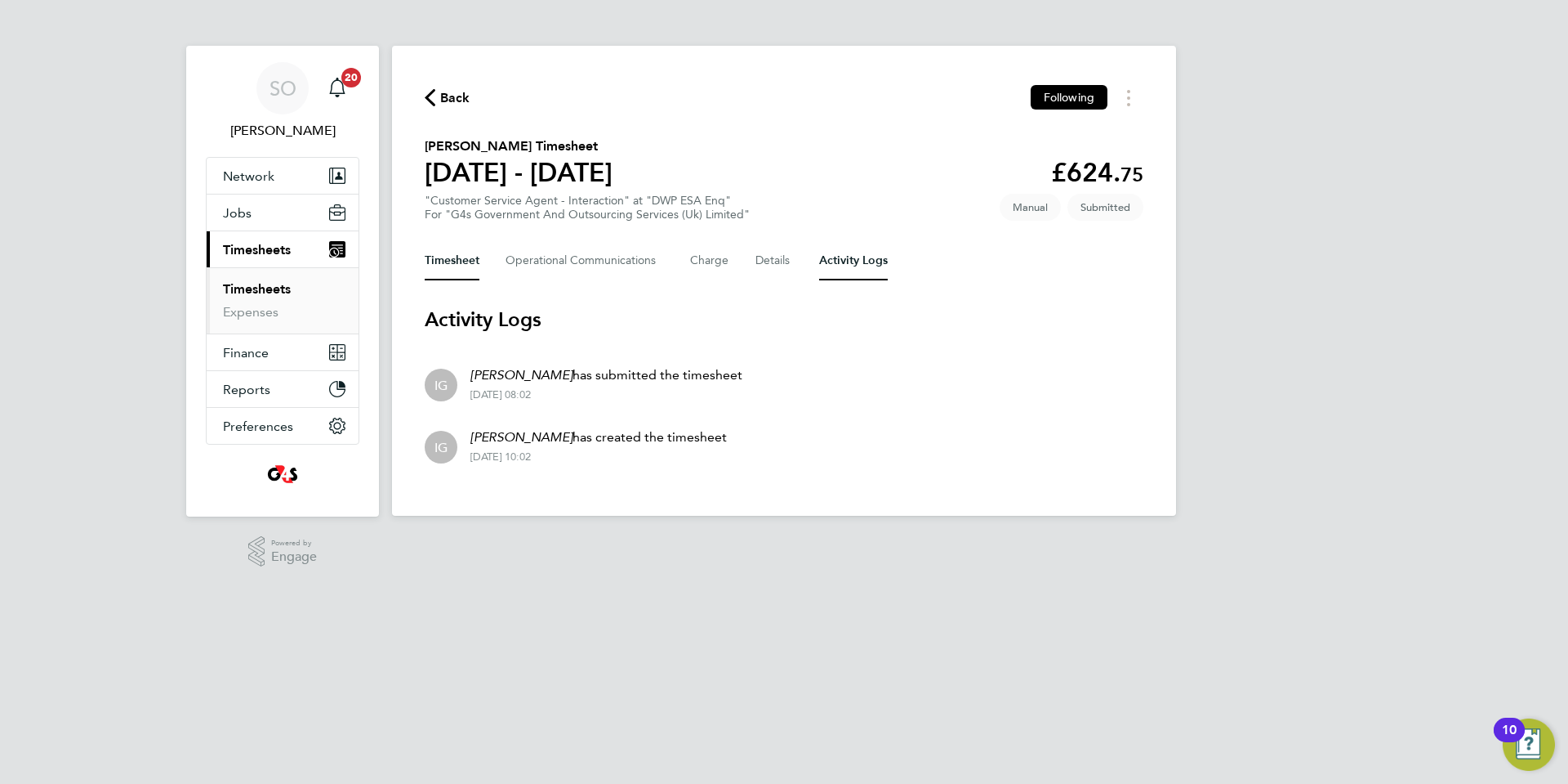
click at [454, 262] on button "Timesheet" at bounding box center [452, 260] width 55 height 39
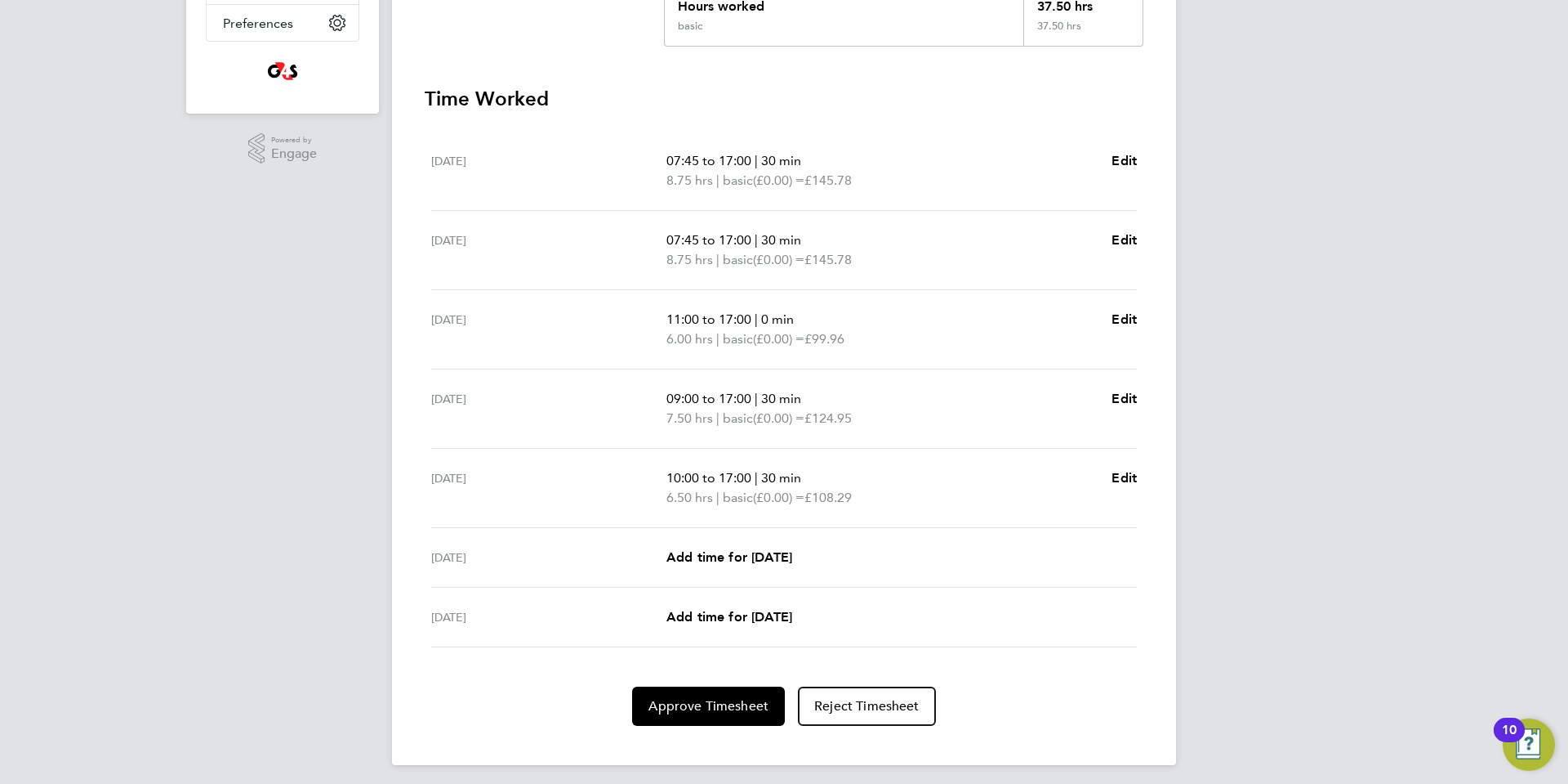
scroll to position [410, 0]
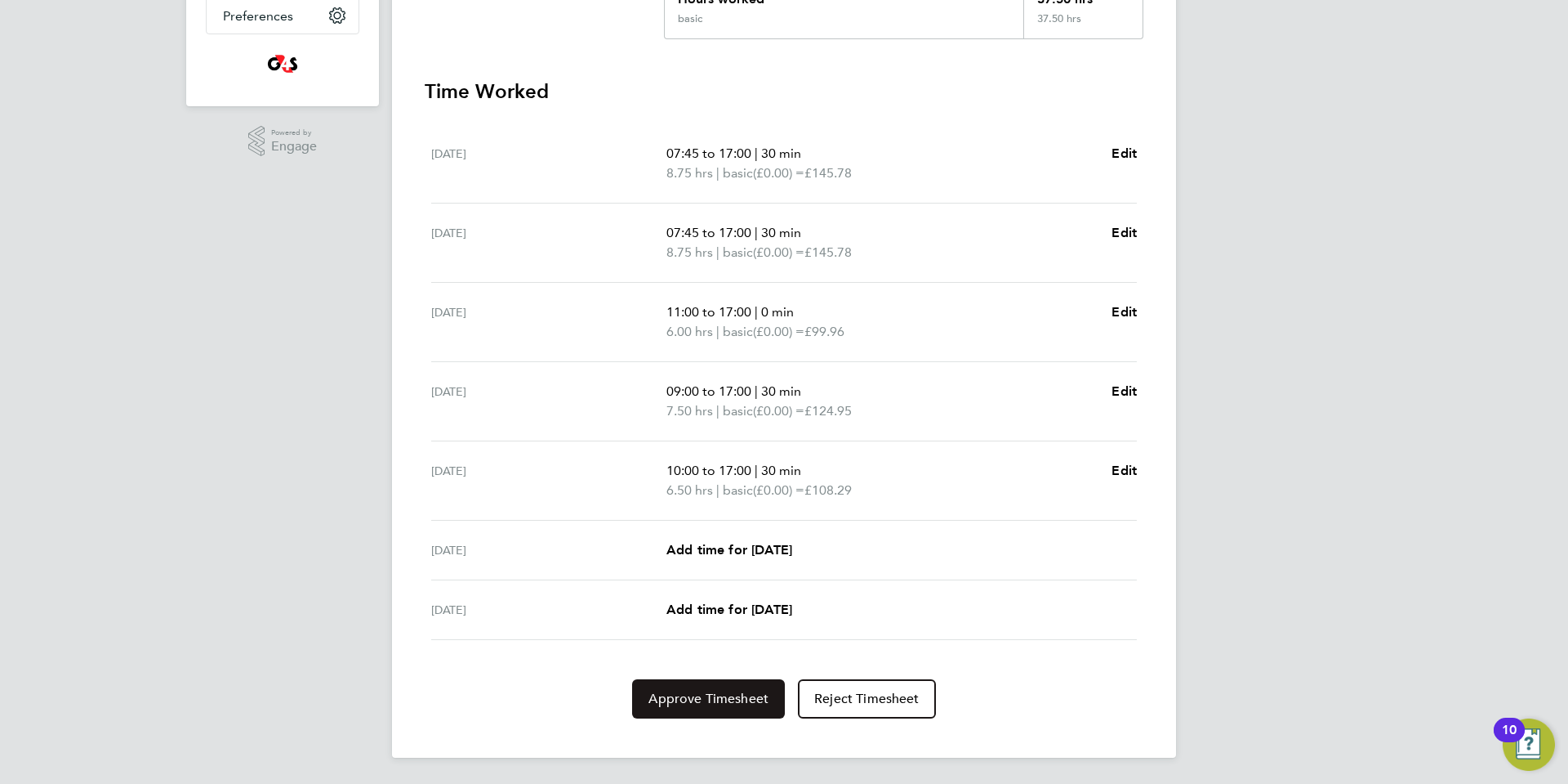
click at [686, 707] on button "Approve Timesheet" at bounding box center [708, 699] width 153 height 39
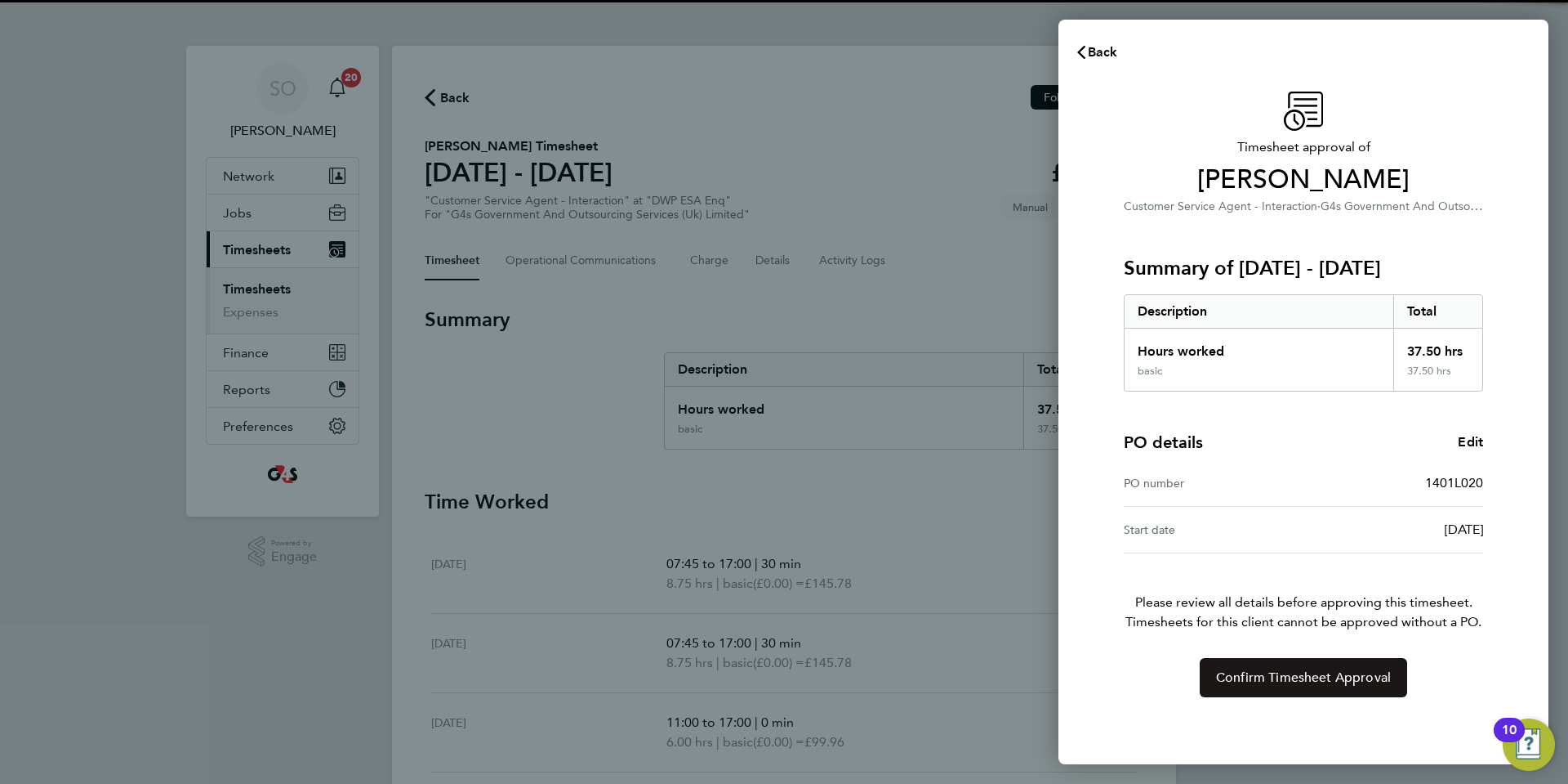
click at [1218, 683] on span "Confirm Timesheet Approval" at bounding box center [1303, 678] width 175 height 16
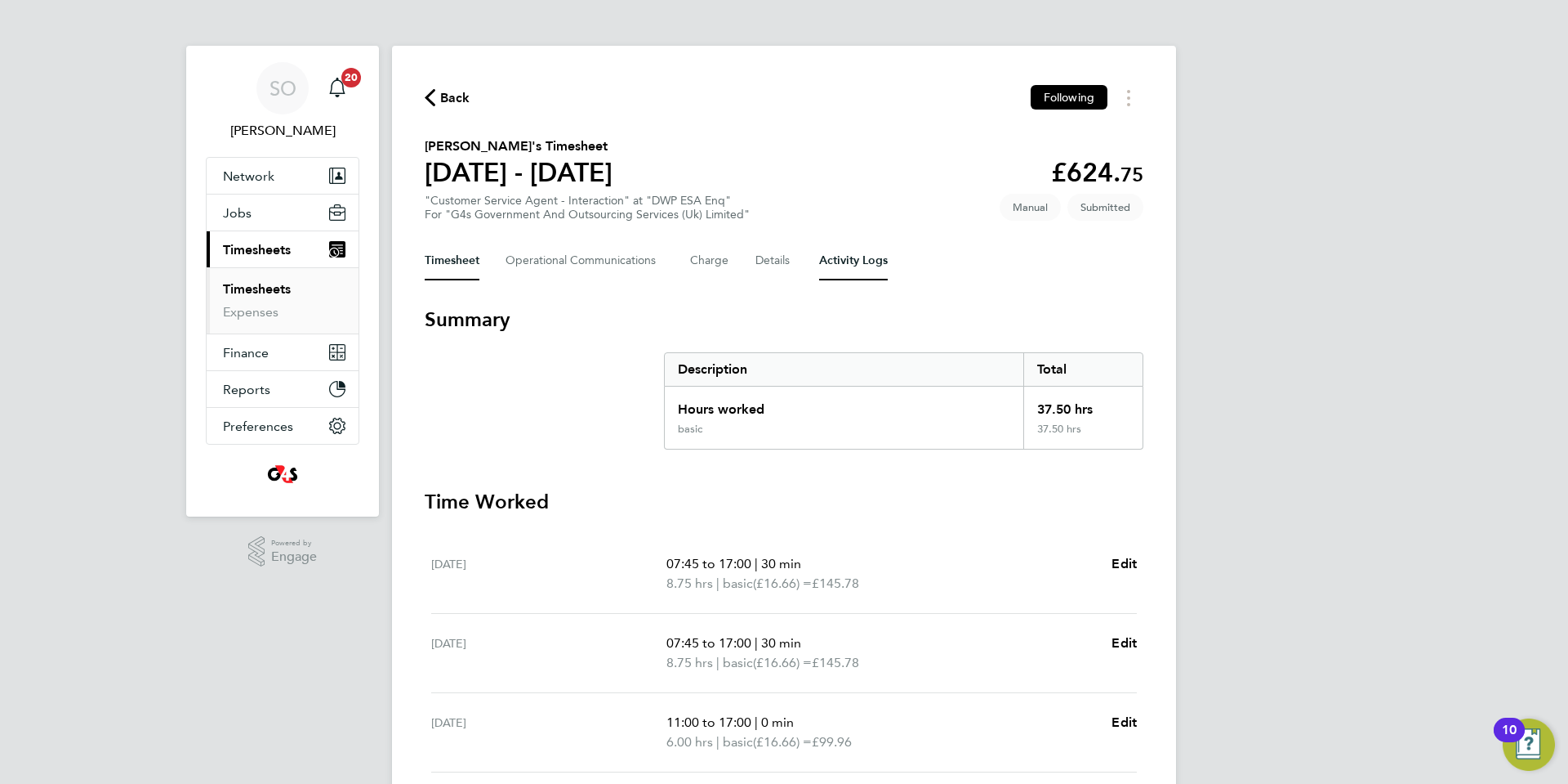
click at [846, 262] on Logs-tab "Activity Logs" at bounding box center [853, 260] width 68 height 39
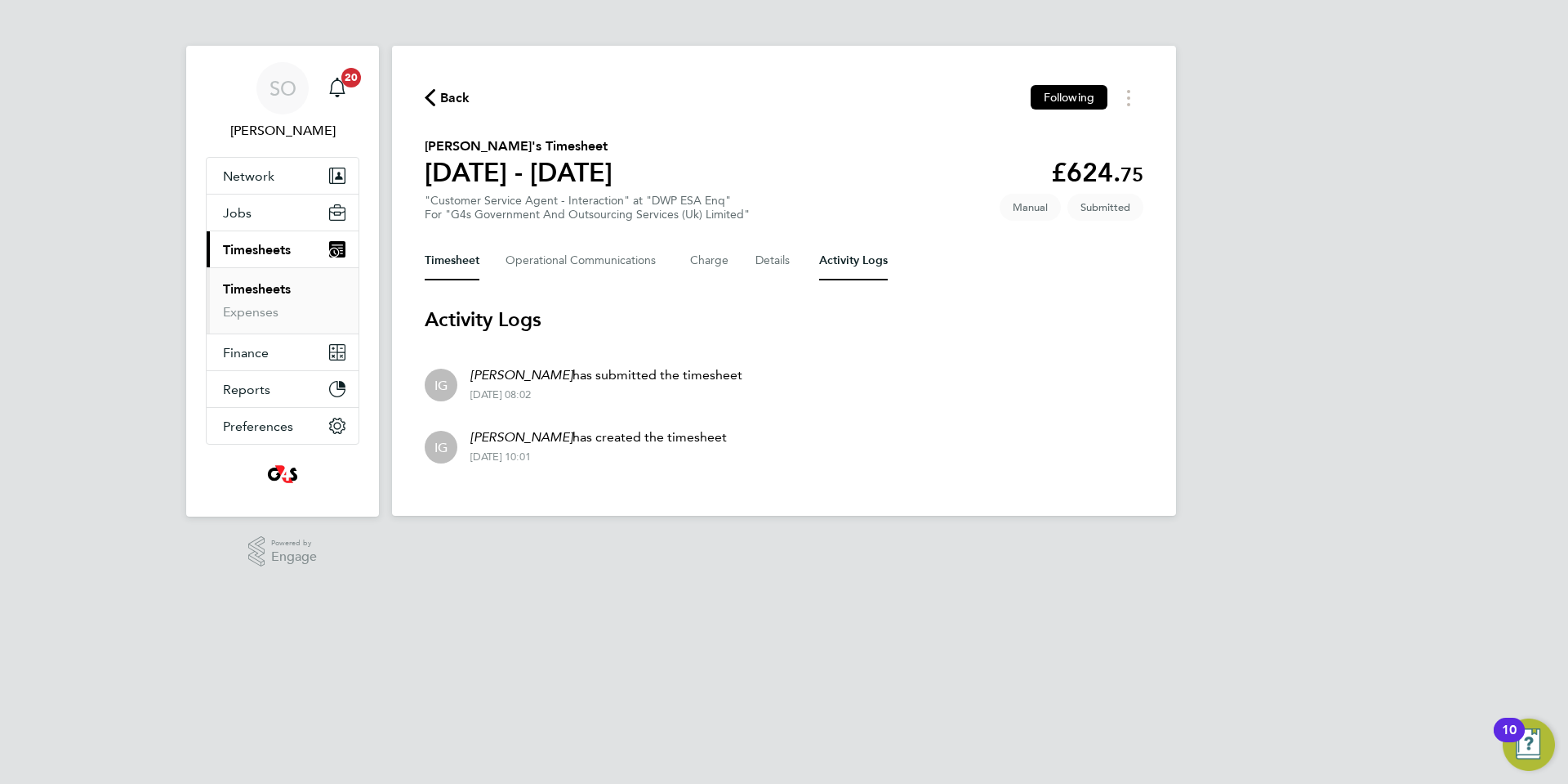
click at [433, 260] on button "Timesheet" at bounding box center [452, 260] width 55 height 39
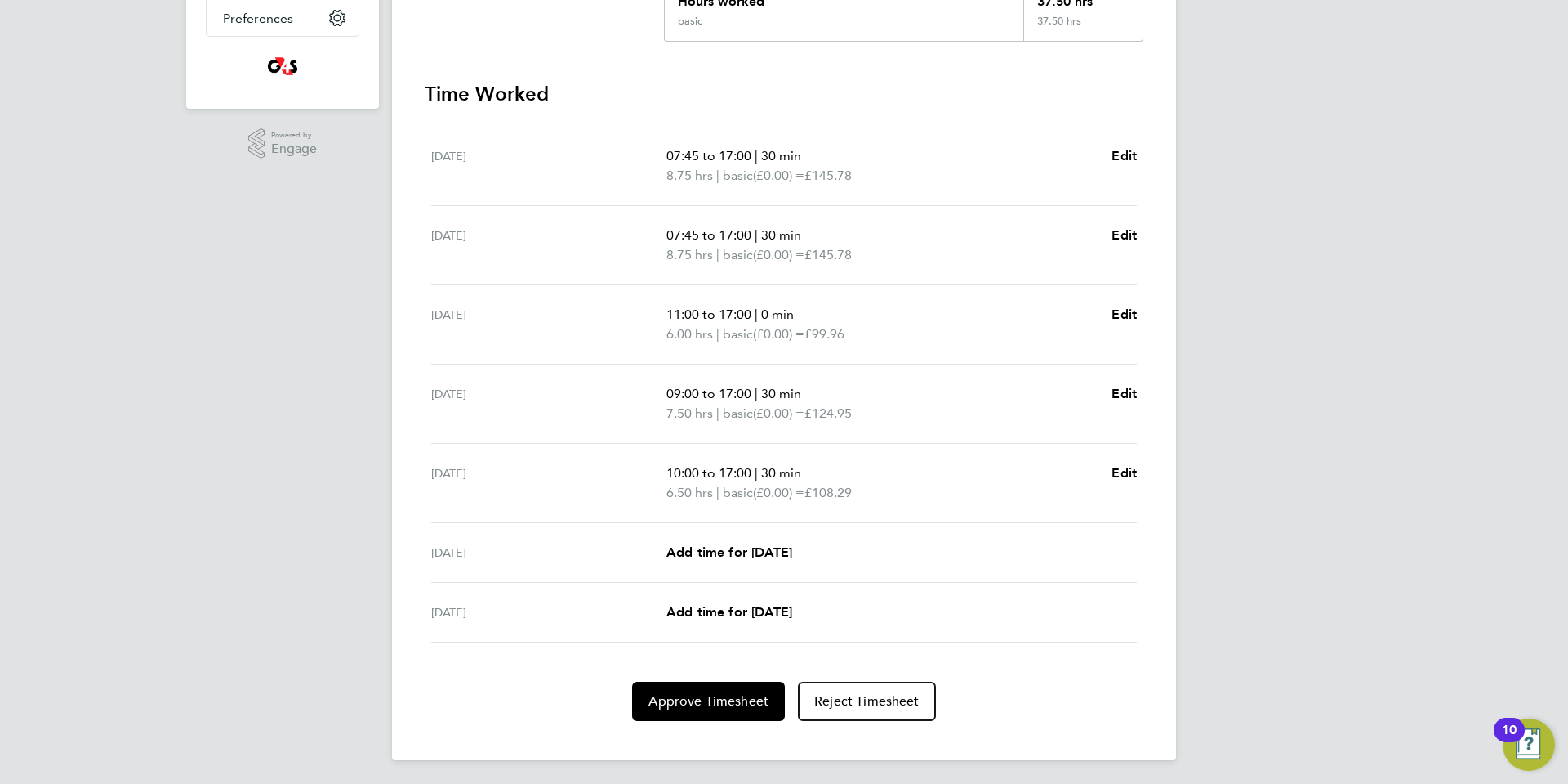
scroll to position [410, 0]
click at [700, 701] on span "Approve Timesheet" at bounding box center [708, 699] width 120 height 16
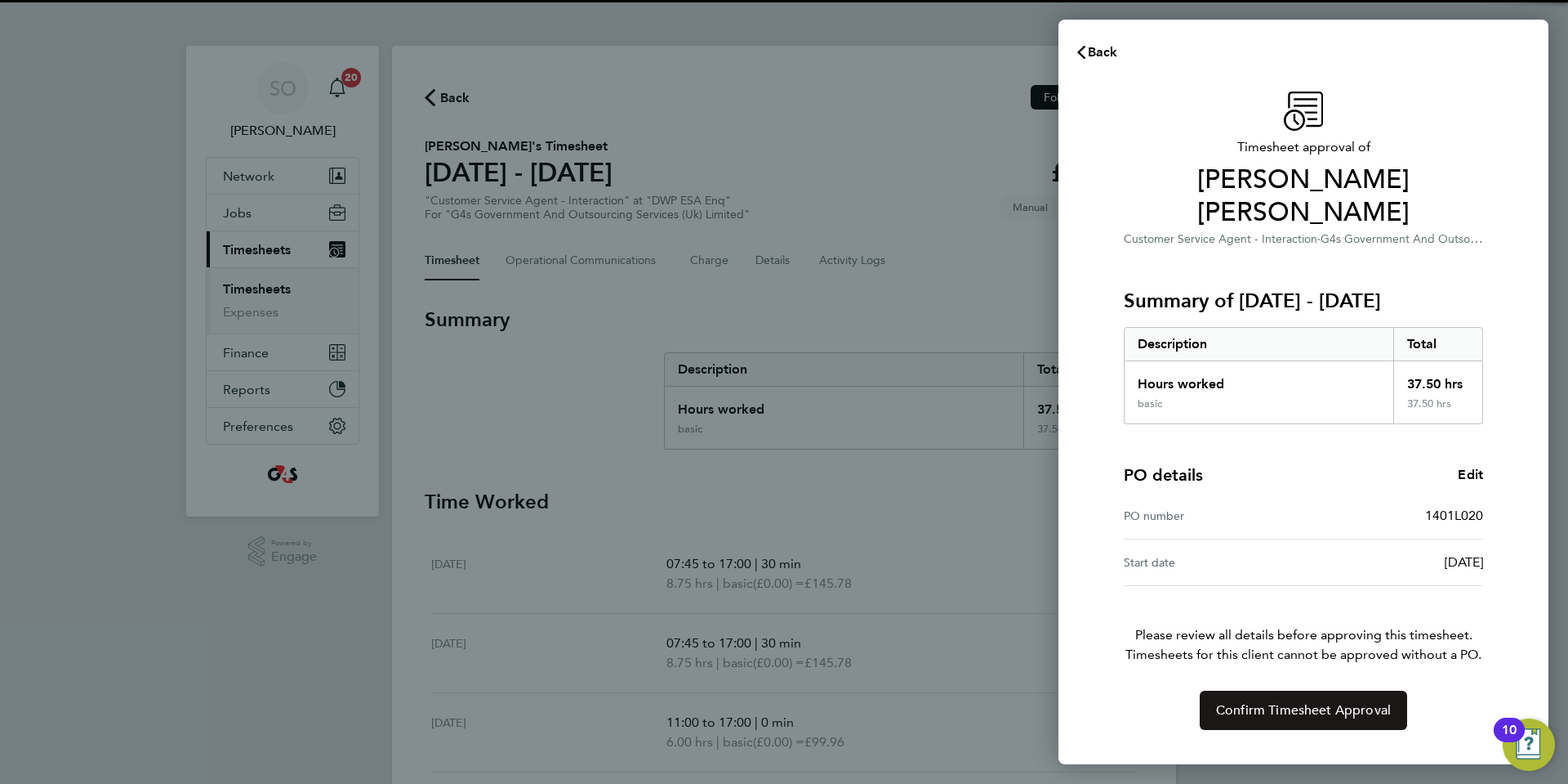
click at [1273, 702] on span "Confirm Timesheet Approval" at bounding box center [1303, 710] width 175 height 16
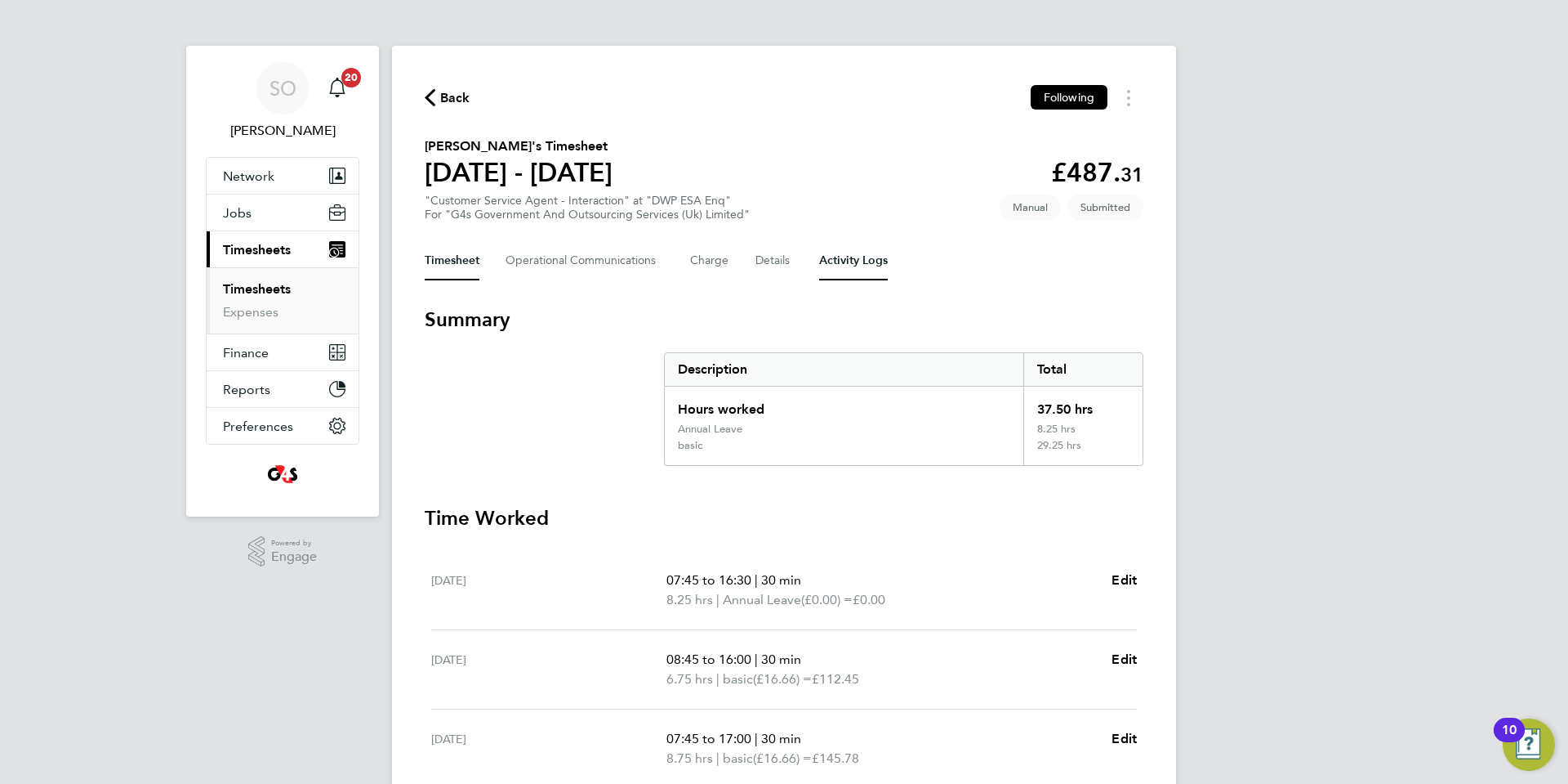
click at [841, 263] on Logs-tab "Activity Logs" at bounding box center [853, 260] width 68 height 39
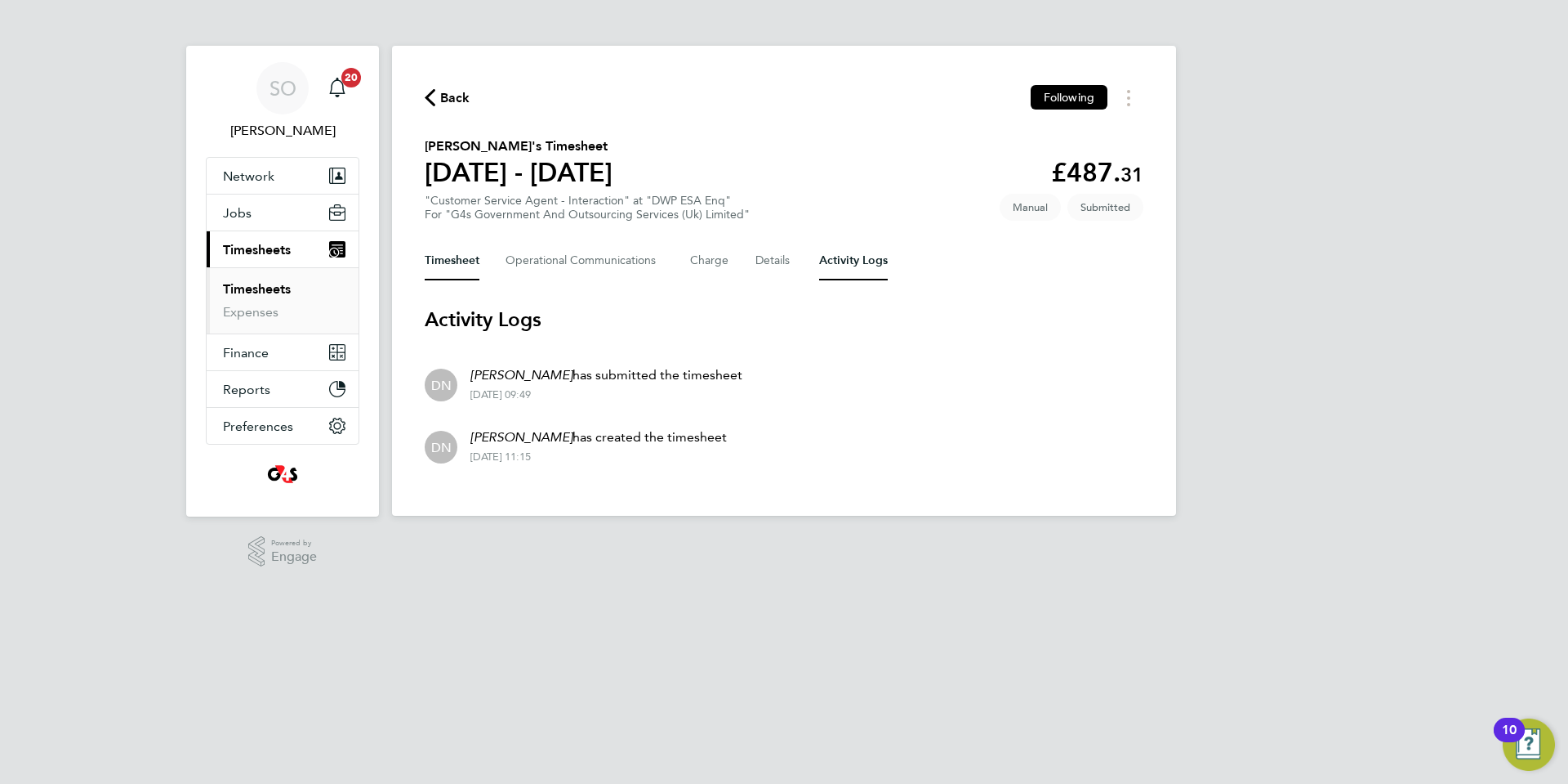
click at [442, 261] on button "Timesheet" at bounding box center [452, 260] width 55 height 39
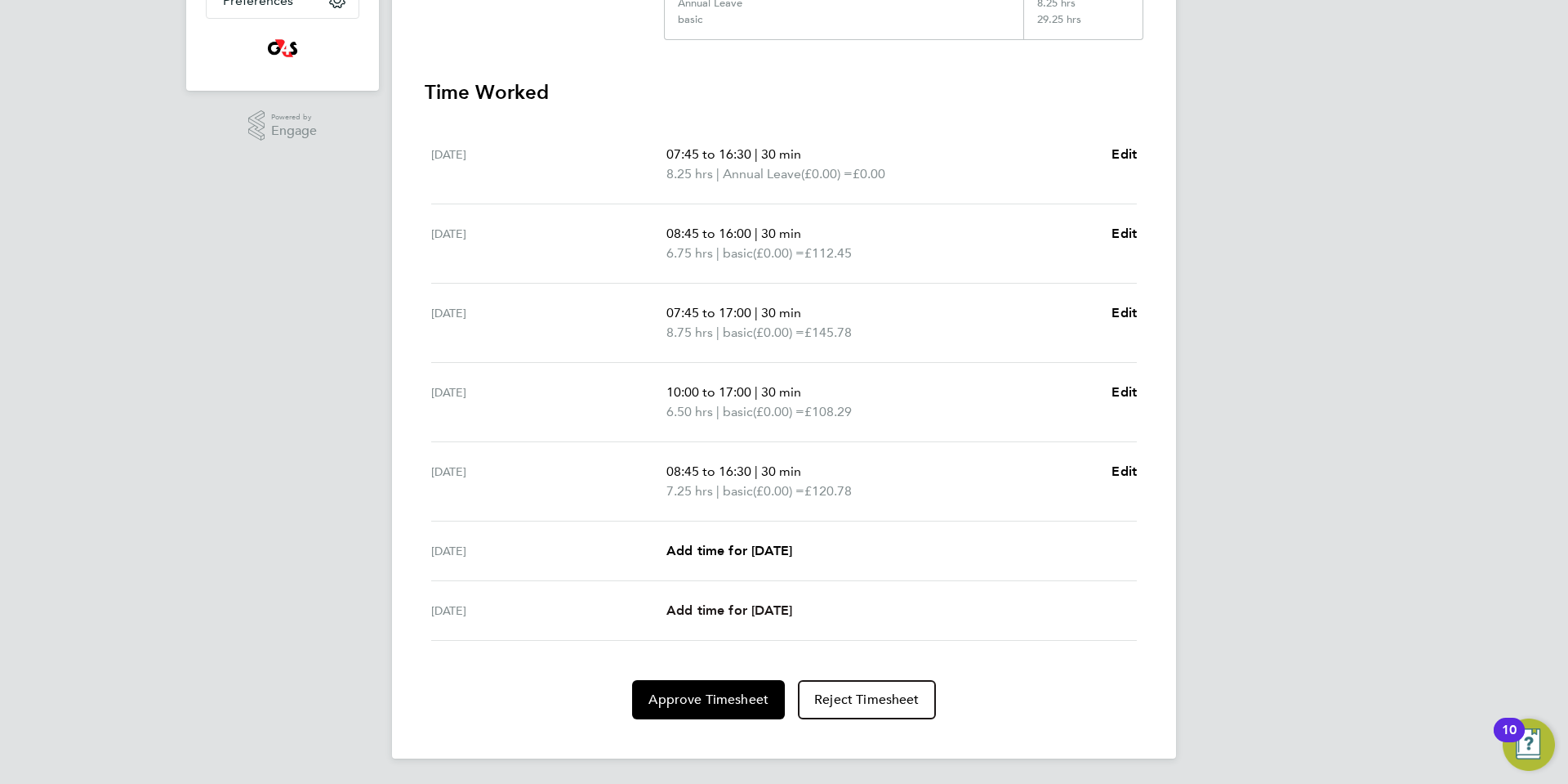
scroll to position [427, 0]
click at [679, 708] on button "Approve Timesheet" at bounding box center [708, 699] width 153 height 39
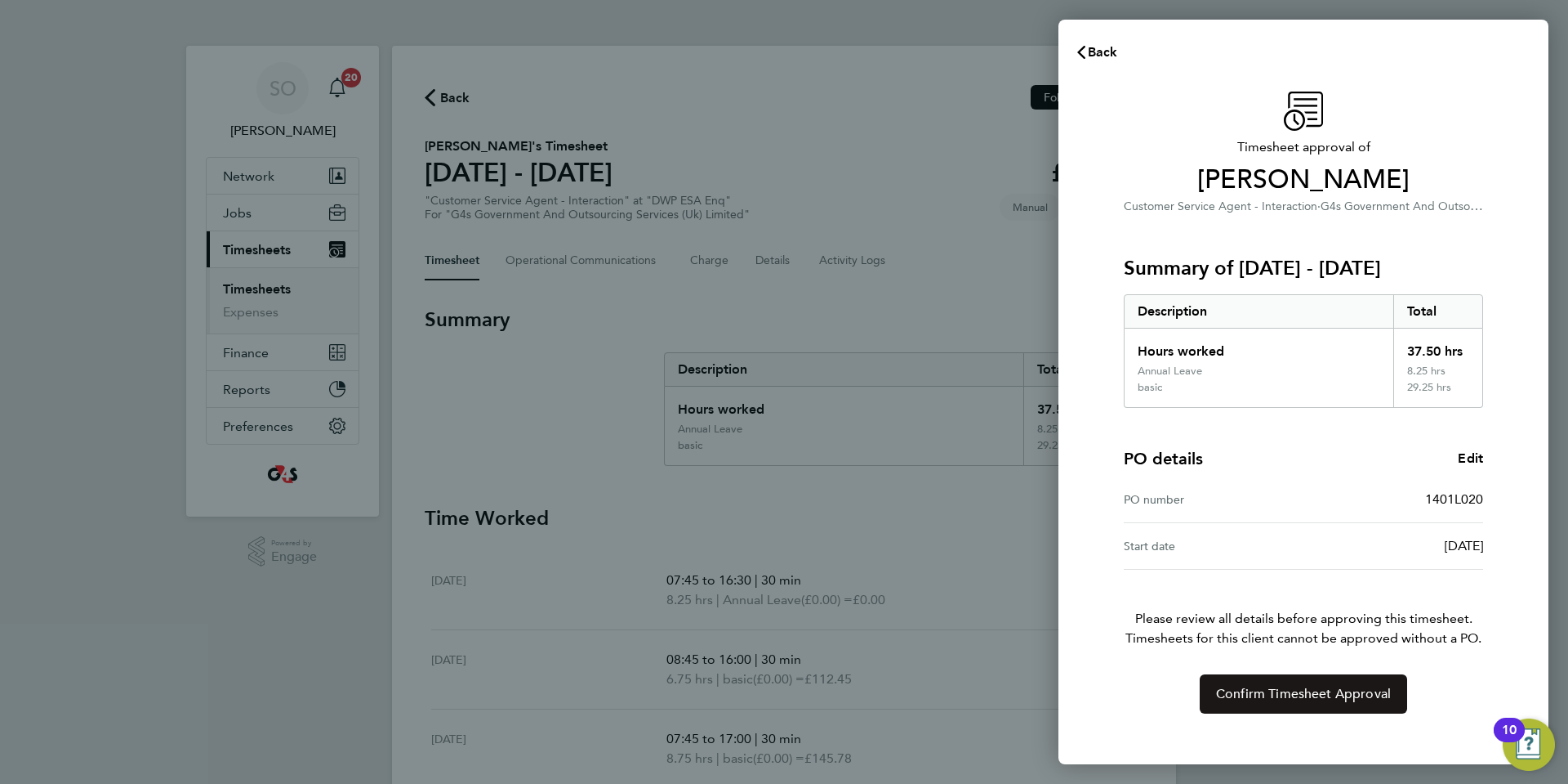
click at [1237, 707] on button "Confirm Timesheet Approval" at bounding box center [1303, 693] width 207 height 39
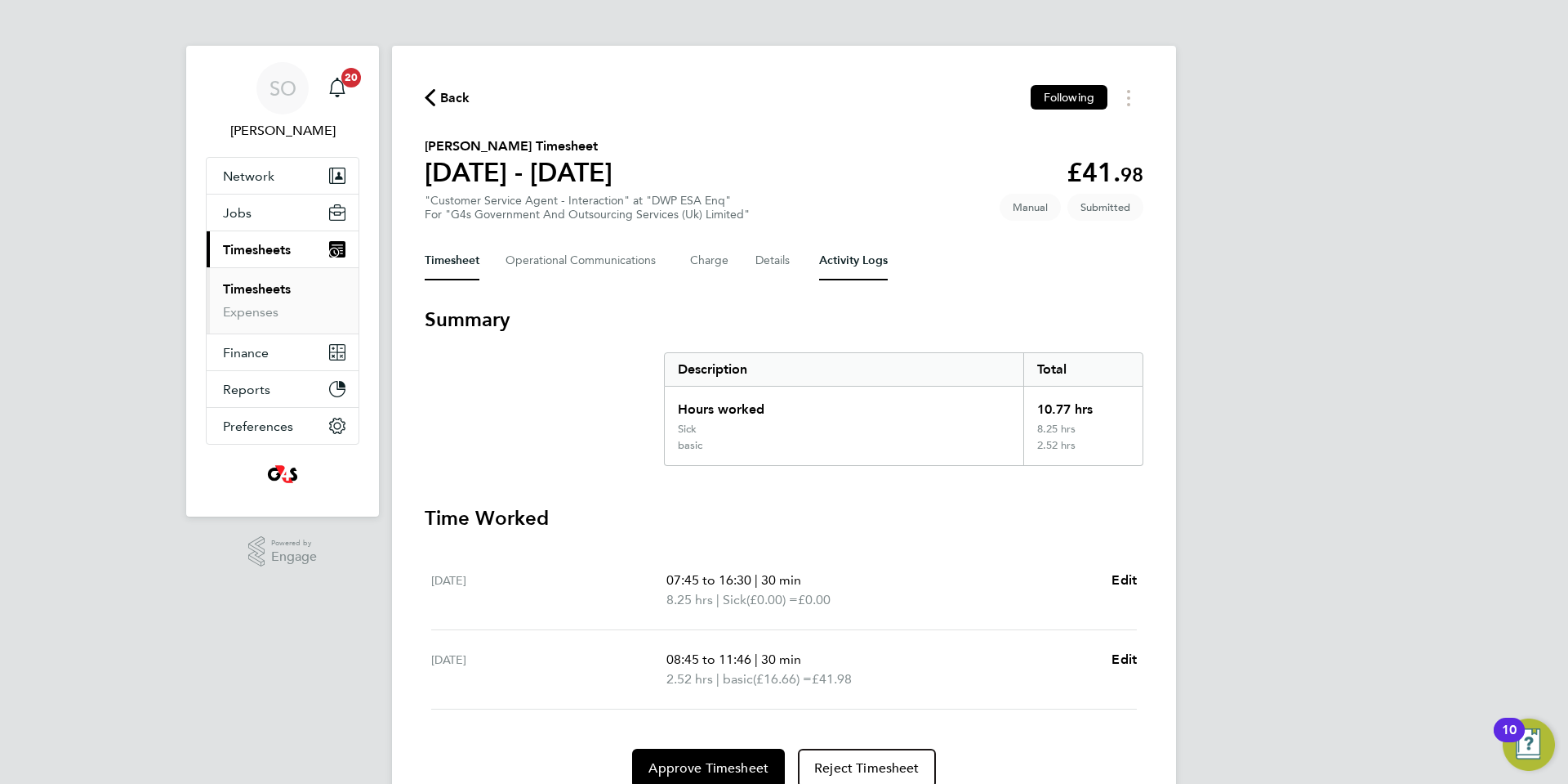
click at [849, 257] on Logs-tab "Activity Logs" at bounding box center [853, 260] width 68 height 39
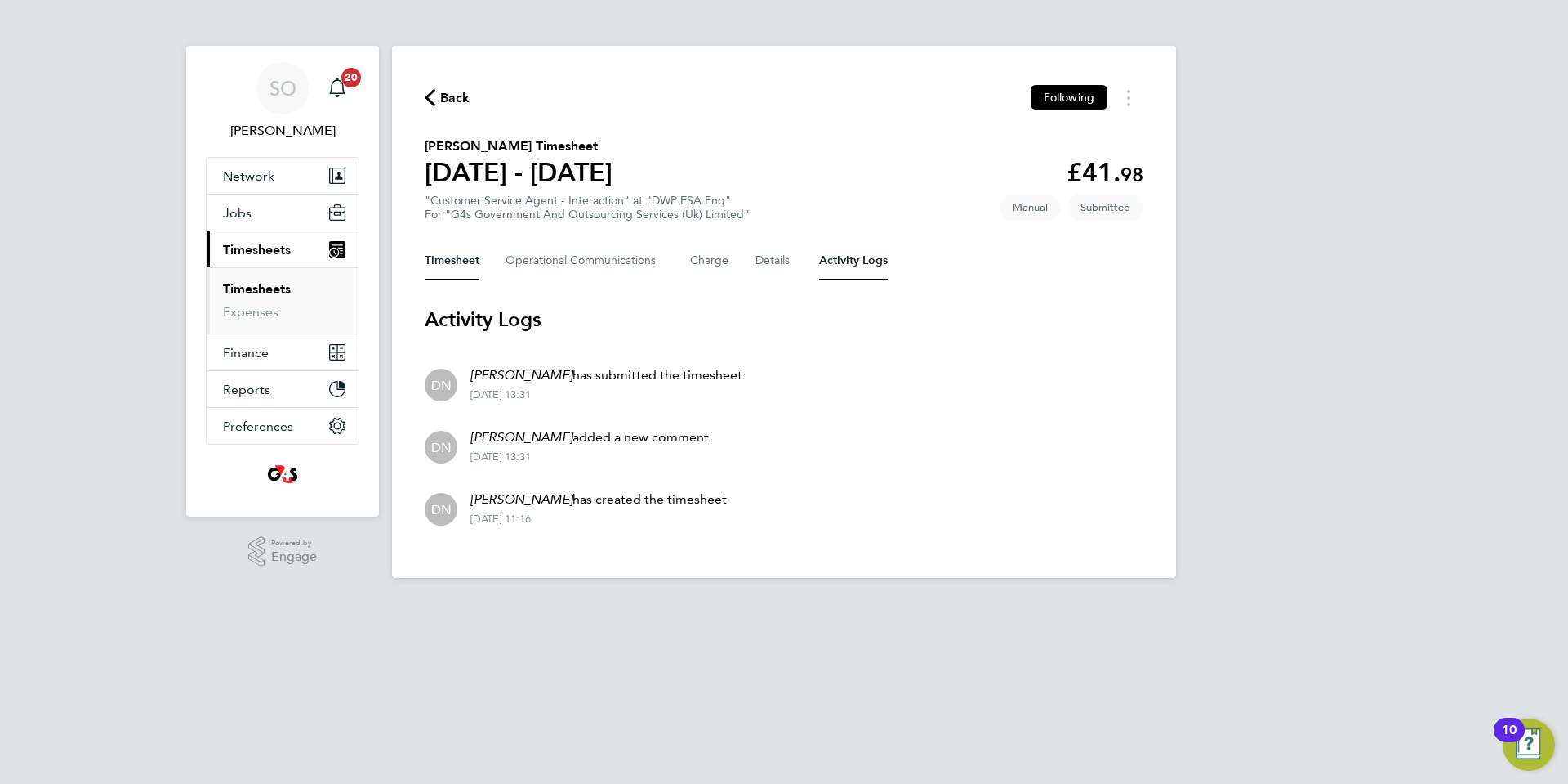
click at [450, 263] on button "Timesheet" at bounding box center [452, 260] width 55 height 39
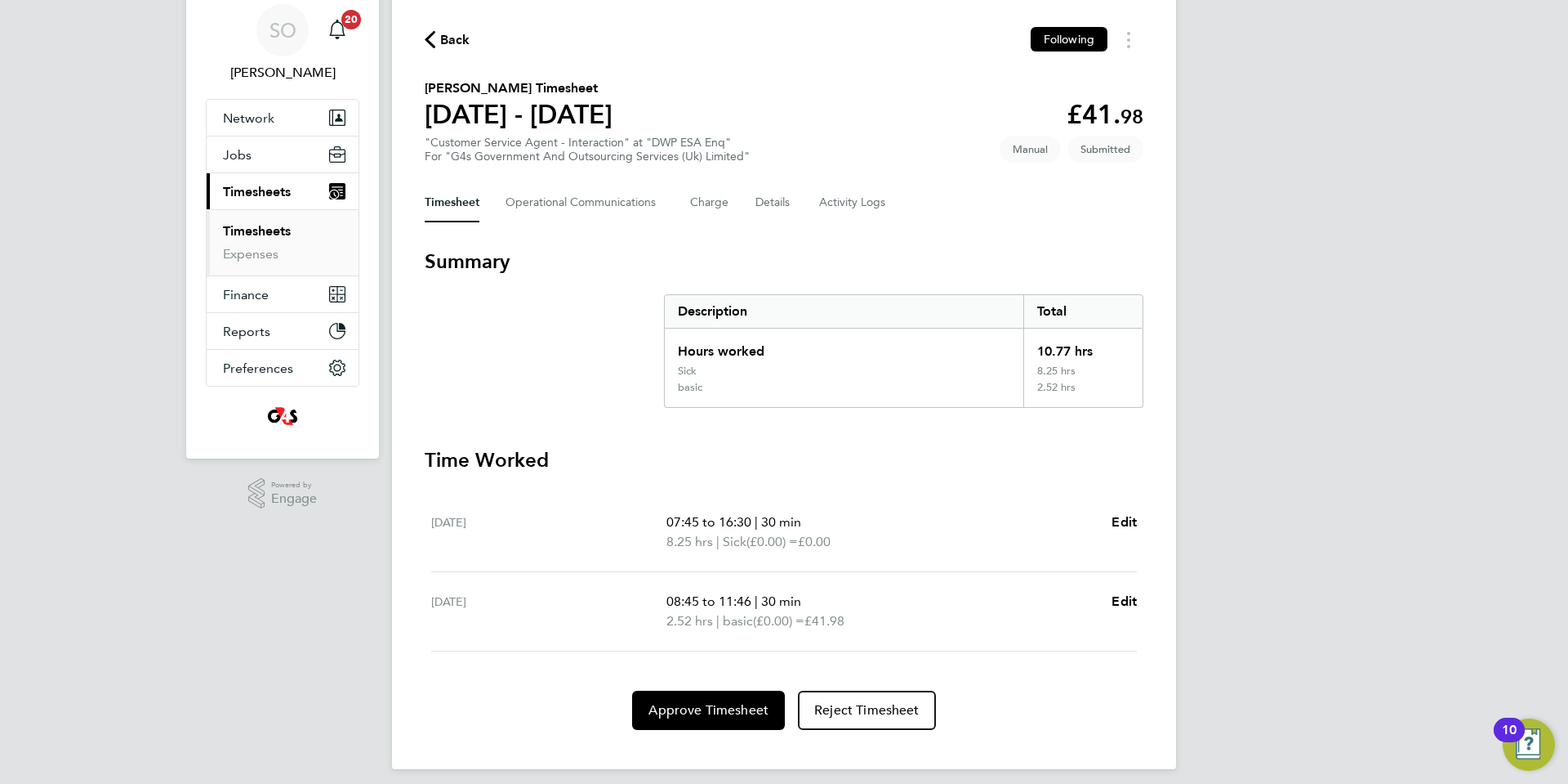
scroll to position [69, 0]
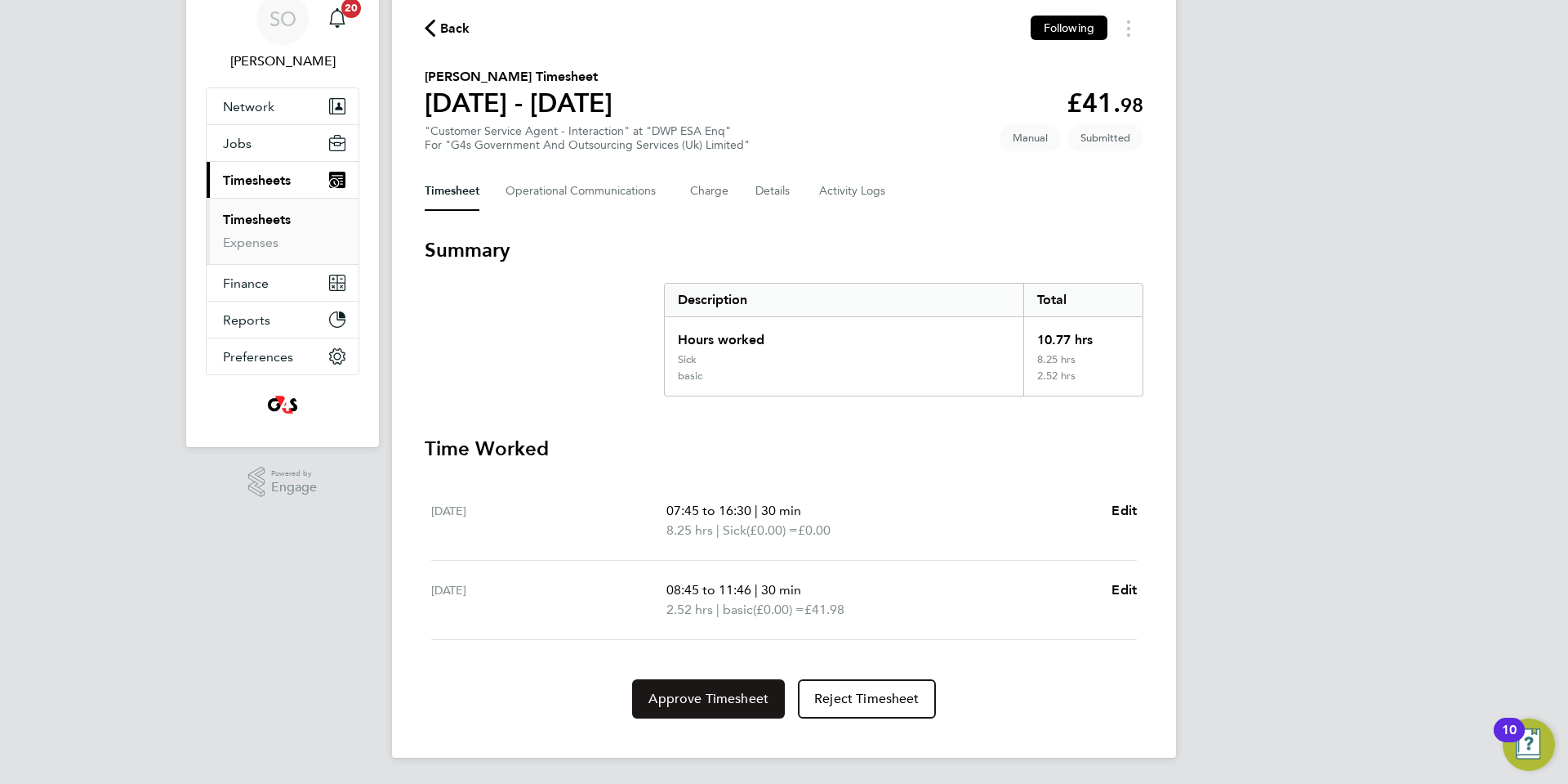
click at [703, 699] on span "Approve Timesheet" at bounding box center [708, 699] width 120 height 16
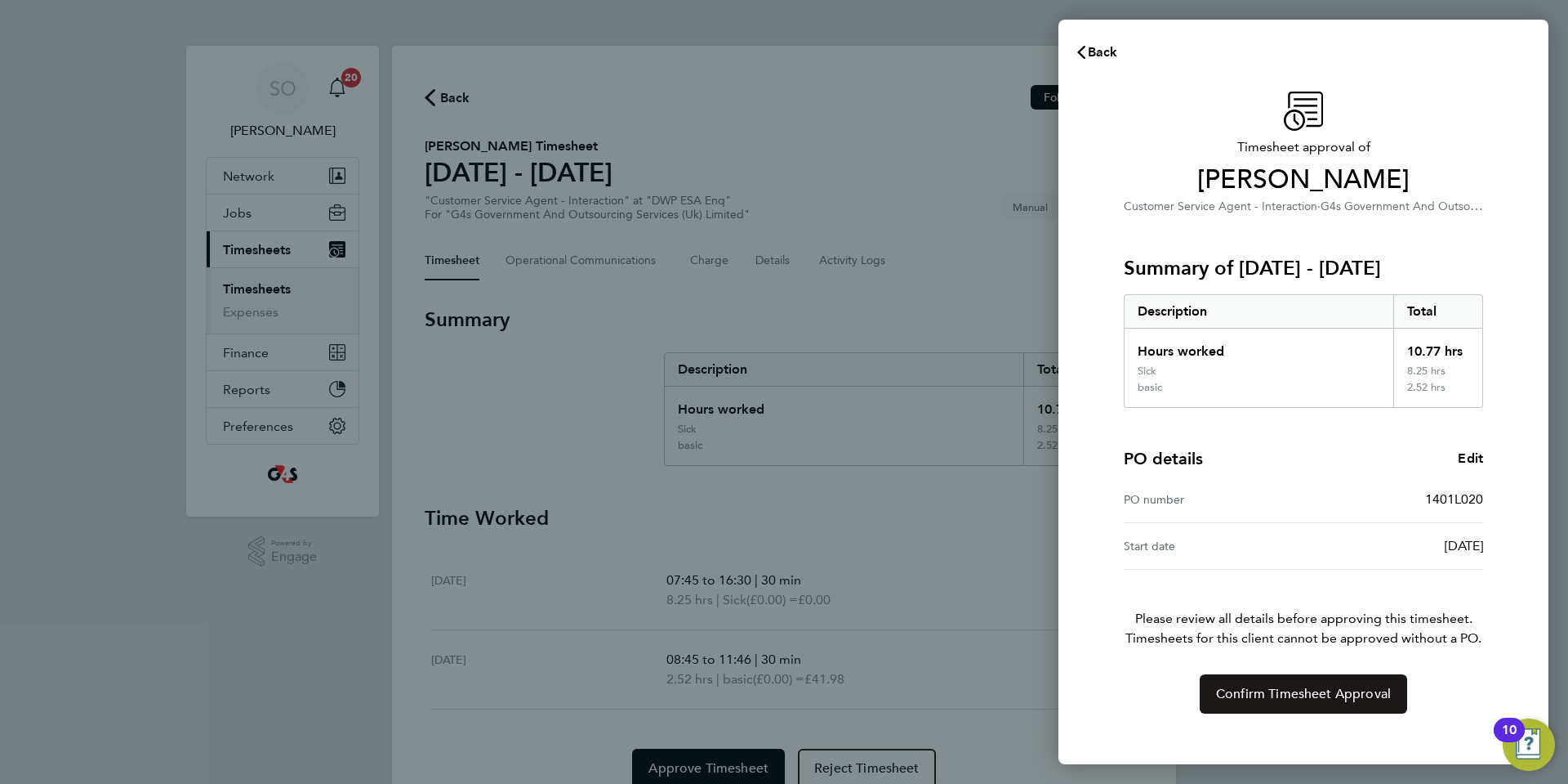
click at [1252, 689] on span "Confirm Timesheet Approval" at bounding box center [1303, 694] width 175 height 16
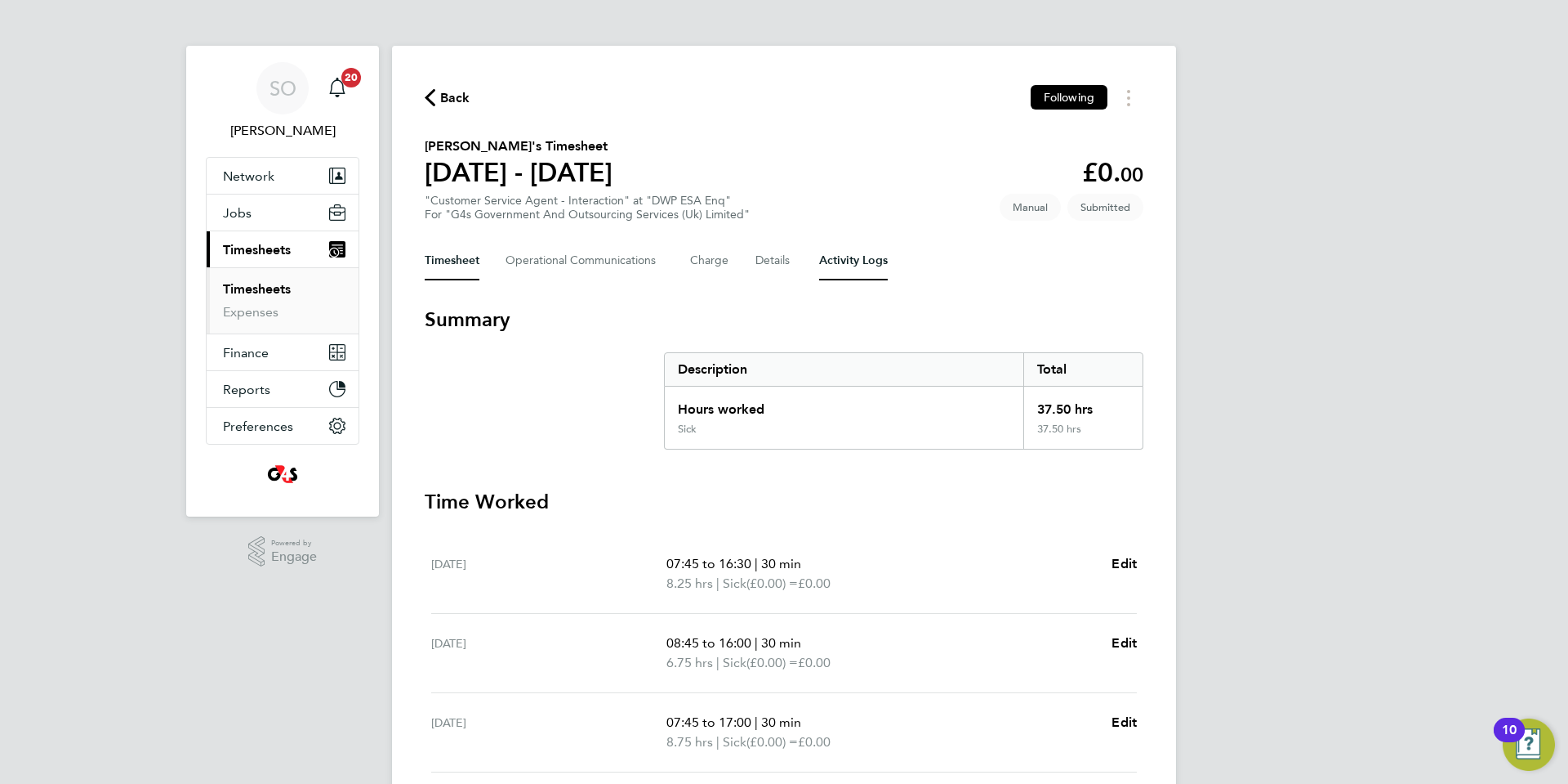
click at [849, 260] on Logs-tab "Activity Logs" at bounding box center [853, 260] width 68 height 39
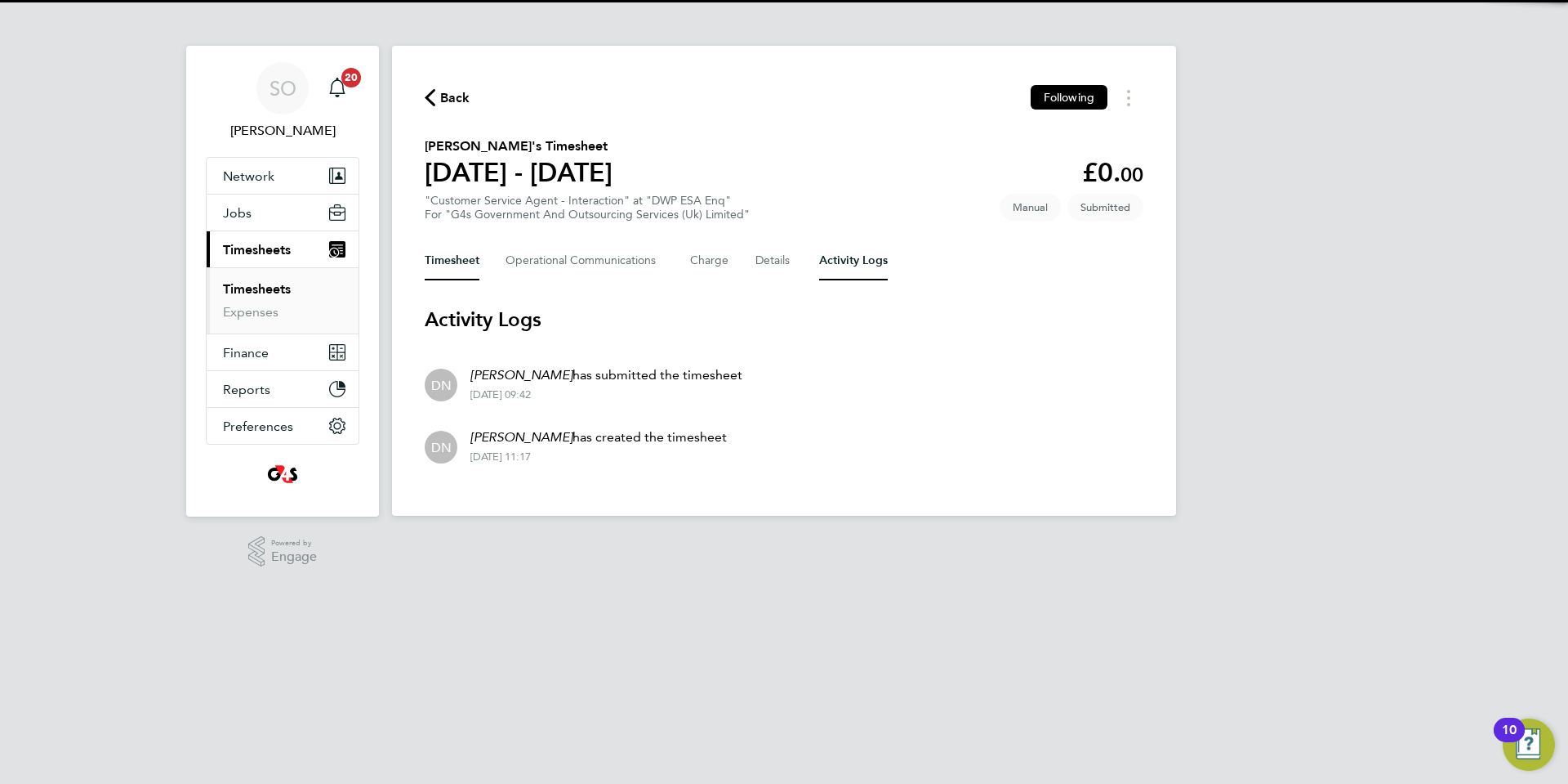
click at [459, 256] on button "Timesheet" at bounding box center [452, 260] width 55 height 39
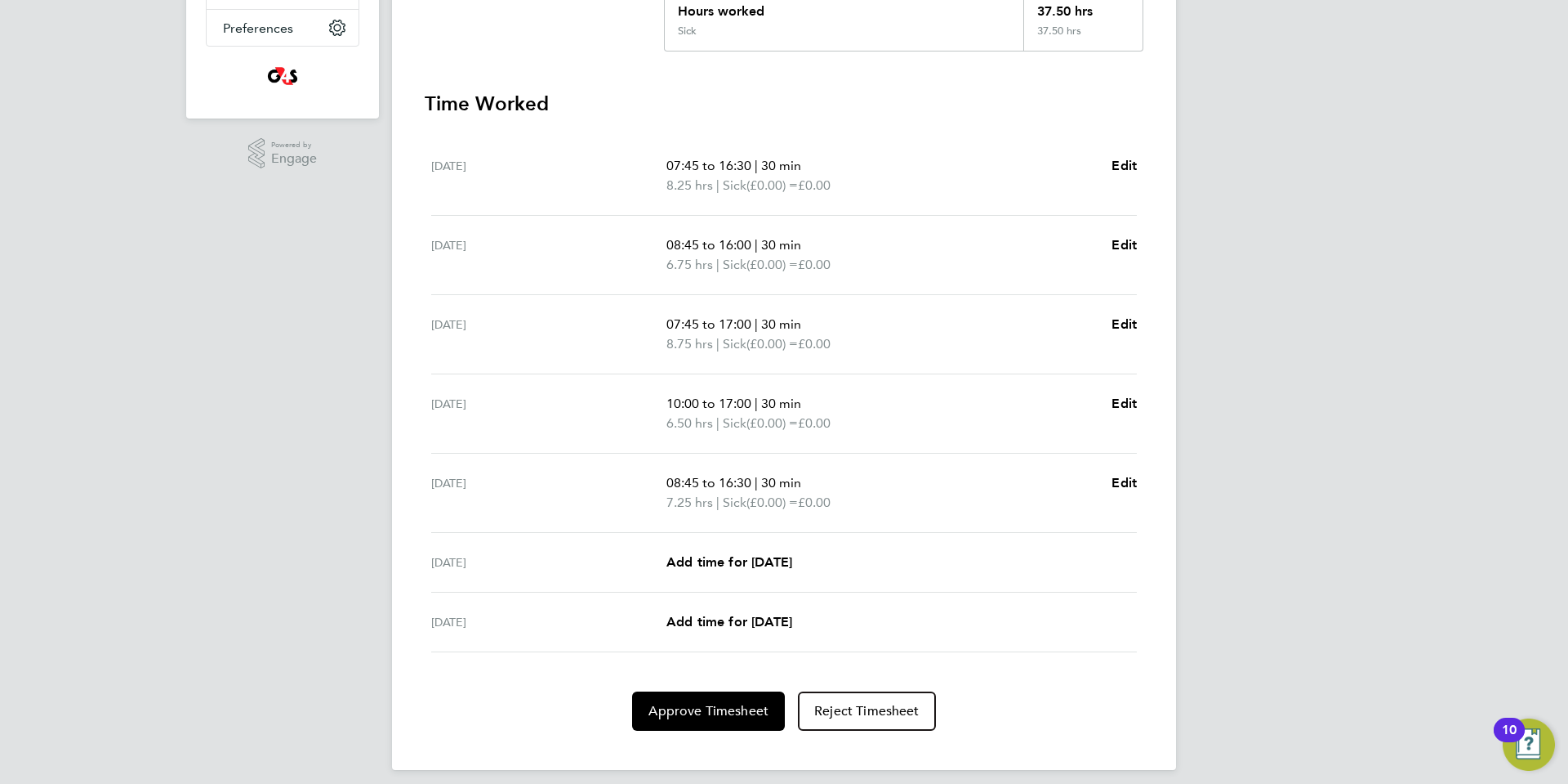
scroll to position [410, 0]
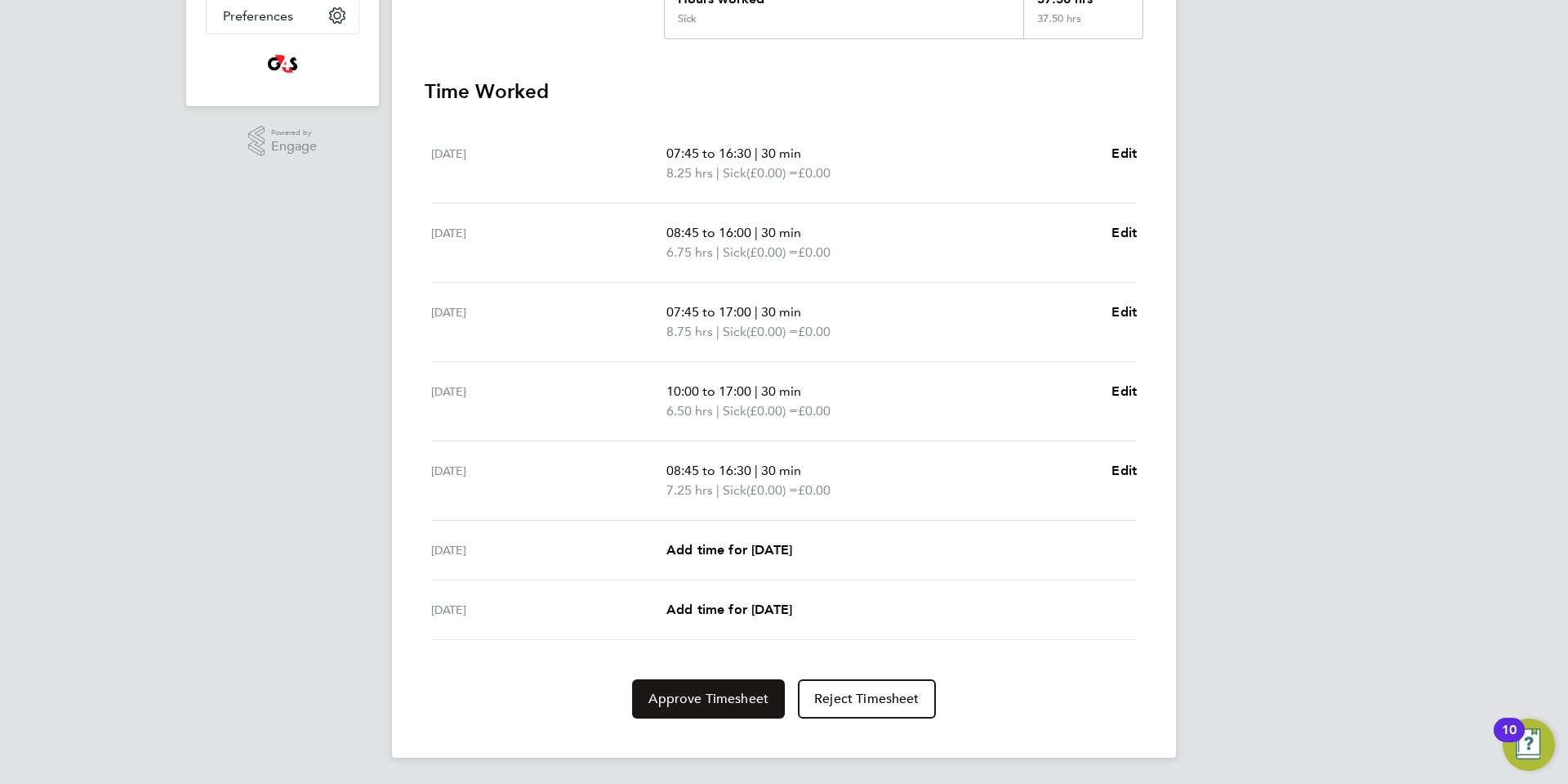
click at [671, 709] on button "Approve Timesheet" at bounding box center [708, 699] width 153 height 39
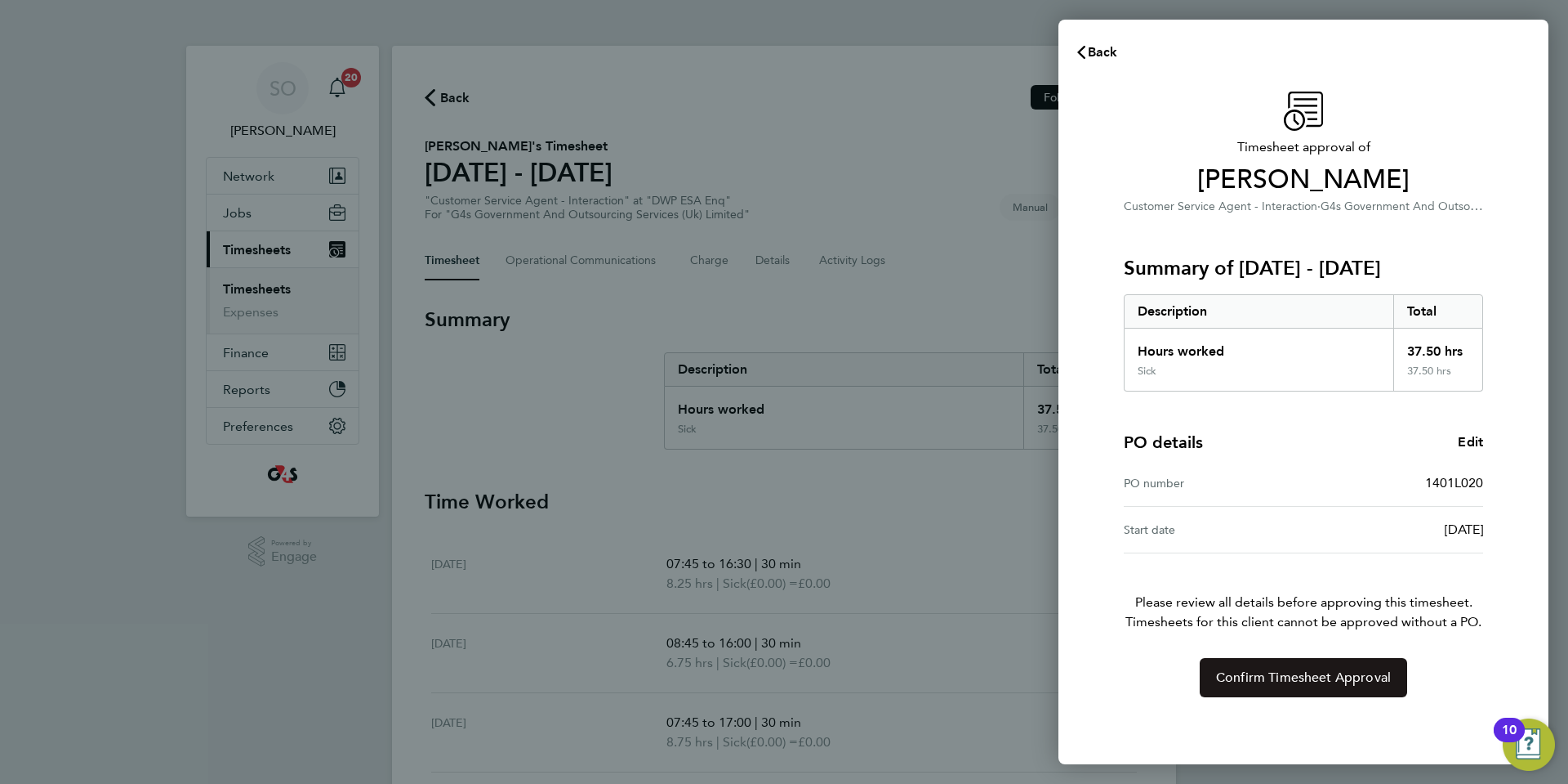
click at [1255, 686] on button "Confirm Timesheet Approval" at bounding box center [1303, 677] width 207 height 39
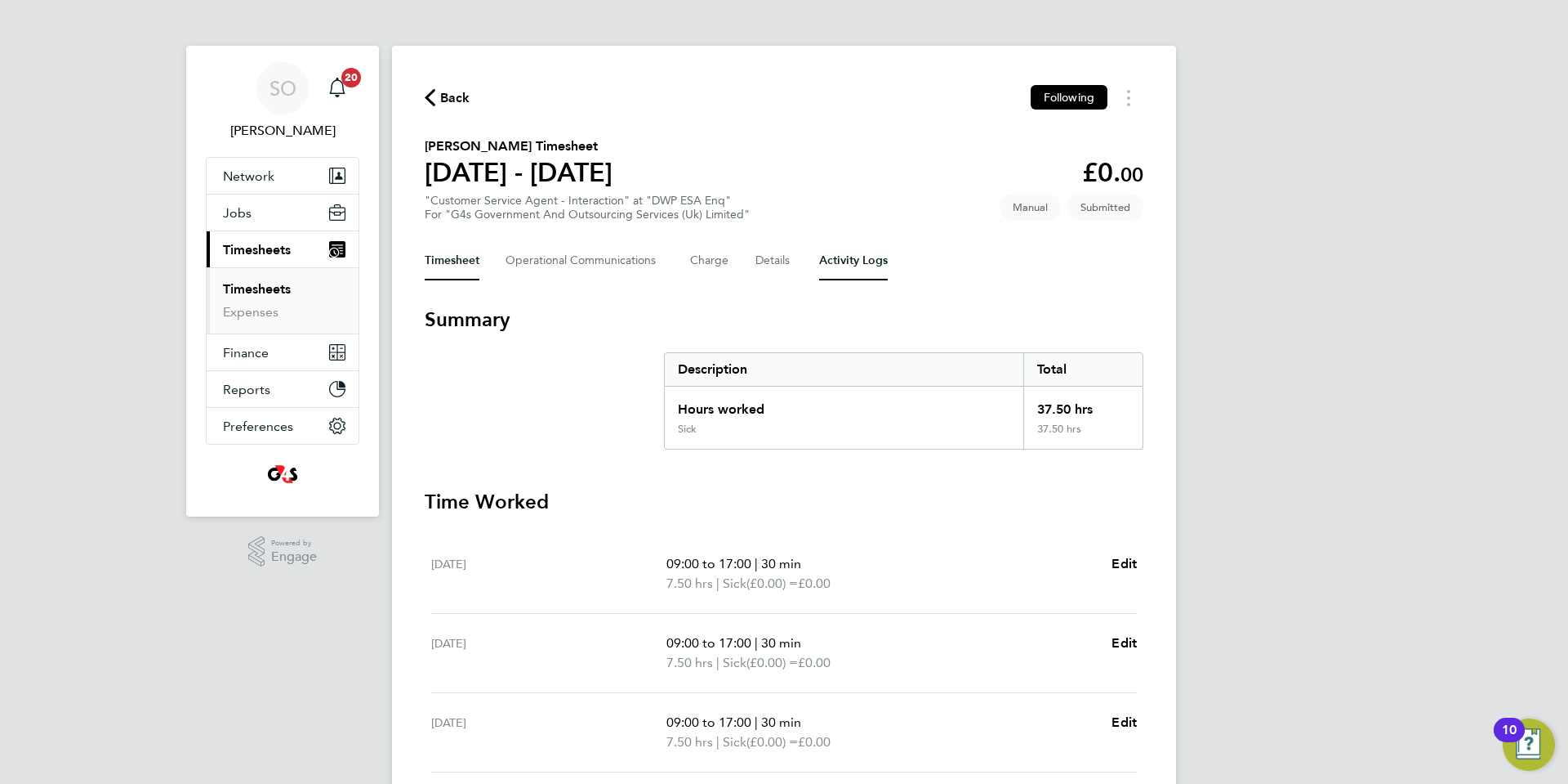
click at [869, 254] on Logs-tab "Activity Logs" at bounding box center [853, 260] width 68 height 39
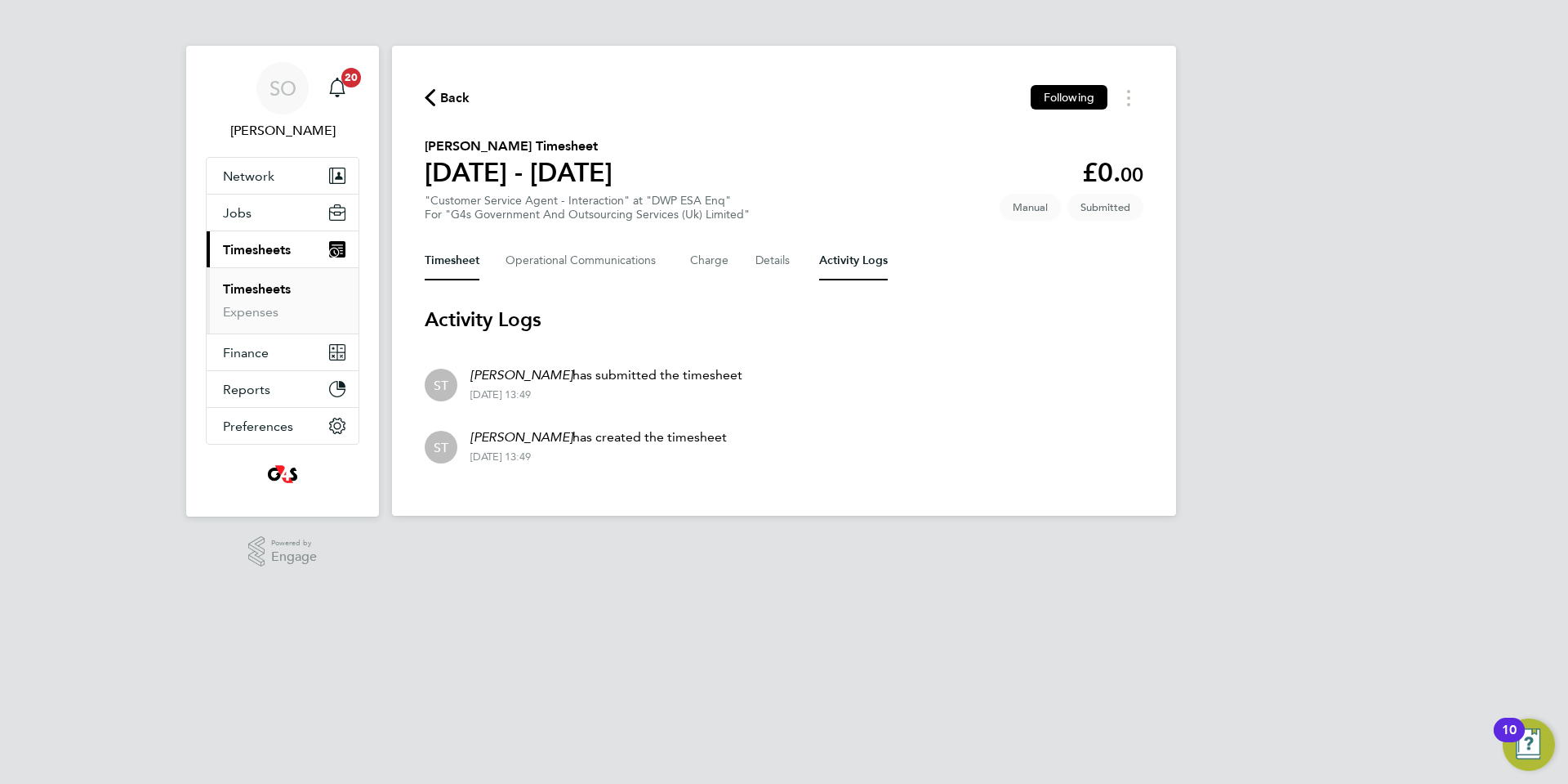
click at [446, 263] on button "Timesheet" at bounding box center [452, 260] width 55 height 39
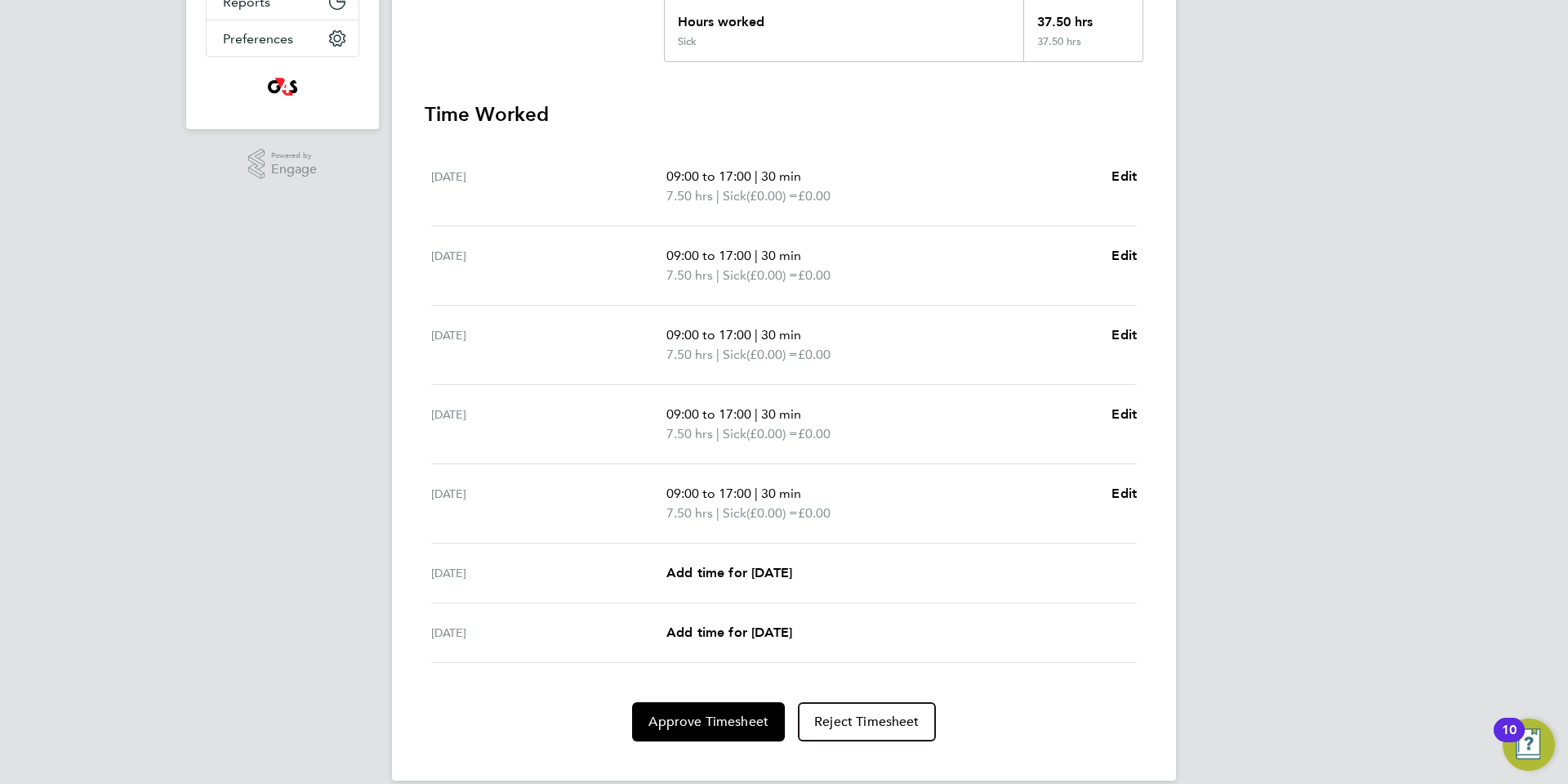
scroll to position [410, 0]
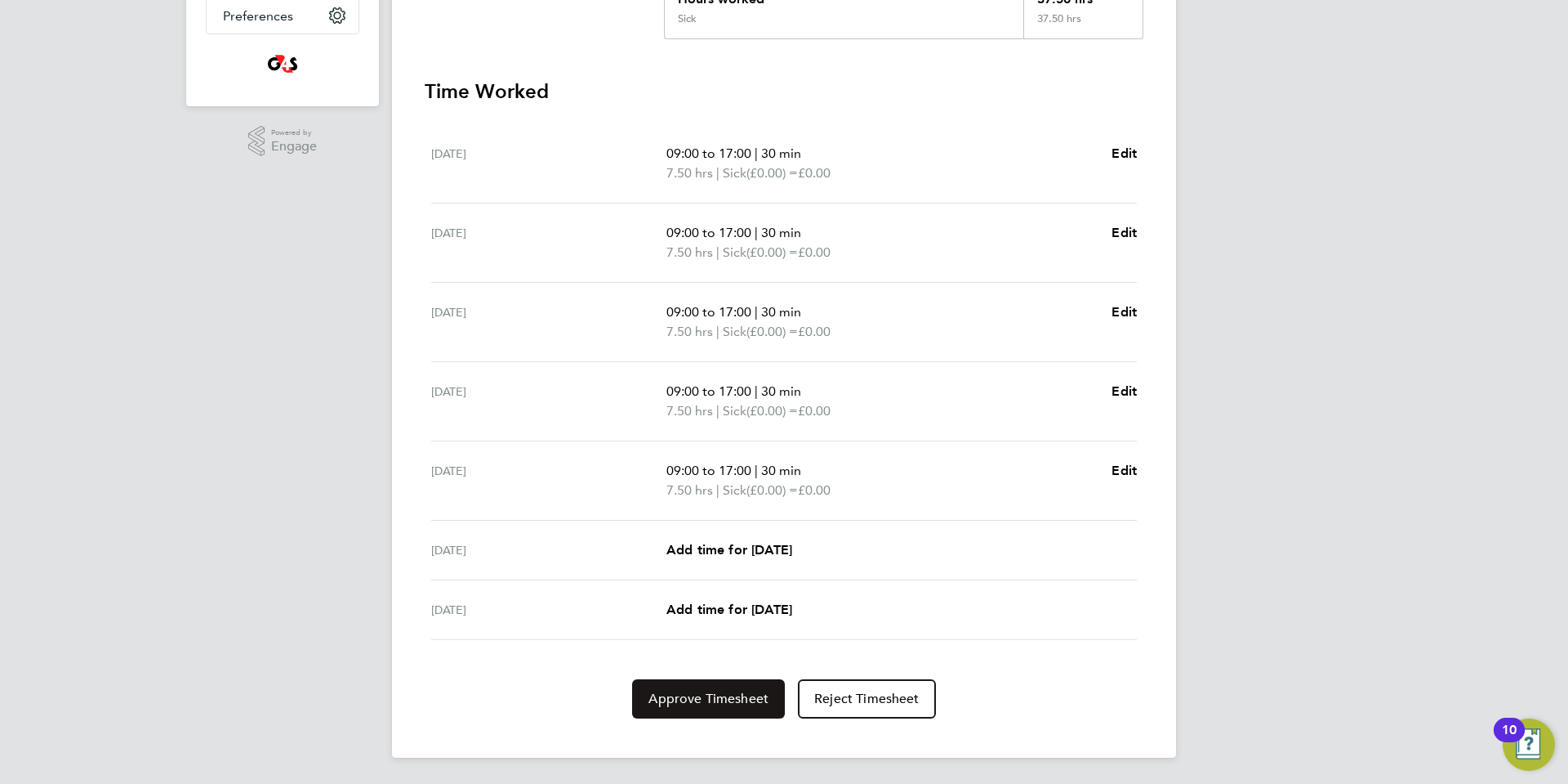
click at [650, 697] on span "Approve Timesheet" at bounding box center [708, 699] width 120 height 16
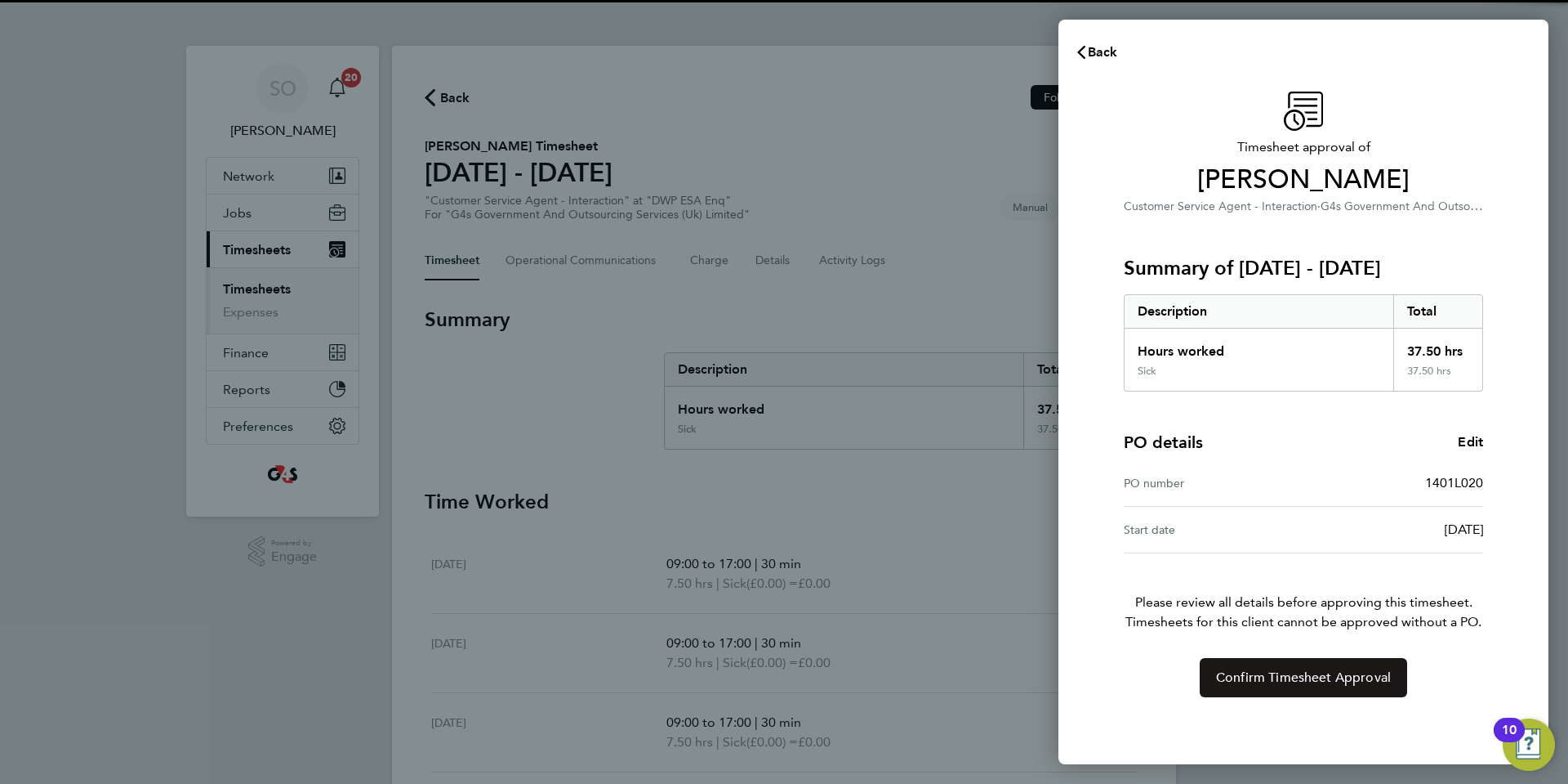
click at [1236, 689] on button "Confirm Timesheet Approval" at bounding box center [1303, 677] width 207 height 39
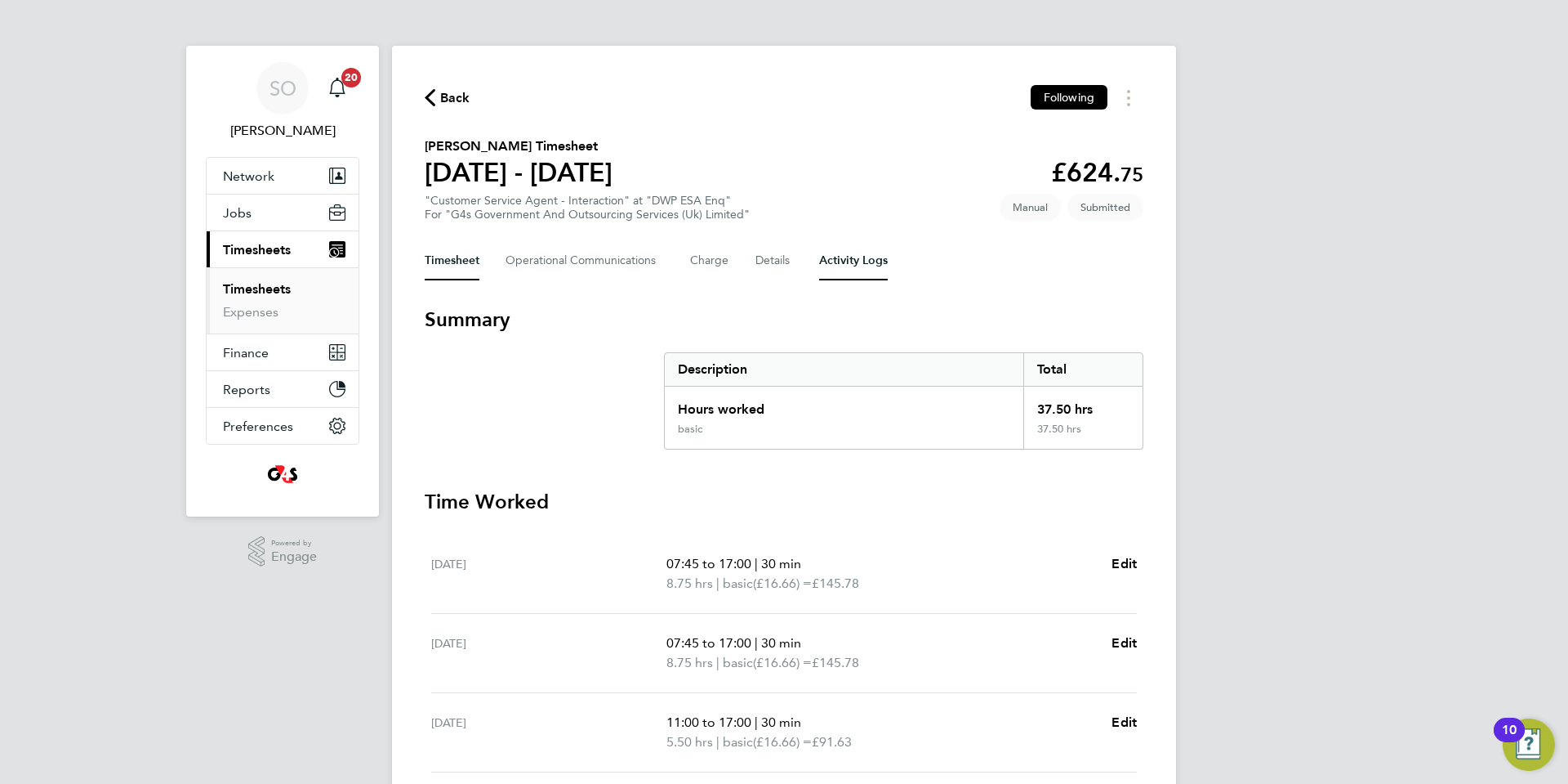
click at [873, 261] on Logs-tab "Activity Logs" at bounding box center [853, 260] width 68 height 39
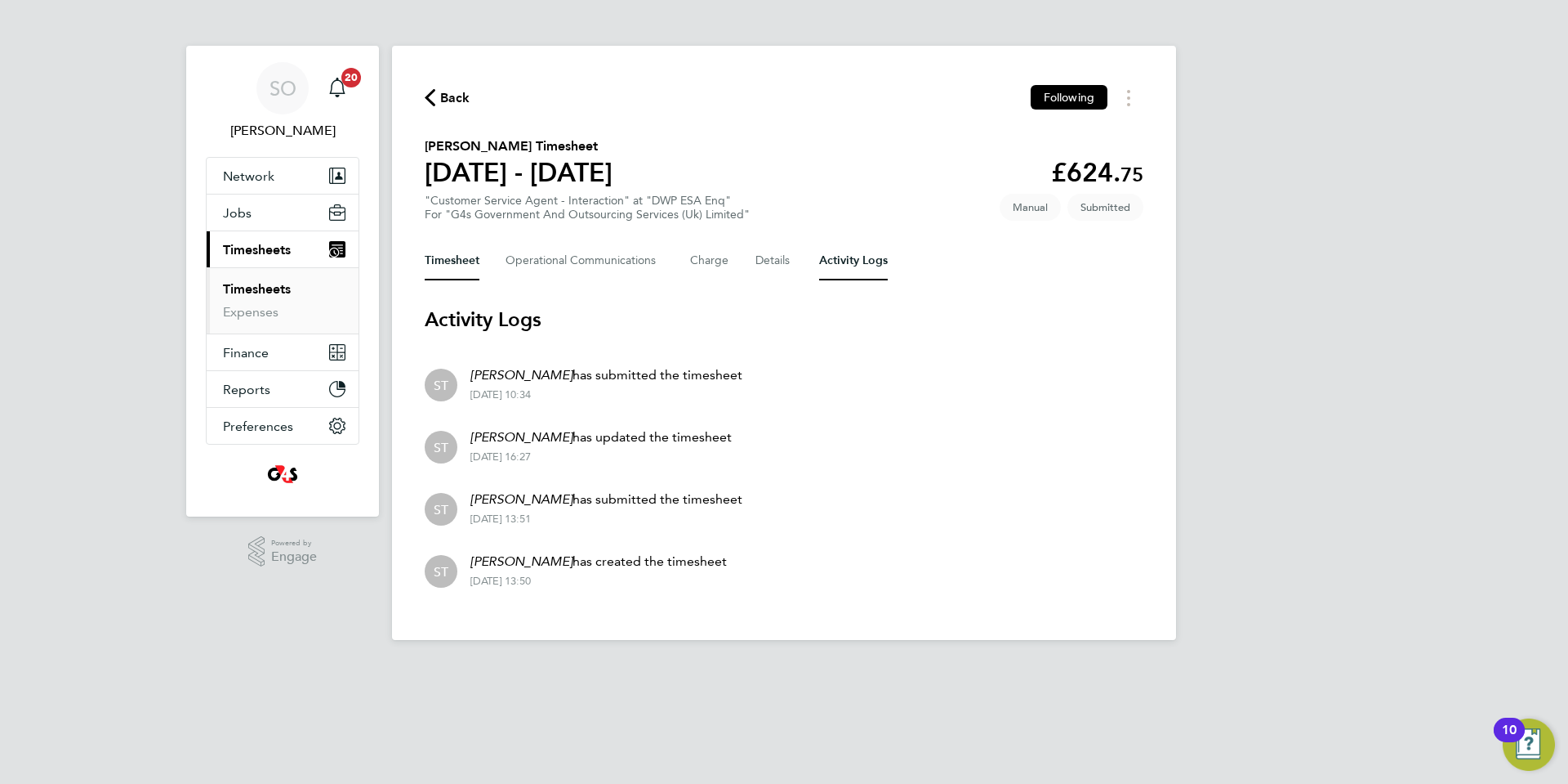
click at [452, 259] on button "Timesheet" at bounding box center [452, 260] width 55 height 39
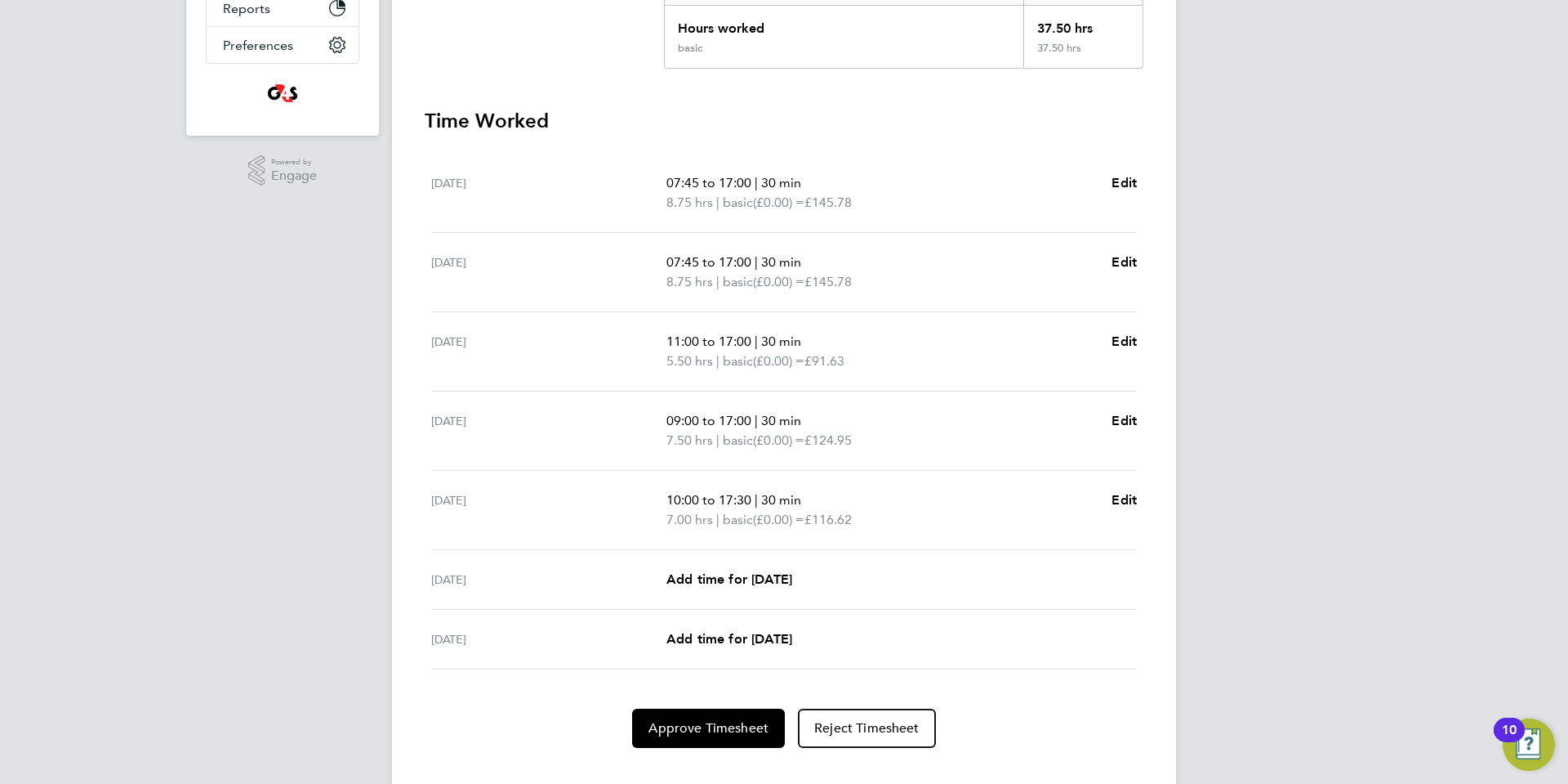
scroll to position [410, 0]
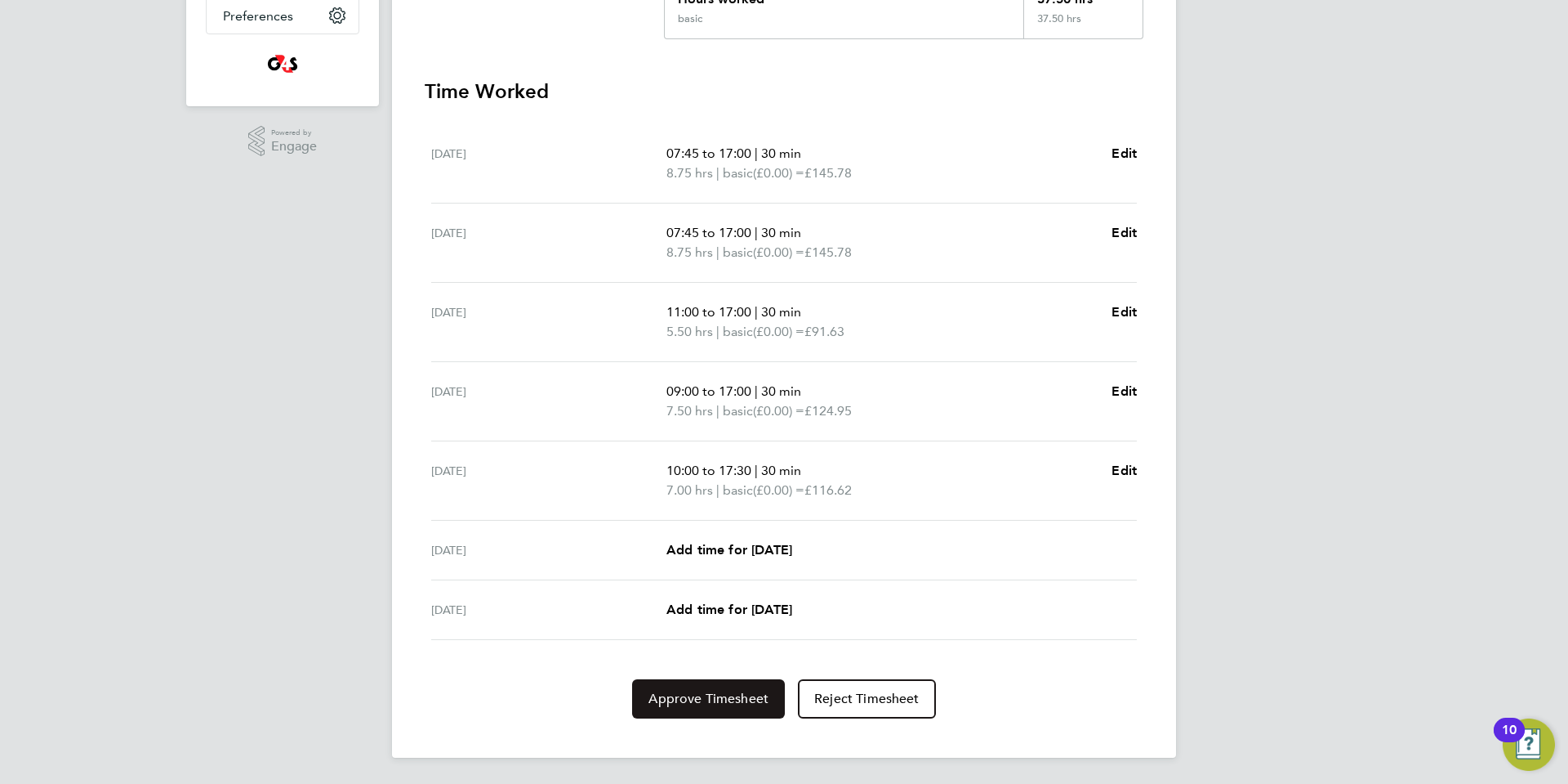
click at [704, 705] on span "Approve Timesheet" at bounding box center [708, 699] width 120 height 16
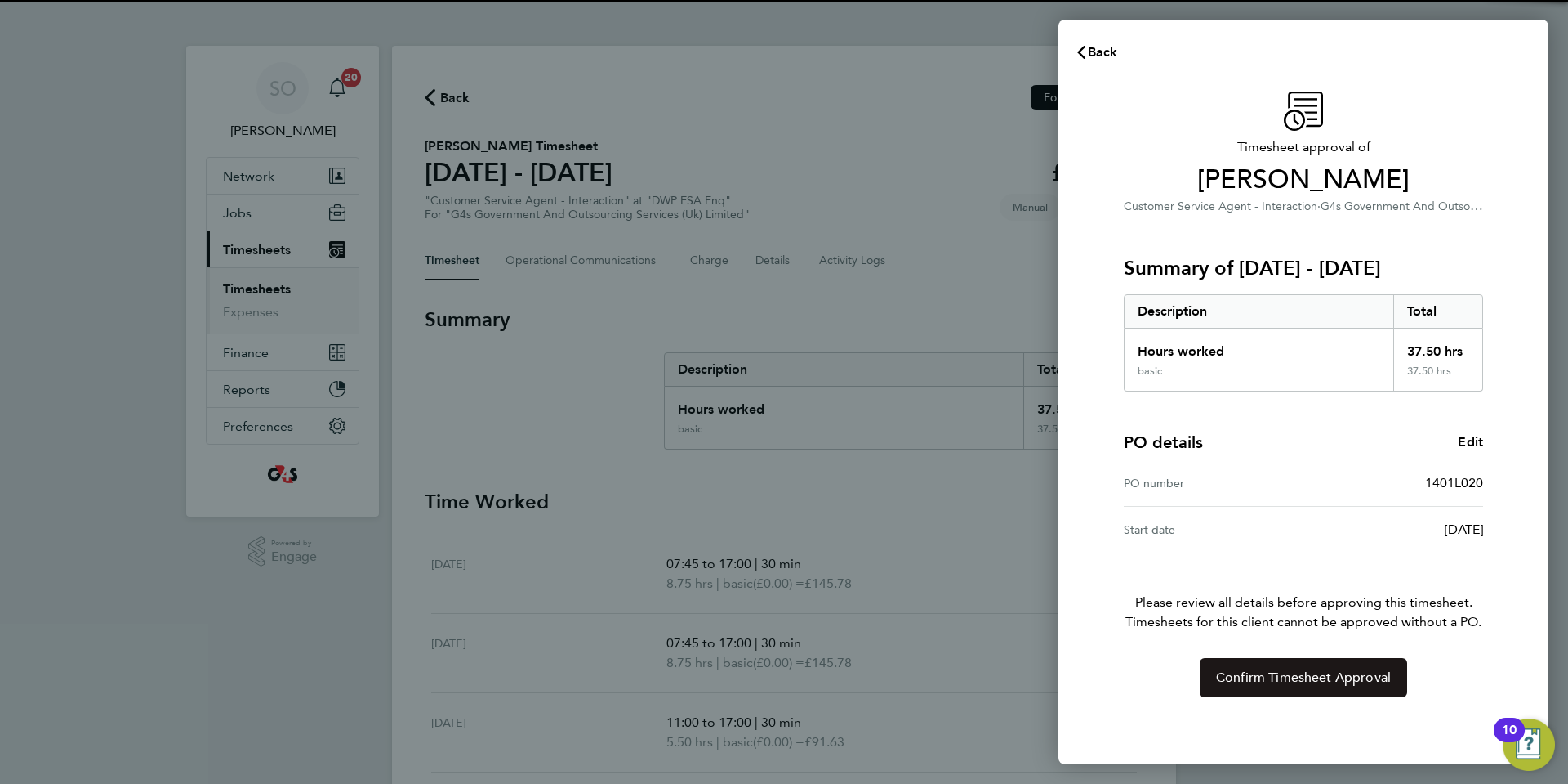
click at [1250, 679] on span "Confirm Timesheet Approval" at bounding box center [1303, 678] width 175 height 16
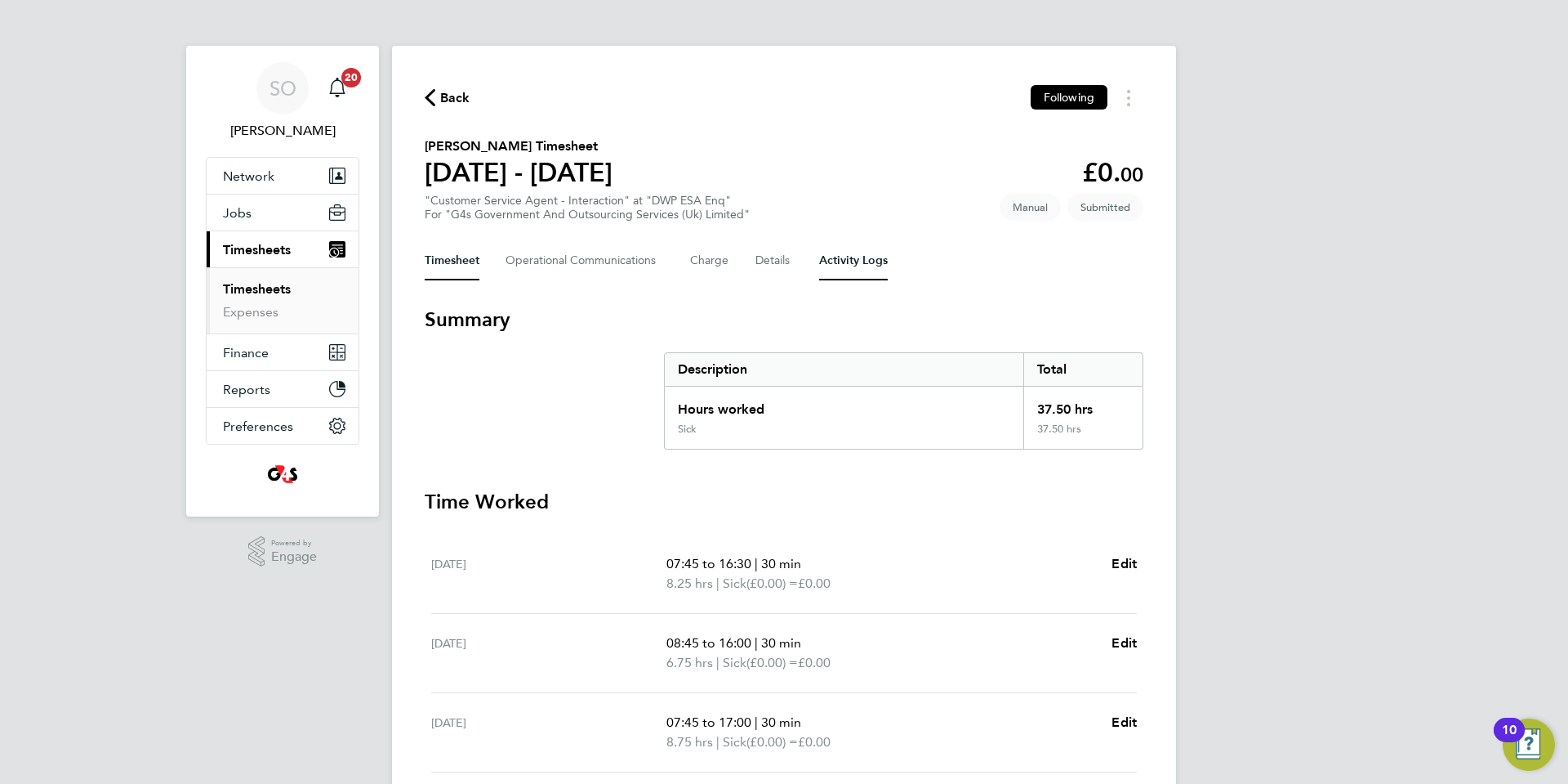
click at [851, 262] on Logs-tab "Activity Logs" at bounding box center [853, 260] width 68 height 39
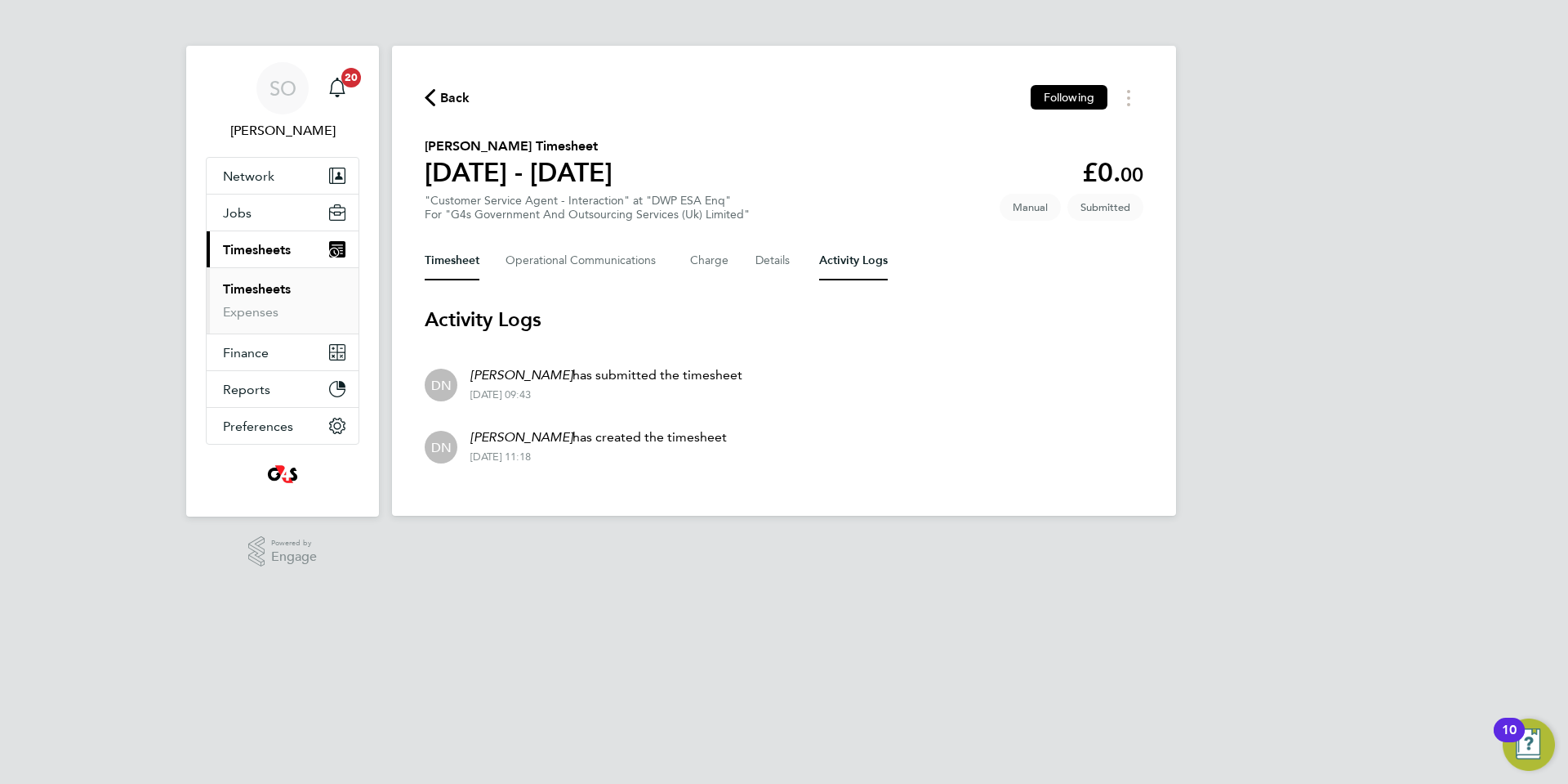
click at [448, 261] on button "Timesheet" at bounding box center [452, 260] width 55 height 39
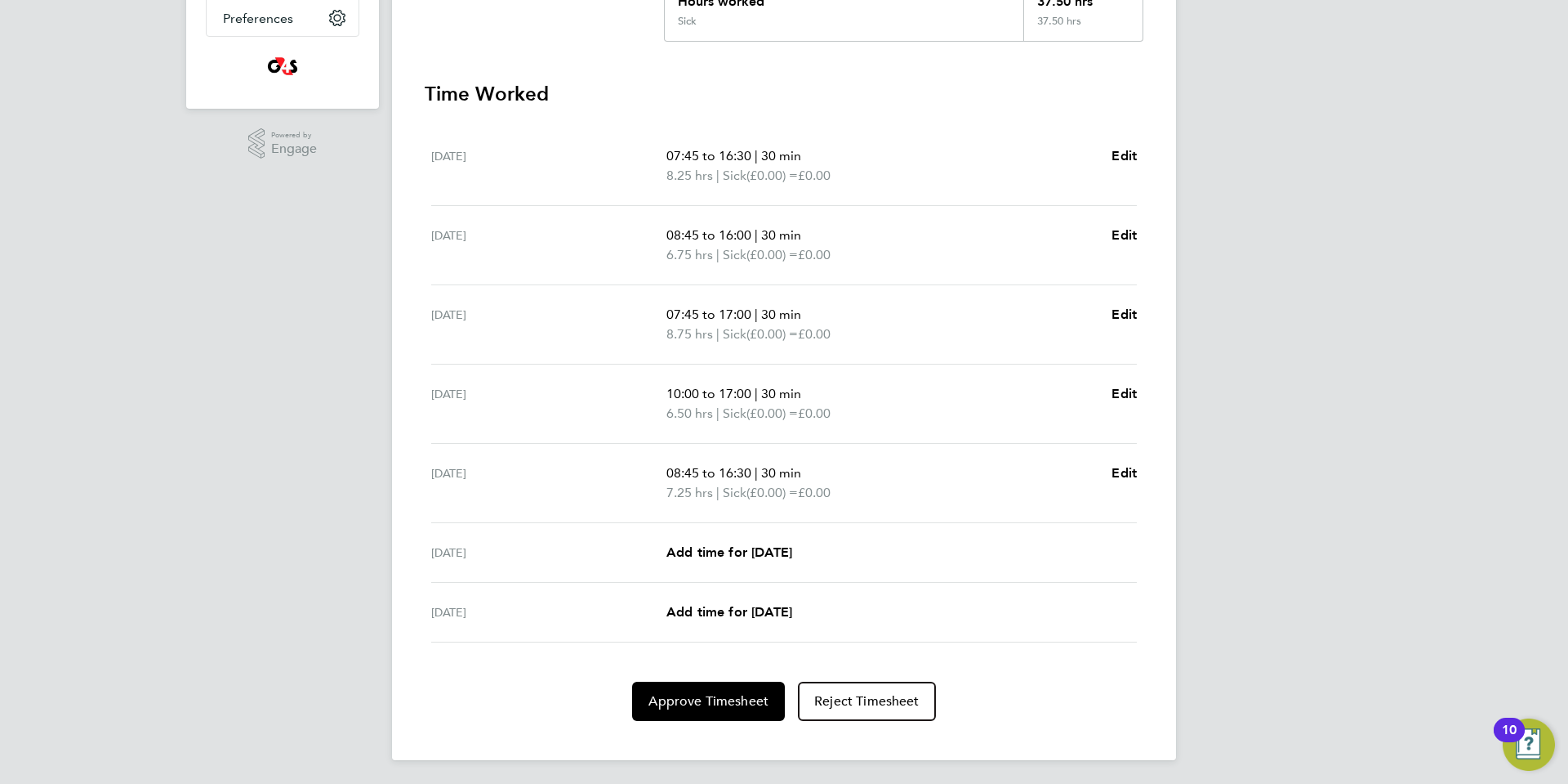
scroll to position [410, 0]
click at [684, 709] on button "Approve Timesheet" at bounding box center [708, 699] width 153 height 39
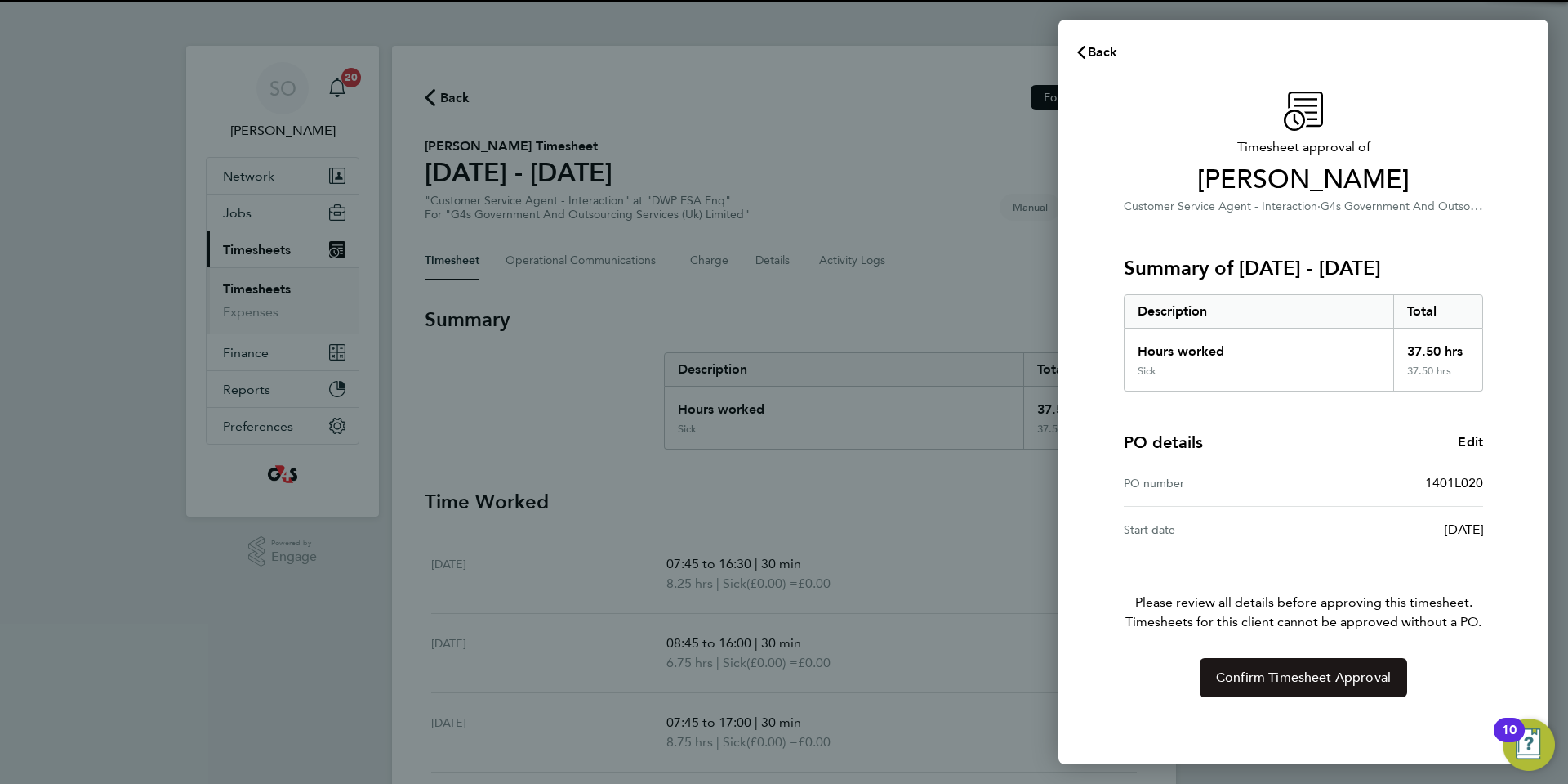
click at [1239, 682] on span "Confirm Timesheet Approval" at bounding box center [1303, 678] width 175 height 16
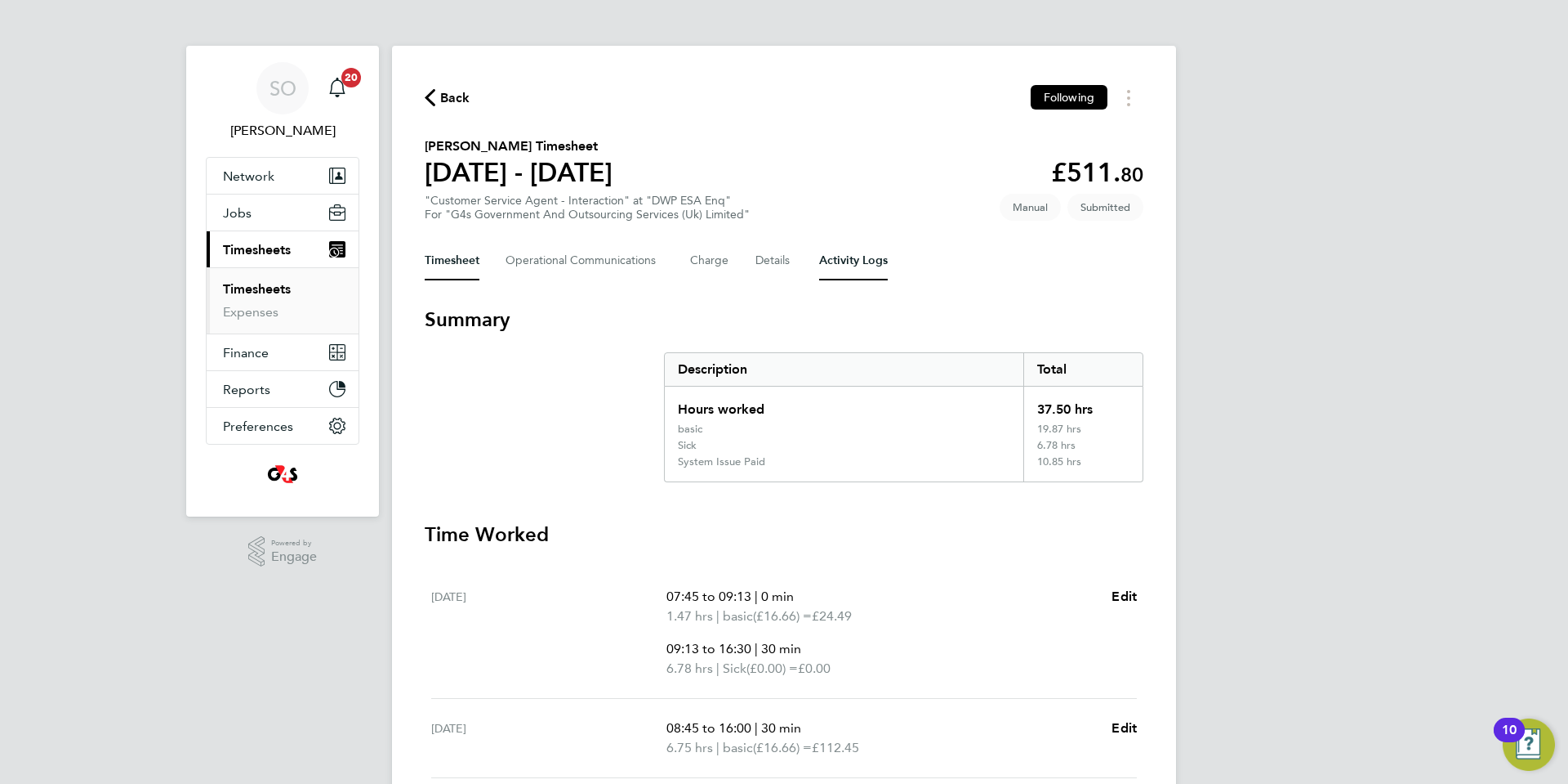
click at [853, 262] on Logs-tab "Activity Logs" at bounding box center [853, 260] width 68 height 39
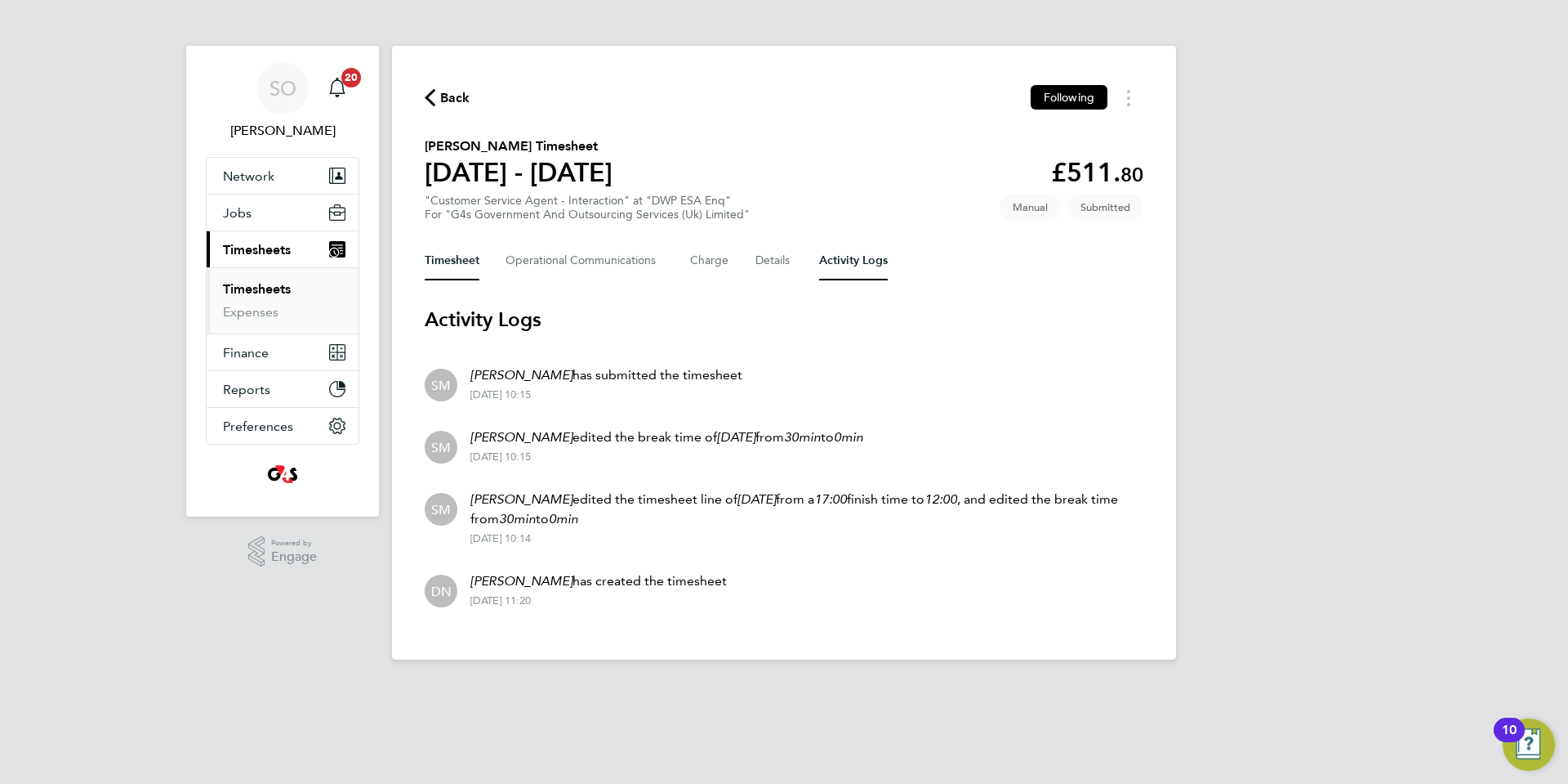
click at [438, 256] on button "Timesheet" at bounding box center [452, 260] width 55 height 39
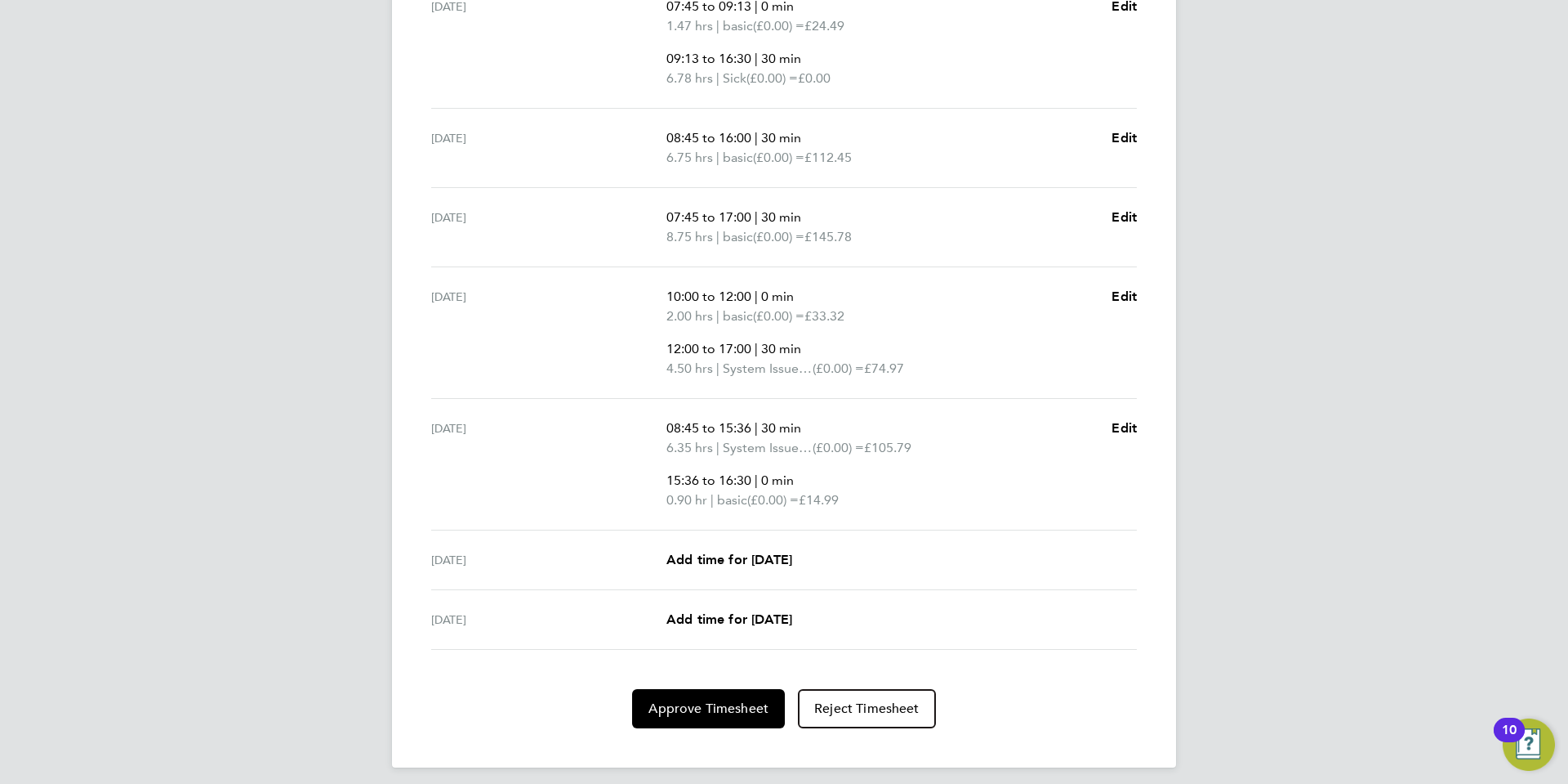
scroll to position [600, 0]
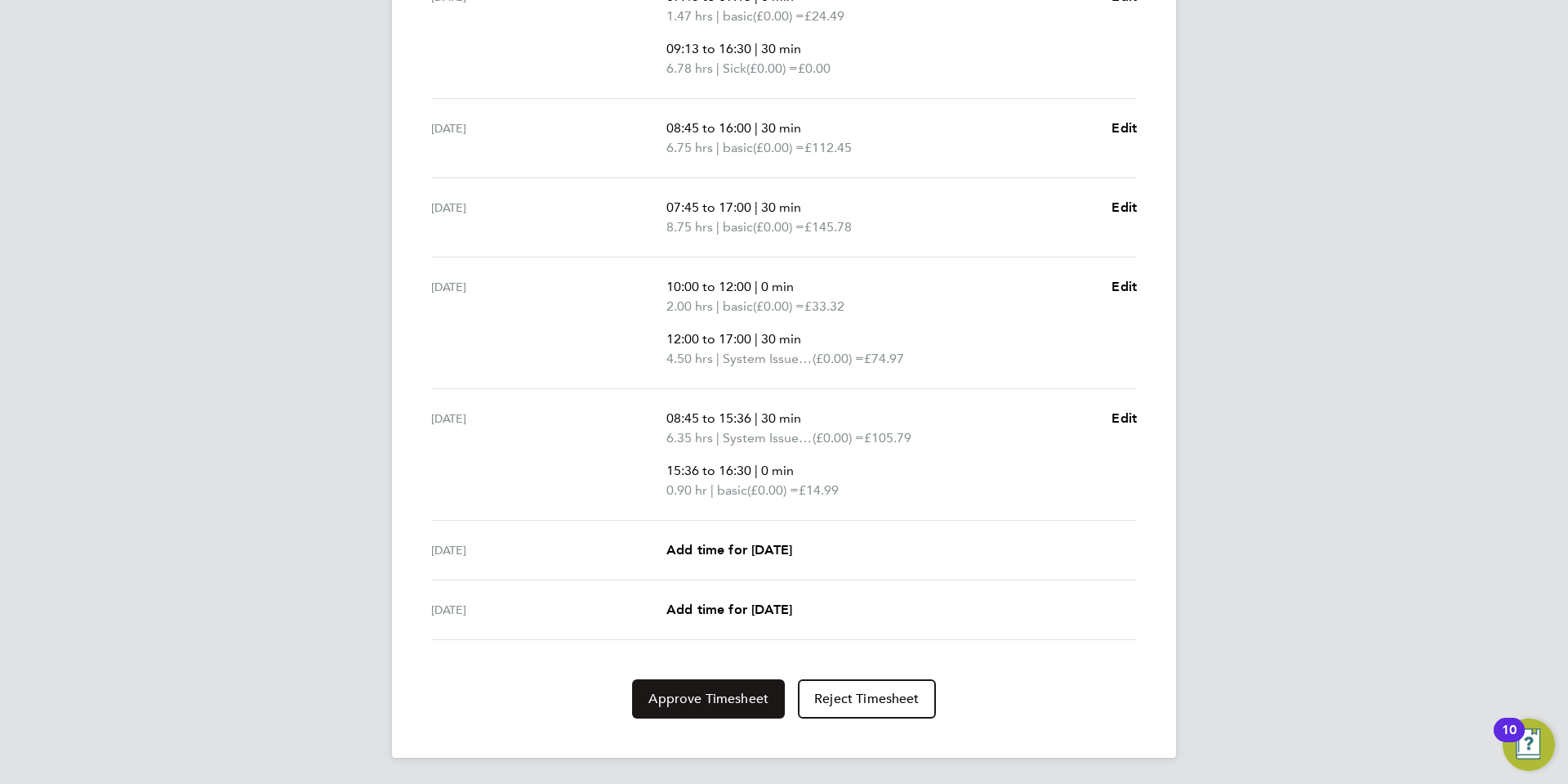
click at [724, 700] on span "Approve Timesheet" at bounding box center [708, 699] width 120 height 16
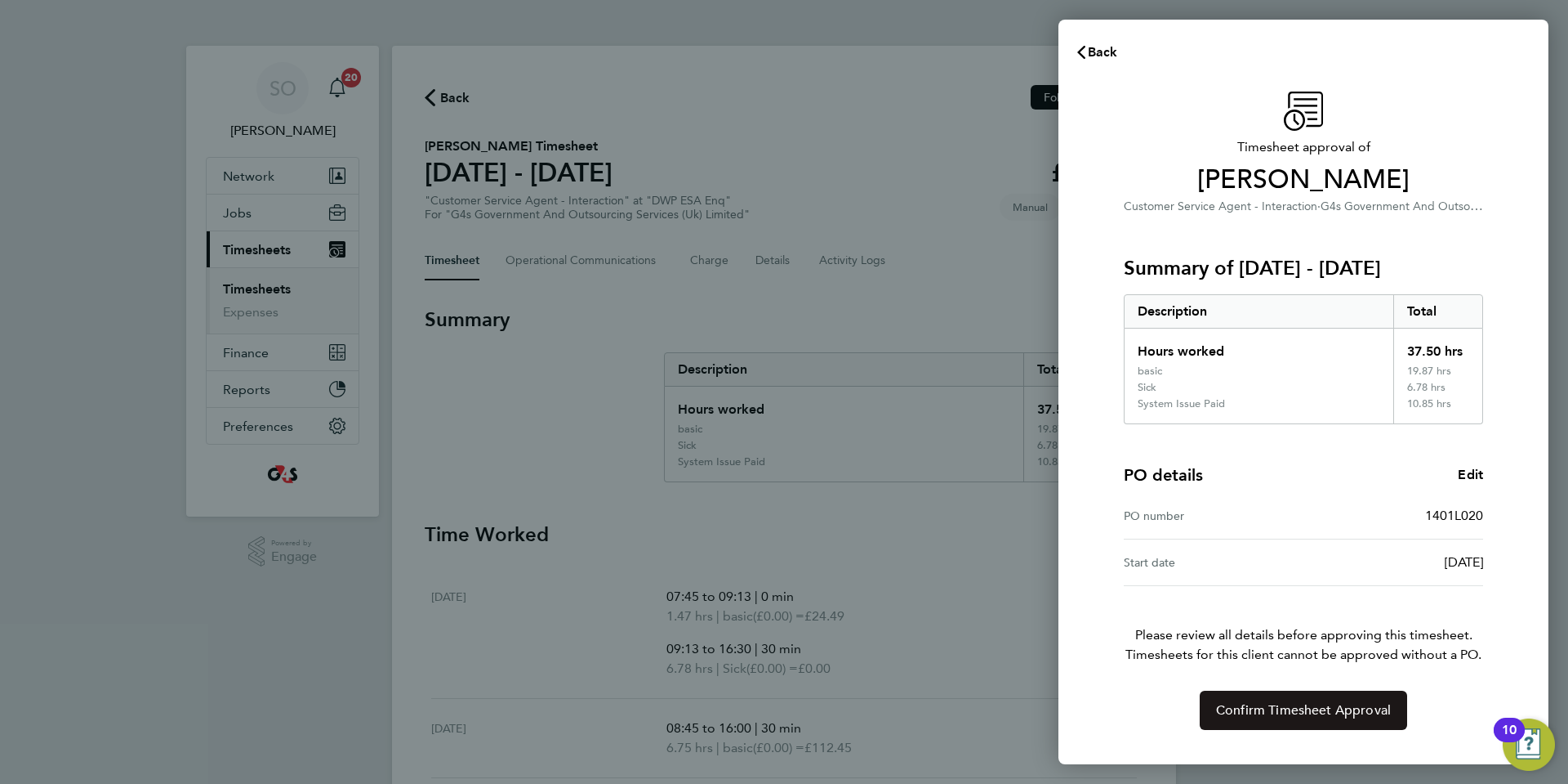
click at [1264, 707] on span "Confirm Timesheet Approval" at bounding box center [1303, 710] width 175 height 16
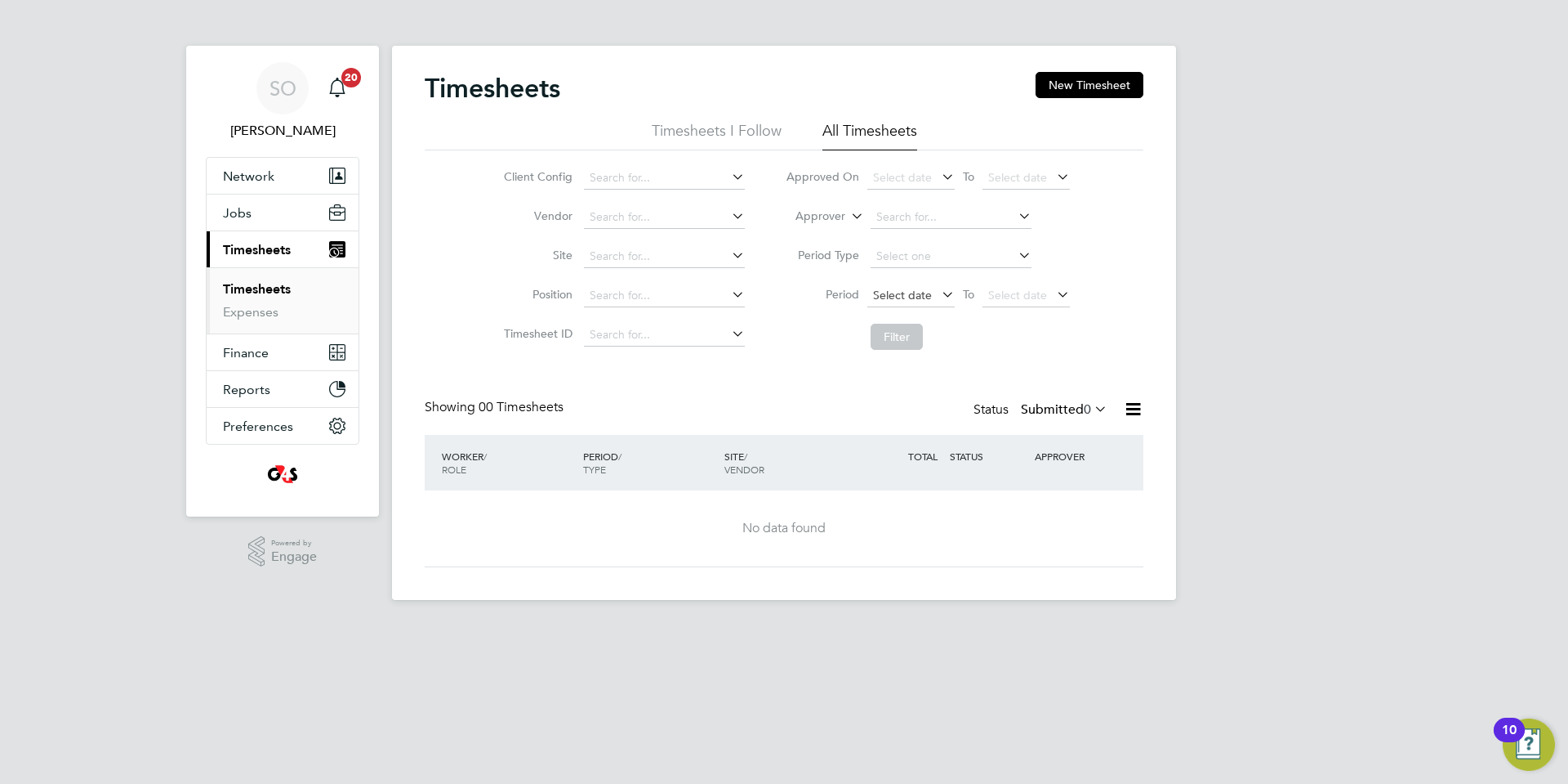
click at [905, 297] on span "Select date" at bounding box center [903, 295] width 59 height 15
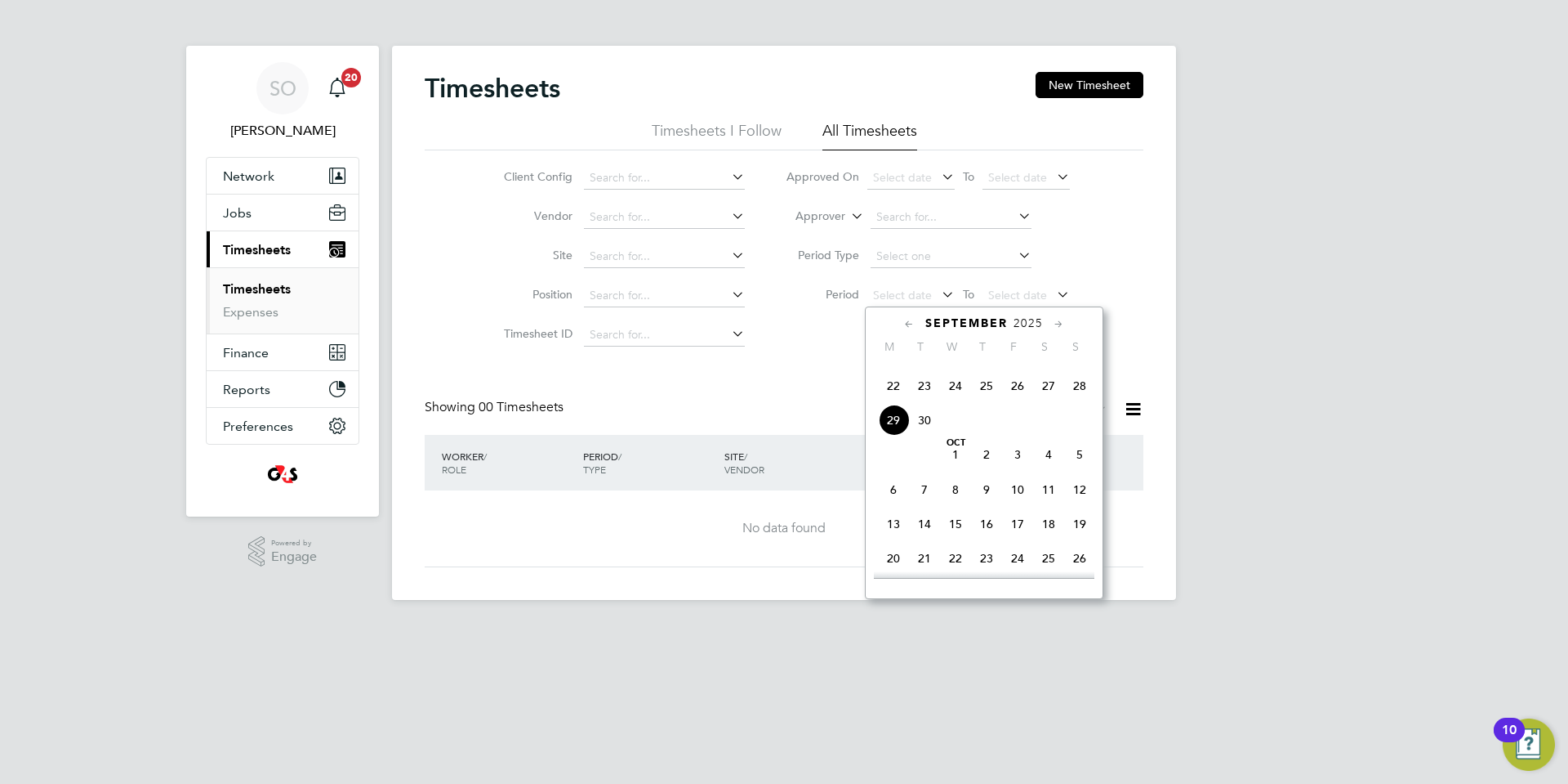
click at [890, 401] on span "22" at bounding box center [894, 386] width 31 height 31
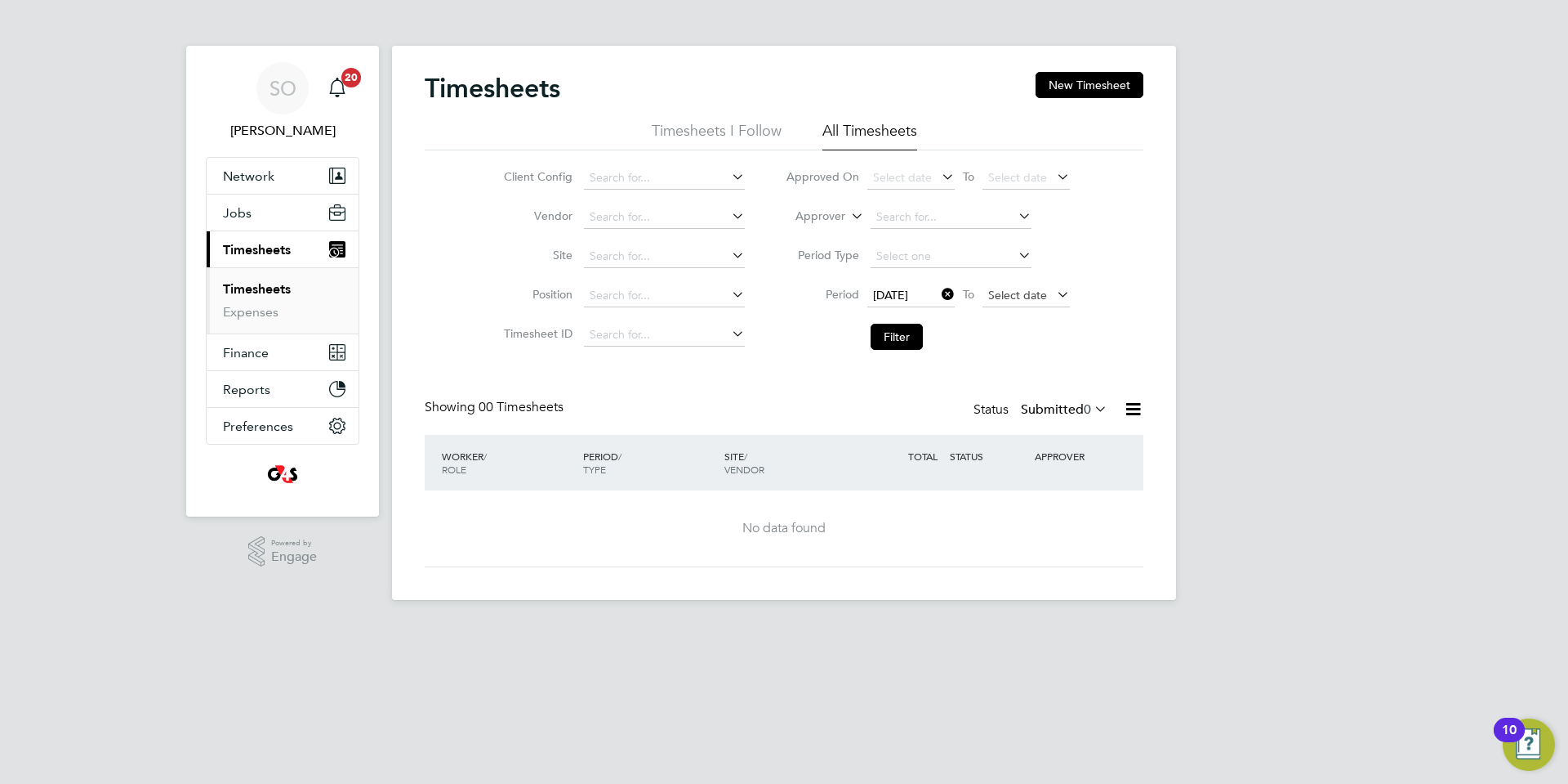
click at [1008, 289] on span "Select date" at bounding box center [1017, 295] width 59 height 15
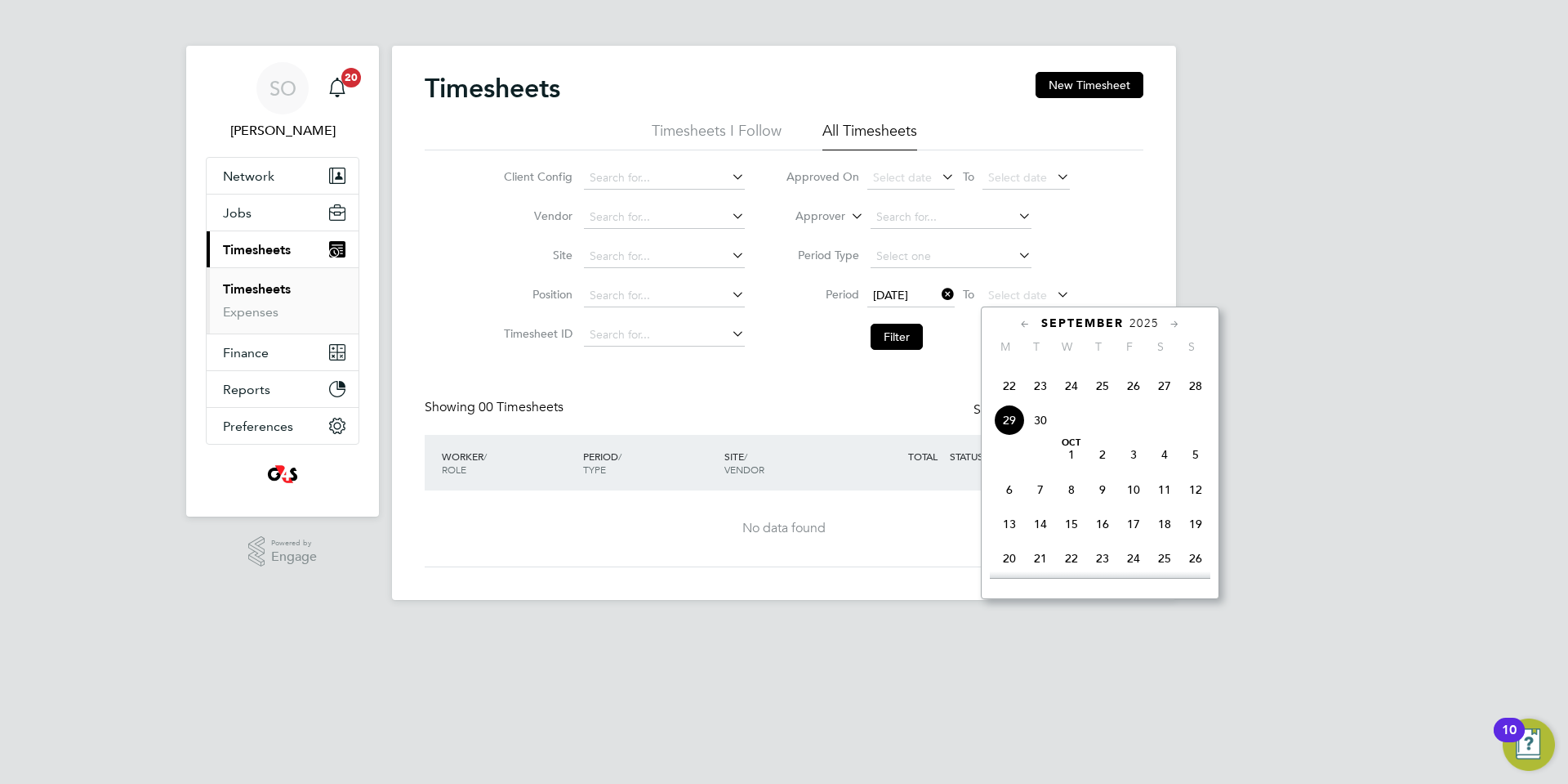
click at [1192, 401] on span "28" at bounding box center [1195, 386] width 31 height 31
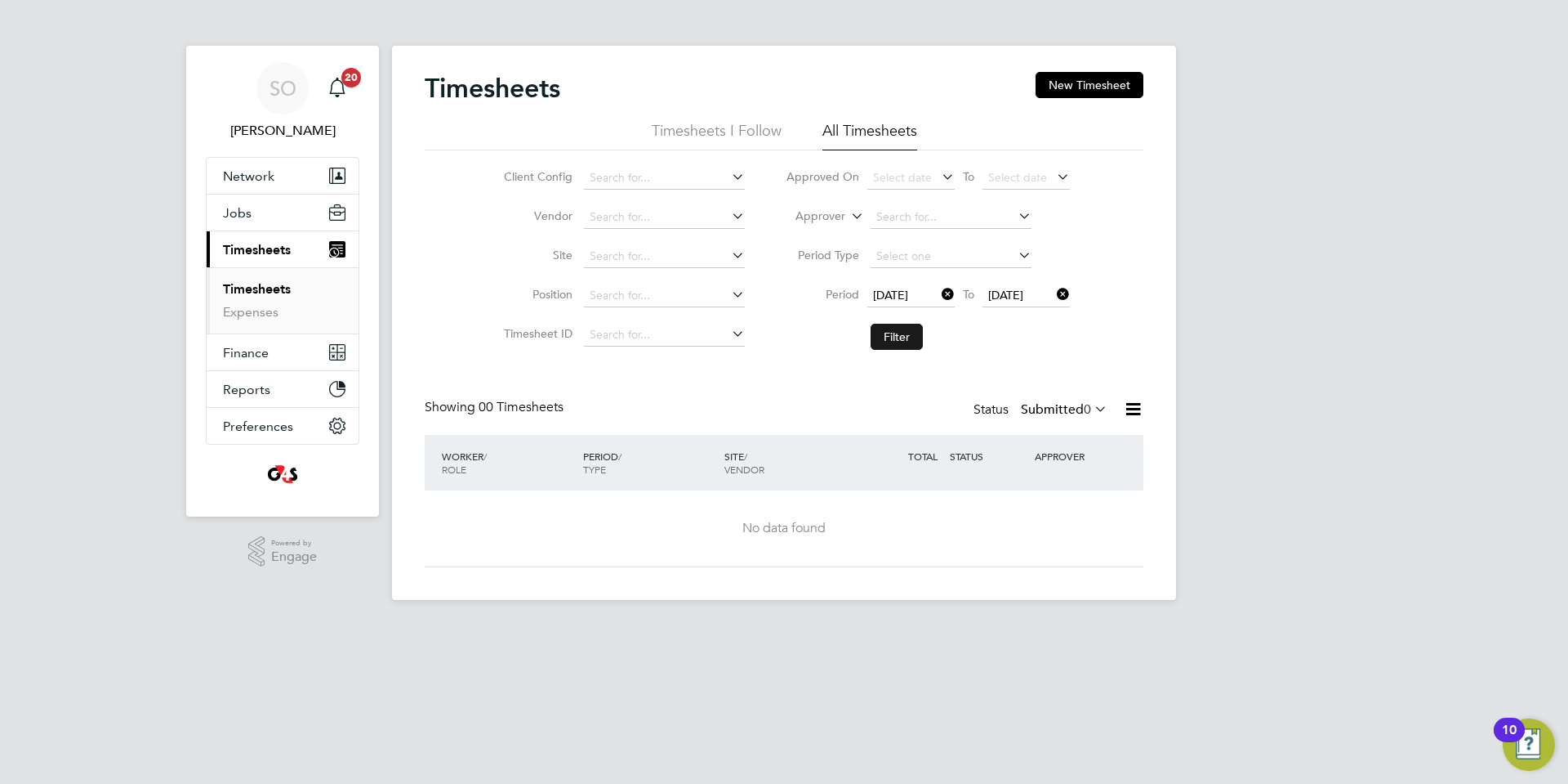
click at [902, 337] on button "Filter" at bounding box center [897, 337] width 53 height 26
click at [1091, 408] on icon at bounding box center [1091, 408] width 0 height 23
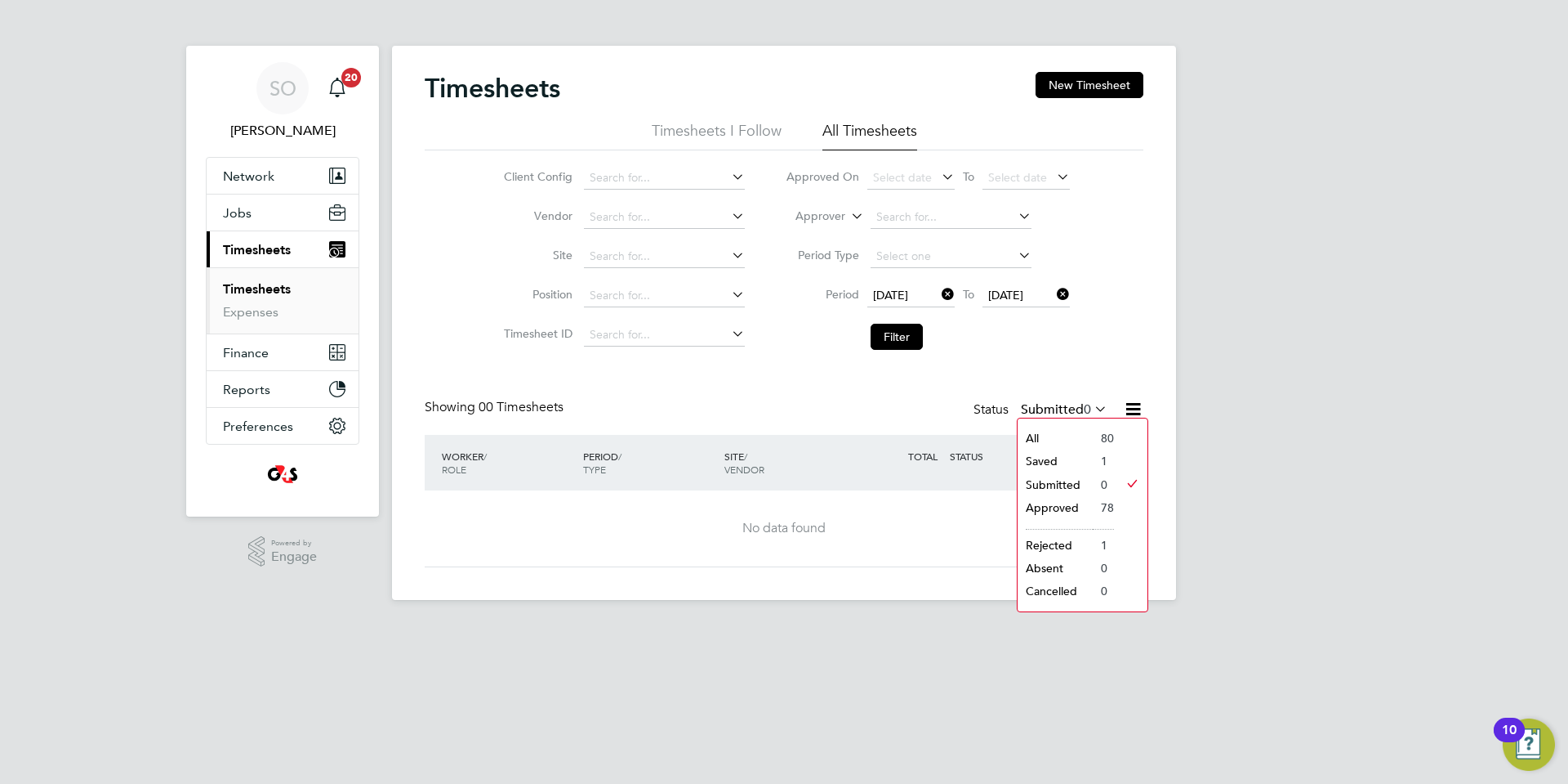
click at [1071, 461] on li "Saved" at bounding box center [1055, 460] width 75 height 23
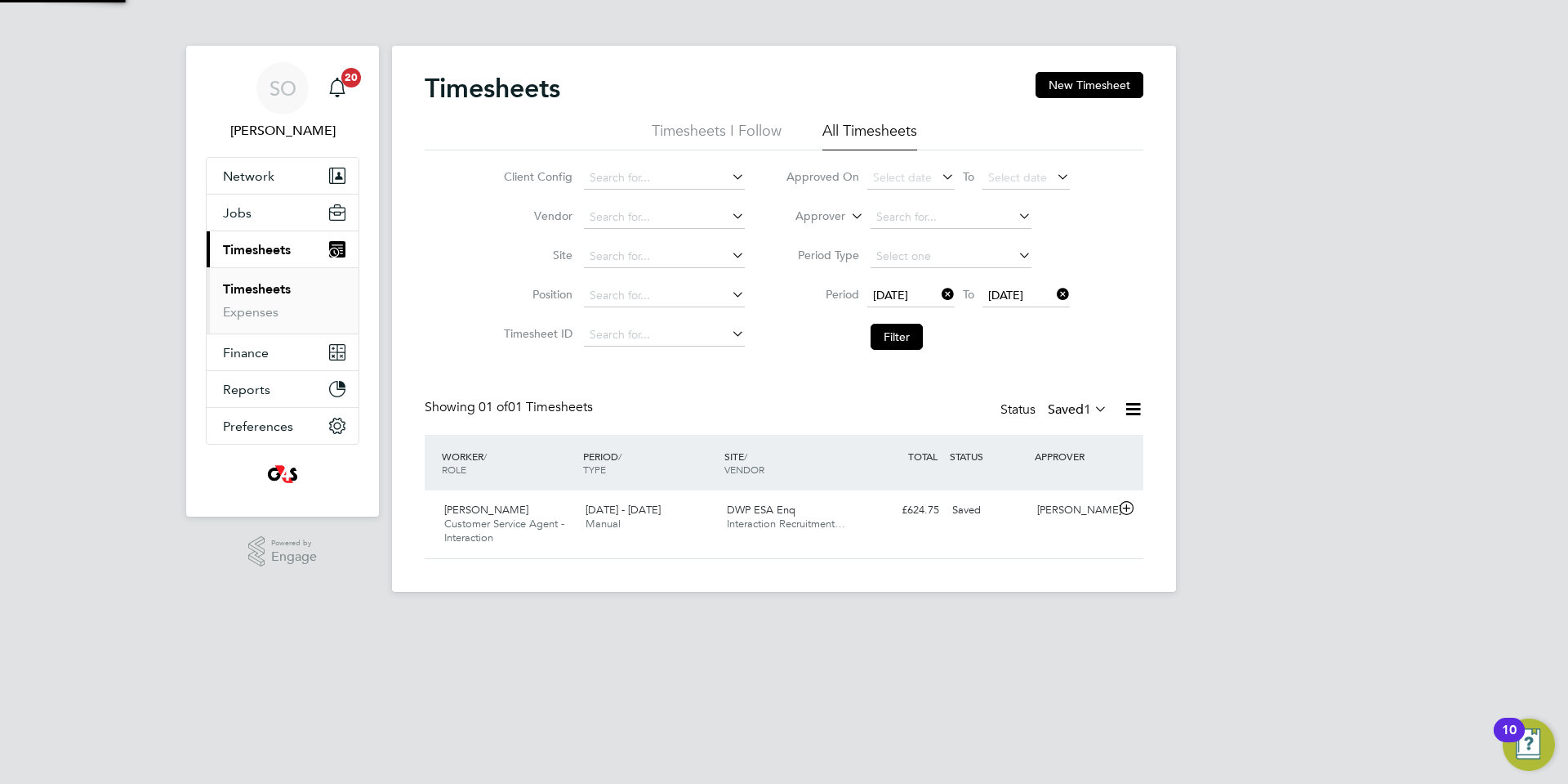
scroll to position [42, 142]
click at [1098, 87] on button "New Timesheet" at bounding box center [1089, 85] width 108 height 26
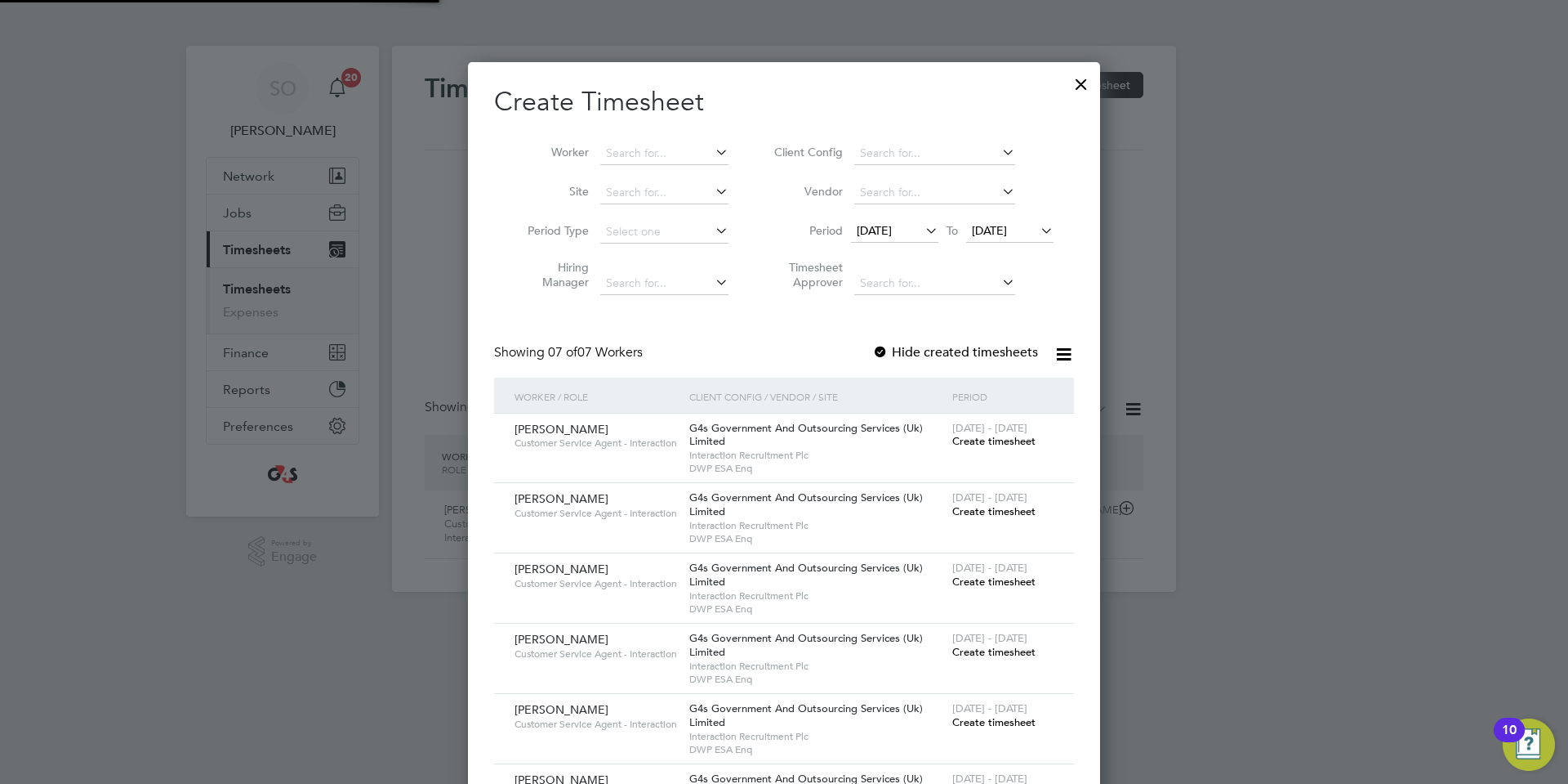
scroll to position [877, 633]
click at [878, 230] on span "15 Sep 2025" at bounding box center [874, 230] width 35 height 15
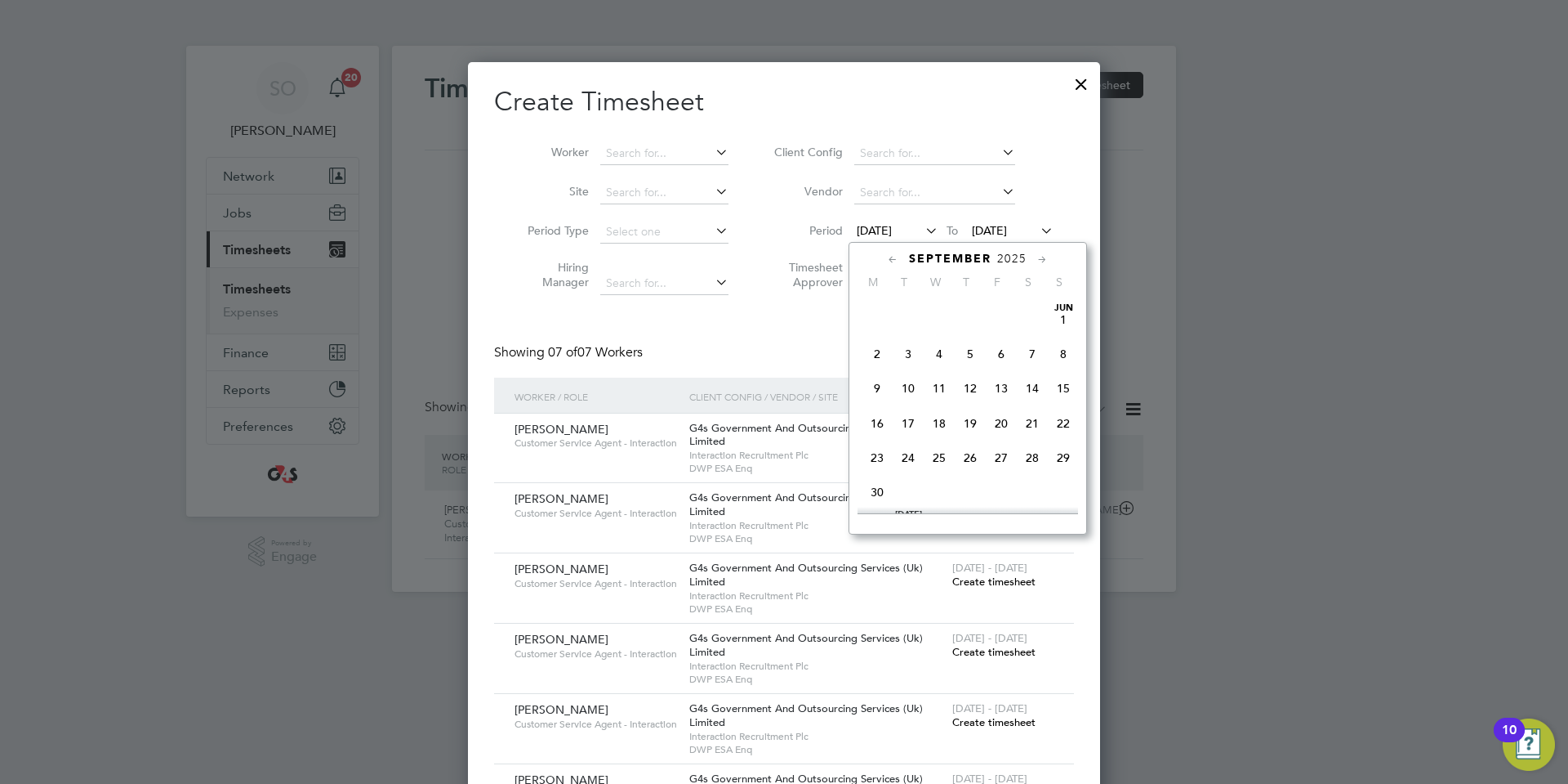
scroll to position [580, 0]
click at [874, 410] on span "22" at bounding box center [877, 395] width 31 height 31
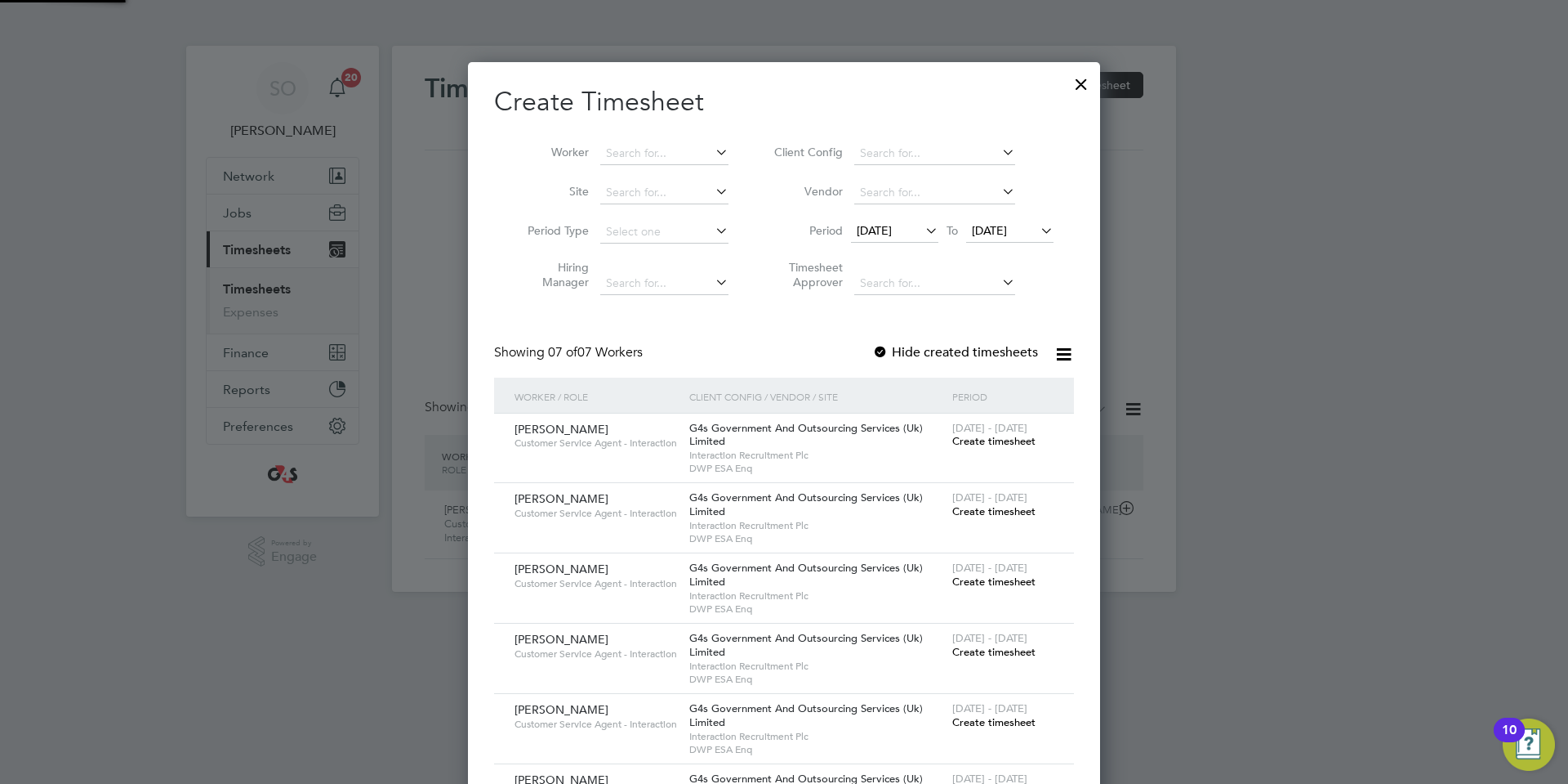
scroll to position [877, 633]
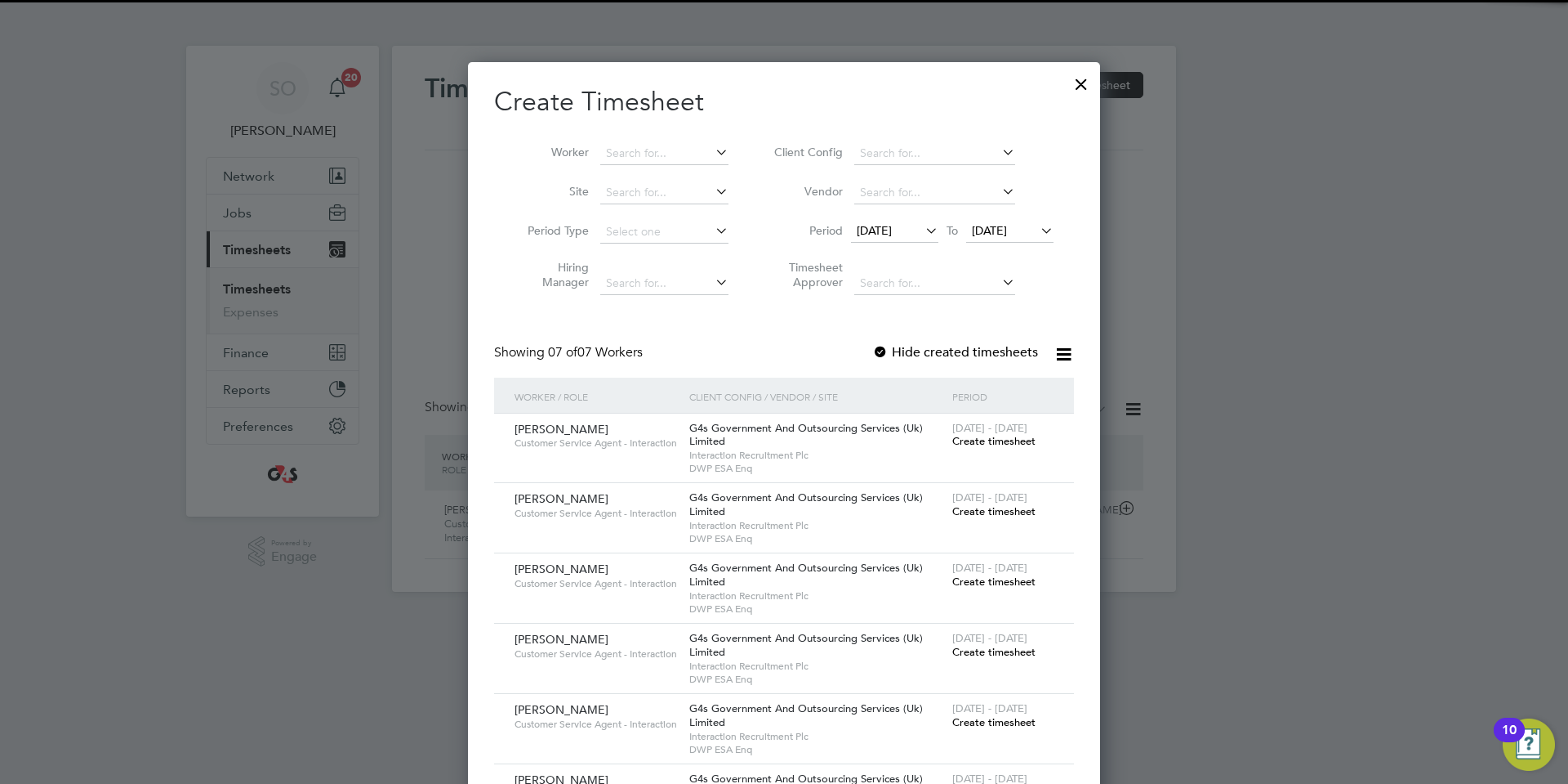
click at [981, 224] on span "22 Sep 2025" at bounding box center [989, 230] width 35 height 15
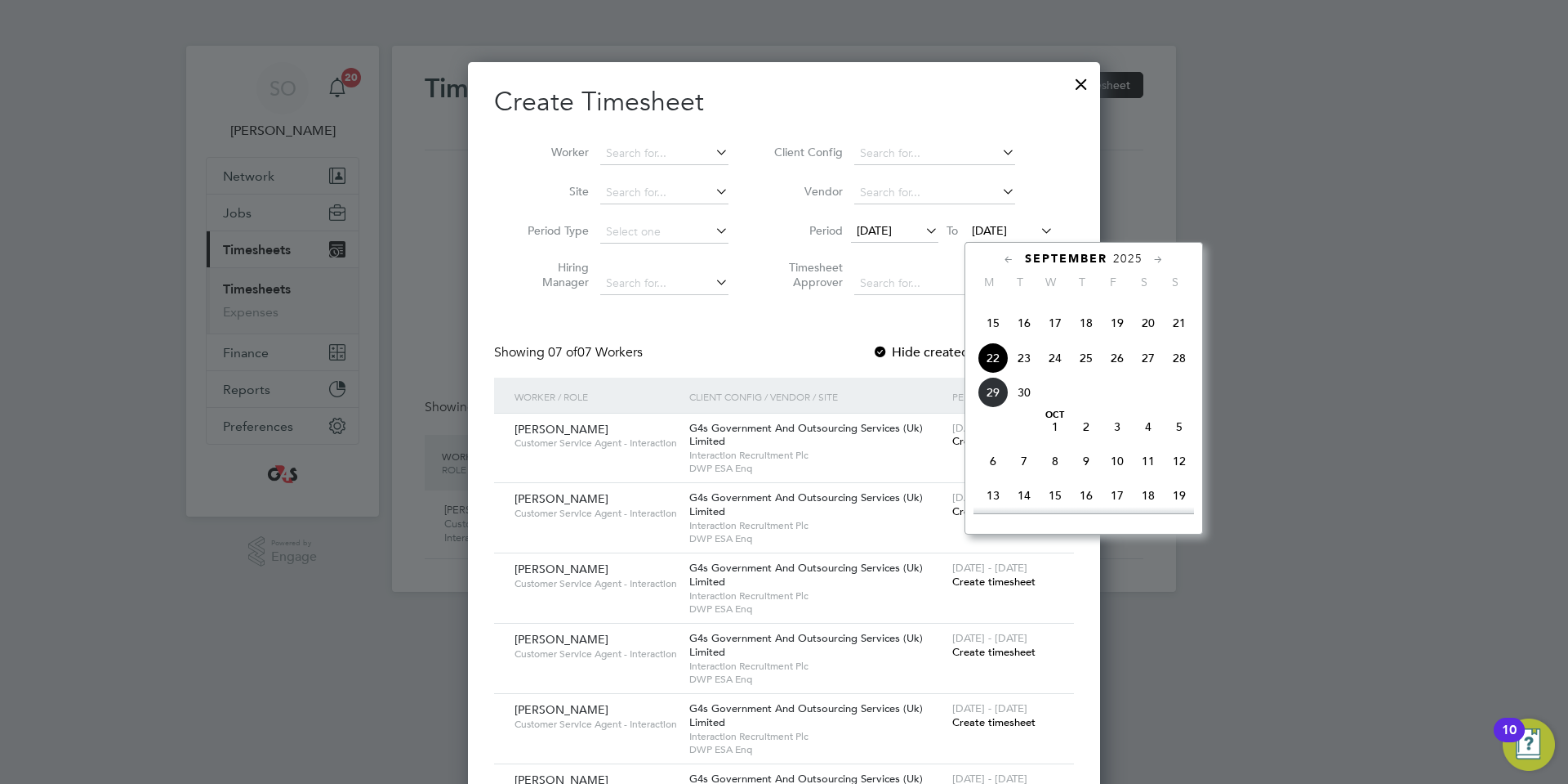
click at [1179, 374] on span "28" at bounding box center [1179, 357] width 31 height 31
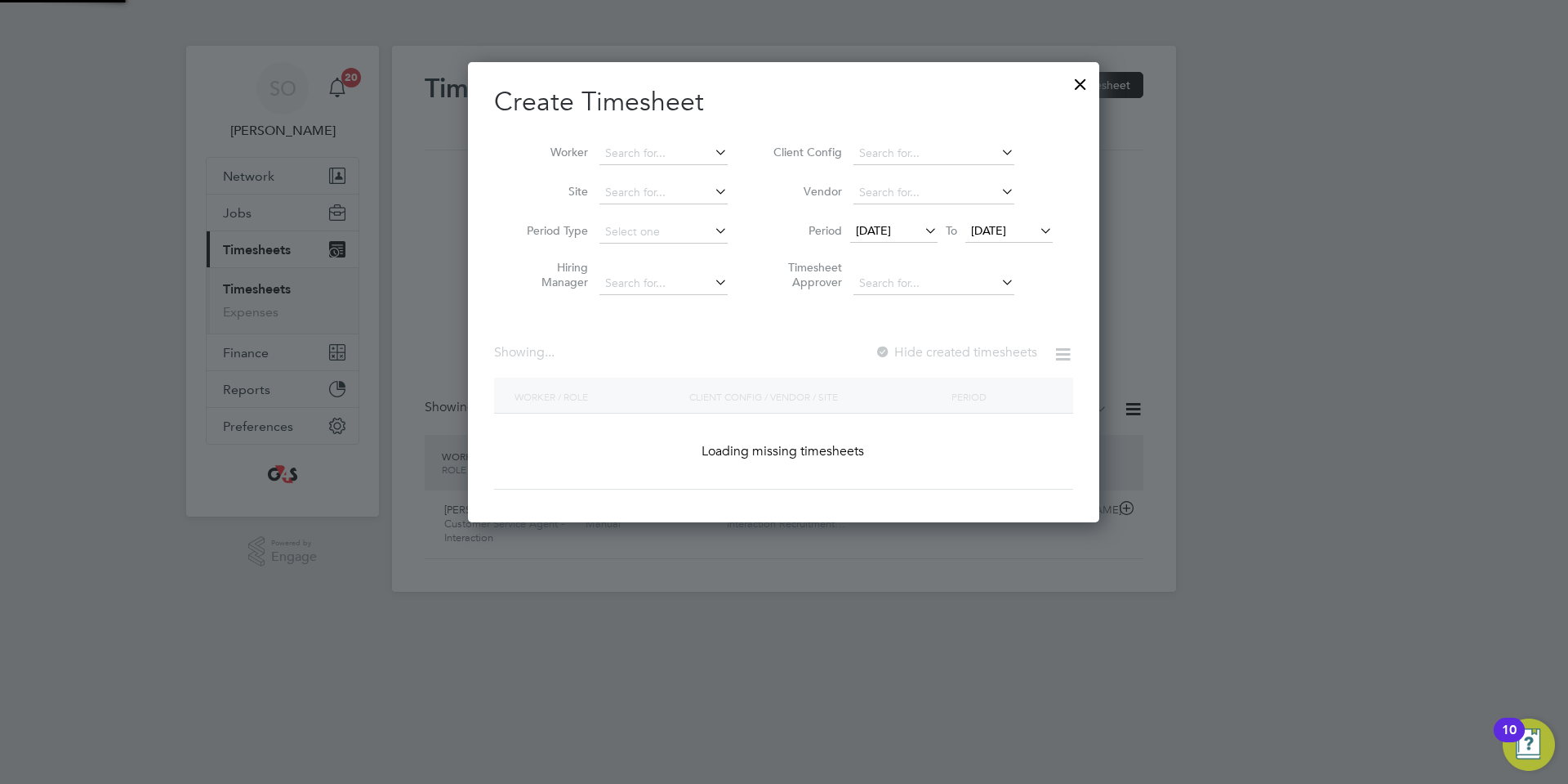
scroll to position [877, 633]
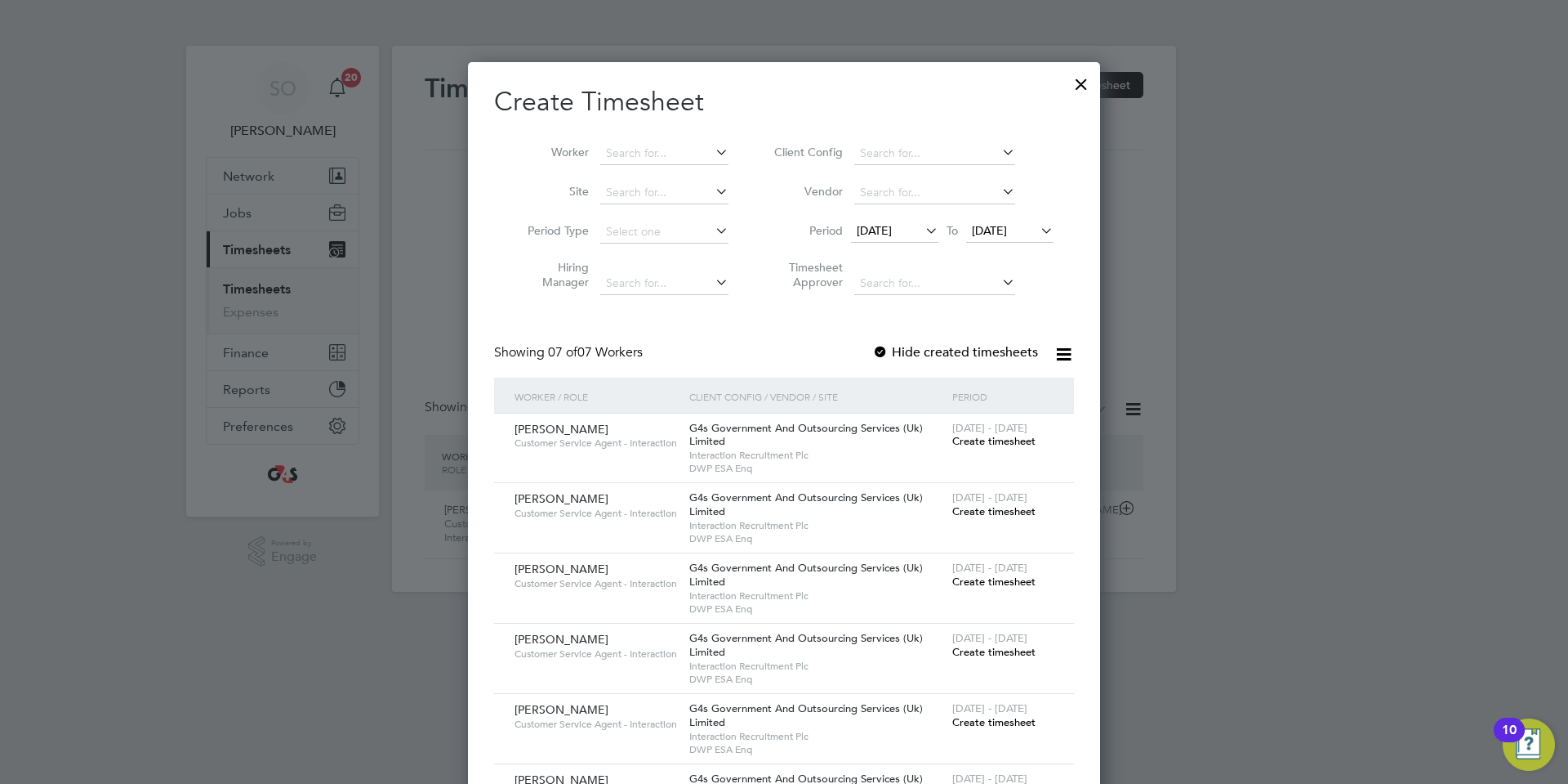
click at [881, 345] on div at bounding box center [881, 353] width 16 height 16
click at [645, 147] on input at bounding box center [664, 153] width 128 height 23
click at [634, 169] on b "Dincer" at bounding box center [623, 175] width 35 height 14
type input "Dincer Abdulla"
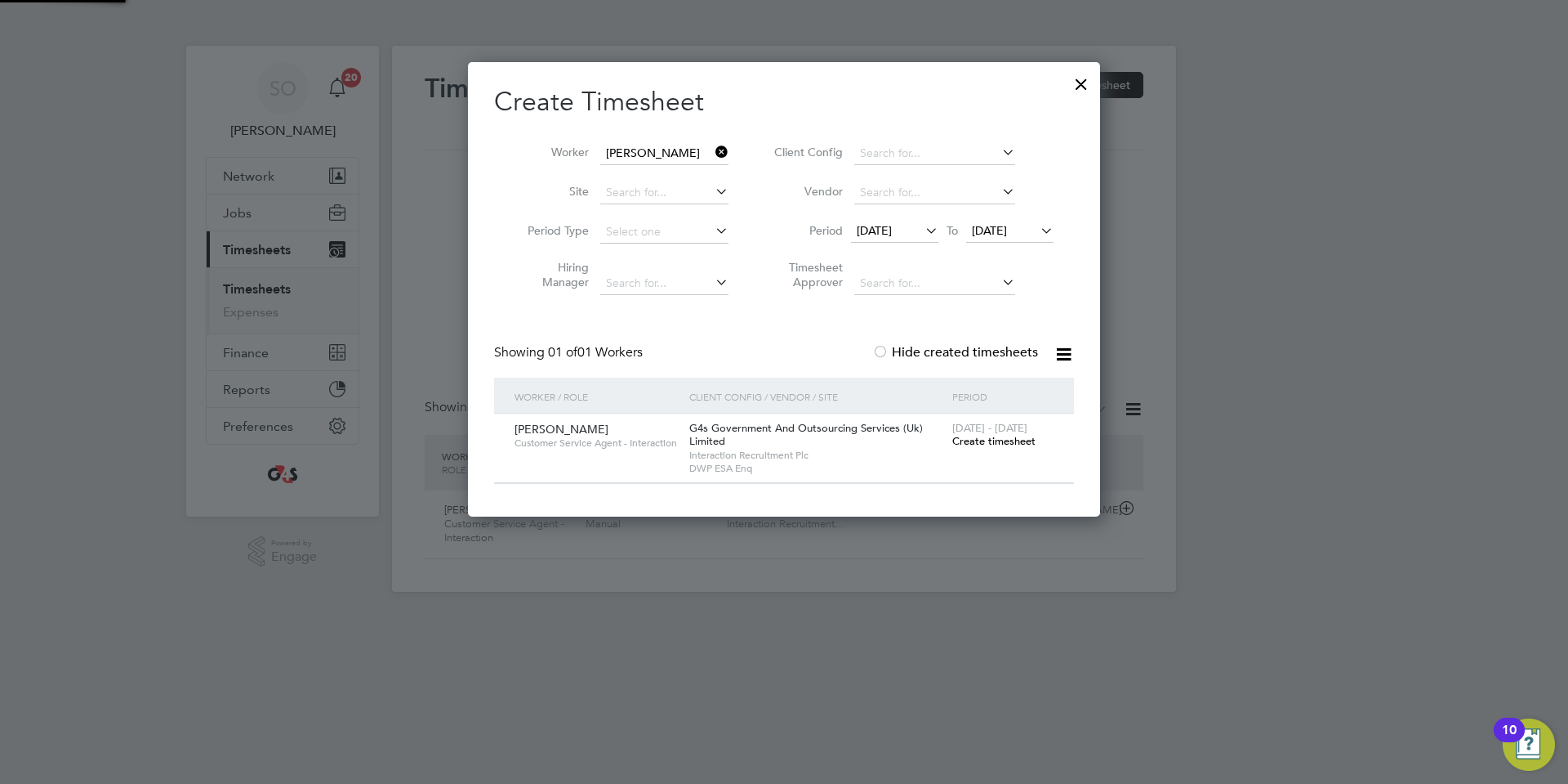
scroll to position [455, 633]
click at [658, 156] on input "Dincer Abdulla" at bounding box center [664, 153] width 128 height 23
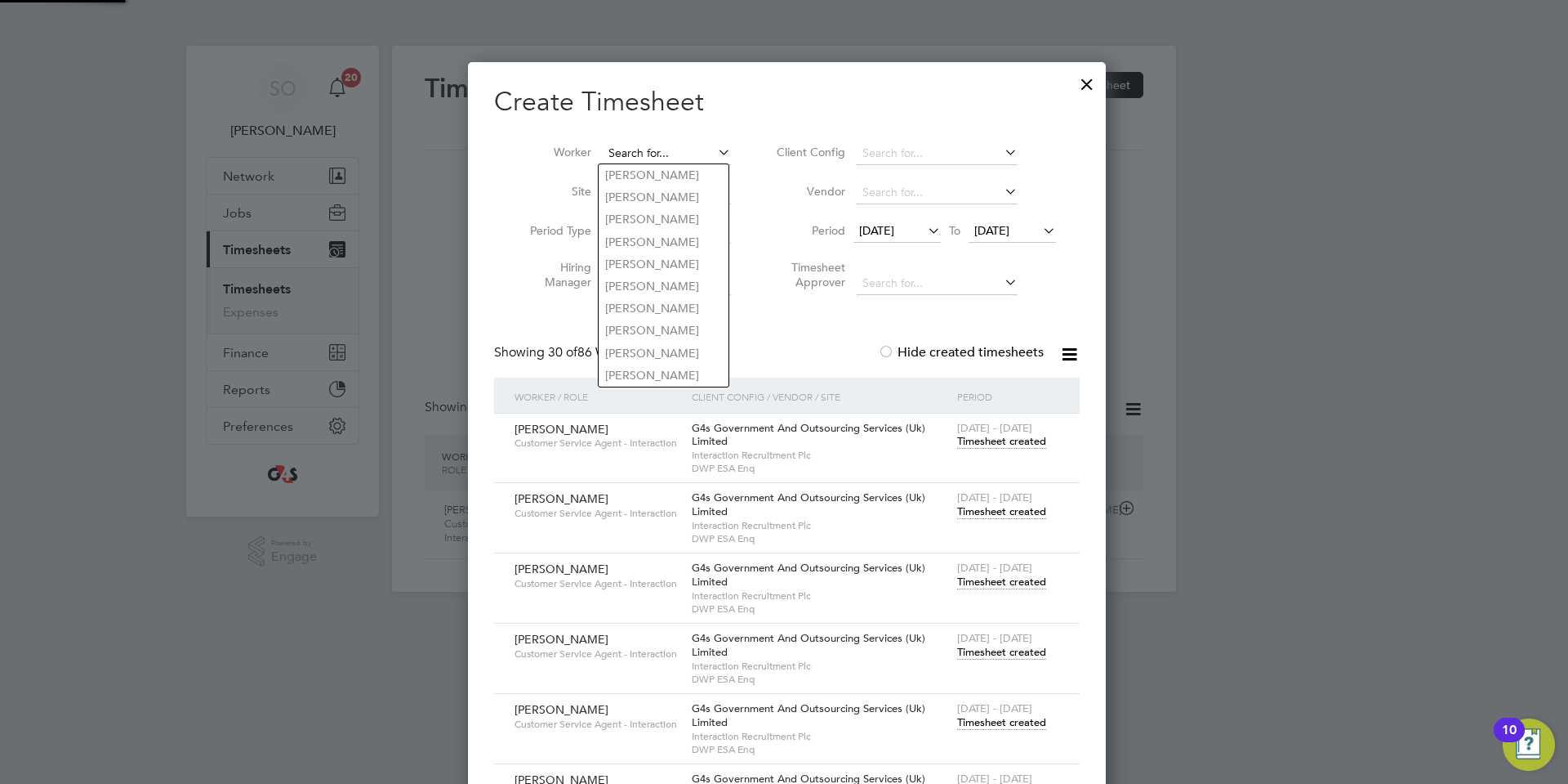
scroll to position [2540, 639]
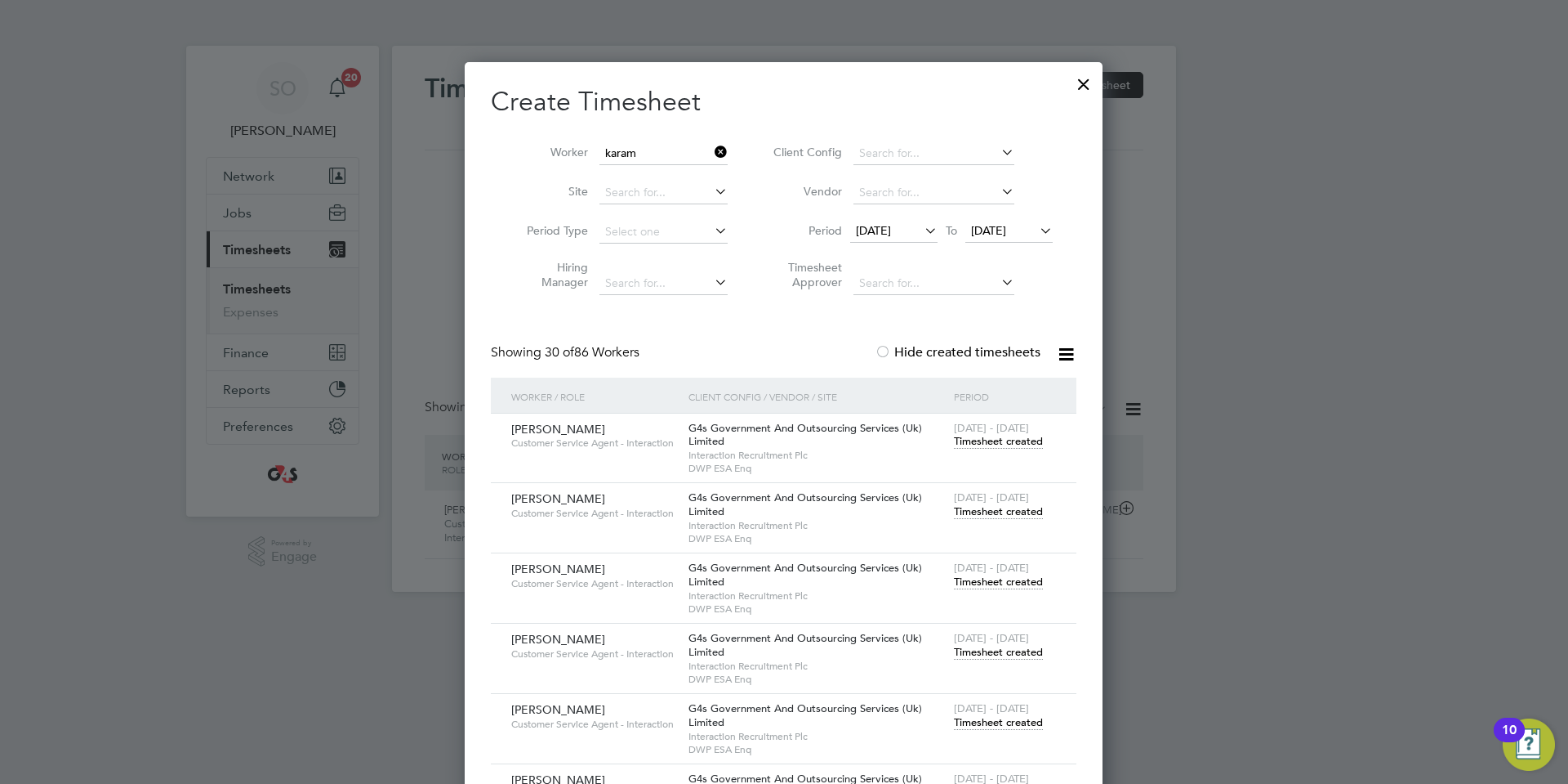
click at [652, 192] on li "Karam git Randhawa" at bounding box center [670, 197] width 142 height 22
type input "Karamgit Randhawa"
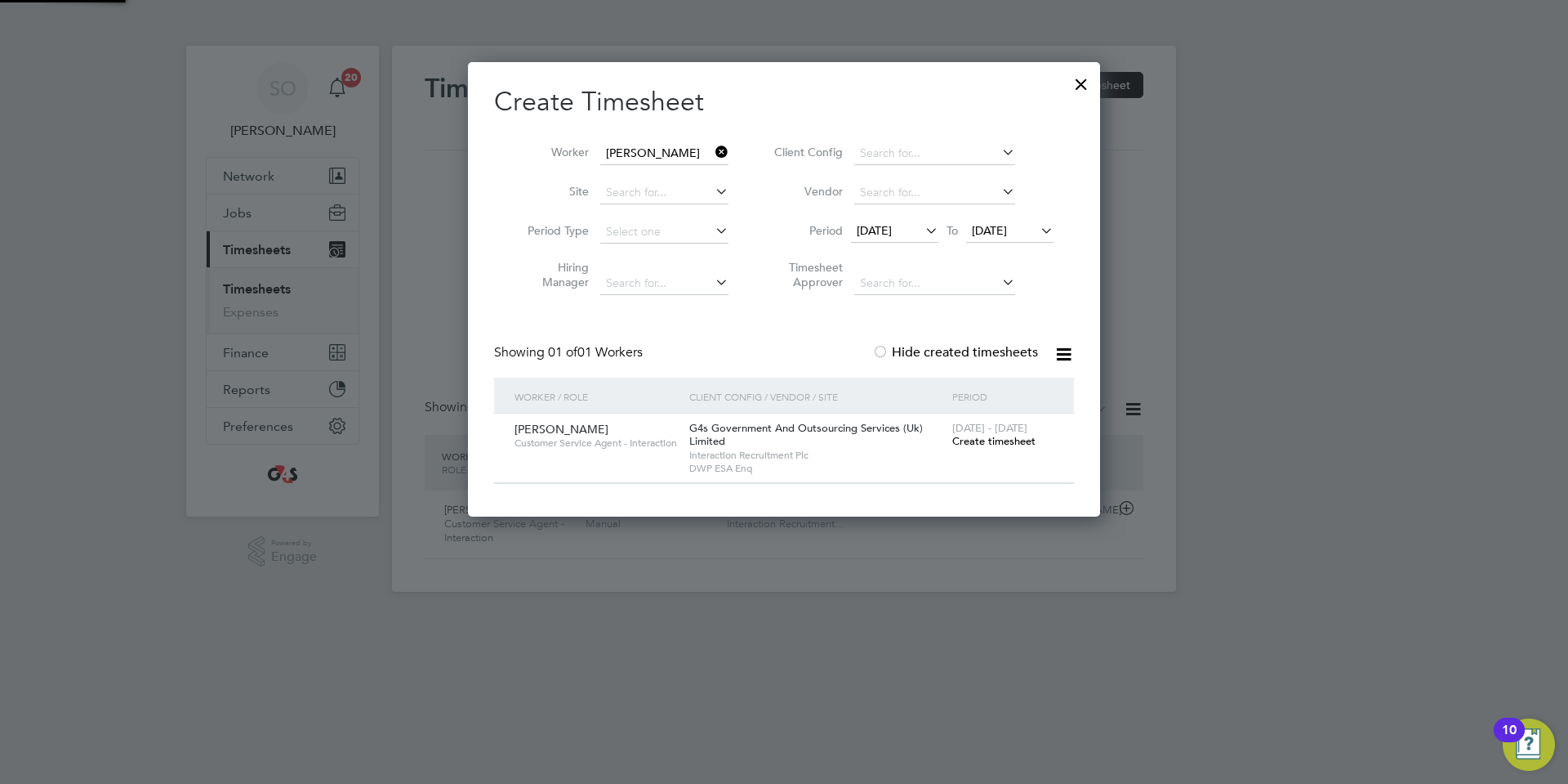
scroll to position [455, 633]
click at [664, 148] on input "Karamgit Randhawa" at bounding box center [664, 153] width 128 height 23
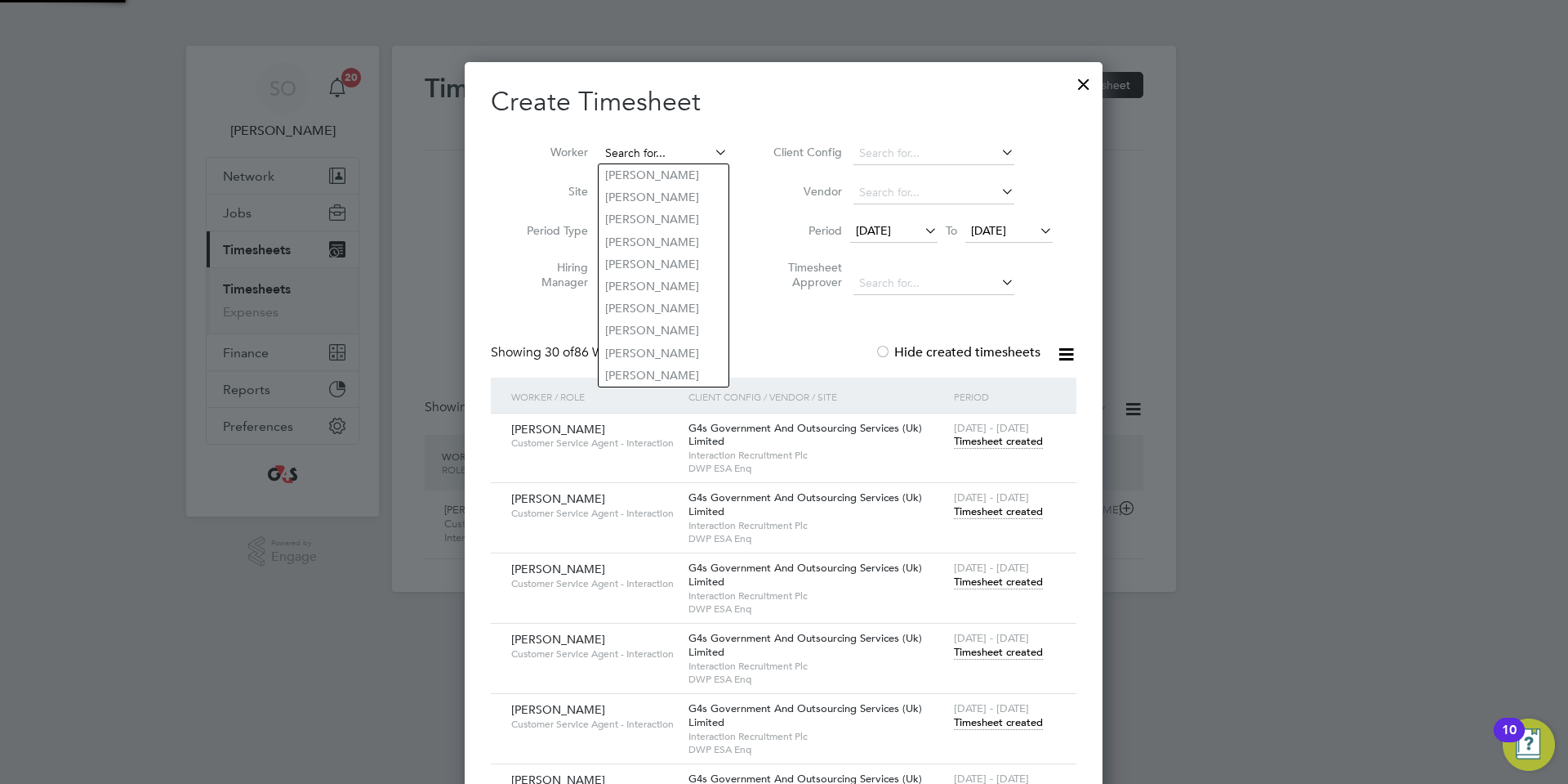
scroll to position [2540, 639]
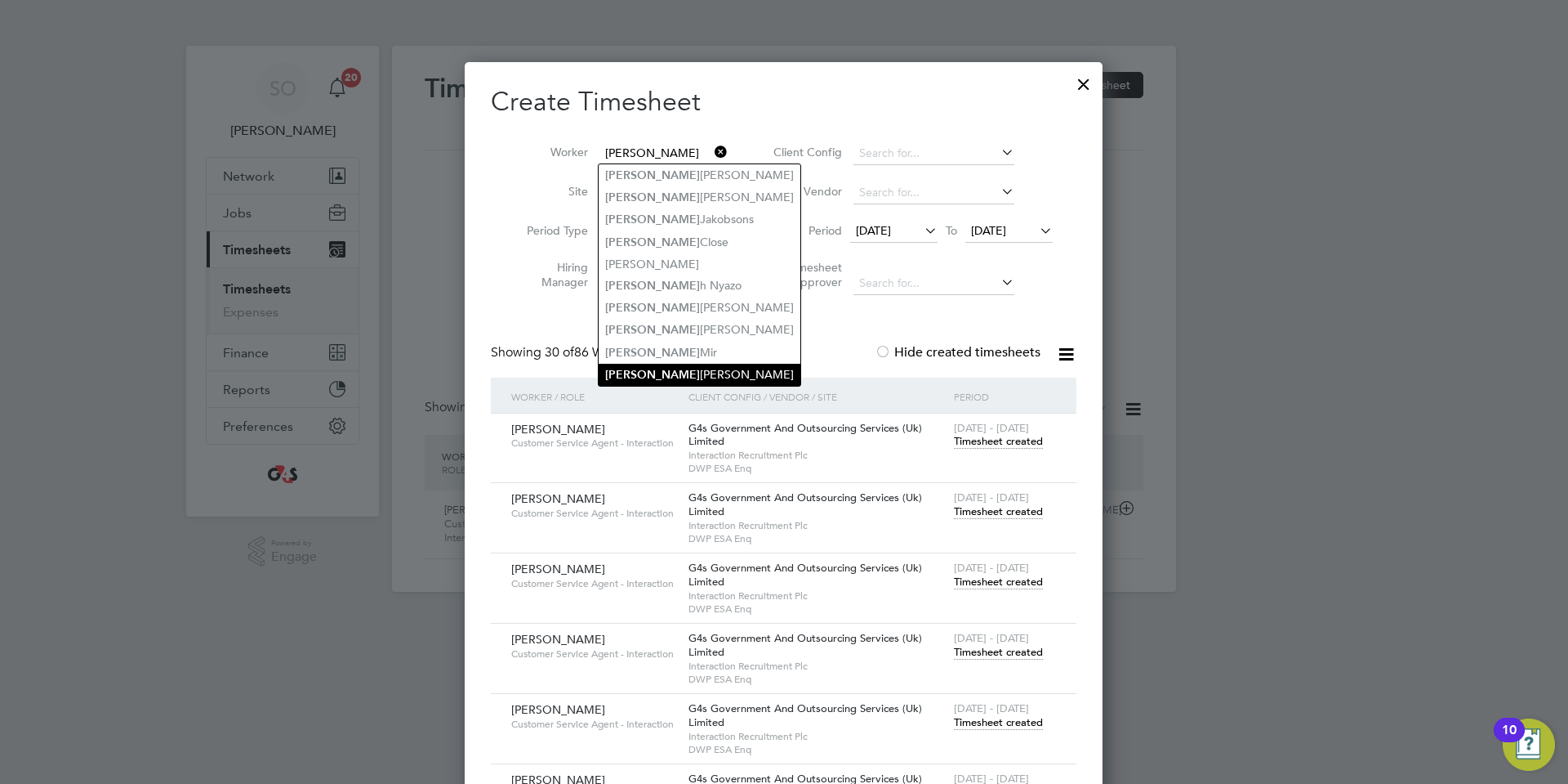
click at [673, 364] on li "Lisa Collins" at bounding box center [700, 375] width 202 height 22
type input "Lisa Collins"
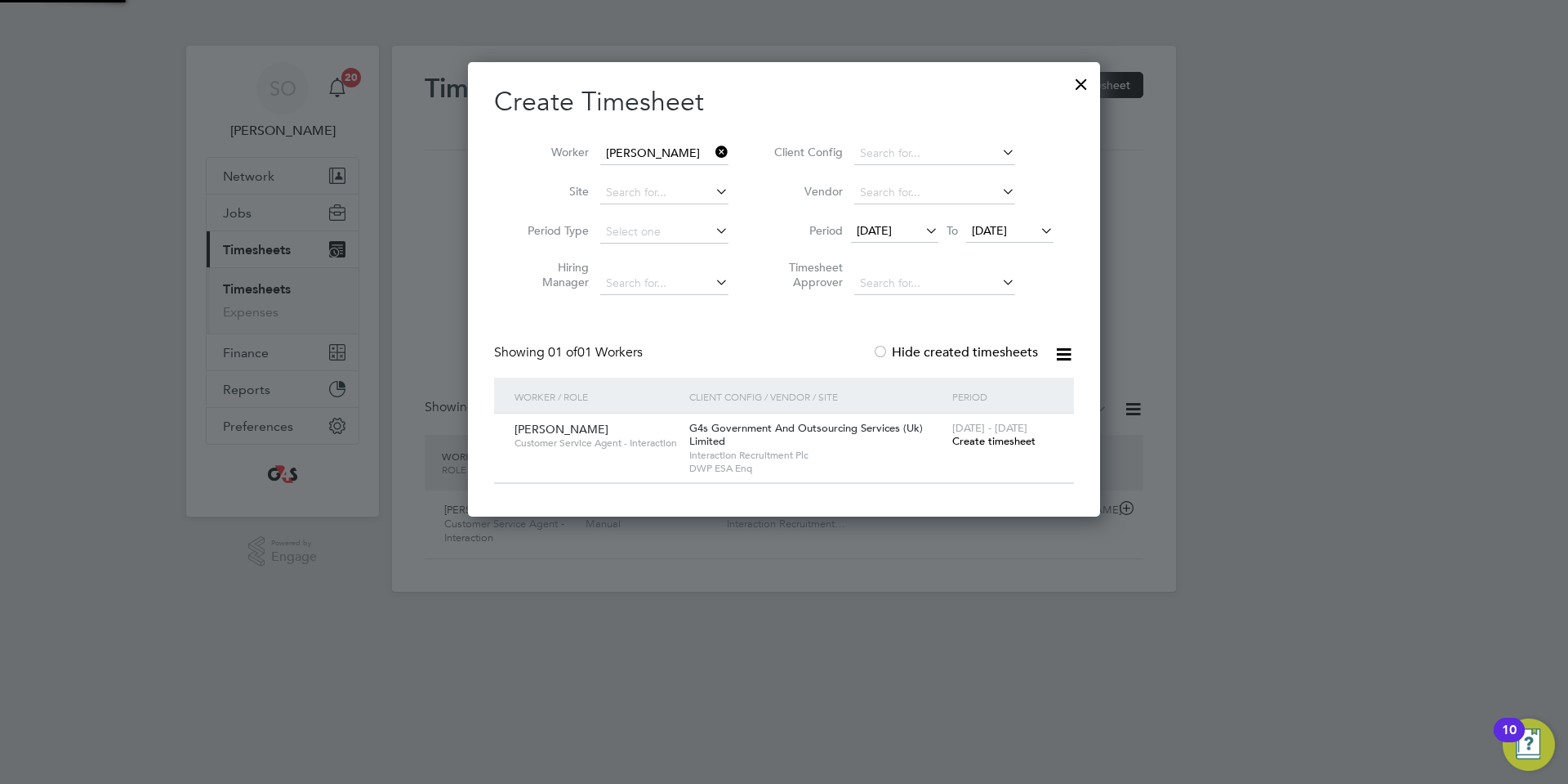
scroll to position [455, 633]
click at [661, 152] on input "Lisa Collins" at bounding box center [664, 153] width 128 height 23
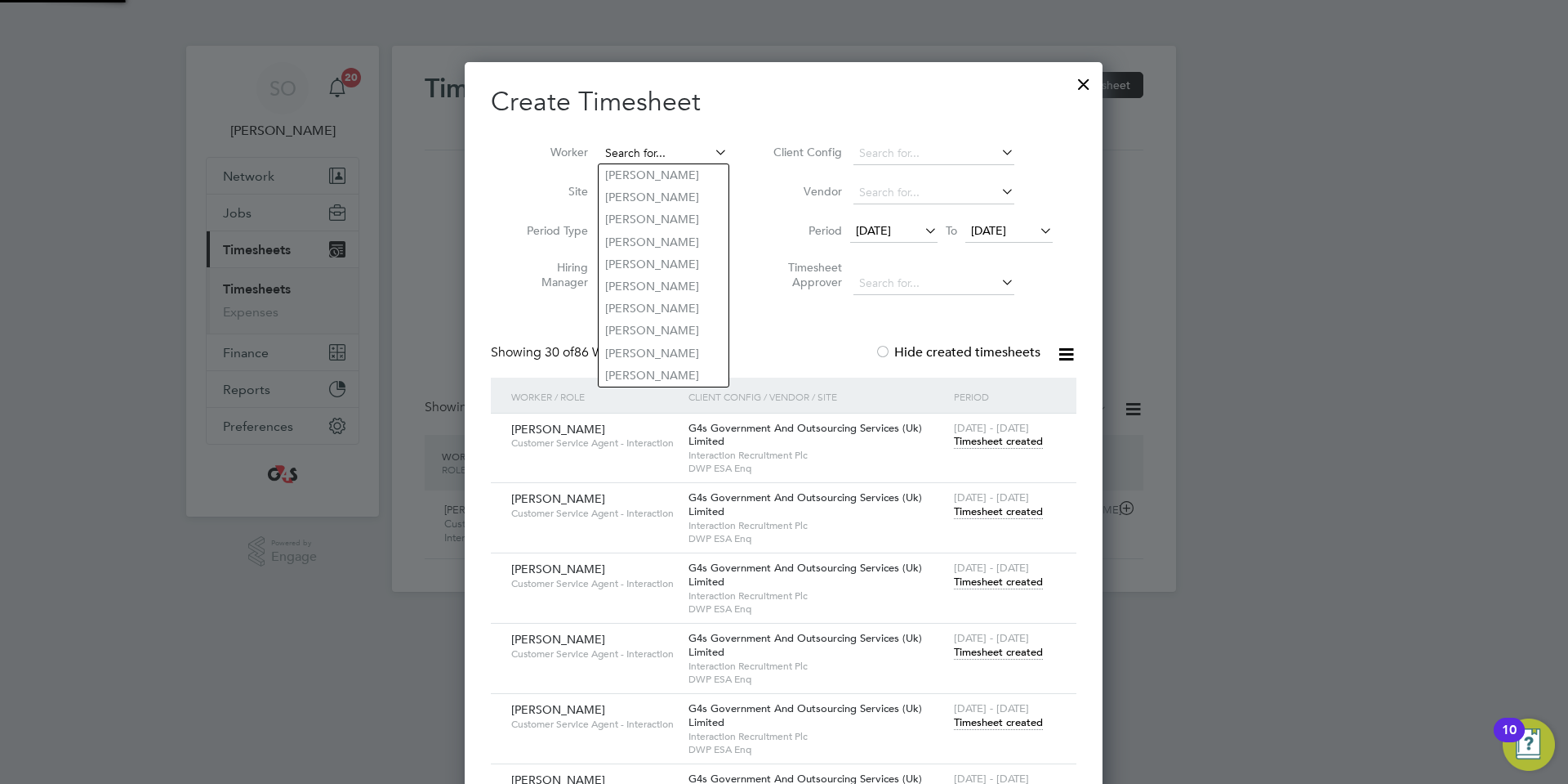
scroll to position [2540, 639]
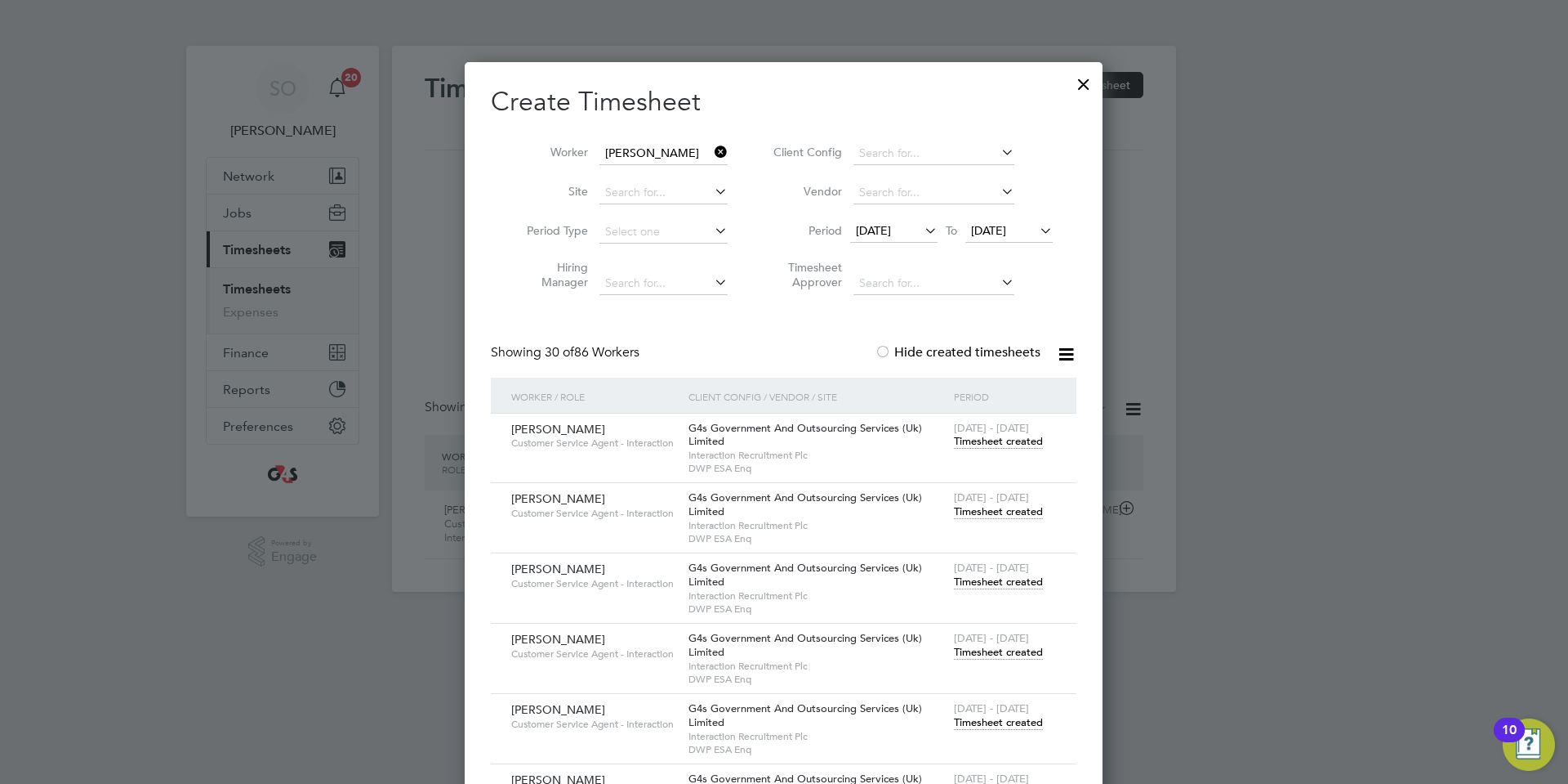
click at [667, 175] on li "Navjot Kaur" at bounding box center [664, 176] width 132 height 22
type input "Navjot Kaur"
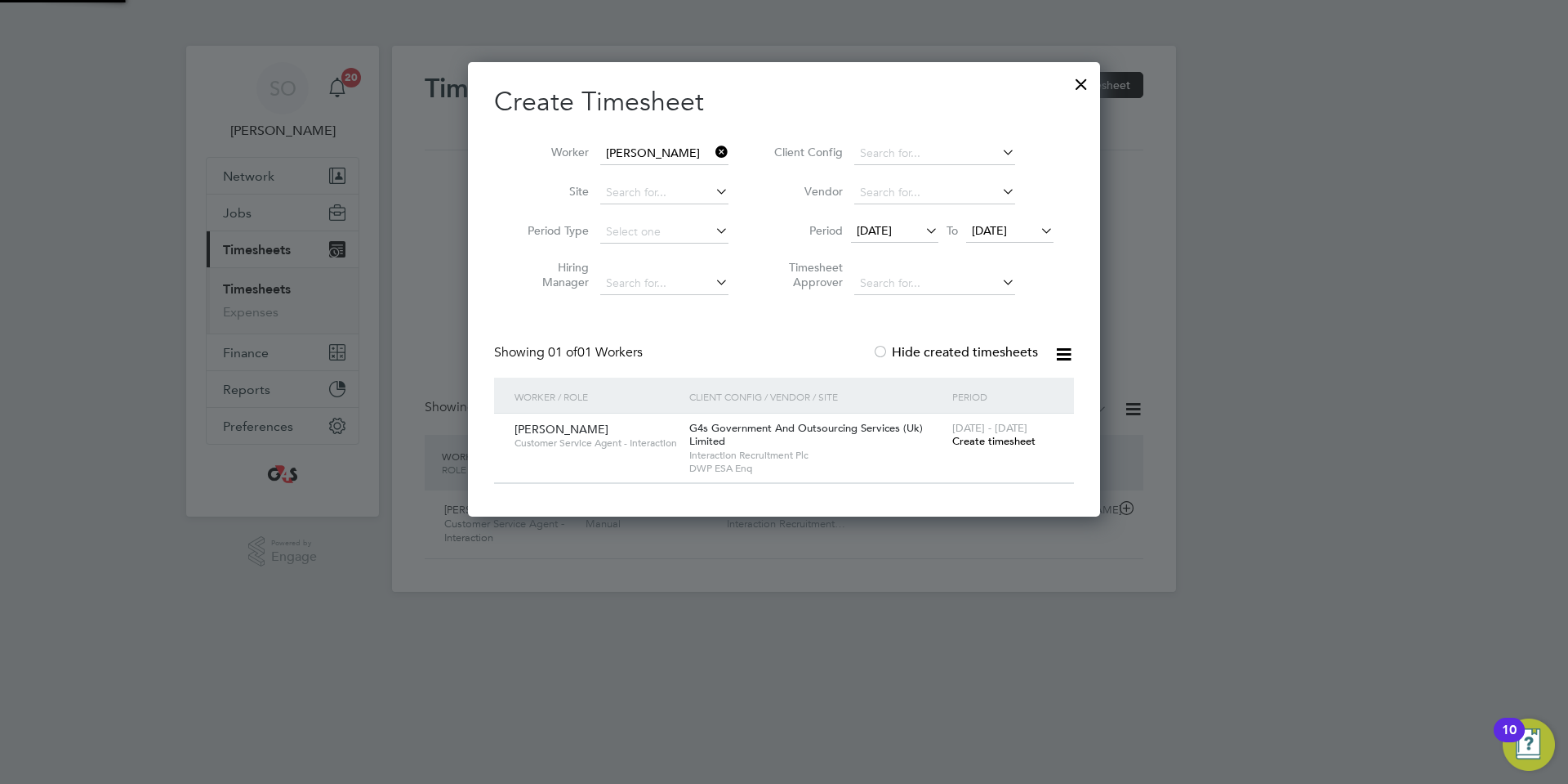
scroll to position [455, 633]
click at [662, 155] on input "Navjot Kaur" at bounding box center [664, 153] width 128 height 23
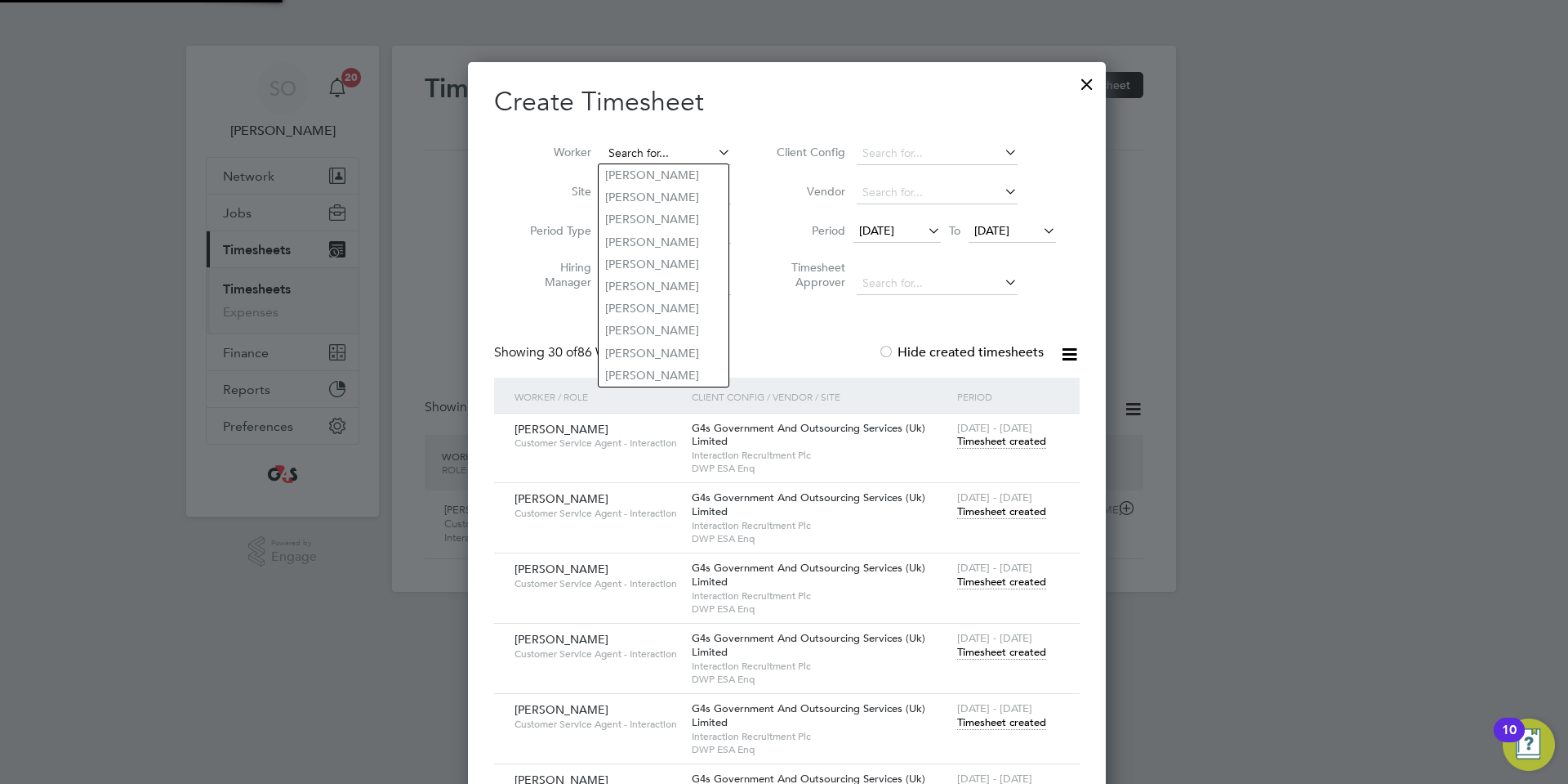
scroll to position [2540, 639]
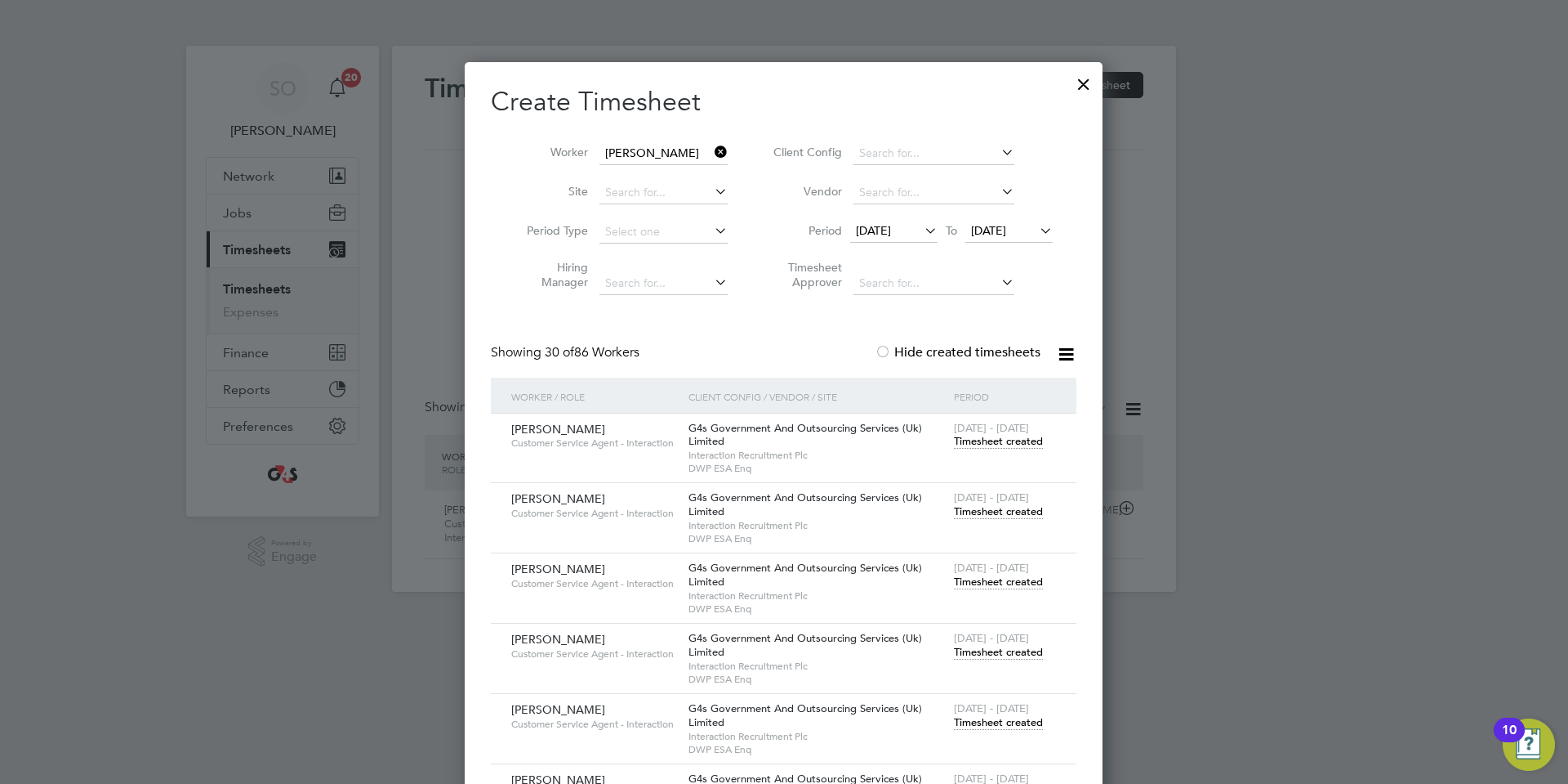
click at [704, 175] on b "Carey" at bounding box center [751, 175] width 95 height 14
type input "Paula Carey"
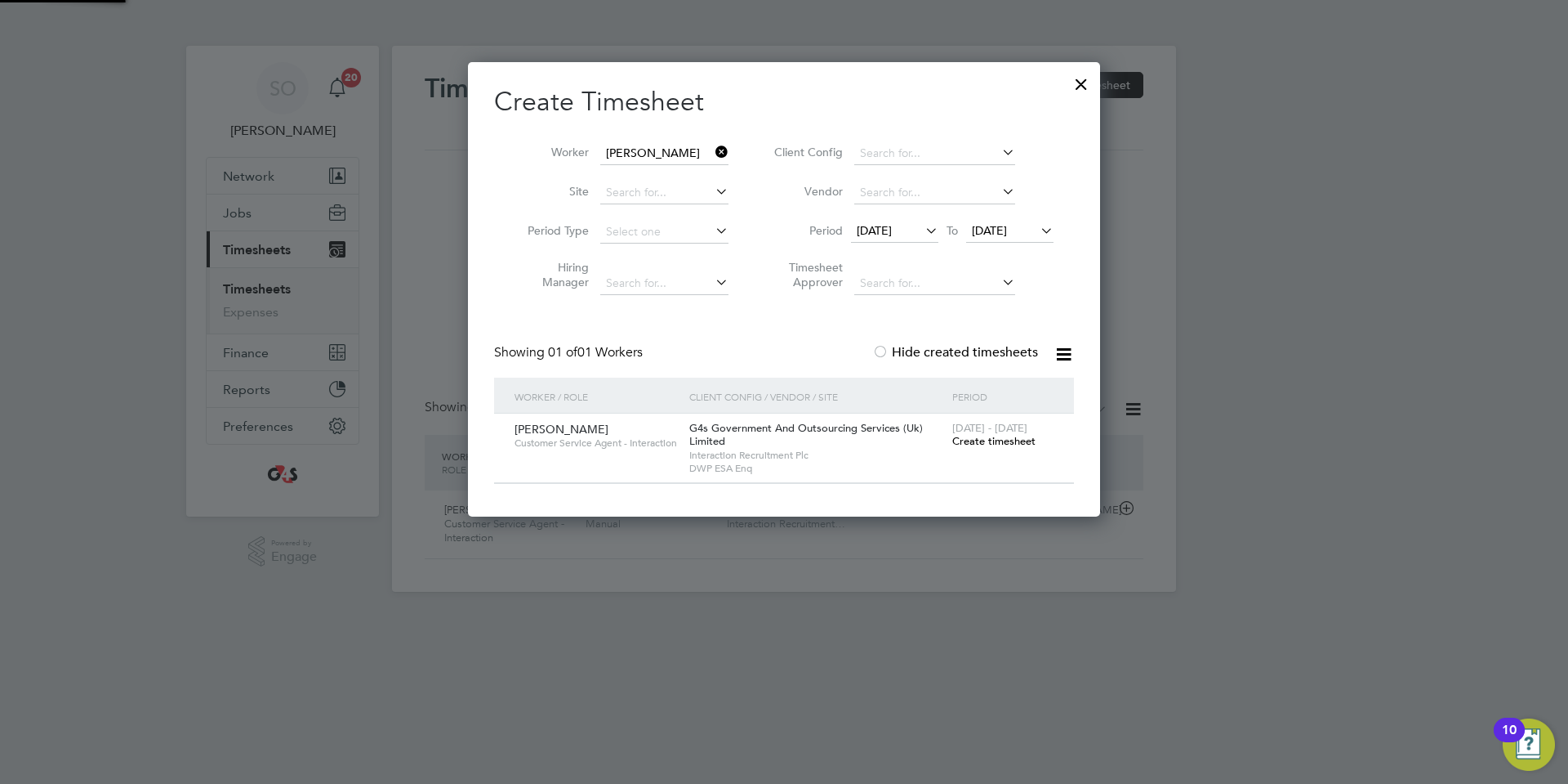
scroll to position [455, 633]
click at [640, 153] on input at bounding box center [664, 153] width 128 height 23
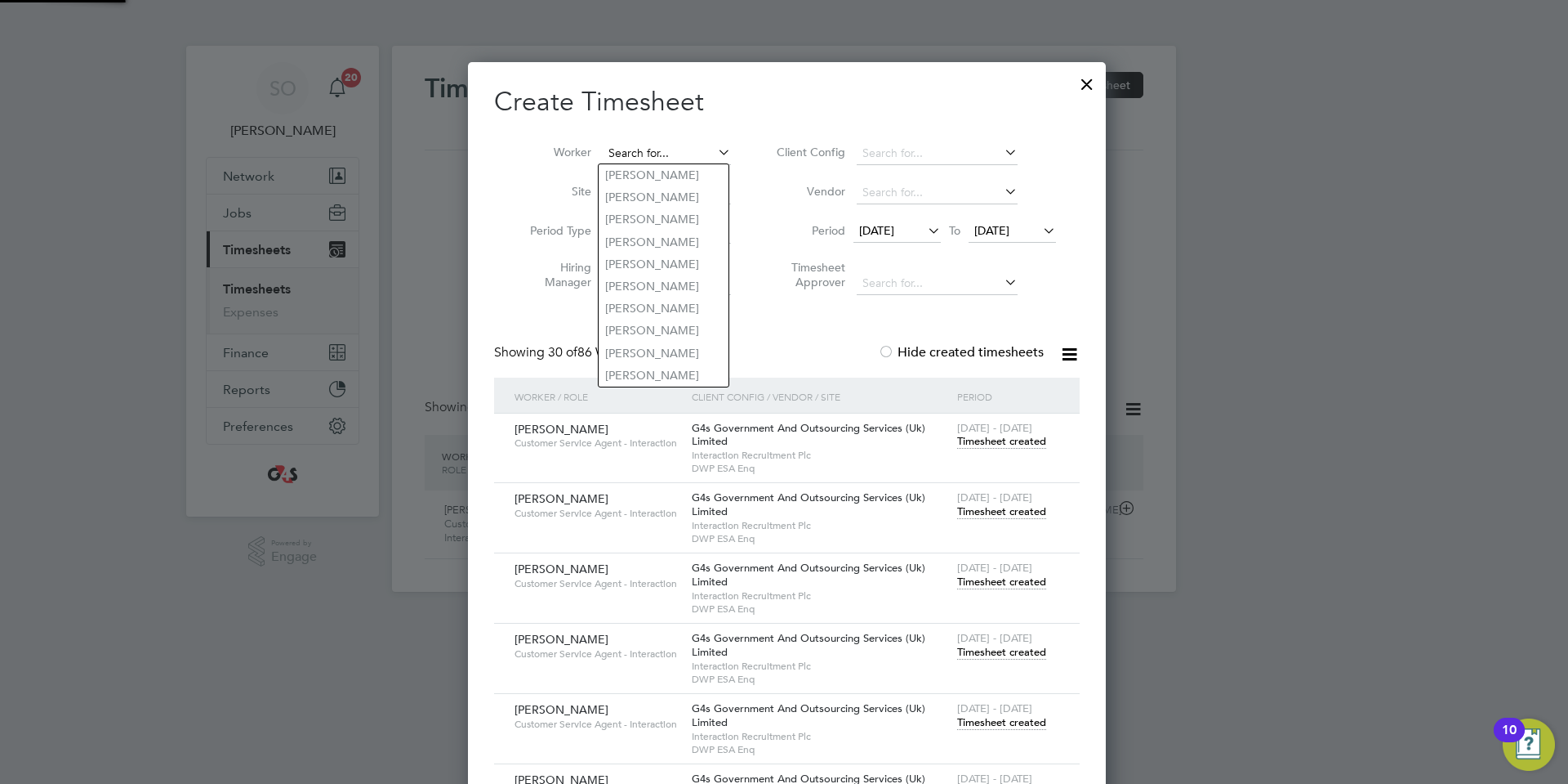
scroll to position [2540, 639]
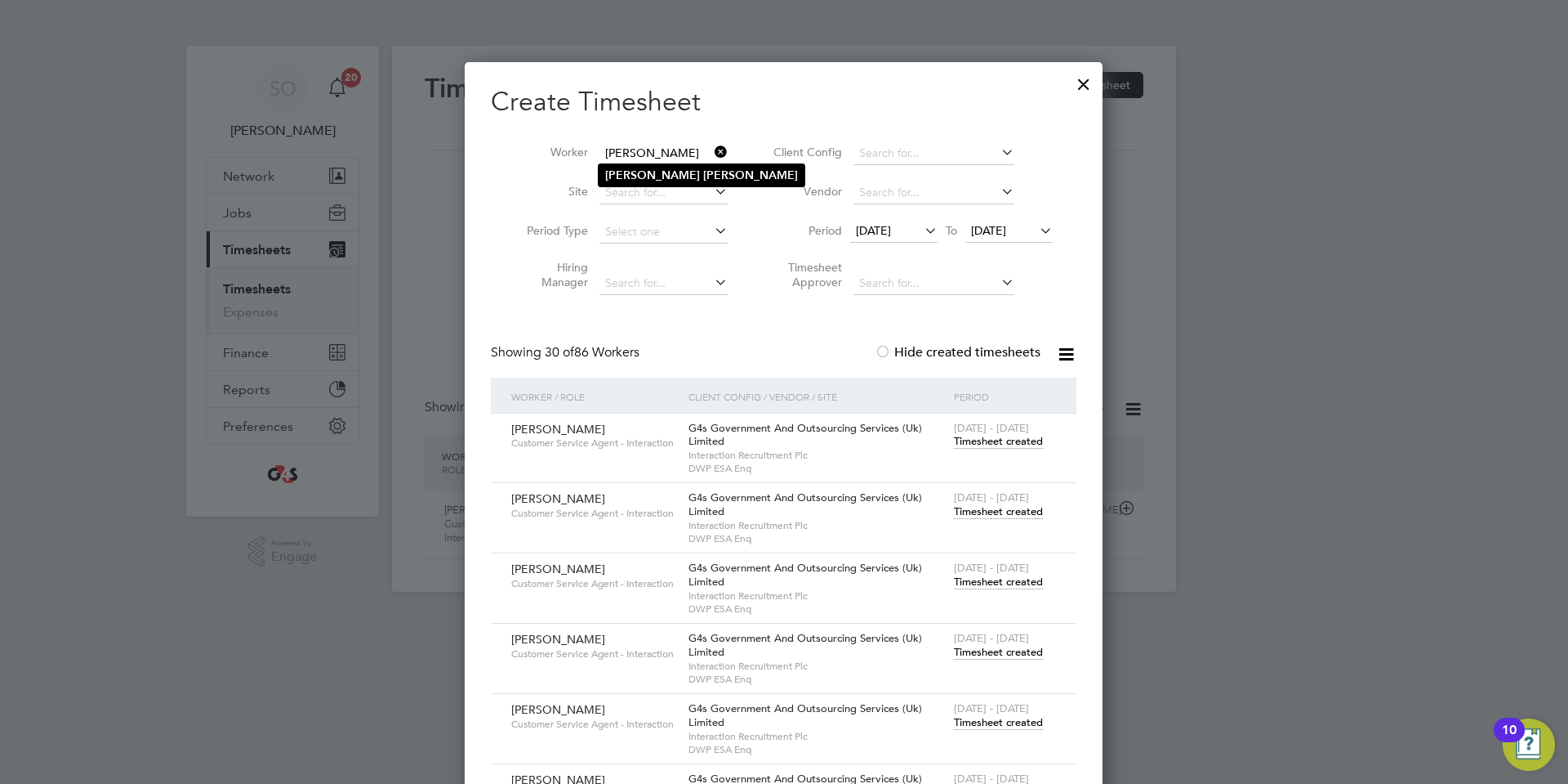
click at [634, 176] on b "Samira" at bounding box center [653, 175] width 95 height 14
type input "Samira Ali"
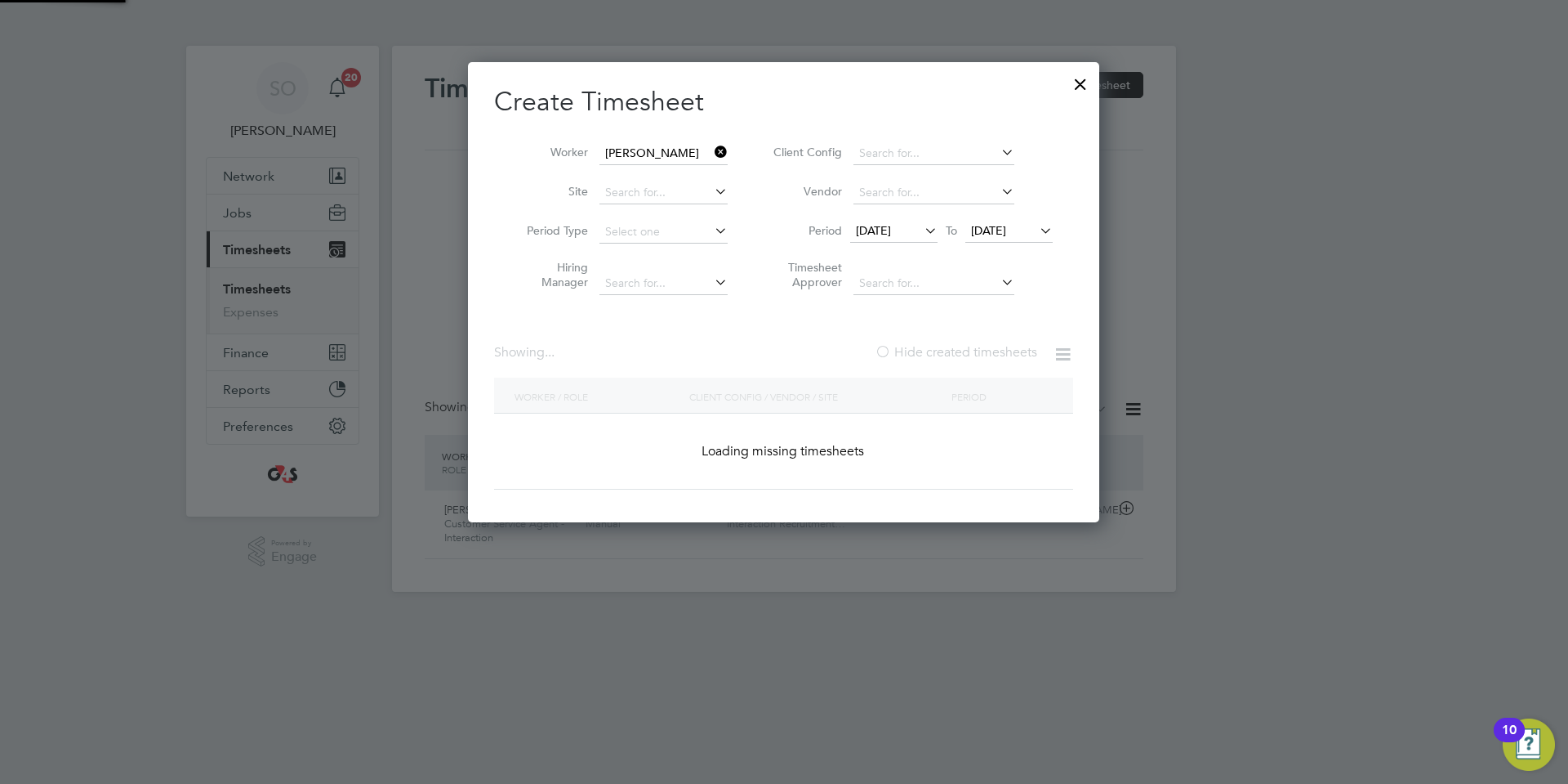
scroll to position [455, 633]
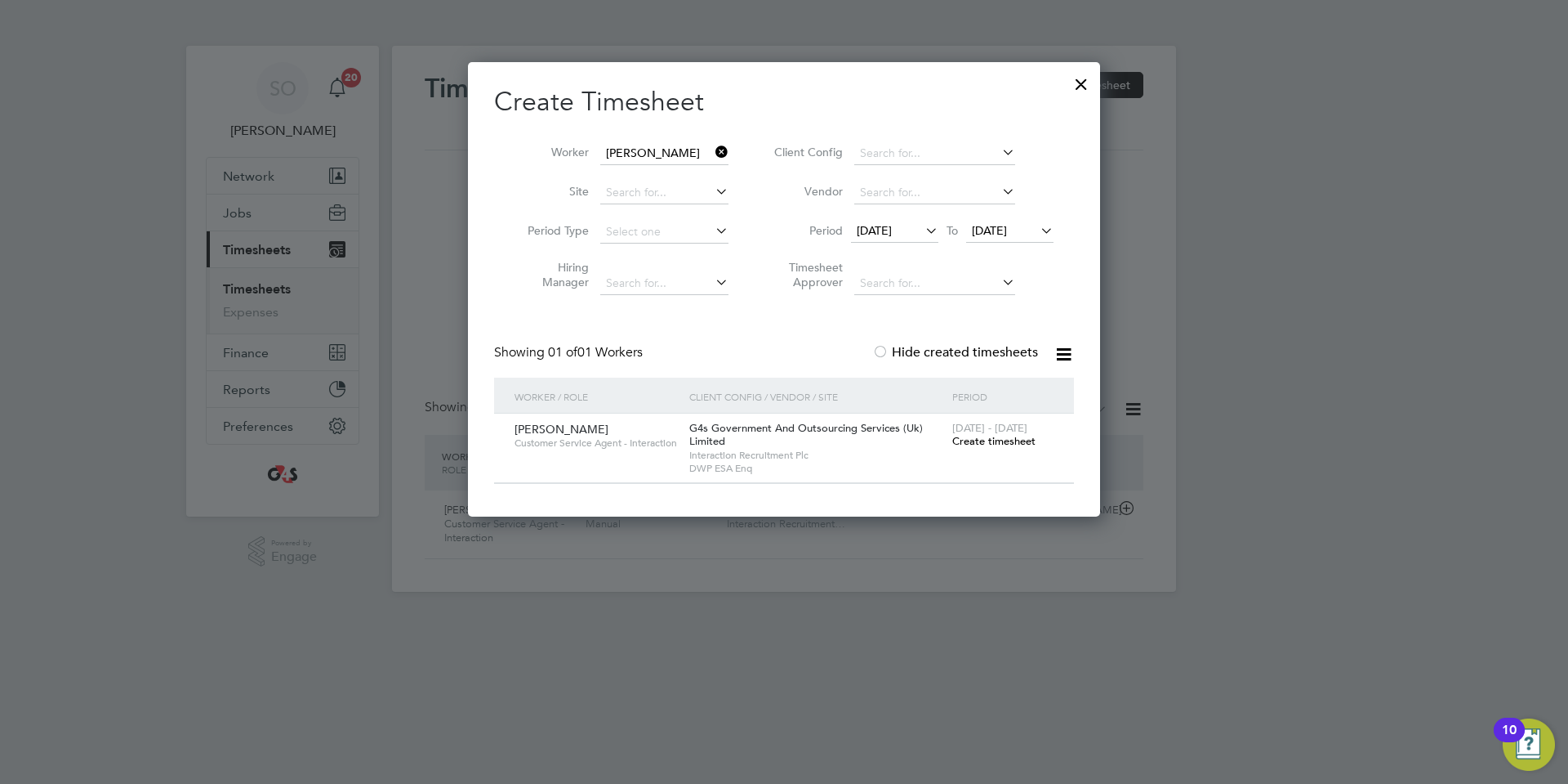
click at [660, 157] on input "Samira Ali" at bounding box center [664, 153] width 128 height 23
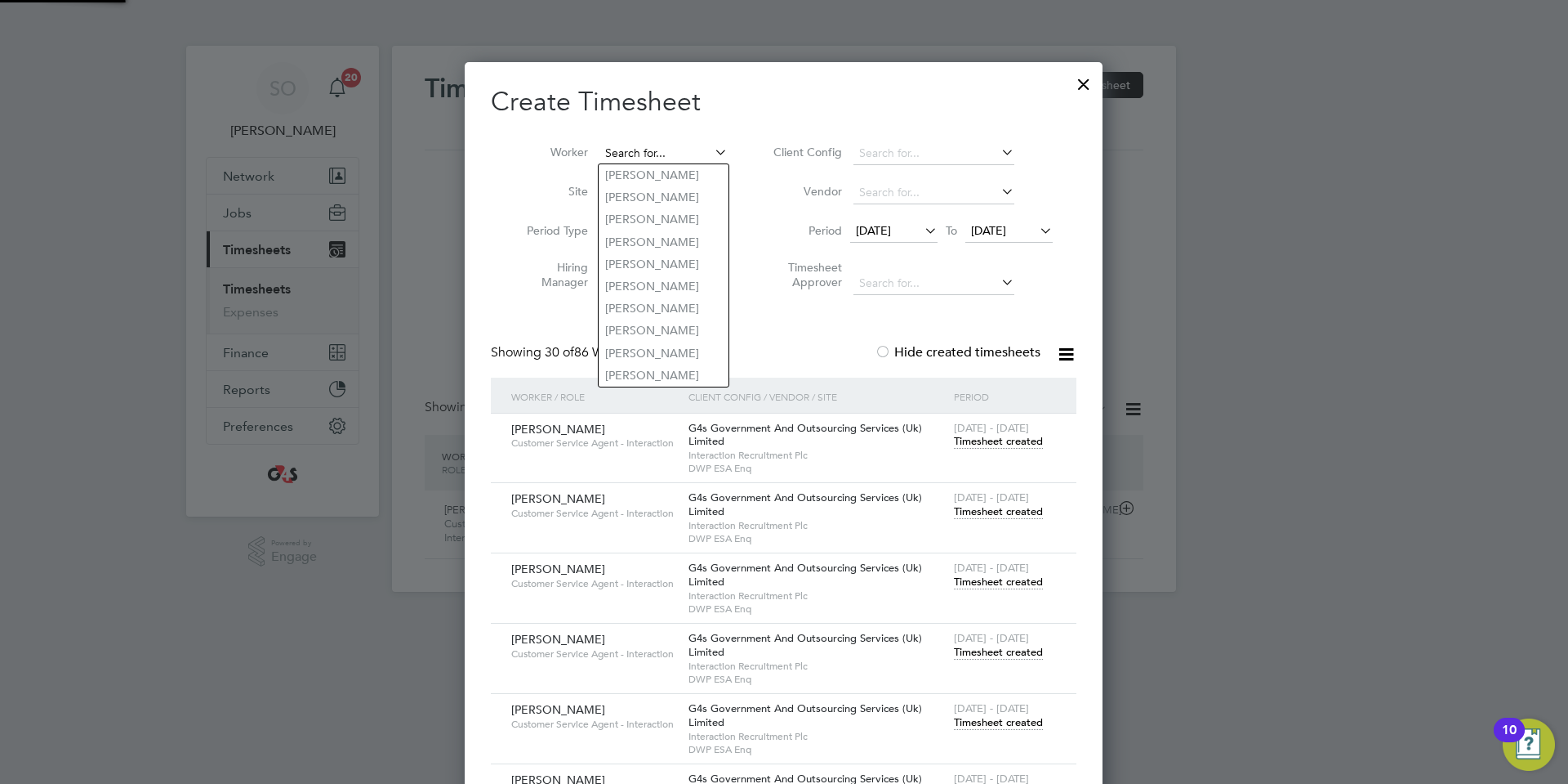
scroll to position [2540, 639]
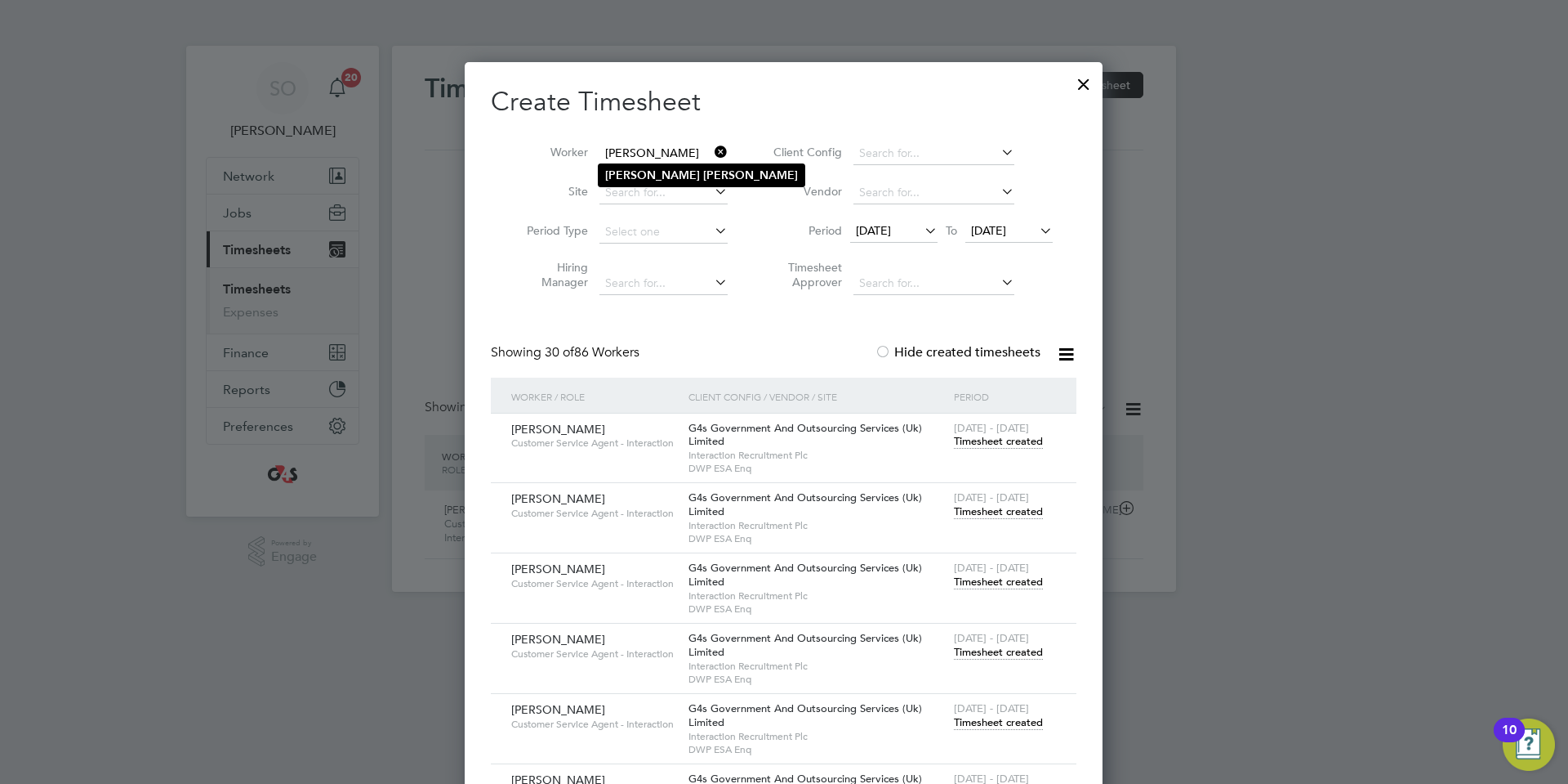
click at [704, 174] on b "Flanagan" at bounding box center [751, 175] width 95 height 14
type input "Thomas Flanagan"
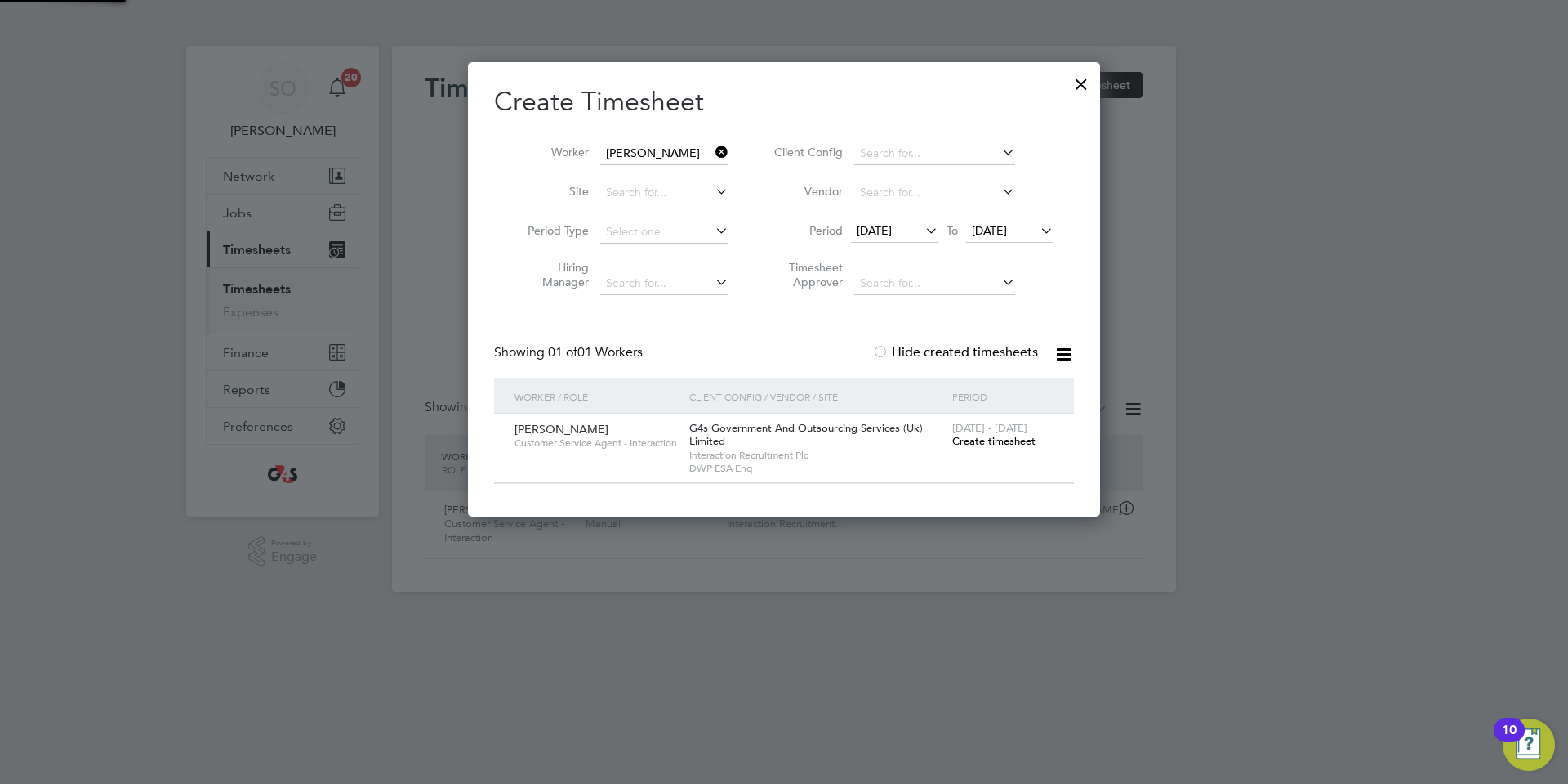
scroll to position [455, 633]
click at [1081, 83] on div at bounding box center [1081, 80] width 29 height 29
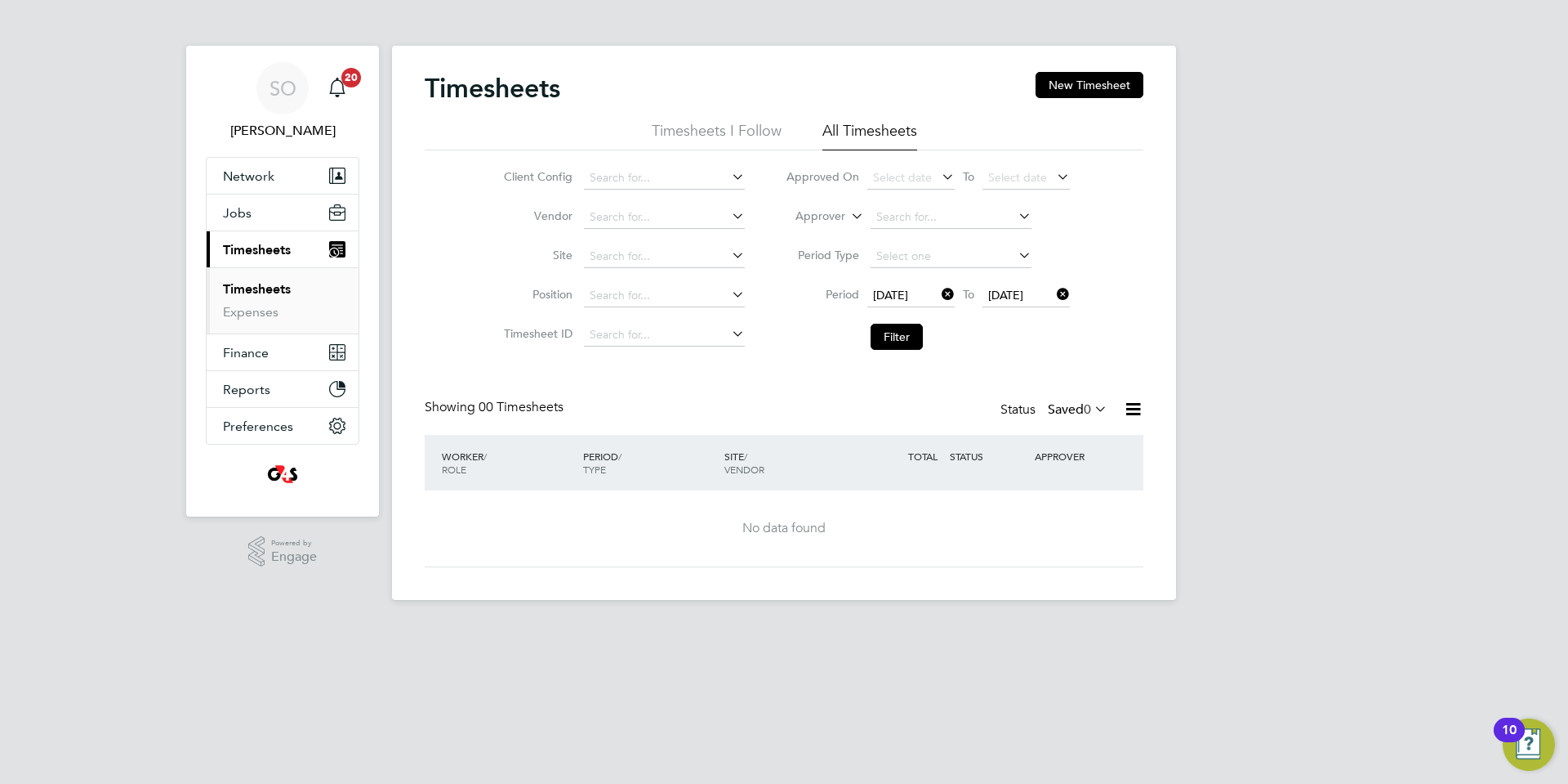
click at [1091, 405] on icon at bounding box center [1091, 408] width 0 height 23
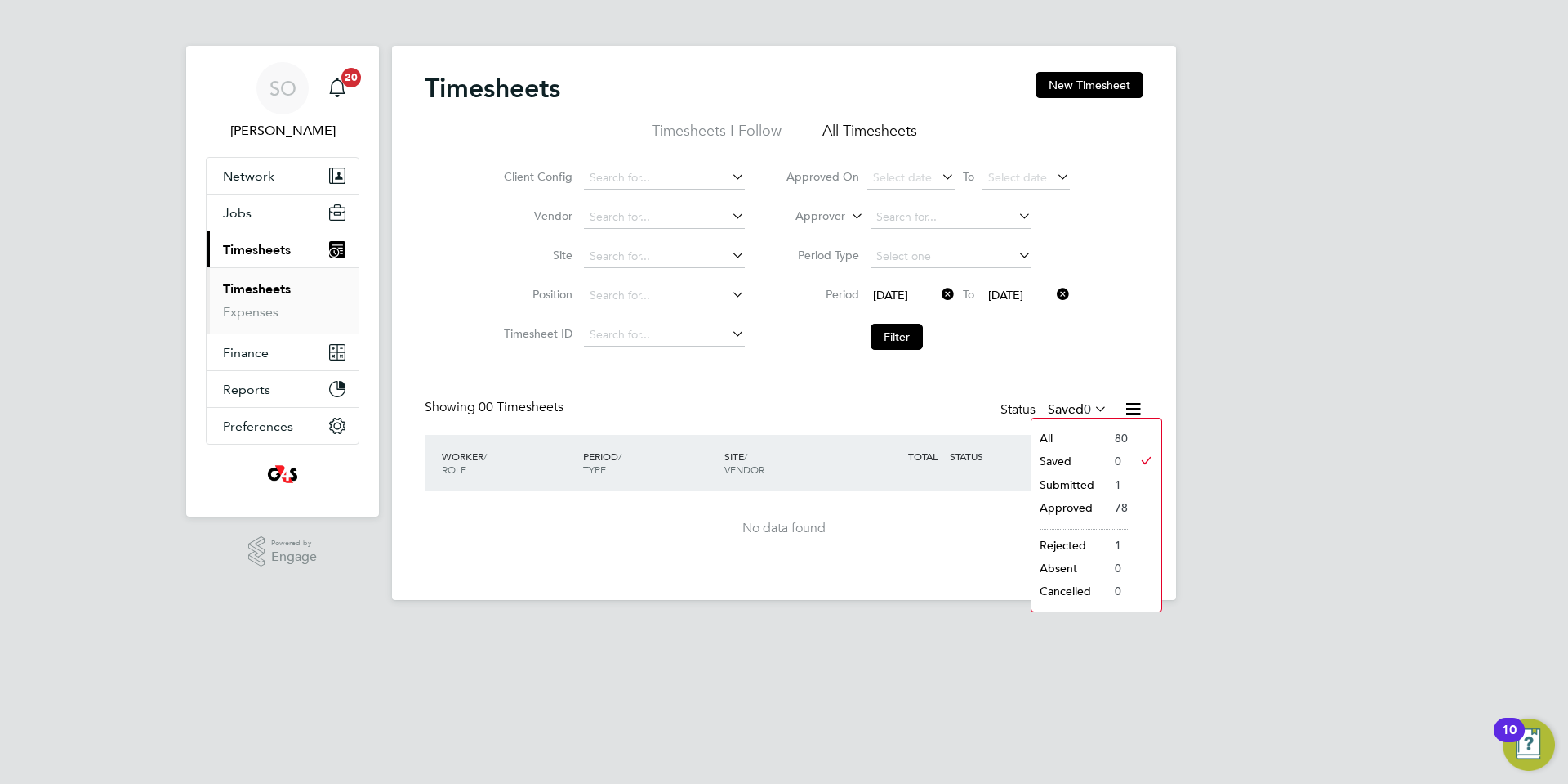
click at [1082, 481] on li "Submitted" at bounding box center [1069, 484] width 75 height 23
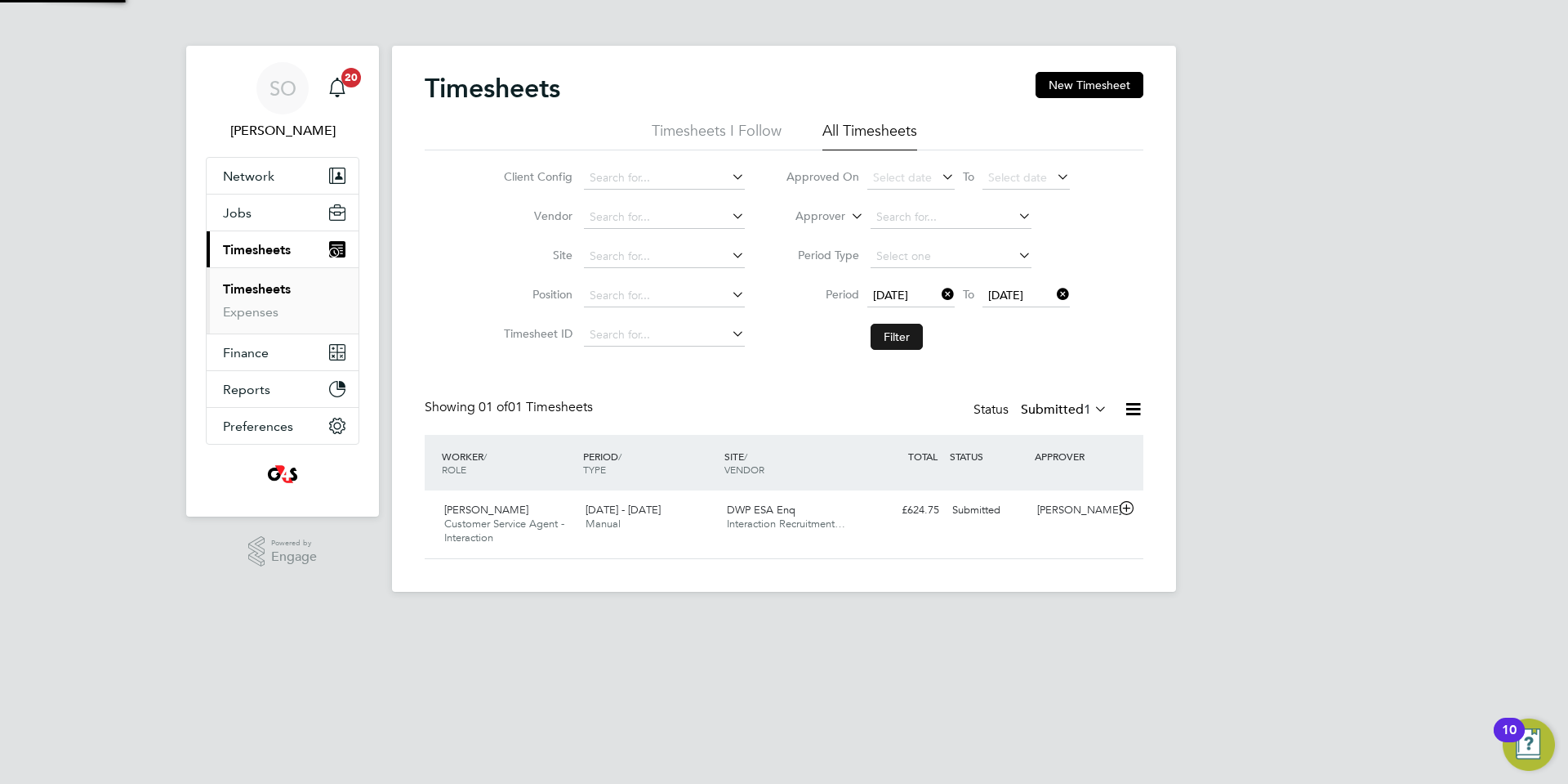
scroll to position [42, 142]
click at [897, 338] on button "Filter" at bounding box center [897, 337] width 53 height 26
click at [1128, 508] on icon at bounding box center [1126, 508] width 20 height 13
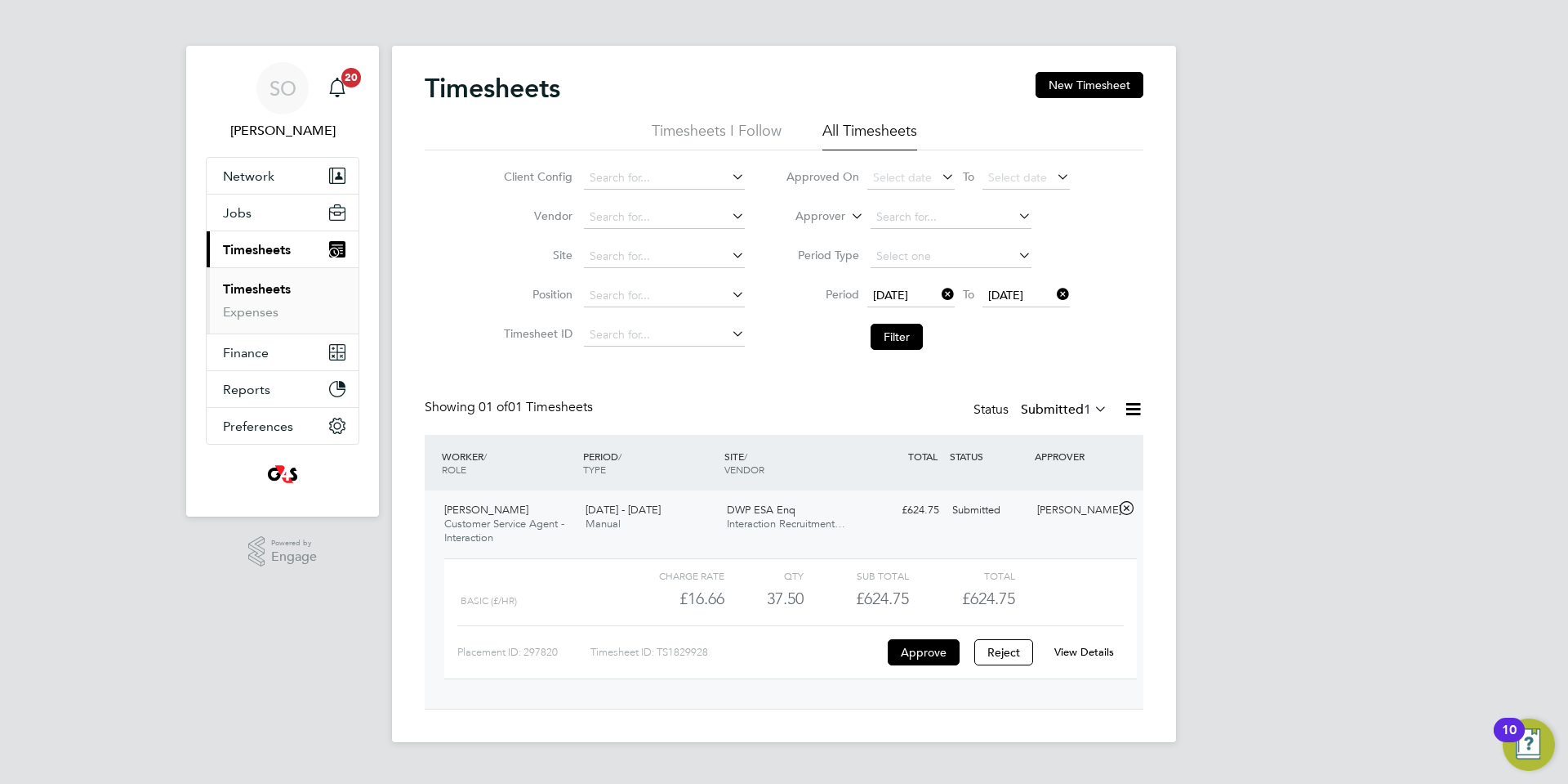
click at [1100, 649] on link "View Details" at bounding box center [1084, 651] width 60 height 14
click at [1077, 648] on link "View Details" at bounding box center [1084, 651] width 60 height 14
click at [258, 176] on span "Network" at bounding box center [248, 176] width 52 height 15
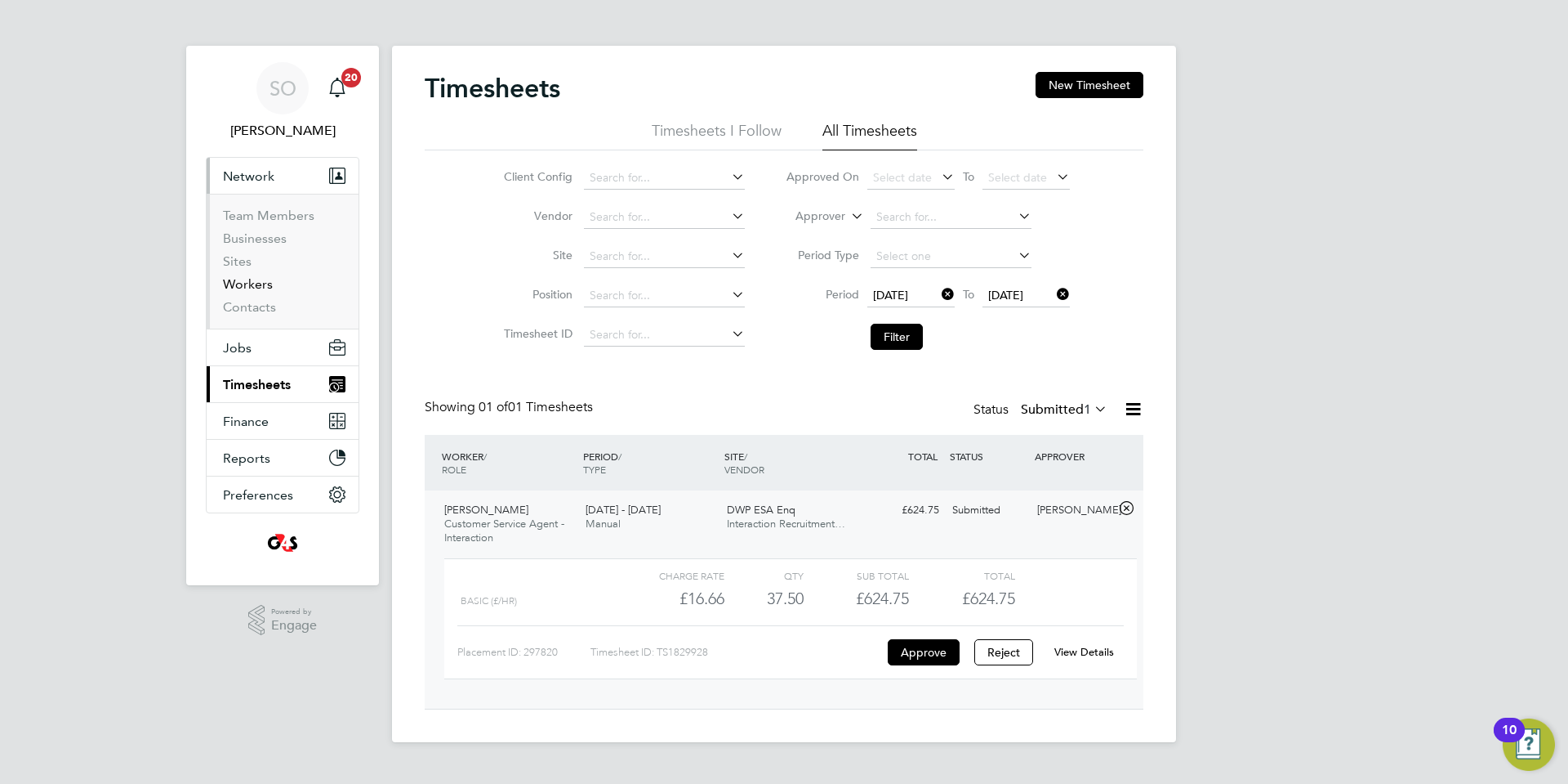
click at [245, 280] on link "Workers" at bounding box center [247, 284] width 50 height 15
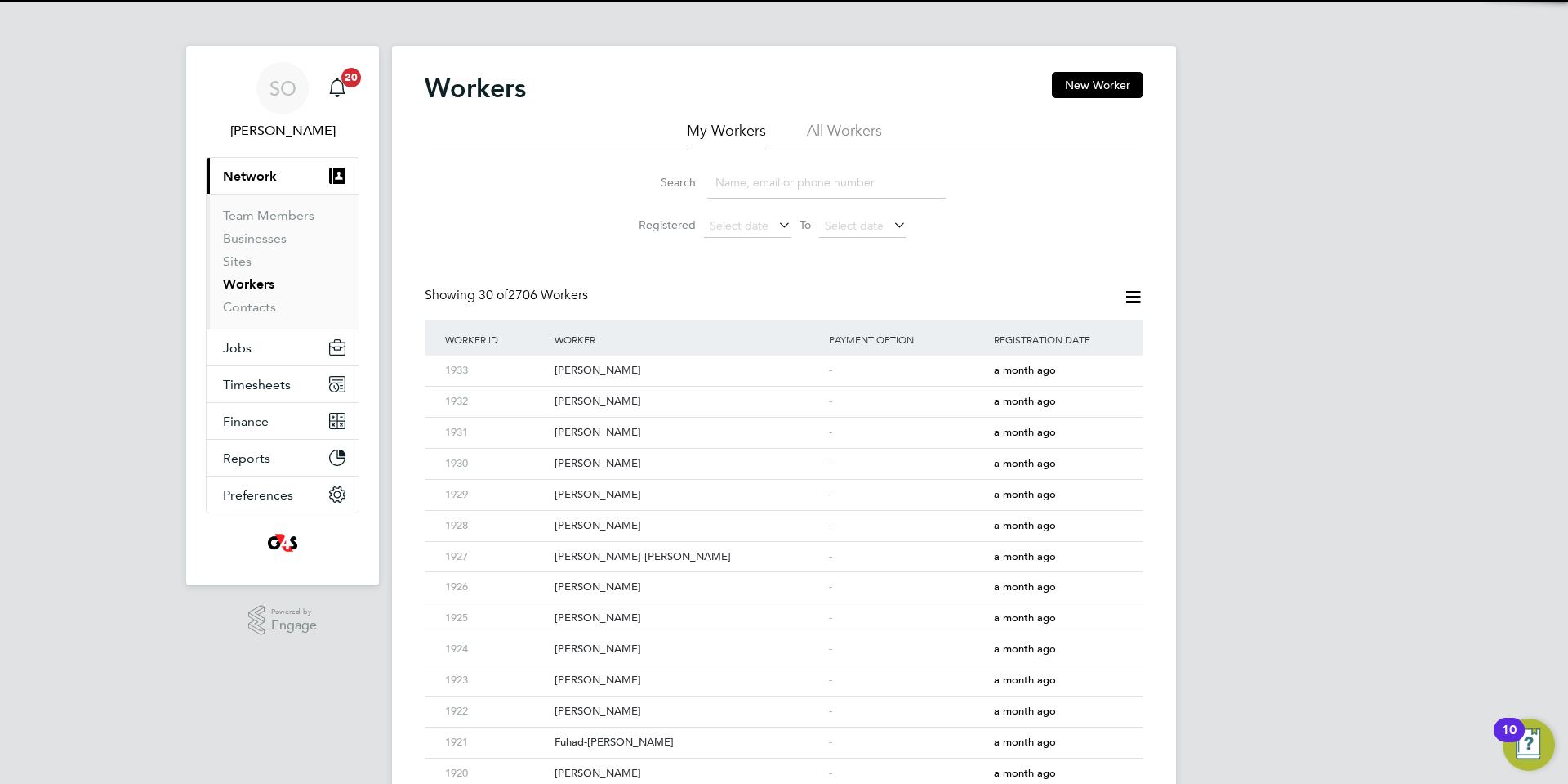
click at [841, 125] on li "All Workers" at bounding box center [844, 136] width 75 height 29
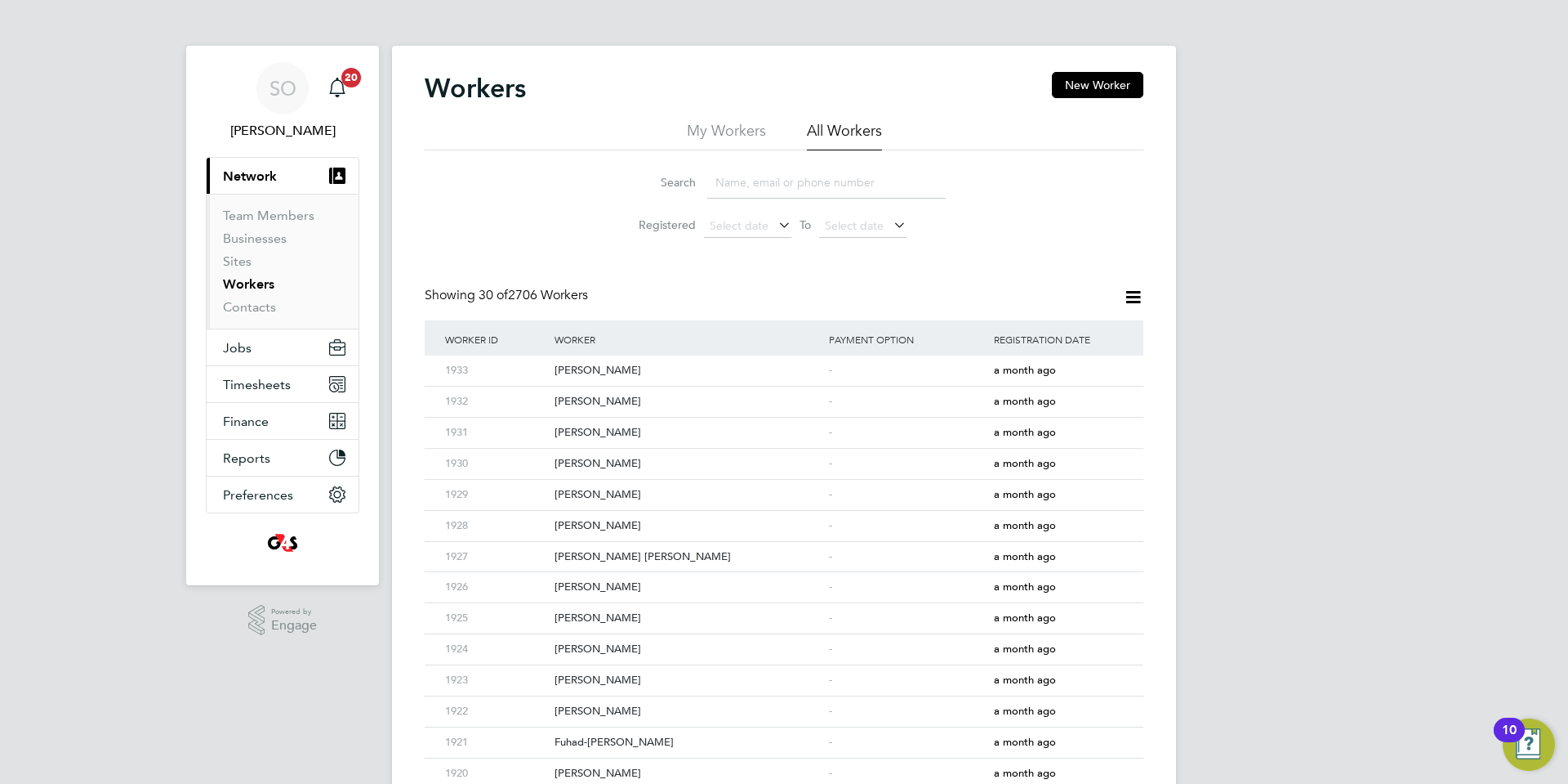
click at [791, 189] on input at bounding box center [826, 182] width 238 height 32
paste input "Chioma Love Ekwugha"
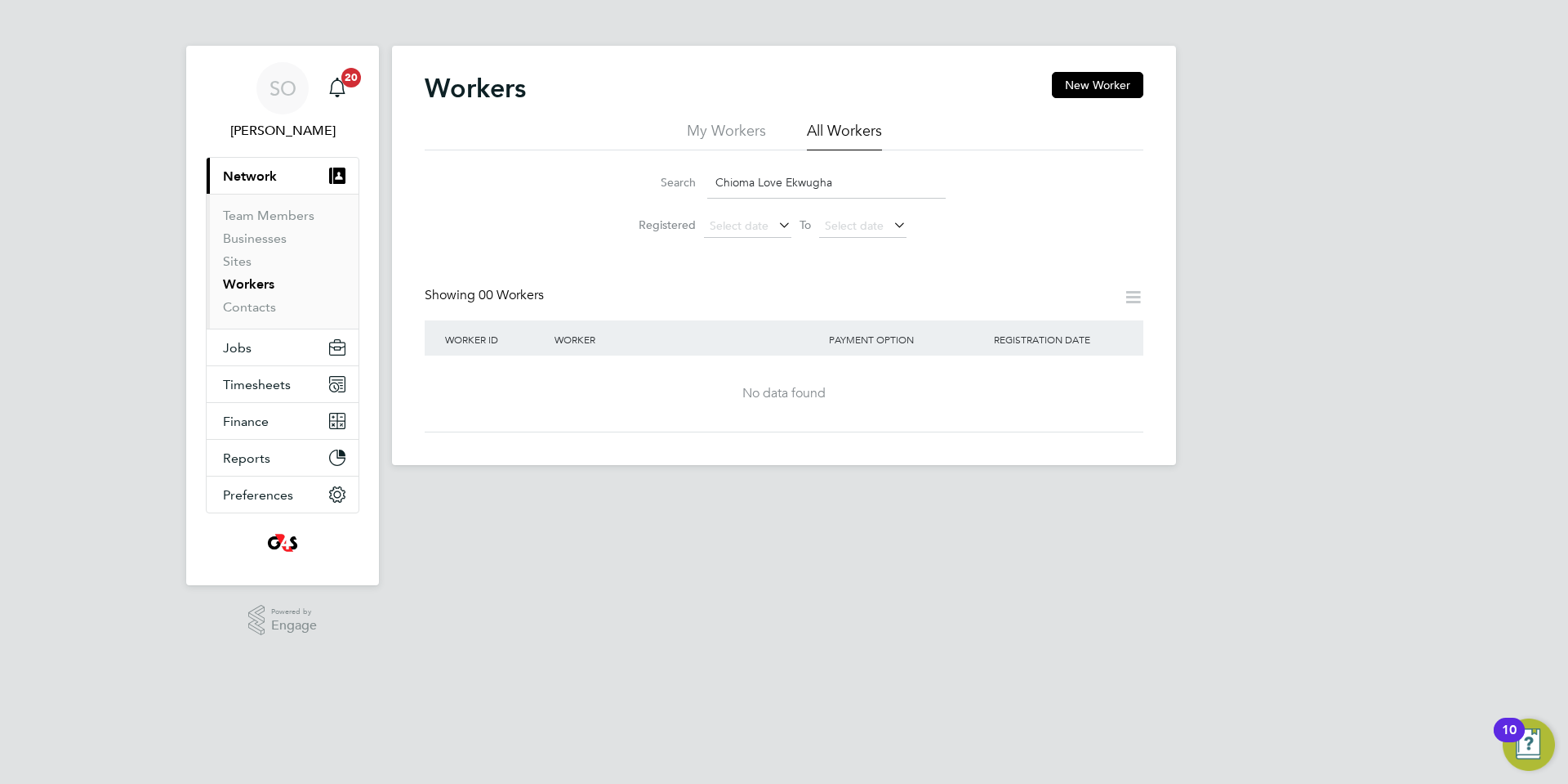
click at [785, 183] on input "Chioma Love Ekwugha" at bounding box center [826, 182] width 238 height 32
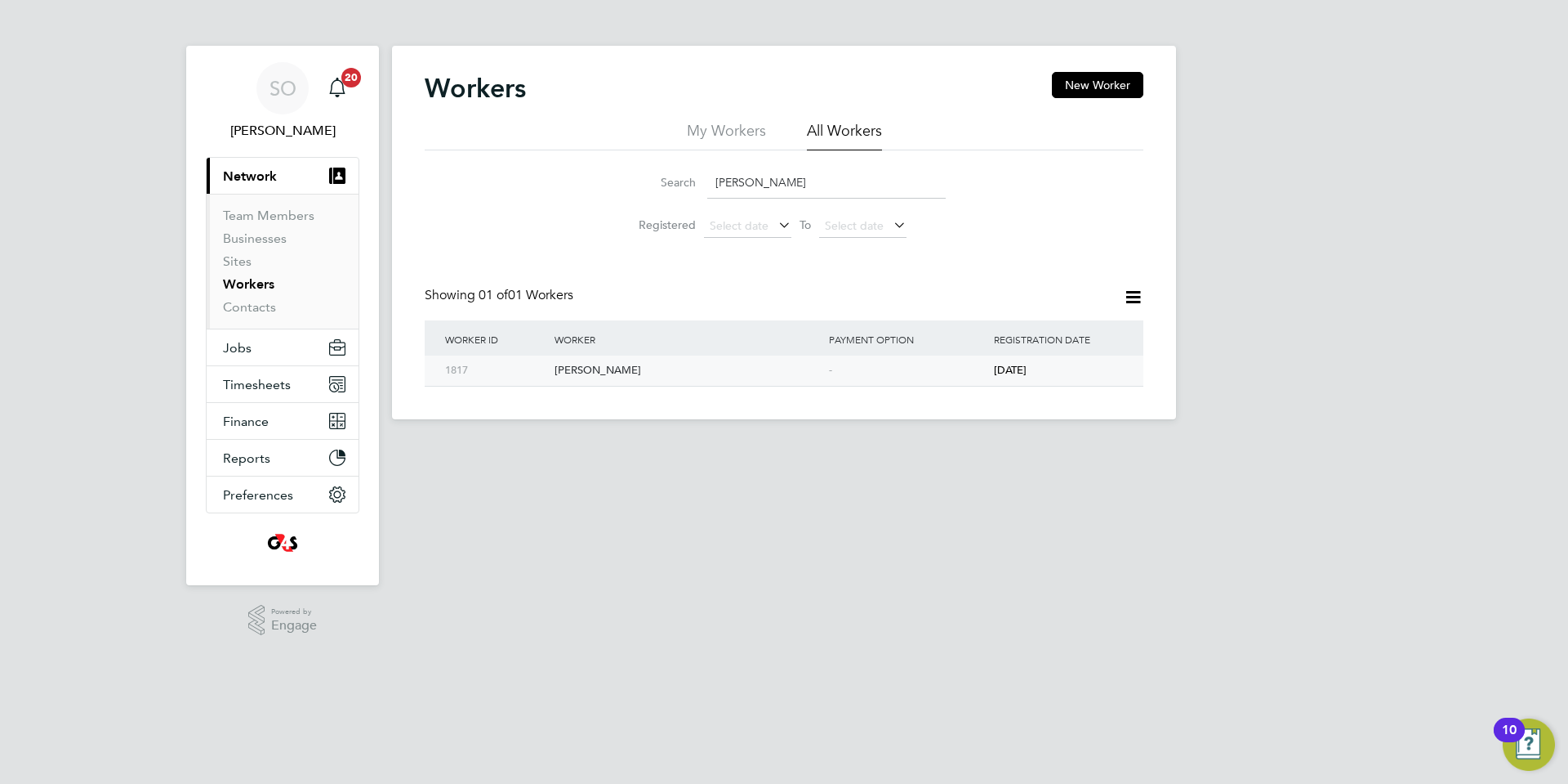
type input "[PERSON_NAME]"
click at [692, 383] on div "[PERSON_NAME]" at bounding box center [688, 370] width 275 height 30
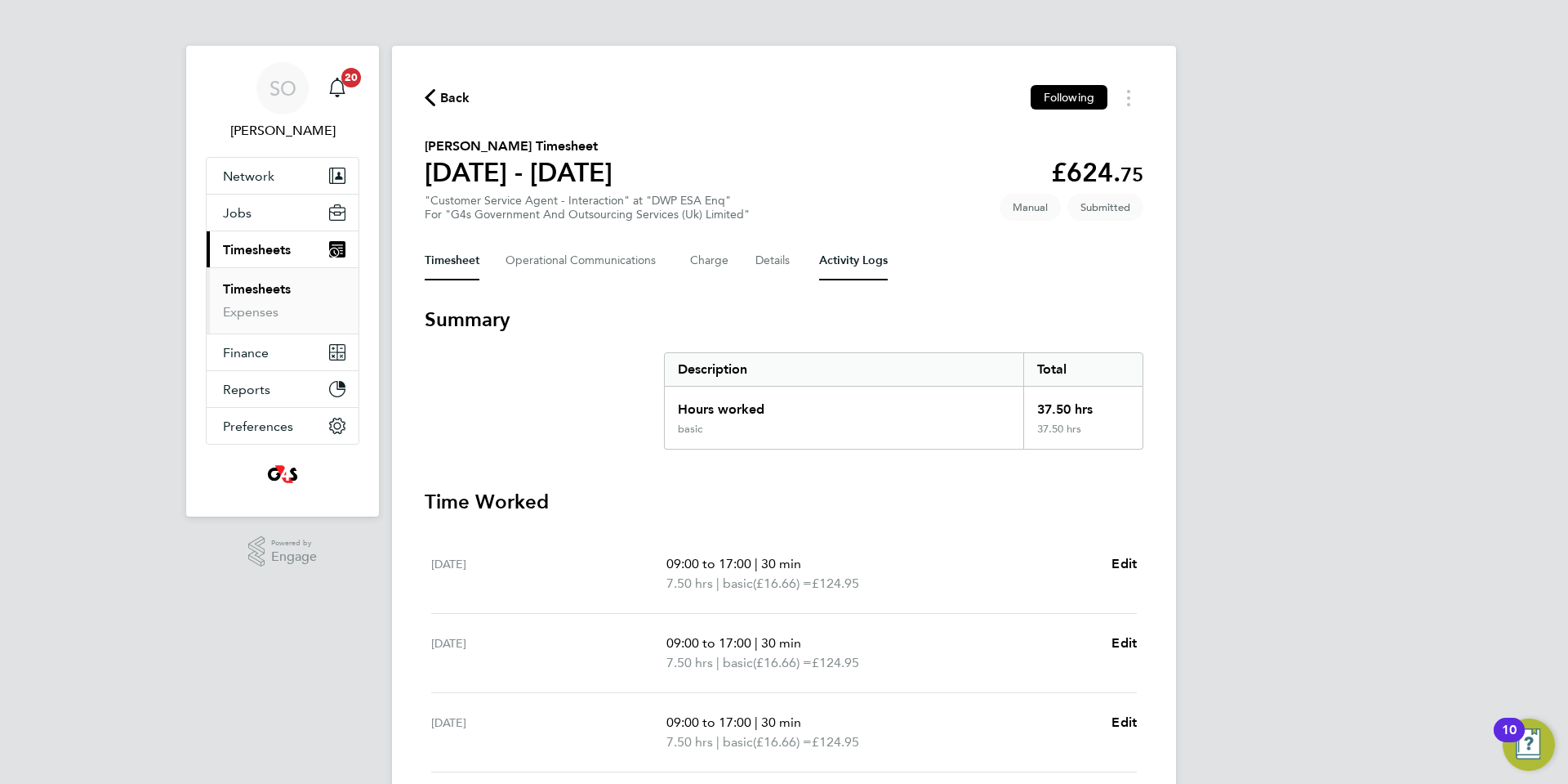
click at [861, 259] on Logs-tab "Activity Logs" at bounding box center [853, 260] width 68 height 39
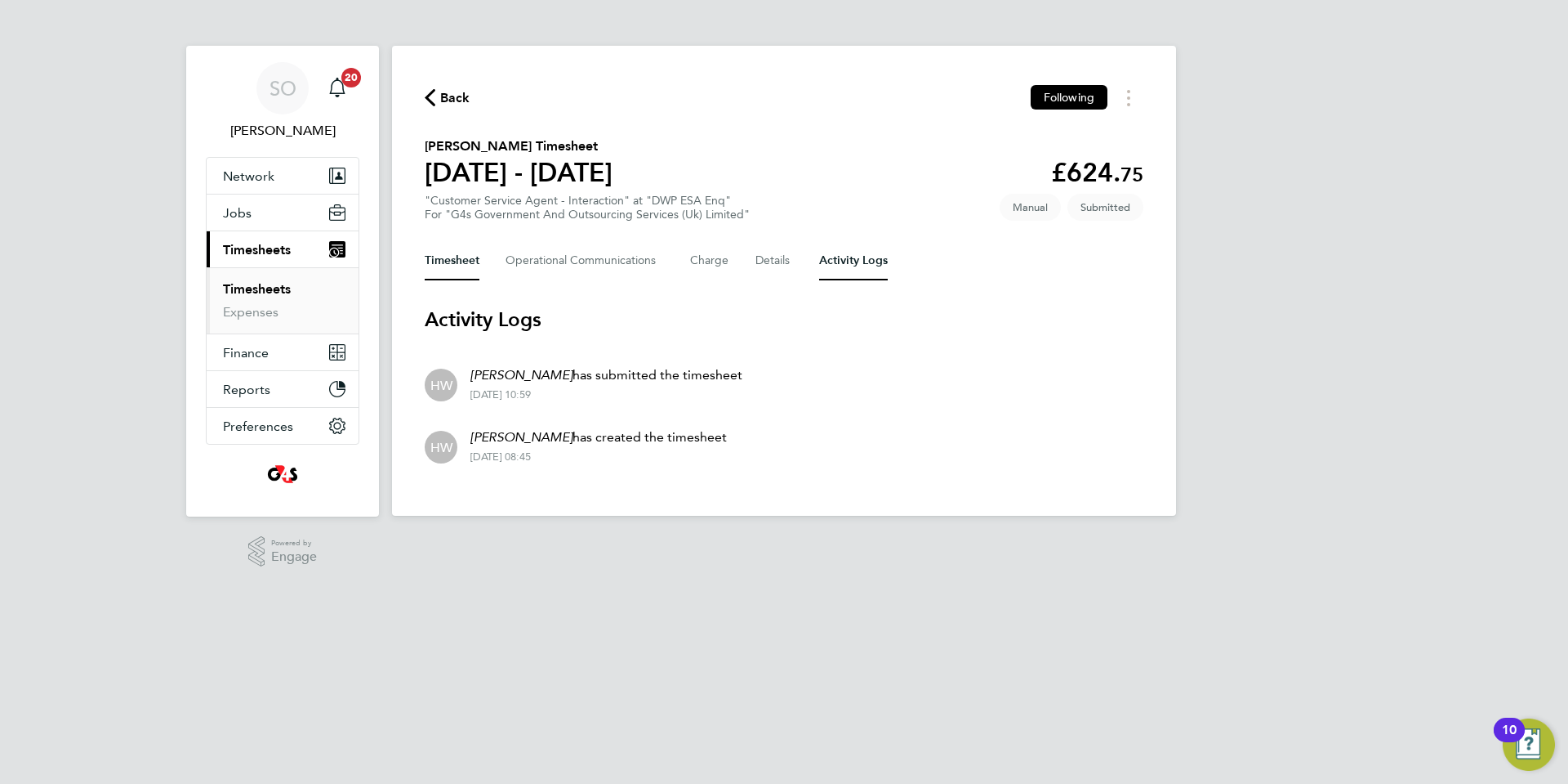
click at [458, 257] on button "Timesheet" at bounding box center [452, 260] width 55 height 39
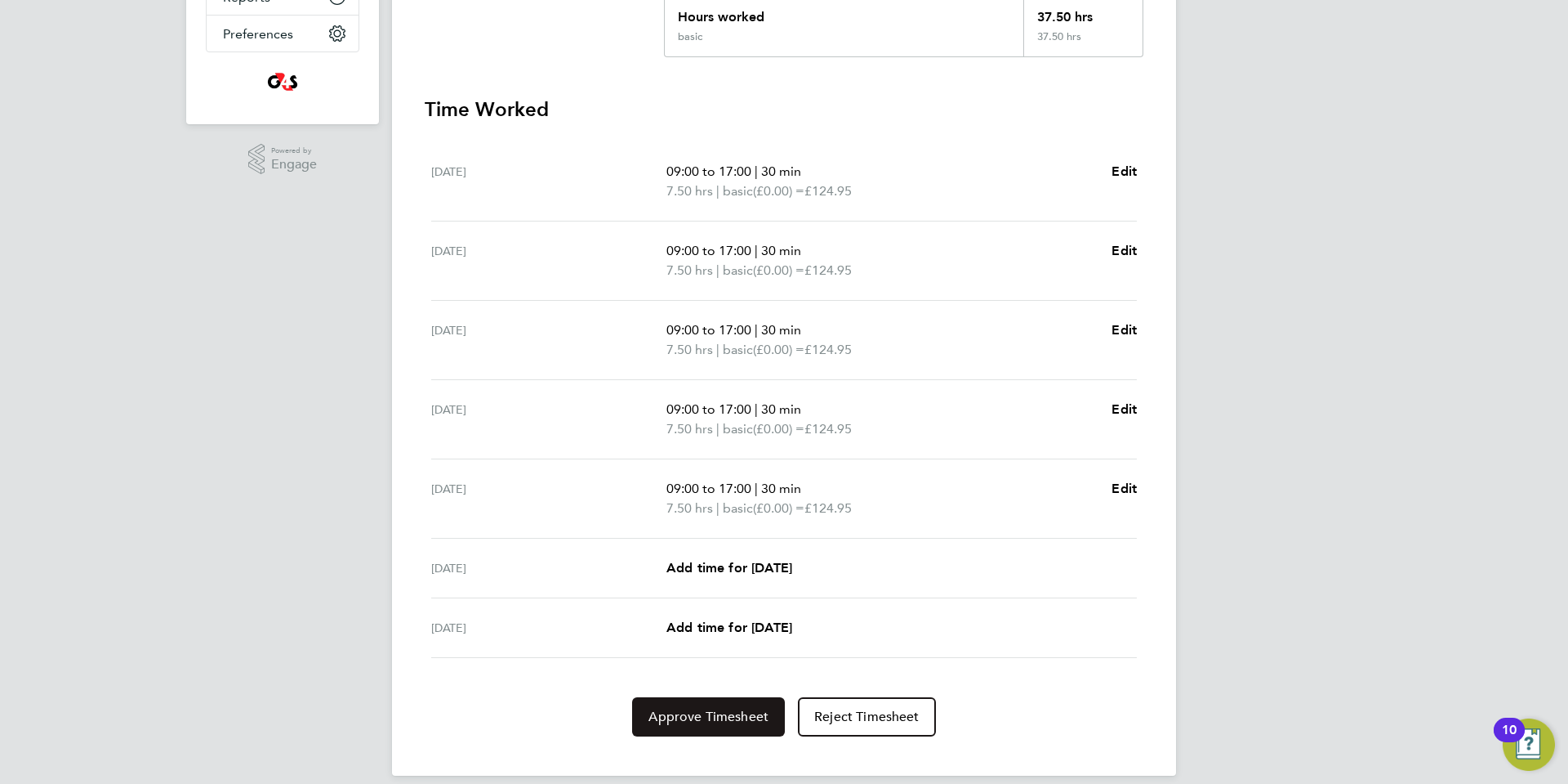
scroll to position [410, 0]
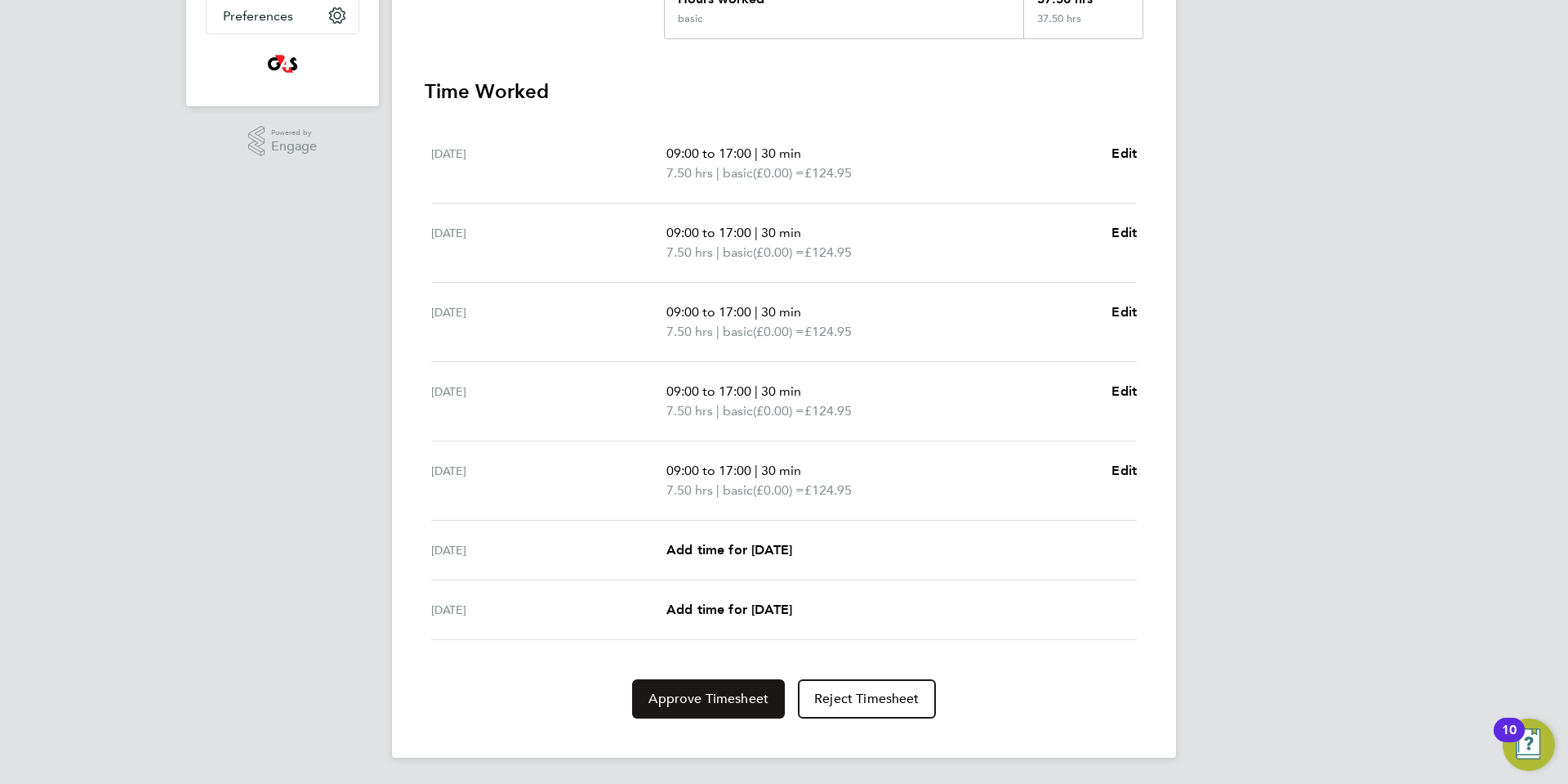
click at [731, 704] on span "Approve Timesheet" at bounding box center [708, 699] width 120 height 16
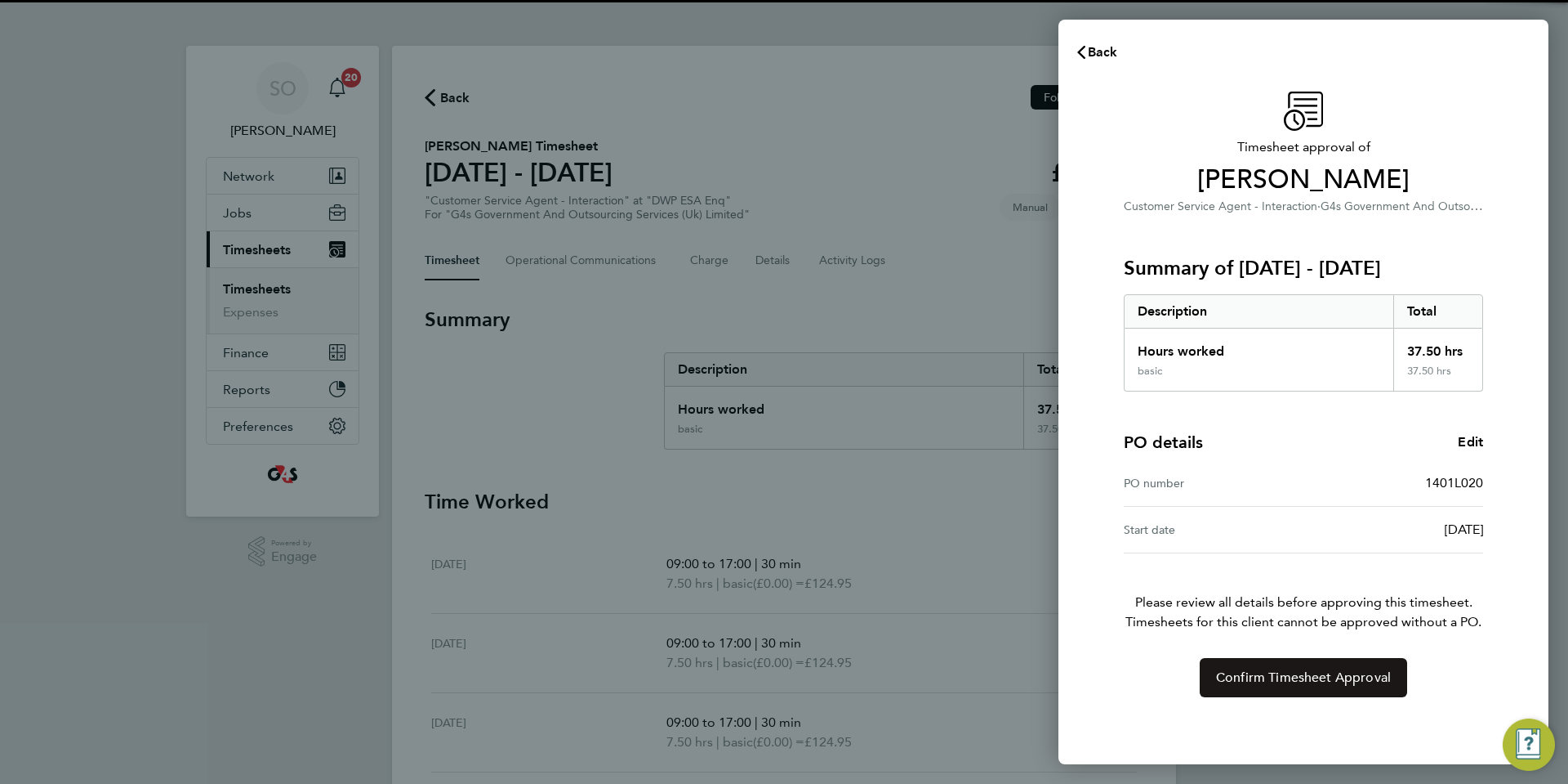
click at [1267, 692] on button "Confirm Timesheet Approval" at bounding box center [1303, 677] width 207 height 39
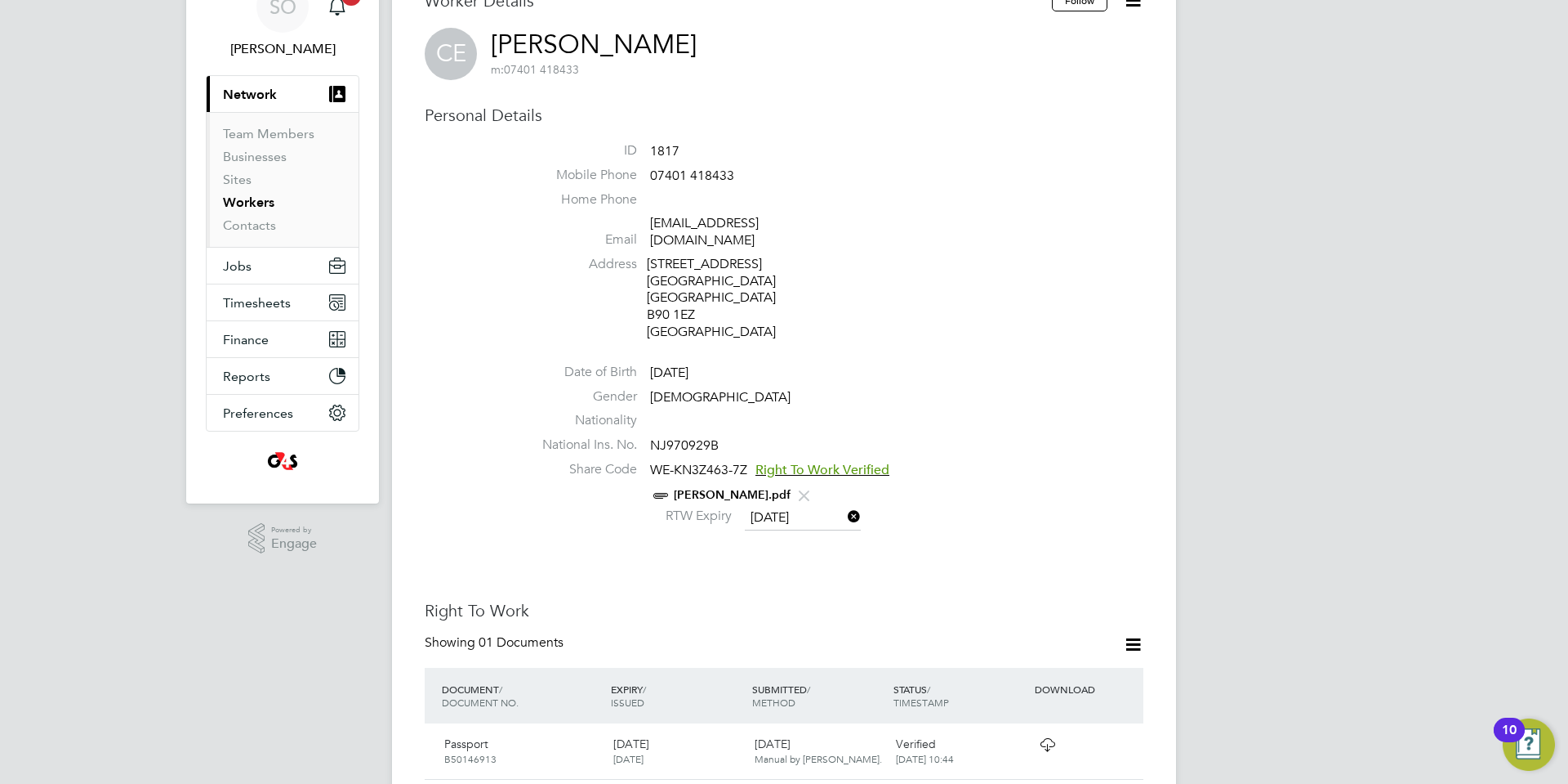
scroll to position [85, 0]
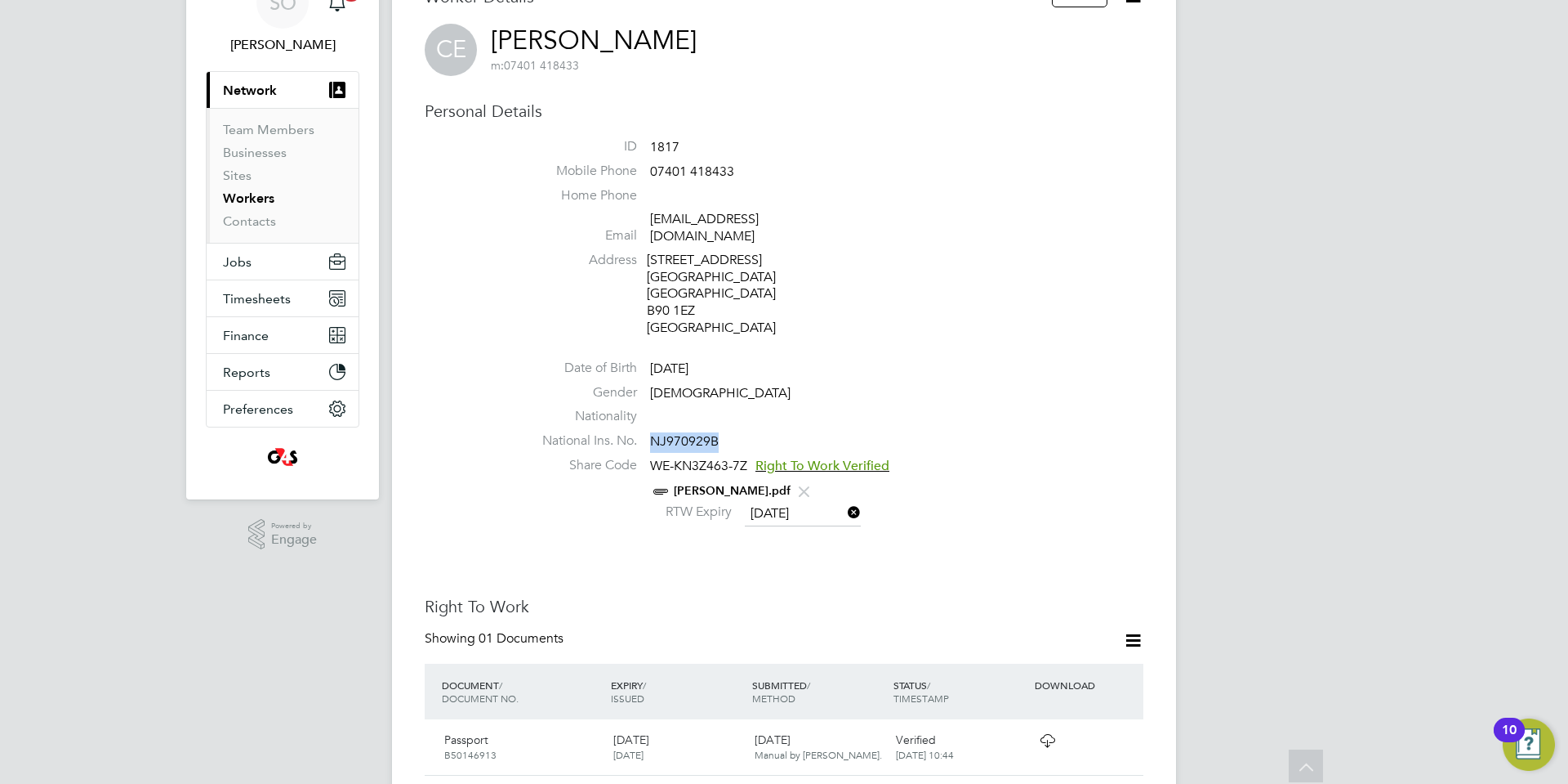
drag, startPoint x: 652, startPoint y: 427, endPoint x: 719, endPoint y: 427, distance: 67.0
click at [719, 432] on li "National Ins. No. NJ970929B" at bounding box center [833, 444] width 621 height 25
copy span "NJ970929B"
click at [959, 297] on li "Address [STREET_ADDRESS]" at bounding box center [833, 297] width 621 height 89
